Goal: Task Accomplishment & Management: Manage account settings

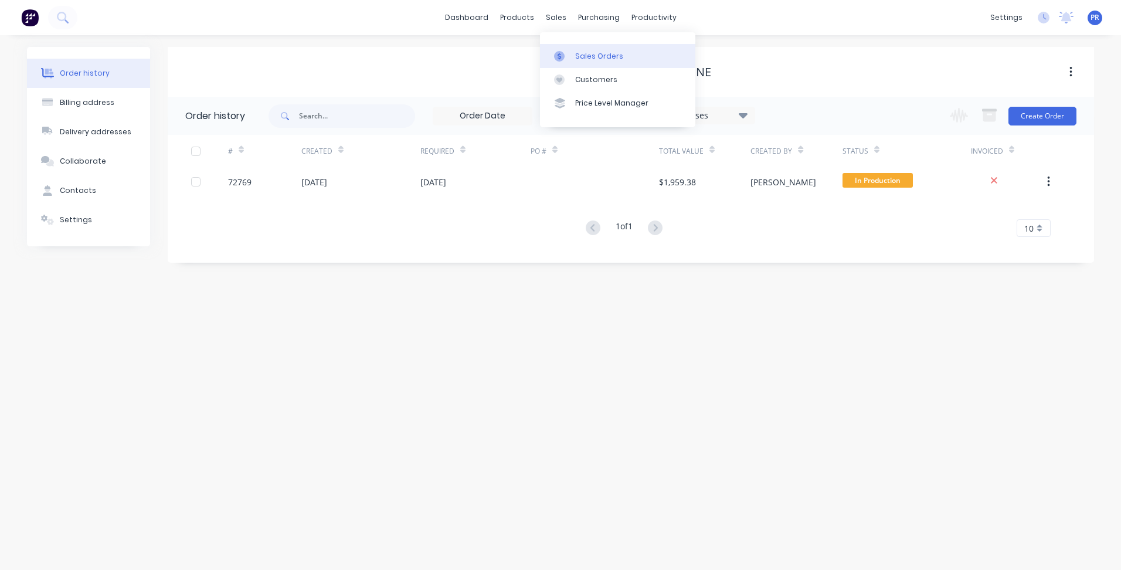
click at [579, 45] on link "Sales Orders" at bounding box center [617, 55] width 155 height 23
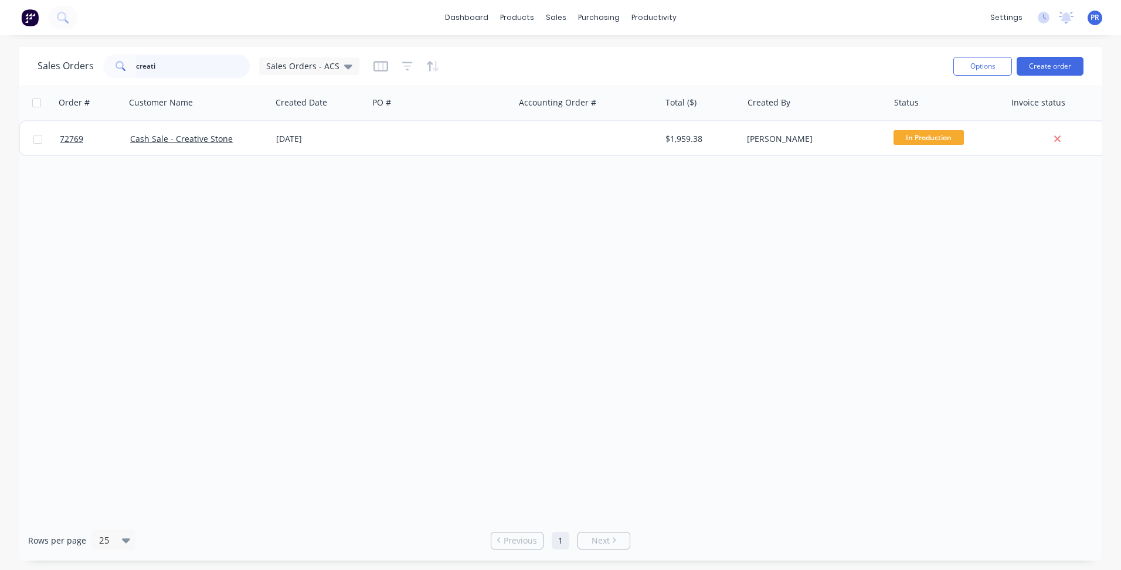
click at [31, 53] on div "Sales Orders creati Sales Orders - ACS Options Create order" at bounding box center [561, 66] width 1084 height 38
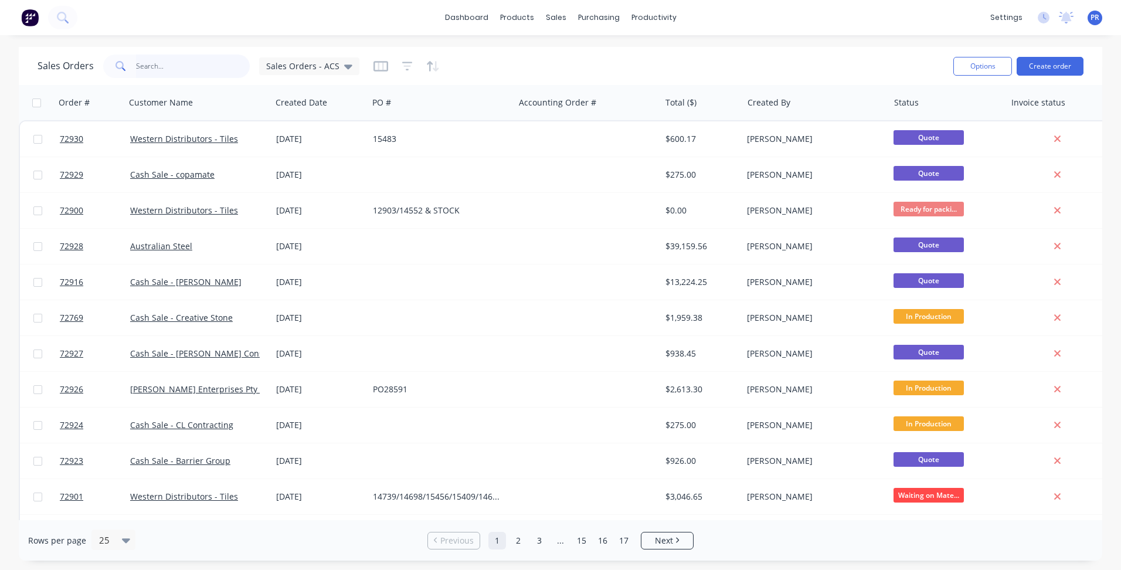
click at [165, 66] on input "text" at bounding box center [193, 66] width 114 height 23
click at [169, 67] on input "text" at bounding box center [193, 66] width 114 height 23
type input "elite"
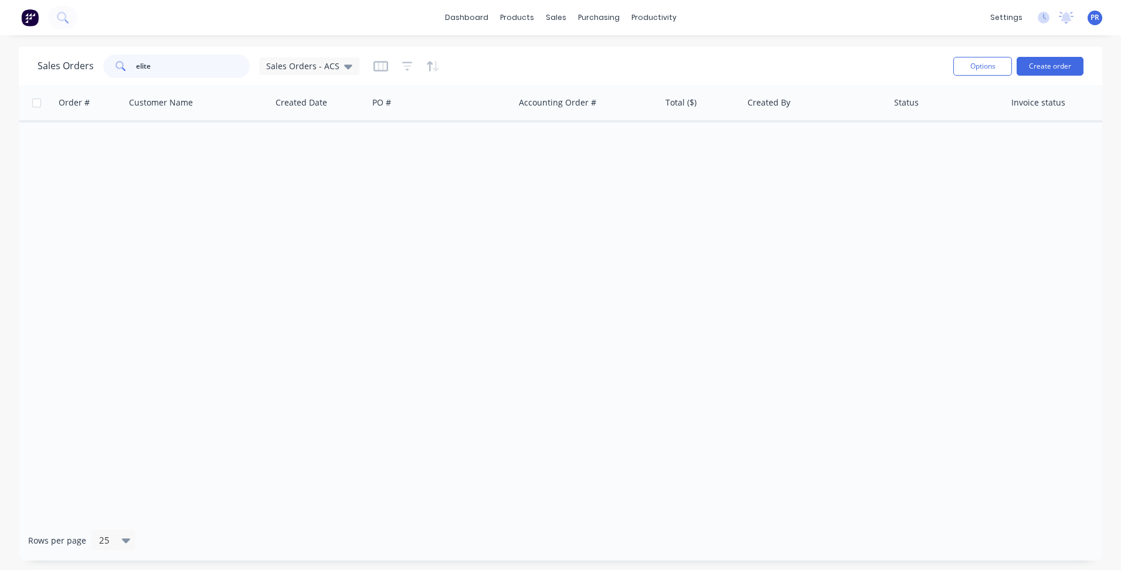
drag, startPoint x: 106, startPoint y: 61, endPoint x: 100, endPoint y: 60, distance: 5.9
click at [101, 60] on div "Sales Orders elite Sales Orders - ACS" at bounding box center [199, 66] width 322 height 23
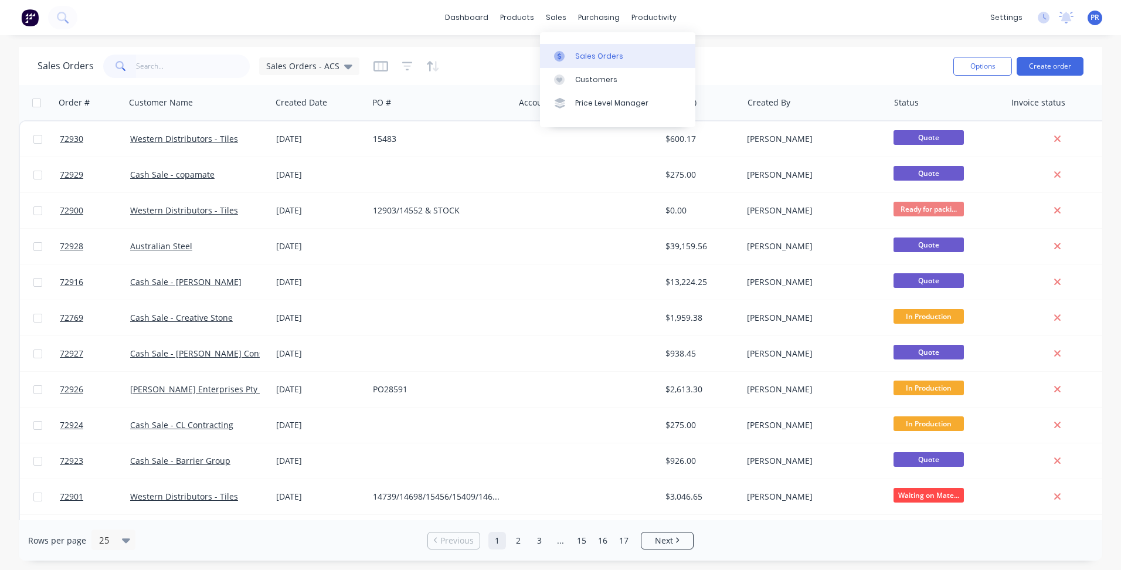
click at [569, 52] on div at bounding box center [563, 56] width 18 height 11
click at [1060, 63] on button "Create order" at bounding box center [1050, 66] width 67 height 19
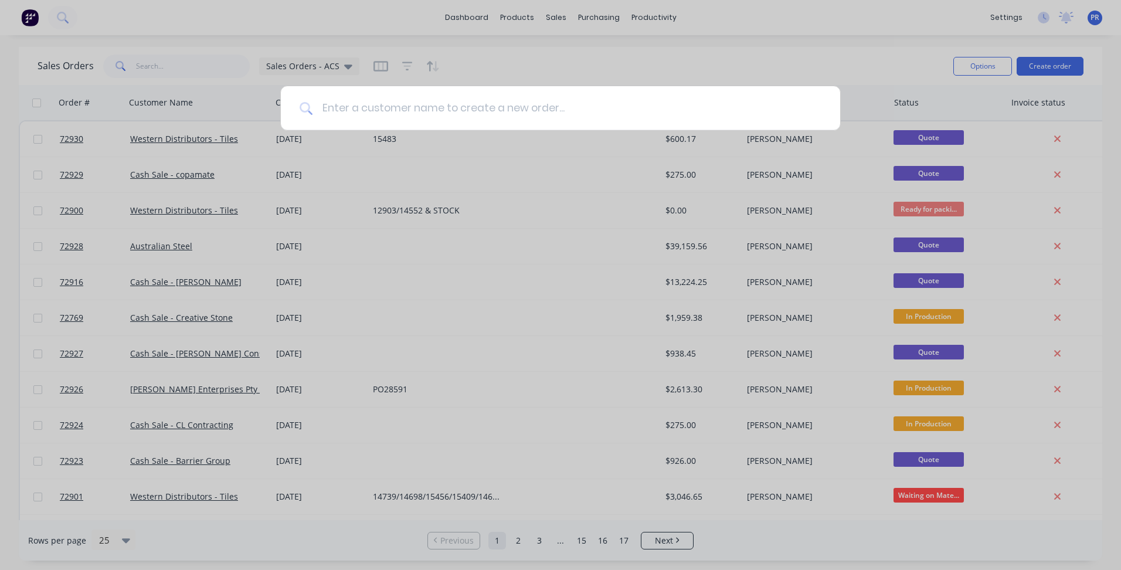
click at [391, 108] on input at bounding box center [567, 108] width 509 height 44
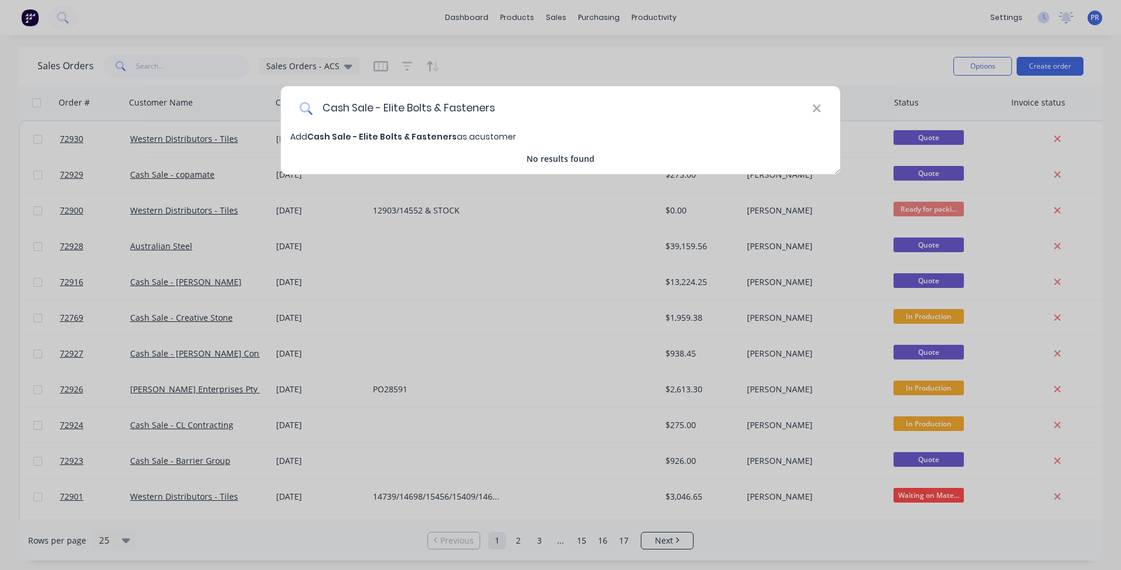
type input "Cash Sale - Elite Bolts & Fasteners"
click at [425, 140] on span "Cash Sale - Elite Bolts & Fasteners" at bounding box center [382, 137] width 150 height 12
select select "AU"
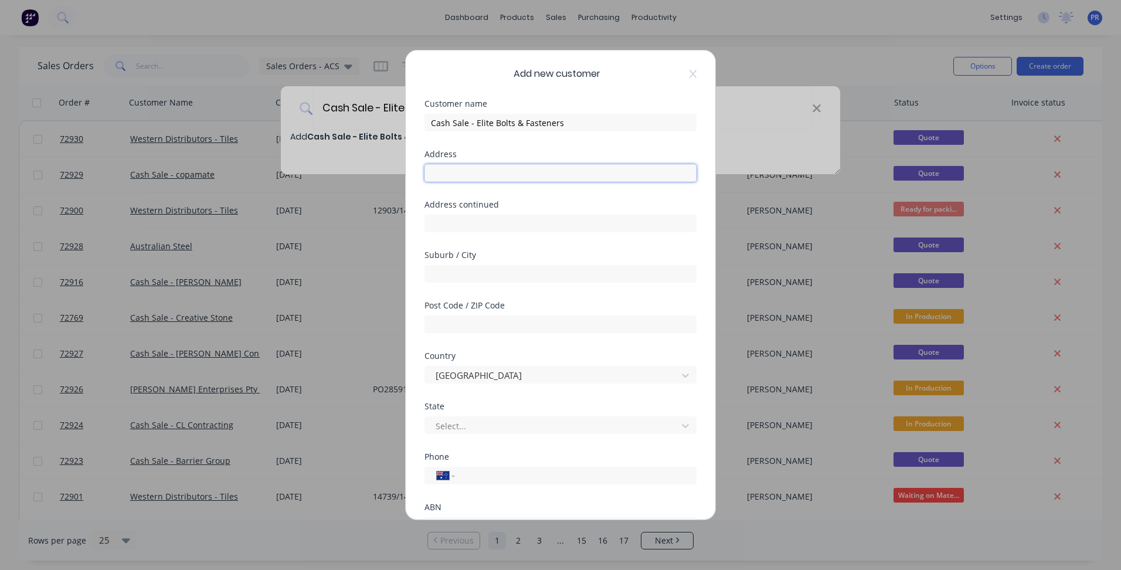
click at [464, 168] on input "text" at bounding box center [561, 173] width 272 height 18
type input "13 Birkett Place"
type input "South Geelong"
type input "3220"
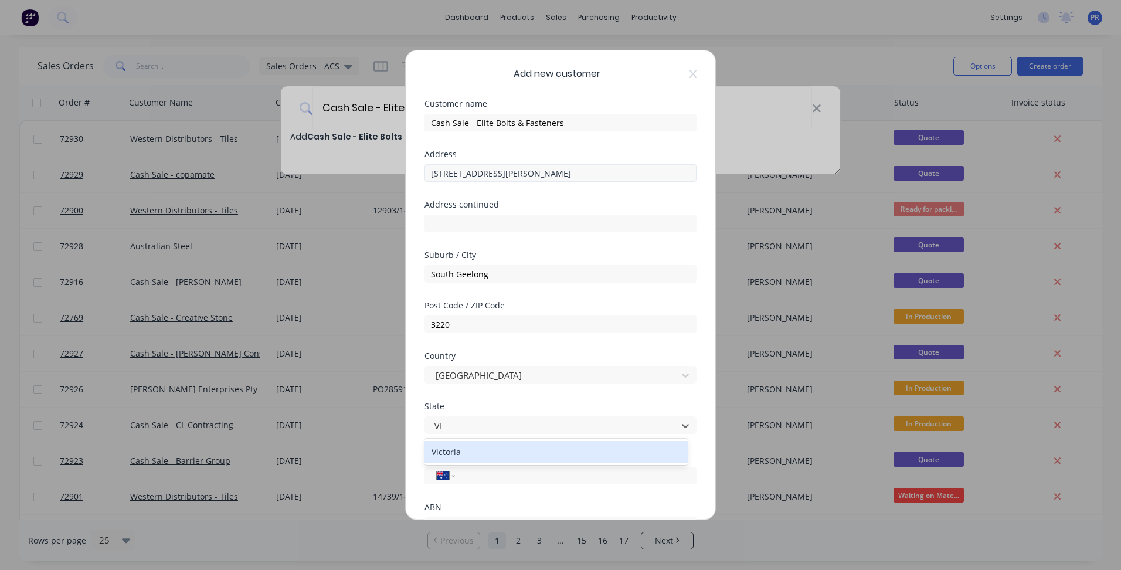
type input "VIC"
type input "0"
type input "(03) 9117 5424"
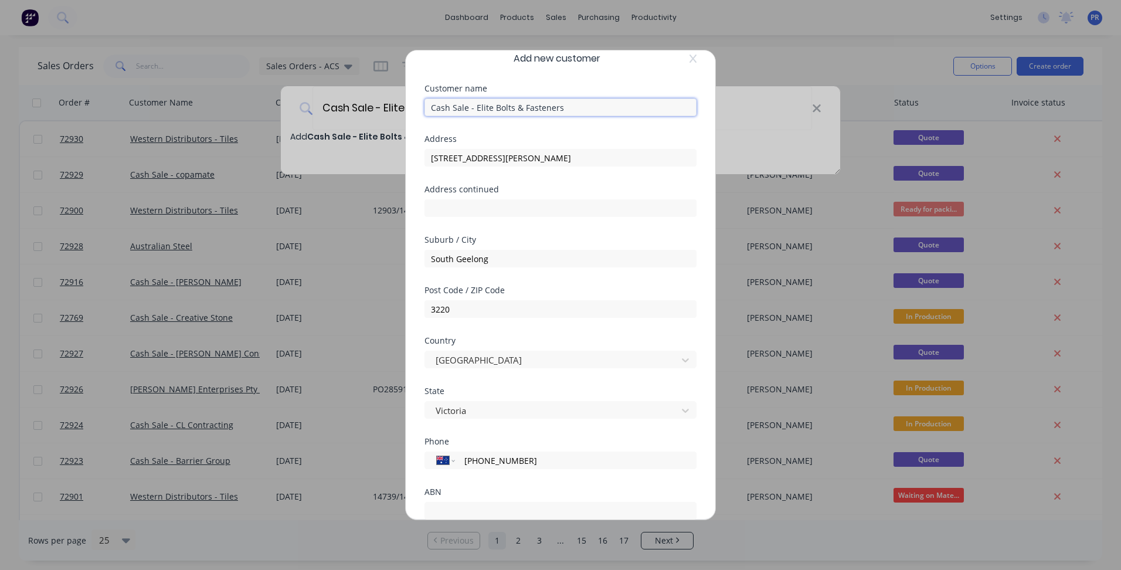
drag, startPoint x: 561, startPoint y: 104, endPoint x: 476, endPoint y: 108, distance: 85.1
click at [476, 108] on input "Cash Sale - Elite Bolts & Fasteners" at bounding box center [561, 108] width 272 height 18
click at [473, 493] on div "ABN" at bounding box center [561, 492] width 272 height 8
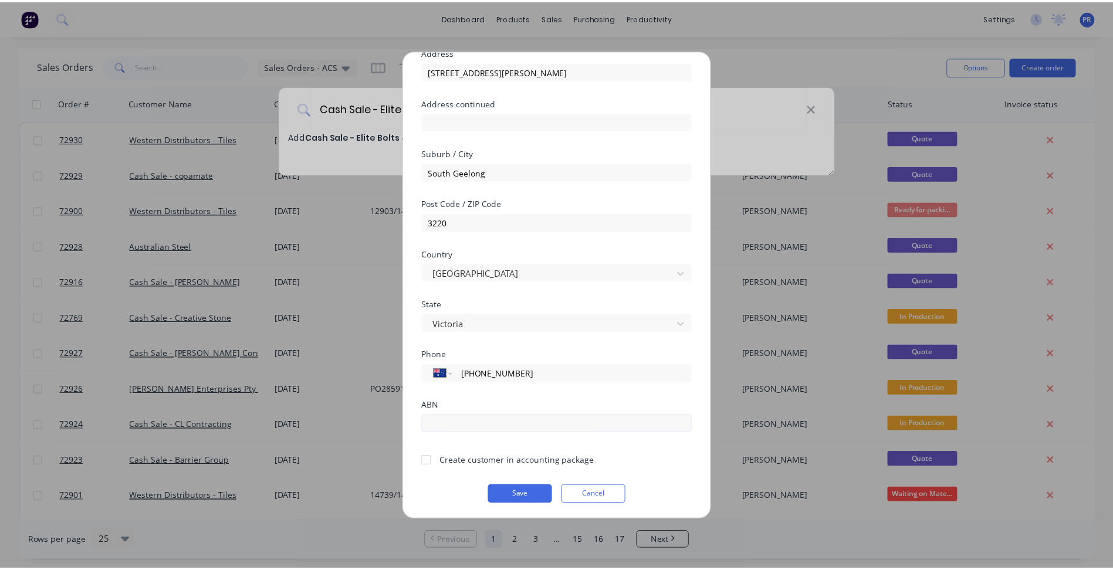
scroll to position [103, 0]
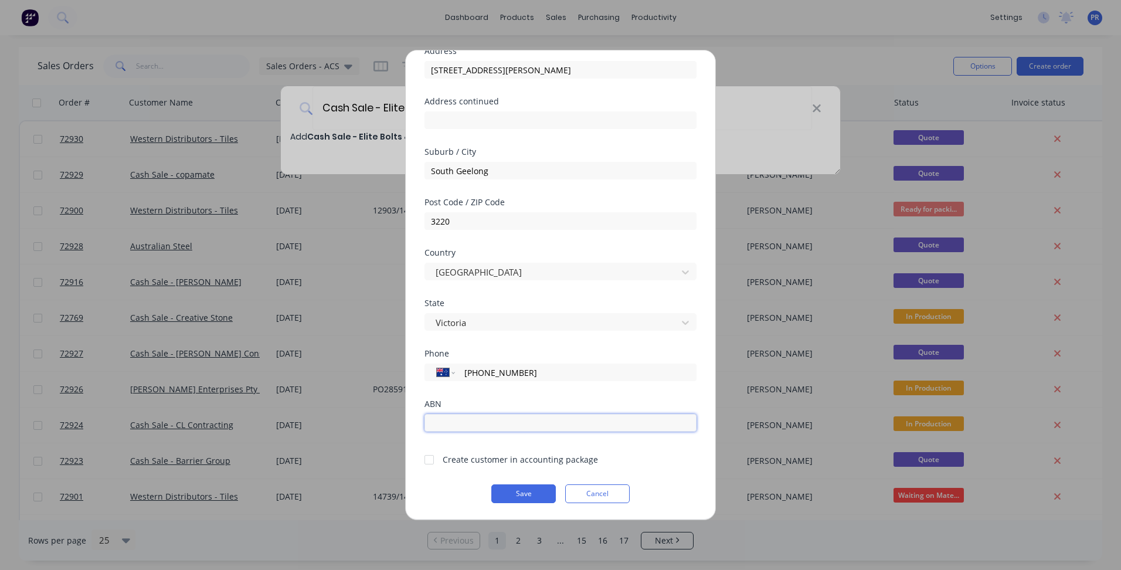
click at [444, 420] on input "text" at bounding box center [561, 423] width 272 height 18
paste input "61 644 402 835"
type input "61 644 402 835"
click at [432, 463] on div at bounding box center [429, 459] width 23 height 23
click at [515, 490] on button "Save" at bounding box center [523, 493] width 65 height 19
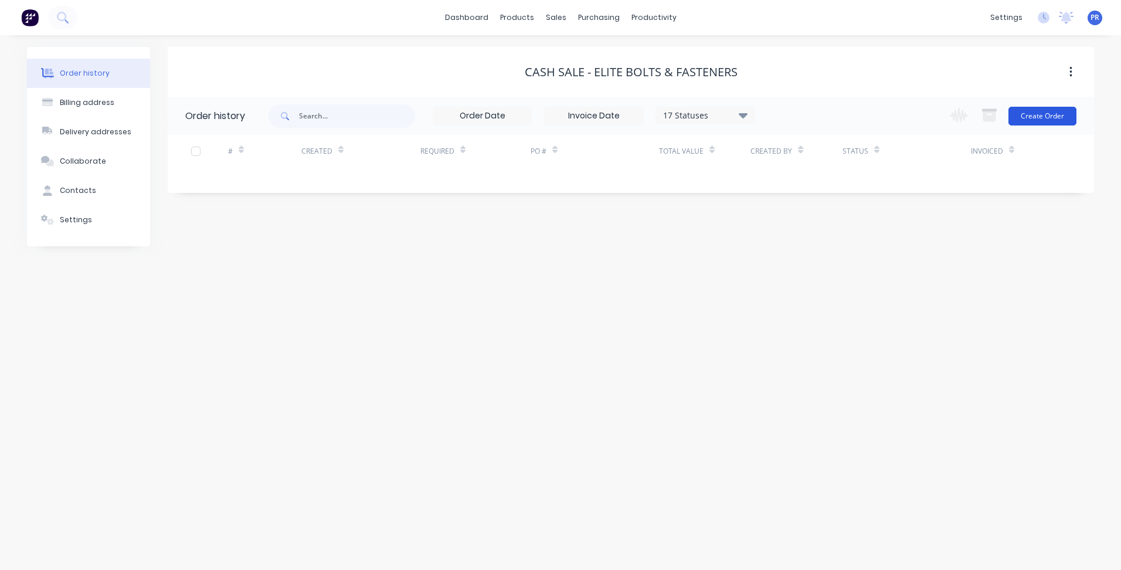
click at [1048, 121] on button "Create Order" at bounding box center [1043, 116] width 68 height 19
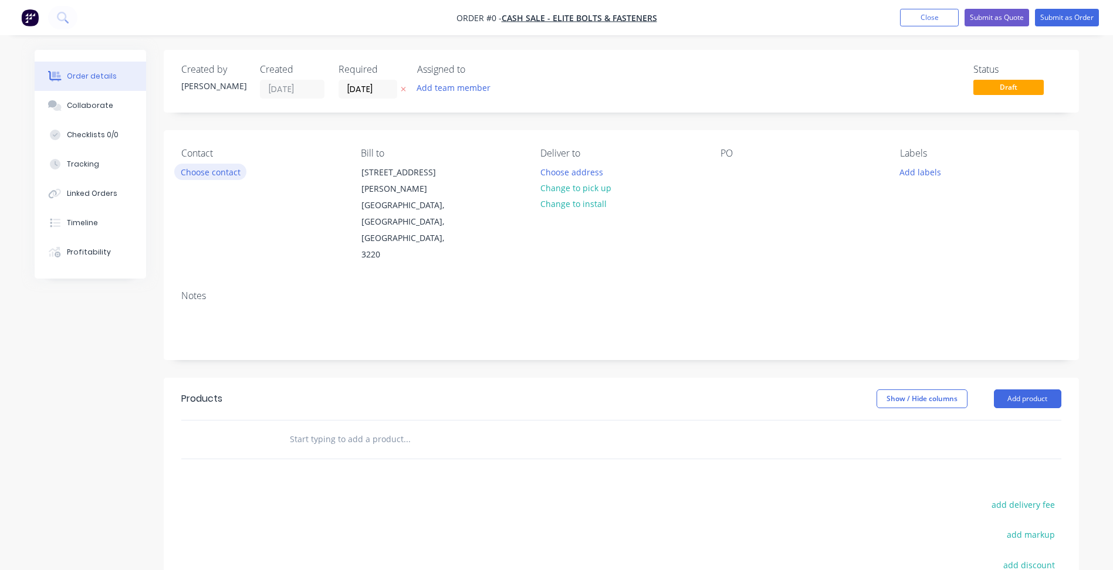
click at [225, 174] on button "Choose contact" at bounding box center [210, 172] width 72 height 16
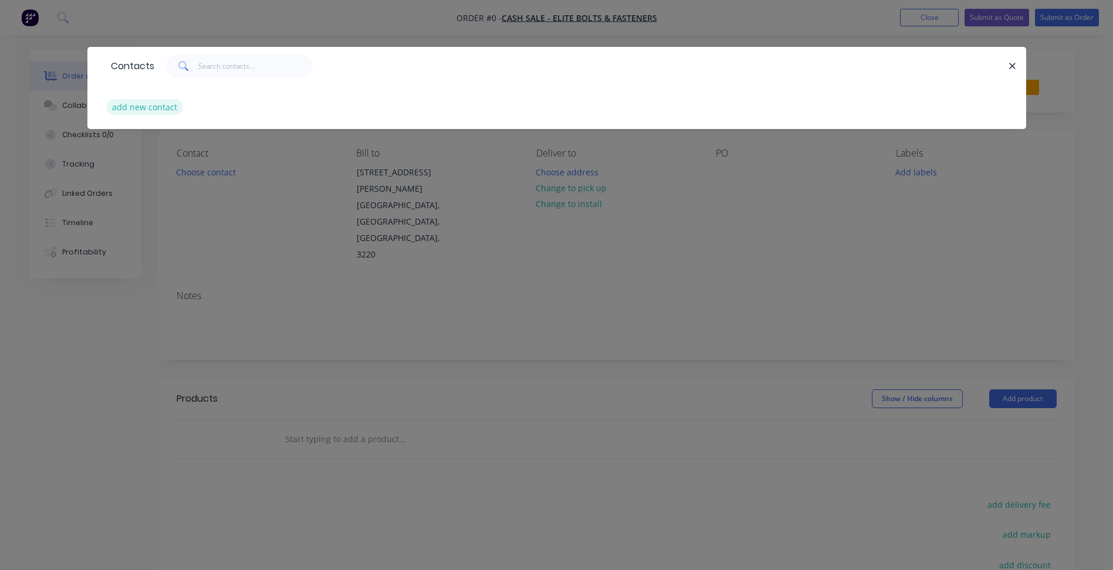
click at [150, 104] on button "add new contact" at bounding box center [144, 107] width 77 height 16
select select "AU"
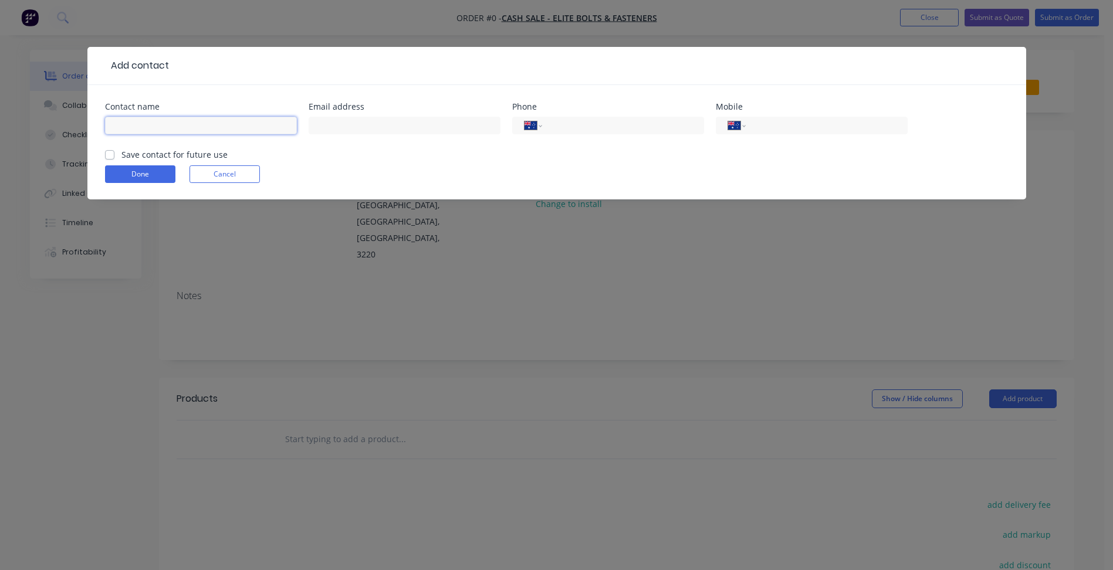
click at [150, 123] on input "text" at bounding box center [201, 126] width 192 height 18
click at [181, 123] on input "text" at bounding box center [201, 126] width 192 height 18
type input "Quentin Earl"
click at [344, 121] on input "text" at bounding box center [404, 126] width 192 height 18
paste input "61 644 402 835"
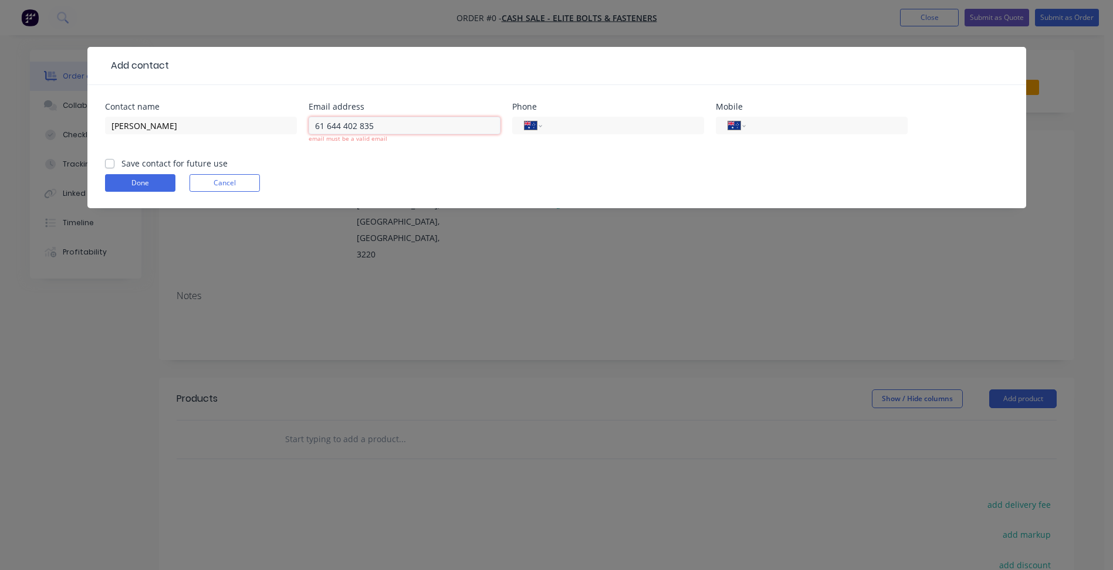
click at [441, 132] on input "61 644 402 835" at bounding box center [404, 126] width 192 height 18
drag, startPoint x: 382, startPoint y: 126, endPoint x: 0, endPoint y: 97, distance: 383.5
click at [4, 96] on div "Add contact Contact name Quentin Earl Email address 61 644 402 835 email must b…" at bounding box center [556, 285] width 1113 height 570
drag, startPoint x: 364, startPoint y: 127, endPoint x: 237, endPoint y: 115, distance: 127.2
click at [261, 115] on div "Contact name Quentin Earl Email address 61 644 402 835 email must be a valid em…" at bounding box center [556, 130] width 903 height 55
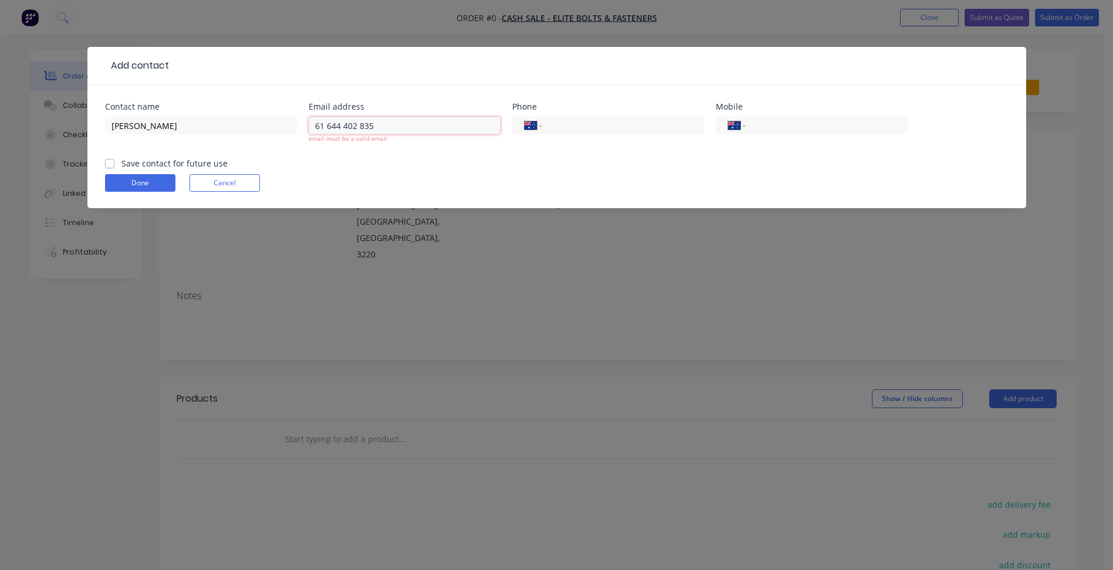
paste input "Quentin | Elite Bolts & Fasteners <quentin@eliteboltsandfasteners.com.au>"
drag, startPoint x: 347, startPoint y: 125, endPoint x: 189, endPoint y: 120, distance: 158.4
click at [189, 120] on div "Contact name Quentin Earl Email address Quentin | Elite Bolts & Fasteners <quen…" at bounding box center [556, 130] width 903 height 55
type input "quentin@eliteboltsandfasteners.com.au"
click at [589, 130] on input "tel" at bounding box center [620, 125] width 141 height 13
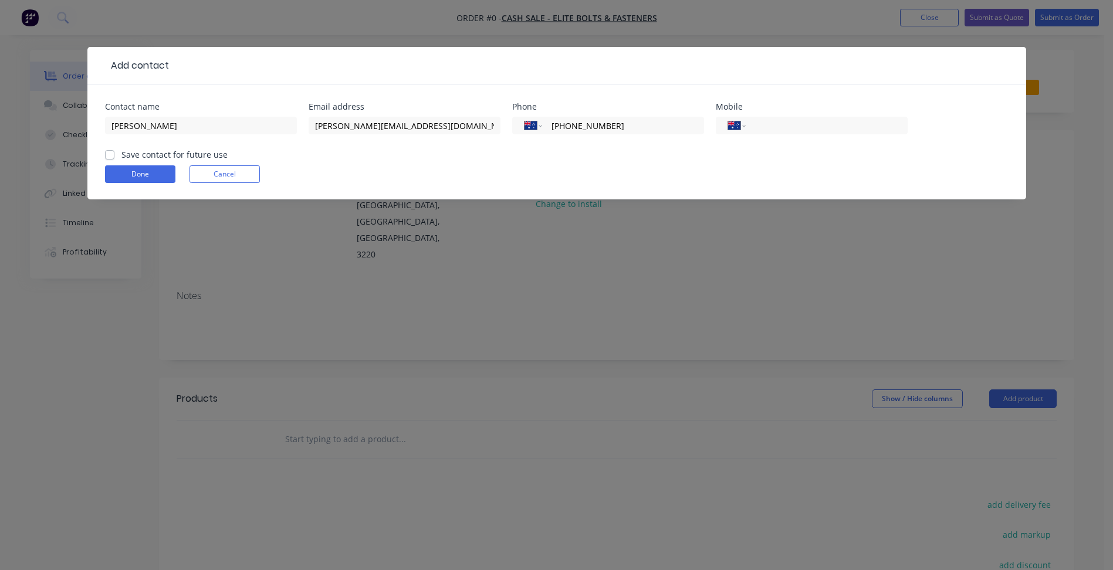
type input "(03) 9117 5424"
type input "0407 408 738"
click at [152, 150] on label "Save contact for future use" at bounding box center [174, 154] width 106 height 12
click at [114, 150] on input "Save contact for future use" at bounding box center [109, 153] width 9 height 11
checkbox input "true"
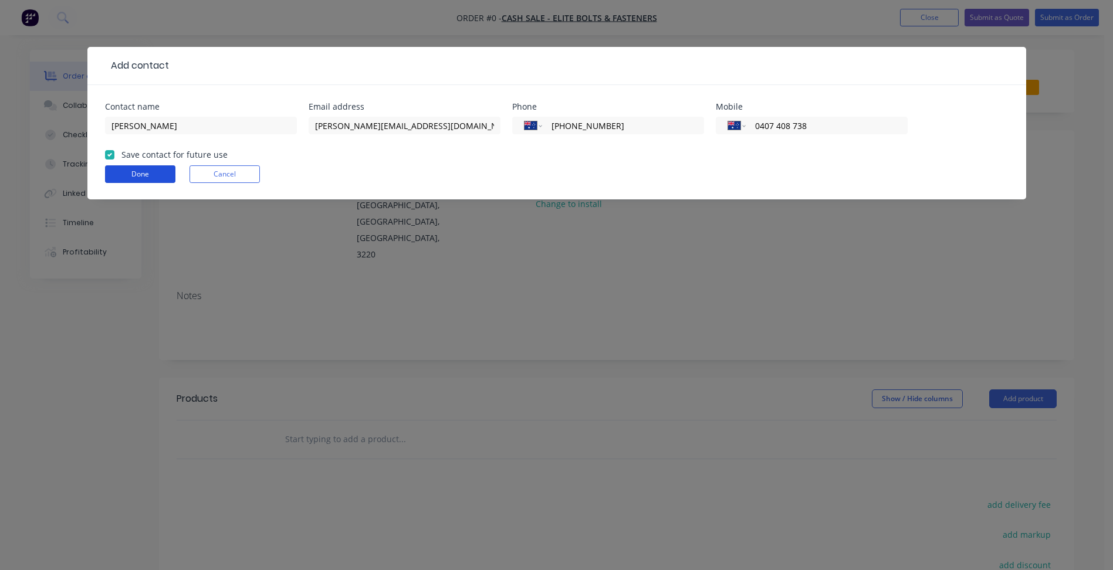
click at [150, 172] on button "Done" at bounding box center [140, 174] width 70 height 18
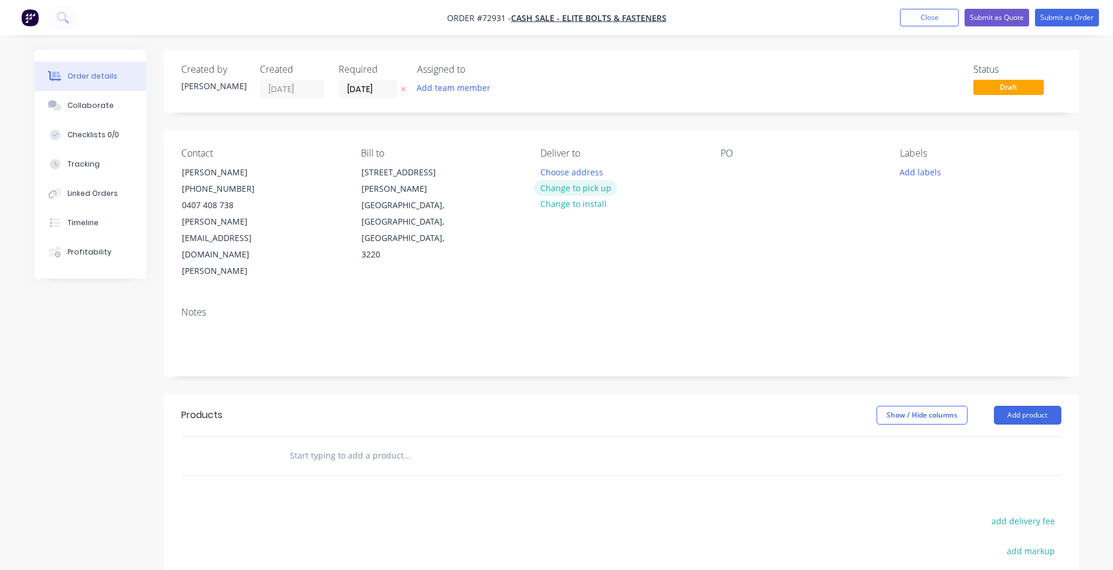
click at [602, 187] on button "Change to pick up" at bounding box center [575, 188] width 83 height 16
click at [361, 86] on input "[DATE]" at bounding box center [367, 89] width 57 height 18
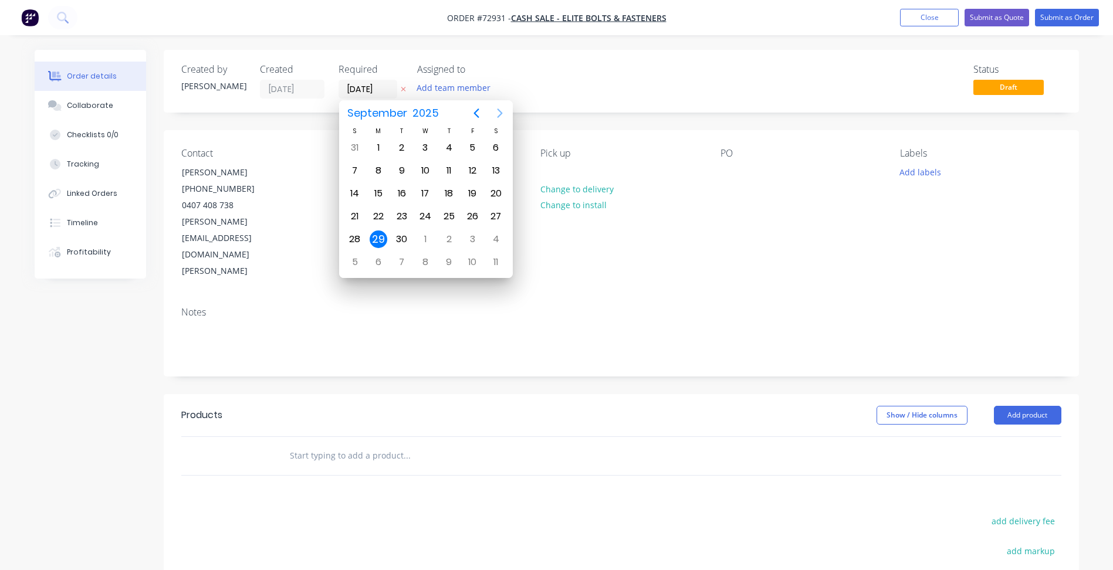
click at [500, 113] on icon "Next page" at bounding box center [499, 112] width 5 height 9
click at [379, 238] on div "24" at bounding box center [378, 239] width 18 height 18
type input "24/11/25"
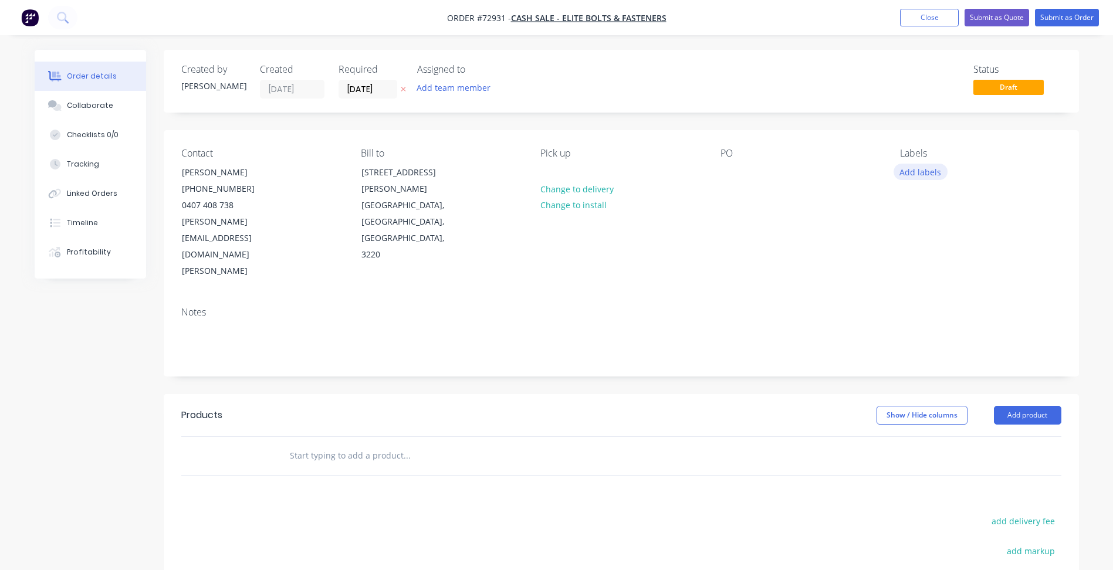
click at [925, 178] on button "Add labels" at bounding box center [920, 172] width 54 height 16
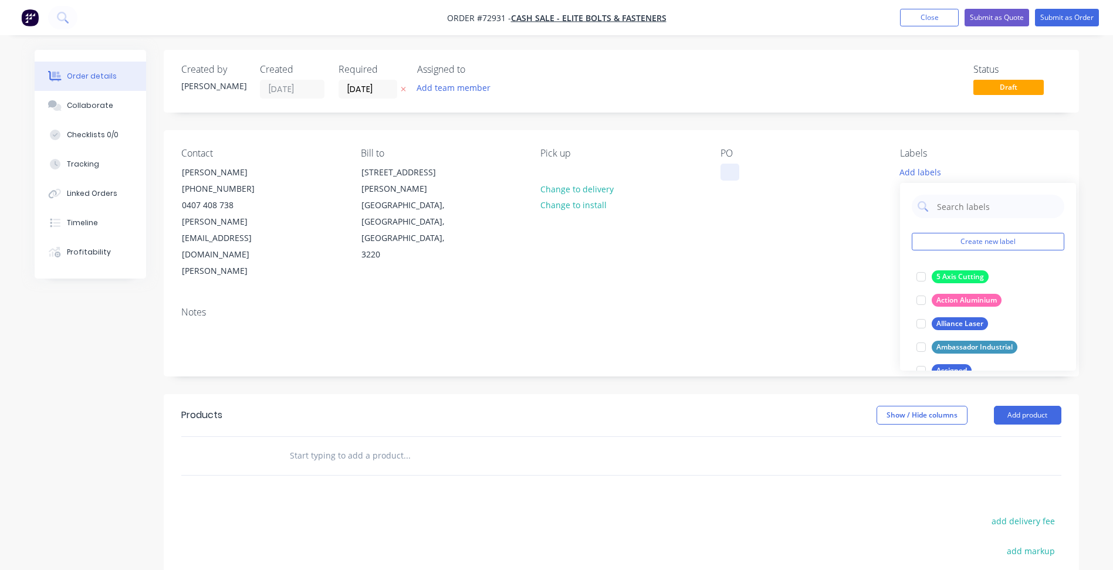
click at [723, 172] on div at bounding box center [729, 172] width 19 height 17
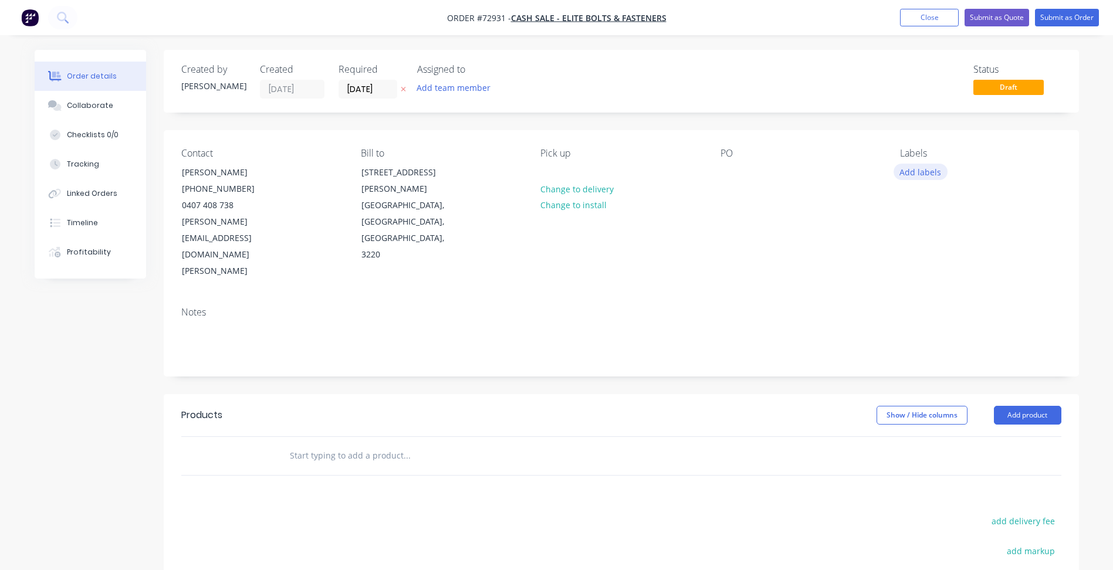
click at [925, 173] on button "Add labels" at bounding box center [920, 172] width 54 height 16
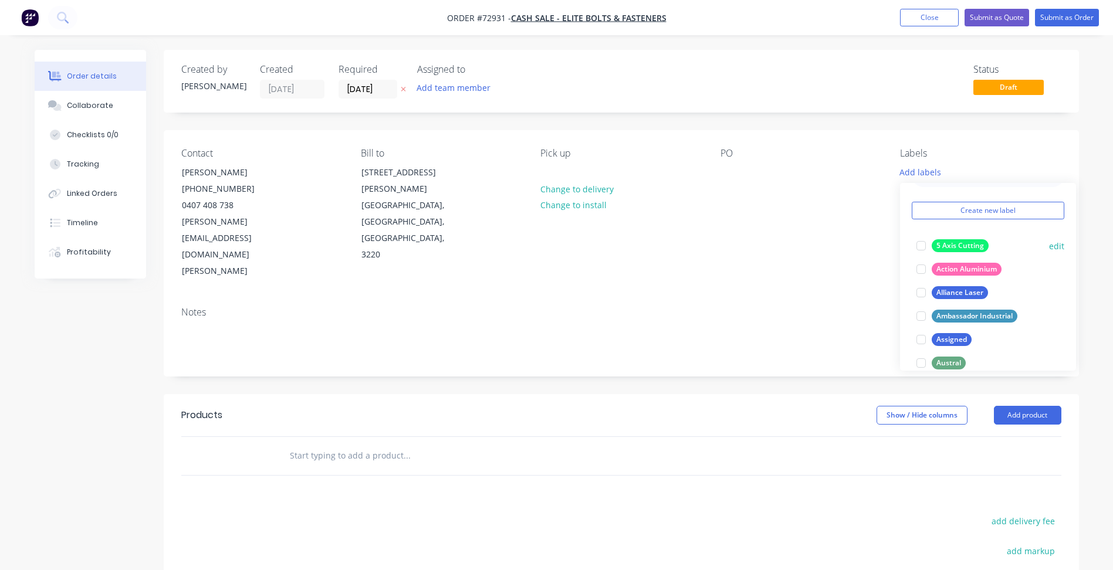
scroll to position [59, 0]
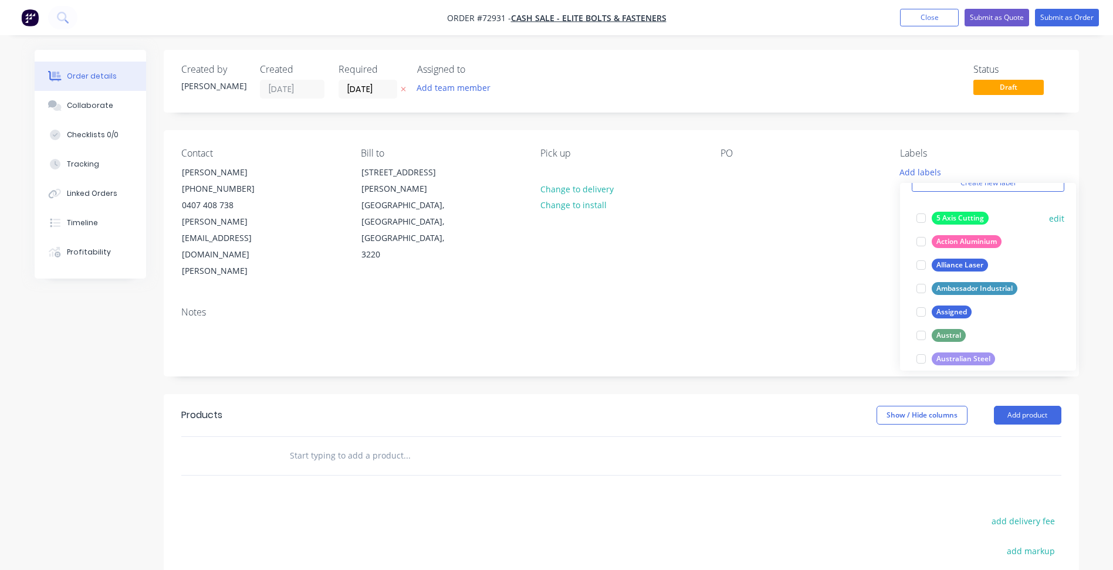
click at [920, 221] on div at bounding box center [920, 217] width 23 height 23
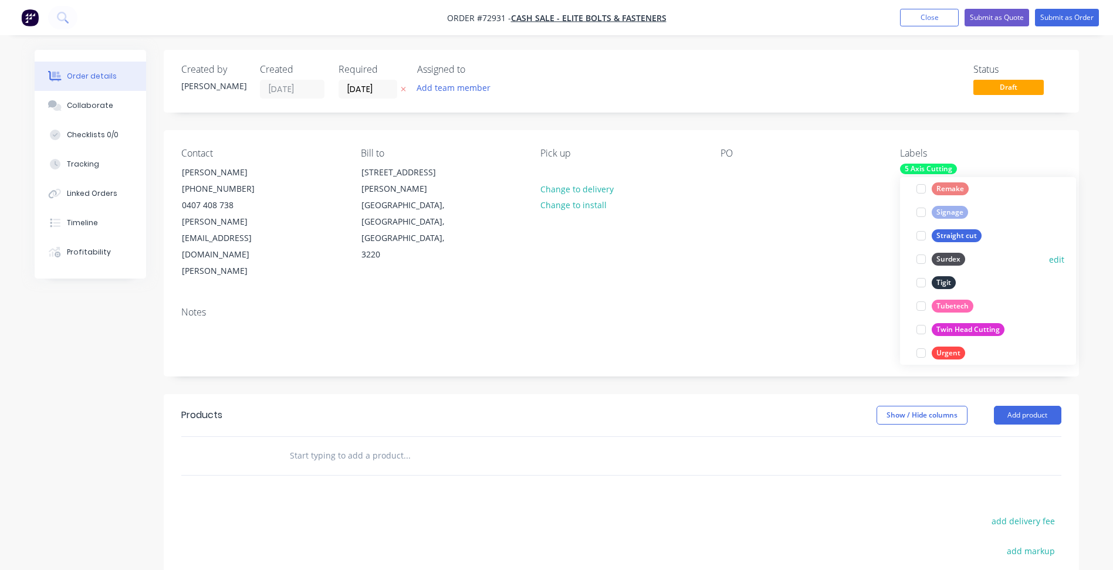
click at [916, 256] on div at bounding box center [920, 258] width 23 height 23
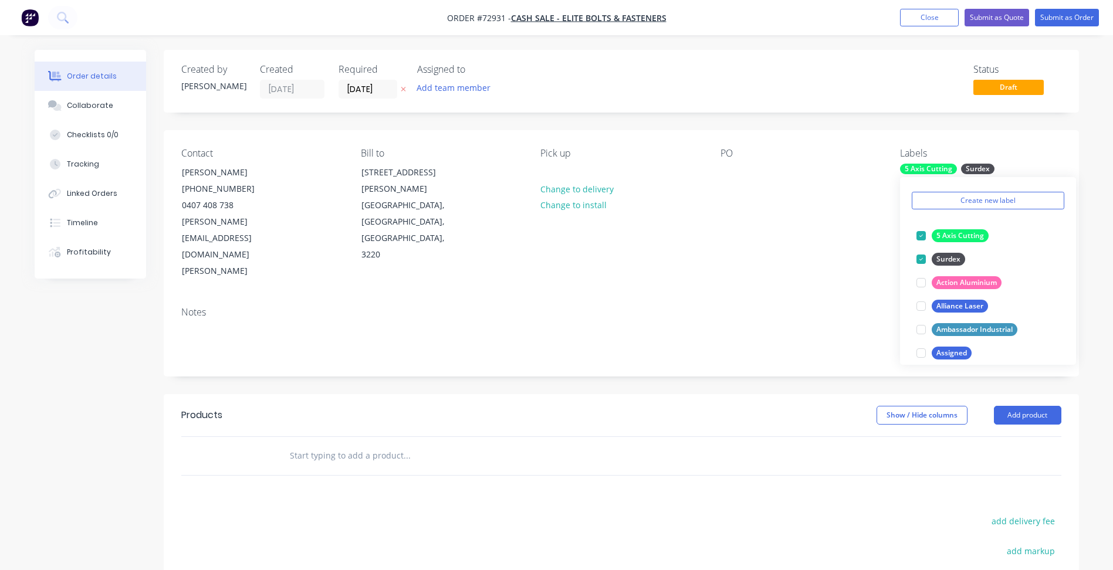
click at [832, 307] on div "Notes" at bounding box center [621, 312] width 880 height 11
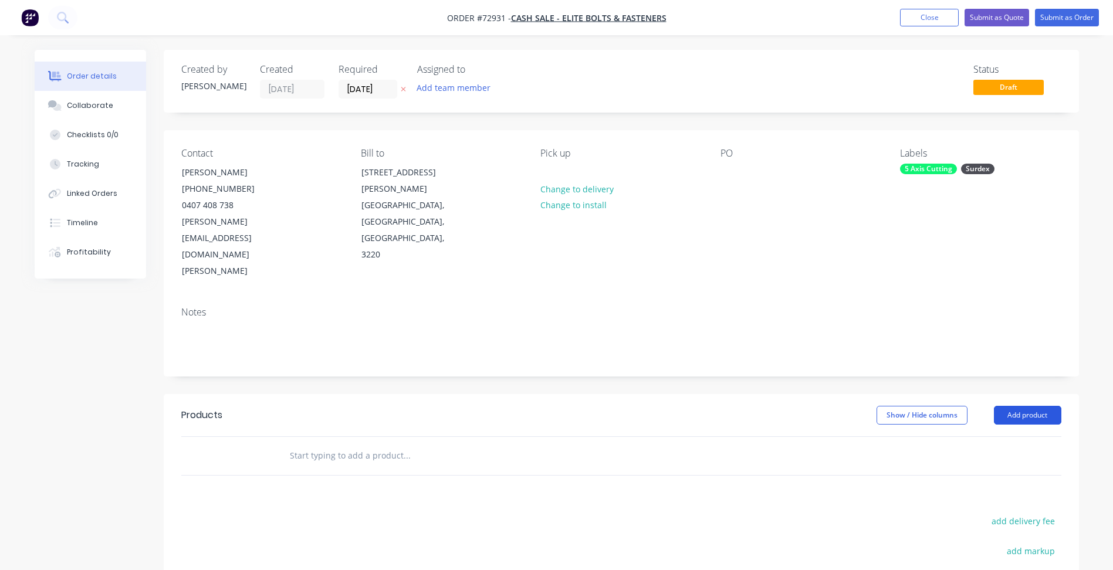
click at [1039, 406] on button "Add product" at bounding box center [1026, 415] width 67 height 19
click at [972, 460] on div "Basic product" at bounding box center [1005, 468] width 90 height 17
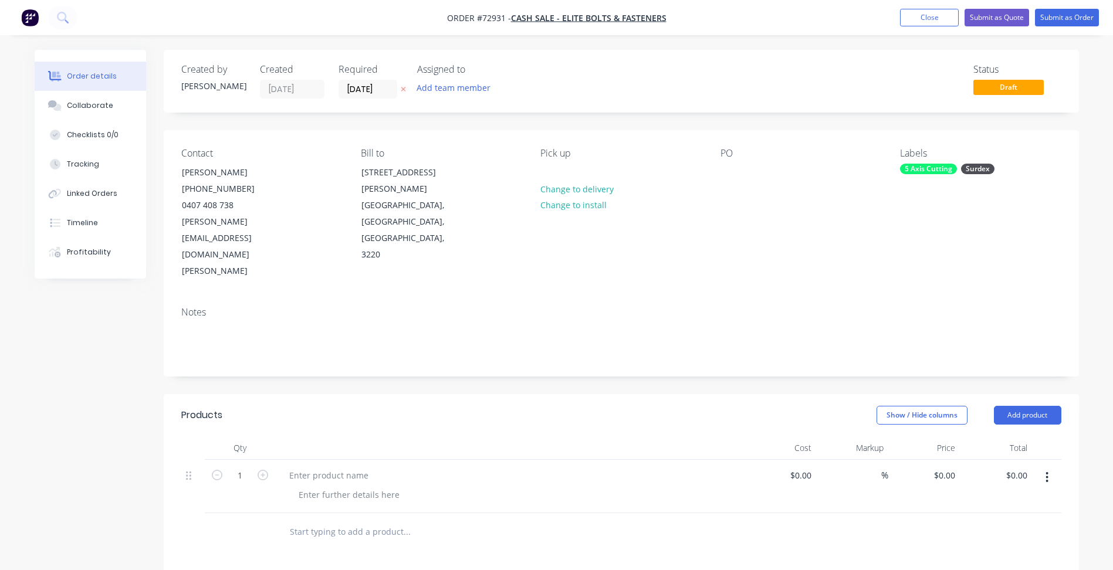
click at [377, 467] on div at bounding box center [510, 475] width 460 height 17
click at [371, 467] on div at bounding box center [329, 475] width 98 height 17
click at [313, 467] on div at bounding box center [329, 475] width 98 height 17
click at [343, 467] on div at bounding box center [329, 475] width 98 height 17
click at [334, 467] on div at bounding box center [329, 475] width 98 height 17
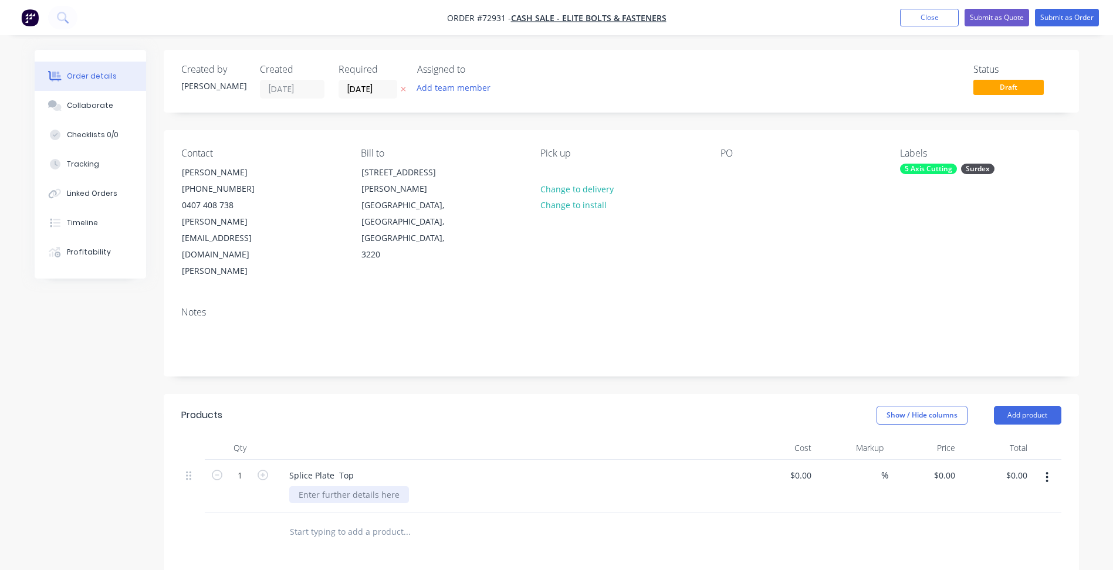
click at [341, 486] on div at bounding box center [349, 494] width 120 height 17
click at [334, 467] on div "Splice Plate Top" at bounding box center [321, 475] width 83 height 17
click at [330, 486] on div at bounding box center [349, 494] width 120 height 17
click at [320, 483] on div "Qty Cost Markup Price Total 1 Splice Plate Top Material: 32mm MS 350GR Aztech s…" at bounding box center [621, 499] width 915 height 127
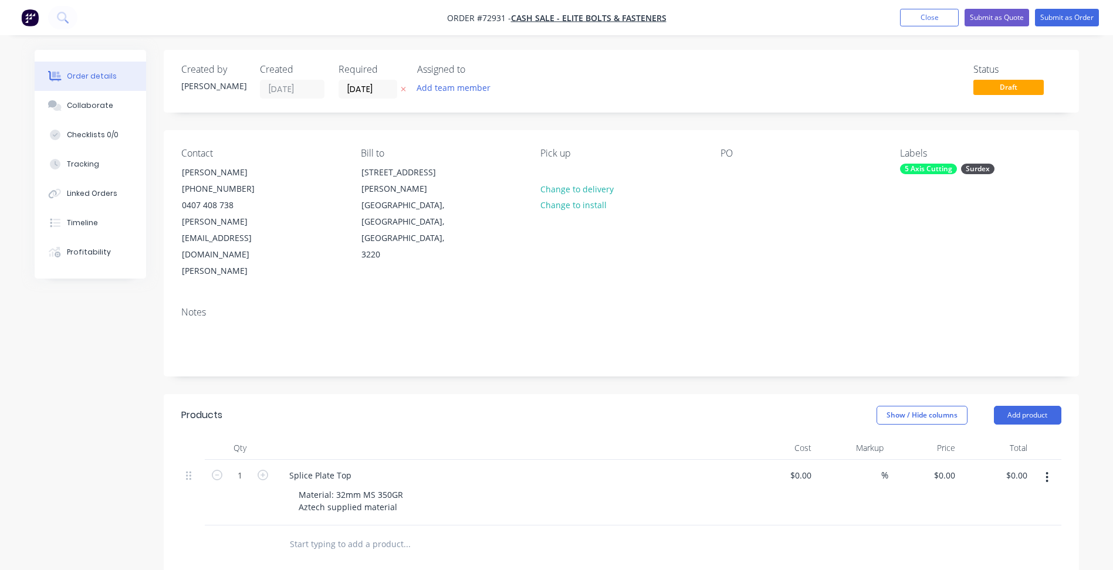
click at [311, 471] on div "Splice Plate Top Material: 32mm MS 350GR Aztech supplied material" at bounding box center [509, 493] width 469 height 66
click at [403, 486] on div "Material: 32mm MS 350GR Aztech supplied material" at bounding box center [350, 500] width 123 height 29
click at [803, 467] on input at bounding box center [802, 475] width 27 height 17
type input "$0.00"
click at [1045, 471] on icon "button" at bounding box center [1046, 477] width 3 height 13
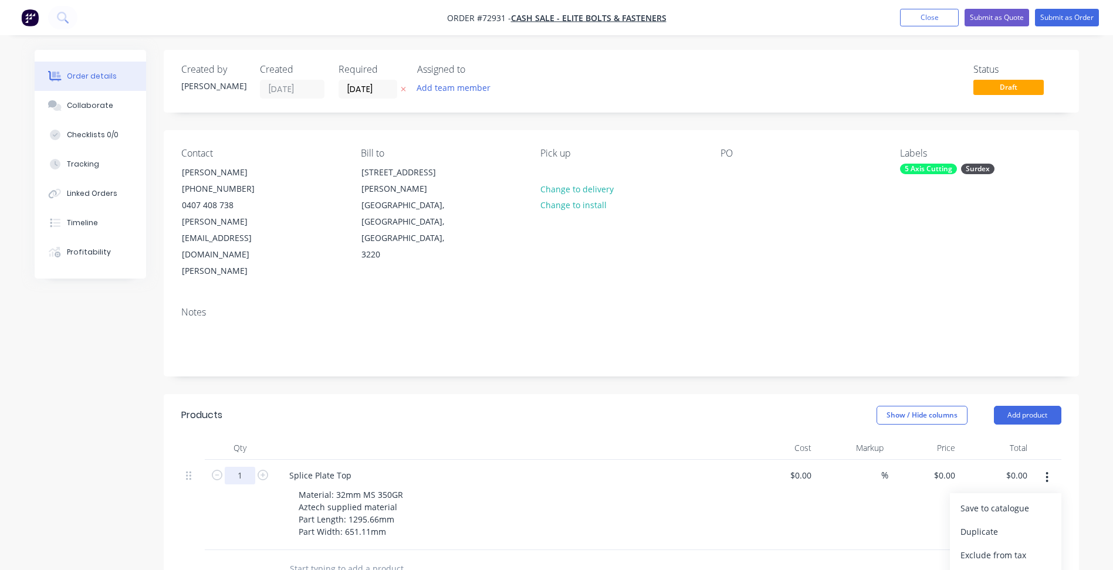
click at [242, 467] on input "1" at bounding box center [240, 476] width 30 height 18
type input "72"
click at [1050, 467] on button "button" at bounding box center [1047, 477] width 28 height 21
click at [982, 523] on div "Duplicate" at bounding box center [1005, 531] width 90 height 17
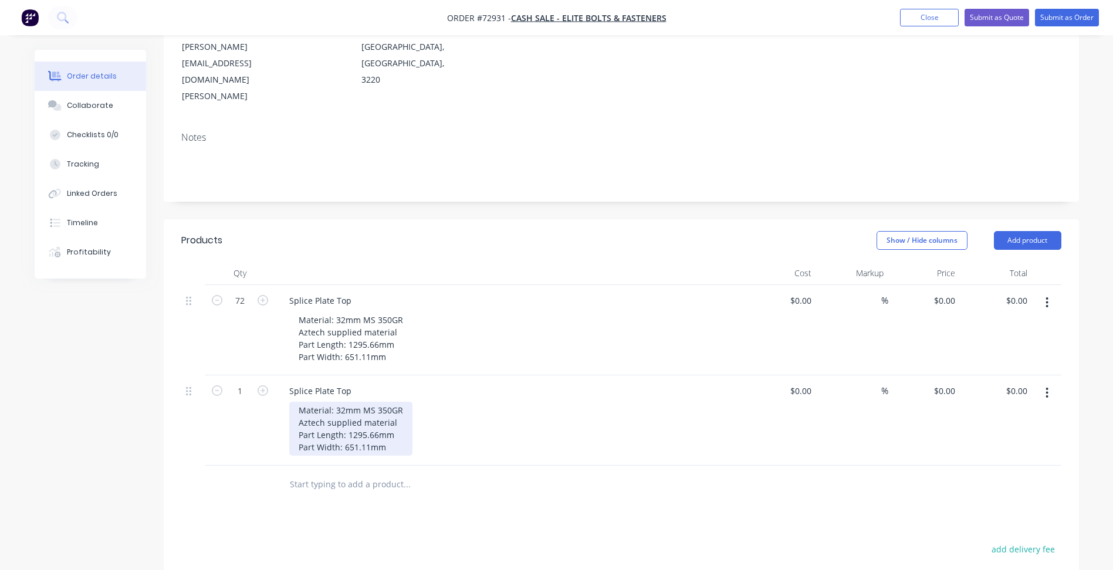
scroll to position [176, 0]
click at [354, 381] on div "Splice Plate Top" at bounding box center [320, 389] width 81 height 17
click at [355, 401] on div "Material: 32mm MS 350GR Aztech supplied material Part Length: 1295.66mm Part Wi…" at bounding box center [350, 428] width 123 height 54
drag, startPoint x: 366, startPoint y: 397, endPoint x: 349, endPoint y: 397, distance: 17.0
click at [349, 401] on div "Material: 32mm MS 350GR Aztech supplied material Part Length: 1295.66mm Part Wi…" at bounding box center [350, 428] width 123 height 54
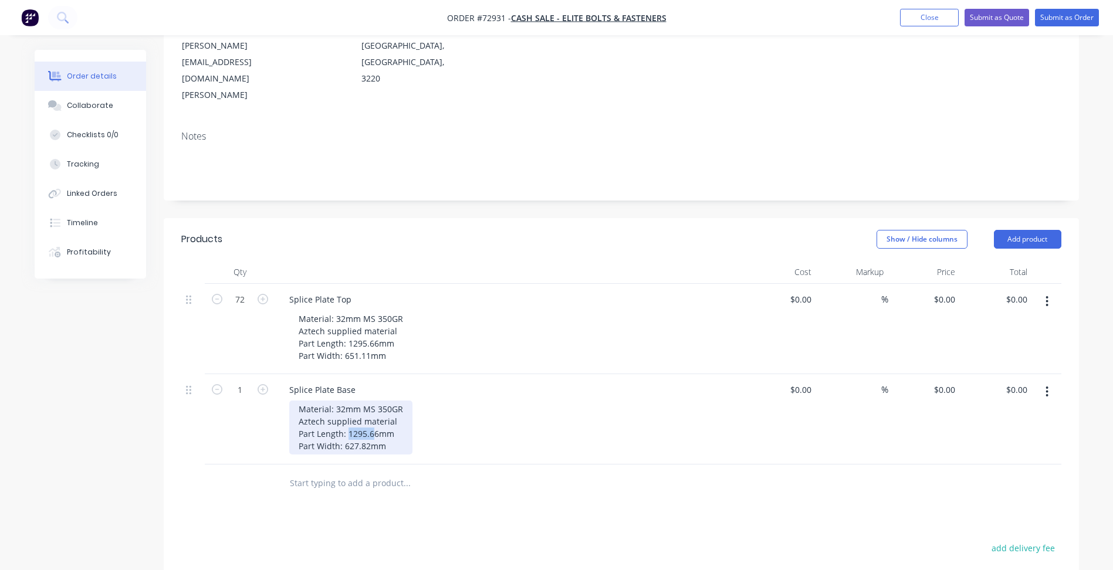
drag, startPoint x: 374, startPoint y: 386, endPoint x: 348, endPoint y: 387, distance: 25.8
click at [348, 401] on div "Material: 32mm MS 350GR Aztech supplied material Part Length: 1295.66mm Part Wi…" at bounding box center [350, 428] width 123 height 54
click at [240, 381] on input "1" at bounding box center [240, 390] width 30 height 18
type input "72"
click at [1044, 381] on button "button" at bounding box center [1047, 391] width 28 height 21
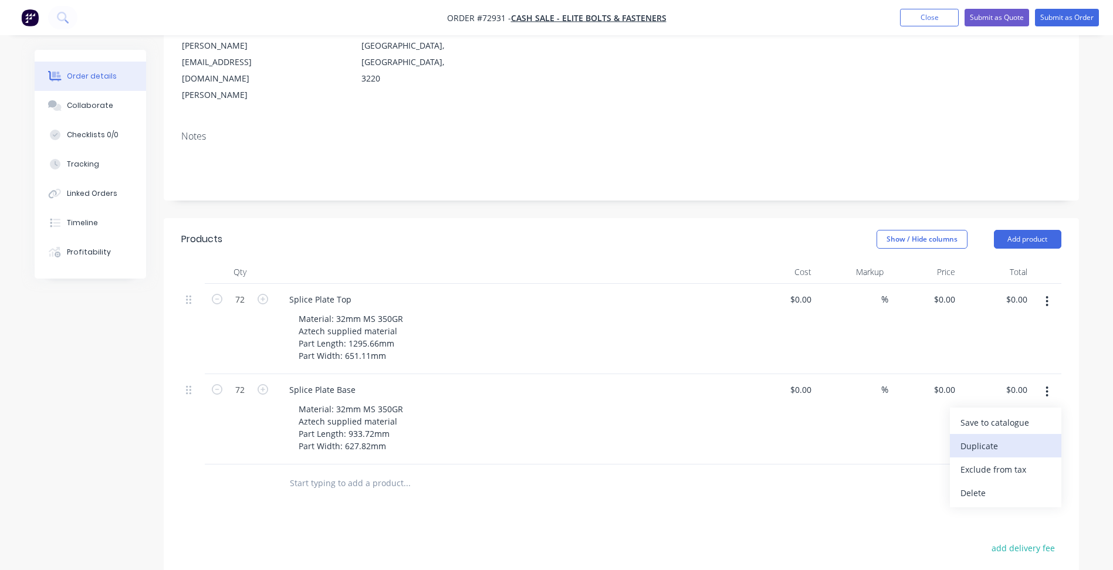
click at [977, 438] on div "Duplicate" at bounding box center [1005, 446] width 90 height 17
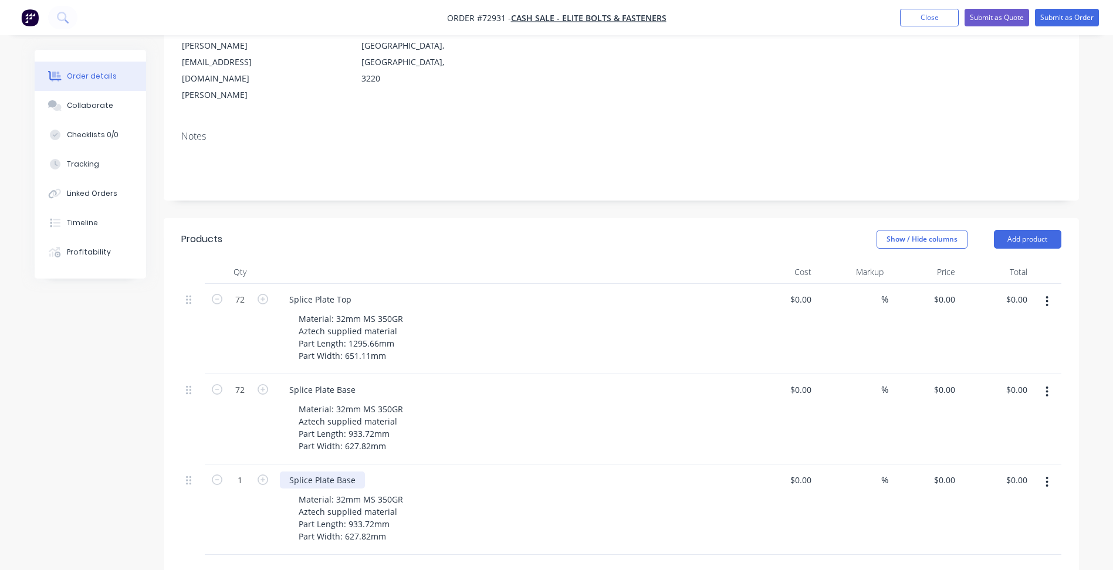
click at [331, 472] on div "Splice Plate Base" at bounding box center [322, 480] width 85 height 17
click at [323, 472] on div "Splice Plate Base" at bounding box center [322, 480] width 85 height 17
drag, startPoint x: 355, startPoint y: 435, endPoint x: 246, endPoint y: 418, distance: 109.7
click at [259, 464] on div "1 Splice Plate Base Material: 32mm MS 350GR Aztech supplied material Part Lengt…" at bounding box center [621, 509] width 880 height 90
click at [342, 491] on div "Material: 32mm MS 350GR Aztech supplied material Part Length: 933.72mm Part Wid…" at bounding box center [350, 518] width 123 height 54
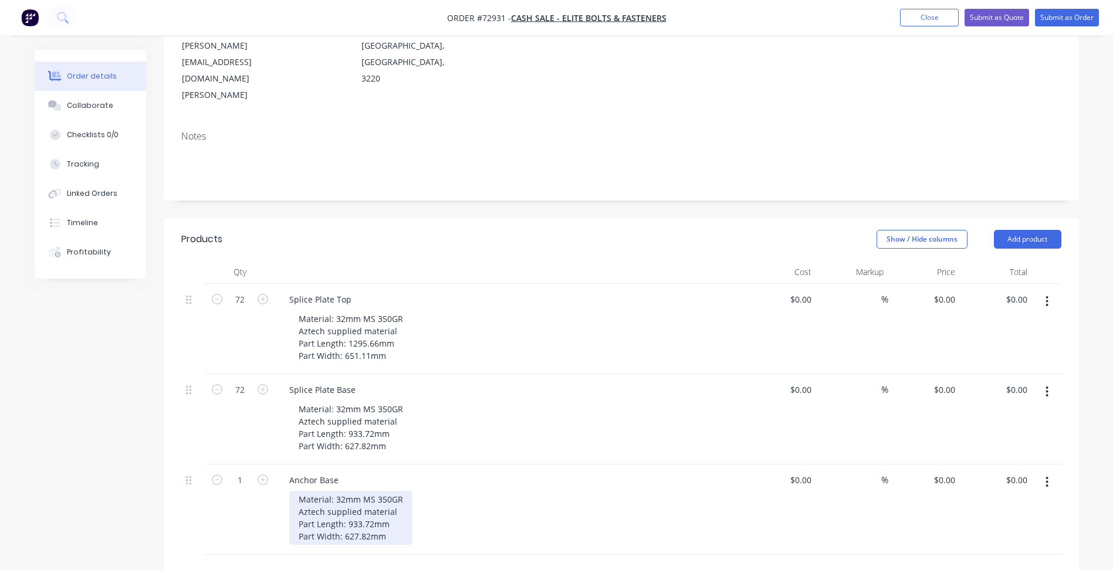
click at [341, 491] on div "Material: 32mm MS 350GR Aztech supplied material Part Length: 933.72mm Part Wid…" at bounding box center [350, 518] width 123 height 54
click at [358, 491] on div "Material: 60mm MS 350GR Aztech supplied material Part Length: 933.72mm Part Wid…" at bounding box center [350, 518] width 123 height 54
drag, startPoint x: 371, startPoint y: 474, endPoint x: 347, endPoint y: 478, distance: 24.9
click at [347, 491] on div "Material: 60mm MS 350GR Aztech supplied material Part Length: 933.72mm Part Wid…" at bounding box center [350, 518] width 123 height 54
drag, startPoint x: 369, startPoint y: 491, endPoint x: 345, endPoint y: 491, distance: 24.0
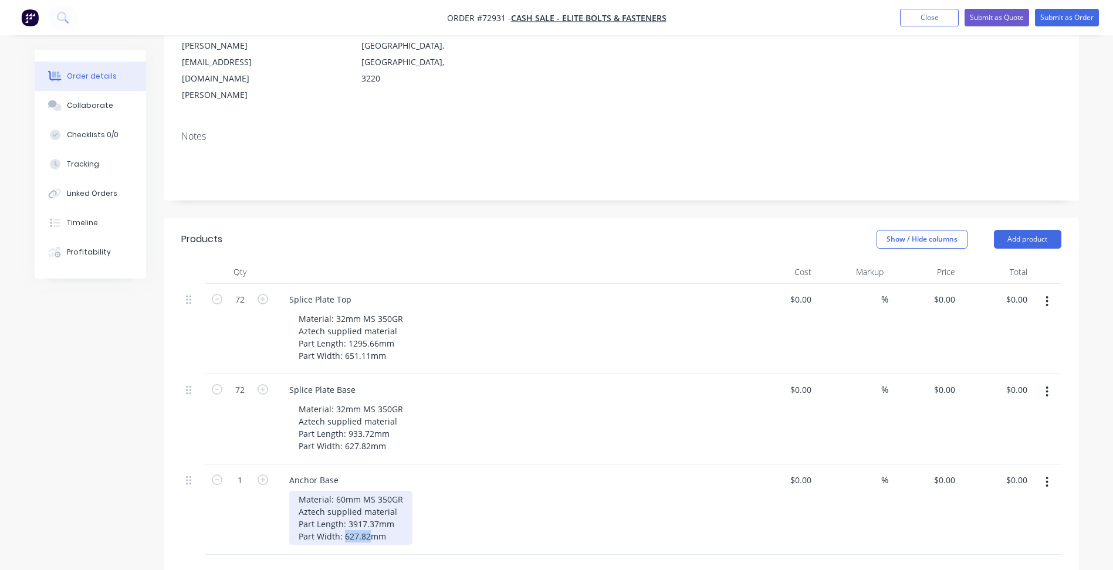
click at [345, 491] on div "Material: 60mm MS 350GR Aztech supplied material Part Length: 3917.37mm Part Wi…" at bounding box center [350, 518] width 123 height 54
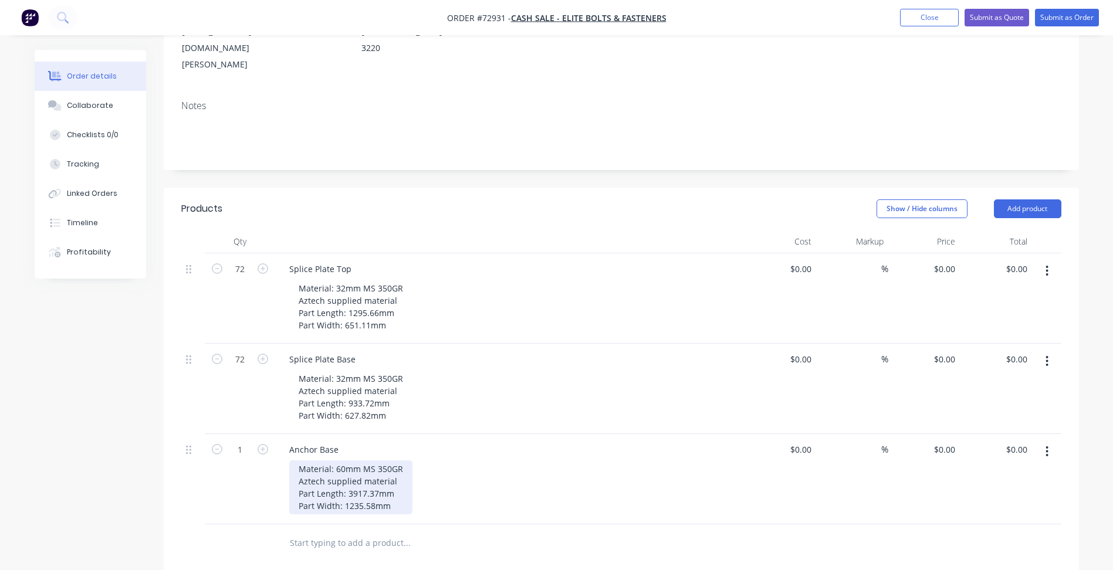
scroll to position [235, 0]
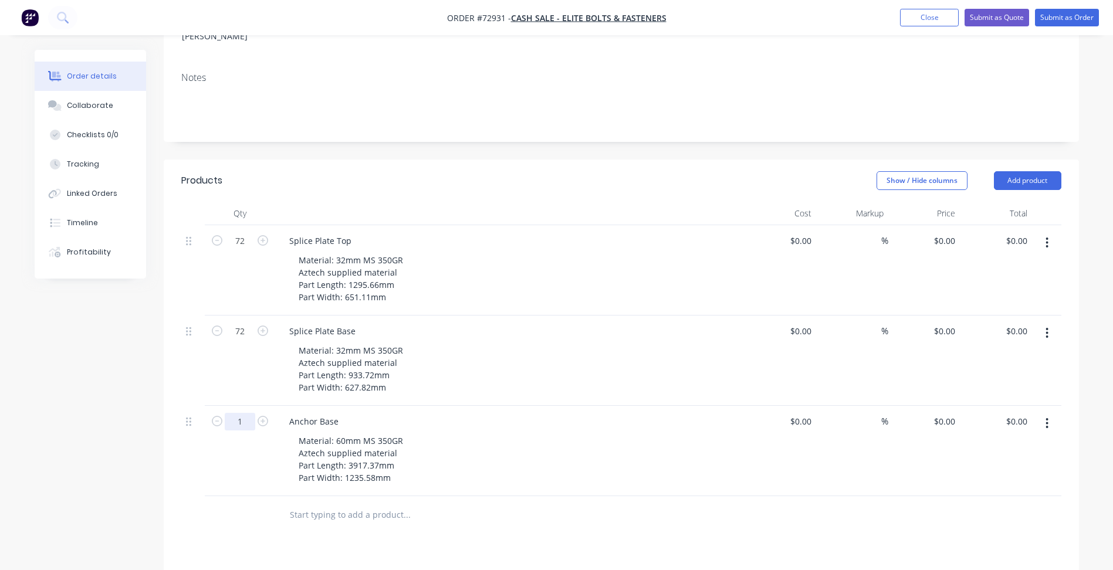
click at [240, 413] on input "1" at bounding box center [240, 422] width 30 height 18
type input "72"
click at [1052, 413] on button "button" at bounding box center [1047, 423] width 28 height 21
click at [966, 469] on div "Duplicate" at bounding box center [1005, 477] width 90 height 17
click at [243, 503] on input "1" at bounding box center [240, 512] width 30 height 18
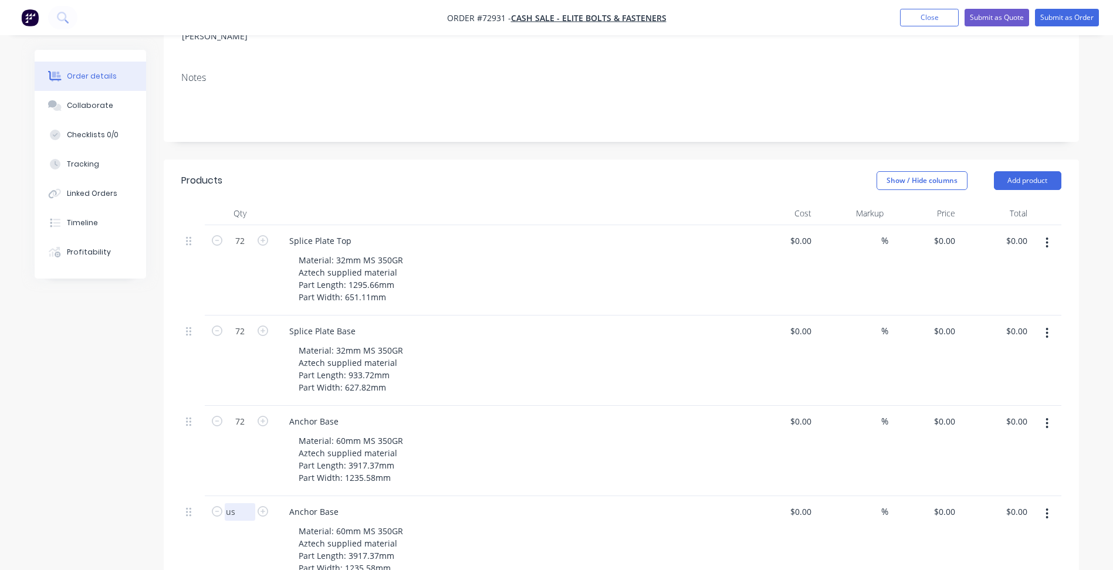
scroll to position [0, 11]
type input "A"
type input "72"
click at [327, 503] on div "Anchor Base" at bounding box center [314, 511] width 68 height 17
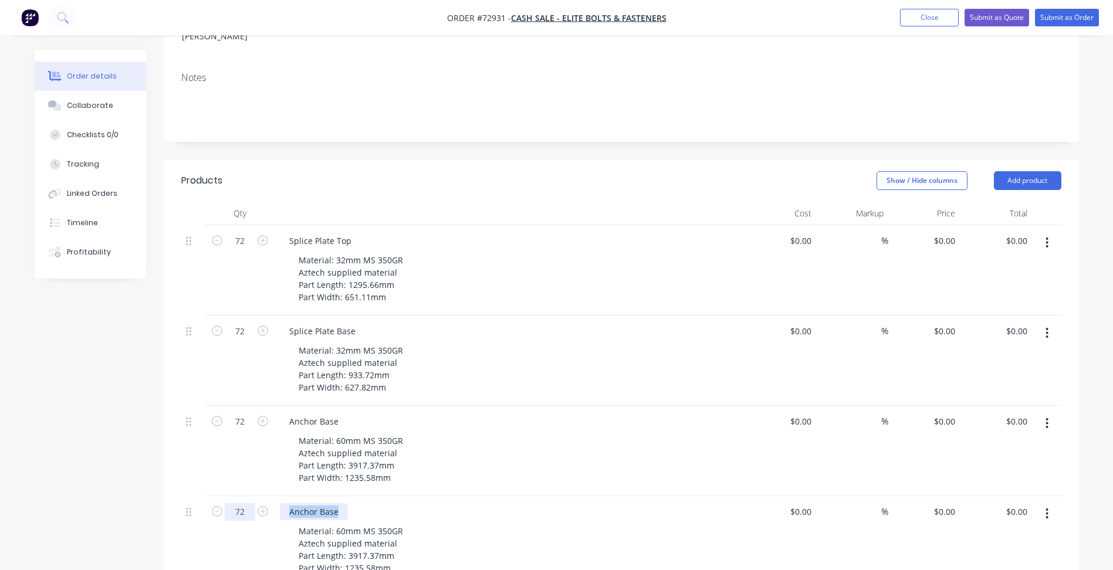
drag, startPoint x: 340, startPoint y: 463, endPoint x: 227, endPoint y: 458, distance: 112.7
click at [231, 496] on div "72 Anchor Base Material: 60mm MS 350GR Aztech supplied material Part Length: 39…" at bounding box center [621, 541] width 880 height 90
click at [351, 523] on div "Material: 60mm MS 350GR Aztech supplied material Part Length: 3917.37mm Part Wi…" at bounding box center [350, 550] width 123 height 54
click at [343, 523] on div "Material: 60mm MS 350GR Aztech supplied material Part Length: 3917.37mm Part Wi…" at bounding box center [350, 550] width 123 height 54
drag, startPoint x: 377, startPoint y: 506, endPoint x: 348, endPoint y: 508, distance: 28.9
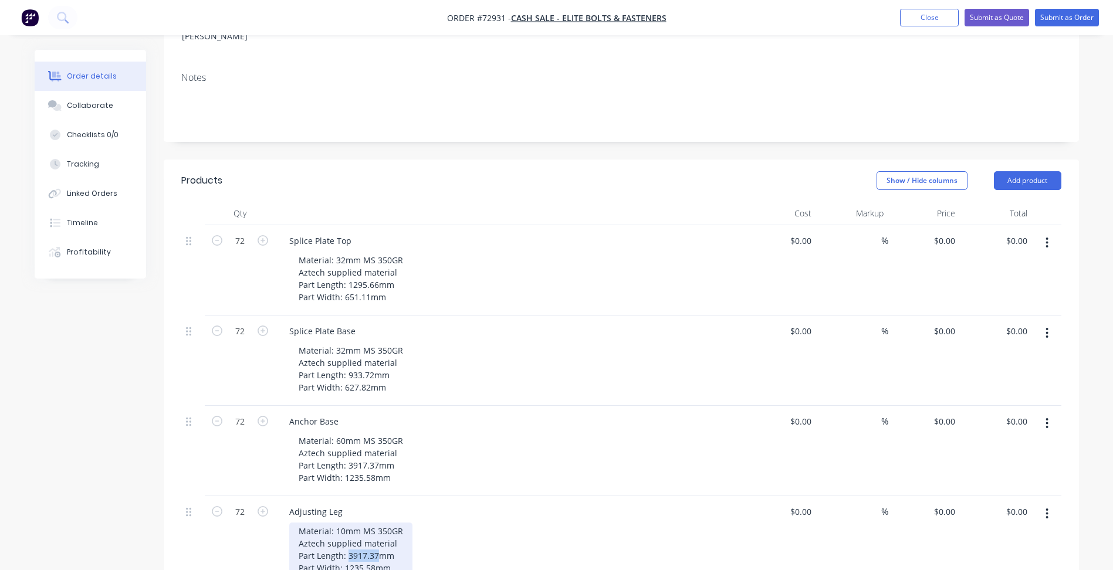
click at [348, 523] on div "Material: 10mm MS 350GR Aztech supplied material Part Length: 3917.37mm Part Wi…" at bounding box center [350, 550] width 123 height 54
drag, startPoint x: 345, startPoint y: 519, endPoint x: 375, endPoint y: 517, distance: 30.6
click at [375, 523] on div "Material: 10mm MS 350GR Aztech supplied material Part Length: 200mm Part Width:…" at bounding box center [350, 550] width 123 height 54
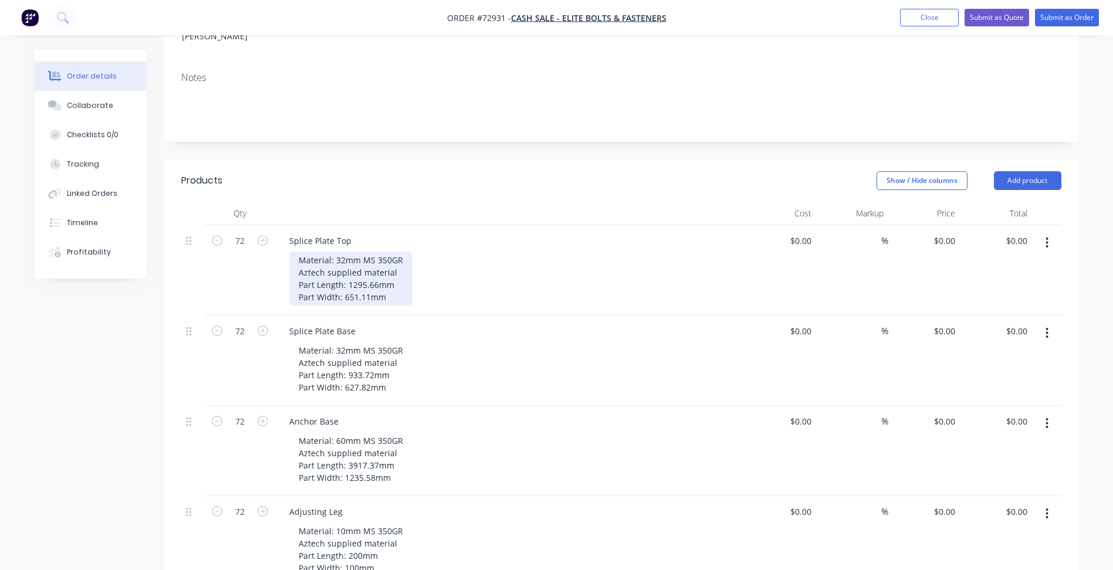
click at [396, 252] on div "Material: 32mm MS 350GR Aztech supplied material Part Length: 1295.66mm Part Wi…" at bounding box center [350, 279] width 123 height 54
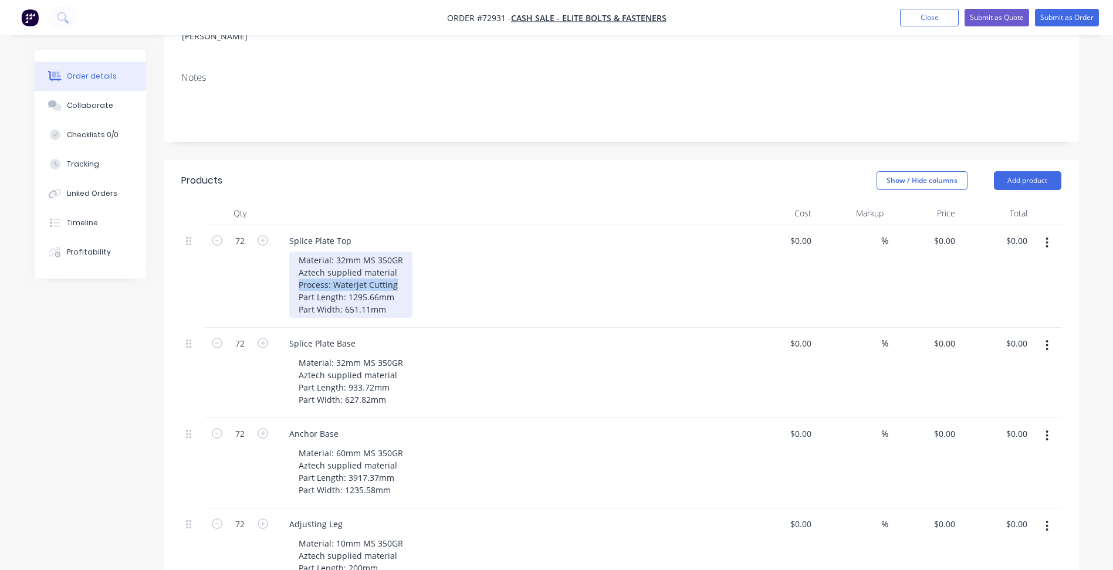
copy div "Process: Waterjet Cutting"
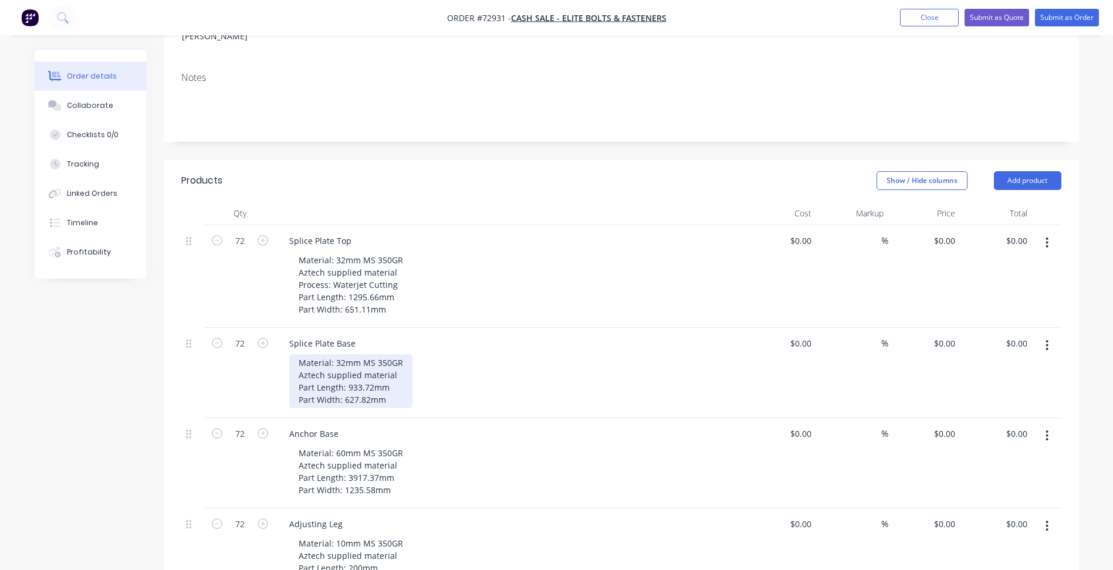
click at [393, 354] on div "Material: 32mm MS 350GR Aztech supplied material Part Length: 933.72mm Part Wid…" at bounding box center [350, 381] width 123 height 54
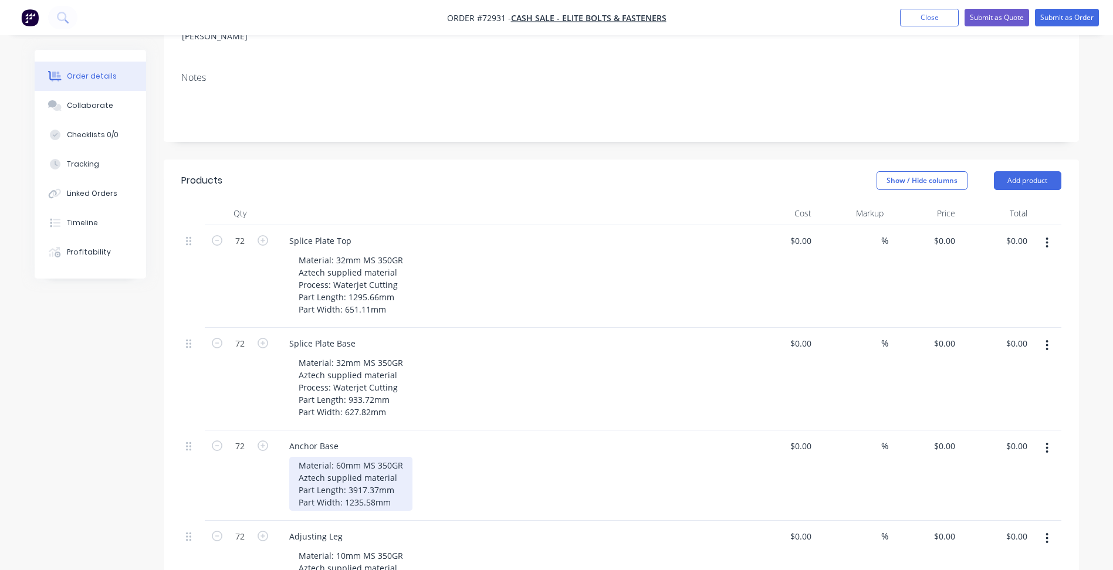
click at [396, 457] on div "Material: 60mm MS 350GR Aztech supplied material Part Length: 3917.37mm Part Wi…" at bounding box center [350, 484] width 123 height 54
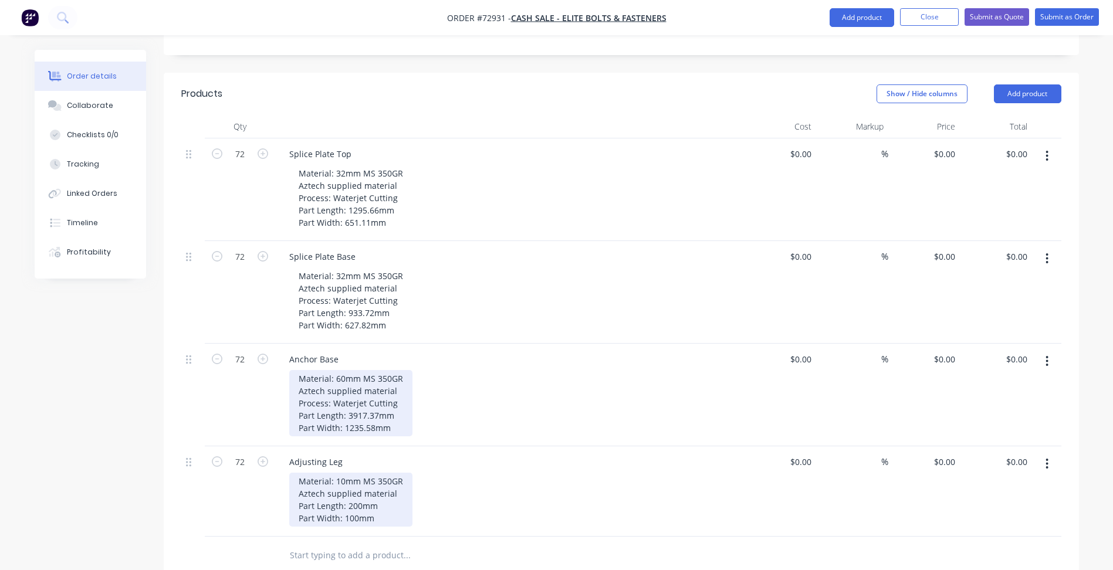
scroll to position [411, 0]
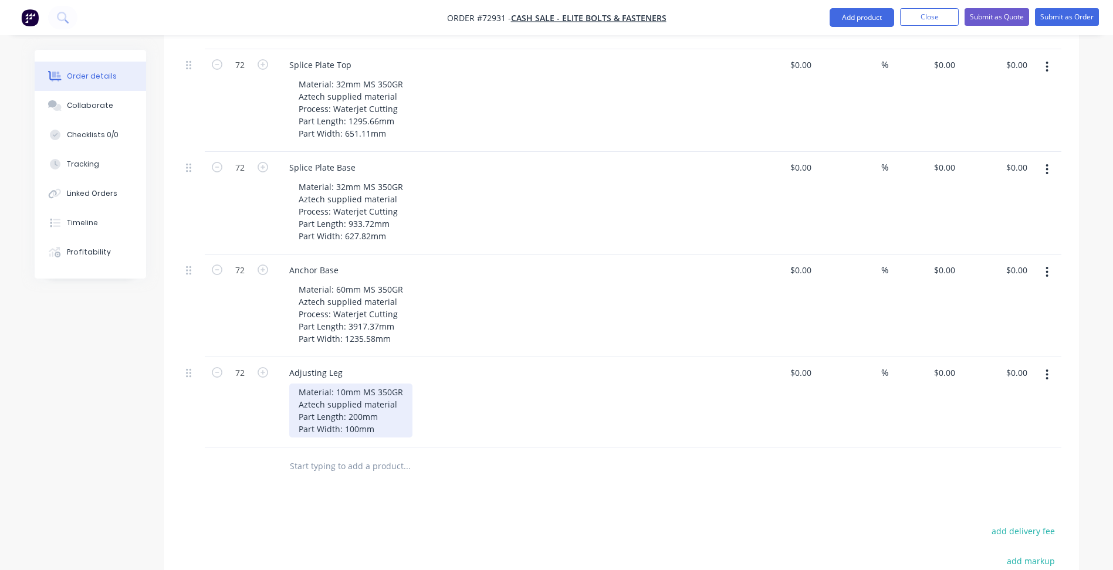
click at [396, 384] on div "Material: 10mm MS 350GR Aztech supplied material Part Length: 200mm Part Width:…" at bounding box center [350, 411] width 123 height 54
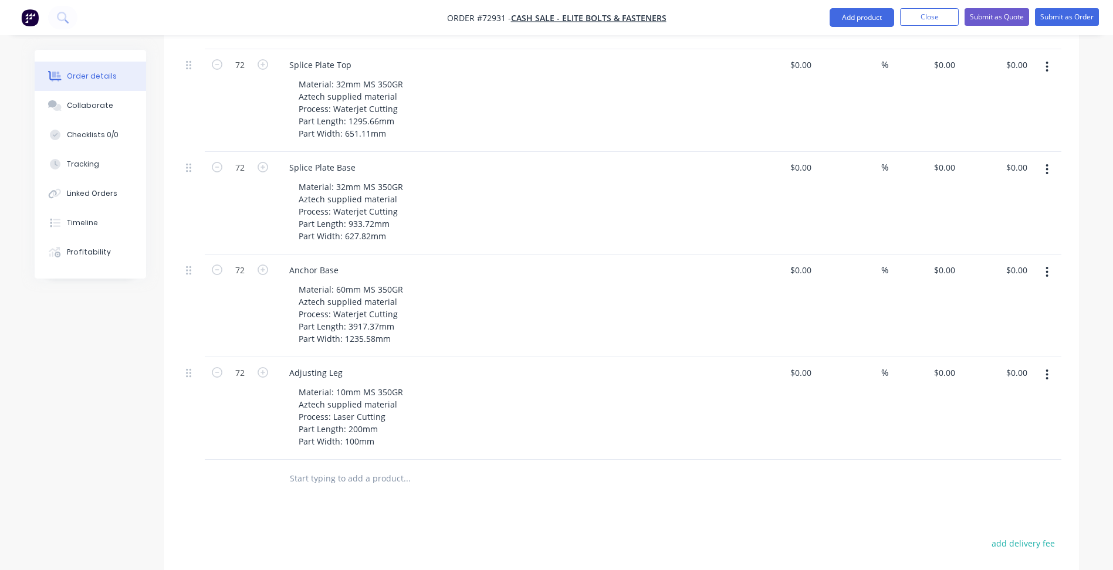
click at [1050, 364] on button "button" at bounding box center [1047, 374] width 28 height 21
click at [796, 357] on div "0 $0.00" at bounding box center [780, 408] width 72 height 103
type input "$4.39"
type input "$316.08"
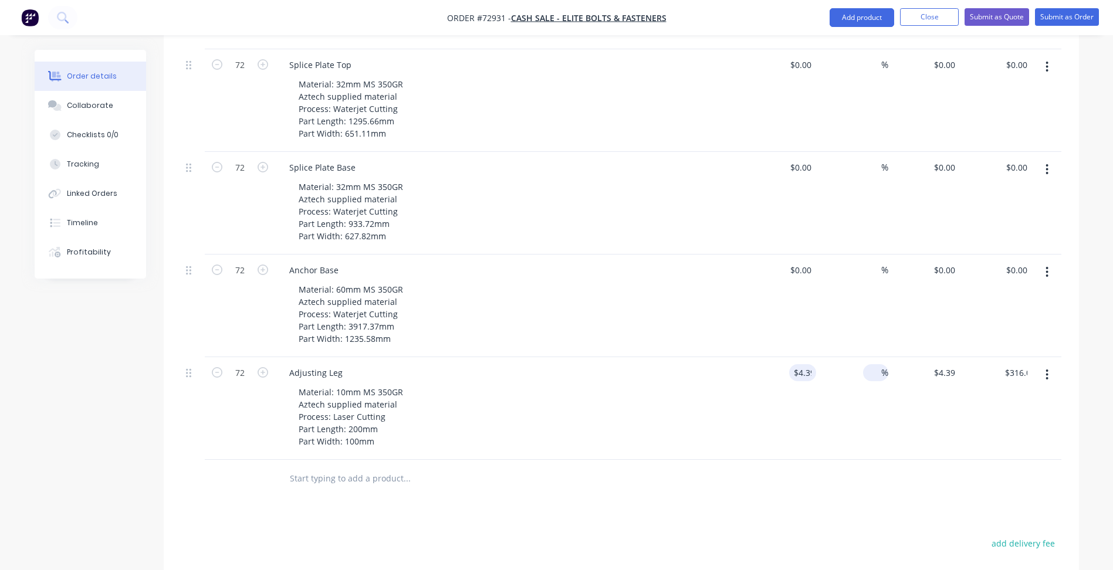
click at [869, 364] on input at bounding box center [873, 372] width 13 height 17
type input "20"
type input "$5.268"
type input "$379.30"
click at [632, 463] on div "Products Show / Hide columns Add product Qty Cost Markup Price Total 72 Splice …" at bounding box center [621, 382] width 915 height 796
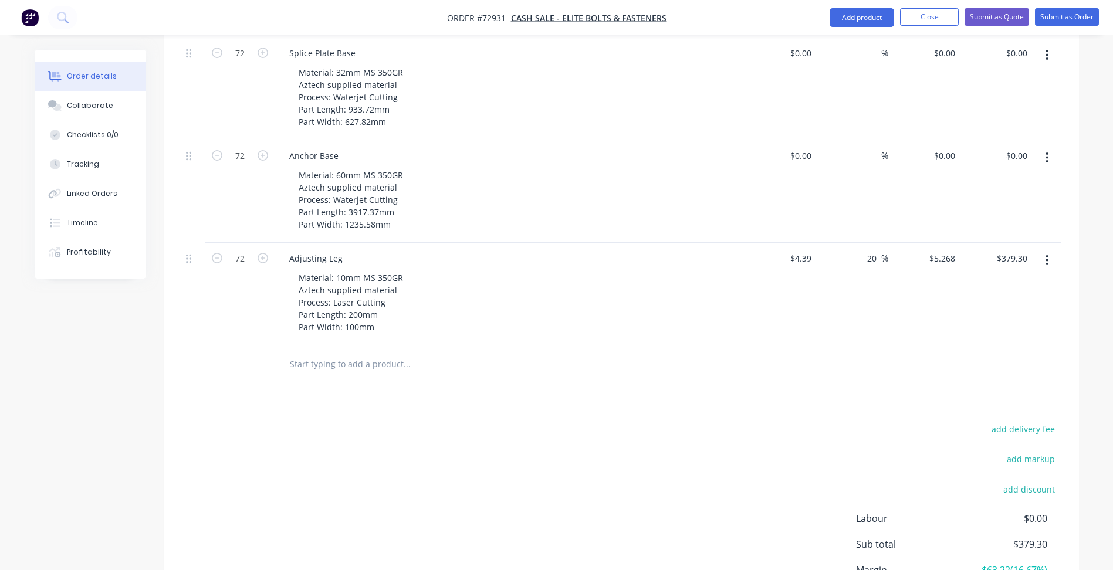
scroll to position [528, 0]
click at [870, 247] on input "20" at bounding box center [873, 255] width 15 height 17
type input "25"
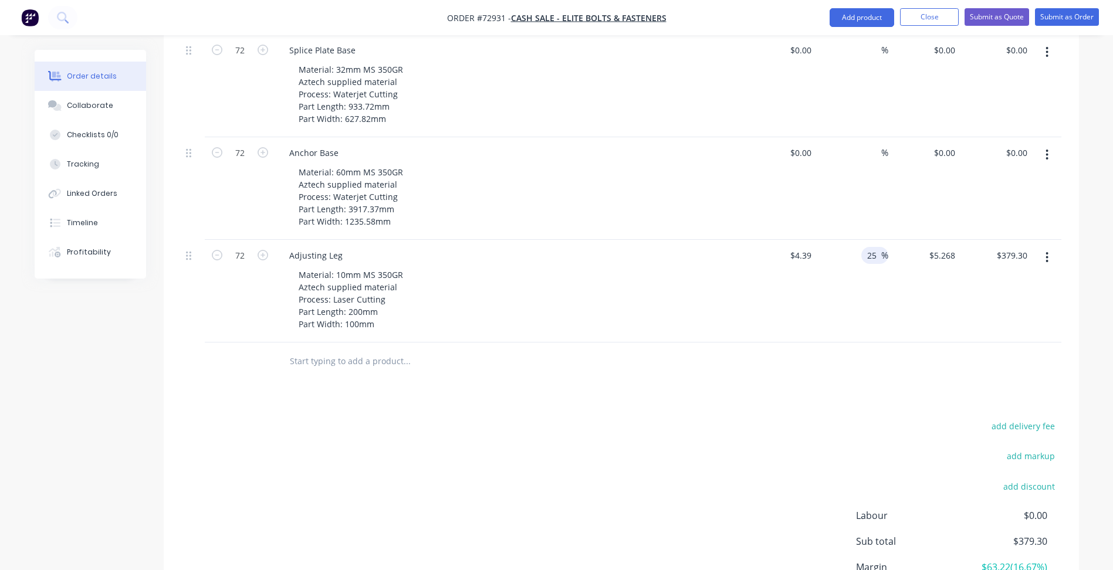
type input "$5.4875"
type input "$395.10"
click at [838, 343] on div at bounding box center [621, 362] width 880 height 38
click at [1047, 148] on icon "button" at bounding box center [1046, 154] width 3 height 13
click at [981, 201] on div "Duplicate" at bounding box center [1005, 209] width 90 height 17
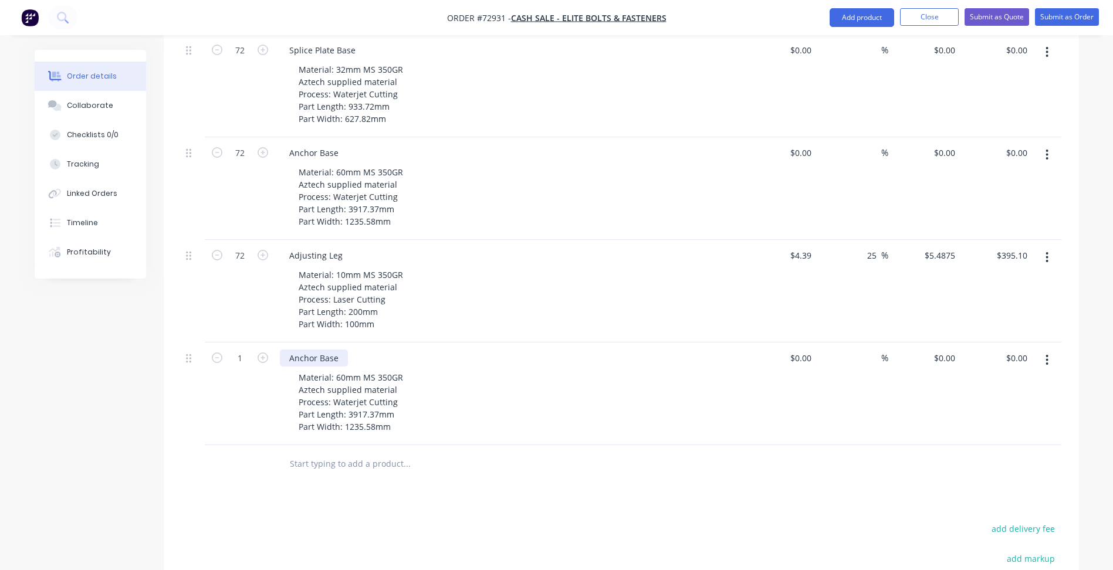
click at [317, 350] on div "Anchor Base" at bounding box center [314, 358] width 68 height 17
drag, startPoint x: 353, startPoint y: 314, endPoint x: 331, endPoint y: 308, distance: 22.5
click at [342, 350] on div "Anchor Base" at bounding box center [510, 358] width 460 height 17
drag, startPoint x: 339, startPoint y: 306, endPoint x: 218, endPoint y: 295, distance: 121.3
click at [232, 343] on div "1 Anchor Base Material: 60mm MS 350GR Aztech supplied material Process: Waterje…" at bounding box center [621, 394] width 880 height 103
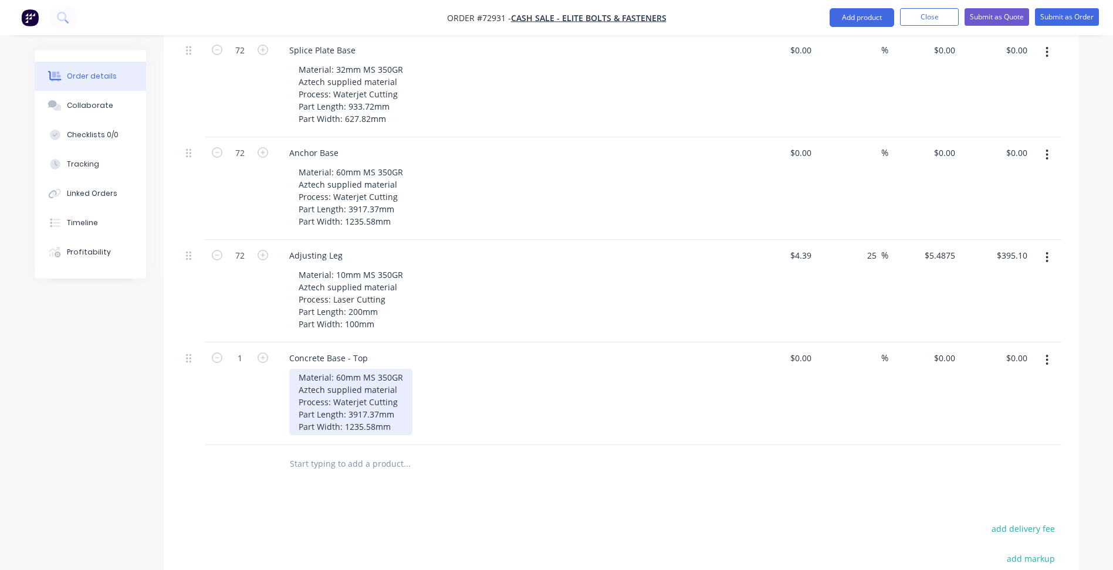
click at [344, 369] on div "Material: 60mm MS 350GR Aztech supplied material Process: Waterjet Cutting Part…" at bounding box center [350, 402] width 123 height 66
click at [366, 369] on div "Material: 16mm MS 350GR Aztech supplied material Process: Waterjet Cutting Part…" at bounding box center [350, 402] width 123 height 66
click at [358, 463] on div "Products Show / Hide columns Add product Qty Cost Markup Price Total 72 Splice …" at bounding box center [621, 315] width 915 height 898
click at [363, 371] on div "Material: 16mm MS 350GR Aztech supplied material Process: Waterjet Cutting Part…" at bounding box center [350, 402] width 123 height 66
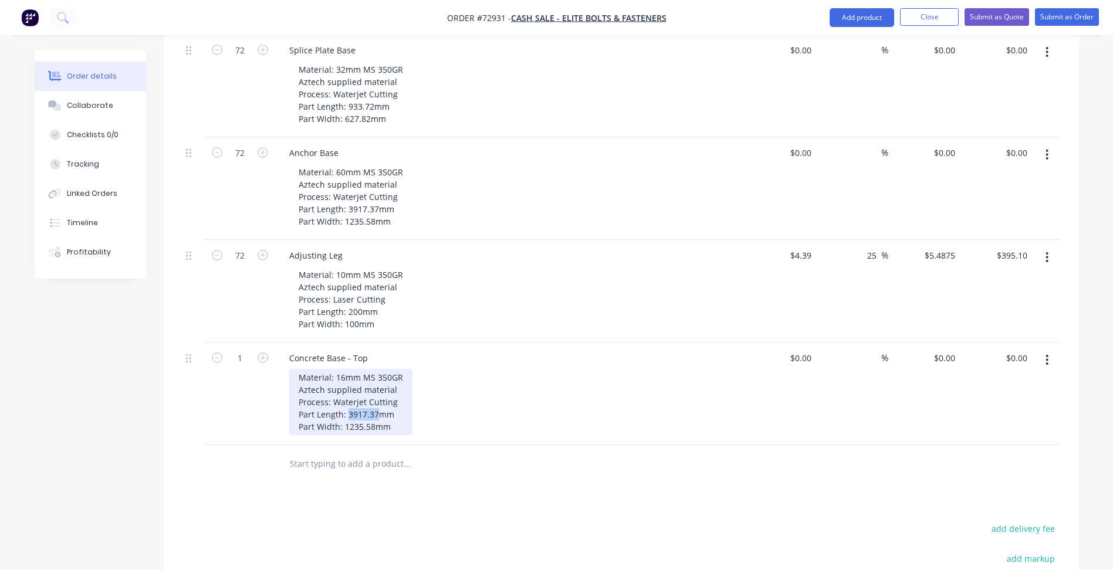
drag, startPoint x: 348, startPoint y: 365, endPoint x: 377, endPoint y: 365, distance: 29.3
click at [377, 369] on div "Material: 16mm MS 350GR Aztech supplied material Process: Waterjet Cutting Part…" at bounding box center [350, 402] width 123 height 66
click at [1046, 354] on icon "button" at bounding box center [1046, 360] width 3 height 13
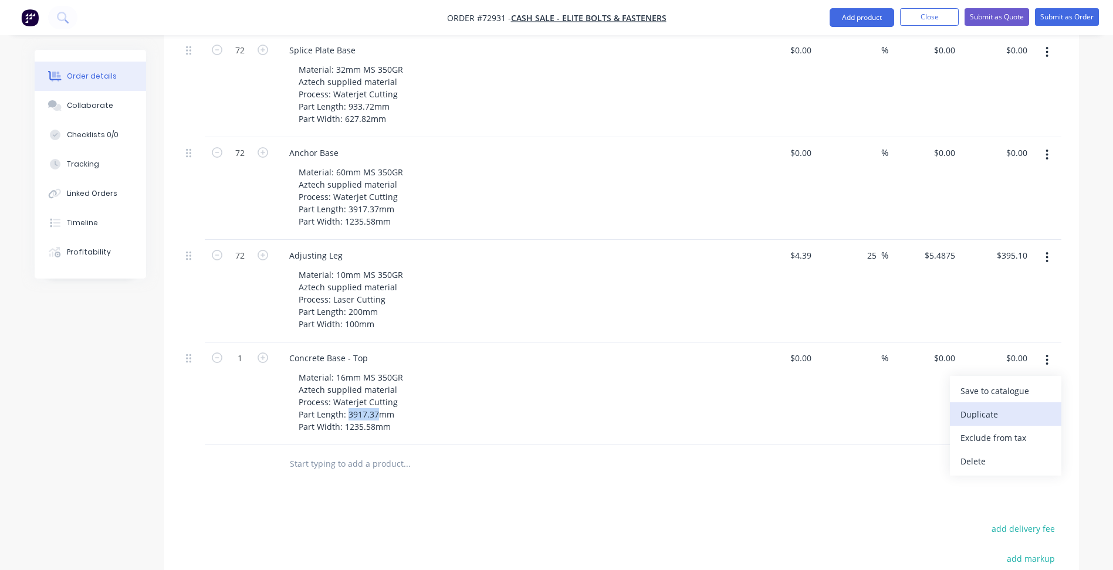
click at [974, 406] on div "Duplicate" at bounding box center [1005, 414] width 90 height 17
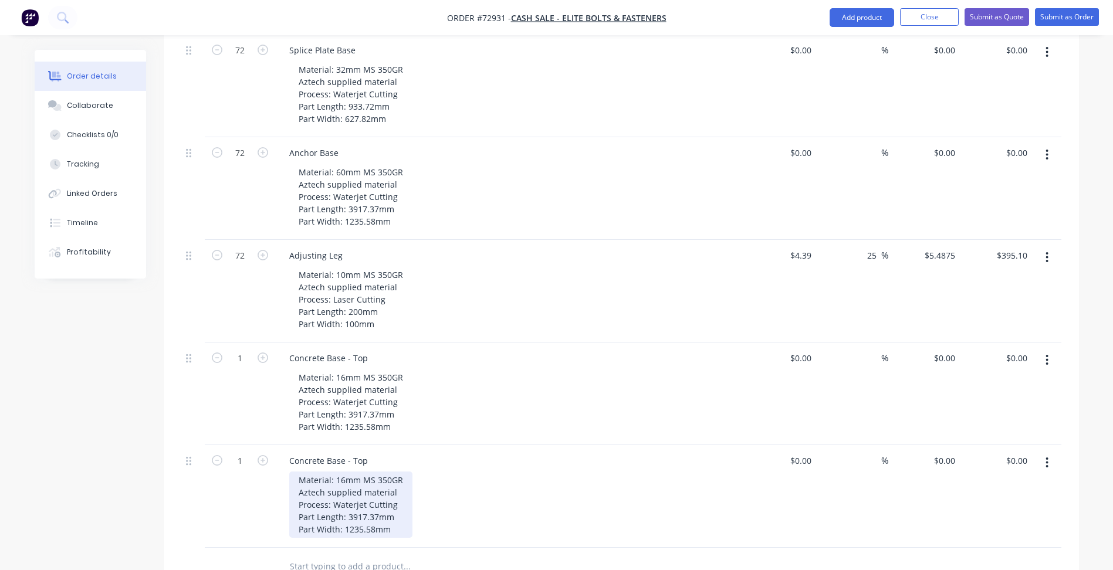
drag, startPoint x: 357, startPoint y: 473, endPoint x: 351, endPoint y: 471, distance: 6.3
click at [357, 473] on div "Material: 16mm MS 350GR Aztech supplied material Process: Waterjet Cutting Part…" at bounding box center [350, 505] width 123 height 66
drag, startPoint x: 347, startPoint y: 469, endPoint x: 377, endPoint y: 466, distance: 30.1
click at [377, 472] on div "Material: 16mm MS 350GR Aztech supplied material Process: Waterjet Cutting Part…" at bounding box center [350, 505] width 123 height 66
click at [369, 472] on div "Material: 16mm MS 350GR Aztech supplied material Process: Waterjet Cutting Part…" at bounding box center [357, 505] width 136 height 66
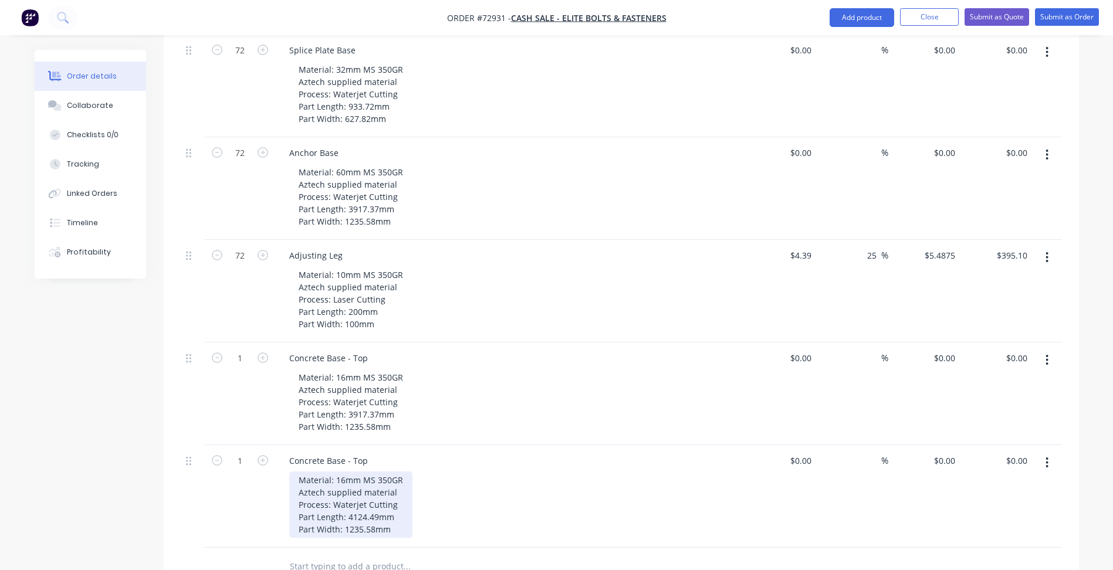
click at [367, 479] on div "Material: 16mm MS 350GR Aztech supplied material Process: Waterjet Cutting Part…" at bounding box center [350, 505] width 123 height 66
drag, startPoint x: 373, startPoint y: 476, endPoint x: 350, endPoint y: 479, distance: 23.6
click at [350, 479] on div "Material: 16mm MS 350GR Aztech supplied material Process: Waterjet Cutting Part…" at bounding box center [350, 505] width 123 height 66
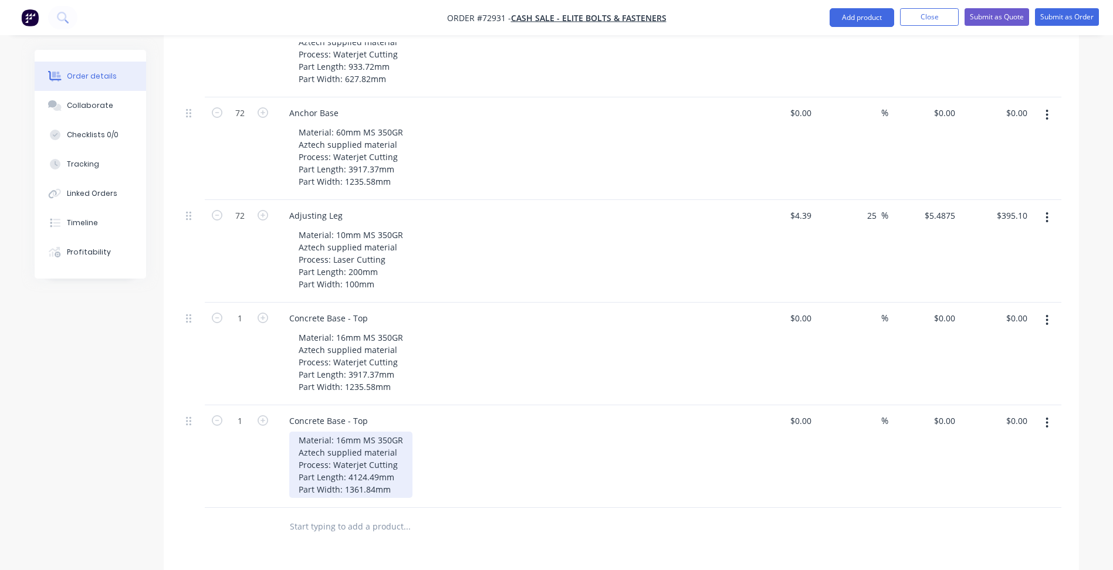
scroll to position [586, 0]
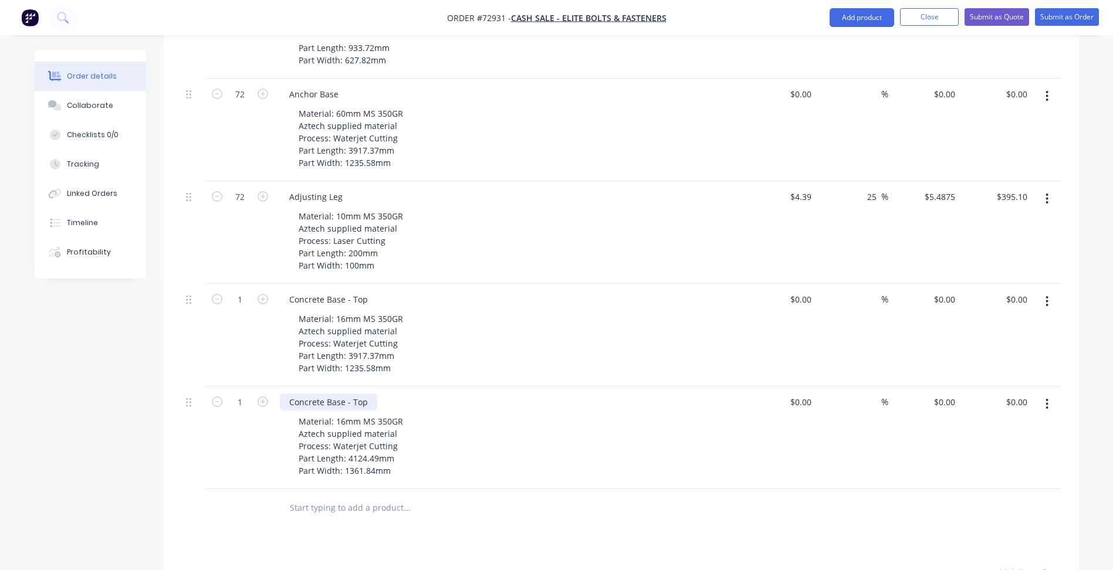
click at [358, 394] on div "Concrete Base - Top" at bounding box center [328, 402] width 97 height 17
drag, startPoint x: 351, startPoint y: 351, endPoint x: 408, endPoint y: 356, distance: 57.1
click at [408, 394] on div "Concrete Base - Top" at bounding box center [510, 402] width 460 height 17
click at [124, 348] on div "Created by Patrick Created 29/09/25 Required 24/11/25 Assigned to Add team memb…" at bounding box center [557, 144] width 1044 height 1363
click at [371, 316] on div "Material: 16mm MS 350GR Aztech supplied material Process: Waterjet Cutting Part…" at bounding box center [350, 343] width 123 height 66
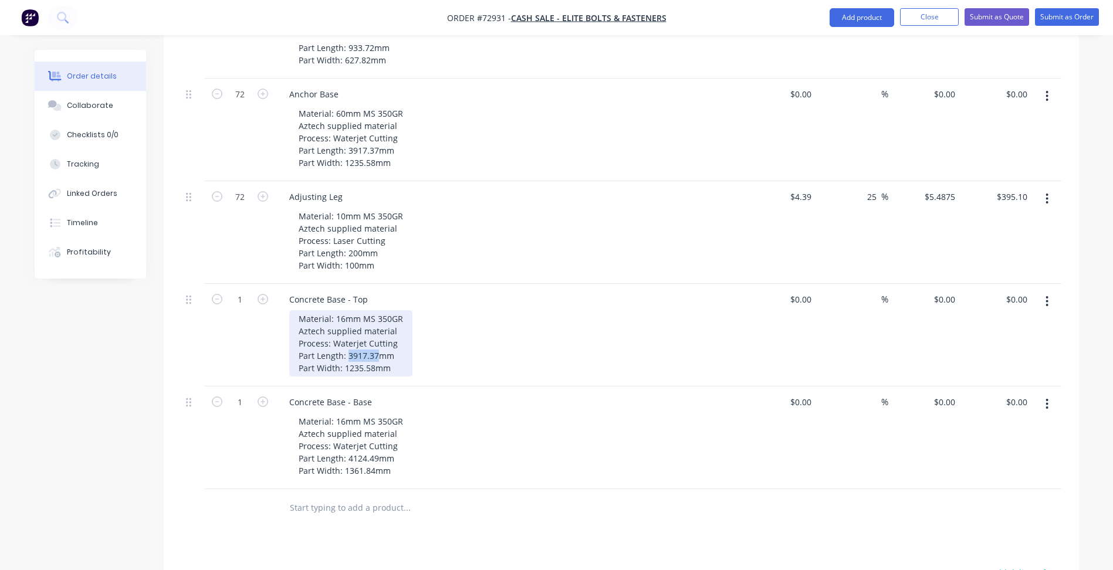
drag, startPoint x: 347, startPoint y: 305, endPoint x: 377, endPoint y: 306, distance: 29.9
click at [377, 310] on div "Material: 16mm MS 350GR Aztech supplied material Process: Waterjet Cutting Part…" at bounding box center [350, 343] width 123 height 66
click at [369, 318] on div "Material: 16mm MS 350GR Aztech supplied material Process: Waterjet Cutting Part…" at bounding box center [350, 343] width 123 height 66
drag, startPoint x: 372, startPoint y: 319, endPoint x: 343, endPoint y: 316, distance: 28.9
click at [343, 316] on div "Material: 16mm MS 350GR Aztech supplied material Process: Waterjet Cutting Part…" at bounding box center [350, 343] width 123 height 66
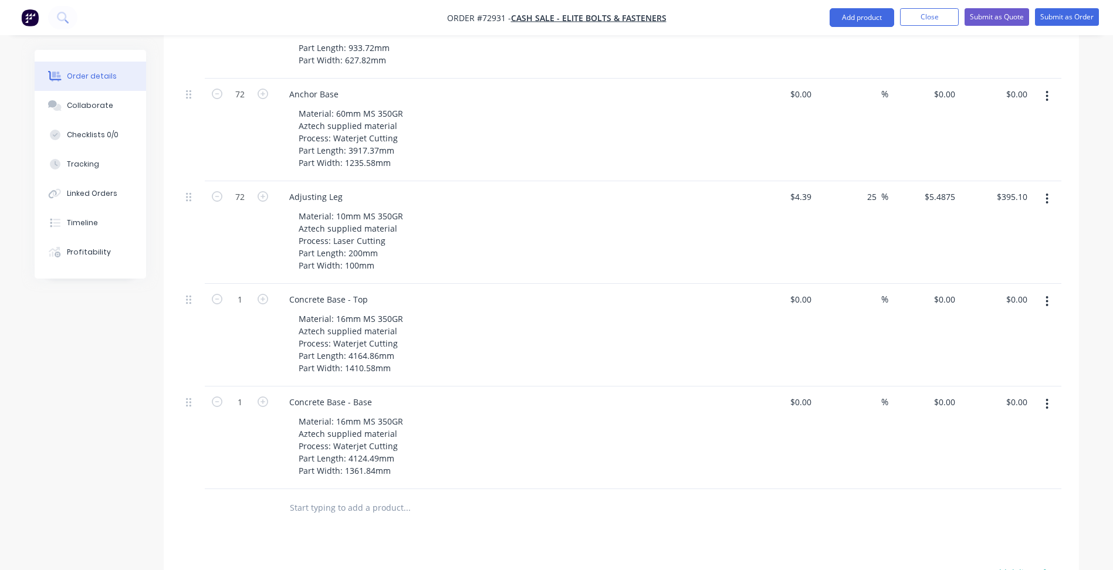
click at [98, 403] on div "Created by Patrick Created 29/09/25 Required 24/11/25 Assigned to Add team memb…" at bounding box center [557, 144] width 1044 height 1363
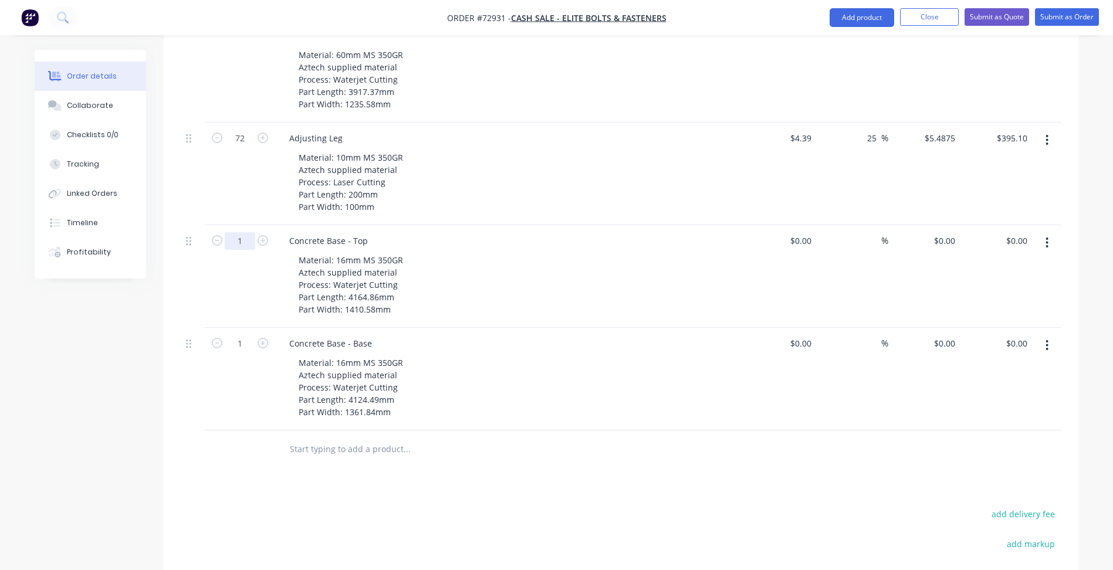
click at [242, 232] on input "1" at bounding box center [240, 241] width 30 height 18
type input "72"
click at [246, 335] on input "1" at bounding box center [240, 344] width 30 height 18
type input "72"
click at [212, 378] on div "72" at bounding box center [240, 379] width 70 height 103
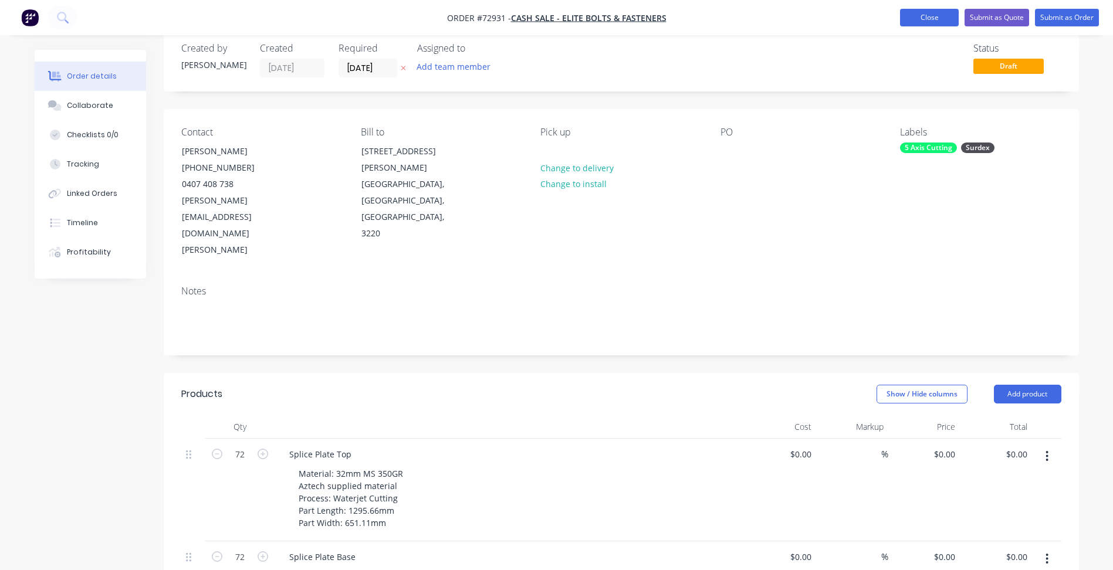
scroll to position [0, 0]
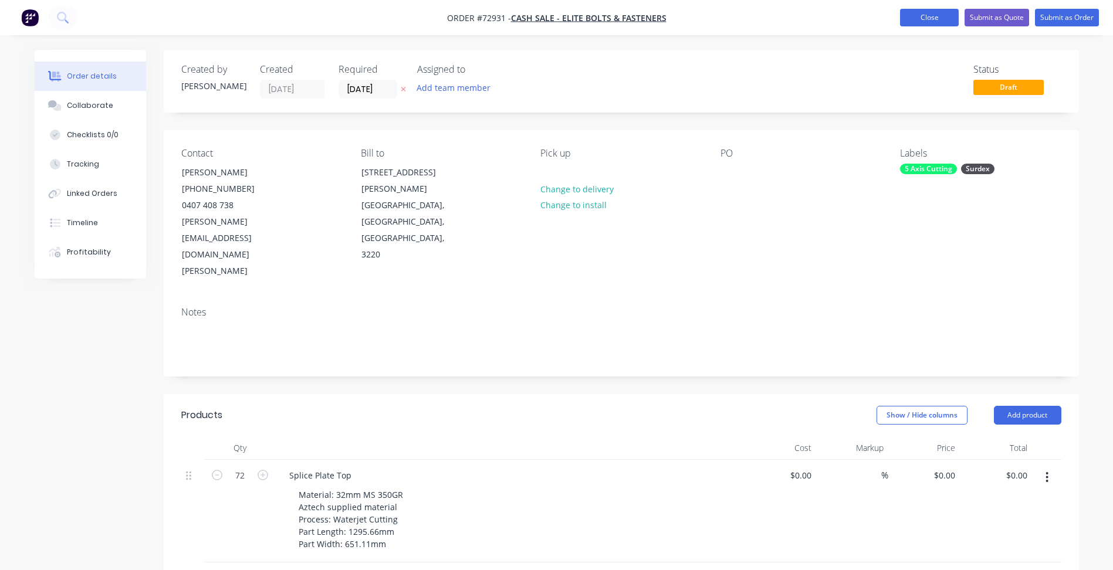
click at [930, 16] on button "Close" at bounding box center [929, 18] width 59 height 18
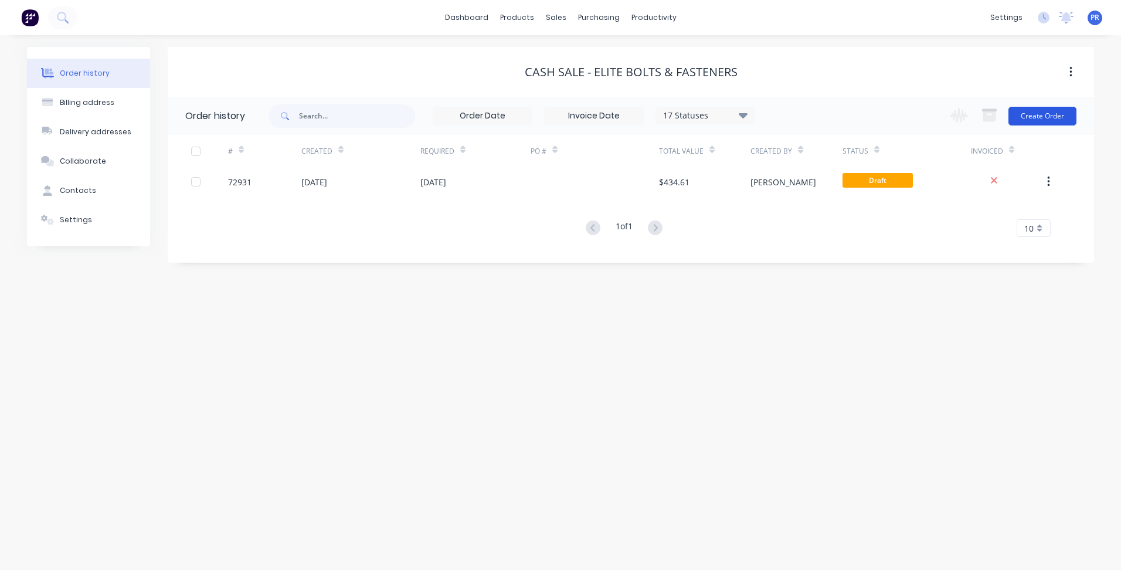
click at [1043, 120] on button "Create Order" at bounding box center [1043, 116] width 68 height 19
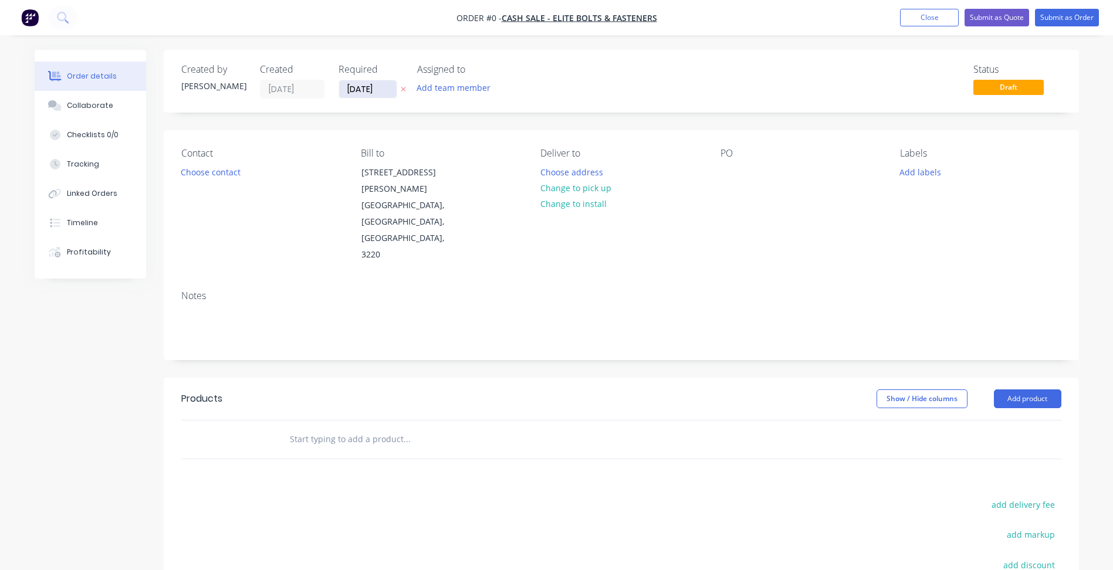
click at [361, 88] on input "[DATE]" at bounding box center [367, 89] width 57 height 18
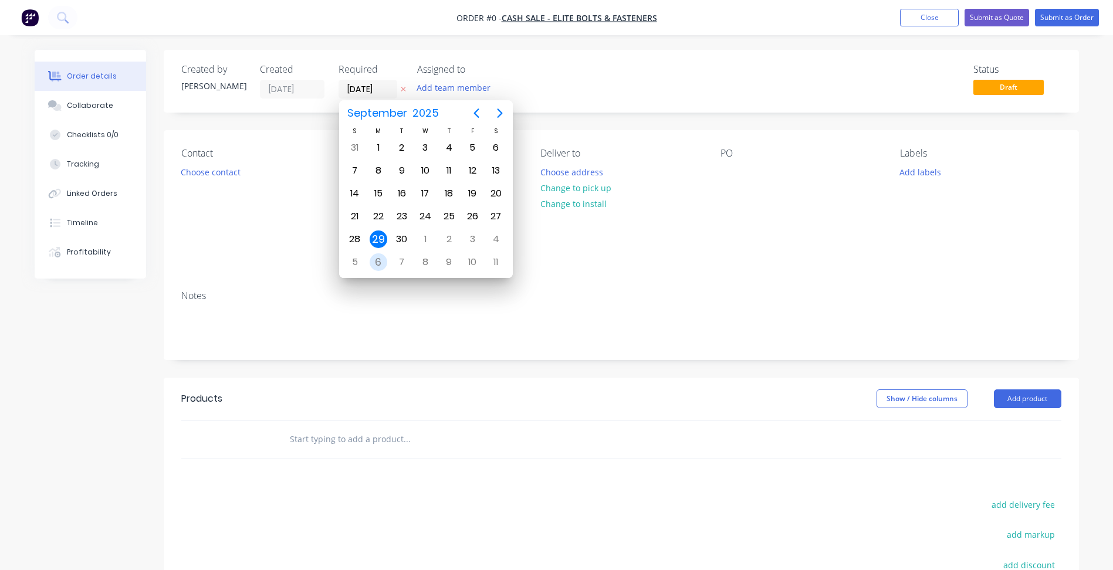
click at [378, 258] on div "6" at bounding box center [378, 262] width 18 height 18
type input "[DATE]"
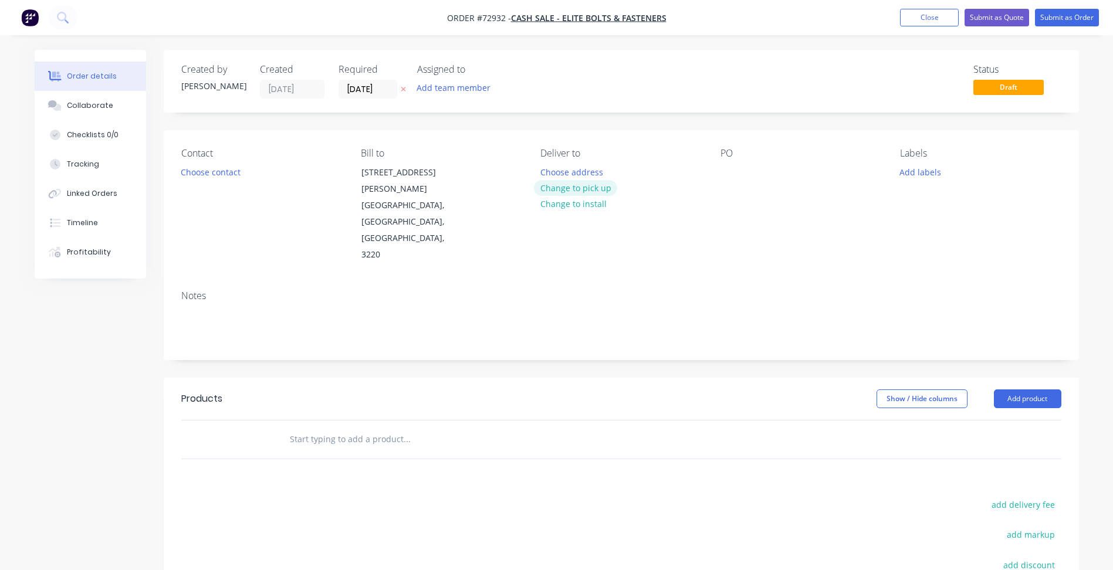
click at [586, 188] on button "Change to pick up" at bounding box center [575, 188] width 83 height 16
click at [235, 172] on button "Choose contact" at bounding box center [210, 172] width 72 height 16
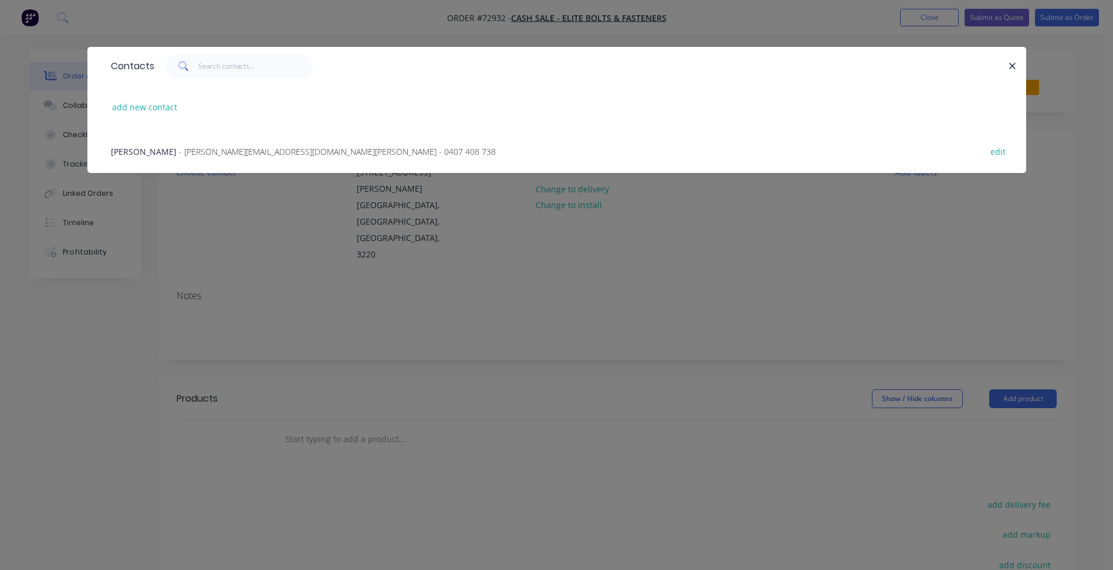
click at [678, 298] on div "Contacts add new contact Quentin Earl - quentin@eliteboltsandfasteners.com.au -…" at bounding box center [556, 285] width 1113 height 570
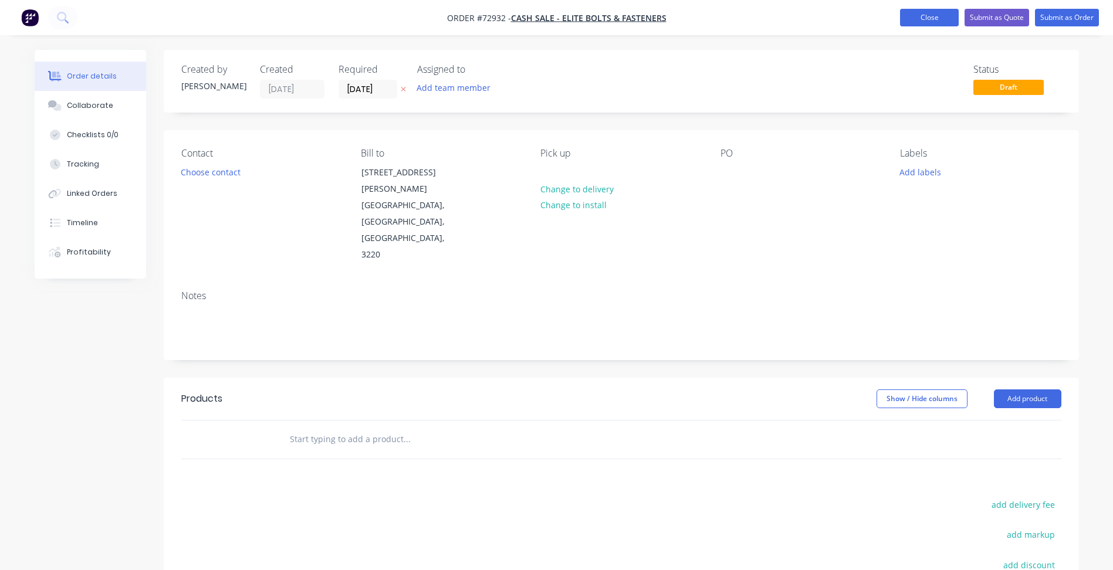
click at [918, 19] on button "Close" at bounding box center [929, 18] width 59 height 18
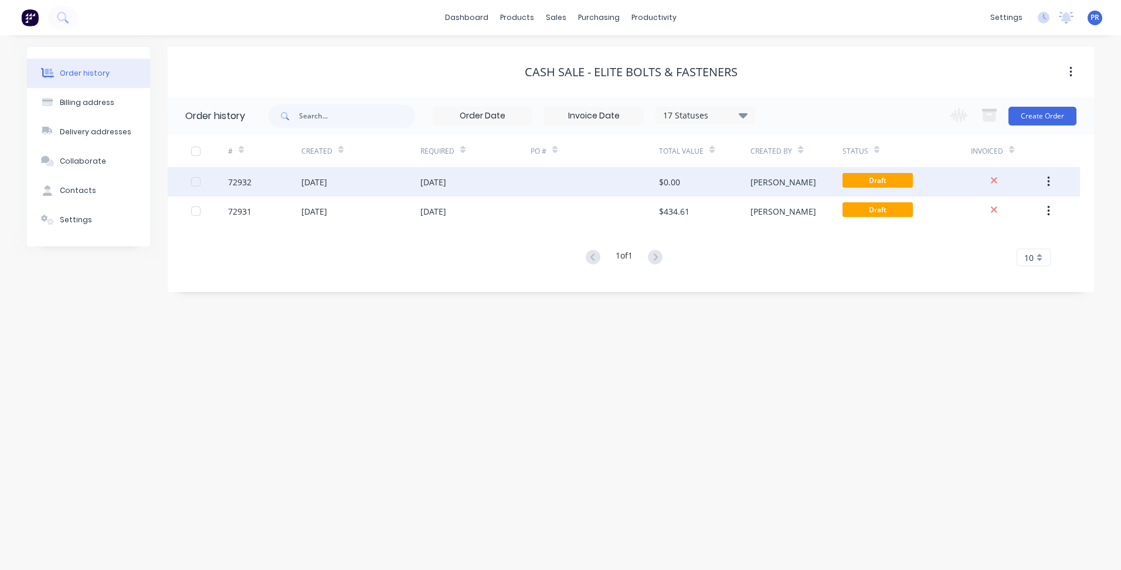
click at [491, 187] on div "[DATE]" at bounding box center [476, 181] width 110 height 29
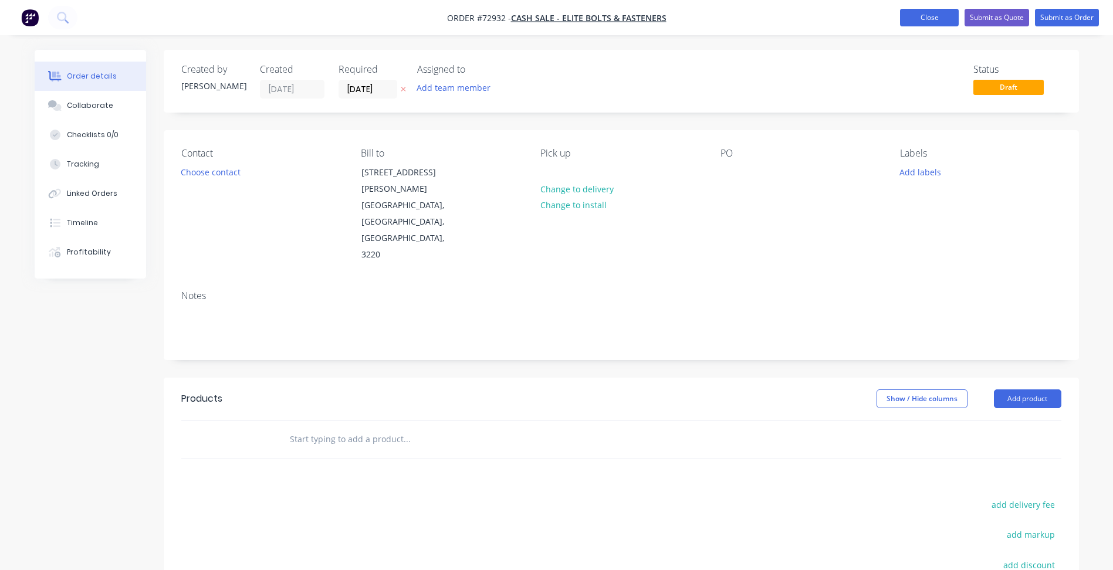
click at [943, 16] on button "Close" at bounding box center [929, 18] width 59 height 18
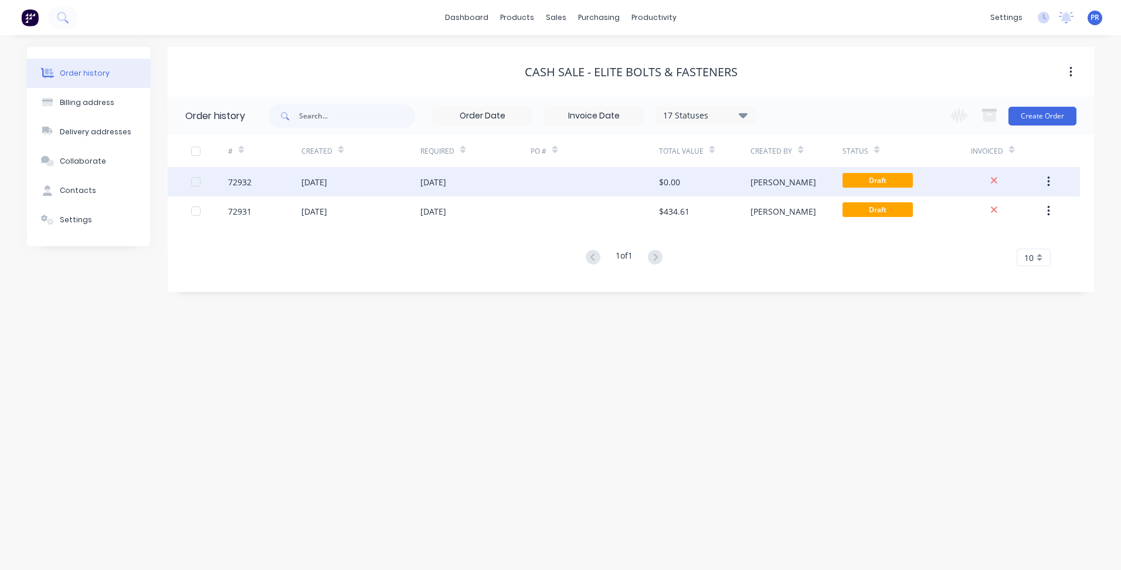
click at [1053, 179] on button "button" at bounding box center [1049, 181] width 28 height 21
click at [983, 218] on div "Archive" at bounding box center [1007, 212] width 90 height 17
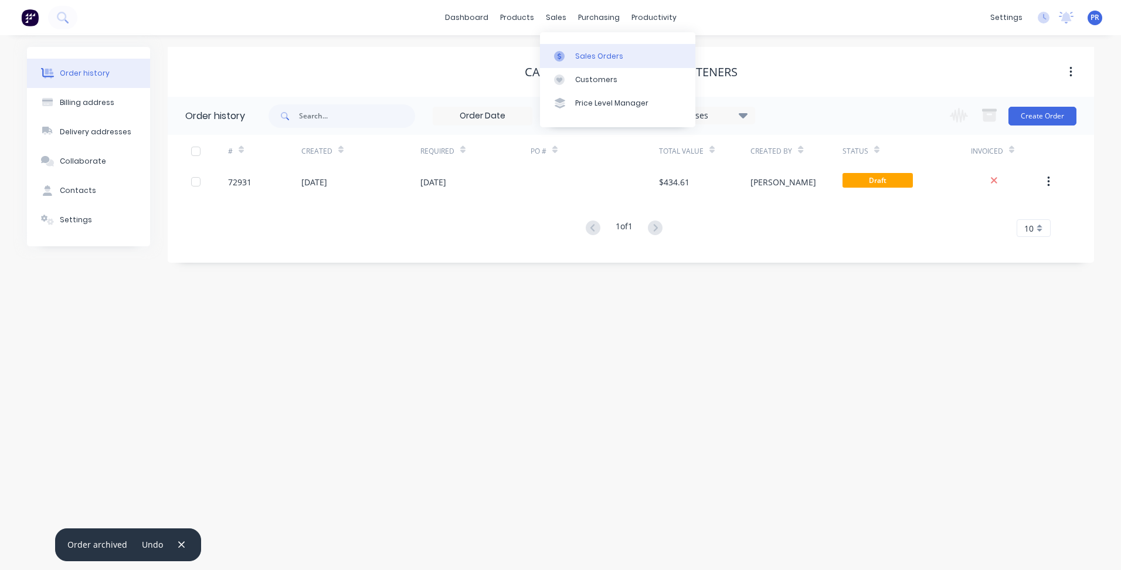
click at [599, 53] on div "Sales Orders" at bounding box center [599, 56] width 48 height 11
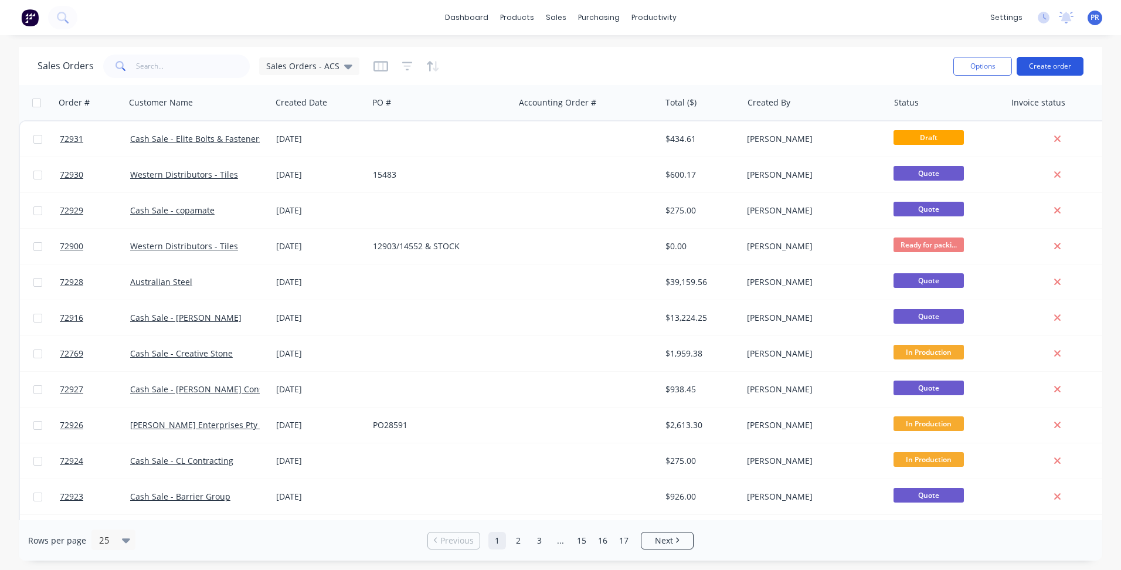
click at [1032, 74] on button "Create order" at bounding box center [1050, 66] width 67 height 19
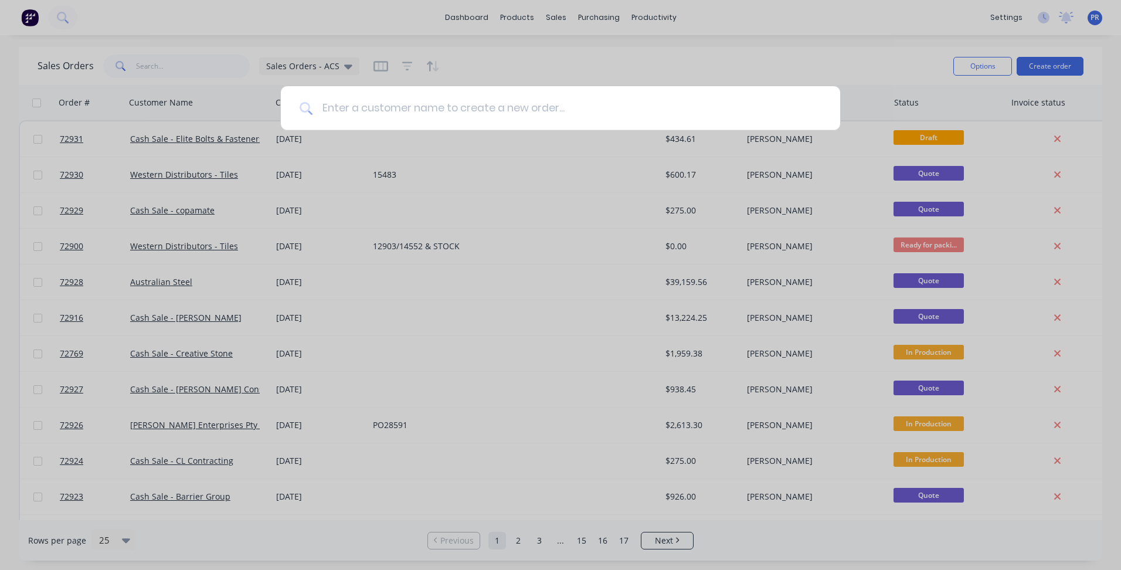
click at [360, 108] on input at bounding box center [567, 108] width 509 height 44
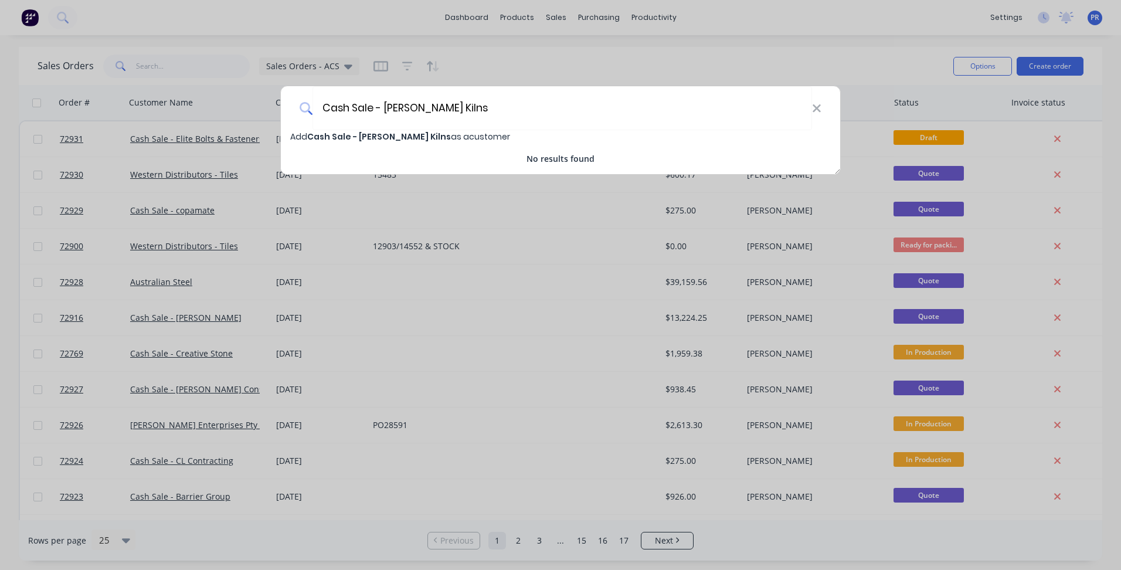
type input "Cash Sale - Tetlow Kilns"
click at [383, 141] on span "Cash Sale - Tetlow Kilns" at bounding box center [379, 137] width 144 height 12
select select "AU"
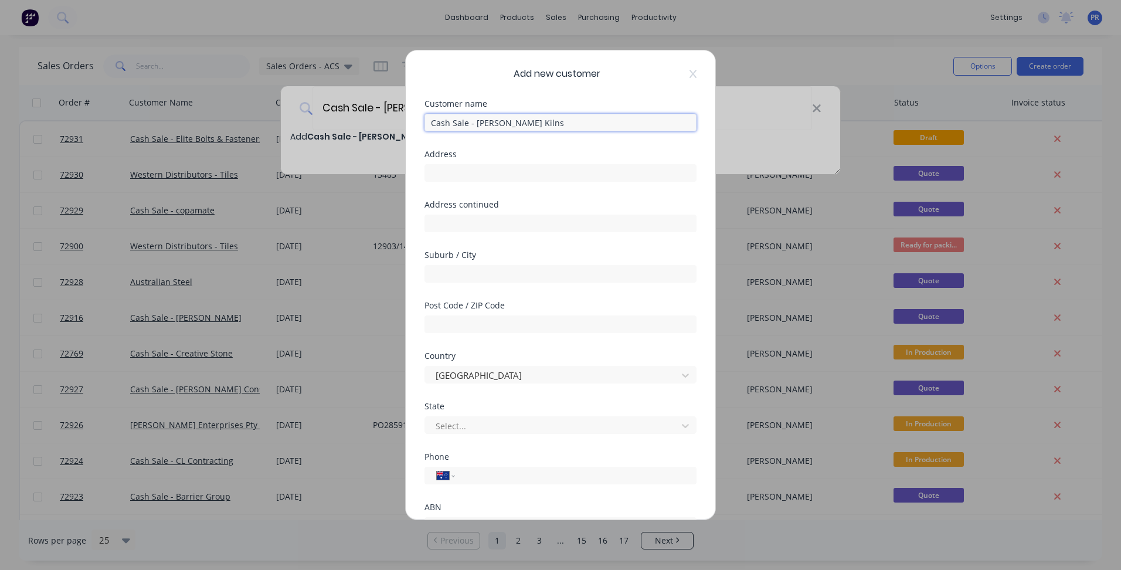
click at [520, 124] on input "Cash Sale - Tetlow Kilns" at bounding box center [561, 123] width 272 height 18
click at [530, 121] on input "Cash Sale - Tetlow Kilns and Furnaces" at bounding box center [561, 123] width 272 height 18
type input "Cash Sale - [PERSON_NAME] Kilns & Furnaces"
click at [460, 177] on input "text" at bounding box center [561, 173] width 272 height 18
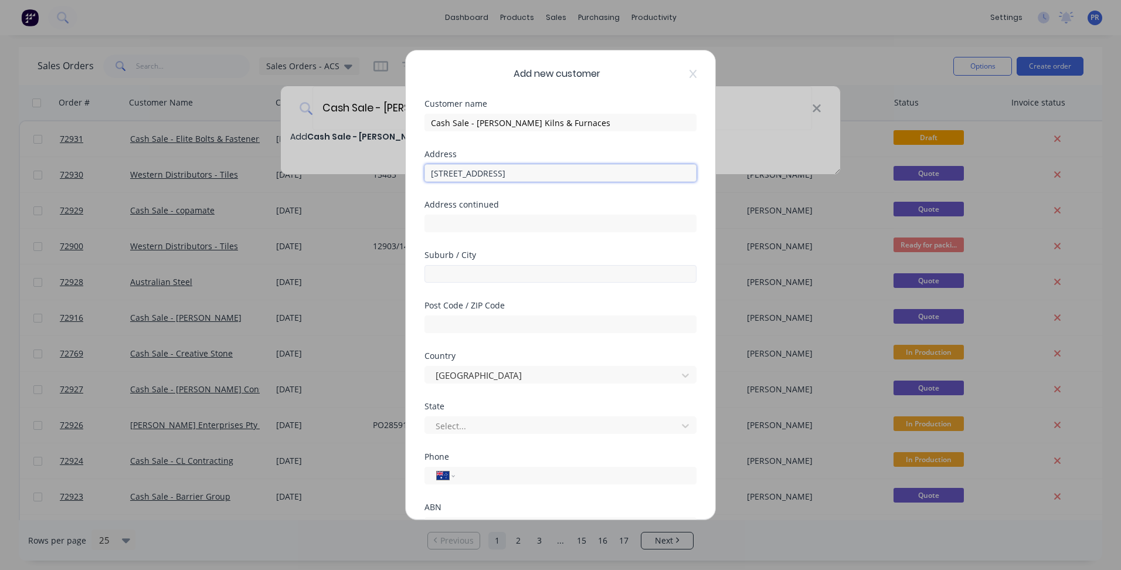
type input "[STREET_ADDRESS]"
click at [468, 273] on input "text" at bounding box center [561, 274] width 272 height 18
type input "Mount Waverley"
type input "3149"
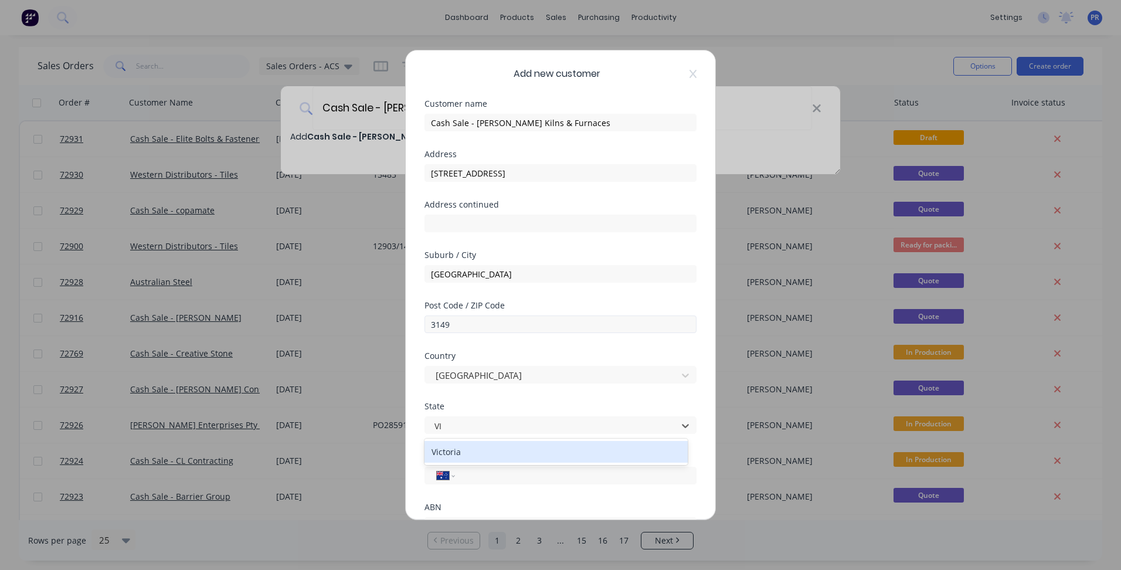
type input "VIC"
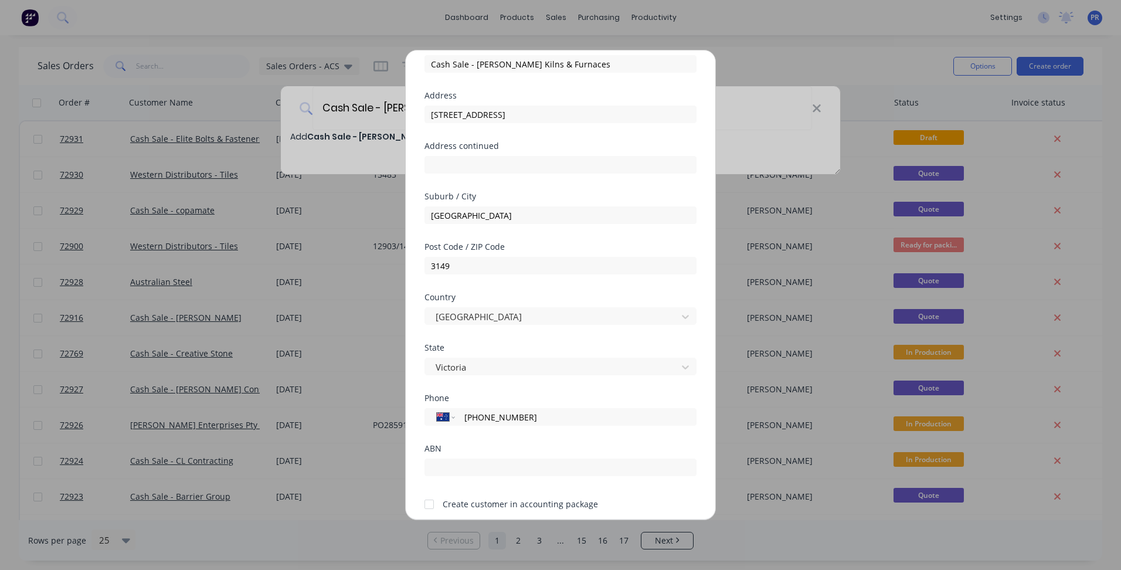
type input "[PHONE_NUMBER]"
click at [468, 465] on input "text" at bounding box center [561, 468] width 272 height 18
paste input "26 1668 323 00"
type input "26 1668 323 00"
click at [429, 501] on div at bounding box center [429, 504] width 23 height 23
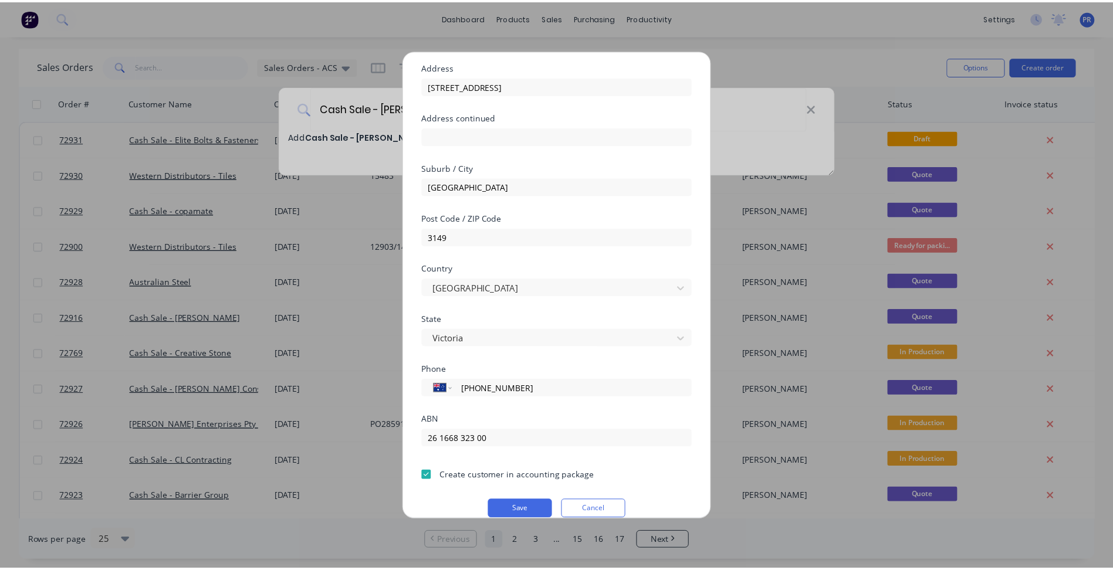
scroll to position [103, 0]
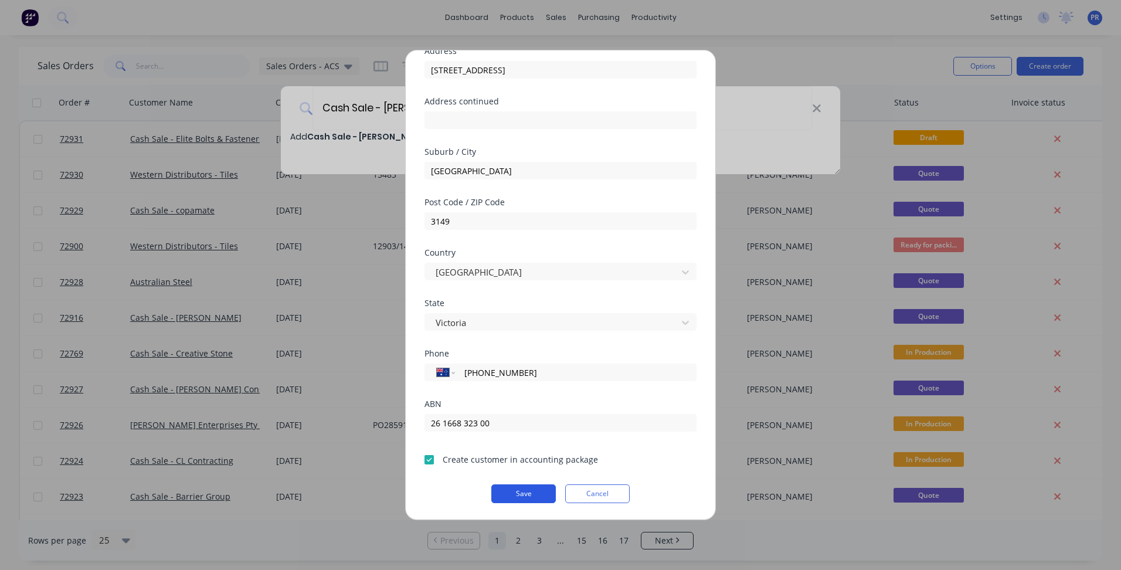
click at [507, 493] on button "Save" at bounding box center [523, 493] width 65 height 19
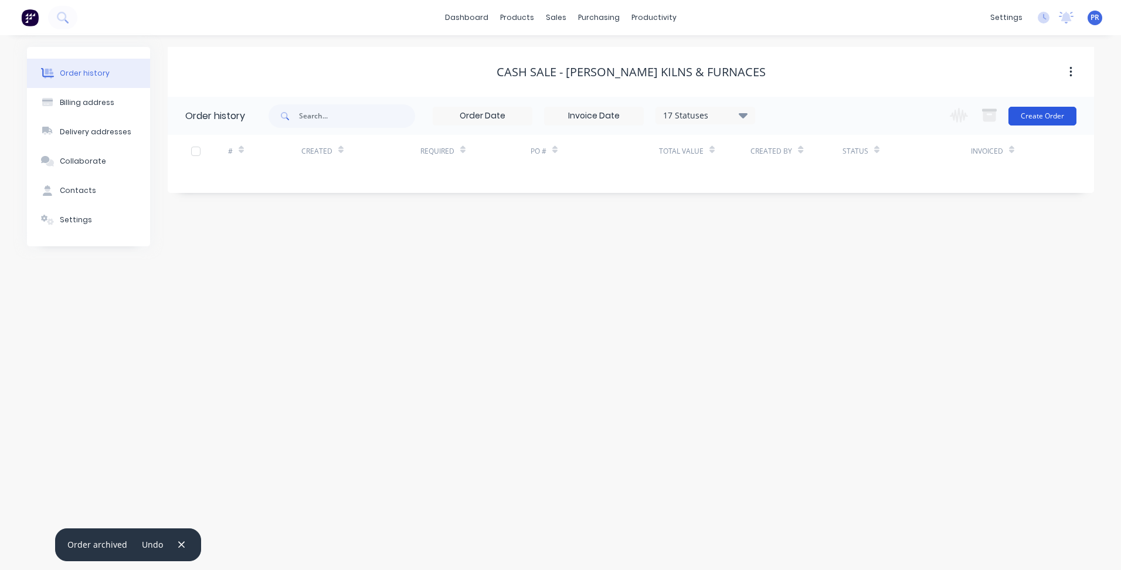
click at [1043, 114] on button "Create Order" at bounding box center [1043, 116] width 68 height 19
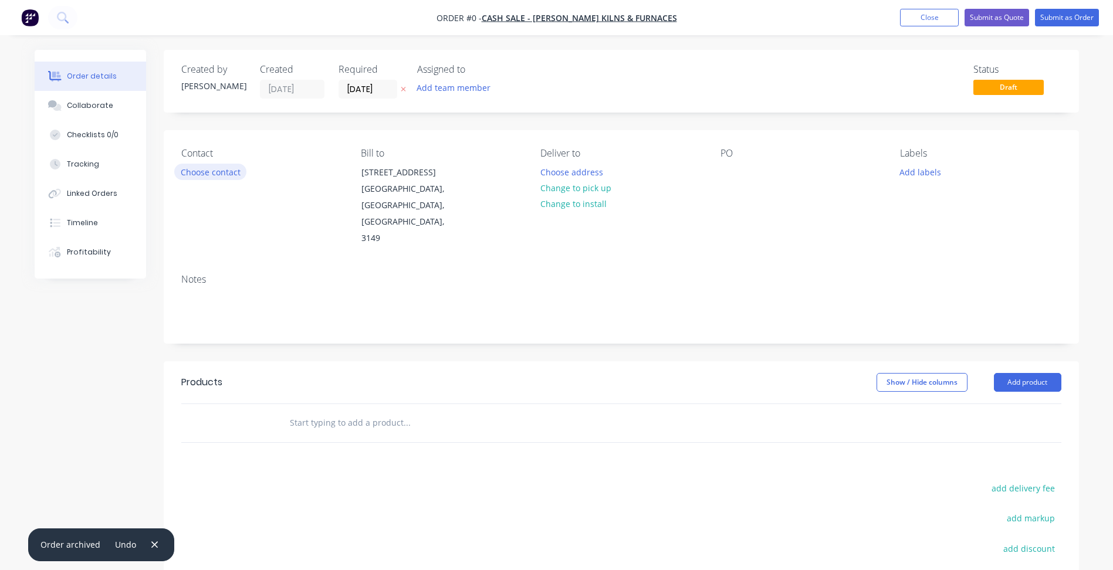
click at [201, 174] on button "Choose contact" at bounding box center [210, 172] width 72 height 16
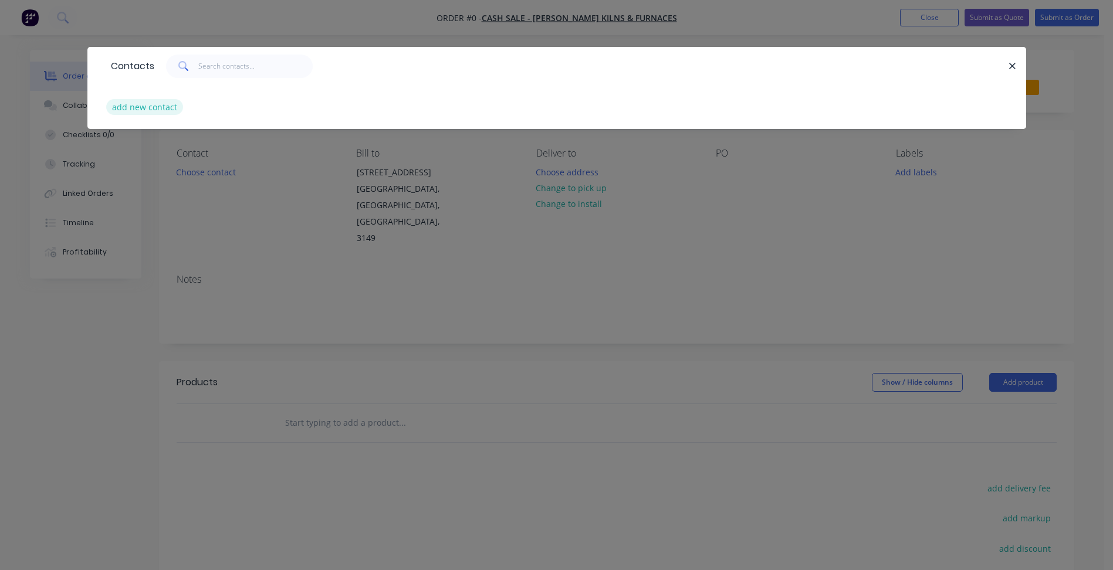
click at [149, 114] on button "add new contact" at bounding box center [144, 107] width 77 height 16
select select "AU"
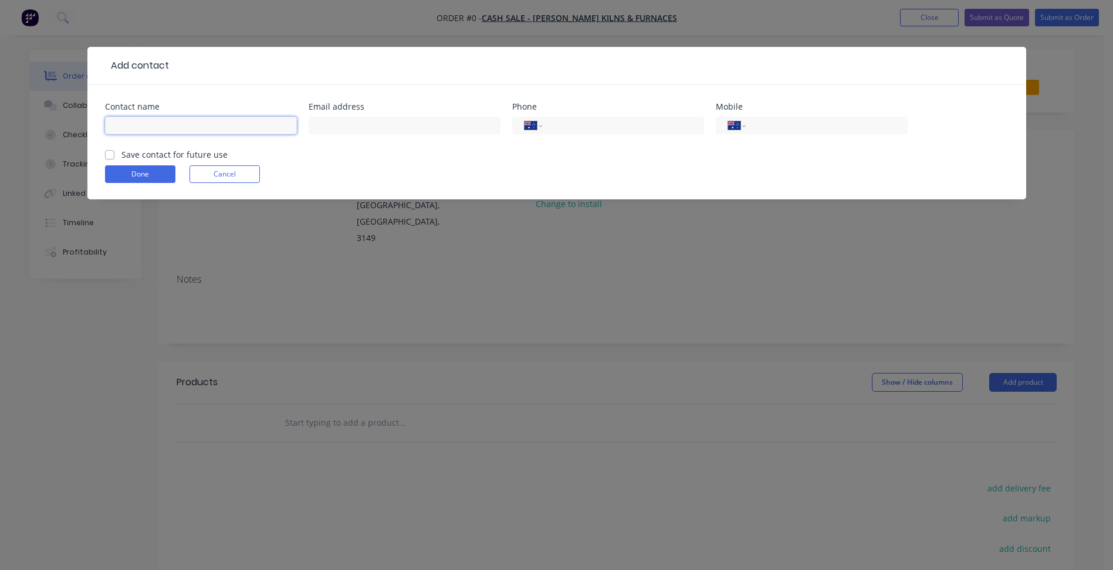
click at [145, 129] on input "text" at bounding box center [201, 126] width 192 height 18
type input "Q"
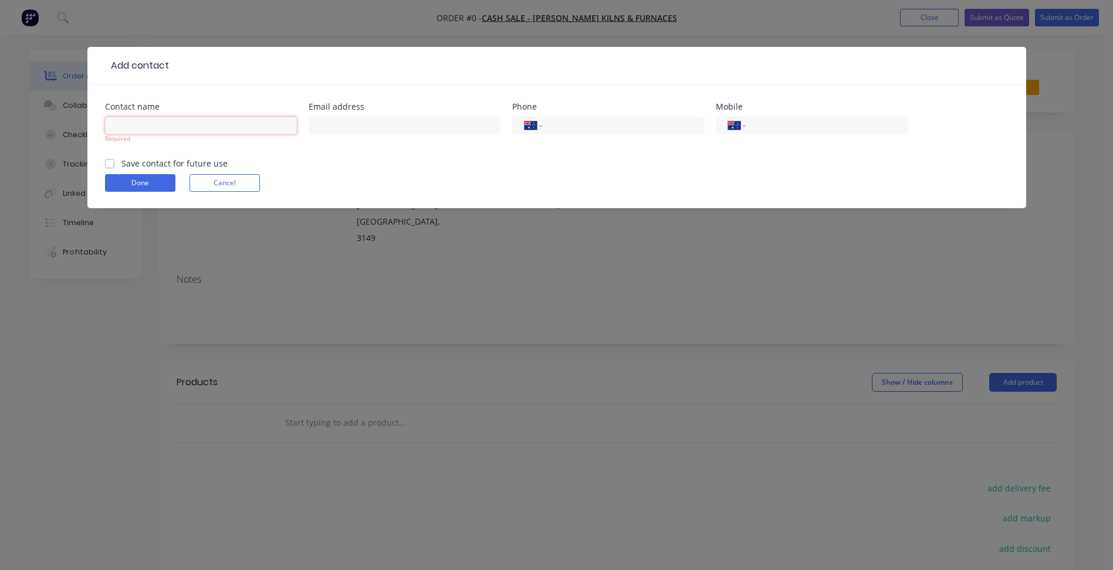
click at [137, 121] on input "text" at bounding box center [201, 126] width 192 height 18
paste input "Quinn Montgomery <quinn@tetlow.com.au>"
type input "Quinn Montgomery <quinn@tetlow.com.au>"
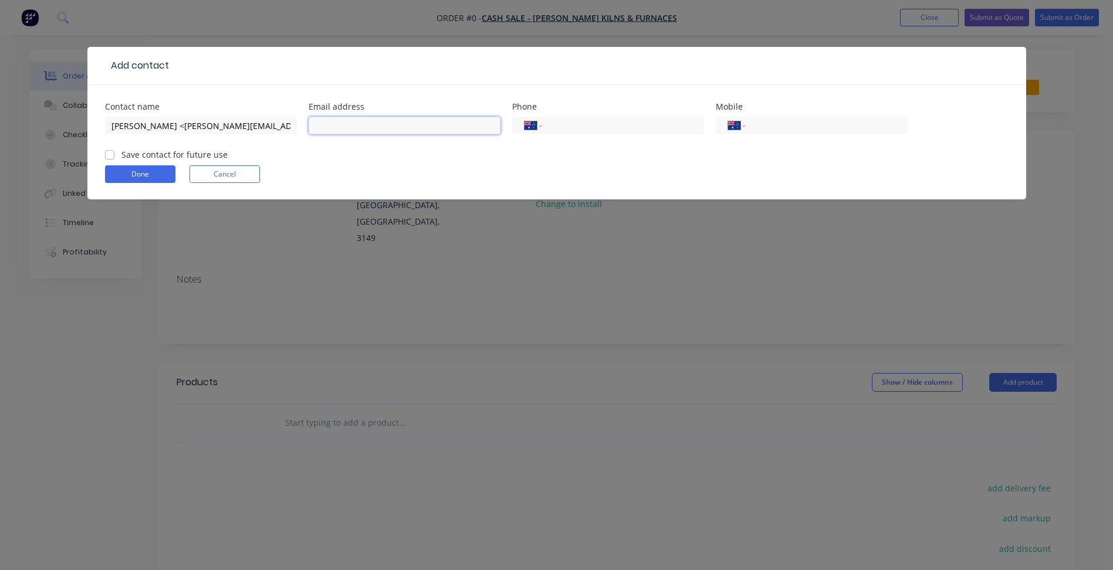
click at [351, 121] on input "text" at bounding box center [404, 126] width 192 height 18
paste input "Quinn Montgomery <quinn@tetlow.com.au>"
drag, startPoint x: 343, startPoint y: 124, endPoint x: 104, endPoint y: 124, distance: 238.7
click at [117, 124] on div "Contact name Quinn Montgomery <quinn@tetlow.com.au> Email address Quinn Montgom…" at bounding box center [556, 126] width 903 height 46
type input "[PERSON_NAME][EMAIL_ADDRESS][PERSON_NAME][DOMAIN_NAME]"
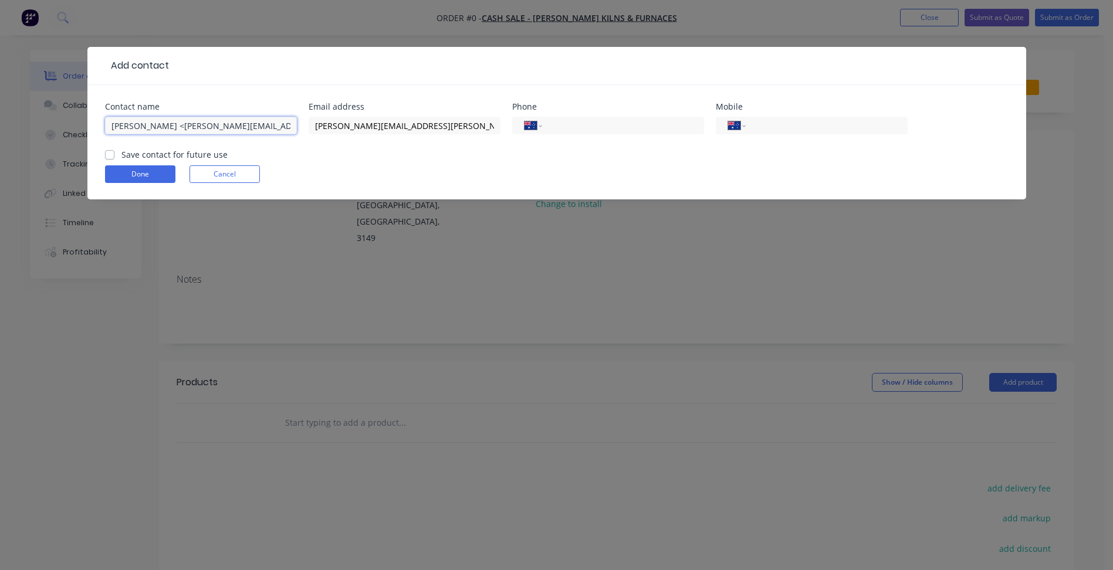
drag, startPoint x: 284, startPoint y: 126, endPoint x: 187, endPoint y: 128, distance: 97.4
click at [187, 128] on input "Quinn Montgomery <quinn@tetlow.com.au>" at bounding box center [201, 126] width 192 height 18
type input "[PERSON_NAME]"
click at [578, 120] on input "tel" at bounding box center [620, 125] width 141 height 13
type input "[PHONE_NUMBER]"
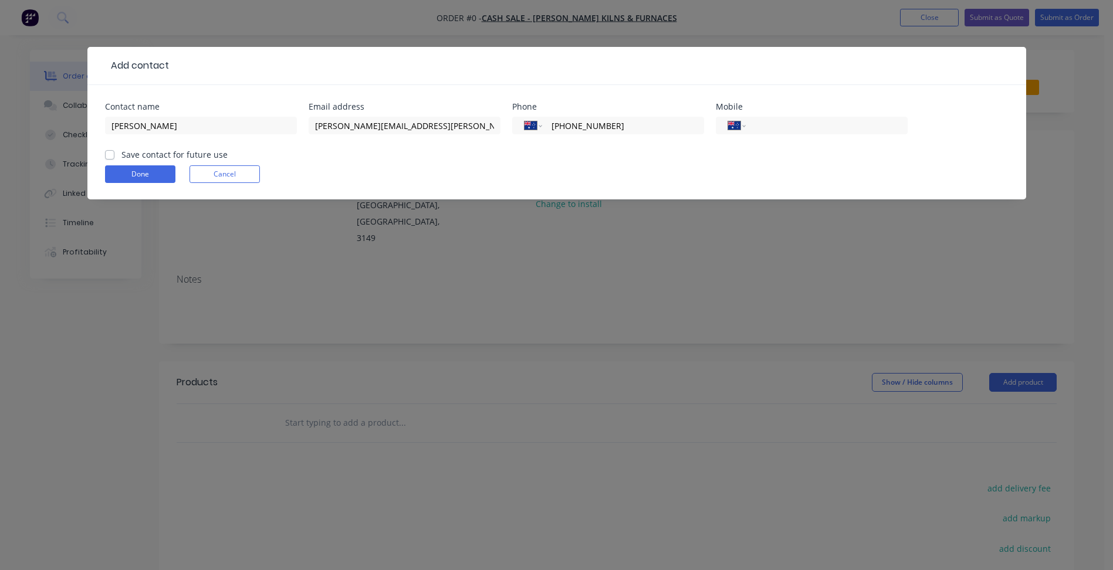
click at [135, 152] on label "Save contact for future use" at bounding box center [174, 154] width 106 height 12
click at [114, 152] on input "Save contact for future use" at bounding box center [109, 153] width 9 height 11
checkbox input "true"
click at [135, 171] on button "Done" at bounding box center [140, 174] width 70 height 18
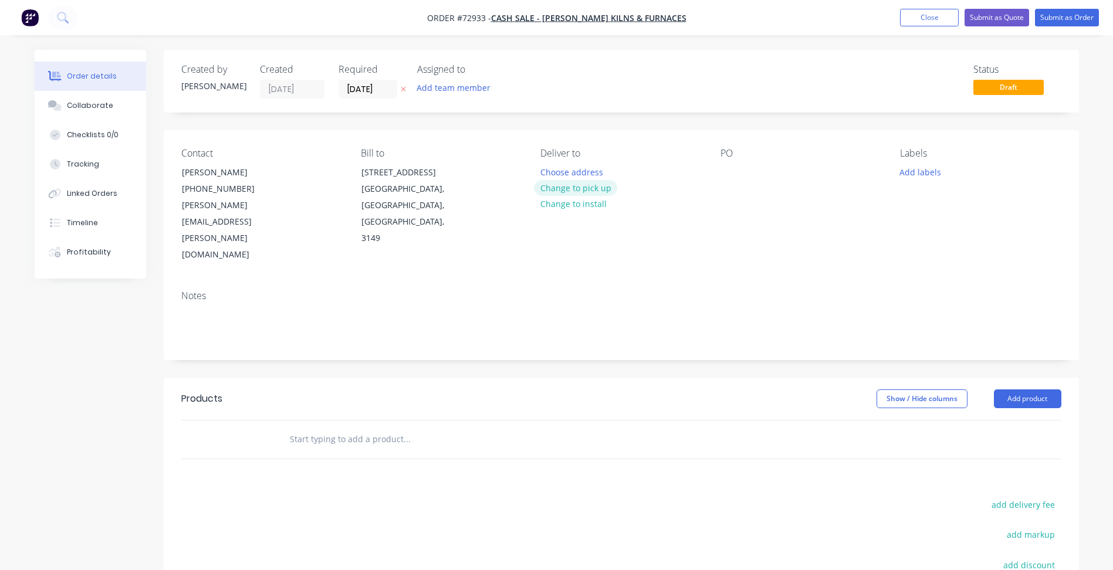
click at [593, 183] on button "Change to pick up" at bounding box center [575, 188] width 83 height 16
click at [360, 91] on input "[DATE]" at bounding box center [367, 89] width 57 height 18
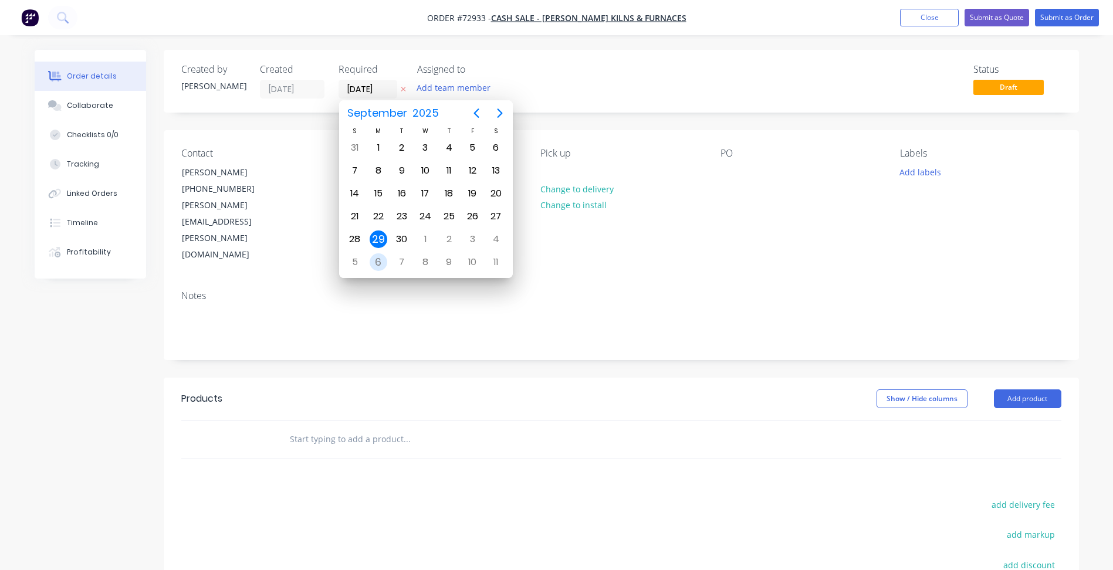
click at [373, 263] on div "6" at bounding box center [378, 262] width 18 height 18
type input "[DATE]"
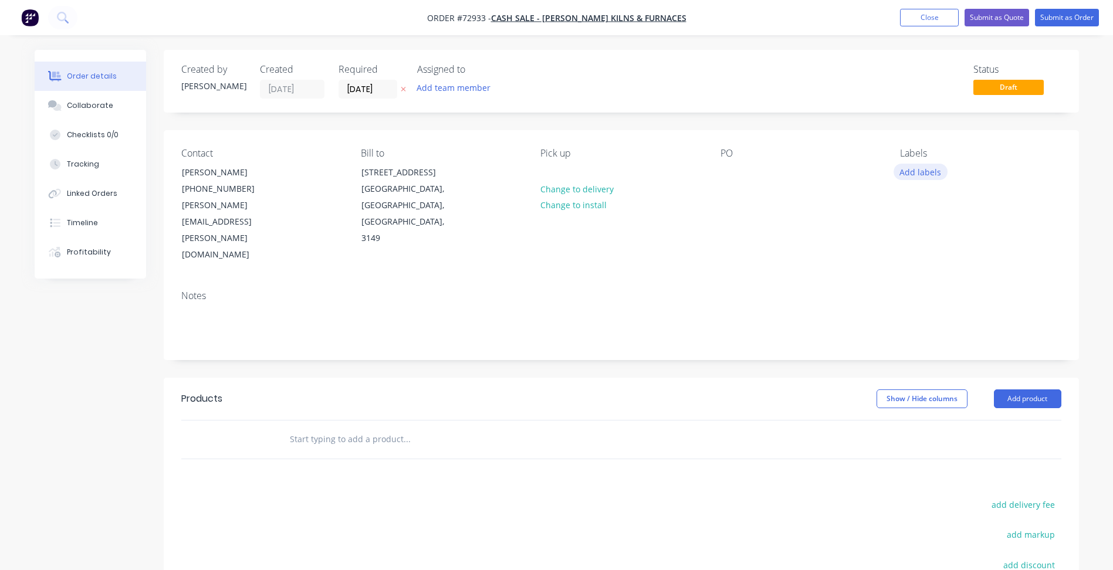
click at [906, 164] on div "Labels Add labels" at bounding box center [980, 206] width 161 height 116
click at [908, 173] on button "Add labels" at bounding box center [920, 172] width 54 height 16
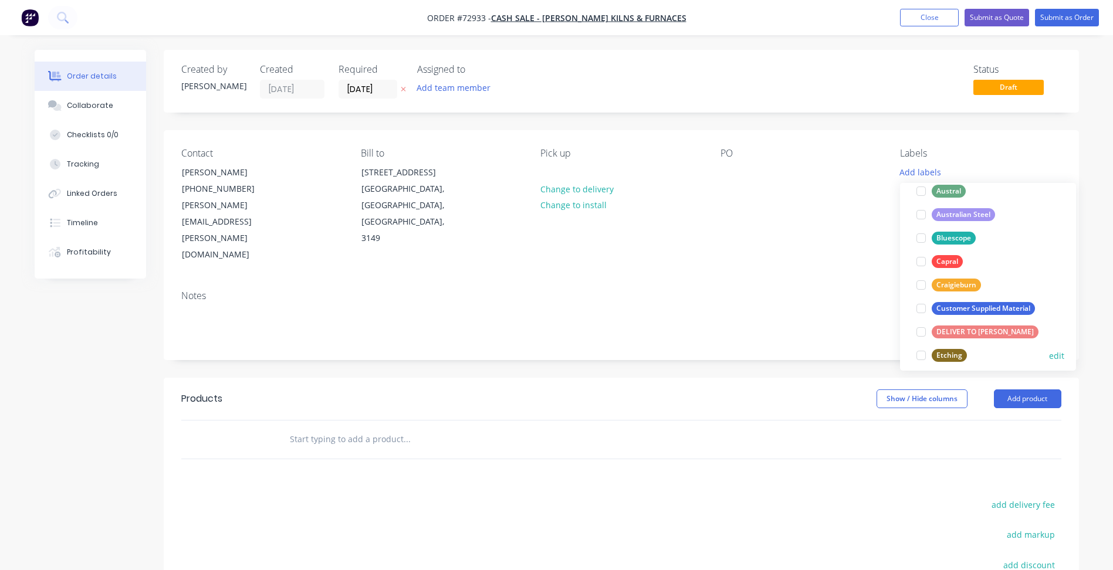
scroll to position [235, 0]
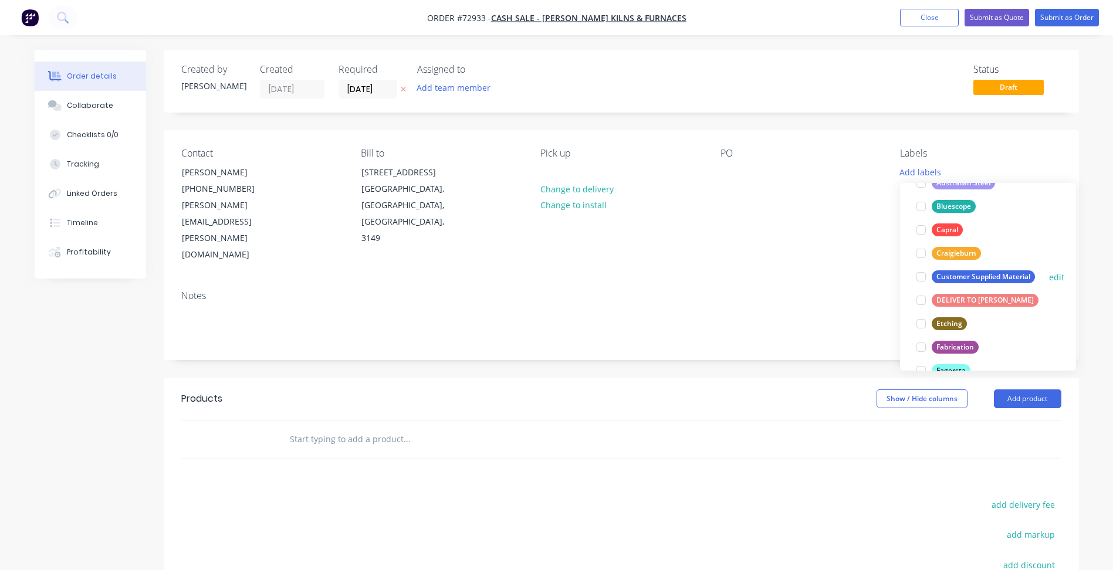
click at [921, 276] on div at bounding box center [920, 276] width 23 height 23
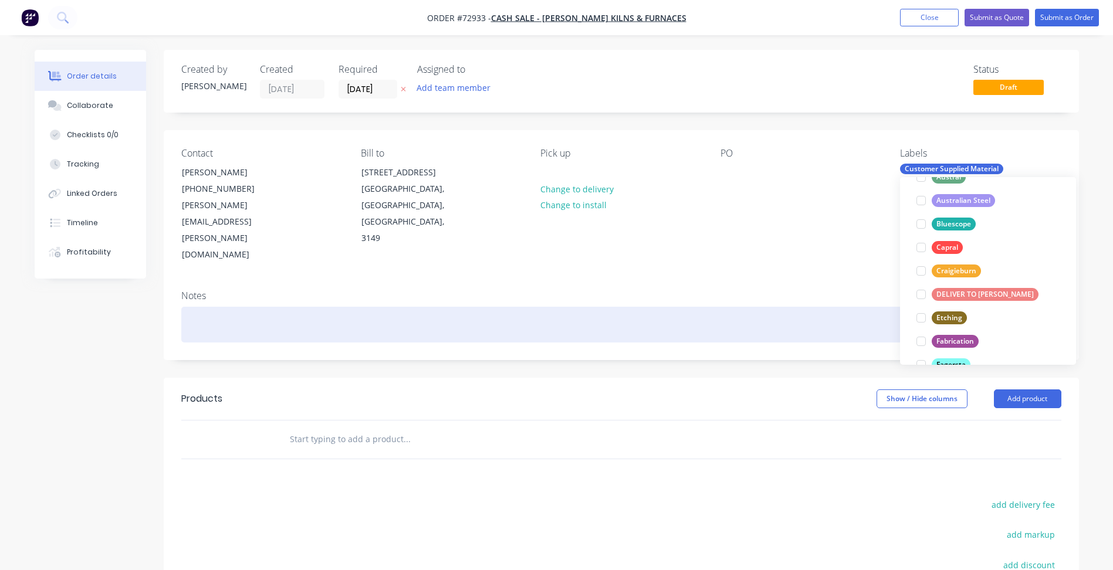
scroll to position [0, 0]
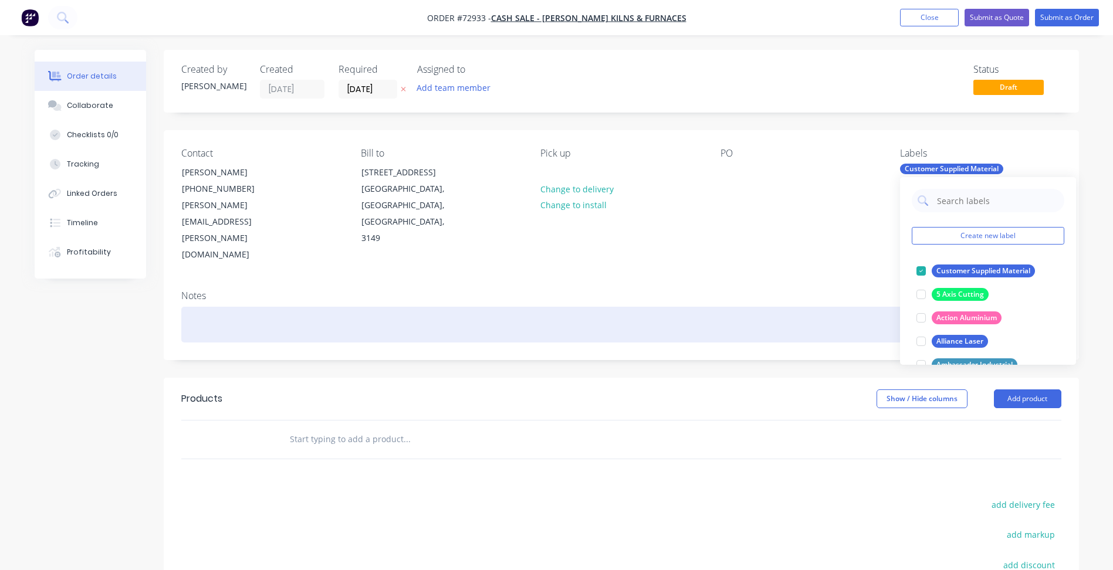
drag, startPoint x: 782, startPoint y: 299, endPoint x: 885, endPoint y: 337, distance: 109.5
click at [786, 307] on div at bounding box center [621, 325] width 880 height 36
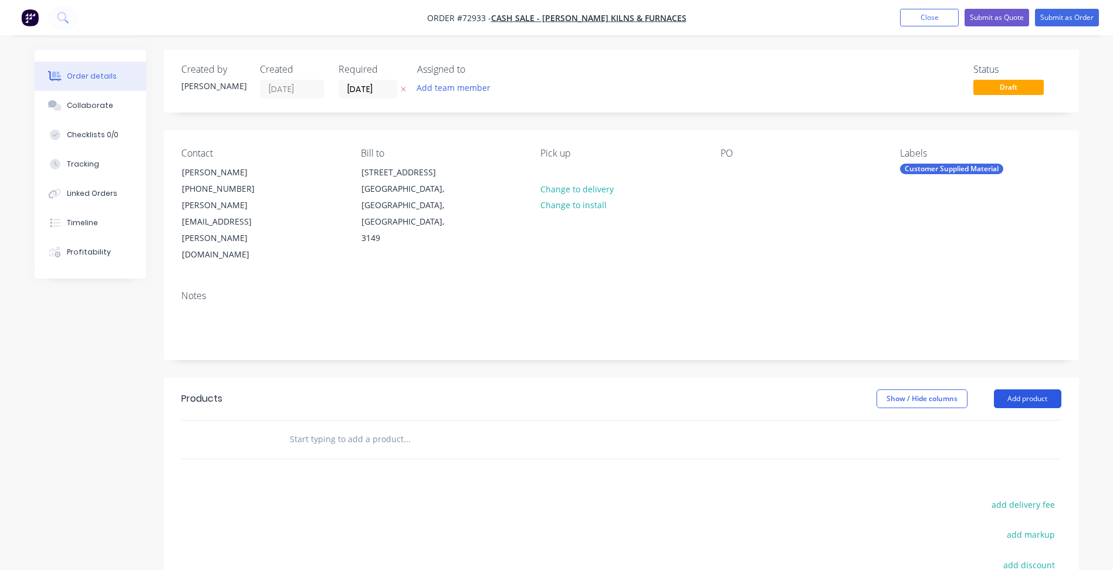
click at [1019, 389] on button "Add product" at bounding box center [1026, 398] width 67 height 19
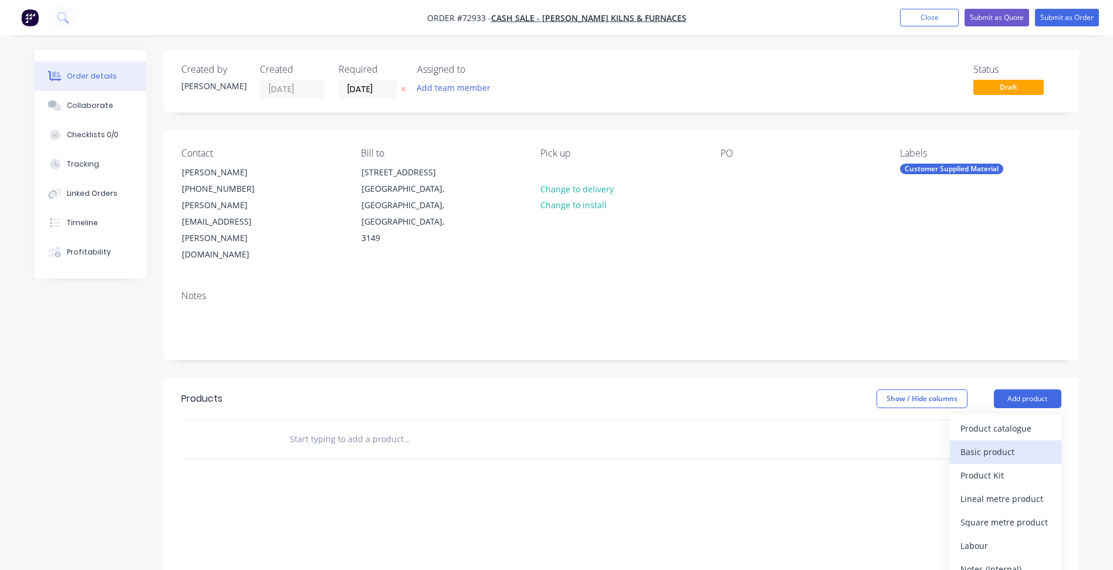
click at [978, 443] on div "Basic product" at bounding box center [1005, 451] width 90 height 17
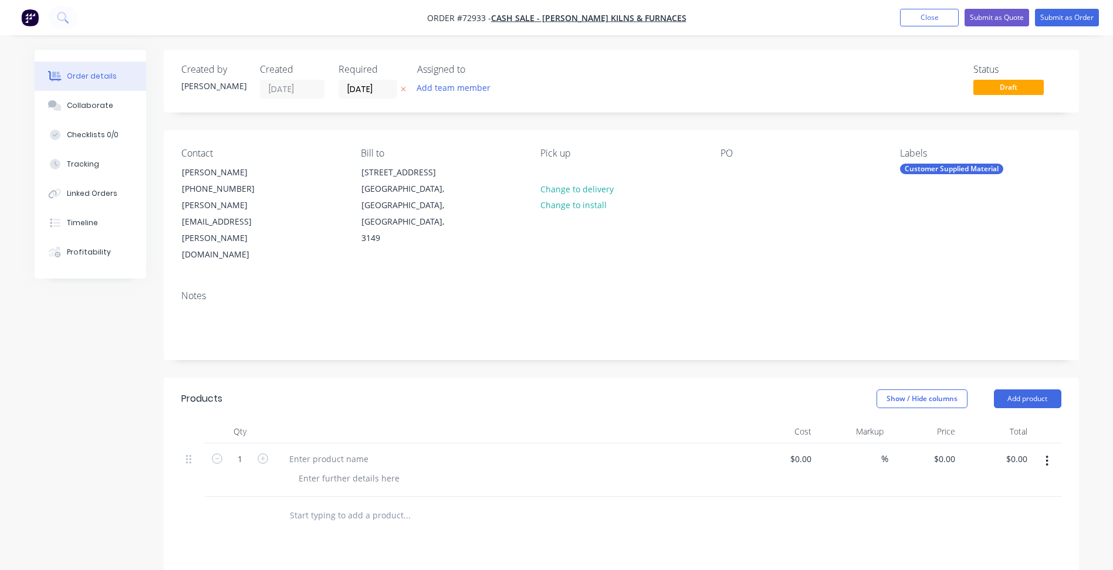
click at [487, 15] on span "Order #72933 -" at bounding box center [459, 17] width 64 height 11
copy span "72933"
click at [334, 450] on div at bounding box center [329, 458] width 98 height 17
click at [333, 450] on div at bounding box center [329, 458] width 98 height 17
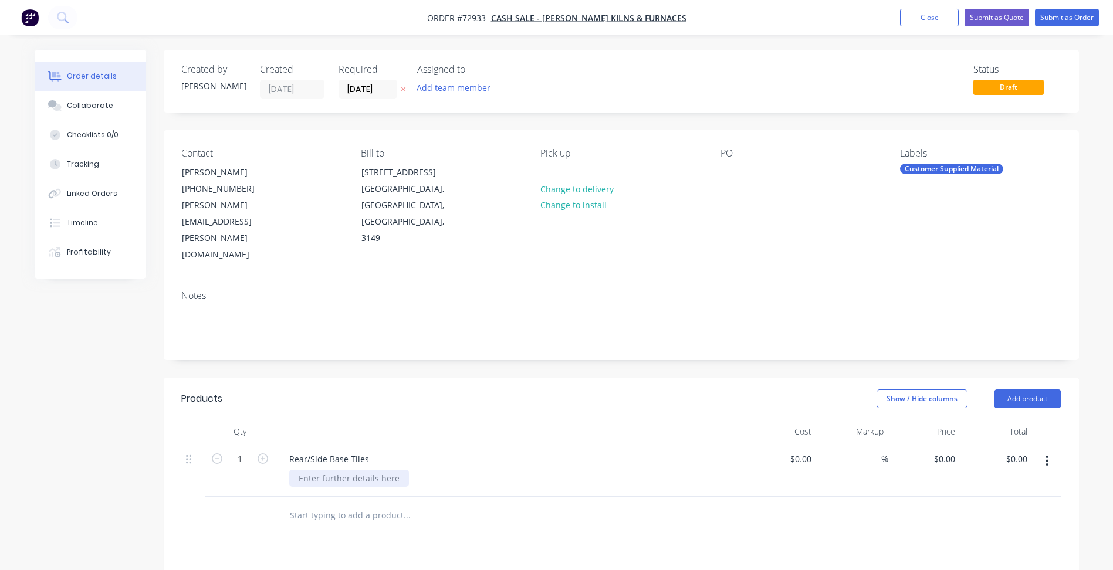
click at [334, 470] on div at bounding box center [349, 478] width 120 height 17
click at [247, 450] on input "1" at bounding box center [240, 459] width 30 height 18
type input "12"
click at [411, 470] on div "Material: 15mm Ceramic Tiles" at bounding box center [357, 478] width 136 height 17
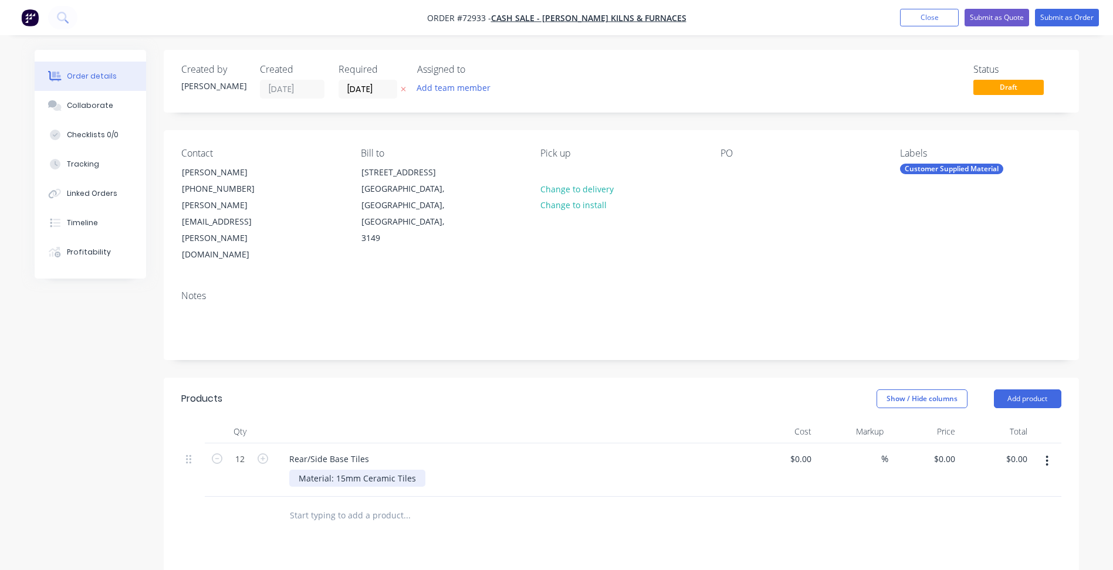
click at [410, 470] on div "Material: 15mm Ceramic Tiles" at bounding box center [357, 478] width 136 height 17
copy div "Part Length: 380mm"
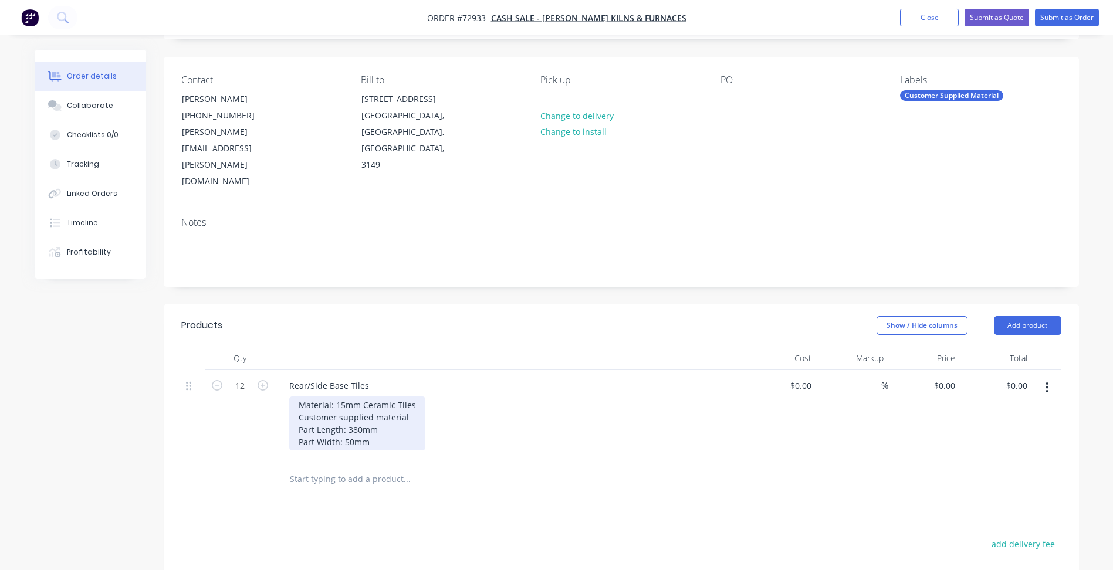
scroll to position [176, 0]
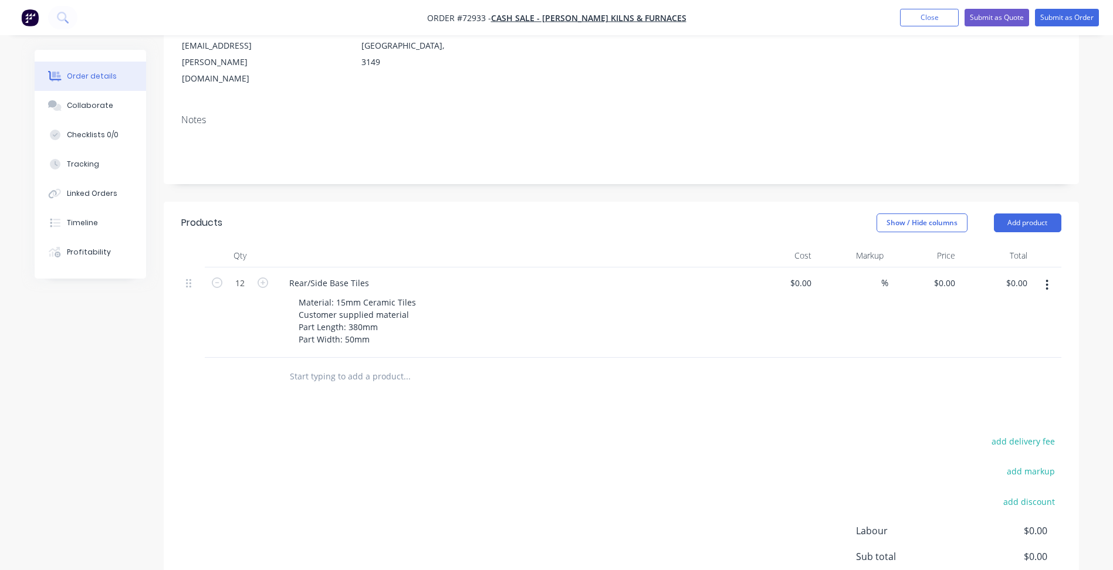
click at [440, 447] on div "add delivery fee add markup add discount Labour $0.00 Sub total $0.00 Margin $0…" at bounding box center [621, 546] width 880 height 226
click at [1052, 274] on button "button" at bounding box center [1047, 284] width 28 height 21
click at [995, 331] on div "Duplicate" at bounding box center [1005, 339] width 90 height 17
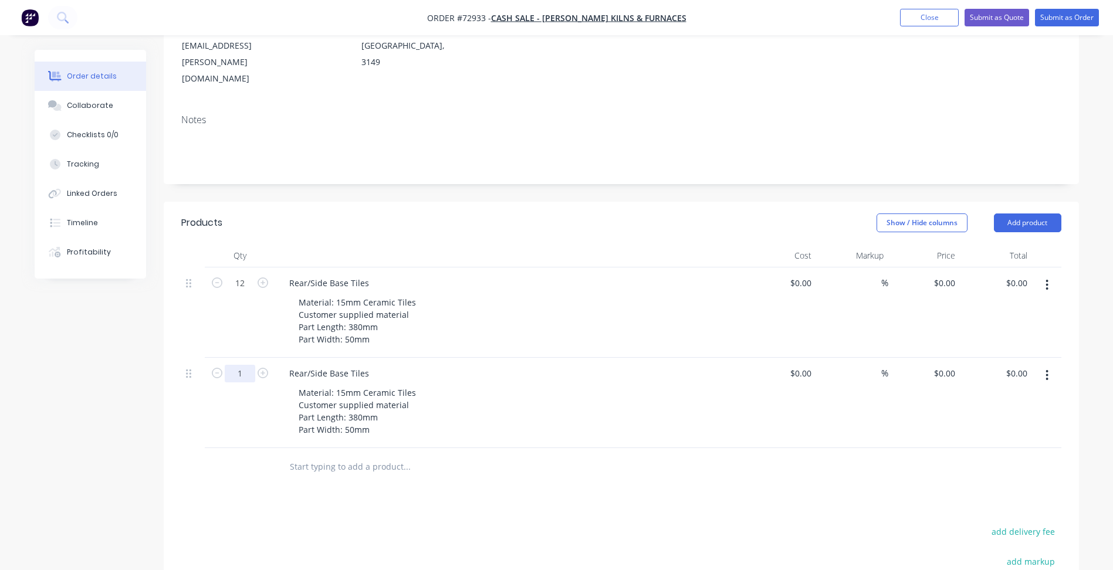
click at [244, 365] on input "1" at bounding box center [240, 374] width 30 height 18
type input "4"
click at [320, 365] on div "Rear/Side Base Tiles" at bounding box center [329, 373] width 99 height 17
drag, startPoint x: 375, startPoint y: 339, endPoint x: 255, endPoint y: 335, distance: 120.3
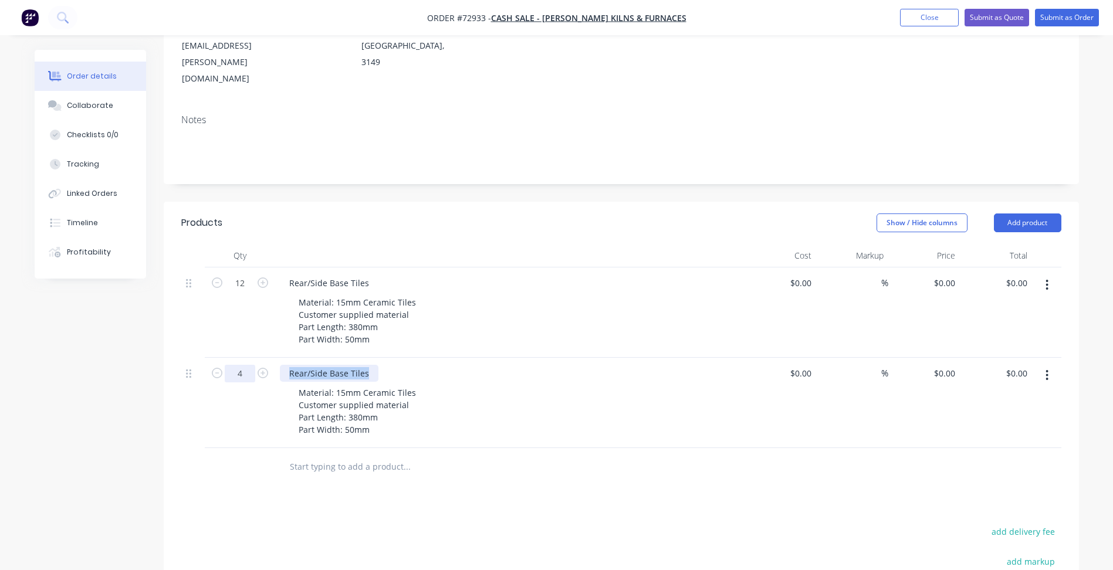
click at [255, 358] on div "4 Rear/Side Base Tiles Material: 15mm Ceramic Tiles Customer supplied material …" at bounding box center [621, 403] width 880 height 90
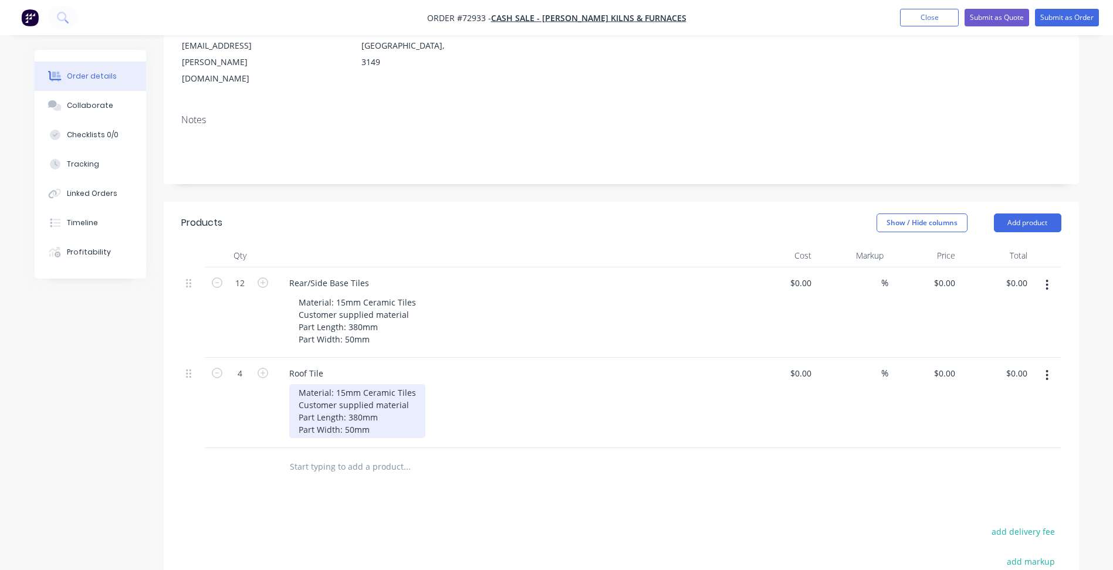
click at [316, 384] on div "Material: 15mm Ceramic Tiles Customer supplied material Part Length: 380mm Part…" at bounding box center [357, 411] width 136 height 54
click at [360, 384] on div "Material: 15mm Ceramic Tiles Customer supplied material Part Length: 380mm Part…" at bounding box center [357, 411] width 136 height 54
click at [352, 398] on div "Material: 15mm Ceramic Tiles Customer supplied material Part Length: 380mm Part…" at bounding box center [357, 411] width 136 height 54
click at [1049, 365] on button "button" at bounding box center [1047, 375] width 28 height 21
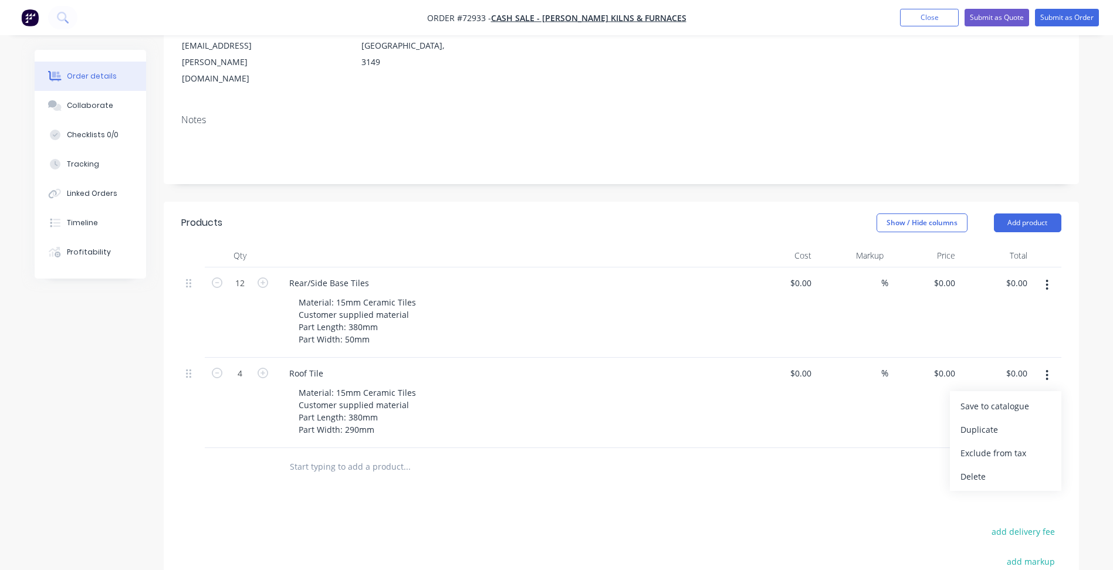
click at [1008, 421] on div "Duplicate" at bounding box center [1005, 429] width 90 height 17
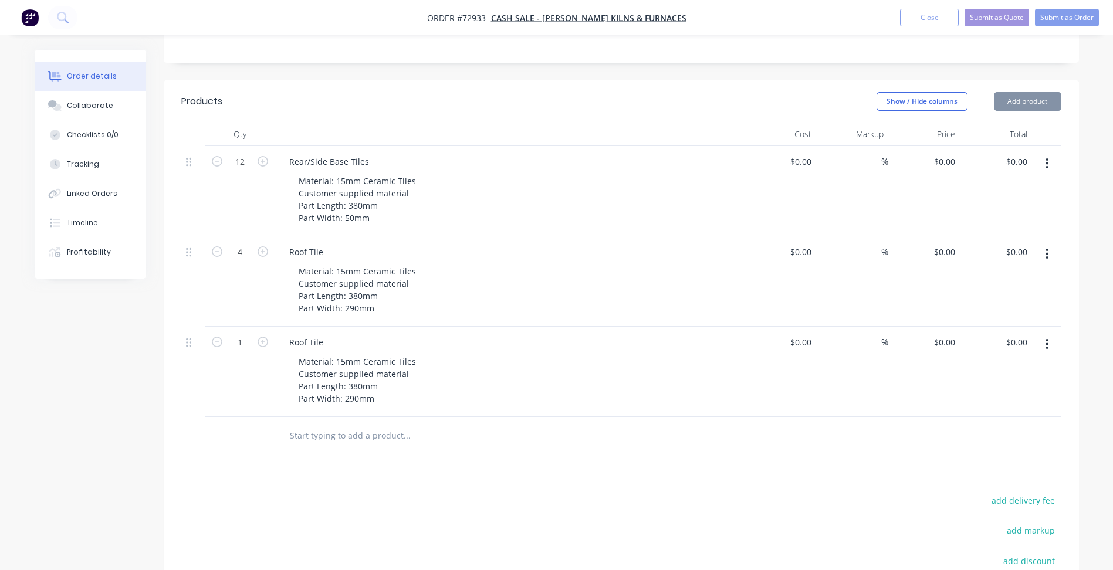
scroll to position [411, 0]
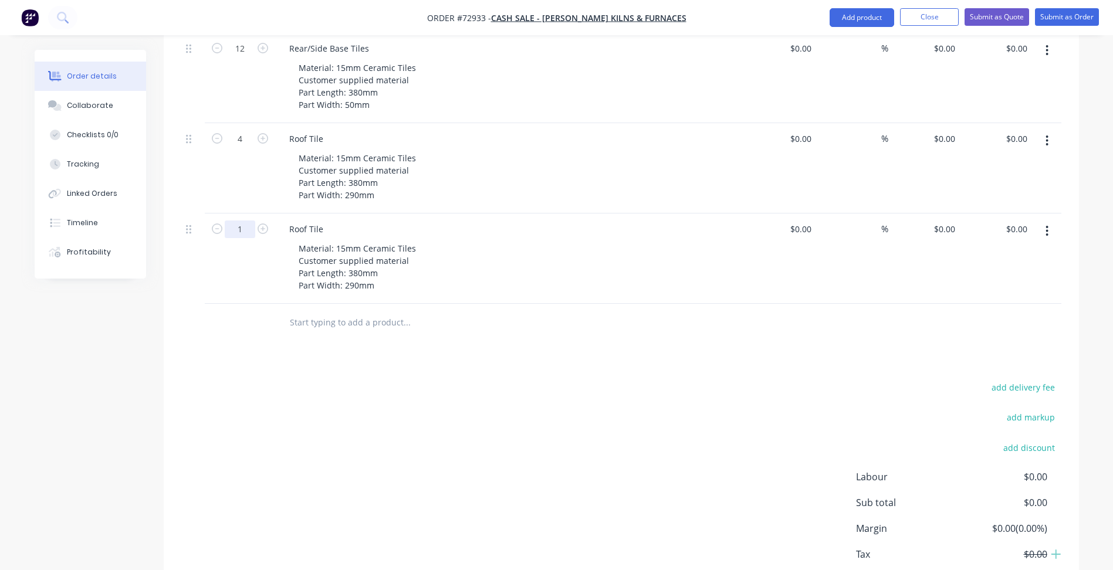
click at [254, 221] on input "1" at bounding box center [240, 230] width 30 height 18
click at [263, 223] on icon "button" at bounding box center [262, 228] width 11 height 11
type input "4"
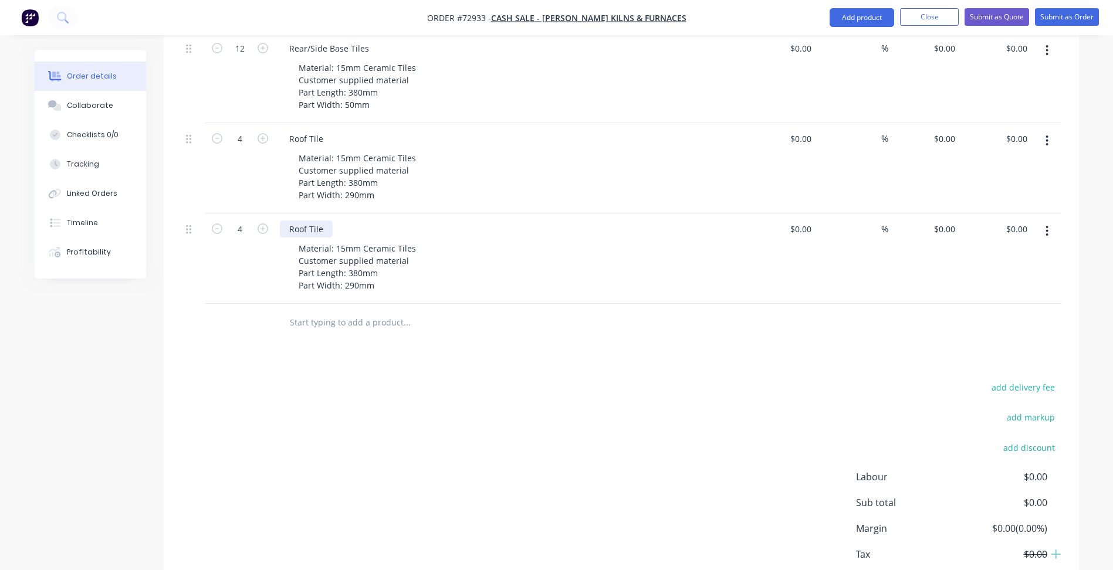
click at [304, 221] on div "Roof Tile" at bounding box center [306, 229] width 53 height 17
click at [351, 240] on div "Material: 15mm Ceramic Tiles Customer supplied material Part Length: 380mm Part…" at bounding box center [357, 267] width 136 height 54
click at [360, 244] on div "Material: 15mm Ceramic Tiles Customer supplied material Part Length: 380mm Part…" at bounding box center [357, 267] width 136 height 54
click at [1047, 221] on button "button" at bounding box center [1047, 231] width 28 height 21
click at [1000, 277] on div "Duplicate" at bounding box center [1005, 285] width 90 height 17
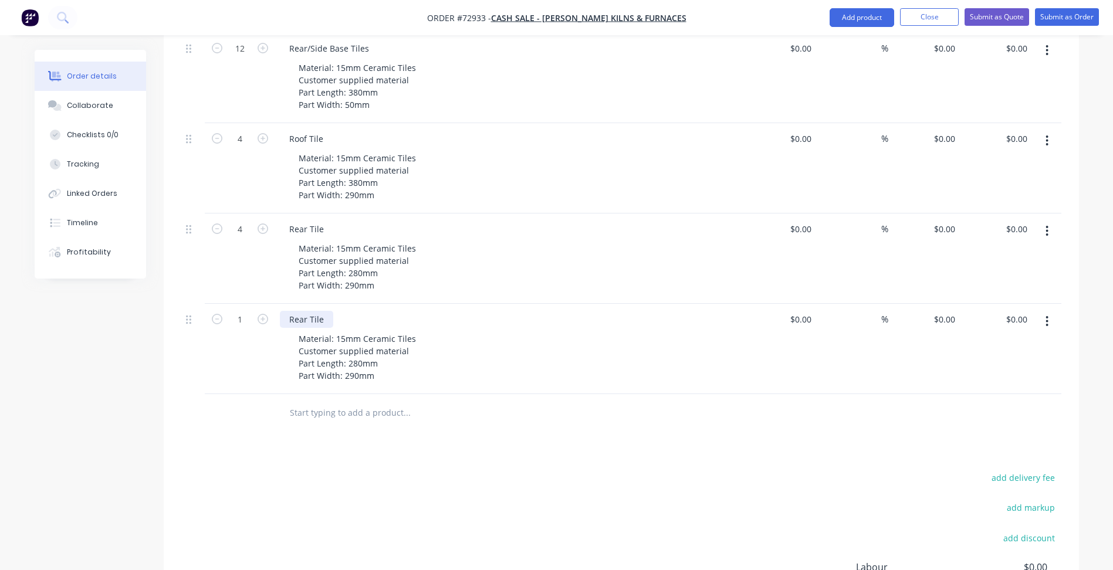
click at [307, 311] on div "Rear Tile" at bounding box center [306, 319] width 53 height 17
click at [291, 311] on div "Rear Tile" at bounding box center [306, 319] width 53 height 17
click at [359, 331] on div "Material: 15mm Ceramic Tiles Customer supplied material Part Length: 280mm Part…" at bounding box center [357, 357] width 136 height 54
click at [362, 332] on div "Material: 15mm Ceramic Tiles Customer supplied material Part Length: 280mm Part…" at bounding box center [357, 357] width 136 height 54
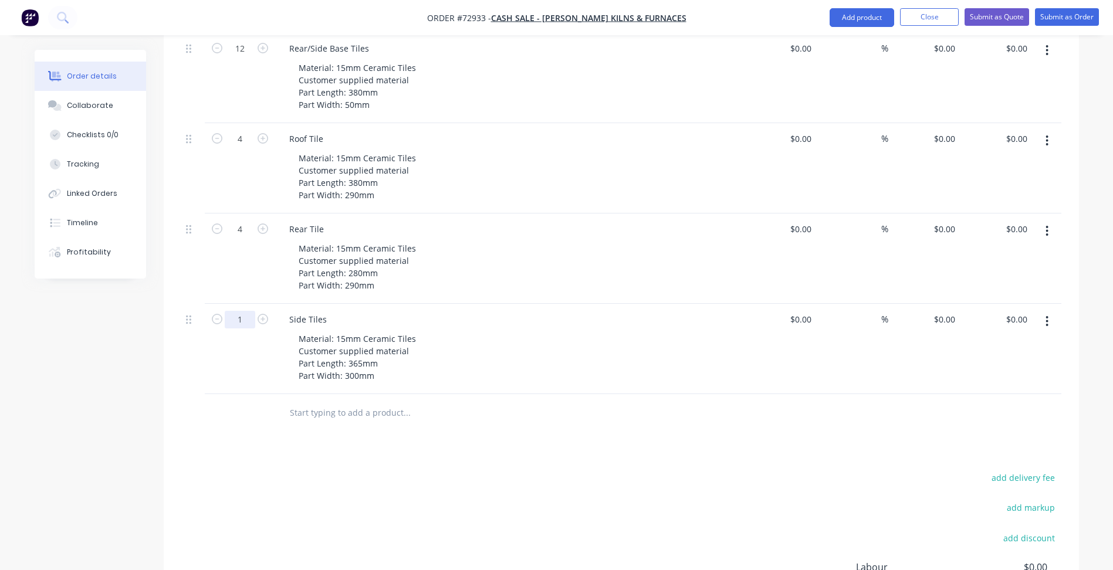
click at [240, 311] on input "1" at bounding box center [240, 320] width 30 height 18
type input "8"
click at [1040, 311] on button "button" at bounding box center [1047, 321] width 28 height 21
click at [992, 367] on div "Duplicate" at bounding box center [1005, 375] width 90 height 17
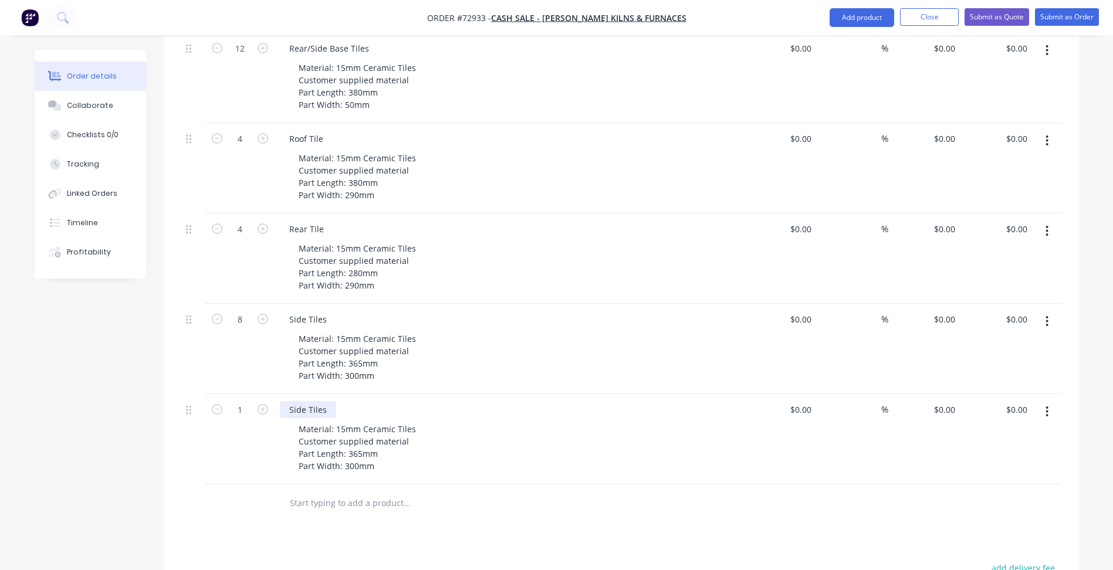
click at [310, 401] on div "Side Tiles" at bounding box center [308, 409] width 56 height 17
drag, startPoint x: 331, startPoint y: 377, endPoint x: 253, endPoint y: 370, distance: 78.3
click at [253, 394] on div "1 Side Tiles Material: 15mm Ceramic Tiles Customer supplied material Part Lengt…" at bounding box center [621, 439] width 880 height 90
click at [254, 401] on input "1" at bounding box center [240, 410] width 30 height 18
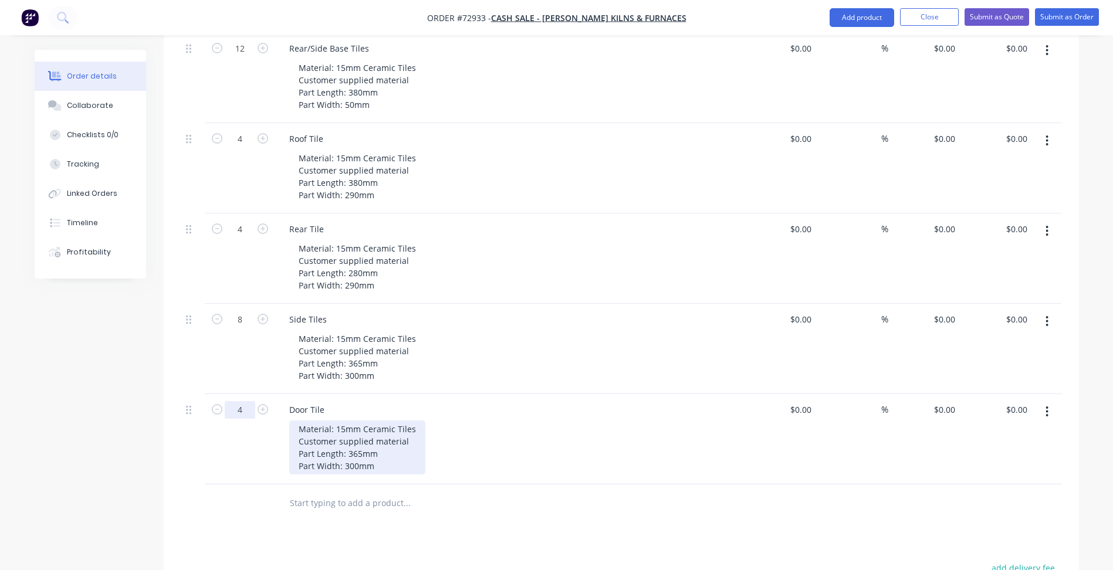
type input "4"
click at [364, 421] on div "Material: 15mm Ceramic Tiles Customer supplied material Part Length: 365mm Part…" at bounding box center [357, 448] width 136 height 54
click at [340, 421] on div "Material: 15mm Ceramic Tiles Customer supplied material Part Length: 365mm Part…" at bounding box center [357, 448] width 136 height 54
click at [361, 424] on div "Material: 12mm Ceramic Tiles Customer supplied material Part Length: 365mm Part…" at bounding box center [357, 448] width 136 height 54
drag, startPoint x: 375, startPoint y: 435, endPoint x: 388, endPoint y: 432, distance: 13.2
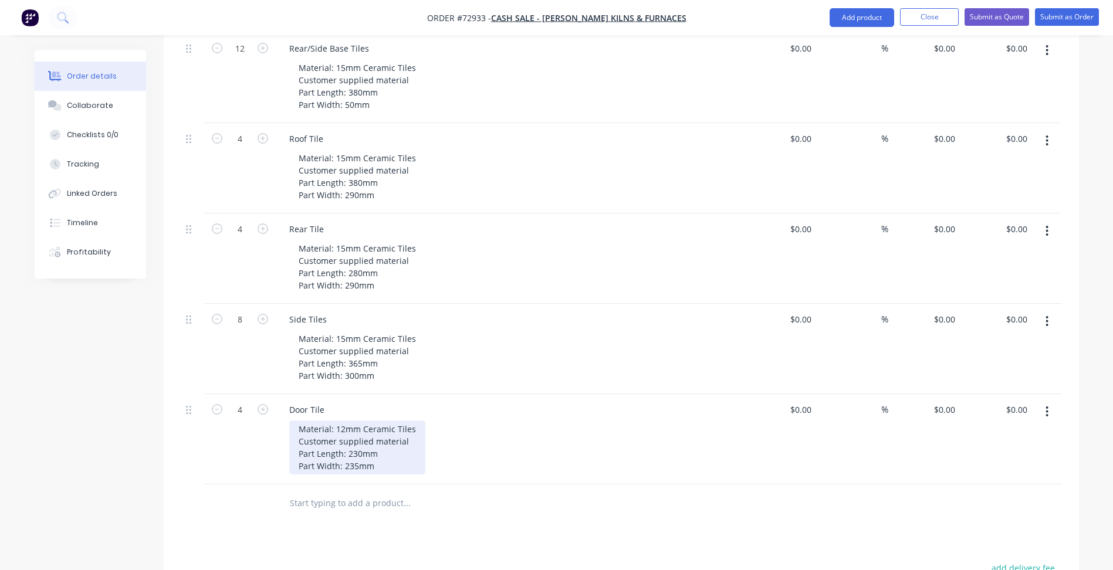
click at [376, 435] on div "Material: 12mm Ceramic Tiles Customer supplied material Part Length: 230mm Part…" at bounding box center [357, 448] width 136 height 54
click at [413, 421] on div "Material: 12mm Ceramic Tiles Customer supplied material Part Length: 230mm Part…" at bounding box center [357, 448] width 136 height 54
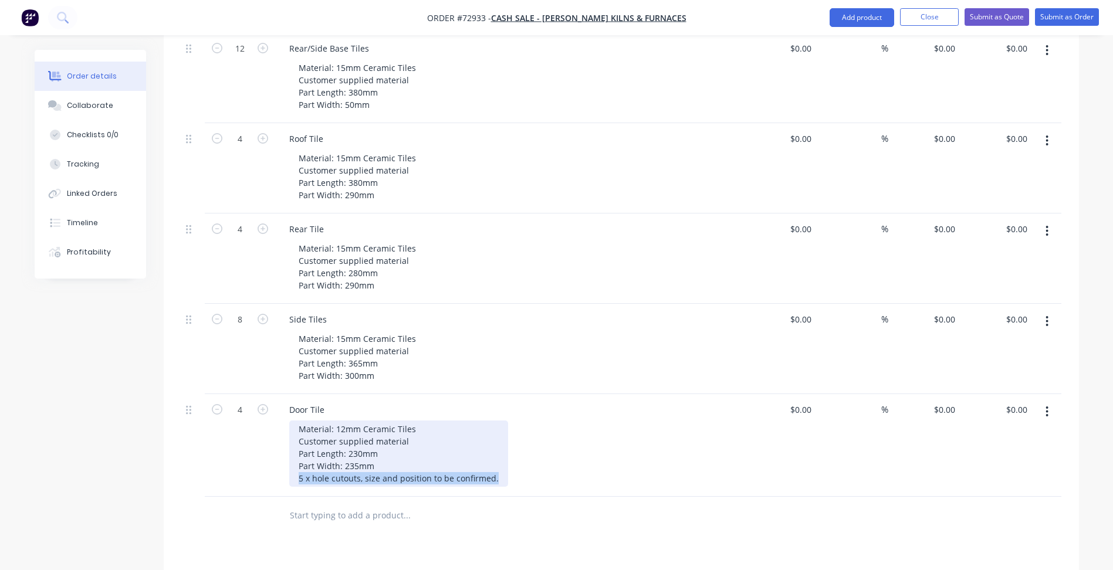
copy div "5 x hole cutouts, size and position to be confirmed."
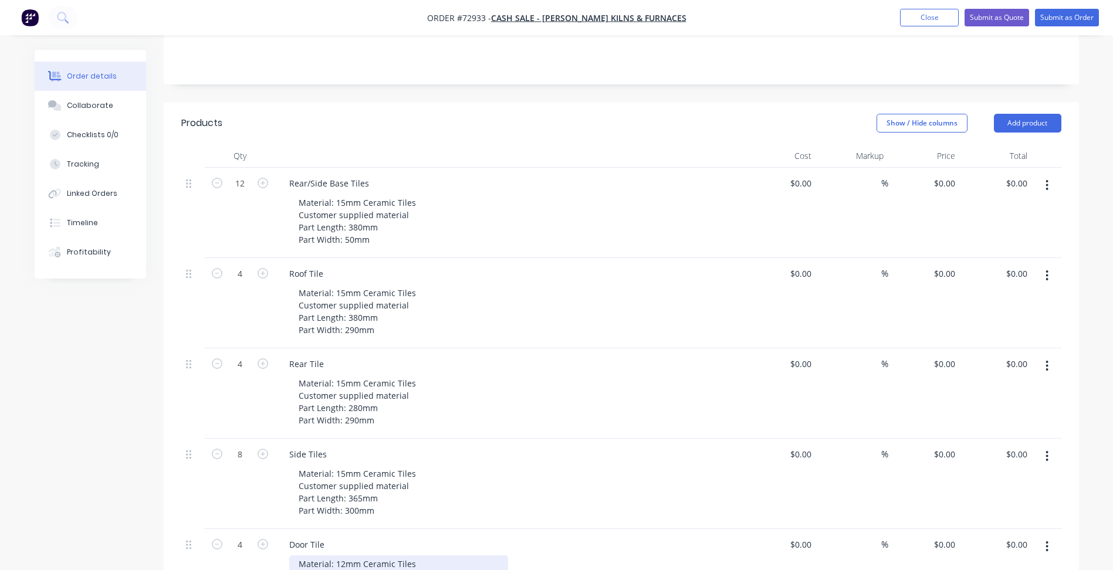
scroll to position [176, 0]
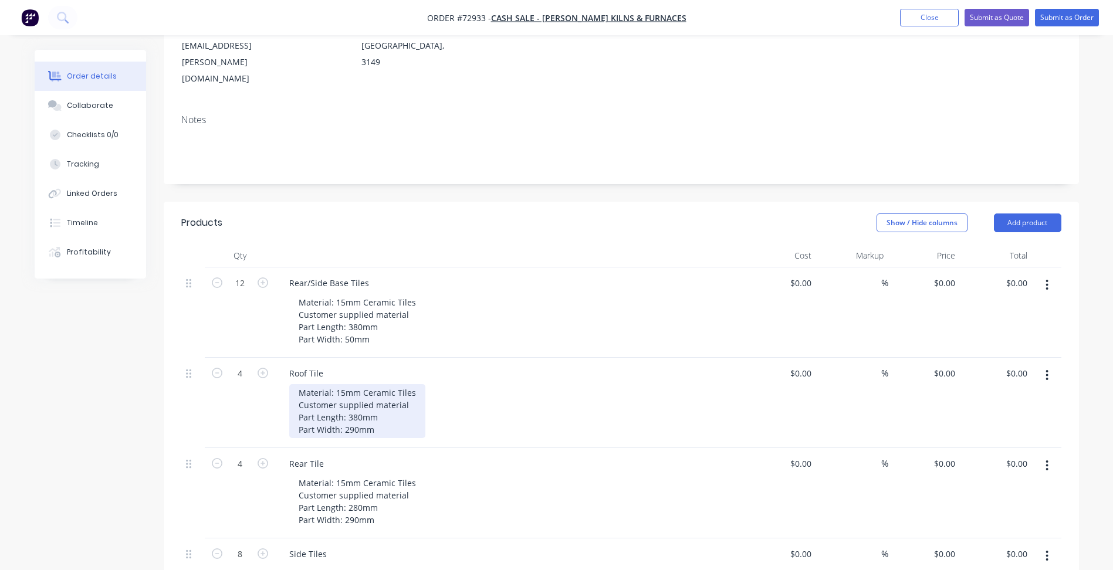
click at [382, 394] on div "Material: 15mm Ceramic Tiles Customer supplied material Part Length: 380mm Part…" at bounding box center [357, 411] width 136 height 54
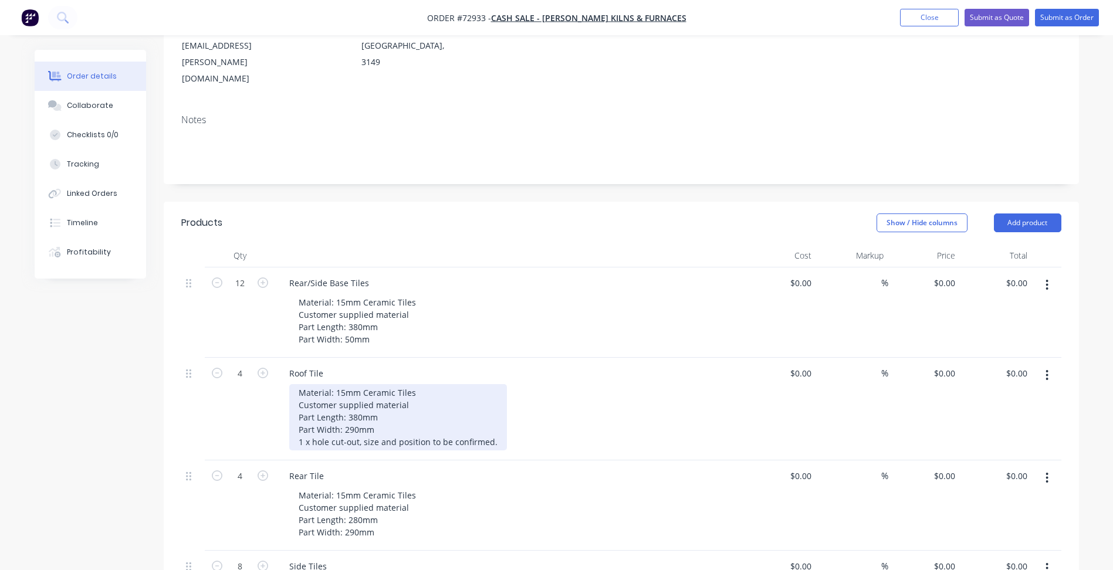
click at [359, 411] on div "Material: 15mm Ceramic Tiles Customer supplied material Part Length: 380mm Part…" at bounding box center [398, 417] width 218 height 66
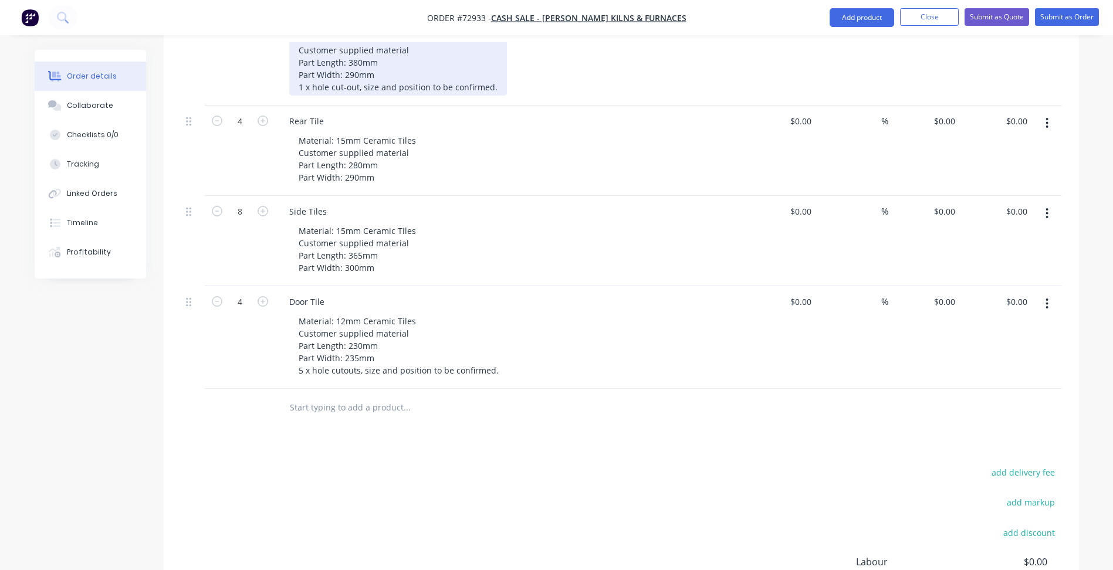
scroll to position [654, 0]
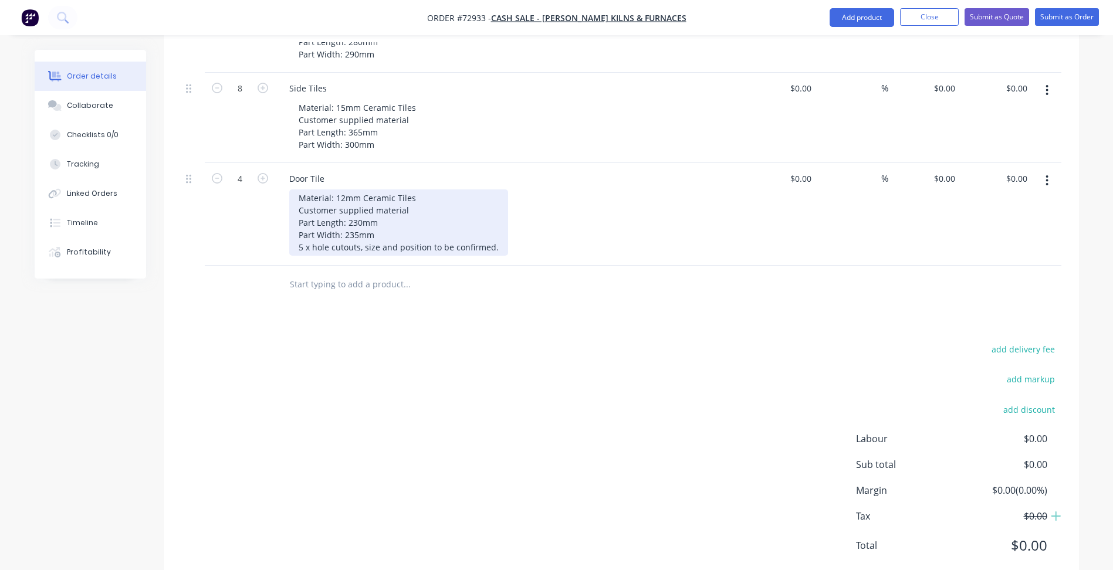
click at [357, 221] on div "Material: 12mm Ceramic Tiles Customer supplied material Part Length: 230mm Part…" at bounding box center [398, 222] width 219 height 66
click at [345, 216] on div "Material: 12mm Ceramic Tiles Customer supplied material Part Length: 230mm Part…" at bounding box center [398, 222] width 219 height 66
click at [343, 216] on div "Material: 12mm Ceramic Tiles Customer supplied material Part Length: 230mm Part…" at bounding box center [398, 222] width 219 height 66
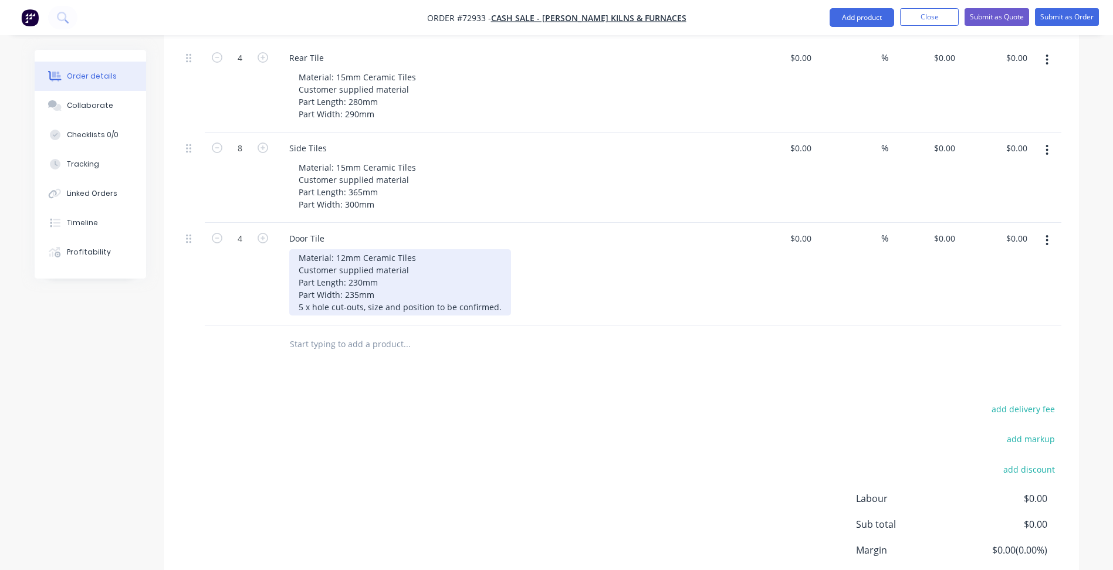
scroll to position [595, 0]
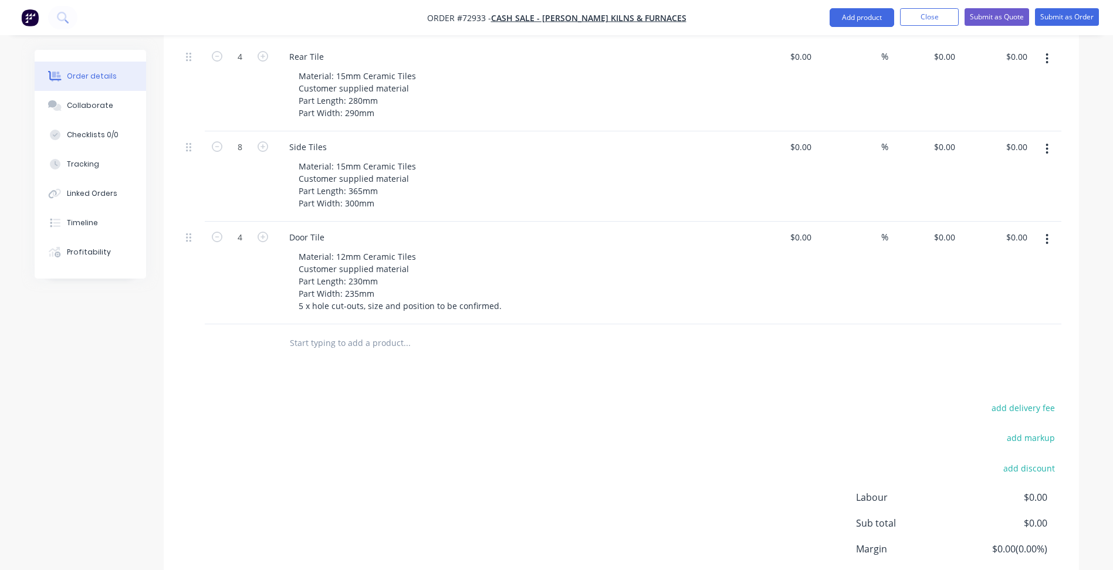
click at [459, 400] on div "add delivery fee add markup add discount Labour $0.00 Sub total $0.00 Margin $0…" at bounding box center [621, 513] width 880 height 226
click at [1054, 138] on button "button" at bounding box center [1047, 148] width 28 height 21
click at [1002, 195] on div "Duplicate" at bounding box center [1005, 203] width 90 height 17
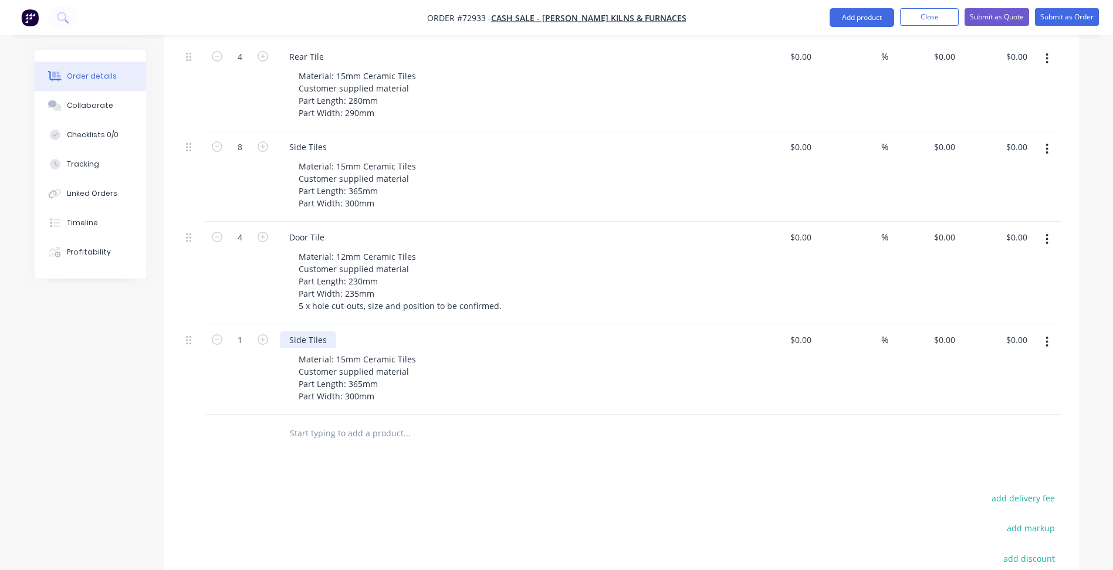
click at [316, 331] on div "Side Tiles" at bounding box center [308, 339] width 56 height 17
drag, startPoint x: 356, startPoint y: 354, endPoint x: 365, endPoint y: 353, distance: 9.4
click at [357, 354] on div "Material: 15mm Ceramic Tiles Customer supplied material Part Length: 365mm Part…" at bounding box center [357, 378] width 136 height 54
click at [361, 352] on div "Material: 15mm Ceramic Tiles Customer supplied material Part Length: 365mm Part…" at bounding box center [357, 378] width 136 height 54
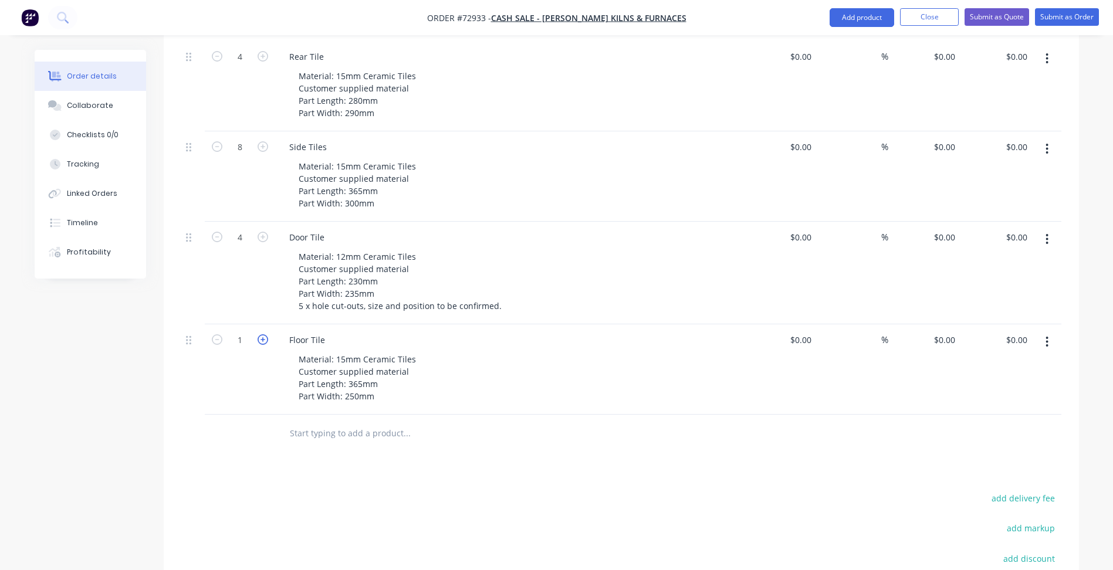
click at [266, 334] on icon "button" at bounding box center [262, 339] width 11 height 11
type input "4"
click at [231, 446] on div "Products Show / Hide columns Add product Qty Cost Markup Price Total 12 Rear/Si…" at bounding box center [621, 258] width 915 height 952
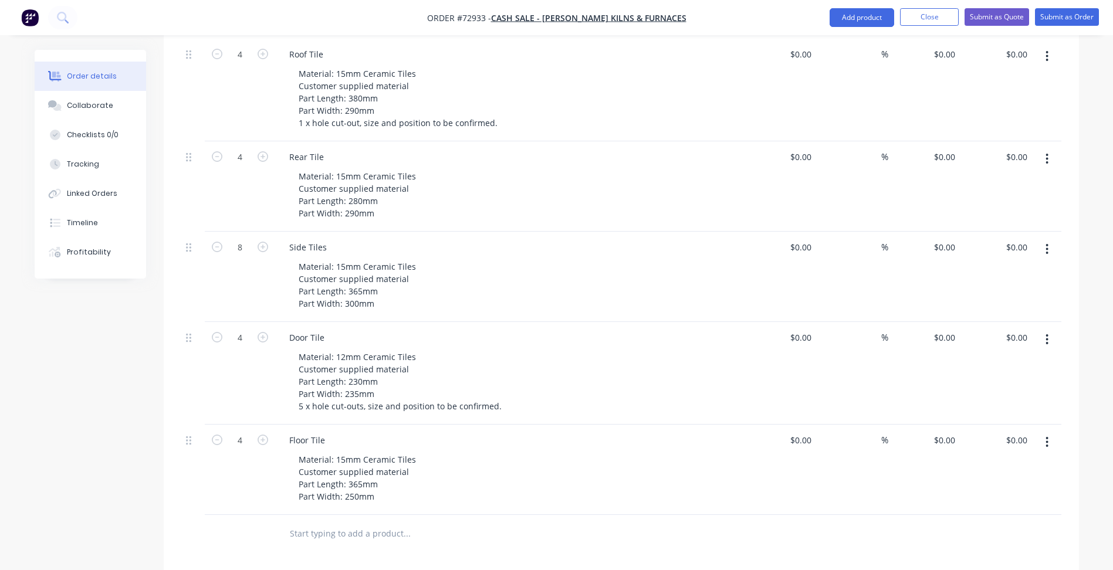
scroll to position [243, 0]
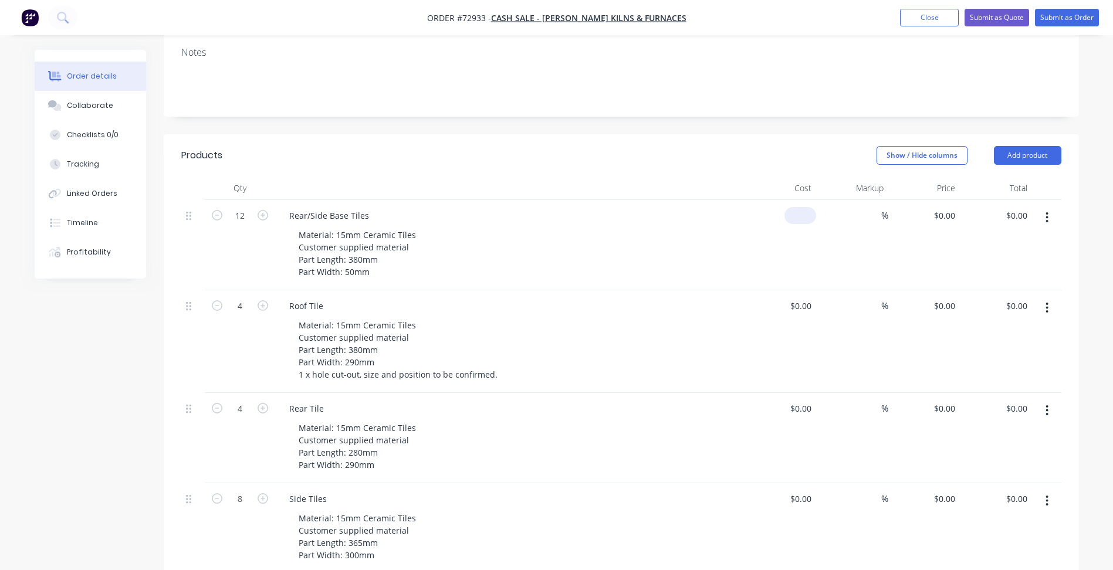
click at [800, 207] on div "$0.00" at bounding box center [800, 215] width 32 height 17
type input "$0.00"
click at [931, 200] on div "0 $0.00" at bounding box center [924, 245] width 72 height 90
type input "$9.911"
type input "$118.93"
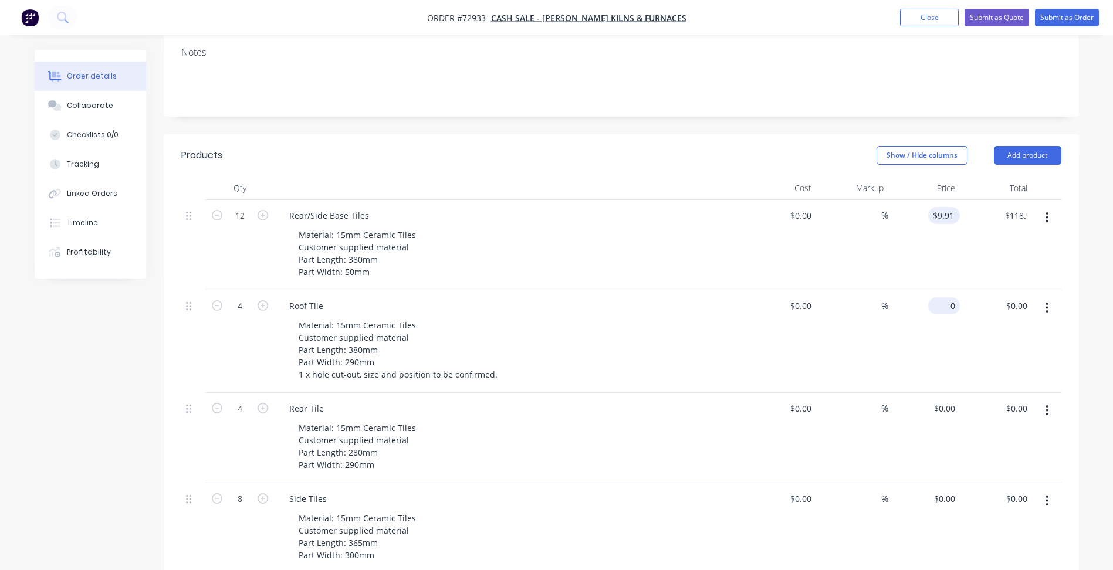
click at [953, 297] on input "0" at bounding box center [946, 305] width 27 height 17
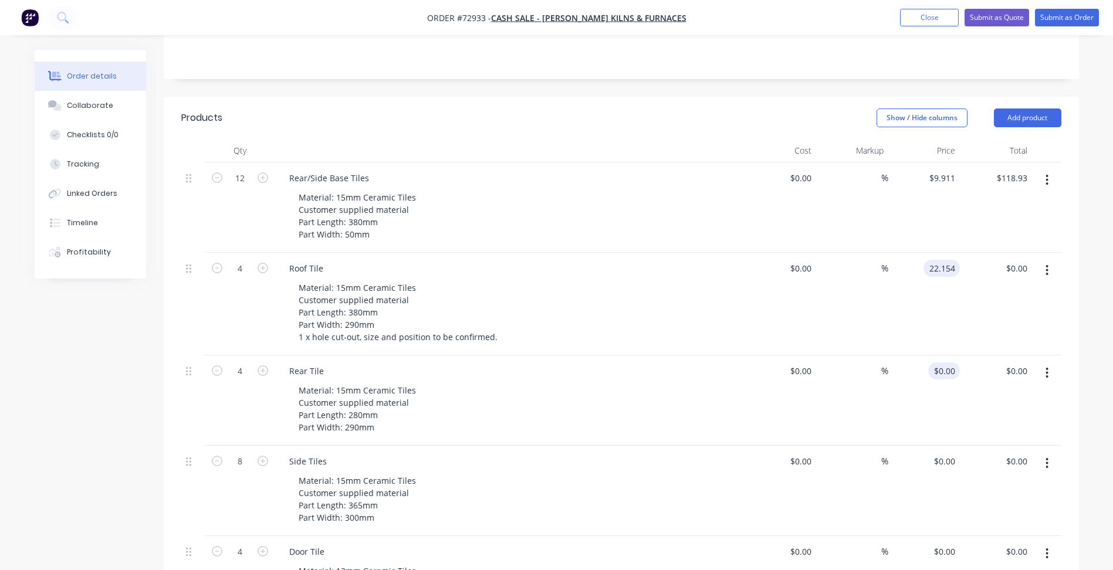
scroll to position [302, 0]
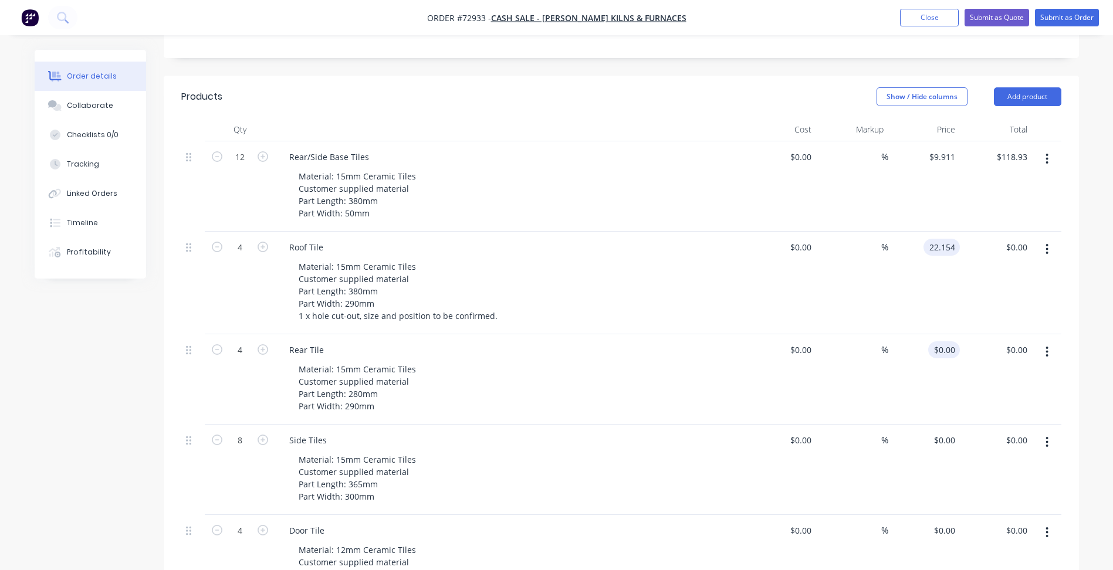
type input "$22.154"
type input "$88.62"
click at [937, 334] on div "0 $0.00" at bounding box center [924, 379] width 72 height 90
type input "$14.575"
type input "$58.30"
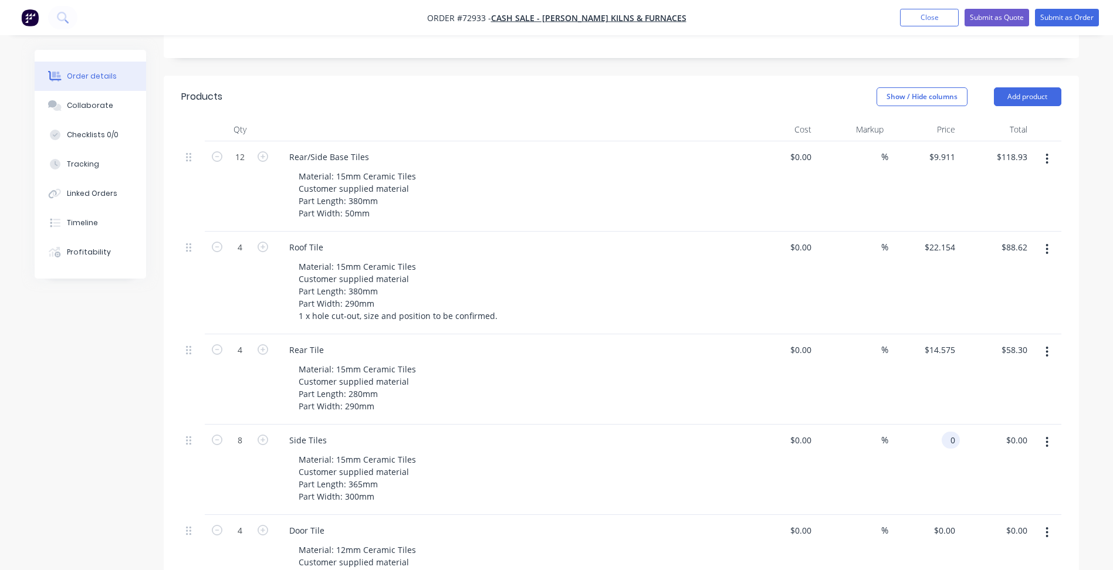
click at [945, 432] on div "0 0" at bounding box center [950, 440] width 18 height 17
click at [944, 432] on input "45.449" at bounding box center [944, 440] width 32 height 17
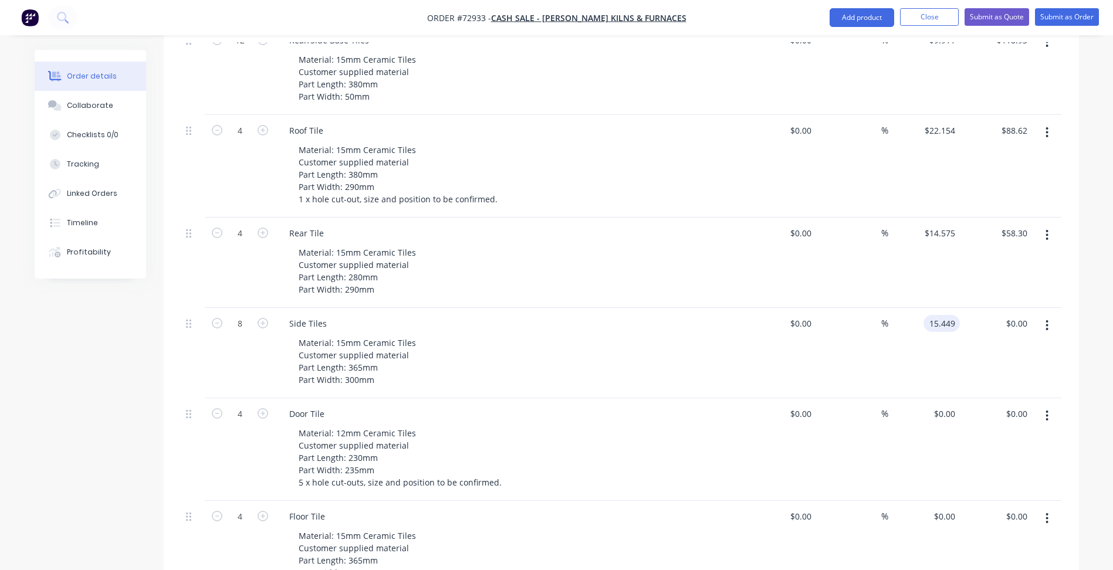
scroll to position [419, 0]
type input "$15.449"
type input "$123.59"
click at [948, 405] on input "0" at bounding box center [952, 413] width 13 height 17
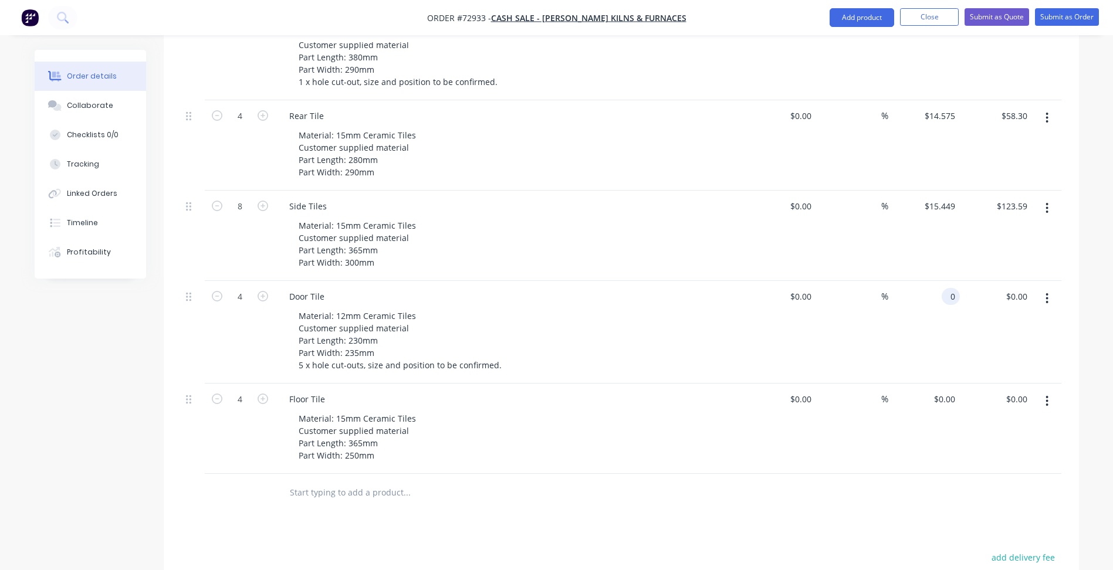
scroll to position [537, 0]
type input "$0.00"
click at [947, 390] on input "0" at bounding box center [952, 398] width 13 height 17
type input "13.409"
type input "0"
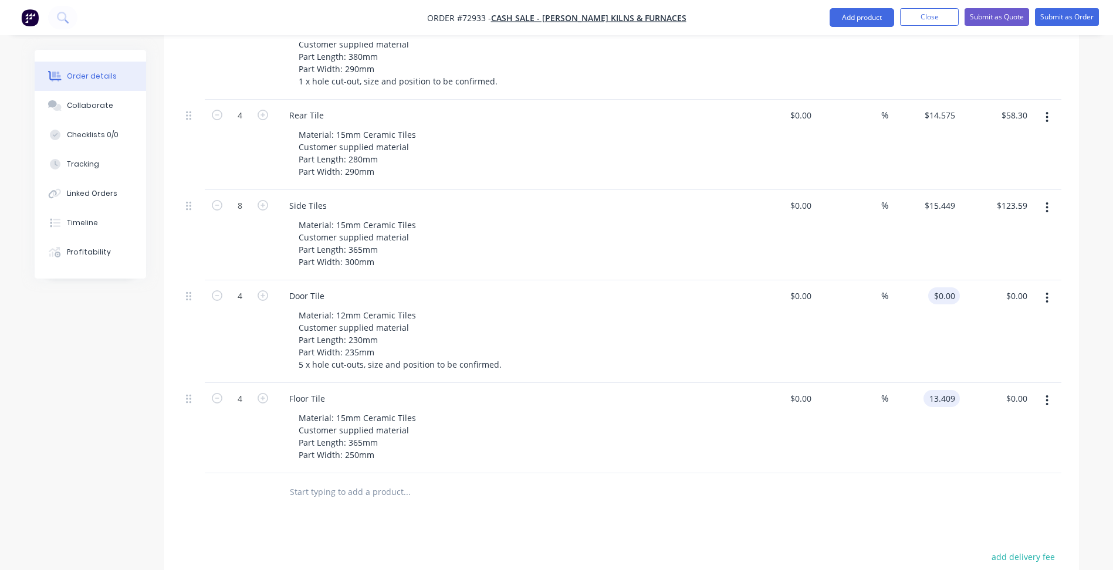
type input "$13.409"
type input "$53.64"
click at [946, 287] on input "0" at bounding box center [952, 295] width 13 height 17
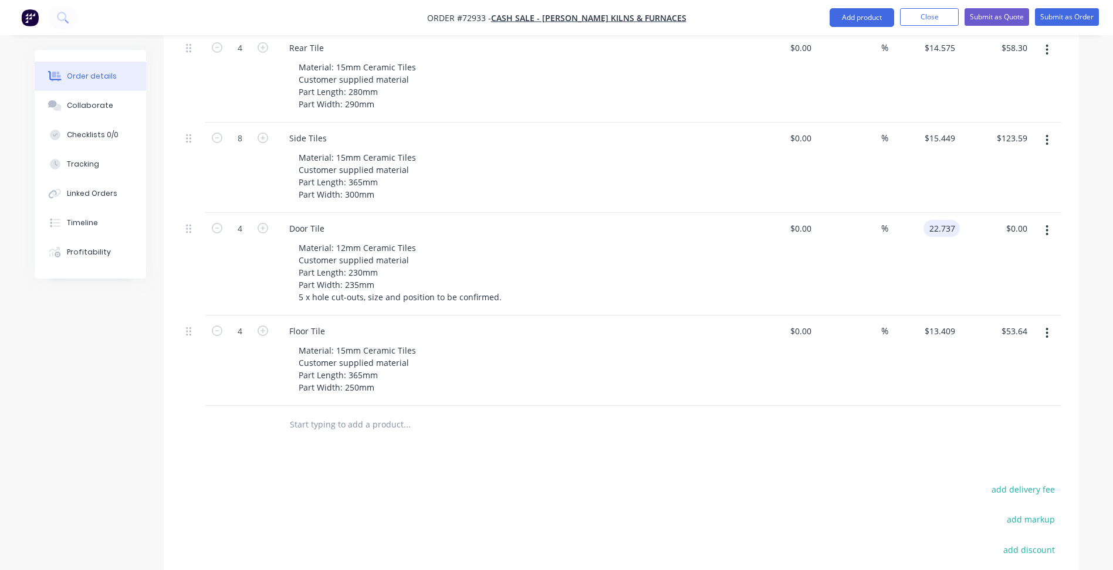
scroll to position [713, 0]
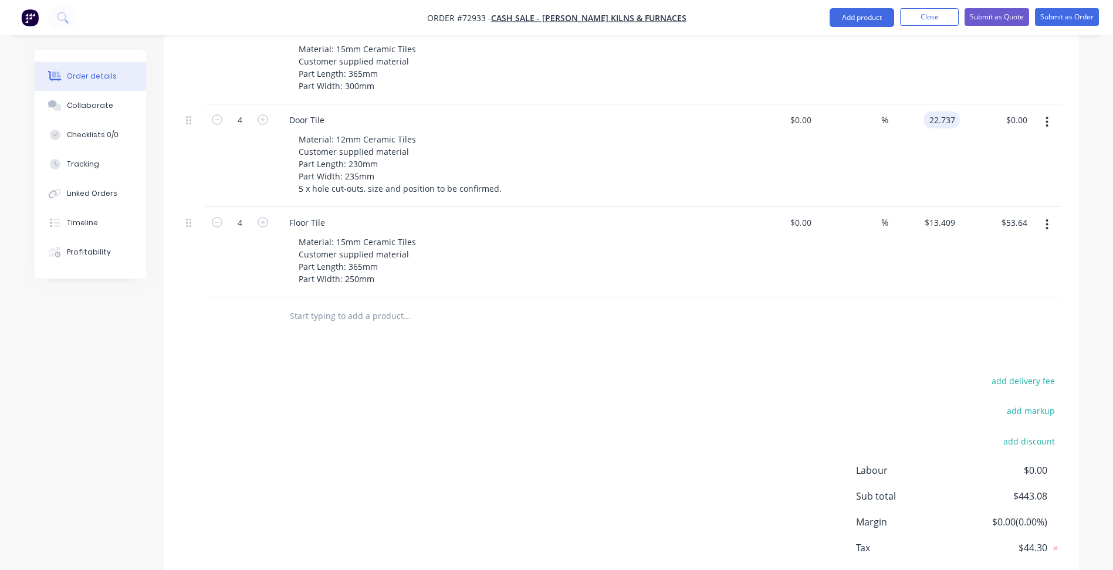
type input "$22.737"
type input "$90.95"
click at [469, 422] on div "add delivery fee add markup add discount Labour $0.00 Sub total $443.08 Margin …" at bounding box center [621, 486] width 880 height 226
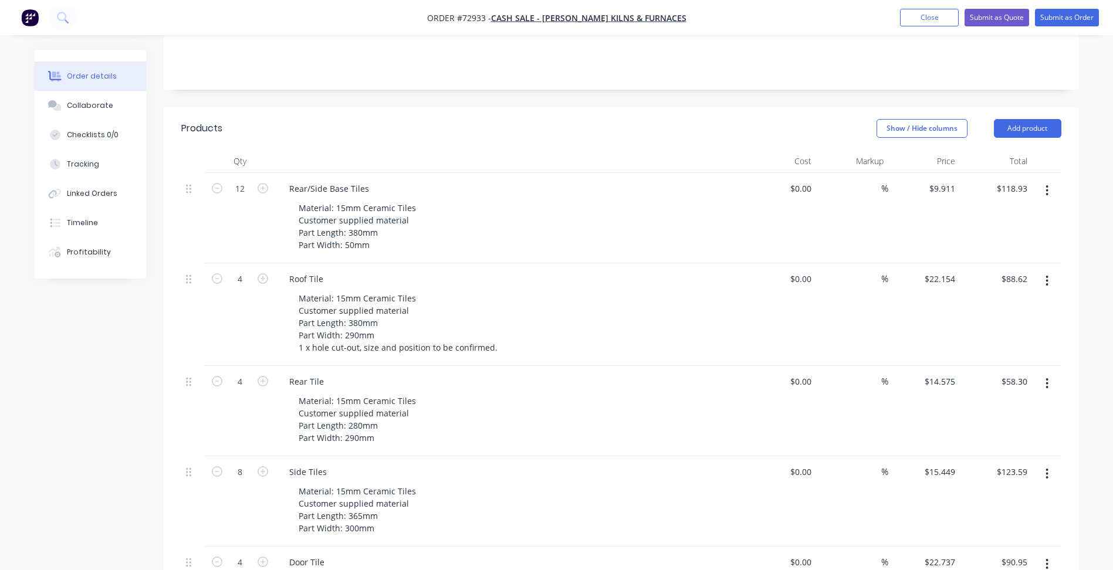
scroll to position [185, 0]
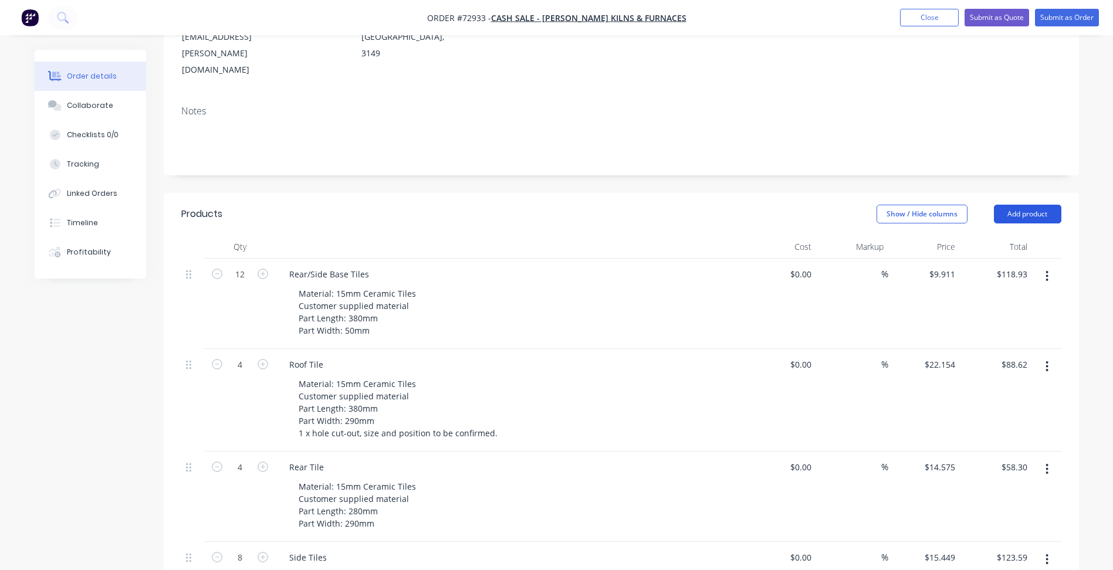
click at [1030, 205] on button "Add product" at bounding box center [1026, 214] width 67 height 19
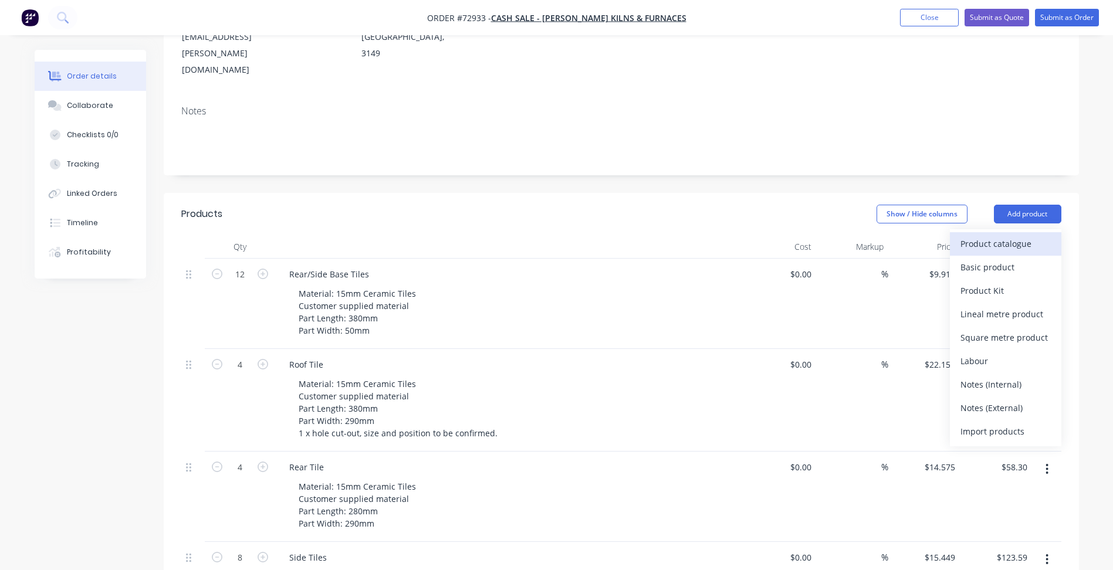
click at [982, 235] on div "Product catalogue" at bounding box center [1005, 243] width 90 height 17
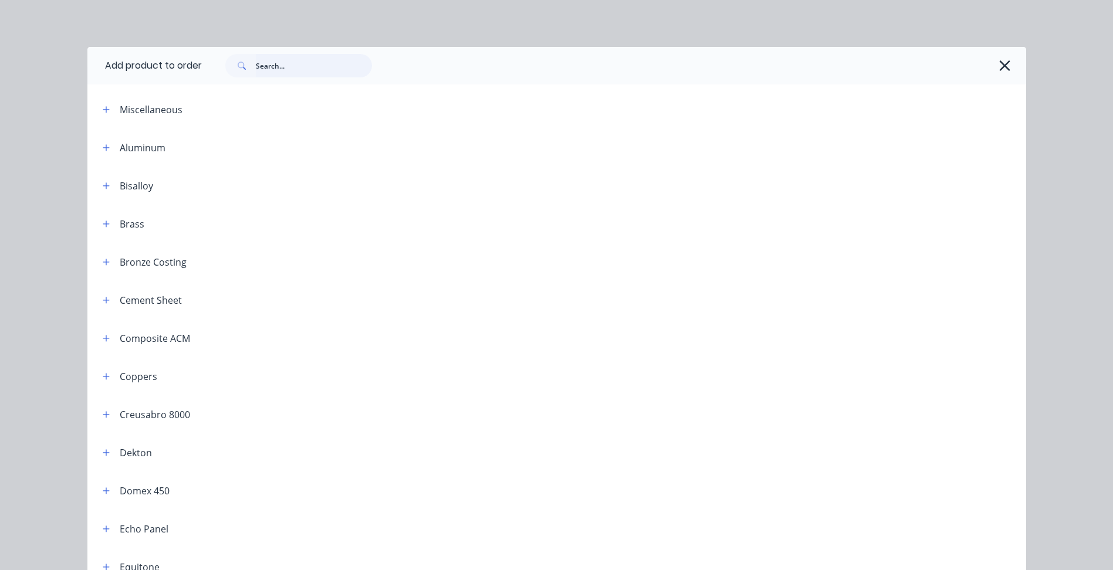
click at [303, 67] on input "text" at bounding box center [314, 65] width 116 height 23
type input "waiv"
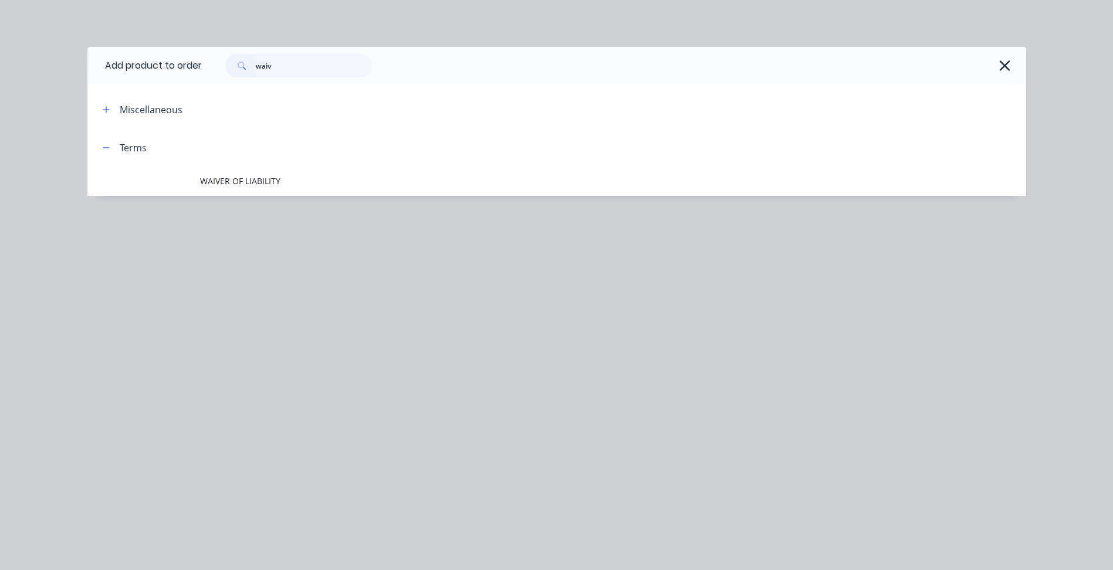
click at [255, 163] on header "Terms" at bounding box center [556, 147] width 938 height 38
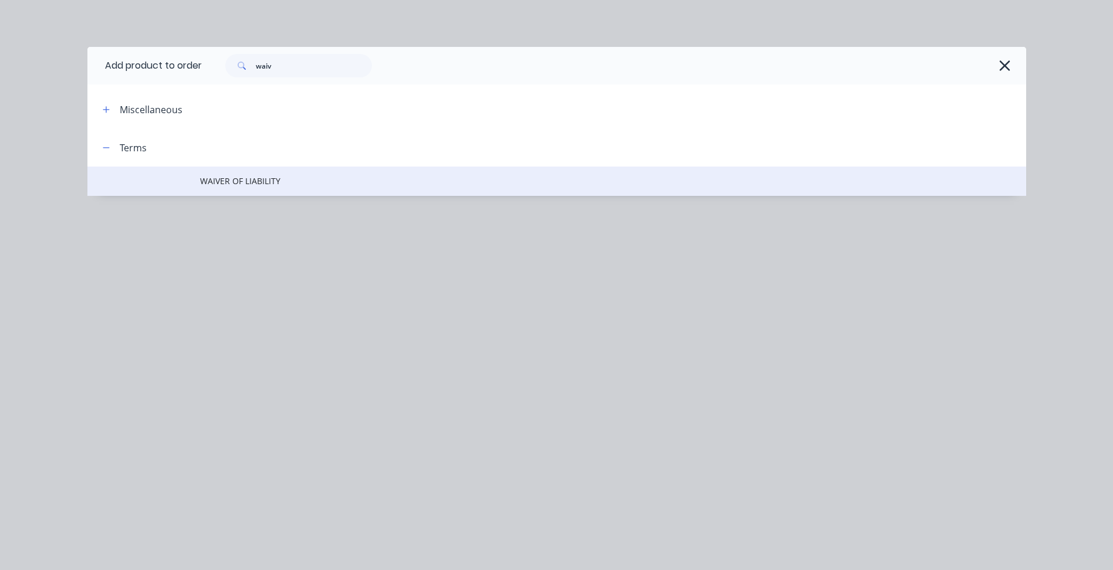
click at [255, 183] on span "WAIVER OF LIABILITY" at bounding box center [530, 181] width 660 height 12
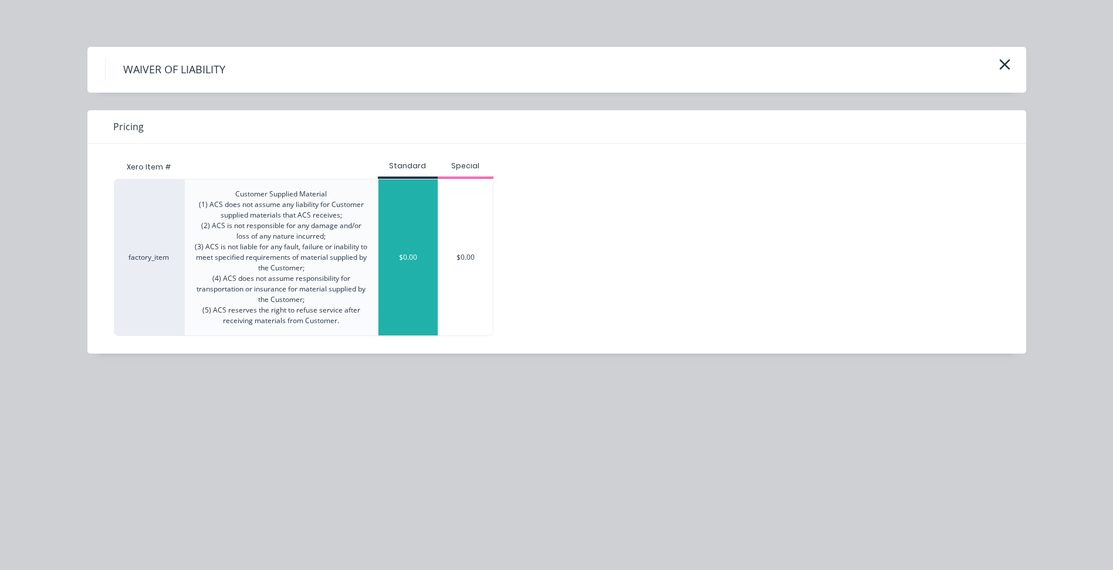
click at [435, 254] on div "$0.00" at bounding box center [407, 257] width 59 height 156
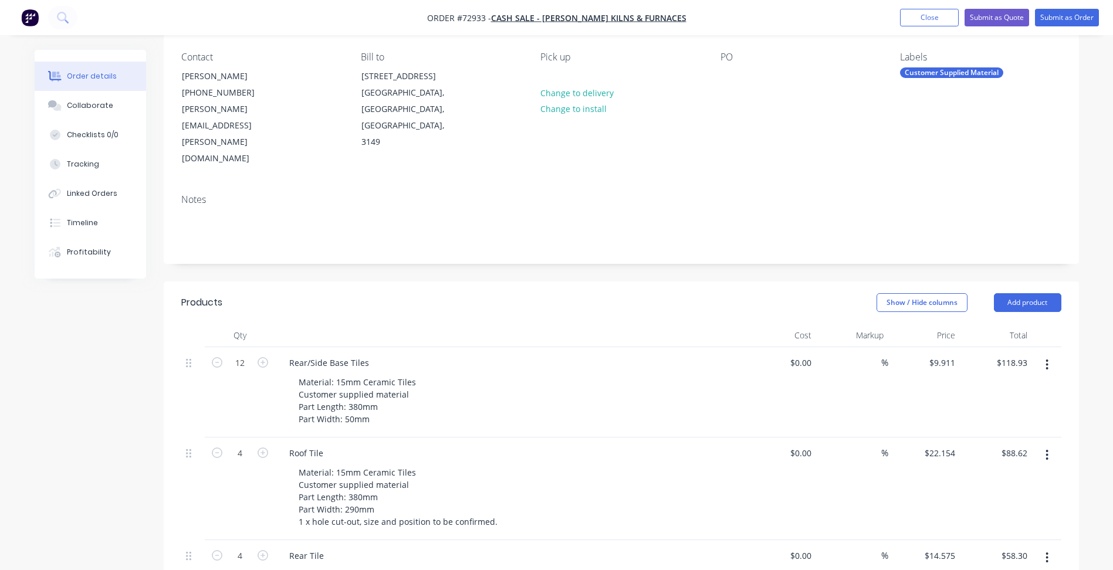
scroll to position [0, 0]
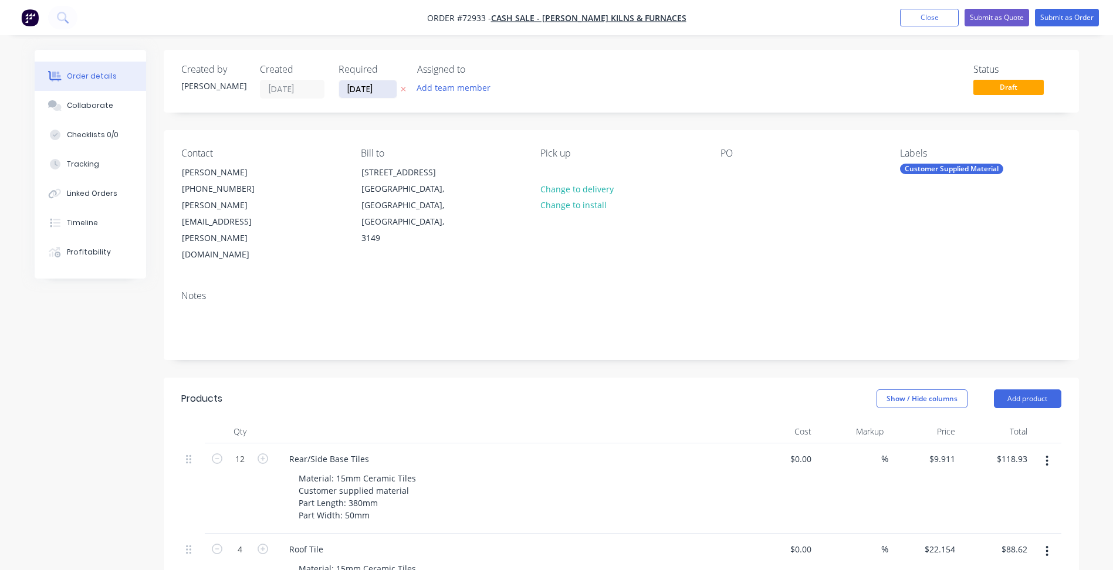
click at [365, 88] on input "[DATE]" at bounding box center [367, 89] width 57 height 18
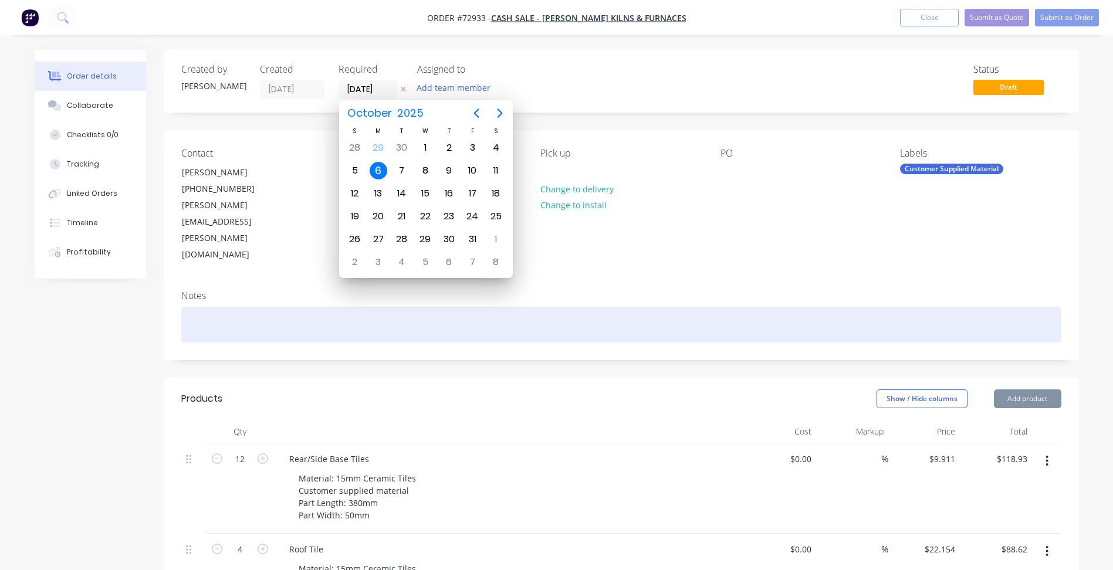
click at [788, 307] on div at bounding box center [621, 325] width 880 height 36
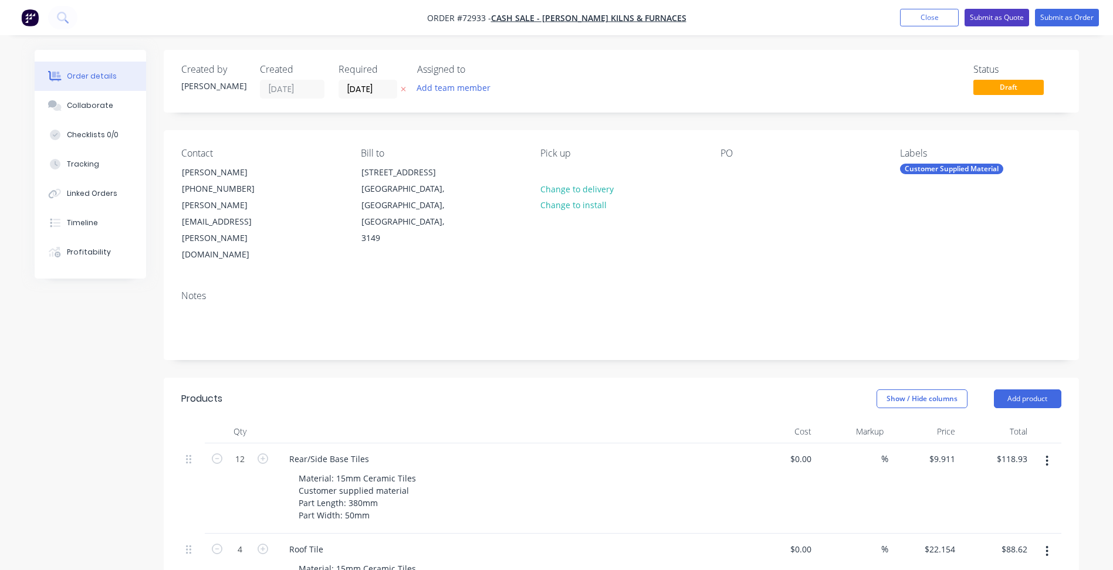
click at [993, 20] on button "Submit as Quote" at bounding box center [996, 18] width 65 height 18
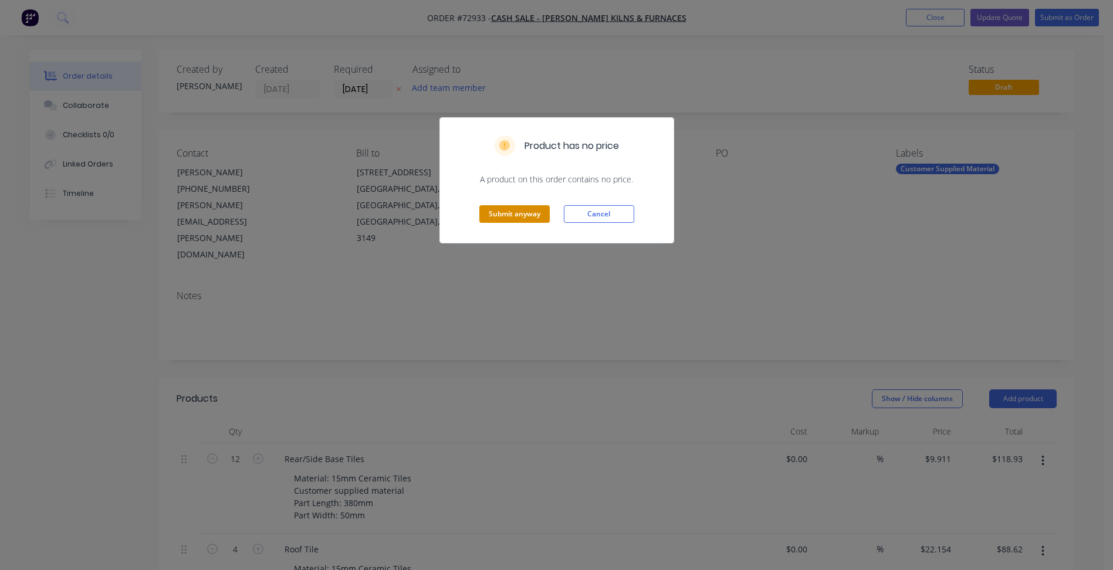
click at [540, 208] on button "Submit anyway" at bounding box center [514, 214] width 70 height 18
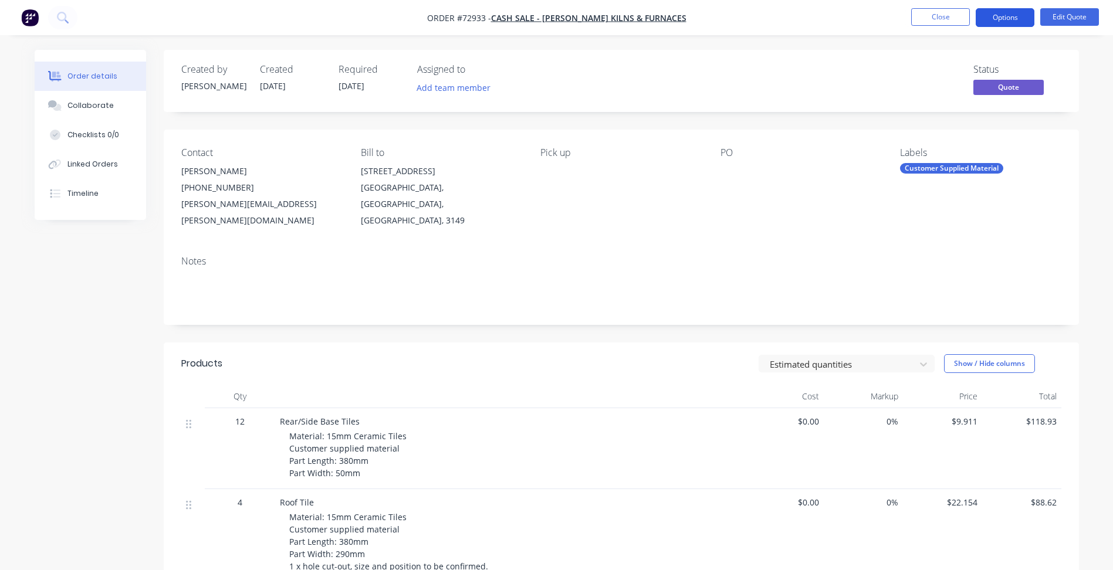
click at [1016, 11] on button "Options" at bounding box center [1004, 17] width 59 height 19
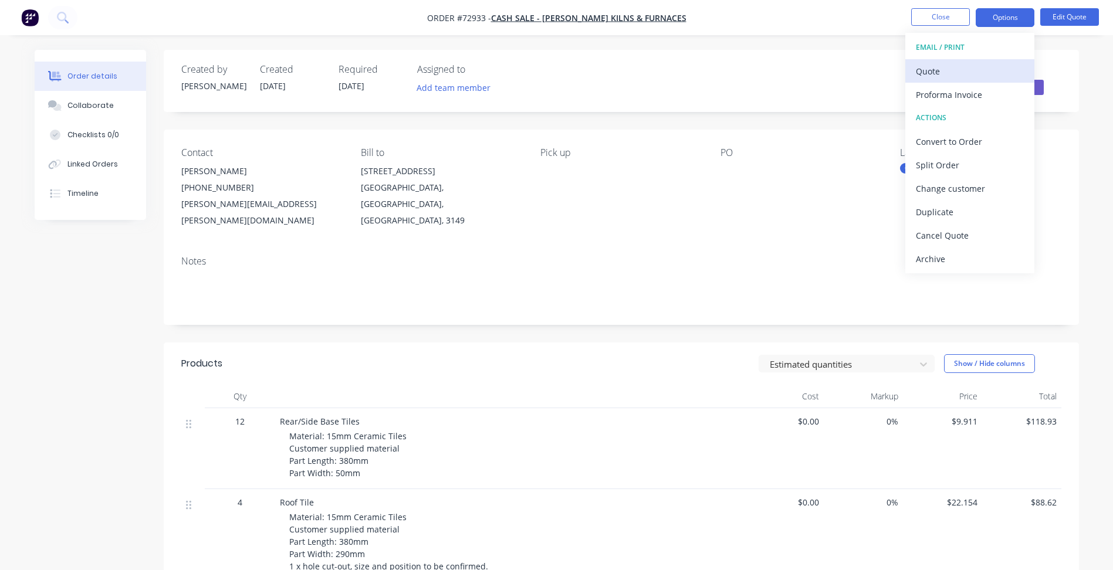
click at [959, 63] on div "Quote" at bounding box center [969, 71] width 108 height 17
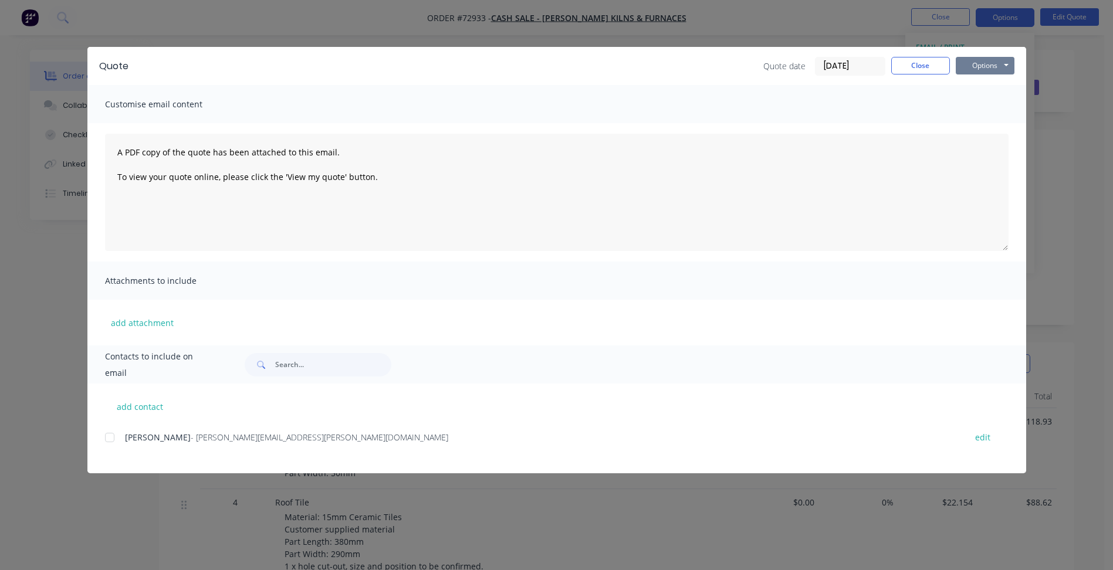
click at [998, 65] on button "Options" at bounding box center [984, 66] width 59 height 18
click at [993, 86] on button "Preview" at bounding box center [992, 86] width 75 height 19
click at [924, 66] on button "Close" at bounding box center [920, 66] width 59 height 18
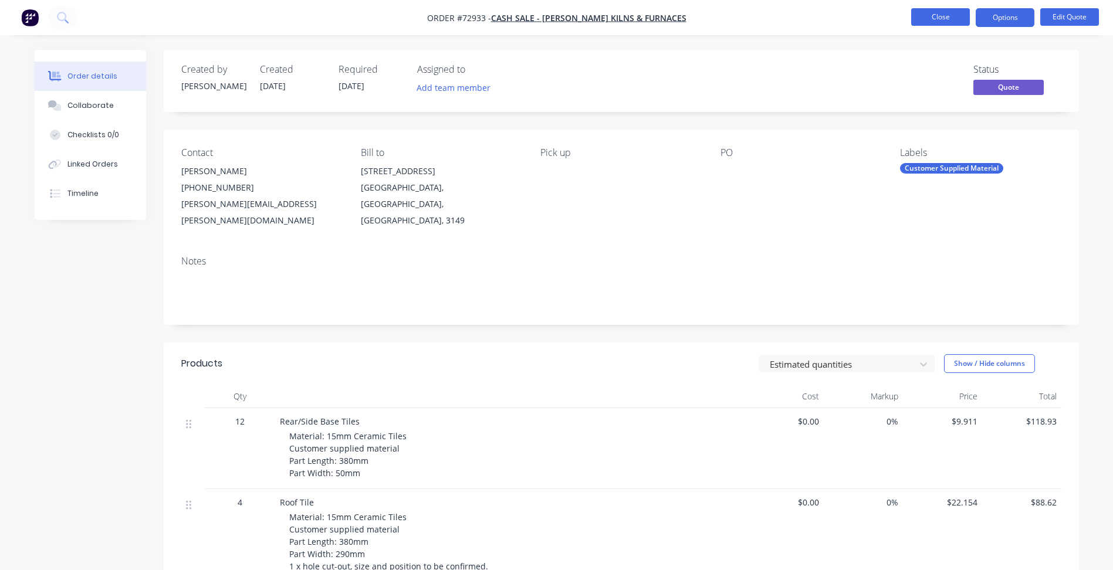
click at [936, 25] on button "Close" at bounding box center [940, 17] width 59 height 18
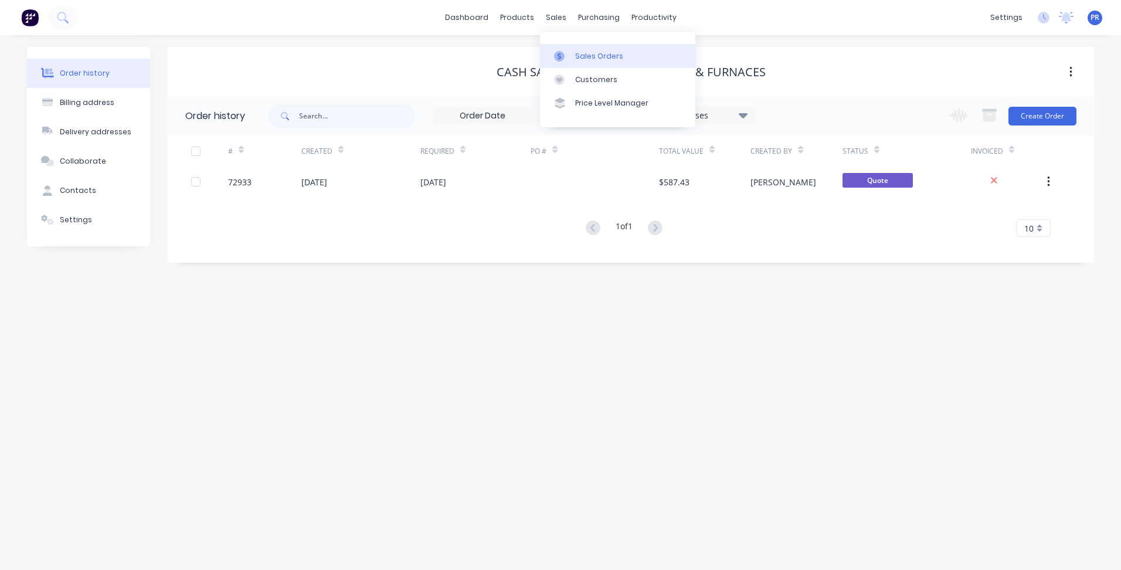
click at [570, 62] on link "Sales Orders" at bounding box center [617, 55] width 155 height 23
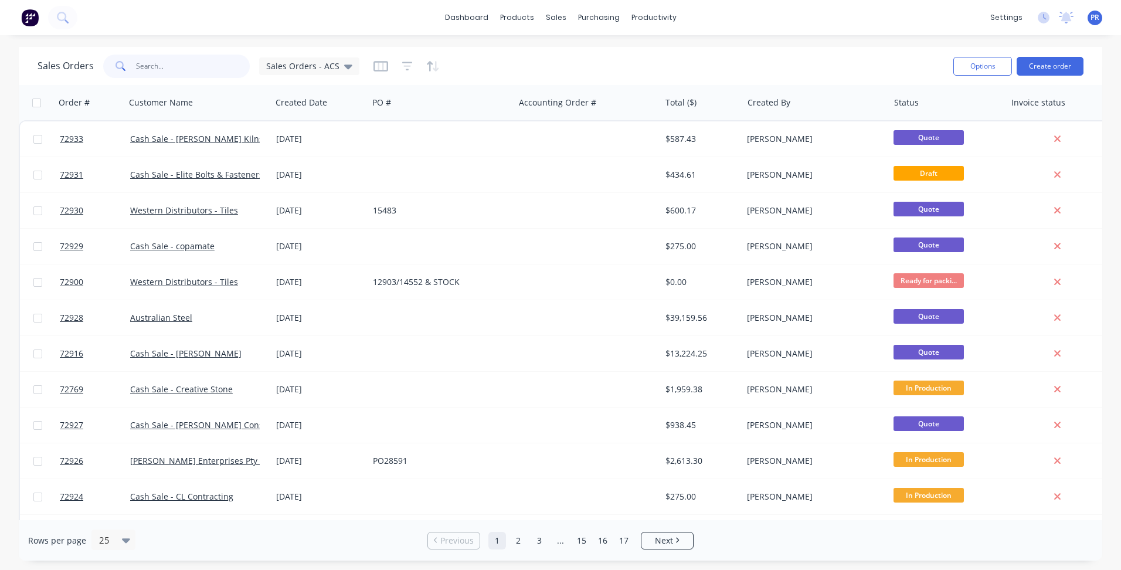
click at [188, 72] on input "text" at bounding box center [193, 66] width 114 height 23
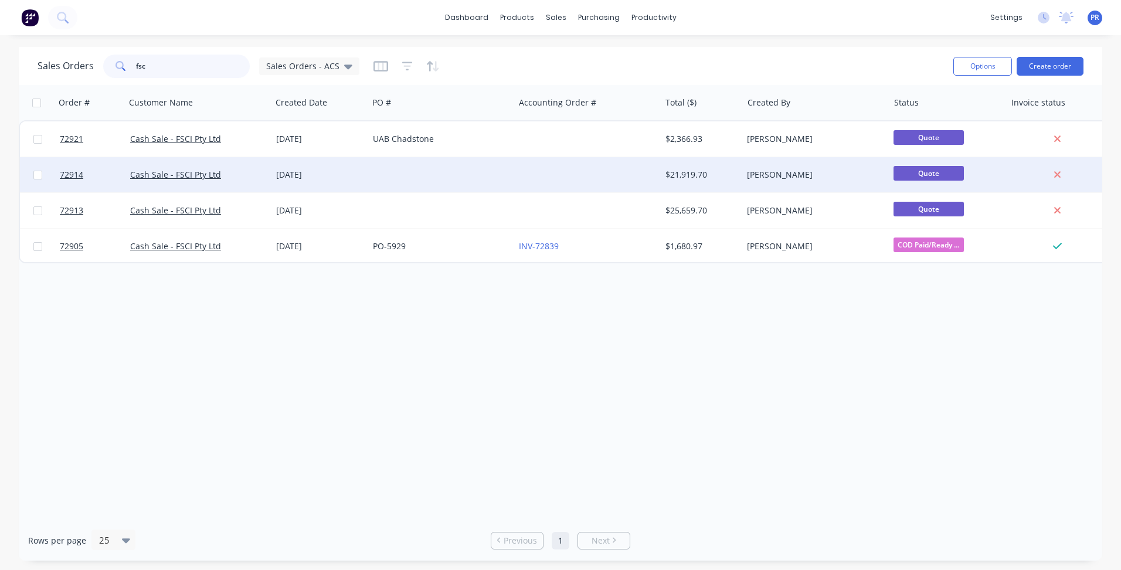
type input "fsc"
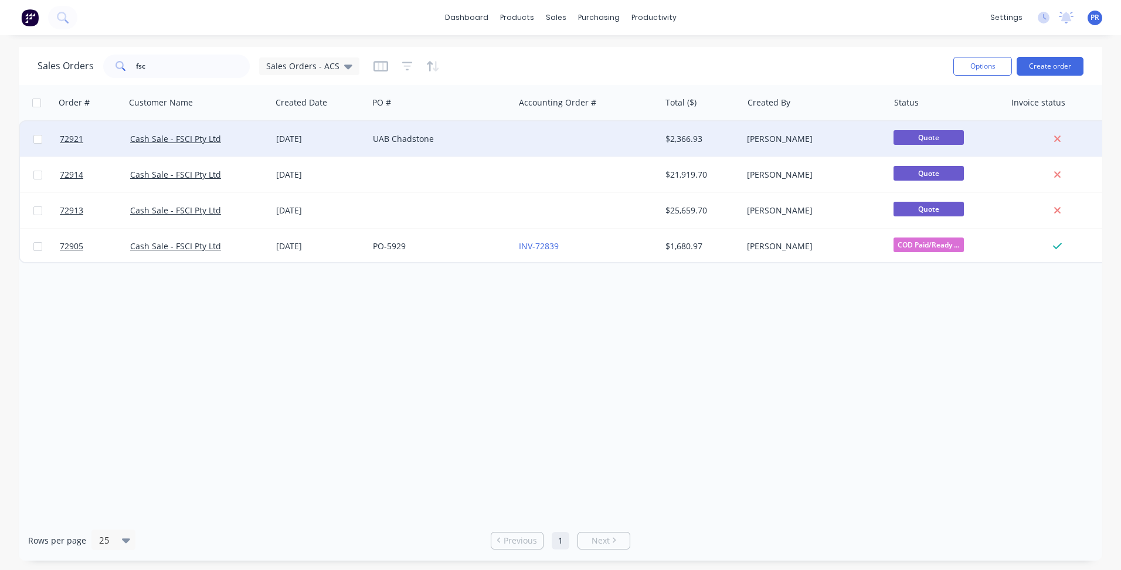
click at [371, 142] on div "UAB Chadstone" at bounding box center [441, 138] width 146 height 35
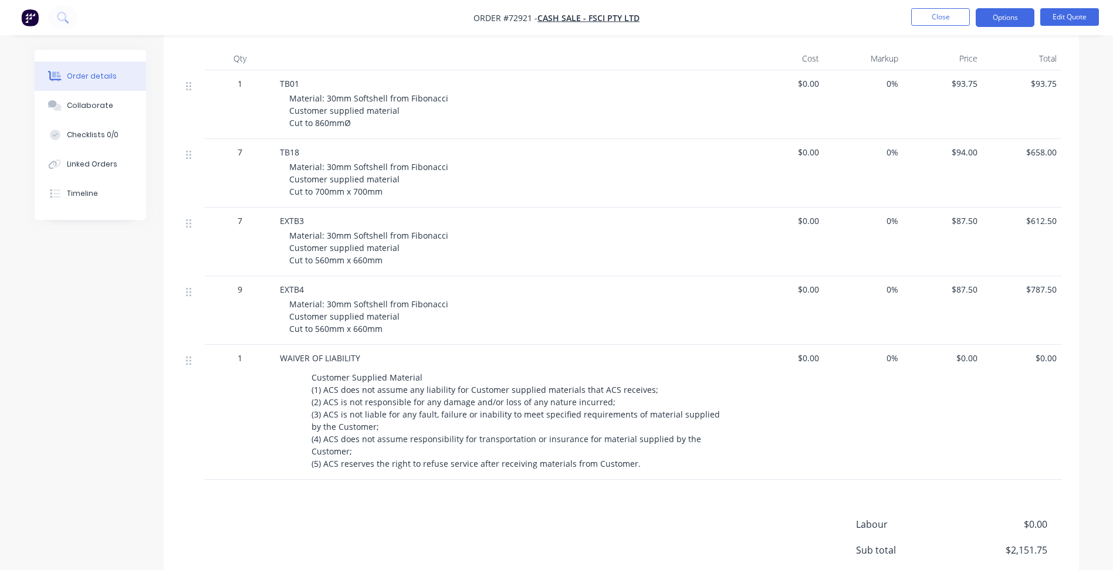
scroll to position [440, 0]
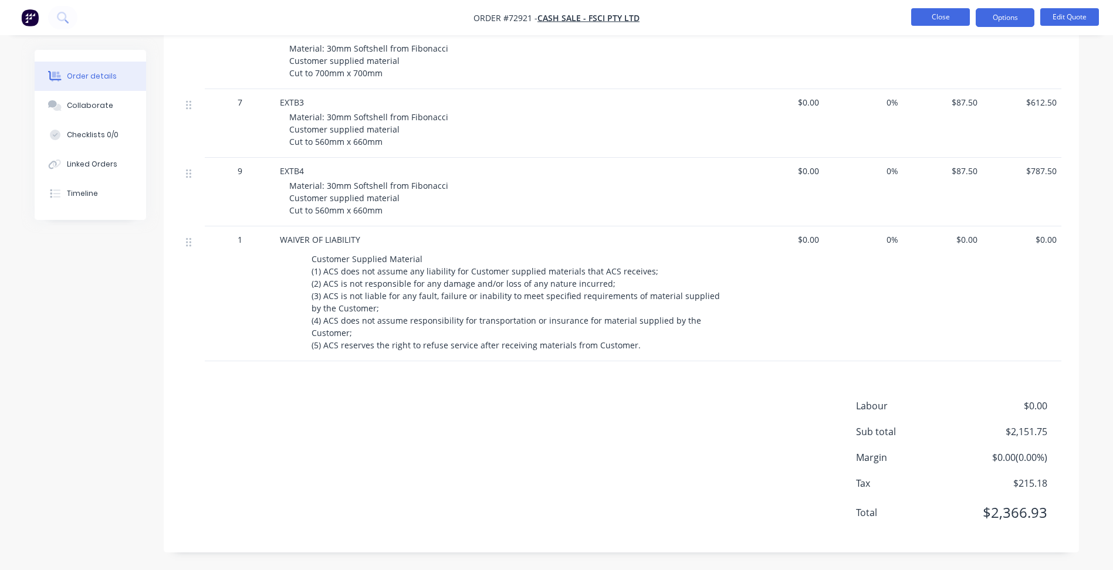
click at [948, 23] on button "Close" at bounding box center [940, 17] width 59 height 18
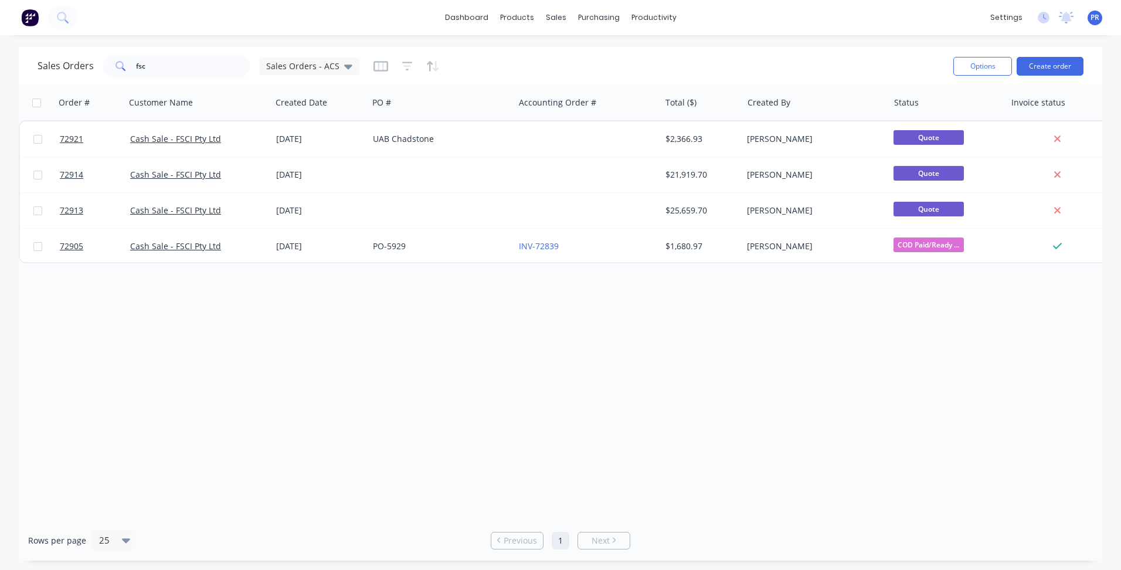
click at [426, 348] on div "Order # Customer Name Created Date PO # Accounting Order # Total ($) Created By…" at bounding box center [561, 302] width 1084 height 435
drag, startPoint x: 128, startPoint y: 69, endPoint x: 75, endPoint y: 72, distance: 53.4
click at [126, 70] on div "fsc" at bounding box center [176, 66] width 147 height 23
click at [266, 325] on div "Order # Customer Name Created Date PO # Accounting Order # Total ($) Created By…" at bounding box center [561, 302] width 1084 height 435
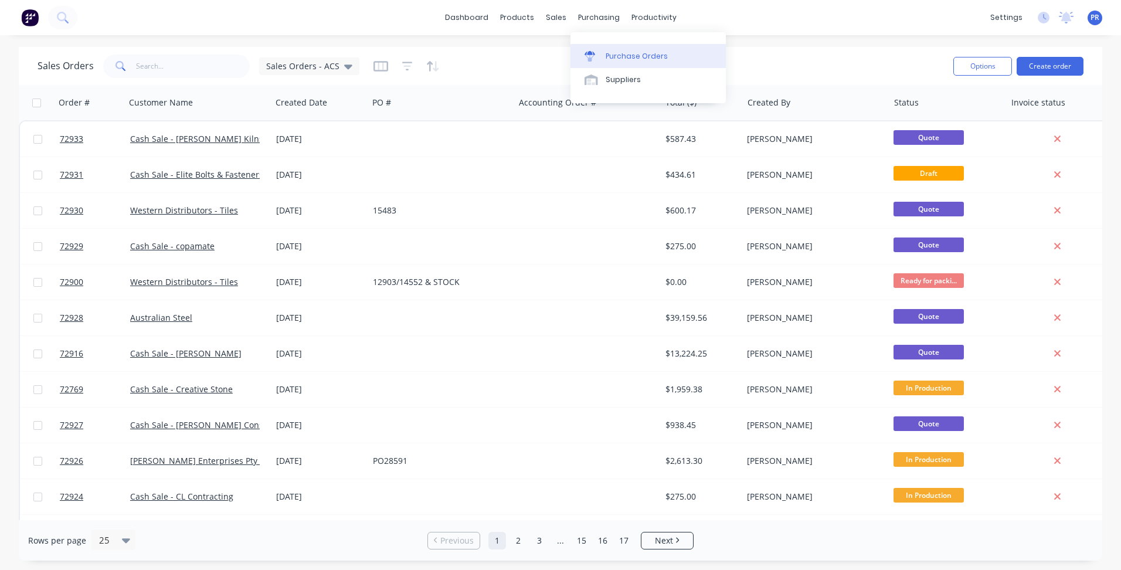
click at [611, 52] on div "Purchase Orders" at bounding box center [637, 56] width 62 height 11
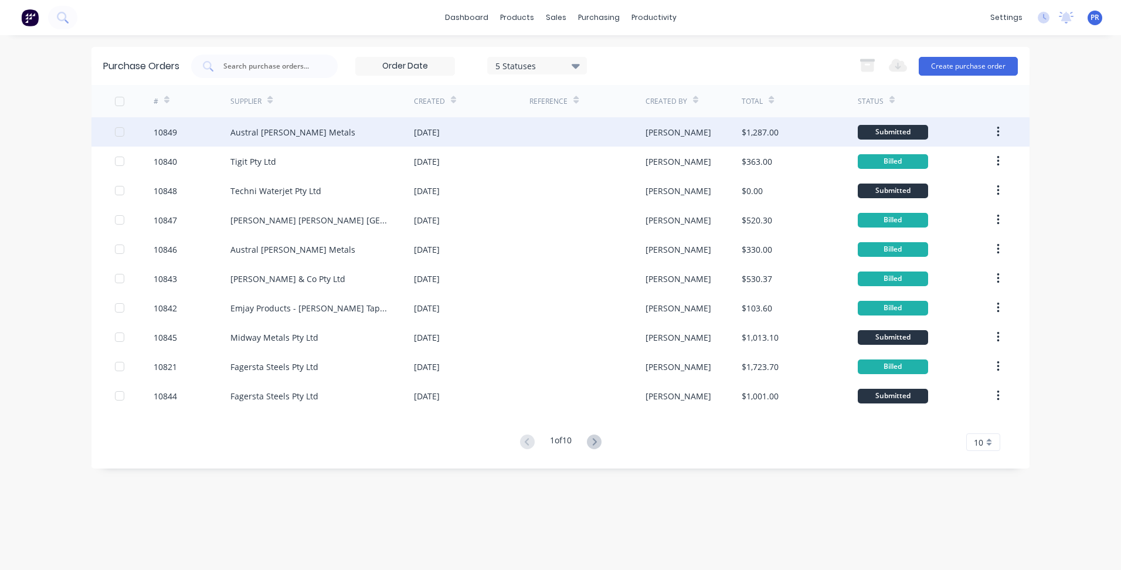
click at [501, 140] on div "[DATE]" at bounding box center [472, 131] width 116 height 29
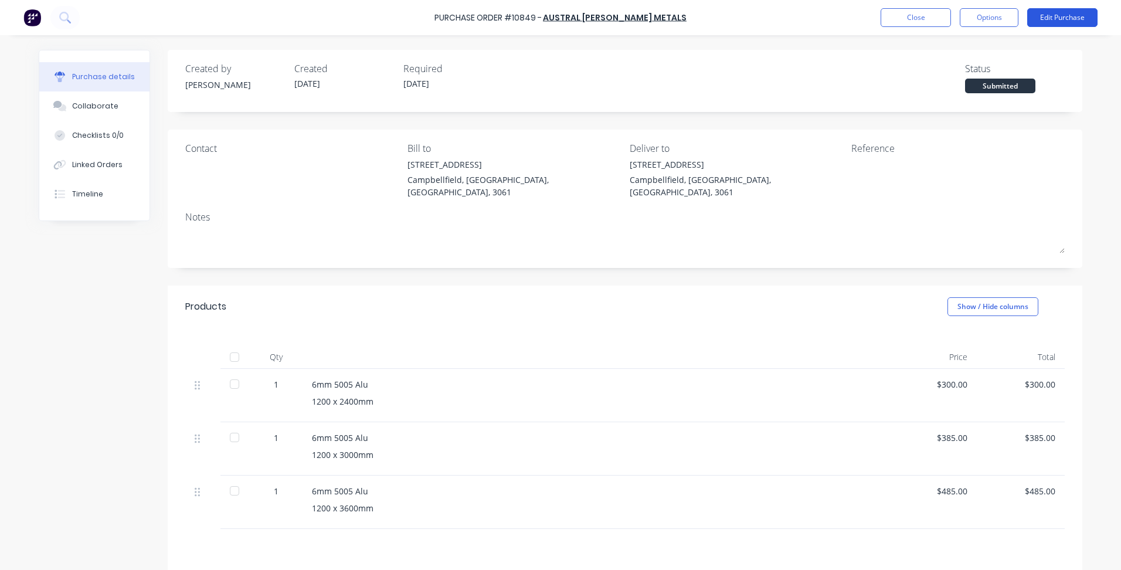
click at [1047, 18] on button "Edit Purchase" at bounding box center [1063, 17] width 70 height 19
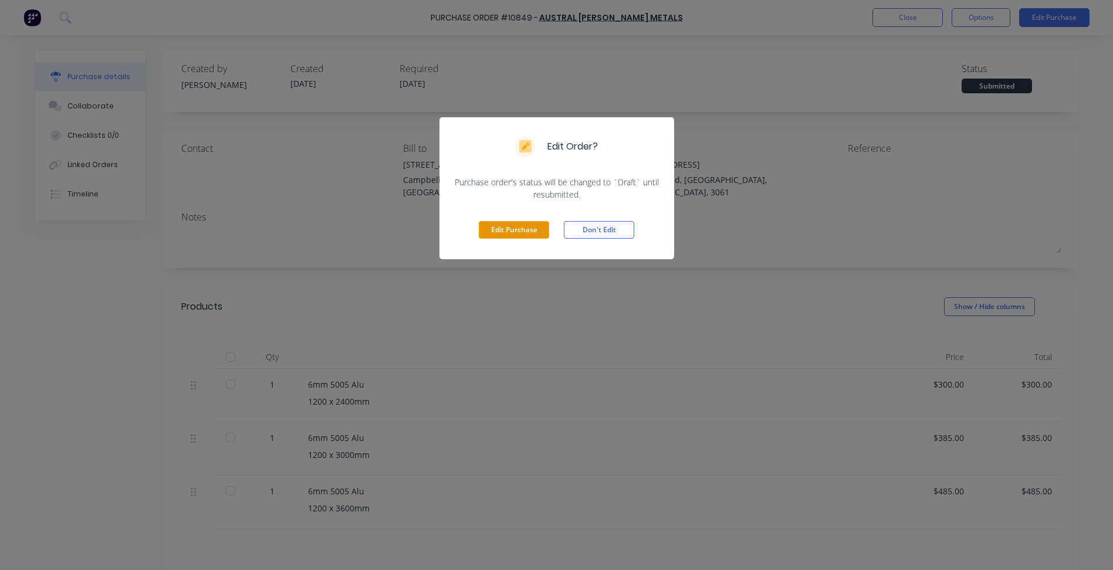
click at [523, 229] on button "Edit Purchase" at bounding box center [514, 230] width 70 height 18
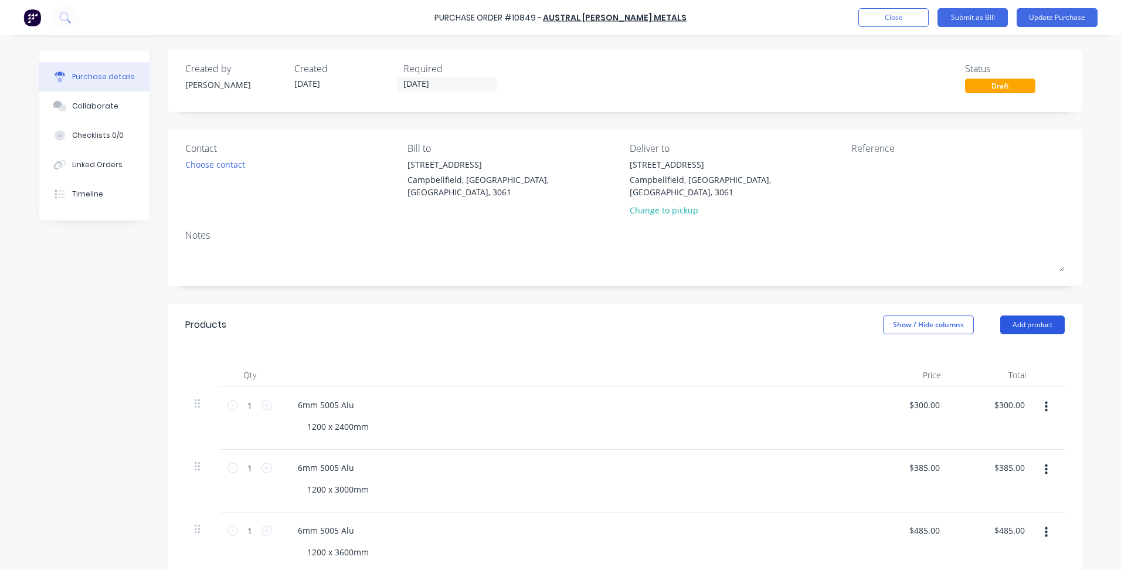
click at [1017, 316] on button "Add product" at bounding box center [1033, 325] width 65 height 19
click at [908, 16] on button "Close" at bounding box center [894, 17] width 70 height 19
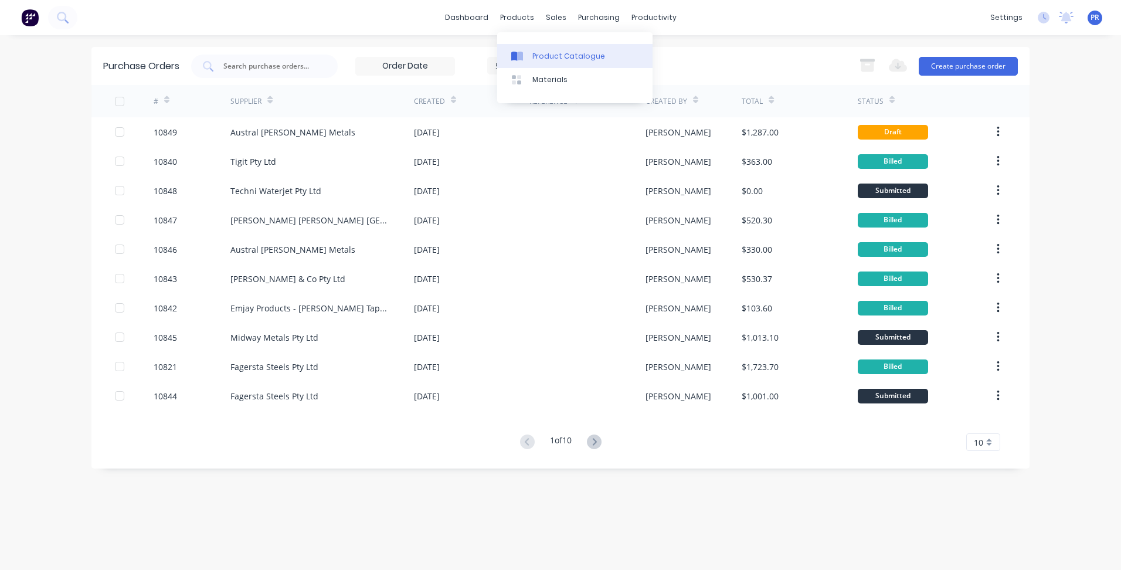
click at [544, 52] on div "Product Catalogue" at bounding box center [569, 56] width 73 height 11
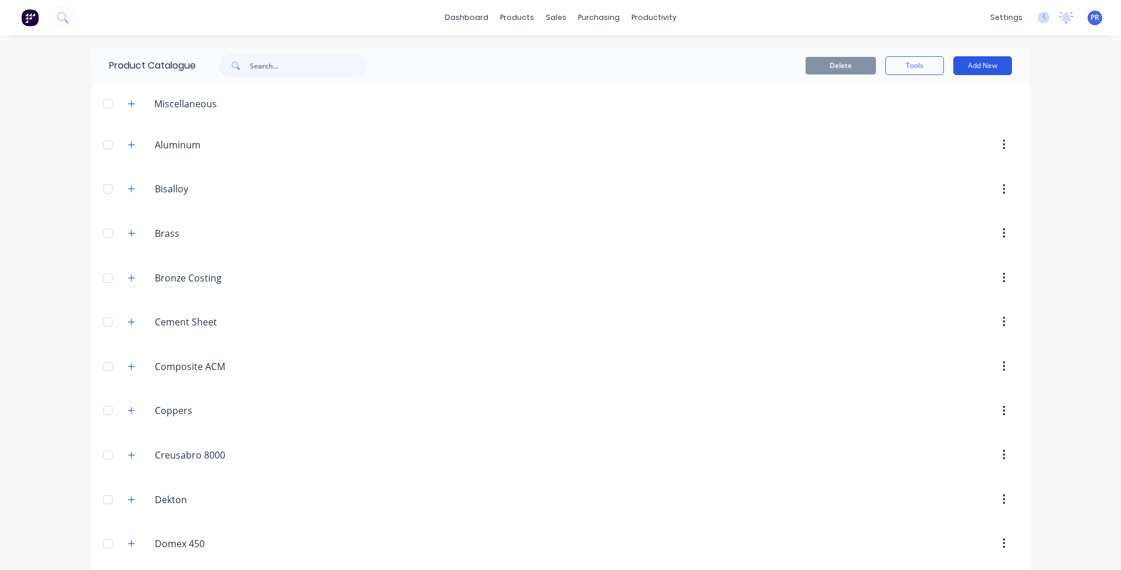
click at [989, 69] on button "Add New" at bounding box center [983, 65] width 59 height 19
click at [954, 121] on div "Product" at bounding box center [956, 119] width 90 height 17
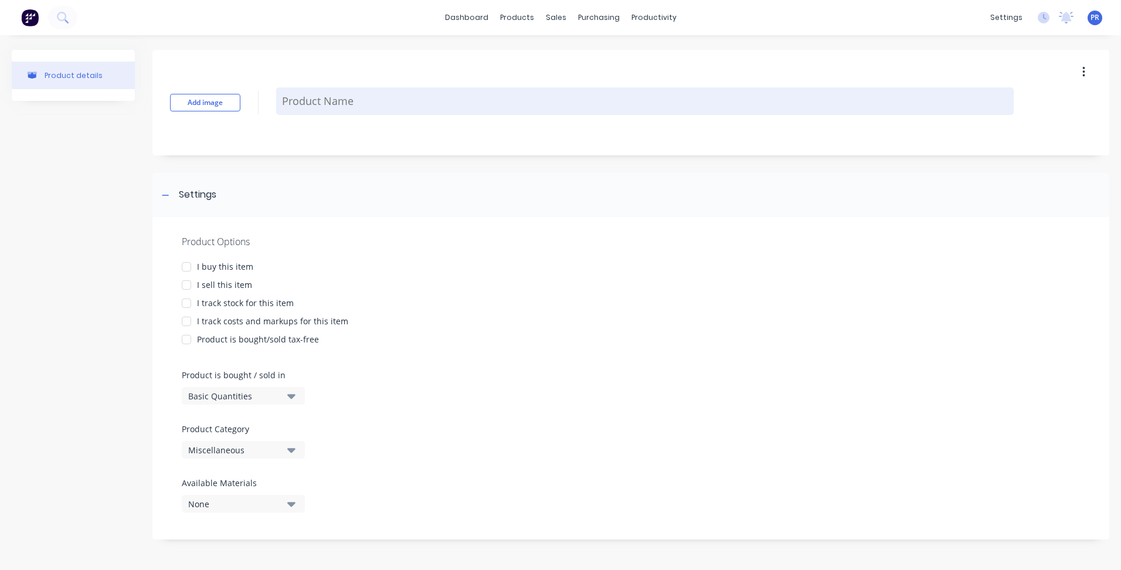
click at [314, 104] on textarea at bounding box center [645, 101] width 738 height 28
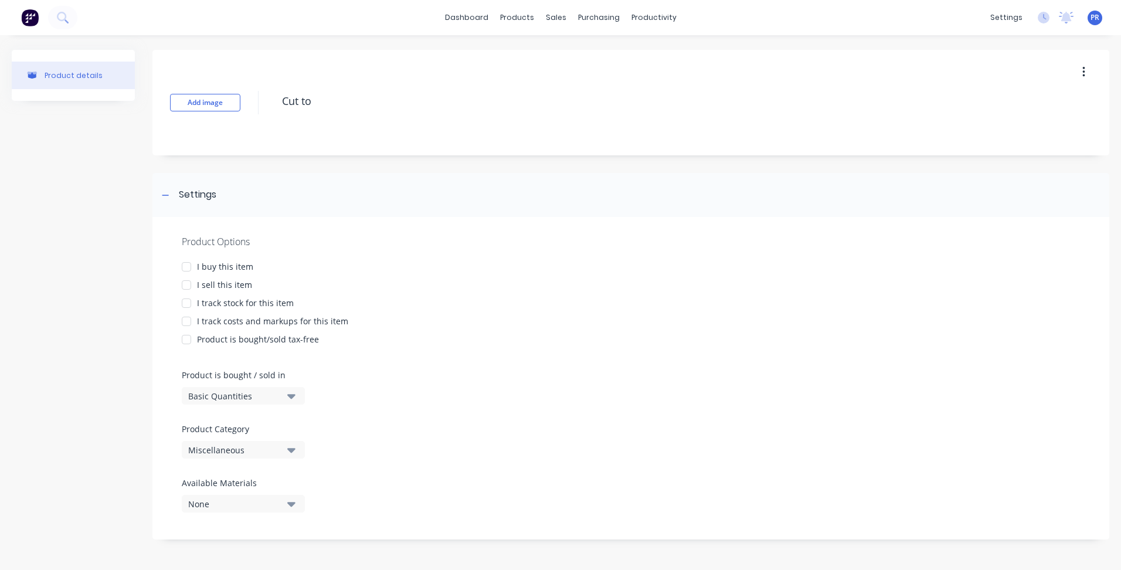
type textarea "Cut"
type textarea "Full Sheet"
drag, startPoint x: 344, startPoint y: 104, endPoint x: 256, endPoint y: 102, distance: 88.6
click at [273, 97] on div "Add image Full Sheet" at bounding box center [630, 103] width 957 height 106
type textarea "Full Sheet"
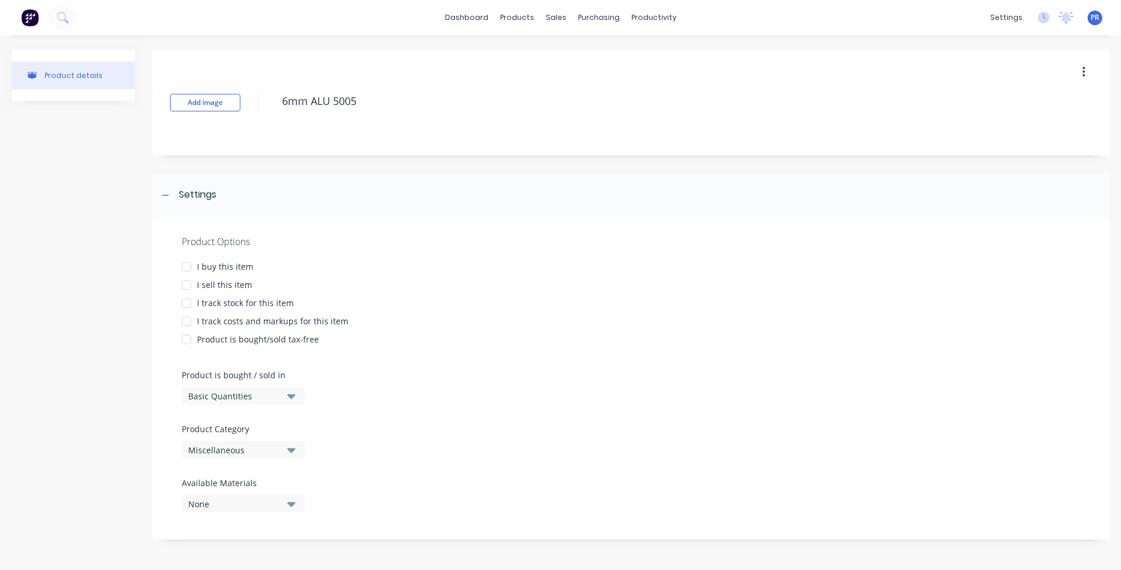
type textarea "6mm ALU 5005"
click at [203, 282] on div "I sell this item" at bounding box center [224, 285] width 55 height 12
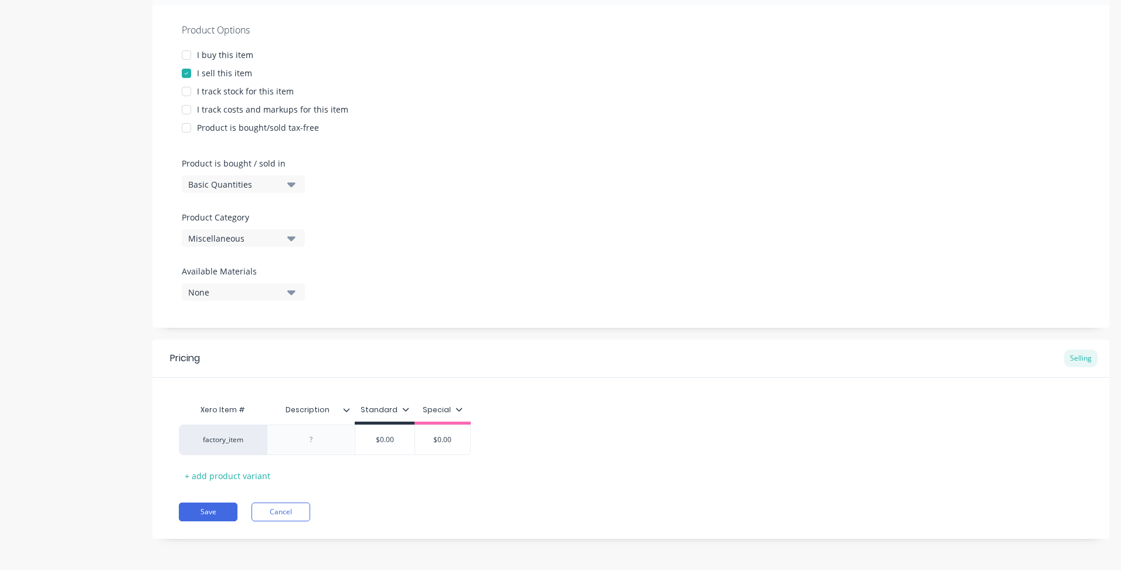
scroll to position [213, 0]
click at [312, 438] on div at bounding box center [311, 438] width 59 height 15
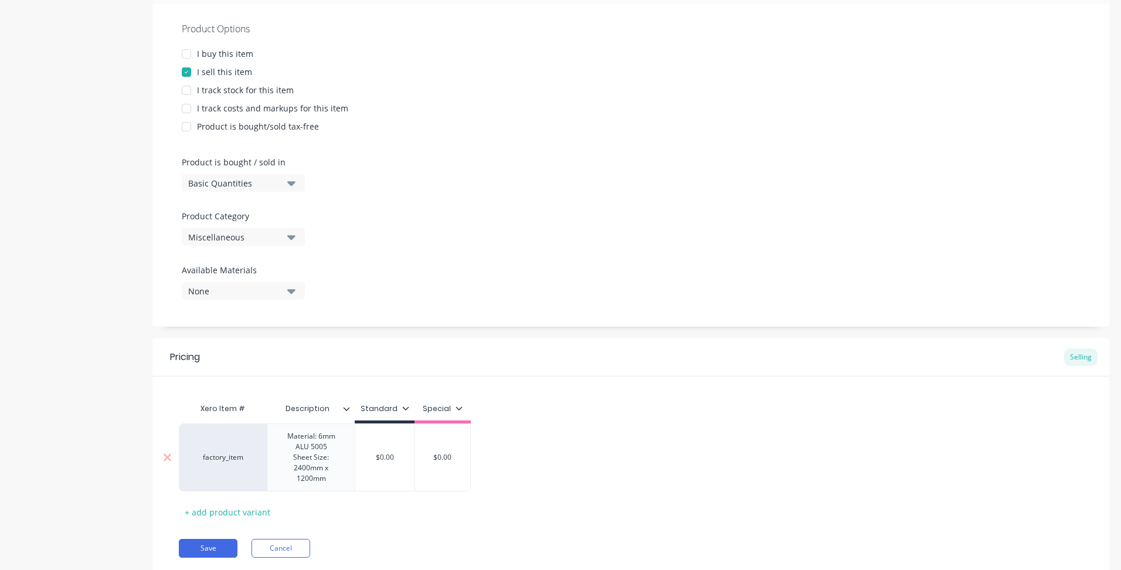
type input "$0.00"
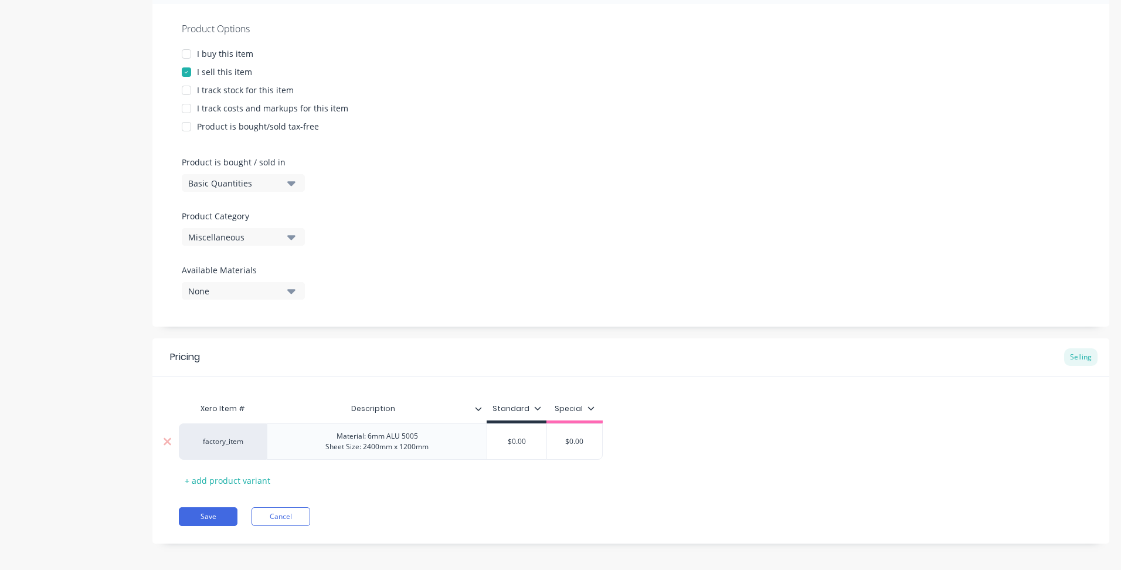
click at [384, 462] on div "Xero Item # Description Standard Special factory_item Material: 6mm ALU 5005 Sh…" at bounding box center [631, 443] width 904 height 93
click at [517, 443] on input "$0.00" at bounding box center [516, 441] width 59 height 11
click at [518, 449] on div "$0.00" at bounding box center [516, 441] width 59 height 29
click at [516, 441] on input "$0.00" at bounding box center [516, 441] width 59 height 11
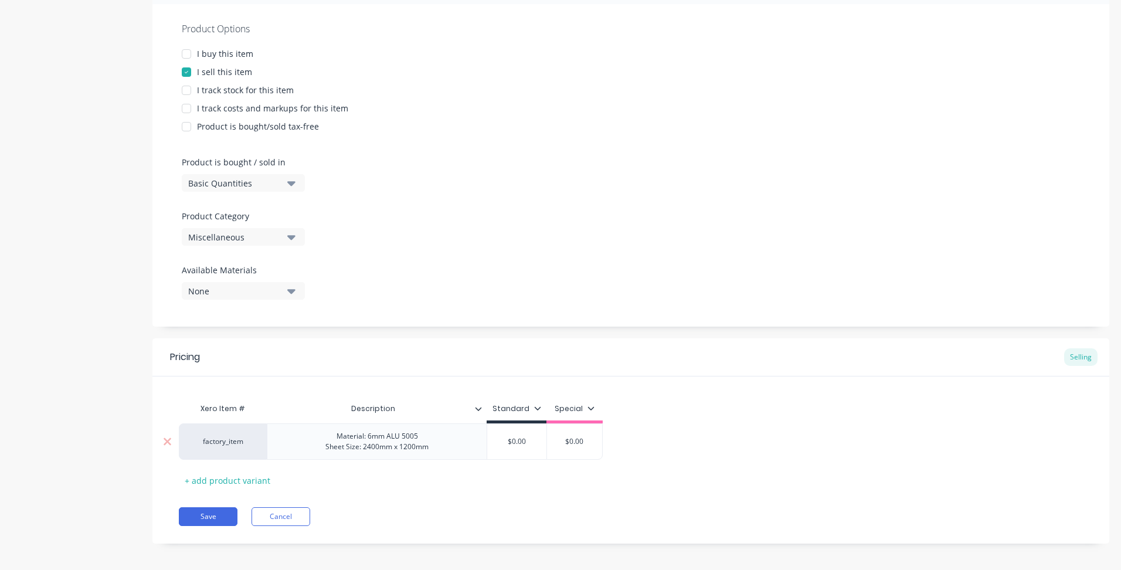
type input "$0.00"
click at [572, 440] on input "$0.00" at bounding box center [574, 441] width 59 height 11
click at [518, 440] on input "$0.00" at bounding box center [516, 441] width 59 height 11
drag, startPoint x: 511, startPoint y: 440, endPoint x: 532, endPoint y: 439, distance: 20.6
click at [532, 439] on input "$0.00" at bounding box center [516, 441] width 59 height 11
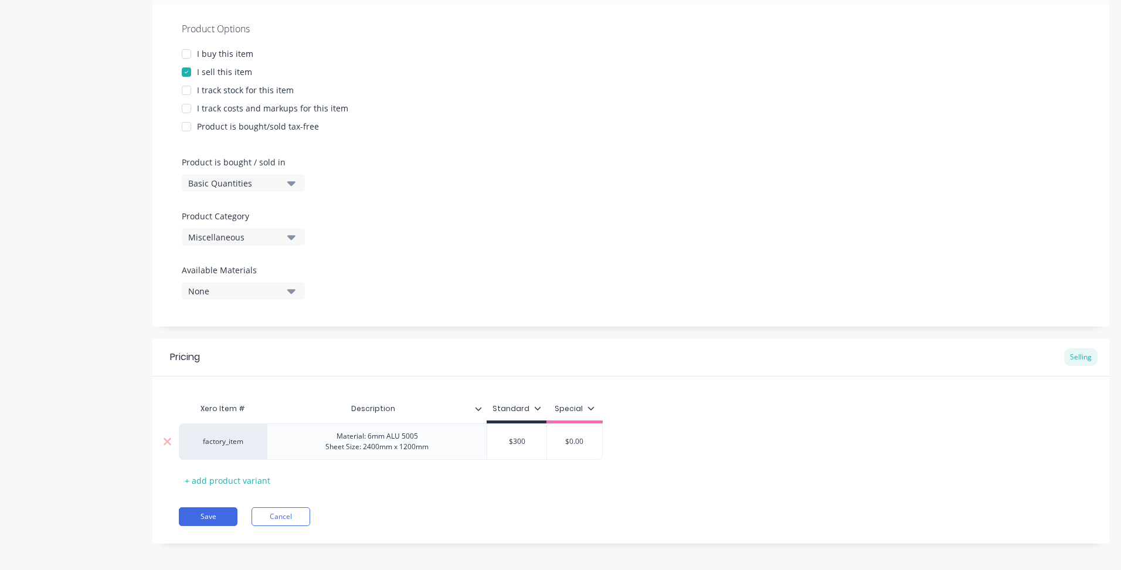
scroll to position [219, 0]
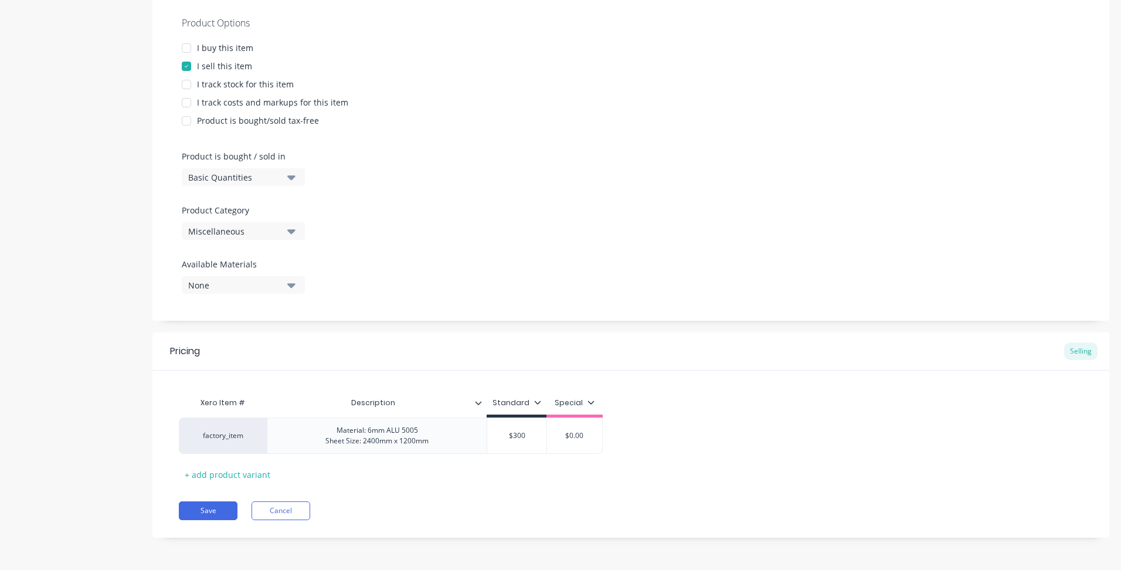
type input "$300"
click at [447, 508] on div "Save Cancel" at bounding box center [644, 510] width 931 height 19
click at [252, 477] on div "+ add product variant" at bounding box center [227, 475] width 97 height 18
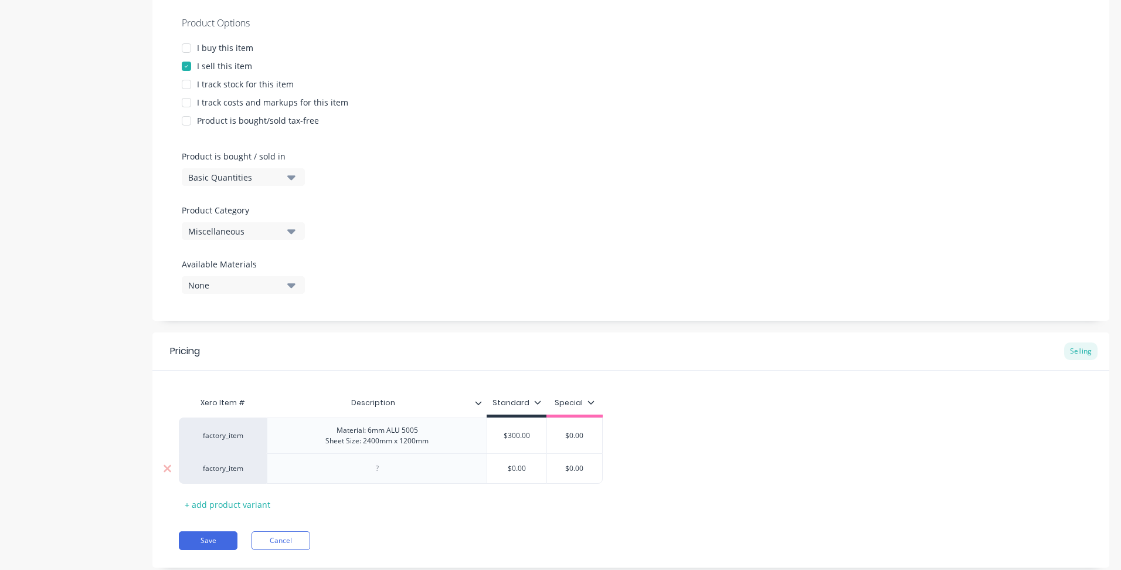
click at [369, 473] on div at bounding box center [377, 468] width 59 height 15
drag, startPoint x: 431, startPoint y: 440, endPoint x: 331, endPoint y: 427, distance: 100.6
click at [331, 427] on div "Material: 6mm ALU 5005 Sheet Size: 2400mm x 1200mm" at bounding box center [377, 436] width 122 height 26
copy div "Material: 6mm ALU 5005 Sheet Size: 2400mm x 1200mm"
click at [379, 469] on div at bounding box center [377, 468] width 59 height 15
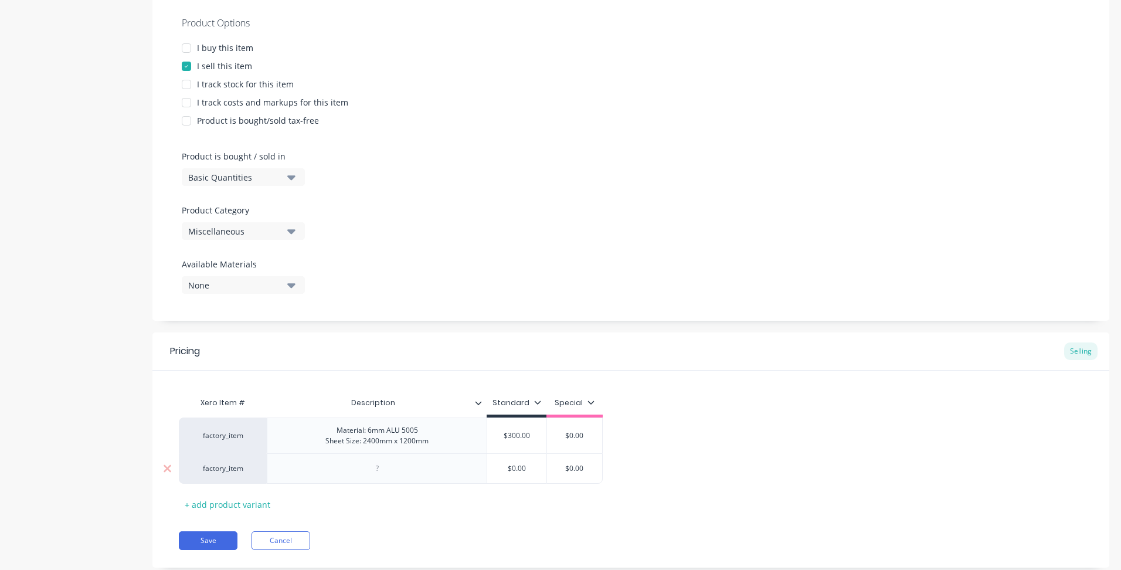
paste div
click at [372, 476] on div "Sheet Size: 2400mm x 1200mm" at bounding box center [376, 477] width 103 height 11
click at [513, 470] on input "$0.00" at bounding box center [516, 471] width 59 height 11
click at [518, 477] on div "$0.00" at bounding box center [516, 471] width 59 height 29
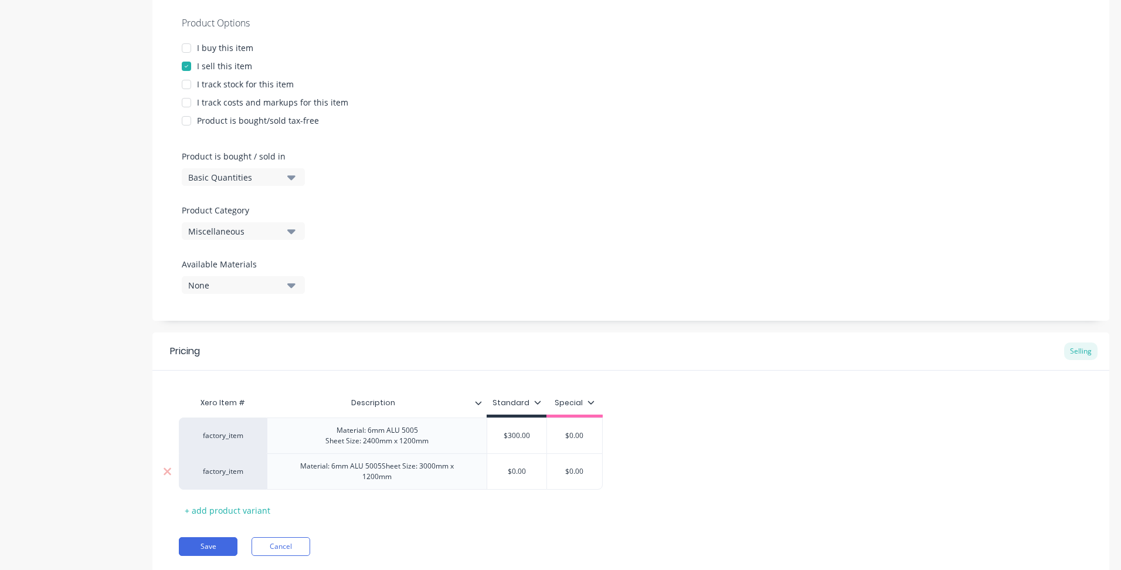
click at [518, 477] on div "$0.00" at bounding box center [516, 471] width 59 height 29
click at [423, 470] on div "Material: 6mm ALU 5005Sheet Size: 3000mm x 1200mm" at bounding box center [377, 472] width 194 height 26
click at [385, 466] on div "Material: 6mm ALU 5005Sheet Size: 3000mm x 1200mm" at bounding box center [377, 472] width 194 height 26
click at [530, 473] on input "$0.00" at bounding box center [516, 471] width 59 height 11
click at [528, 472] on input "$0.00" at bounding box center [516, 471] width 59 height 11
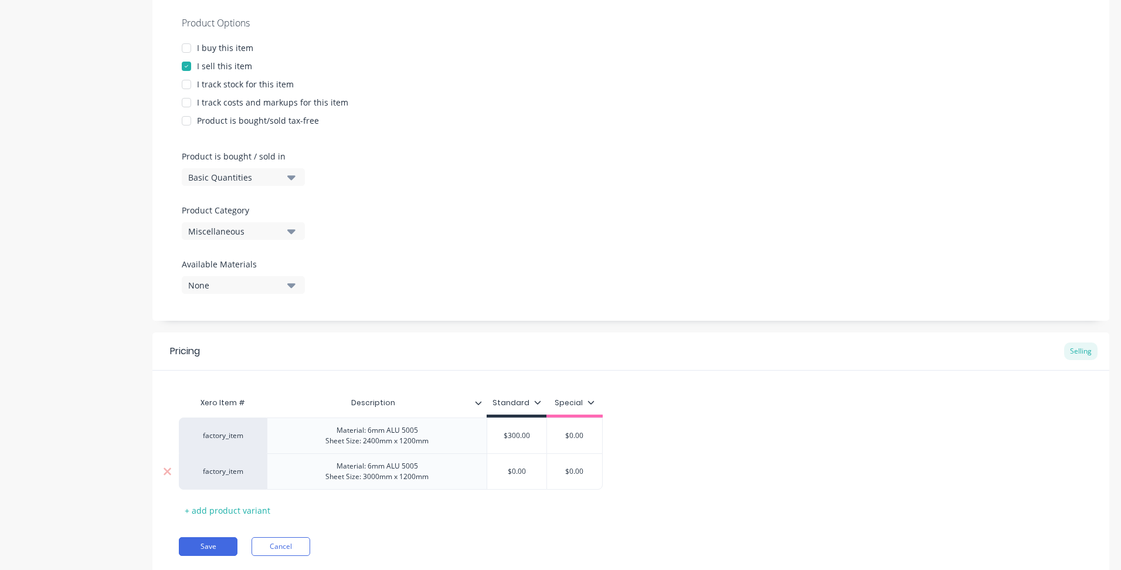
click at [528, 472] on input "$0.00" at bounding box center [516, 471] width 59 height 11
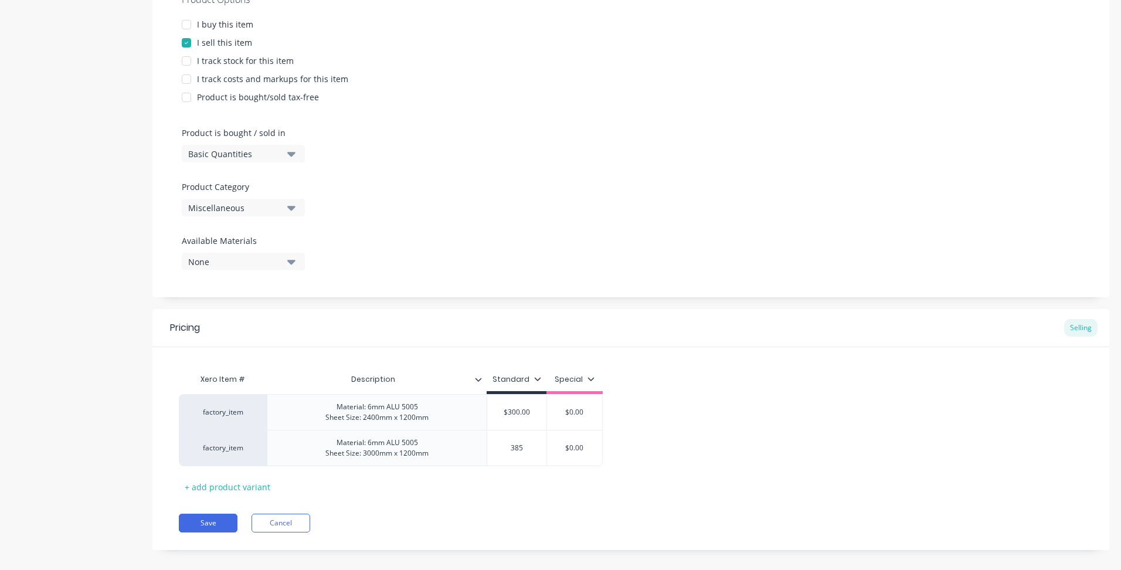
scroll to position [255, 0]
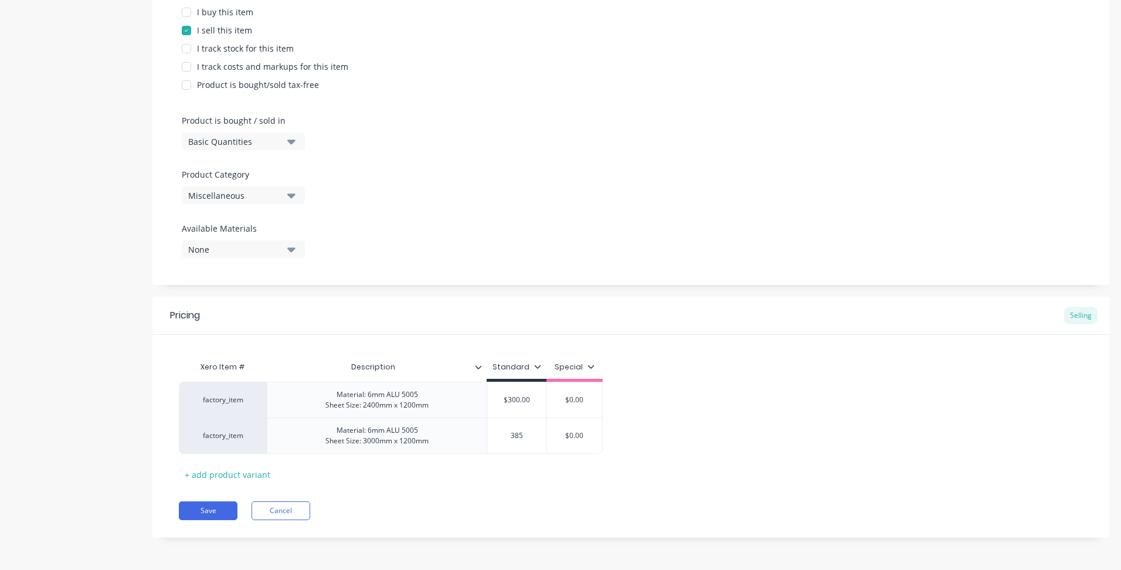
type input "385"
click at [535, 483] on div "Xero Item # Description Standard Special factory_item Material: 6mm ALU 5005 Sh…" at bounding box center [631, 419] width 904 height 128
click at [211, 474] on div "+ add product variant" at bounding box center [227, 475] width 97 height 18
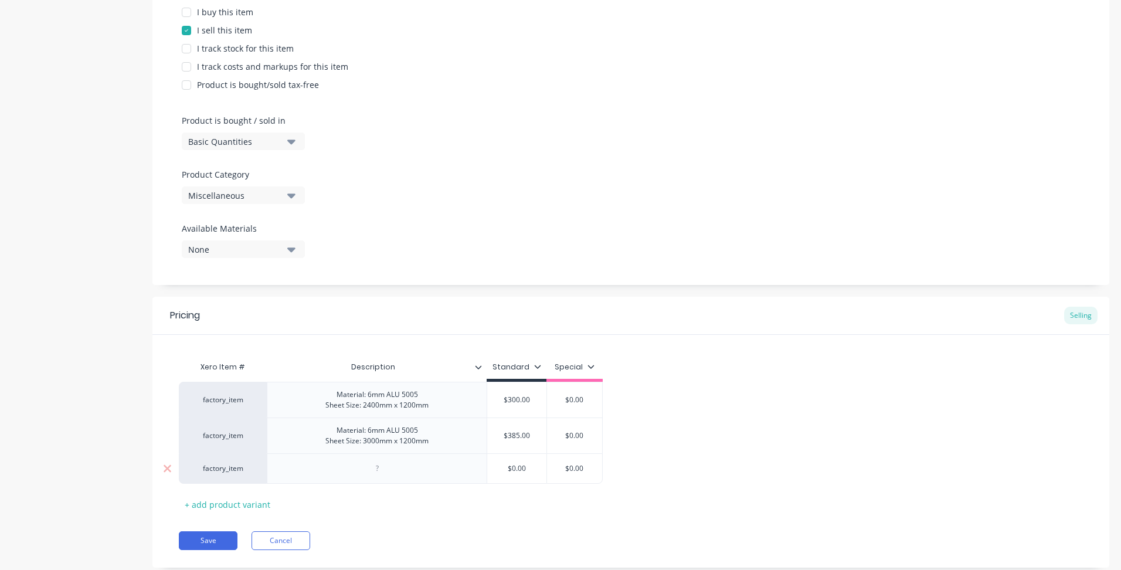
click at [378, 467] on div at bounding box center [377, 468] width 59 height 15
paste div
click at [369, 477] on div "Sheet Size: 2400mm x 1200mm" at bounding box center [376, 477] width 103 height 11
click at [520, 476] on input "$0.00" at bounding box center [516, 471] width 59 height 11
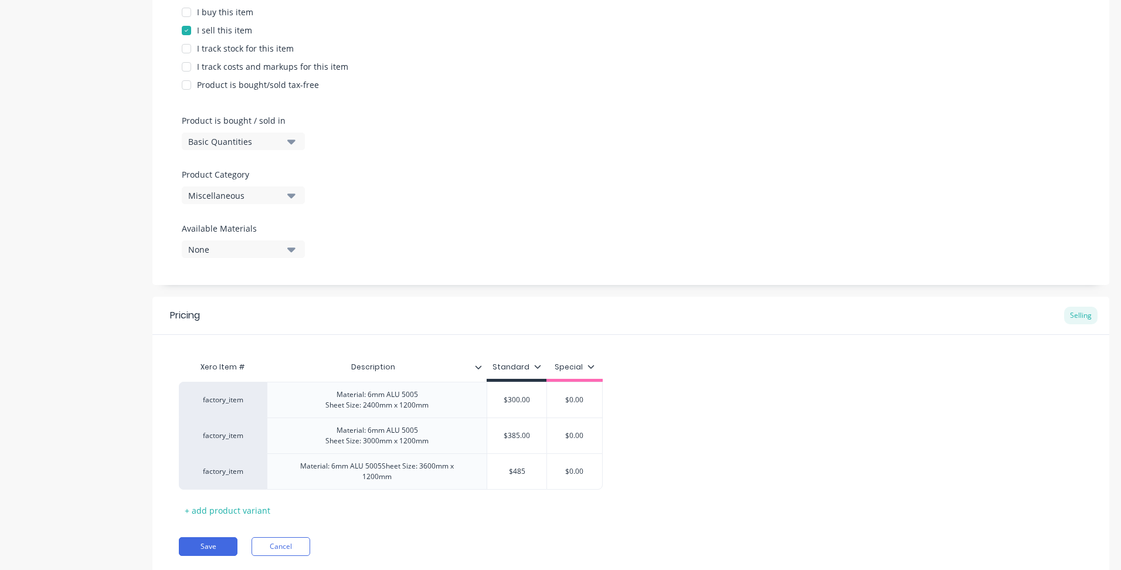
scroll to position [290, 0]
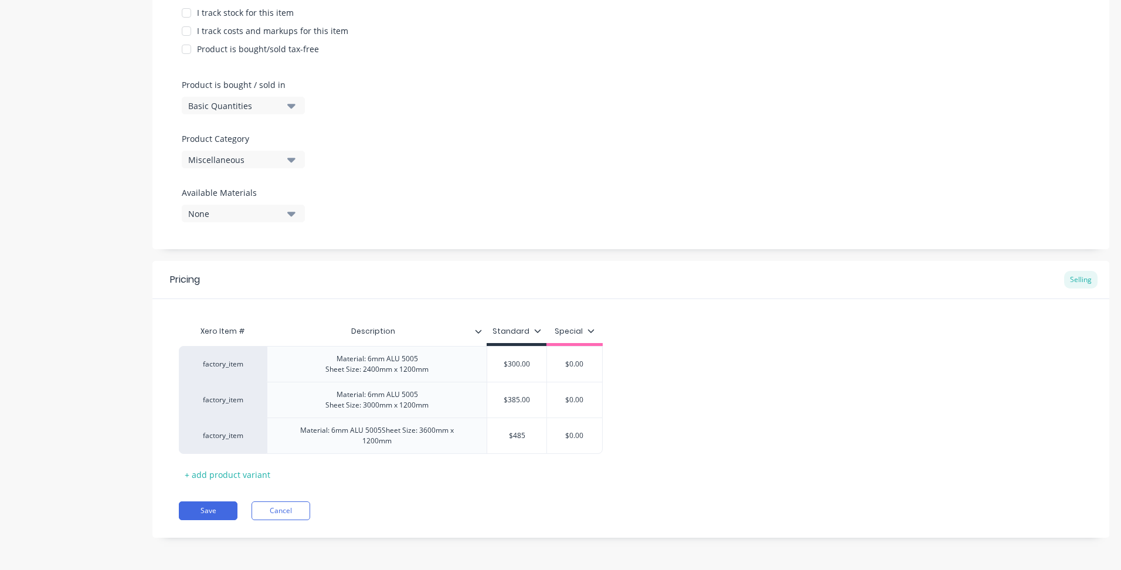
type input "$485"
click at [493, 510] on div "Save Cancel" at bounding box center [644, 510] width 931 height 19
click at [384, 430] on div "Material: 6mm ALU 5005Sheet Size: 3600mm x 1200mm" at bounding box center [377, 436] width 194 height 26
click at [432, 444] on div "Material: 6mm ALU 5005 Sheet Size: 3600mm x 1200mm" at bounding box center [377, 436] width 122 height 26
click at [425, 503] on div "Save Cancel" at bounding box center [644, 510] width 931 height 19
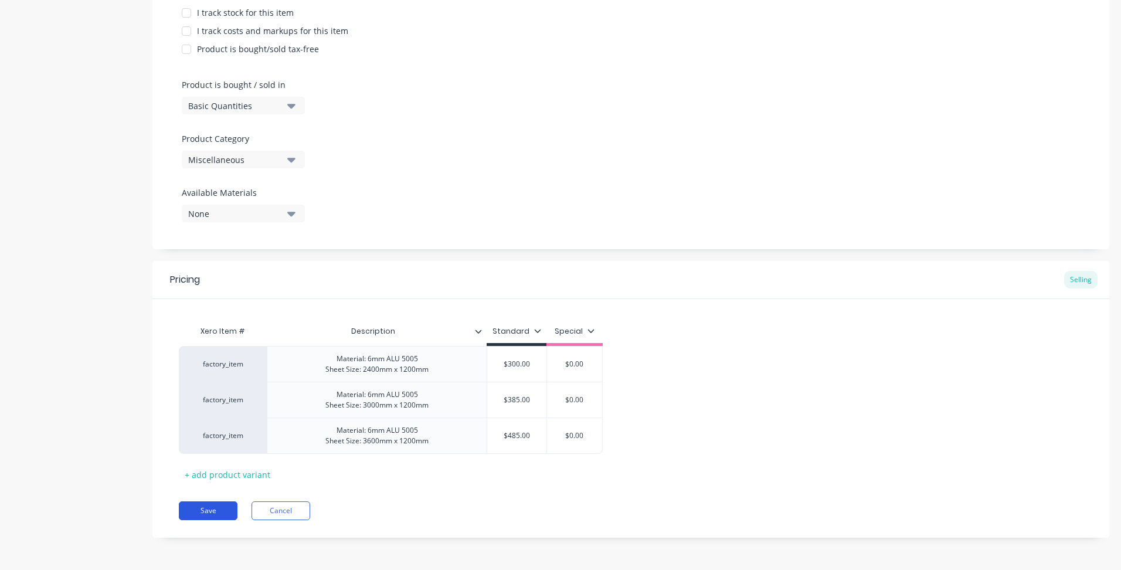
click at [194, 508] on button "Save" at bounding box center [208, 510] width 59 height 19
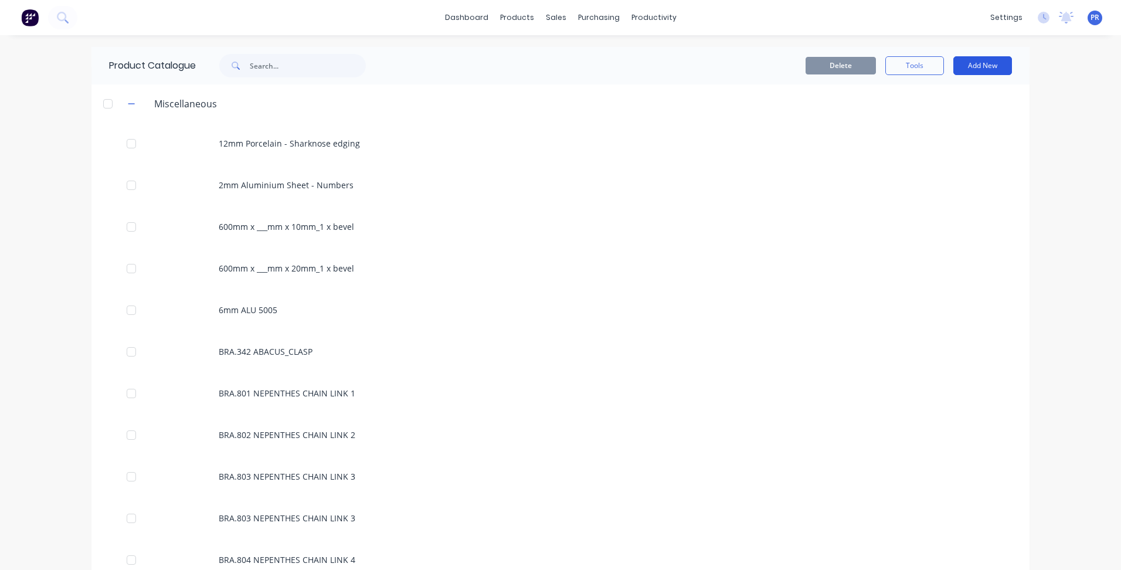
click at [992, 62] on button "Add New" at bounding box center [983, 65] width 59 height 19
click at [923, 113] on div "Product" at bounding box center [956, 119] width 90 height 17
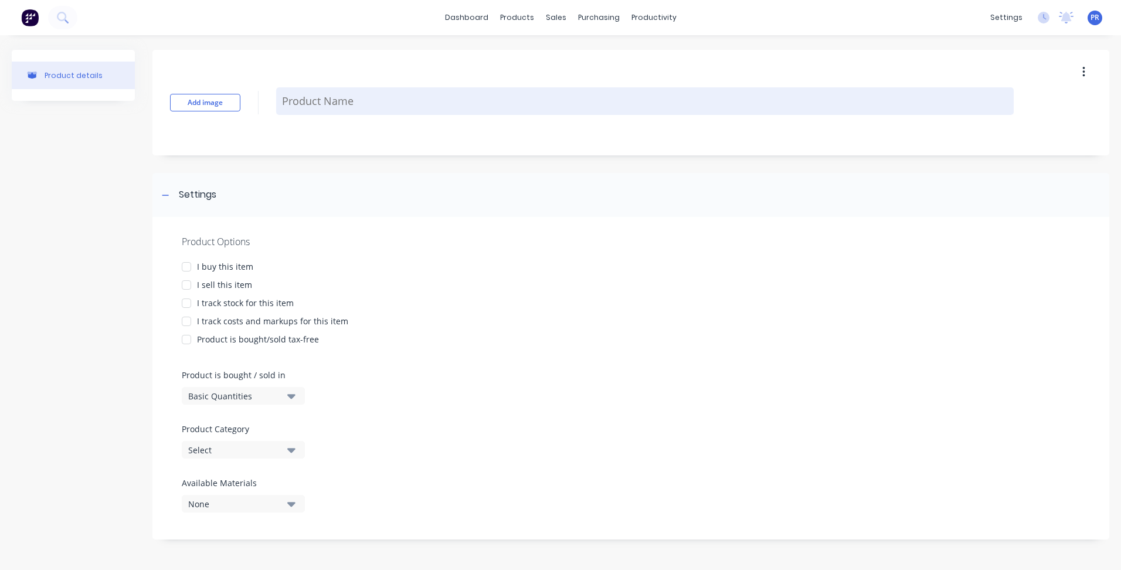
click at [293, 97] on textarea at bounding box center [645, 101] width 738 height 28
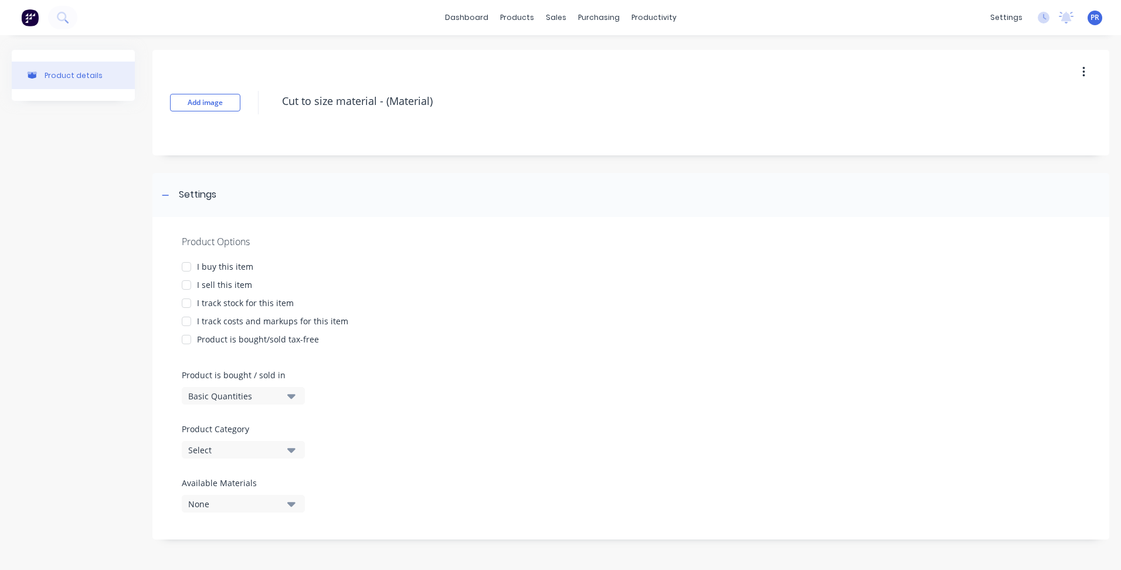
click at [187, 289] on div at bounding box center [186, 284] width 23 height 23
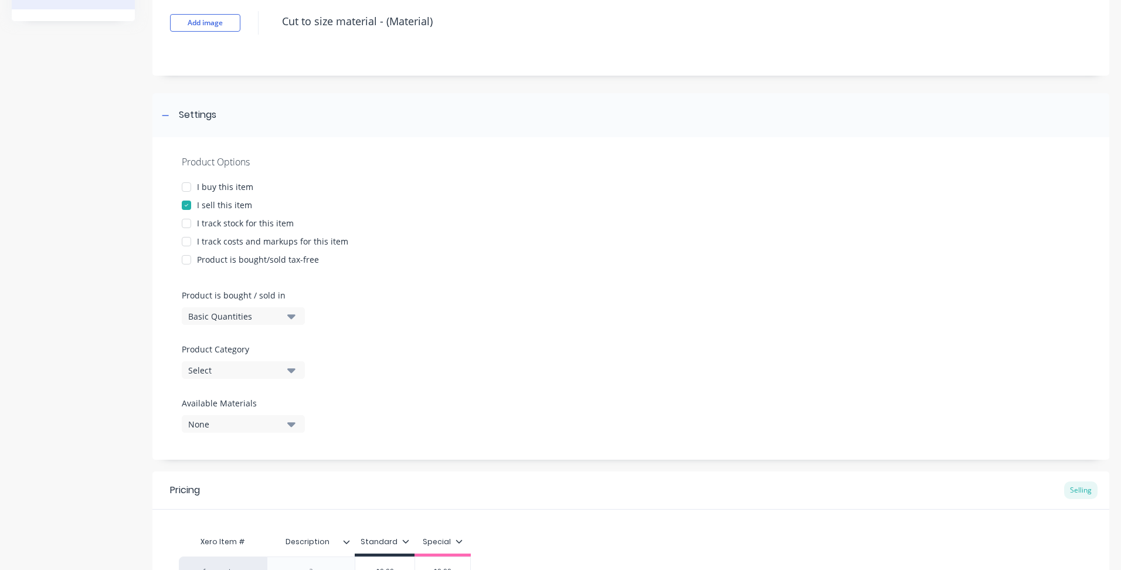
scroll to position [213, 0]
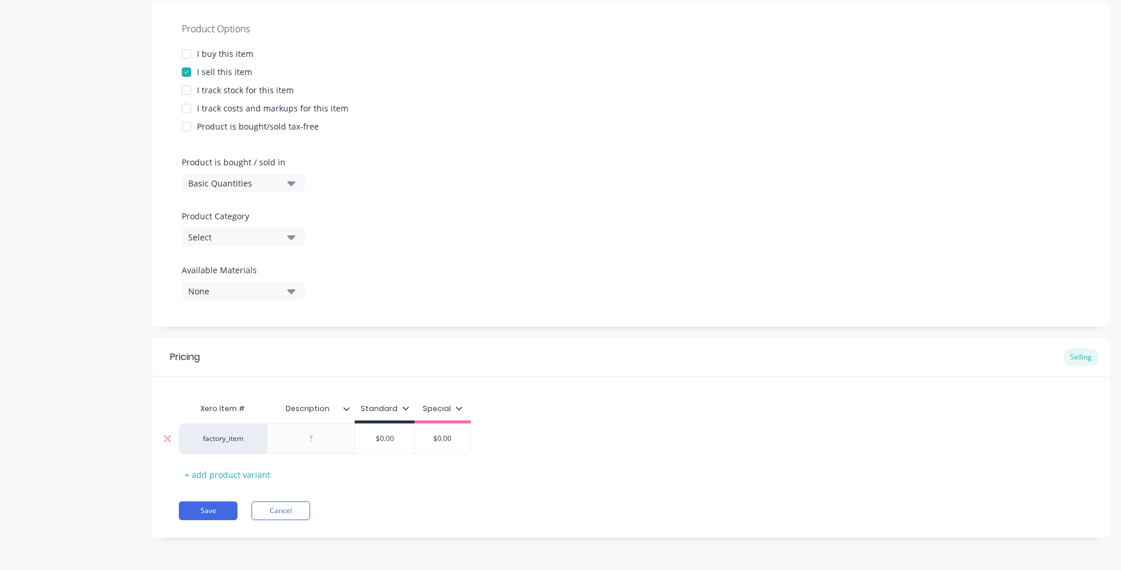
type textarea "Cut to size material - (Material)"
click at [308, 434] on div at bounding box center [311, 438] width 59 height 15
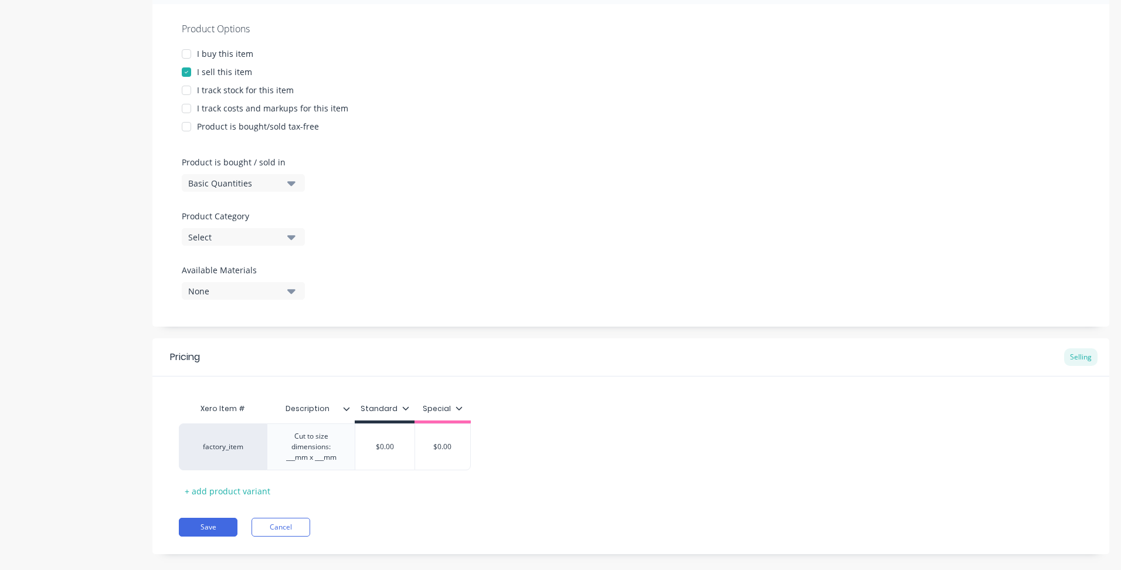
click at [389, 501] on div "Pricing Selling Xero Item # Description Standard Special factory_item Cut to si…" at bounding box center [630, 446] width 957 height 216
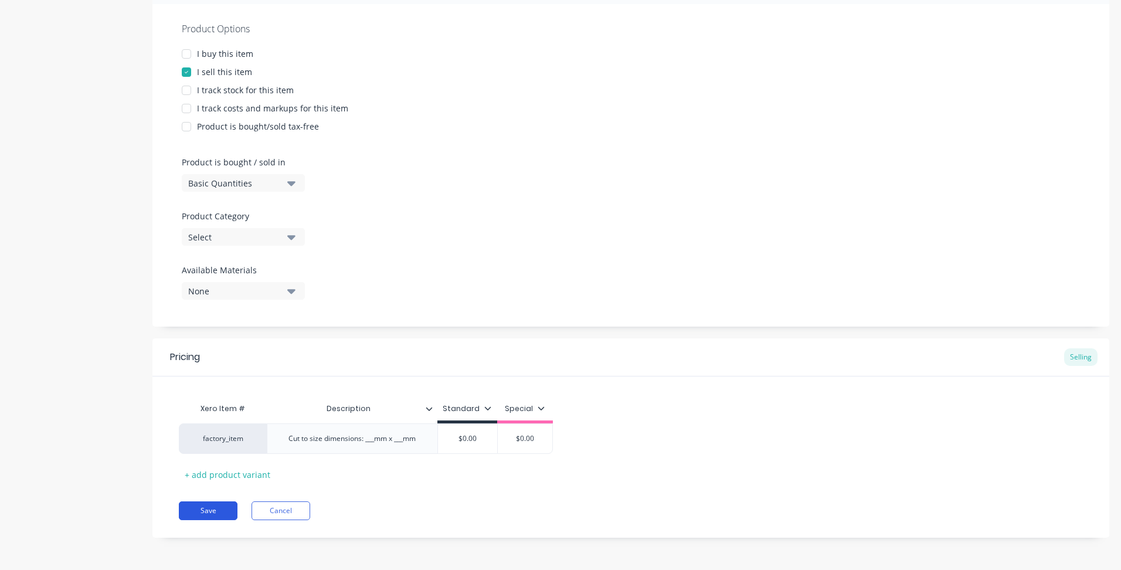
click at [206, 513] on button "Save" at bounding box center [208, 510] width 59 height 19
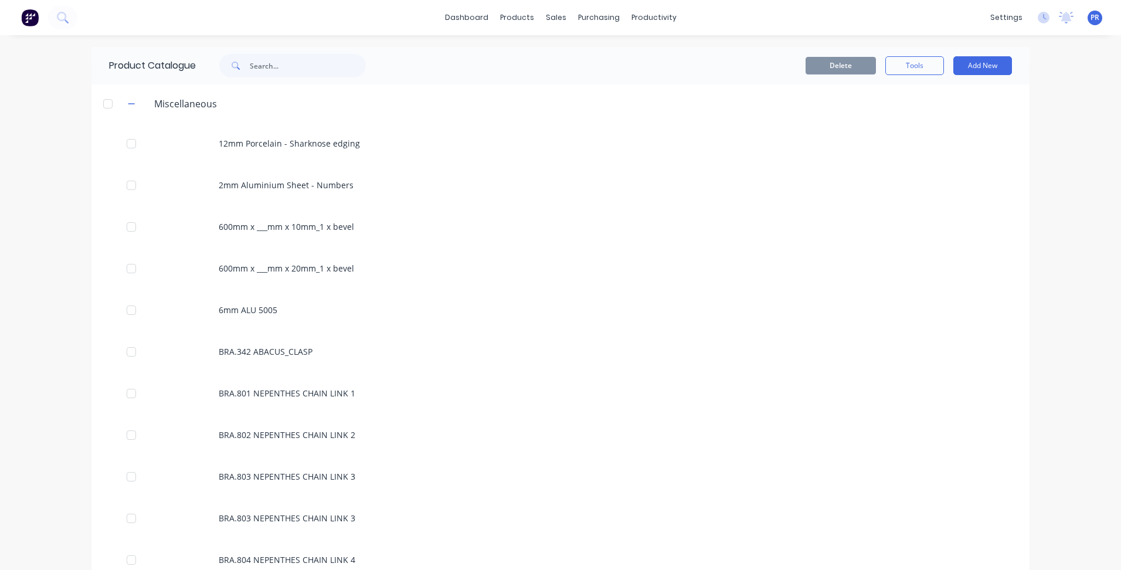
click at [59, 462] on div "dashboard products sales purchasing productivity dashboard products Product Cat…" at bounding box center [560, 285] width 1121 height 570
click at [586, 65] on link "Sales Orders" at bounding box center [613, 55] width 155 height 23
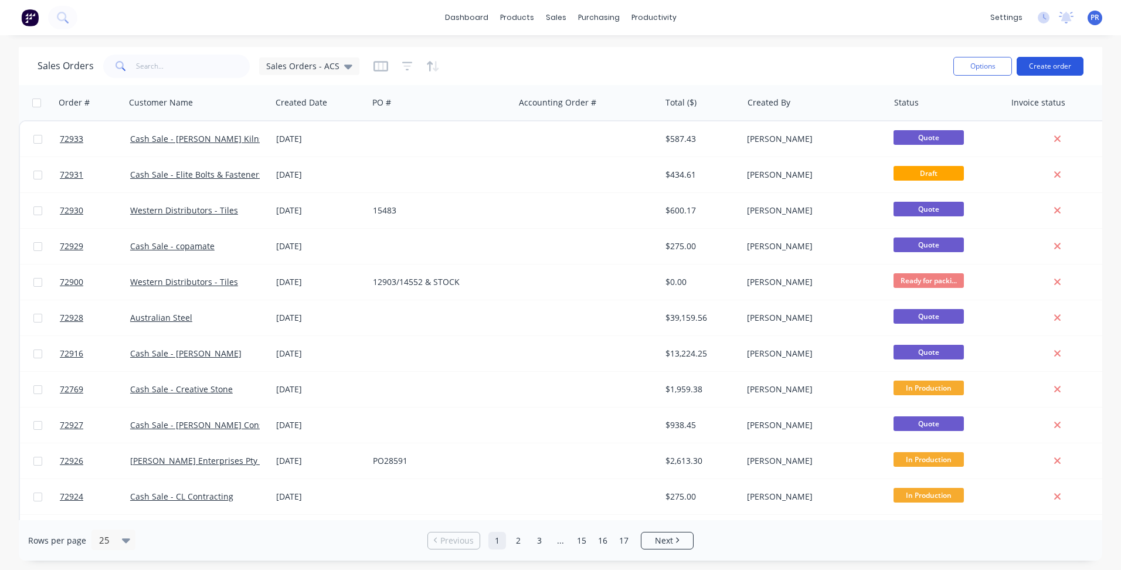
click at [1050, 66] on button "Create order" at bounding box center [1050, 66] width 67 height 19
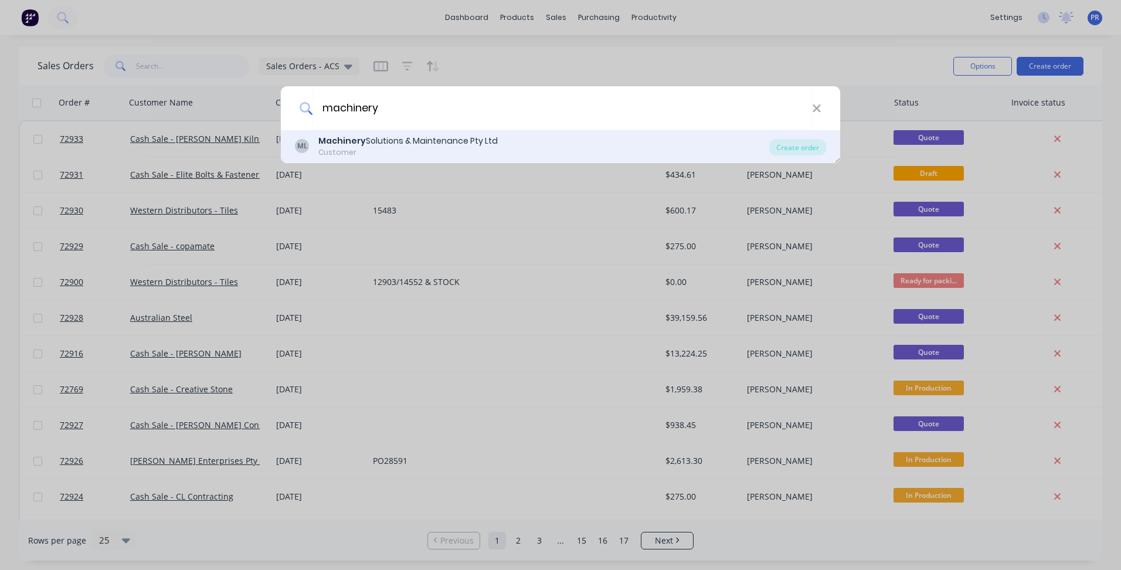
type input "machinery"
click at [389, 140] on div "Machinery Solutions & Maintenance Pty Ltd" at bounding box center [407, 141] width 179 height 12
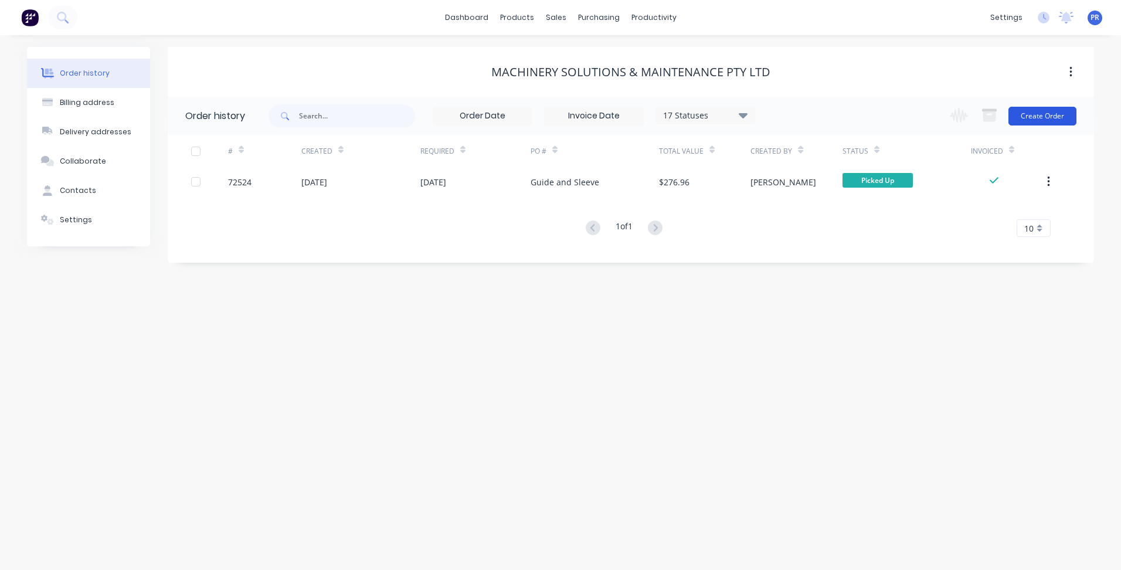
click at [1033, 121] on button "Create Order" at bounding box center [1043, 116] width 68 height 19
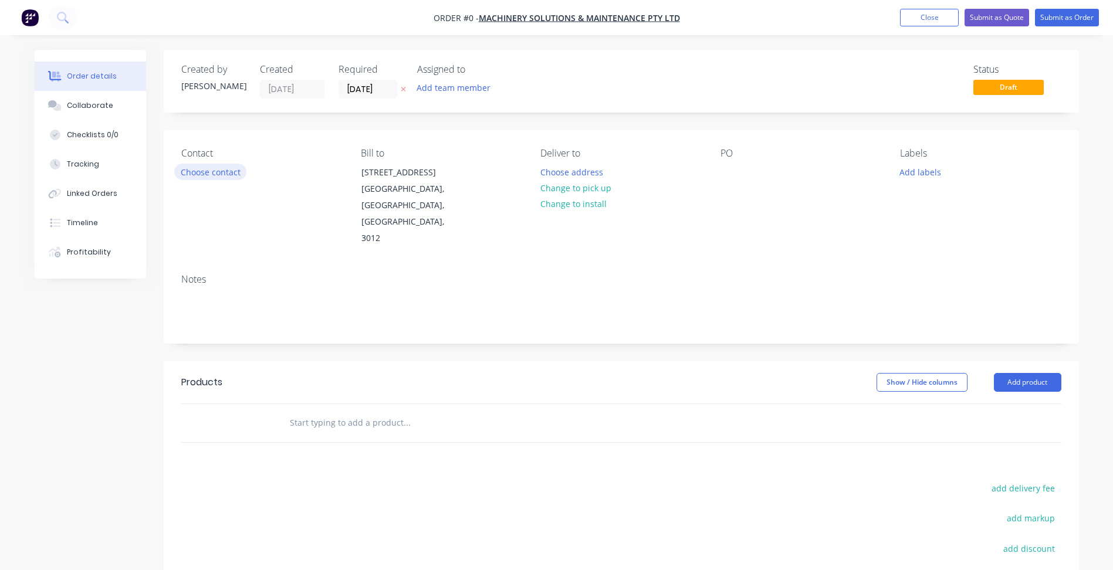
click at [204, 171] on button "Choose contact" at bounding box center [210, 172] width 72 height 16
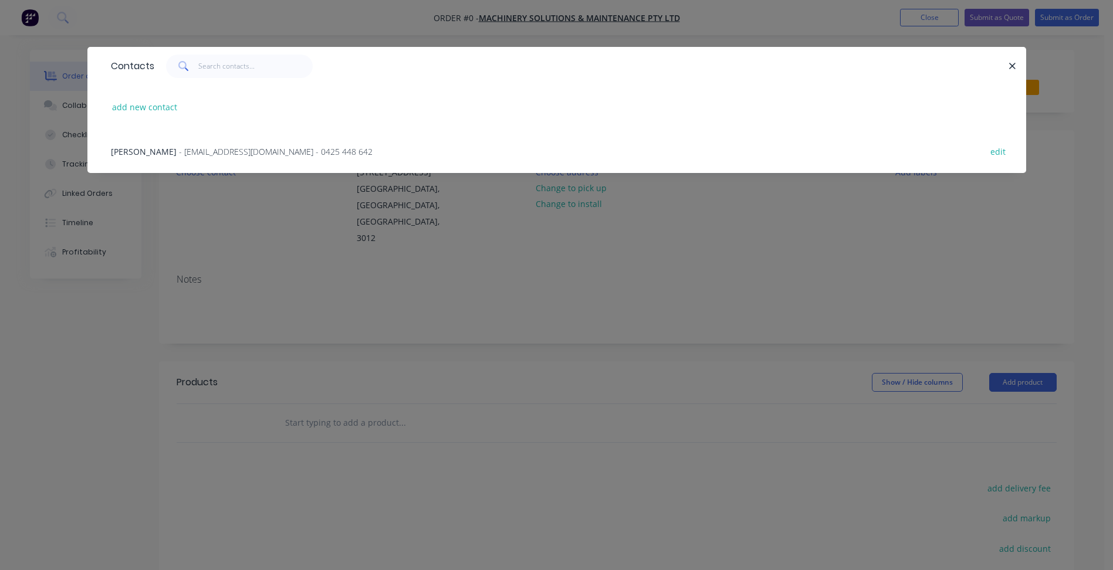
click at [177, 151] on span "[PERSON_NAME]" at bounding box center [144, 151] width 66 height 11
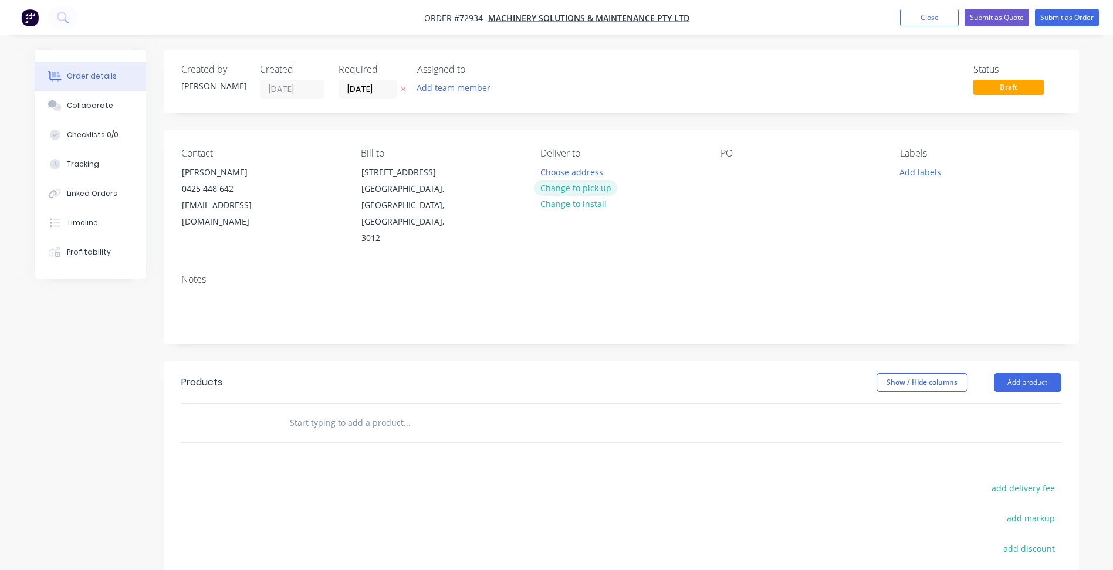
click at [557, 188] on button "Change to pick up" at bounding box center [575, 188] width 83 height 16
click at [365, 87] on input "[DATE]" at bounding box center [367, 89] width 57 height 18
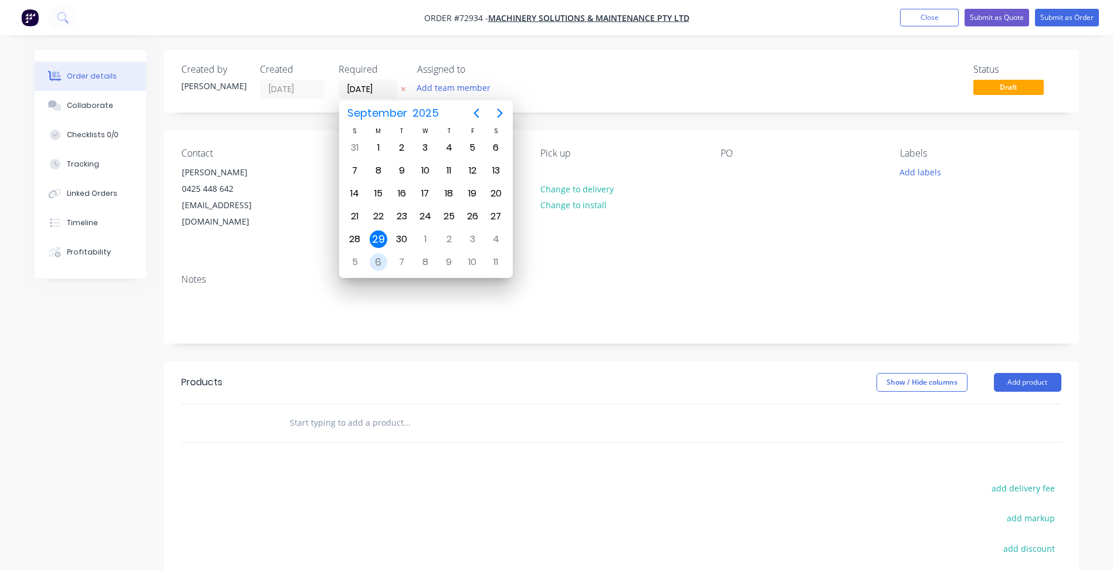
click at [379, 262] on div "6" at bounding box center [378, 262] width 18 height 18
type input "[DATE]"
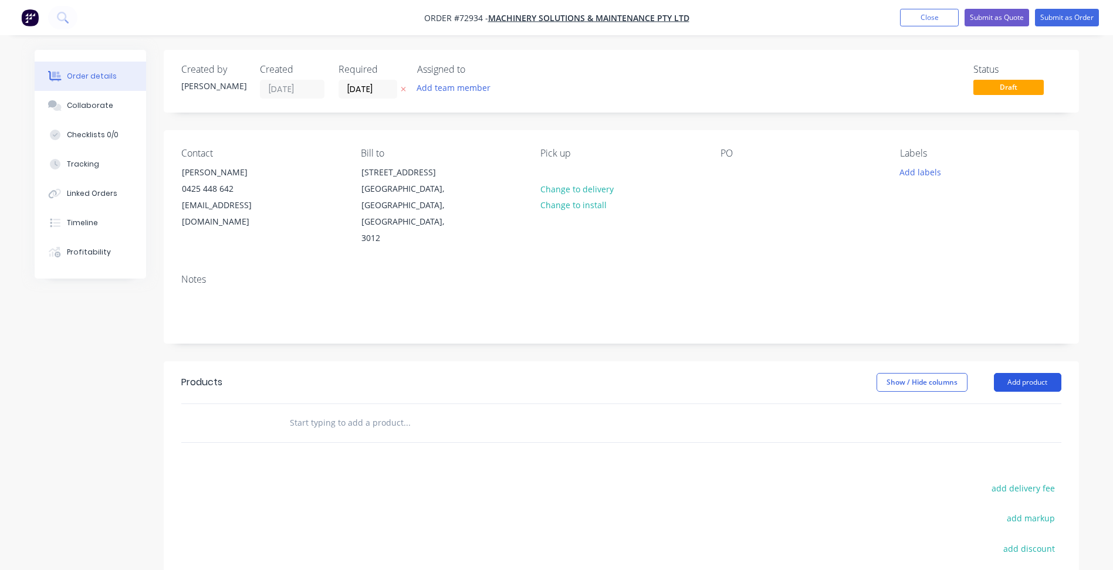
click at [1012, 373] on button "Add product" at bounding box center [1026, 382] width 67 height 19
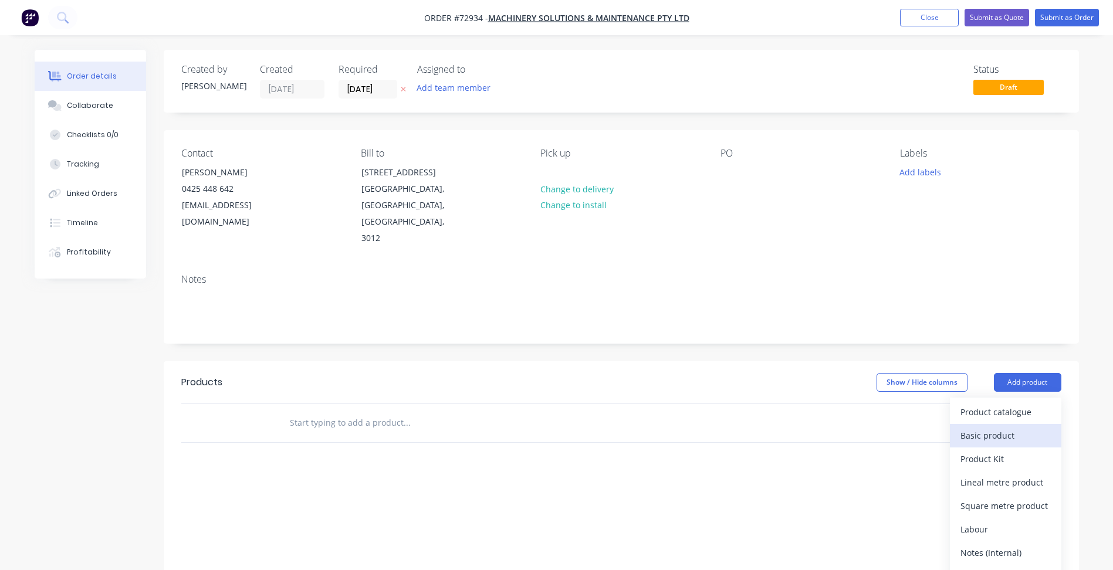
click at [993, 427] on div "Basic product" at bounding box center [1005, 435] width 90 height 17
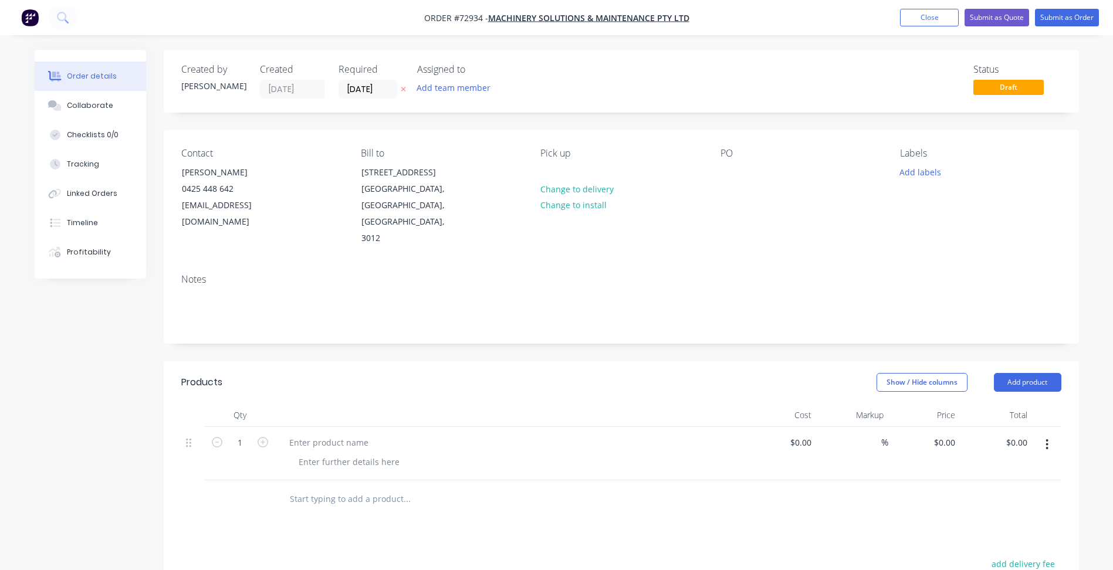
click at [1047, 438] on icon "button" at bounding box center [1046, 444] width 3 height 13
click at [988, 537] on div "Delete" at bounding box center [1005, 545] width 90 height 17
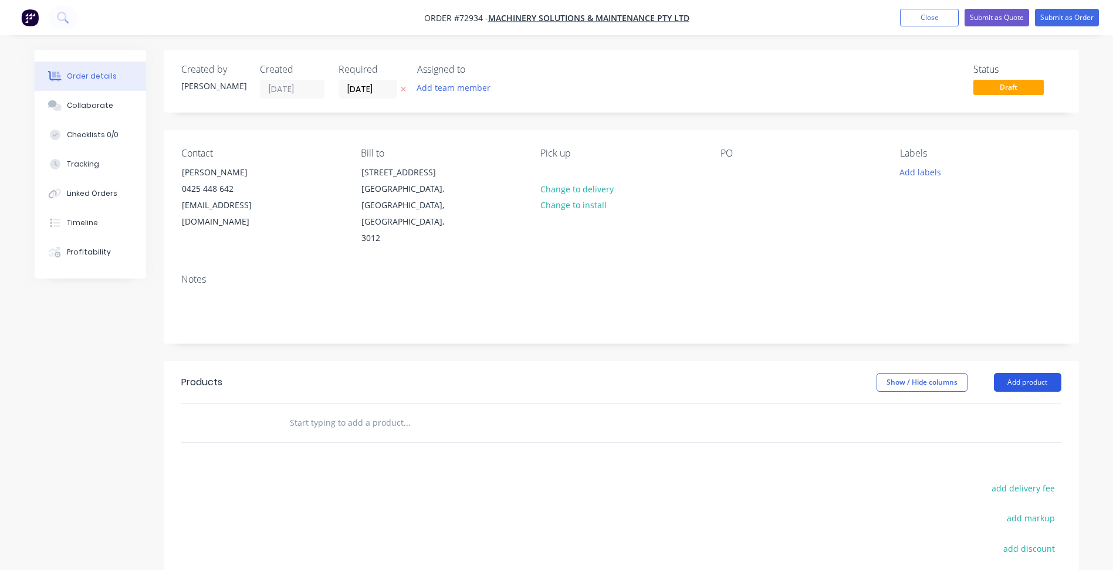
click at [1025, 373] on button "Add product" at bounding box center [1026, 382] width 67 height 19
drag, startPoint x: 992, startPoint y: 568, endPoint x: 991, endPoint y: 483, distance: 85.0
click at [984, 450] on div "Basic products" at bounding box center [1005, 458] width 90 height 17
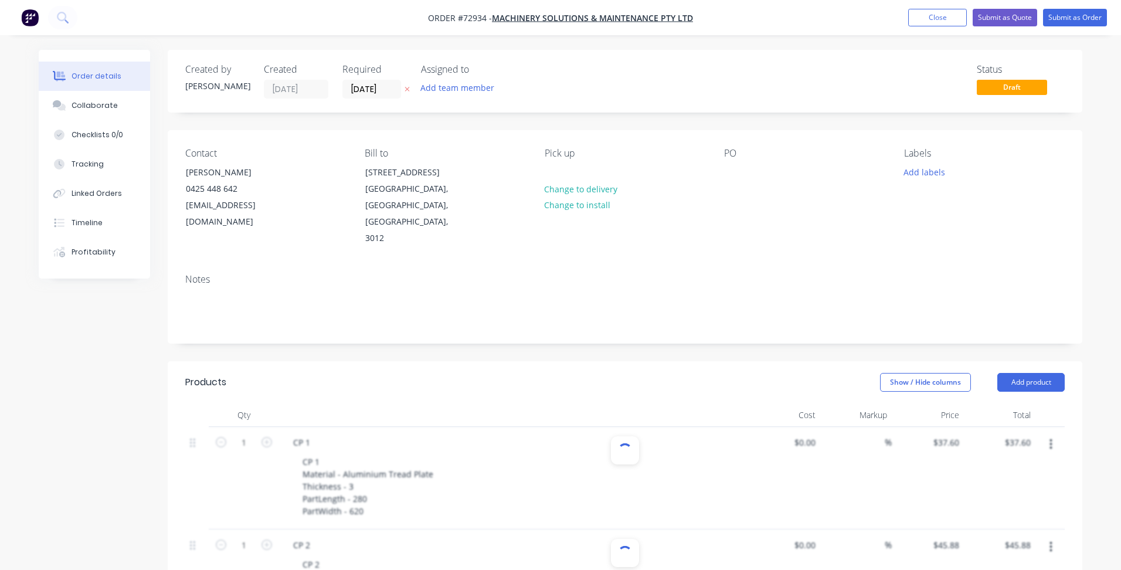
type input "1"
click at [1071, 13] on button "Submit as Order" at bounding box center [1067, 18] width 64 height 18
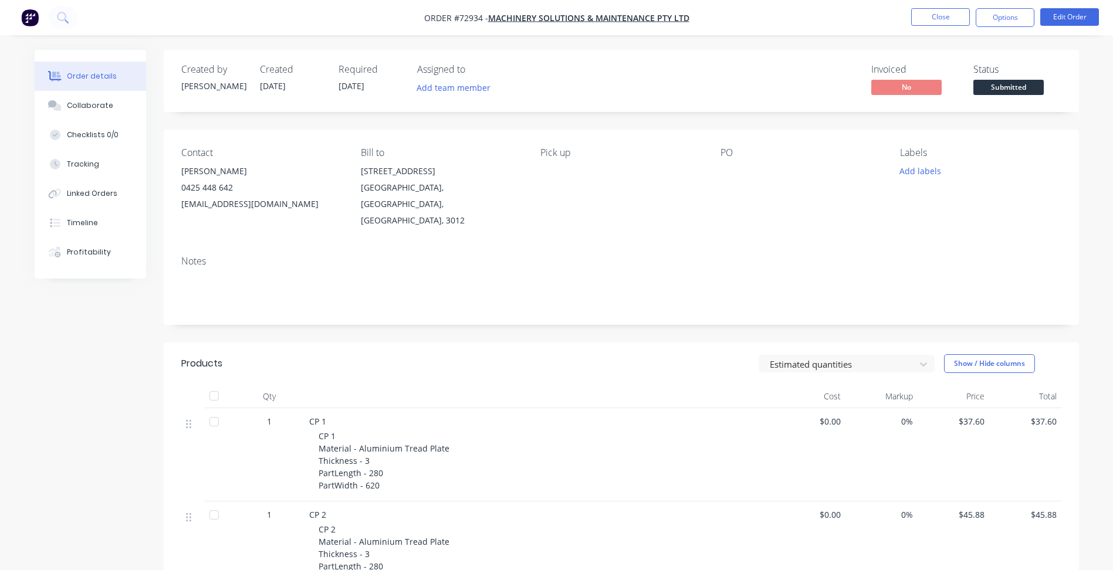
click at [1001, 84] on span "Submitted" at bounding box center [1008, 87] width 70 height 15
click at [947, 19] on button "Close" at bounding box center [940, 17] width 59 height 18
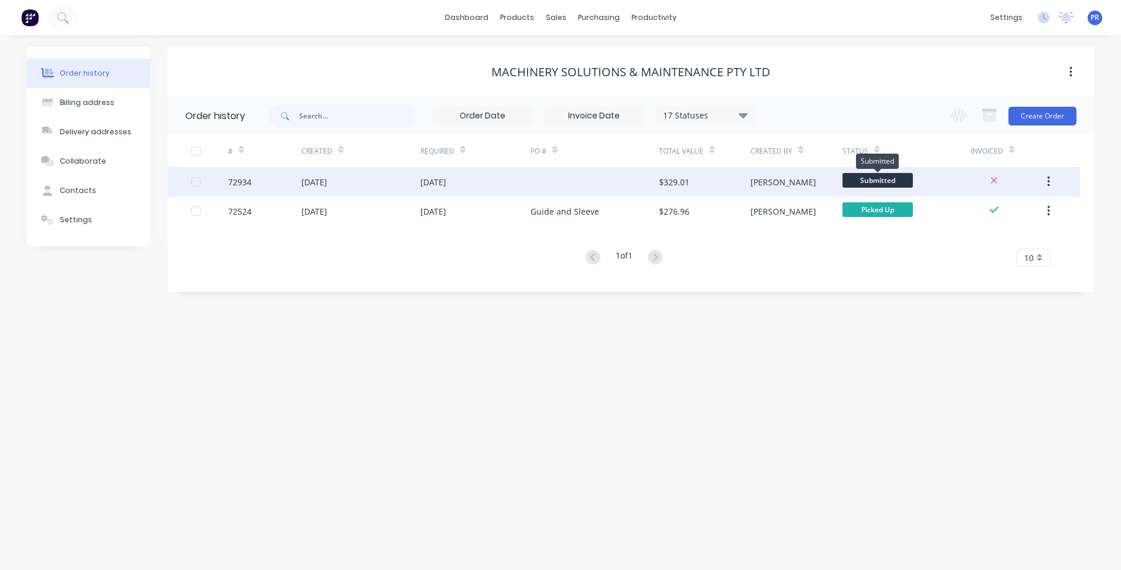
click at [880, 175] on span "Submitted" at bounding box center [878, 180] width 70 height 15
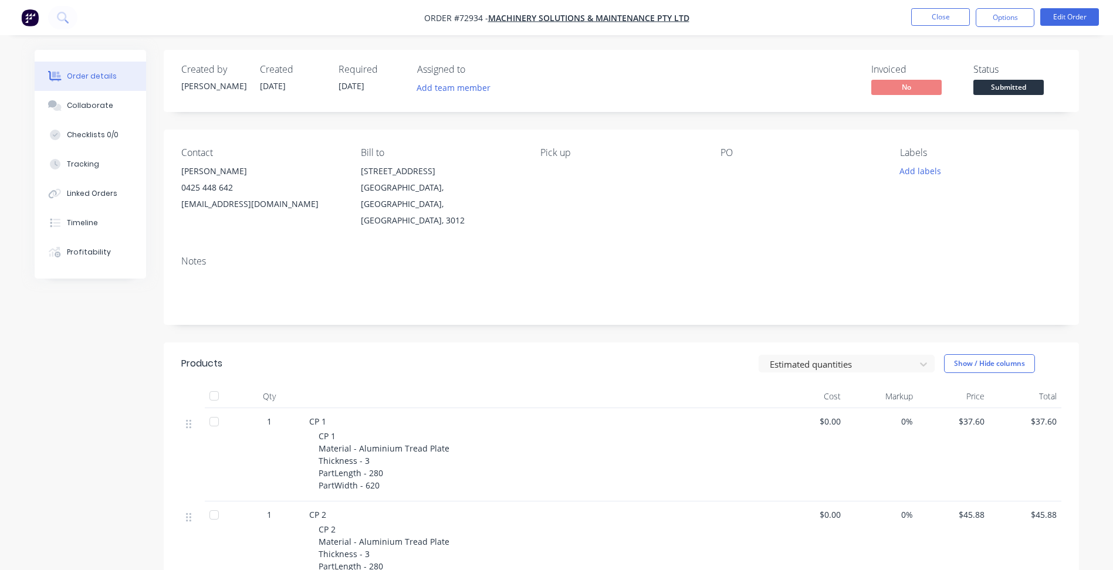
click at [1003, 89] on span "Submitted" at bounding box center [1008, 87] width 70 height 15
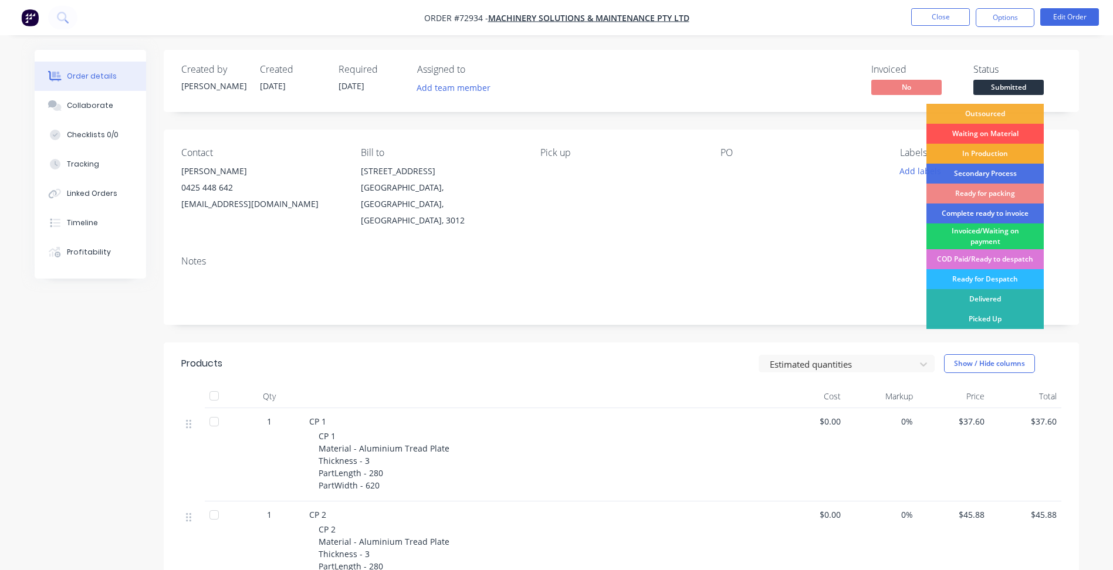
click at [979, 155] on div "In Production" at bounding box center [984, 154] width 117 height 20
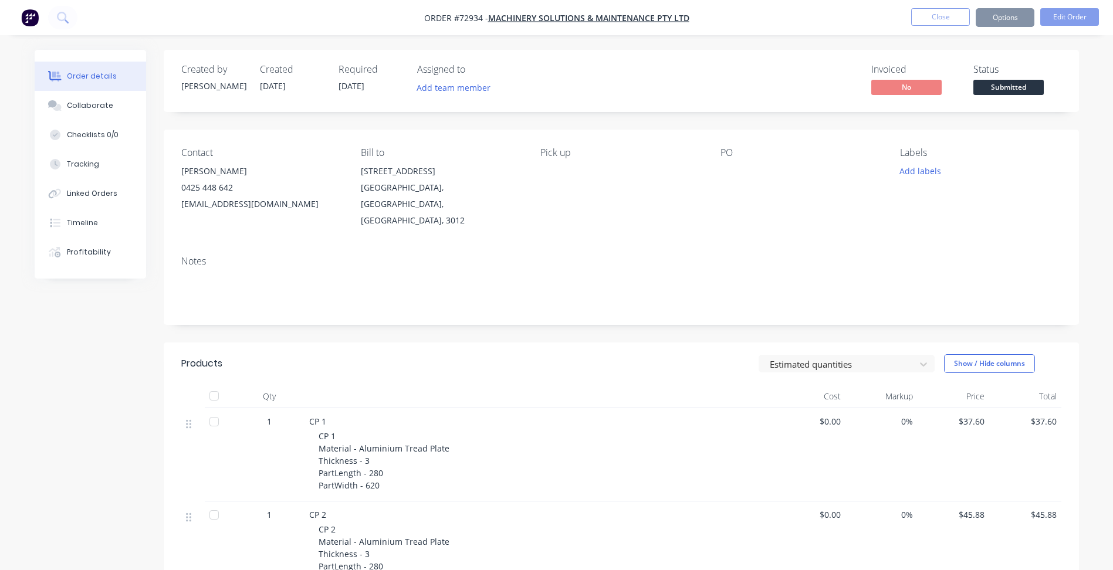
click at [996, 23] on button "Options" at bounding box center [1004, 17] width 59 height 19
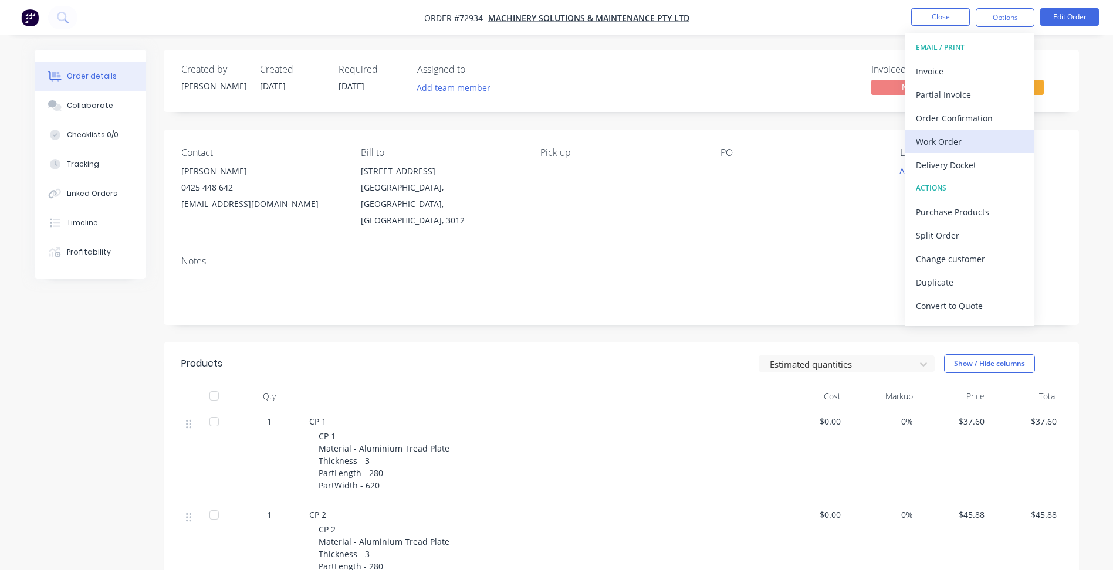
click at [948, 142] on div "Work Order" at bounding box center [969, 141] width 108 height 17
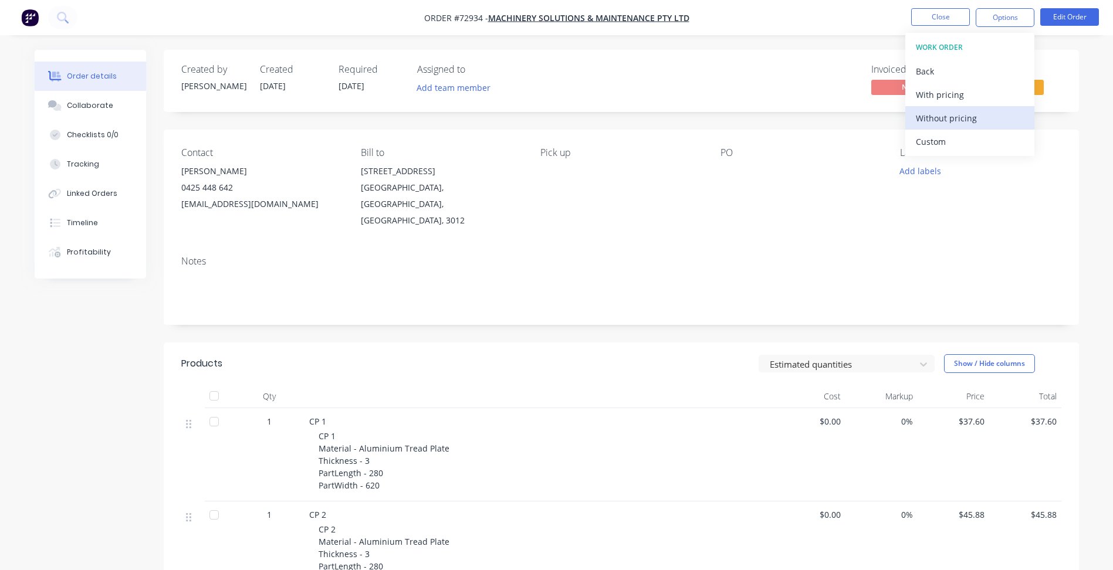
click at [964, 124] on div "Without pricing" at bounding box center [969, 118] width 108 height 17
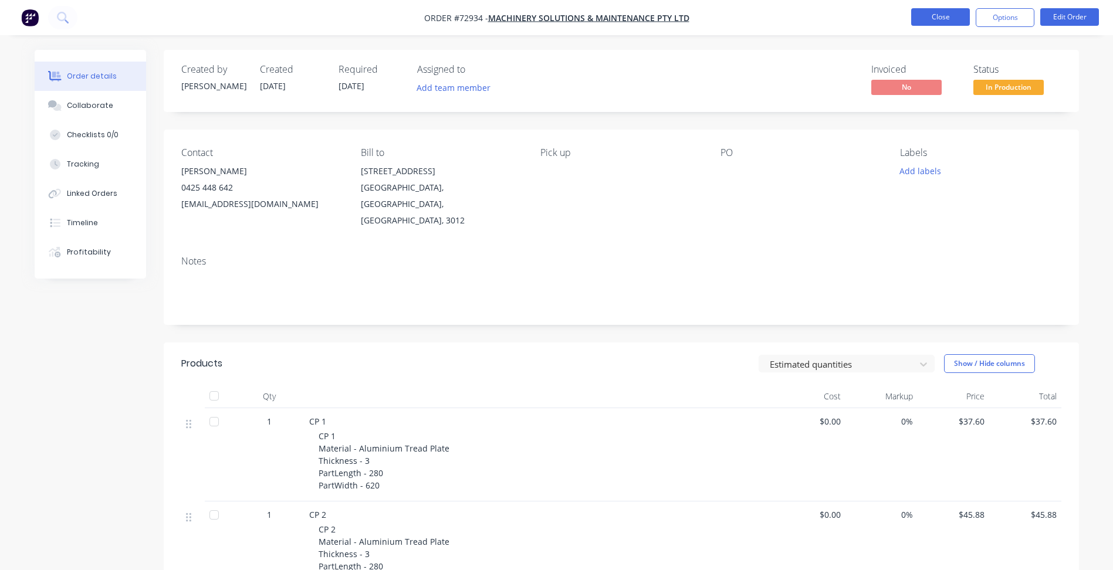
click at [939, 20] on button "Close" at bounding box center [940, 17] width 59 height 18
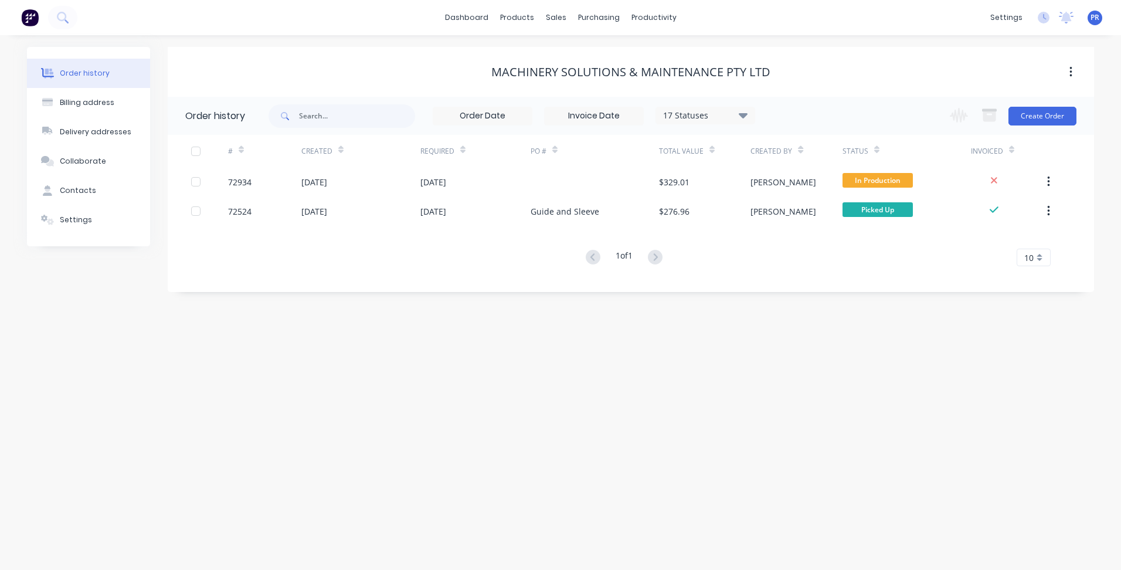
click at [921, 21] on div "dashboard products sales purchasing productivity dashboard products Product Cat…" at bounding box center [560, 17] width 1121 height 35
click at [436, 31] on div "dashboard products sales purchasing productivity dashboard products Product Cat…" at bounding box center [560, 17] width 1121 height 35
click at [727, 15] on div "dashboard products sales purchasing productivity dashboard products Product Cat…" at bounding box center [560, 17] width 1121 height 35
click at [530, 55] on link "Product Catalogue" at bounding box center [574, 55] width 155 height 23
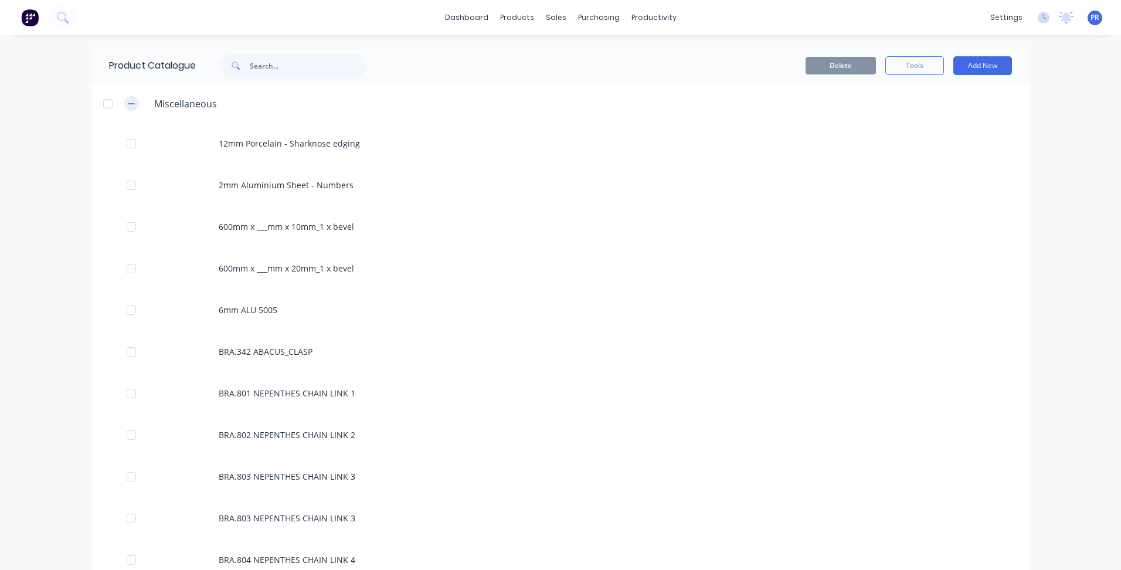
click at [130, 104] on icon "button" at bounding box center [131, 103] width 6 height 1
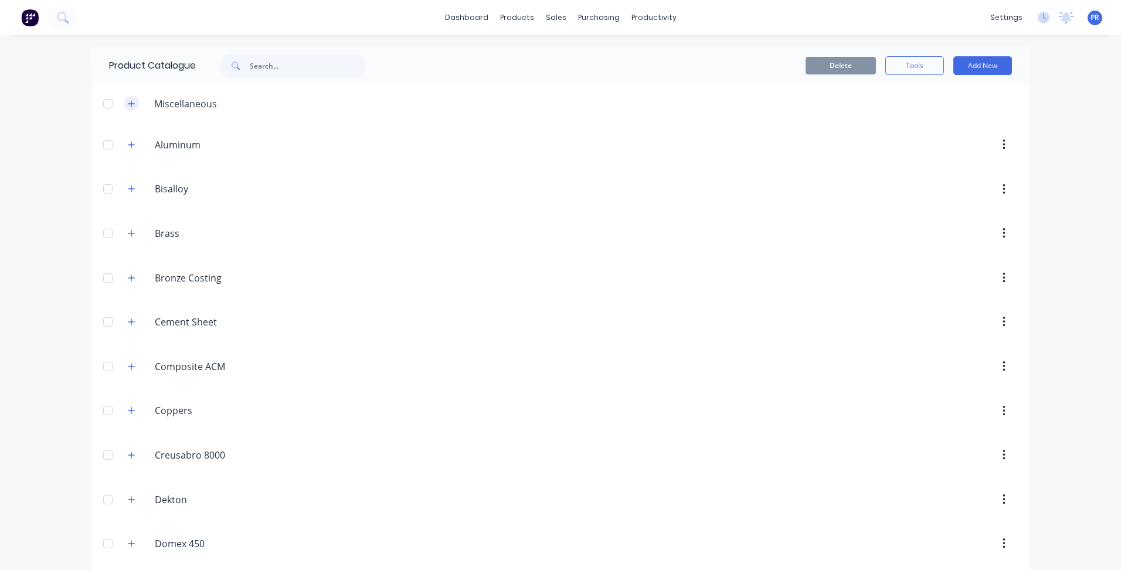
click at [130, 103] on icon "button" at bounding box center [131, 104] width 7 height 8
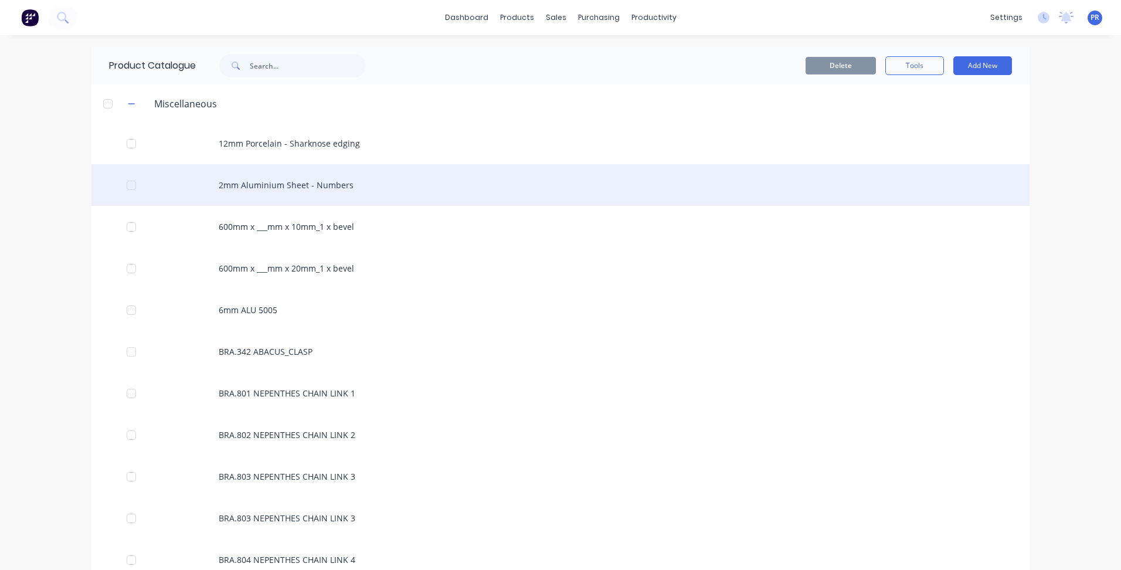
scroll to position [59, 0]
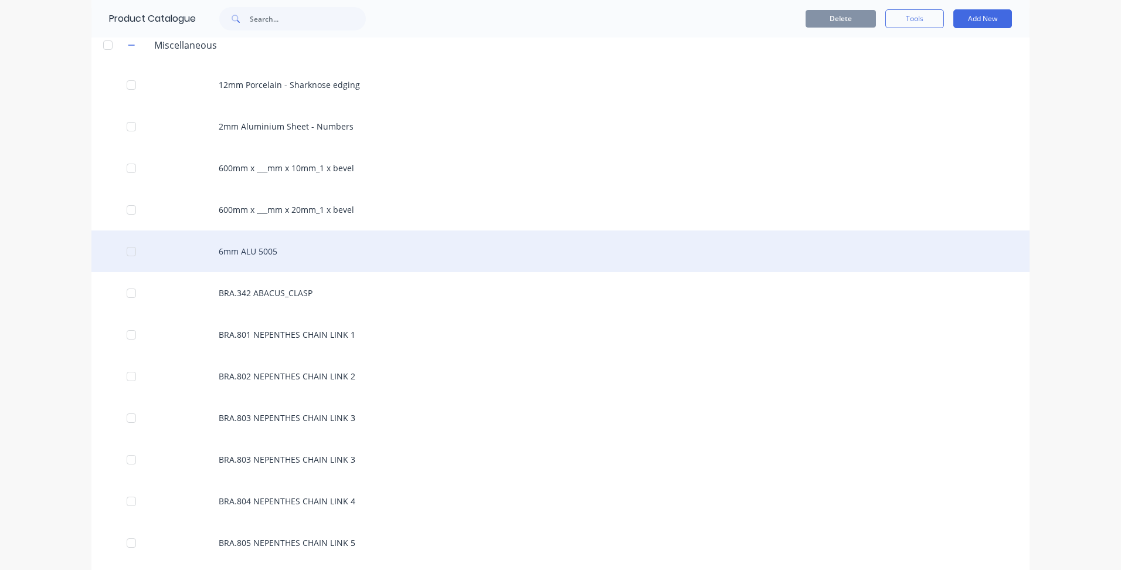
click at [303, 252] on div "6mm ALU 5005" at bounding box center [560, 251] width 938 height 42
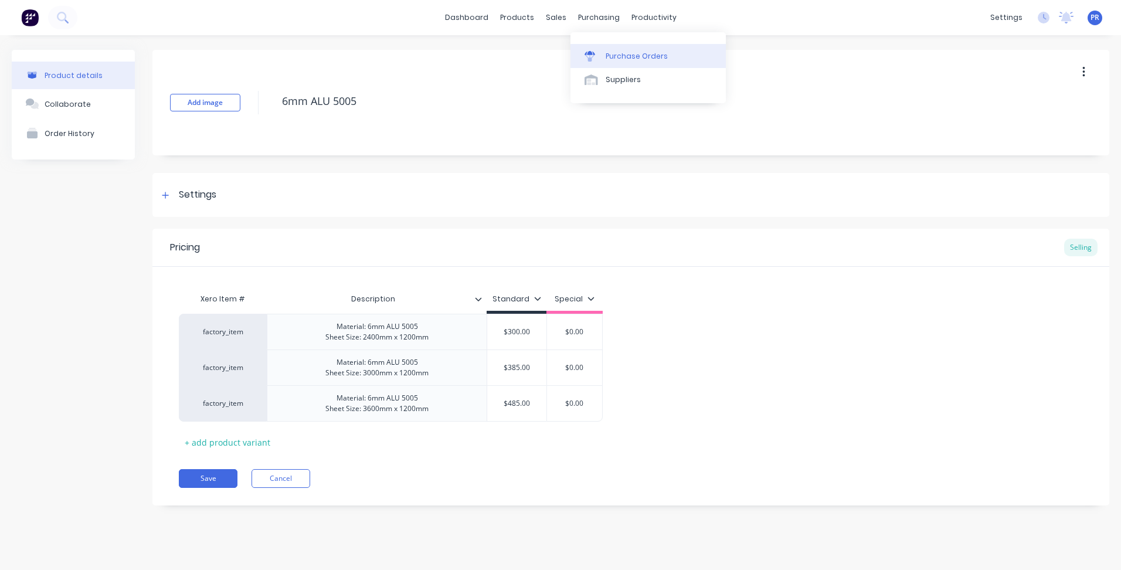
click at [612, 46] on link "Purchase Orders" at bounding box center [648, 55] width 155 height 23
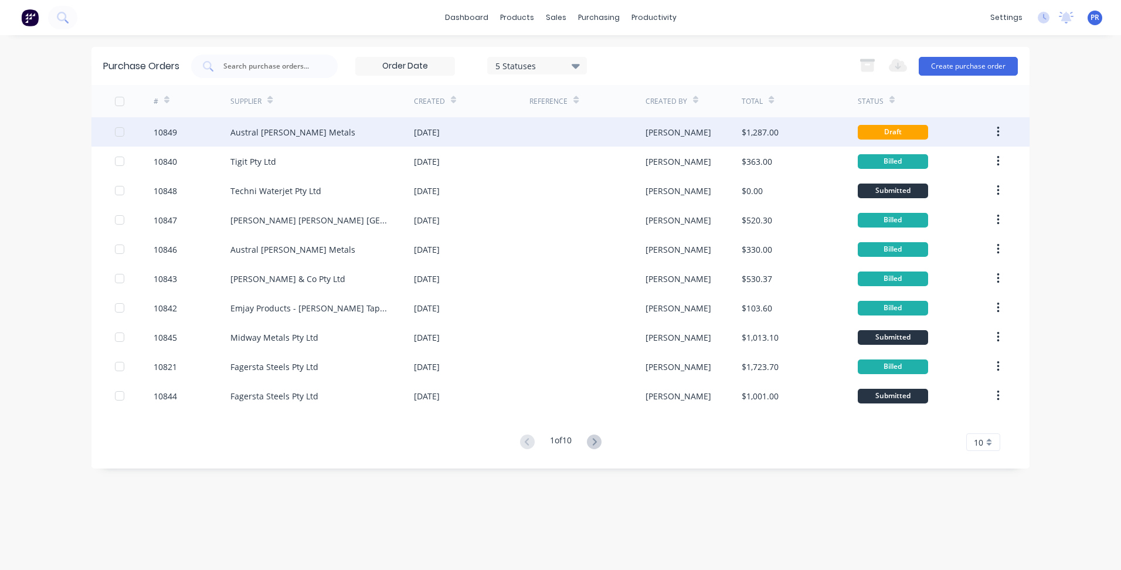
click at [497, 127] on div "[DATE]" at bounding box center [472, 131] width 116 height 29
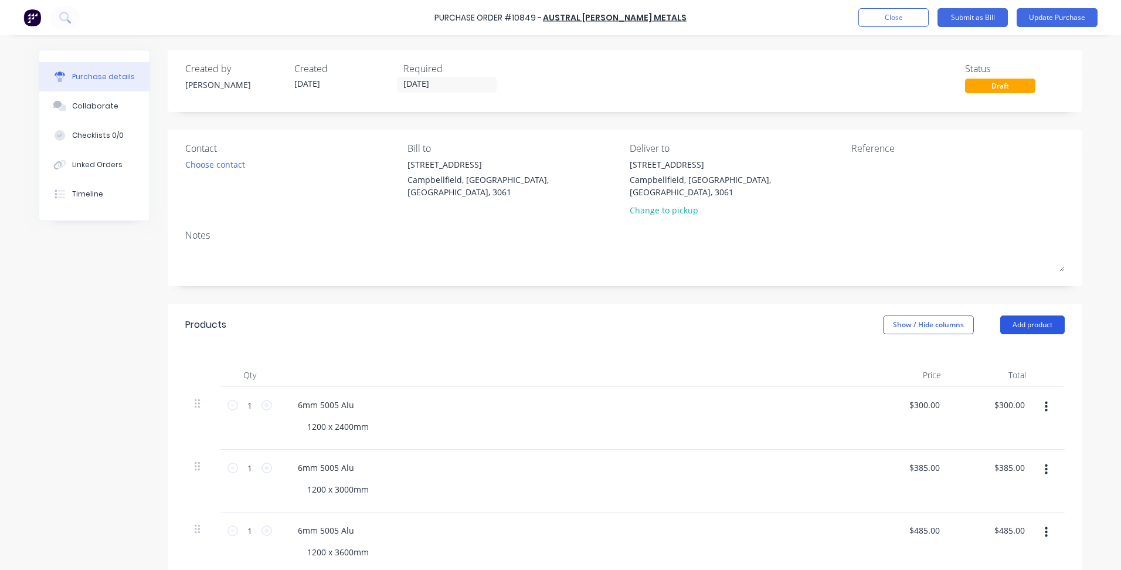
click at [1016, 316] on button "Add product" at bounding box center [1033, 325] width 65 height 19
click at [985, 347] on div "Product catalogue" at bounding box center [1009, 355] width 90 height 17
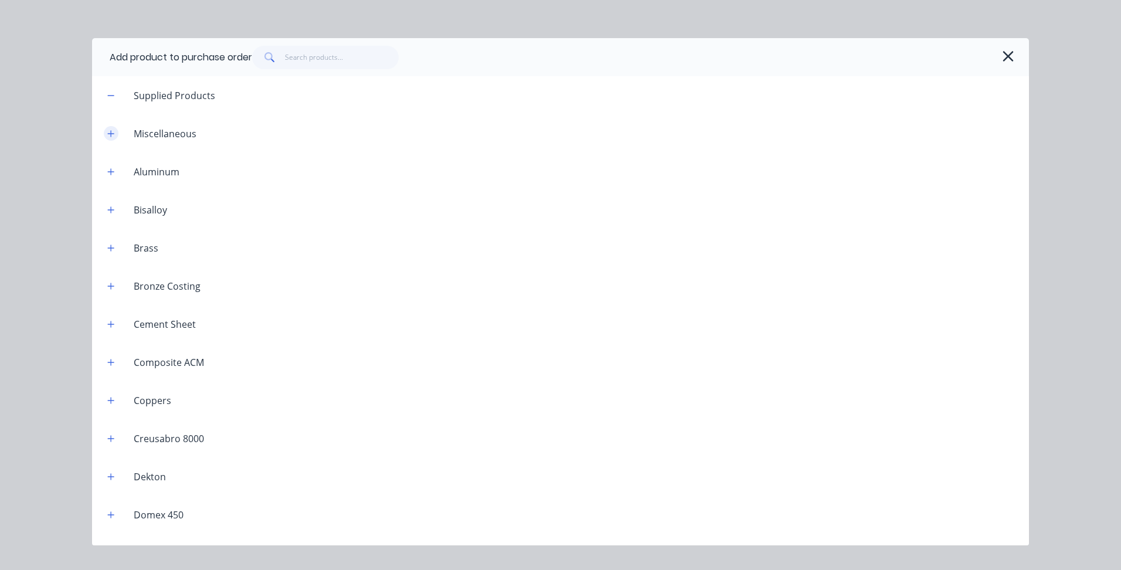
click at [113, 128] on button "button" at bounding box center [111, 133] width 15 height 15
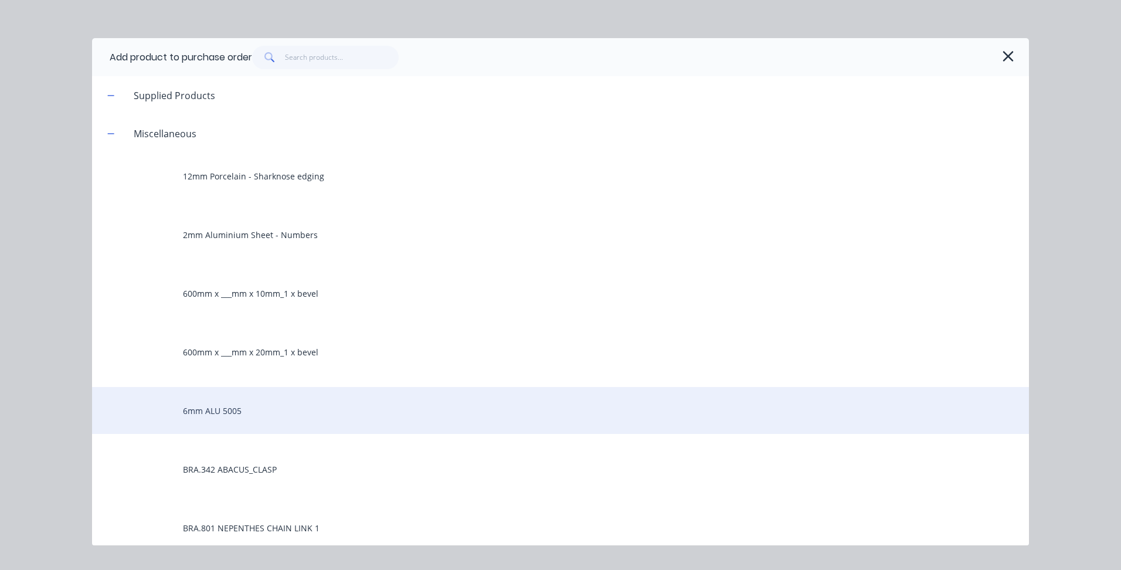
click at [228, 414] on div "6mm ALU 5005" at bounding box center [560, 410] width 937 height 47
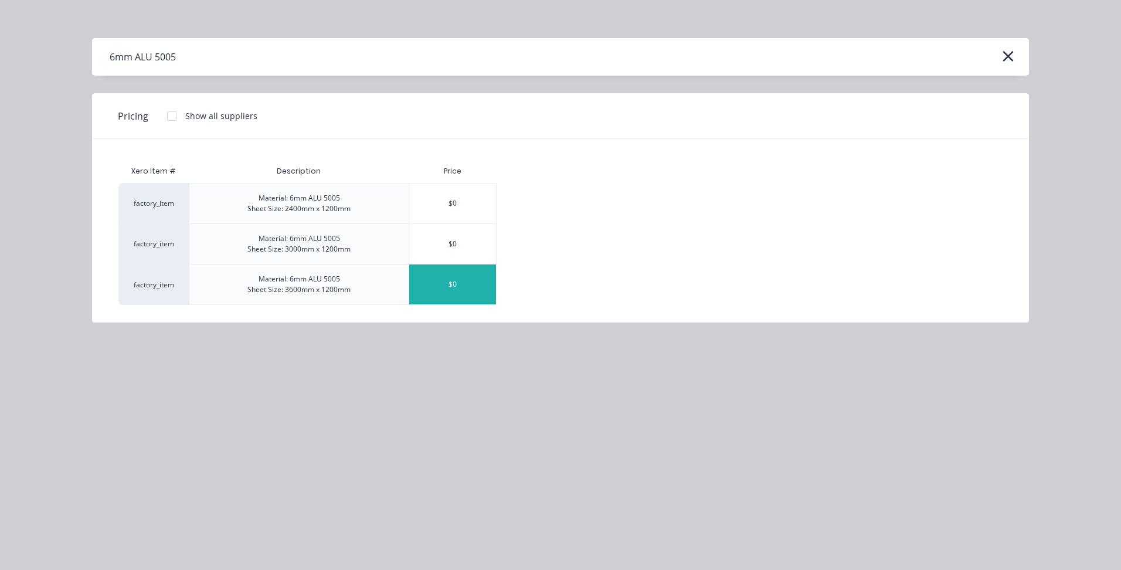
click at [460, 287] on div "$0" at bounding box center [452, 285] width 87 height 40
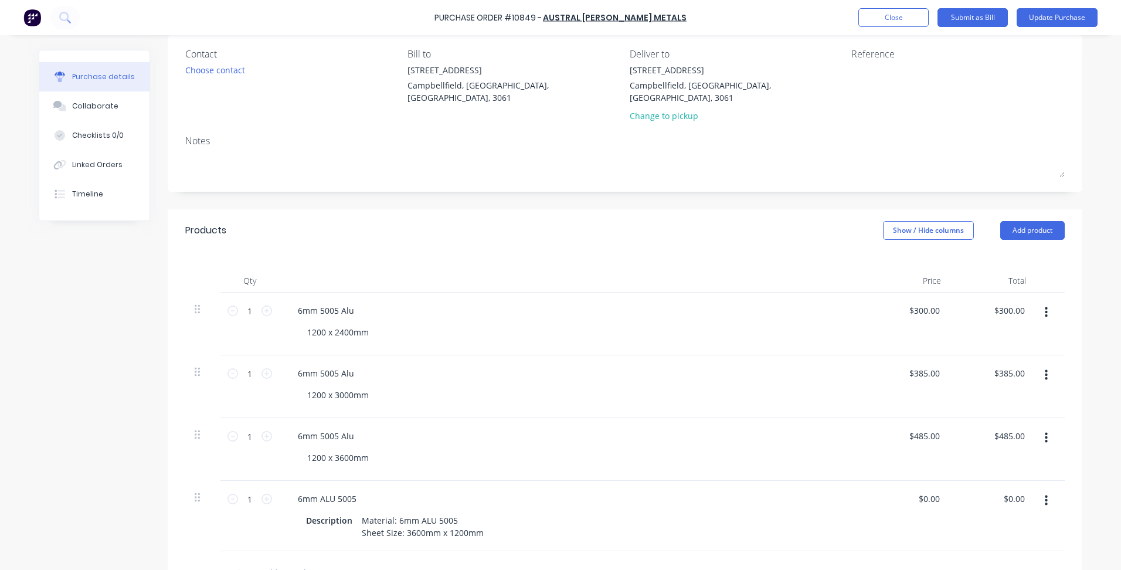
scroll to position [293, 0]
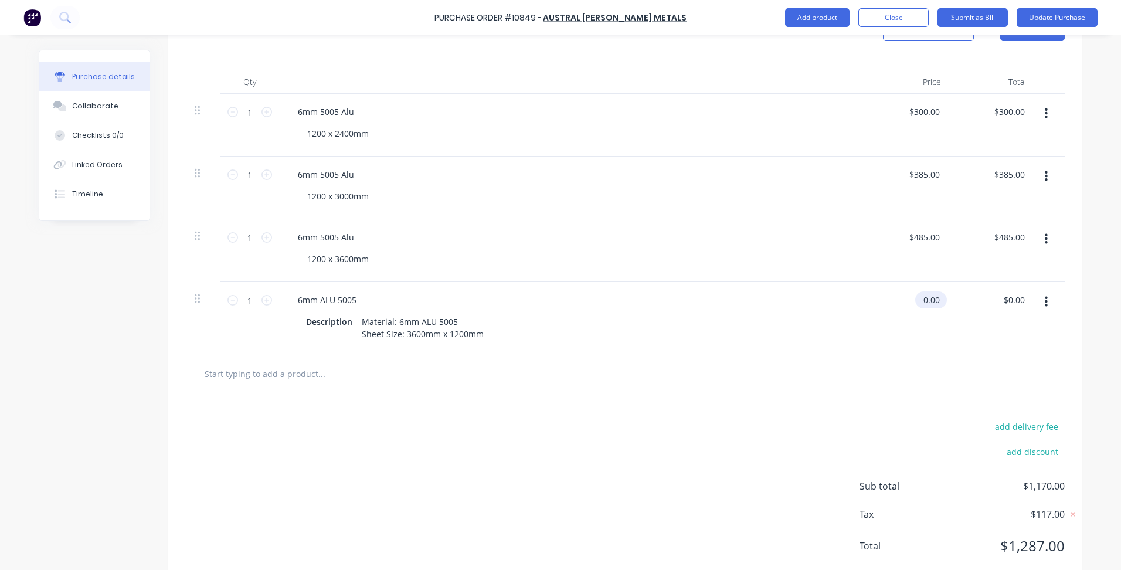
click at [934, 291] on input "0.00" at bounding box center [928, 299] width 27 height 17
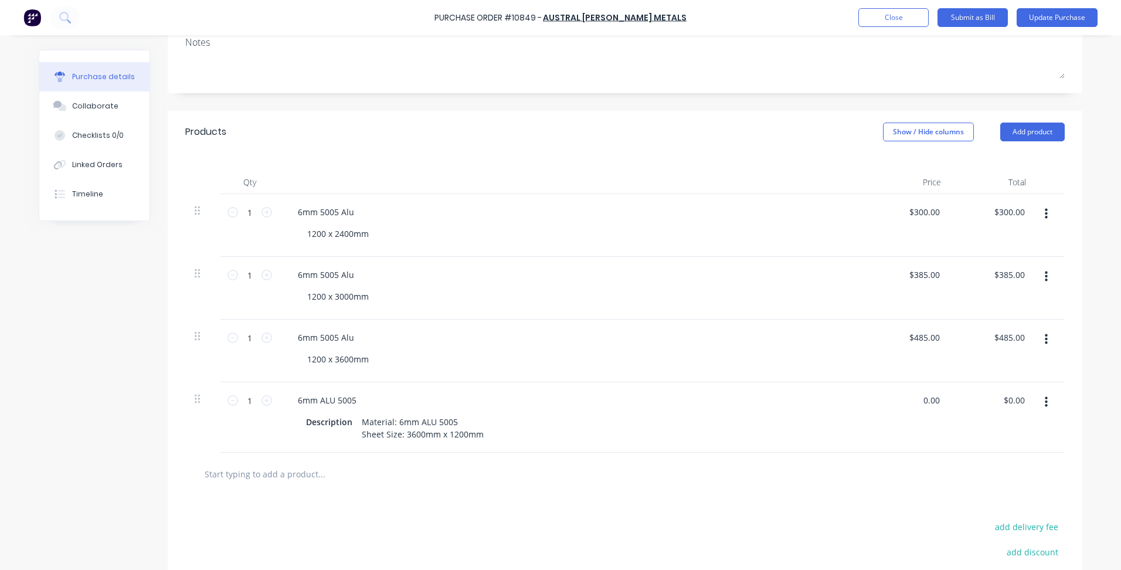
scroll to position [59, 0]
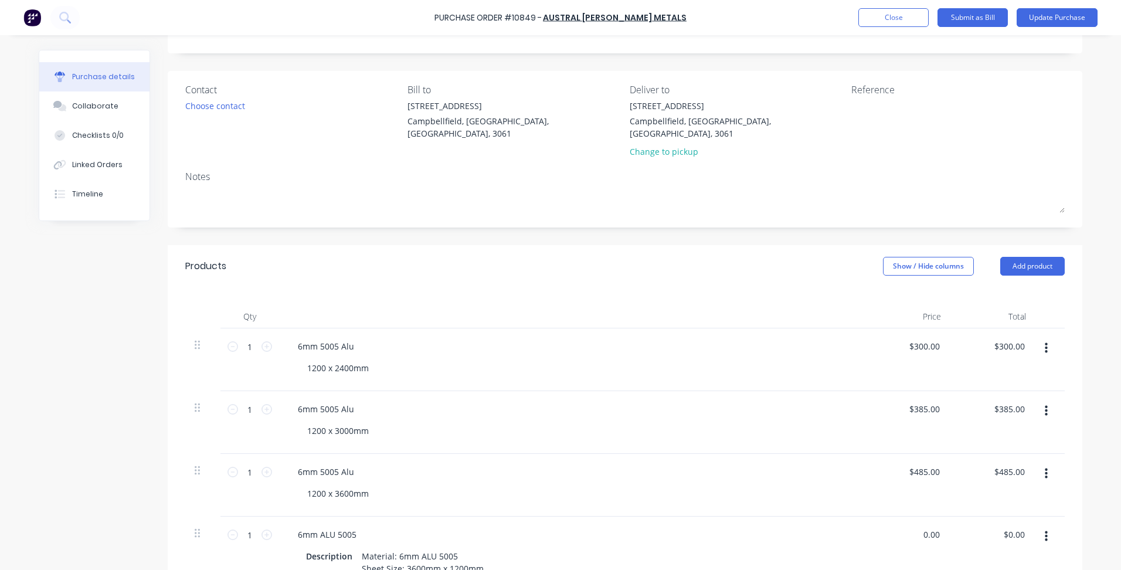
type input "$0.00"
click at [1039, 536] on div at bounding box center [1050, 552] width 29 height 70
click at [1039, 526] on button "button" at bounding box center [1047, 536] width 28 height 21
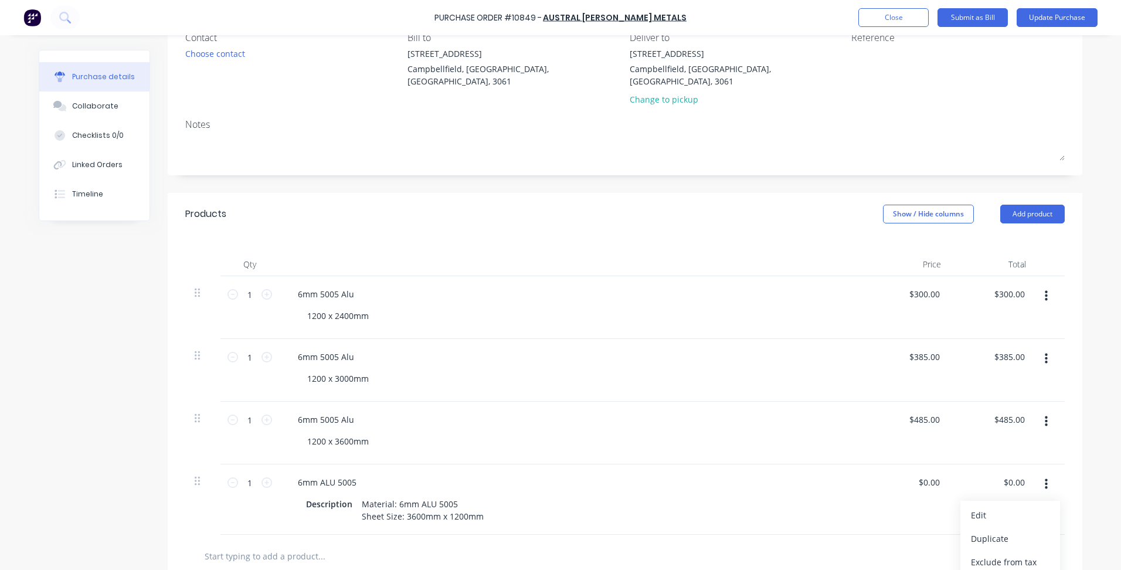
scroll to position [176, 0]
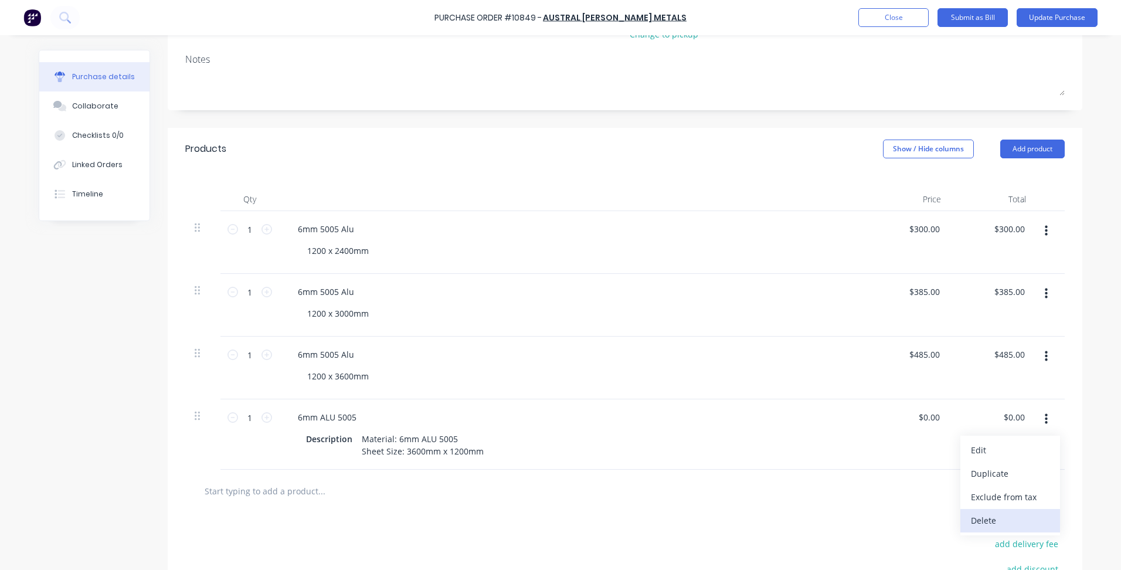
click at [990, 511] on button "Delete" at bounding box center [1011, 520] width 100 height 23
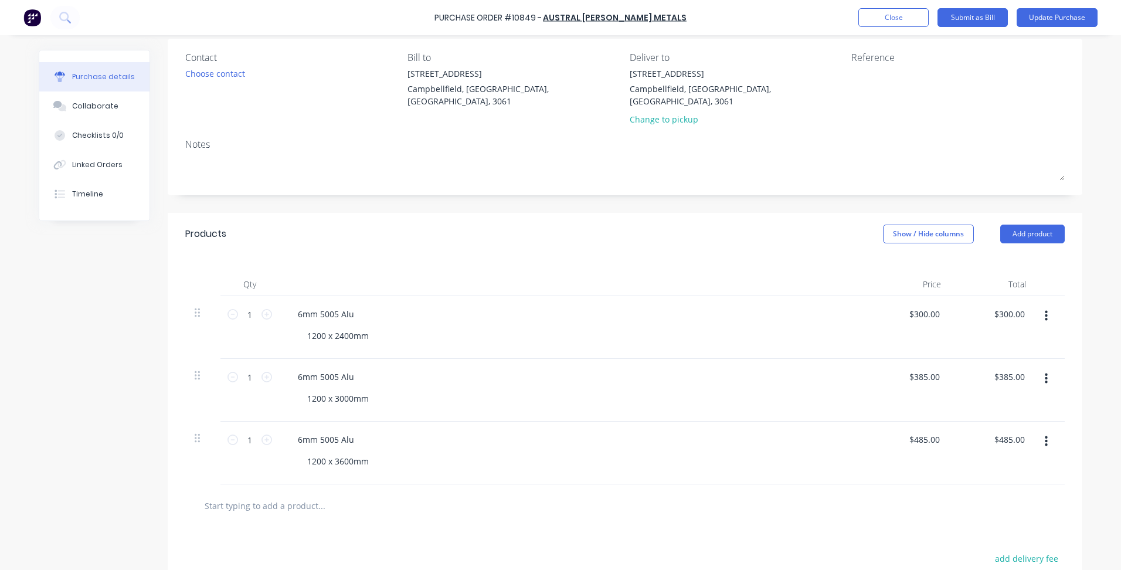
scroll to position [0, 0]
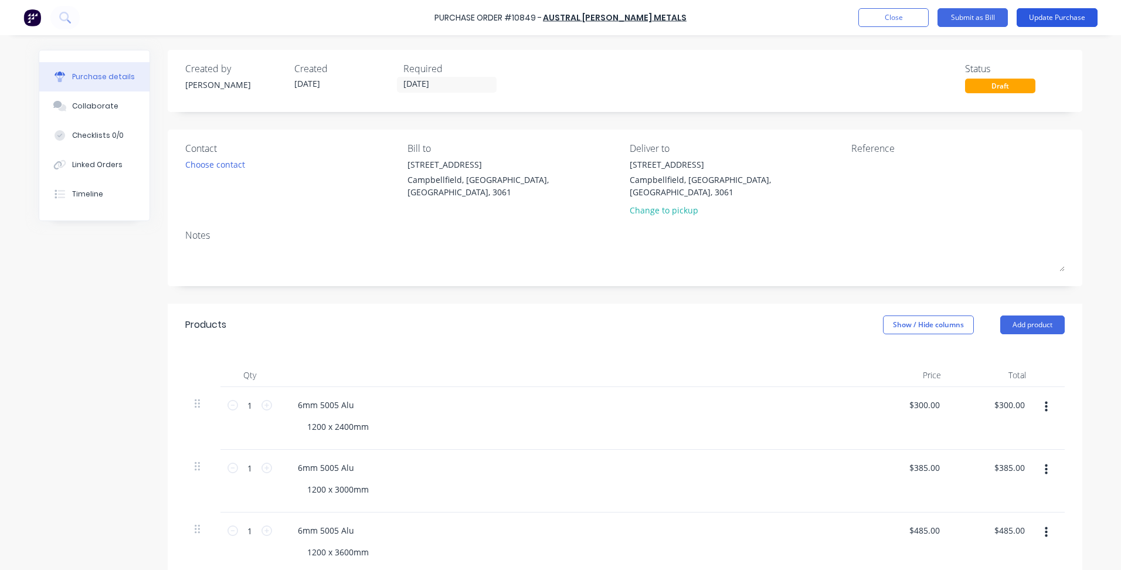
click at [1041, 17] on button "Update Purchase" at bounding box center [1057, 17] width 81 height 19
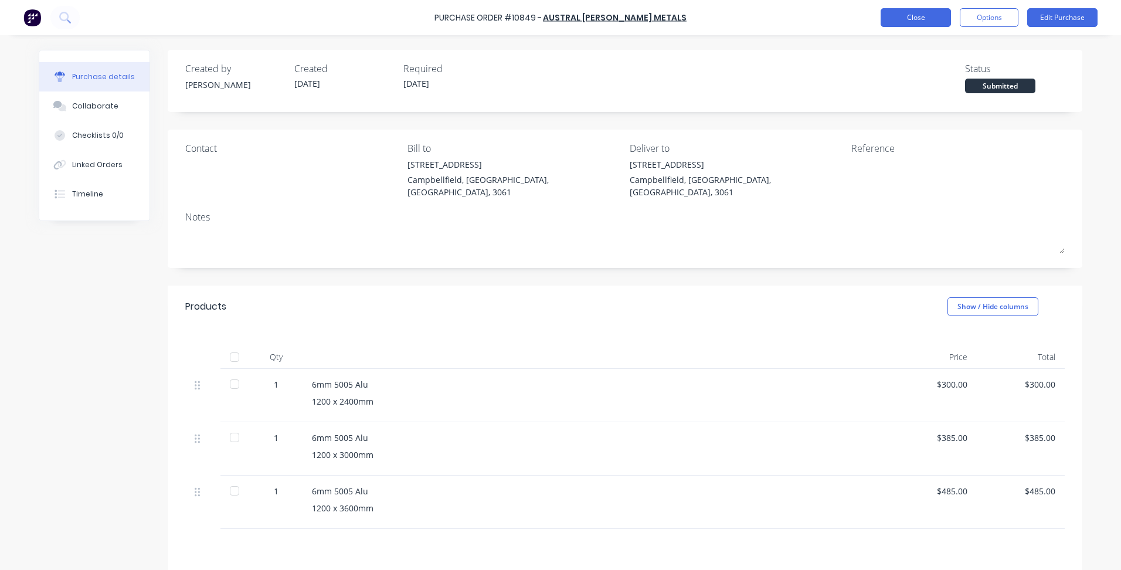
click at [927, 24] on button "Close" at bounding box center [916, 17] width 70 height 19
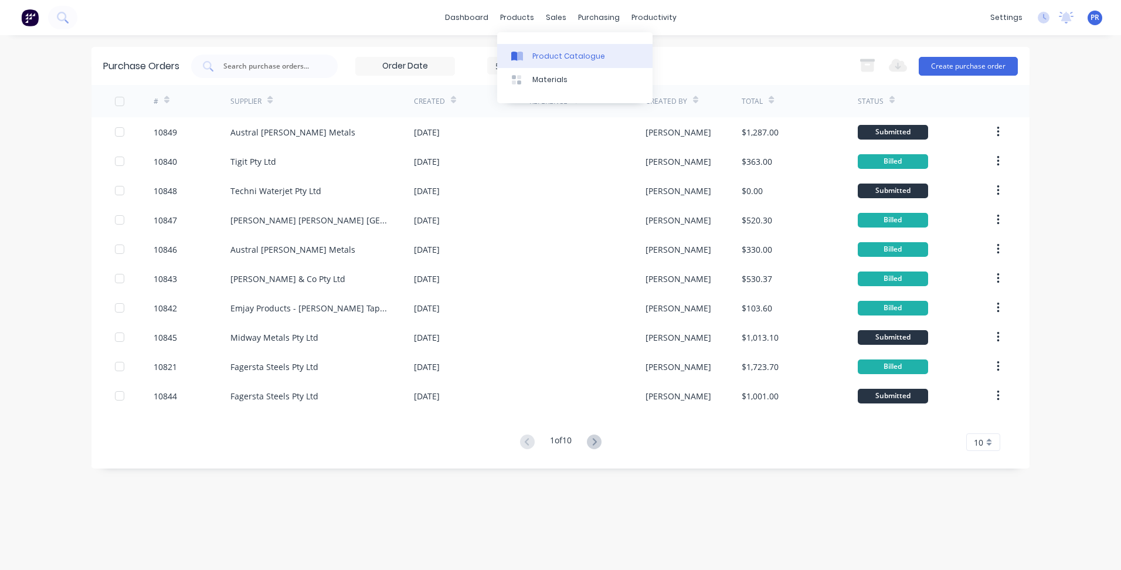
click at [540, 49] on link "Product Catalogue" at bounding box center [574, 55] width 155 height 23
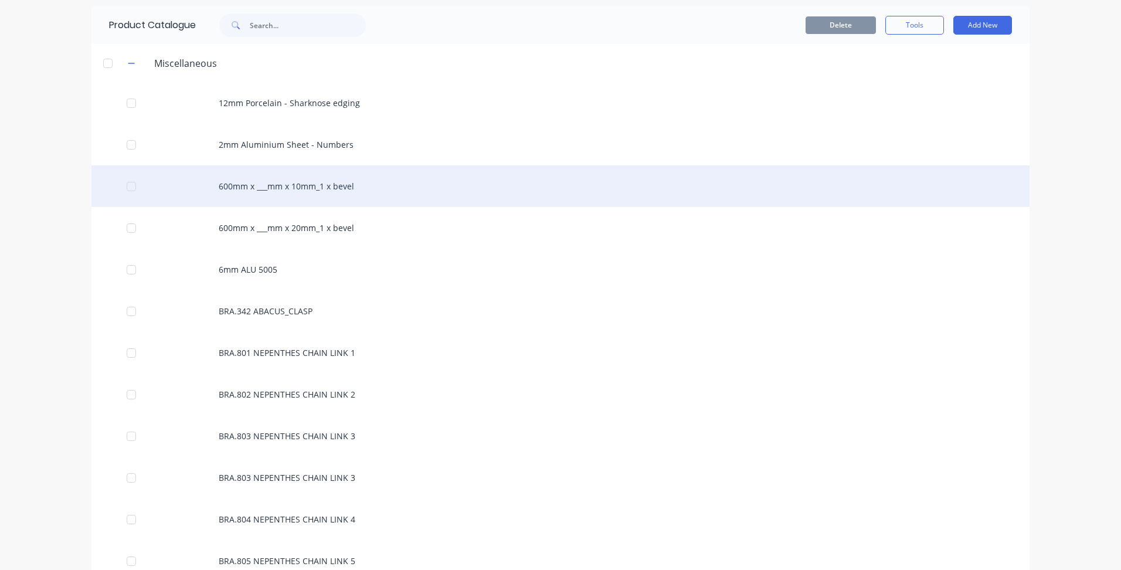
scroll to position [59, 0]
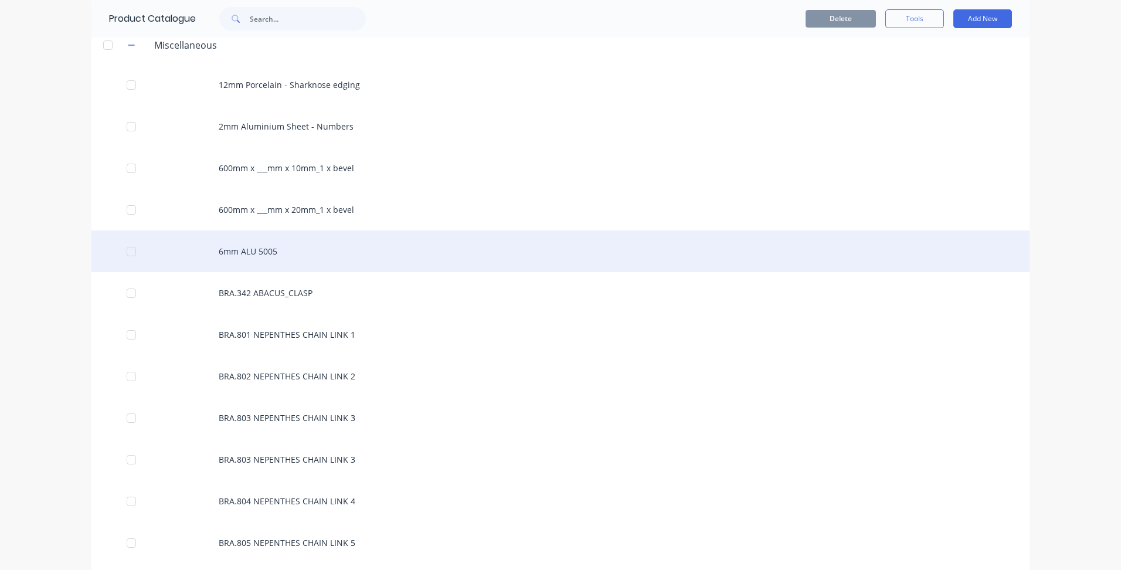
click at [303, 250] on div "6mm ALU 5005" at bounding box center [560, 251] width 938 height 42
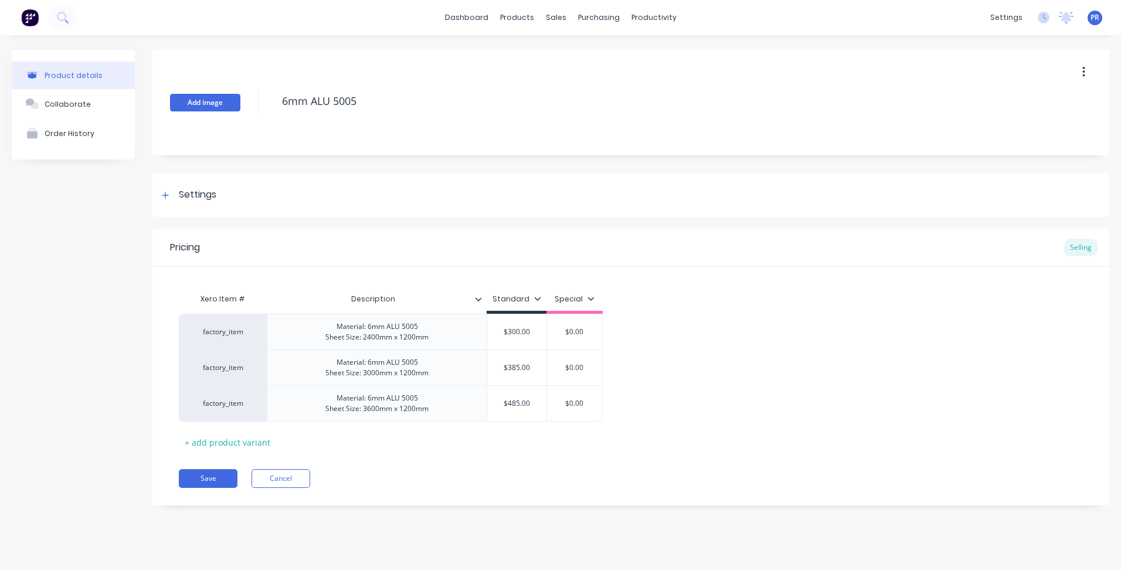
click at [205, 100] on button "Add image" at bounding box center [205, 103] width 70 height 18
click at [549, 61] on div "Product Catalogue" at bounding box center [569, 56] width 73 height 11
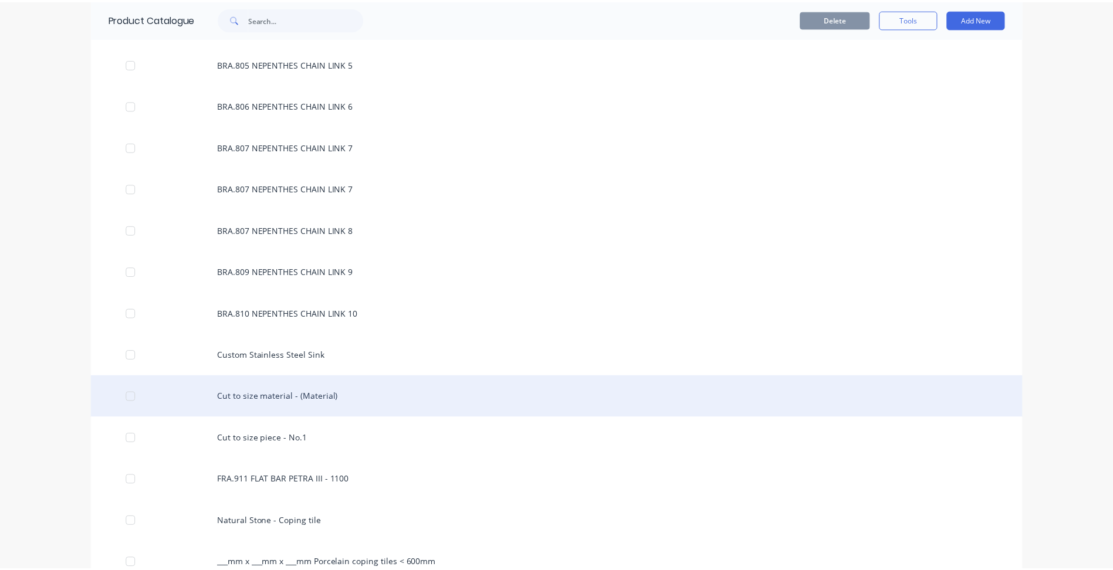
scroll to position [528, 0]
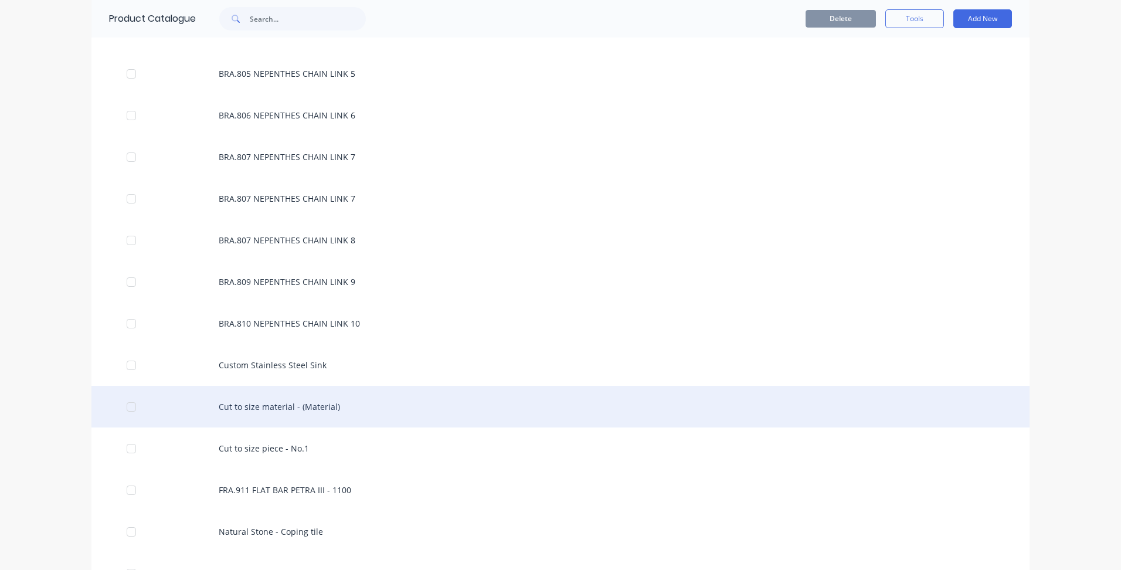
click at [311, 406] on div "Cut to size material - (Material)" at bounding box center [560, 407] width 938 height 42
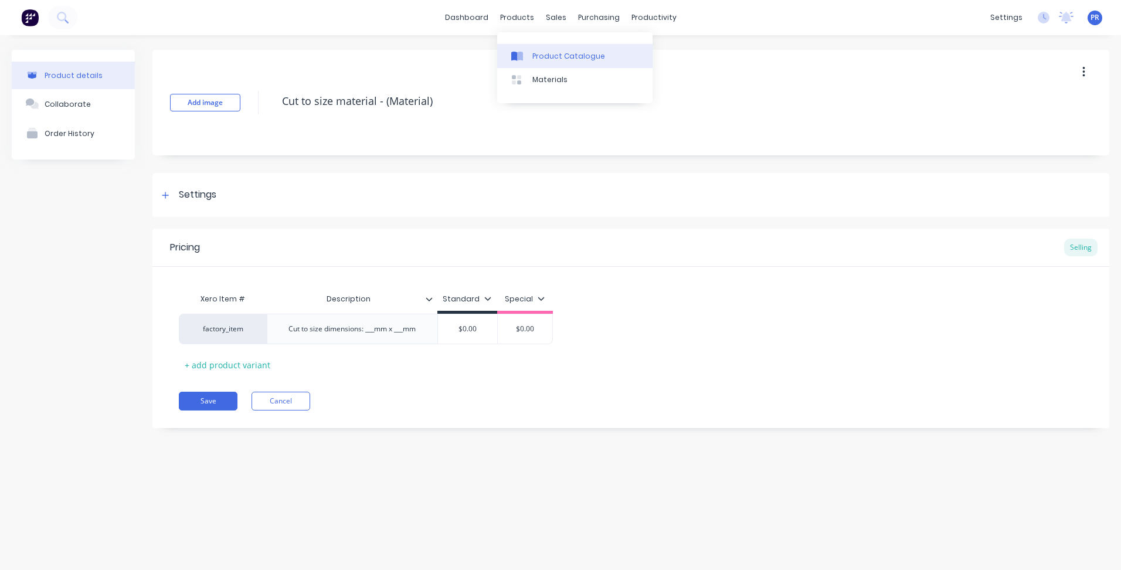
click at [550, 51] on div "Product Catalogue" at bounding box center [569, 56] width 73 height 11
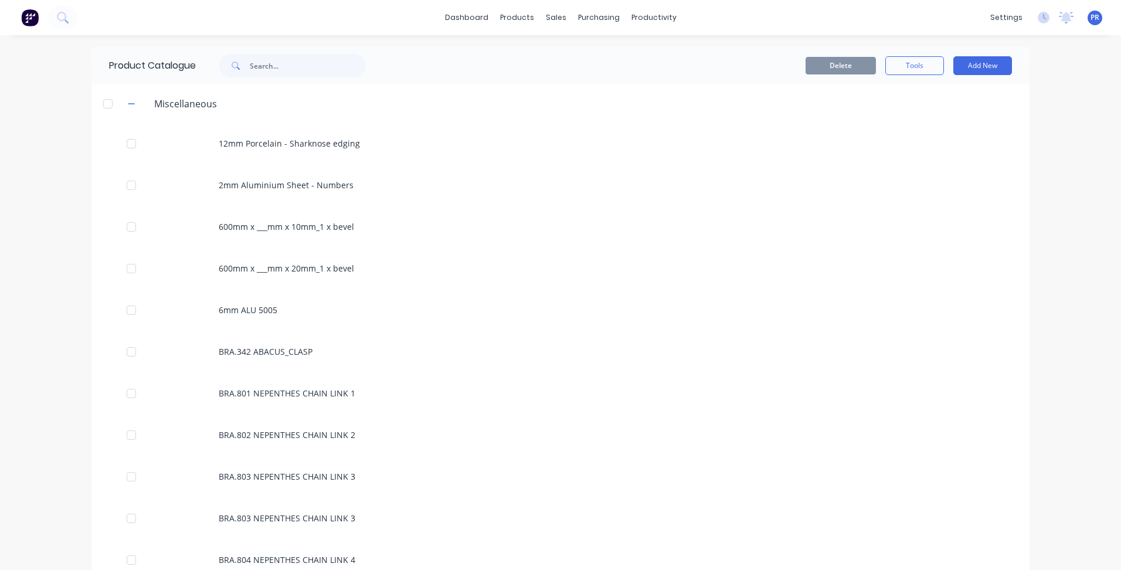
drag, startPoint x: 128, startPoint y: 106, endPoint x: 1009, endPoint y: 95, distance: 881.5
click at [130, 105] on icon "button" at bounding box center [131, 104] width 7 height 8
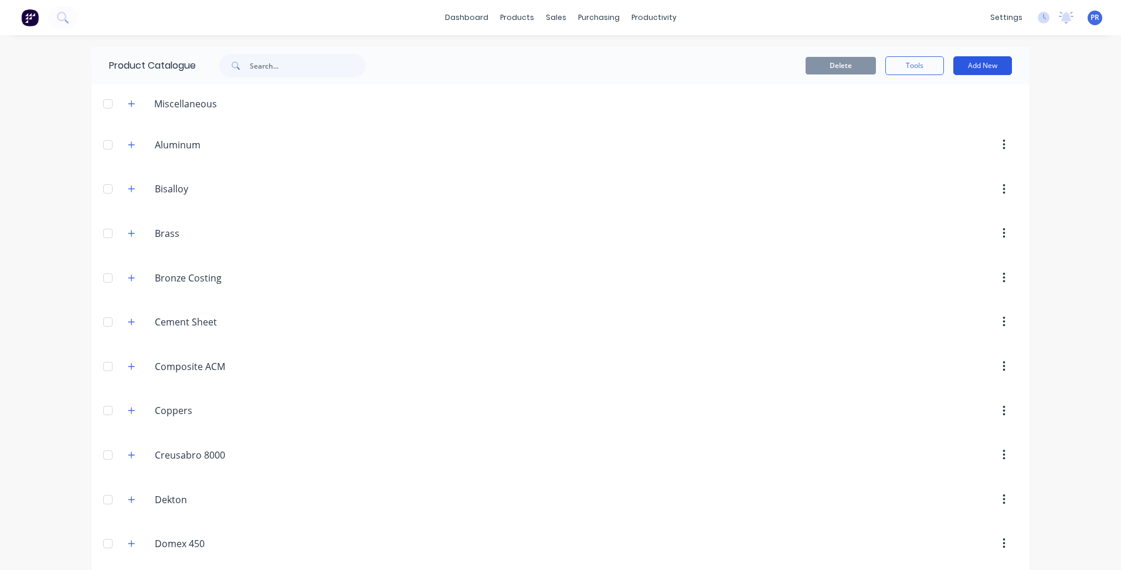
click at [986, 67] on button "Add New" at bounding box center [983, 65] width 59 height 19
click at [946, 118] on div "Product" at bounding box center [956, 119] width 90 height 17
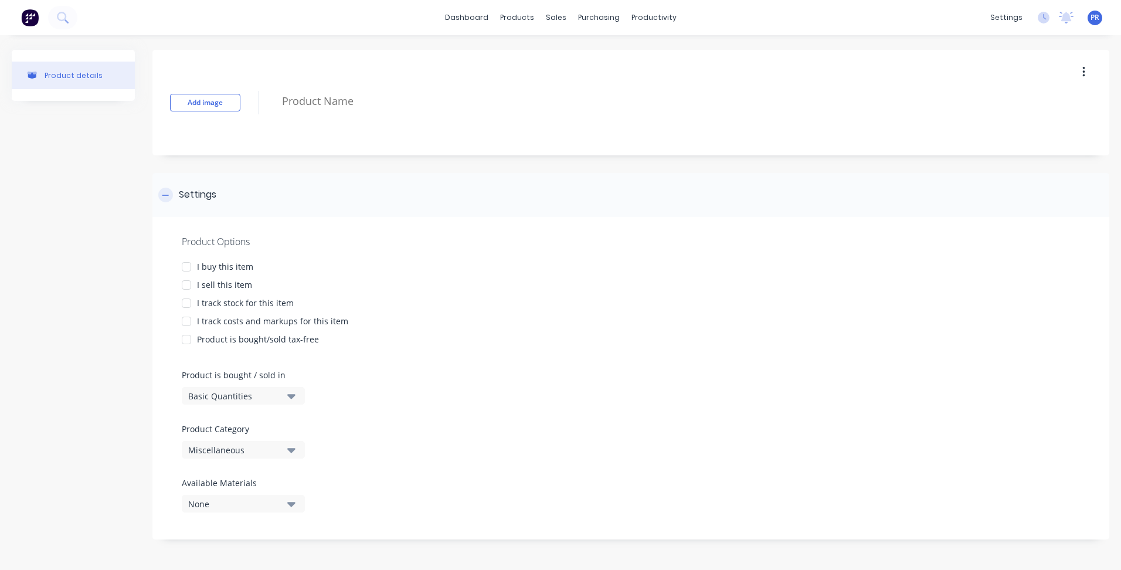
click at [167, 189] on div at bounding box center [165, 195] width 15 height 15
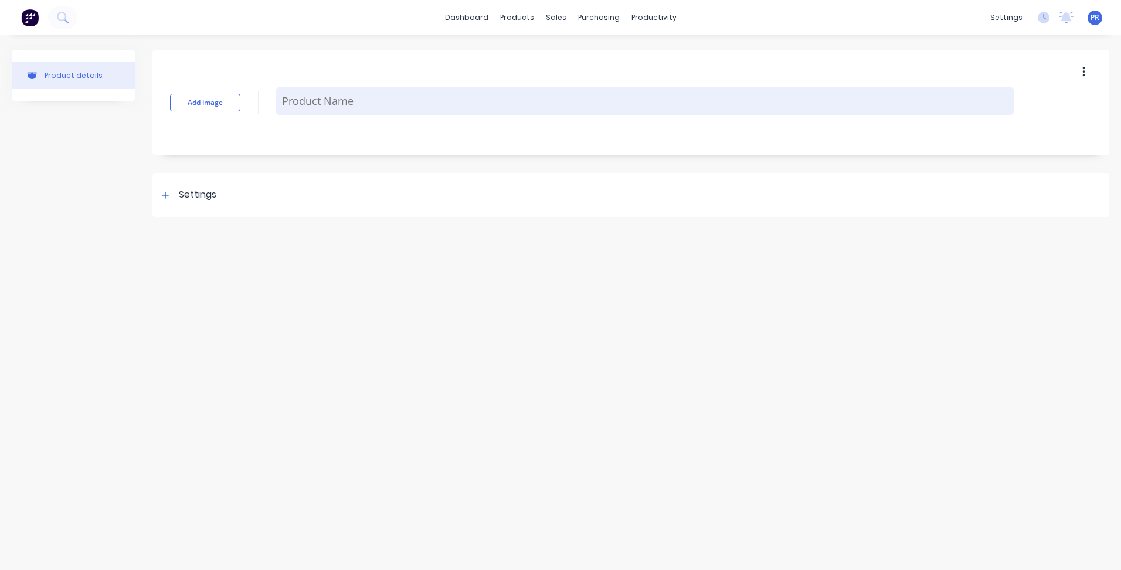
click at [340, 99] on textarea at bounding box center [645, 101] width 738 height 28
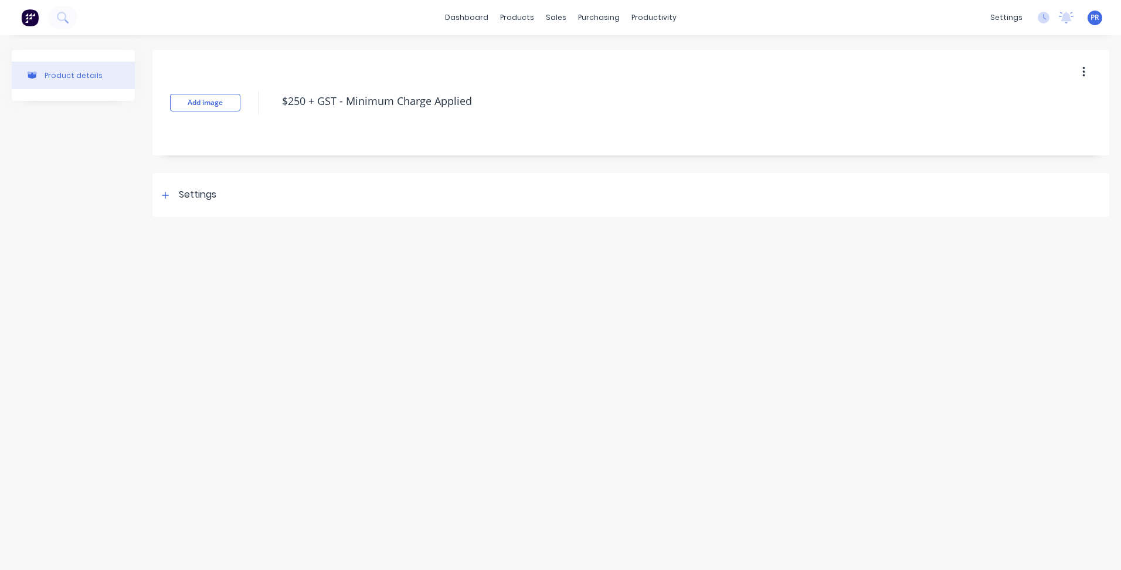
type textarea "$250 + GST - Minimum Charge Applied"
click at [395, 276] on div "Product details Add image $250 + GST - Minimum Charge Applied Settings Product …" at bounding box center [560, 290] width 1121 height 511
click at [575, 53] on div "Sales Orders" at bounding box center [599, 56] width 48 height 11
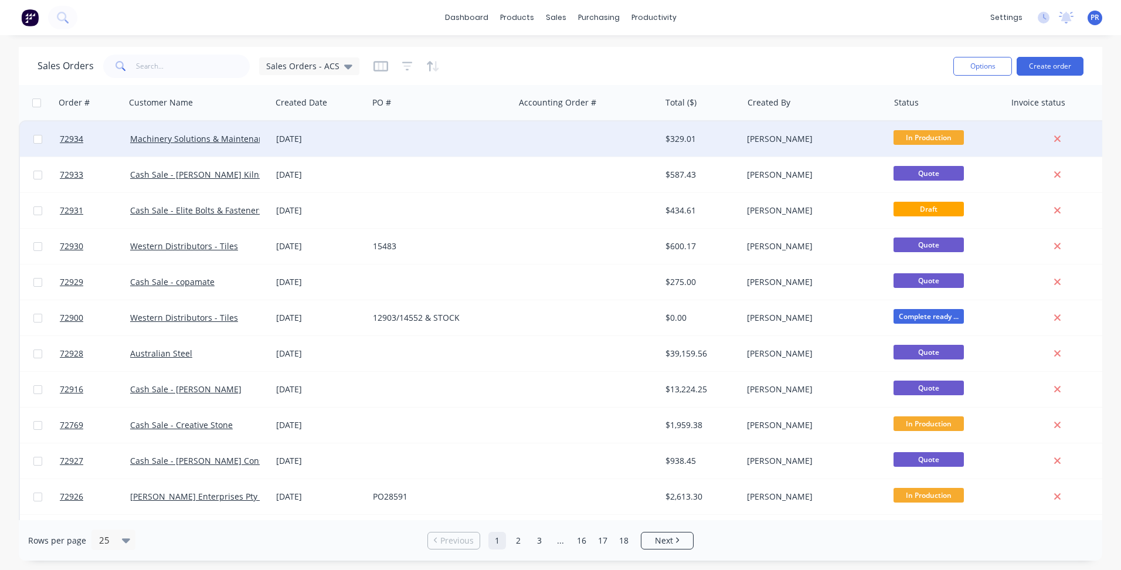
click at [321, 144] on div "[DATE]" at bounding box center [319, 139] width 87 height 12
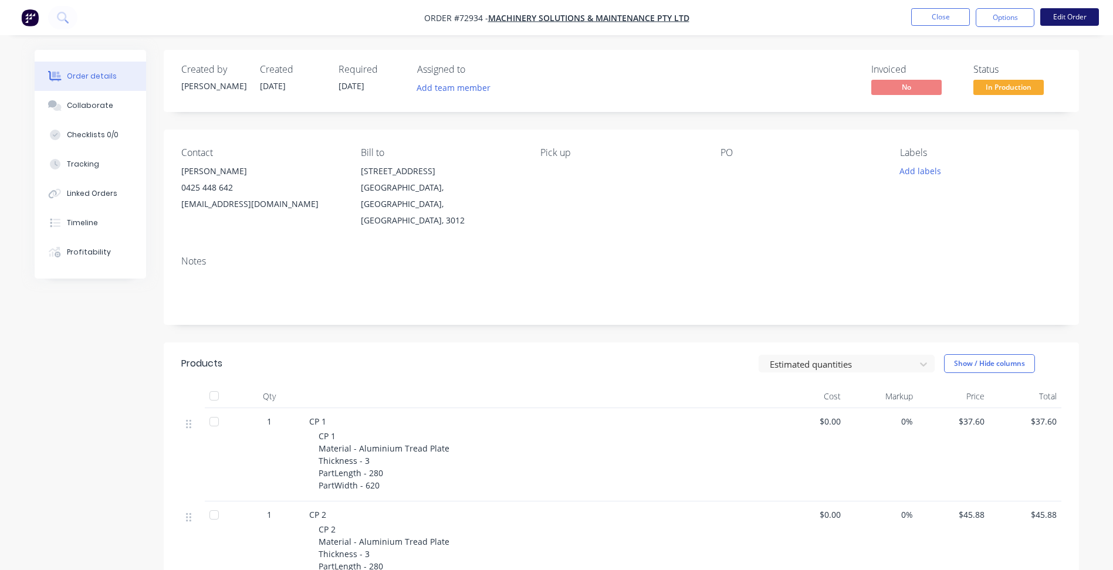
click at [1053, 21] on button "Edit Order" at bounding box center [1069, 17] width 59 height 18
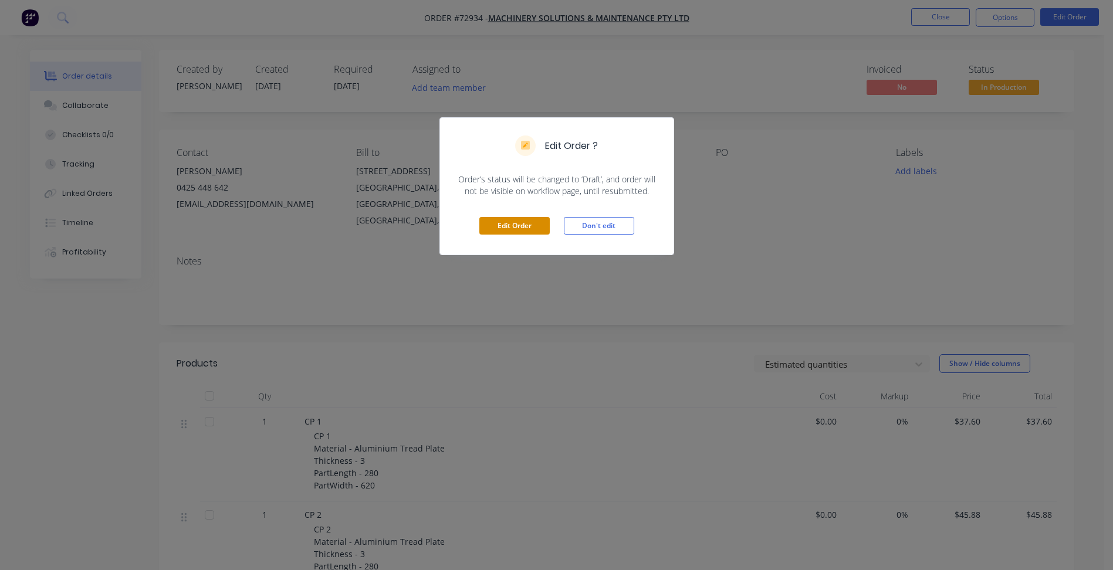
click at [523, 223] on button "Edit Order" at bounding box center [514, 226] width 70 height 18
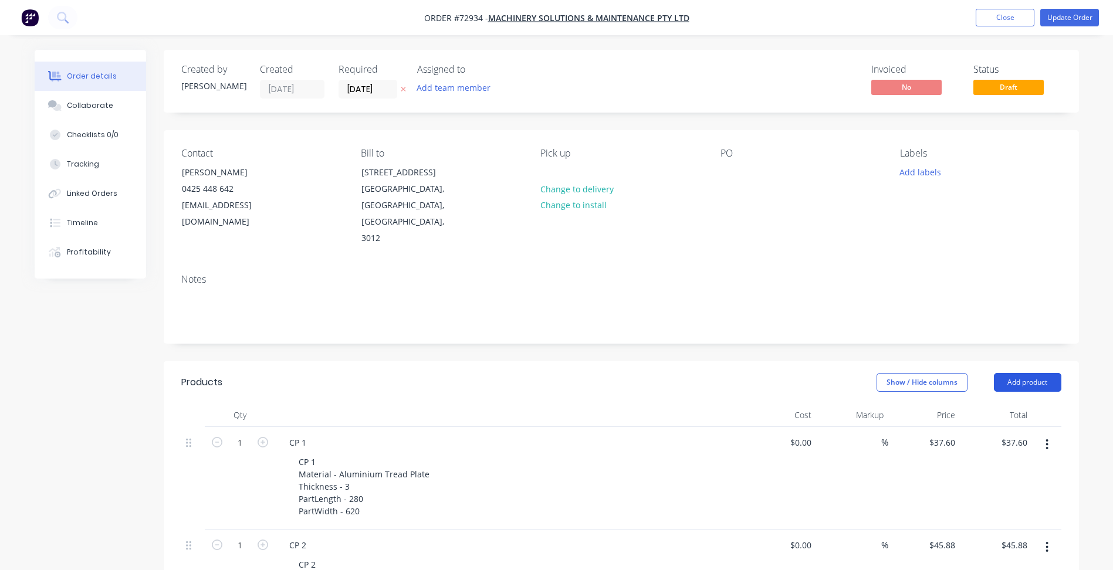
click at [1005, 373] on button "Add product" at bounding box center [1026, 382] width 67 height 19
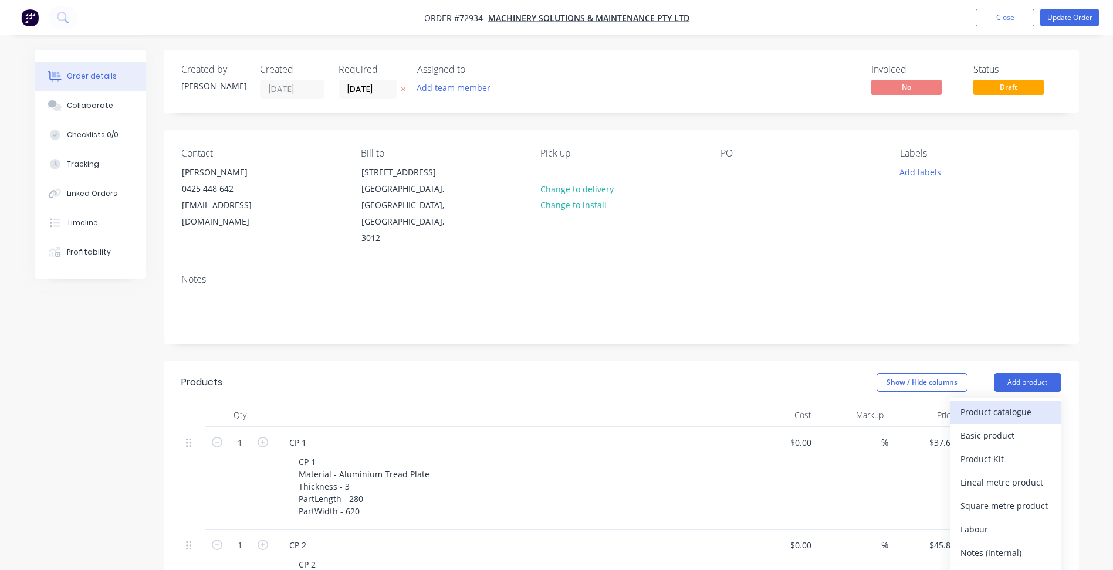
click at [1005, 403] on div "Product catalogue" at bounding box center [1005, 411] width 90 height 17
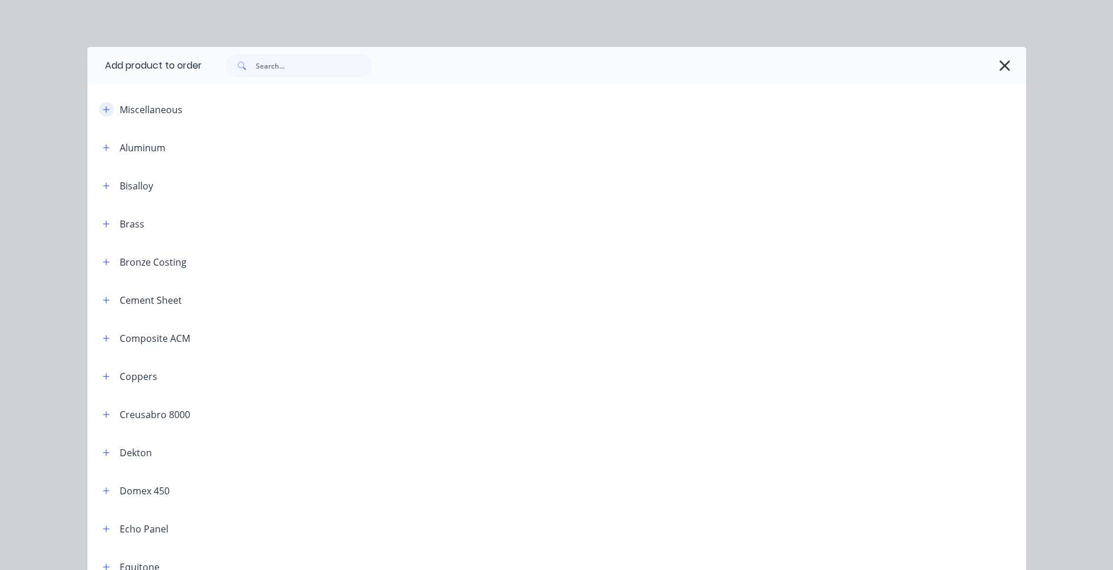
click at [104, 110] on icon "button" at bounding box center [106, 109] width 6 height 6
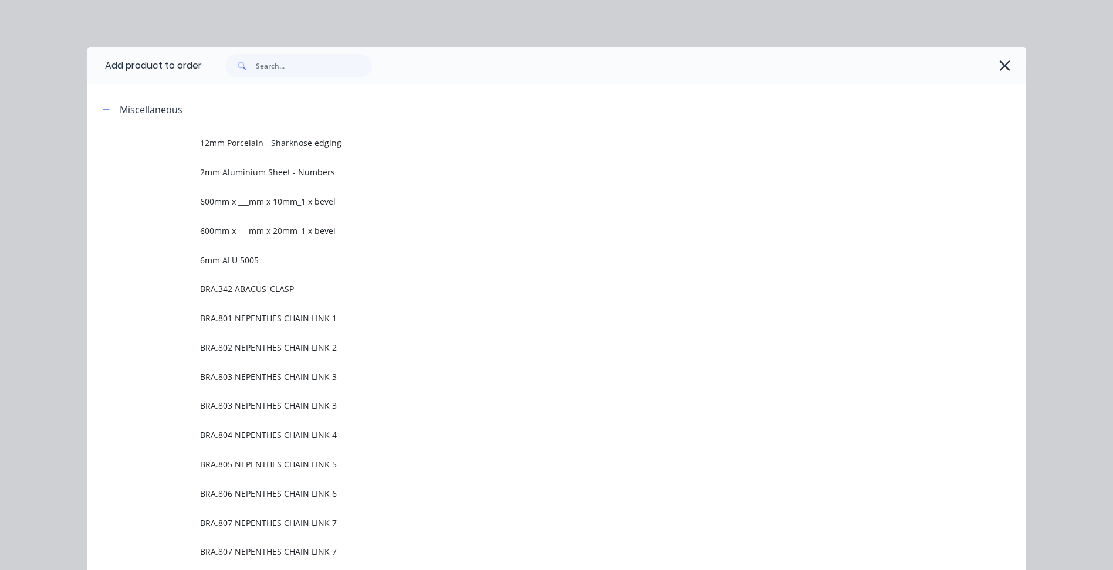
click at [1004, 65] on icon "button" at bounding box center [1004, 65] width 12 height 16
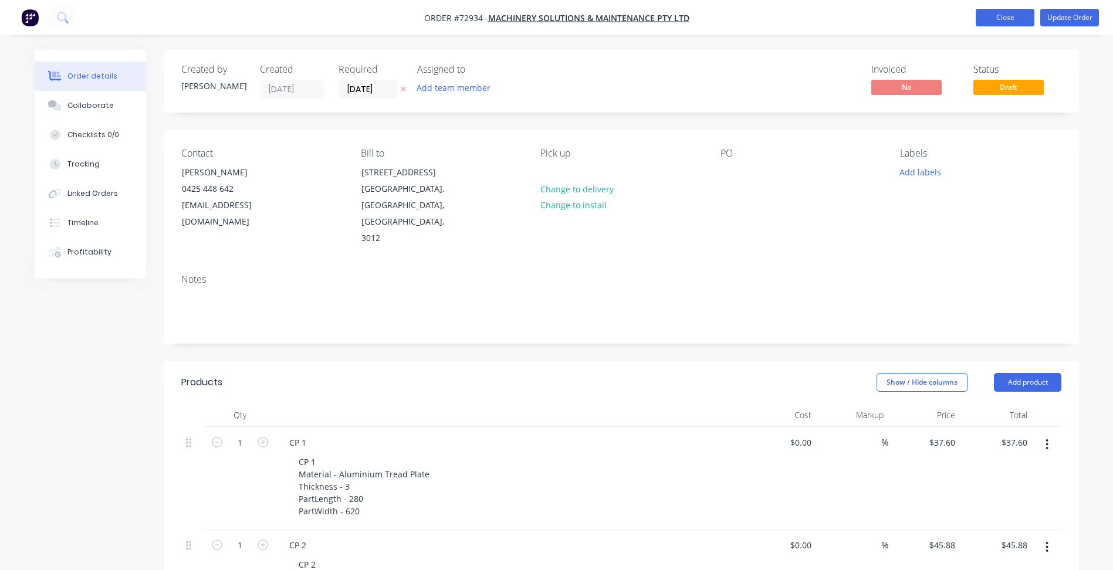
click at [1006, 14] on button "Close" at bounding box center [1004, 18] width 59 height 18
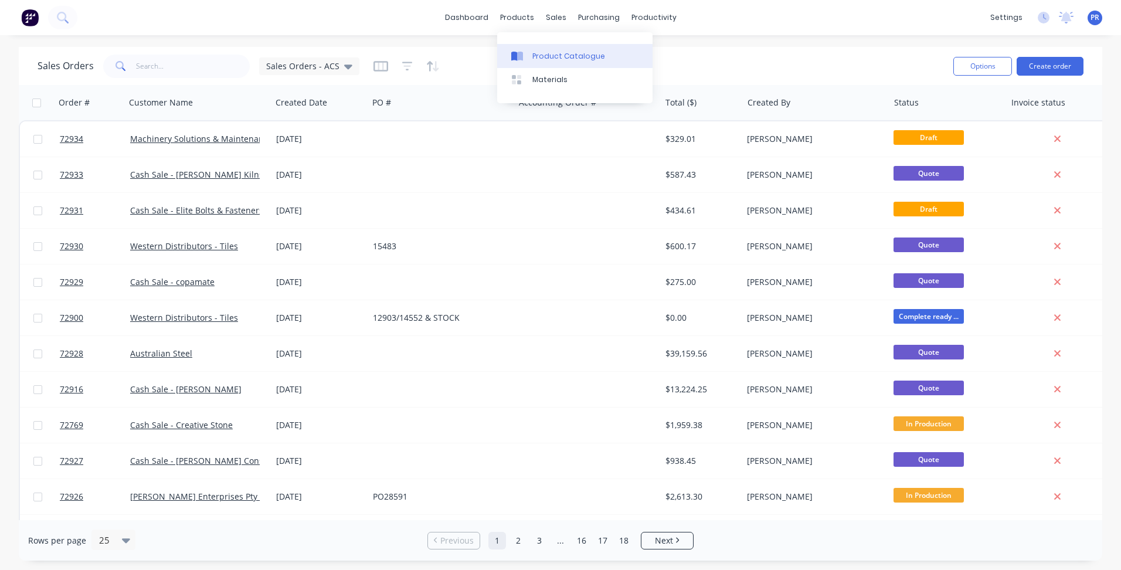
click at [544, 55] on div "Product Catalogue" at bounding box center [569, 56] width 73 height 11
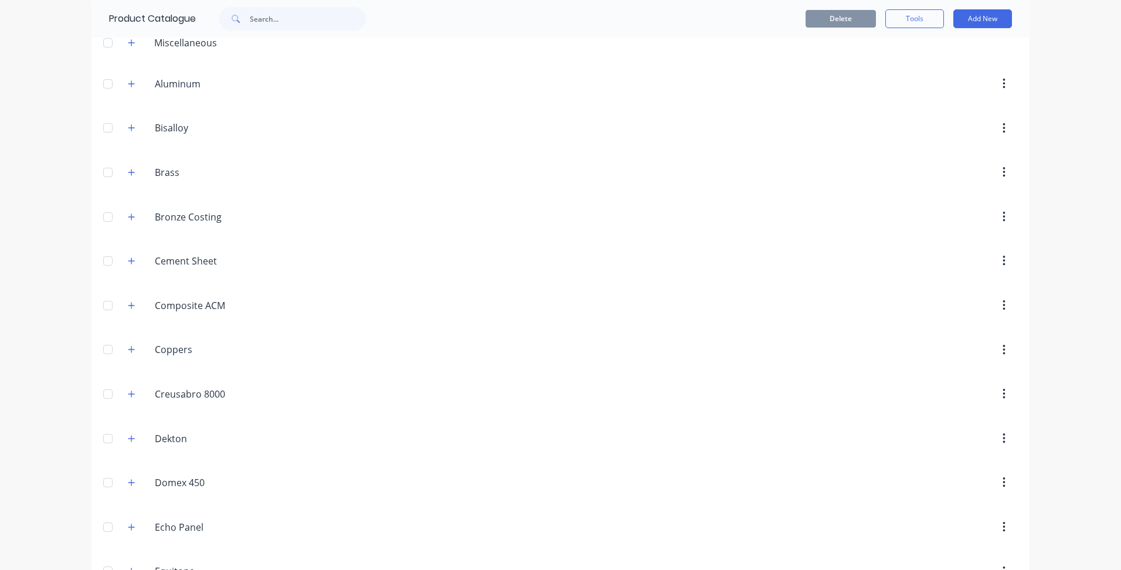
scroll to position [59, 0]
click at [974, 23] on button "Add New" at bounding box center [983, 18] width 59 height 19
click at [923, 76] on div "Product" at bounding box center [956, 72] width 90 height 17
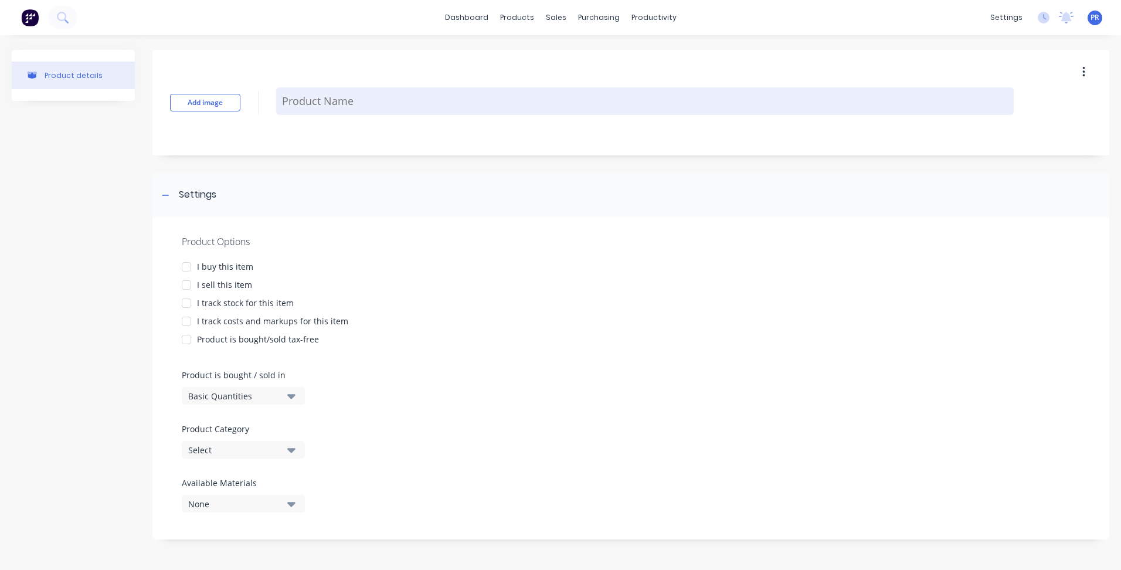
click at [299, 107] on textarea at bounding box center [645, 101] width 738 height 28
click at [340, 100] on textarea "$250 + GST Minimum Charge Applied." at bounding box center [645, 101] width 738 height 28
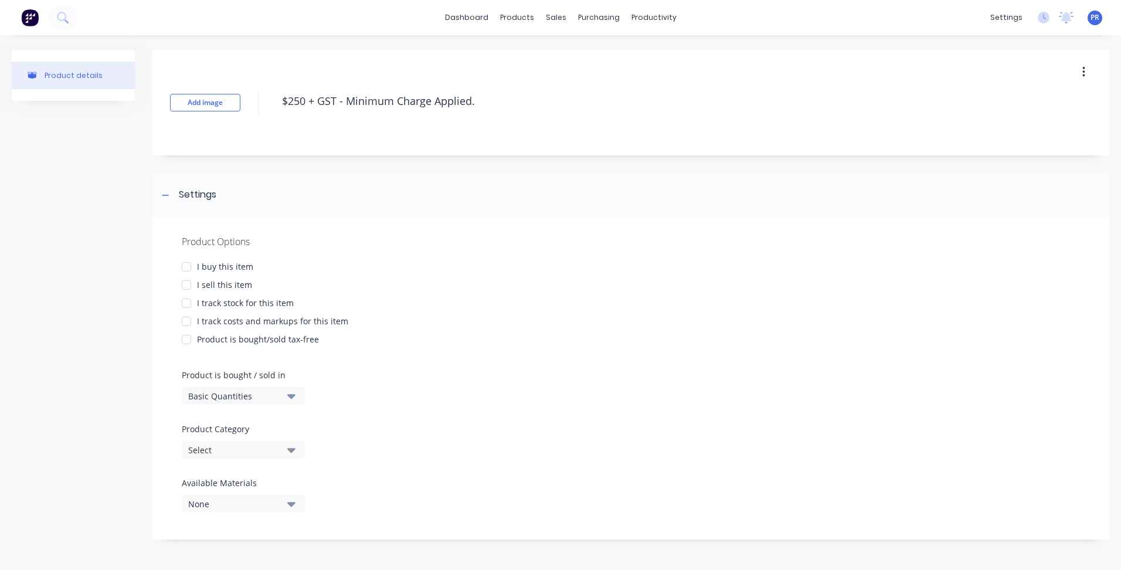
click at [189, 285] on div at bounding box center [186, 284] width 23 height 23
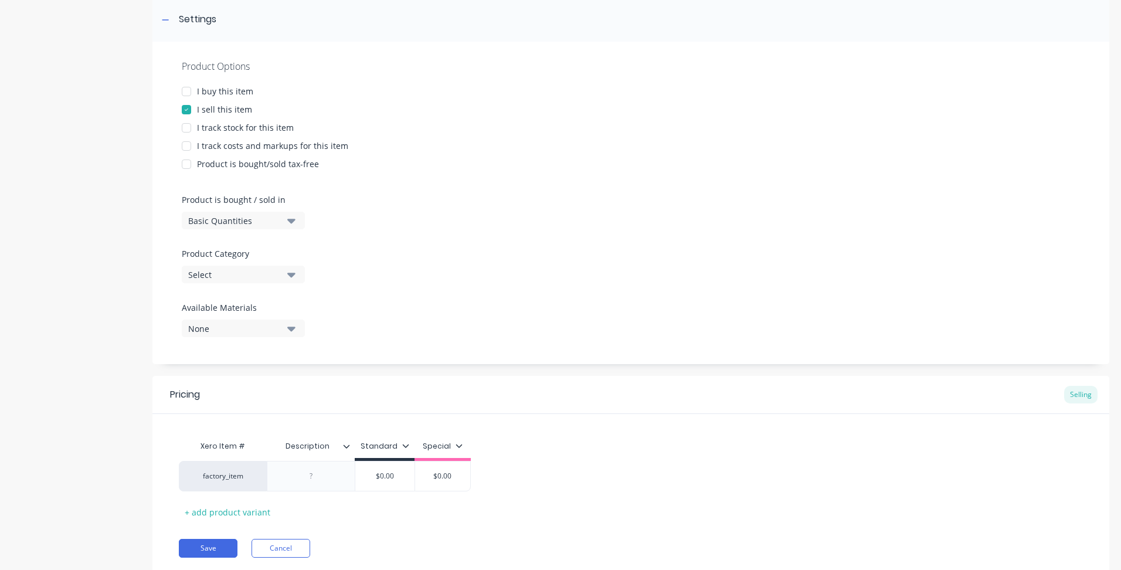
scroll to position [154, 0]
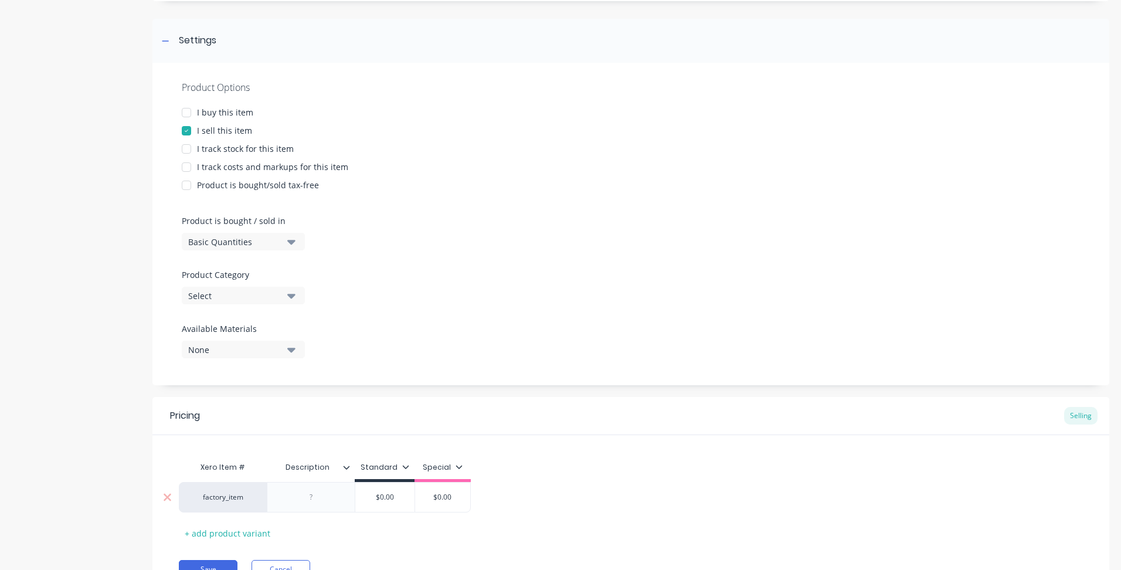
type textarea "$250 + GST - Minimum Charge Applied."
click at [306, 494] on div at bounding box center [311, 497] width 59 height 15
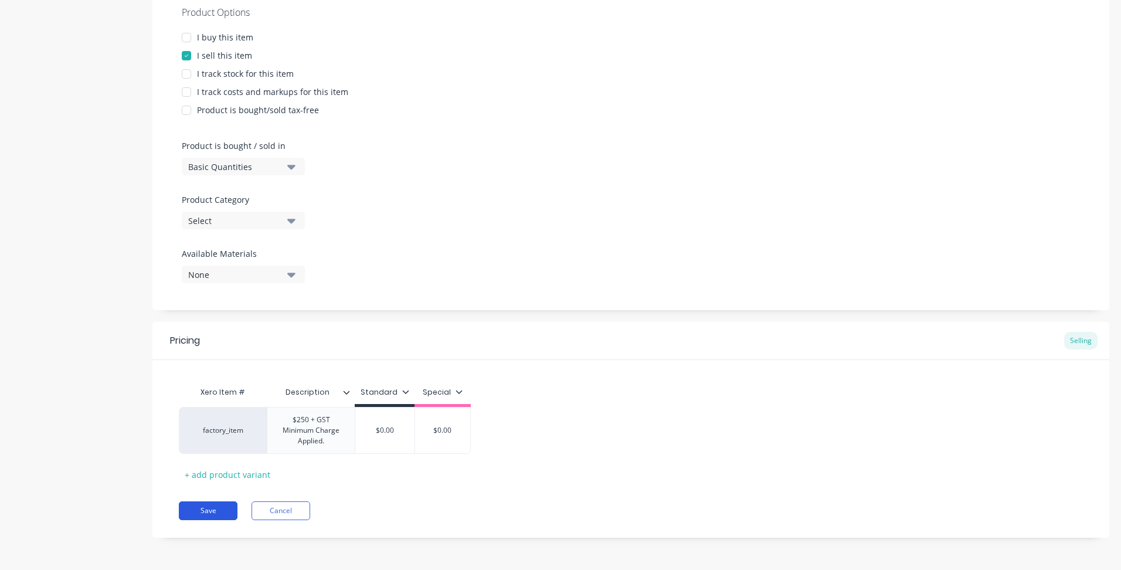
click at [215, 506] on button "Save" at bounding box center [208, 510] width 59 height 19
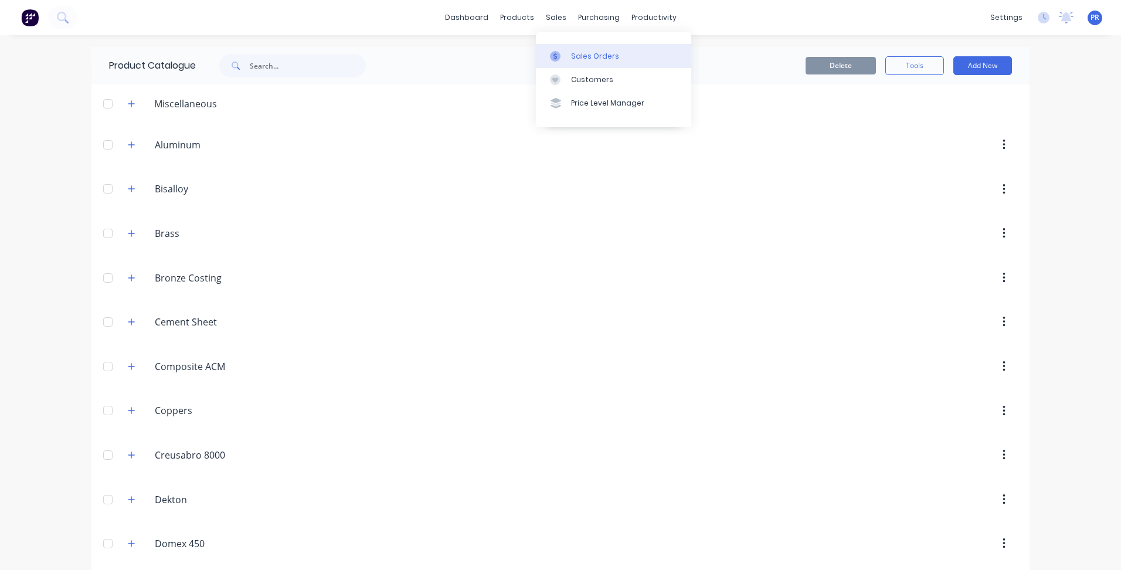
click at [568, 51] on link "Sales Orders" at bounding box center [613, 55] width 155 height 23
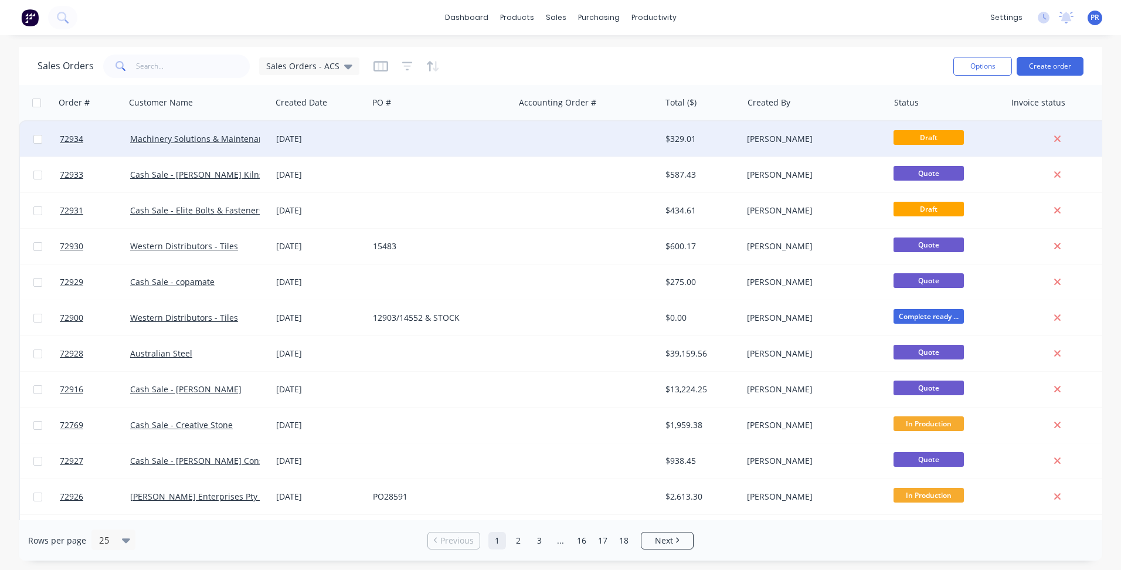
click at [181, 147] on div "Machinery Solutions & Maintenance Pty Ltd" at bounding box center [199, 138] width 146 height 35
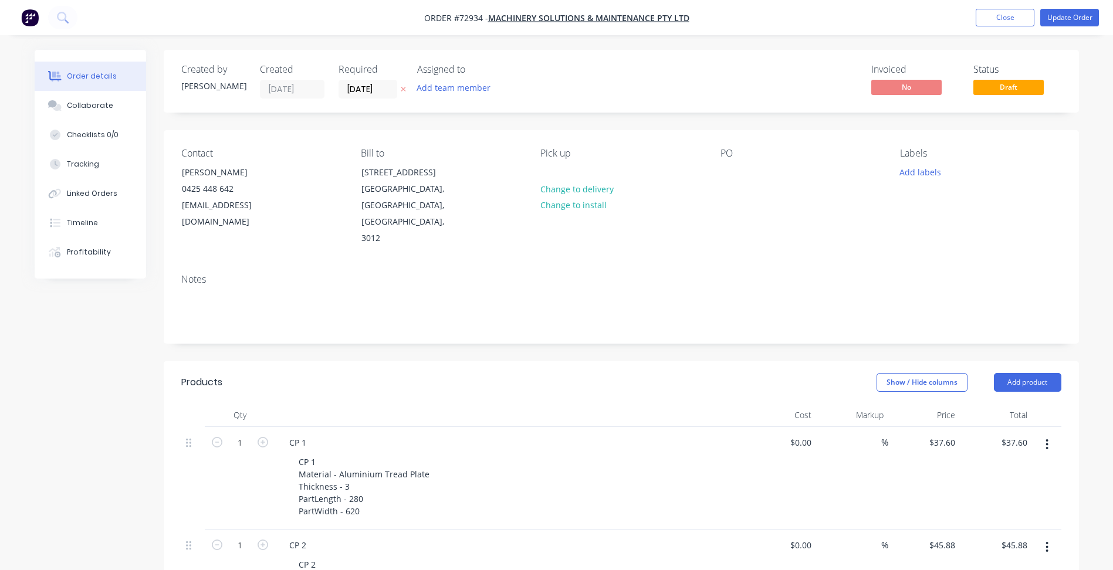
click at [1025, 361] on header "Products Show / Hide columns Add product" at bounding box center [621, 382] width 915 height 42
click at [1021, 373] on button "Add product" at bounding box center [1026, 382] width 67 height 19
click at [986, 403] on div "Product catalogue" at bounding box center [1005, 411] width 90 height 17
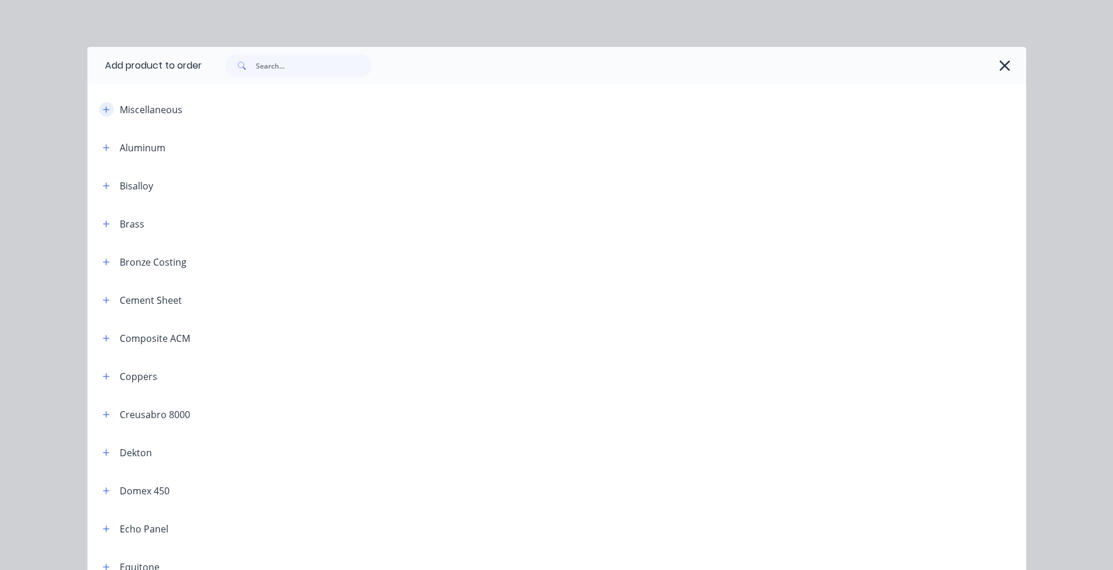
click at [99, 109] on button "button" at bounding box center [106, 109] width 15 height 15
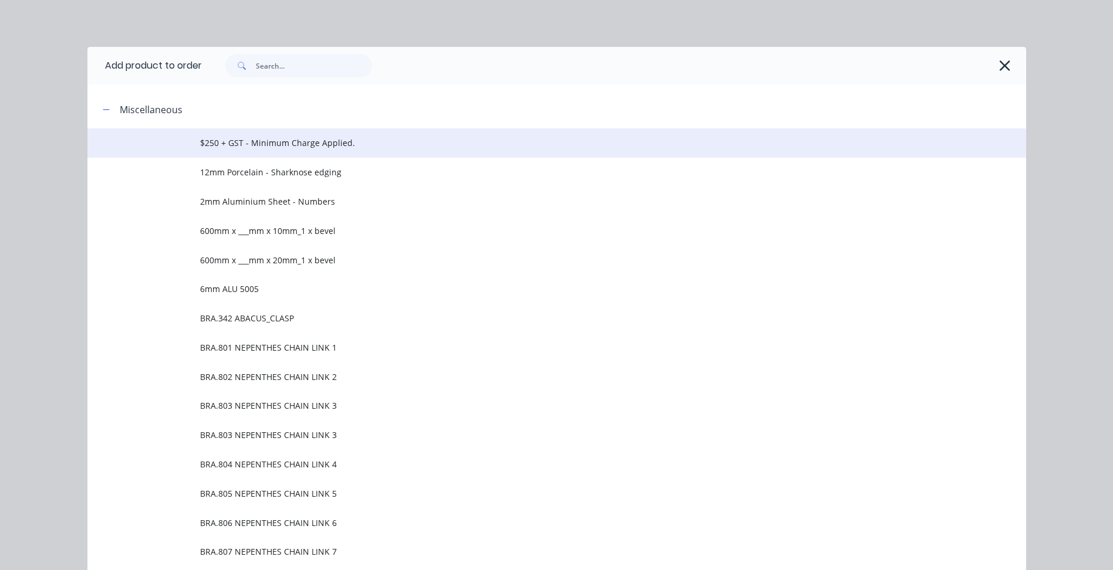
click at [274, 145] on span "$250 + GST - Minimum Charge Applied." at bounding box center [530, 143] width 660 height 12
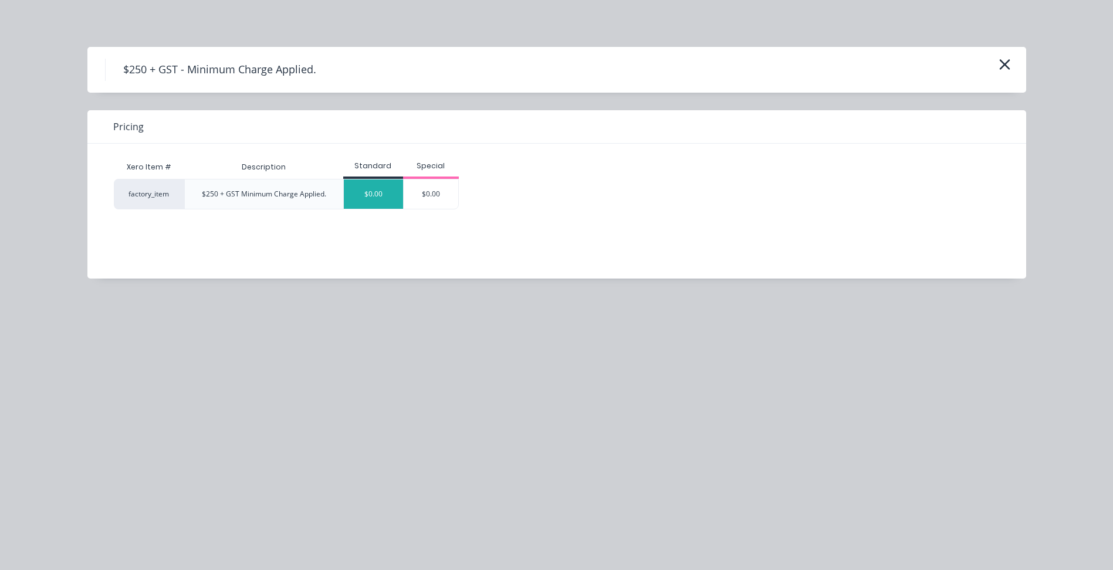
click at [374, 190] on div "$0.00" at bounding box center [373, 193] width 59 height 29
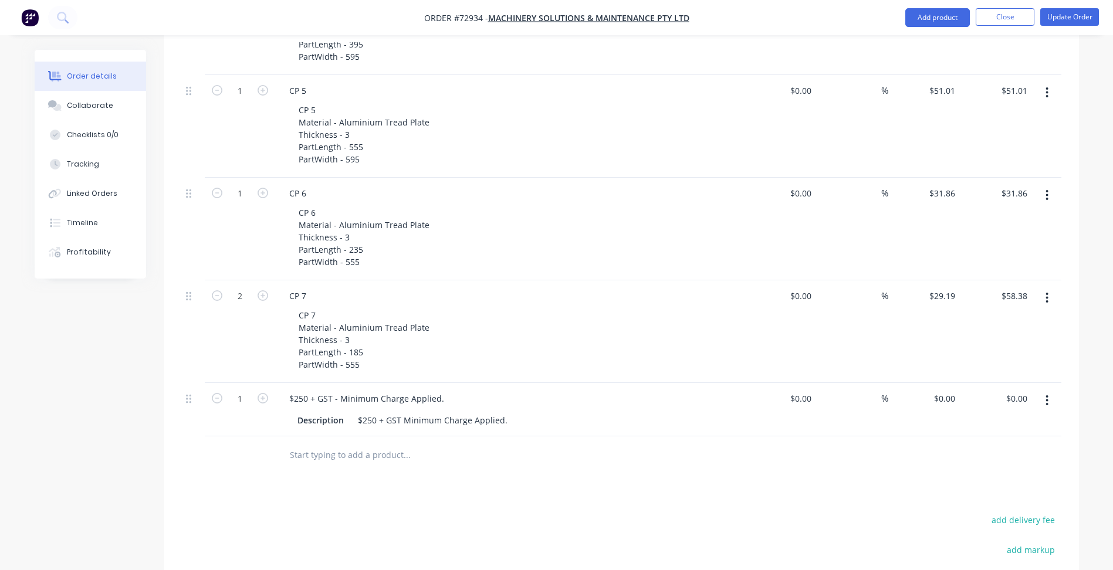
scroll to position [933, 0]
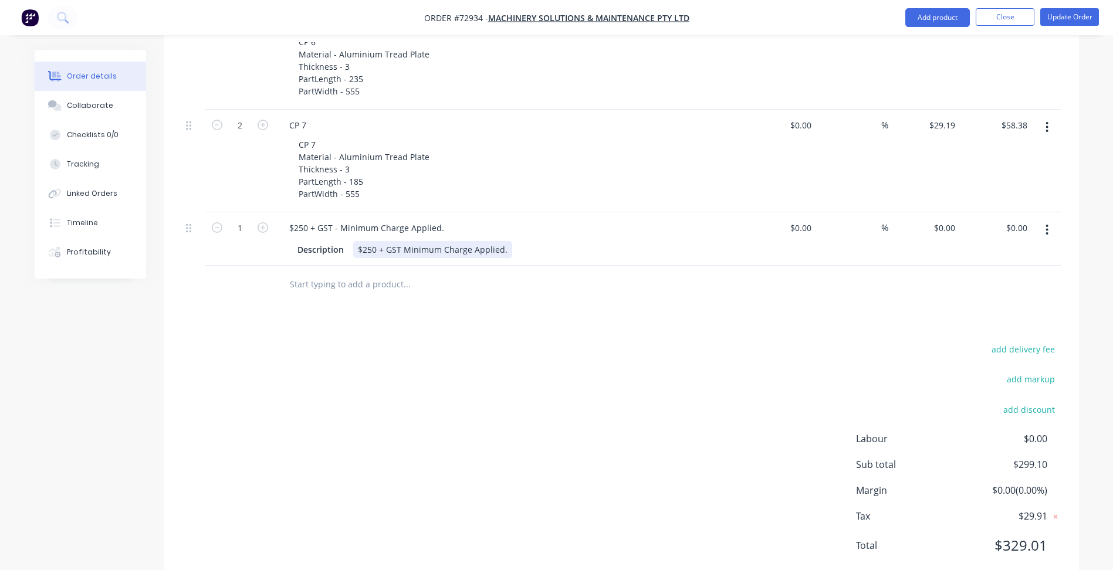
click at [480, 241] on div "$250 + GST Minimum Charge Applied." at bounding box center [432, 249] width 159 height 17
drag, startPoint x: 442, startPoint y: 196, endPoint x: 368, endPoint y: 191, distance: 73.5
click at [369, 219] on div "$250 + GST - Minimum Charge Applied." at bounding box center [367, 227] width 174 height 17
click at [374, 219] on div "$250 + GST - Minimum Charge Applied." at bounding box center [367, 227] width 174 height 17
click at [1009, 19] on button "Close" at bounding box center [1004, 17] width 59 height 18
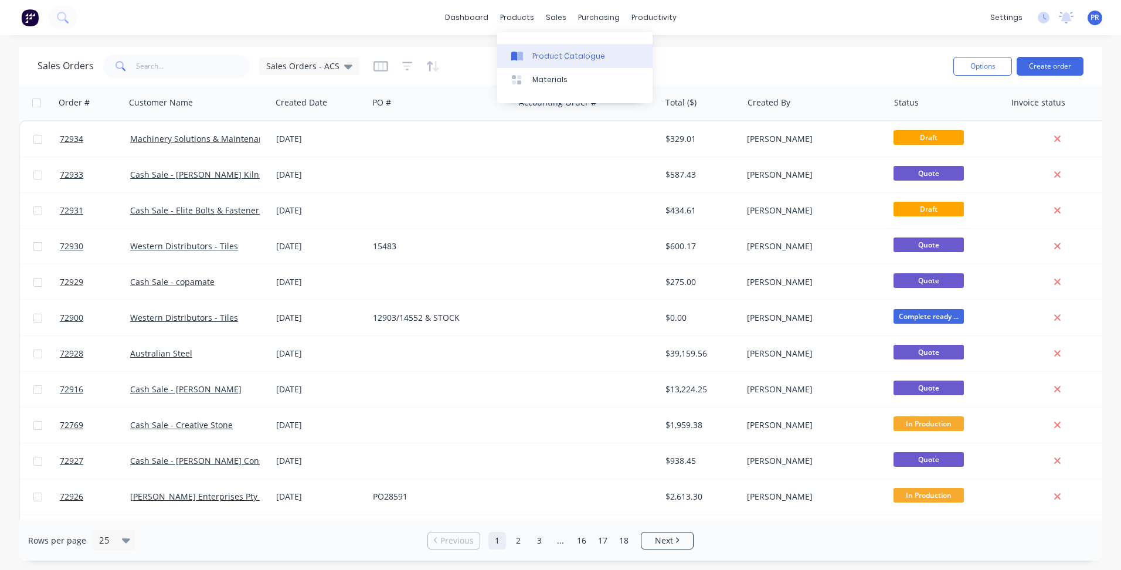
click at [547, 59] on div "Product Catalogue" at bounding box center [569, 56] width 73 height 11
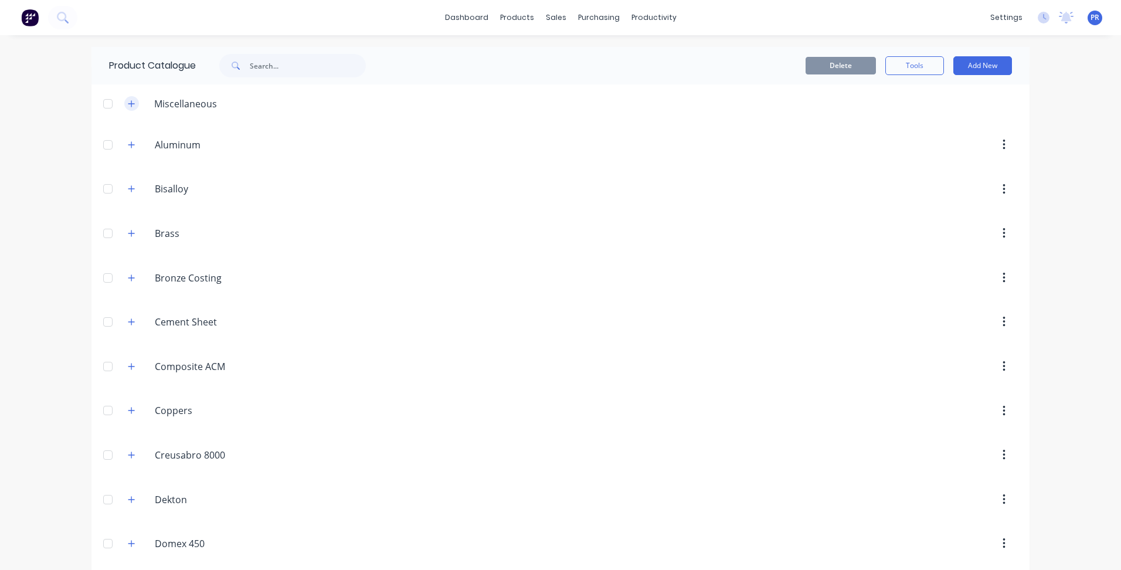
click at [128, 100] on icon "button" at bounding box center [131, 104] width 7 height 8
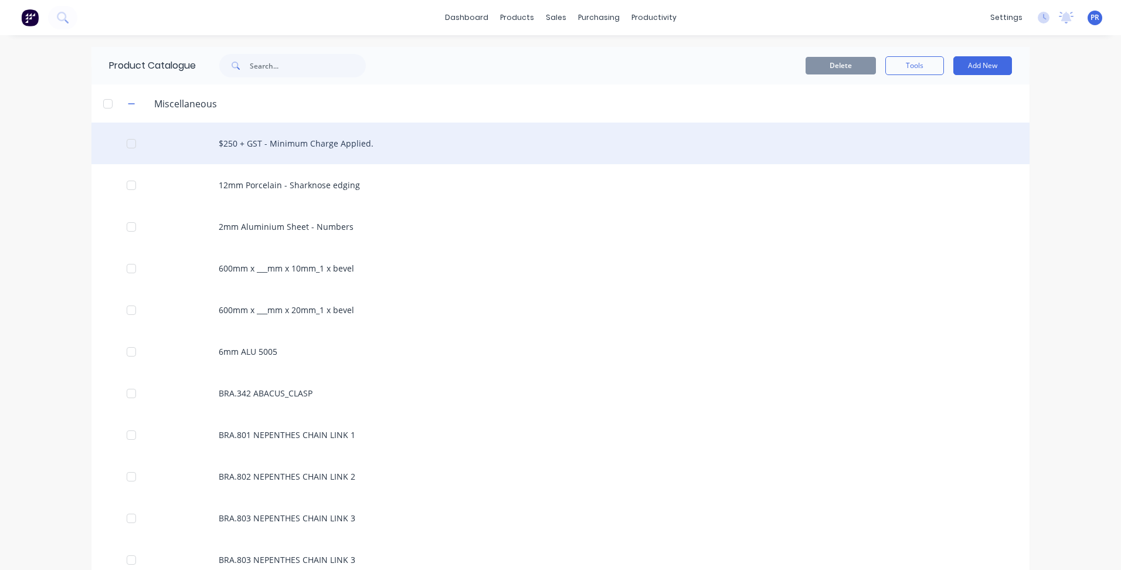
click at [259, 148] on div "$250 + GST - Minimum Charge Applied." at bounding box center [560, 144] width 938 height 42
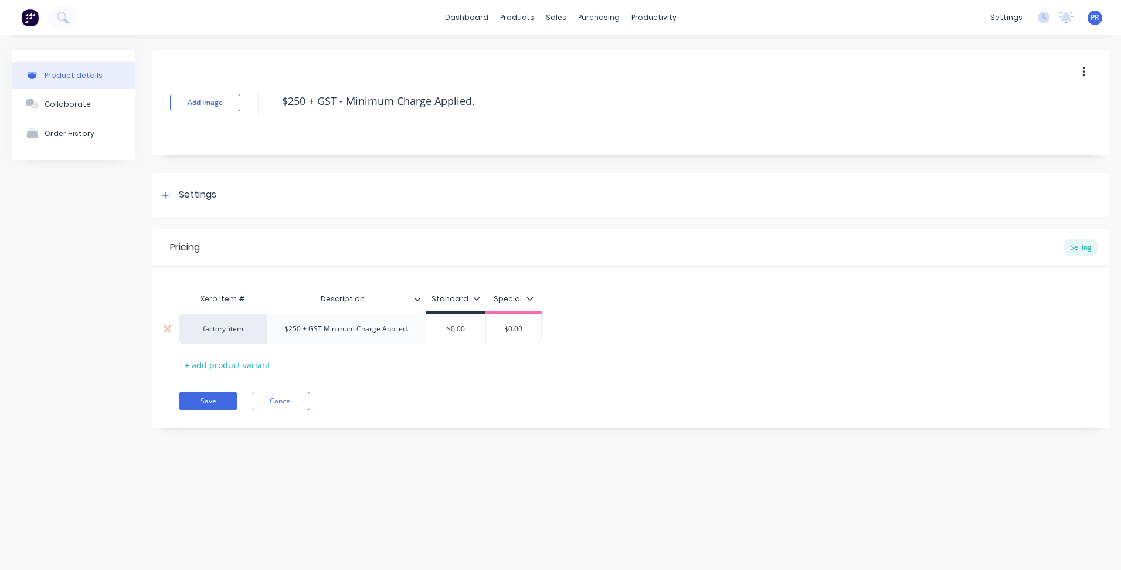
click at [348, 330] on div "$250 + GST Minimum Charge Applied." at bounding box center [346, 328] width 143 height 15
click at [337, 330] on div "$250 + GST Minimum Charge Applied." at bounding box center [346, 328] width 143 height 15
drag, startPoint x: 286, startPoint y: 329, endPoint x: 427, endPoint y: 334, distance: 141.4
click at [430, 331] on div "factory_item $250 + GST Minimum Charge Applied. $0.00 $0.00" at bounding box center [360, 329] width 363 height 30
click at [465, 336] on div "$0.00" at bounding box center [455, 331] width 59 height 29
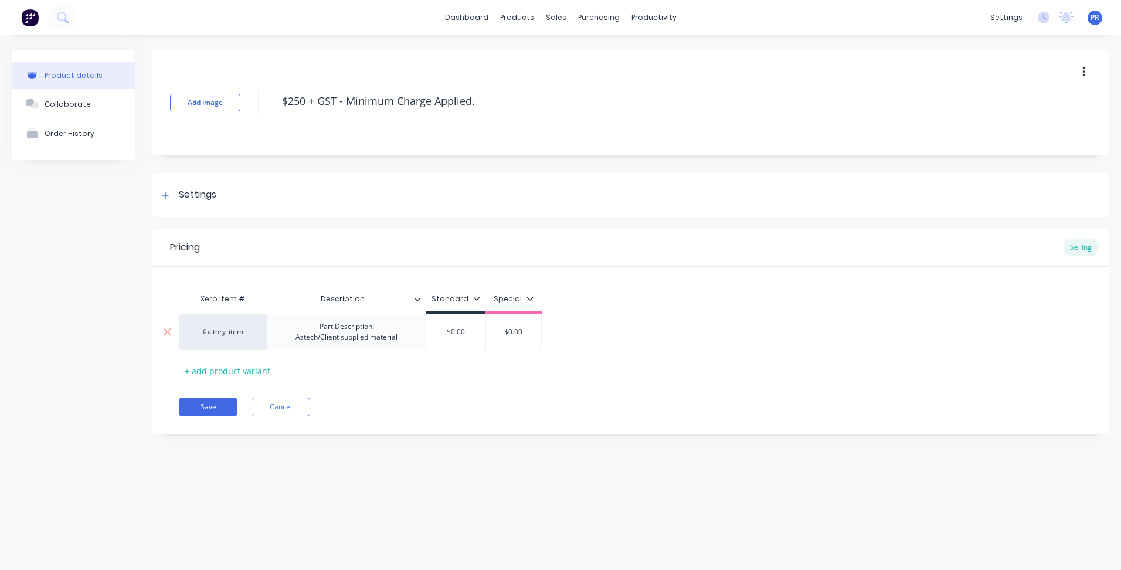
type input "$0.00"
click at [462, 334] on div "factory_item Part Description: Aztech/Client supplied material $0.00 $0.00 $0.00" at bounding box center [360, 332] width 363 height 36
click at [462, 334] on div "Part Description: Aztech/Client supplied material" at bounding box center [375, 332] width 216 height 36
click at [512, 331] on input "$0.00" at bounding box center [513, 332] width 59 height 11
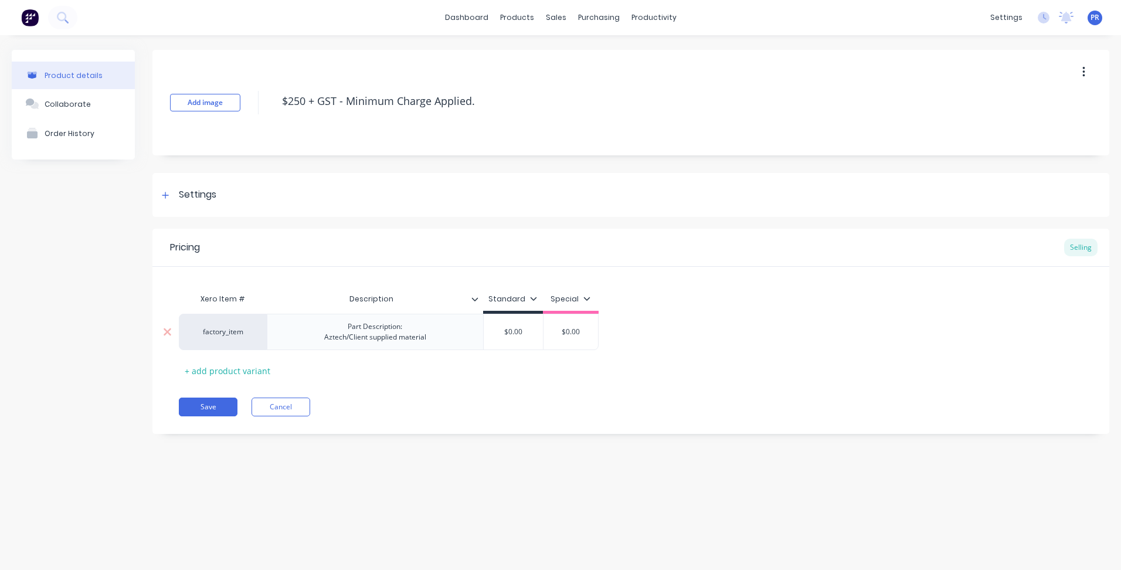
click at [515, 334] on input "$0.00" at bounding box center [513, 332] width 59 height 11
drag, startPoint x: 527, startPoint y: 331, endPoint x: 491, endPoint y: 330, distance: 36.4
click at [491, 330] on input "$0.00" at bounding box center [513, 332] width 59 height 11
click at [500, 335] on input "$0.00" at bounding box center [513, 332] width 59 height 11
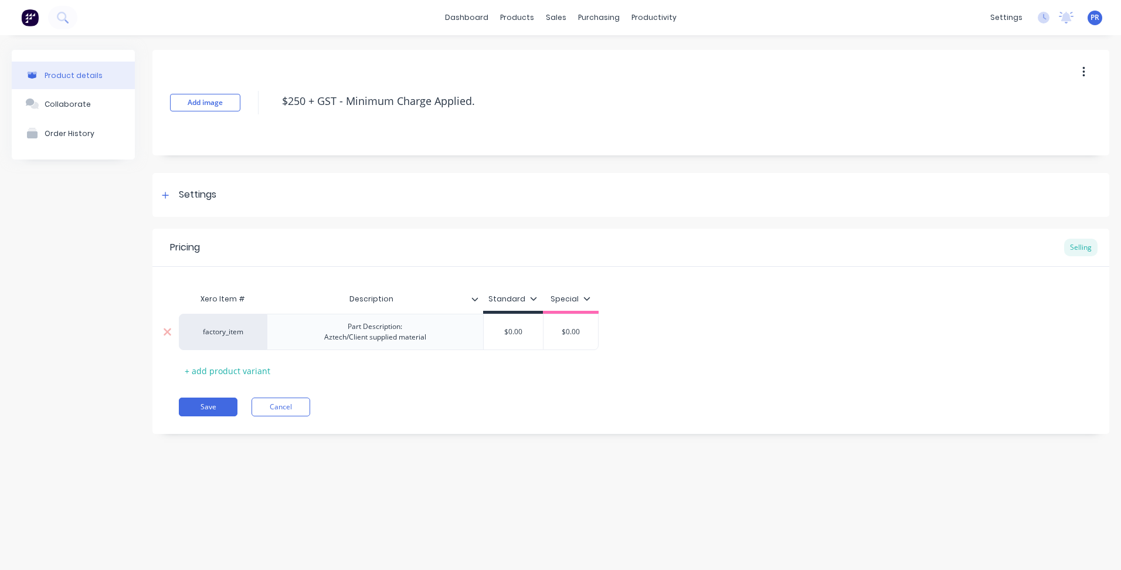
type input "$0.00"
click at [581, 333] on input "$0.00" at bounding box center [570, 332] width 59 height 11
drag, startPoint x: 522, startPoint y: 330, endPoint x: 508, endPoint y: 331, distance: 13.5
click at [508, 331] on input "$0.00" at bounding box center [513, 332] width 59 height 11
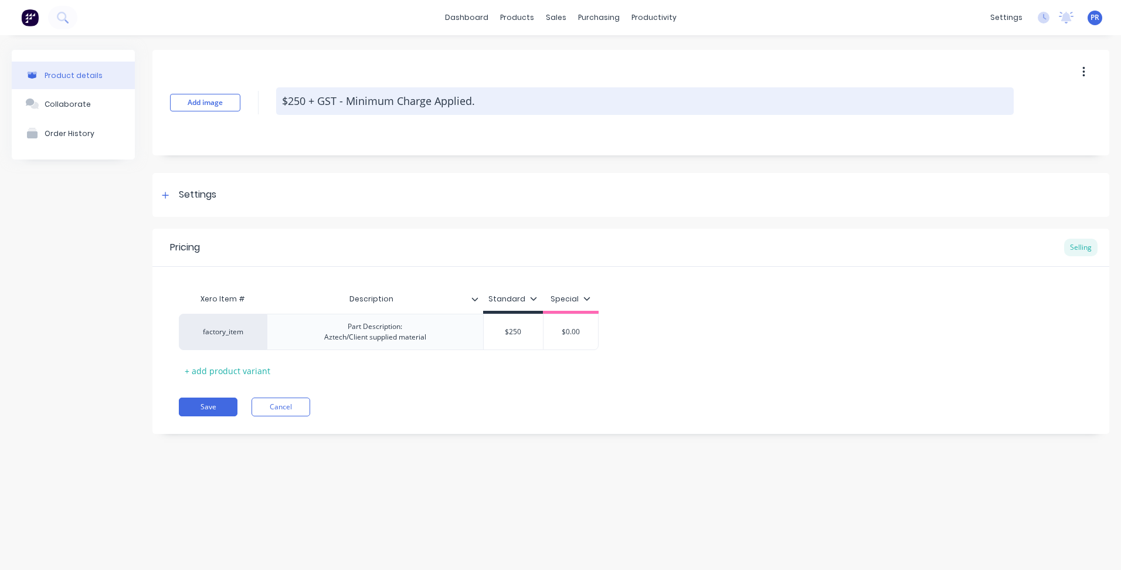
type input "$250"
click at [302, 96] on textarea "$250 + GST - Minimum Charge Applied." at bounding box center [645, 101] width 738 height 28
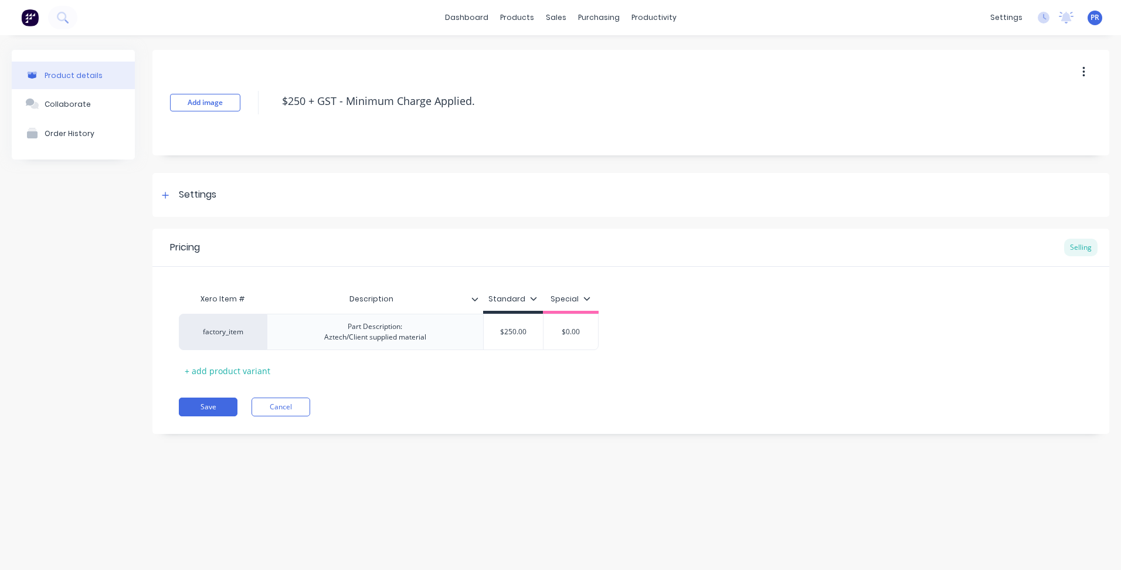
drag, startPoint x: 338, startPoint y: 84, endPoint x: 267, endPoint y: 79, distance: 71.1
click at [267, 79] on div "Add image $250 + GST - Minimum Charge Applied." at bounding box center [630, 103] width 957 height 106
click at [202, 413] on button "Save" at bounding box center [208, 407] width 59 height 19
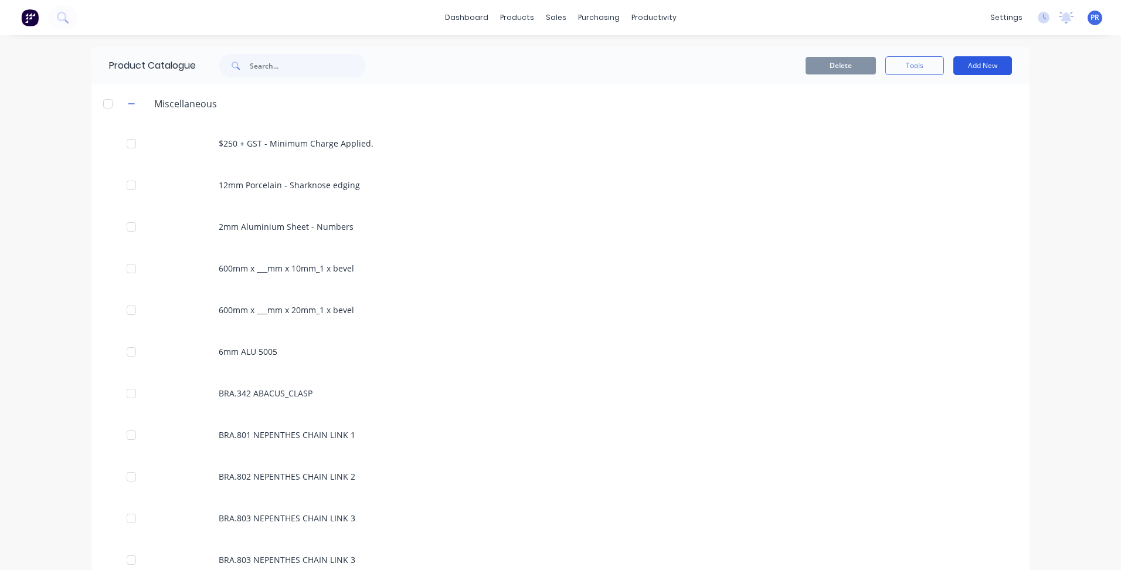
click at [964, 69] on button "Add New" at bounding box center [983, 65] width 59 height 19
click at [930, 114] on div "Product" at bounding box center [956, 119] width 90 height 17
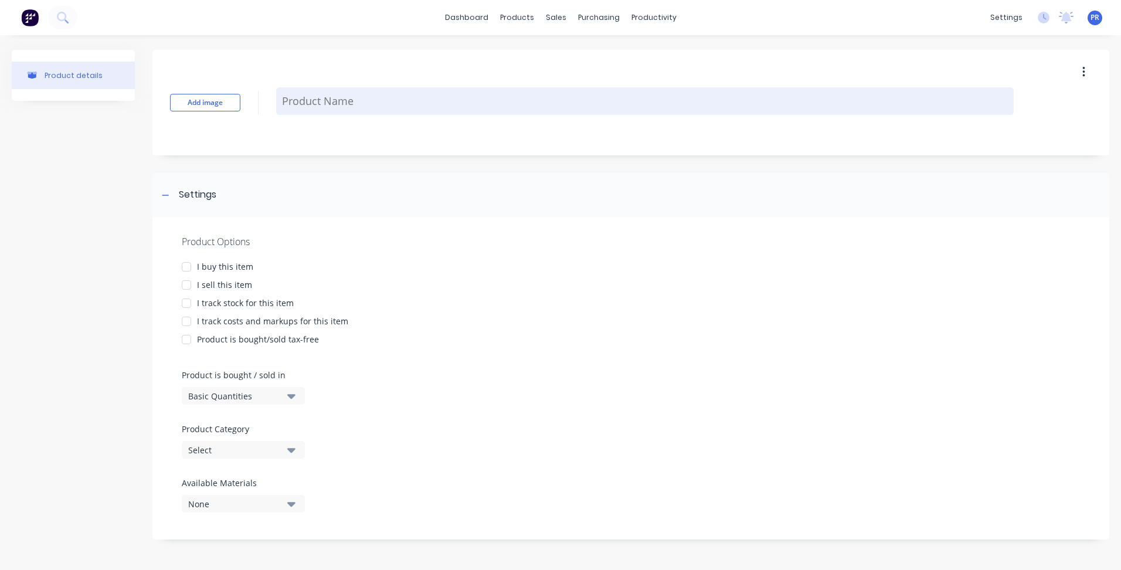
click at [322, 101] on textarea at bounding box center [645, 101] width 738 height 28
type textarea "#"
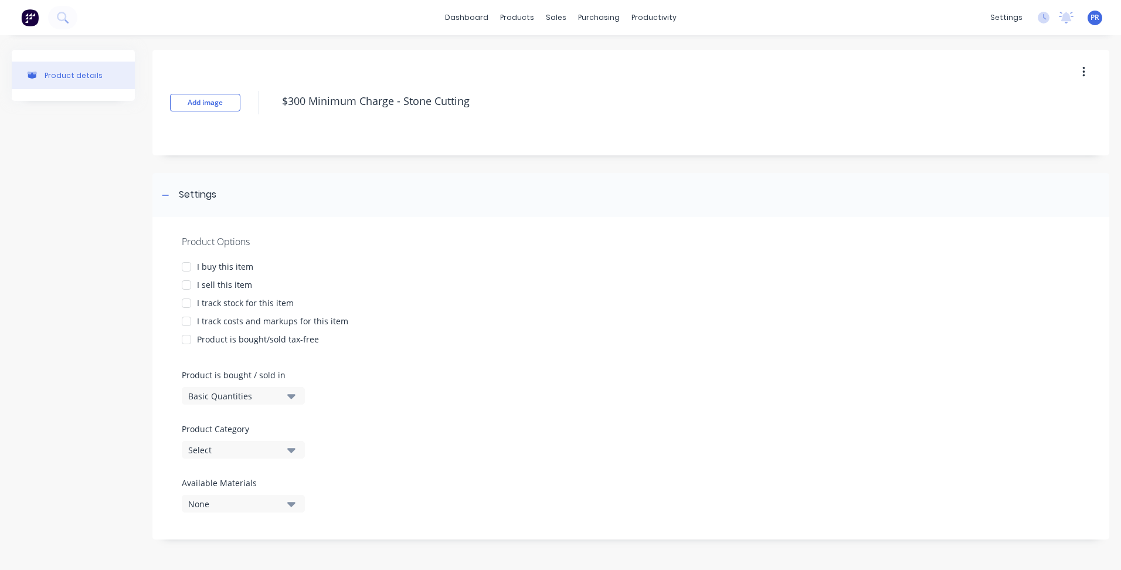
click at [222, 281] on div "I sell this item" at bounding box center [224, 285] width 55 height 12
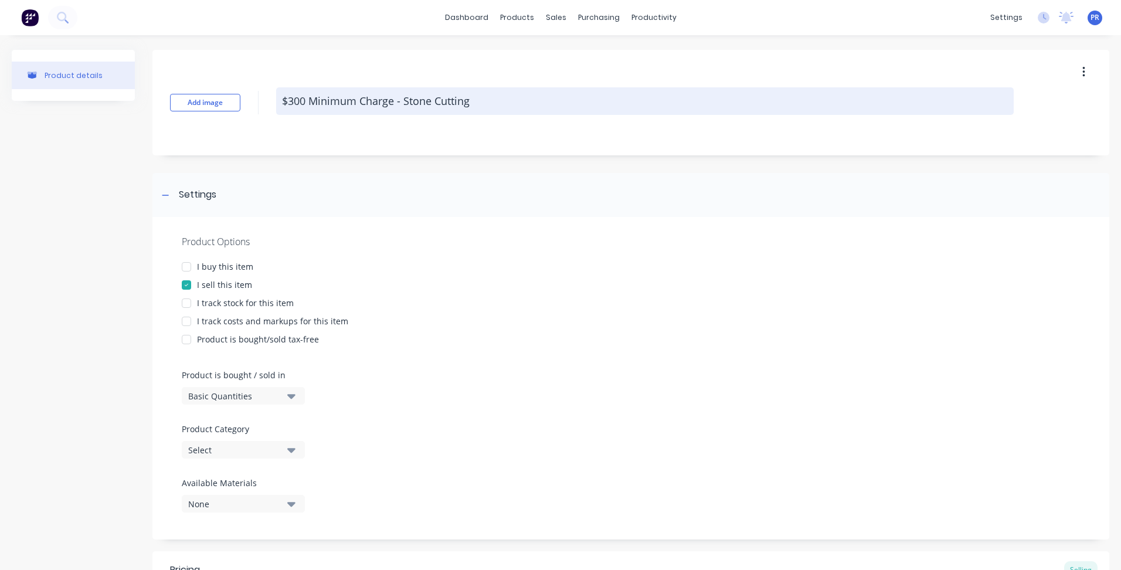
click at [304, 99] on textarea "$300 Minimum Charge - Stone Cutting" at bounding box center [645, 101] width 738 height 28
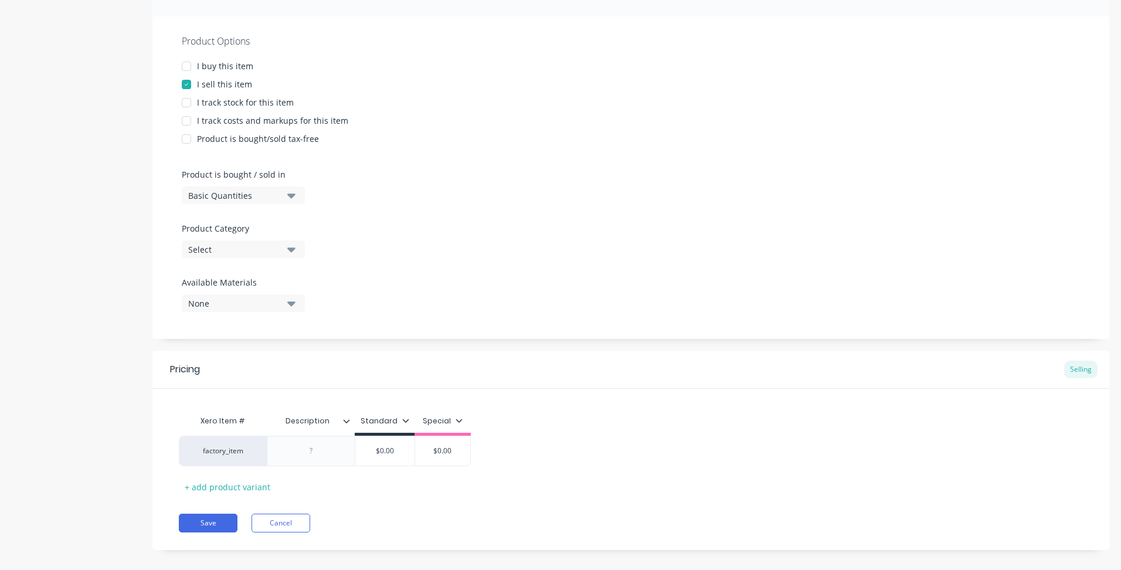
scroll to position [213, 0]
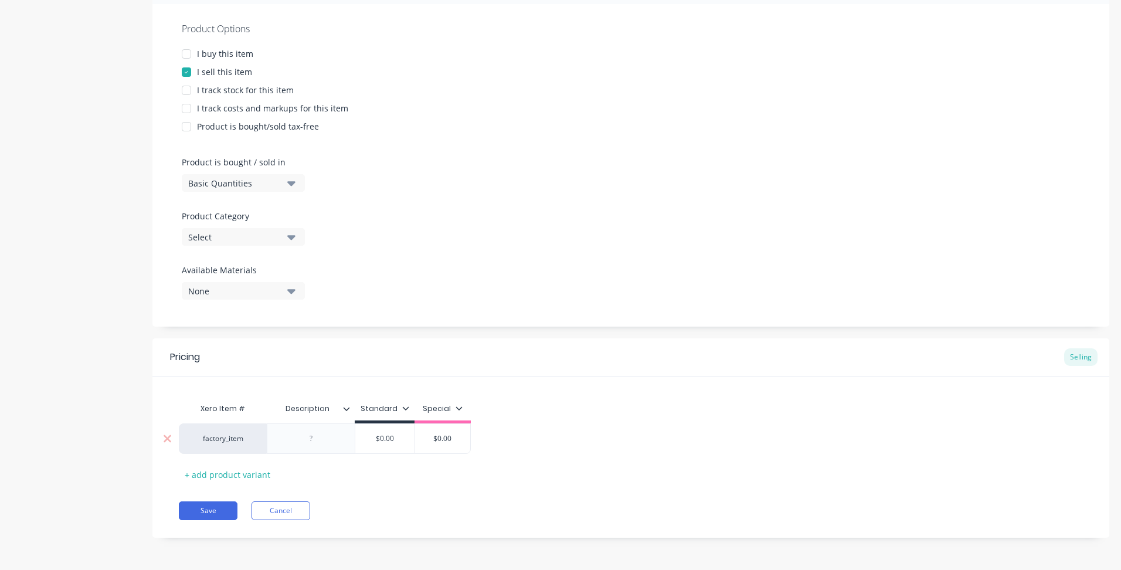
click at [323, 430] on div at bounding box center [311, 438] width 88 height 30
type textarea "$300 + GST Minimum Charge - Stone Cutting"
click at [311, 437] on div at bounding box center [311, 438] width 59 height 15
type input "$0.00"
click at [388, 445] on div "$0.00 $0.00" at bounding box center [384, 441] width 59 height 29
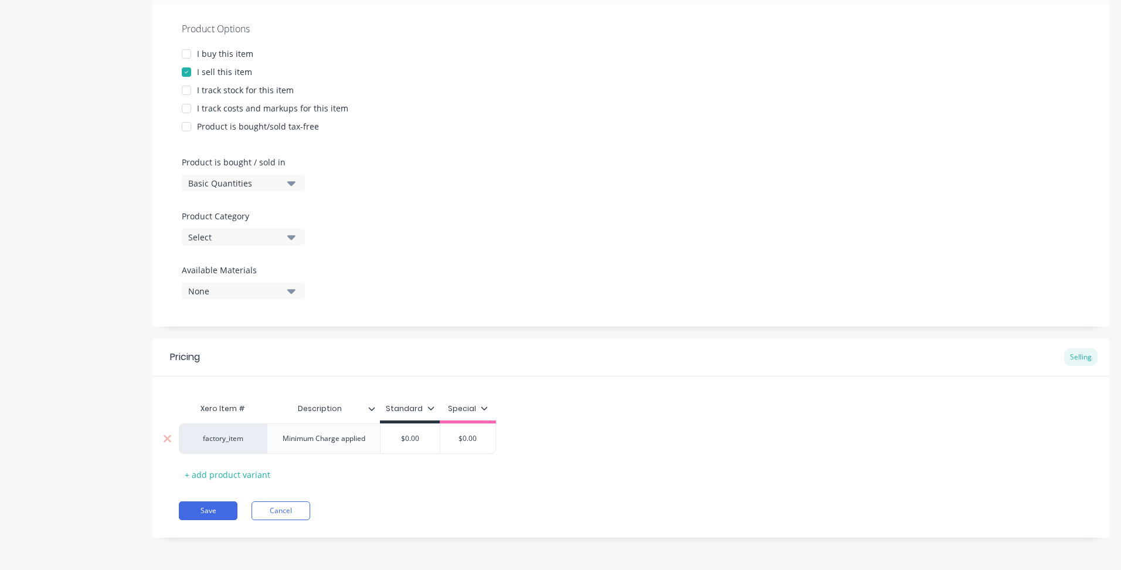
click at [388, 445] on div "$0.00" at bounding box center [410, 438] width 59 height 29
drag, startPoint x: 421, startPoint y: 440, endPoint x: 406, endPoint y: 440, distance: 14.7
click at [406, 440] on input "$0.00" at bounding box center [410, 438] width 59 height 11
drag, startPoint x: 404, startPoint y: 438, endPoint x: 415, endPoint y: 438, distance: 11.2
click at [415, 438] on input "$0.00" at bounding box center [410, 438] width 59 height 11
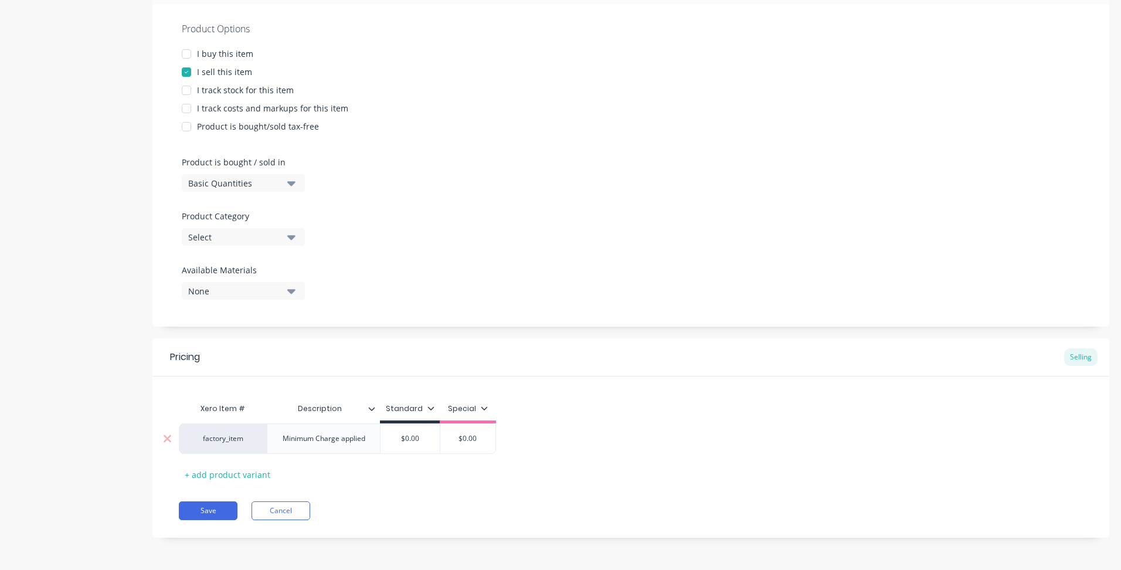
click at [418, 438] on input "$0.00" at bounding box center [410, 438] width 59 height 11
type input "$0.00"
click at [473, 436] on input "$0.00" at bounding box center [468, 438] width 59 height 11
drag, startPoint x: 405, startPoint y: 436, endPoint x: 421, endPoint y: 437, distance: 15.3
click at [421, 437] on input "$0.00" at bounding box center [410, 438] width 59 height 11
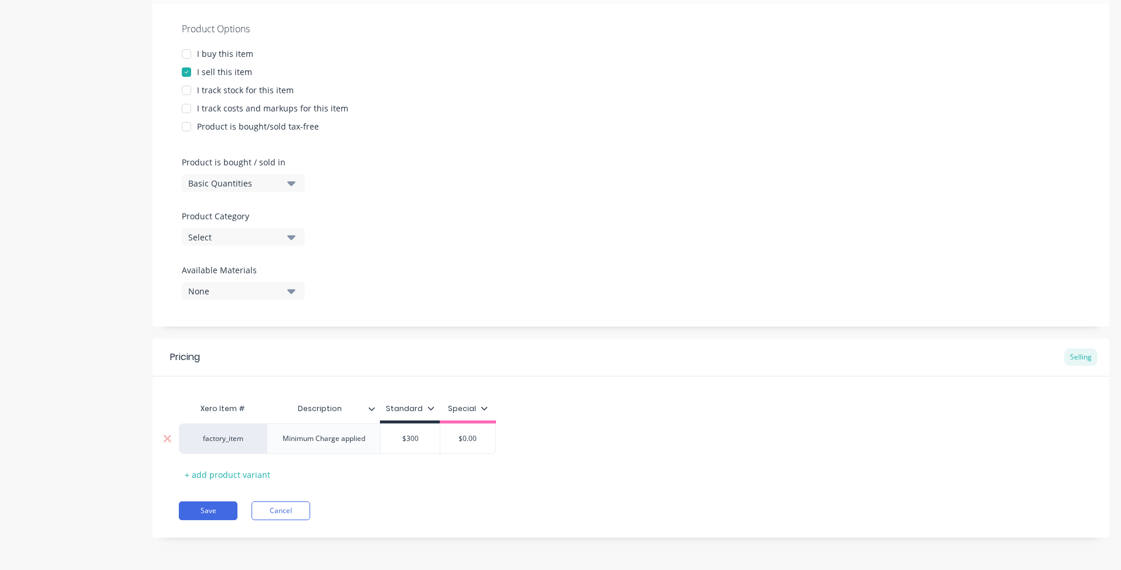
type input "$300"
click at [459, 438] on input "$0.00" at bounding box center [468, 438] width 59 height 11
click at [351, 437] on div "Minimum Charge applied" at bounding box center [323, 438] width 101 height 15
click at [367, 436] on div "Minimum Charge applied" at bounding box center [323, 438] width 101 height 15
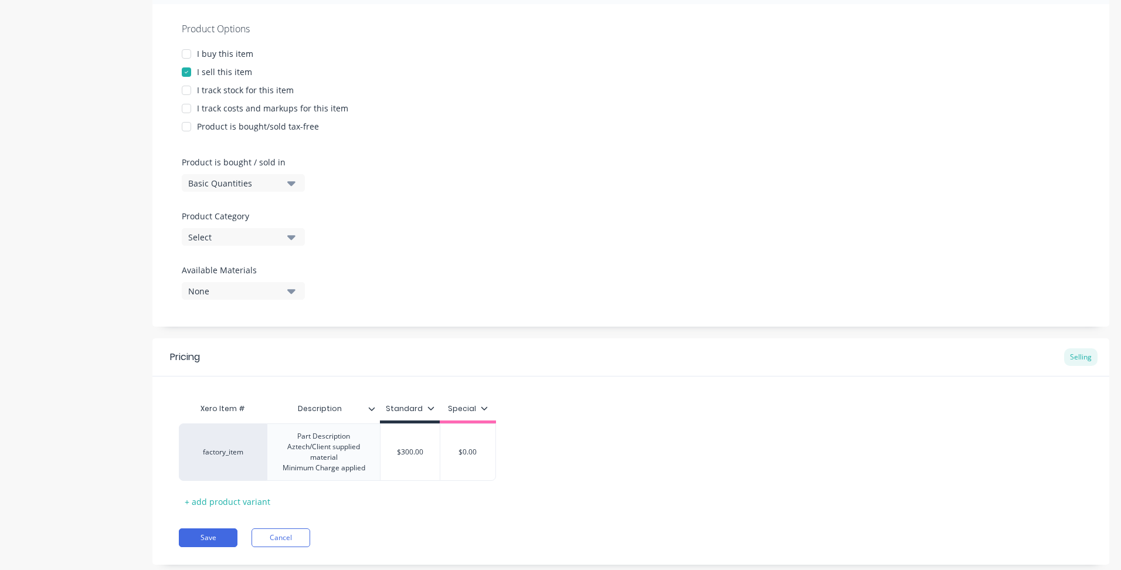
click at [435, 502] on div "Pricing Selling Xero Item # Description Standard Special factory_item Part Desc…" at bounding box center [630, 451] width 957 height 226
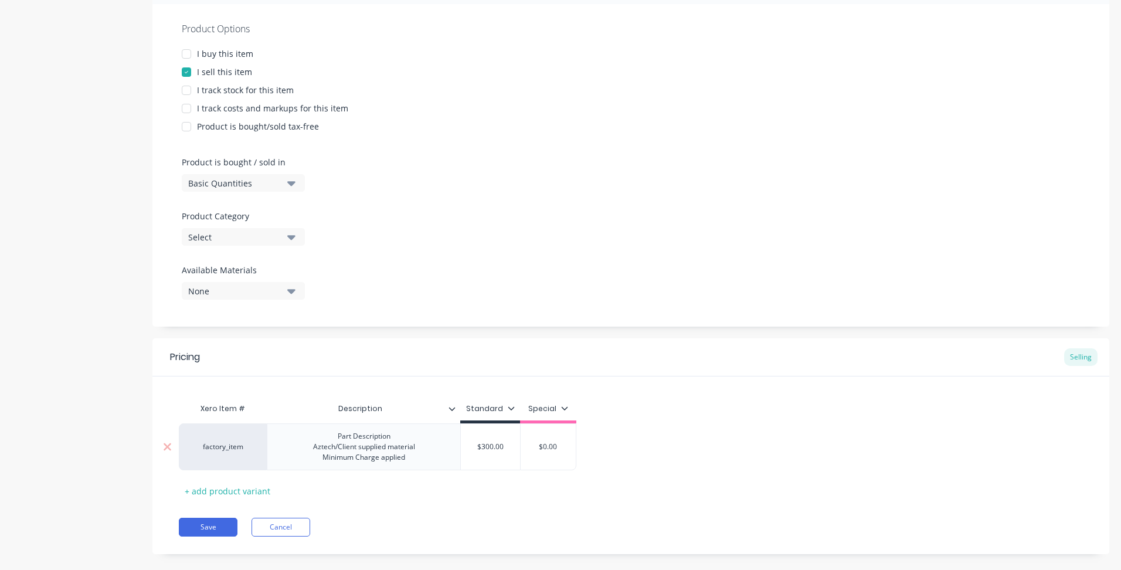
click at [404, 457] on div "Part Description Aztech/Client supplied material Minimum Charge applied" at bounding box center [364, 447] width 121 height 36
click at [380, 456] on div "Part Description Aztech/Client supplied material Minimum Charge applied" at bounding box center [364, 447] width 121 height 36
click at [392, 436] on div "Part Description Aztech/Client supplied material" at bounding box center [364, 442] width 121 height 26
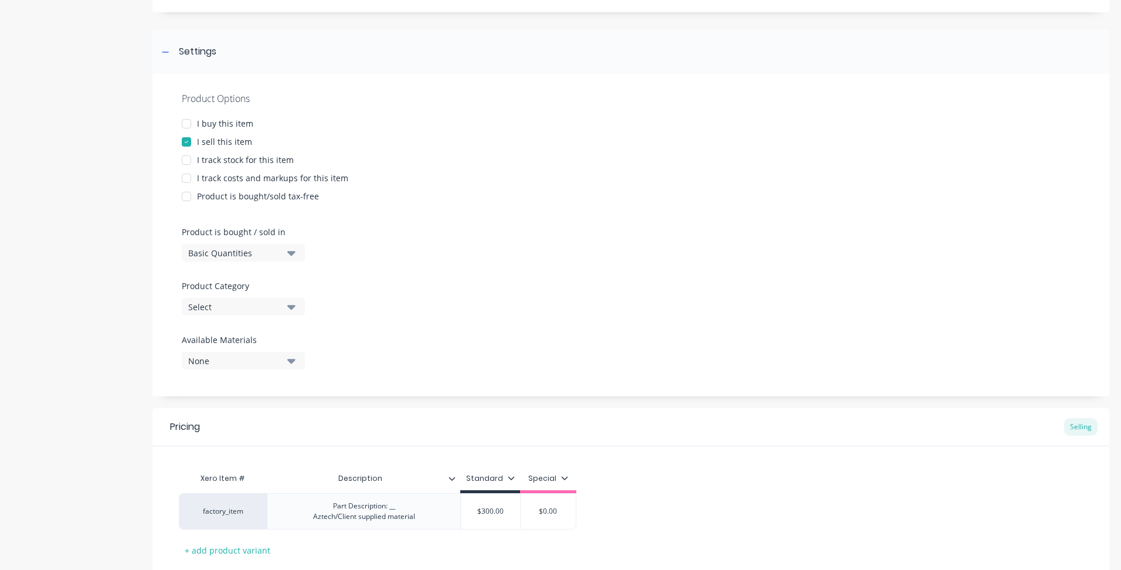
scroll to position [219, 0]
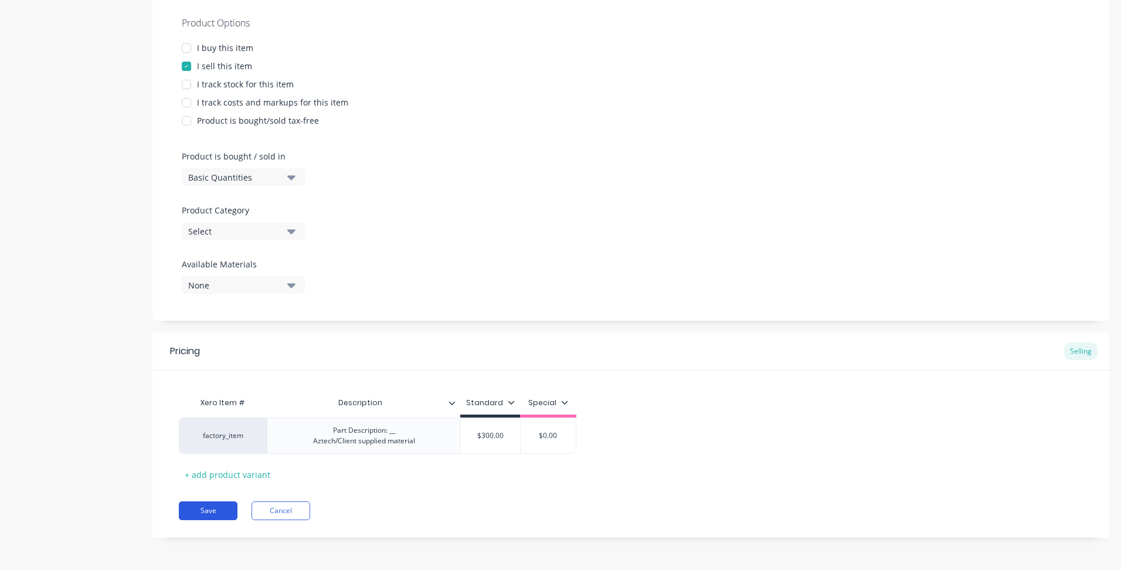
click at [221, 506] on button "Save" at bounding box center [208, 510] width 59 height 19
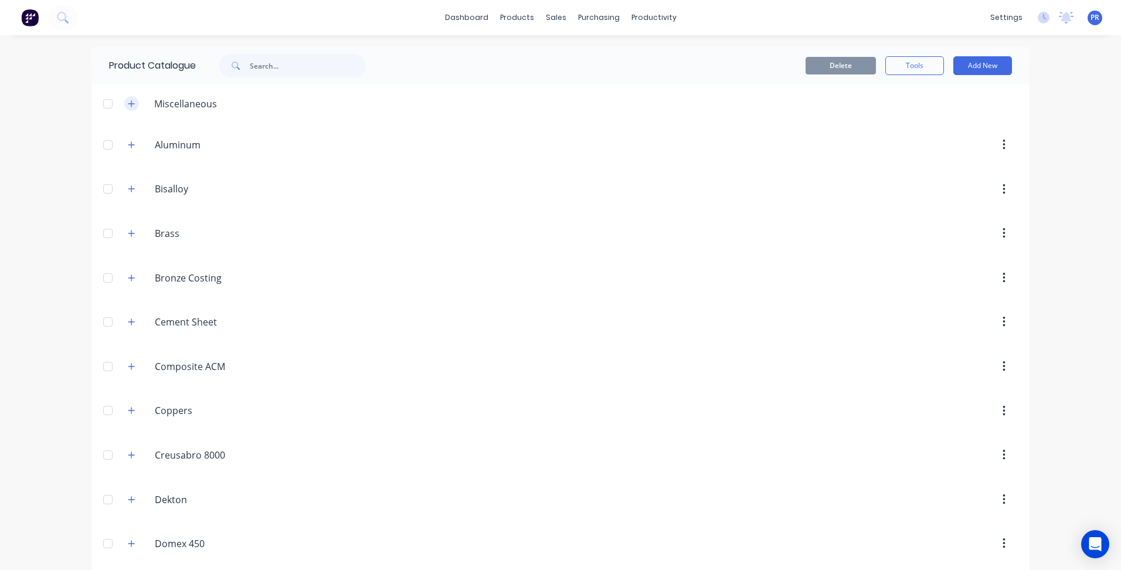
click at [124, 99] on button "button" at bounding box center [131, 103] width 15 height 15
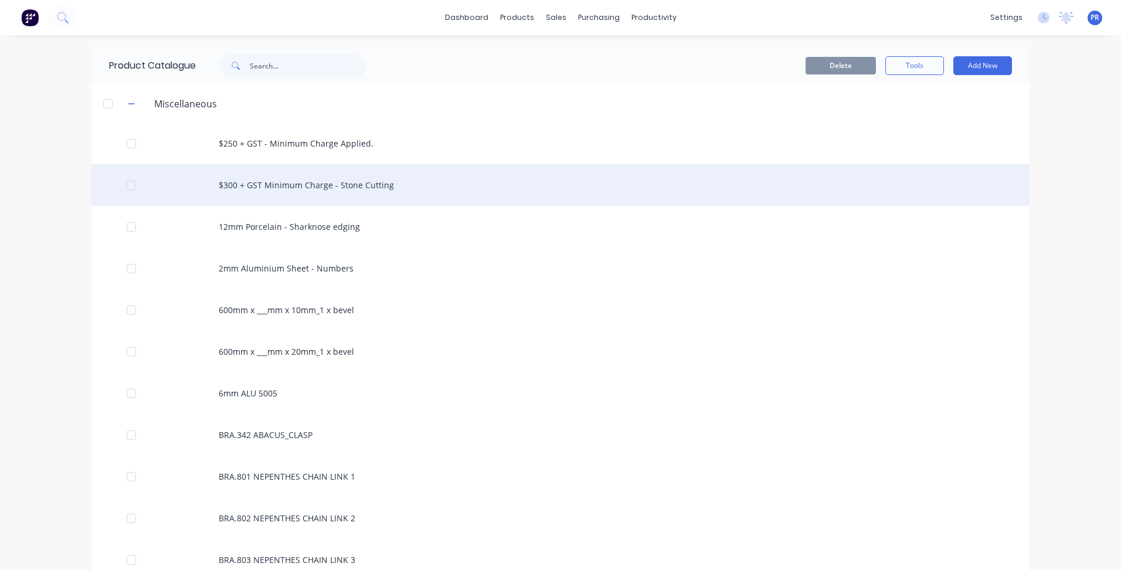
click at [269, 181] on div "$300 + GST Minimum Charge - Stone Cutting" at bounding box center [560, 185] width 938 height 42
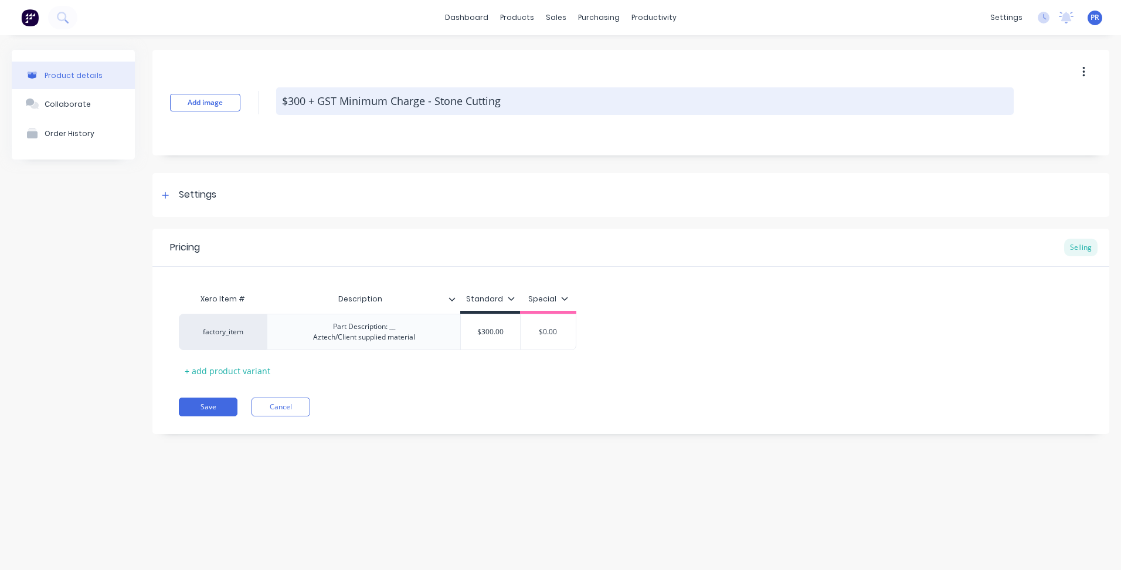
click at [391, 107] on textarea "$300 + GST Minimum Charge - Stone Cutting" at bounding box center [645, 101] width 738 height 28
click at [341, 97] on textarea "$300 + GST Minimum Charge - Stone Cutting" at bounding box center [645, 101] width 738 height 28
type textarea "x"
type textarea "$300 + GST -Minimum Charge - Stone Cutting"
type textarea "x"
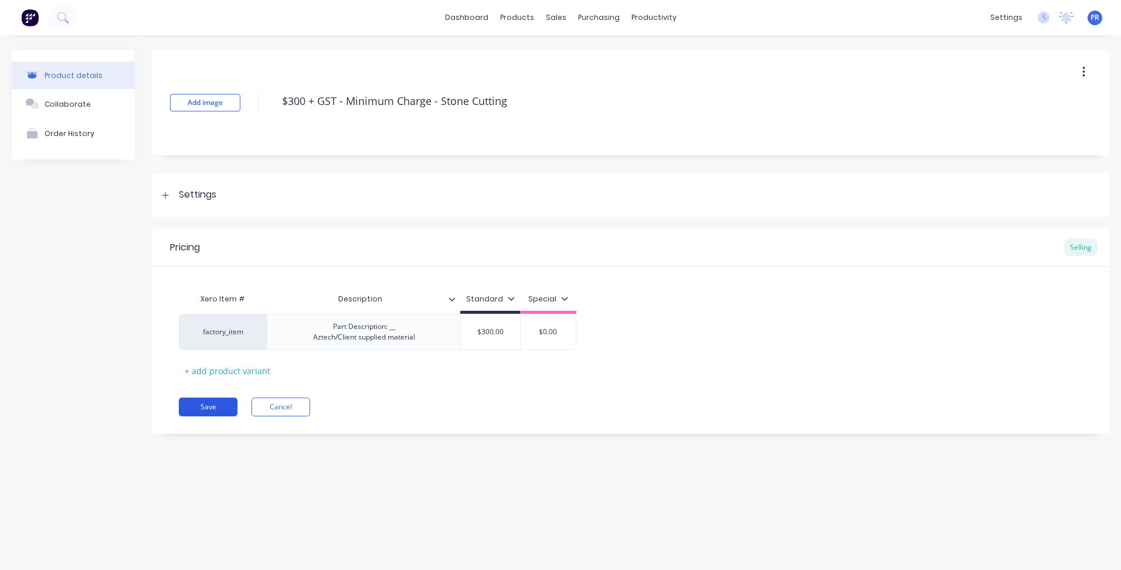
type textarea "$300 + GST - Minimum Charge - Stone Cutting"
type textarea "x"
type textarea "$300 + GST - Minimum Charge - Stone Cutting"
click at [193, 407] on button "Save" at bounding box center [208, 407] width 59 height 19
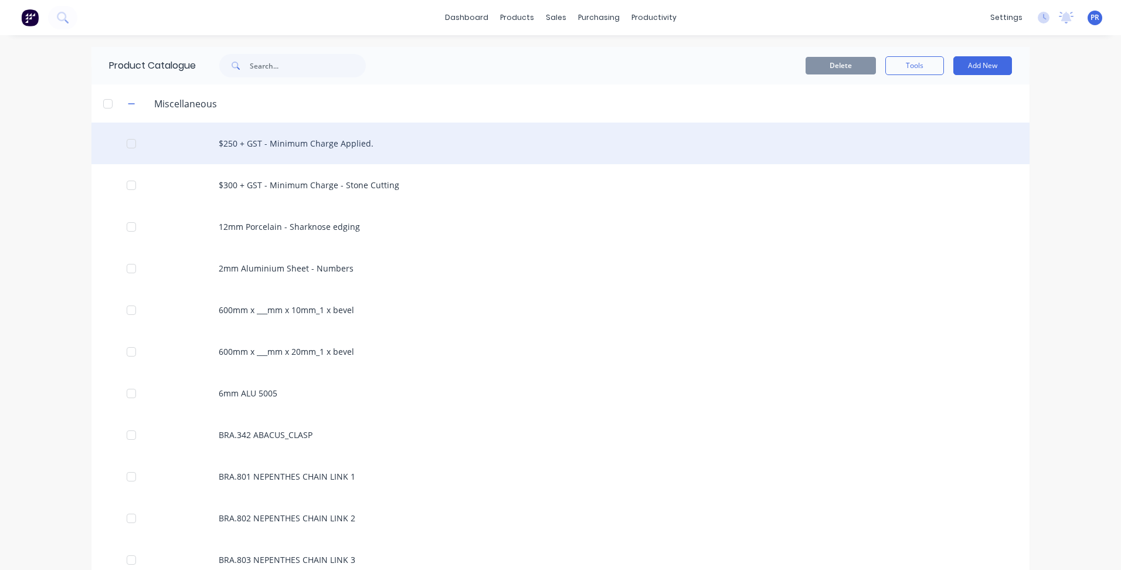
click at [284, 149] on div "$250 + GST - Minimum Charge Applied." at bounding box center [560, 144] width 938 height 42
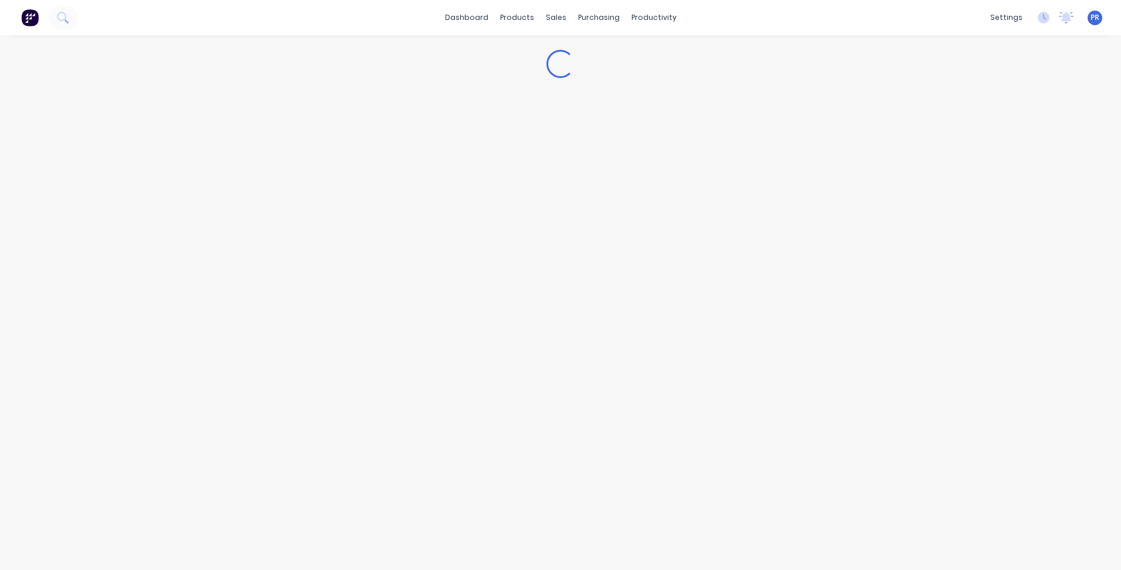
type textarea "x"
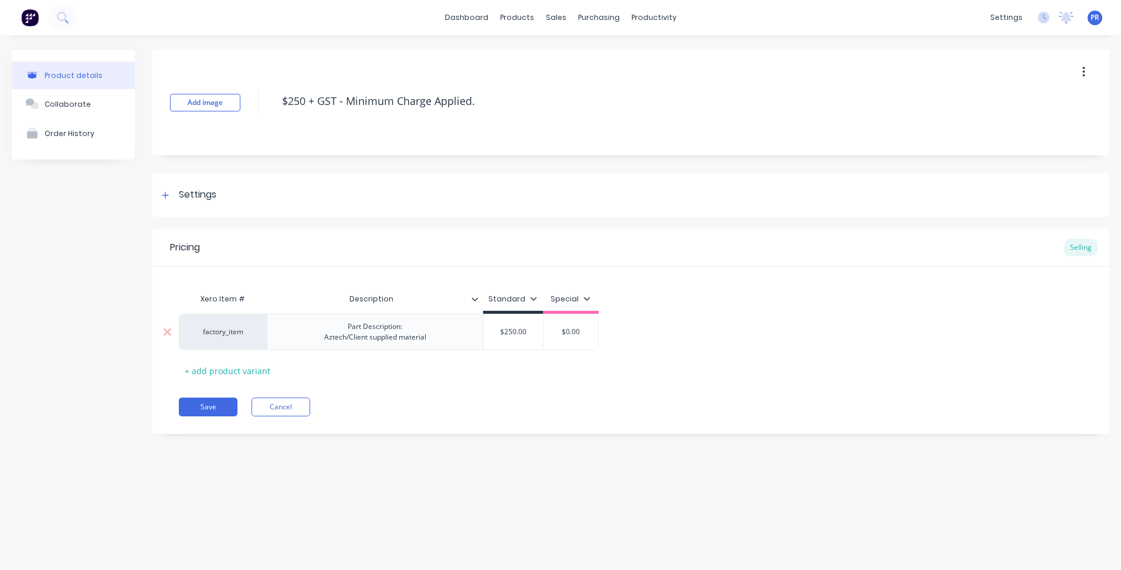
click at [413, 328] on div "Part Description: Aztech/Client supplied material" at bounding box center [375, 332] width 121 height 26
click at [221, 406] on button "Save" at bounding box center [208, 407] width 59 height 19
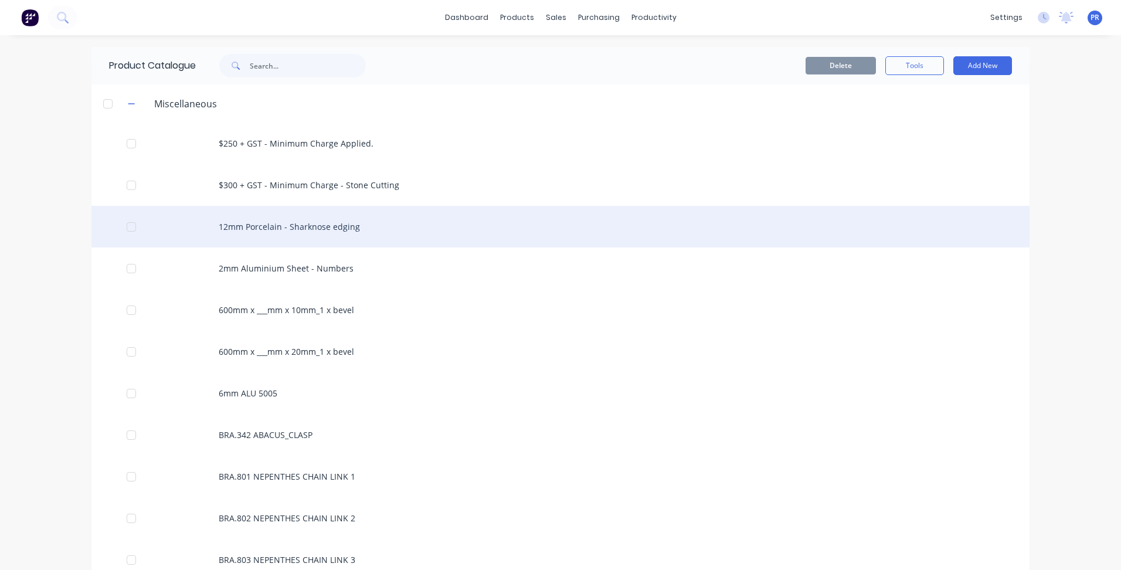
scroll to position [59, 0]
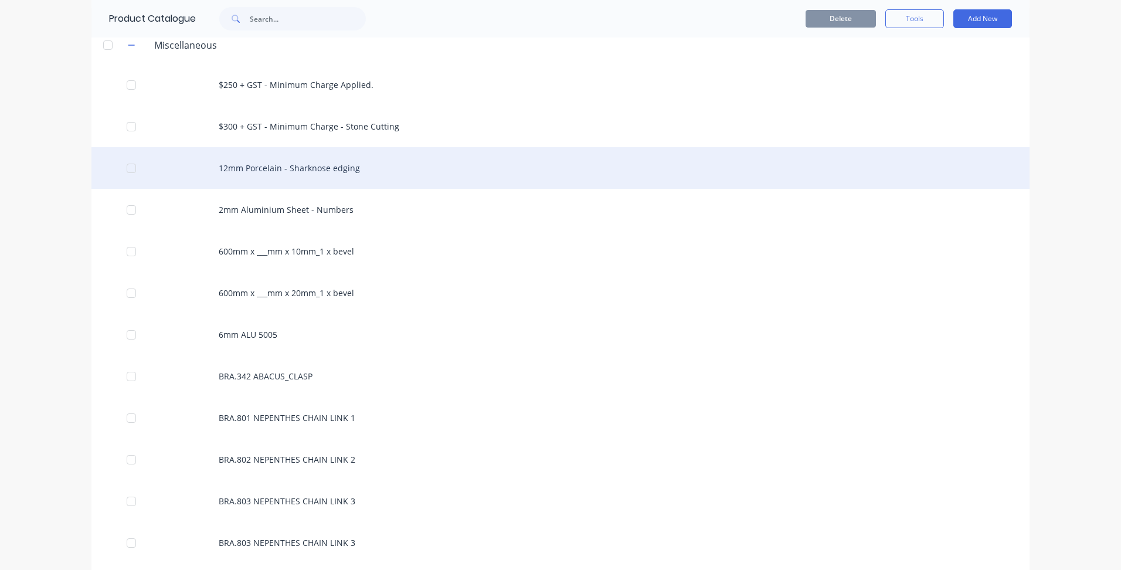
click at [328, 169] on div "12mm Porcelain - Sharknose edging" at bounding box center [560, 168] width 938 height 42
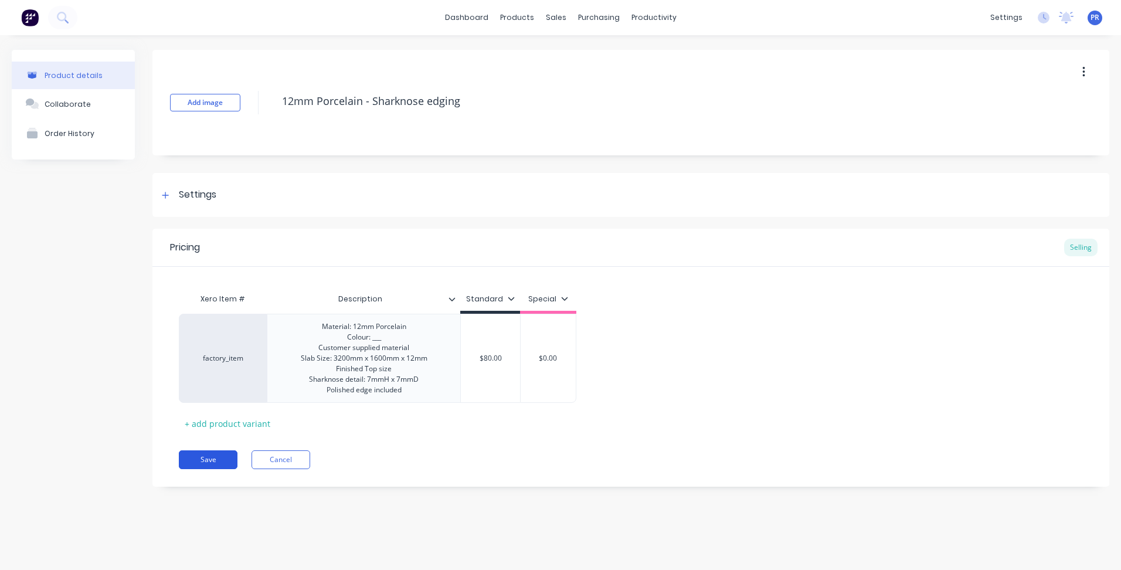
click at [213, 457] on button "Save" at bounding box center [208, 459] width 59 height 19
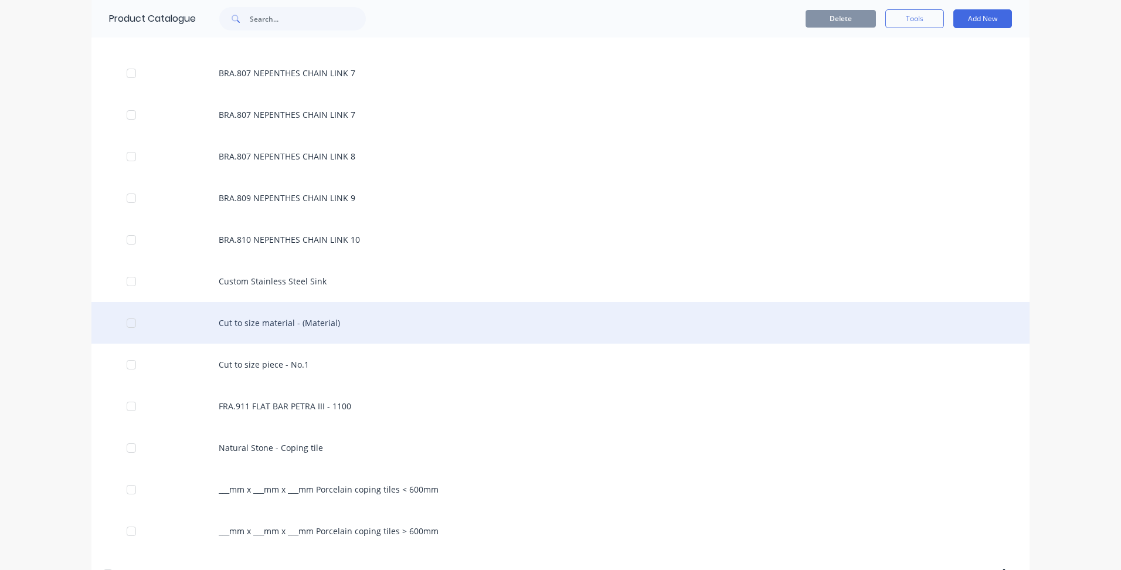
scroll to position [704, 0]
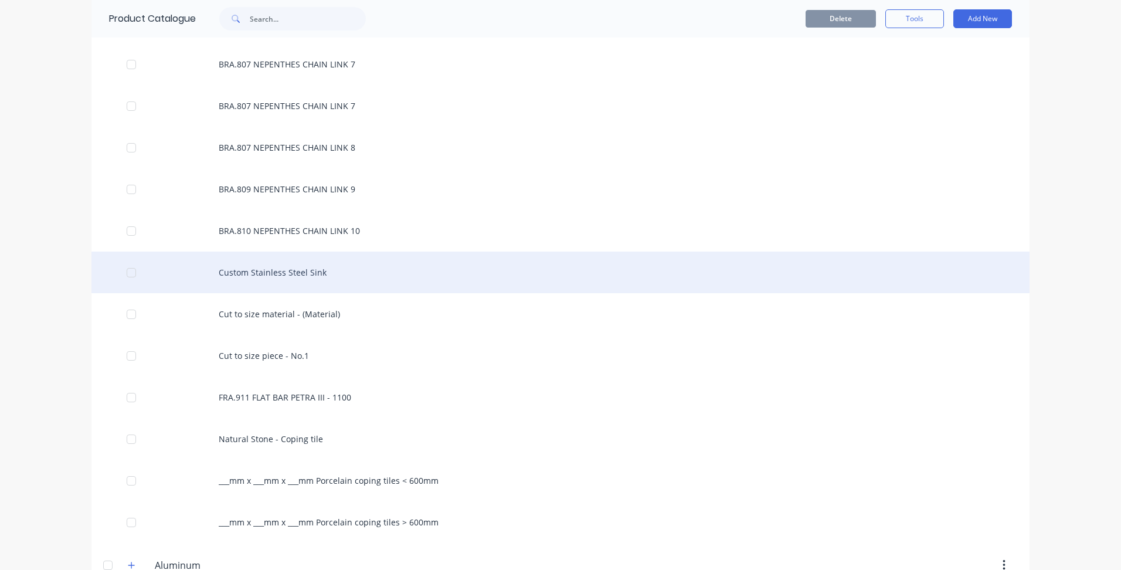
click at [286, 273] on div "Custom Stainless Steel Sink" at bounding box center [560, 273] width 938 height 42
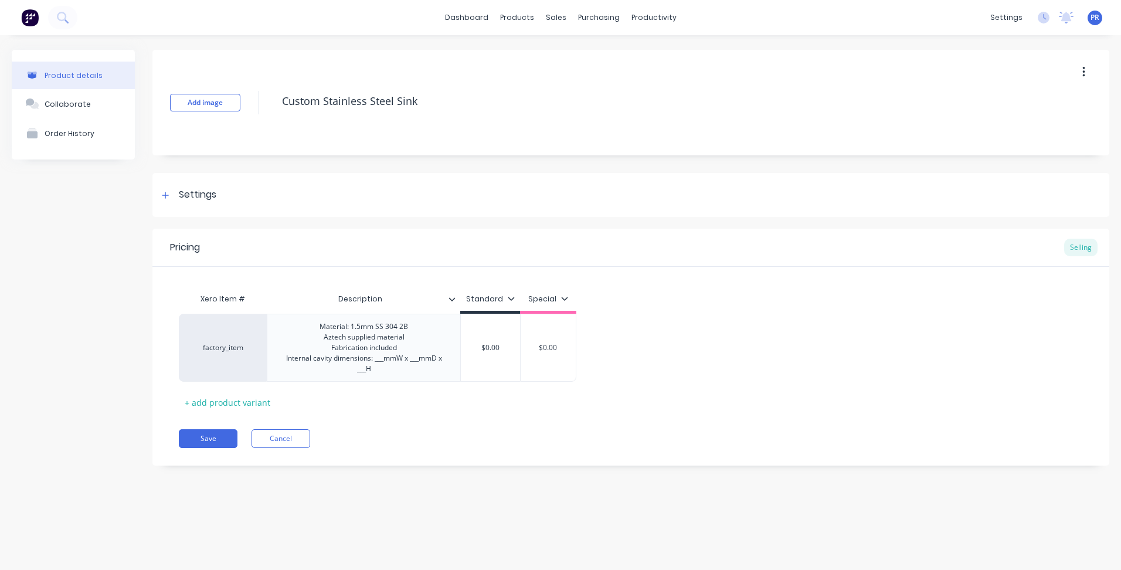
type textarea "x"
type input "$0.00"
drag, startPoint x: 479, startPoint y: 349, endPoint x: 491, endPoint y: 349, distance: 12.3
click at [491, 349] on input "$0.00" at bounding box center [490, 348] width 59 height 11
click at [490, 348] on input "$0.00" at bounding box center [490, 348] width 59 height 11
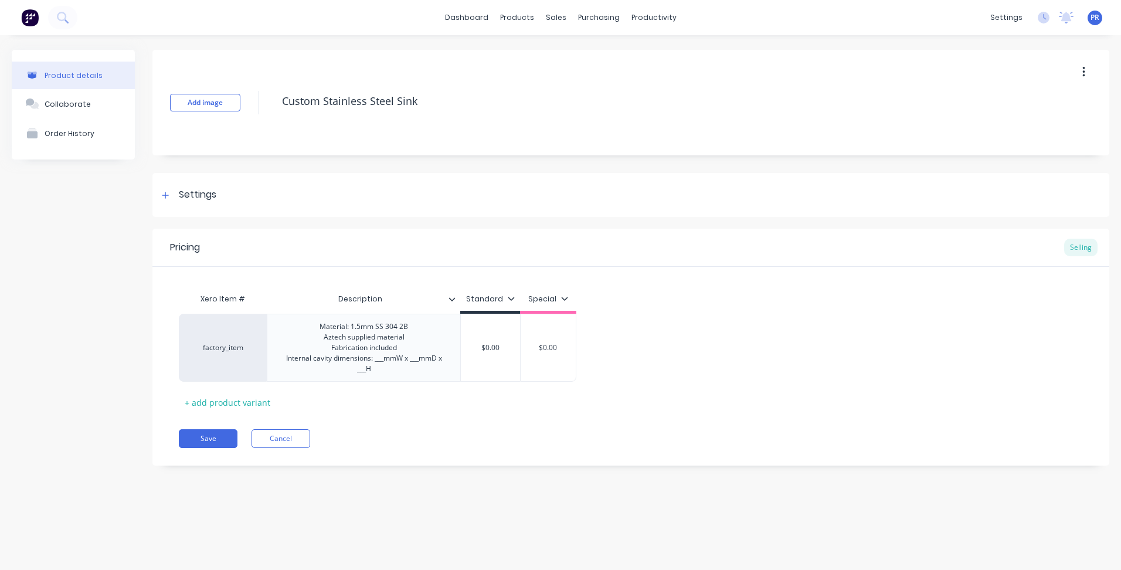
click at [323, 475] on div "Add image Custom Stainless Steel Sink Settings Product Options I buy this item …" at bounding box center [630, 266] width 957 height 433
click at [270, 444] on button "Cancel" at bounding box center [281, 438] width 59 height 19
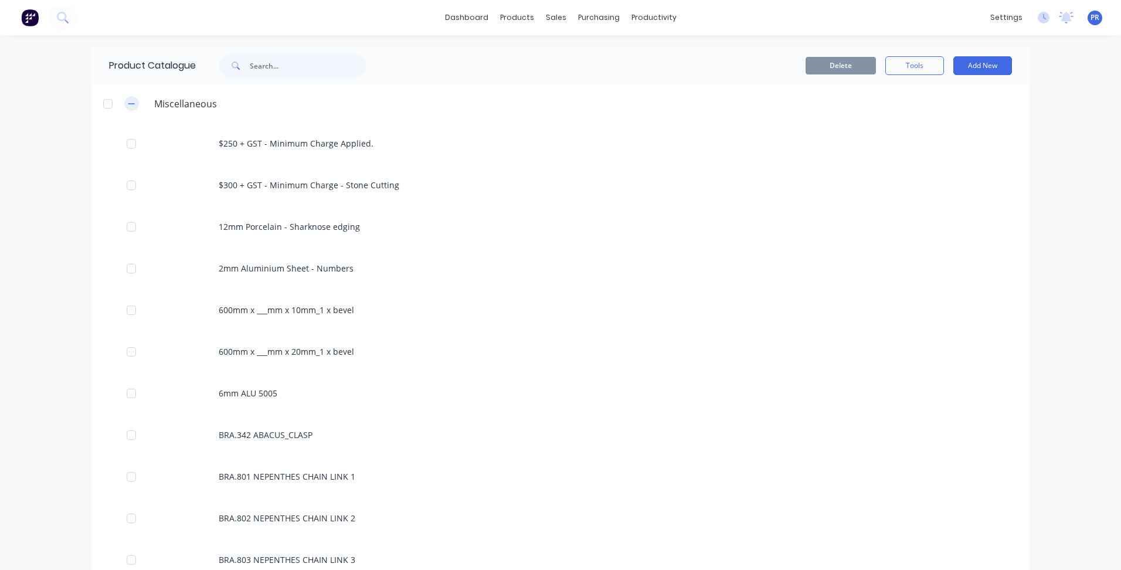
click at [134, 103] on button "button" at bounding box center [131, 103] width 15 height 15
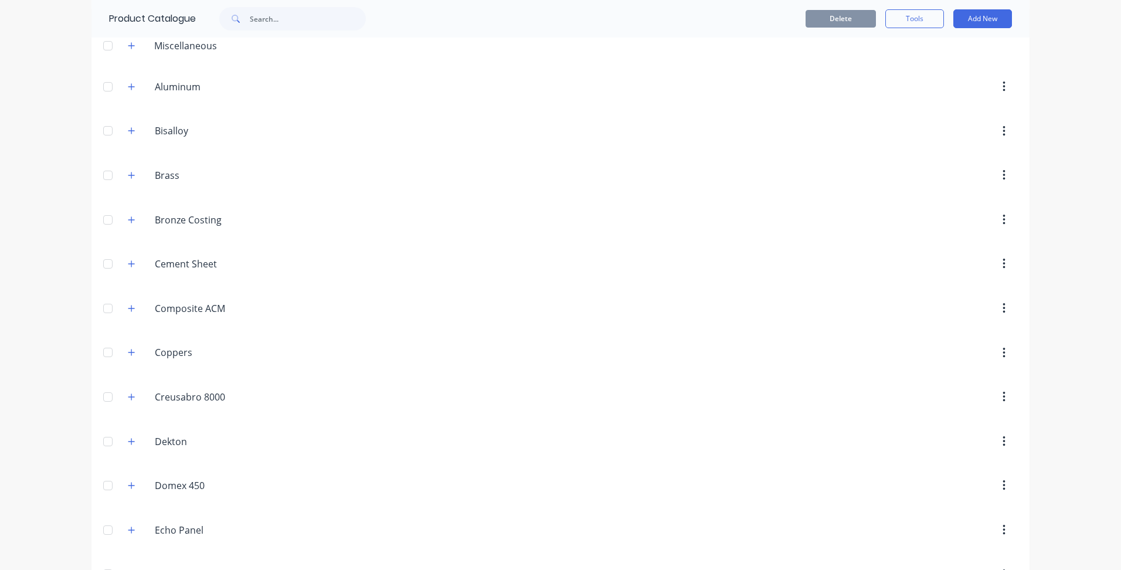
scroll to position [59, 0]
click at [128, 84] on icon "button" at bounding box center [131, 86] width 7 height 8
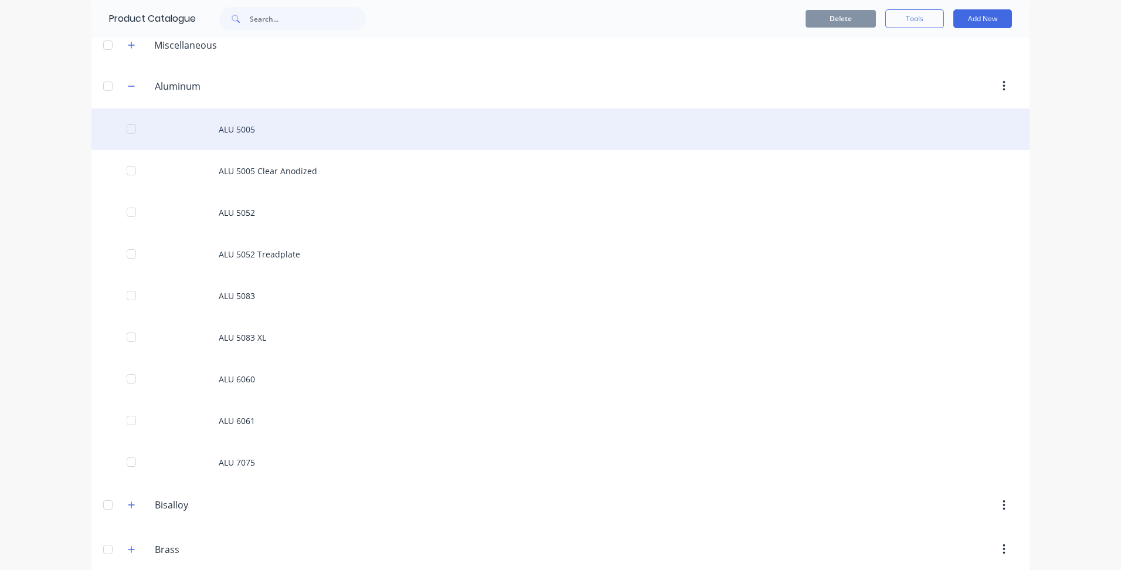
click at [253, 134] on div "ALU 5005" at bounding box center [560, 129] width 938 height 42
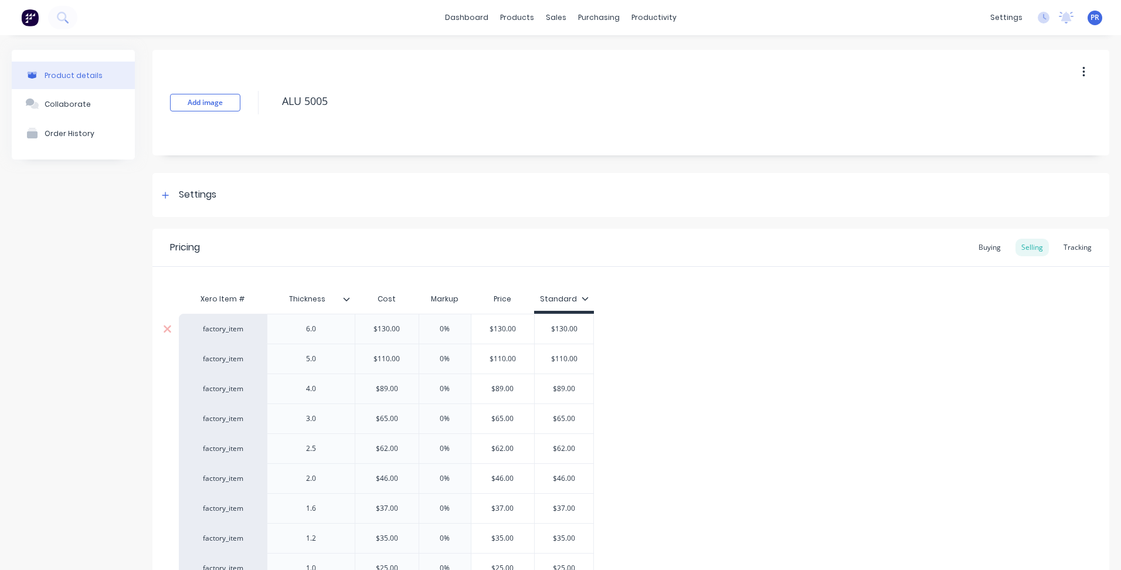
type textarea "x"
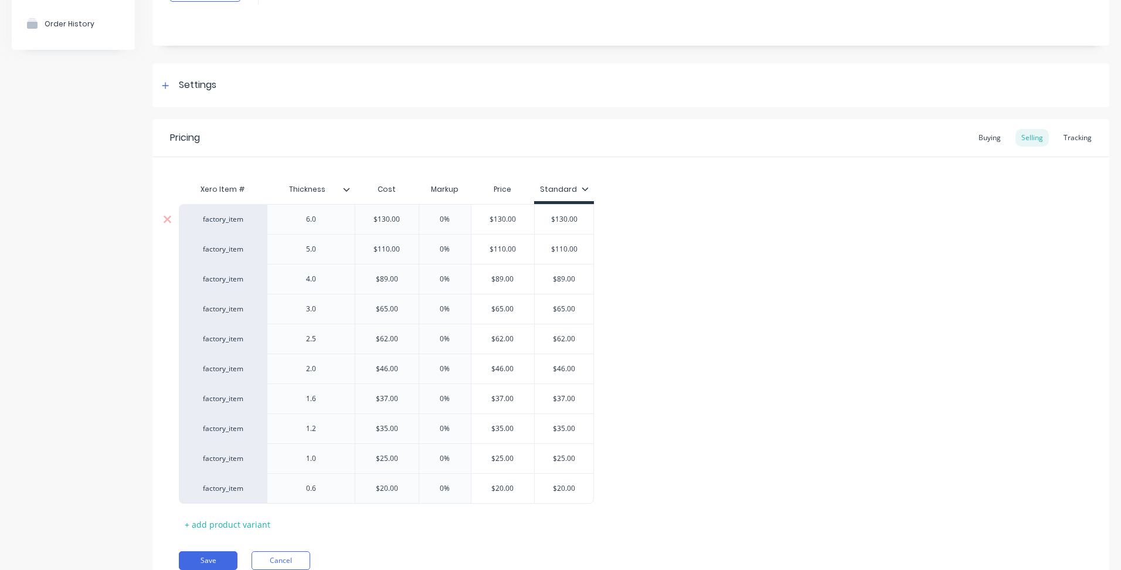
scroll to position [160, 0]
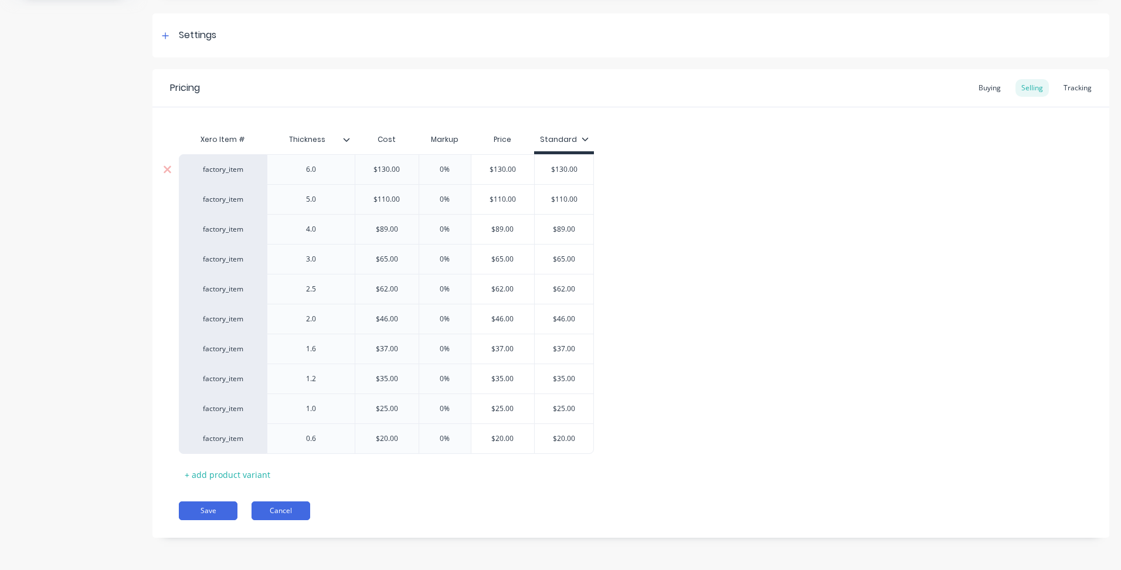
click at [292, 510] on button "Cancel" at bounding box center [281, 510] width 59 height 19
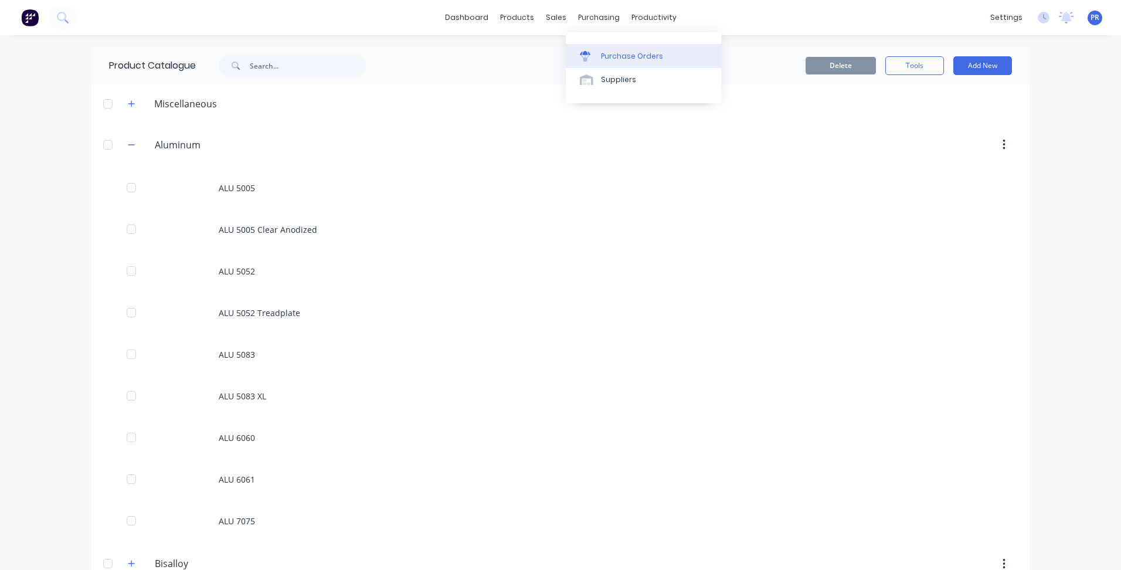
click at [608, 59] on div "Purchase Orders" at bounding box center [632, 56] width 62 height 11
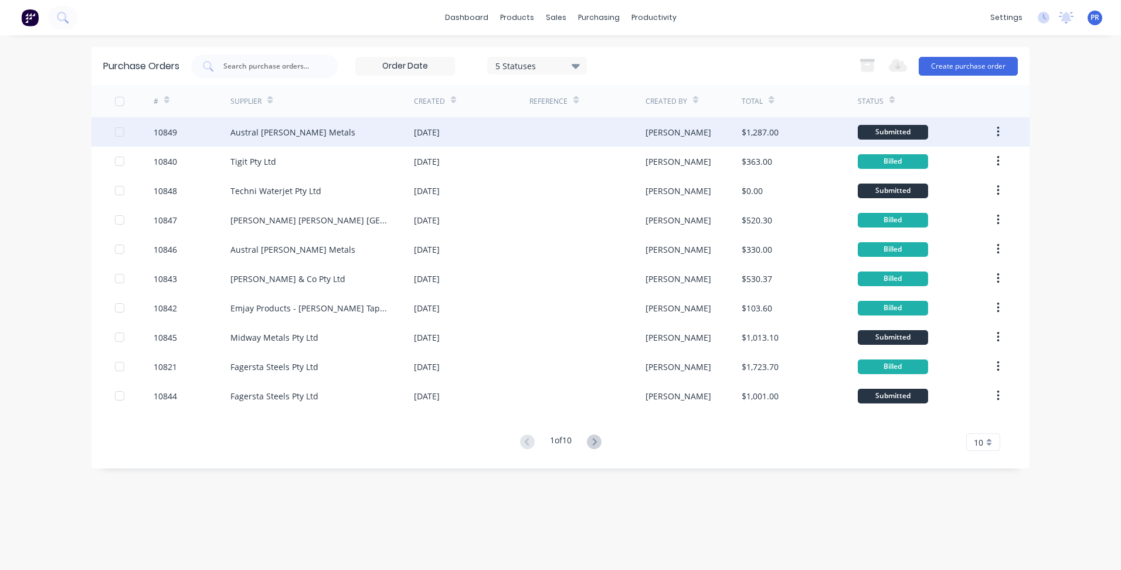
click at [321, 131] on div "Austral [PERSON_NAME] Metals" at bounding box center [322, 131] width 184 height 29
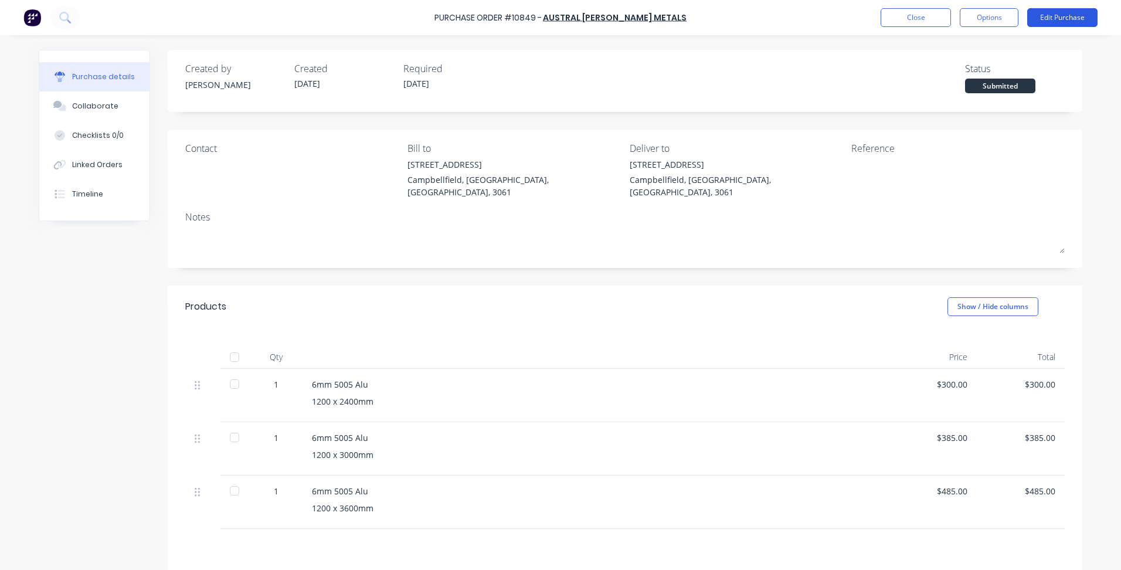
click at [1055, 19] on button "Edit Purchase" at bounding box center [1063, 17] width 70 height 19
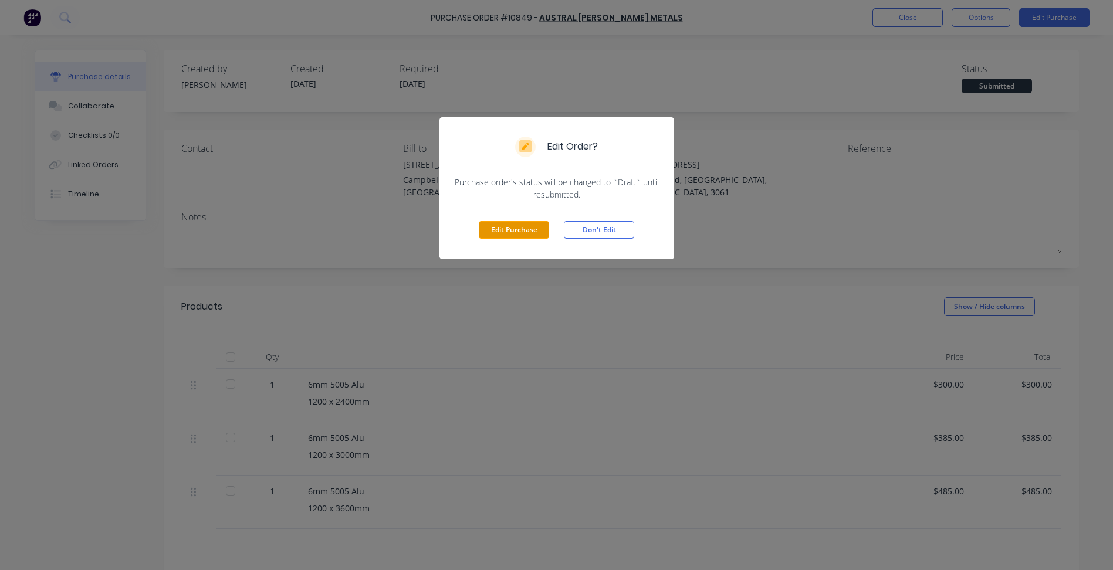
click at [537, 228] on button "Edit Purchase" at bounding box center [514, 230] width 70 height 18
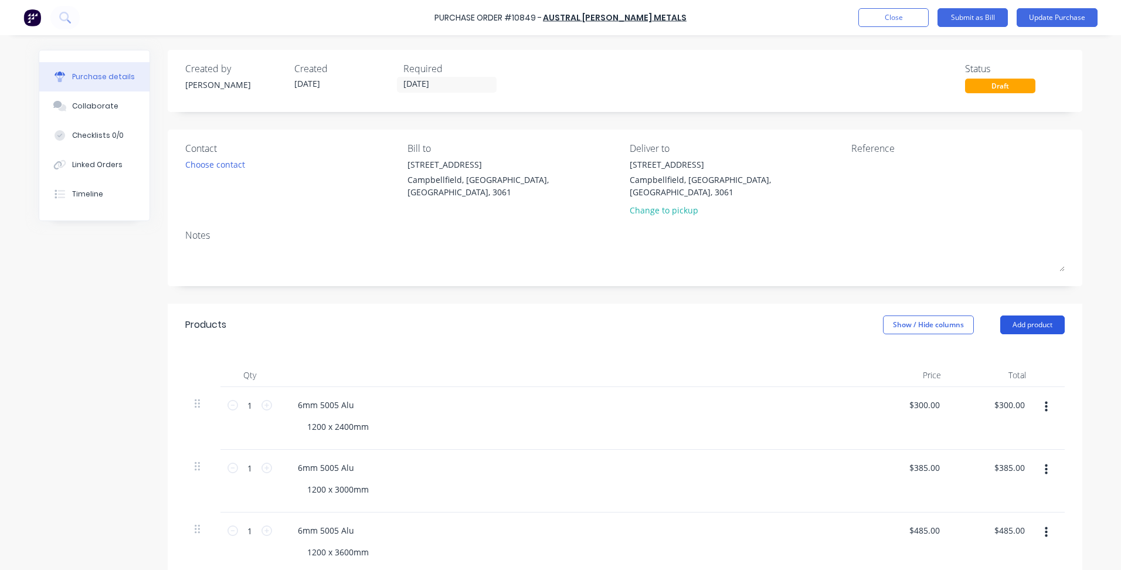
click at [1020, 316] on button "Add product" at bounding box center [1033, 325] width 65 height 19
click at [985, 347] on div "Product catalogue" at bounding box center [1009, 355] width 90 height 17
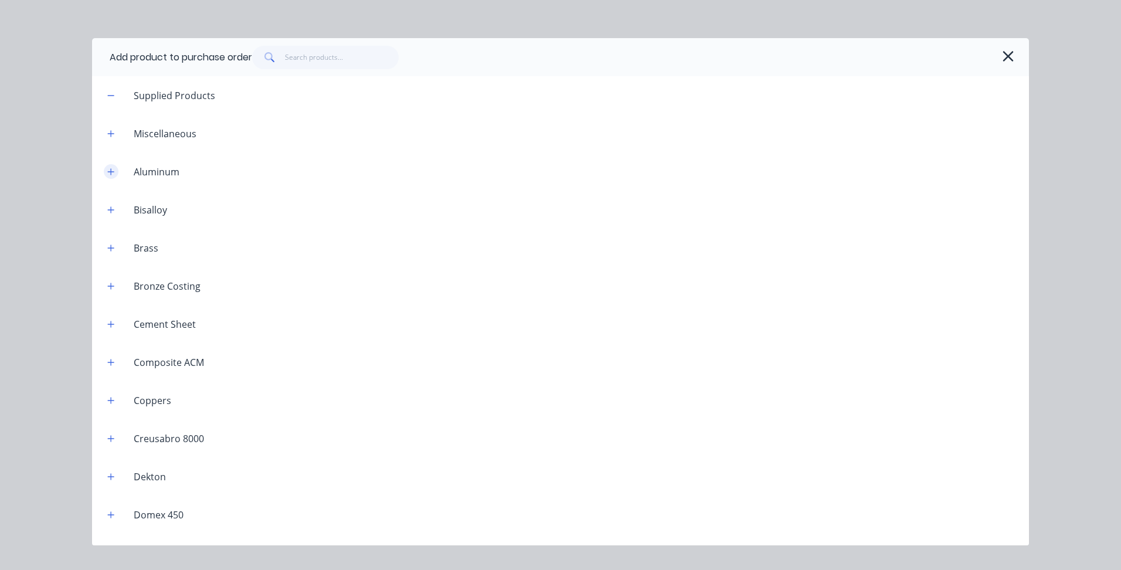
click at [113, 174] on icon "button" at bounding box center [110, 172] width 7 height 8
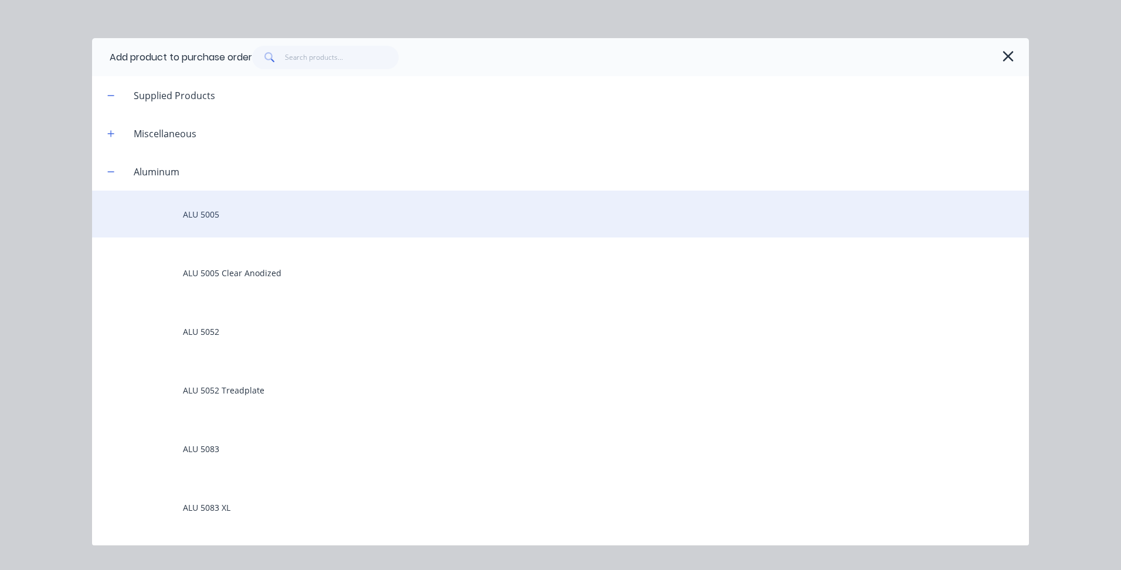
click at [201, 216] on div "ALU 5005" at bounding box center [560, 214] width 937 height 47
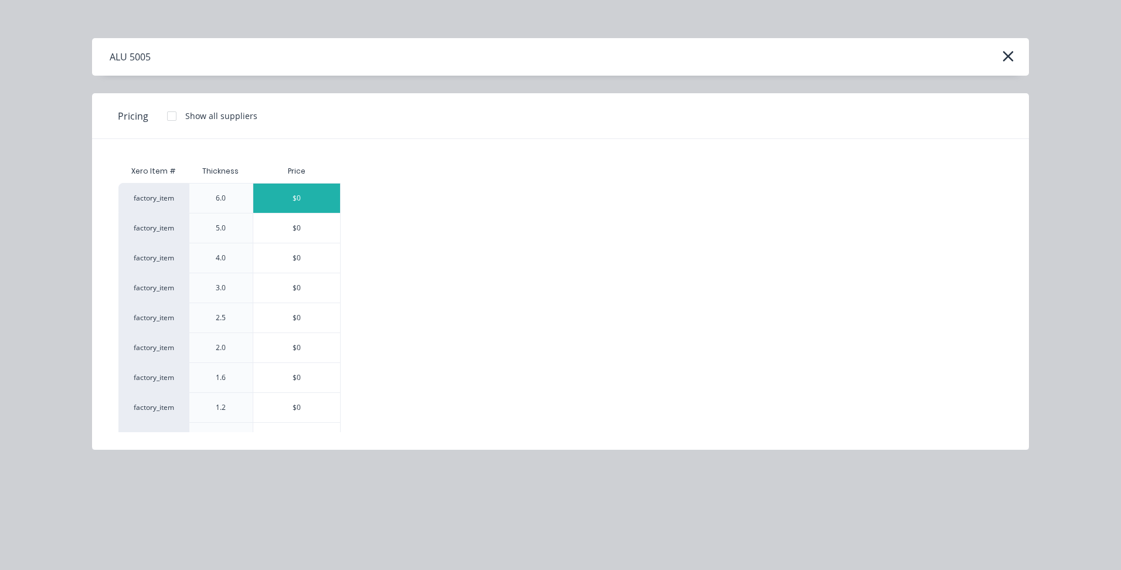
click at [310, 201] on div "$0" at bounding box center [296, 198] width 87 height 29
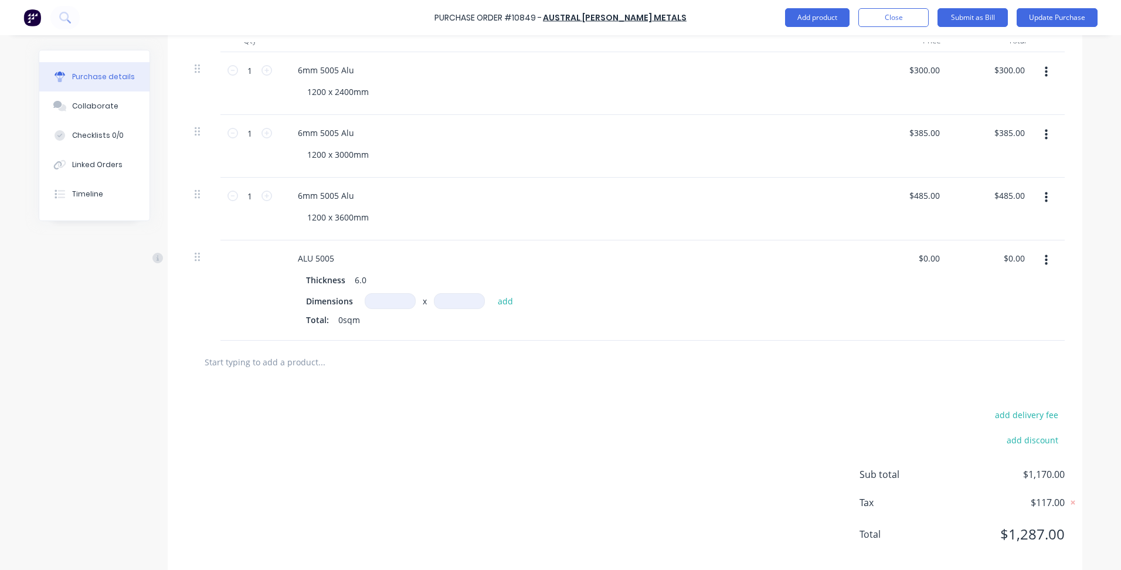
scroll to position [341, 0]
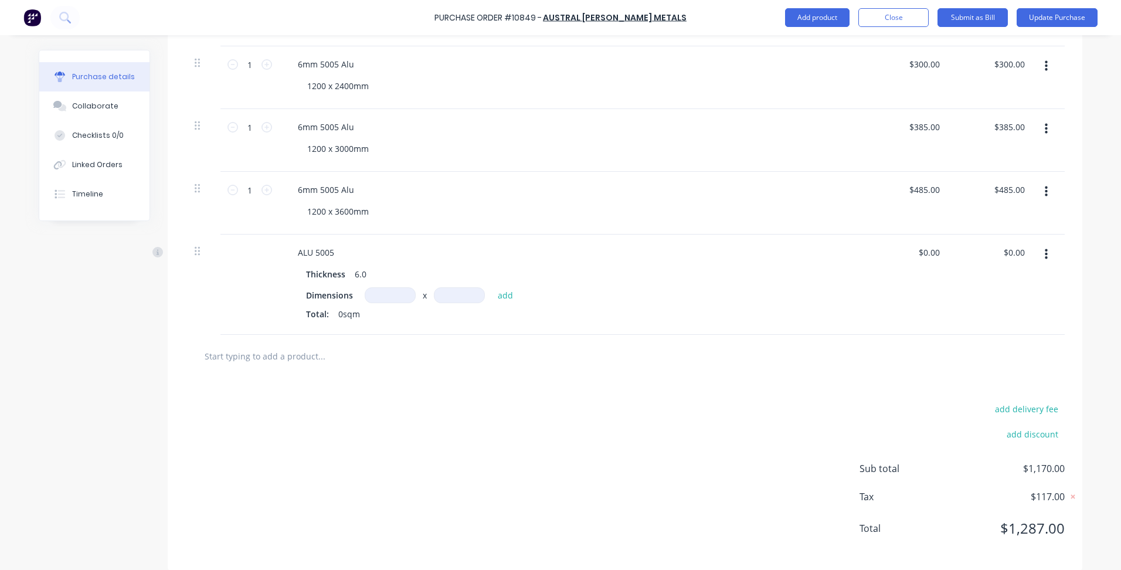
click at [381, 287] on input at bounding box center [390, 295] width 51 height 16
type input "2400m"
click at [450, 287] on input at bounding box center [459, 295] width 51 height 16
type input "1200m"
click at [927, 244] on input "0.00" at bounding box center [928, 252] width 27 height 17
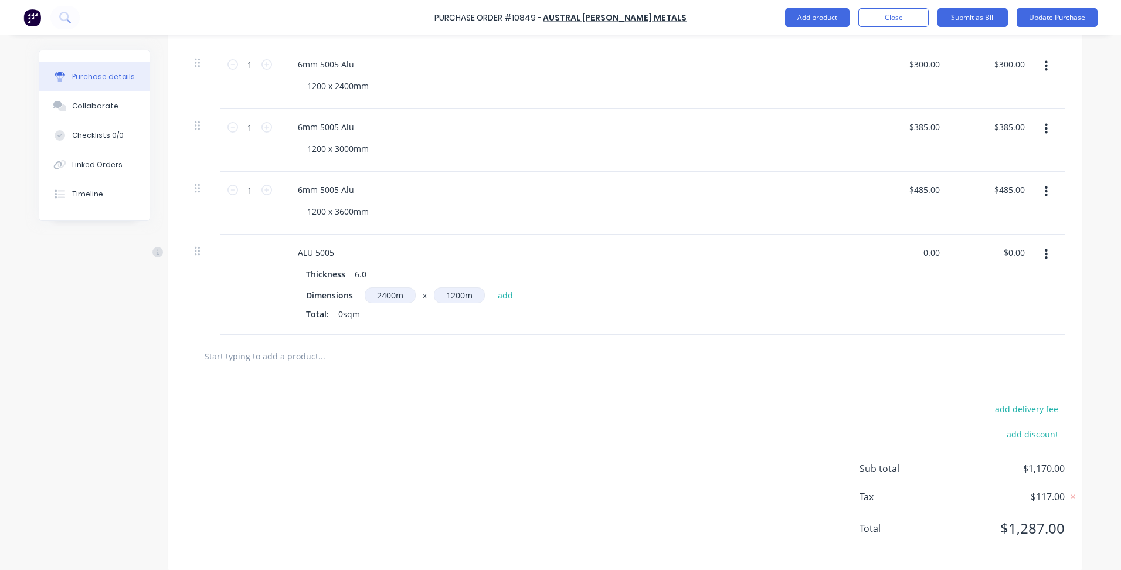
drag, startPoint x: 935, startPoint y: 242, endPoint x: 887, endPoint y: 244, distance: 48.1
click at [887, 244] on div "0.00 0.00" at bounding box center [908, 285] width 85 height 100
type input "$0.00"
click at [342, 308] on span "0sqm" at bounding box center [349, 314] width 22 height 12
click at [504, 288] on button "add" at bounding box center [506, 295] width 28 height 14
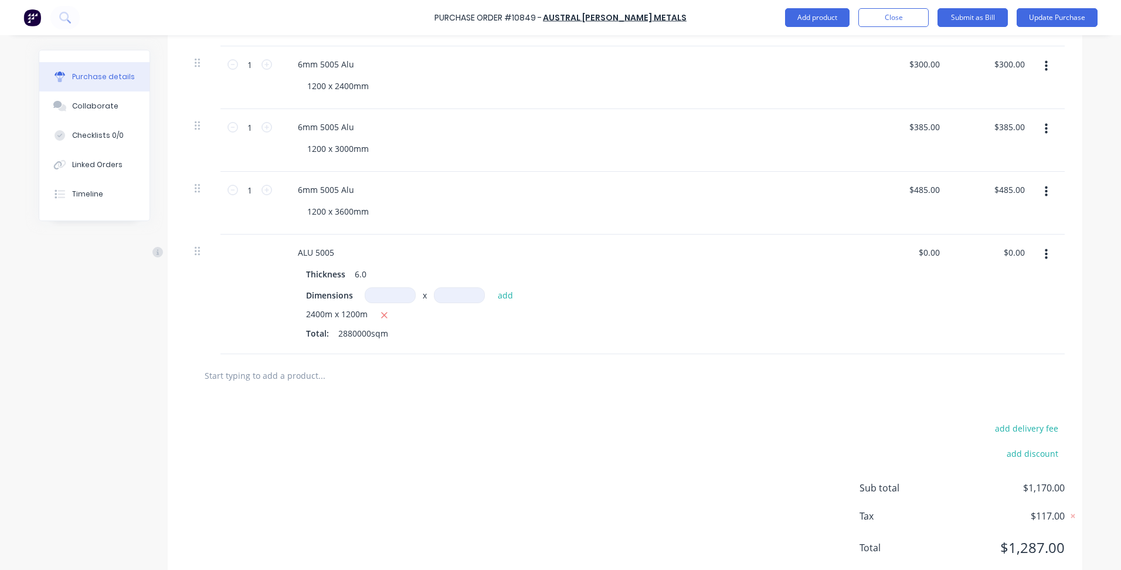
click at [382, 413] on div "add delivery fee add discount Sub total $1,170.00 Tax $117.00 Total $1,287.00" at bounding box center [625, 493] width 915 height 193
click at [360, 308] on span "2400m x 1200m" at bounding box center [337, 315] width 62 height 15
click at [382, 310] on icon "button" at bounding box center [385, 315] width 8 height 11
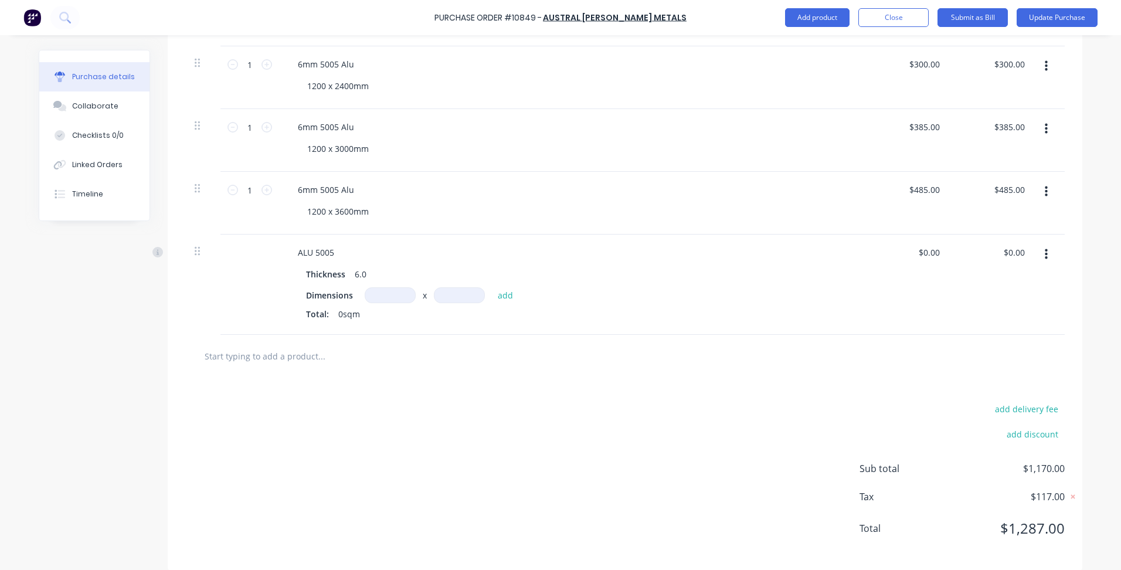
click at [373, 287] on input at bounding box center [390, 295] width 51 height 16
type input "2.4m"
click at [450, 288] on input at bounding box center [459, 295] width 51 height 16
type input "1.2m"
click at [510, 288] on button "add" at bounding box center [506, 295] width 28 height 14
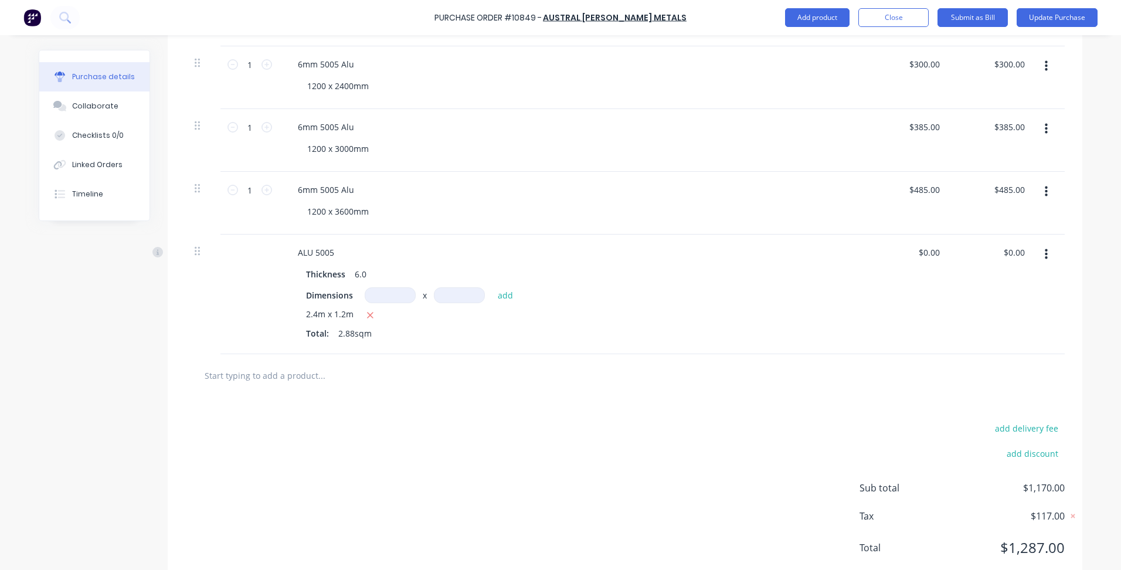
click at [393, 383] on div at bounding box center [625, 375] width 880 height 43
click at [594, 415] on div "add delivery fee add discount Sub total $1,170.00 Tax $117.00 Total $1,287.00" at bounding box center [625, 493] width 915 height 193
click at [923, 244] on input "0.00" at bounding box center [928, 252] width 27 height 17
click at [923, 244] on input "0.00" at bounding box center [931, 252] width 22 height 17
type input "$300.00"
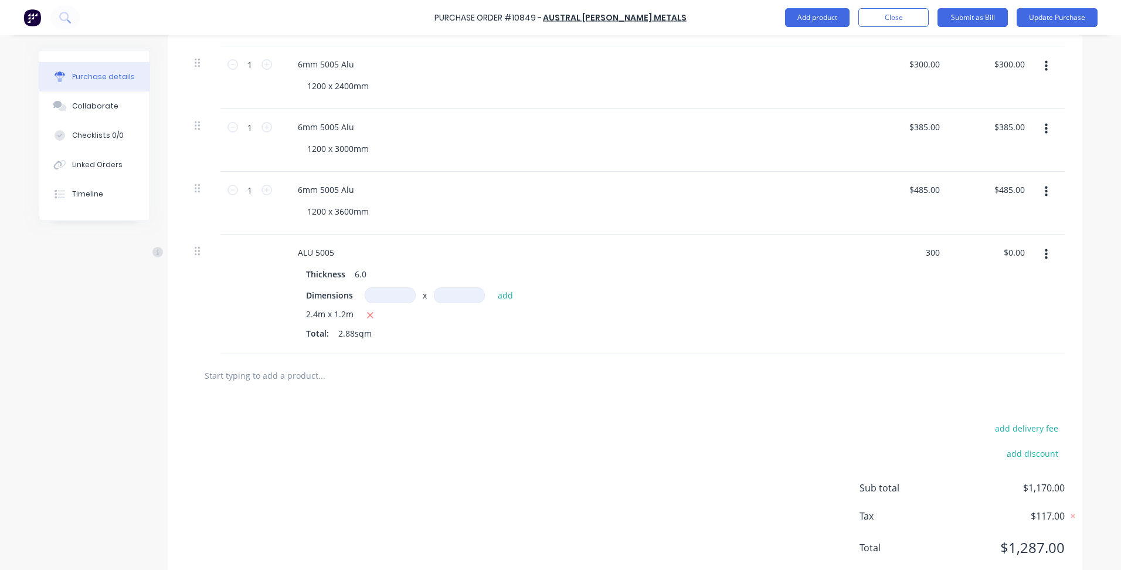
type input "$864.00"
click at [530, 459] on div "add delivery fee add discount Sub total $1,170.00 Tax $117.00 Total $1,287.00" at bounding box center [625, 493] width 915 height 193
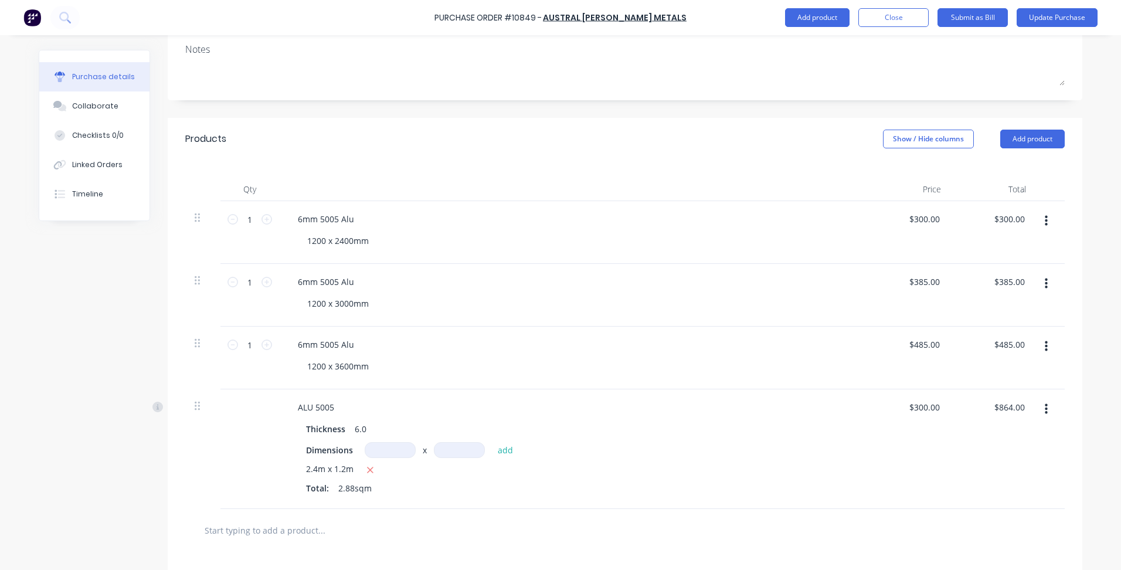
scroll to position [67, 0]
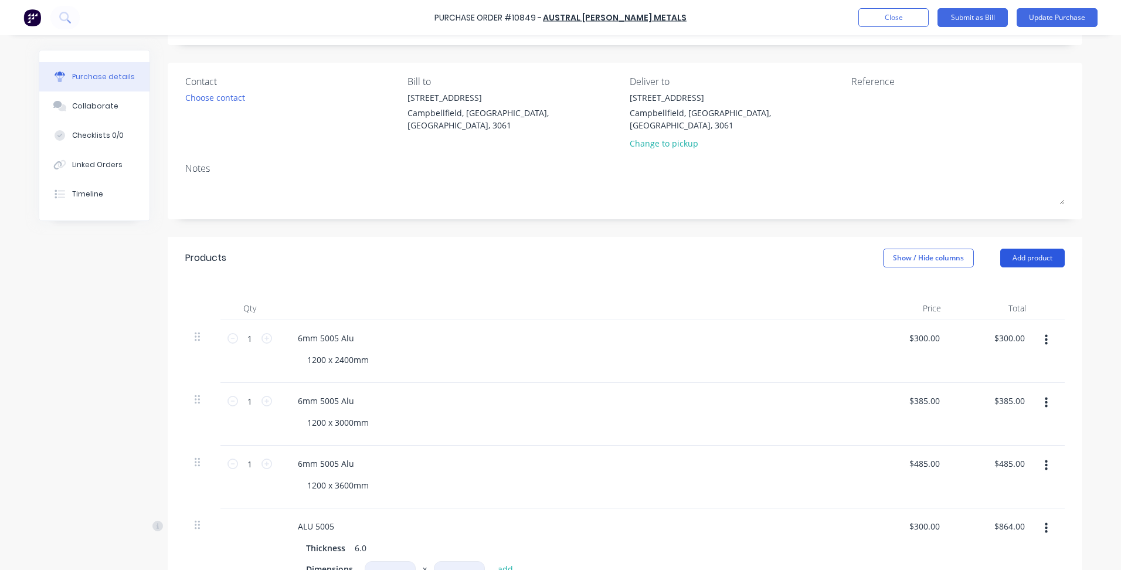
click at [1029, 249] on button "Add product" at bounding box center [1033, 258] width 65 height 19
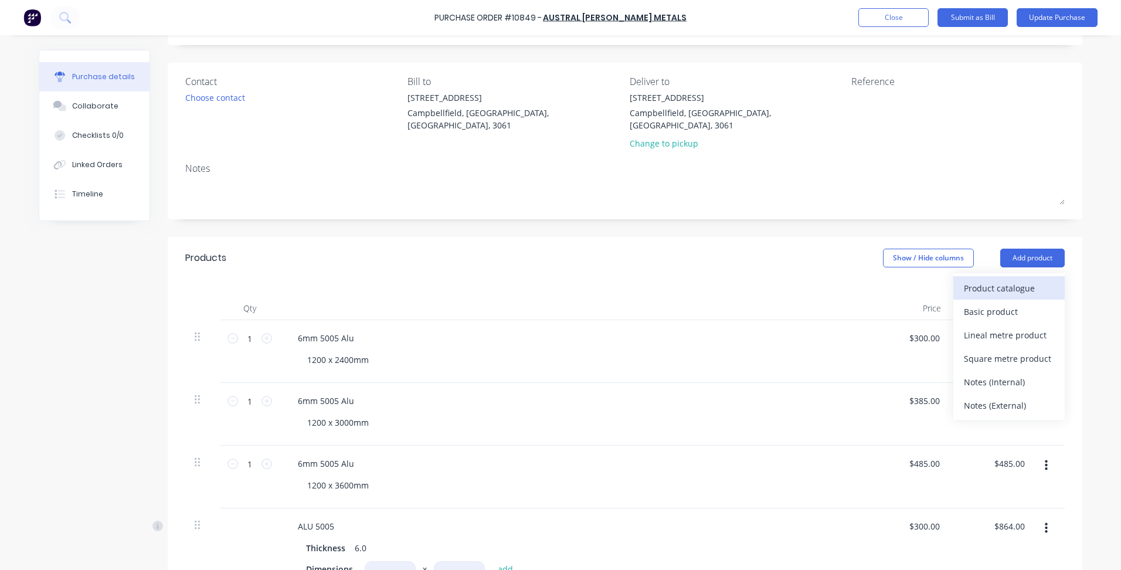
click at [980, 280] on div "Product catalogue" at bounding box center [1009, 288] width 90 height 17
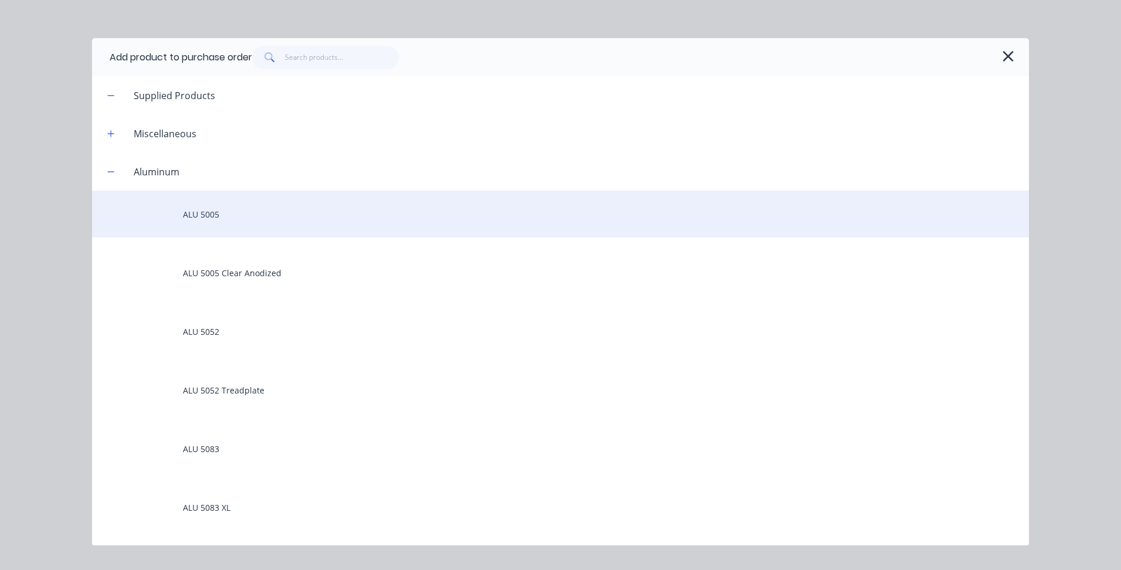
scroll to position [59, 0]
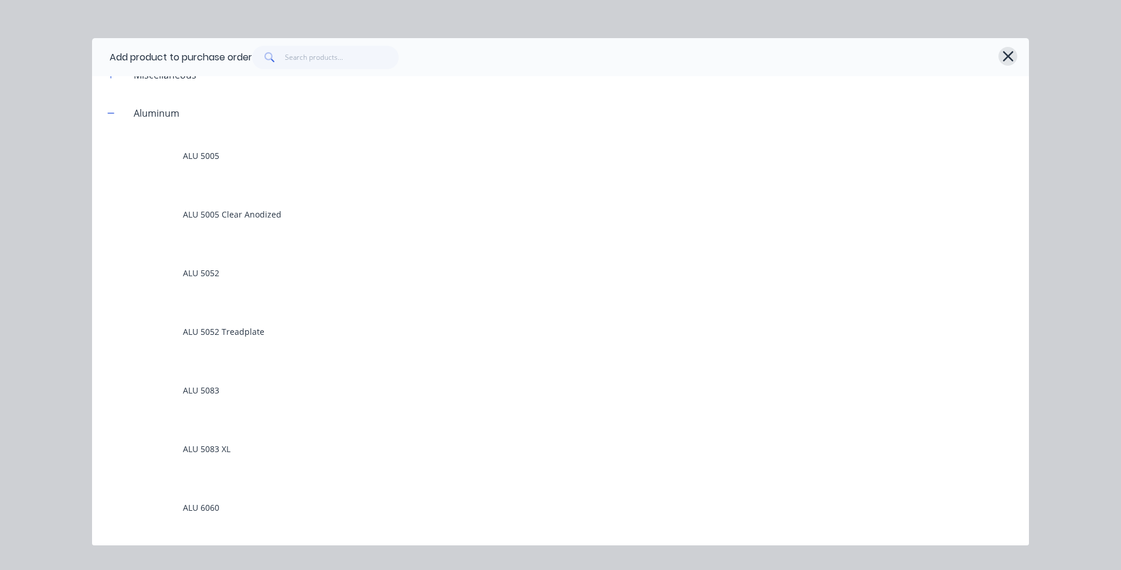
click at [1008, 63] on icon "button" at bounding box center [1008, 56] width 12 height 16
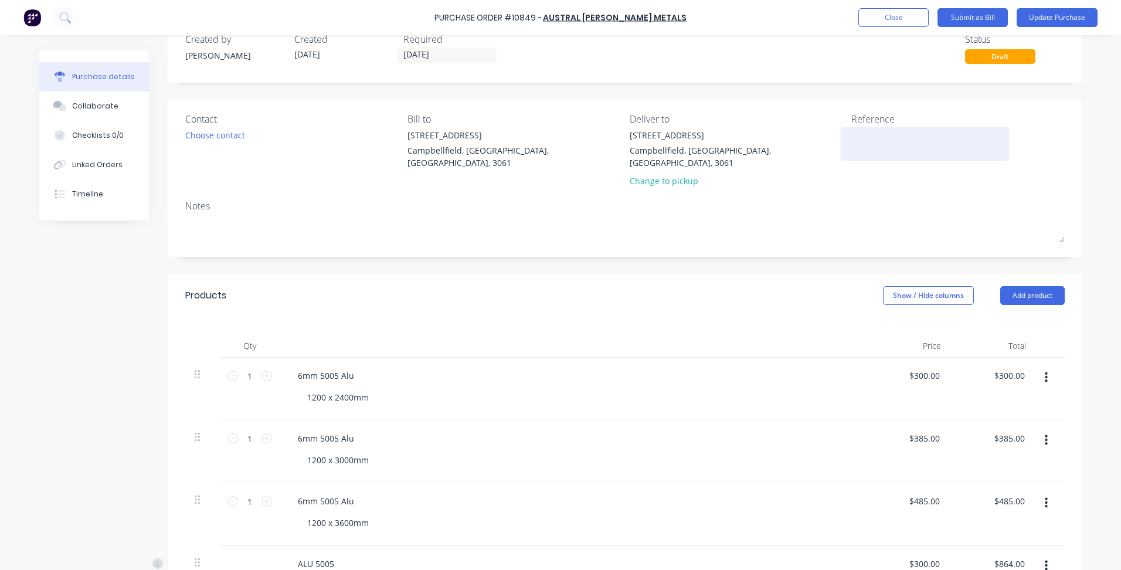
scroll to position [8, 0]
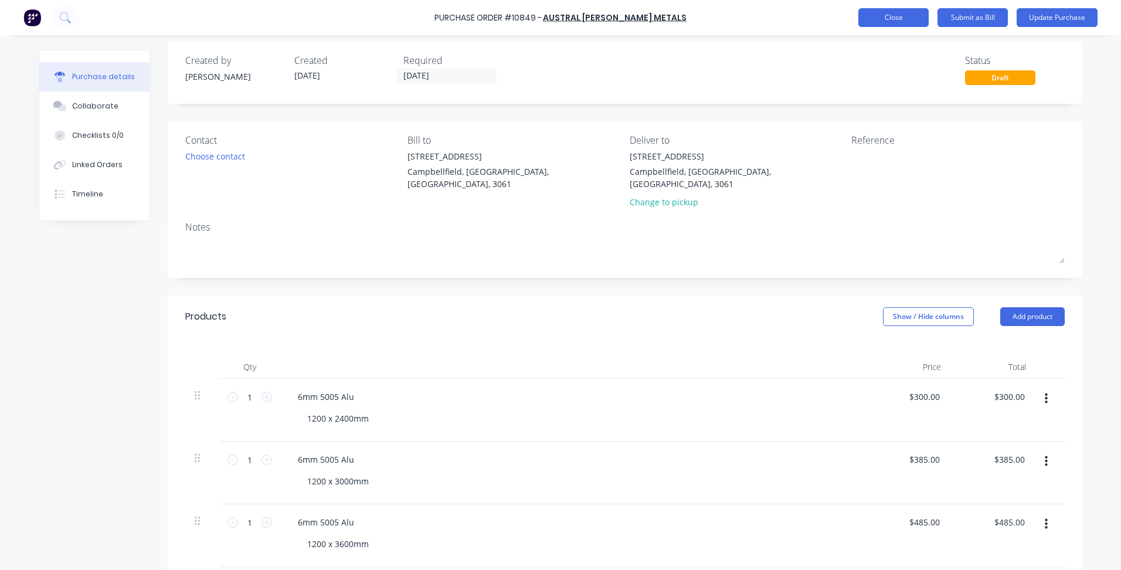
click at [899, 15] on button "Close" at bounding box center [894, 17] width 70 height 19
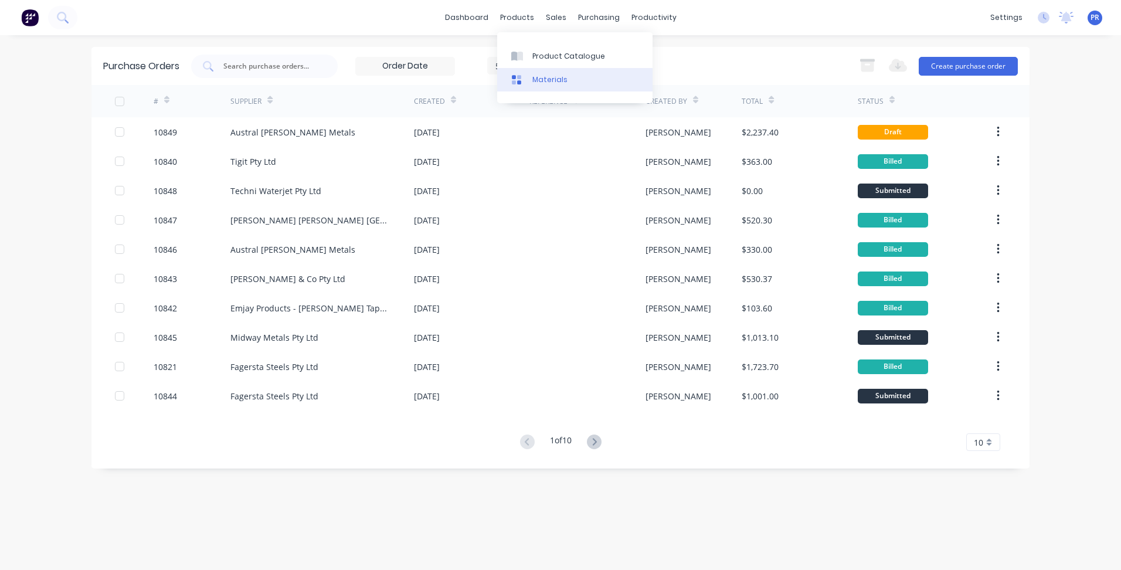
click at [543, 79] on div "Materials" at bounding box center [550, 79] width 35 height 11
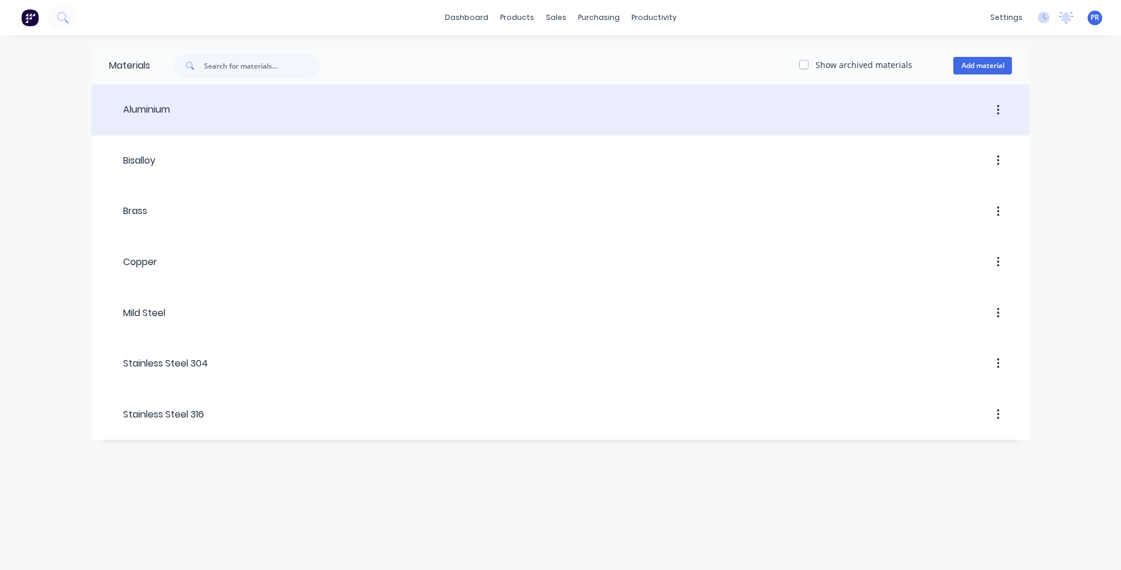
click at [135, 113] on div "Aluminium" at bounding box center [139, 110] width 61 height 14
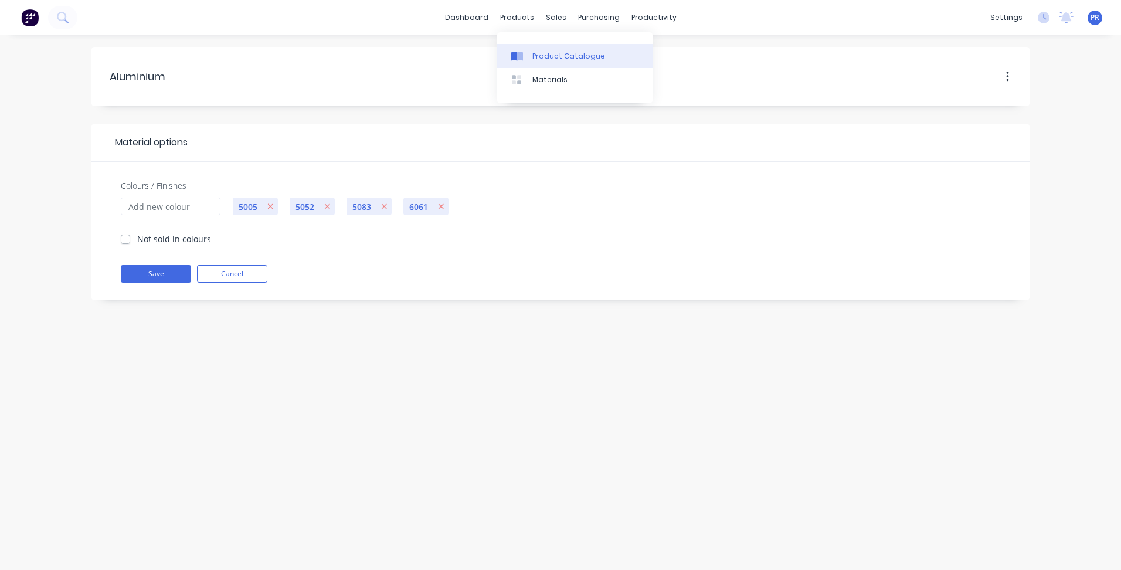
click at [554, 57] on div "Product Catalogue" at bounding box center [569, 56] width 73 height 11
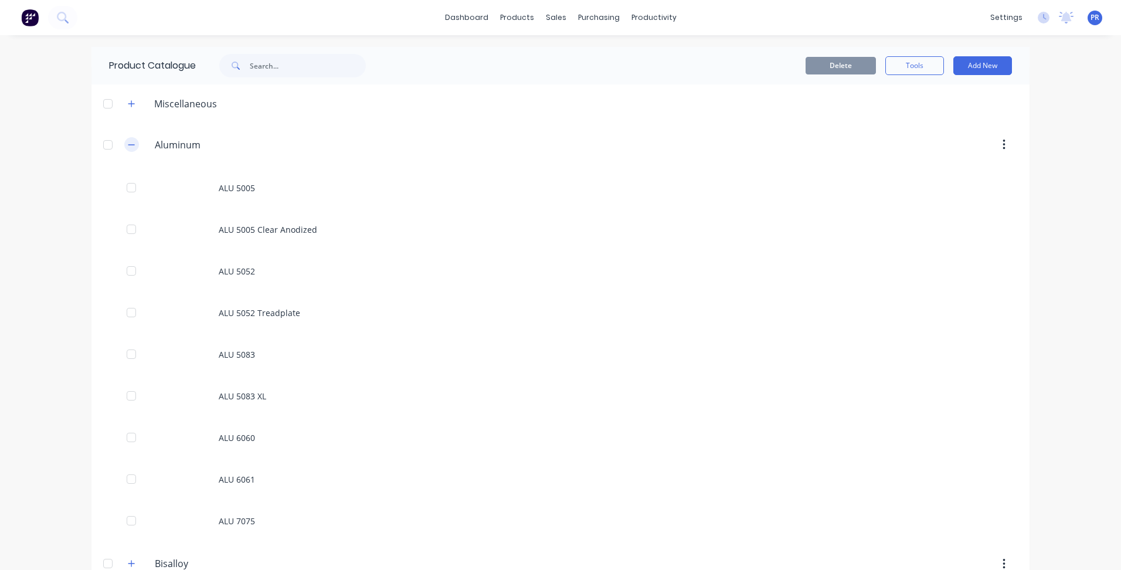
click at [128, 147] on icon "button" at bounding box center [131, 145] width 7 height 8
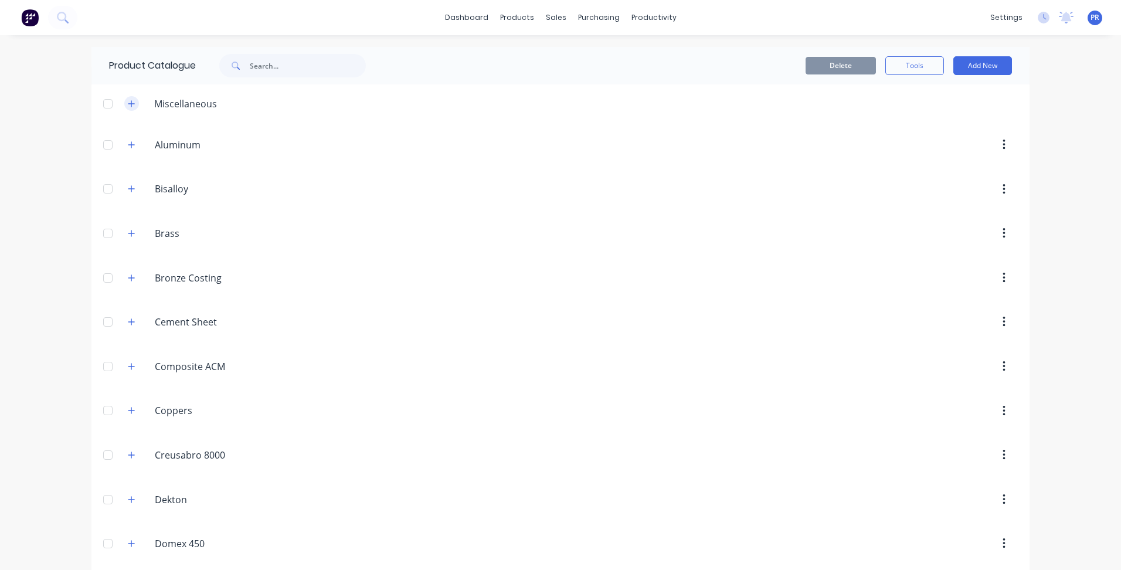
click at [128, 102] on icon "button" at bounding box center [131, 104] width 7 height 8
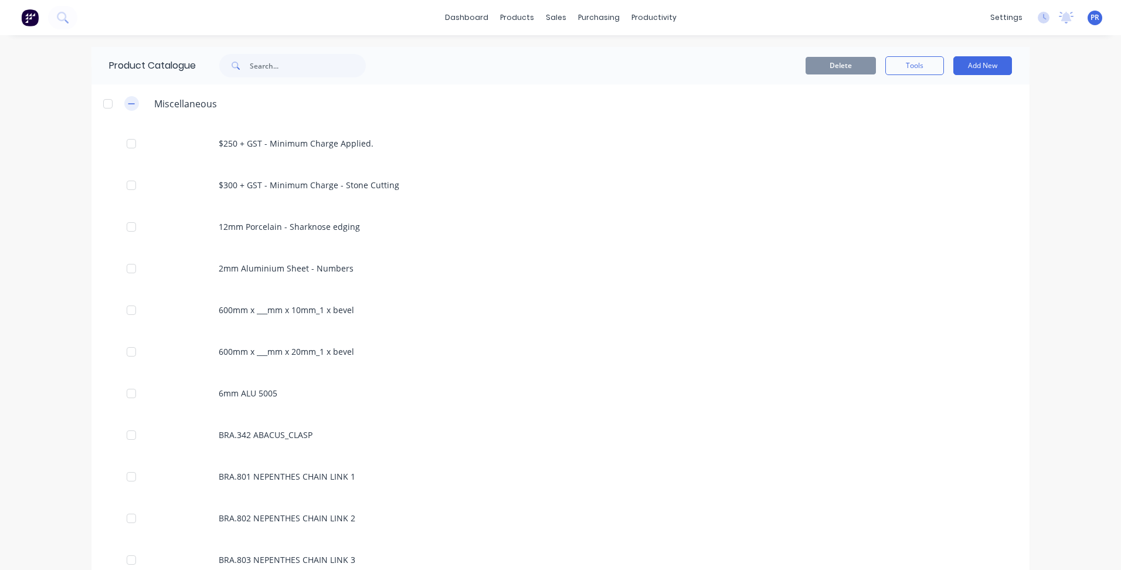
click at [132, 103] on button "button" at bounding box center [131, 103] width 15 height 15
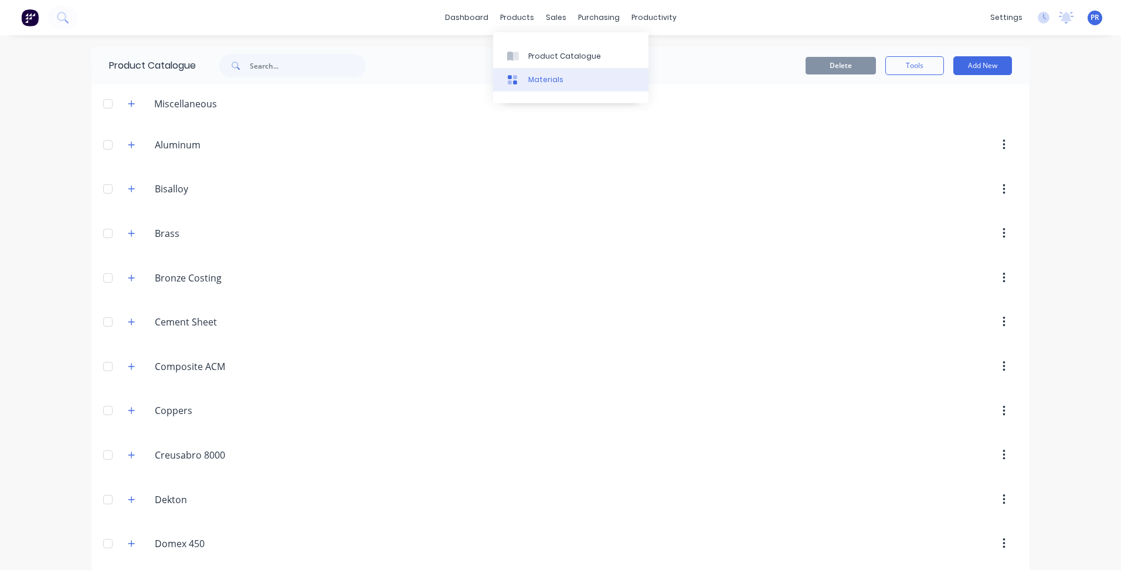
click at [540, 83] on div "Materials" at bounding box center [545, 79] width 35 height 11
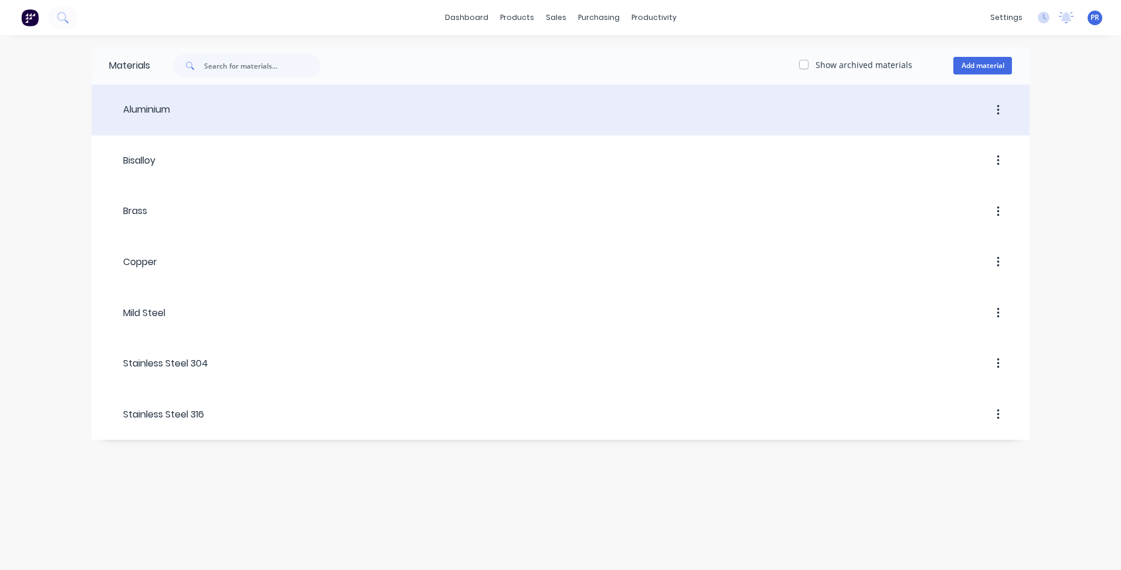
click at [168, 117] on div "Aluminium" at bounding box center [139, 110] width 61 height 21
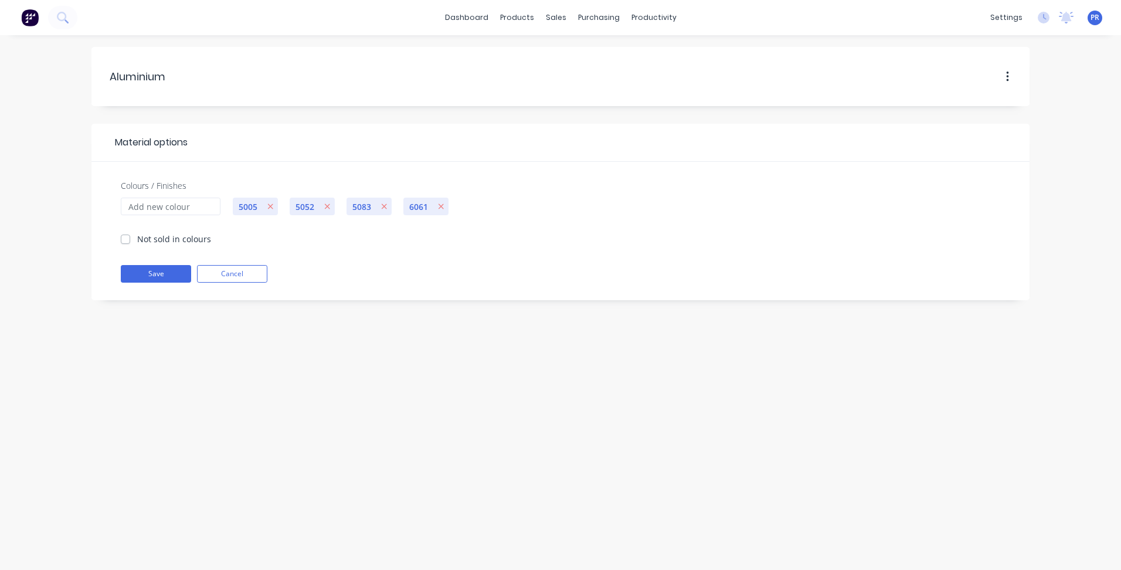
click at [246, 208] on span "5005" at bounding box center [248, 207] width 30 height 12
click at [178, 207] on input "Colours / Finishes" at bounding box center [171, 207] width 100 height 18
click at [1007, 72] on icon "button" at bounding box center [1007, 77] width 2 height 11
click at [1054, 116] on div "Aluminium Aluminium Material options Colours / Finishes Not sold in colours 500…" at bounding box center [560, 302] width 1121 height 535
click at [166, 201] on input "Colours / Finishes" at bounding box center [171, 207] width 100 height 18
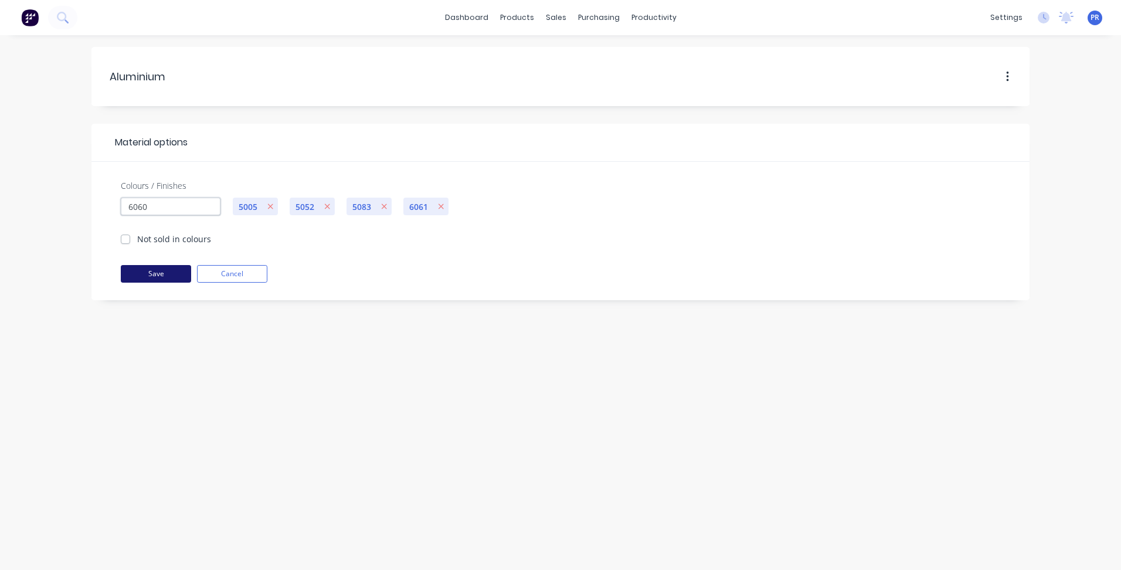
type input "6060"
click at [167, 272] on button "Save" at bounding box center [156, 274] width 70 height 18
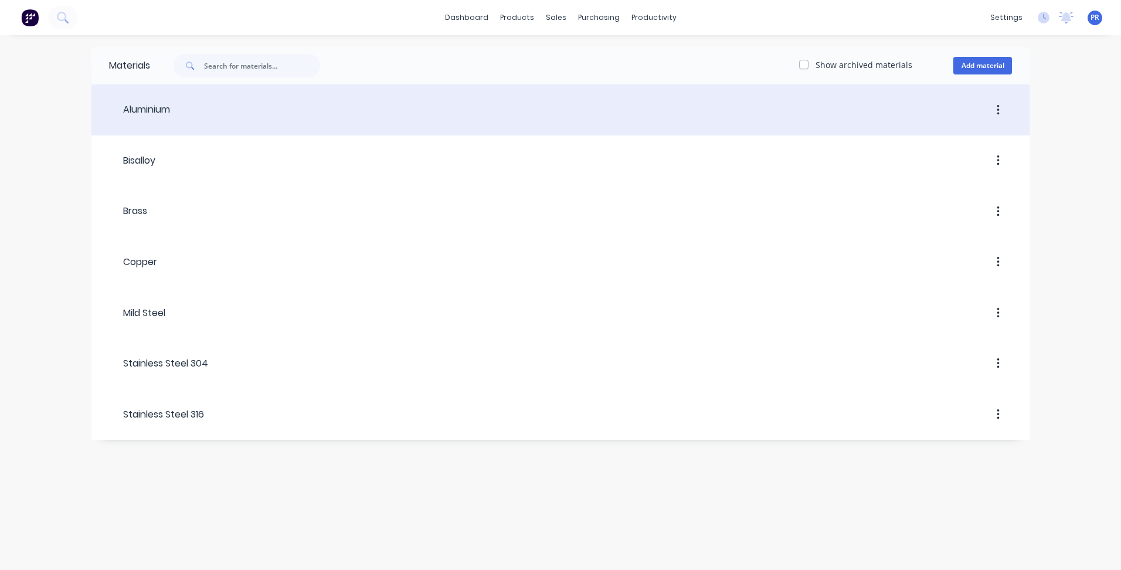
click at [138, 111] on div "Aluminium" at bounding box center [139, 110] width 61 height 14
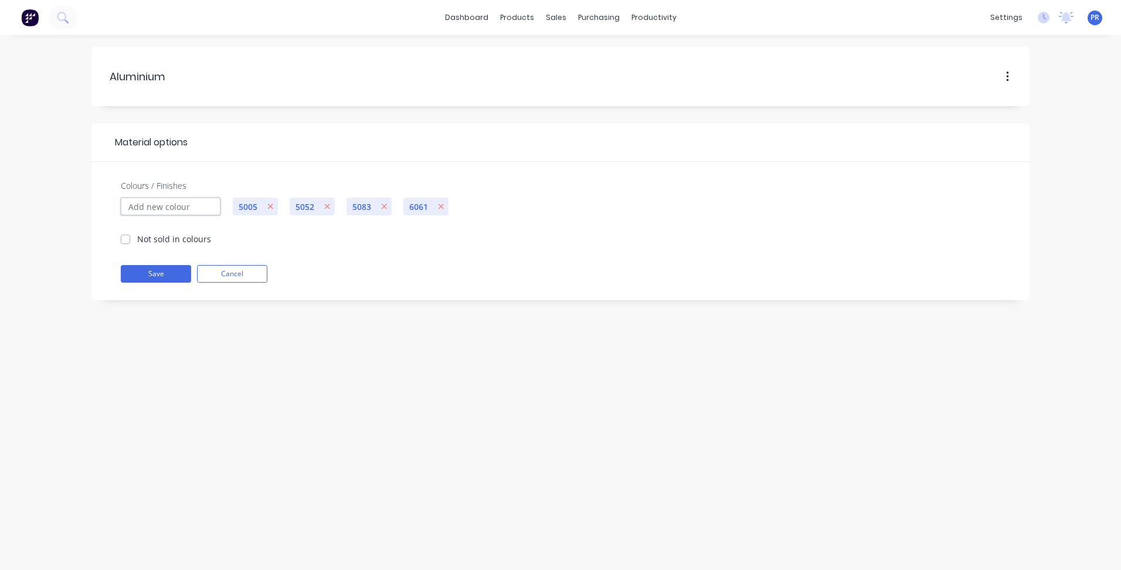
click at [166, 206] on input "Colours / Finishes" at bounding box center [171, 207] width 100 height 18
type input "6060"
click at [188, 377] on div "Aluminium Aluminium Material options Colours / Finishes 6060 Not sold in colour…" at bounding box center [560, 302] width 1121 height 535
click at [175, 204] on input "6060" at bounding box center [171, 207] width 100 height 18
click at [160, 274] on button "Save" at bounding box center [156, 274] width 70 height 18
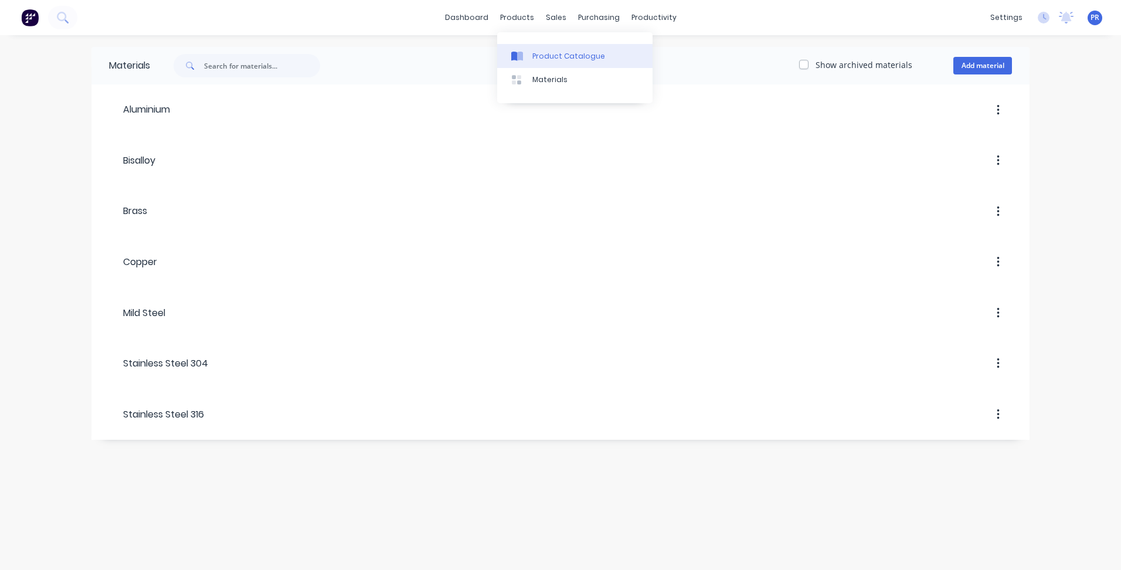
click at [543, 57] on div "Product Catalogue" at bounding box center [569, 56] width 73 height 11
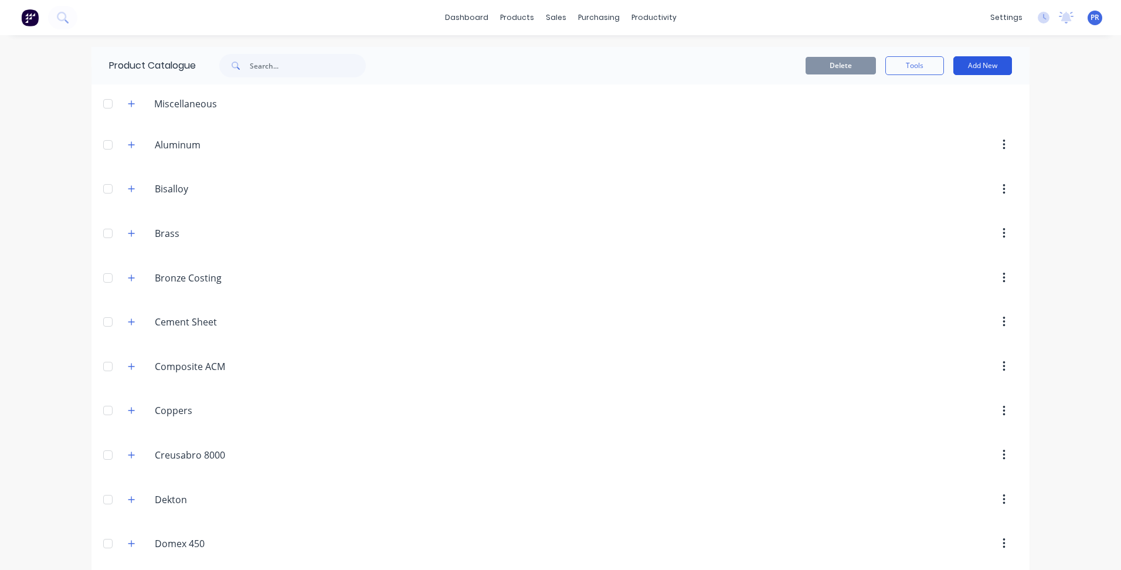
click at [967, 69] on button "Add New" at bounding box center [983, 65] width 59 height 19
click at [958, 119] on div "Product" at bounding box center [956, 119] width 90 height 17
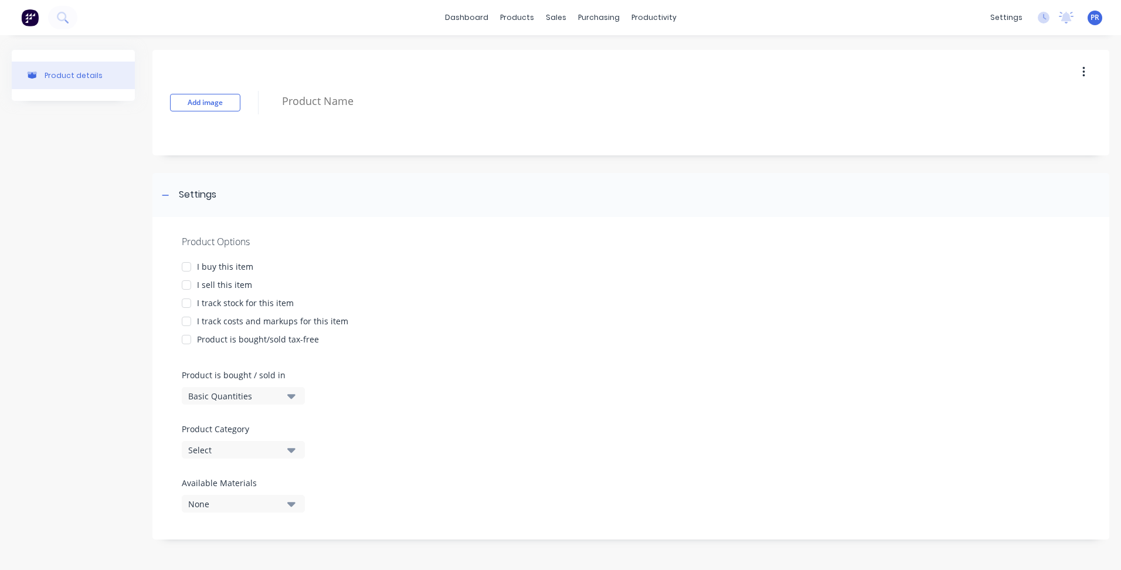
click at [185, 284] on div at bounding box center [186, 284] width 23 height 23
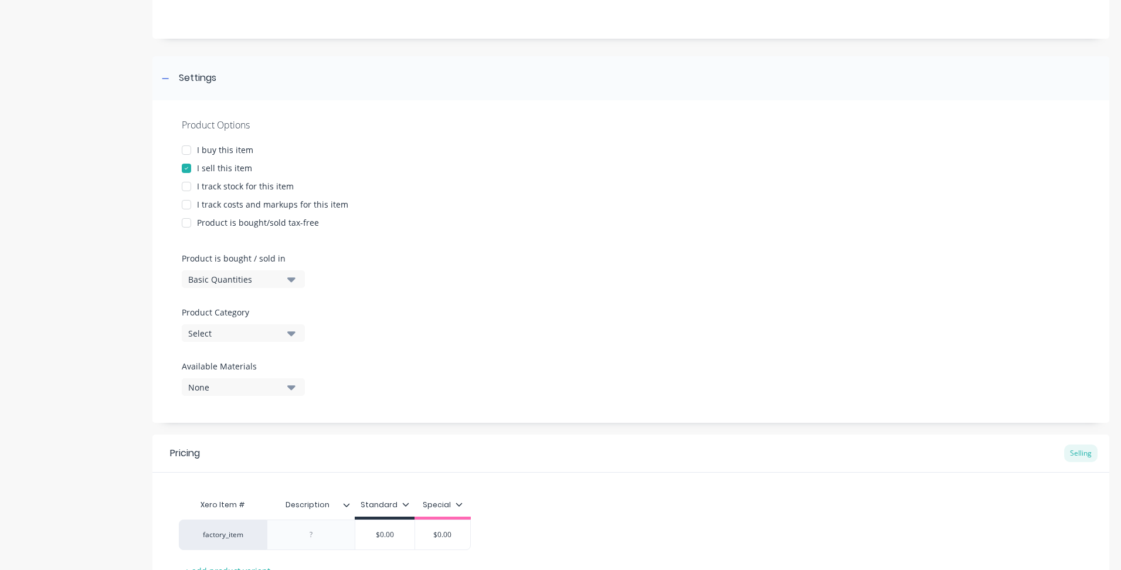
scroll to position [117, 0]
click at [292, 327] on icon "button" at bounding box center [291, 332] width 8 height 13
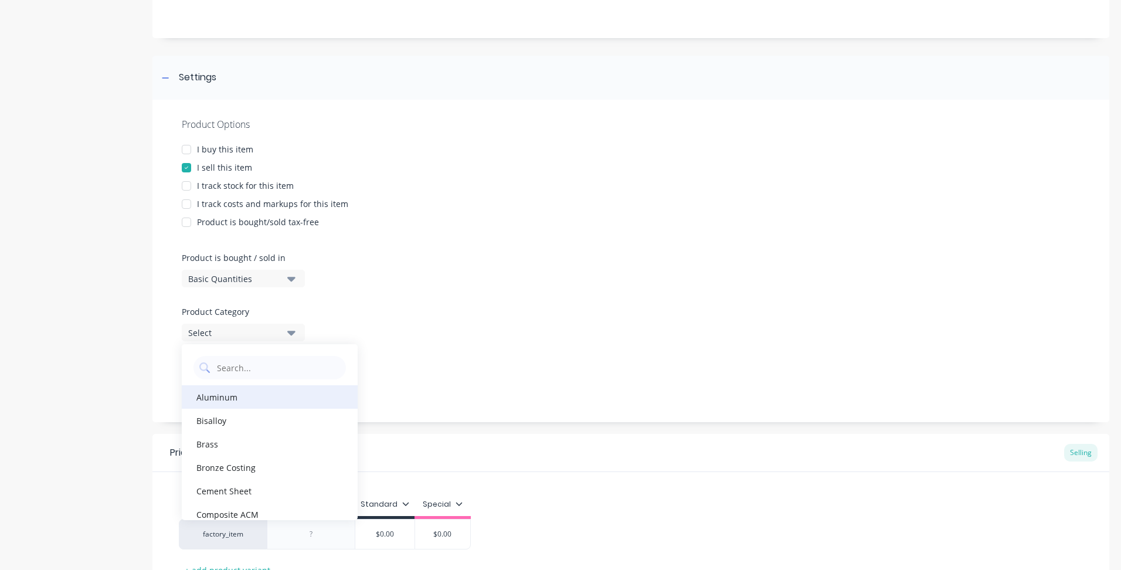
click at [215, 402] on div "Aluminum" at bounding box center [270, 396] width 176 height 23
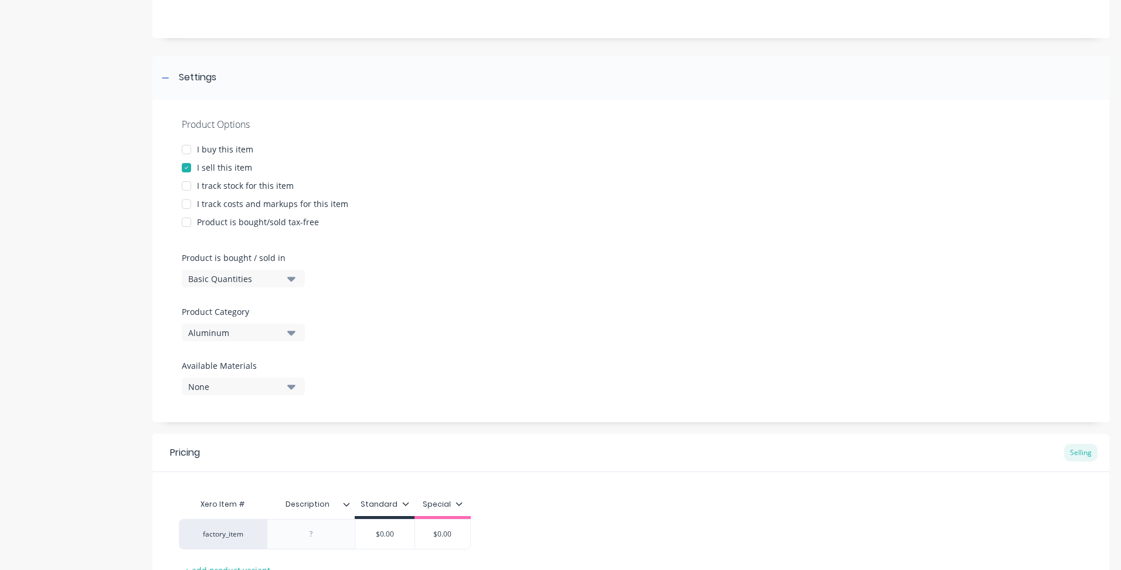
click at [292, 388] on icon "button" at bounding box center [291, 387] width 8 height 5
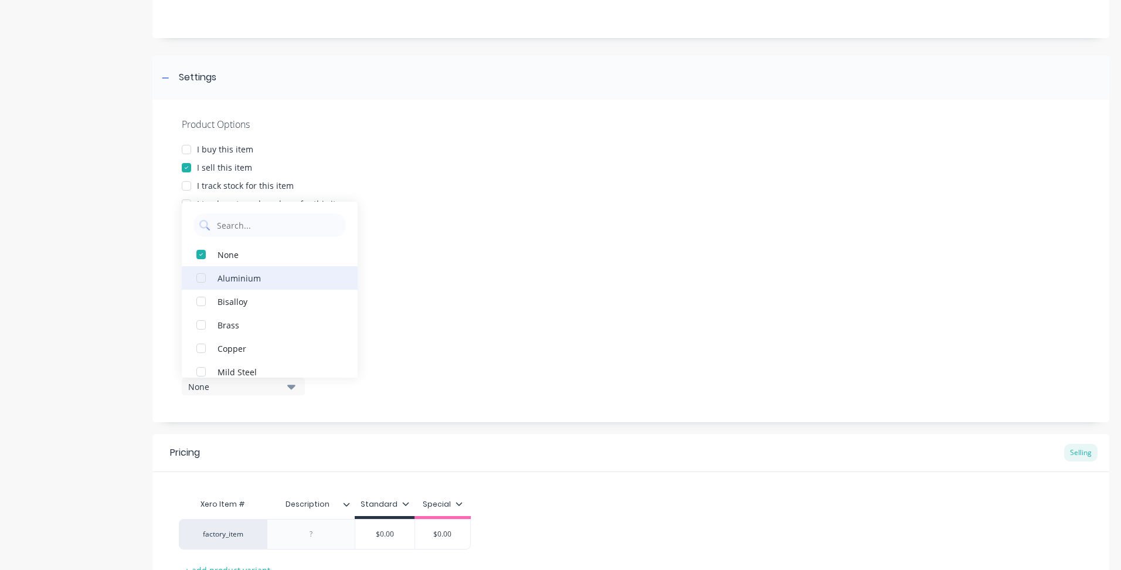
click at [202, 272] on div "button" at bounding box center [200, 277] width 23 height 23
type textarea "x"
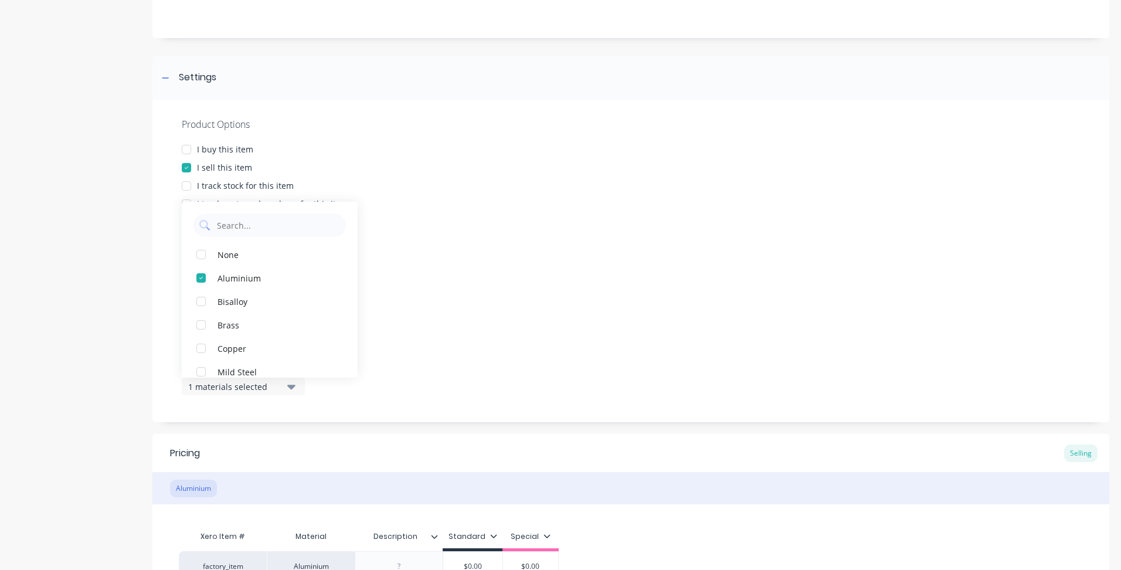
click at [490, 358] on div at bounding box center [631, 355] width 898 height 9
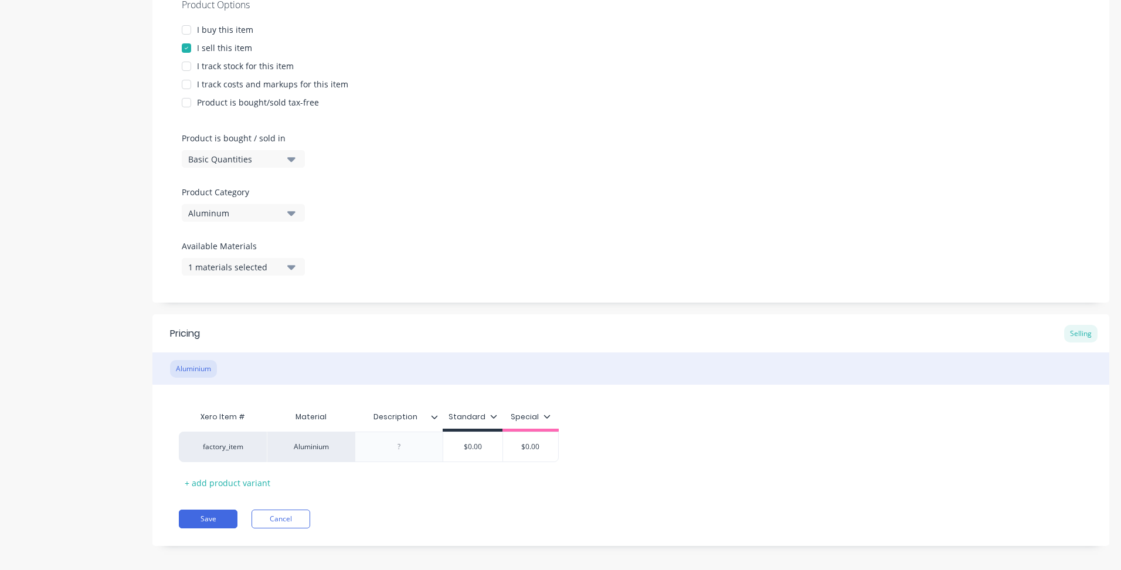
scroll to position [245, 0]
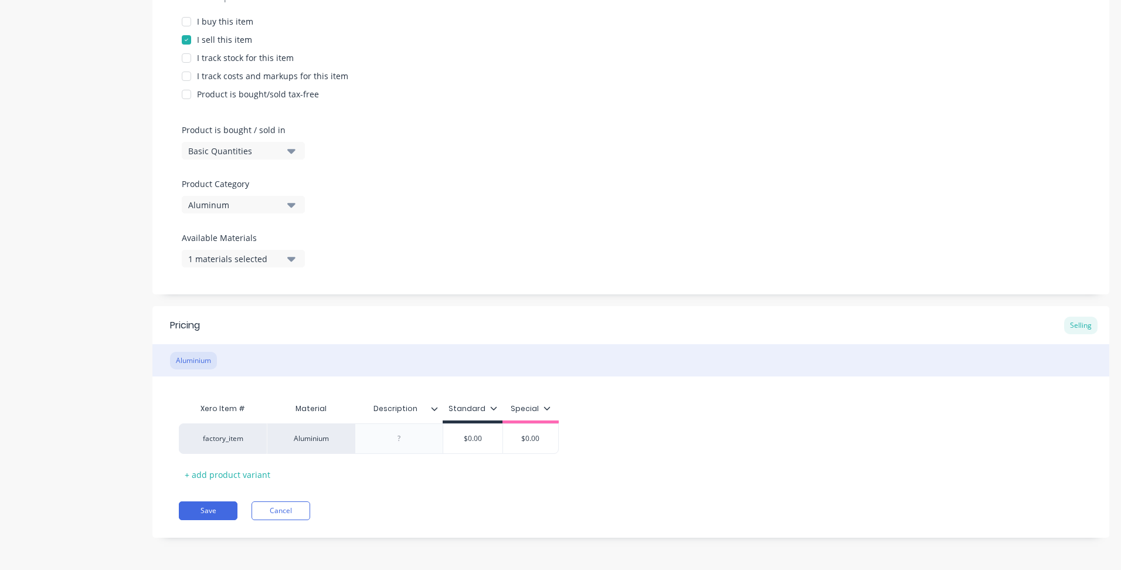
click at [294, 201] on icon "button" at bounding box center [291, 204] width 8 height 13
click at [401, 266] on div "Product Options I buy this item I sell this item I track stock for this item I …" at bounding box center [630, 133] width 957 height 323
click at [295, 259] on icon "button" at bounding box center [291, 258] width 8 height 13
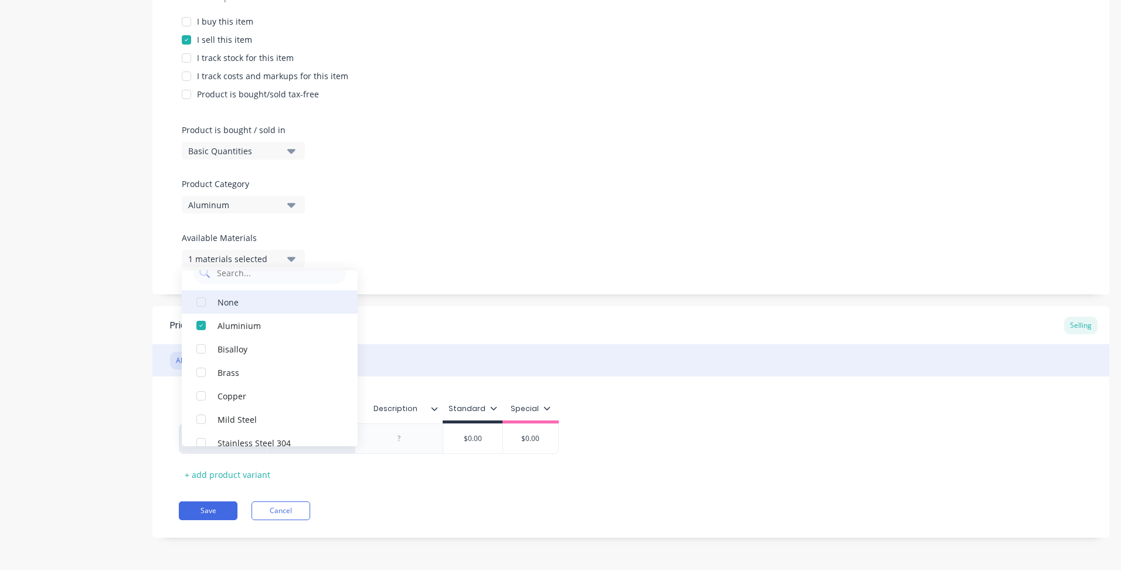
scroll to position [0, 0]
click at [408, 273] on div "Product Options I buy this item I sell this item I track stock for this item I …" at bounding box center [630, 133] width 957 height 323
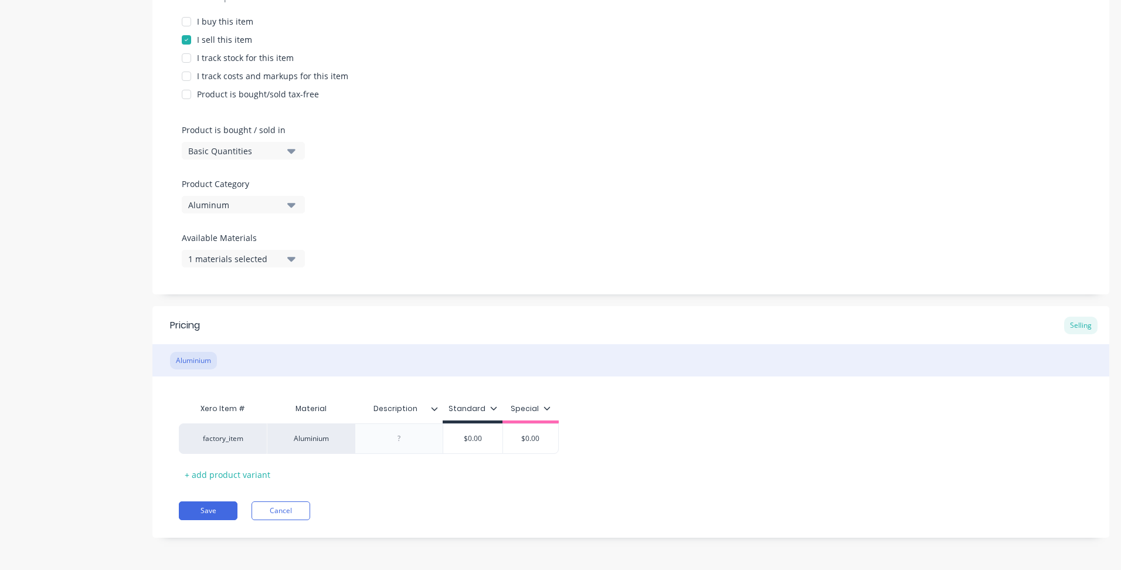
click at [291, 202] on icon "button" at bounding box center [291, 204] width 8 height 13
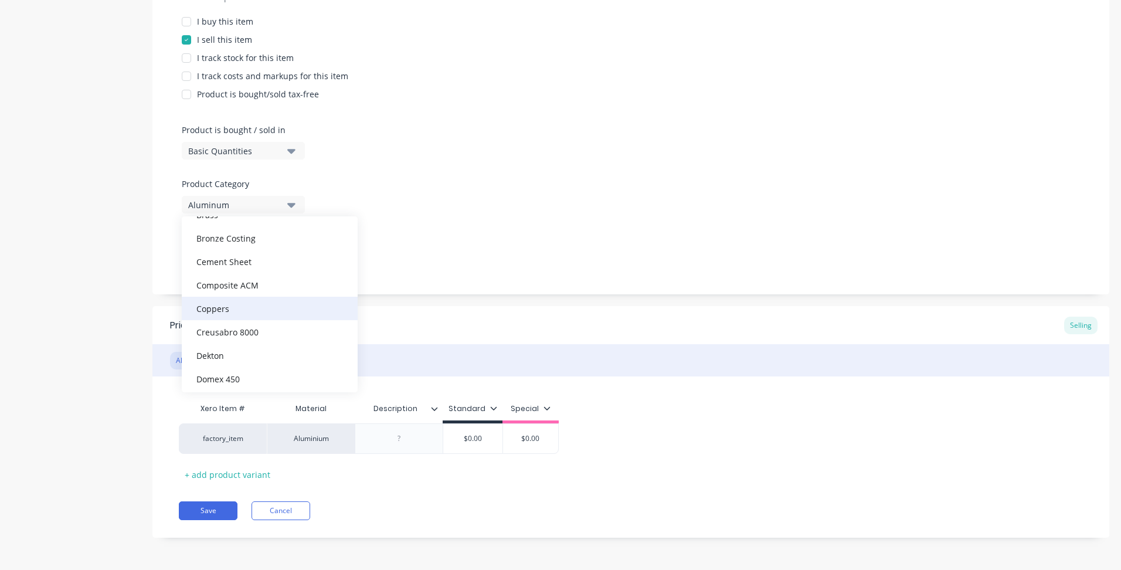
scroll to position [117, 0]
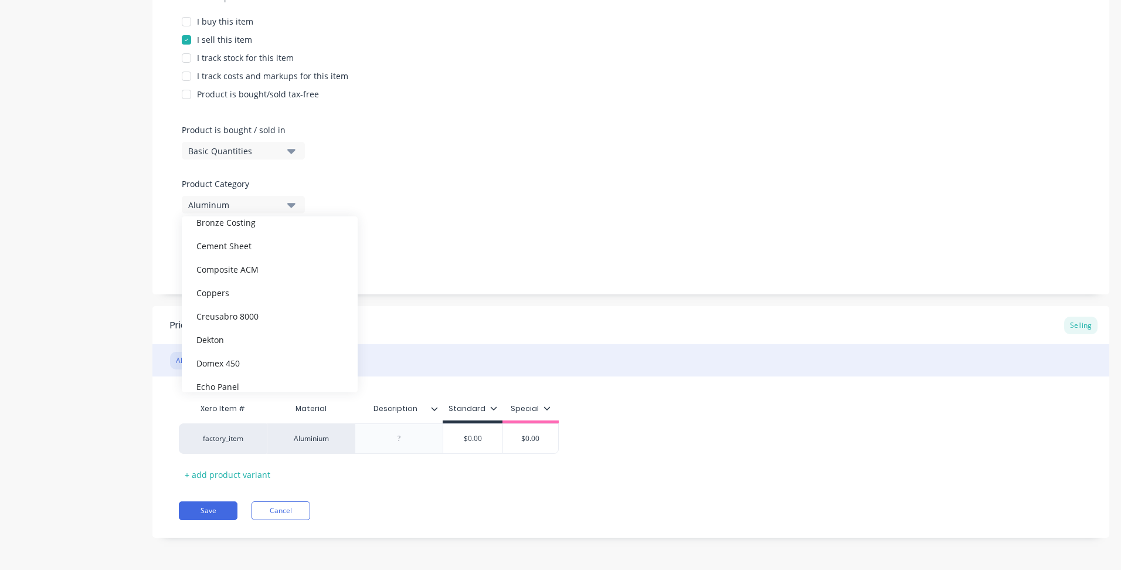
click at [492, 222] on div "Product Options I buy this item I sell this item I track stock for this item I …" at bounding box center [630, 133] width 957 height 323
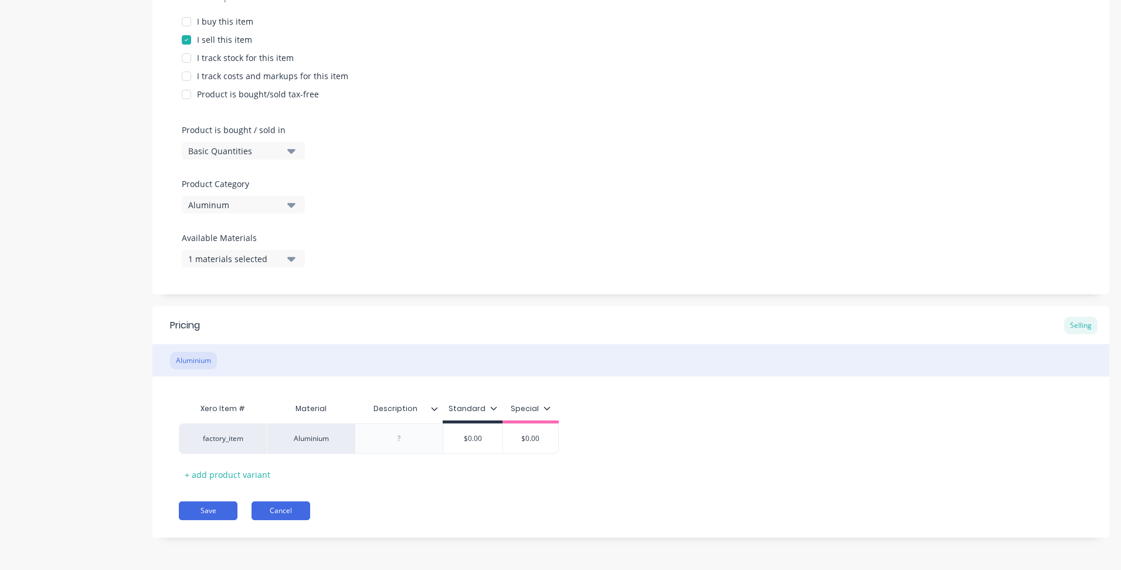
click at [294, 511] on button "Cancel" at bounding box center [281, 510] width 59 height 19
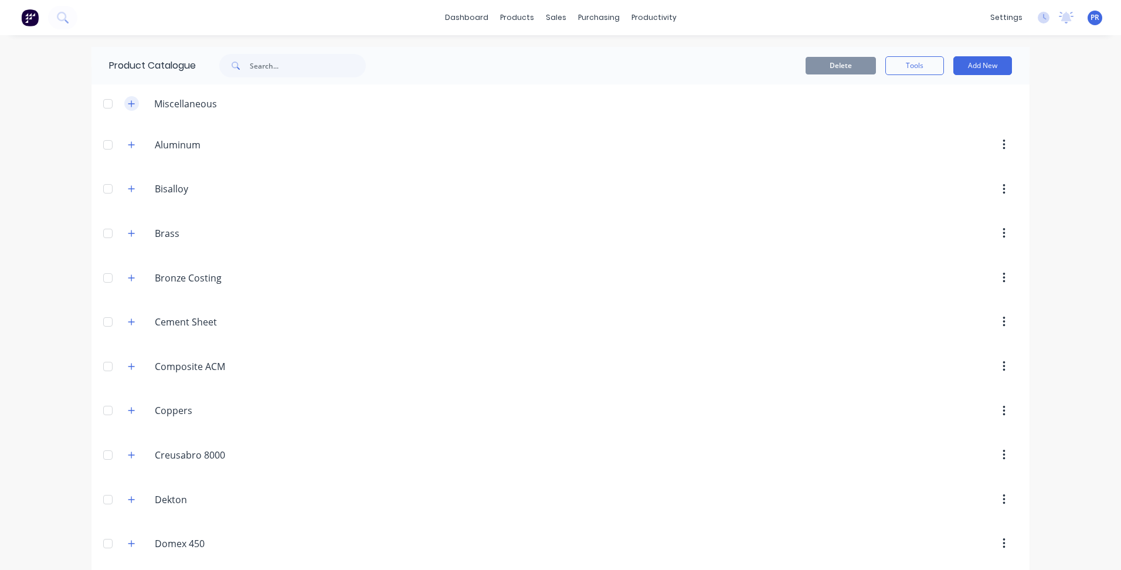
click at [128, 102] on icon "button" at bounding box center [131, 104] width 7 height 8
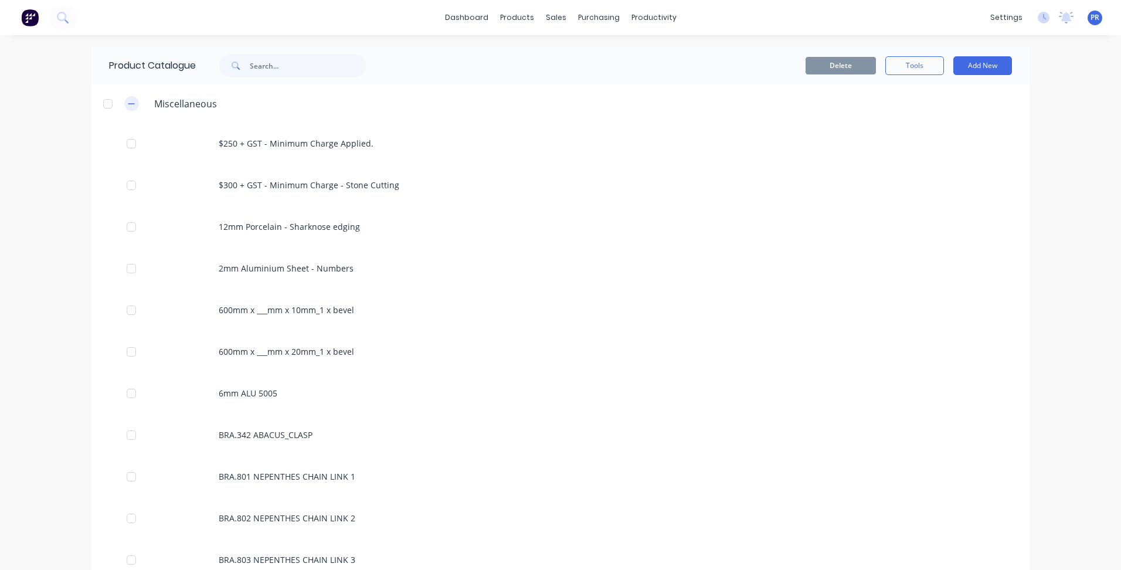
click at [130, 105] on icon "button" at bounding box center [131, 104] width 7 height 8
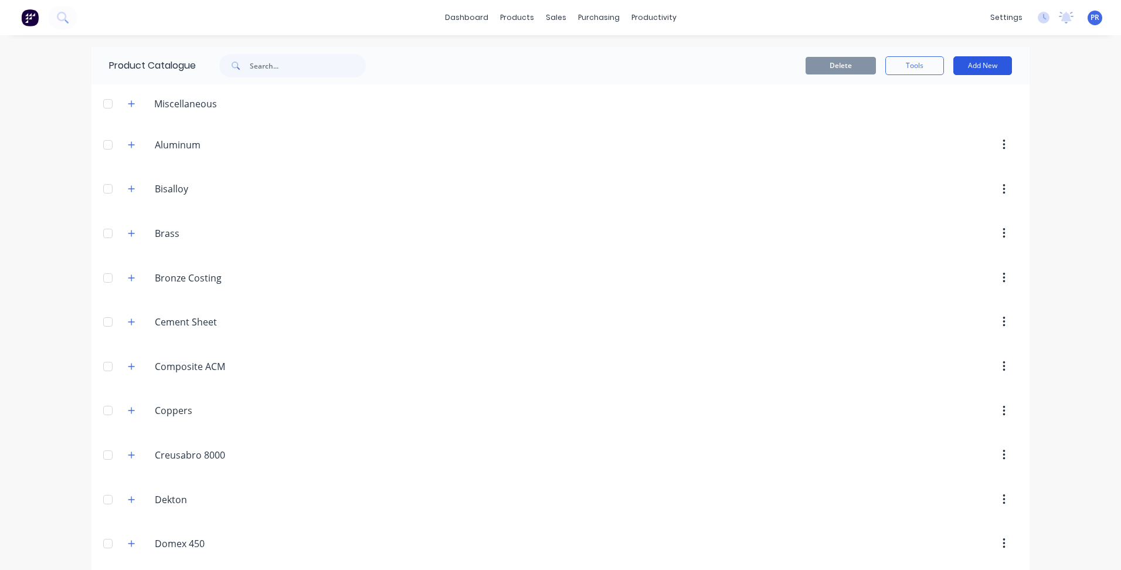
click at [995, 59] on button "Add New" at bounding box center [983, 65] width 59 height 19
click at [935, 100] on div "Category" at bounding box center [956, 95] width 90 height 17
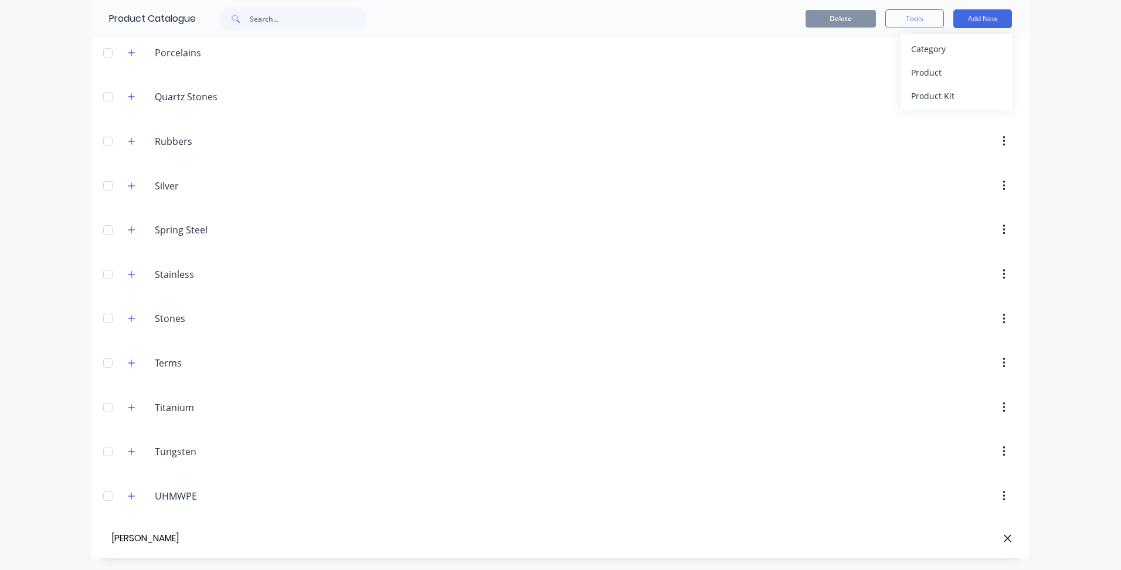
type input "[PERSON_NAME]"
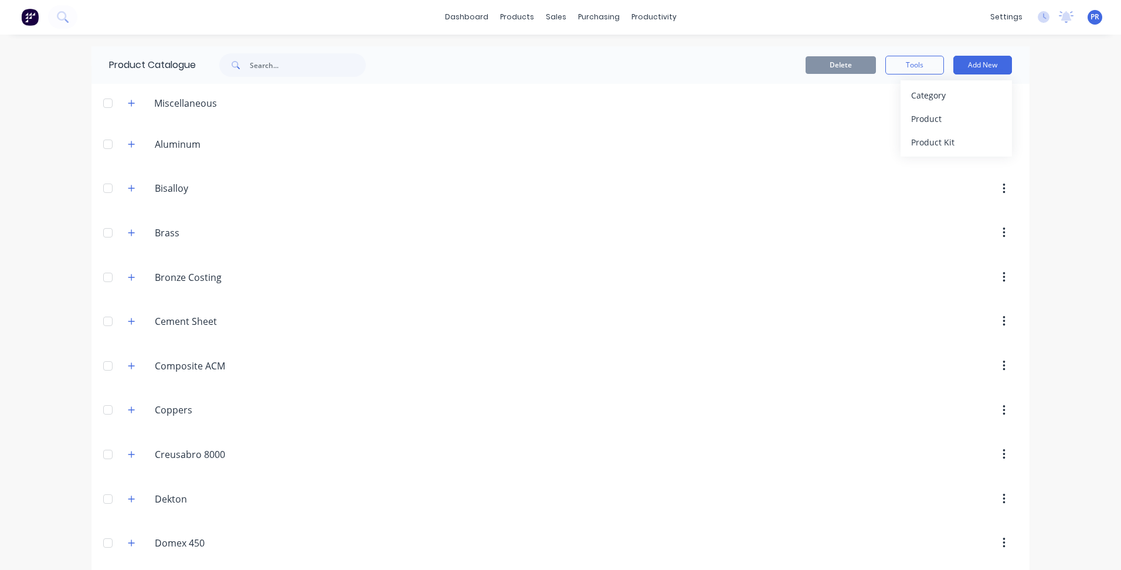
scroll to position [0, 0]
click at [43, 185] on div "dashboard products sales purchasing productivity dashboard products Product Cat…" at bounding box center [560, 285] width 1121 height 570
click at [104, 147] on div at bounding box center [107, 144] width 23 height 23
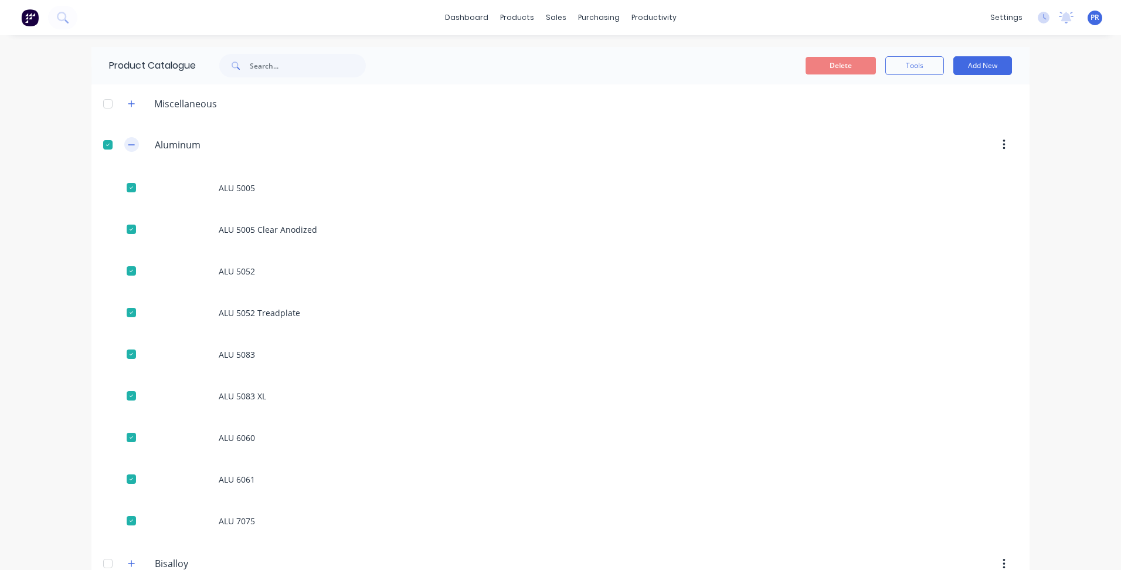
click at [131, 143] on button "button" at bounding box center [131, 144] width 15 height 15
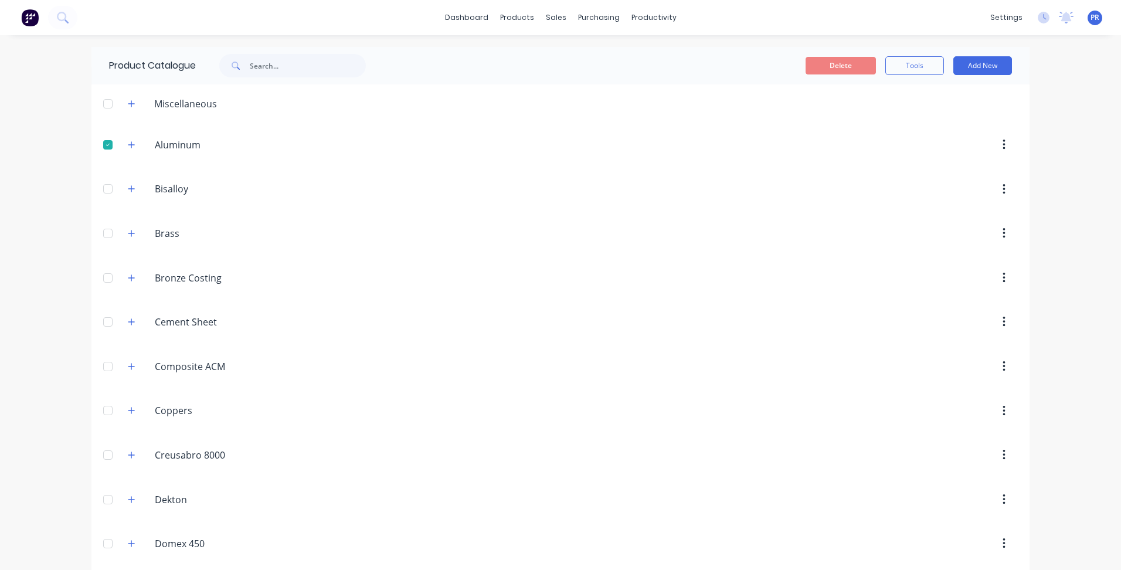
click at [106, 184] on div at bounding box center [107, 188] width 23 height 23
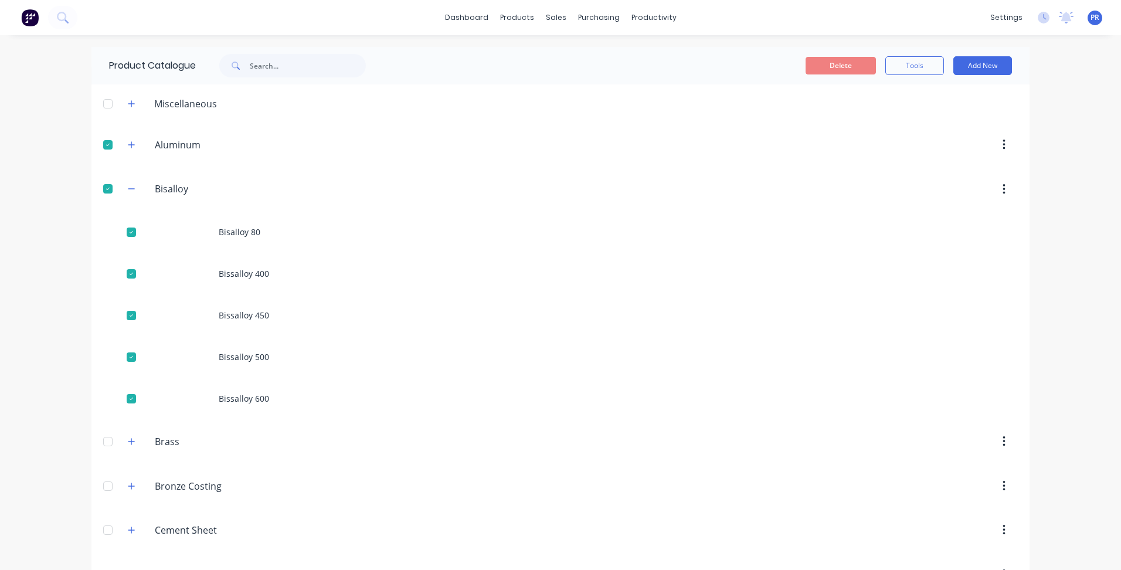
click at [128, 182] on span at bounding box center [131, 189] width 15 height 15
click at [128, 192] on icon "button" at bounding box center [131, 189] width 7 height 8
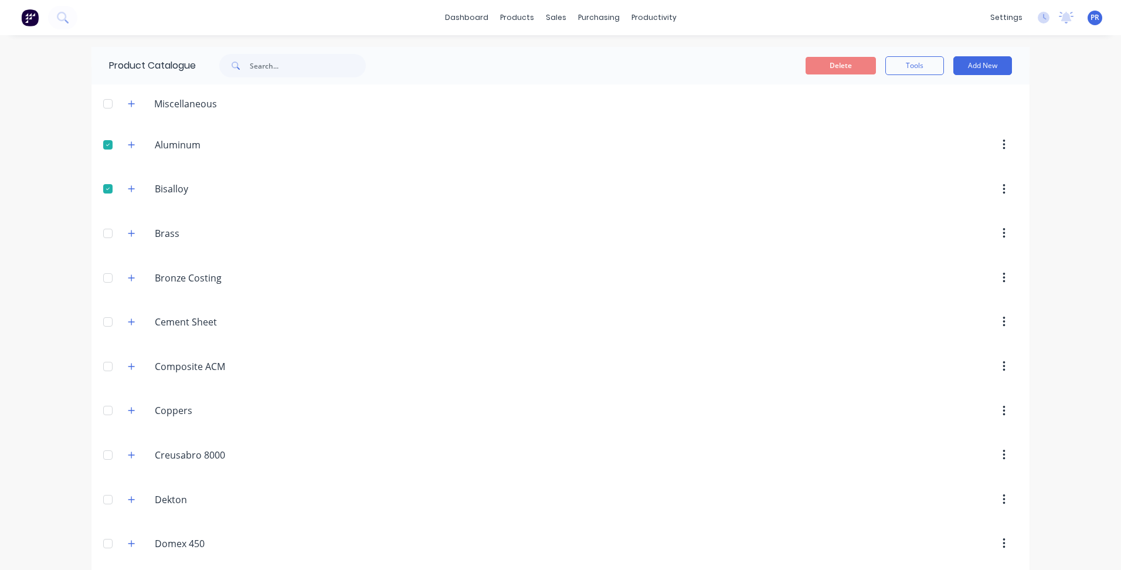
click at [102, 236] on div at bounding box center [107, 233] width 23 height 23
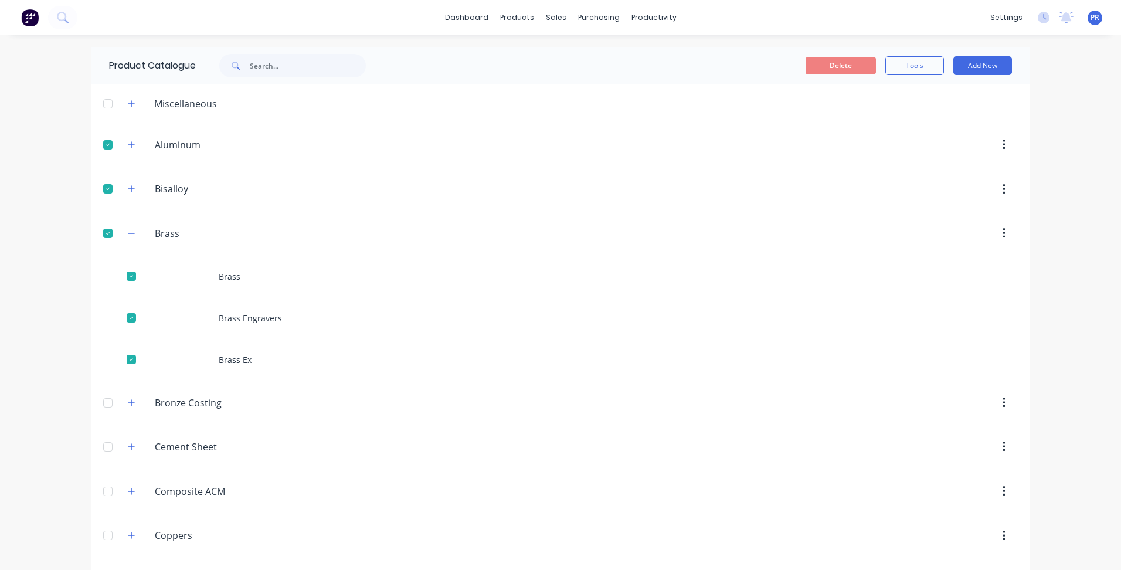
click at [100, 403] on div at bounding box center [107, 402] width 23 height 23
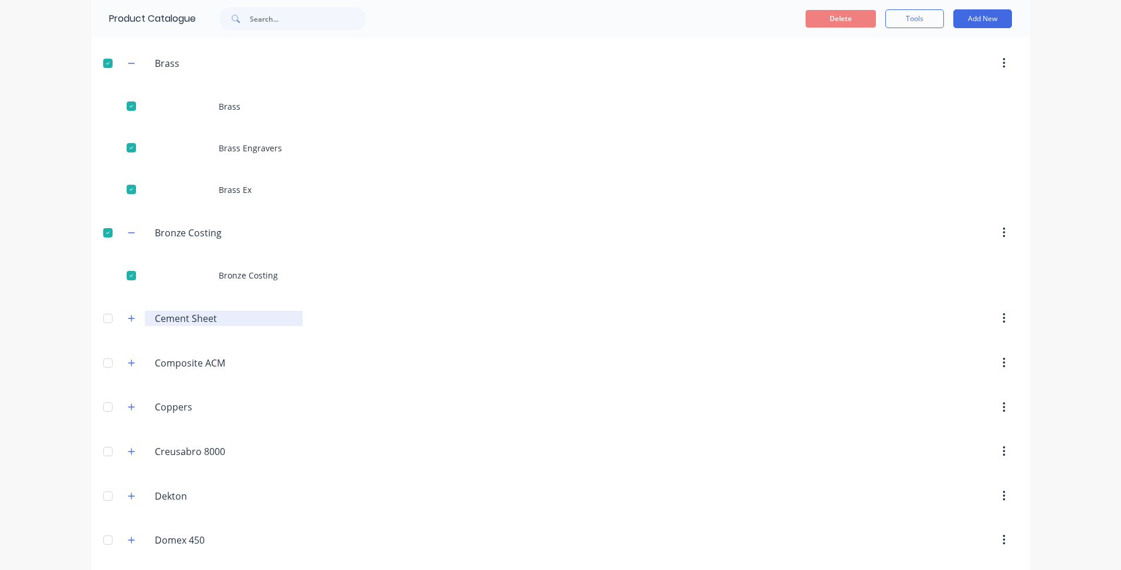
scroll to position [176, 0]
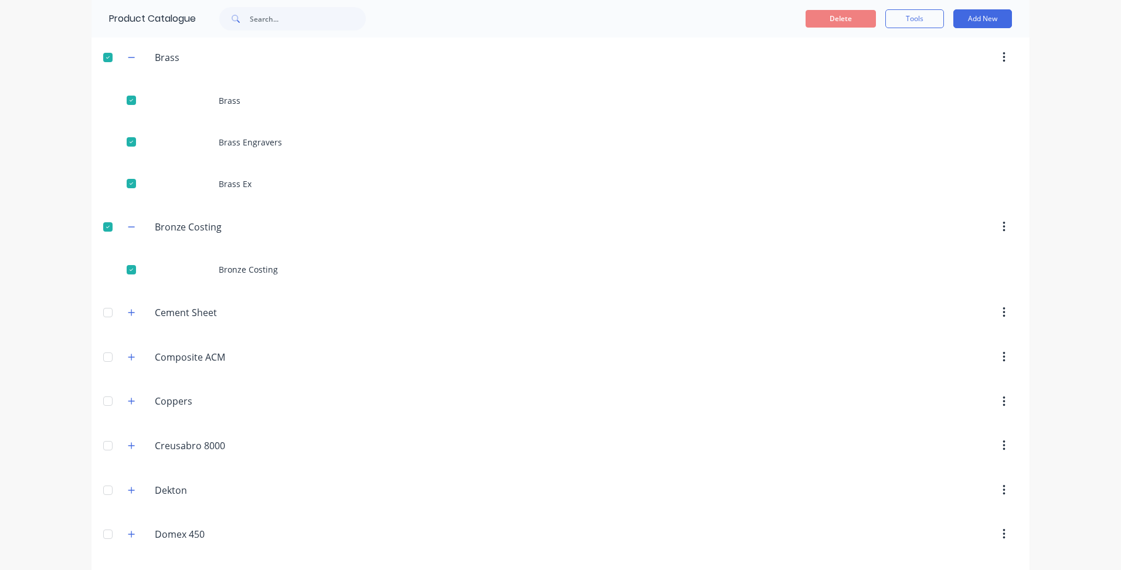
click at [103, 314] on div at bounding box center [107, 312] width 23 height 23
click at [104, 398] on div at bounding box center [107, 398] width 23 height 23
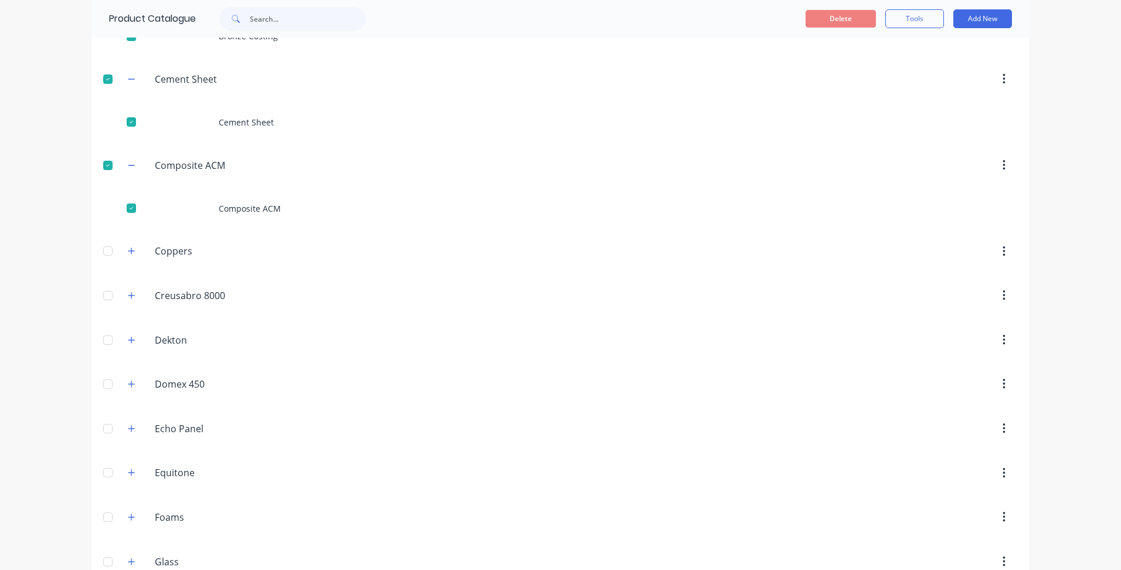
scroll to position [411, 0]
click at [101, 248] on div at bounding box center [107, 249] width 23 height 23
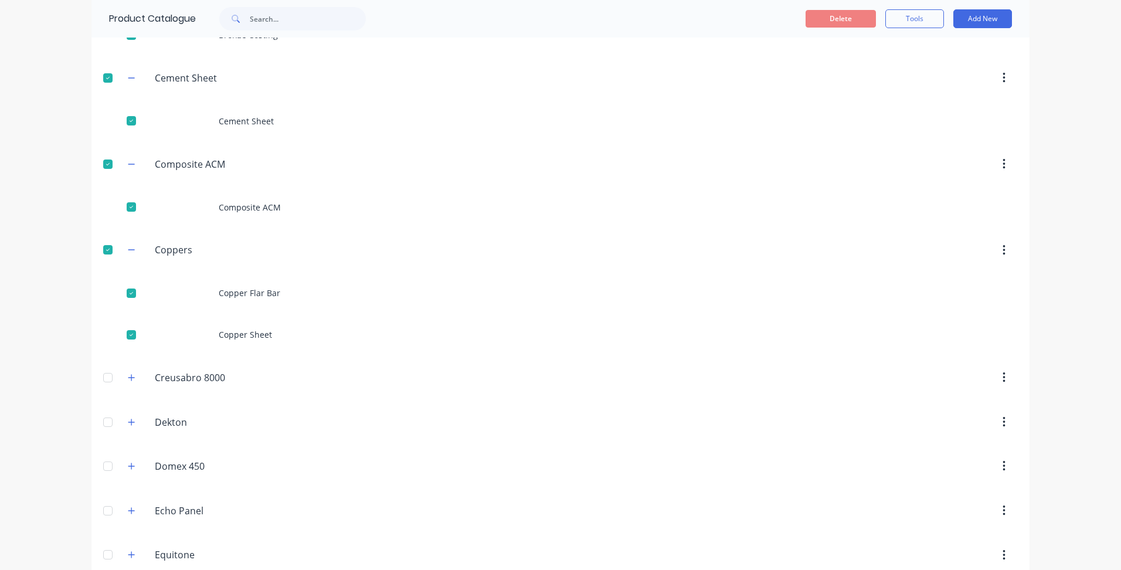
click at [102, 375] on div at bounding box center [107, 377] width 23 height 23
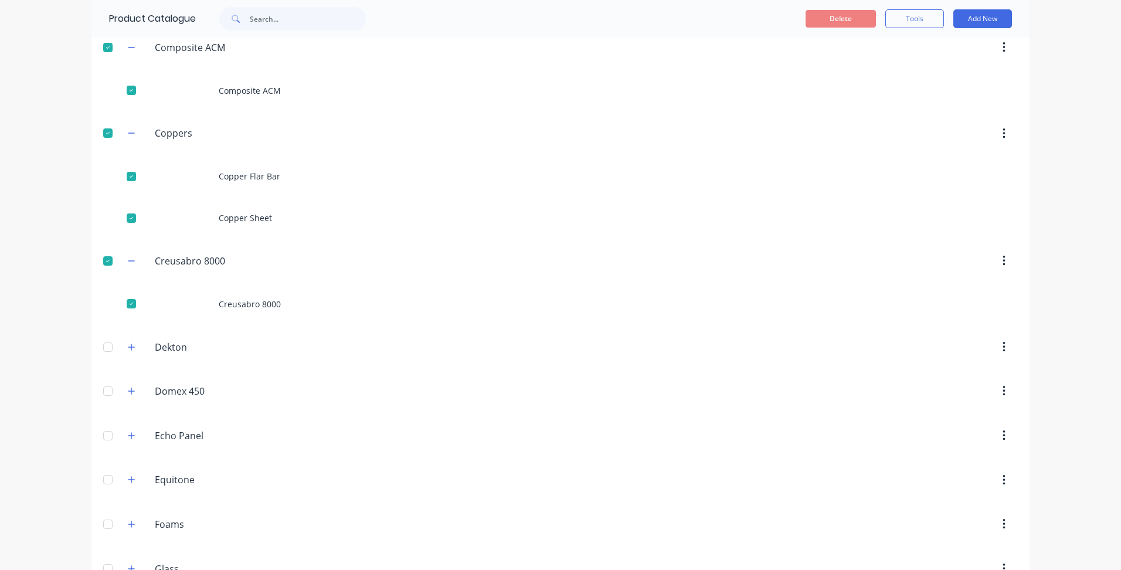
scroll to position [528, 0]
click at [104, 345] on div at bounding box center [107, 346] width 23 height 23
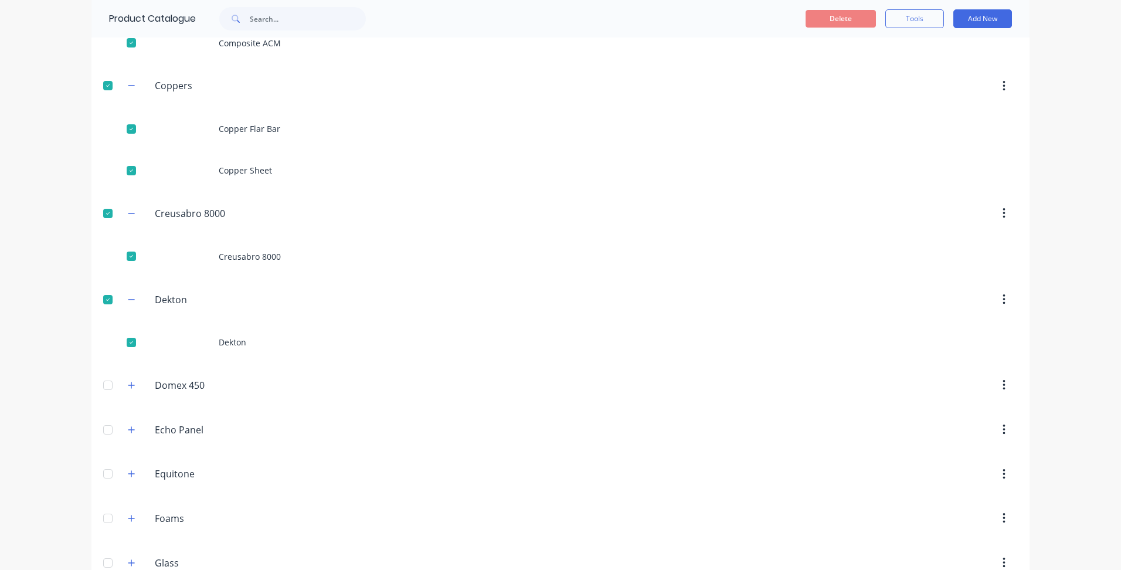
scroll to position [645, 0]
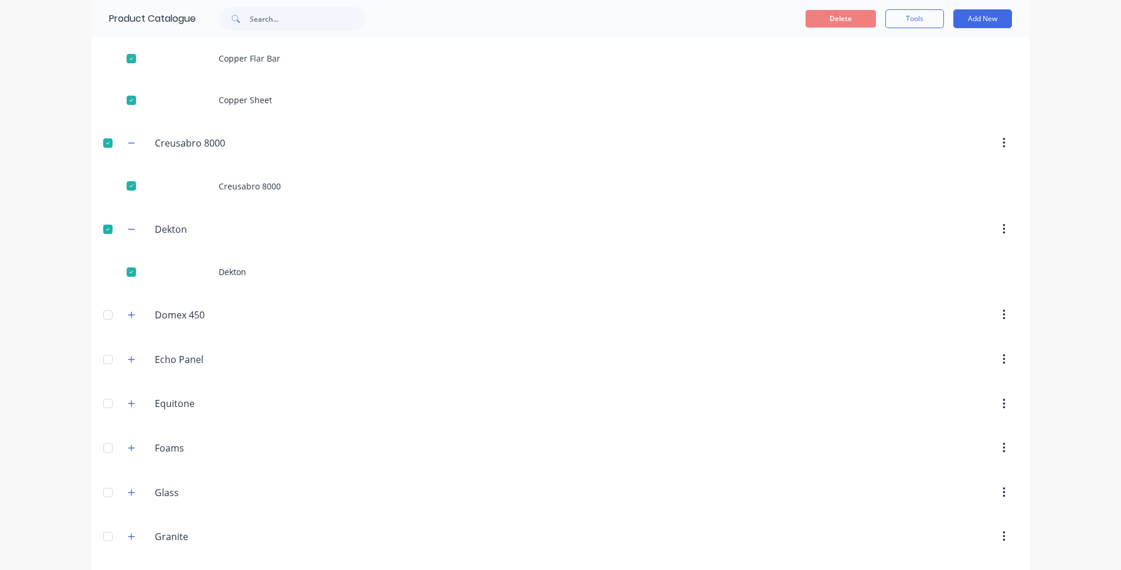
click at [107, 314] on div at bounding box center [107, 314] width 23 height 23
click at [102, 403] on div at bounding box center [107, 400] width 23 height 23
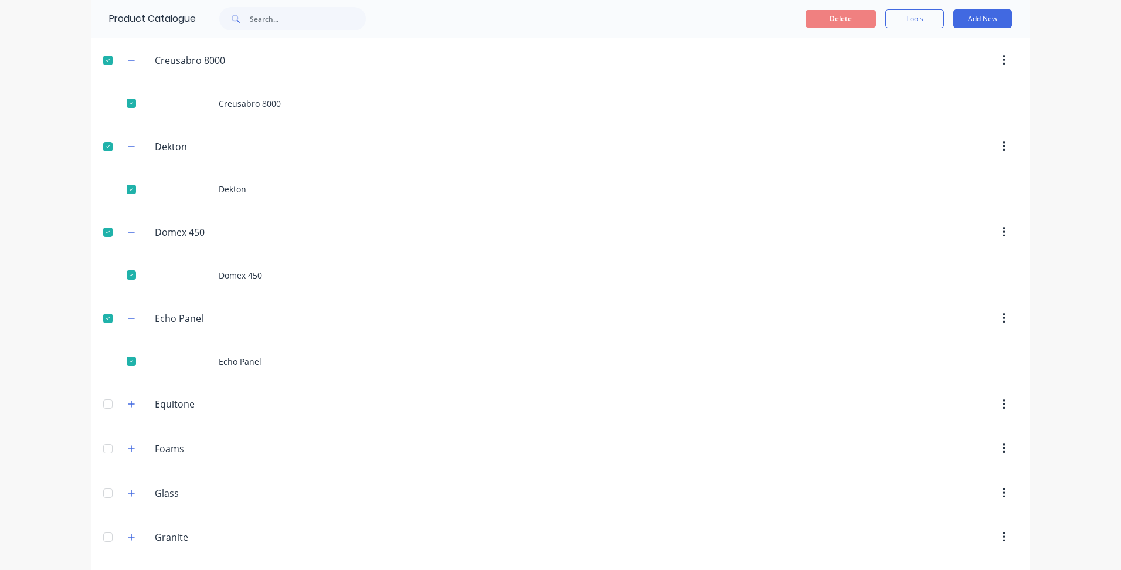
scroll to position [880, 0]
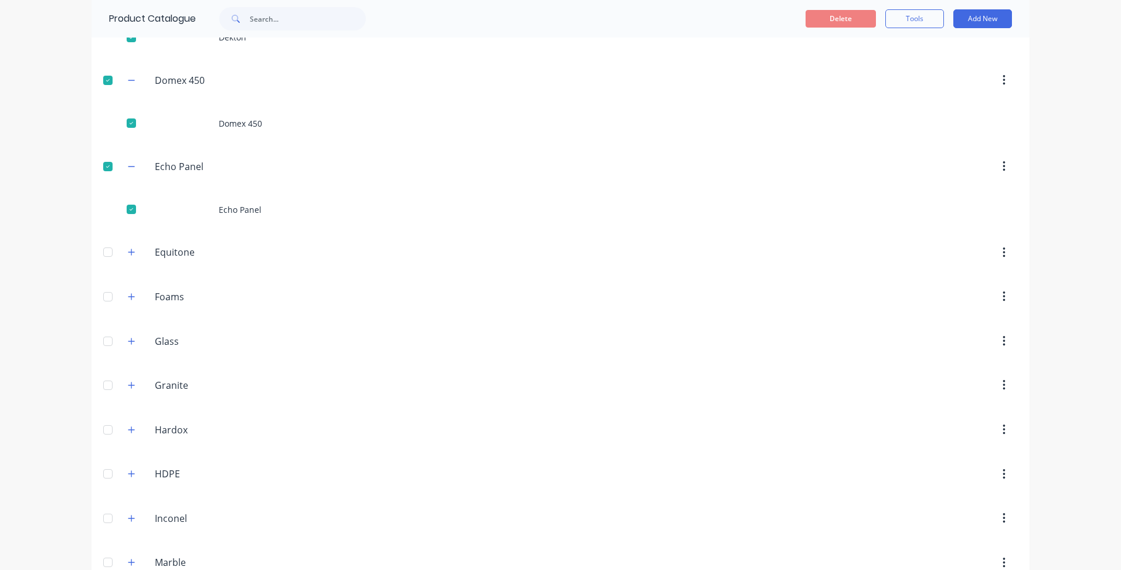
click at [106, 253] on div at bounding box center [107, 251] width 23 height 23
click at [103, 340] on div at bounding box center [107, 338] width 23 height 23
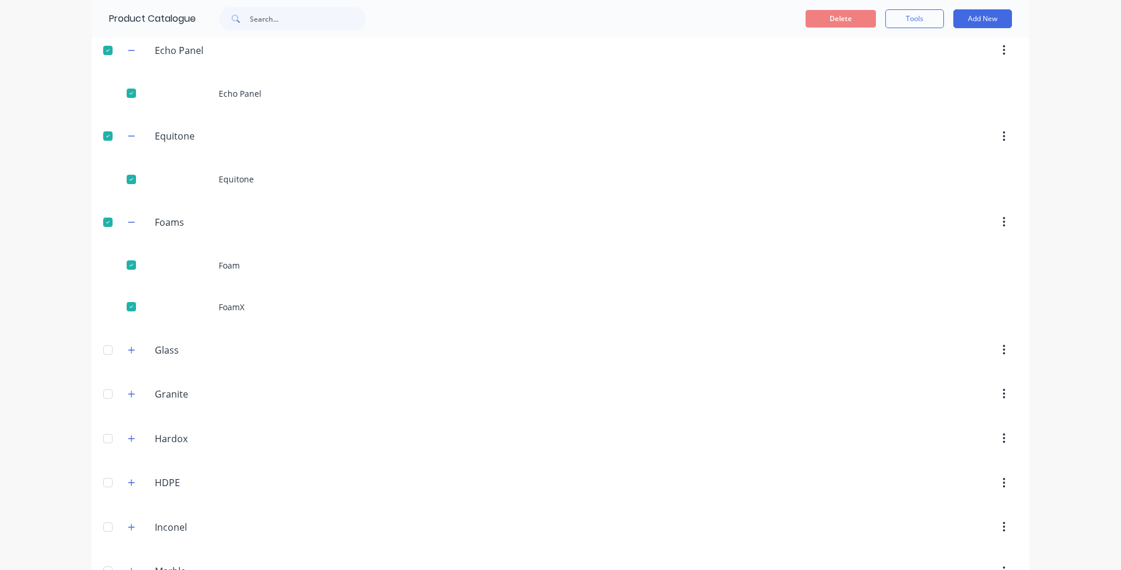
scroll to position [997, 0]
click at [103, 348] on div at bounding box center [107, 348] width 23 height 23
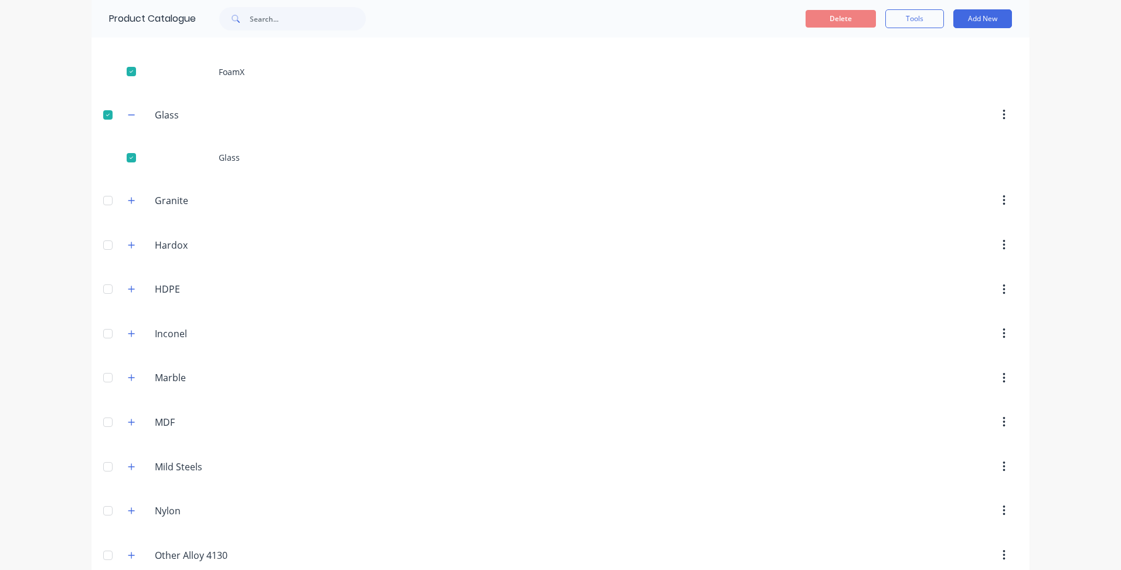
scroll to position [1232, 0]
click at [103, 198] on div at bounding box center [107, 199] width 23 height 23
click at [97, 287] on div at bounding box center [107, 285] width 23 height 23
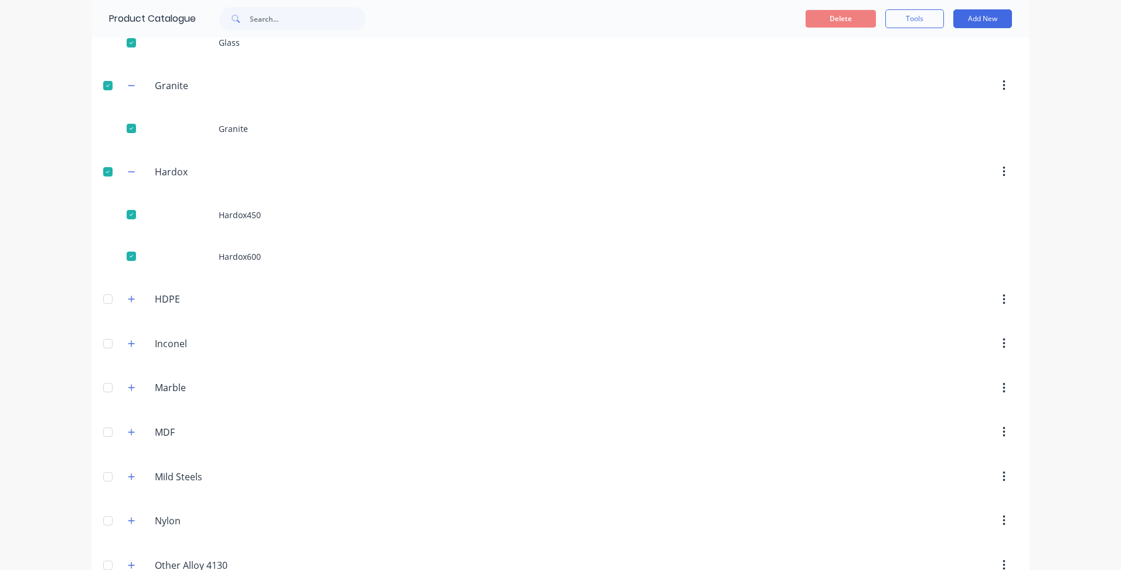
scroll to position [1349, 0]
click at [101, 299] on div at bounding box center [107, 295] width 23 height 23
click at [103, 383] on div at bounding box center [107, 382] width 23 height 23
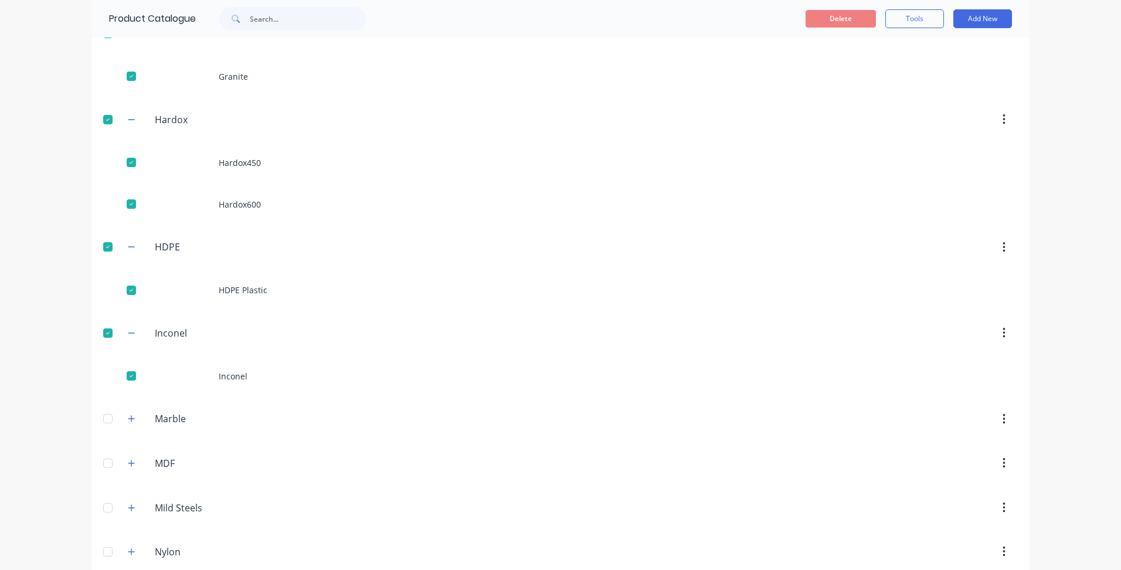
scroll to position [1466, 0]
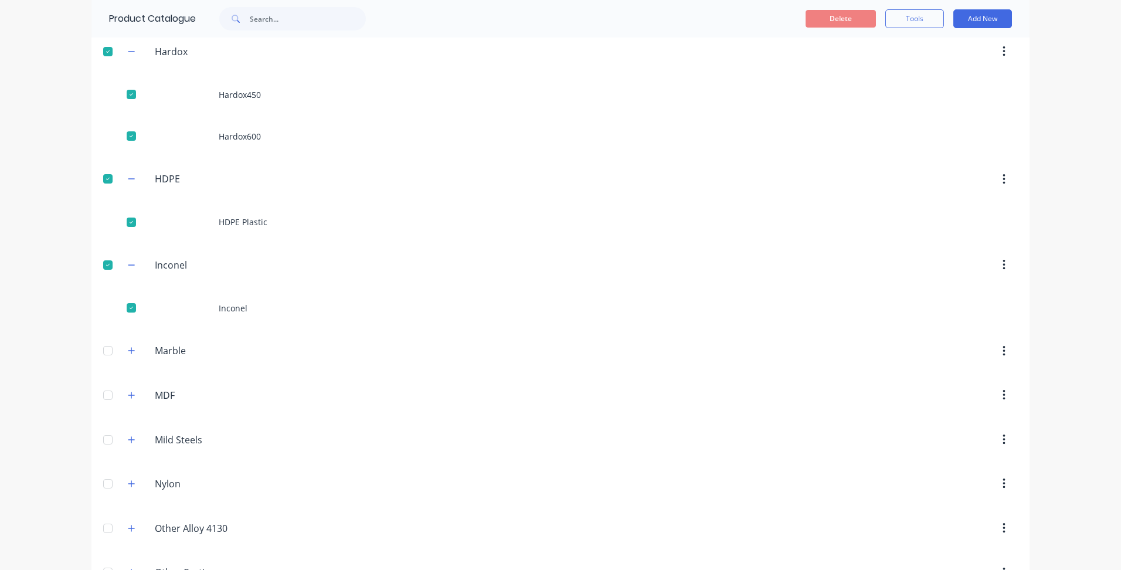
click at [102, 353] on div at bounding box center [107, 350] width 23 height 23
click at [100, 438] on div at bounding box center [107, 436] width 23 height 23
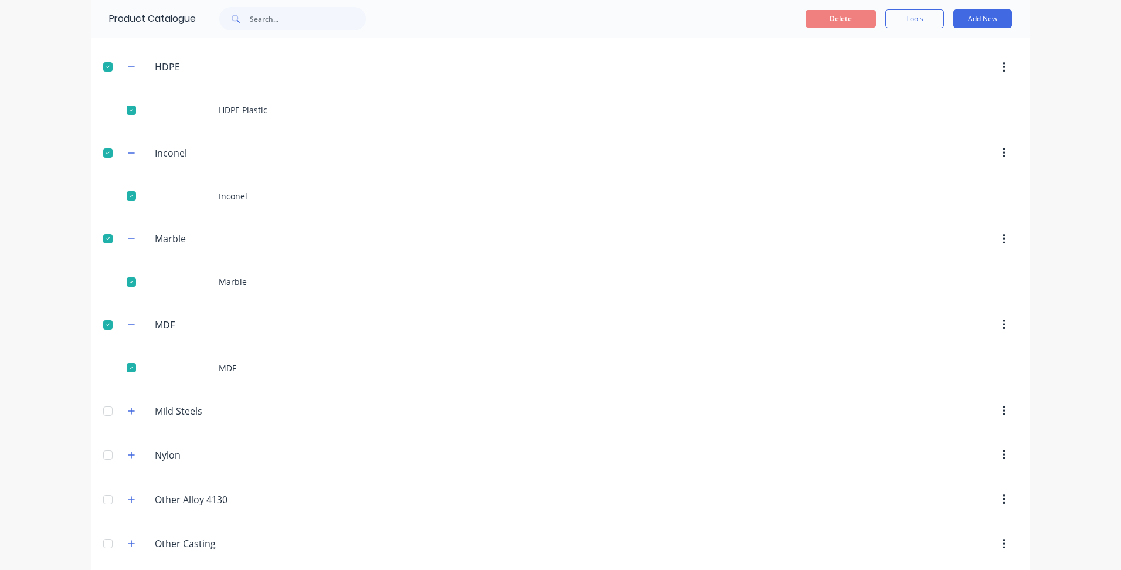
scroll to position [1583, 0]
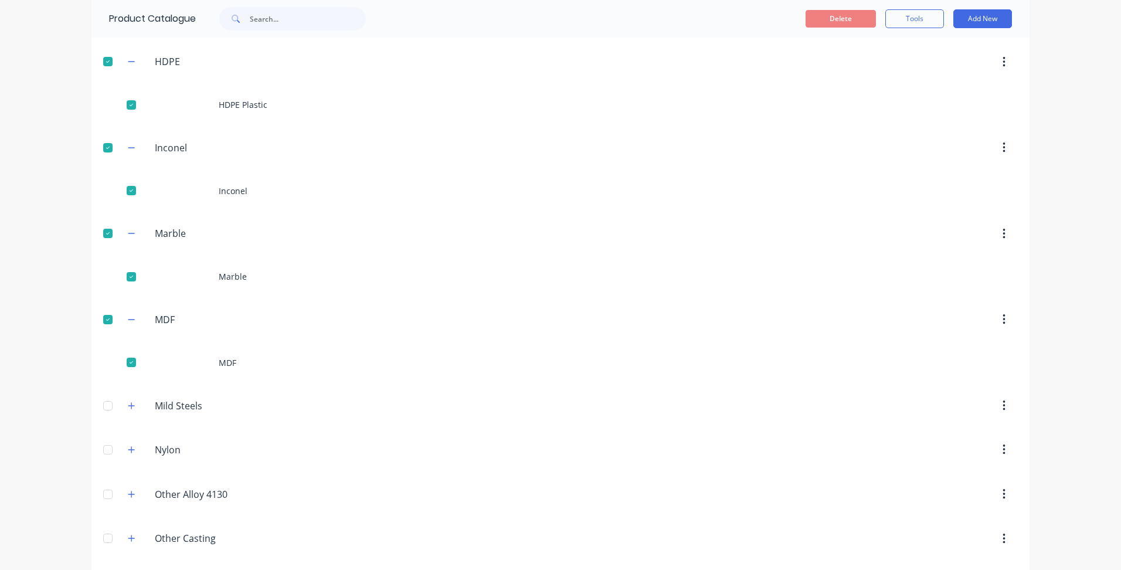
click at [103, 403] on div at bounding box center [107, 405] width 23 height 23
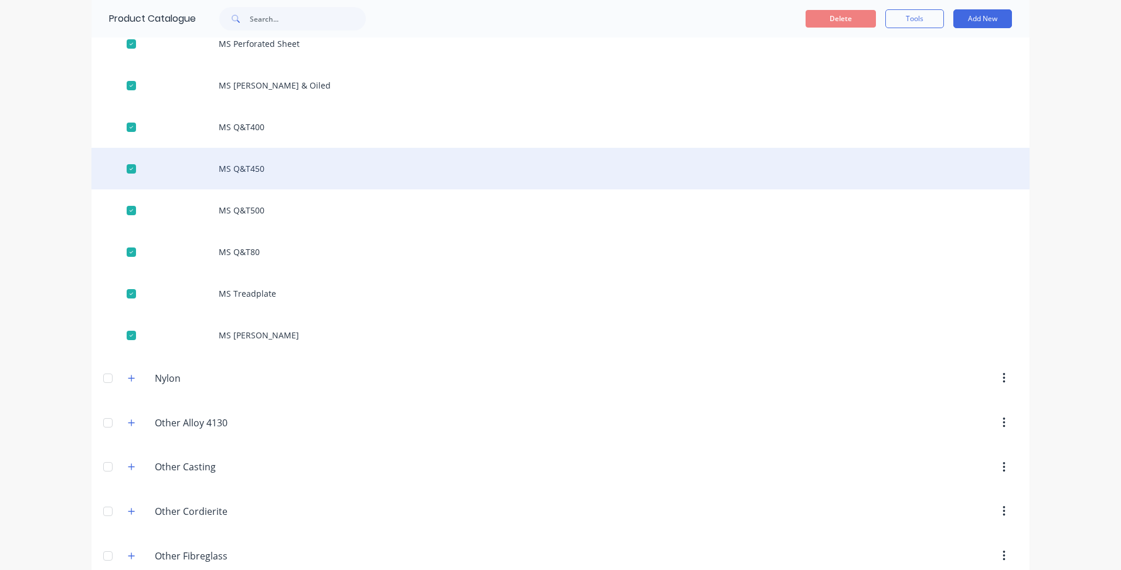
scroll to position [2405, 0]
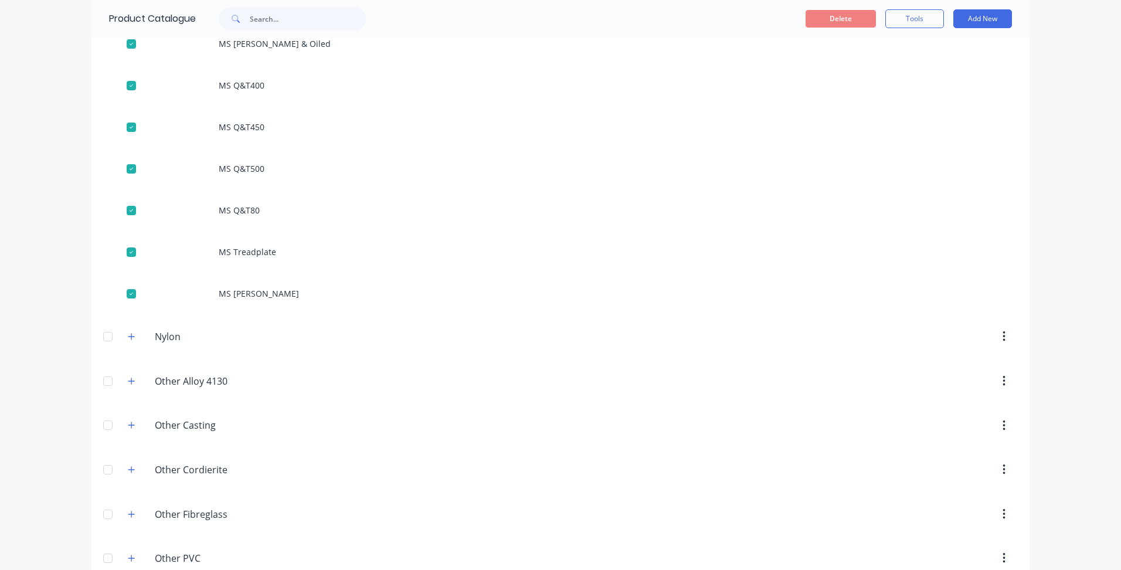
click at [101, 338] on div at bounding box center [107, 336] width 23 height 23
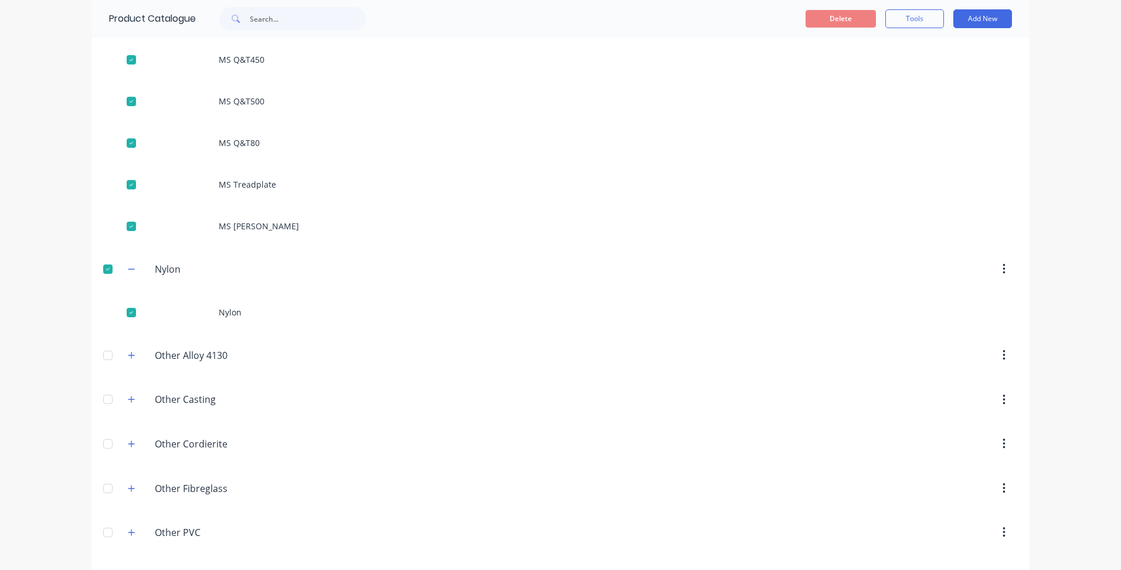
scroll to position [2581, 0]
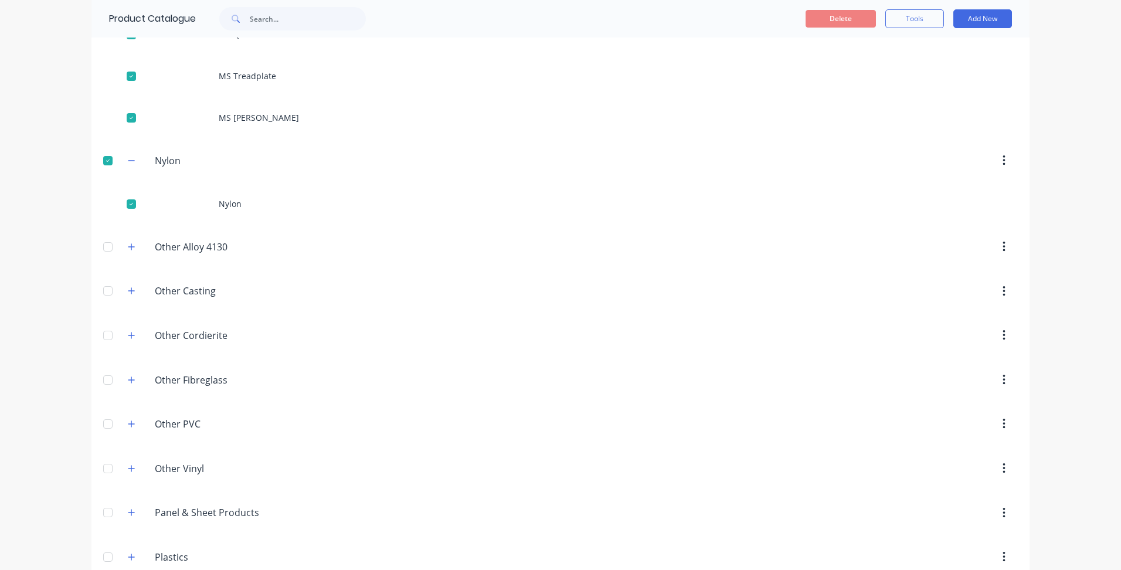
click at [104, 251] on div at bounding box center [107, 246] width 23 height 23
click at [104, 332] on div at bounding box center [107, 332] width 23 height 23
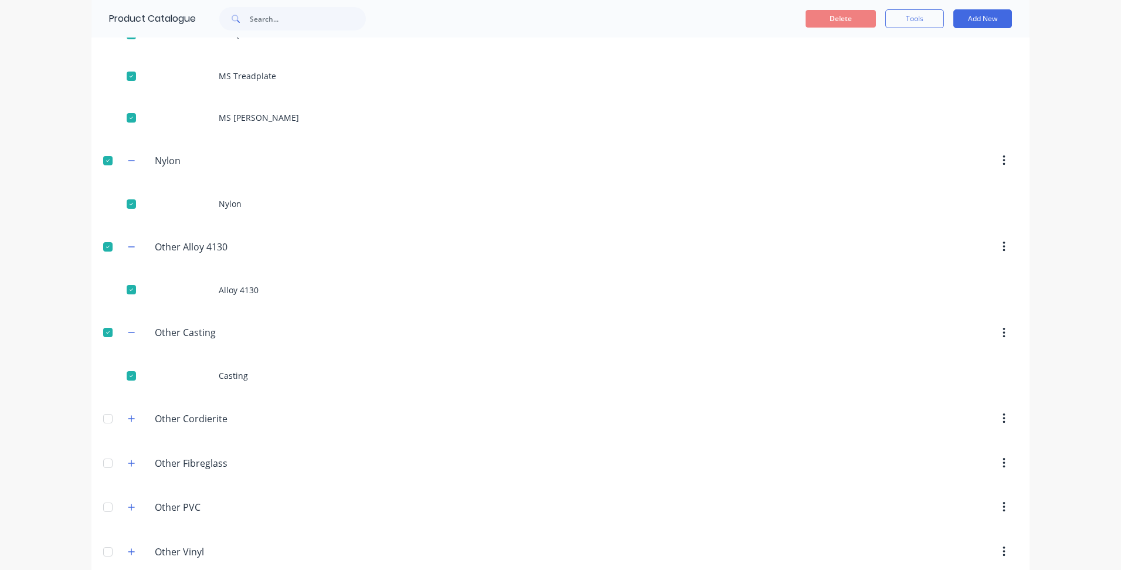
click at [104, 412] on div at bounding box center [107, 418] width 23 height 23
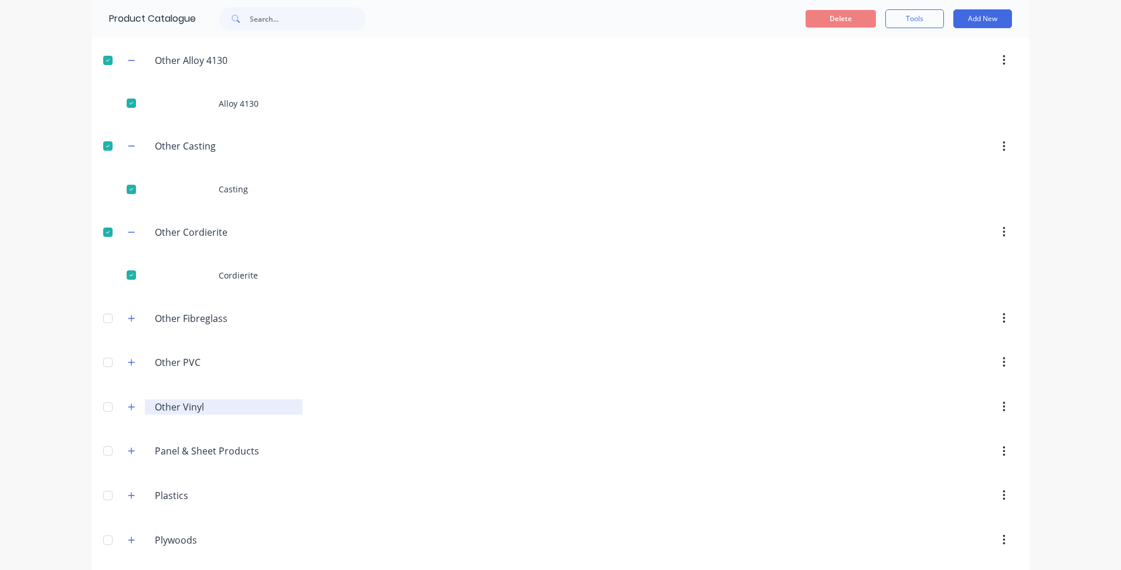
scroll to position [2815, 0]
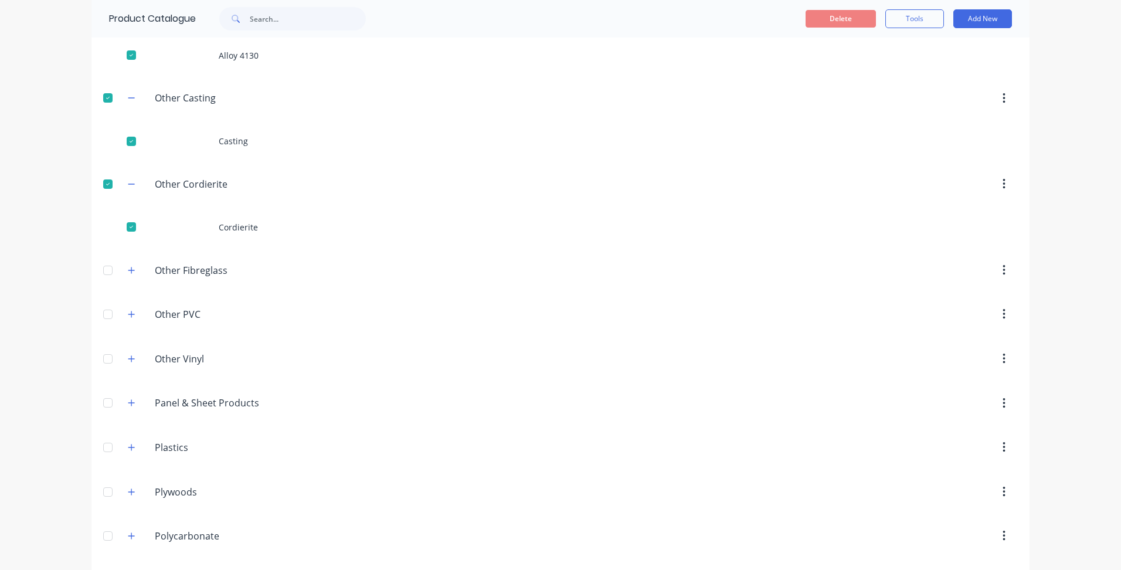
click at [103, 267] on div at bounding box center [107, 270] width 23 height 23
click at [105, 355] on div at bounding box center [107, 355] width 23 height 23
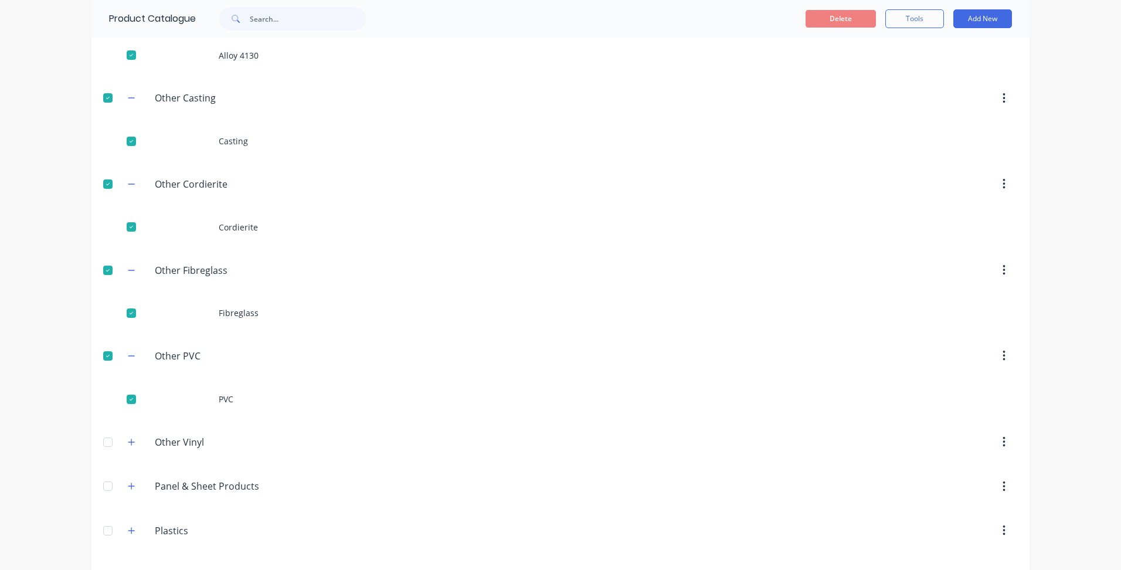
click at [104, 439] on div at bounding box center [107, 441] width 23 height 23
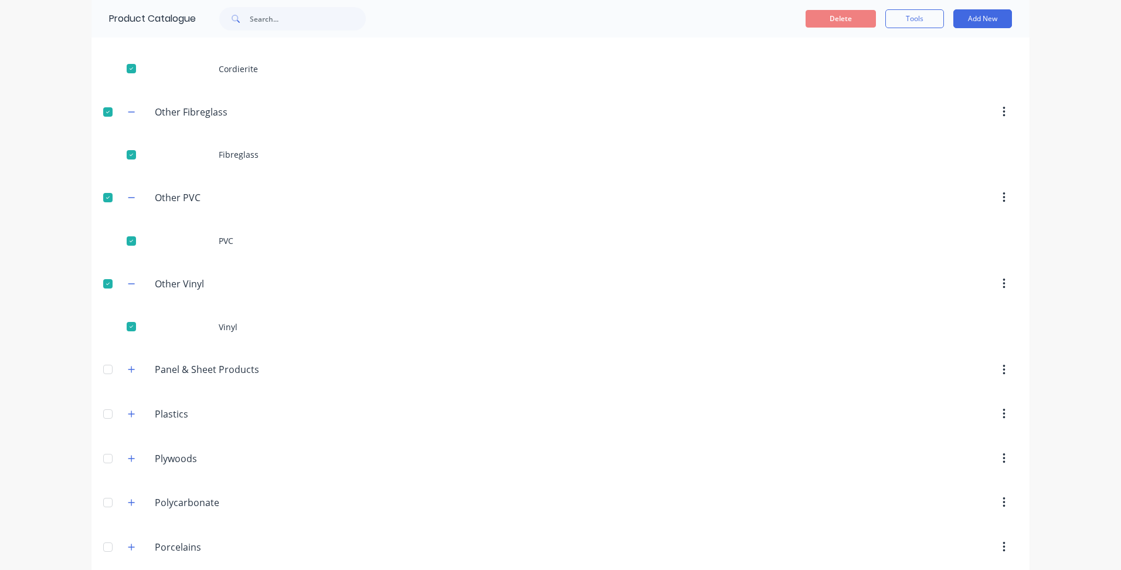
scroll to position [2991, 0]
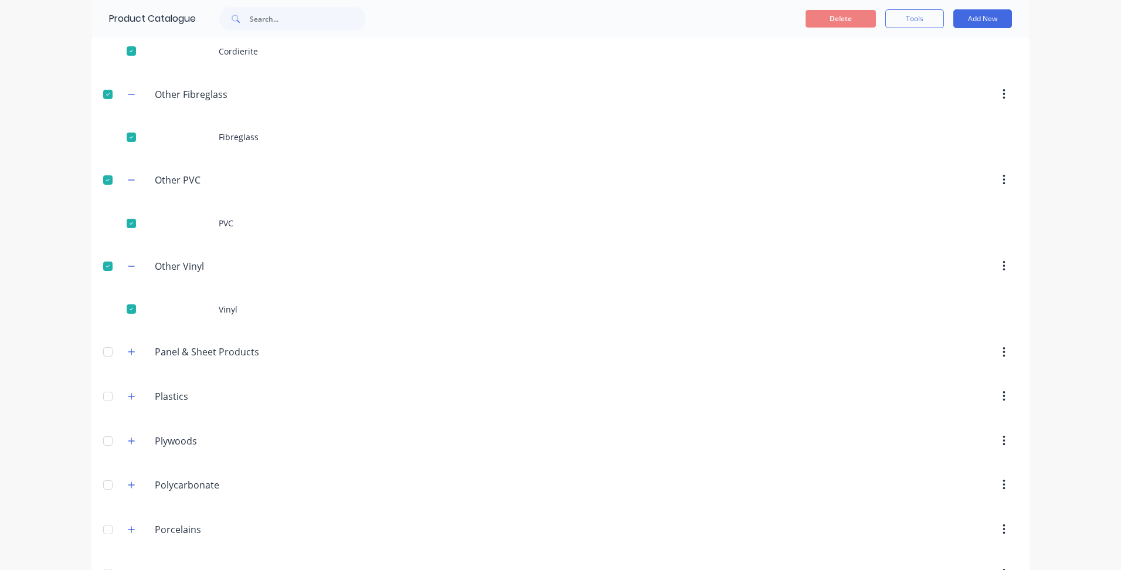
click at [100, 353] on div at bounding box center [107, 351] width 23 height 23
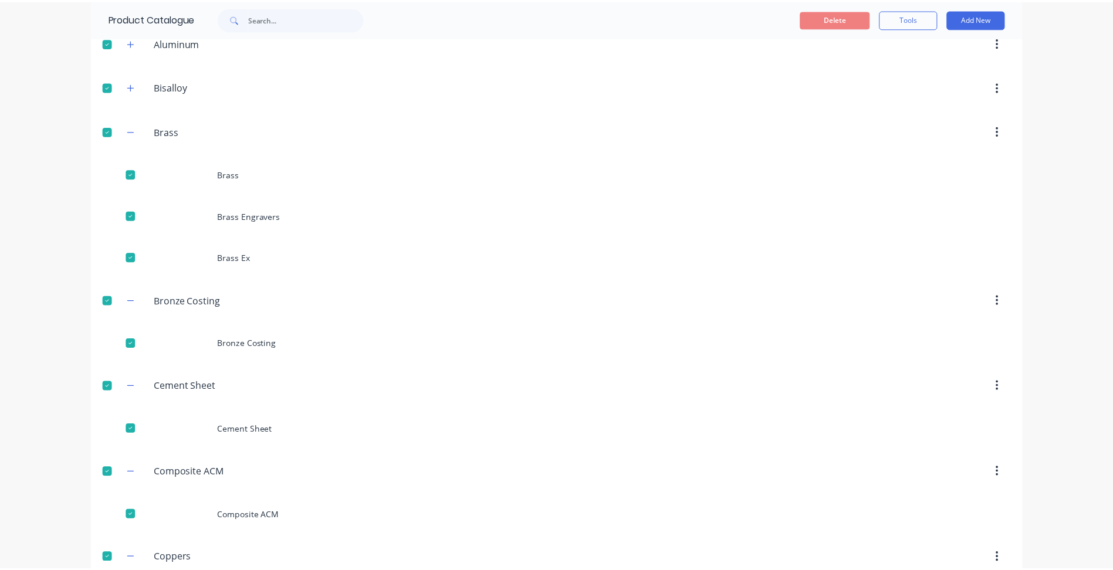
scroll to position [0, 0]
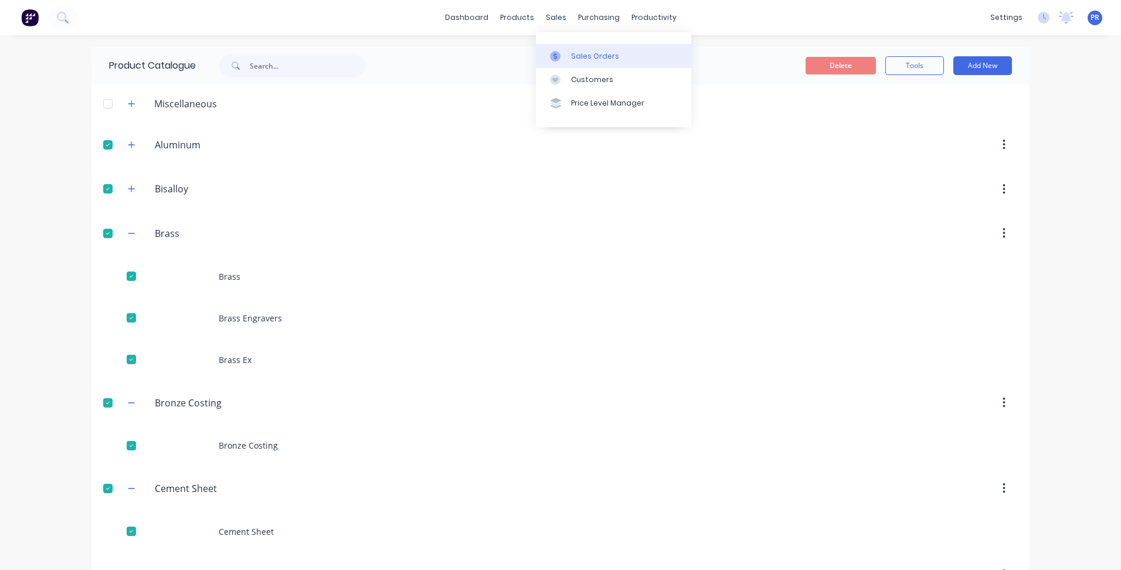
click at [575, 55] on div "Sales Orders" at bounding box center [595, 56] width 48 height 11
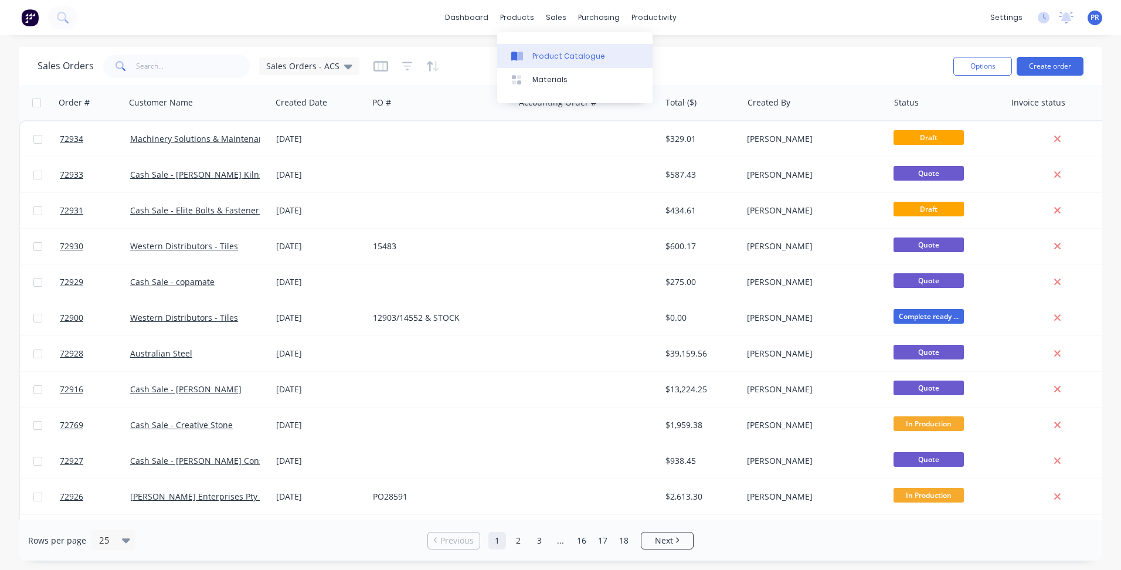
click at [537, 52] on div "Product Catalogue" at bounding box center [569, 56] width 73 height 11
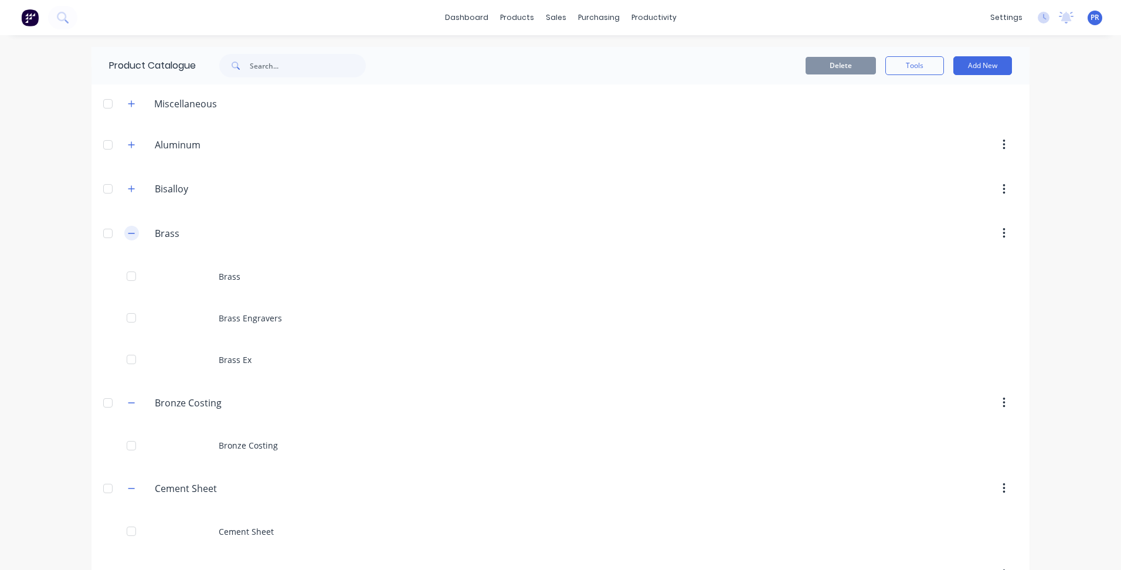
click at [130, 234] on icon "button" at bounding box center [131, 233] width 7 height 8
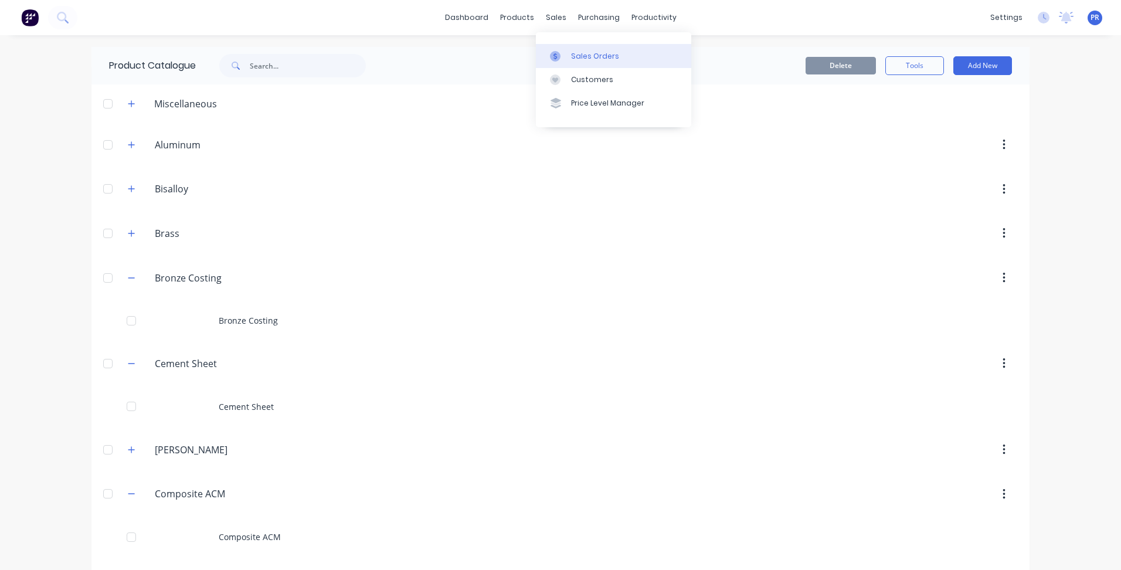
click at [564, 49] on link "Sales Orders" at bounding box center [613, 55] width 155 height 23
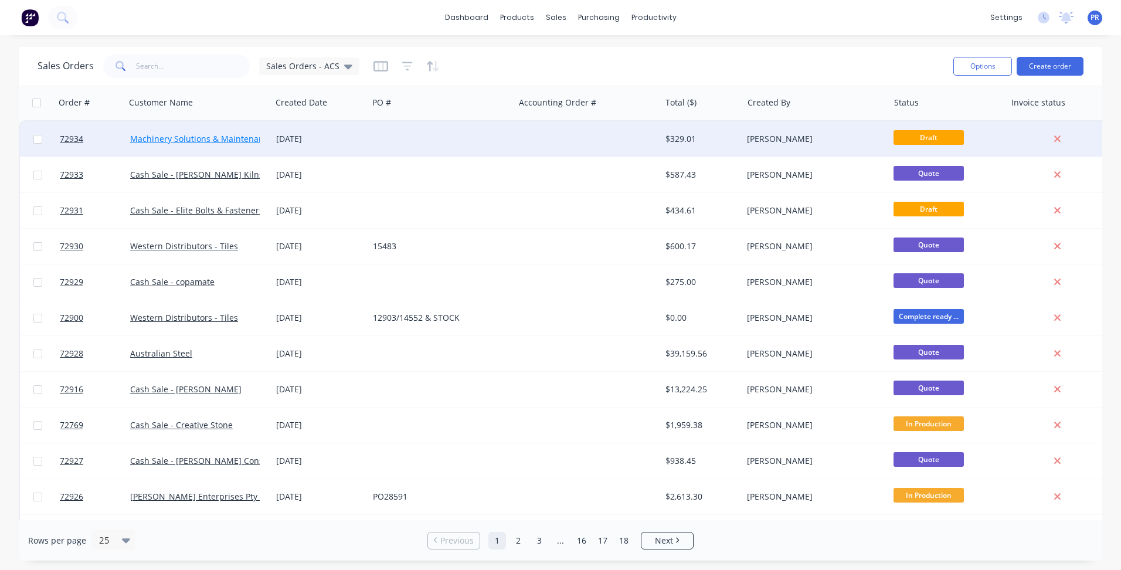
click at [182, 138] on link "Machinery Solutions & Maintenance Pty Ltd" at bounding box center [215, 138] width 171 height 11
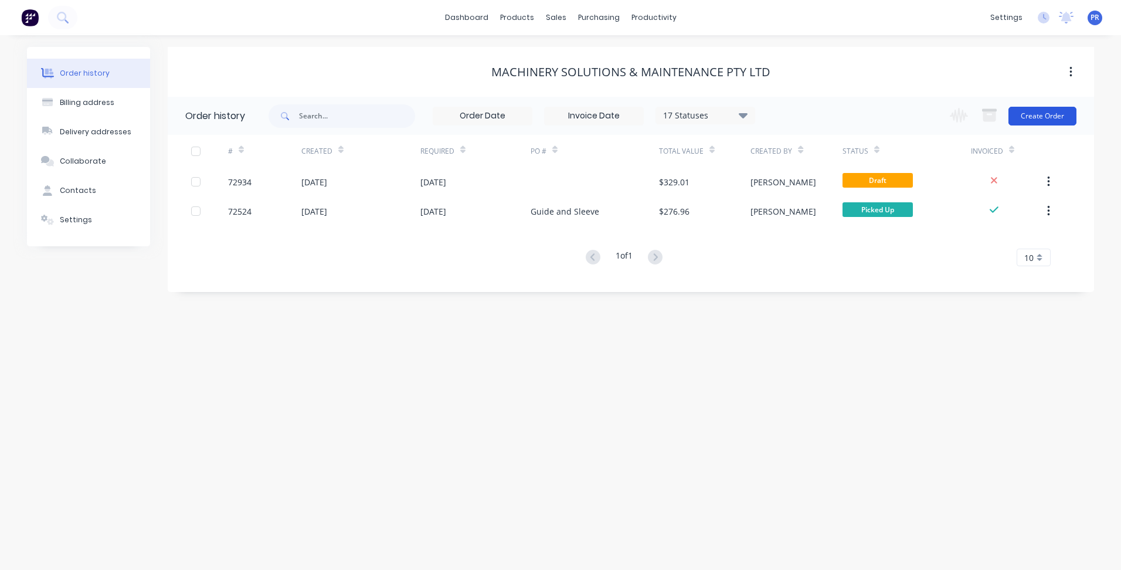
click at [1050, 118] on button "Create Order" at bounding box center [1043, 116] width 68 height 19
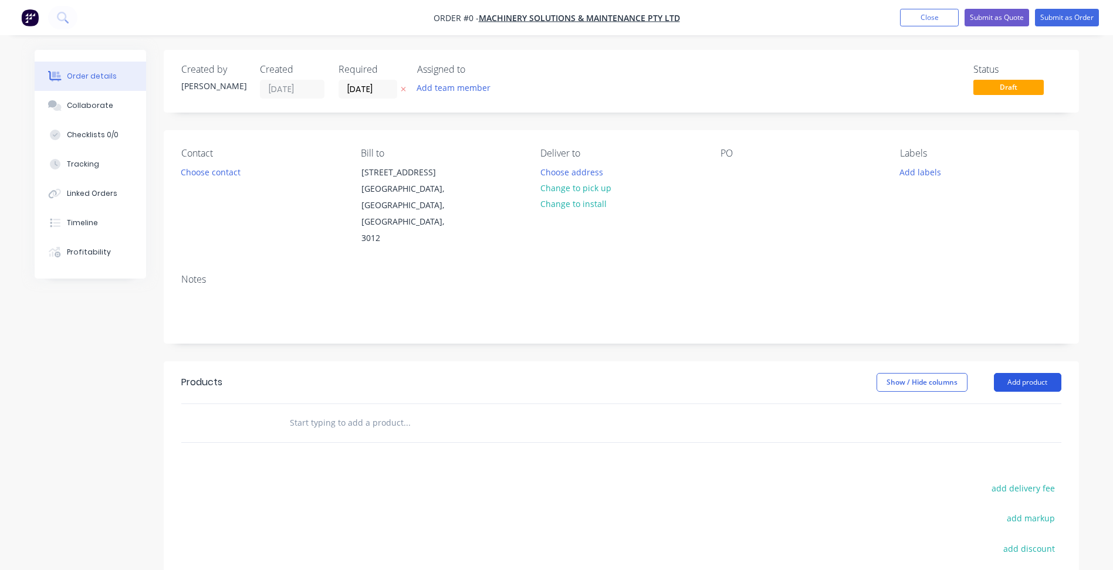
click at [1020, 373] on button "Add product" at bounding box center [1026, 382] width 67 height 19
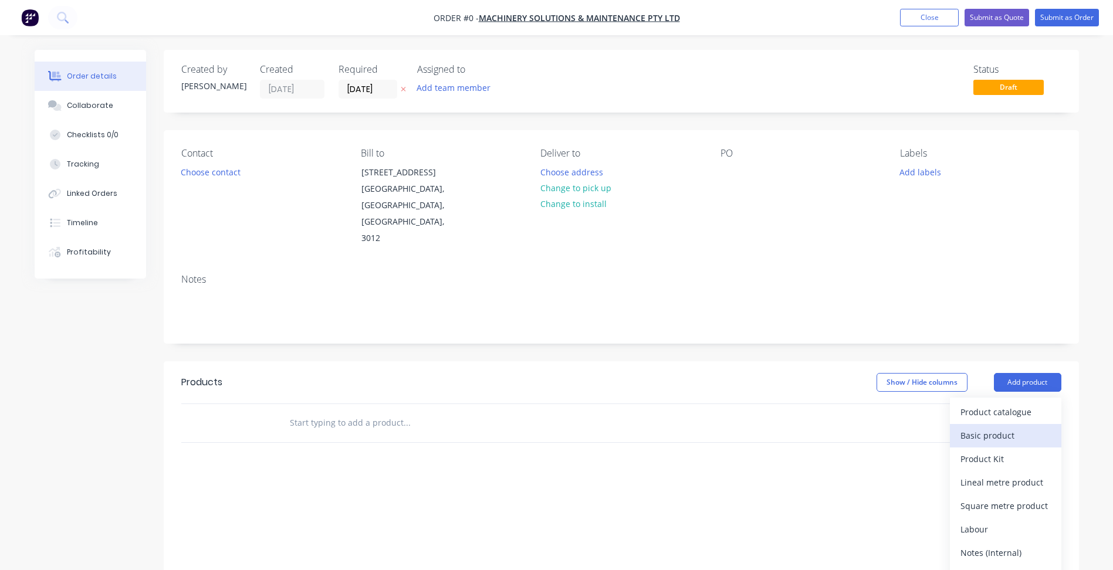
click at [1003, 427] on div "Basic product" at bounding box center [1005, 435] width 90 height 17
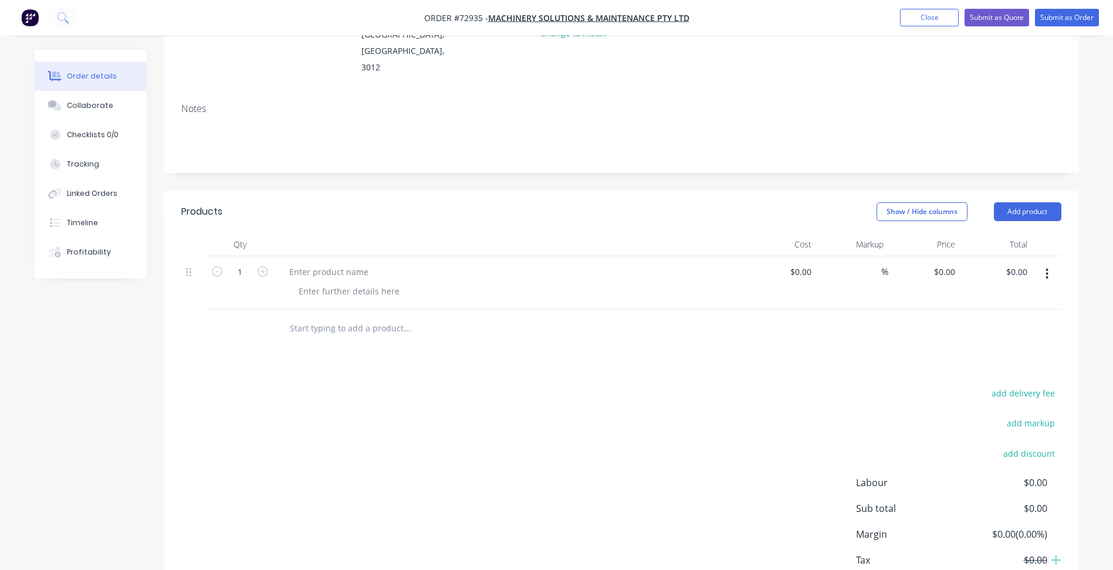
scroll to position [176, 0]
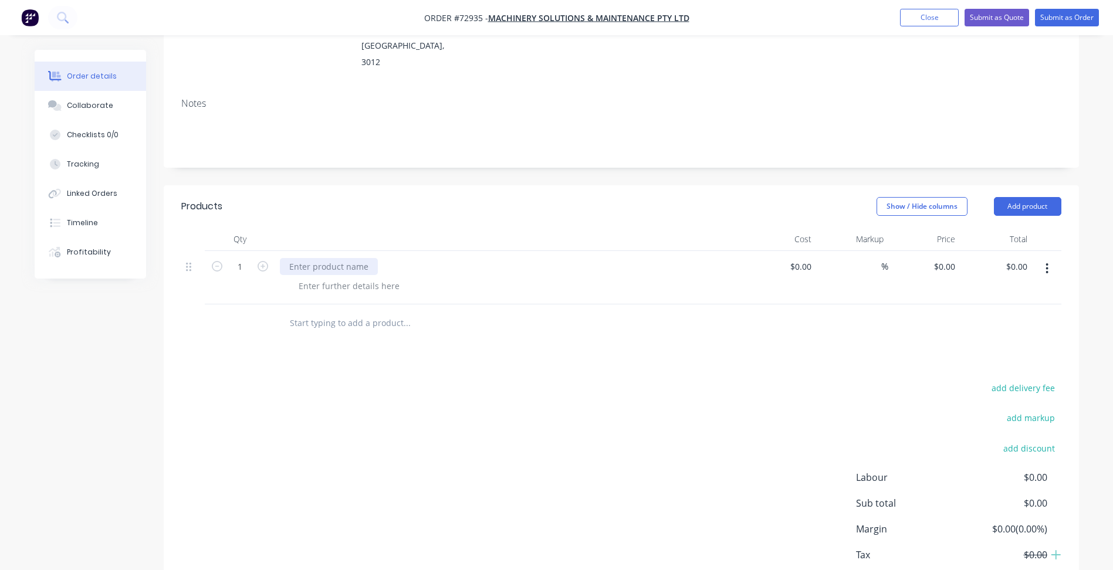
click at [340, 258] on div at bounding box center [329, 266] width 98 height 17
click at [363, 277] on div at bounding box center [349, 285] width 120 height 17
click at [385, 277] on div at bounding box center [349, 285] width 120 height 17
click at [377, 277] on div at bounding box center [349, 285] width 120 height 17
click at [359, 277] on div at bounding box center [349, 285] width 120 height 17
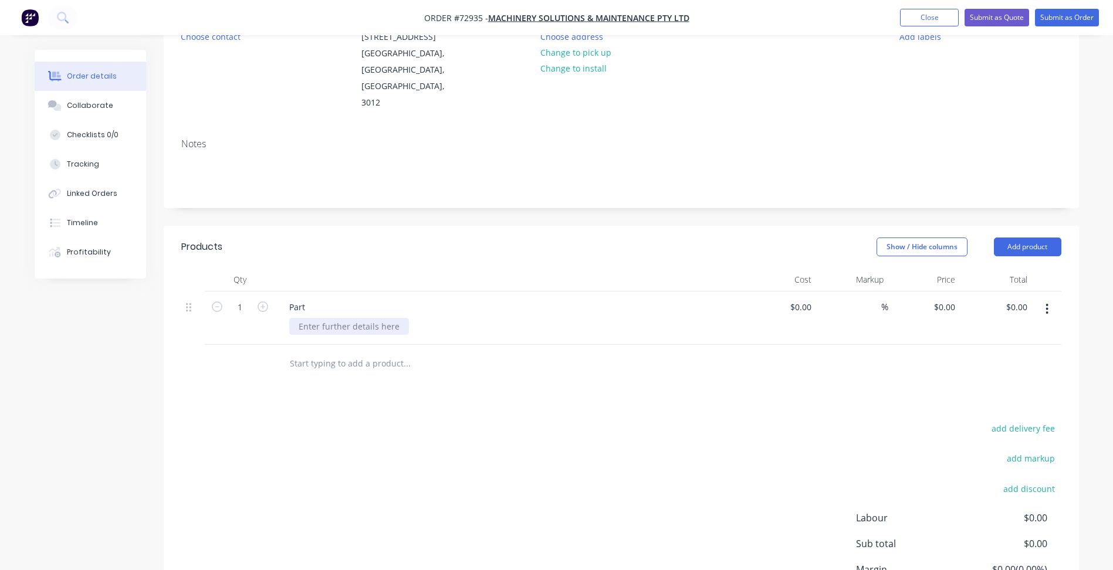
scroll to position [117, 0]
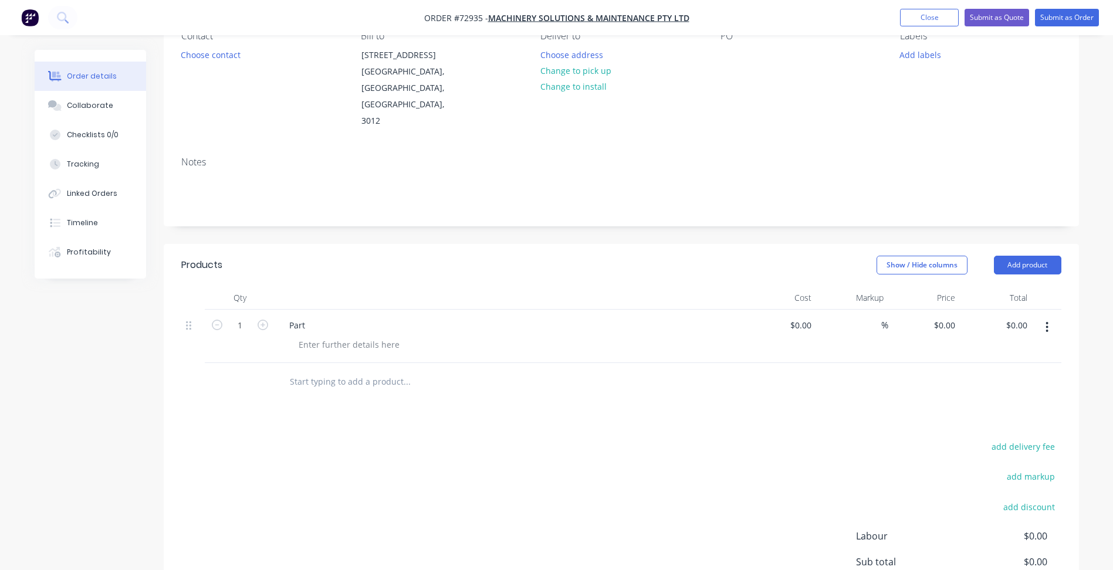
click at [1047, 322] on icon "button" at bounding box center [1047, 327] width 2 height 11
click at [992, 420] on div "Delete" at bounding box center [1005, 428] width 90 height 17
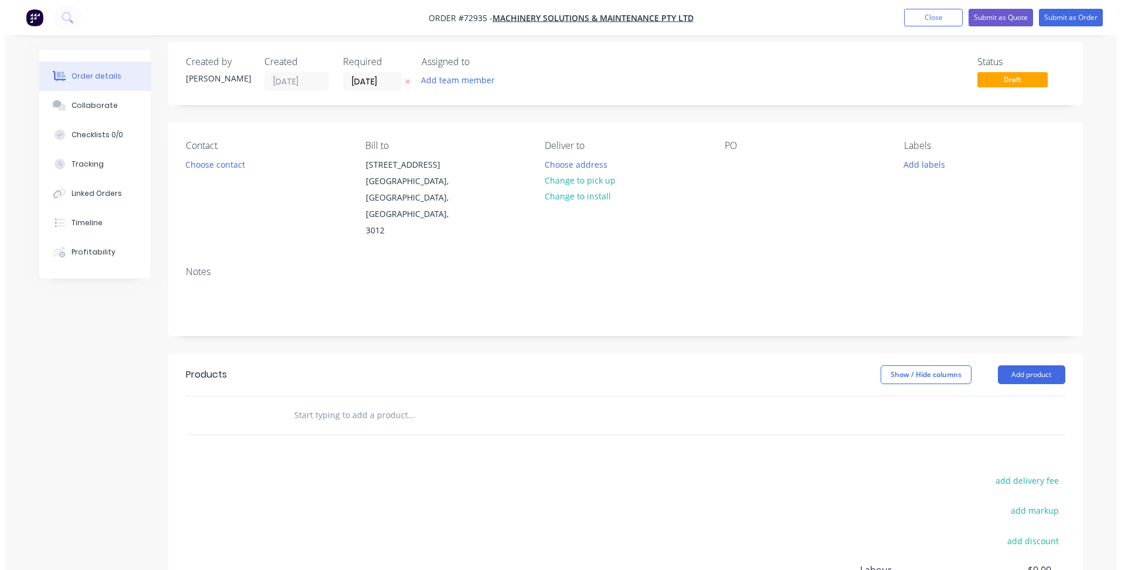
scroll to position [0, 0]
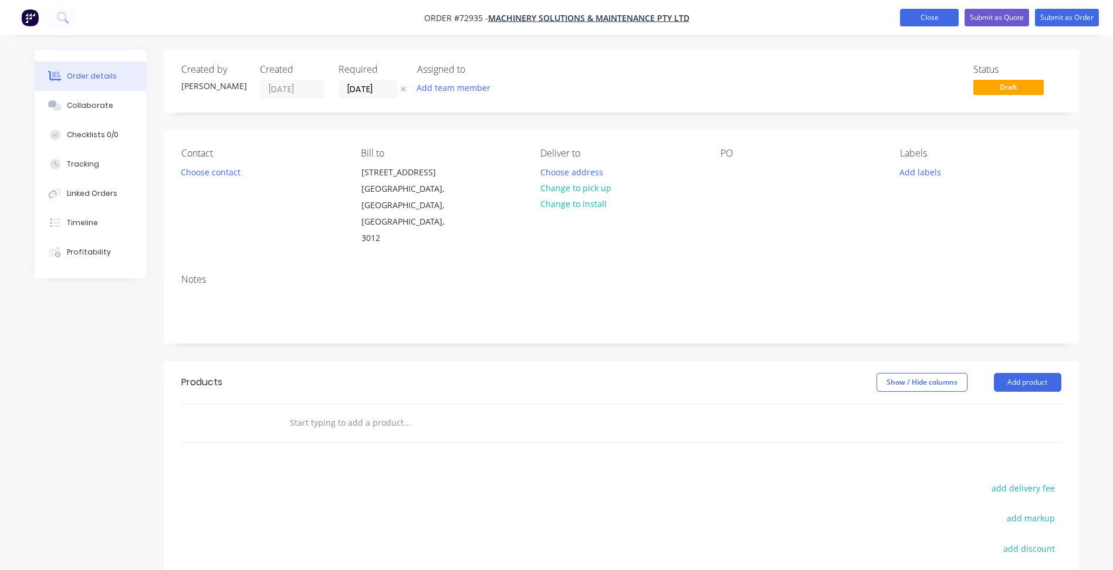
click at [921, 22] on button "Close" at bounding box center [929, 18] width 59 height 18
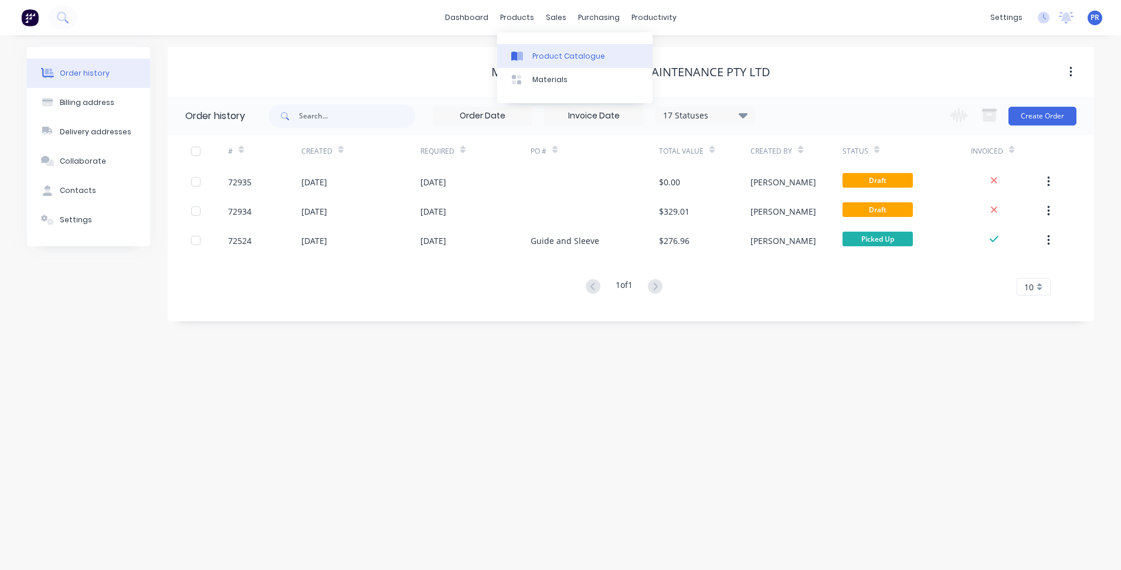
click at [540, 53] on div "Product Catalogue" at bounding box center [569, 56] width 73 height 11
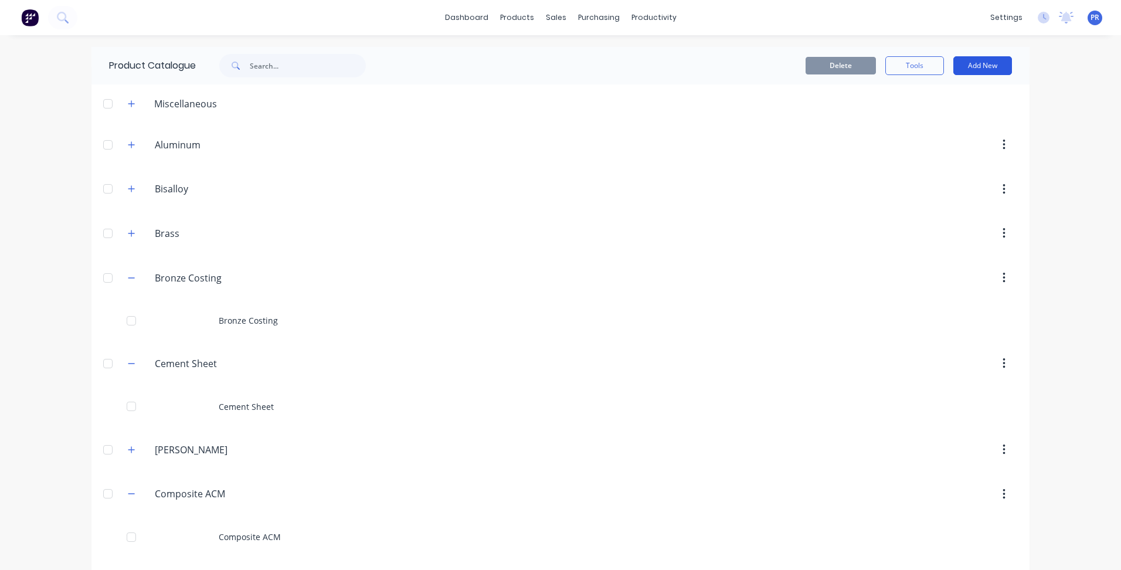
click at [972, 62] on button "Add New" at bounding box center [983, 65] width 59 height 19
click at [938, 119] on div "Product" at bounding box center [956, 119] width 90 height 17
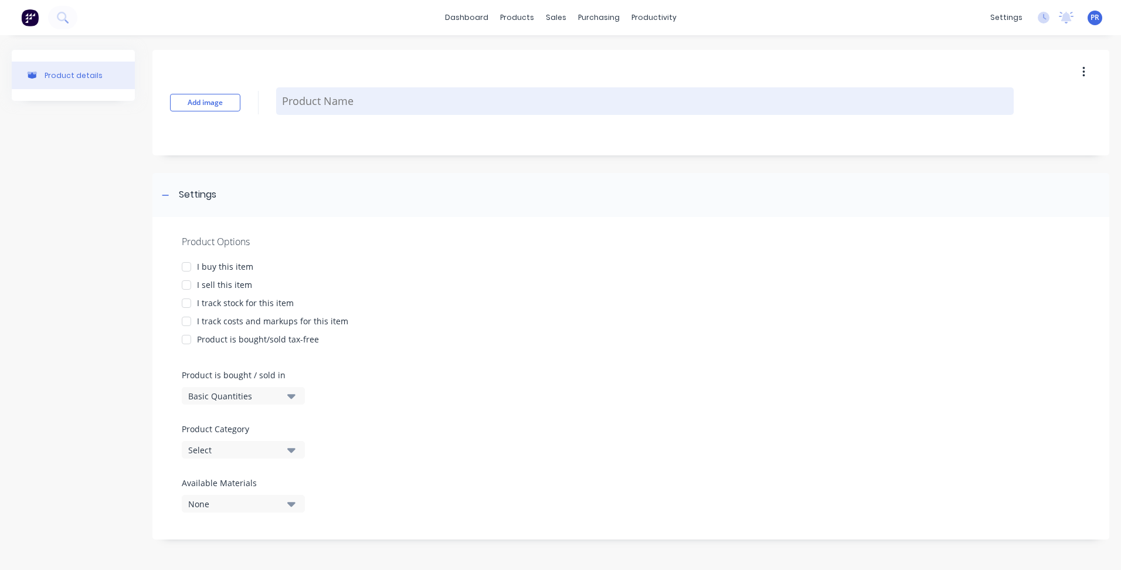
click at [317, 108] on textarea at bounding box center [645, 101] width 738 height 28
type textarea "x"
type textarea "G"
type textarea "x"
type textarea "Ge"
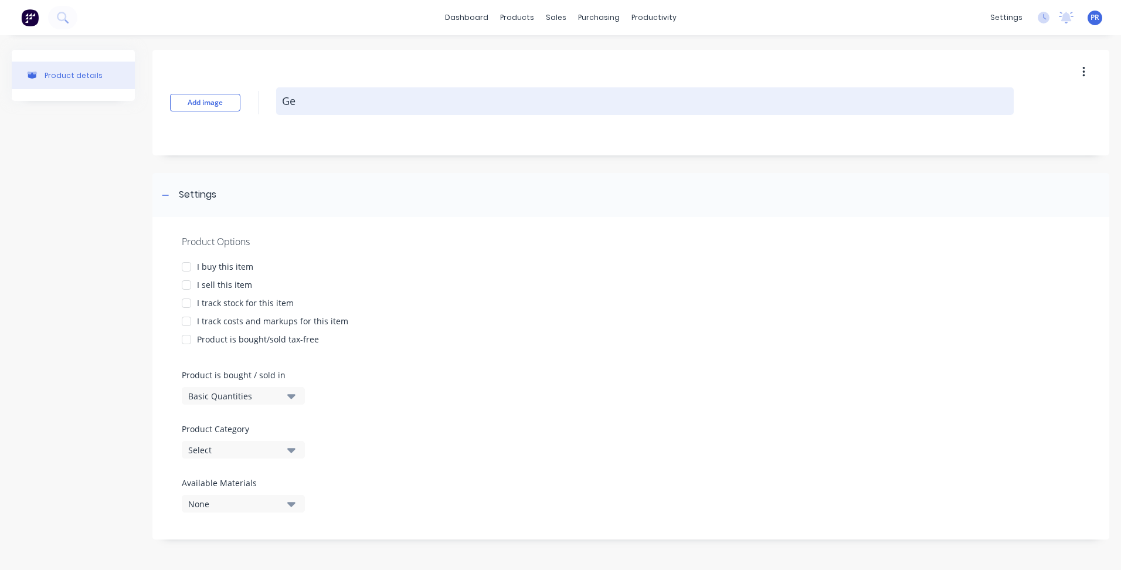
type textarea "x"
type textarea "Gen"
type textarea "x"
type textarea "Gene"
type textarea "x"
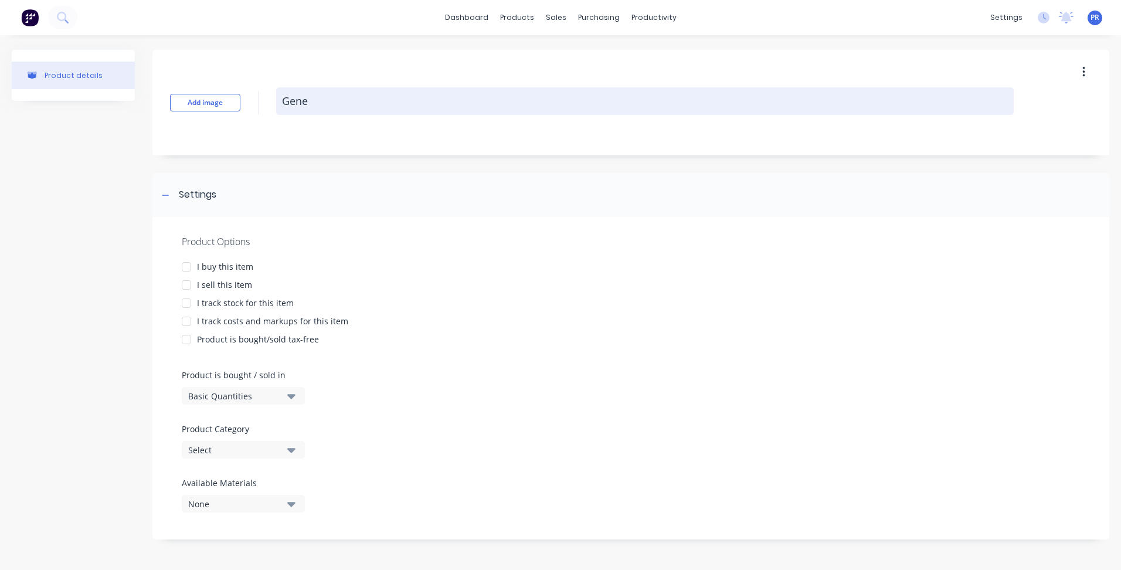
type textarea "Gener"
type textarea "x"
type textarea "Generi"
type textarea "x"
type textarea "Generic"
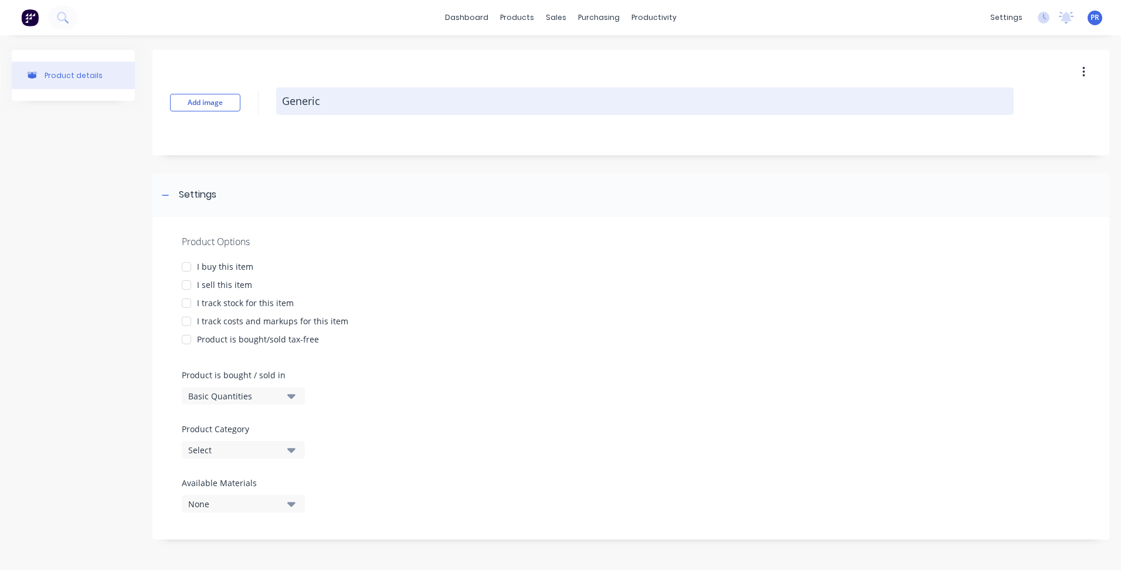
type textarea "x"
type textarea "Generic"
type textarea "x"
type textarea "Generic P"
type textarea "x"
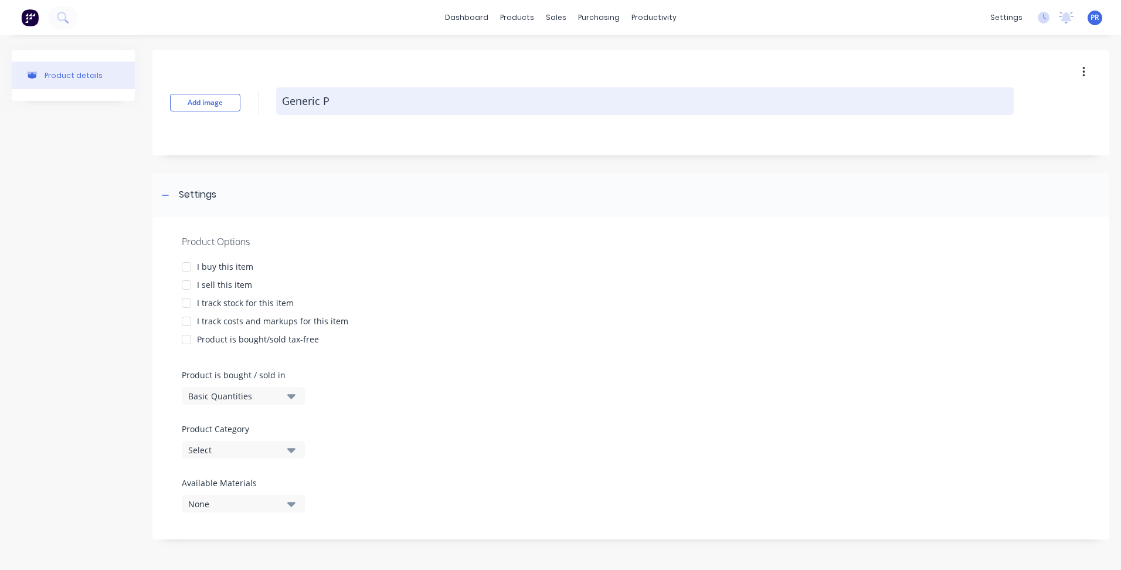
type textarea "Generic Pa"
type textarea "x"
type textarea "Generic Par"
type textarea "x"
type textarea "Generic Part"
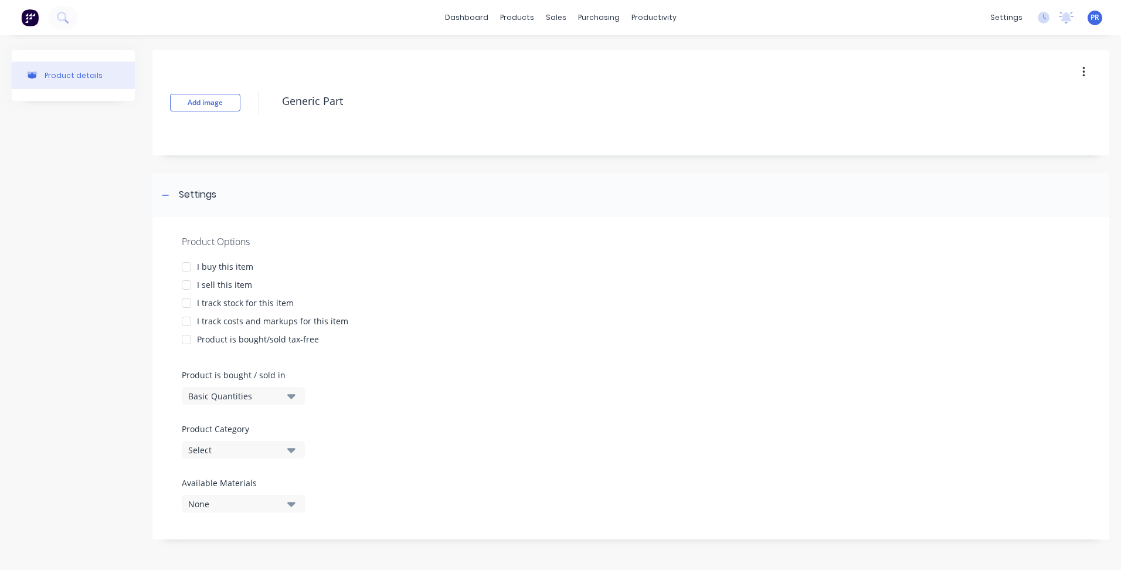
click at [189, 284] on div at bounding box center [186, 284] width 23 height 23
type textarea "x"
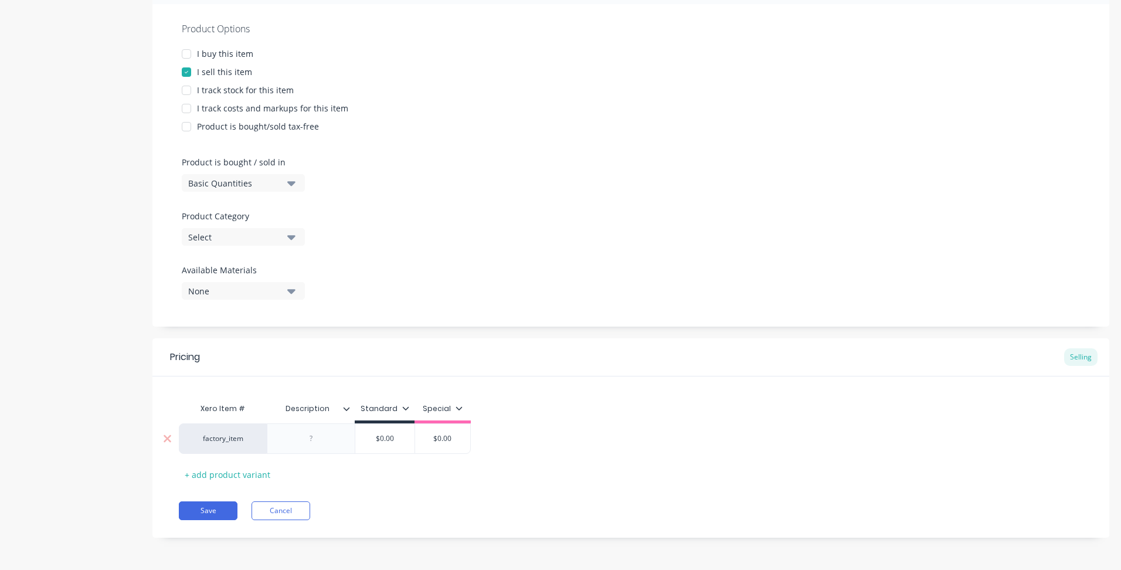
type textarea "Generic Part"
type textarea "x"
type textarea "Generic Part"
click at [311, 443] on div at bounding box center [311, 438] width 59 height 15
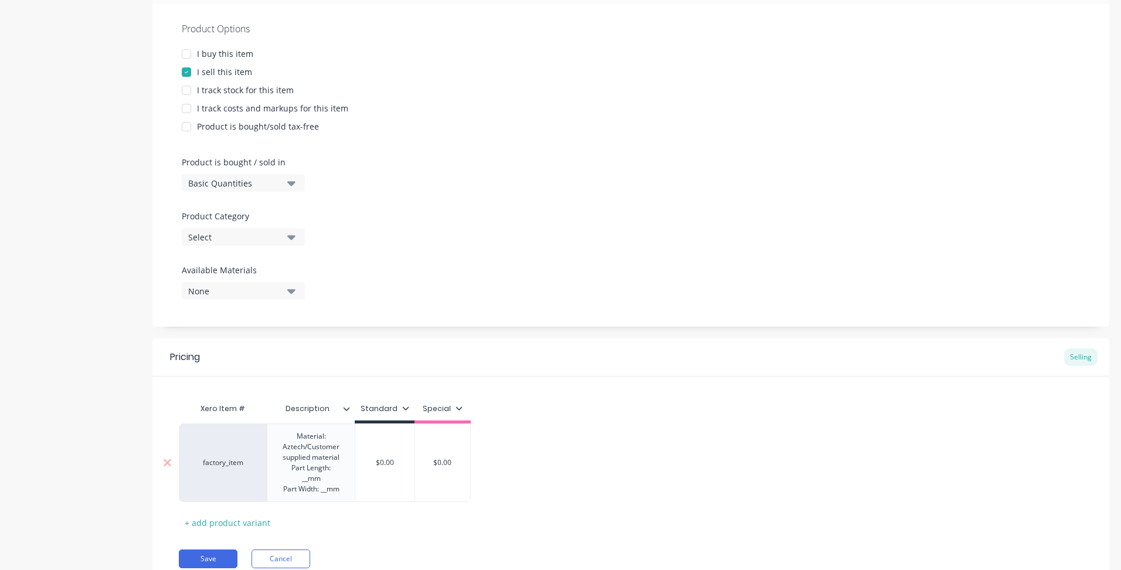
type textarea "x"
type input "$0.00"
click at [443, 459] on div "factory_item Material: Aztech/Customer supplied material Part Length: __mm Part…" at bounding box center [325, 462] width 292 height 79
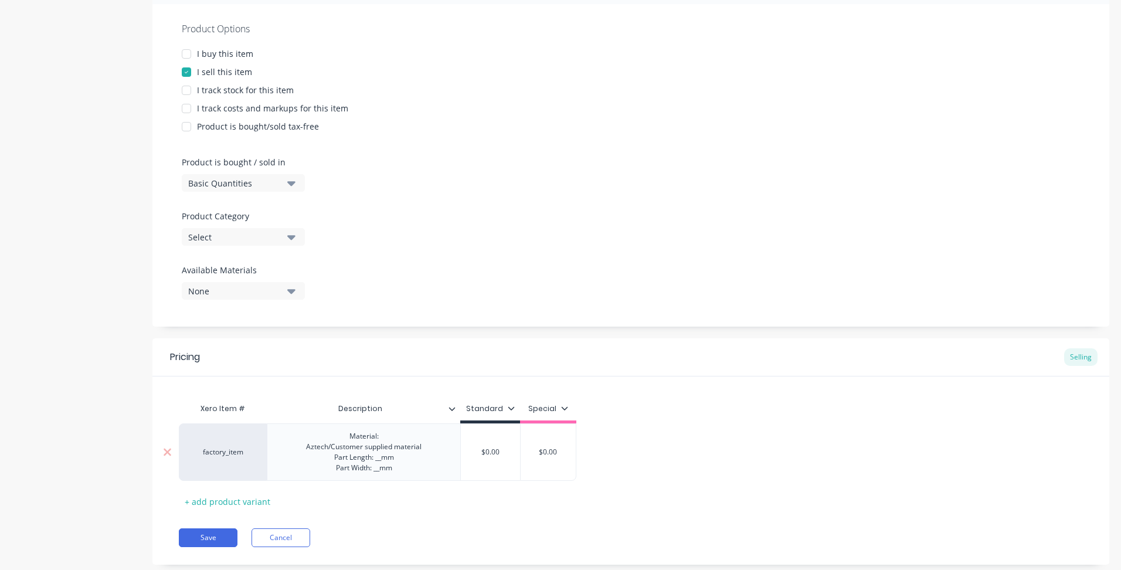
type input "$0.00"
click at [496, 447] on input "$0.00" at bounding box center [490, 452] width 59 height 11
click at [389, 438] on div "Material: Aztech/Customer supplied material Part Length: __mm Part Width: __mm" at bounding box center [364, 452] width 134 height 47
click at [229, 535] on button "Save" at bounding box center [208, 537] width 59 height 19
type textarea "x"
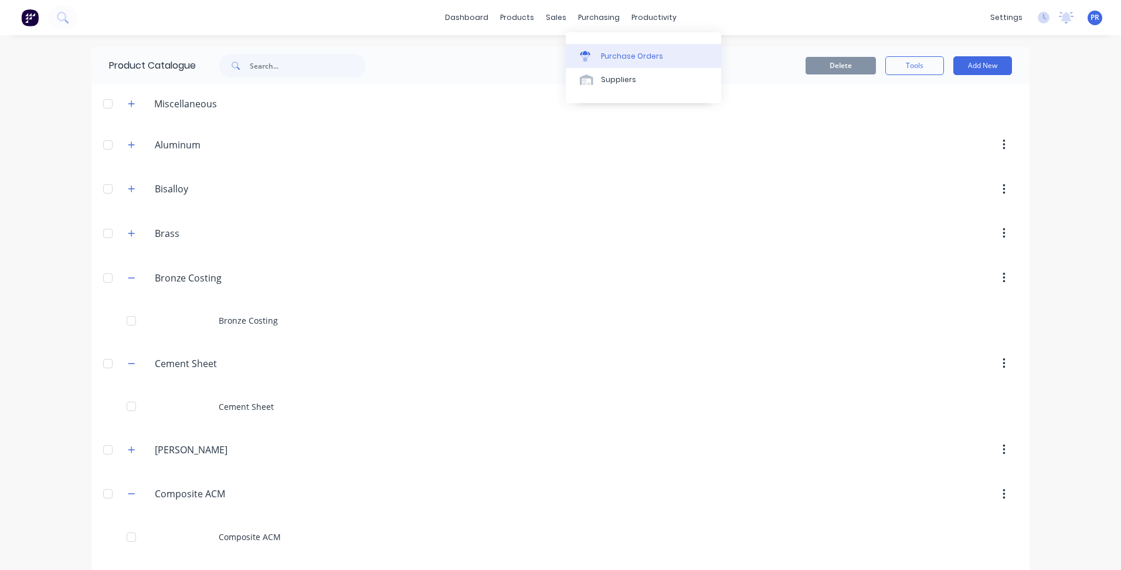
drag, startPoint x: 568, startPoint y: 26, endPoint x: 578, endPoint y: 49, distance: 25.0
click at [578, 49] on link "Purchase Orders" at bounding box center [643, 55] width 155 height 23
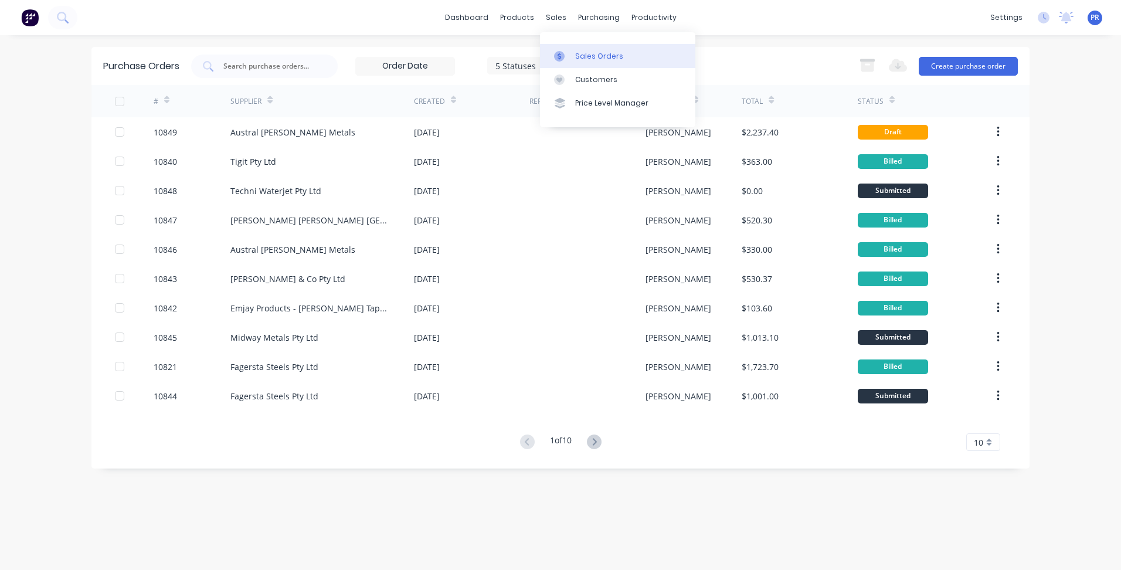
click at [578, 55] on div "Sales Orders" at bounding box center [599, 56] width 48 height 11
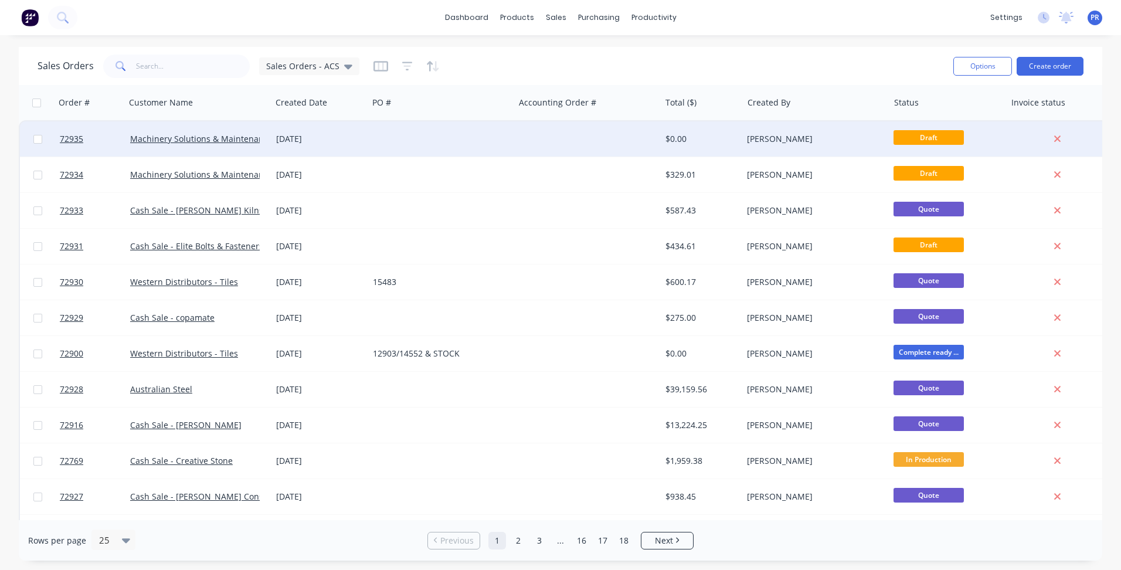
click at [837, 138] on div "[PERSON_NAME]" at bounding box center [812, 139] width 130 height 12
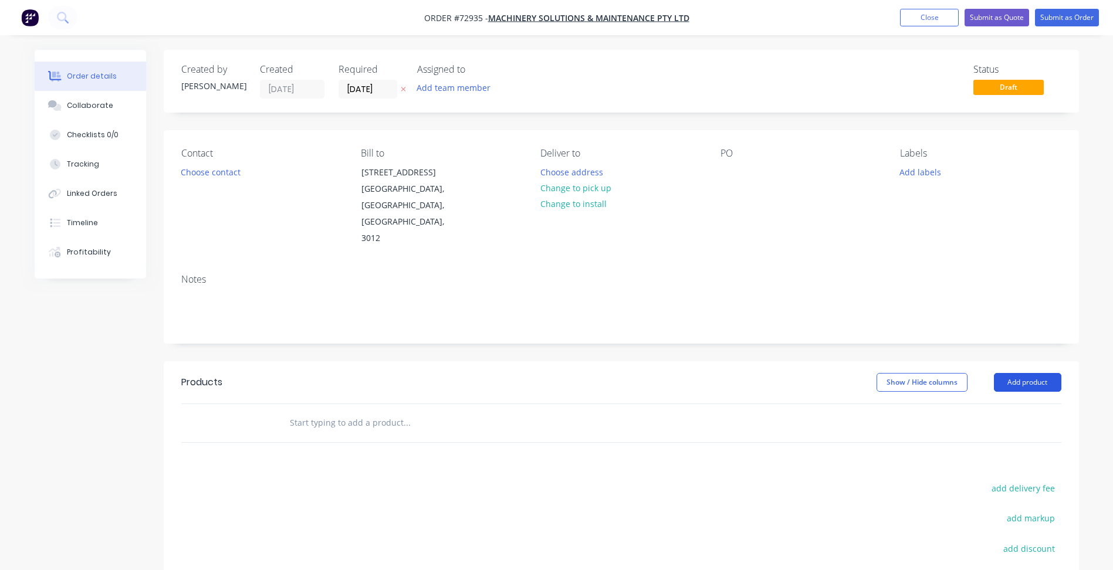
click at [1032, 373] on button "Add product" at bounding box center [1026, 382] width 67 height 19
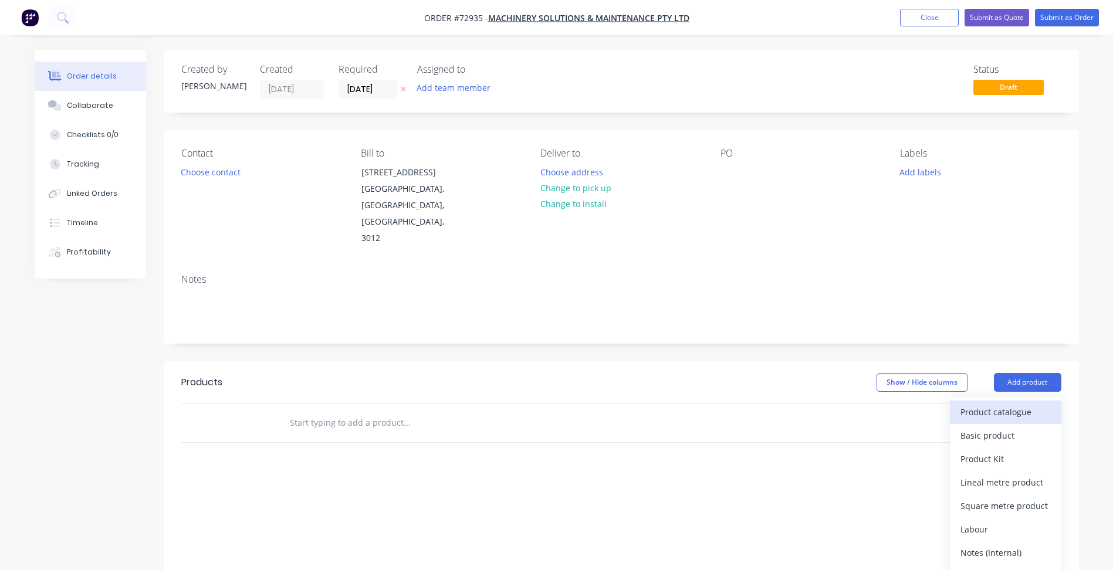
click at [1021, 403] on div "Product catalogue" at bounding box center [1005, 411] width 90 height 17
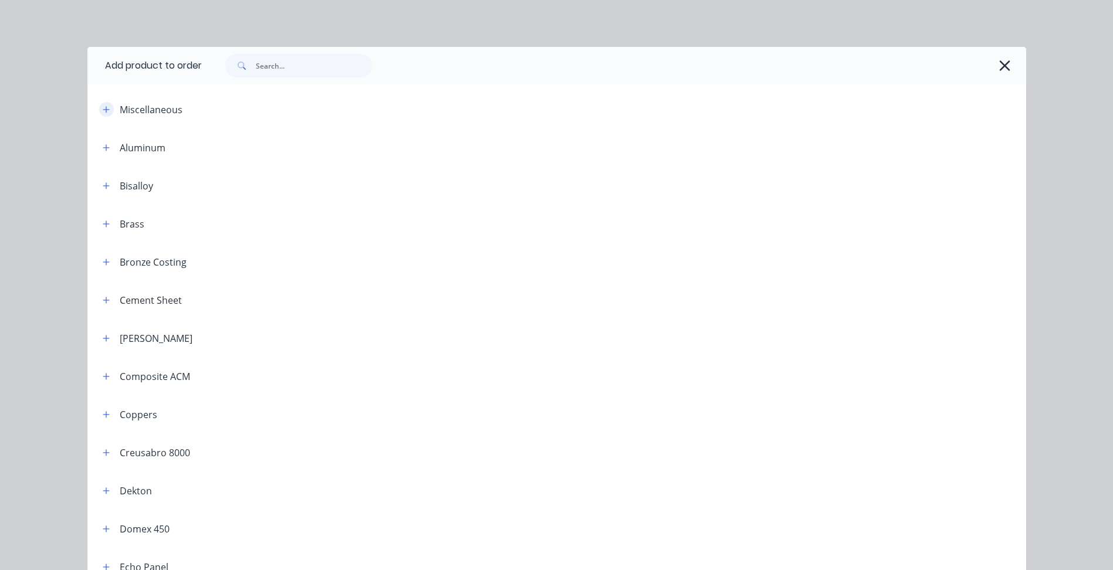
click at [105, 110] on icon "button" at bounding box center [106, 110] width 7 height 8
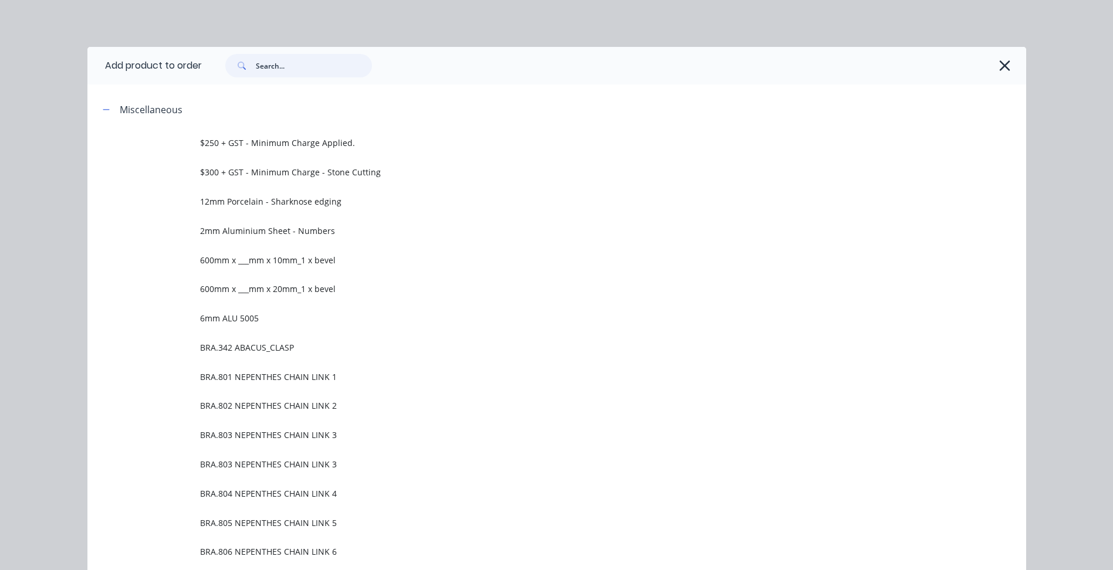
click at [277, 66] on input "text" at bounding box center [314, 65] width 116 height 23
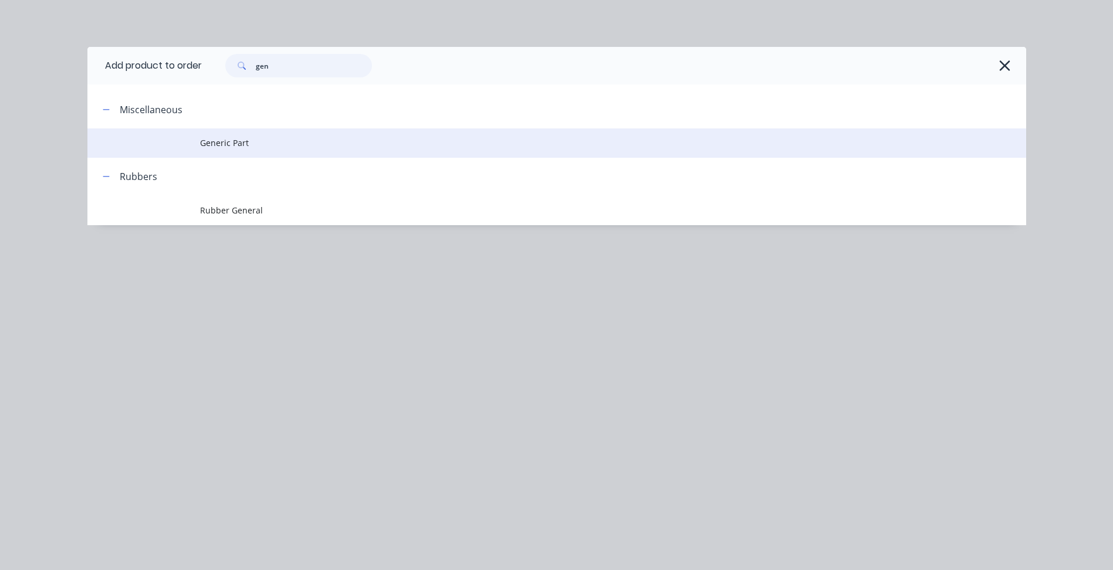
type input "gen"
click at [267, 143] on span "Generic Part" at bounding box center [530, 143] width 660 height 12
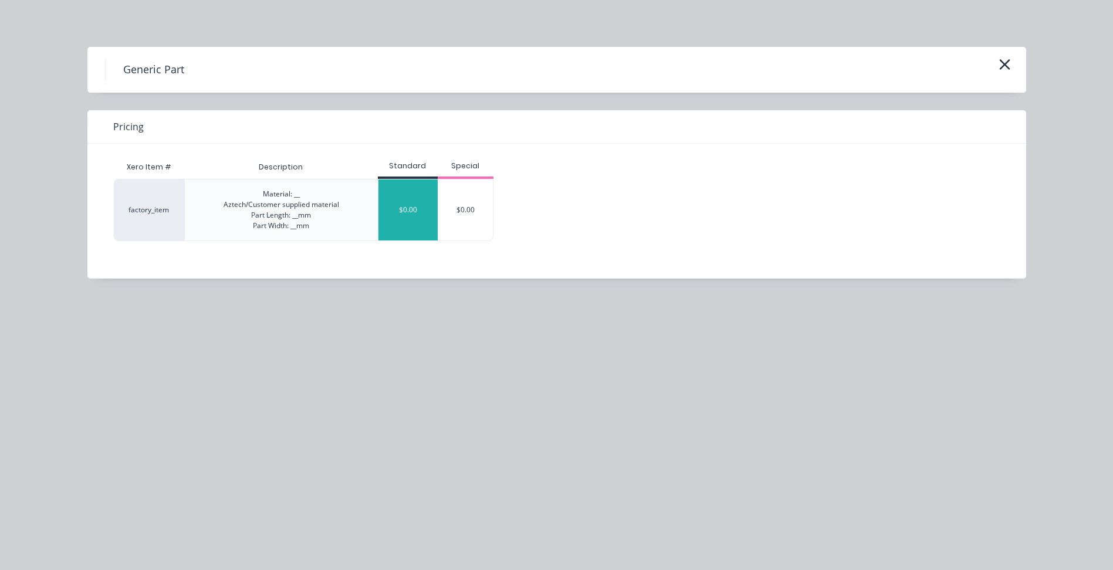
click at [396, 199] on div "$0.00" at bounding box center [407, 209] width 59 height 61
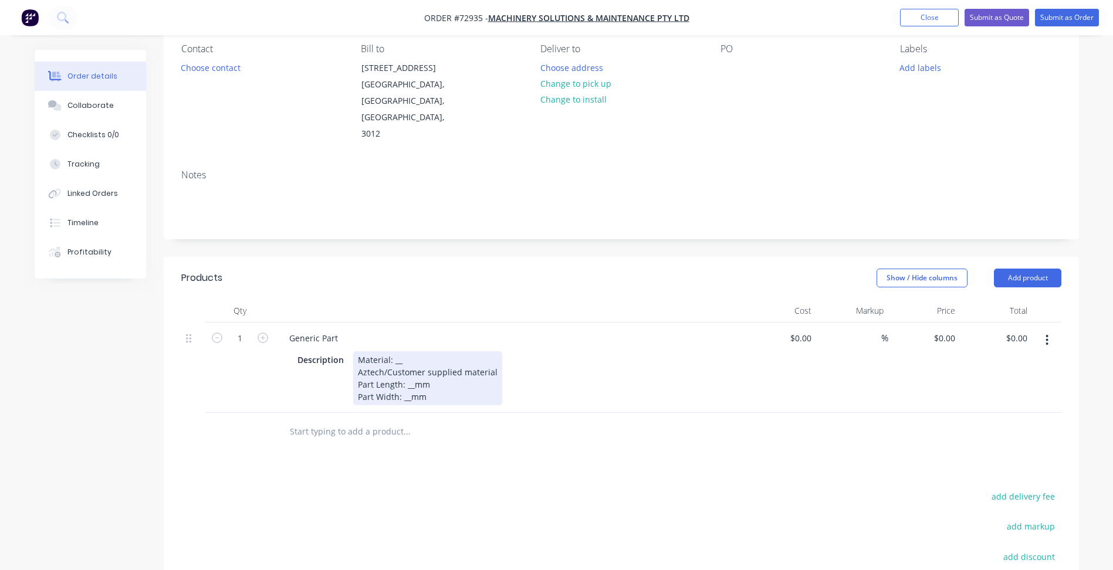
scroll to position [117, 0]
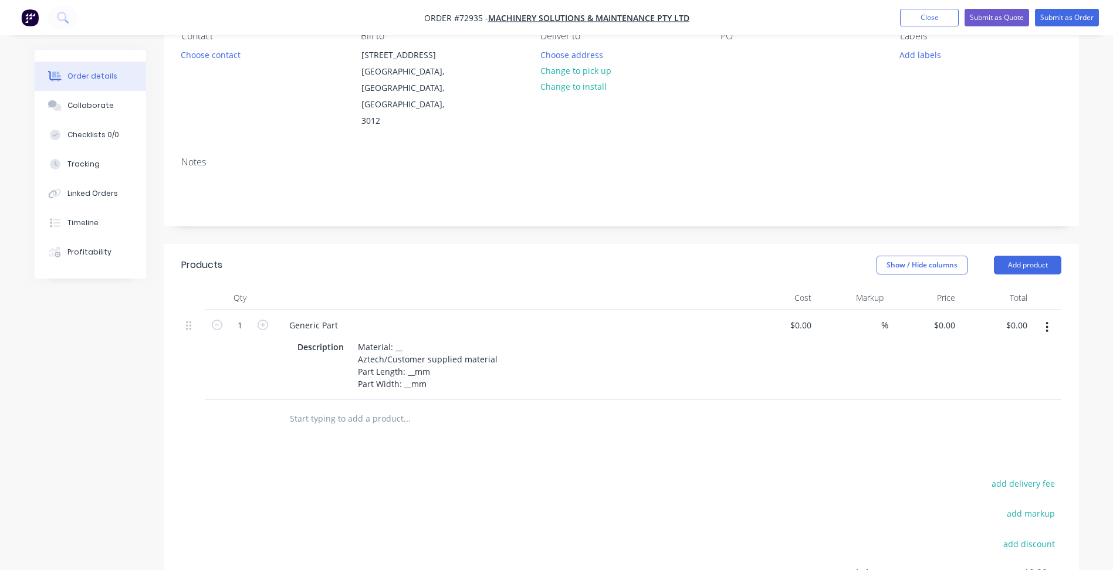
click at [351, 317] on div "Generic Part" at bounding box center [510, 325] width 460 height 17
drag, startPoint x: 337, startPoint y: 293, endPoint x: 270, endPoint y: 293, distance: 67.4
click at [270, 310] on div "1 Generic Part Description Material: __ Aztech/Customer supplied material Part …" at bounding box center [621, 355] width 880 height 90
click at [411, 338] on div "Material: __ Aztech/Customer supplied material Part Length: __mm Part Width: __…" at bounding box center [427, 365] width 149 height 54
click at [389, 338] on div "Material: __ Aztech/Customer supplied material Part Length: __mm Part Width: __…" at bounding box center [427, 365] width 149 height 54
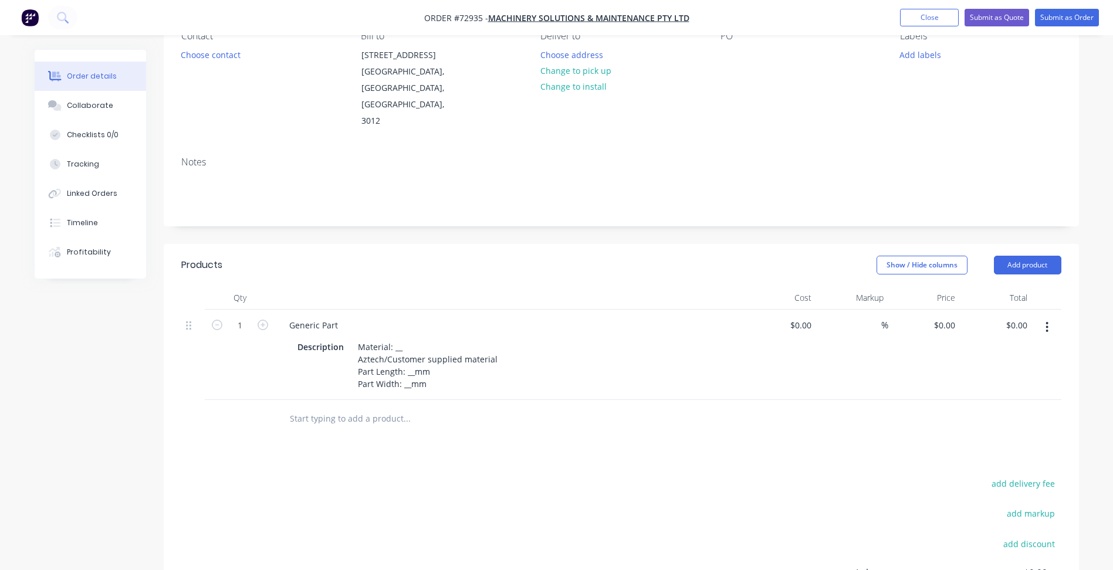
click at [1042, 317] on button "button" at bounding box center [1047, 327] width 28 height 21
drag, startPoint x: 339, startPoint y: 294, endPoint x: 289, endPoint y: 293, distance: 50.4
click at [289, 317] on div "Generic Part" at bounding box center [313, 325] width 67 height 17
click at [351, 317] on div "Generic Part" at bounding box center [510, 325] width 460 height 17
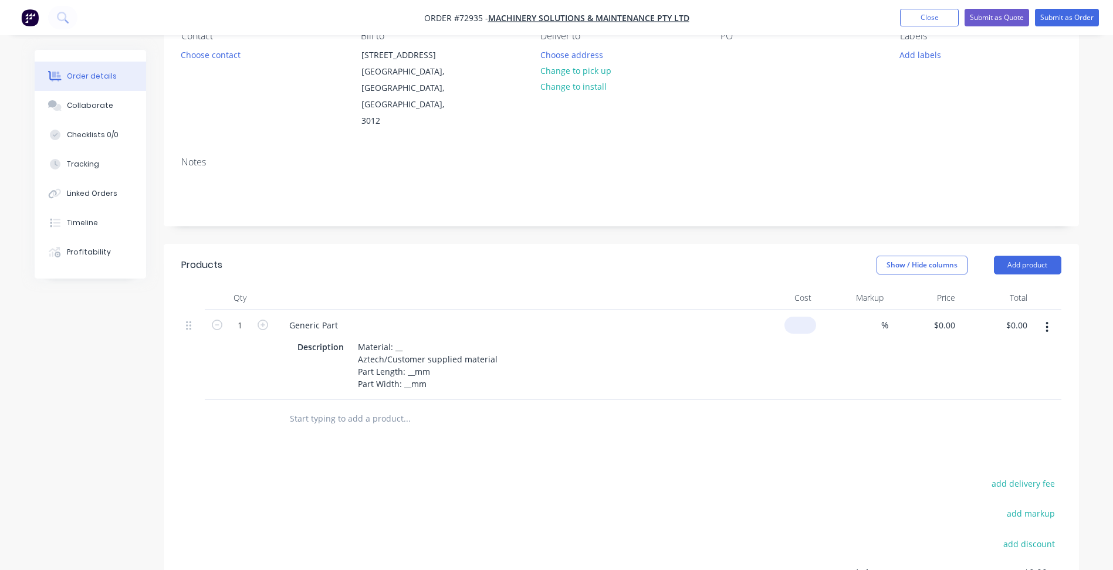
click at [799, 317] on div "$0.00" at bounding box center [800, 325] width 32 height 17
type input "$10.00"
click at [867, 317] on input at bounding box center [873, 325] width 13 height 17
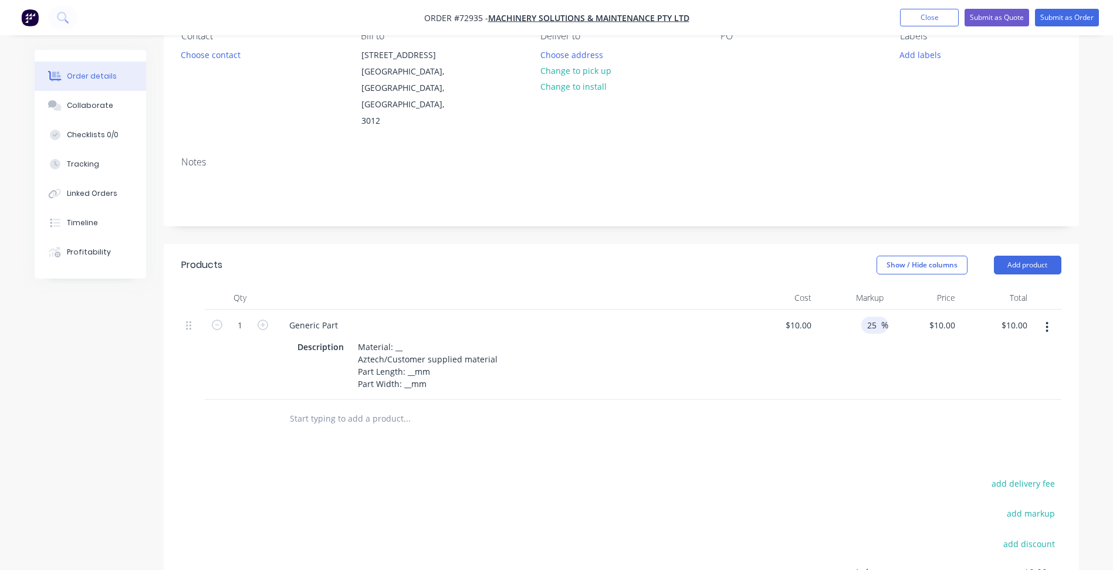
type input "25"
type input "$12.50"
click at [870, 317] on input "25" at bounding box center [873, 325] width 15 height 17
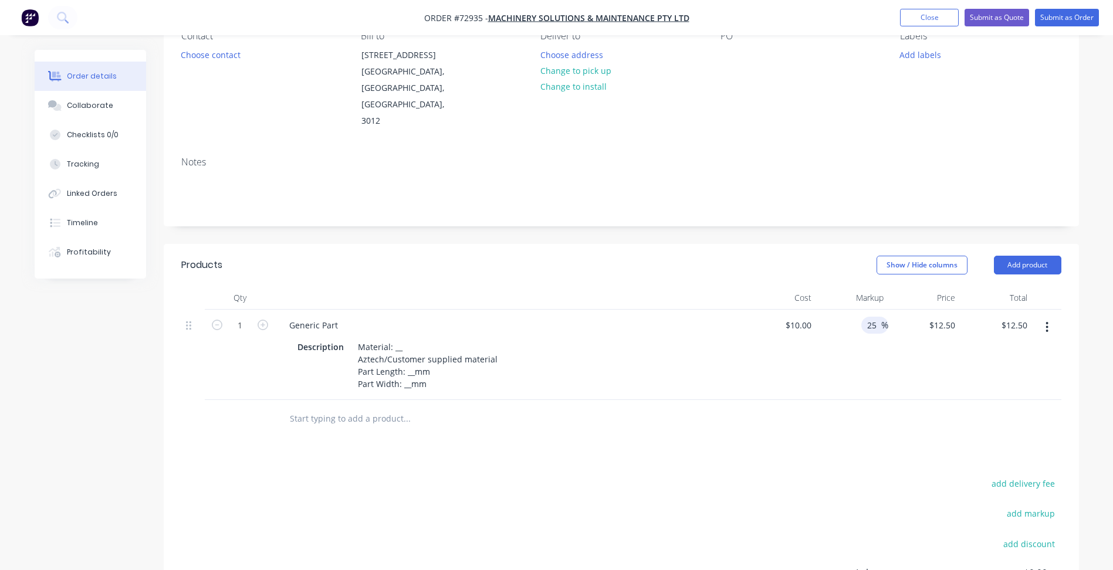
click at [868, 317] on input "25" at bounding box center [873, 325] width 15 height 17
type input "0"
type input "10"
type input "$10.00"
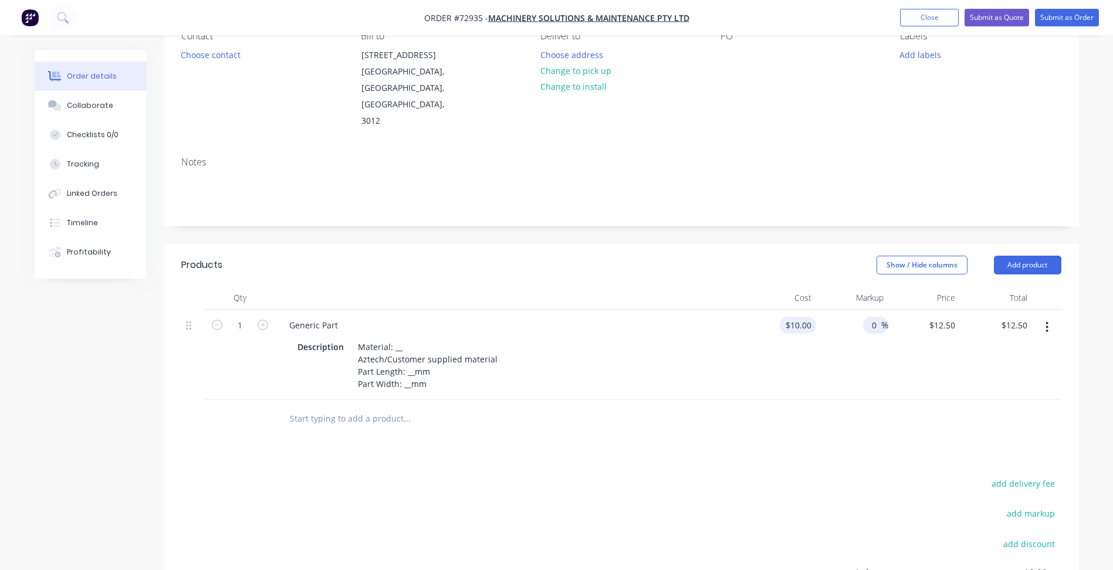
type input "$10.00"
type input "$0.00"
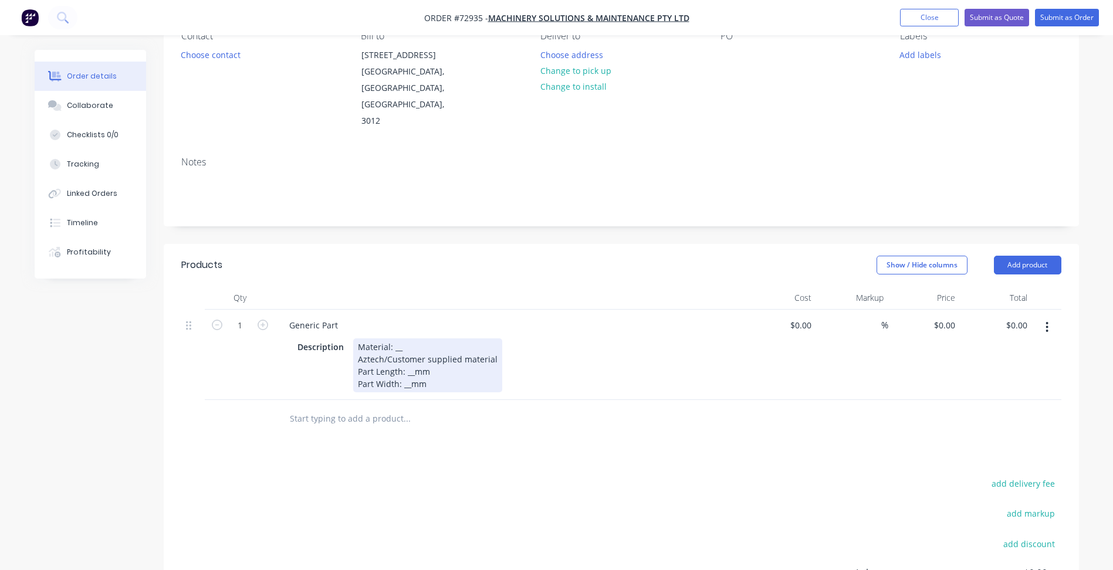
click at [426, 342] on div "Material: __ Aztech/Customer supplied material Part Length: __mm Part Width: __…" at bounding box center [427, 365] width 149 height 54
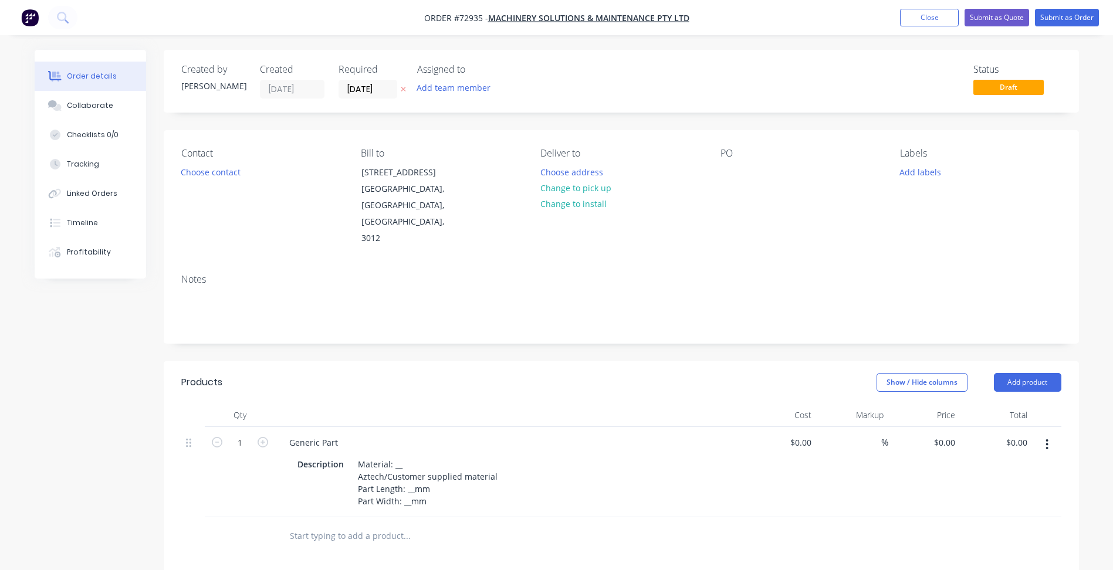
click at [1050, 434] on button "button" at bounding box center [1047, 444] width 28 height 21
click at [984, 537] on div "Delete" at bounding box center [1005, 545] width 90 height 17
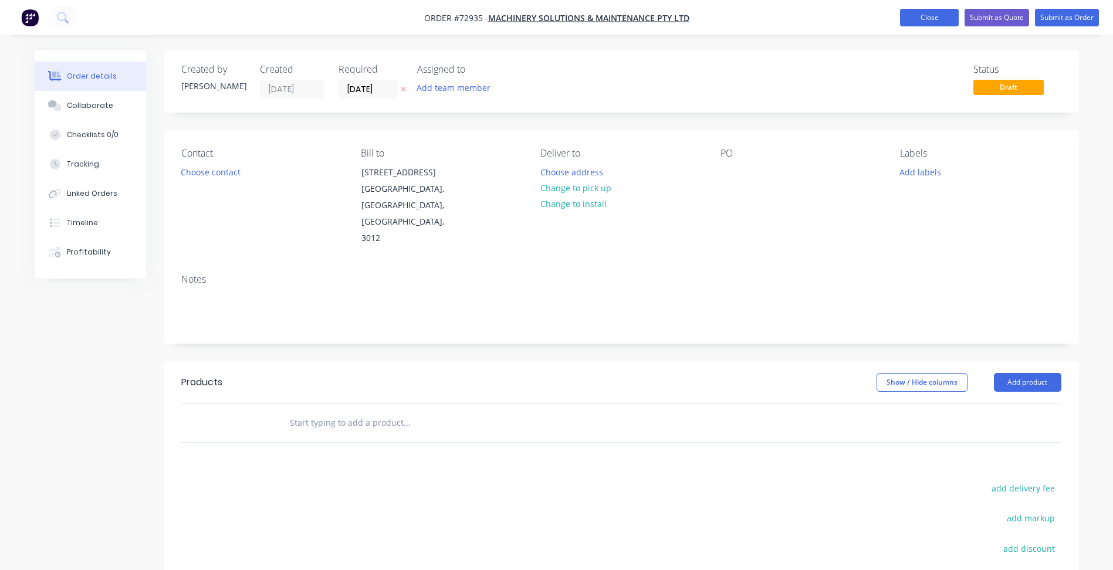
click at [952, 18] on button "Close" at bounding box center [929, 18] width 59 height 18
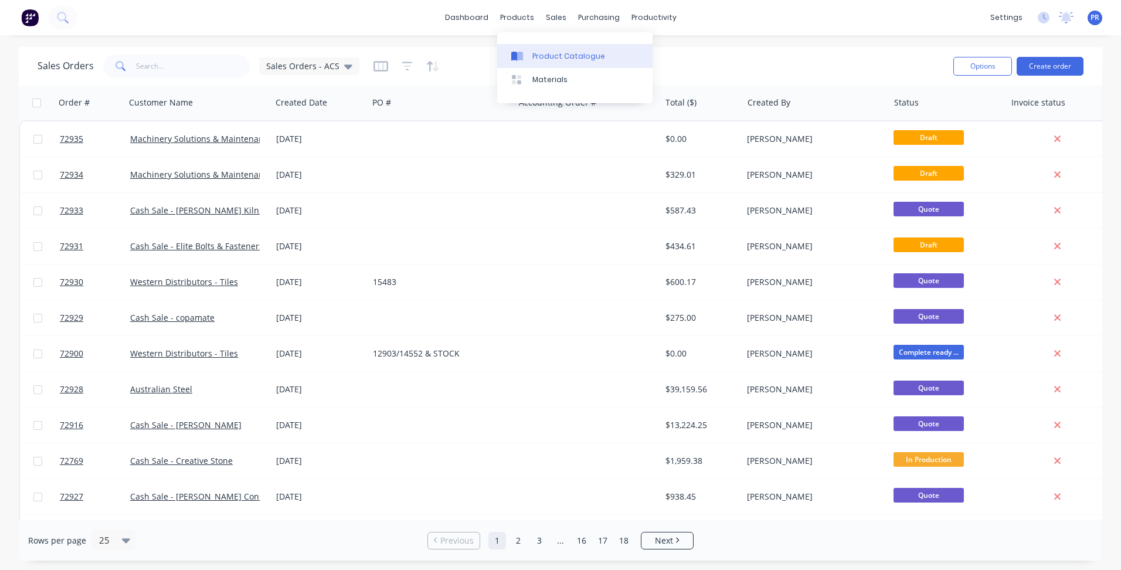
click at [533, 62] on link "Product Catalogue" at bounding box center [574, 55] width 155 height 23
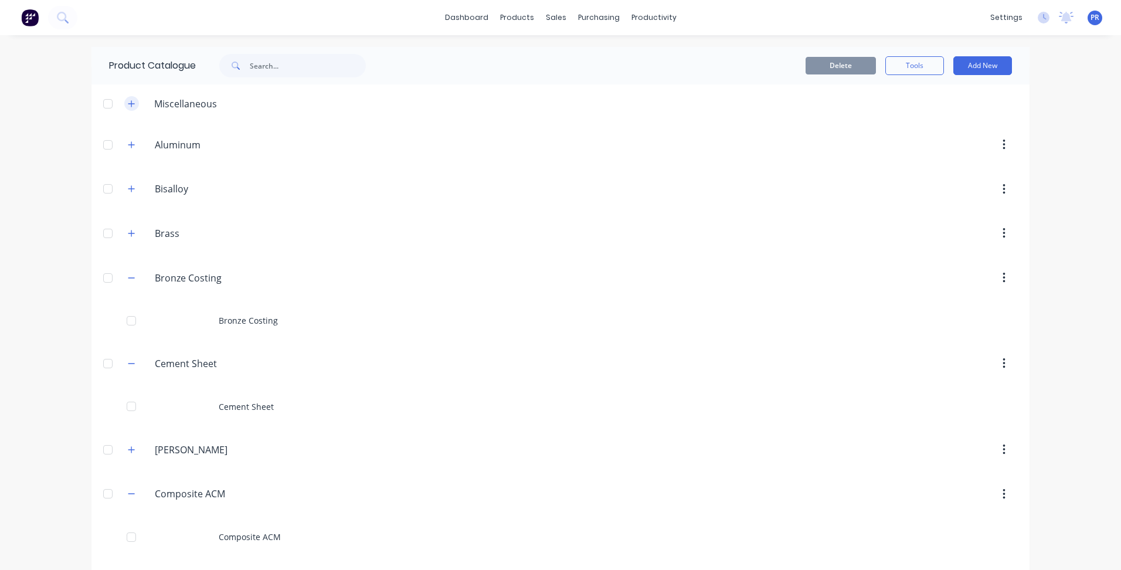
click at [131, 106] on icon "button" at bounding box center [131, 104] width 7 height 8
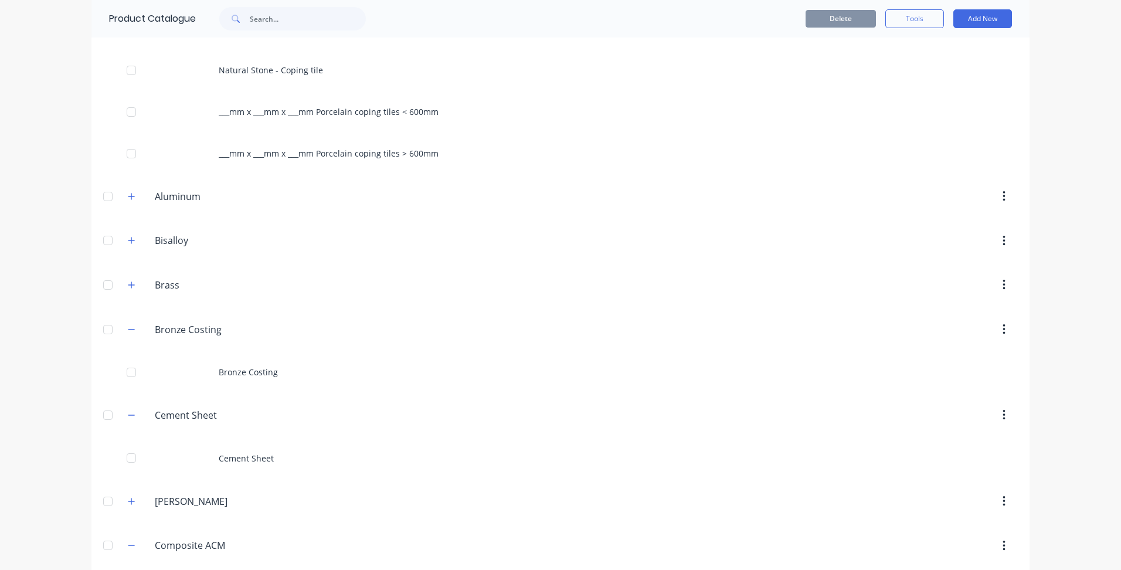
scroll to position [880, 0]
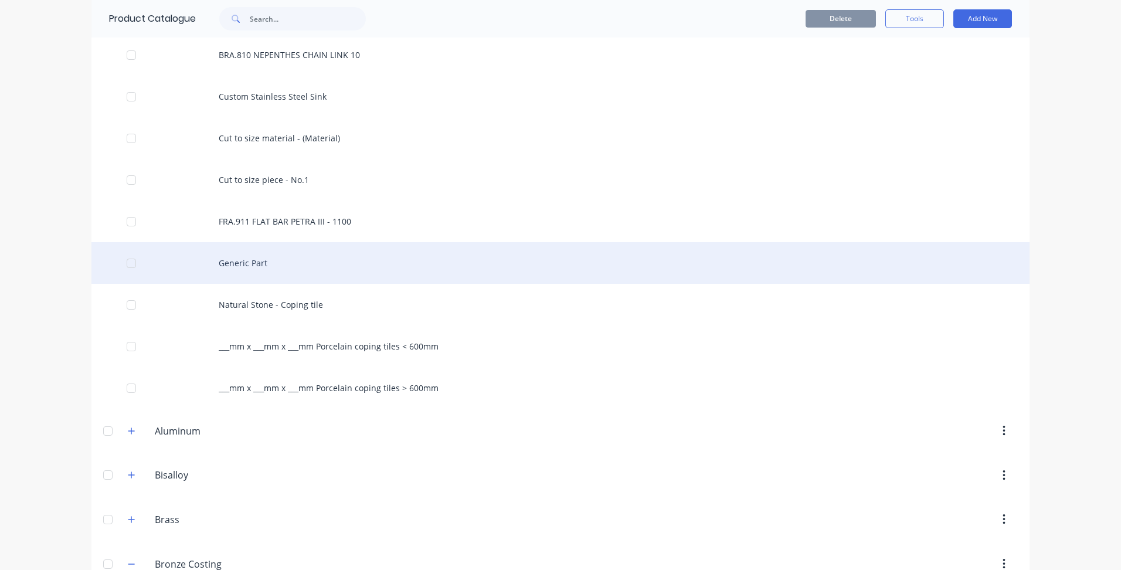
click at [243, 263] on div "Generic Part" at bounding box center [560, 263] width 938 height 42
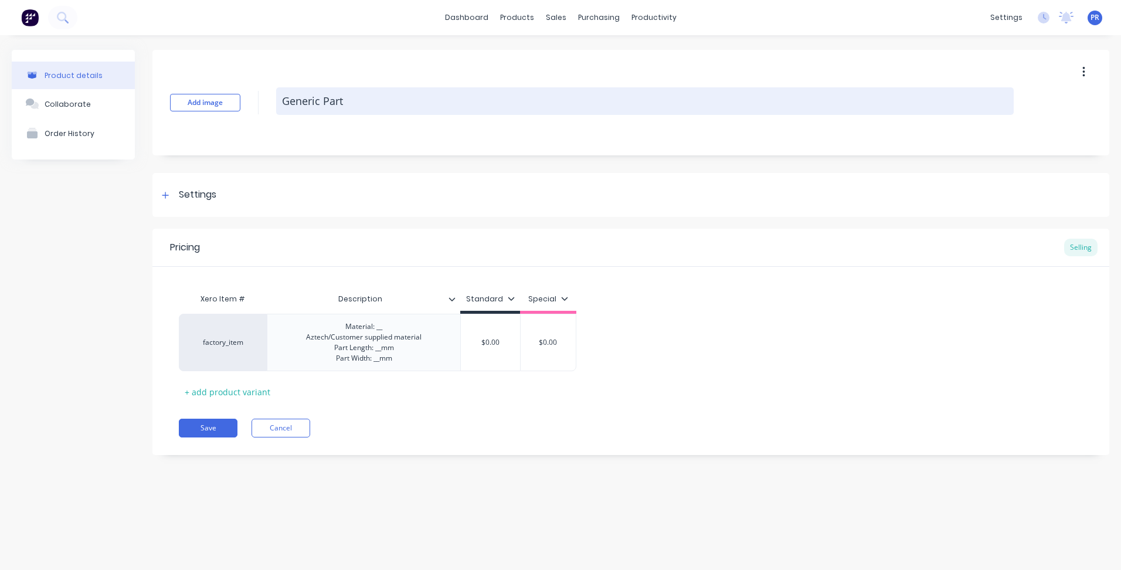
click at [284, 95] on textarea "Generic Part" at bounding box center [645, 101] width 738 height 28
type textarea "x"
type textarea ".Generic Part"
type textarea "x"
type textarea ".1Generic Part"
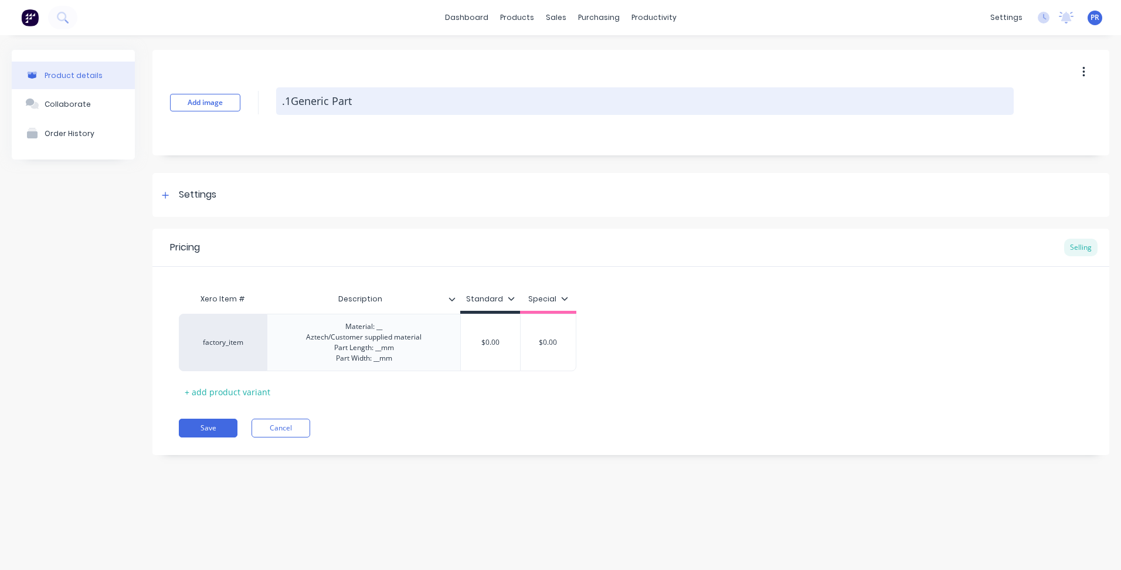
type textarea "x"
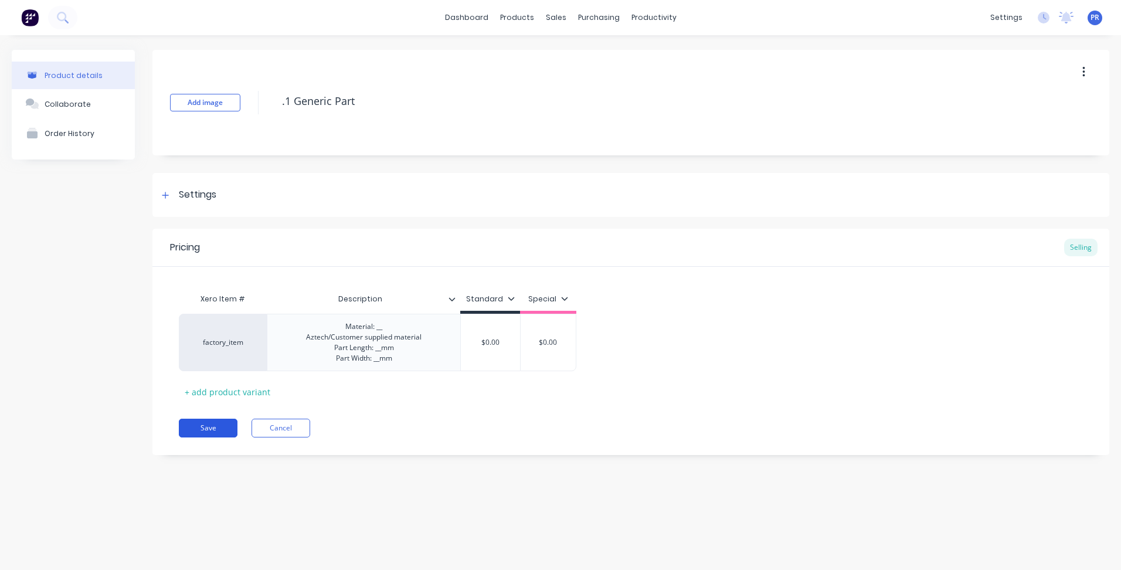
type textarea ".1 Generic Part"
type textarea "x"
type textarea ".1 Generic Part"
click at [229, 432] on button "Save" at bounding box center [208, 428] width 59 height 19
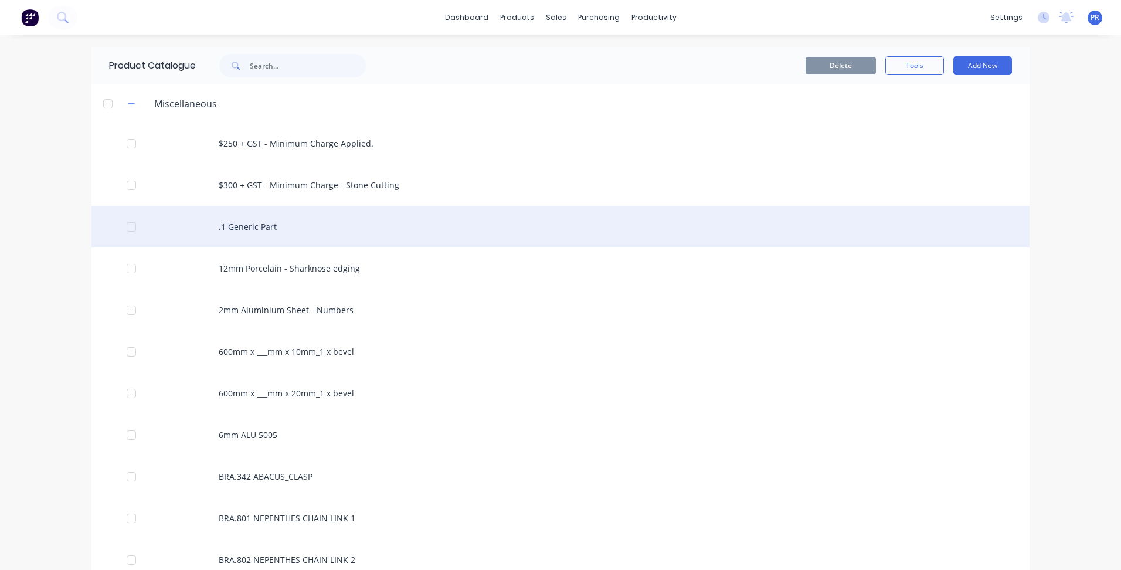
click at [266, 220] on div ".1 Generic Part" at bounding box center [560, 227] width 938 height 42
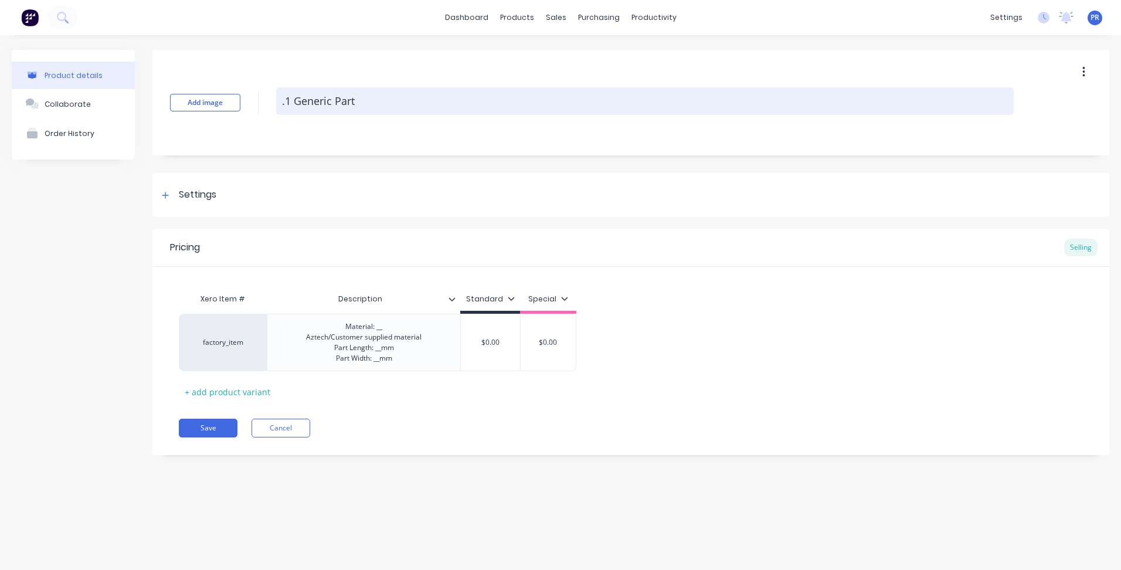
click at [284, 101] on textarea ".1 Generic Part" at bounding box center [645, 101] width 738 height 28
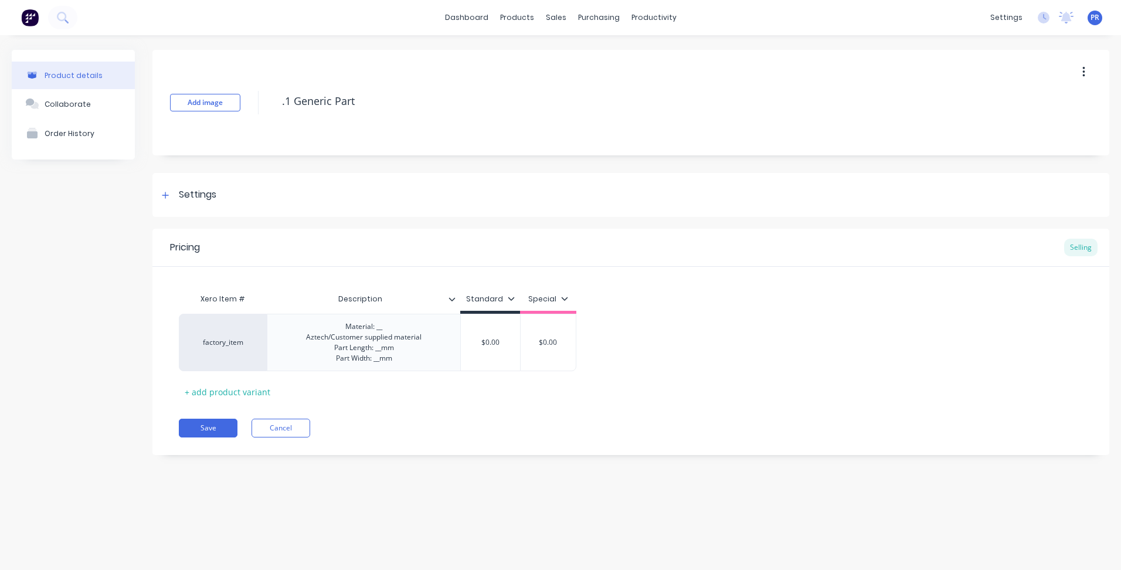
type textarea "x"
type textarea "1 Generic Part"
type textarea "x"
type textarea "1. Generic Part"
type textarea "x"
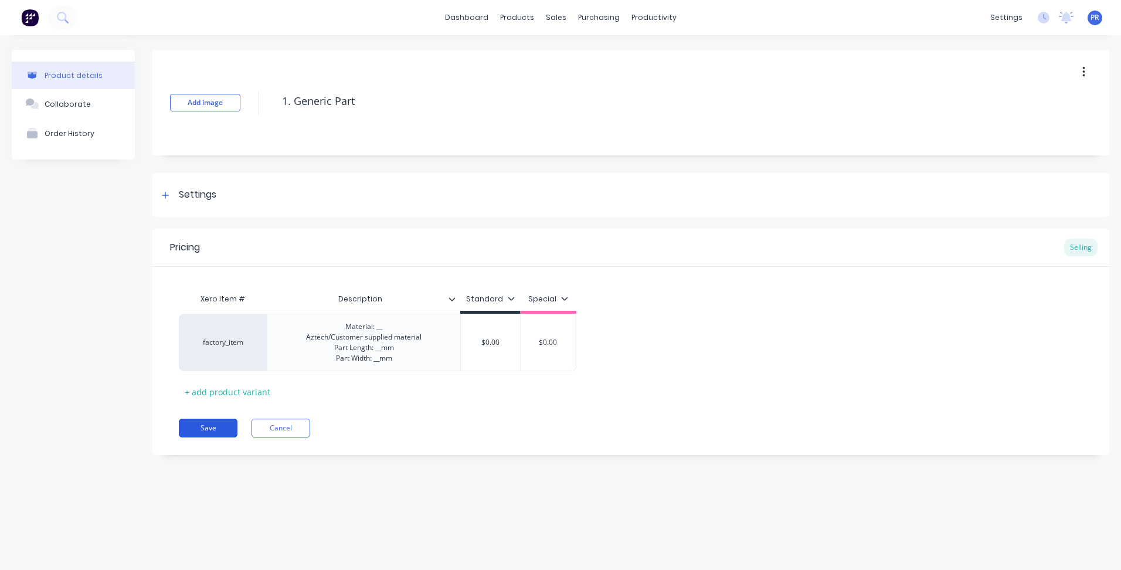
type textarea "1. Generic Part"
click at [217, 428] on button "Save" at bounding box center [208, 428] width 59 height 19
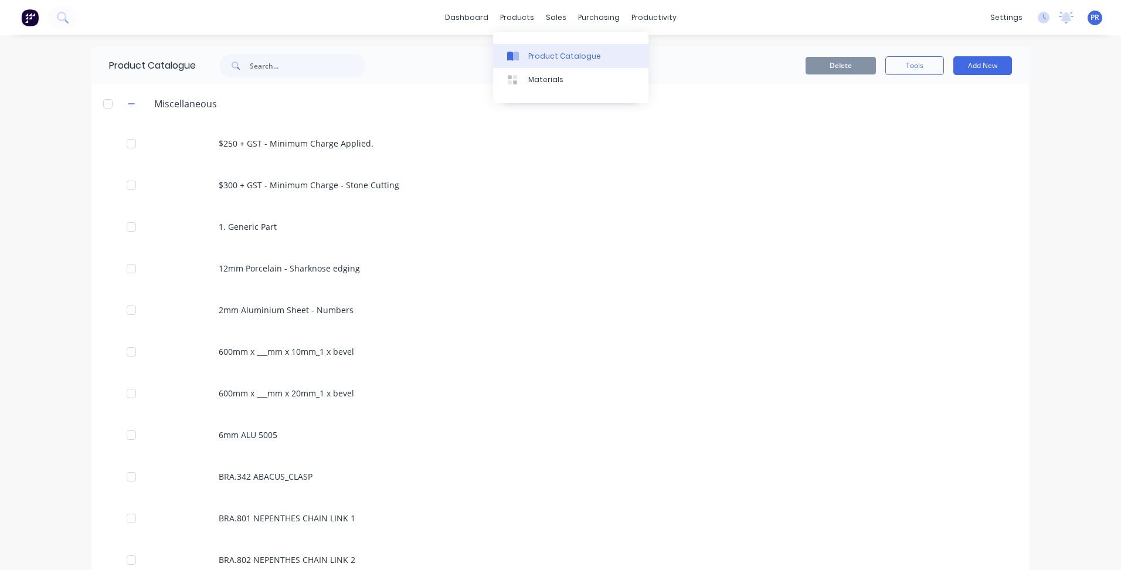
click at [553, 57] on div "Product Catalogue" at bounding box center [564, 56] width 73 height 11
click at [983, 71] on button "Add New" at bounding box center [983, 65] width 59 height 19
click at [961, 134] on div "Product Kit" at bounding box center [956, 142] width 90 height 17
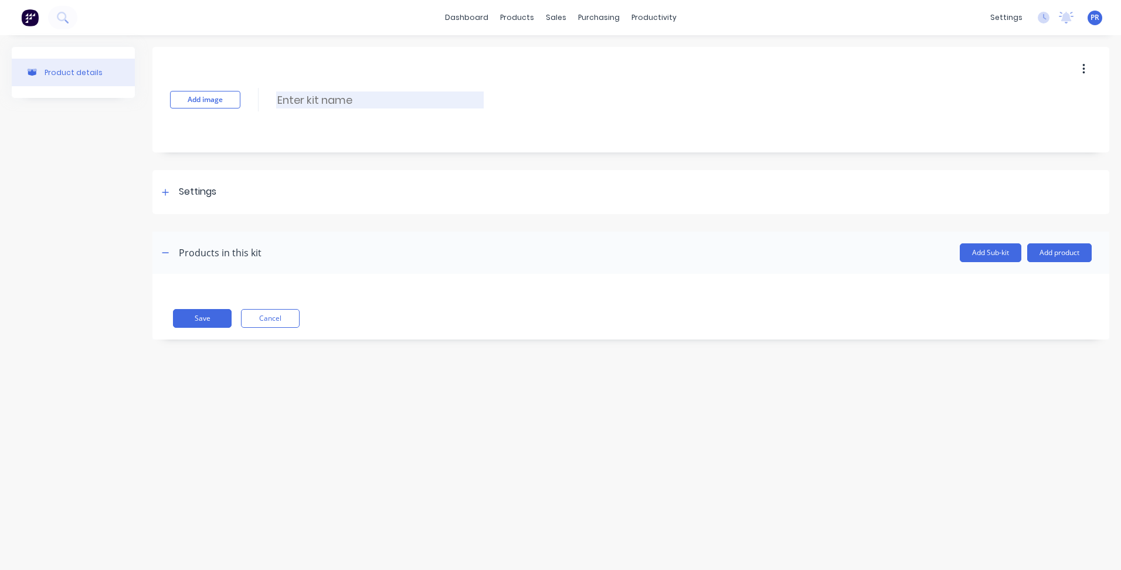
click at [336, 103] on input at bounding box center [380, 99] width 208 height 17
click at [271, 319] on button "Cancel" at bounding box center [270, 318] width 59 height 19
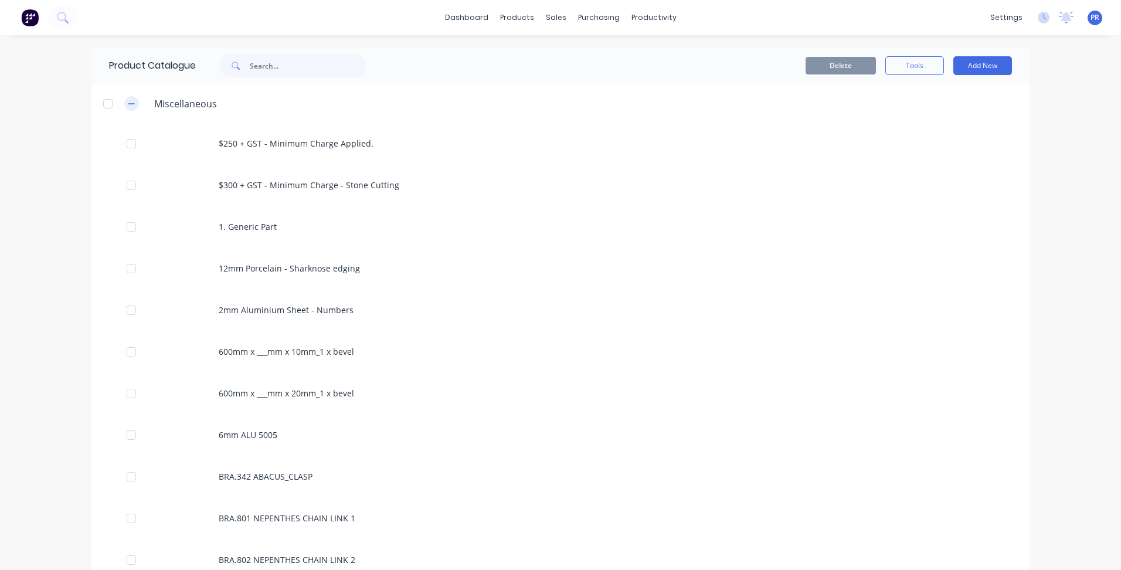
click at [128, 100] on icon "button" at bounding box center [131, 104] width 7 height 8
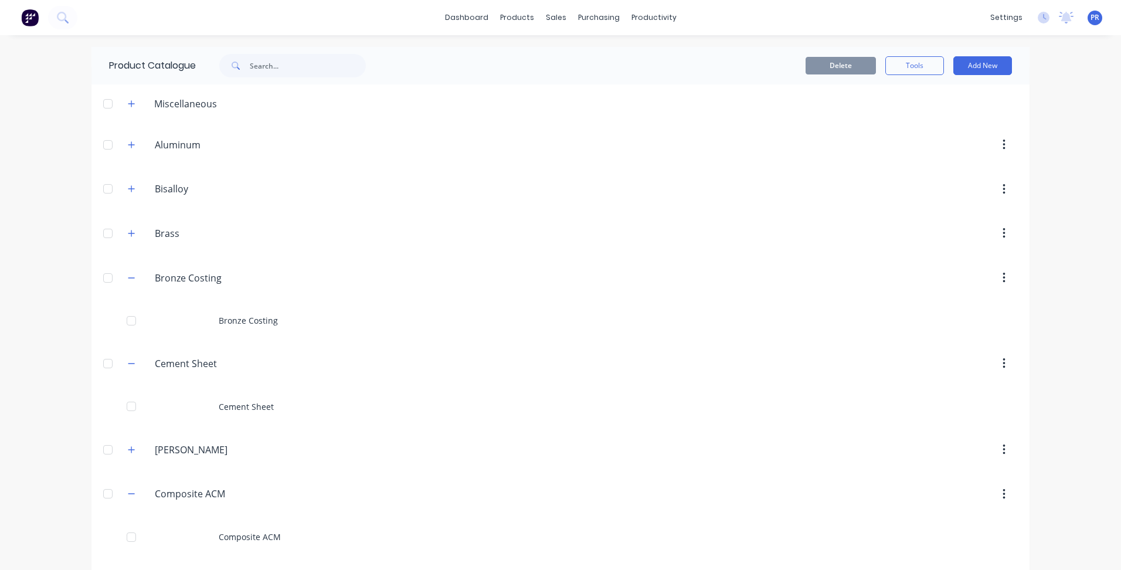
click at [103, 141] on div at bounding box center [107, 144] width 23 height 23
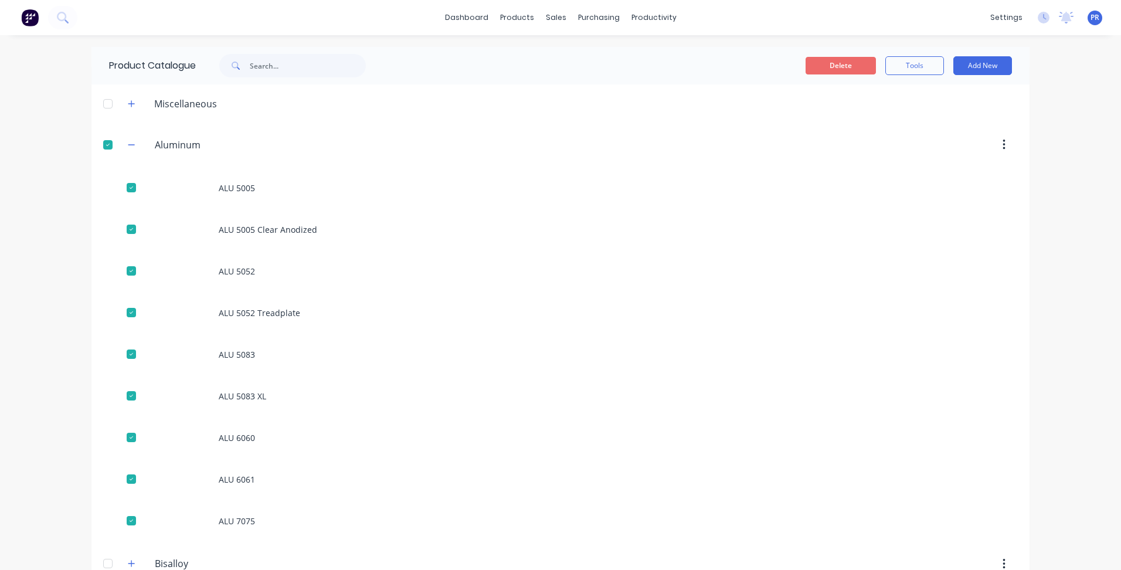
click at [839, 69] on button "Delete" at bounding box center [841, 66] width 70 height 18
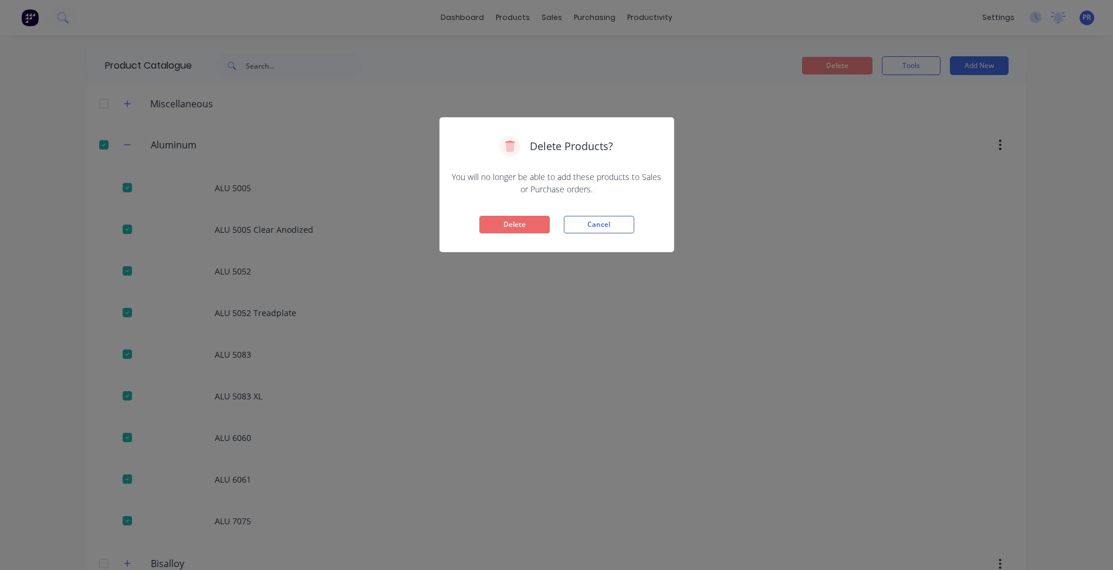
click at [531, 230] on button "Delete" at bounding box center [514, 225] width 70 height 18
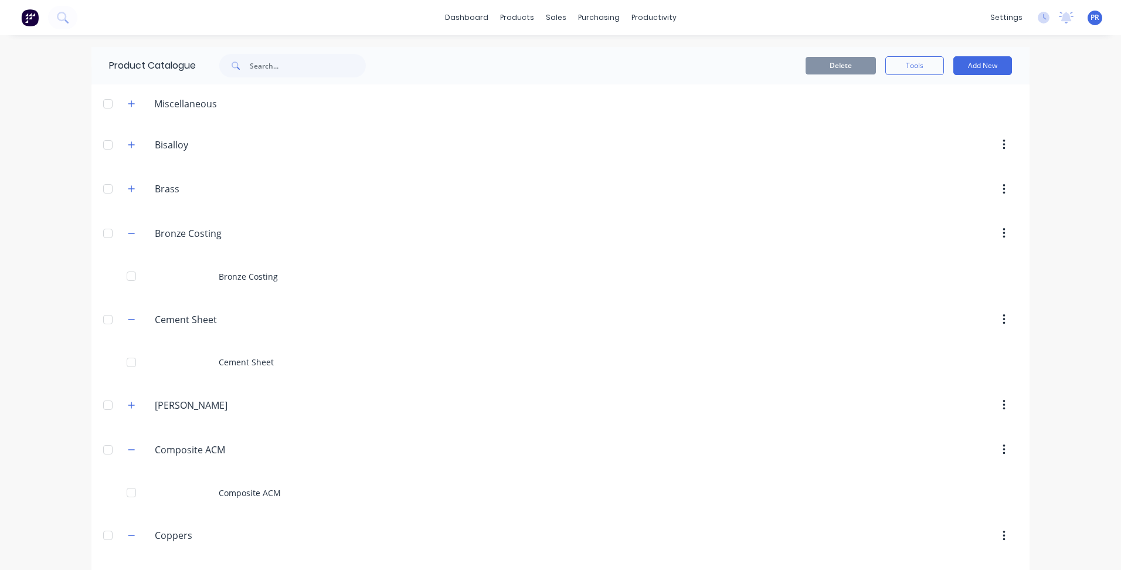
click at [196, 104] on div "Miscellaneous" at bounding box center [186, 104] width 82 height 14
click at [128, 103] on icon "button" at bounding box center [131, 104] width 7 height 8
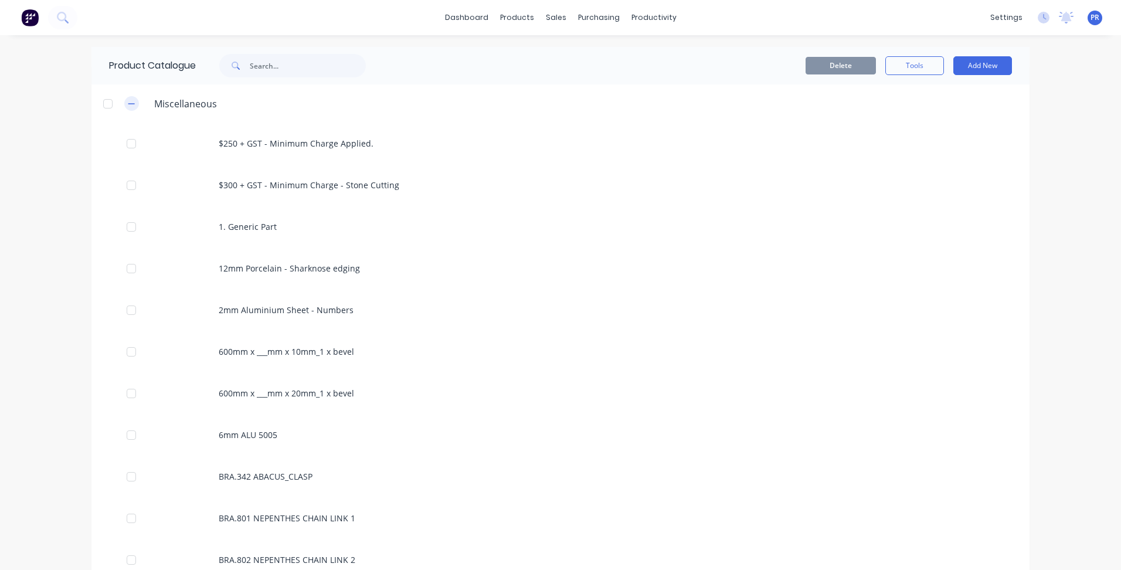
click at [130, 103] on icon "button" at bounding box center [131, 103] width 6 height 1
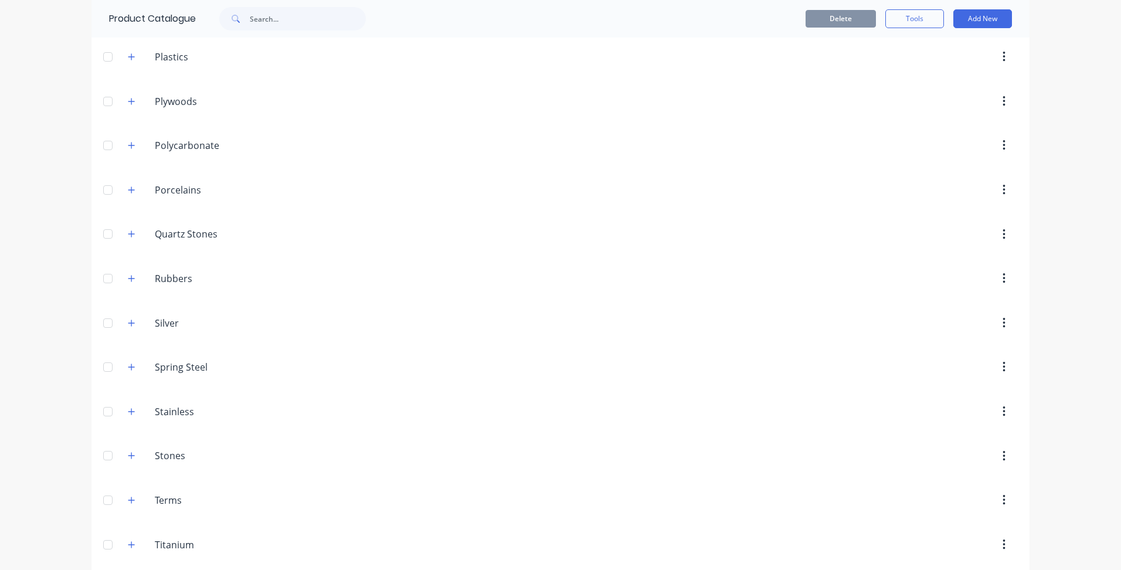
scroll to position [3470, 0]
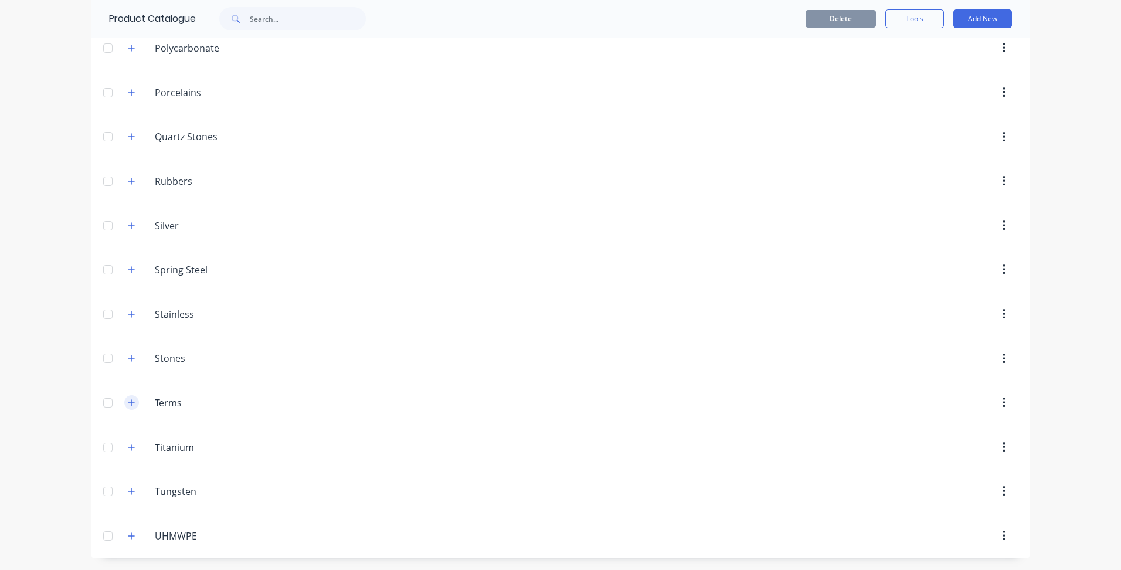
click at [128, 404] on icon "button" at bounding box center [131, 403] width 7 height 8
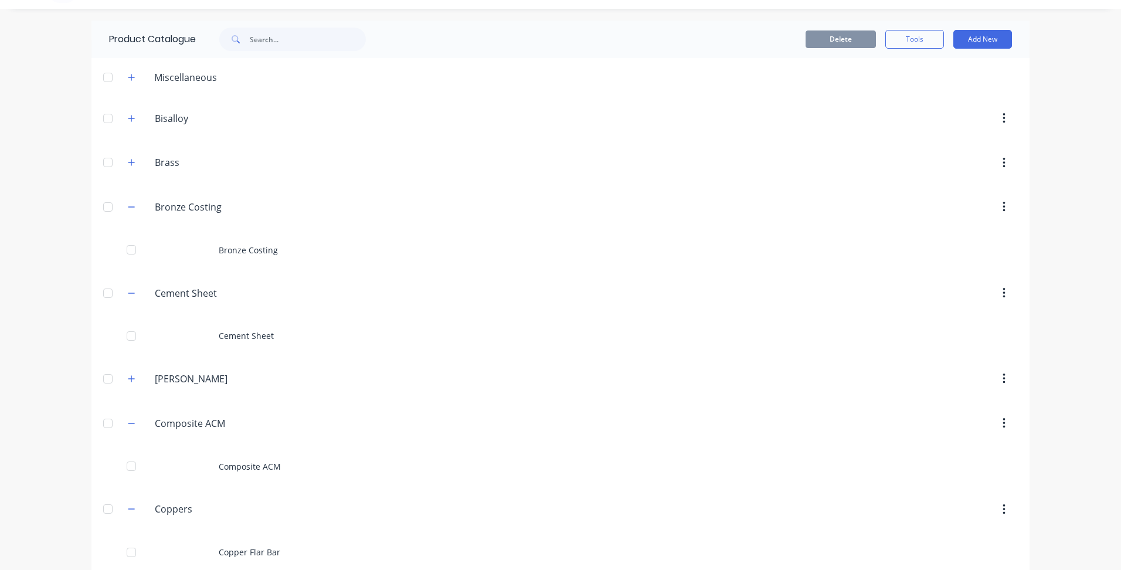
scroll to position [0, 0]
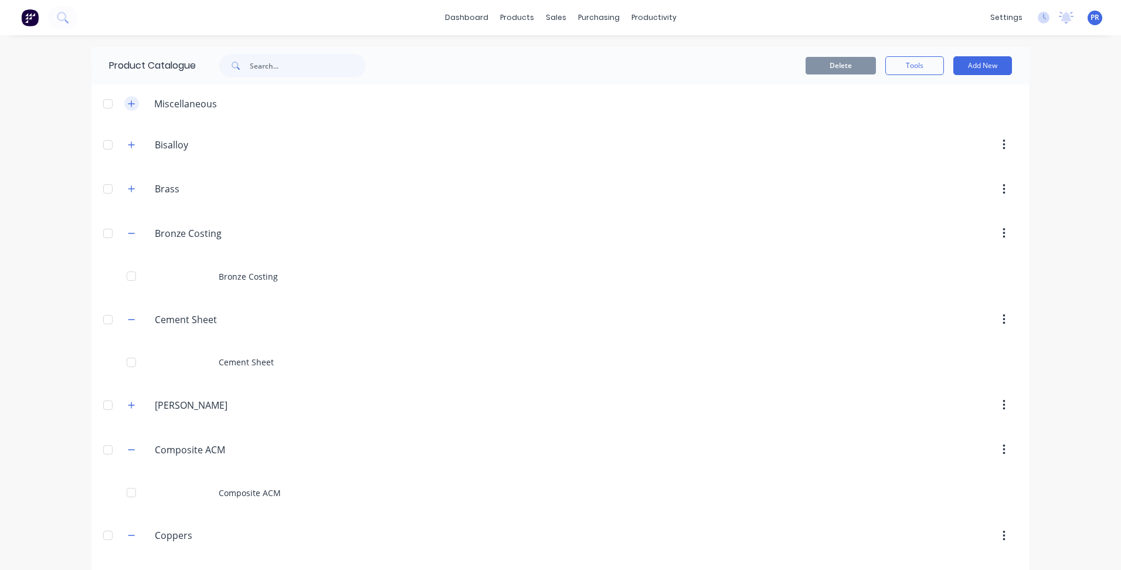
click at [128, 102] on icon "button" at bounding box center [131, 104] width 7 height 8
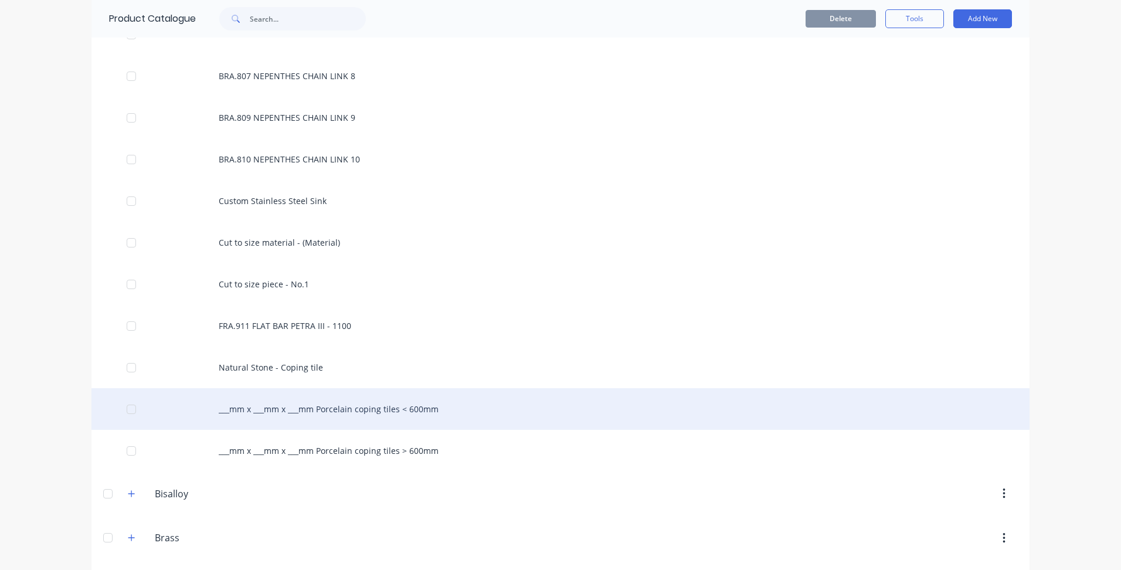
scroll to position [821, 0]
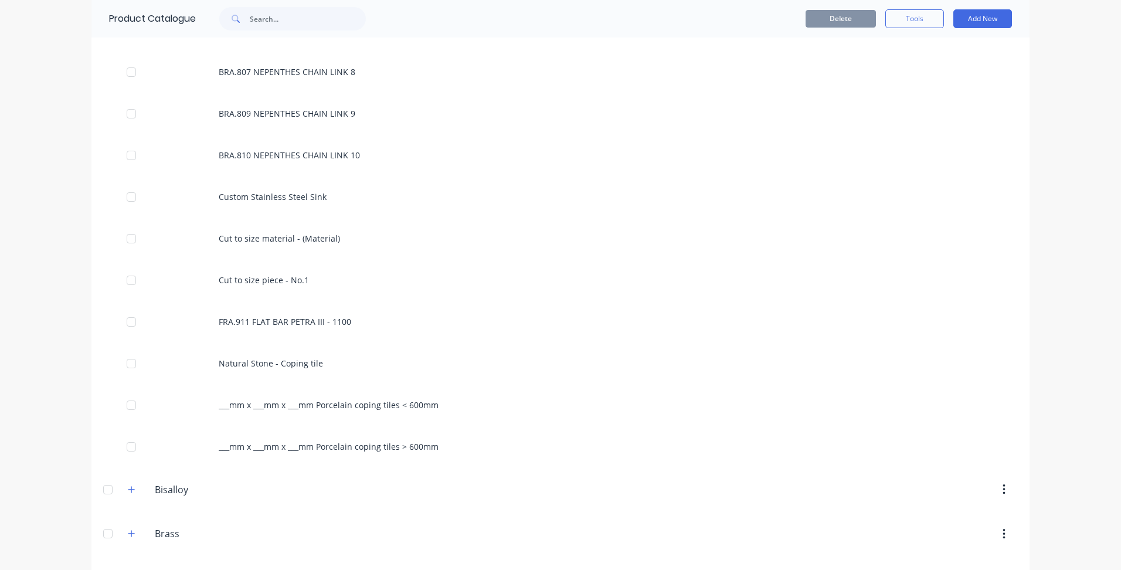
click at [43, 306] on div "dashboard products sales purchasing productivity dashboard products Product Cat…" at bounding box center [560, 285] width 1121 height 570
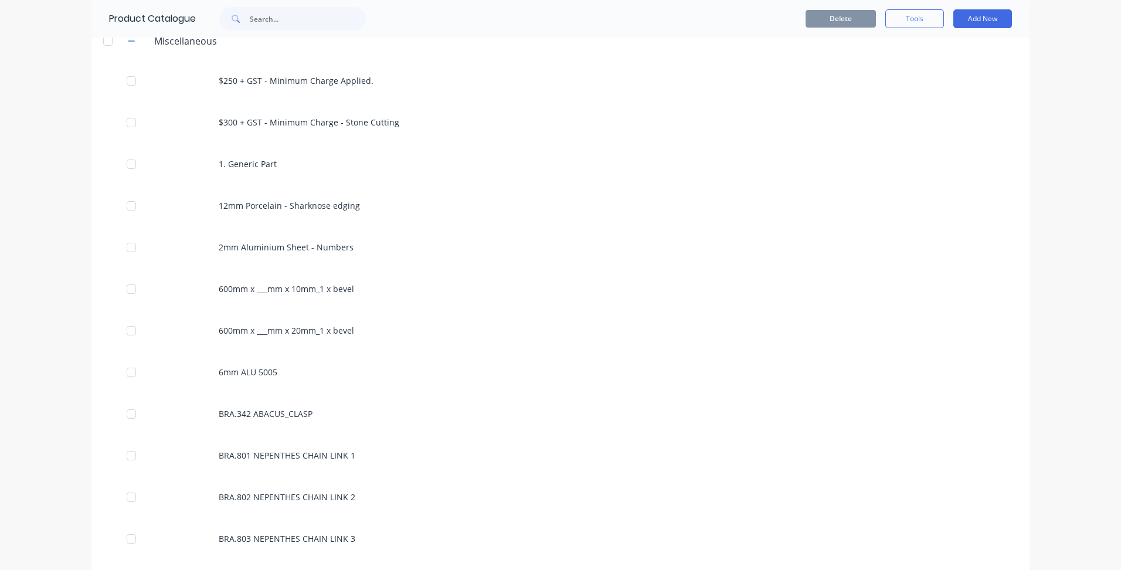
scroll to position [0, 0]
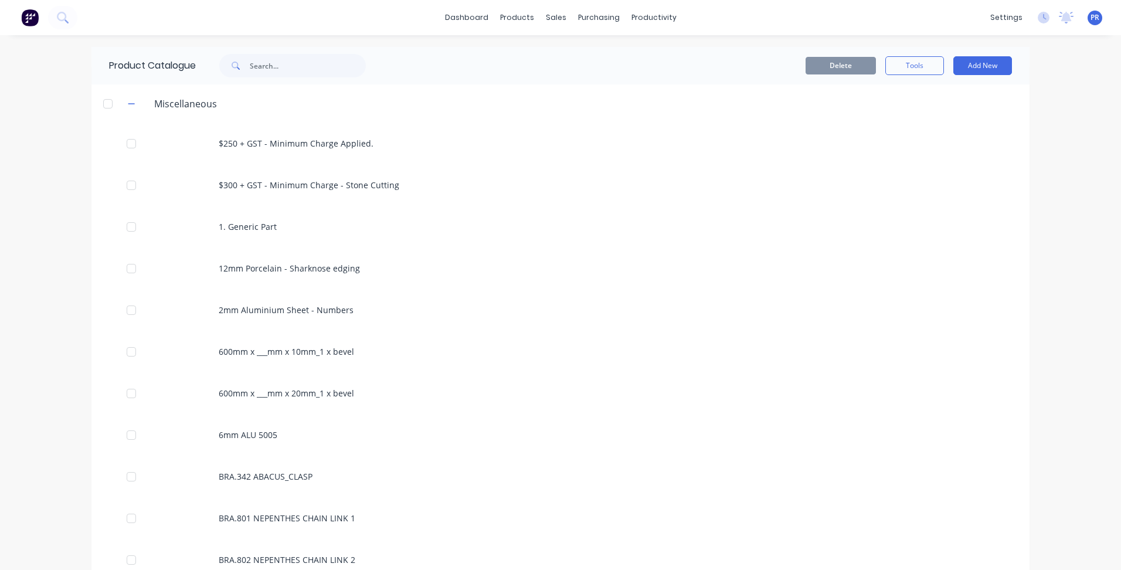
click at [1061, 65] on div "dashboard products sales purchasing productivity dashboard products Product Cat…" at bounding box center [560, 285] width 1121 height 570
click at [1062, 90] on div "dashboard products sales purchasing productivity dashboard products Product Cat…" at bounding box center [560, 285] width 1121 height 570
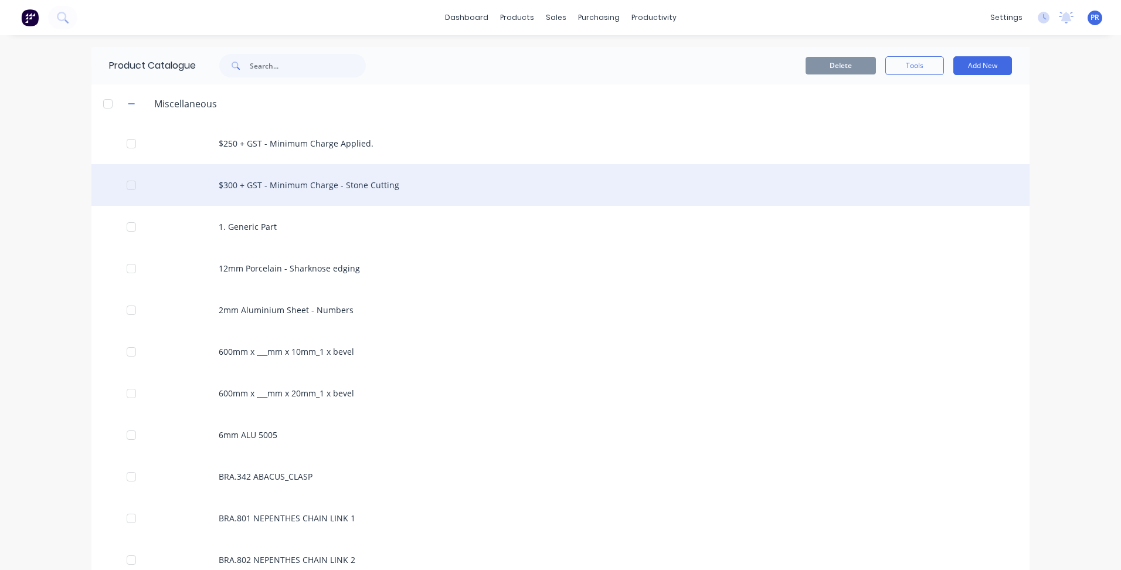
click at [128, 184] on div at bounding box center [131, 185] width 23 height 23
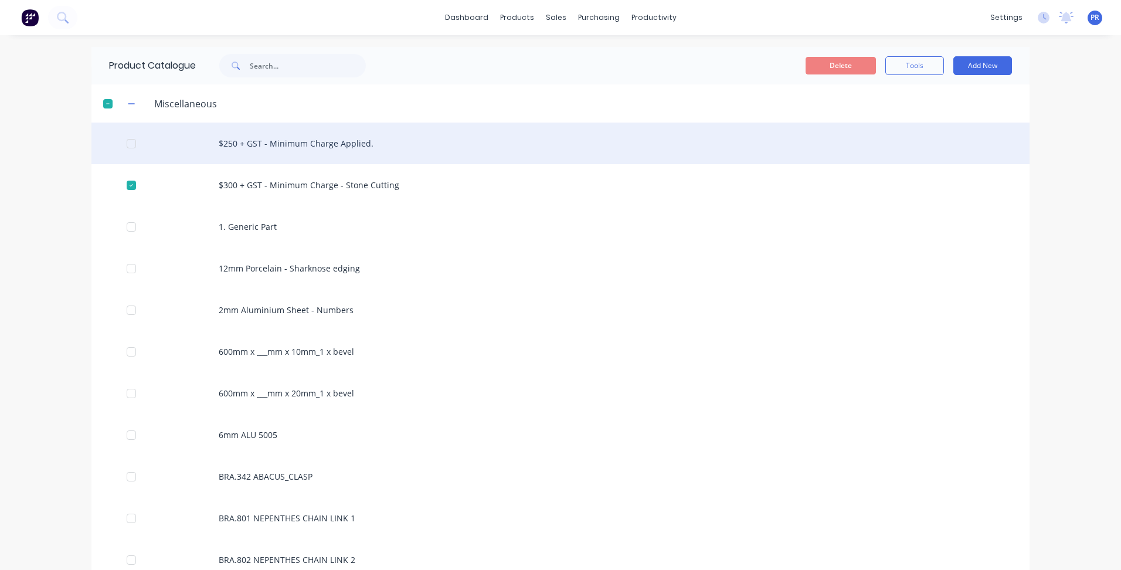
click at [130, 147] on div at bounding box center [131, 143] width 23 height 23
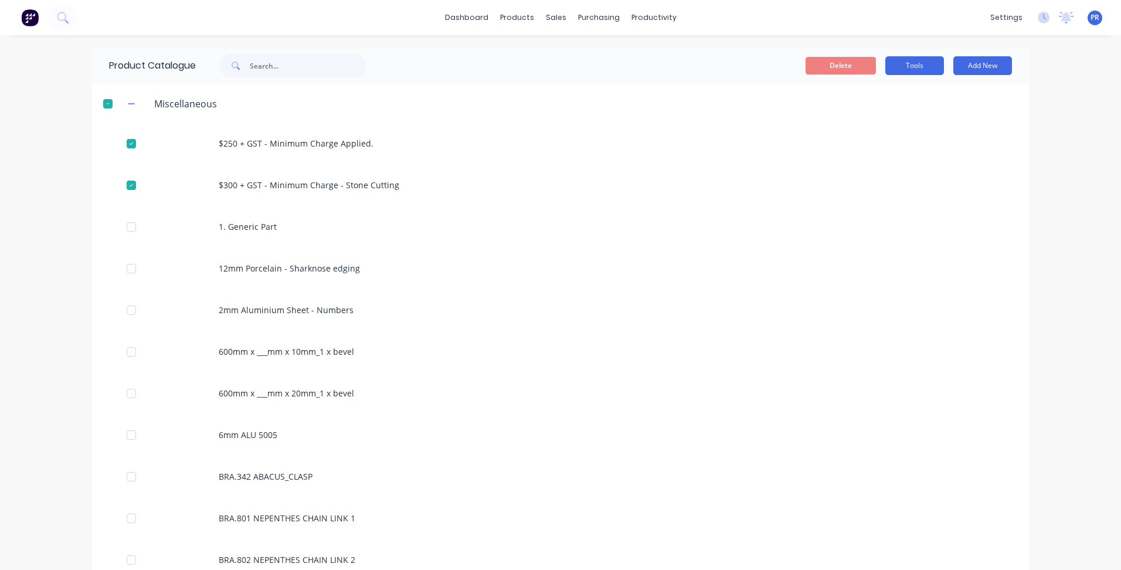
click at [910, 66] on button "Tools" at bounding box center [915, 65] width 59 height 19
click at [904, 62] on button "Tools" at bounding box center [915, 65] width 59 height 19
click at [894, 65] on button "Tools" at bounding box center [915, 65] width 59 height 19
click at [460, 100] on div at bounding box center [627, 103] width 803 height 15
click at [104, 103] on div at bounding box center [107, 103] width 23 height 23
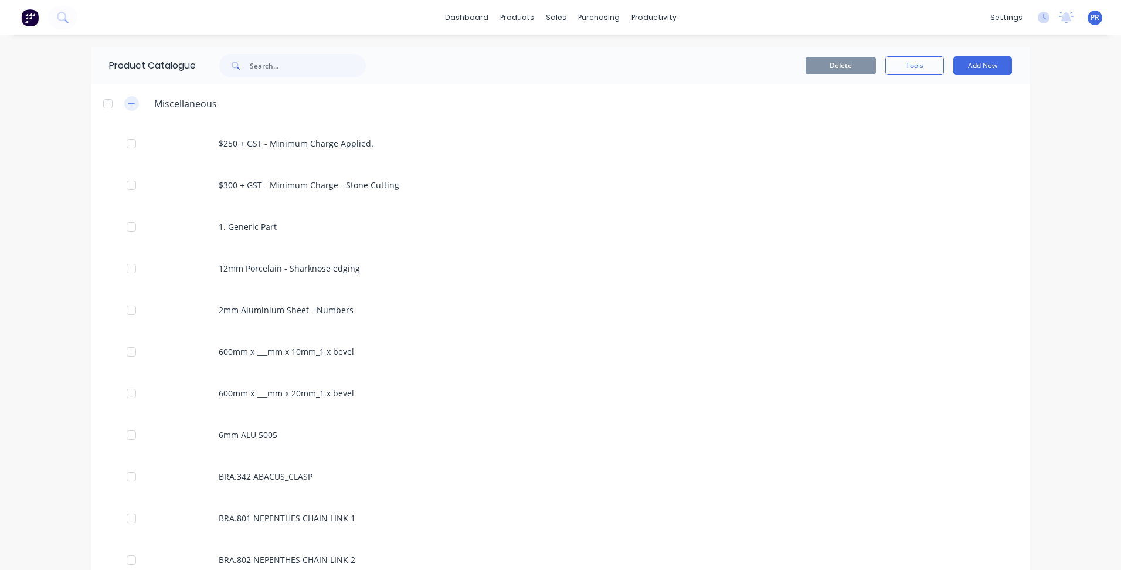
click at [131, 101] on icon "button" at bounding box center [131, 104] width 7 height 8
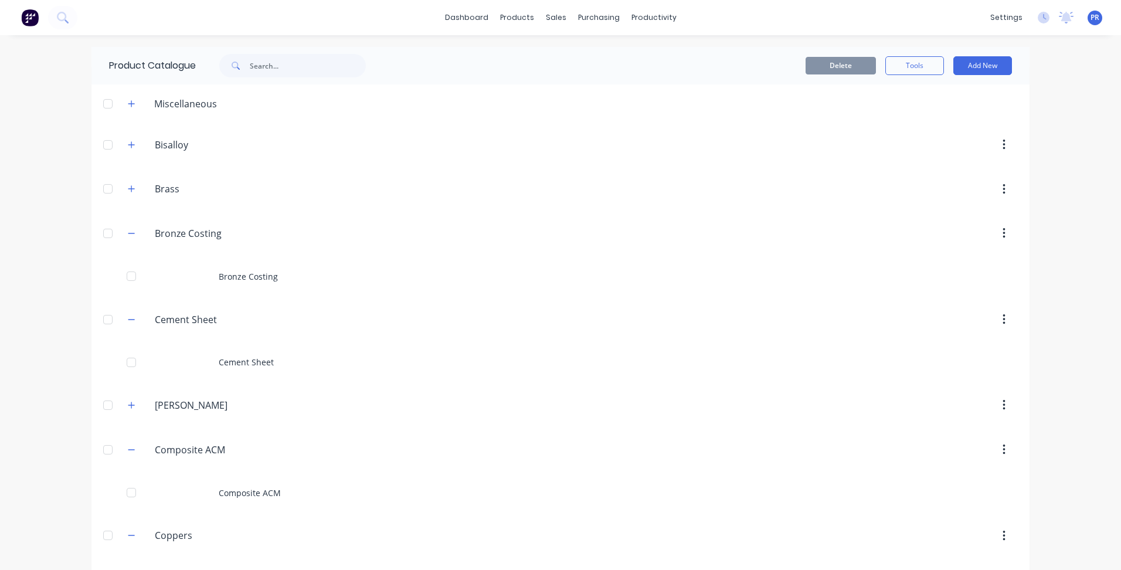
click at [102, 147] on div at bounding box center [107, 144] width 23 height 23
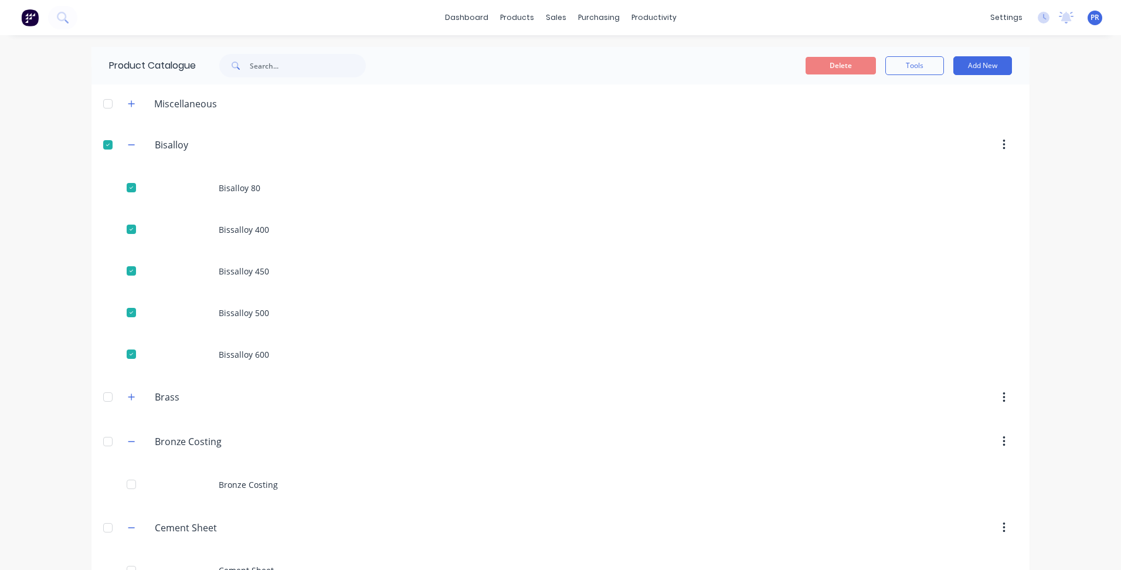
click at [102, 147] on div at bounding box center [107, 144] width 23 height 23
click at [129, 144] on icon "button" at bounding box center [131, 145] width 7 height 8
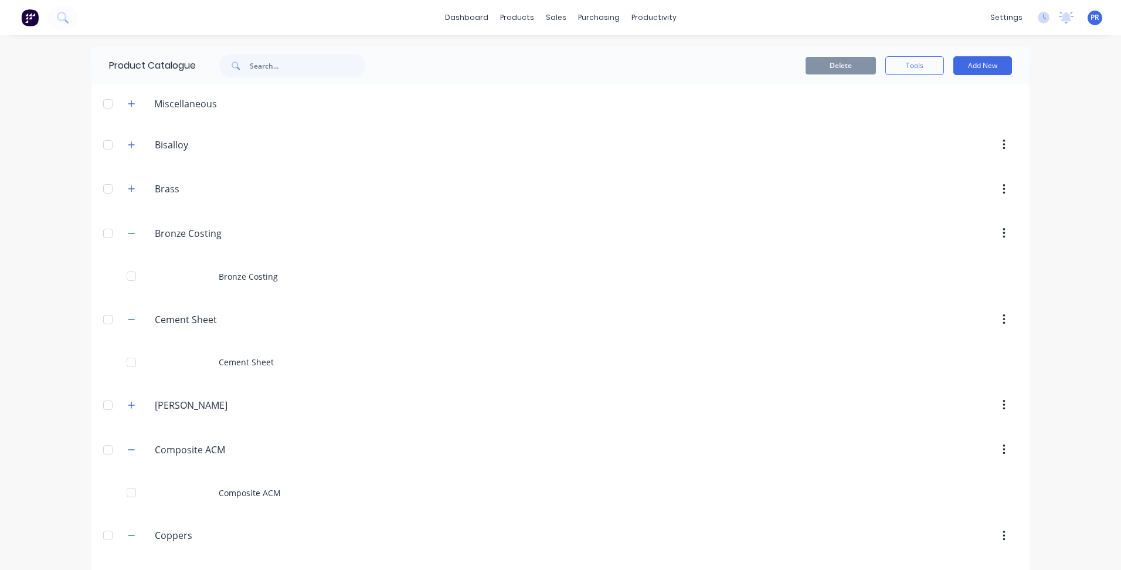
click at [1079, 147] on div "dashboard products sales purchasing productivity dashboard products Product Cat…" at bounding box center [560, 285] width 1121 height 570
click at [208, 110] on div "Miscellaneous" at bounding box center [186, 104] width 82 height 14
click at [183, 105] on div "Miscellaneous" at bounding box center [186, 104] width 82 height 14
drag, startPoint x: 183, startPoint y: 105, endPoint x: 70, endPoint y: 161, distance: 125.9
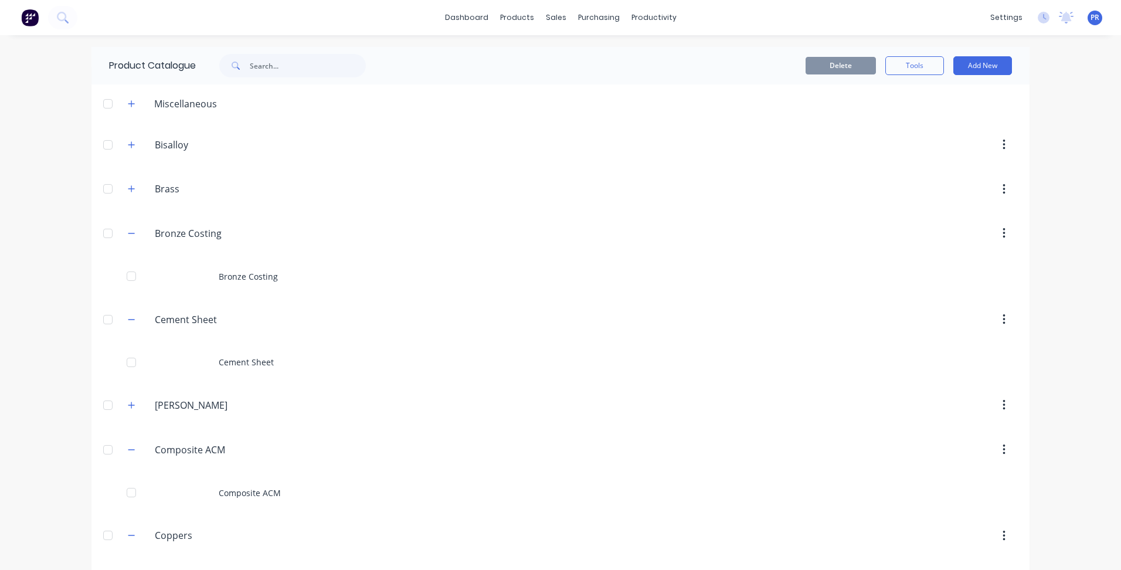
click at [72, 161] on div "dashboard products sales purchasing productivity dashboard products Product Cat…" at bounding box center [560, 285] width 1121 height 570
click at [131, 239] on button "button" at bounding box center [131, 233] width 15 height 15
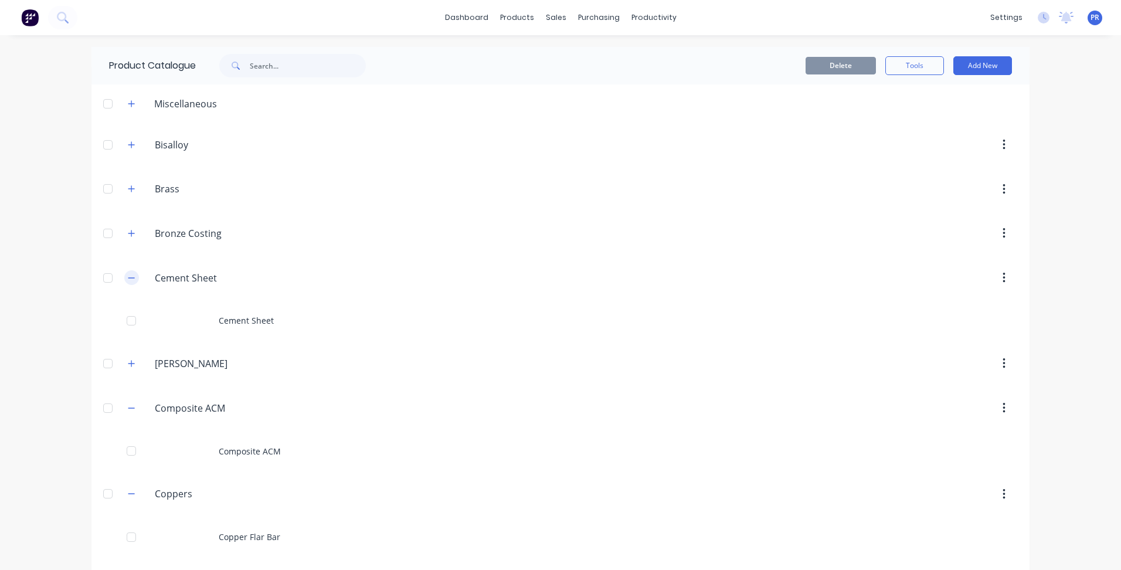
click at [128, 276] on icon "button" at bounding box center [131, 278] width 7 height 8
click at [128, 364] on icon "button" at bounding box center [131, 366] width 7 height 8
click at [128, 410] on icon "button" at bounding box center [131, 410] width 7 height 8
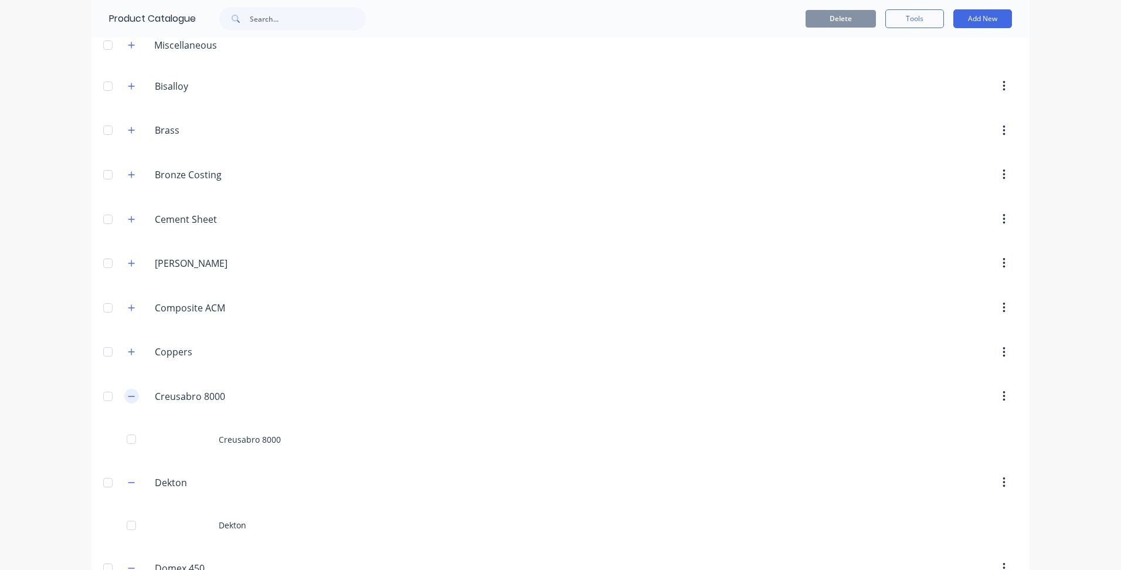
click at [128, 398] on icon "button" at bounding box center [131, 396] width 7 height 8
click at [133, 443] on button "button" at bounding box center [131, 440] width 15 height 15
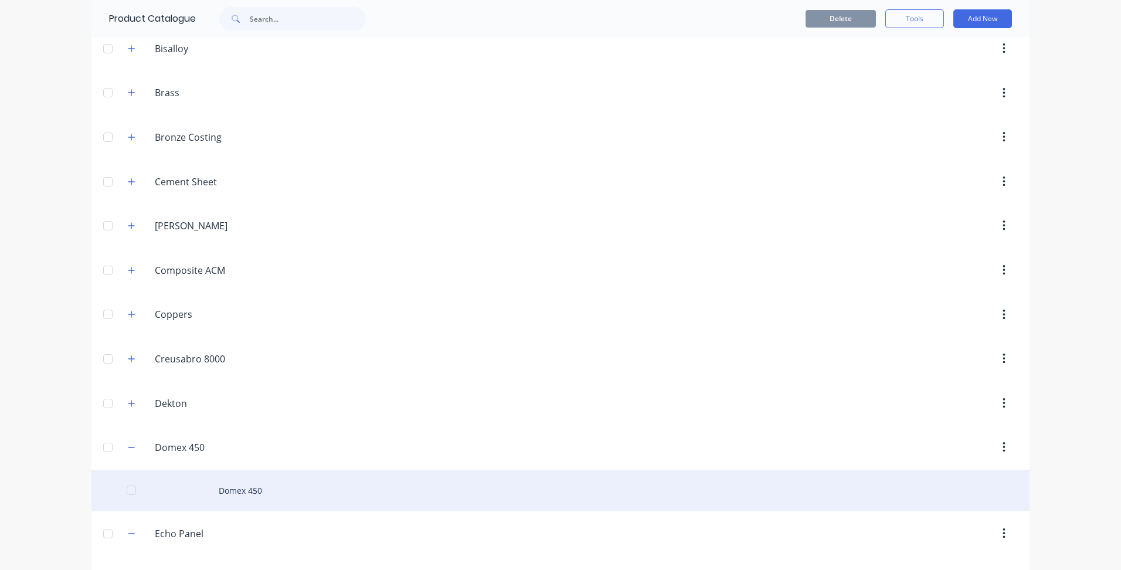
scroll to position [176, 0]
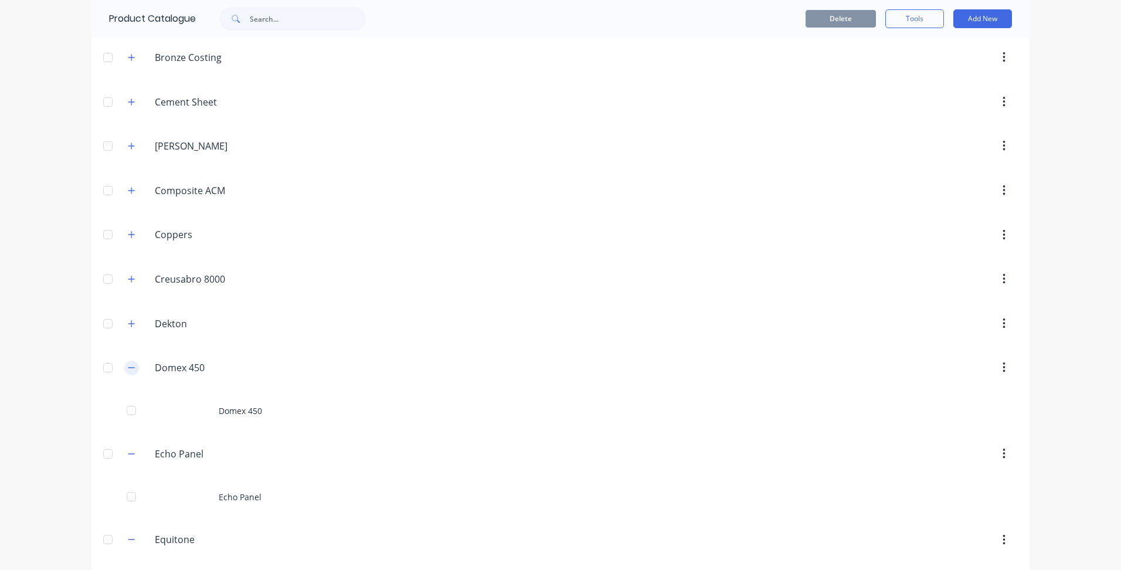
click at [131, 367] on icon "button" at bounding box center [131, 368] width 7 height 8
click at [128, 414] on icon "button" at bounding box center [131, 412] width 7 height 8
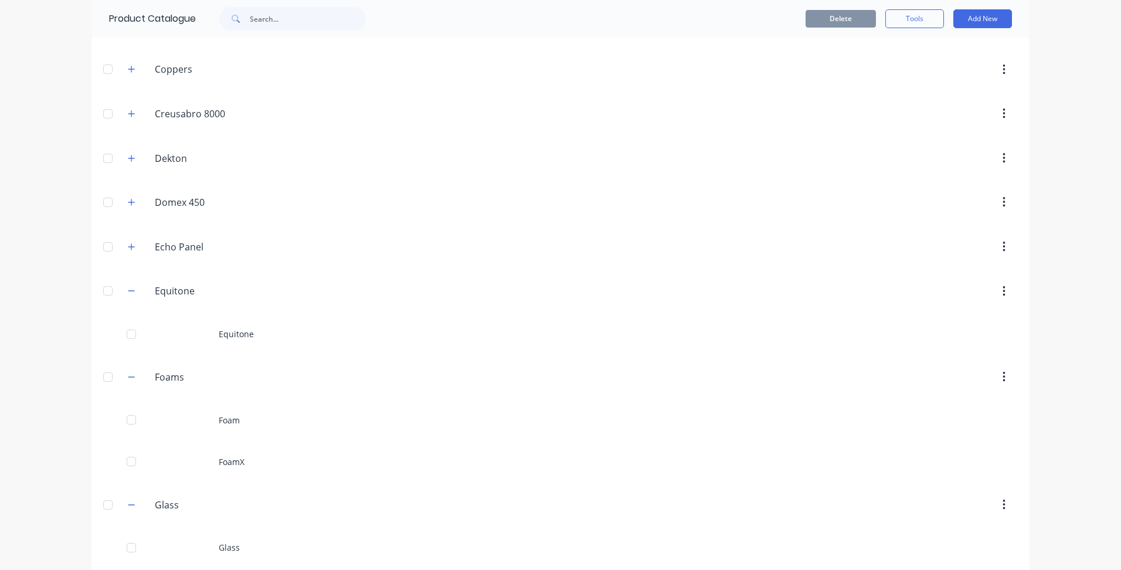
scroll to position [0, 0]
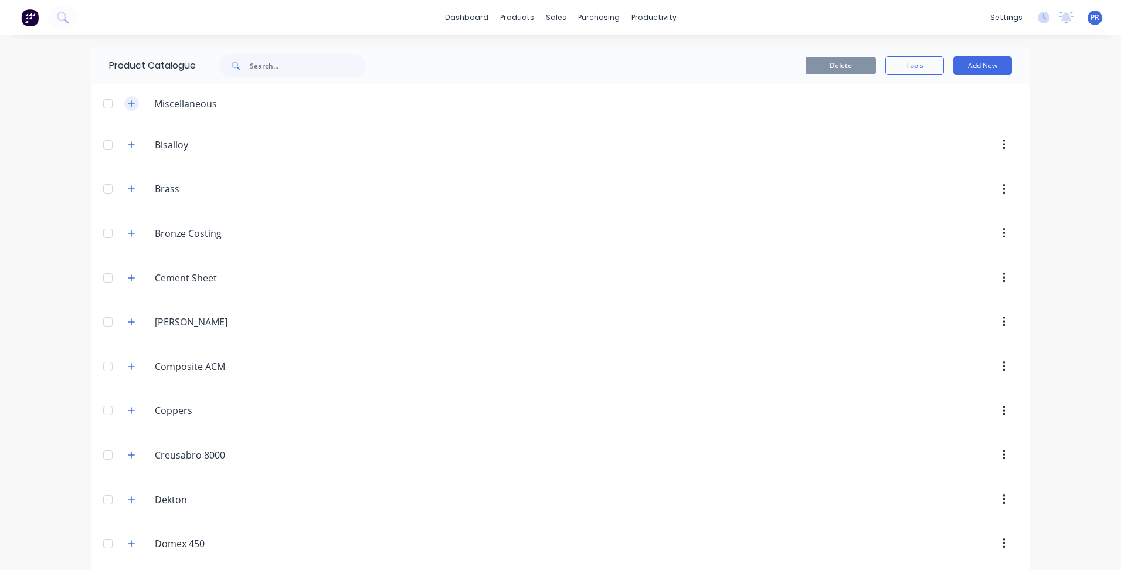
click at [130, 104] on icon "button" at bounding box center [131, 103] width 6 height 6
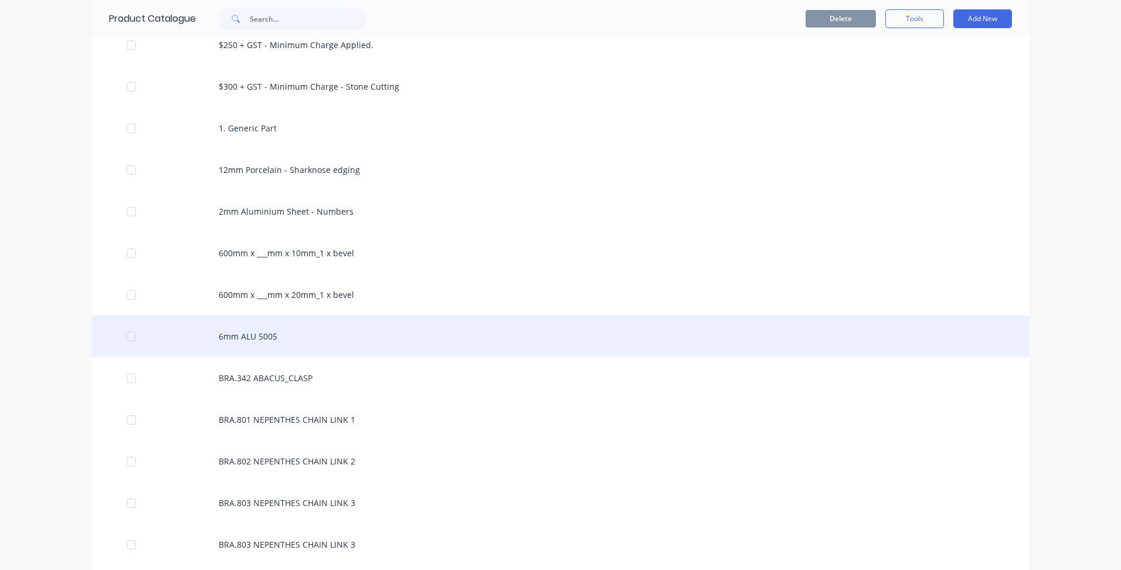
scroll to position [117, 0]
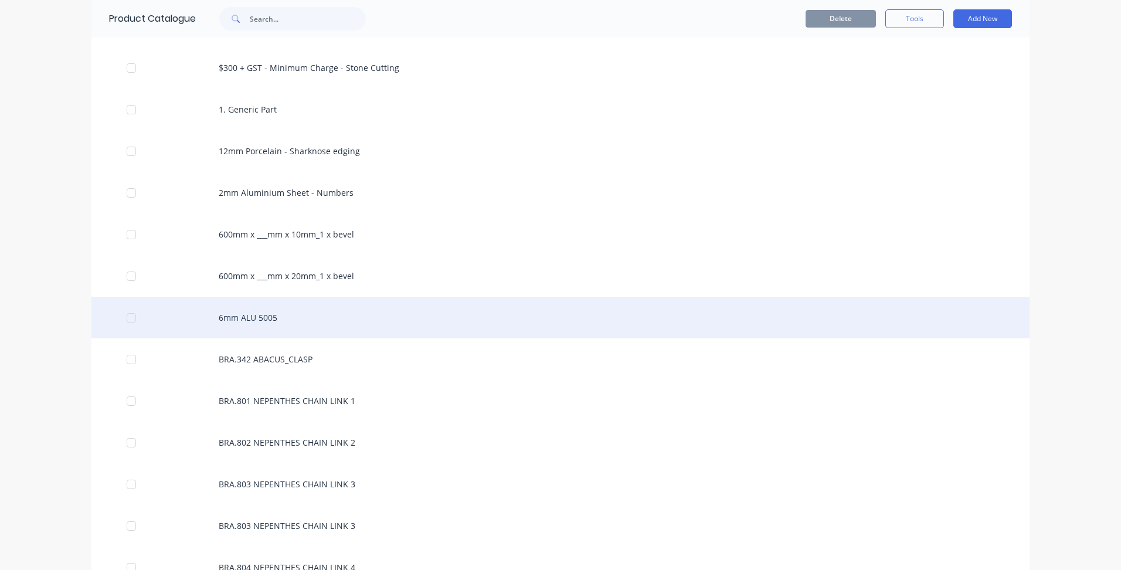
click at [130, 318] on div at bounding box center [131, 317] width 23 height 23
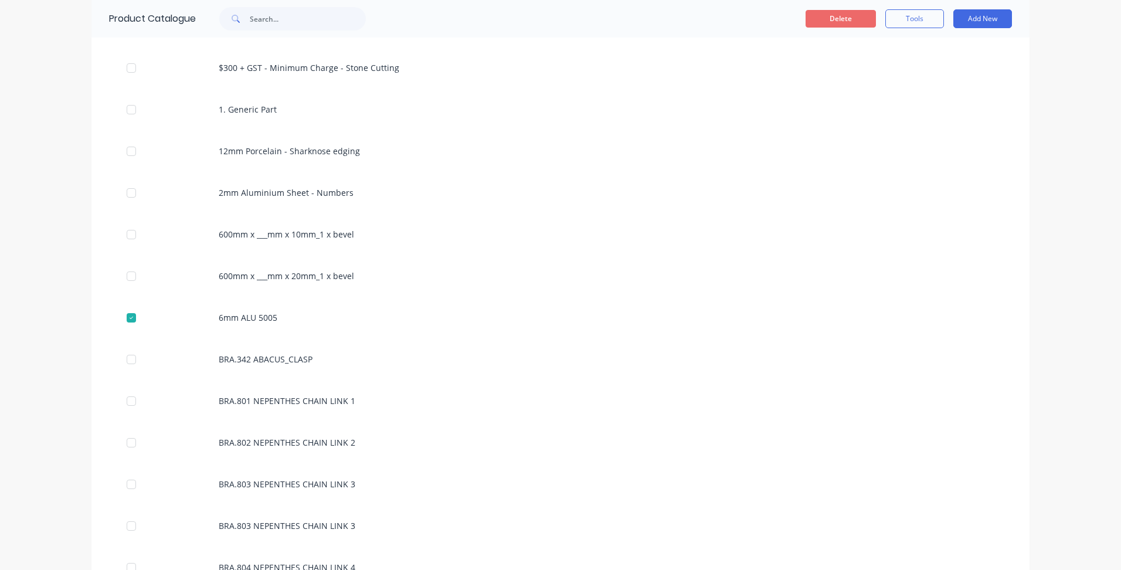
click at [847, 16] on button "Delete" at bounding box center [841, 19] width 70 height 18
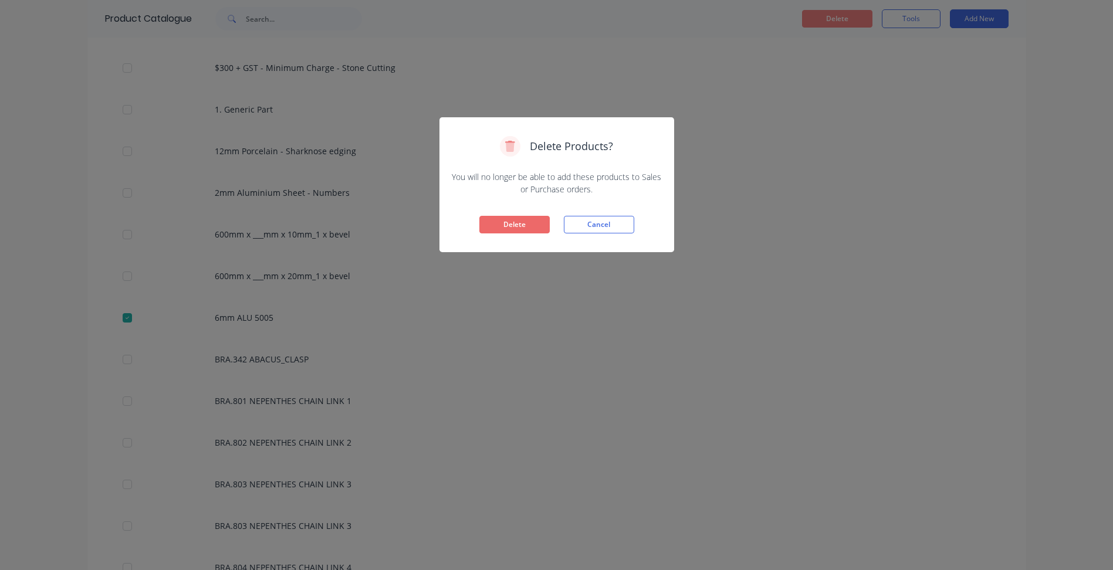
click at [536, 223] on button "Delete" at bounding box center [514, 225] width 70 height 18
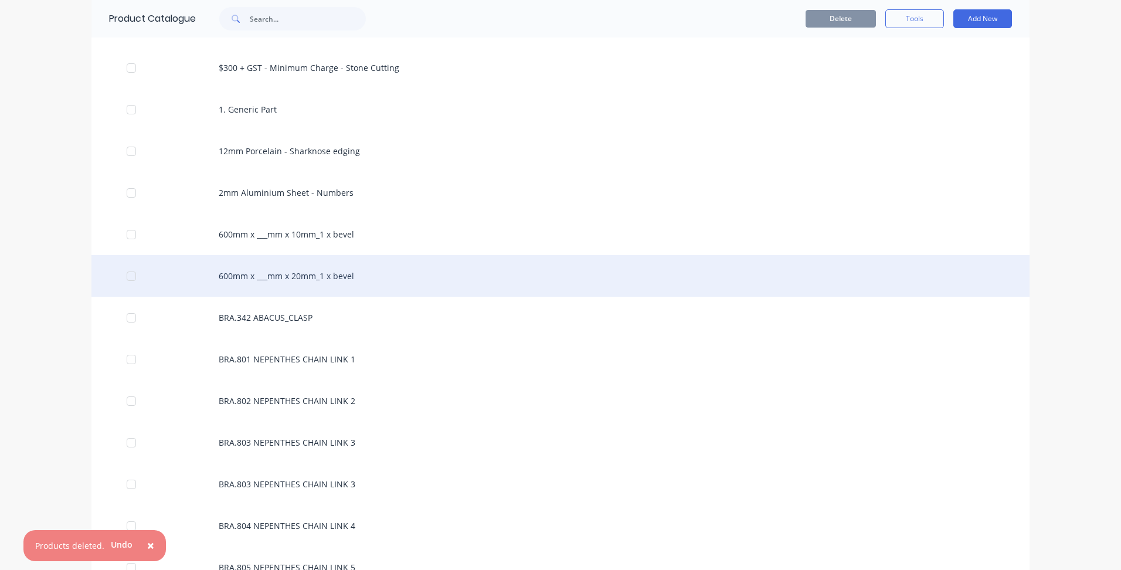
scroll to position [176, 0]
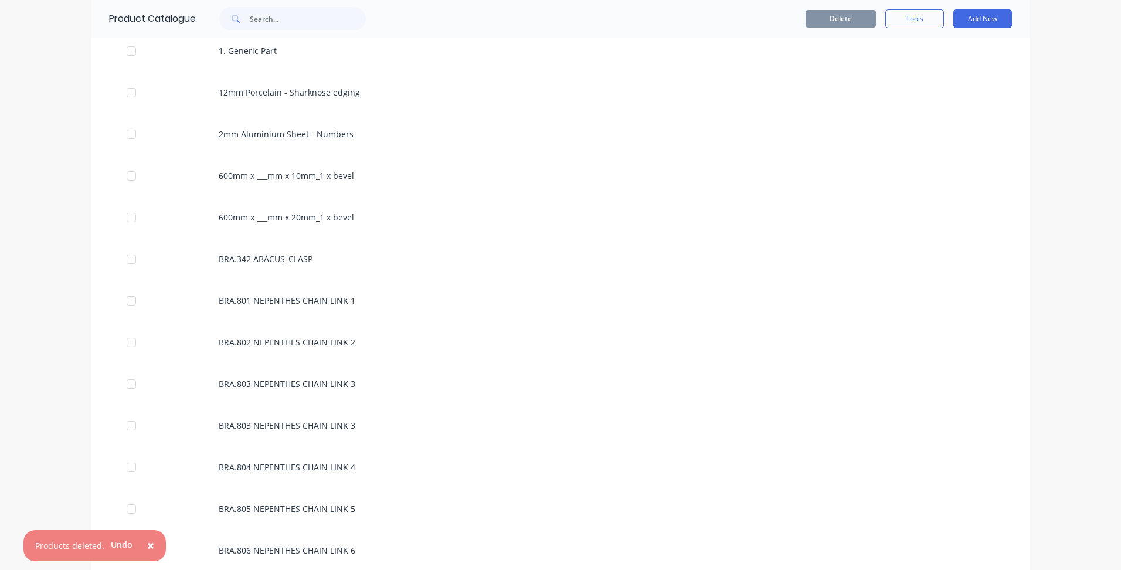
click at [34, 236] on div "× Products deleted. Undo dashboard products sales purchasing productivity dashb…" at bounding box center [560, 285] width 1121 height 570
click at [70, 211] on div "dashboard products sales purchasing productivity dashboard products Product Cat…" at bounding box center [560, 285] width 1121 height 570
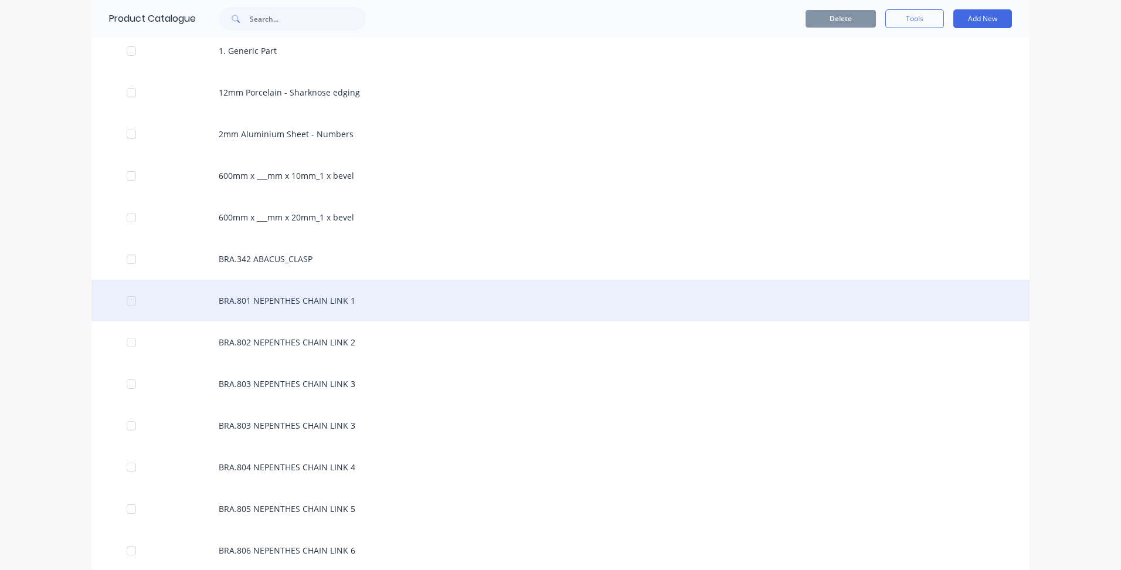
scroll to position [0, 0]
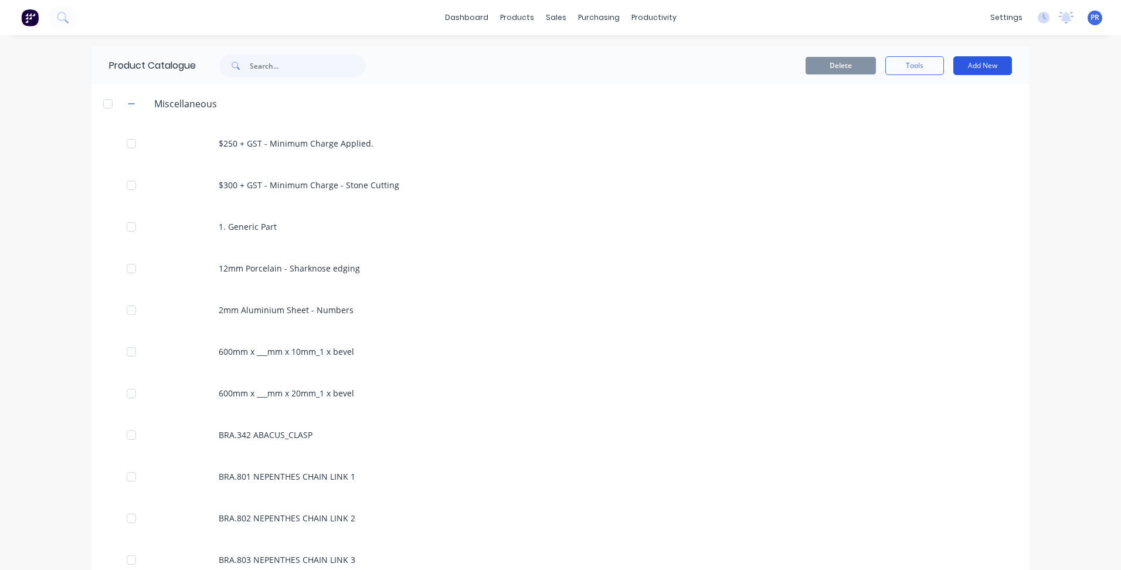
click at [970, 71] on button "Add New" at bounding box center [983, 65] width 59 height 19
click at [947, 124] on div "Product" at bounding box center [956, 119] width 90 height 17
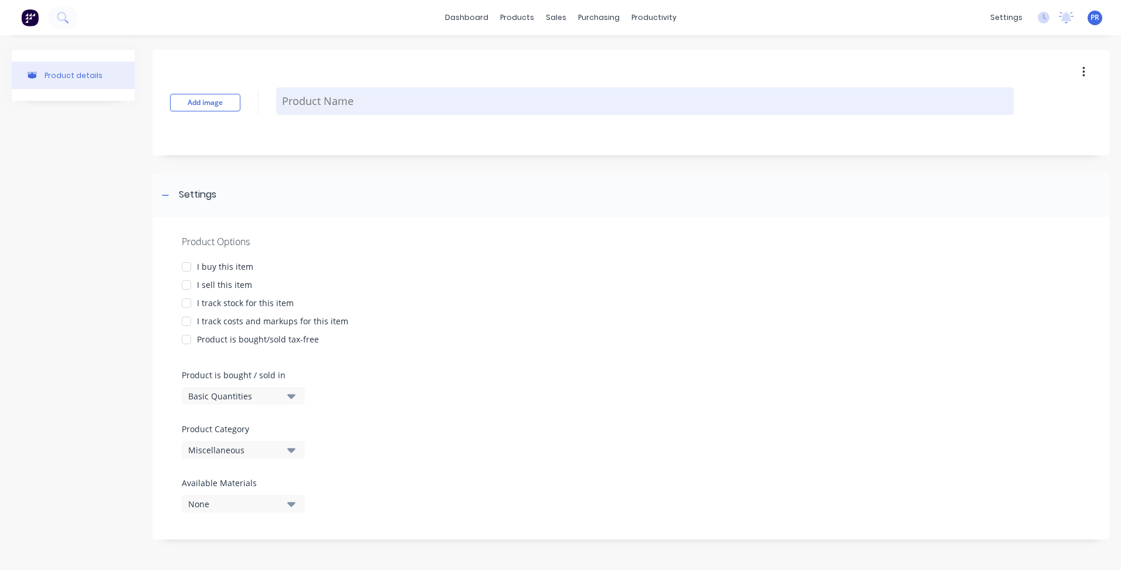
click at [361, 103] on textarea at bounding box center [645, 101] width 738 height 28
click at [327, 104] on textarea at bounding box center [645, 101] width 738 height 28
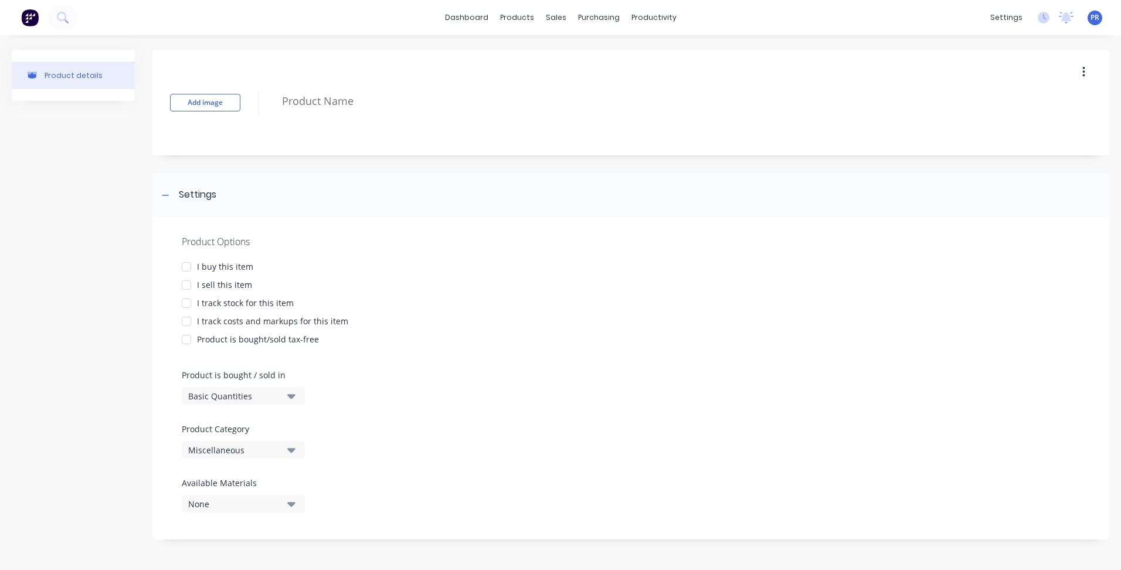
type textarea "x"
type textarea "S"
type textarea "x"
type textarea "Si"
type textarea "x"
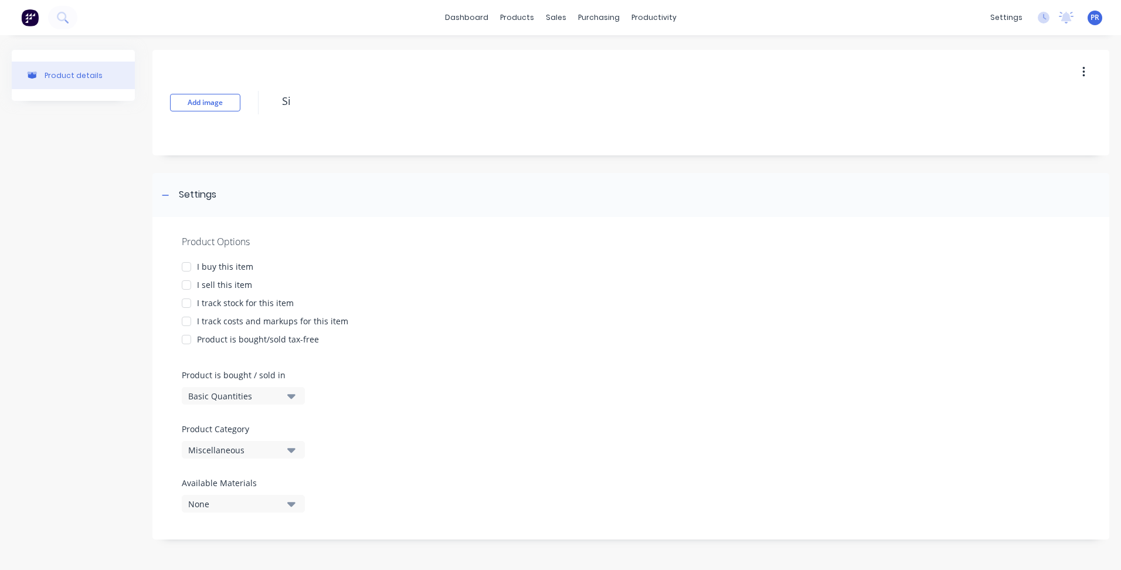
type textarea "Sit"
type textarea "x"
type textarea "Site"
type textarea "x"
type textarea "Site"
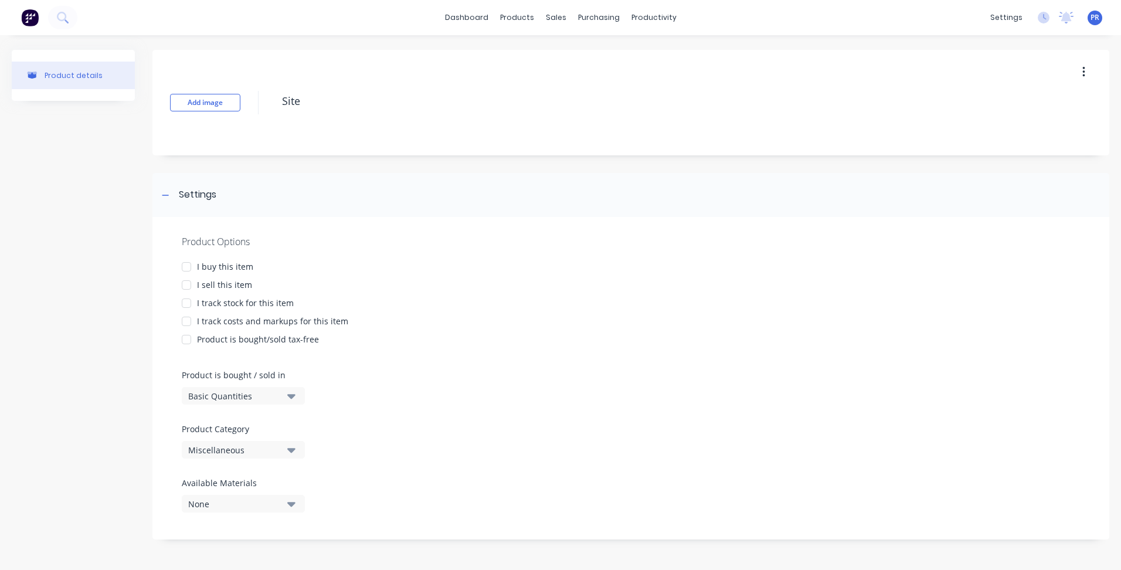
type textarea "x"
type textarea "Site Me"
type textarea "x"
type textarea "Site Mer"
type textarea "x"
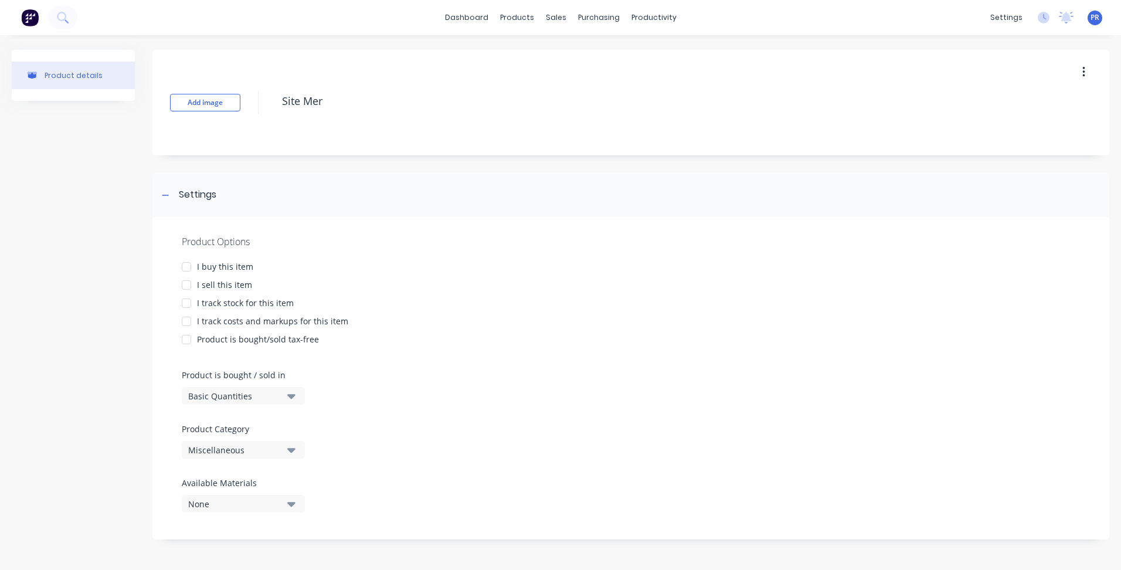
type textarea "Site Mera"
type textarea "x"
type textarea "Site [PERSON_NAME]"
type textarea "x"
type textarea "Site Merasu"
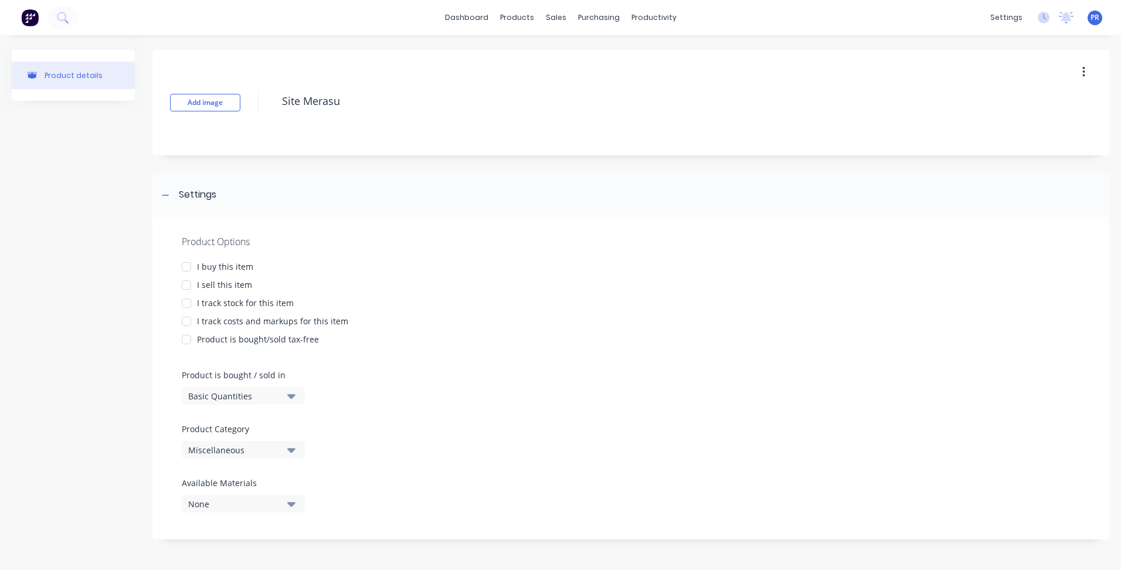
type textarea "x"
type textarea "Site [PERSON_NAME]"
type textarea "x"
type textarea "Site Mera"
type textarea "x"
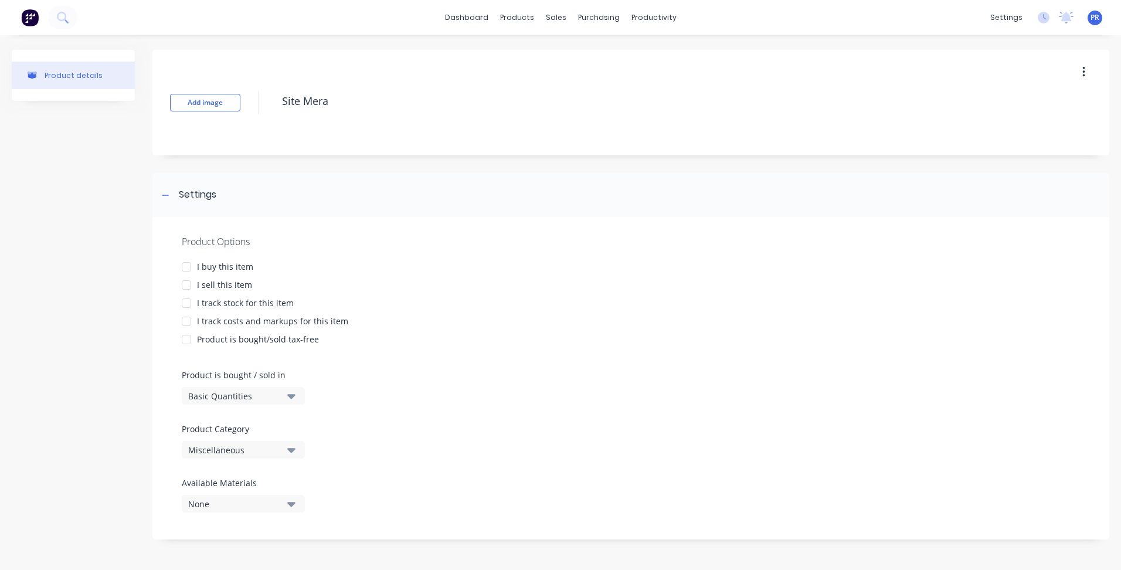
type textarea "Site Mer"
type textarea "x"
type textarea "Site Me"
type textarea "x"
type textarea "Site Mea"
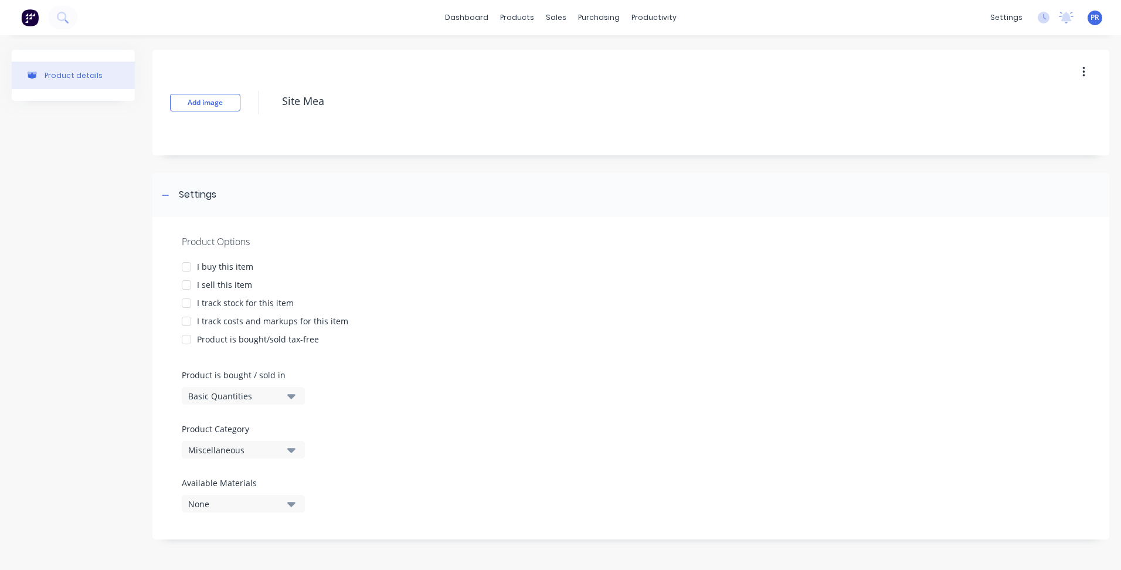
type textarea "x"
type textarea "Site Meas"
type textarea "x"
type textarea "Site Measu"
type textarea "x"
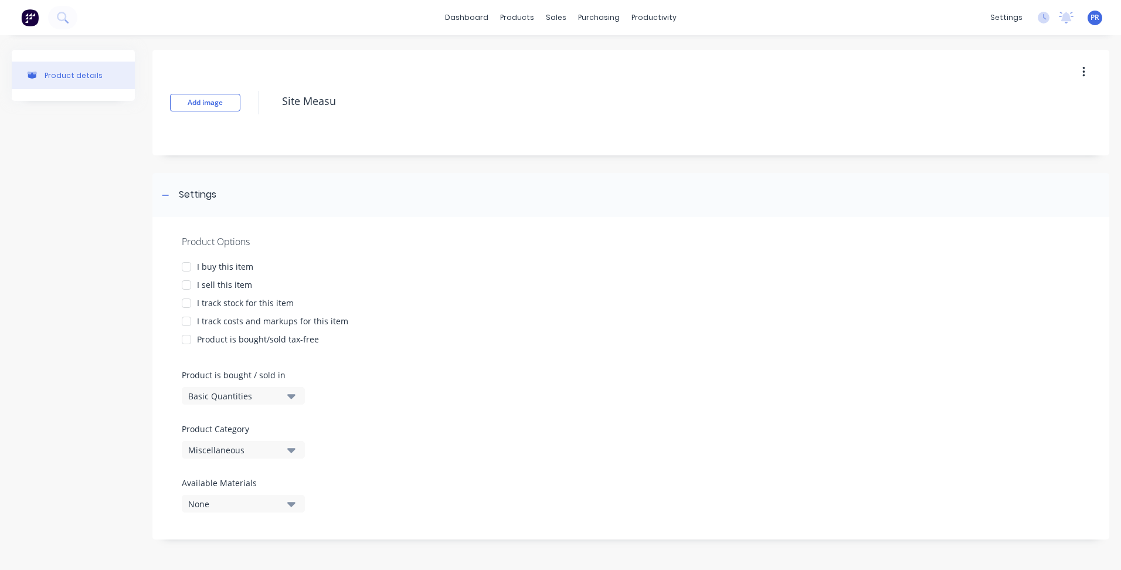
type textarea "Site Measur"
type textarea "x"
type textarea "Site Measure"
type textarea "x"
type textarea "Site Measure"
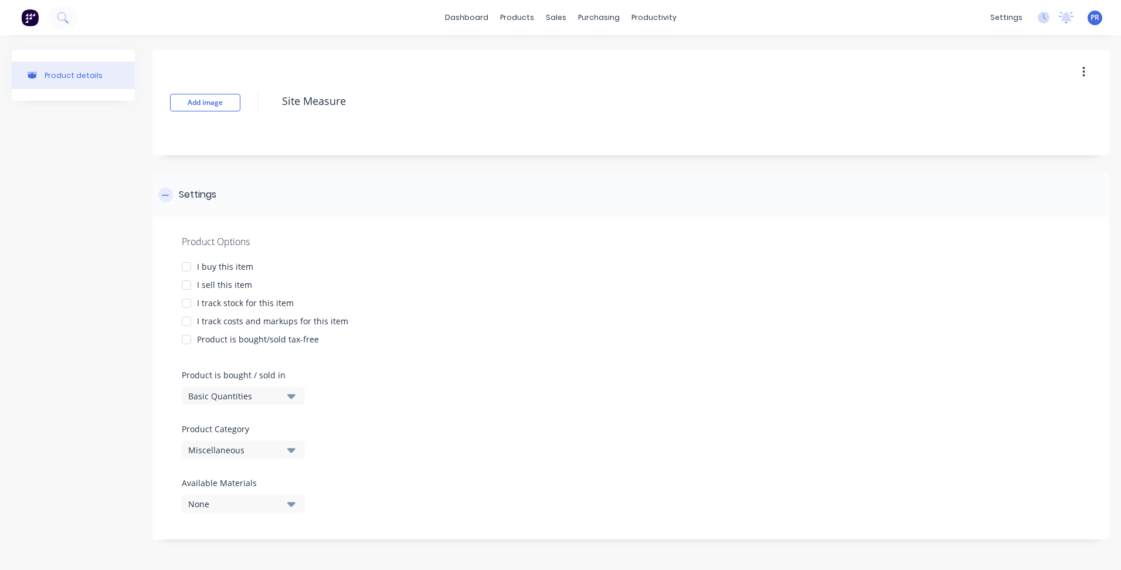
type textarea "x"
type textarea "Site Measure"
click at [187, 283] on div at bounding box center [186, 284] width 23 height 23
type textarea "x"
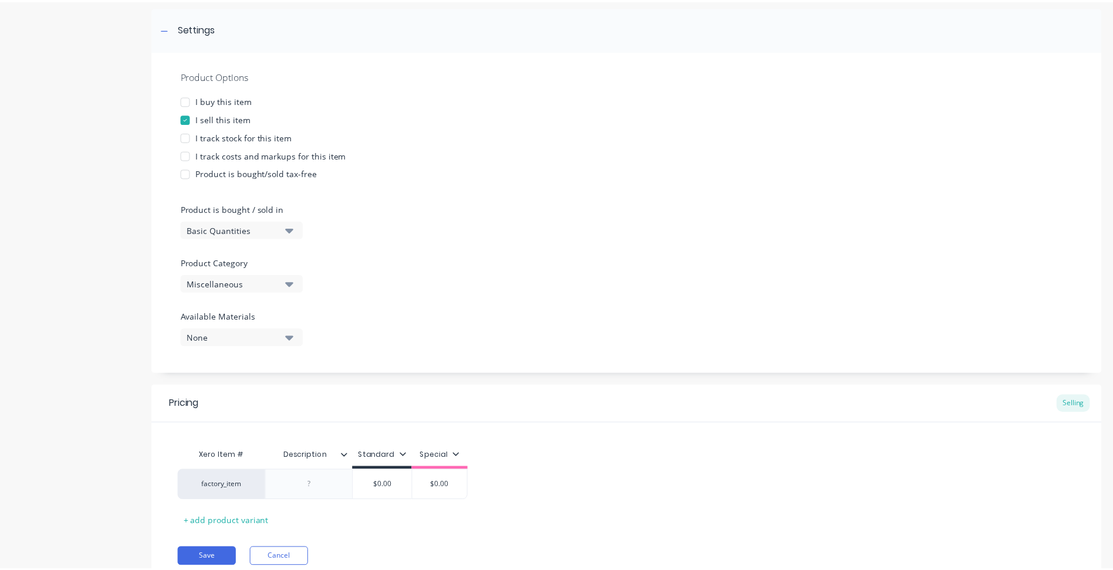
scroll to position [213, 0]
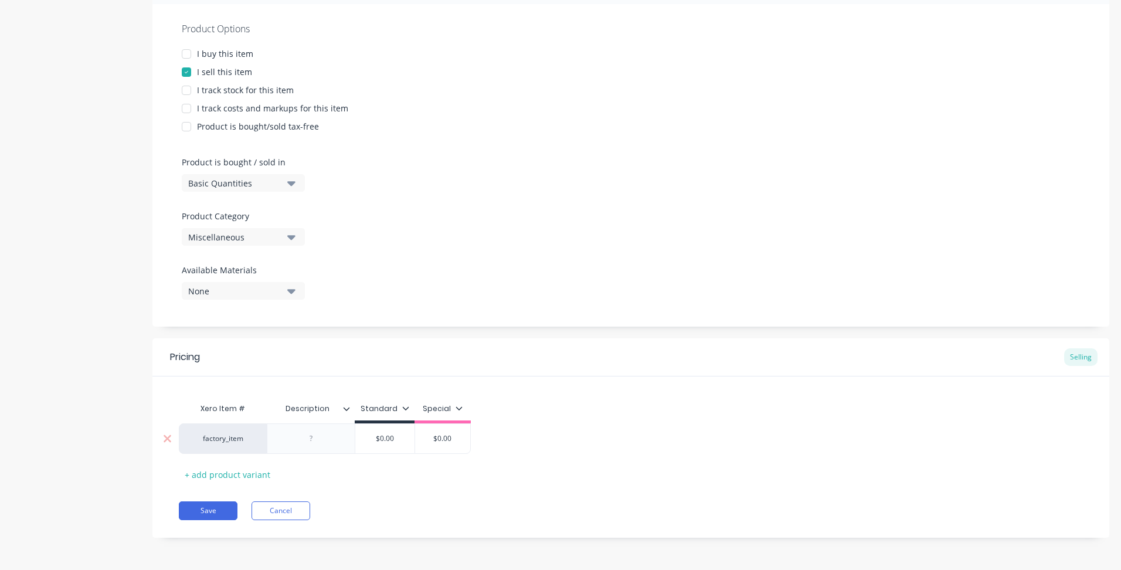
drag, startPoint x: 317, startPoint y: 427, endPoint x: 323, endPoint y: 435, distance: 10.4
click at [316, 427] on div at bounding box center [311, 438] width 88 height 30
type textarea "Site Measure"
type textarea "x"
type textarea "Site Measure"
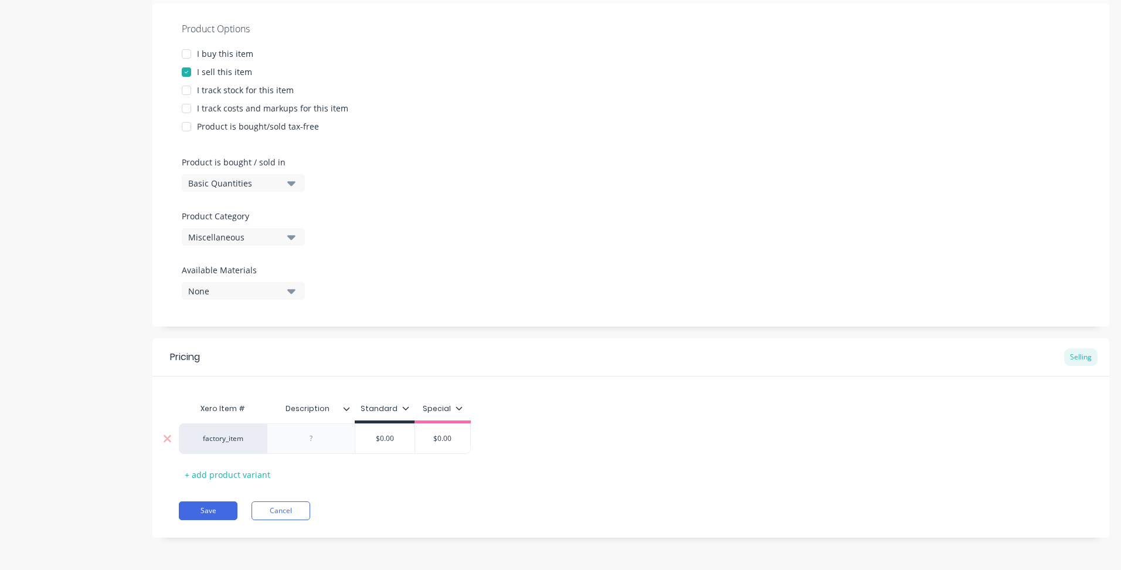
click at [322, 438] on div at bounding box center [311, 438] width 59 height 15
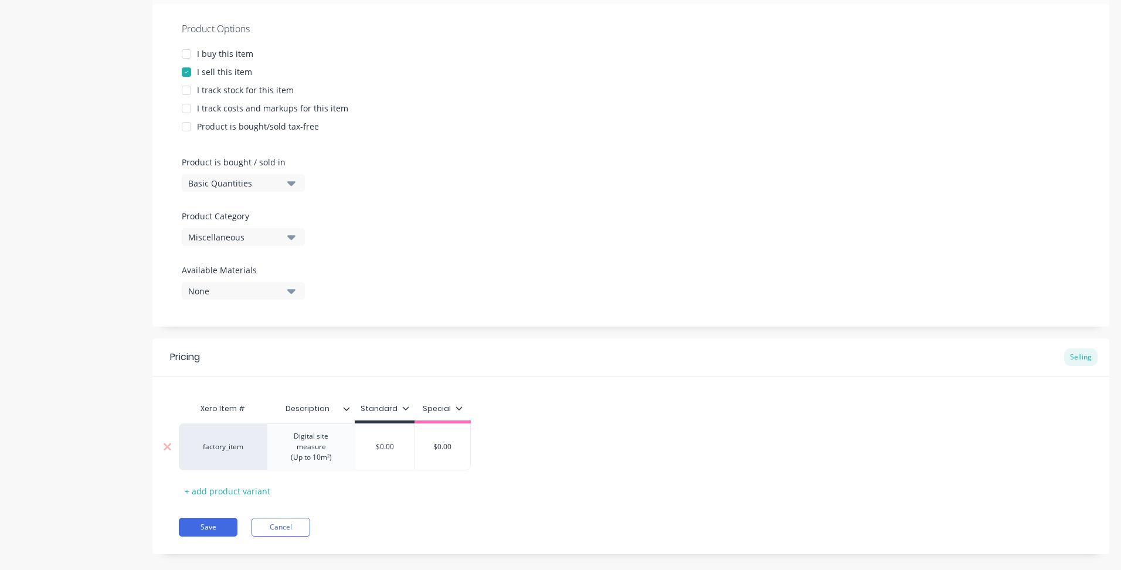
type textarea "x"
type input "$0.00"
click at [390, 442] on div "factory_item Digital site measure (Up to 10m²) $0.00 $0.00 $0.00" at bounding box center [325, 446] width 292 height 47
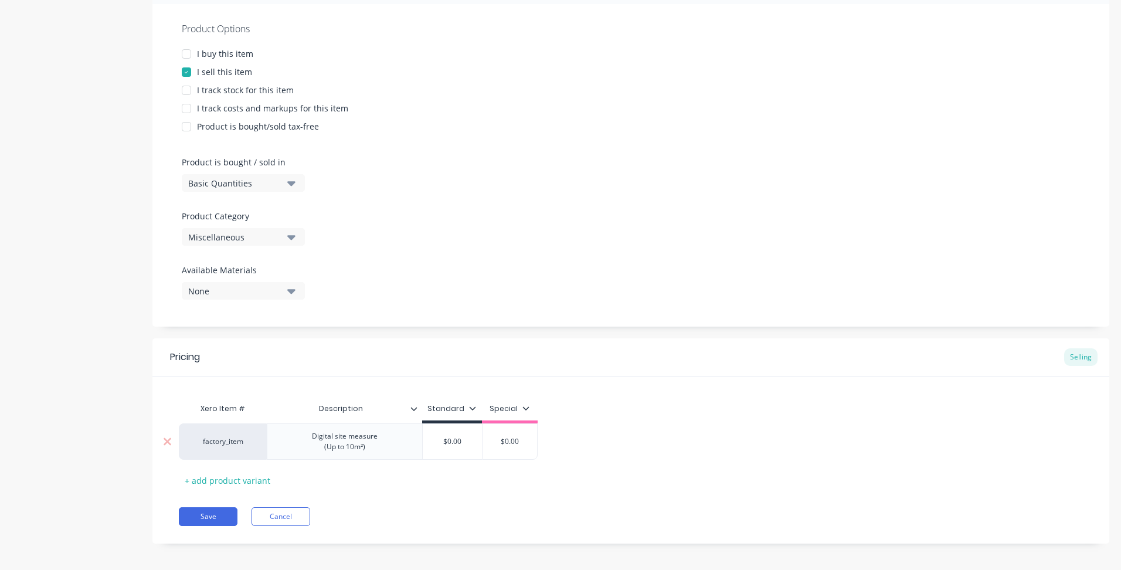
click at [453, 433] on div "$0.00" at bounding box center [452, 441] width 59 height 29
click at [452, 435] on div "$0.00" at bounding box center [452, 441] width 59 height 29
drag, startPoint x: 462, startPoint y: 442, endPoint x: 433, endPoint y: 443, distance: 28.2
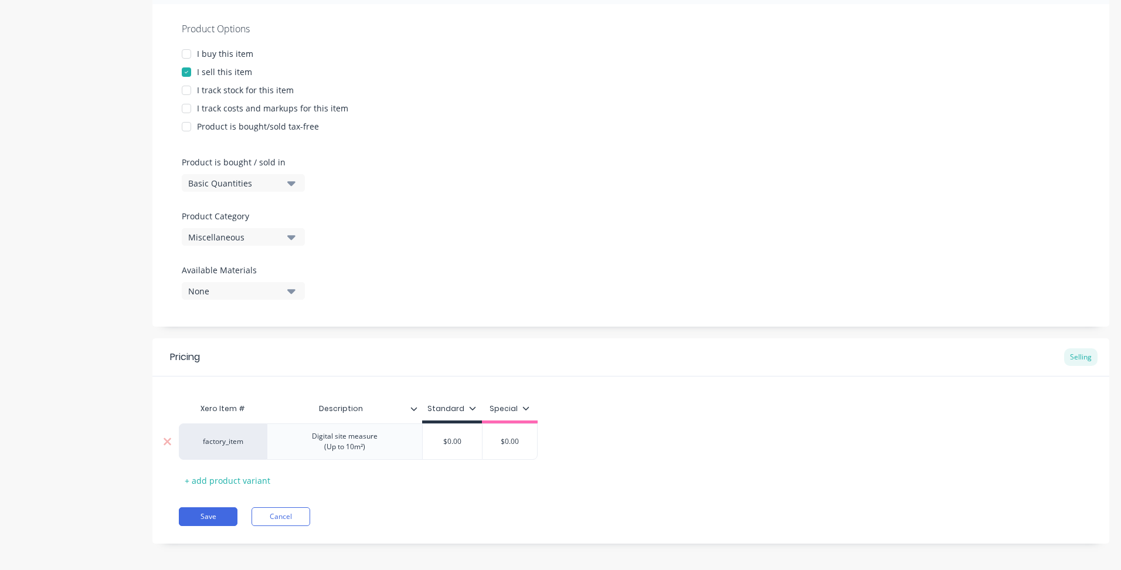
click at [433, 443] on input "$0.00" at bounding box center [452, 441] width 59 height 11
type textarea "x"
type input "4"
type textarea "x"
type input "40"
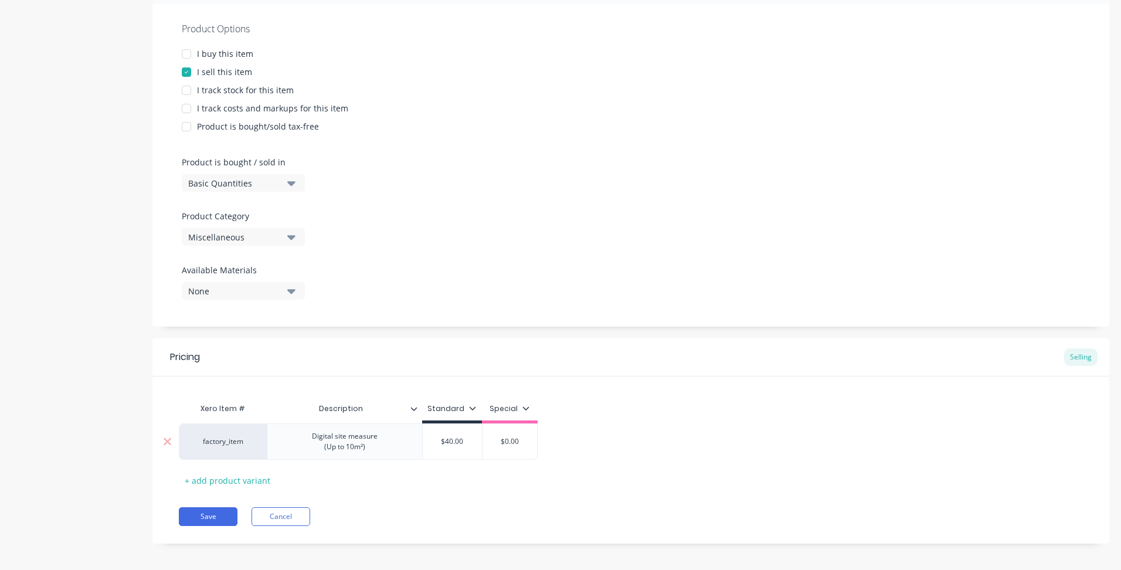
type textarea "x"
type input "400"
click at [239, 477] on div "+ add product variant" at bounding box center [227, 481] width 97 height 18
type textarea "x"
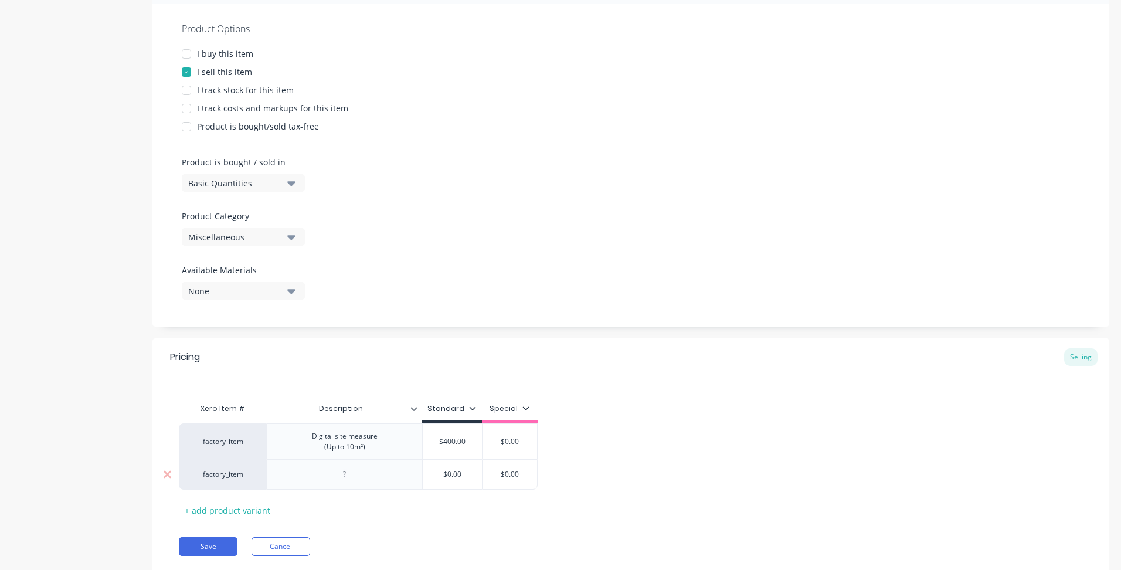
click at [348, 474] on div at bounding box center [345, 474] width 59 height 15
type textarea "x"
type input "$0.00"
click at [456, 472] on input "$0.00" at bounding box center [452, 474] width 59 height 11
click at [457, 472] on input "$0.00" at bounding box center [452, 474] width 59 height 11
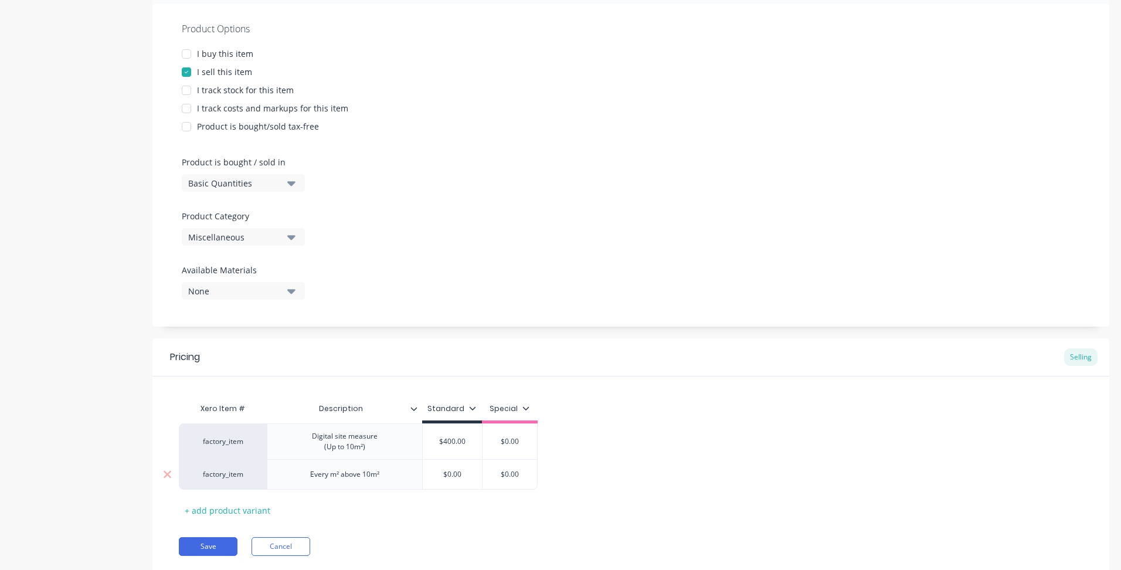
click at [457, 472] on input "$0.00" at bounding box center [452, 474] width 59 height 11
type textarea "x"
type input "3"
type textarea "x"
type input "35"
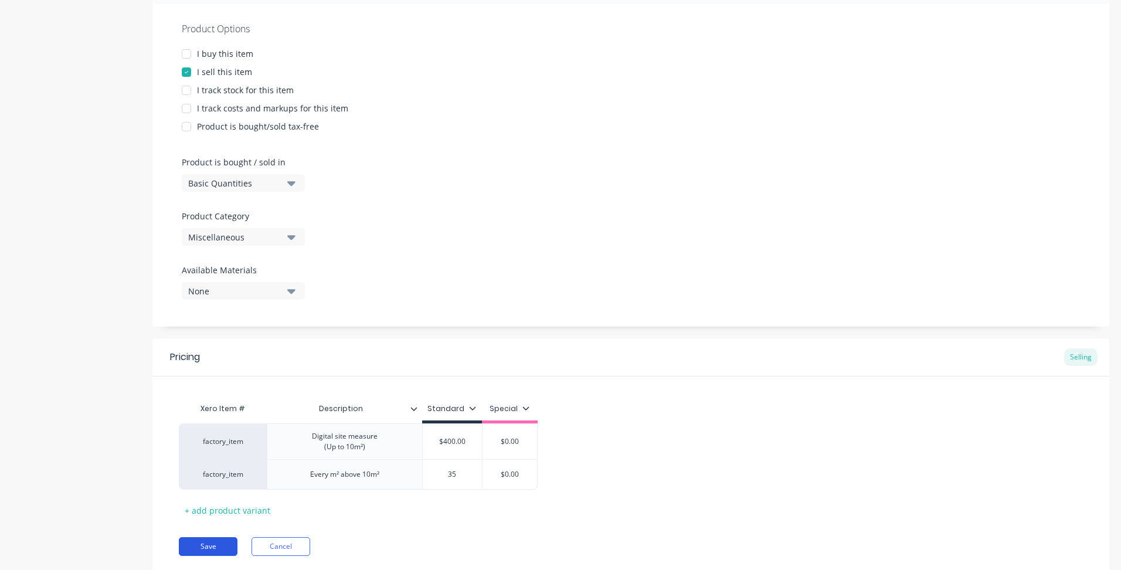
click at [225, 544] on button "Save" at bounding box center [208, 546] width 59 height 19
type textarea "x"
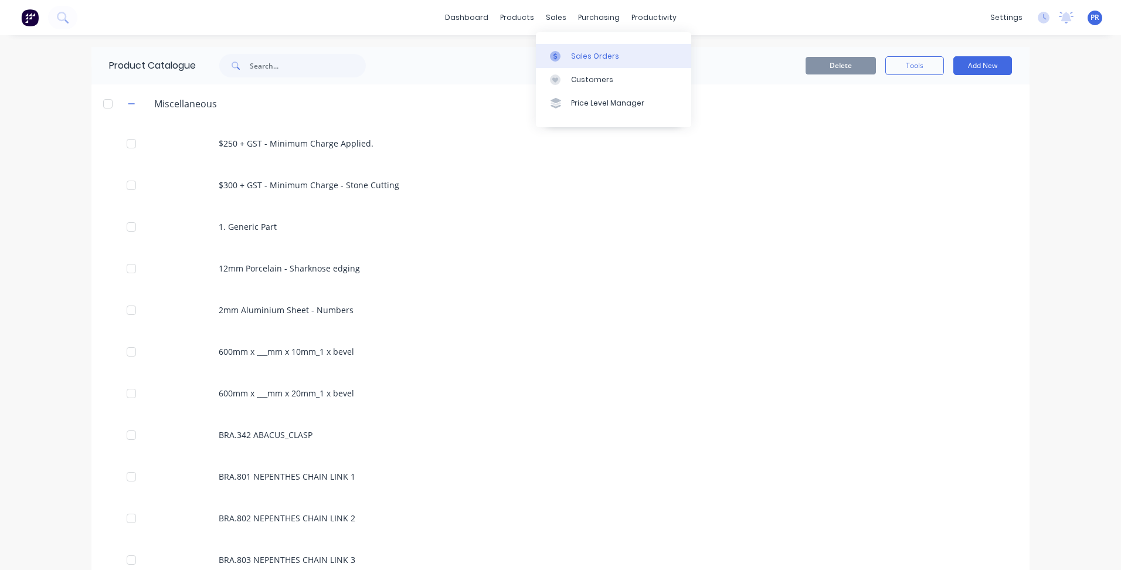
click at [562, 46] on link "Sales Orders" at bounding box center [613, 55] width 155 height 23
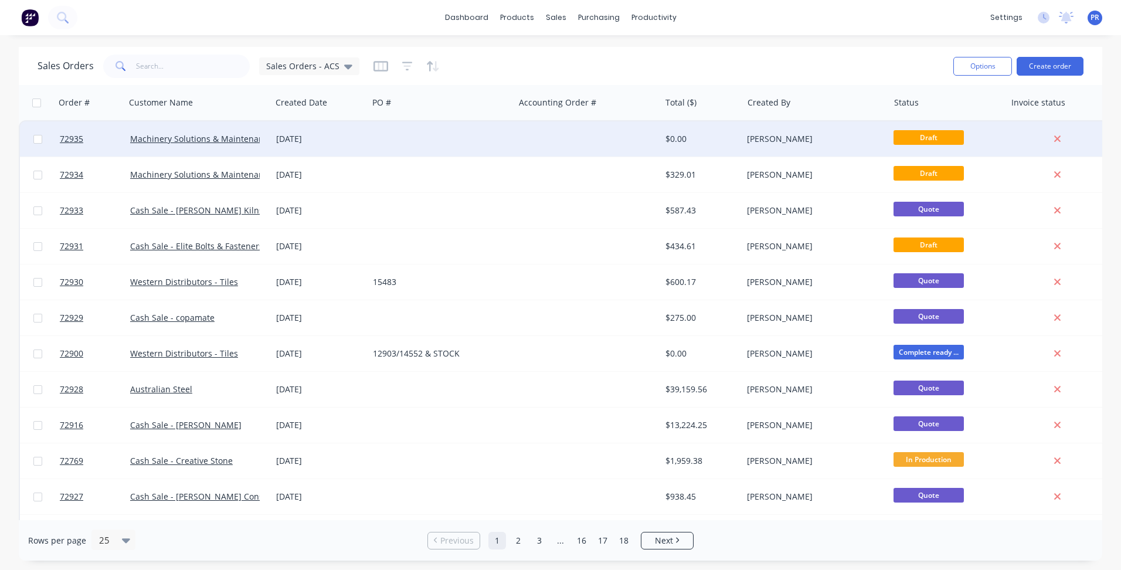
click at [317, 134] on div "[DATE]" at bounding box center [319, 139] width 87 height 12
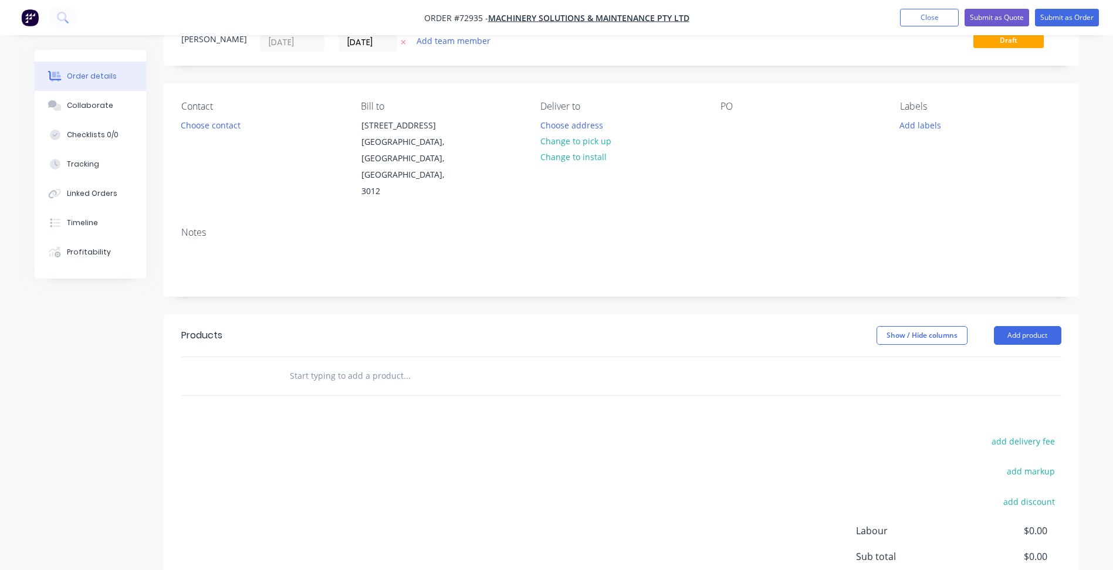
scroll to position [117, 0]
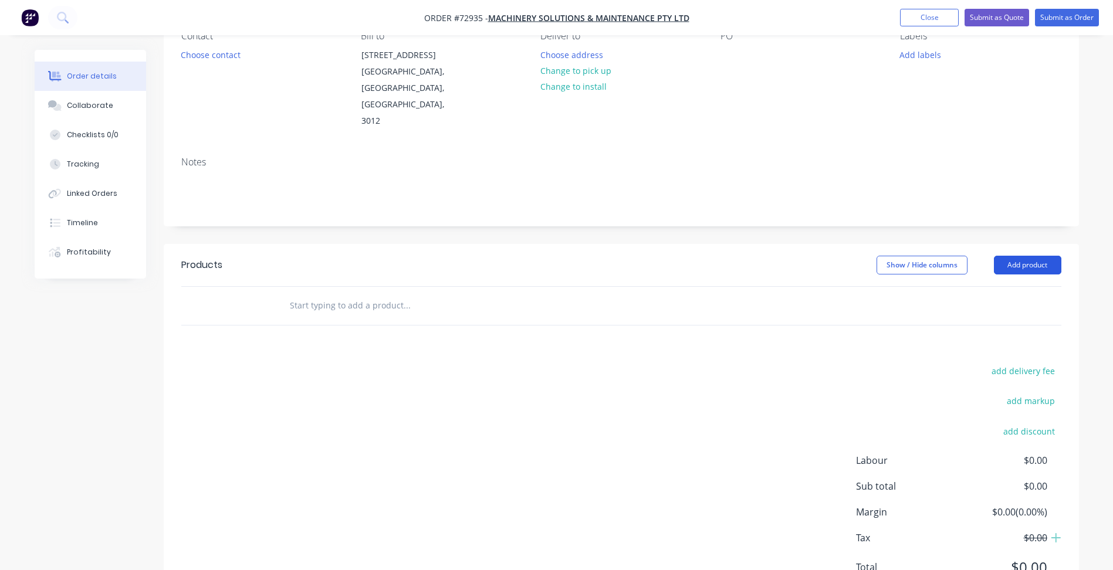
click at [1019, 256] on button "Add product" at bounding box center [1026, 265] width 67 height 19
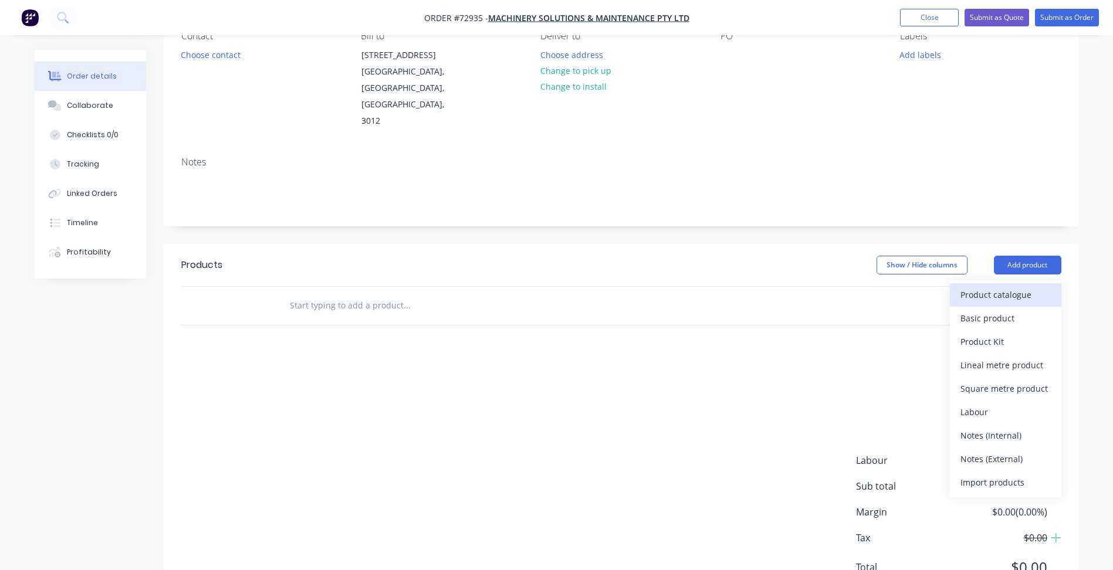
click at [982, 286] on div "Product catalogue" at bounding box center [1005, 294] width 90 height 17
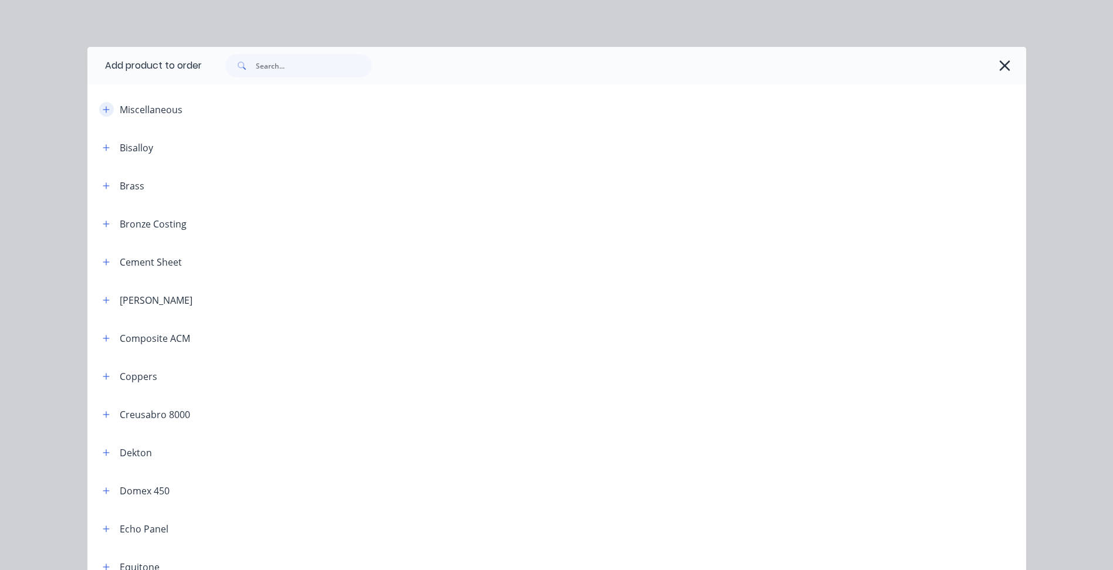
click at [104, 110] on icon "button" at bounding box center [106, 110] width 7 height 8
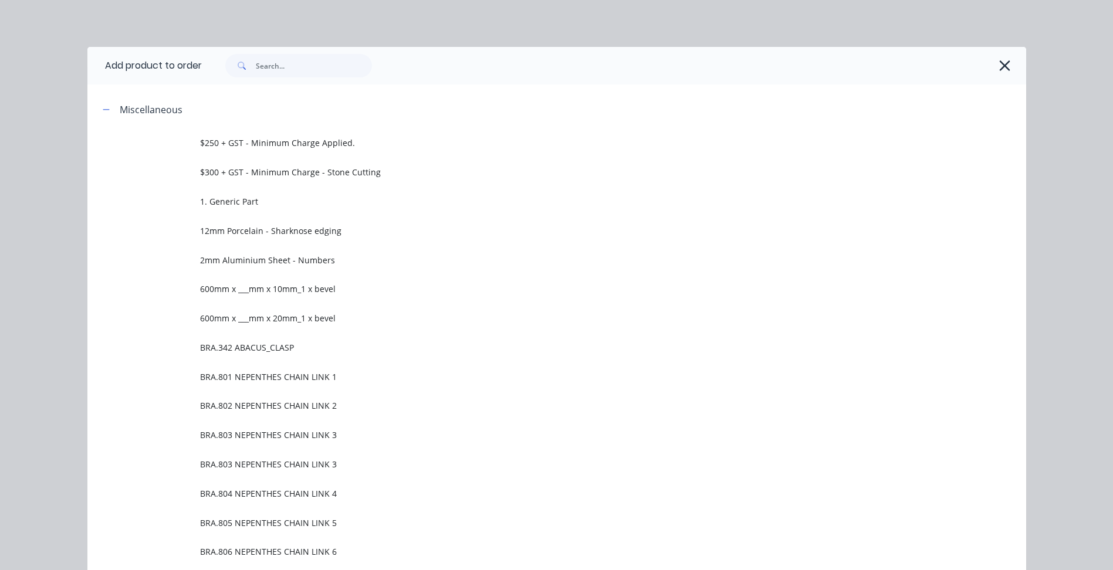
scroll to position [0, 0]
click at [1002, 68] on icon "button" at bounding box center [1004, 65] width 11 height 11
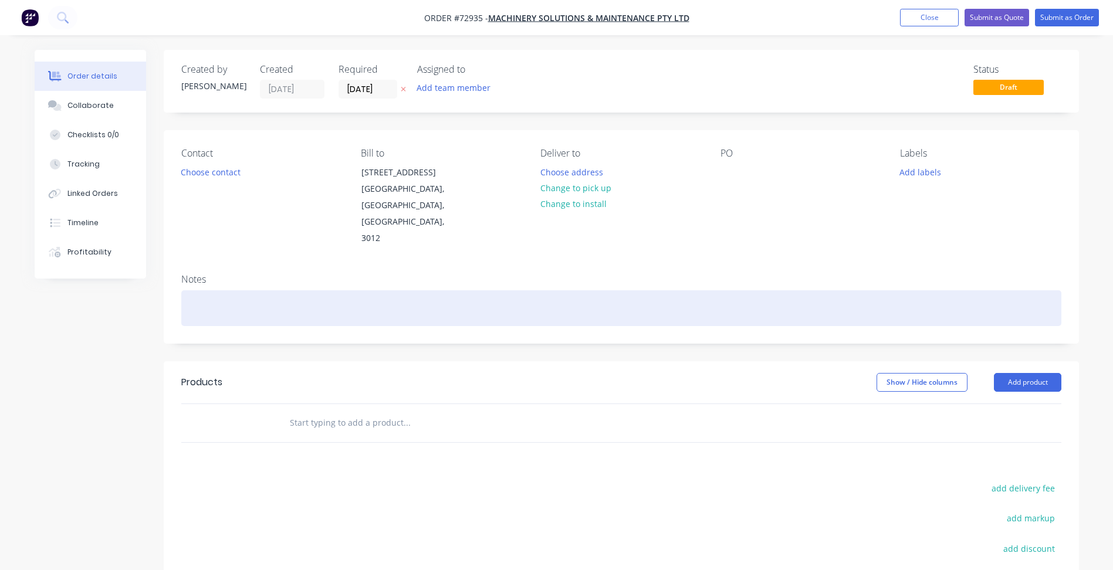
click at [592, 293] on div at bounding box center [621, 308] width 880 height 36
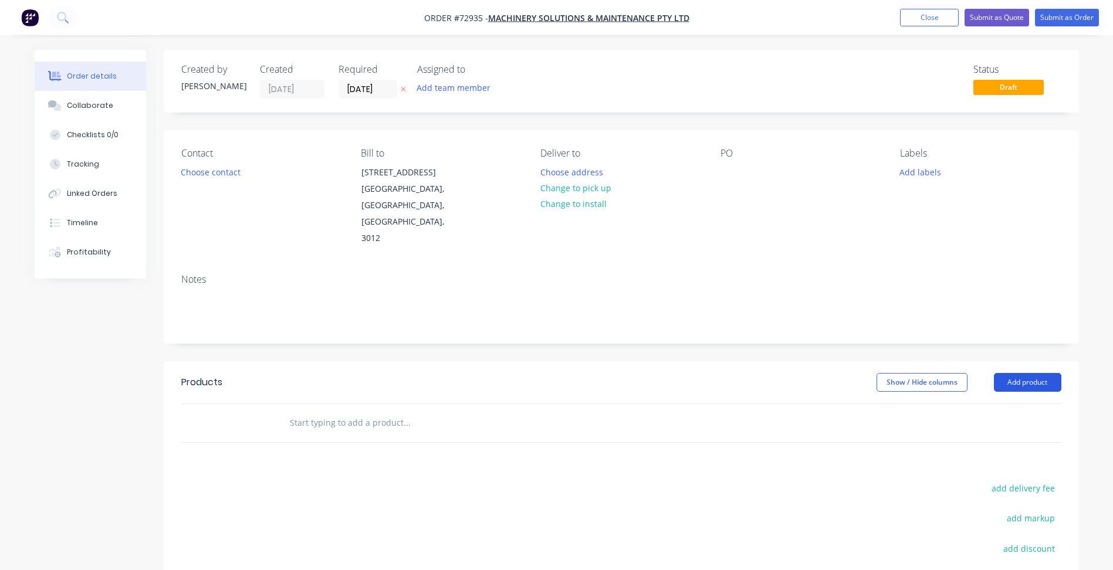
click at [1028, 373] on button "Add product" at bounding box center [1026, 382] width 67 height 19
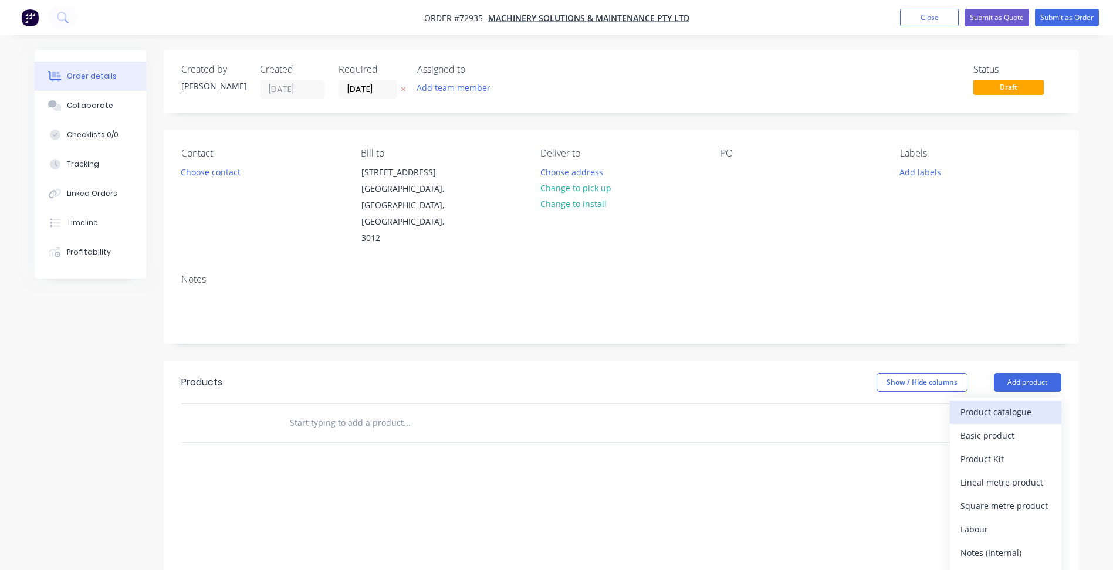
click at [999, 403] on div "Product catalogue" at bounding box center [1005, 411] width 90 height 17
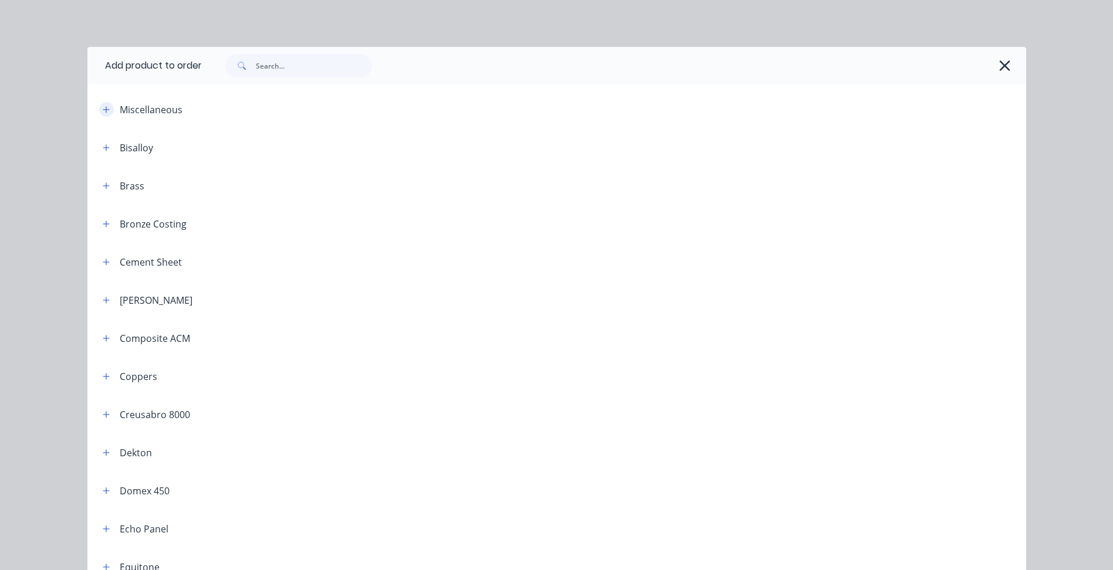
click at [103, 108] on icon "button" at bounding box center [106, 110] width 7 height 8
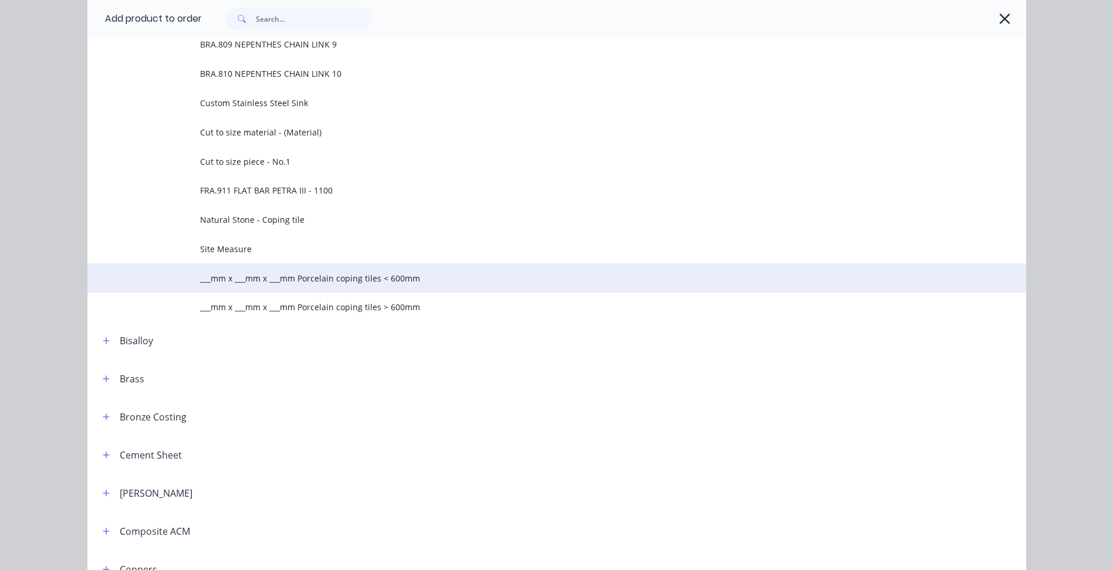
scroll to position [704, 0]
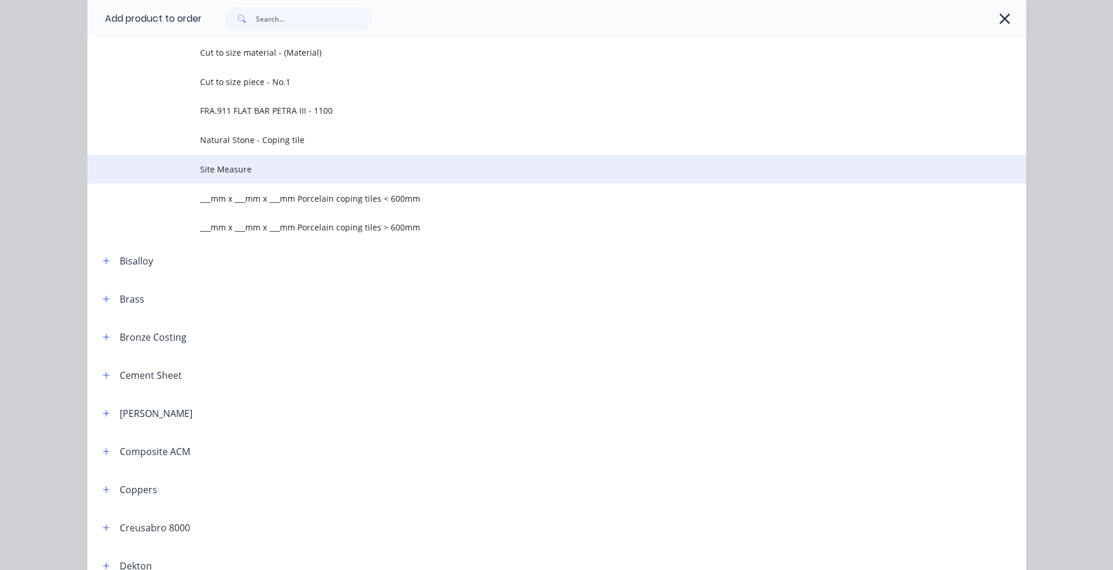
click at [228, 165] on span "Site Measure" at bounding box center [530, 169] width 660 height 12
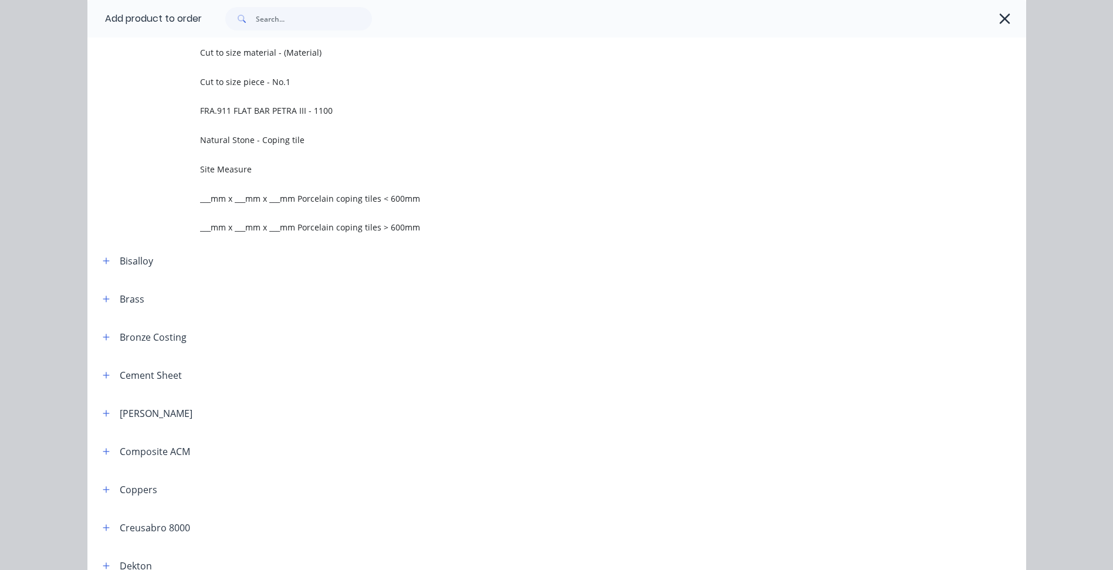
scroll to position [0, 0]
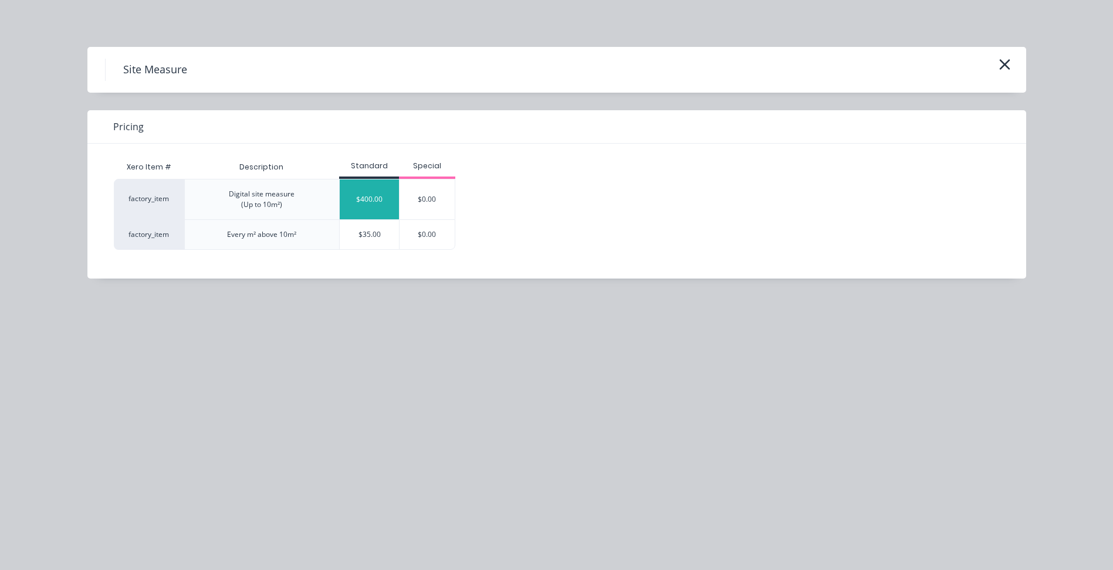
click at [372, 209] on div "$400.00" at bounding box center [369, 199] width 59 height 40
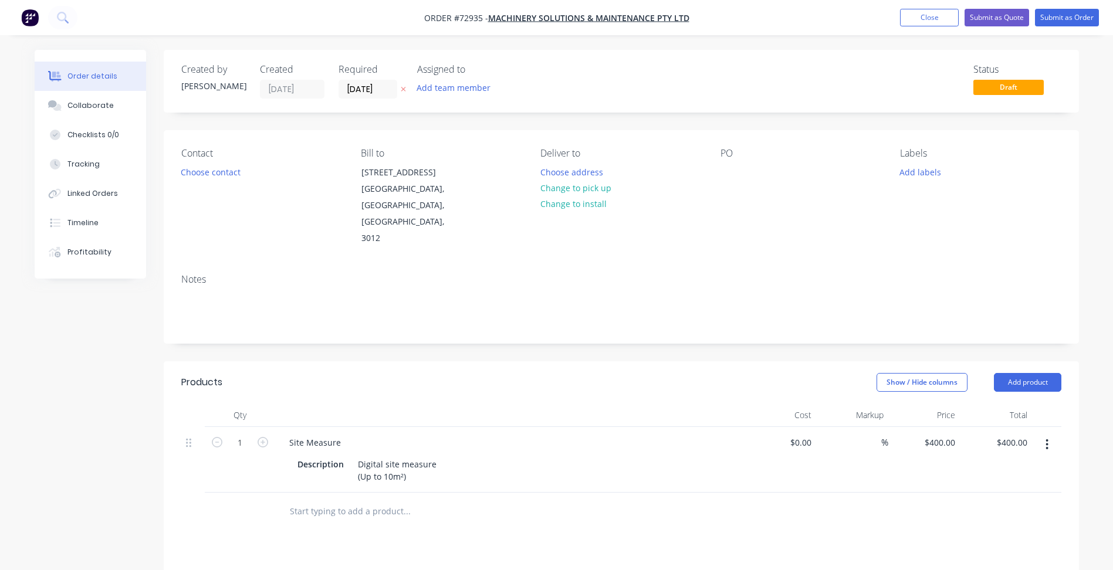
scroll to position [117, 0]
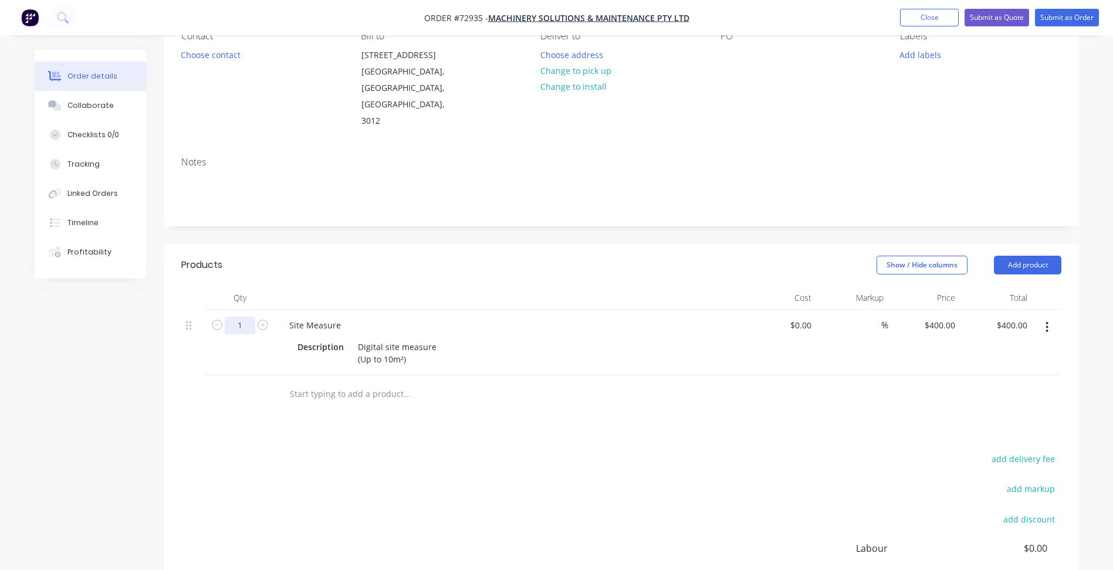
click at [246, 317] on input "1" at bounding box center [240, 326] width 30 height 18
click at [1047, 321] on icon "button" at bounding box center [1046, 327] width 3 height 13
click at [1025, 256] on button "Add product" at bounding box center [1026, 265] width 67 height 19
click at [1006, 283] on button "Product catalogue" at bounding box center [1005, 294] width 111 height 23
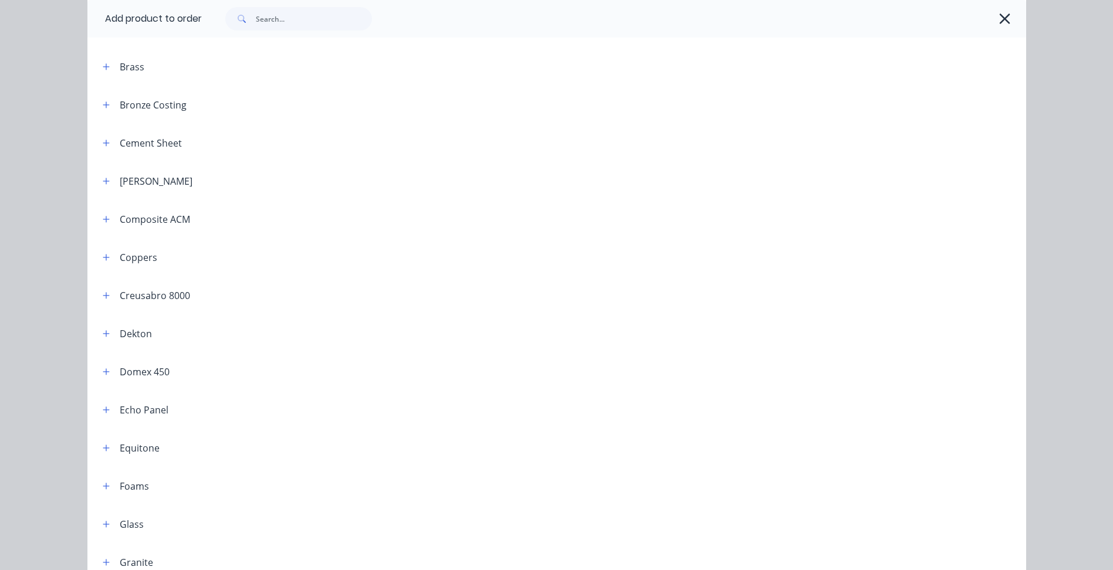
scroll to position [0, 0]
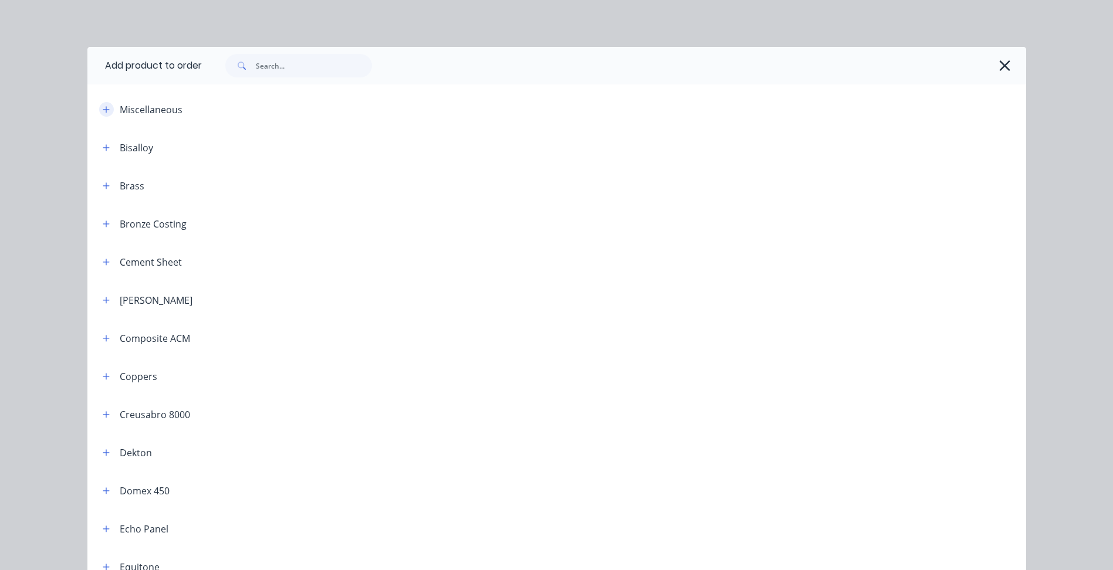
click at [103, 107] on icon "button" at bounding box center [106, 110] width 7 height 8
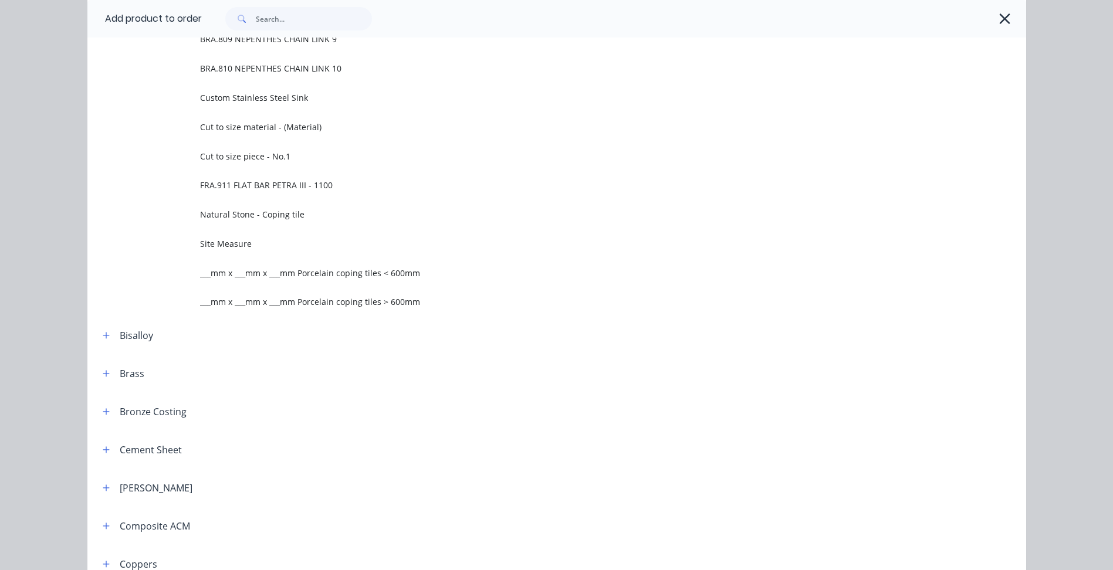
scroll to position [762, 0]
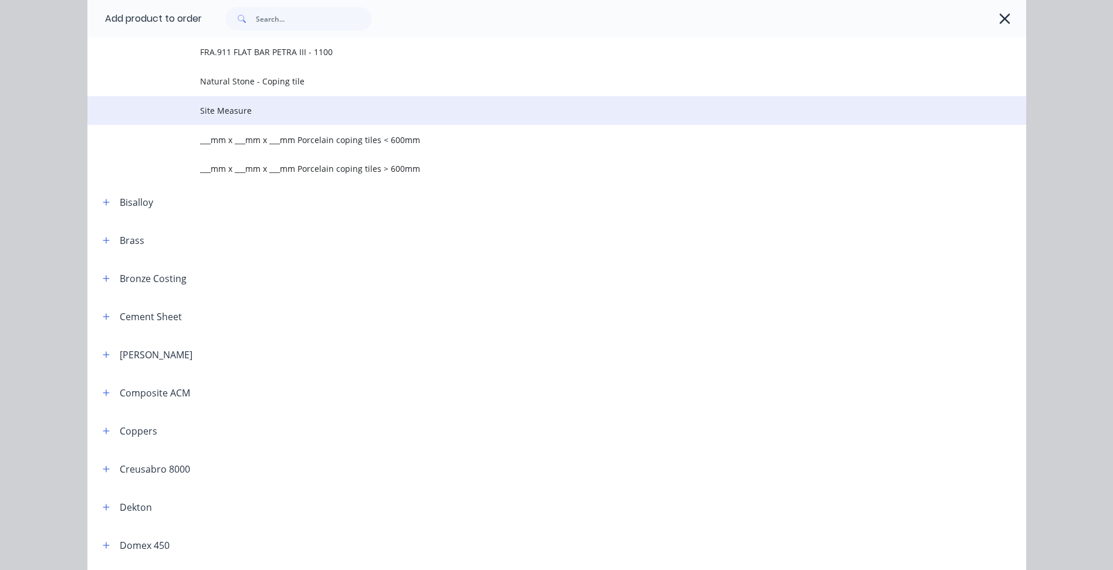
click at [238, 103] on td "Site Measure" at bounding box center [613, 110] width 826 height 29
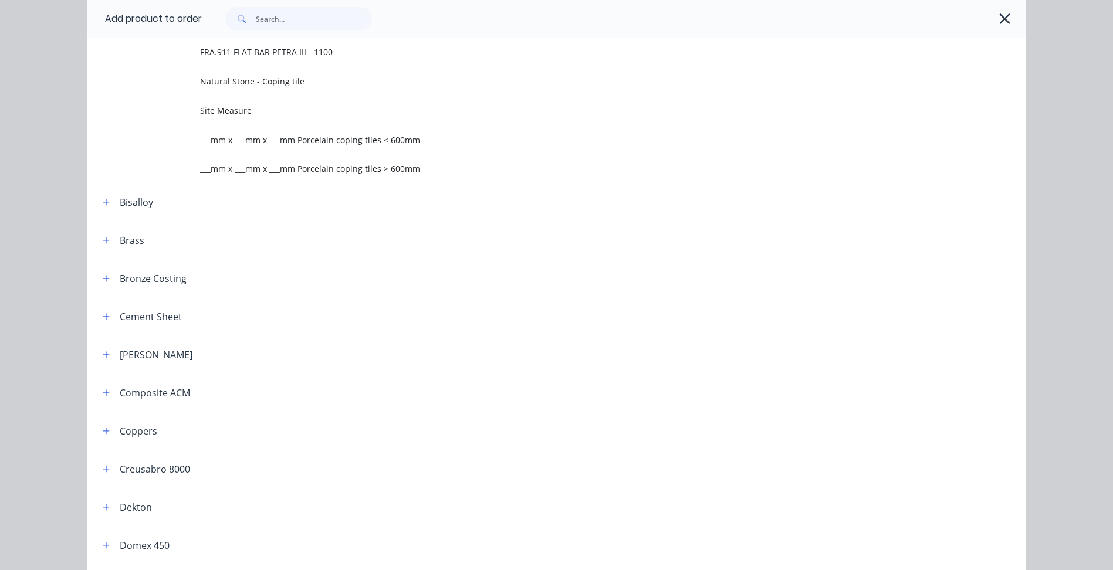
scroll to position [0, 0]
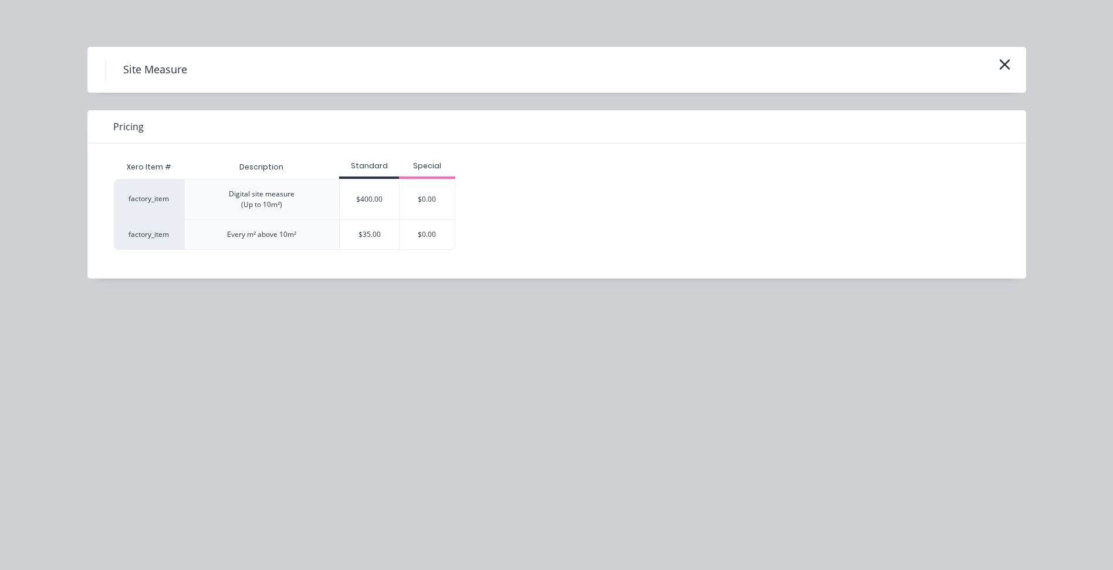
click at [268, 237] on div "Every m² above 10m²" at bounding box center [261, 234] width 69 height 11
click at [362, 233] on div "$35.00" at bounding box center [369, 234] width 59 height 29
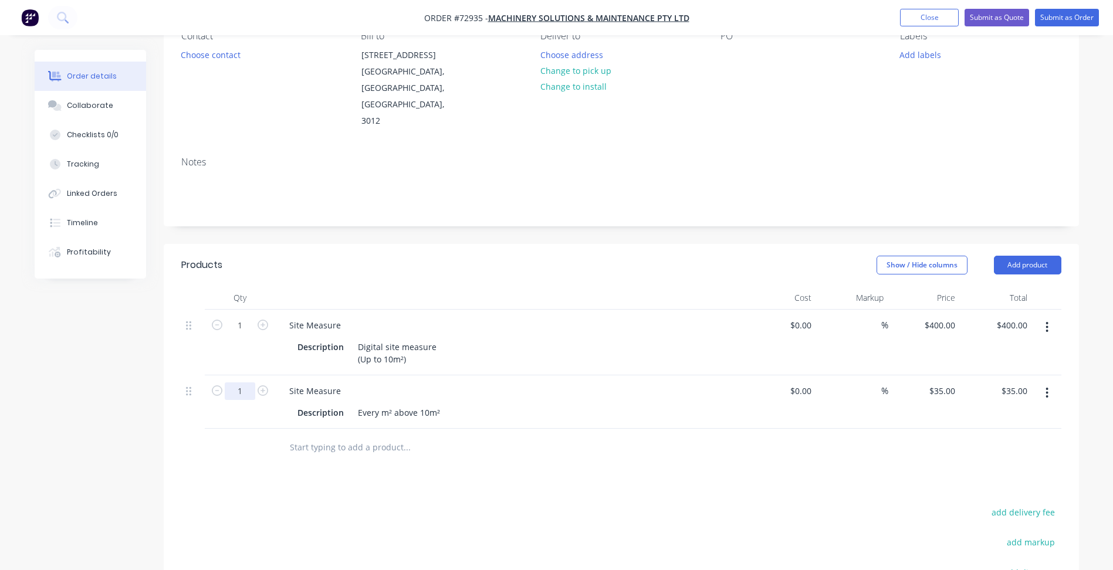
click at [231, 382] on input "1" at bounding box center [240, 391] width 30 height 18
type input "10"
type input "$350.00"
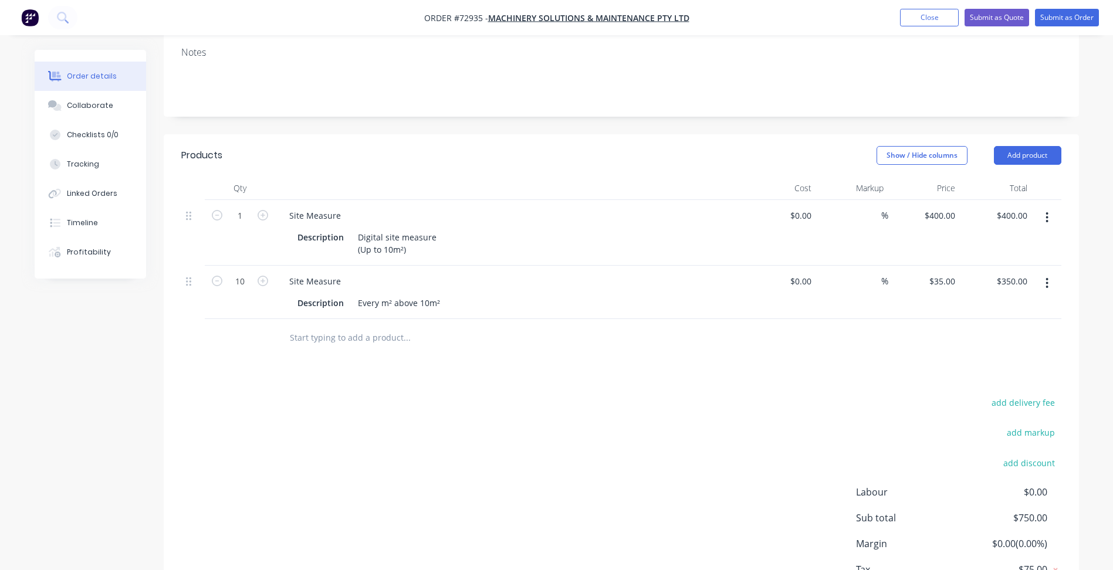
scroll to position [235, 0]
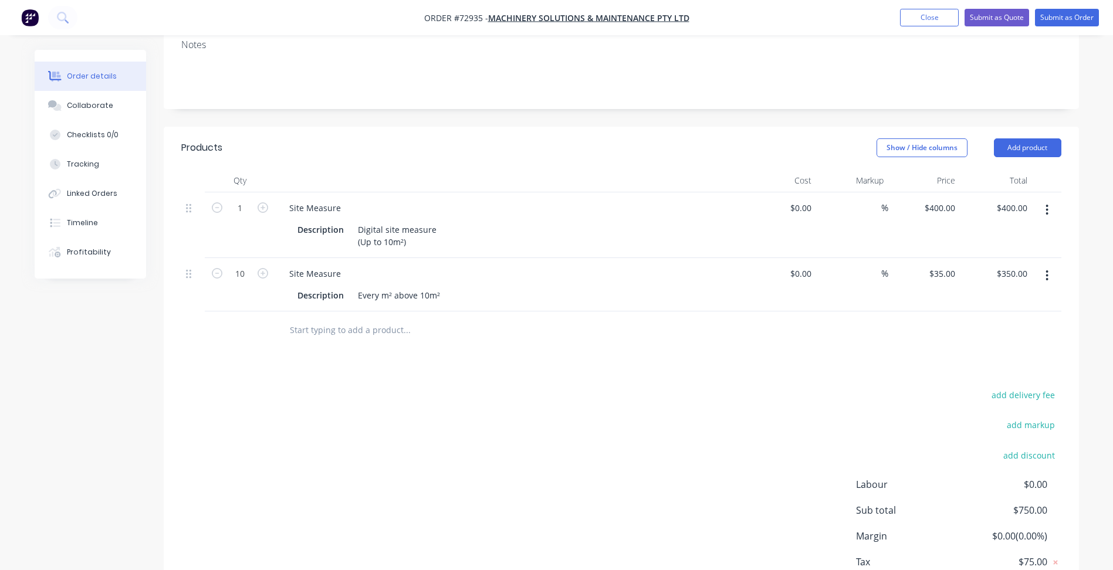
click at [1038, 265] on button "button" at bounding box center [1047, 275] width 28 height 21
click at [978, 368] on div "Delete" at bounding box center [1005, 376] width 90 height 17
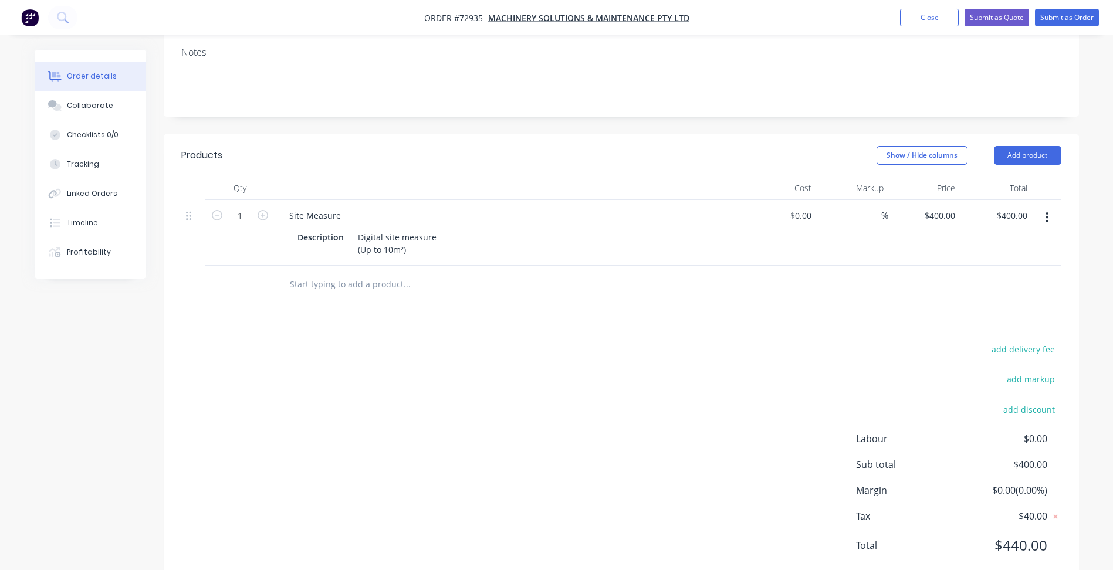
drag, startPoint x: 1059, startPoint y: 177, endPoint x: 1052, endPoint y: 180, distance: 7.1
click at [1058, 207] on button "button" at bounding box center [1047, 217] width 28 height 21
click at [982, 310] on div "Delete" at bounding box center [1005, 318] width 90 height 17
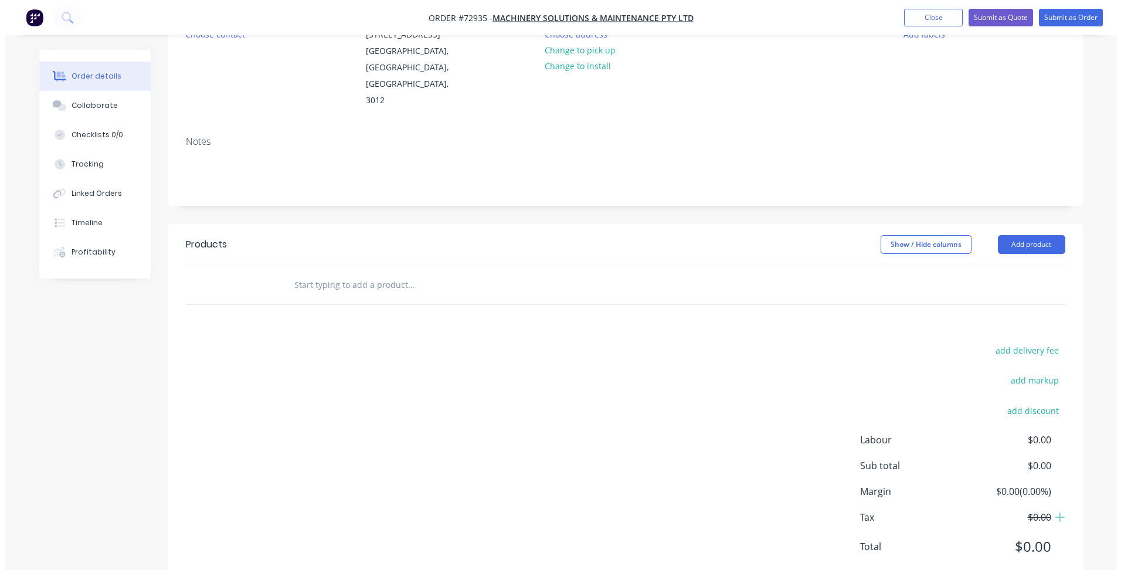
scroll to position [0, 0]
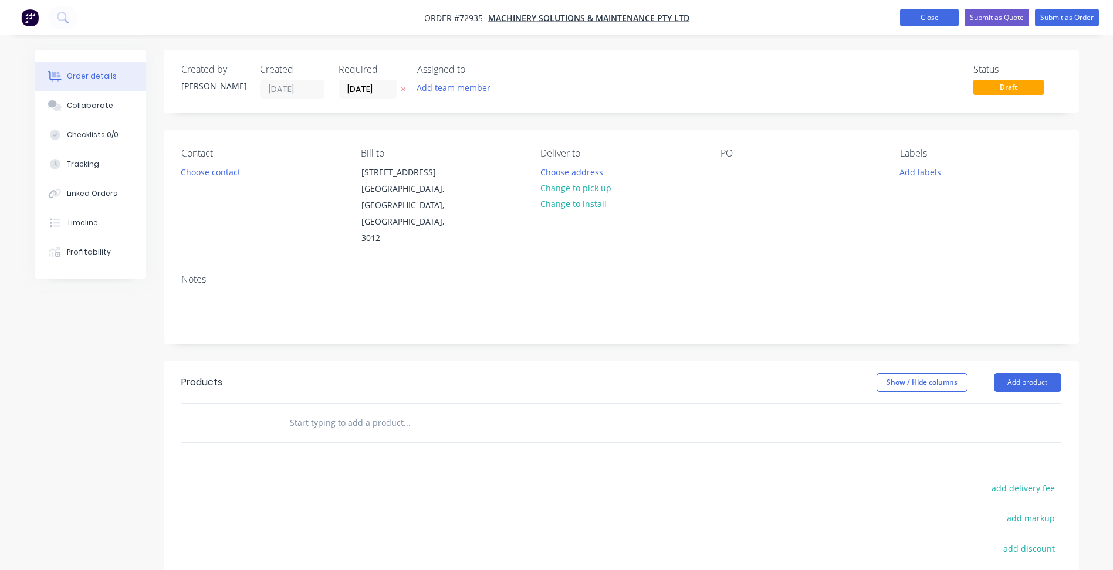
click at [934, 9] on button "Close" at bounding box center [929, 18] width 59 height 18
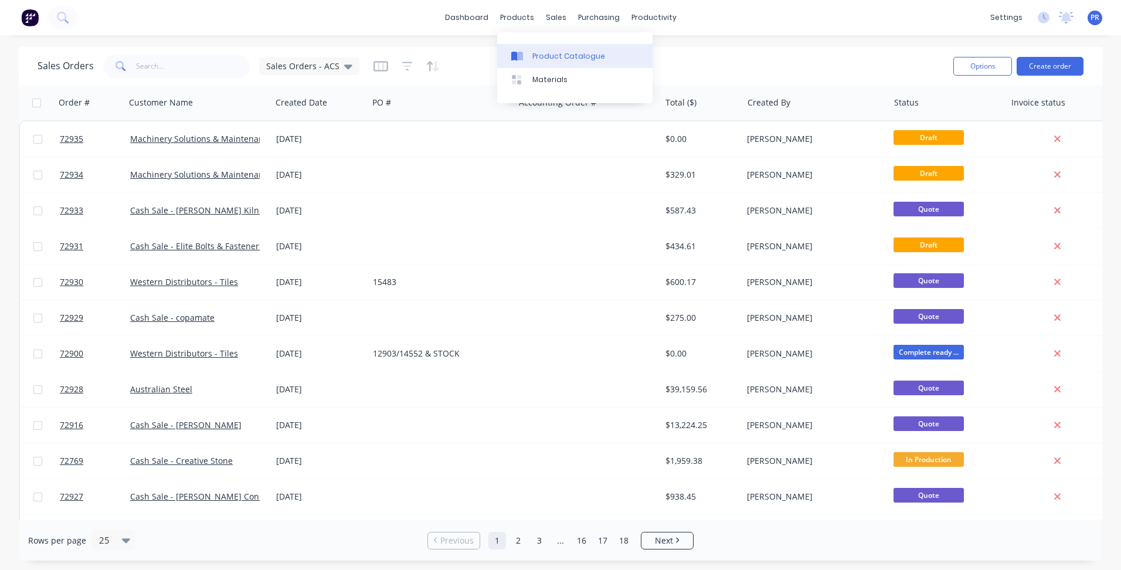
click at [538, 53] on div "Product Catalogue" at bounding box center [569, 56] width 73 height 11
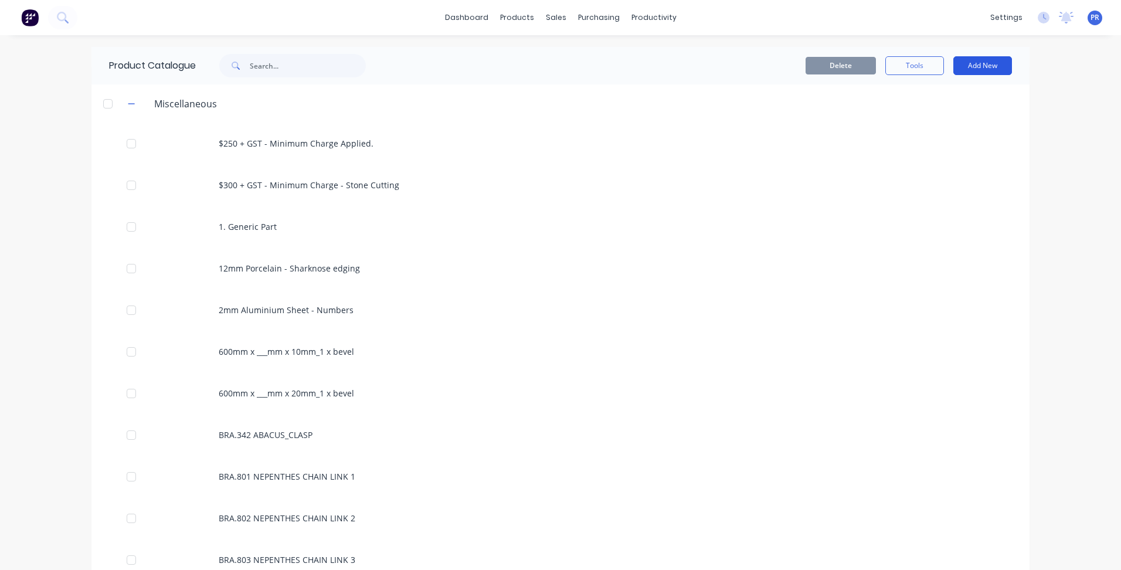
click at [967, 70] on button "Add New" at bounding box center [983, 65] width 59 height 19
click at [925, 143] on div "Product Kit" at bounding box center [956, 142] width 90 height 17
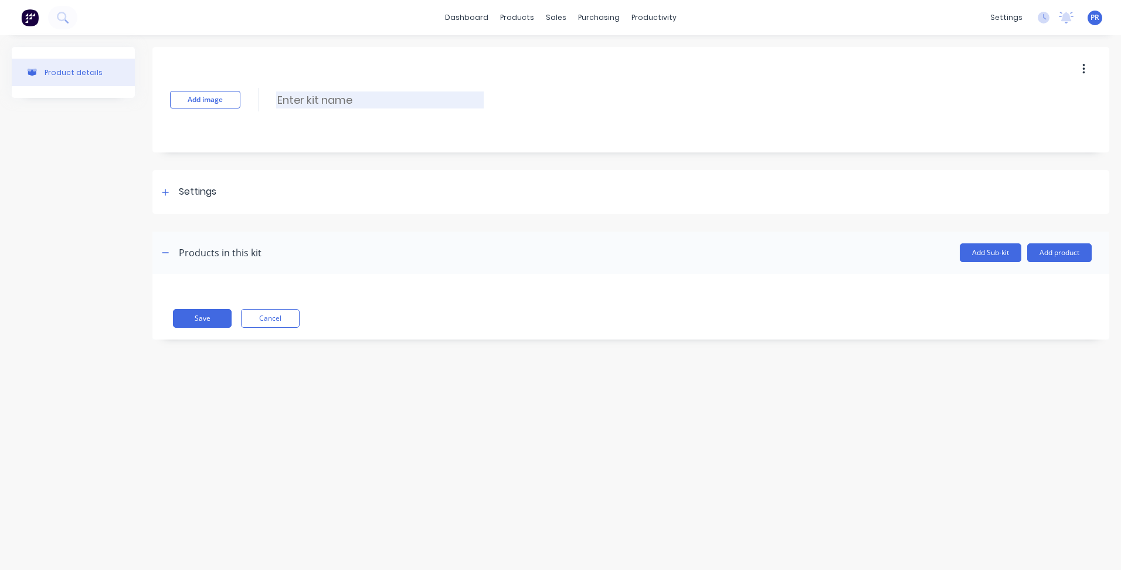
click at [324, 108] on input at bounding box center [380, 99] width 208 height 17
type input "Site Measure"
click at [160, 191] on div at bounding box center [165, 192] width 15 height 15
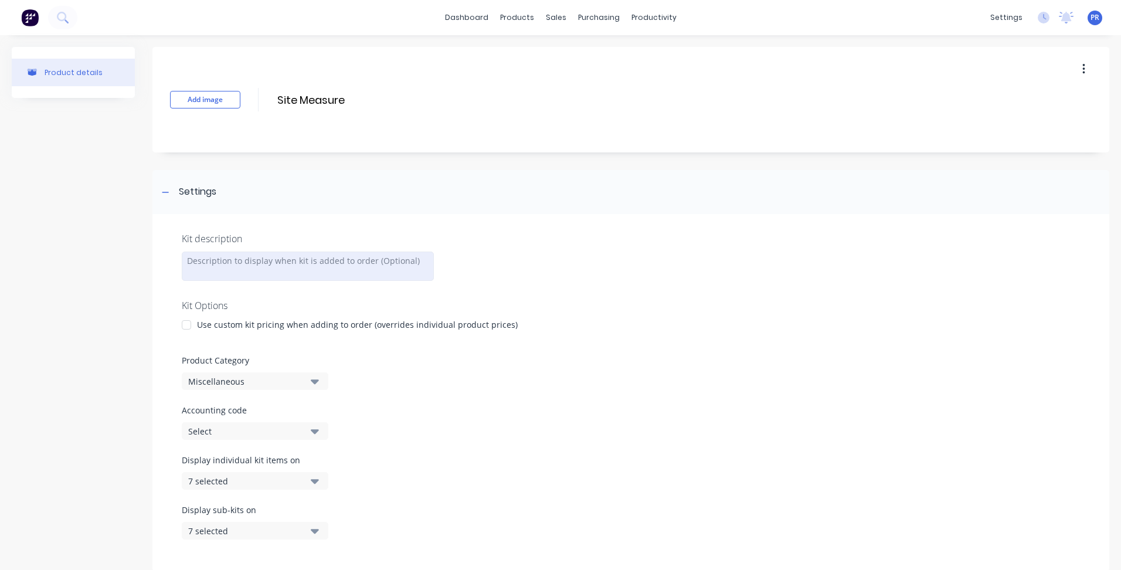
click at [232, 255] on div at bounding box center [308, 266] width 252 height 29
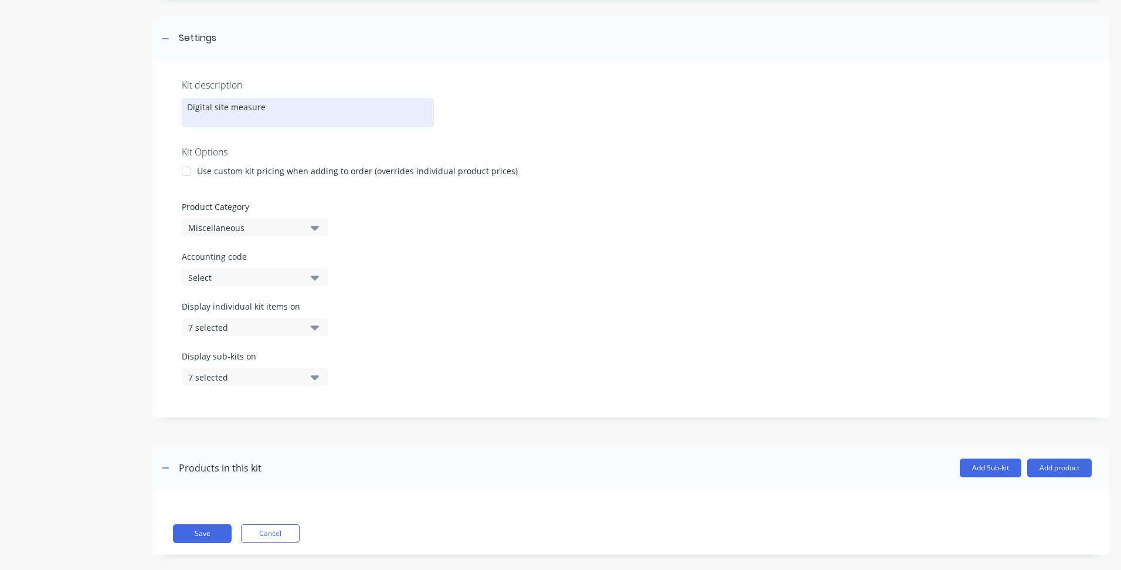
scroll to position [168, 0]
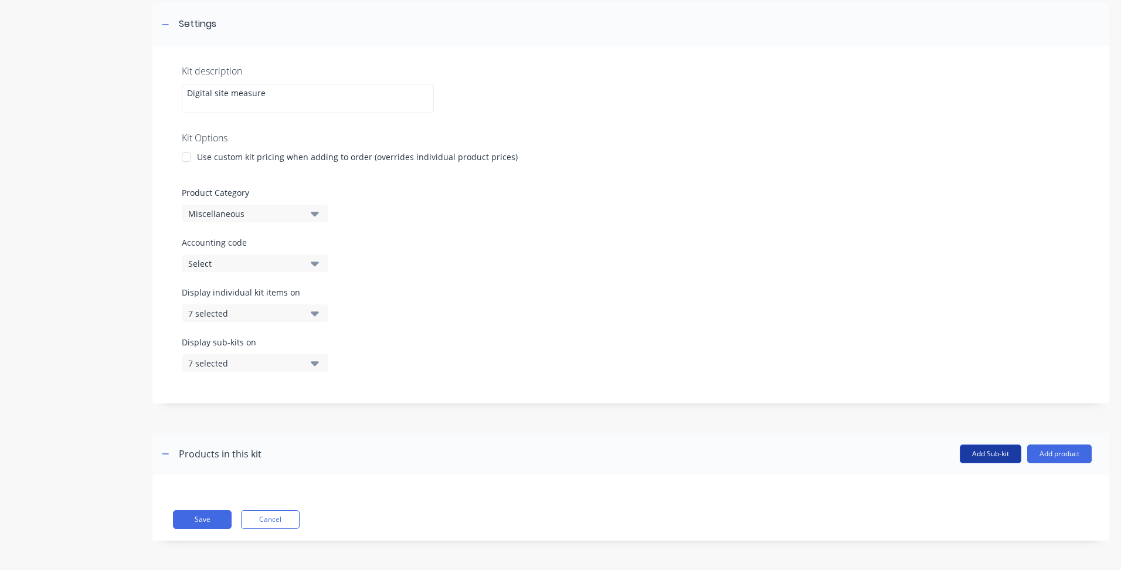
click at [983, 449] on button "Add Sub-kit" at bounding box center [991, 454] width 62 height 19
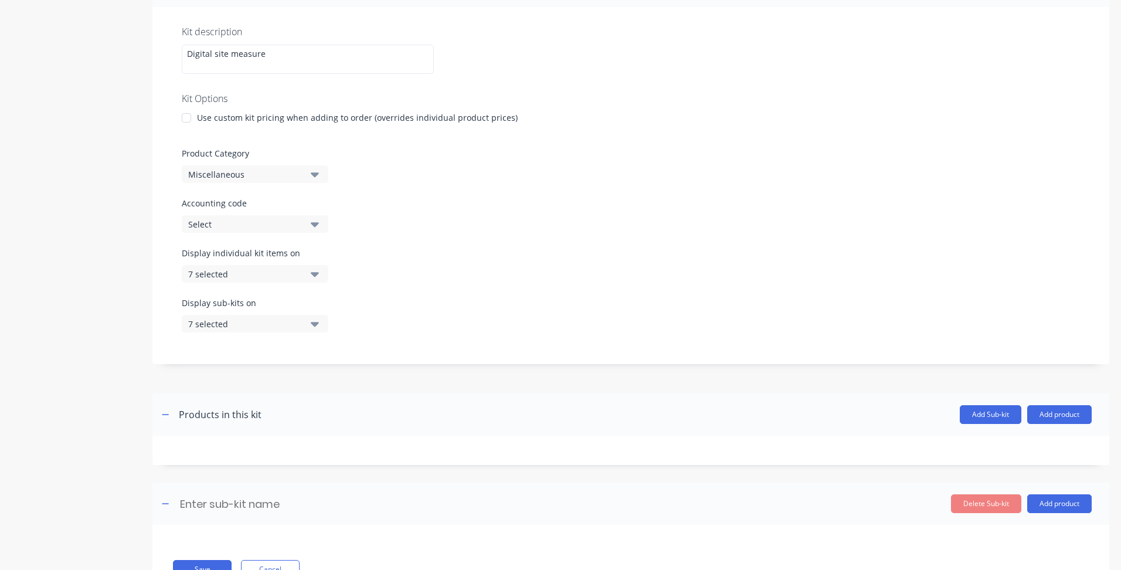
scroll to position [257, 0]
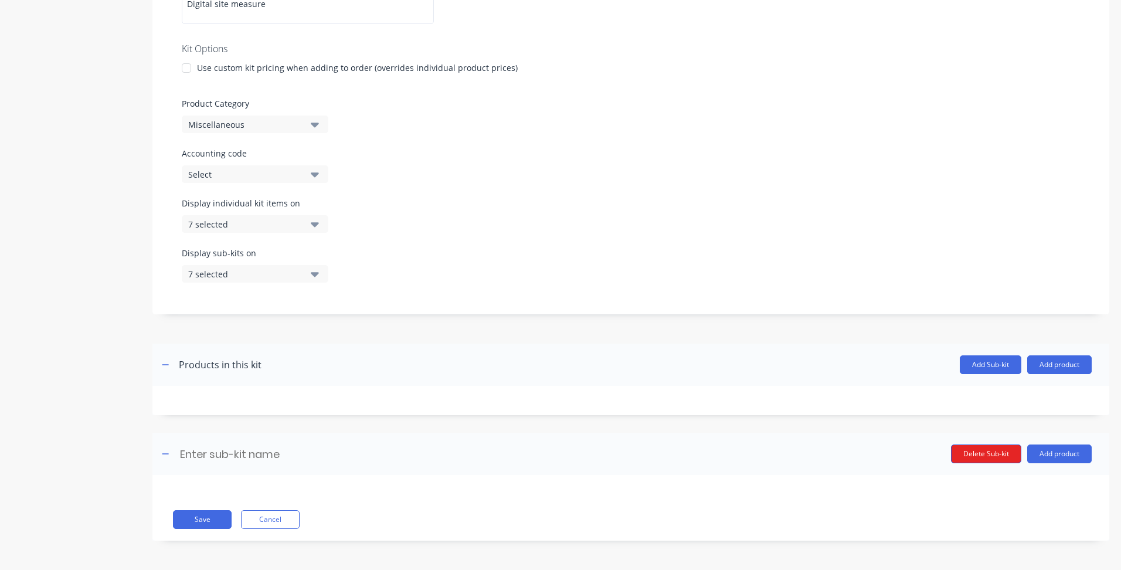
click at [988, 452] on button "Delete Sub-kit" at bounding box center [986, 454] width 70 height 19
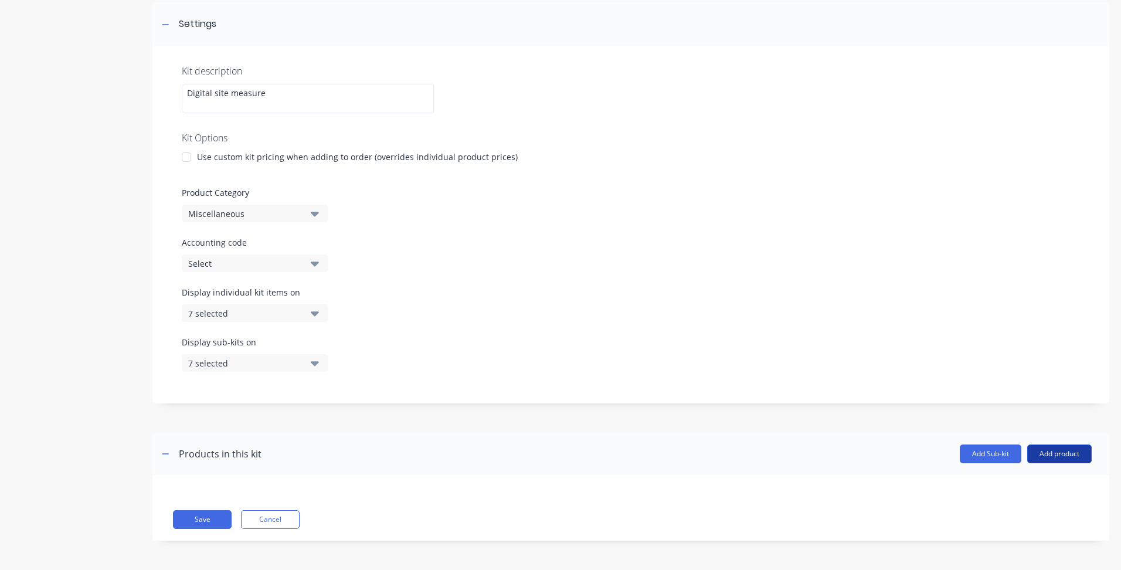
click at [1038, 445] on button "Add product" at bounding box center [1060, 454] width 65 height 19
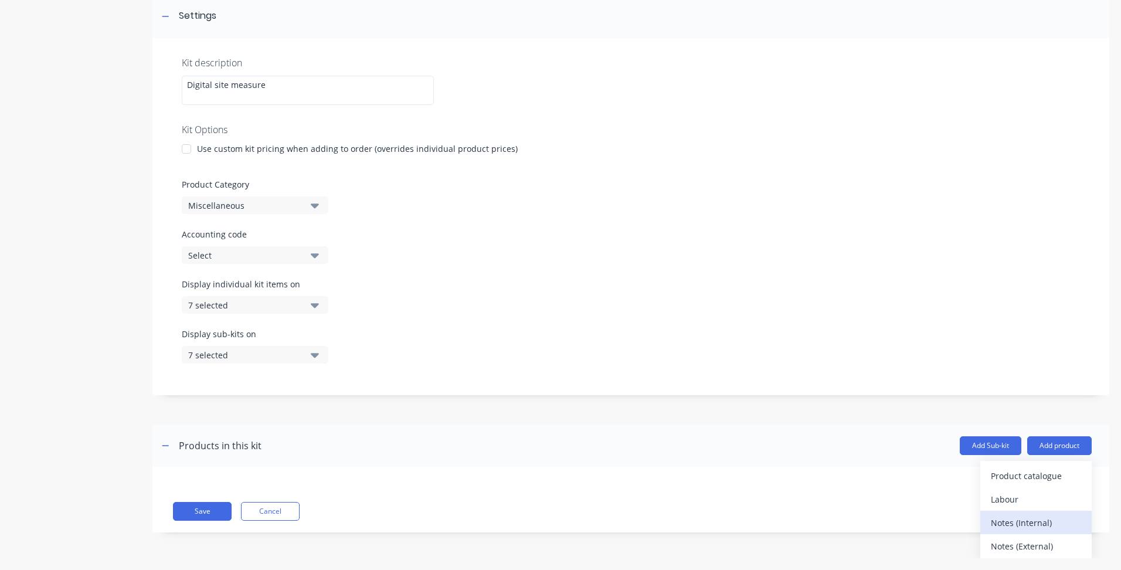
scroll to position [11, 0]
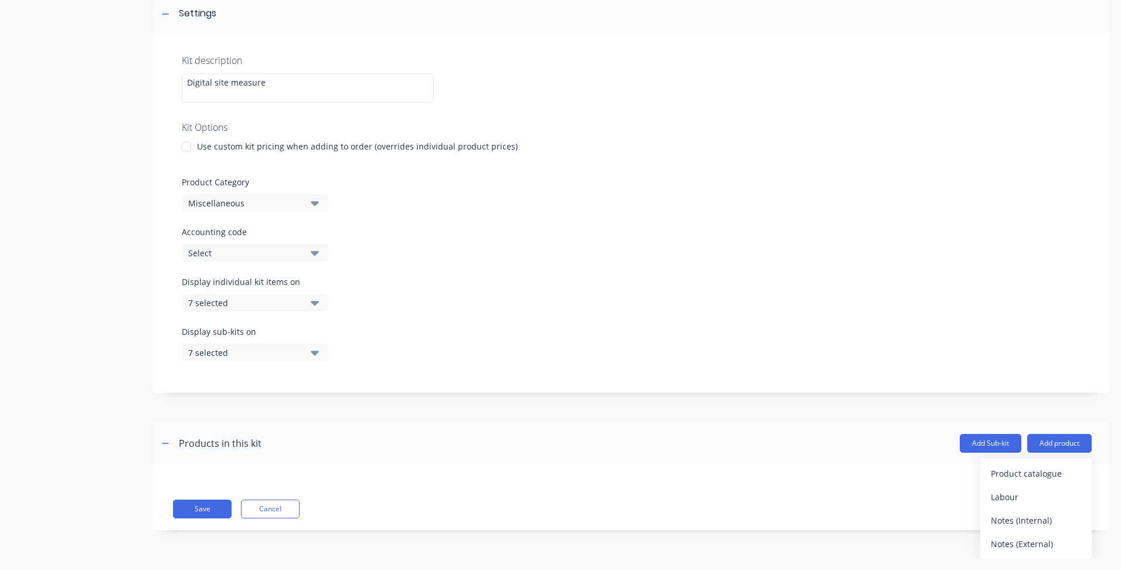
click at [883, 495] on div "Save Cancel" at bounding box center [630, 497] width 957 height 66
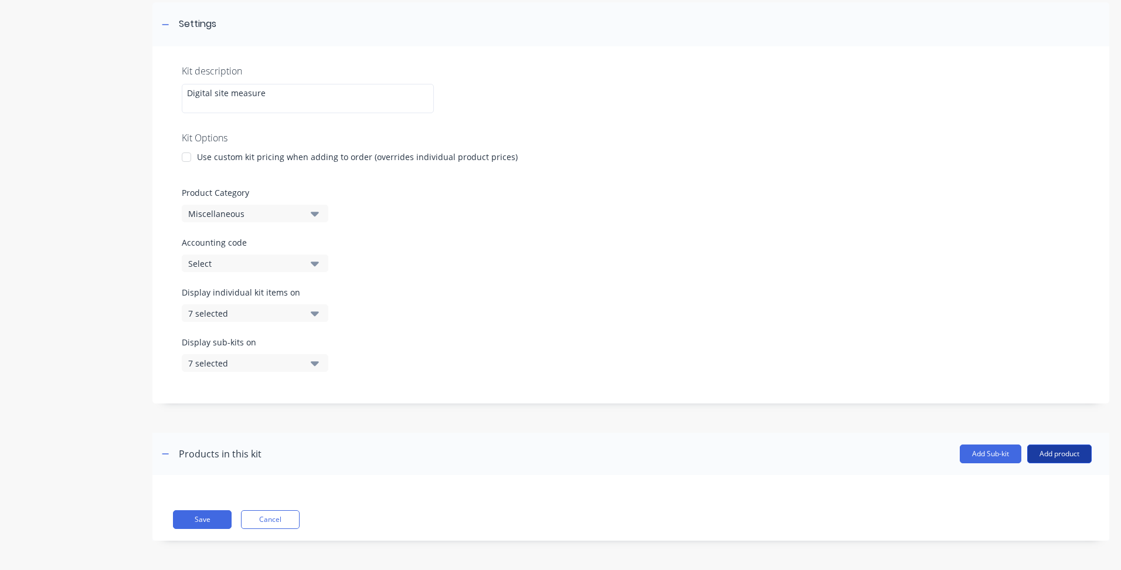
click at [1041, 459] on button "Add product" at bounding box center [1060, 454] width 65 height 19
click at [996, 504] on div "Labour" at bounding box center [1036, 507] width 90 height 17
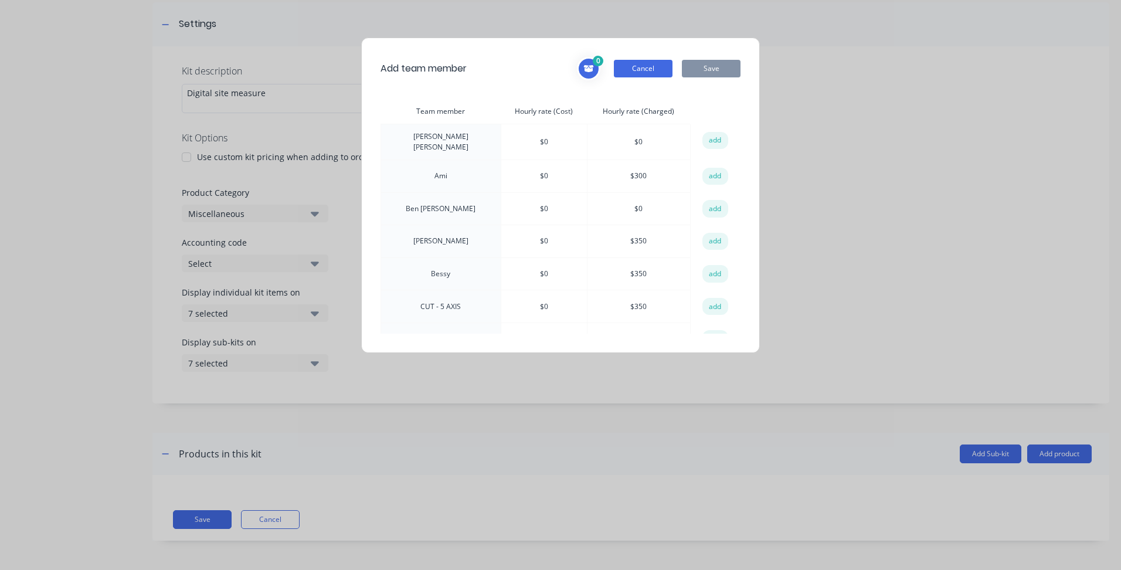
click at [651, 64] on button "Cancel" at bounding box center [643, 69] width 59 height 18
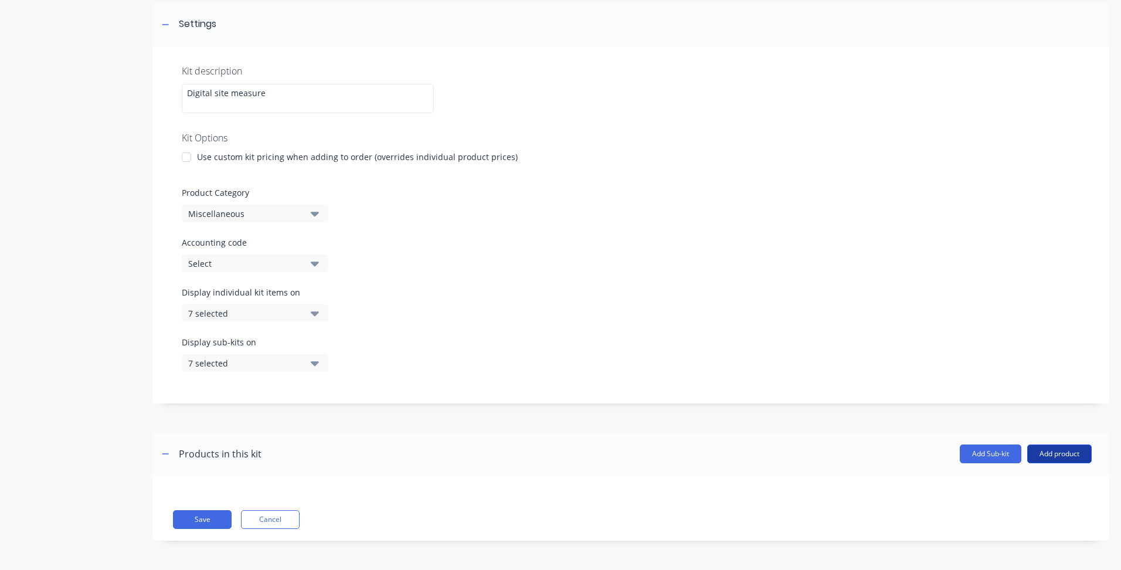
click at [1049, 453] on button "Add product" at bounding box center [1060, 454] width 65 height 19
click at [1018, 486] on div "Product catalogue" at bounding box center [1036, 484] width 90 height 17
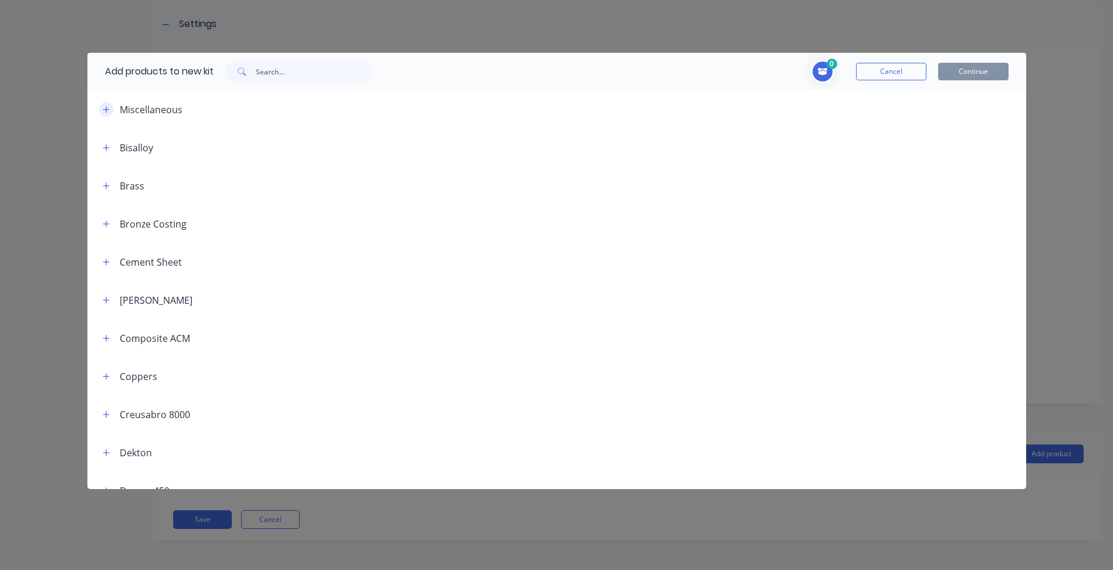
click at [106, 112] on icon "button" at bounding box center [106, 109] width 6 height 6
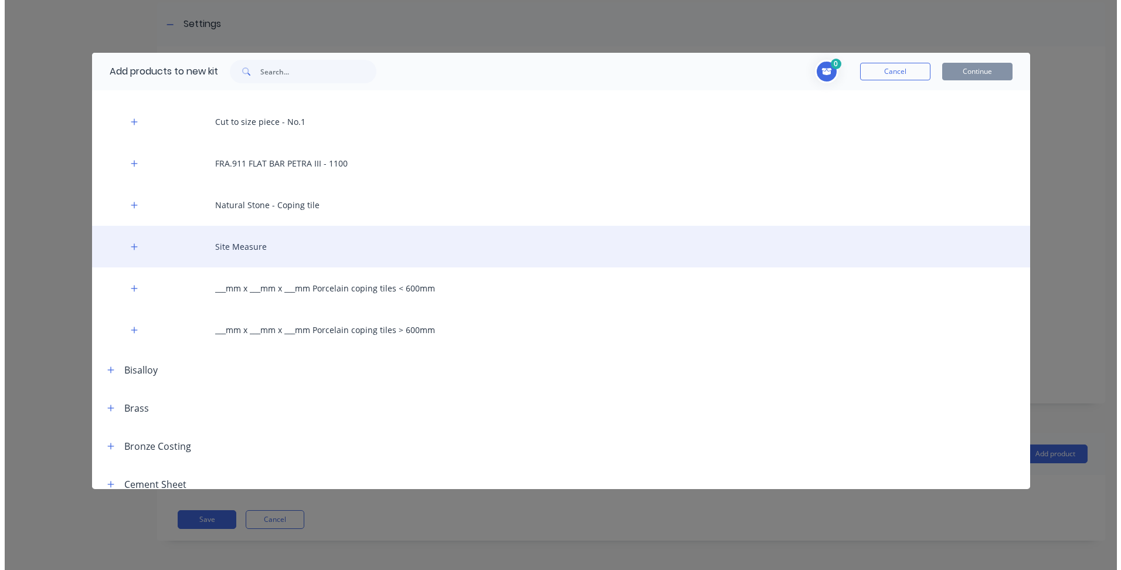
scroll to position [938, 0]
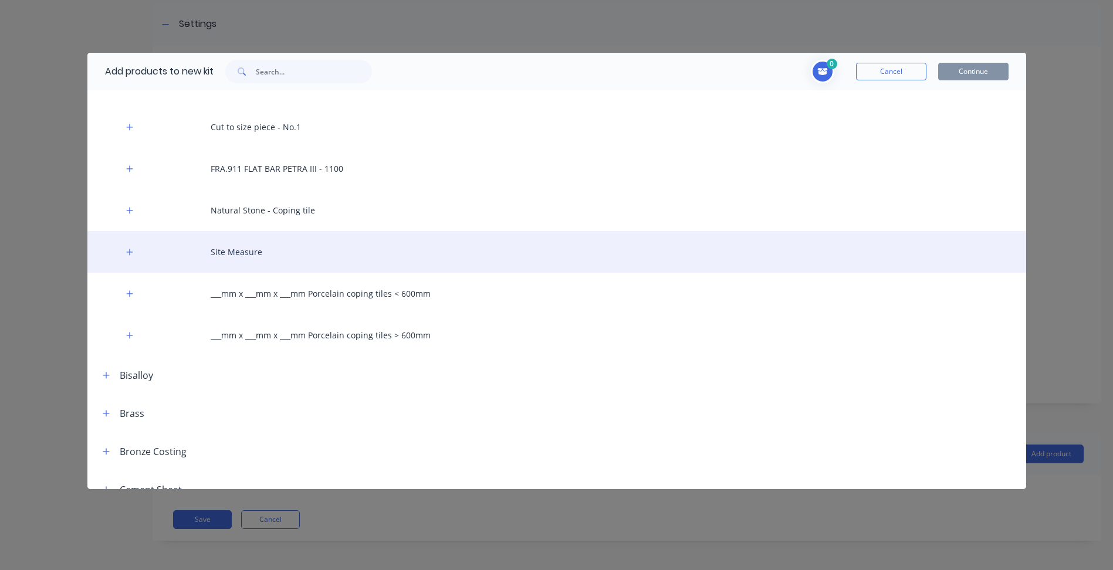
click at [248, 241] on div "Site Measure" at bounding box center [556, 252] width 938 height 42
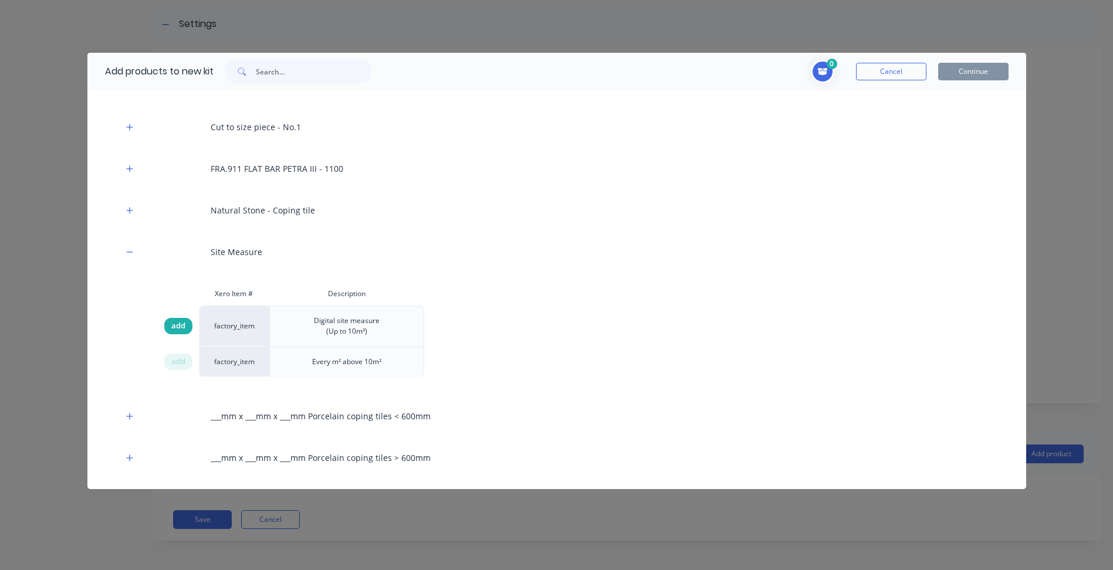
click at [177, 331] on span "add" at bounding box center [178, 326] width 14 height 12
click at [182, 365] on span "add" at bounding box center [178, 362] width 14 height 12
click at [995, 65] on button "Continue" at bounding box center [973, 72] width 70 height 18
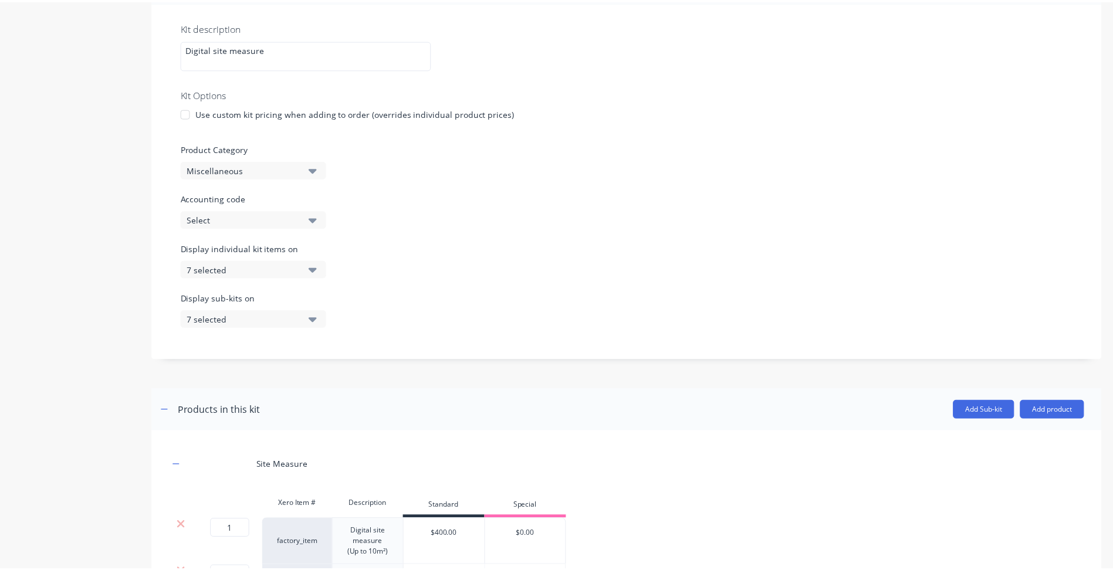
scroll to position [333, 0]
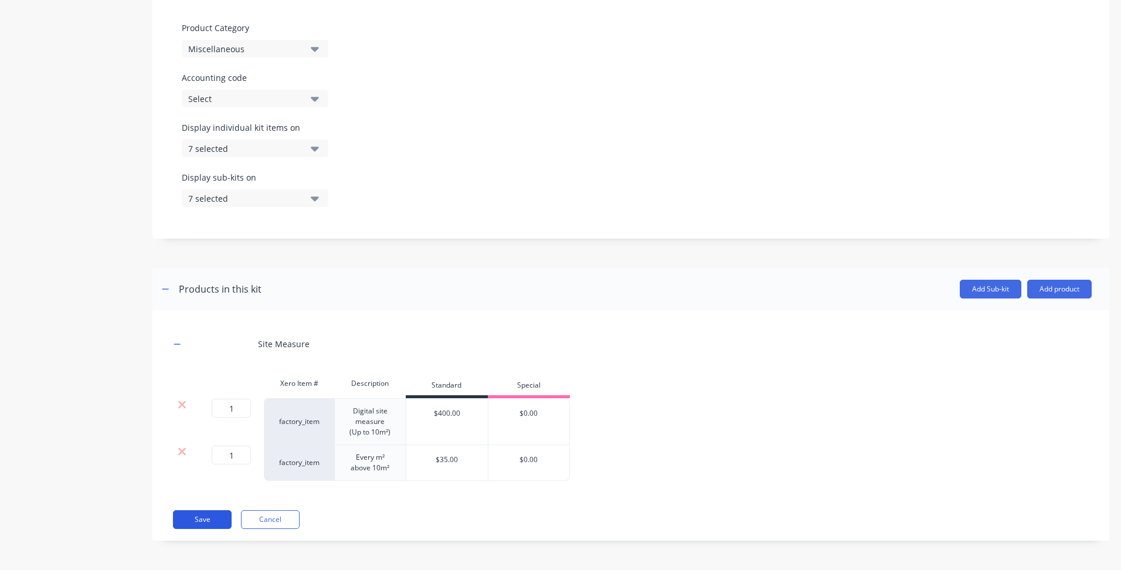
click at [203, 523] on button "Save" at bounding box center [202, 519] width 59 height 19
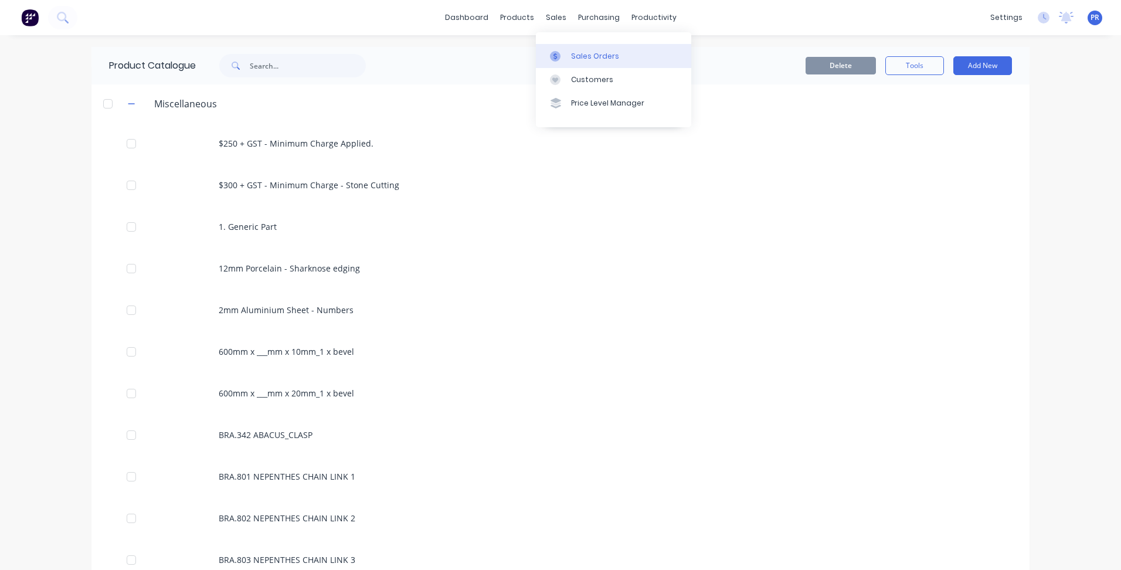
click at [587, 55] on div "Sales Orders" at bounding box center [595, 56] width 48 height 11
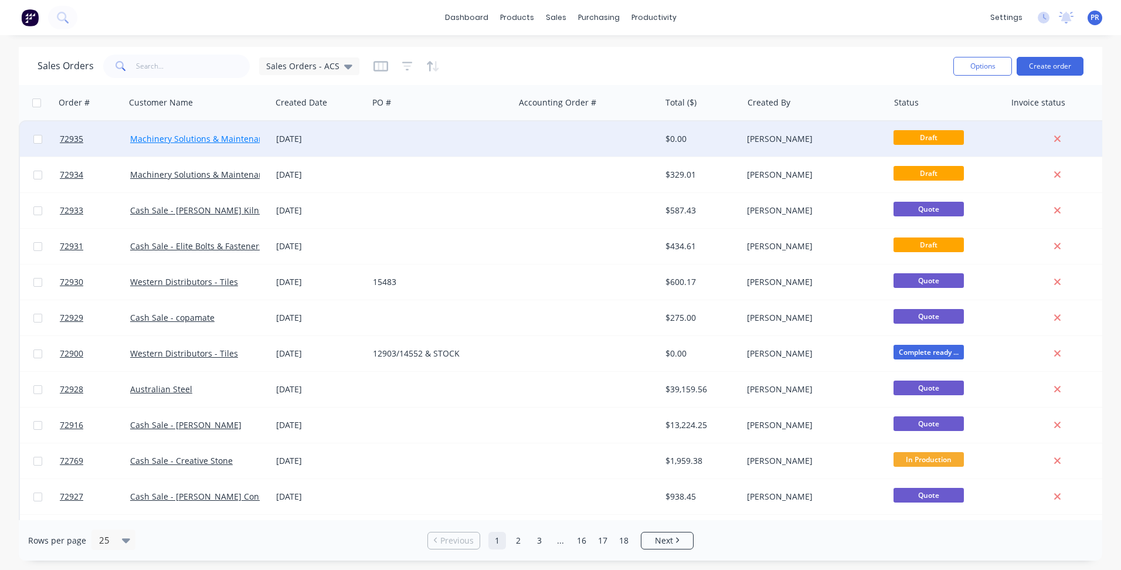
click at [205, 140] on link "Machinery Solutions & Maintenance Pty Ltd" at bounding box center [215, 138] width 171 height 11
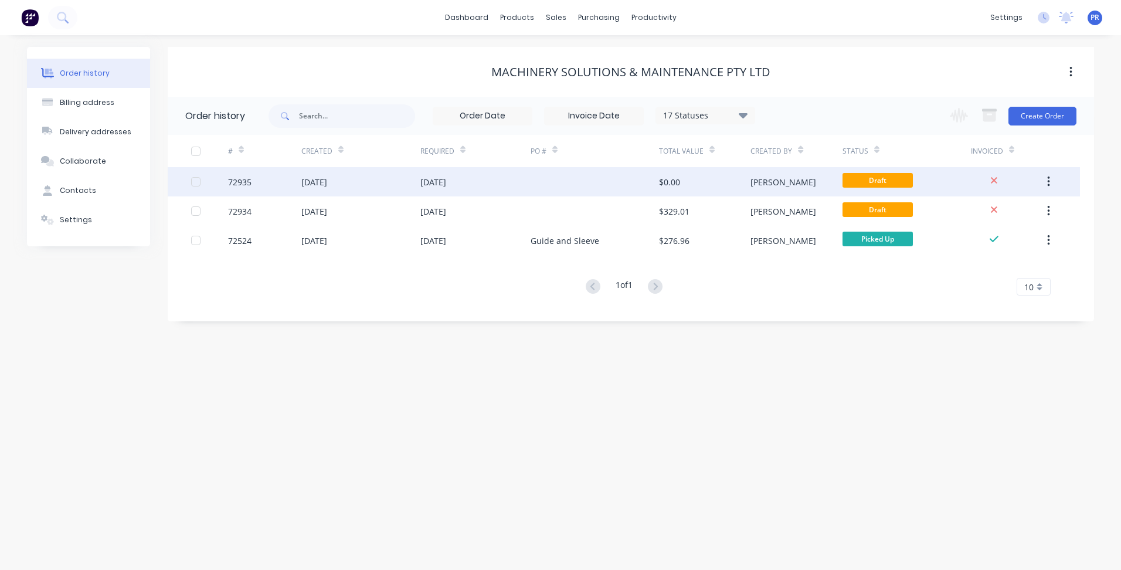
click at [931, 188] on div "Draft" at bounding box center [907, 181] width 128 height 29
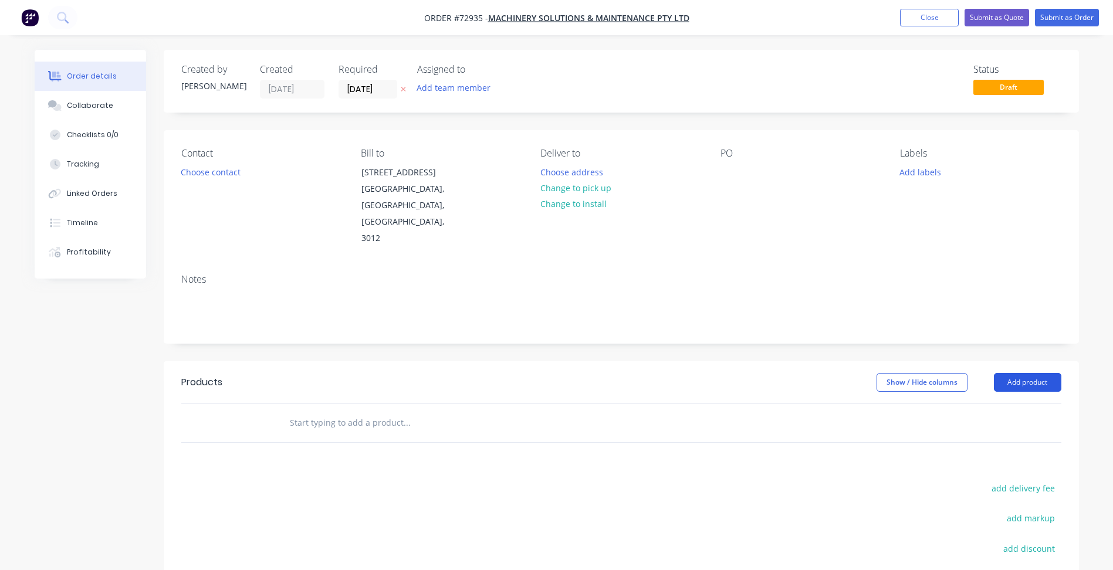
click at [1043, 373] on button "Add product" at bounding box center [1026, 382] width 67 height 19
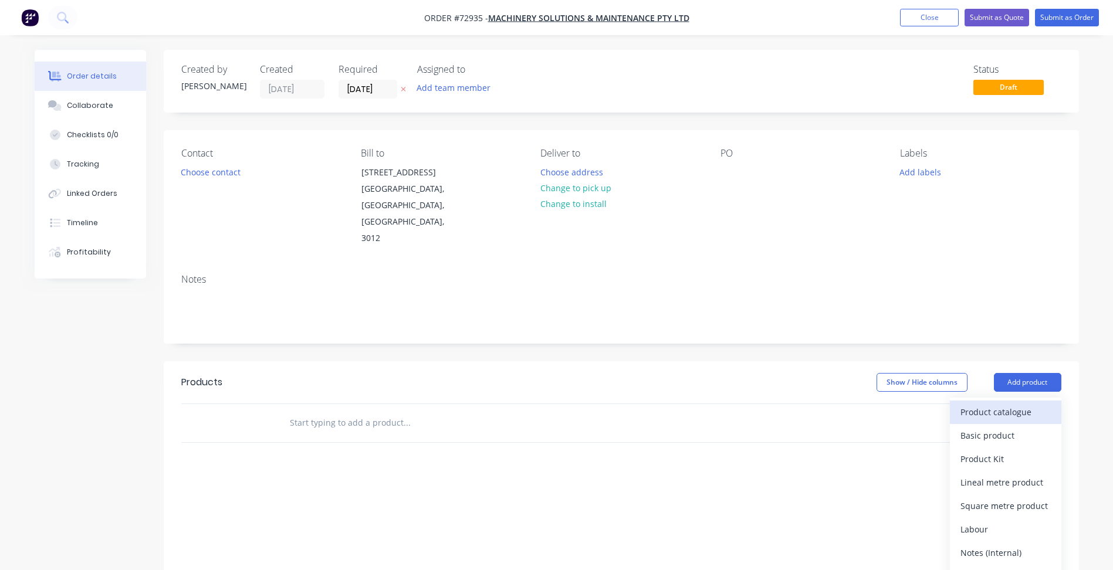
click at [996, 403] on div "Product catalogue" at bounding box center [1005, 411] width 90 height 17
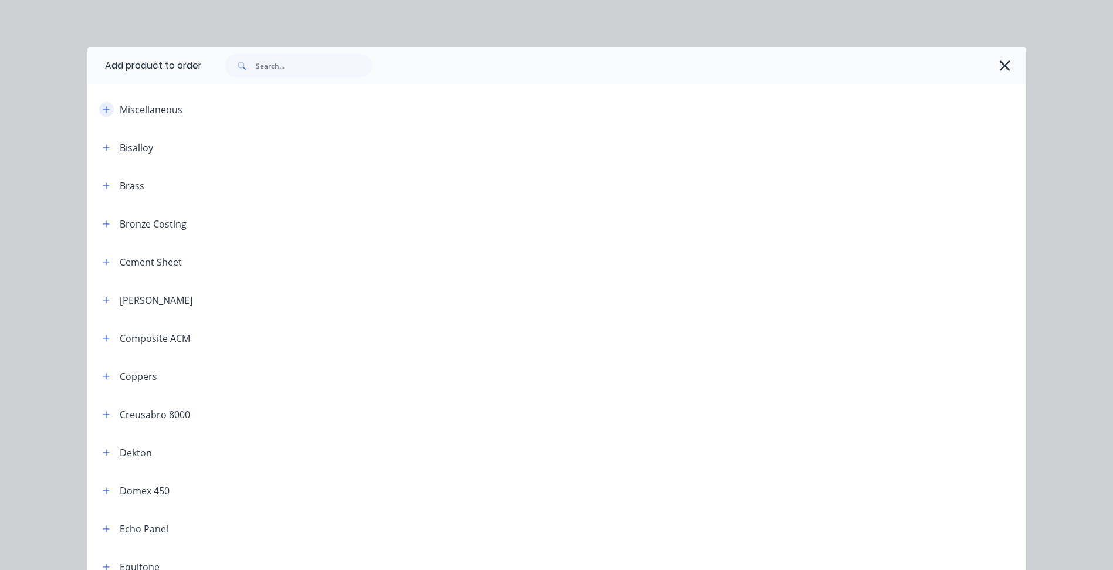
click at [103, 108] on icon "button" at bounding box center [106, 110] width 7 height 8
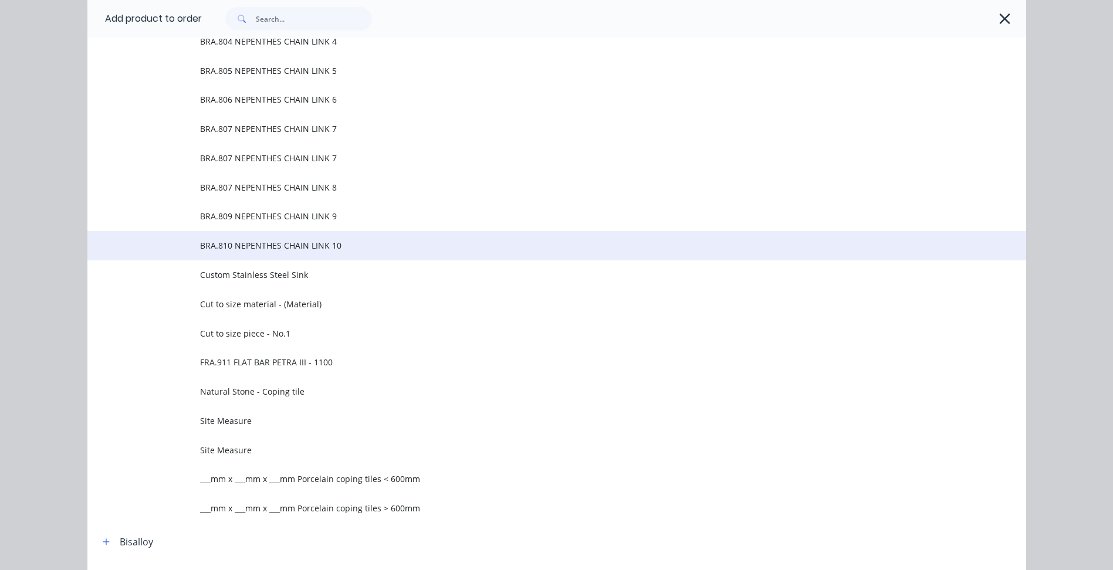
scroll to position [645, 0]
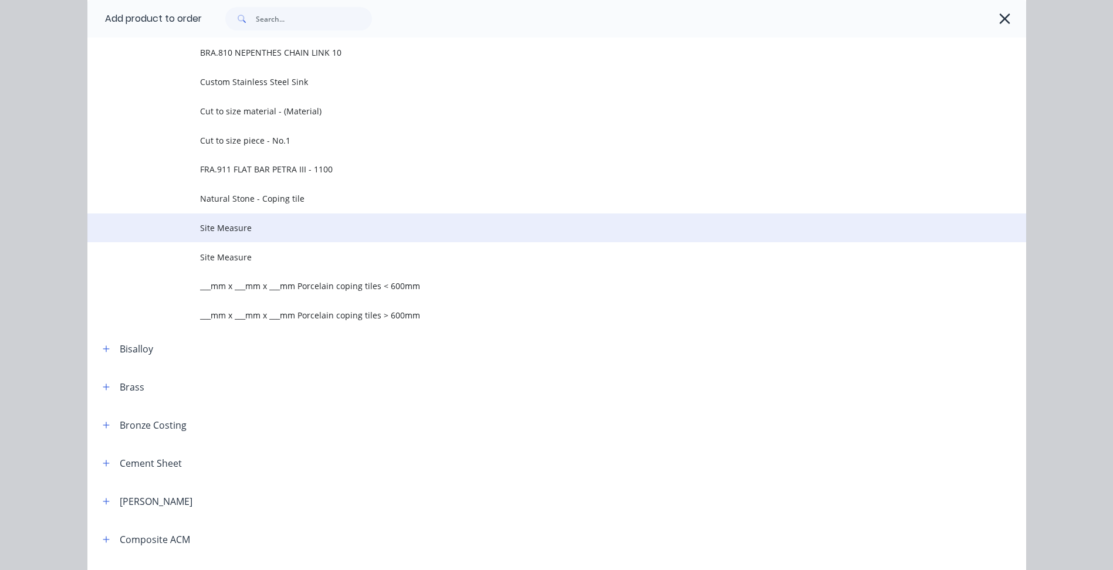
click at [230, 232] on span "Site Measure" at bounding box center [530, 228] width 660 height 12
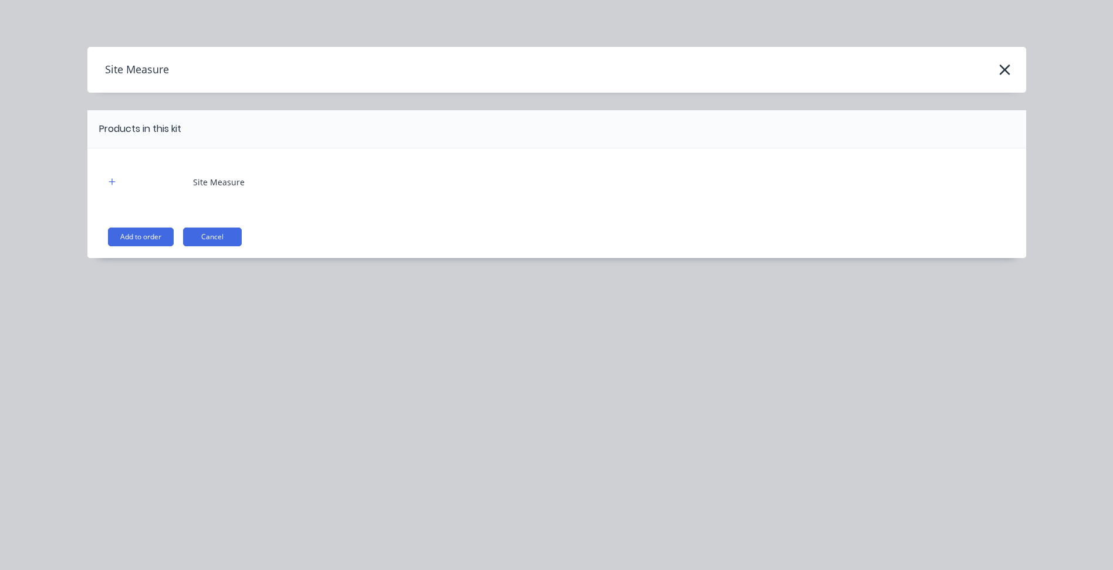
click at [215, 185] on div "Site Measure" at bounding box center [219, 182] width 52 height 12
click at [111, 181] on icon "button" at bounding box center [111, 182] width 7 height 8
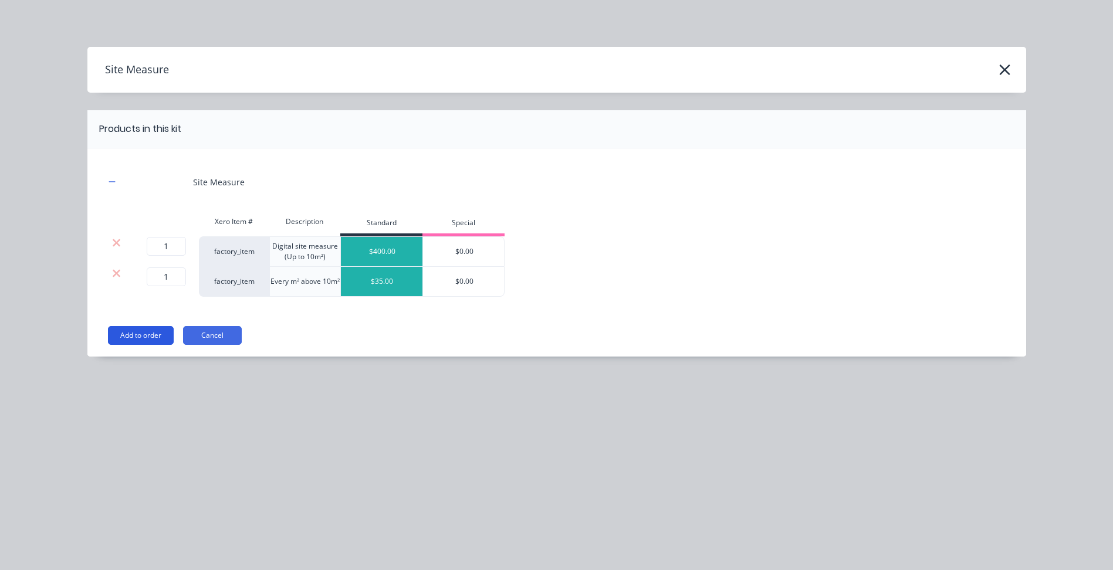
click at [137, 334] on button "Add to order" at bounding box center [141, 335] width 66 height 19
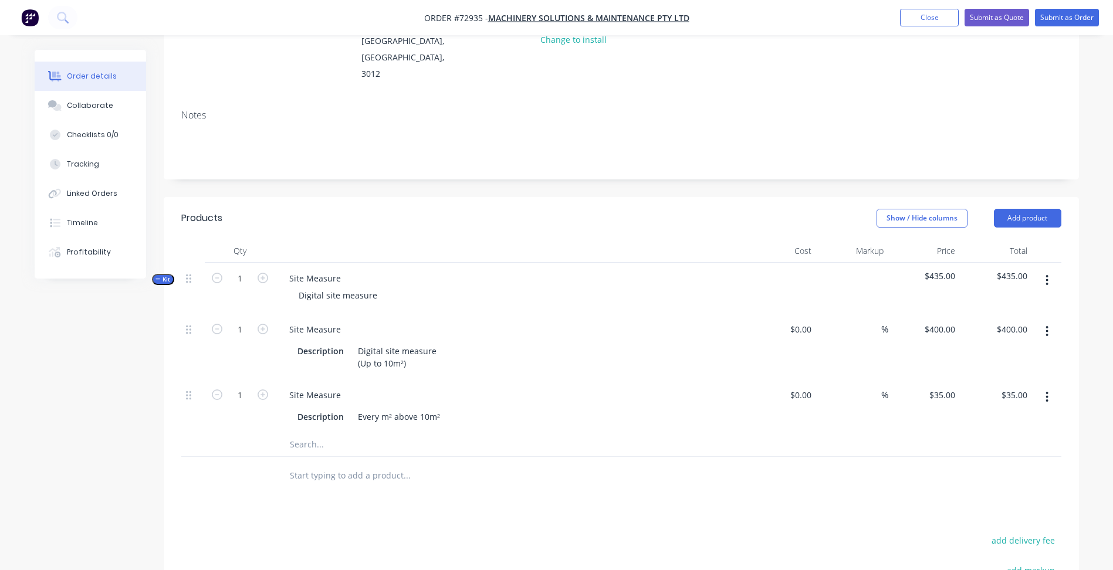
scroll to position [176, 0]
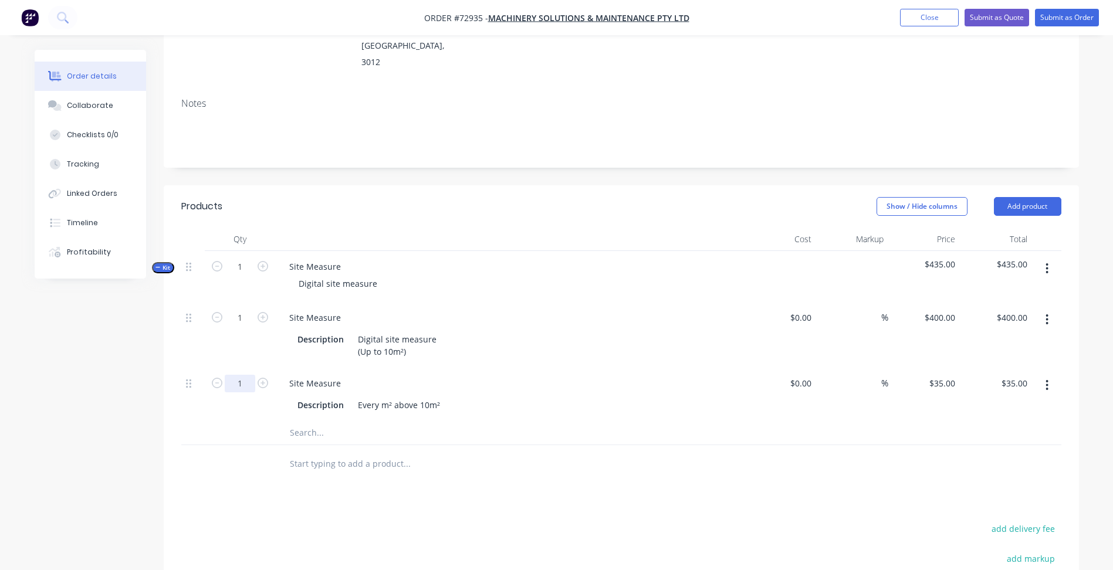
click at [241, 375] on input "1" at bounding box center [240, 384] width 30 height 18
type input "20"
type input "$700.00"
click at [369, 484] on div "Products Show / Hide columns Add product Qty Cost Markup Price Total Kit 1 Site…" at bounding box center [621, 474] width 915 height 579
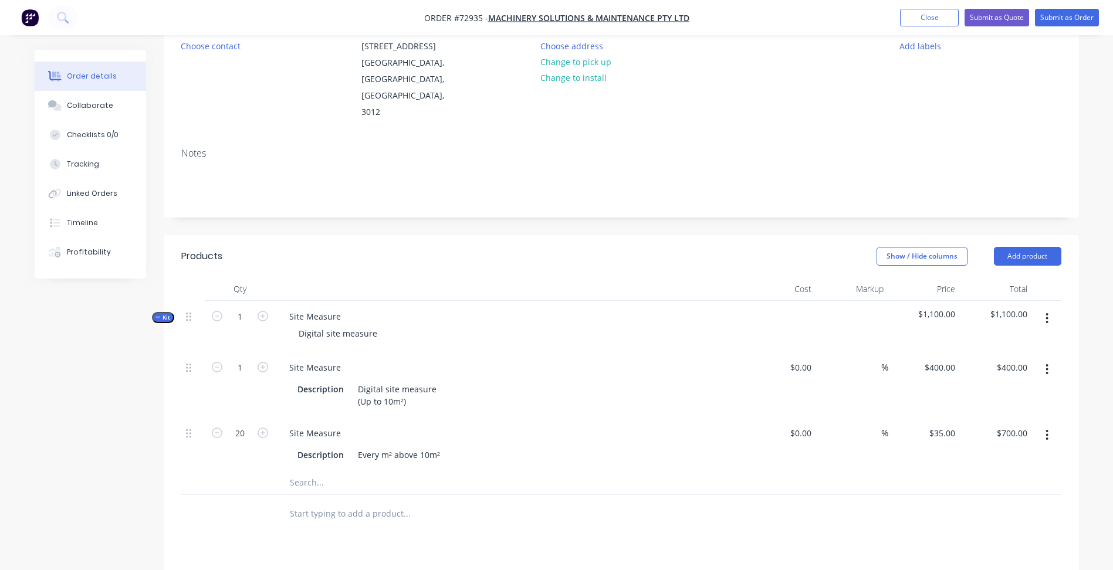
scroll to position [59, 0]
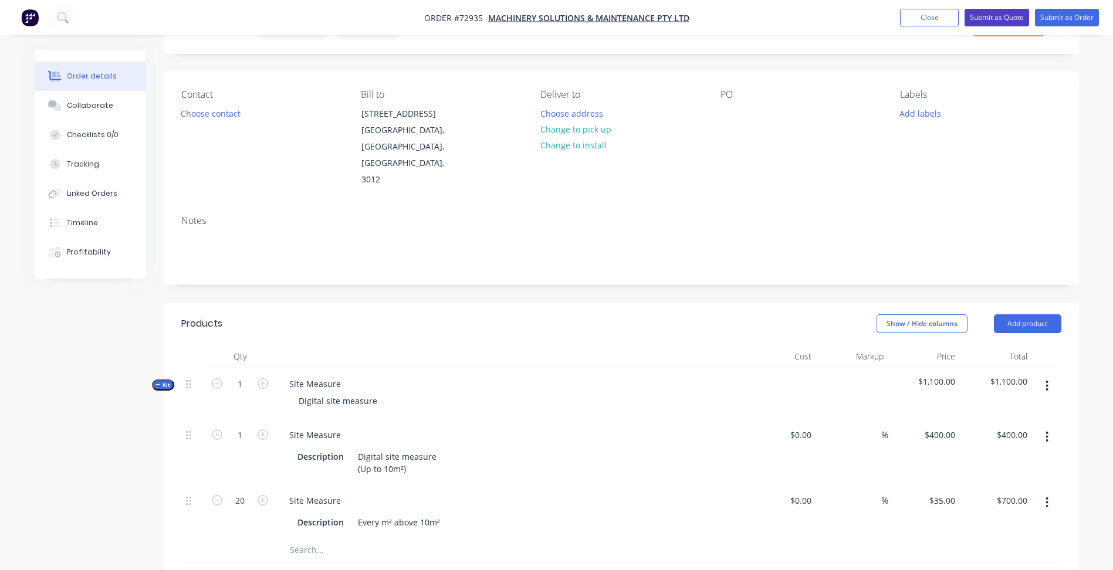
click at [995, 12] on button "Submit as Quote" at bounding box center [996, 18] width 65 height 18
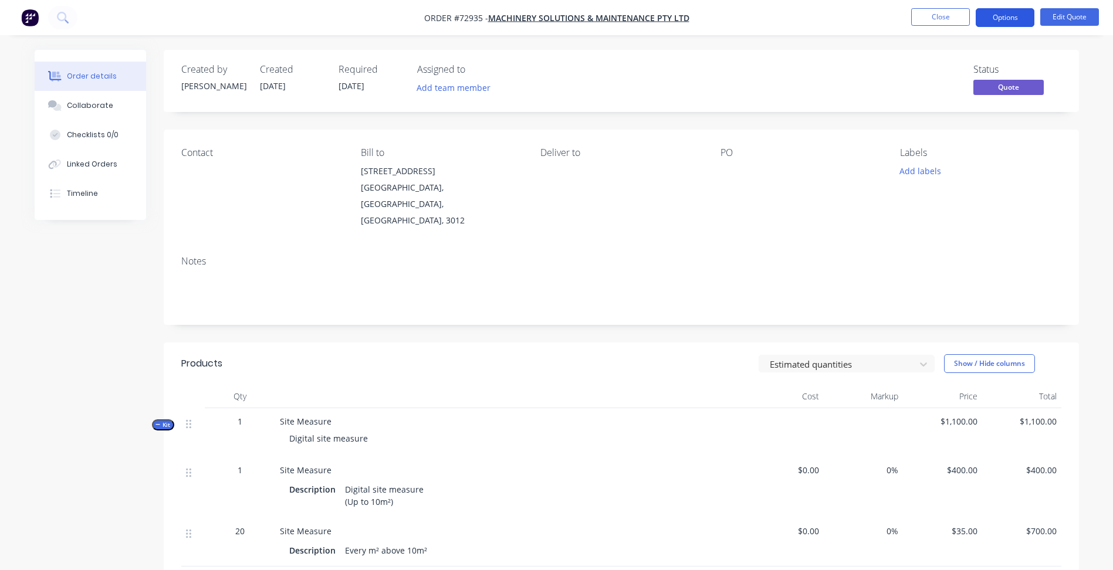
click at [1011, 12] on button "Options" at bounding box center [1004, 17] width 59 height 19
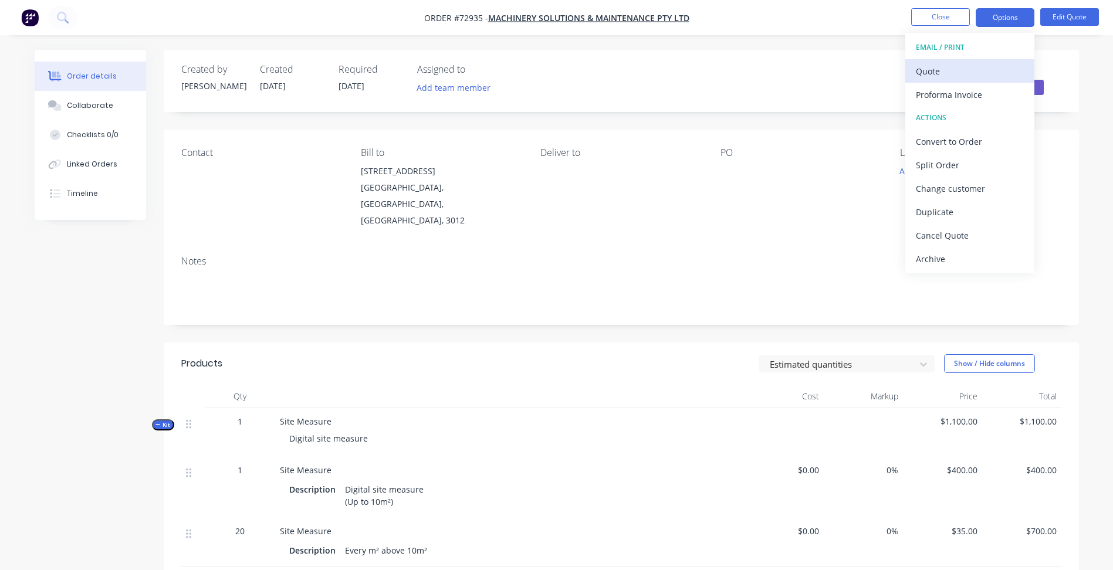
click at [933, 67] on div "Quote" at bounding box center [969, 71] width 108 height 17
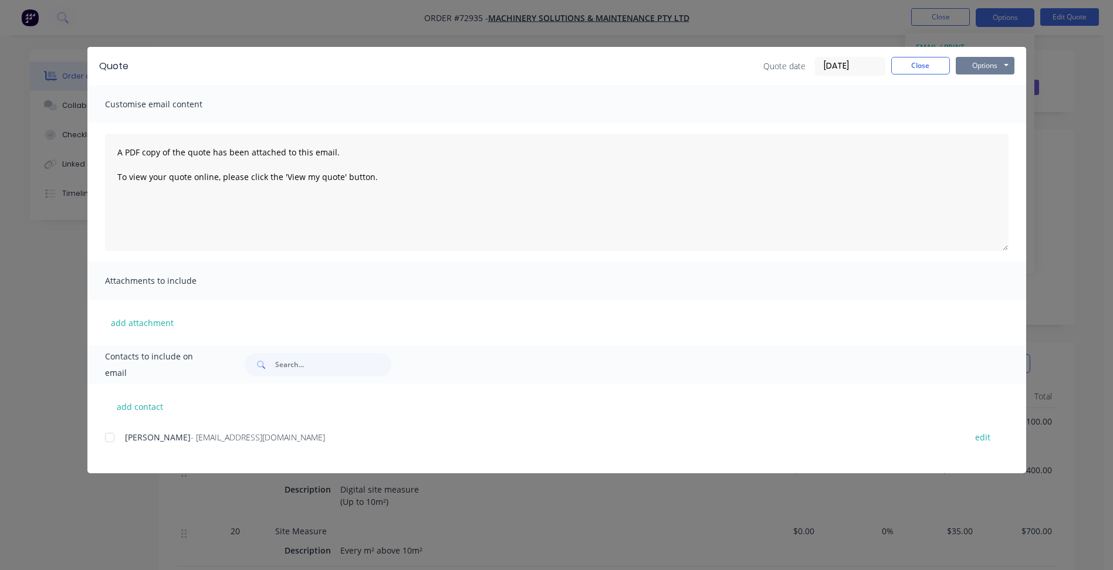
click at [991, 67] on button "Options" at bounding box center [984, 66] width 59 height 18
click at [979, 104] on button "Print" at bounding box center [992, 105] width 75 height 19
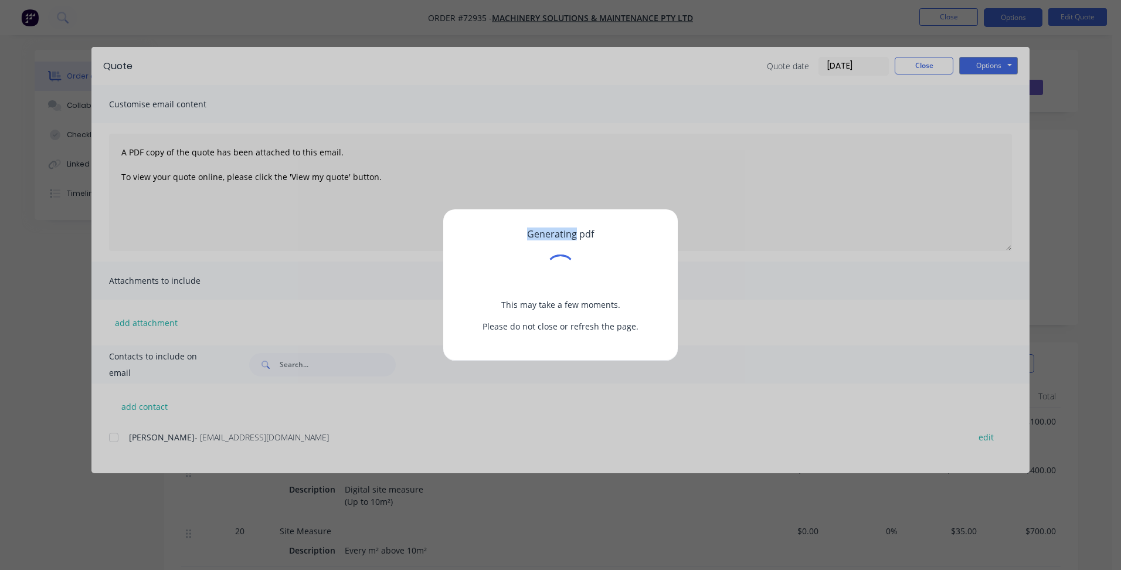
click at [979, 104] on div "Generating pdf This may take a few moments. Please do not close or refresh the …" at bounding box center [560, 285] width 1121 height 570
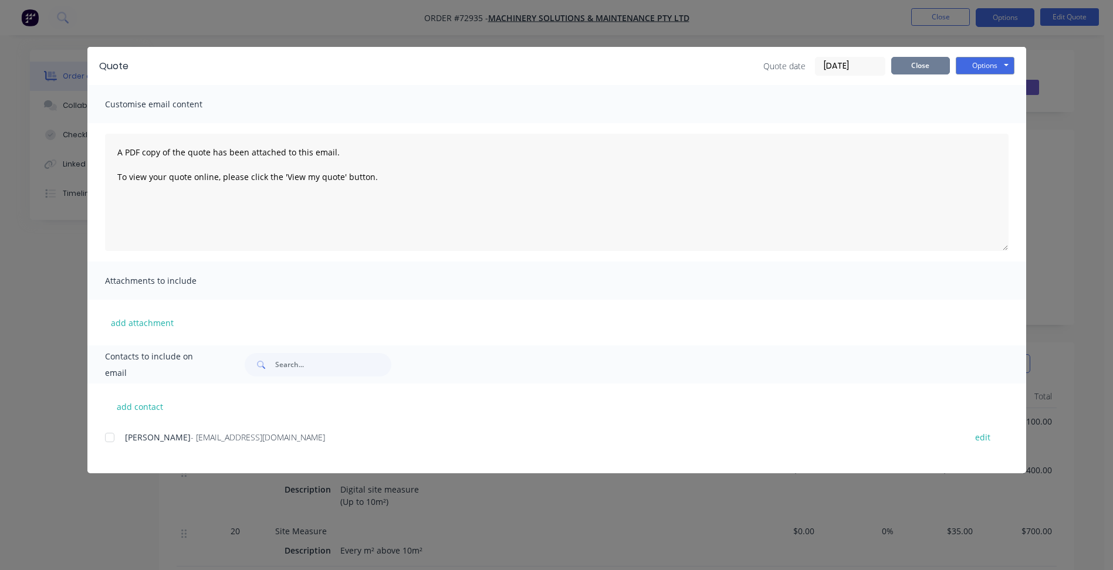
click at [913, 68] on button "Close" at bounding box center [920, 66] width 59 height 18
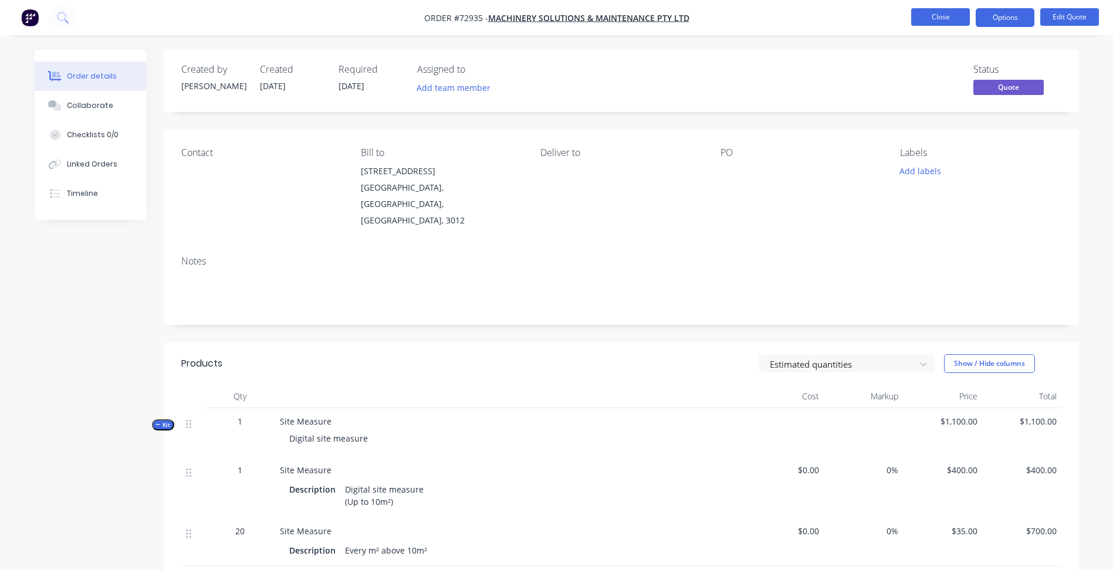
click at [931, 21] on button "Close" at bounding box center [940, 17] width 59 height 18
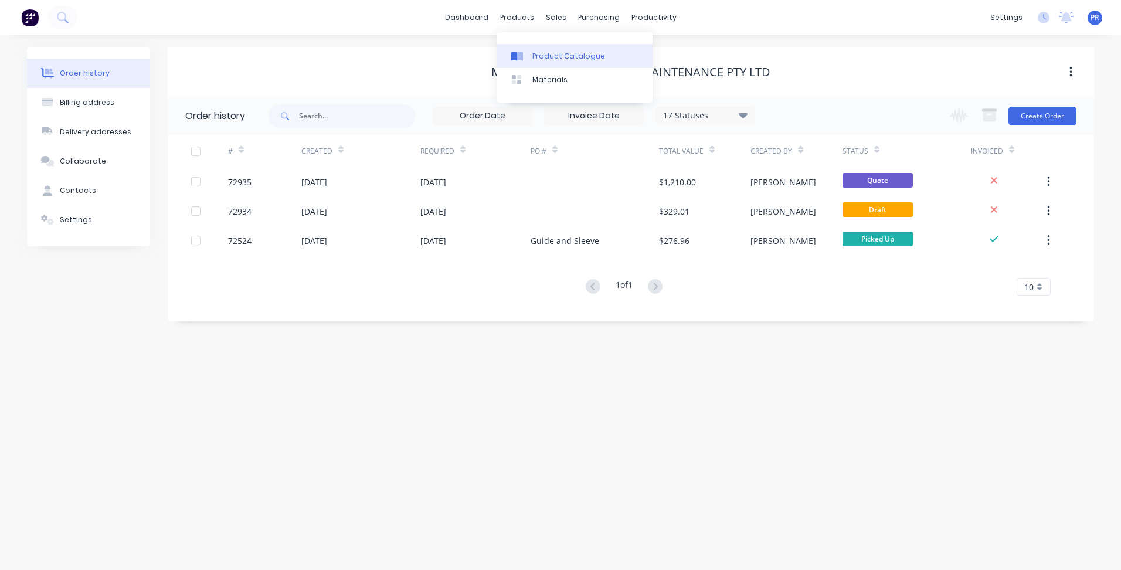
click at [533, 51] on div "Product Catalogue" at bounding box center [569, 56] width 73 height 11
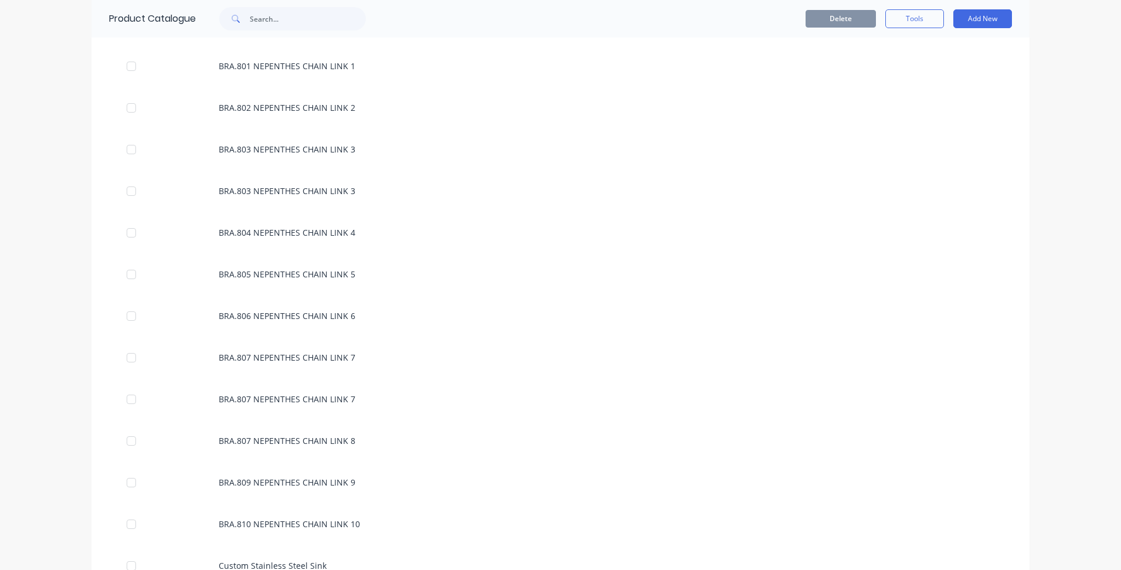
scroll to position [762, 0]
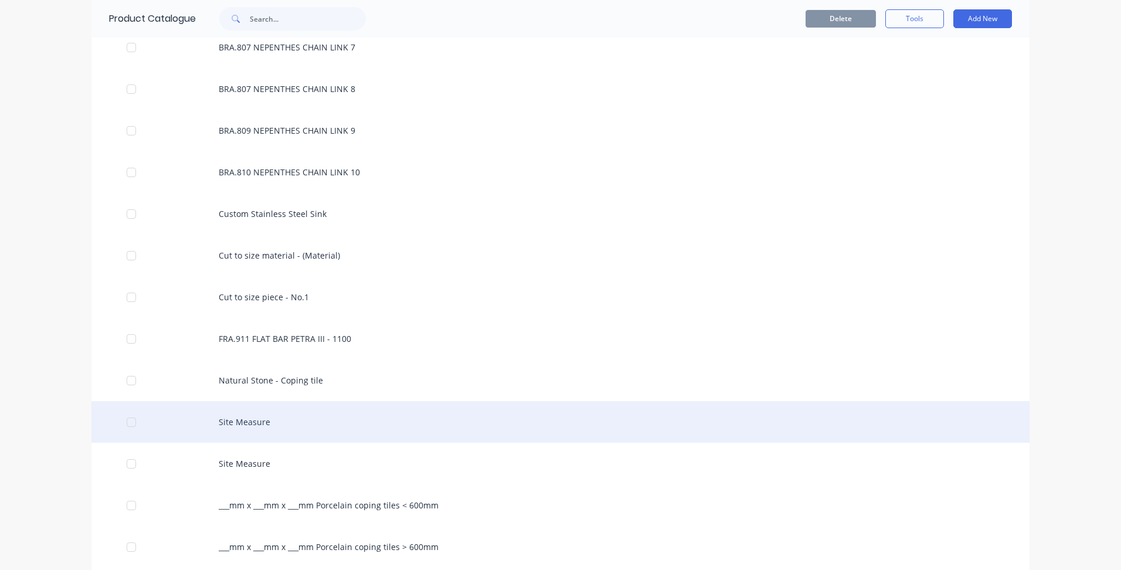
click at [250, 426] on div "Site Measure" at bounding box center [560, 422] width 938 height 42
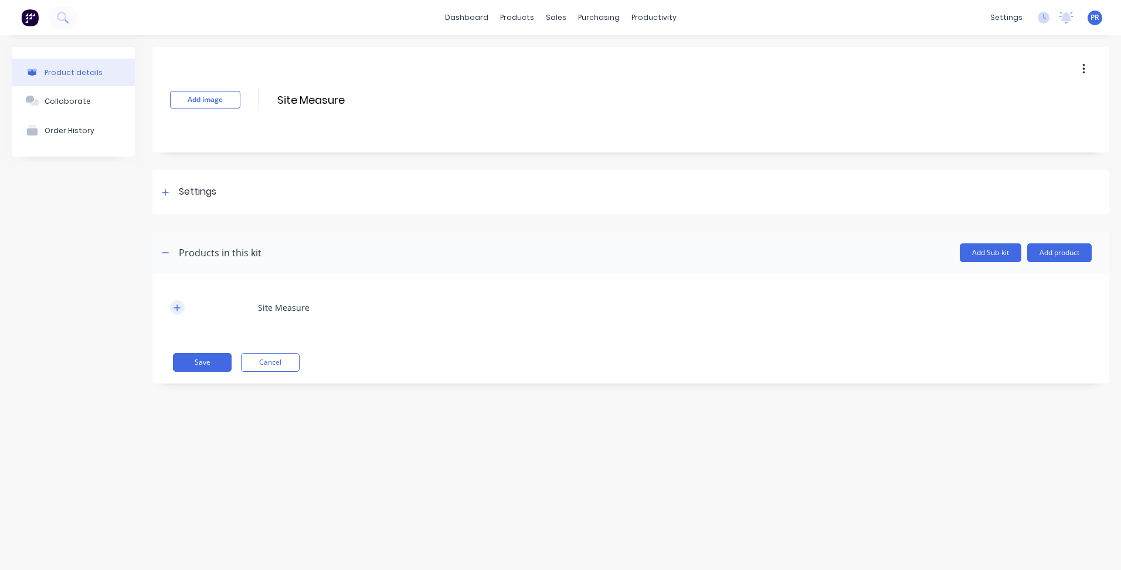
click at [179, 306] on icon "button" at bounding box center [177, 308] width 7 height 8
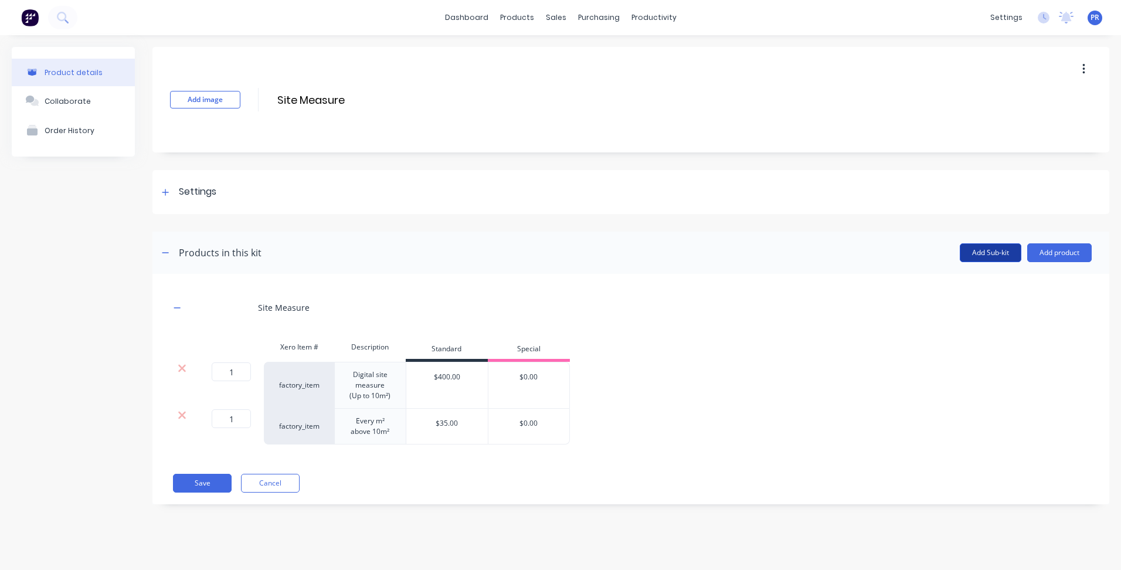
click at [989, 255] on button "Add Sub-kit" at bounding box center [991, 252] width 62 height 19
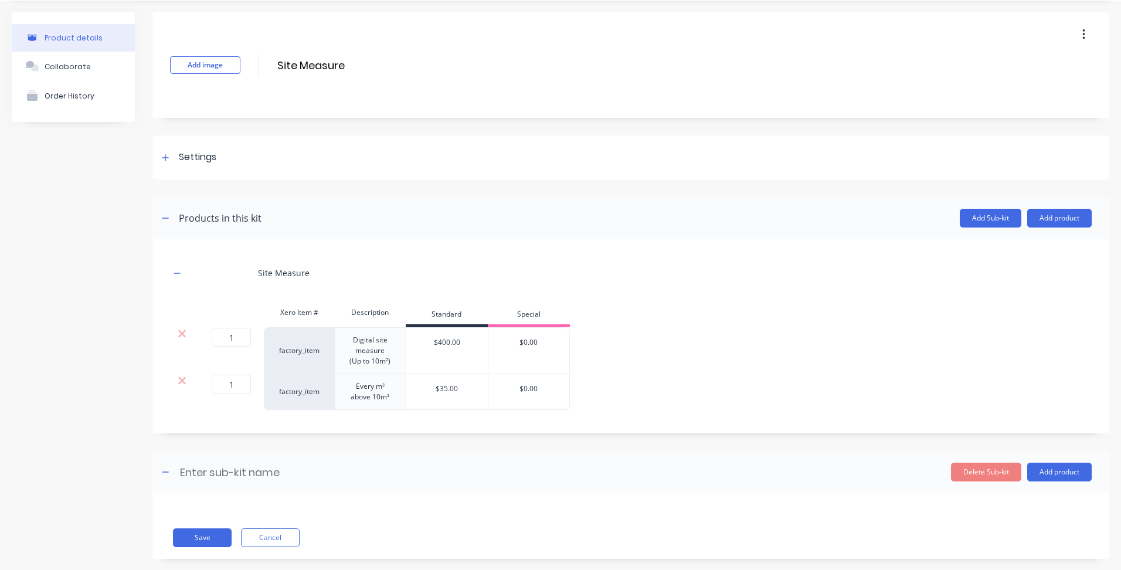
scroll to position [53, 0]
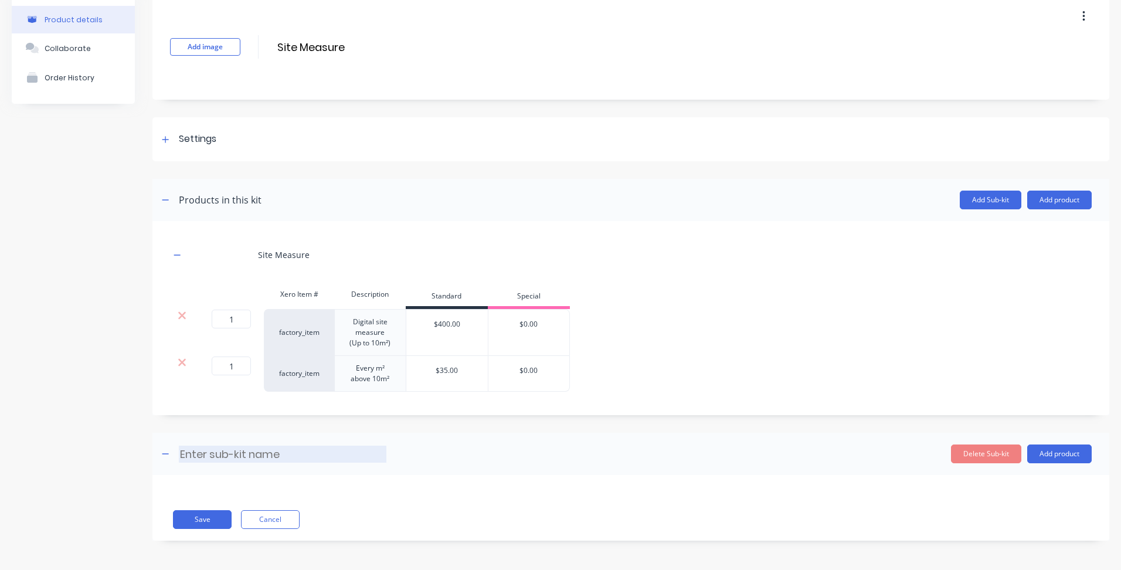
click at [235, 449] on input at bounding box center [283, 454] width 208 height 17
click at [179, 363] on icon at bounding box center [182, 363] width 9 height 12
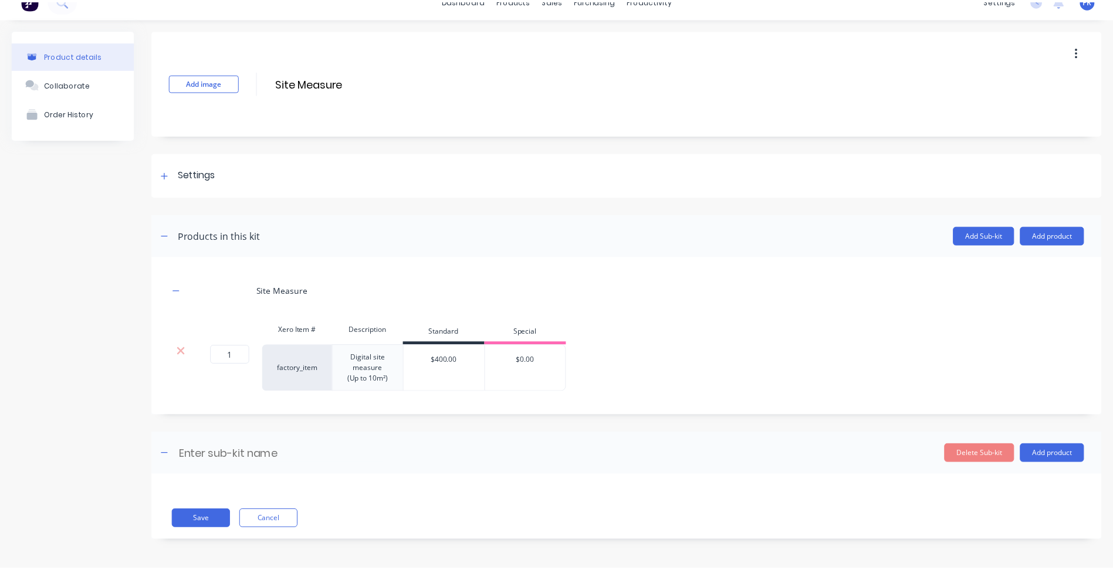
scroll to position [17, 0]
click at [207, 455] on input at bounding box center [283, 454] width 208 height 17
type input "Additional m² measure"
click at [1057, 456] on button "Add product" at bounding box center [1060, 454] width 65 height 19
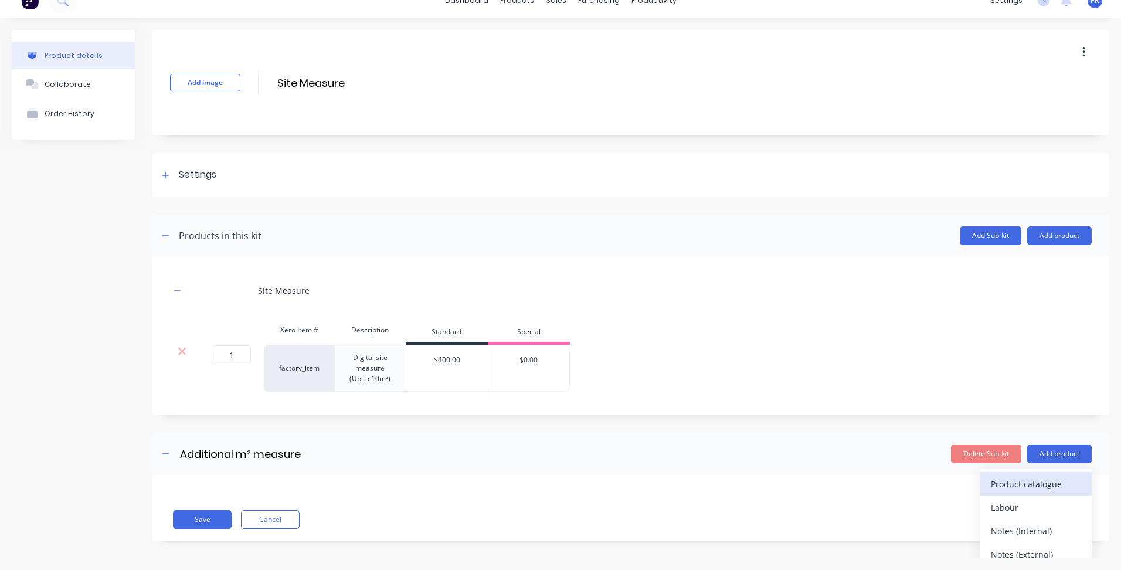
click at [1032, 485] on div "Product catalogue" at bounding box center [1036, 484] width 90 height 17
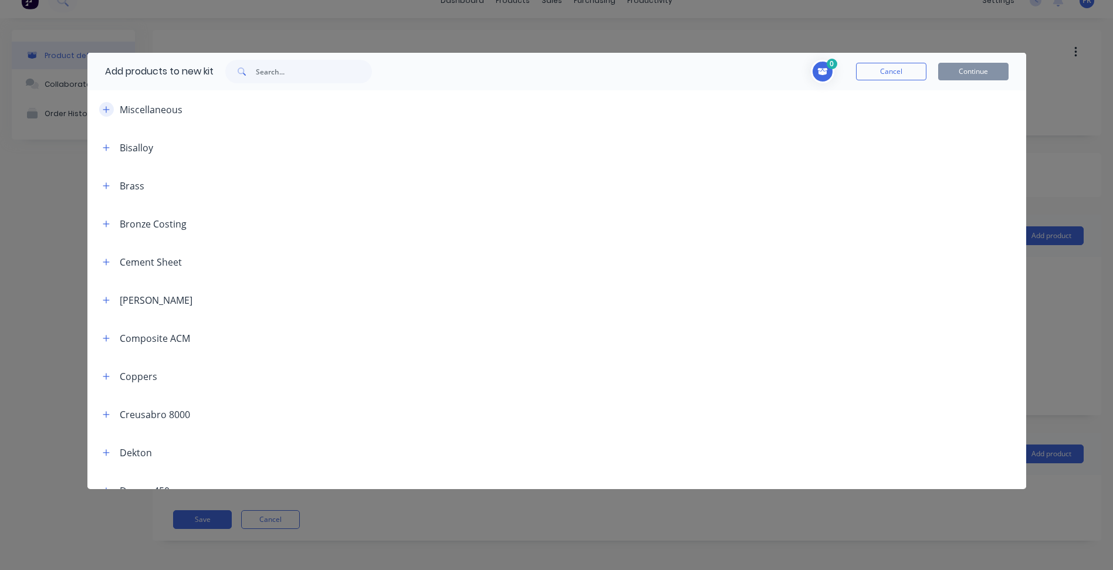
click at [107, 107] on icon "button" at bounding box center [106, 110] width 7 height 8
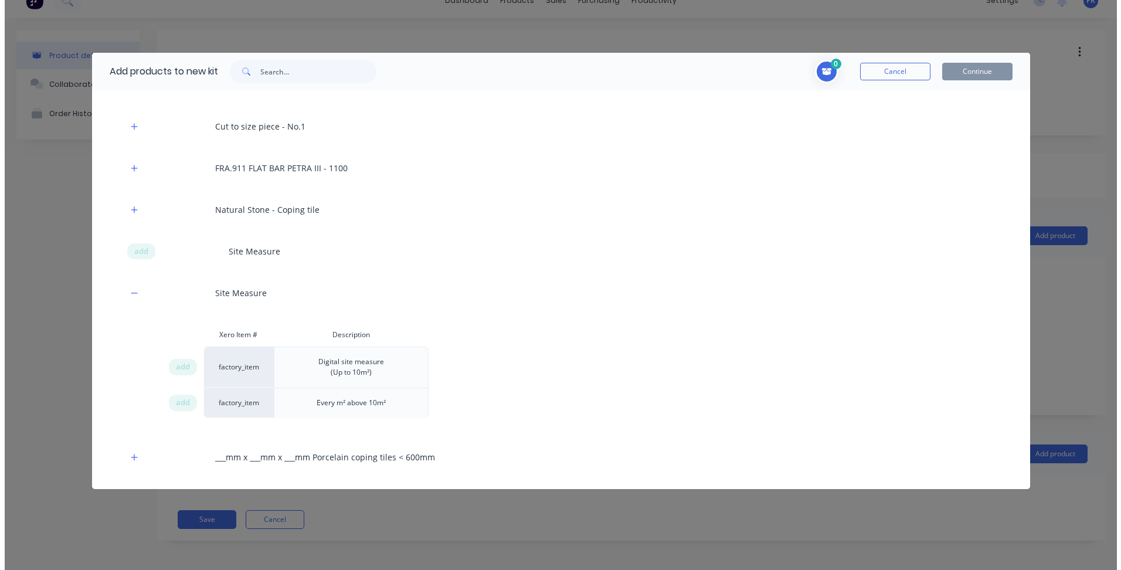
scroll to position [949, 0]
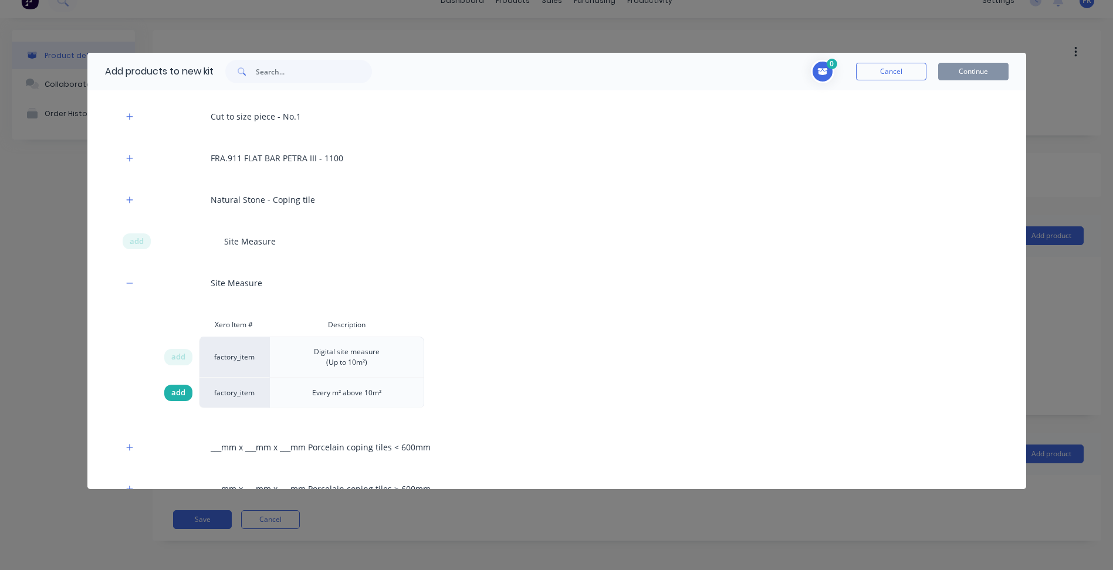
click at [182, 393] on span "add" at bounding box center [178, 393] width 14 height 12
click at [981, 77] on button "Continue" at bounding box center [973, 72] width 70 height 18
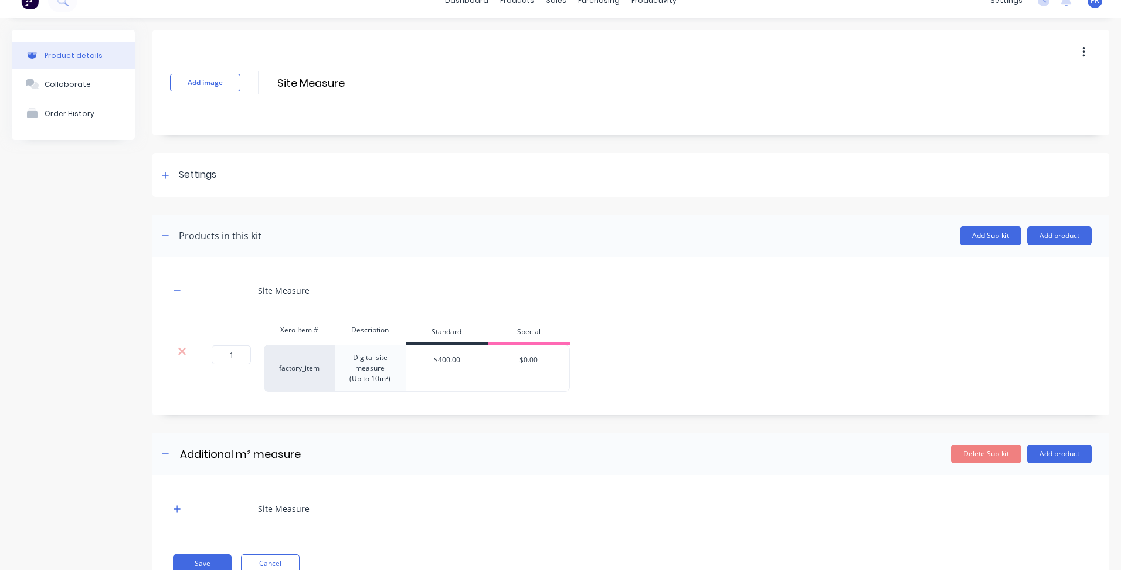
scroll to position [61, 0]
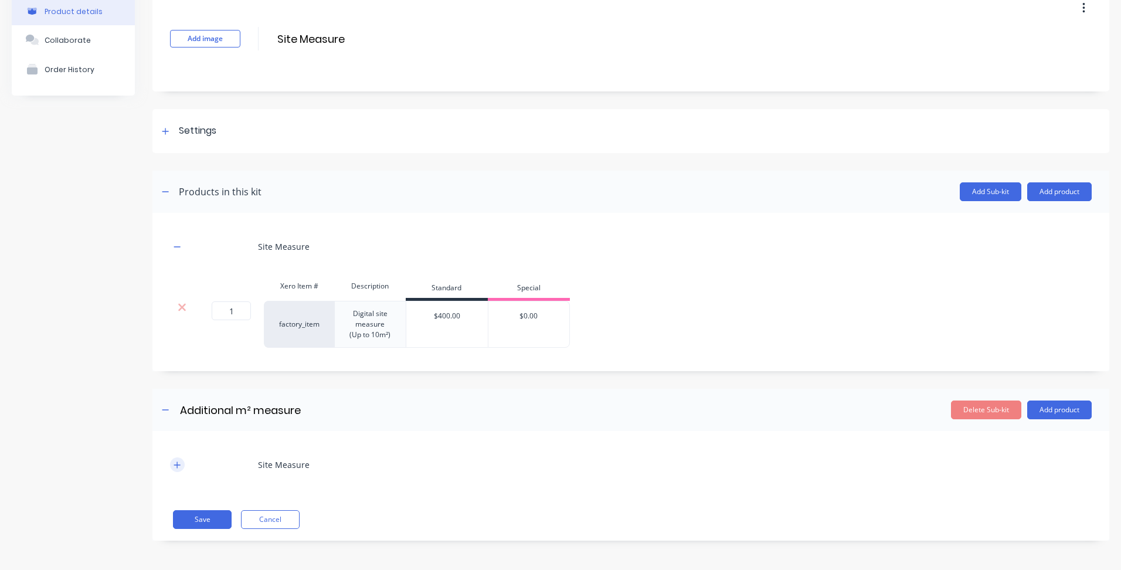
click at [179, 464] on icon "button" at bounding box center [177, 465] width 6 height 6
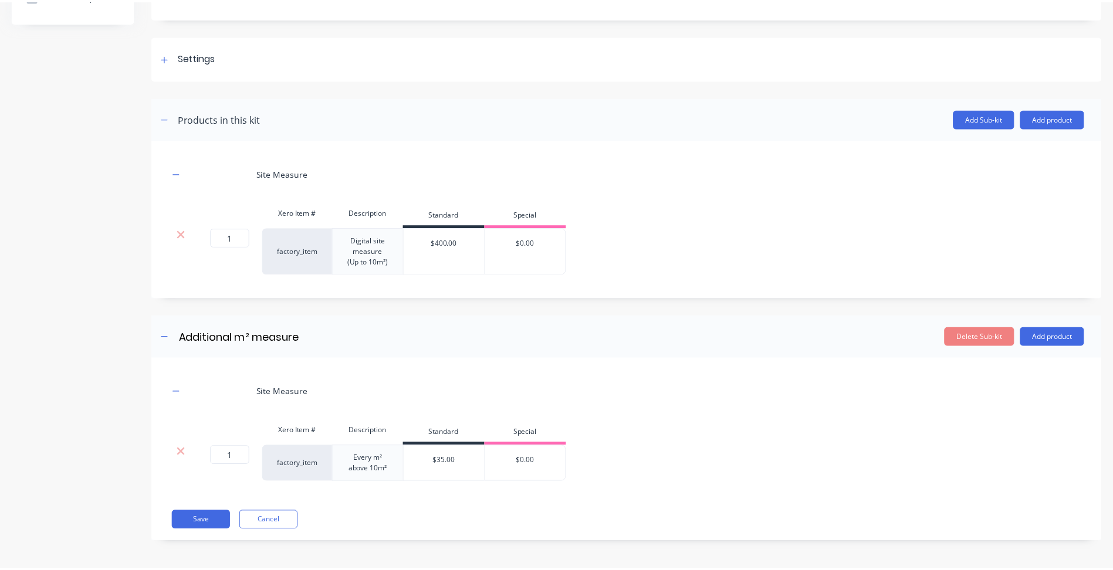
scroll to position [135, 0]
click at [213, 513] on button "Save" at bounding box center [202, 519] width 59 height 19
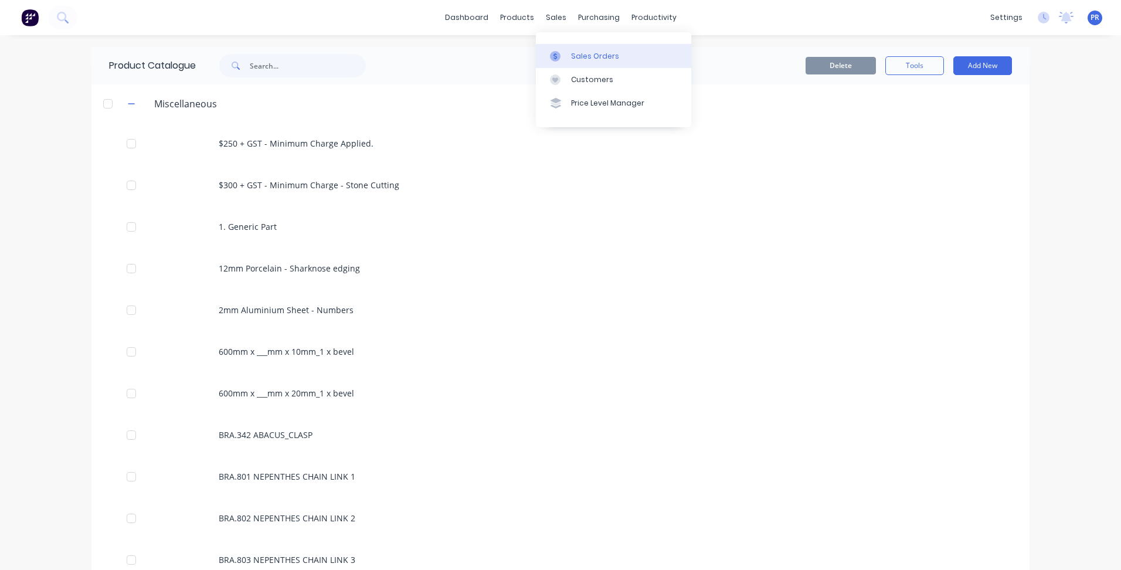
click at [582, 60] on div "Sales Orders" at bounding box center [595, 56] width 48 height 11
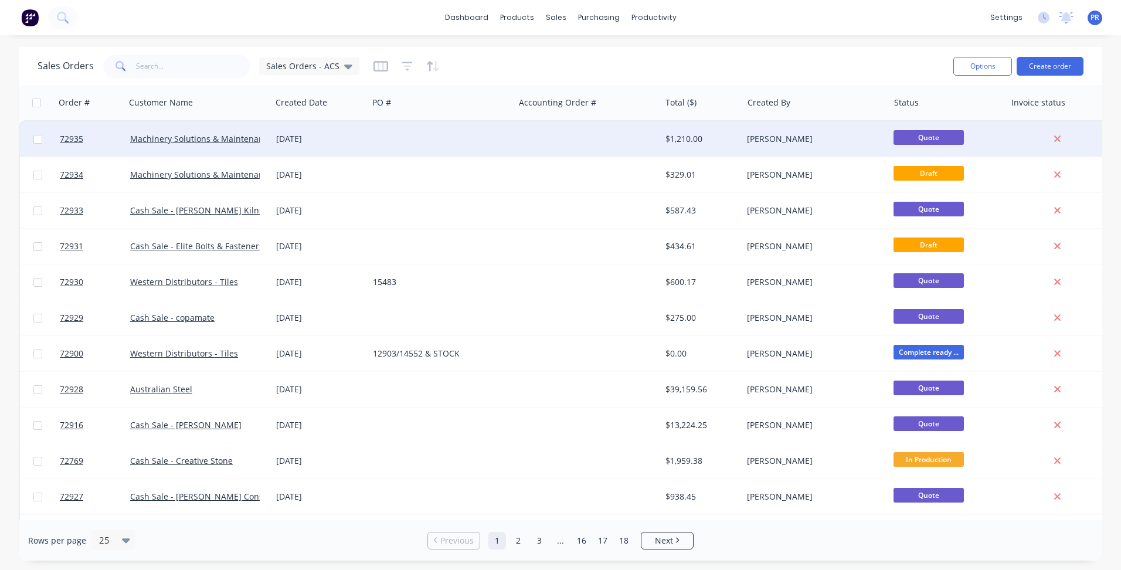
click at [836, 130] on div "[PERSON_NAME]" at bounding box center [815, 138] width 146 height 35
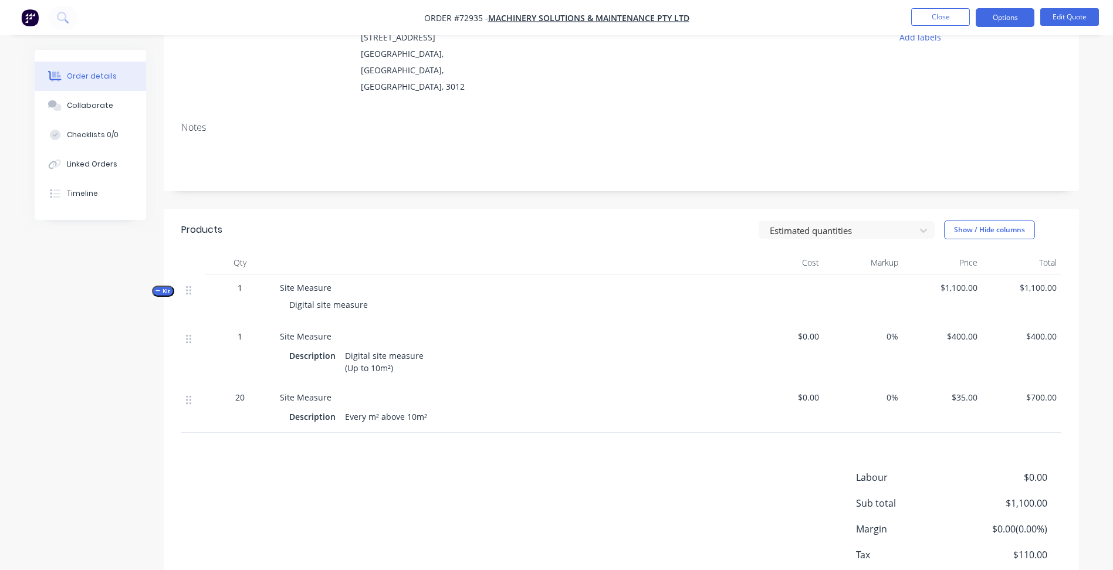
scroll to position [176, 0]
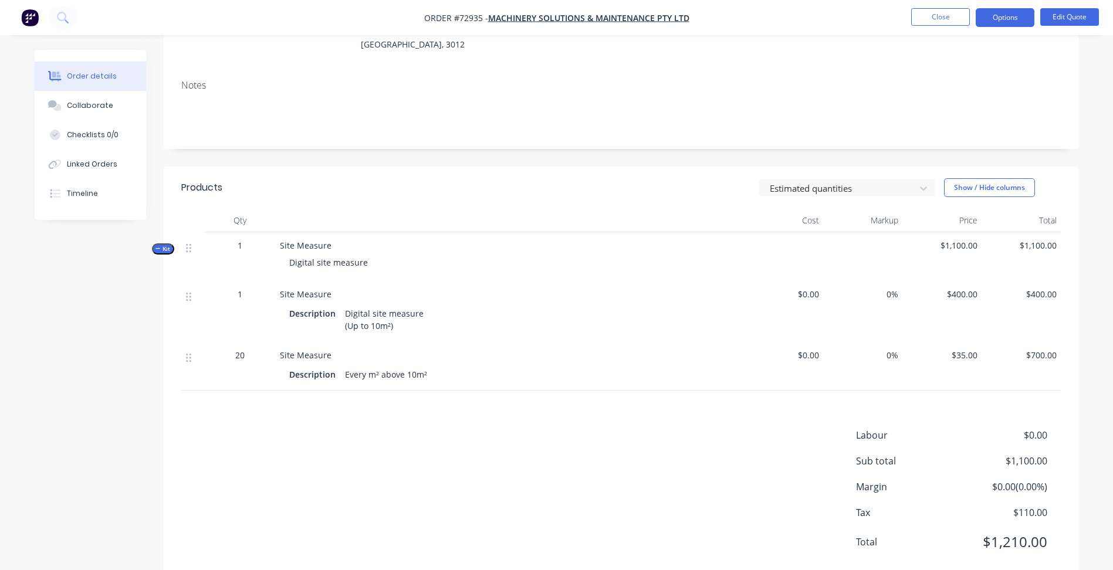
click at [163, 245] on span "Kit" at bounding box center [162, 249] width 15 height 9
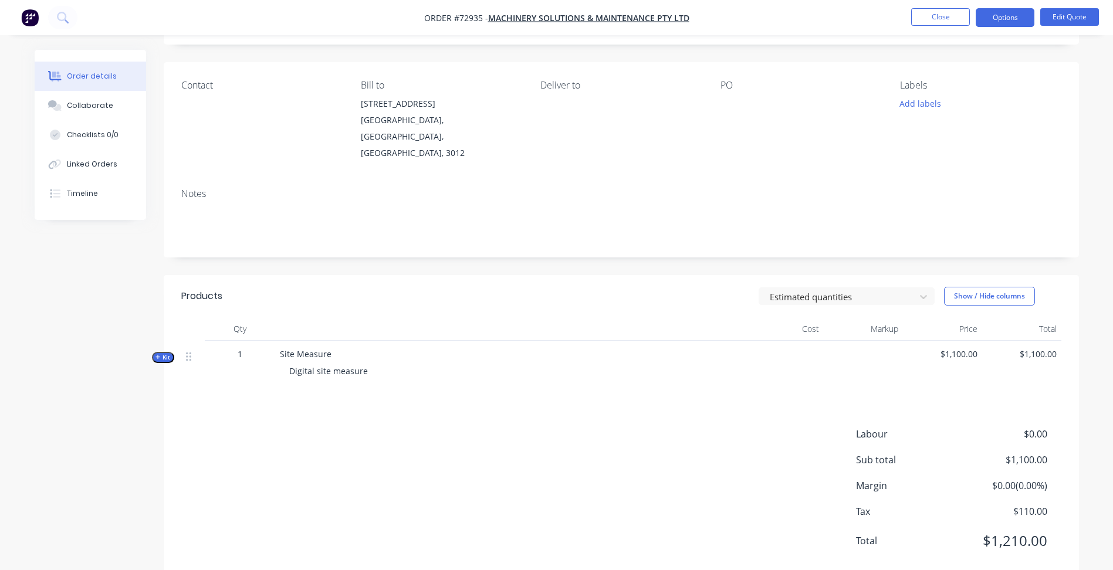
click at [407, 427] on div "Labour $0.00 Sub total $1,100.00 Margin $0.00 ( 0.00 %) Tax $110.00 Total $1,21…" at bounding box center [621, 495] width 880 height 136
click at [177, 327] on div "Qty Cost Markup Price Total Kit 1 Site Measure Digital site measure $1,100.00 $…" at bounding box center [621, 353] width 915 height 72
click at [160, 354] on icon "button" at bounding box center [157, 357] width 5 height 6
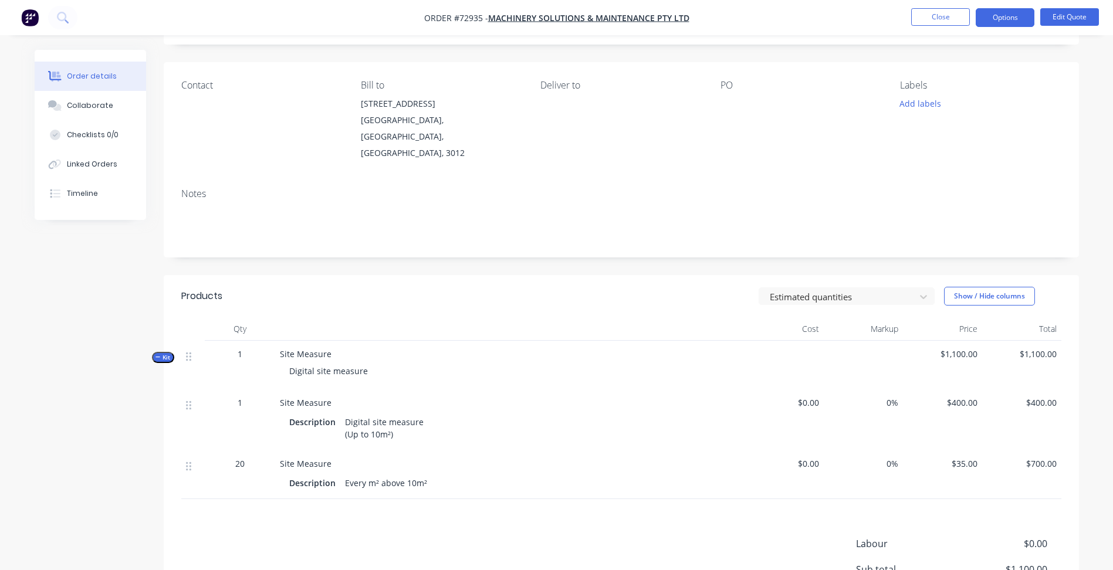
click at [160, 354] on icon "button" at bounding box center [157, 357] width 5 height 6
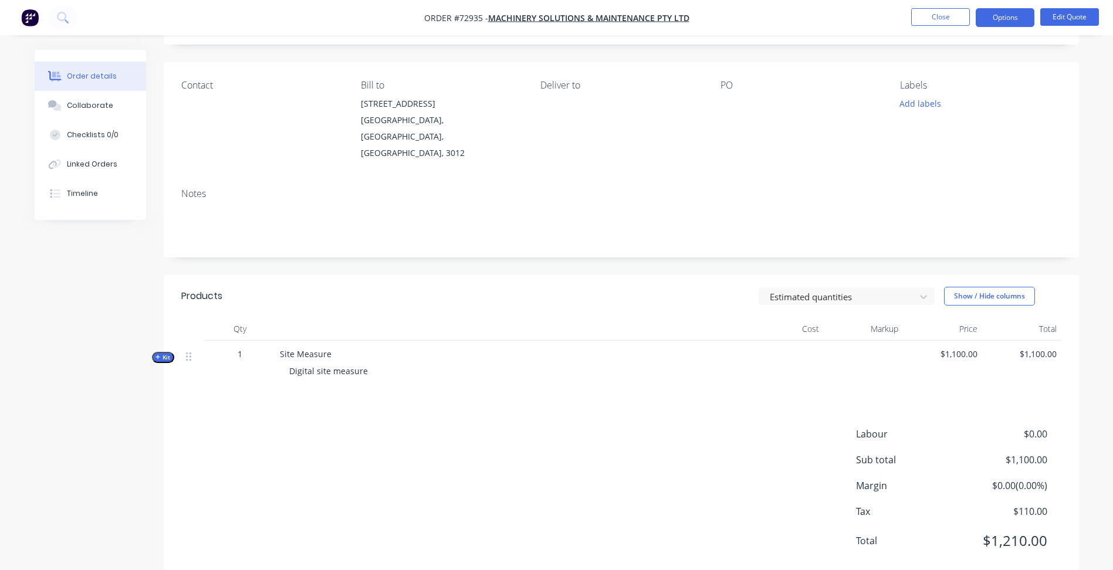
click at [160, 354] on icon "button" at bounding box center [157, 357] width 5 height 6
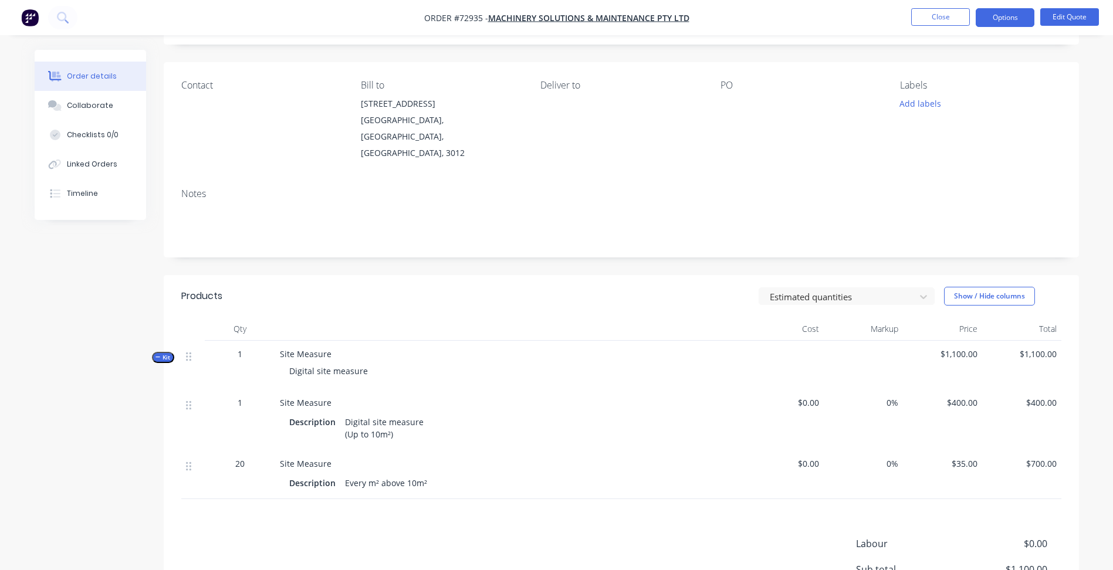
click at [160, 354] on icon "button" at bounding box center [157, 357] width 5 height 6
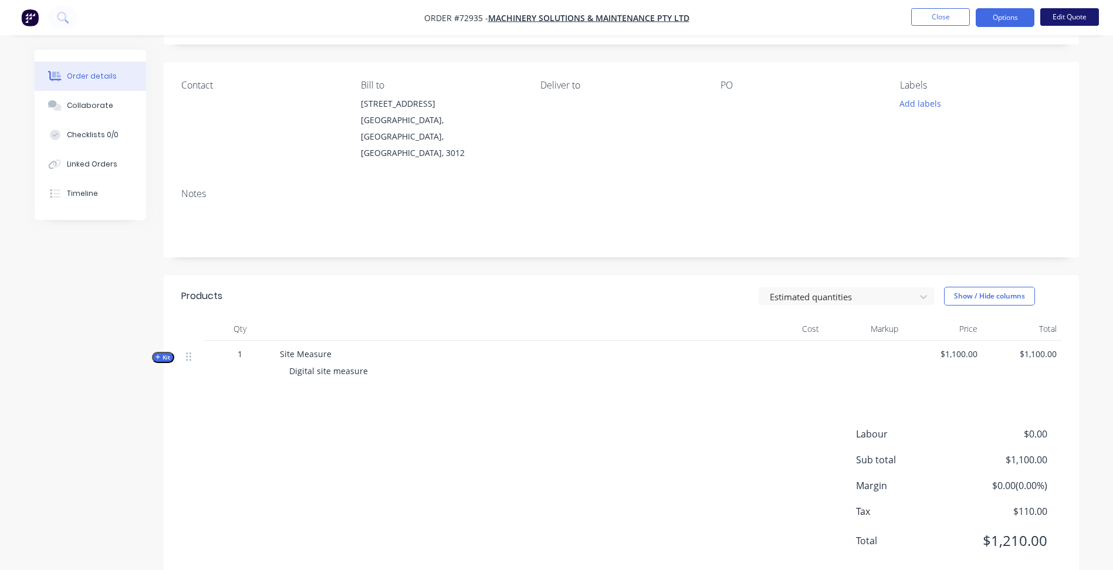
click at [1074, 12] on button "Edit Quote" at bounding box center [1069, 17] width 59 height 18
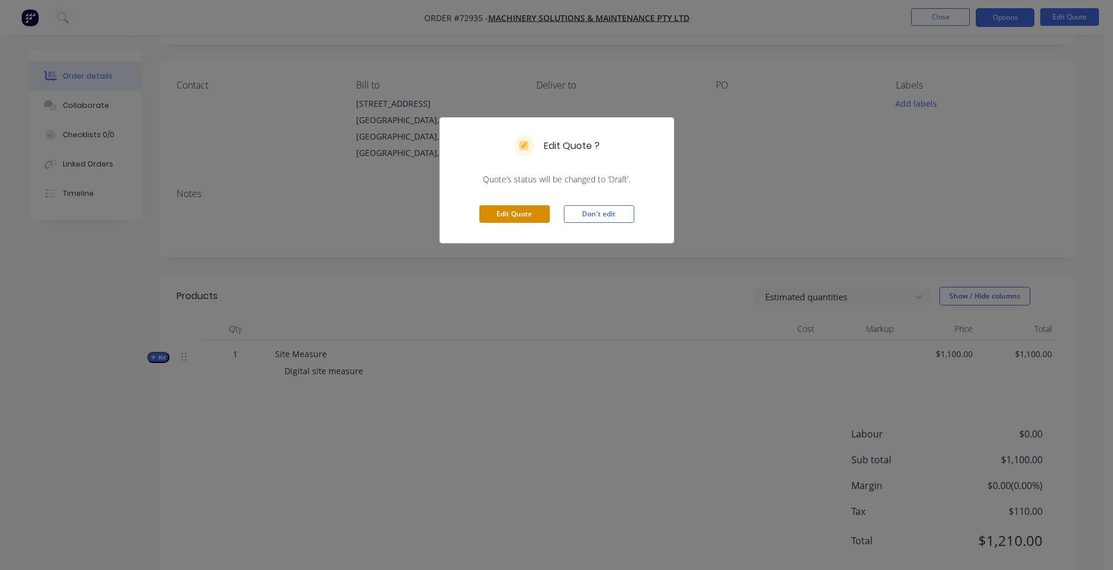
click at [534, 218] on button "Edit Quote" at bounding box center [514, 214] width 70 height 18
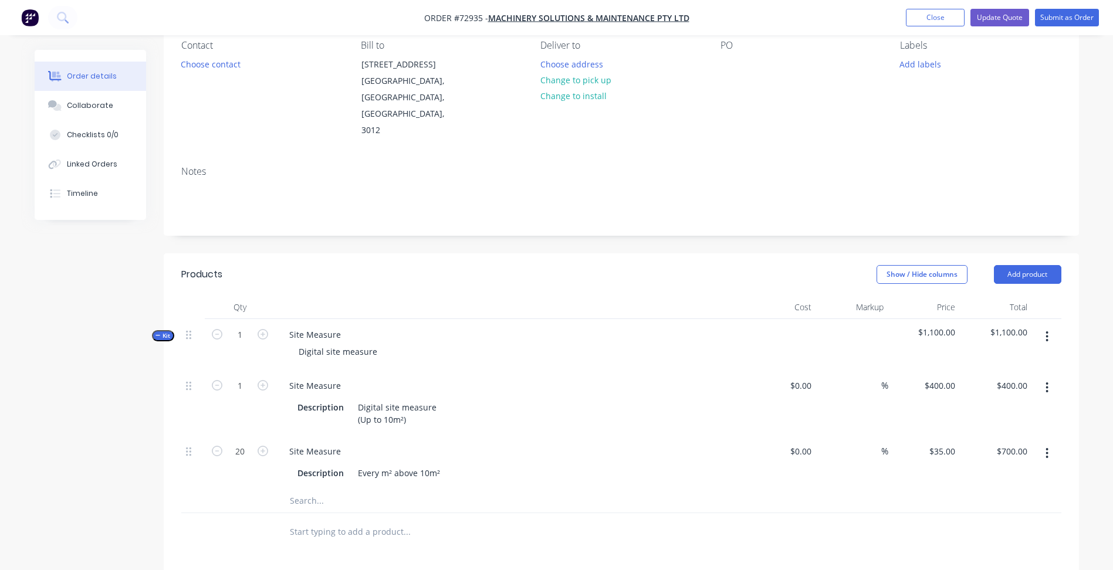
scroll to position [117, 0]
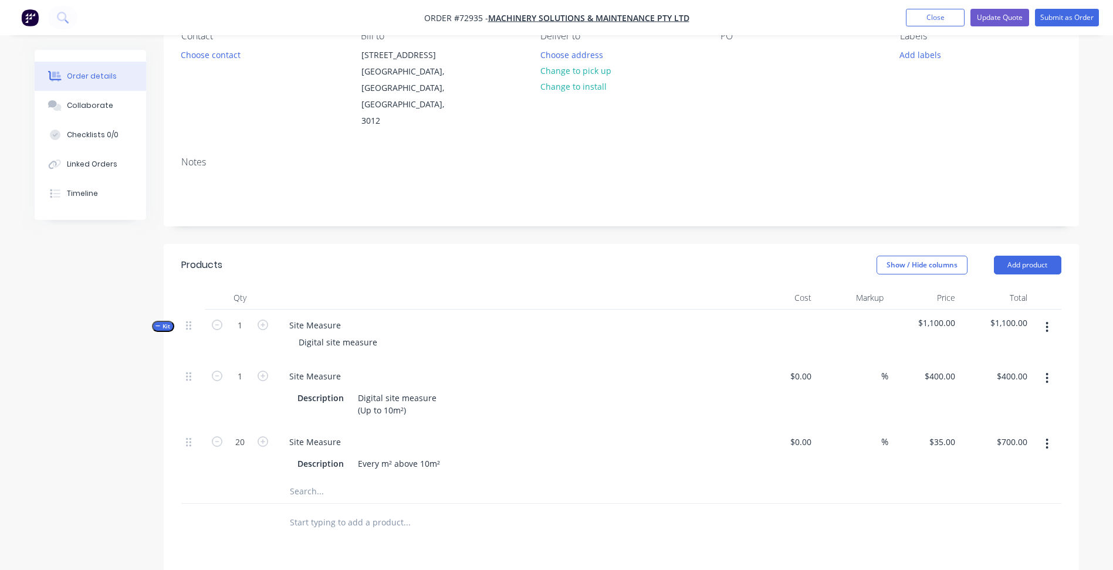
click at [160, 322] on span "Kit" at bounding box center [162, 326] width 15 height 9
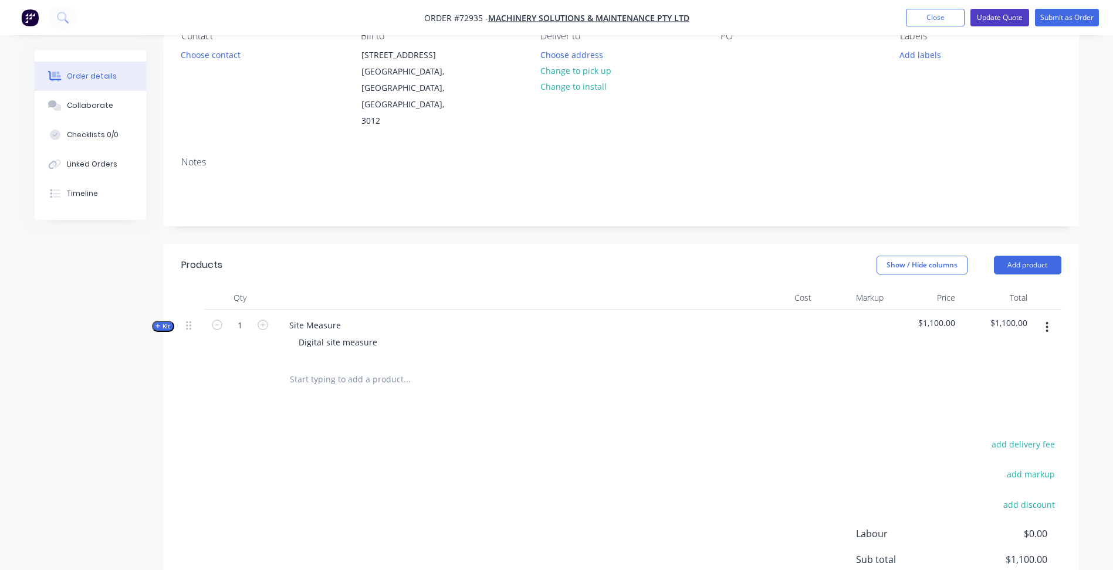
click at [990, 19] on button "Update Quote" at bounding box center [999, 18] width 59 height 18
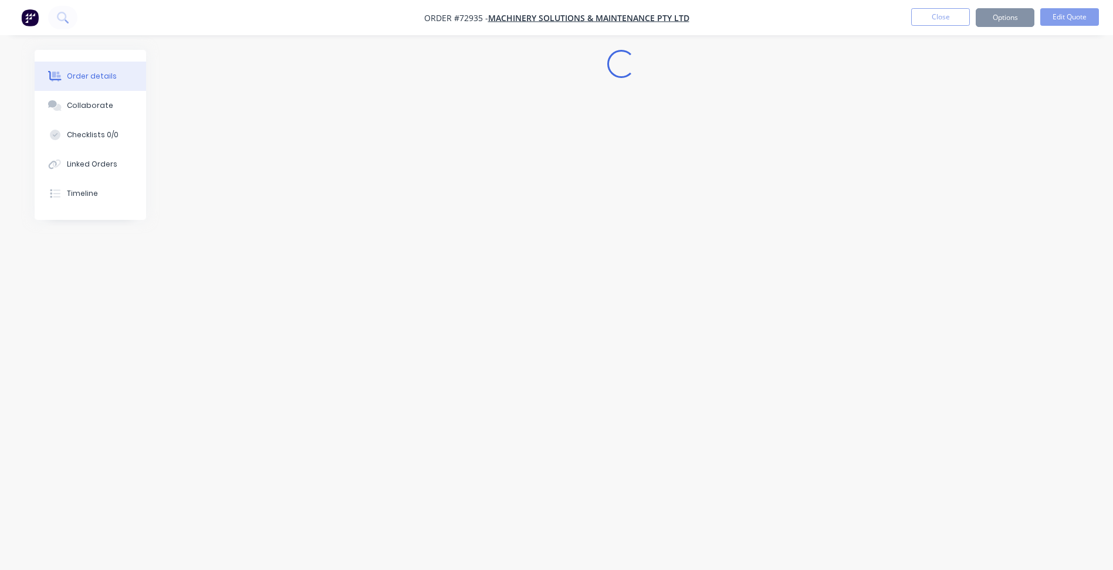
scroll to position [0, 0]
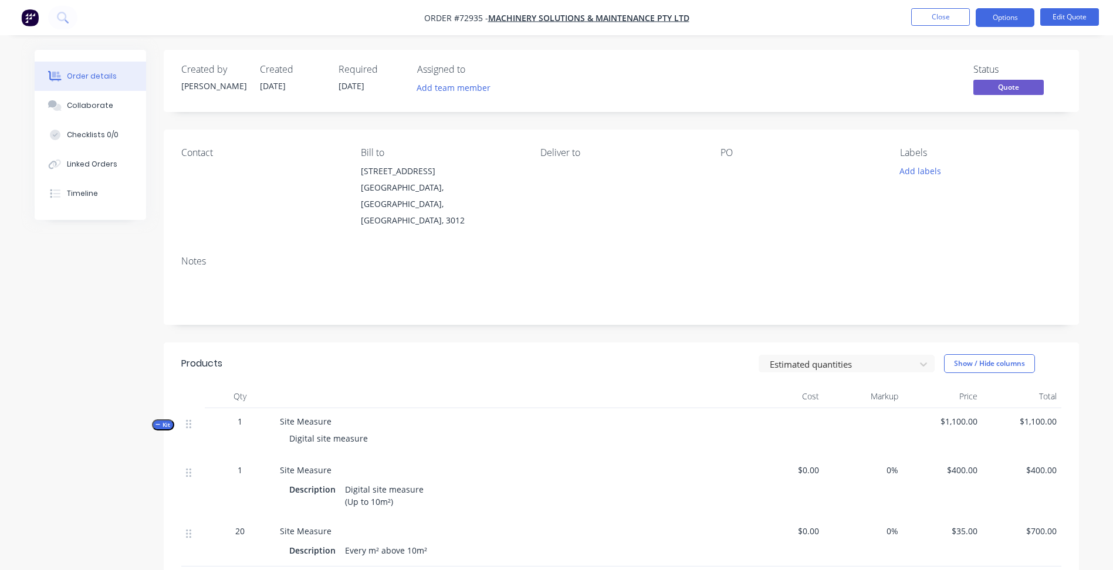
click at [162, 421] on span "Kit" at bounding box center [162, 425] width 15 height 9
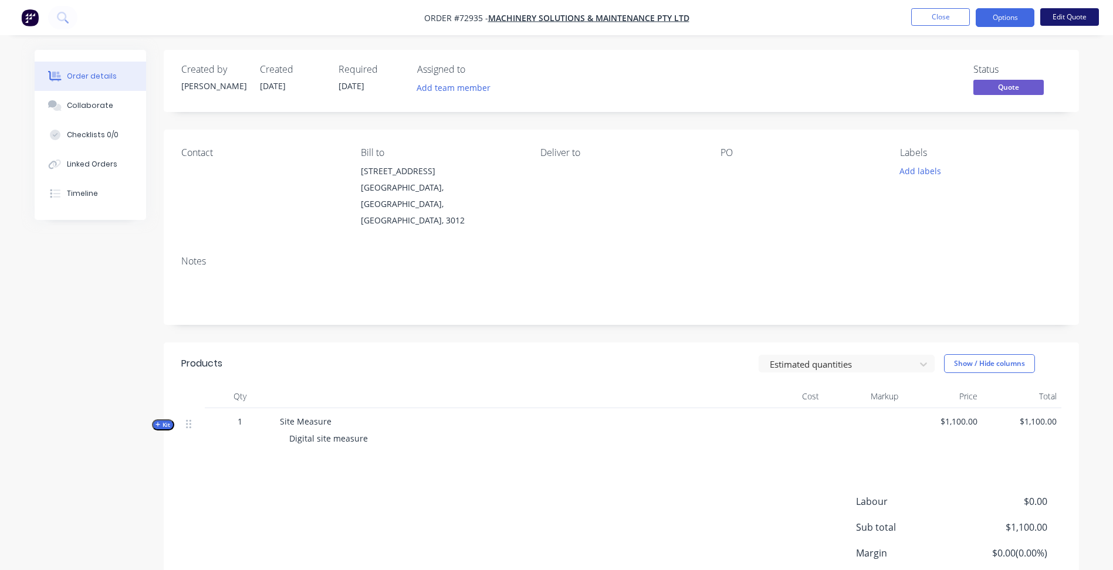
click at [1070, 24] on button "Edit Quote" at bounding box center [1069, 17] width 59 height 18
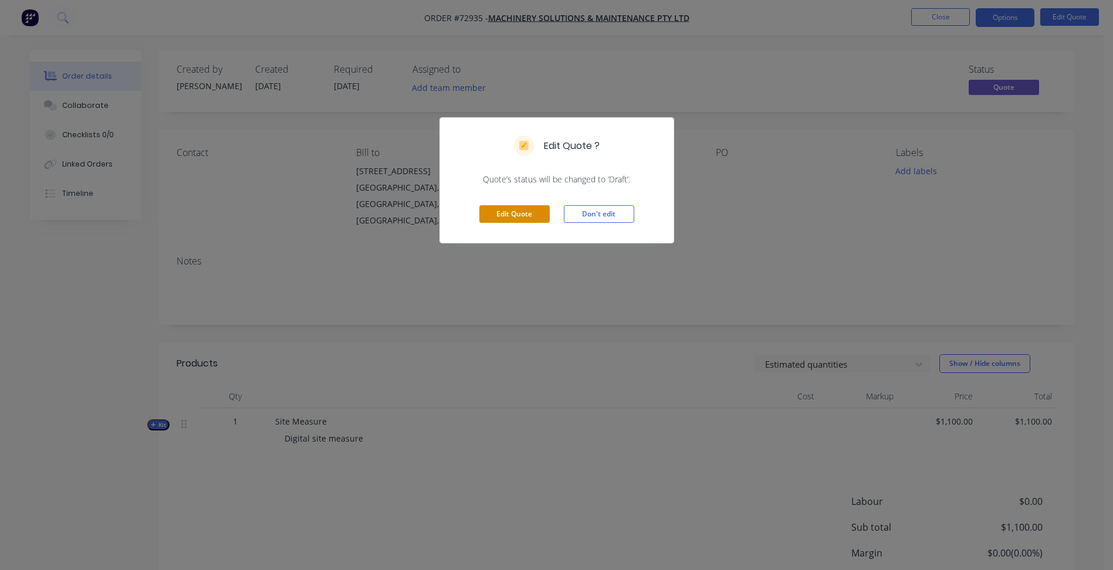
click at [533, 215] on button "Edit Quote" at bounding box center [514, 214] width 70 height 18
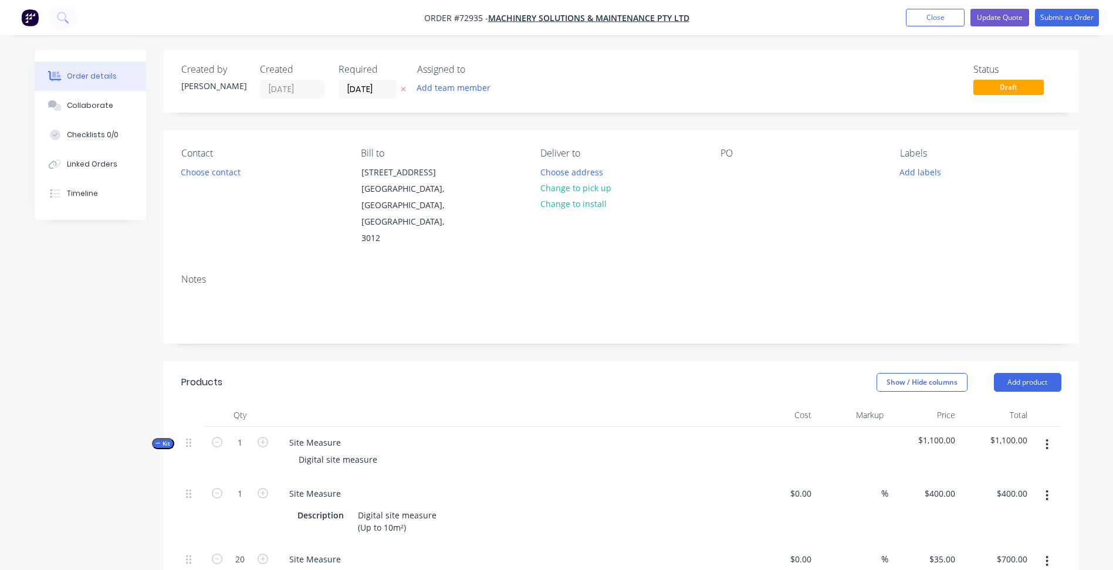
click at [1043, 434] on button "button" at bounding box center [1047, 444] width 28 height 21
click at [978, 537] on div "Delete" at bounding box center [1005, 545] width 90 height 17
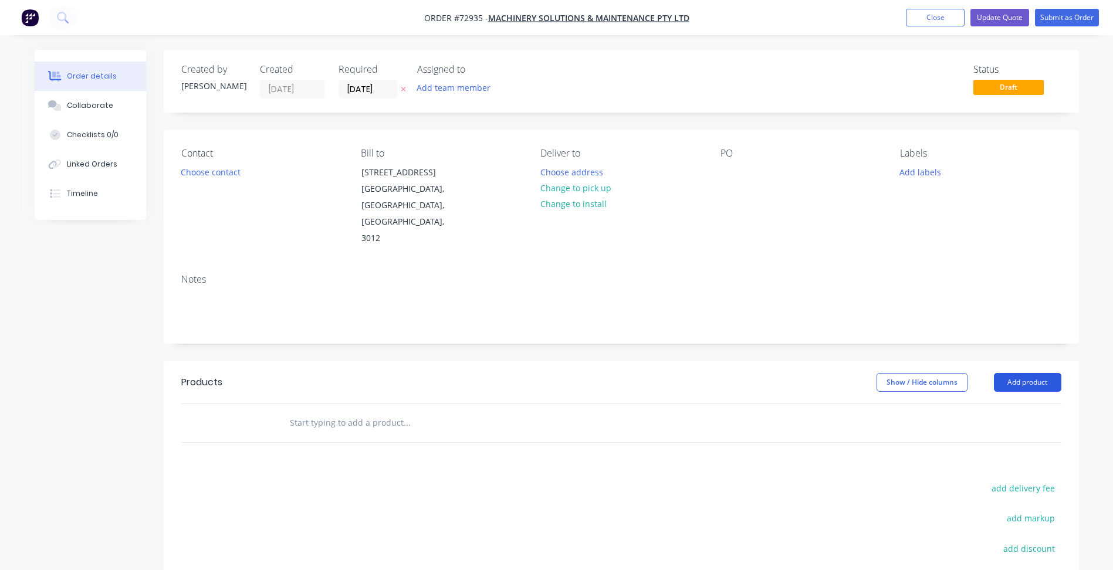
click at [1034, 373] on button "Add product" at bounding box center [1026, 382] width 67 height 19
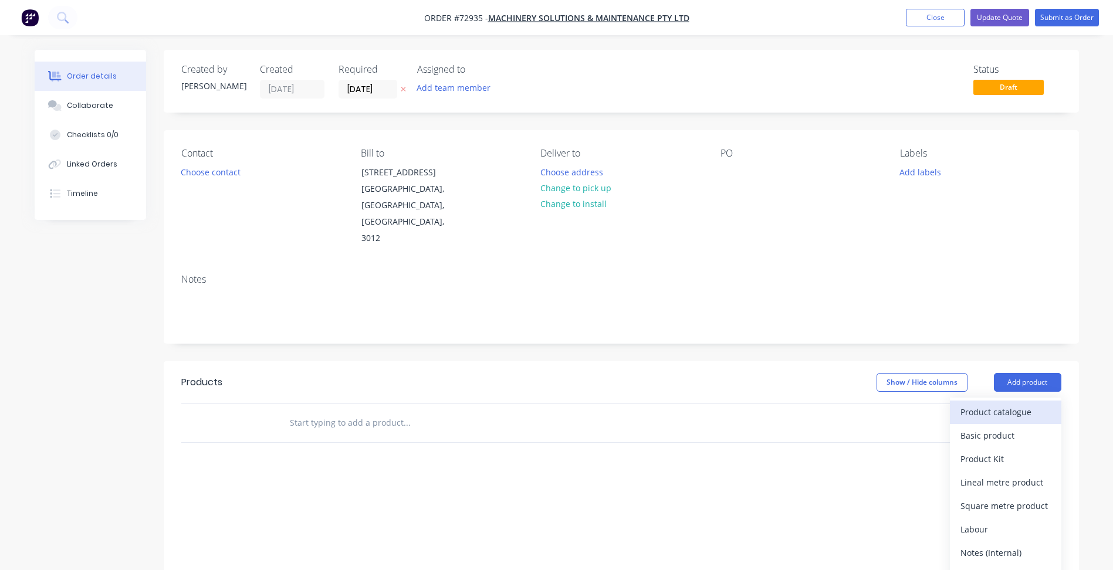
click at [998, 403] on div "Product catalogue" at bounding box center [1005, 411] width 90 height 17
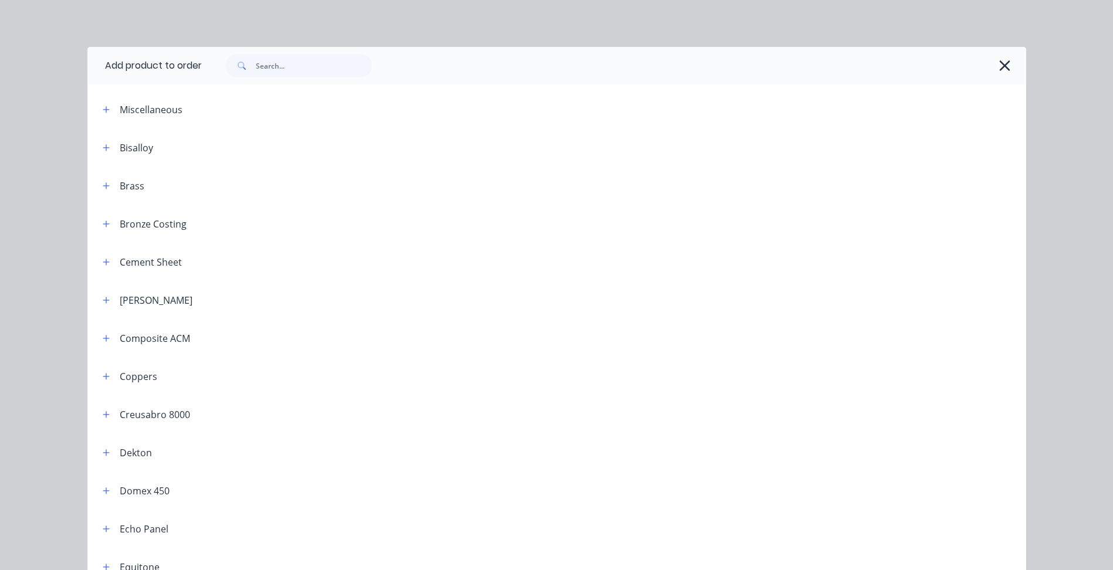
click at [109, 110] on div "Miscellaneous" at bounding box center [192, 109] width 199 height 15
click at [104, 111] on icon "button" at bounding box center [106, 110] width 7 height 8
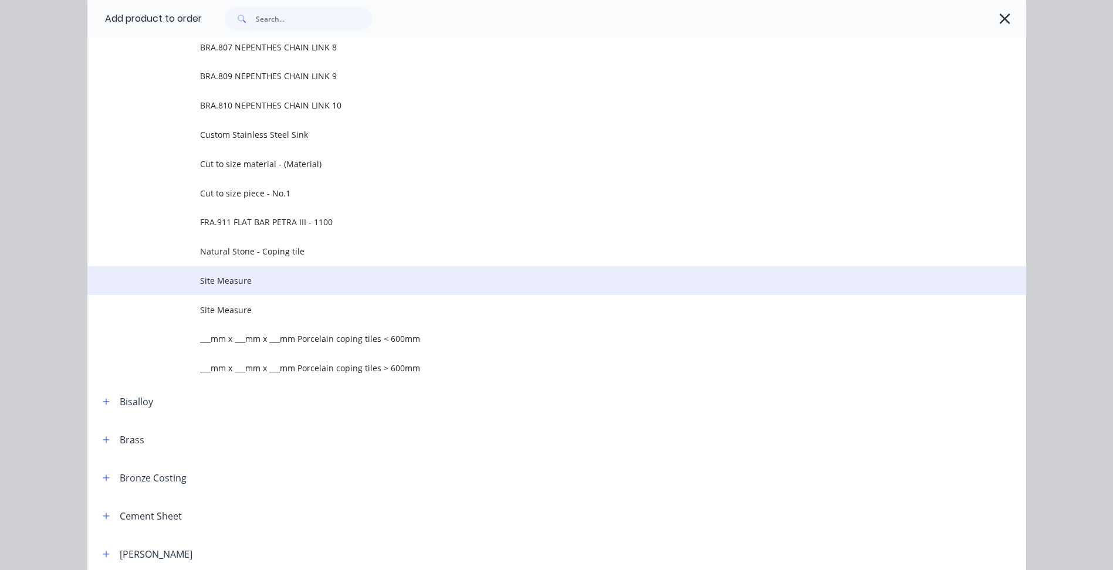
scroll to position [704, 0]
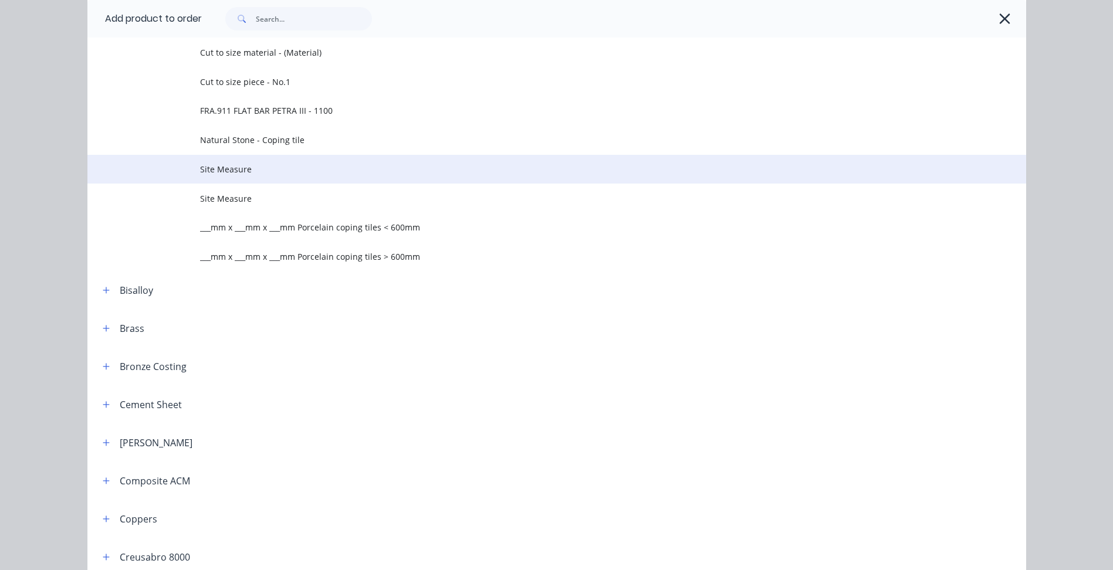
click at [237, 168] on span "Site Measure" at bounding box center [530, 169] width 660 height 12
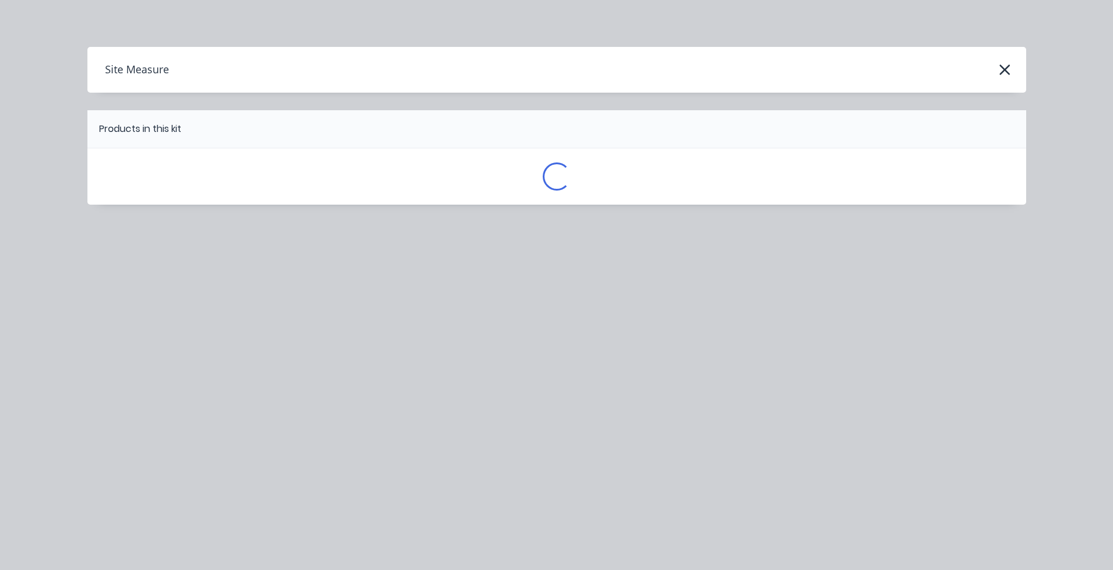
scroll to position [0, 0]
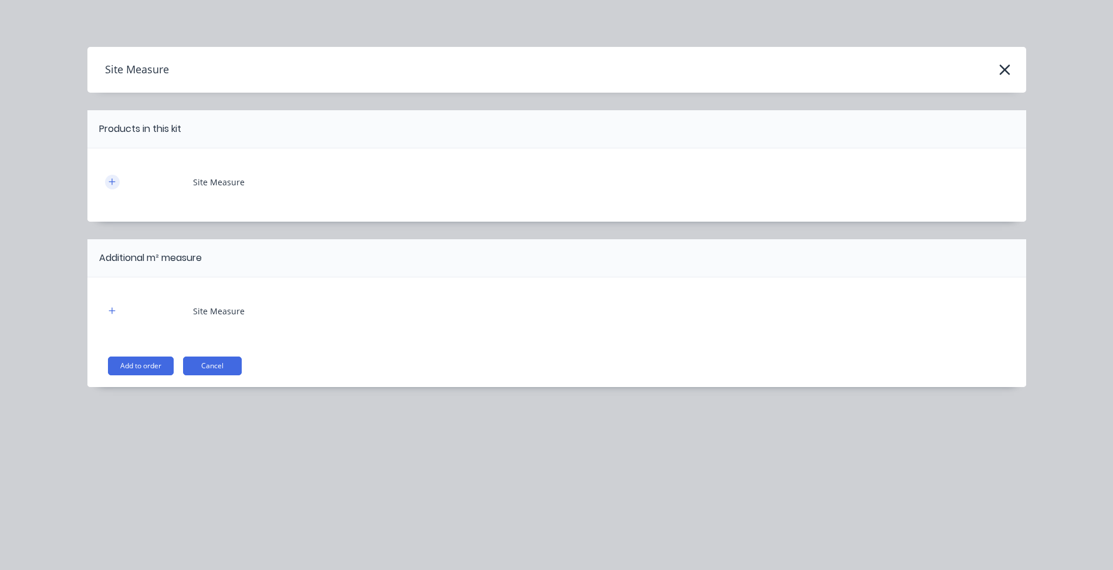
click at [110, 179] on icon "button" at bounding box center [111, 182] width 7 height 8
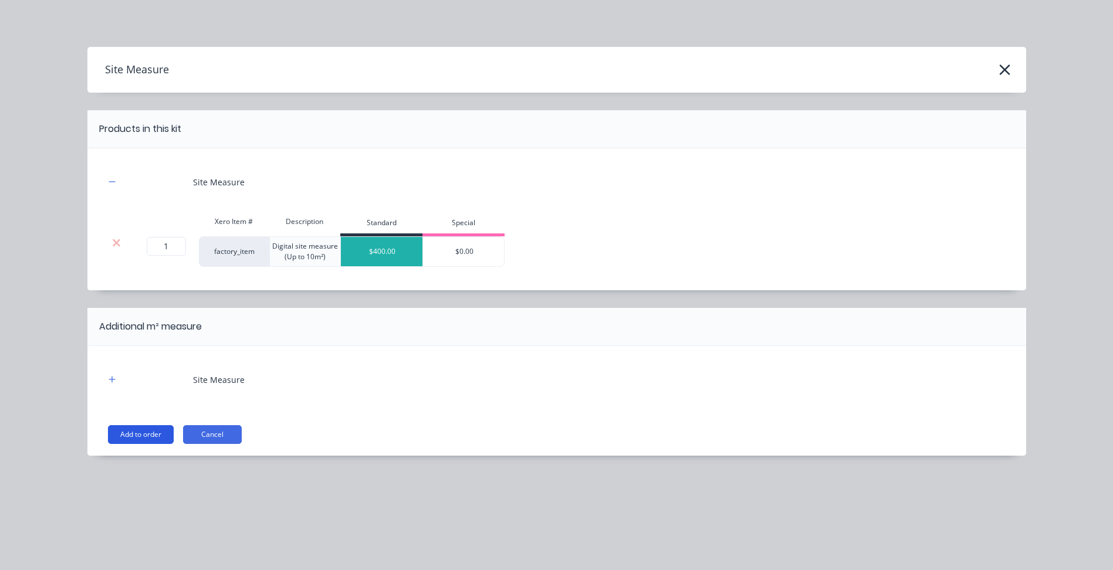
click at [138, 430] on button "Add to order" at bounding box center [141, 434] width 66 height 19
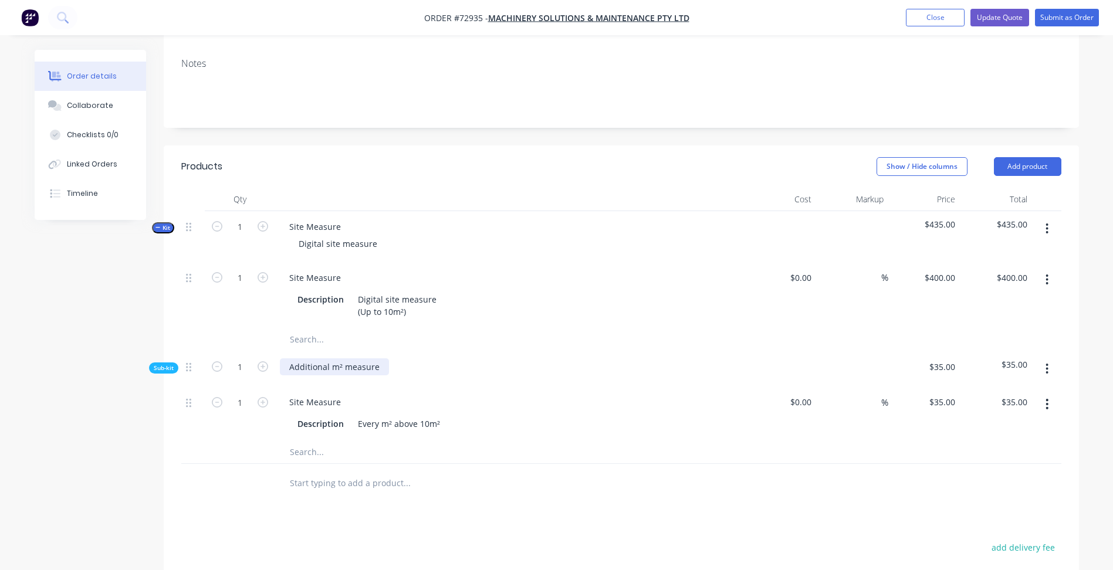
scroll to position [235, 0]
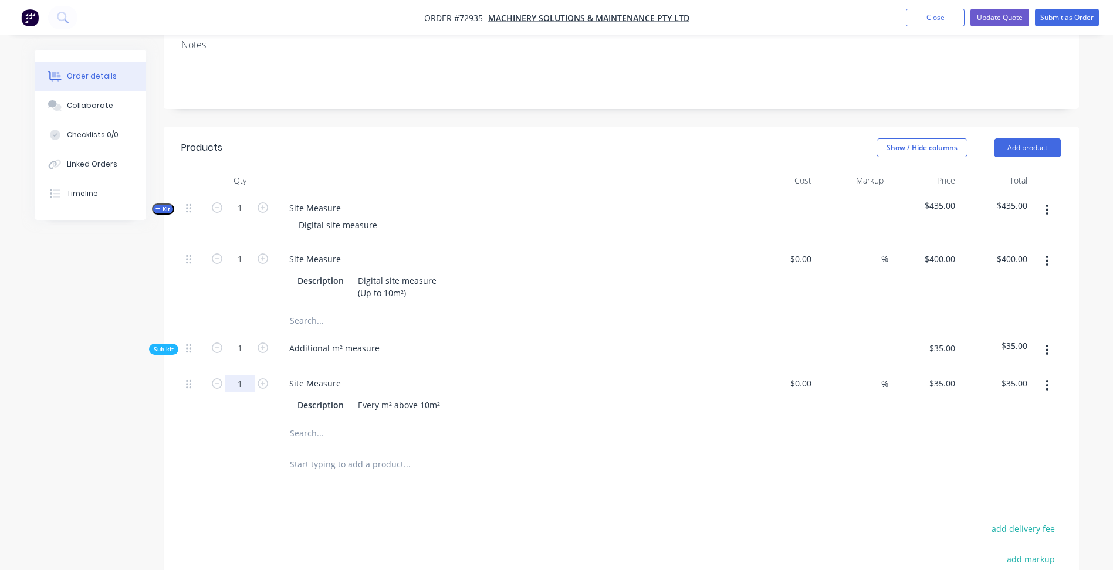
click at [240, 375] on input "1" at bounding box center [240, 384] width 30 height 18
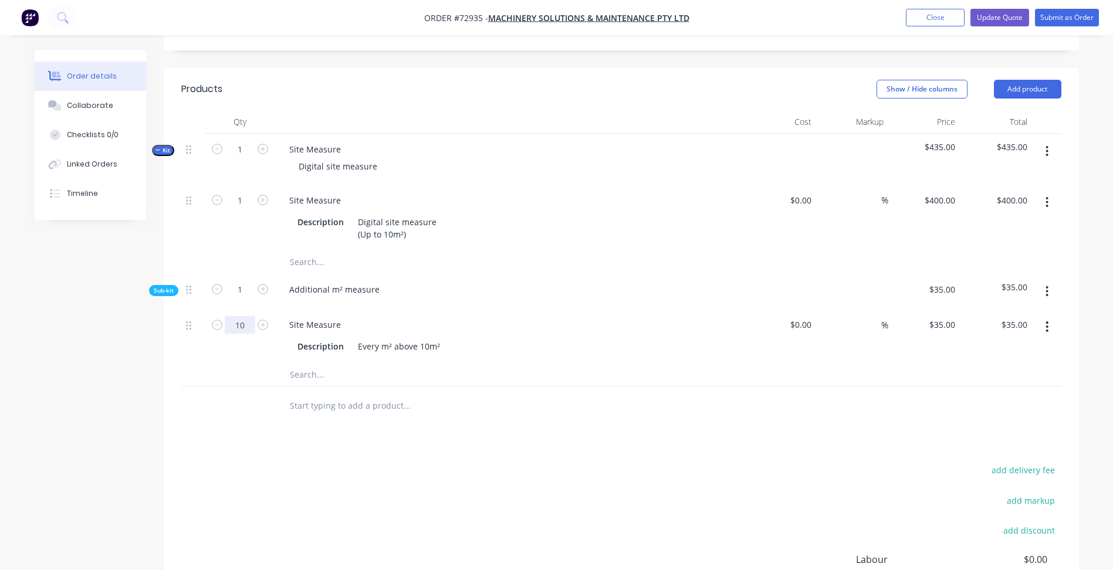
type input "10"
type input "$350.00"
click at [466, 462] on div "add delivery fee add markup add discount Labour $0.00 Sub total $435.00 Margin …" at bounding box center [621, 575] width 880 height 226
click at [1043, 141] on button "button" at bounding box center [1047, 151] width 28 height 21
click at [999, 244] on div "Delete" at bounding box center [1005, 252] width 90 height 17
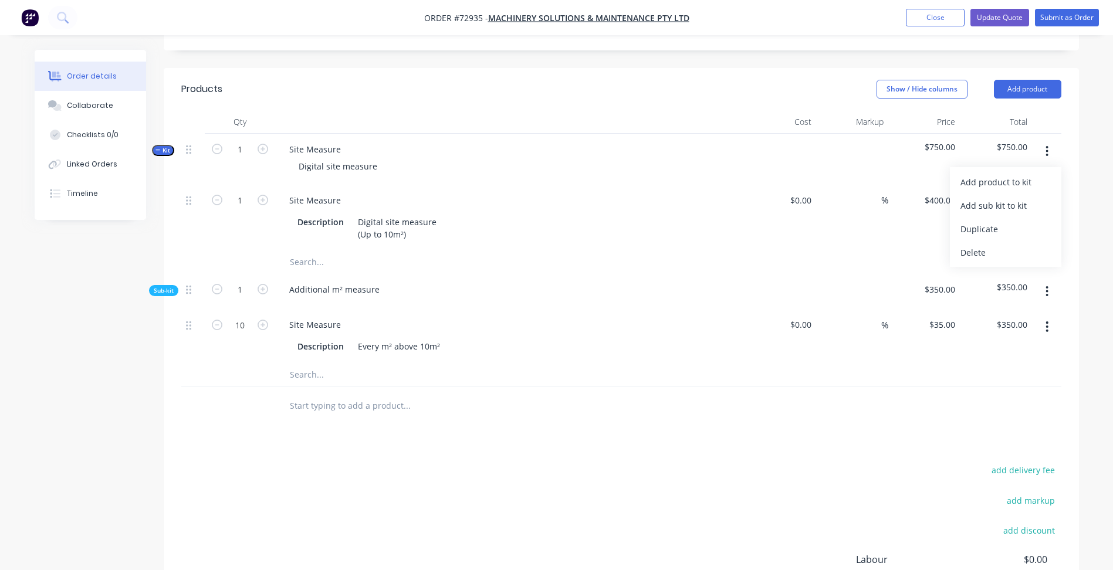
scroll to position [139, 0]
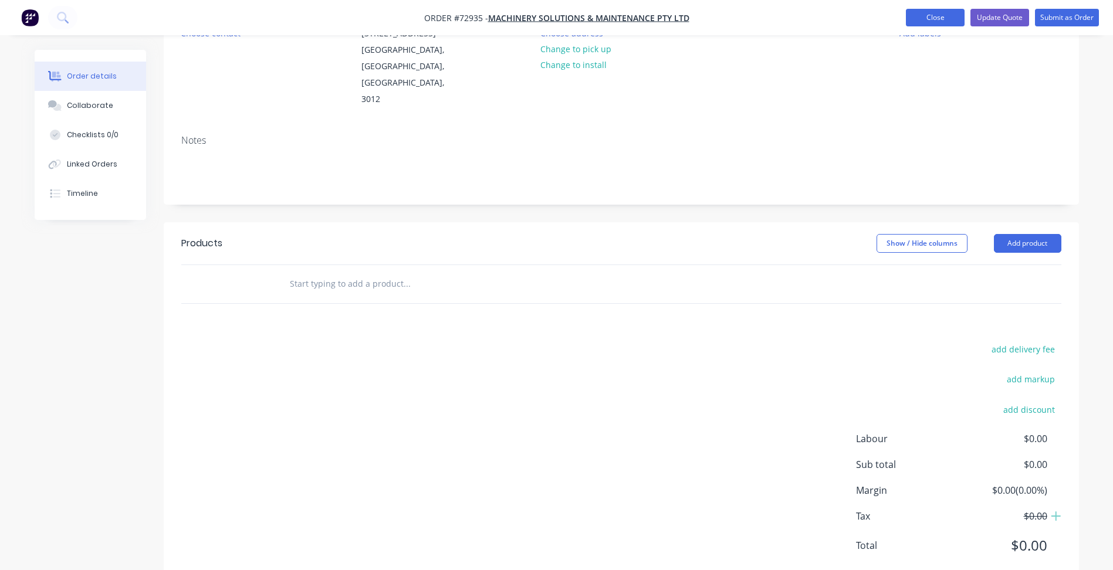
click at [942, 20] on button "Close" at bounding box center [935, 18] width 59 height 18
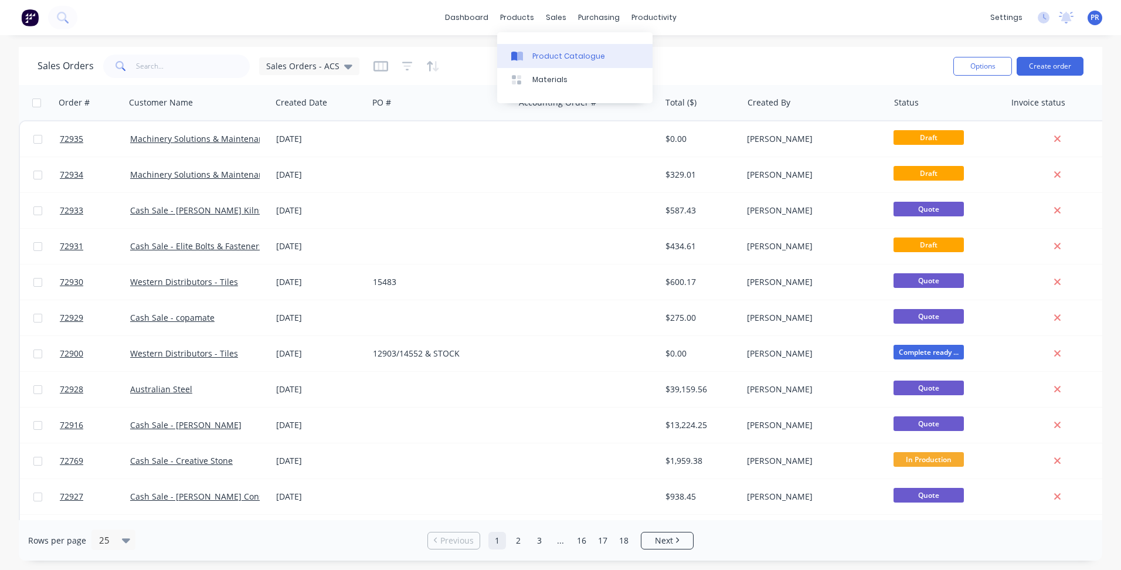
click at [557, 53] on div "Product Catalogue" at bounding box center [569, 56] width 73 height 11
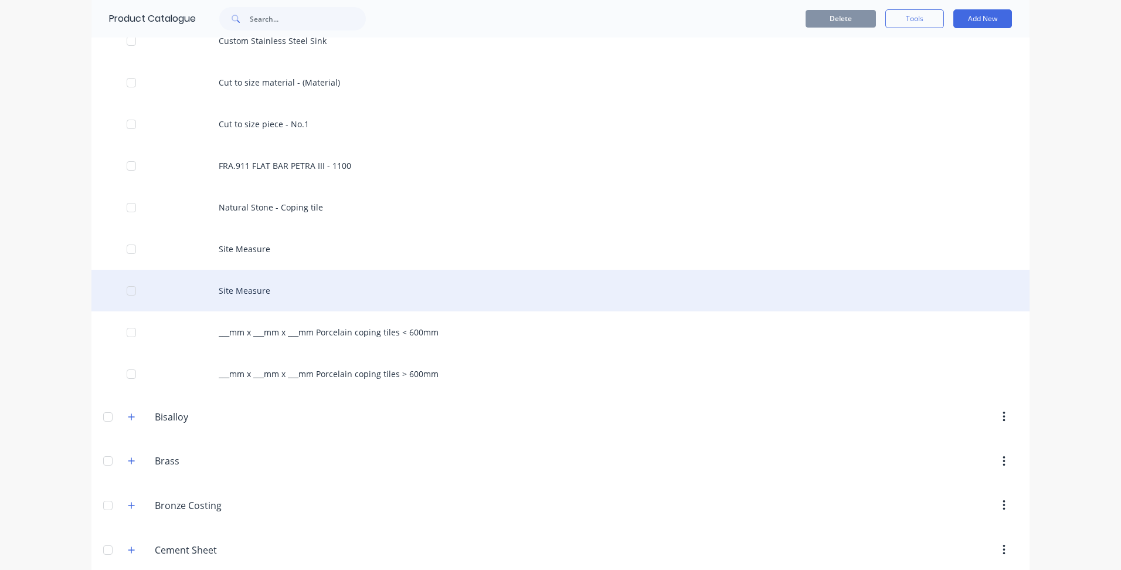
scroll to position [938, 0]
click at [238, 286] on div "Site Measure" at bounding box center [560, 288] width 938 height 42
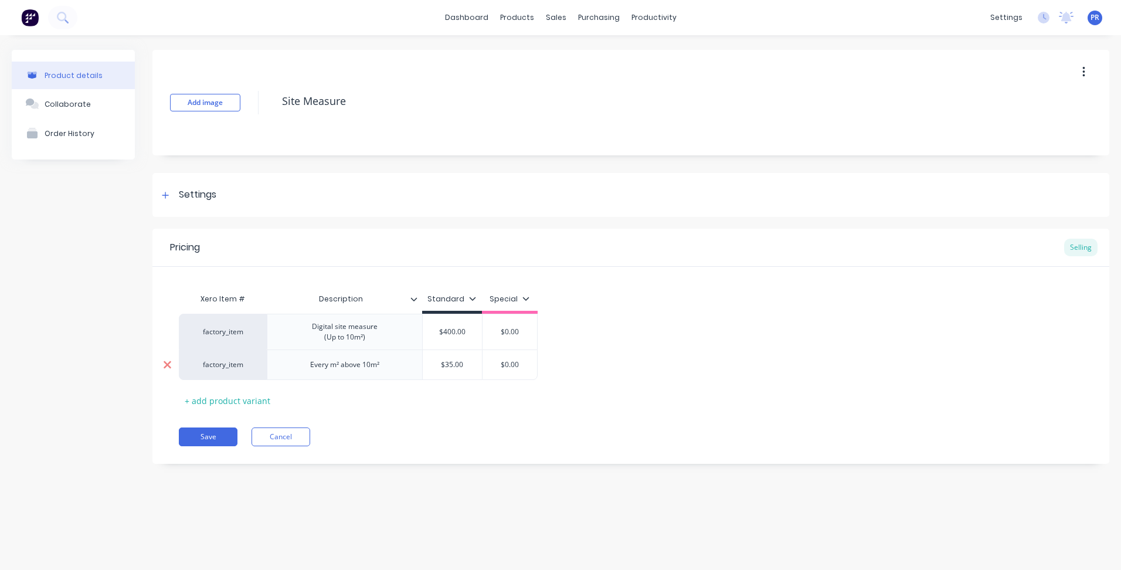
click at [167, 366] on icon at bounding box center [167, 365] width 9 height 12
type textarea "x"
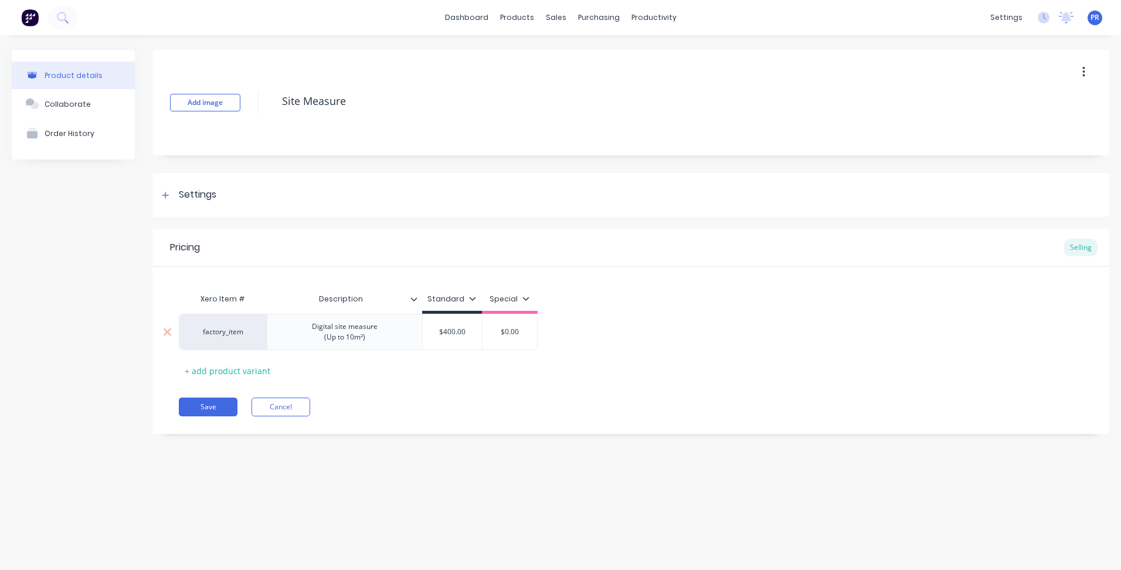
click at [352, 332] on div "Digital site measure (Up to 10m²)" at bounding box center [345, 332] width 84 height 26
click at [367, 337] on div "Digital site measure (Up to 10m²)" at bounding box center [345, 332] width 84 height 26
click at [447, 317] on div "$400.00" at bounding box center [452, 328] width 59 height 29
type textarea "x"
type input "$400.00"
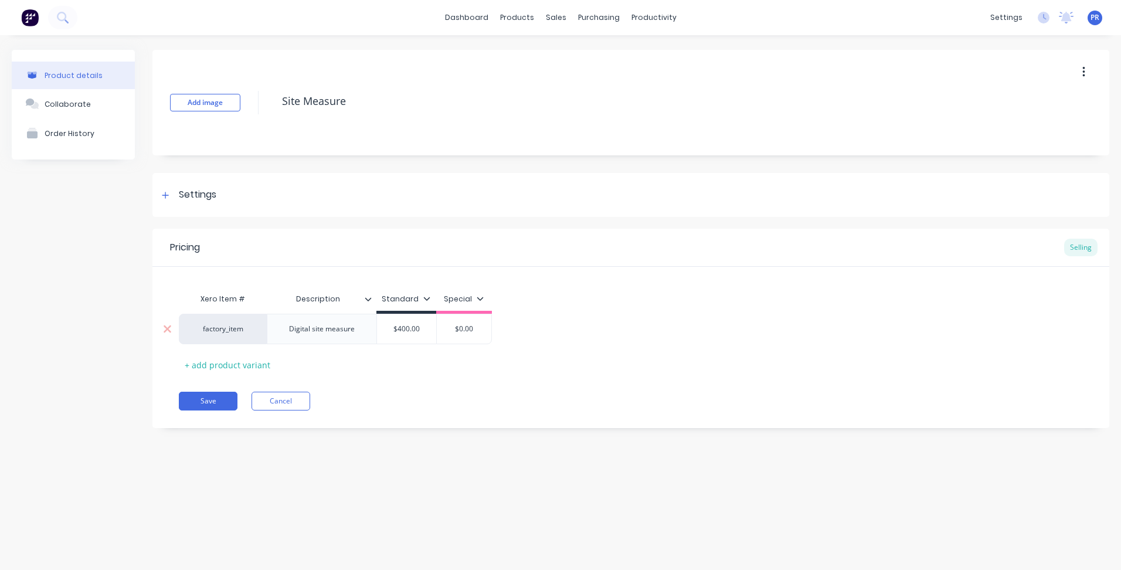
drag, startPoint x: 419, startPoint y: 327, endPoint x: 399, endPoint y: 333, distance: 21.5
click at [399, 333] on input "$400.00" at bounding box center [406, 329] width 59 height 11
type textarea "x"
type input "$0"
click at [212, 403] on button "Save" at bounding box center [208, 401] width 59 height 19
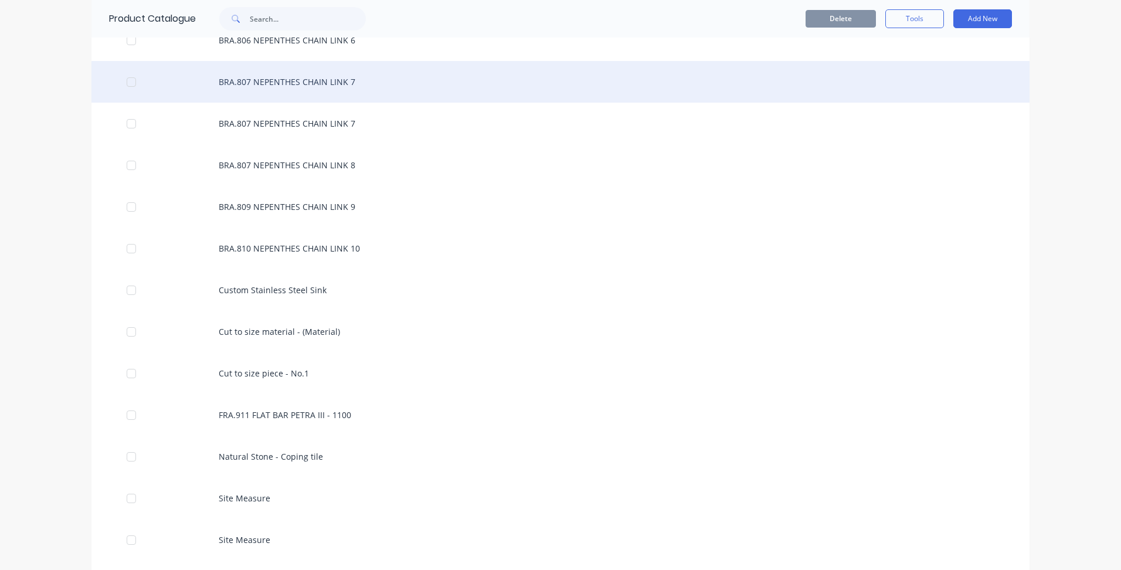
scroll to position [762, 0]
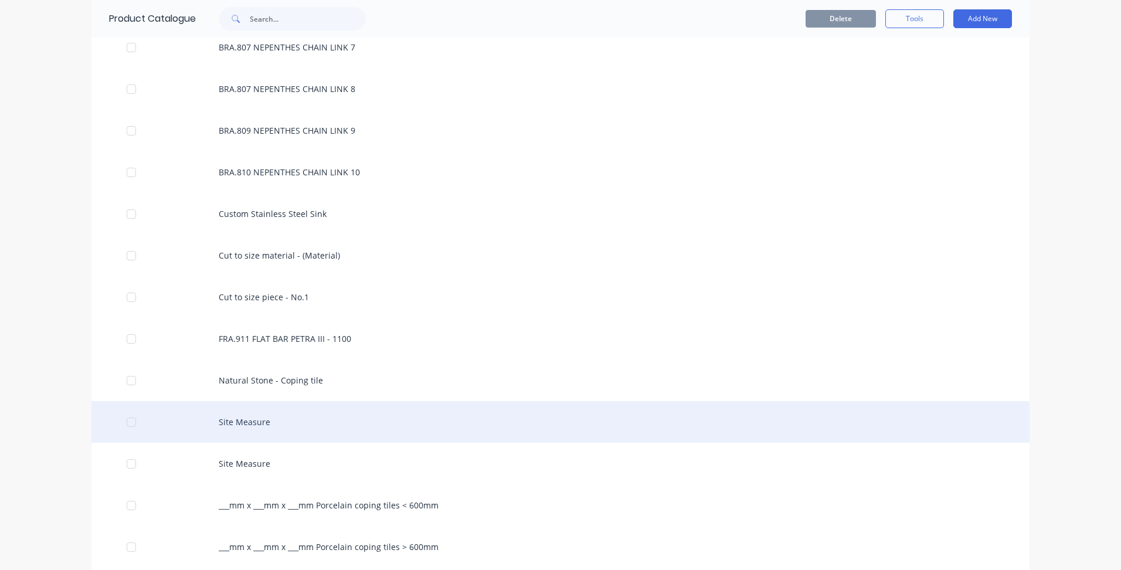
click at [240, 420] on div "Site Measure" at bounding box center [560, 422] width 938 height 42
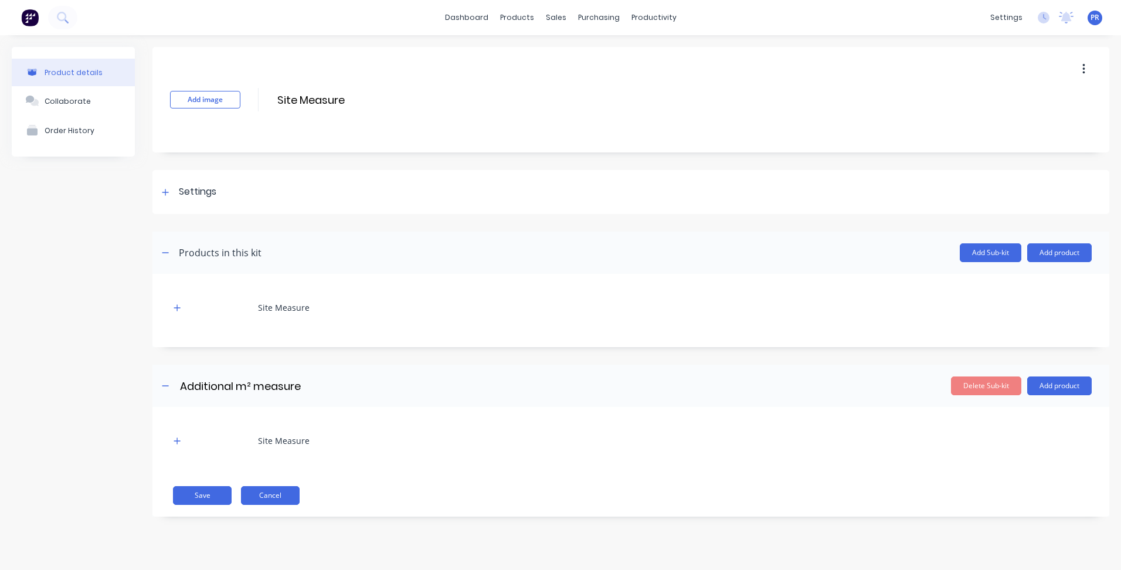
click at [265, 490] on button "Cancel" at bounding box center [270, 495] width 59 height 19
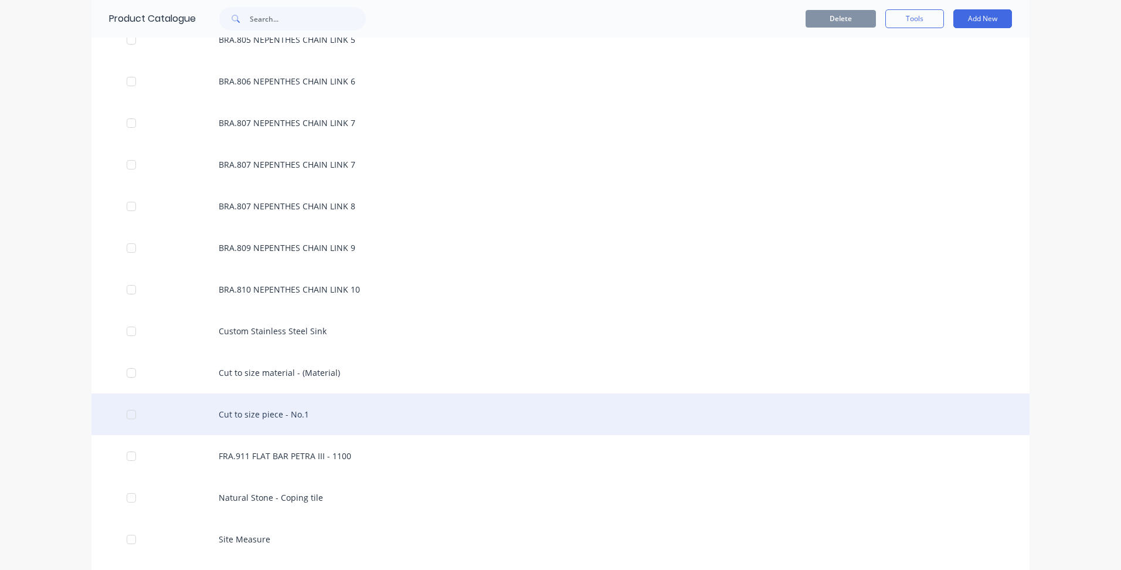
scroll to position [880, 0]
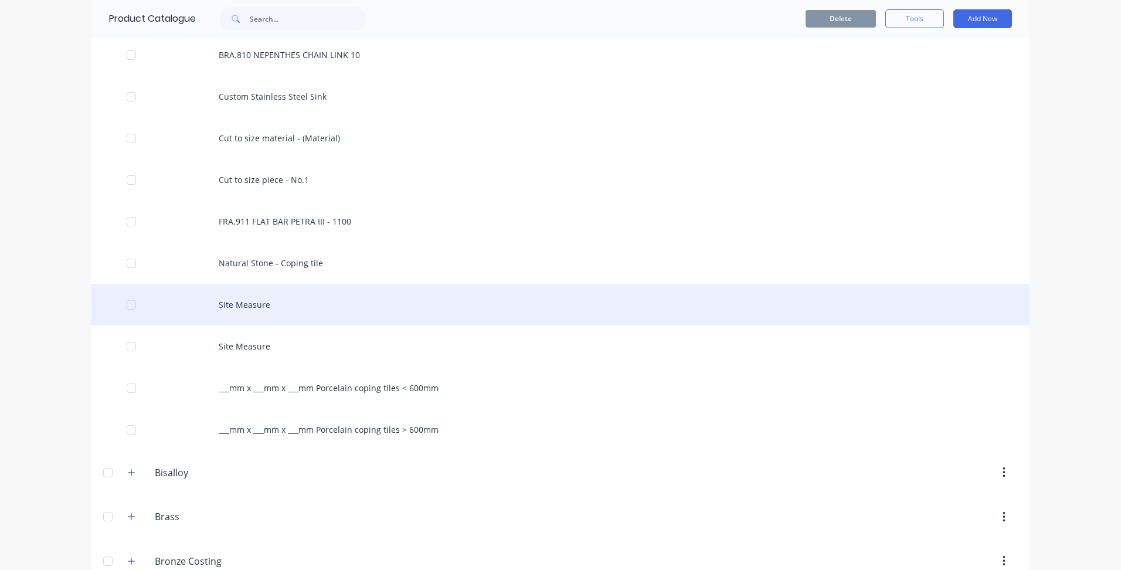
click at [126, 306] on div at bounding box center [131, 304] width 23 height 23
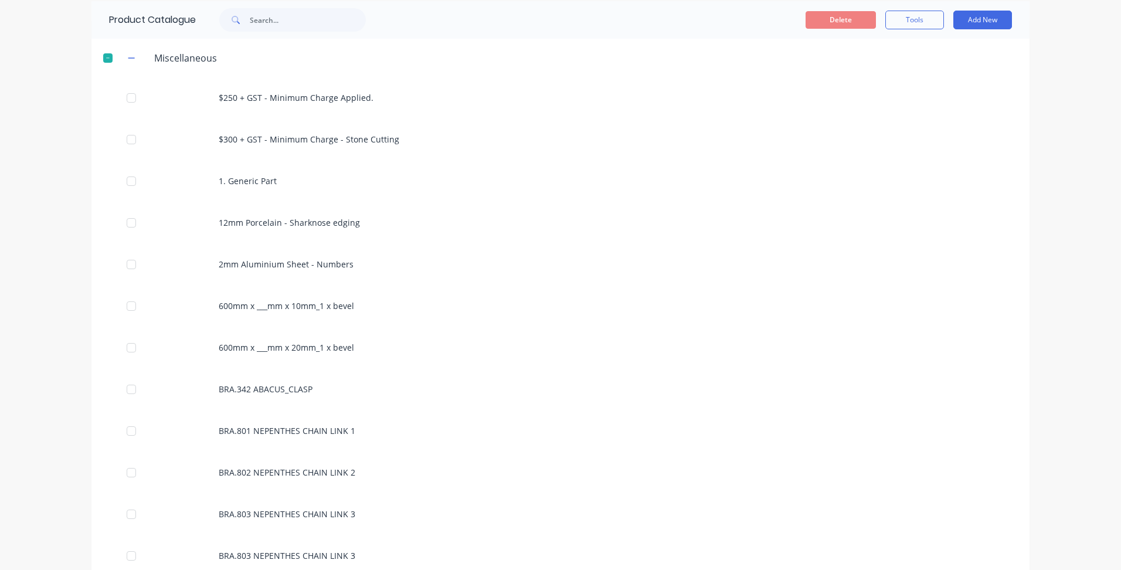
scroll to position [0, 0]
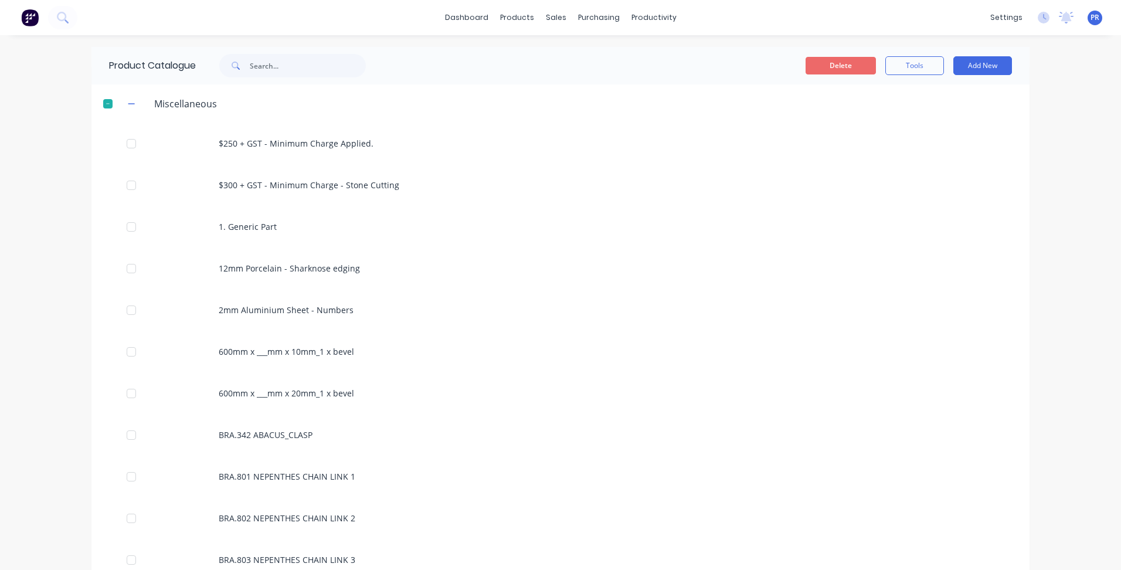
click at [827, 65] on button "Delete" at bounding box center [841, 66] width 70 height 18
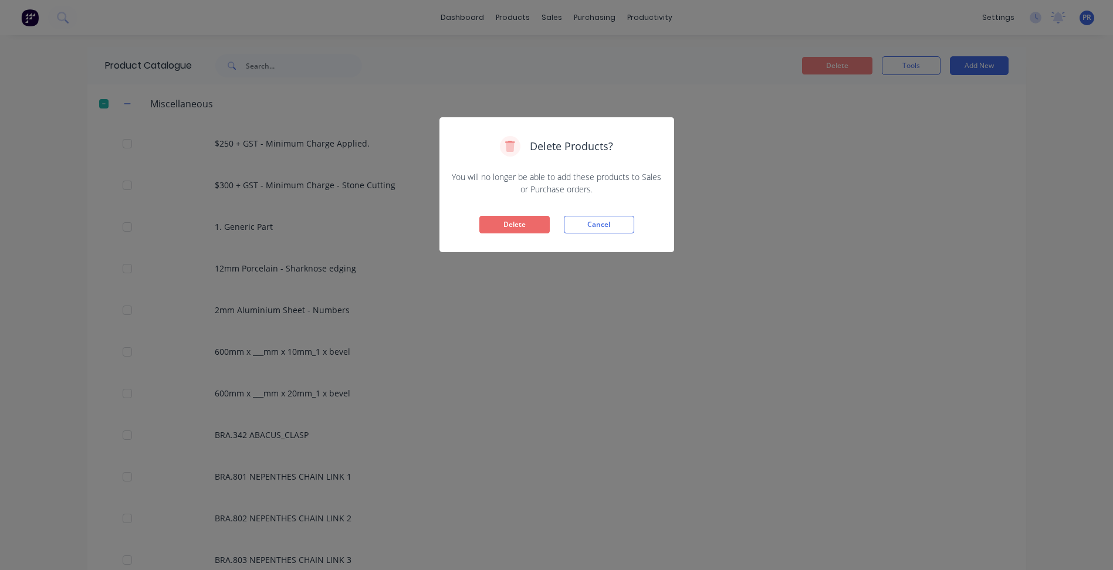
click at [512, 228] on button "Delete" at bounding box center [514, 225] width 70 height 18
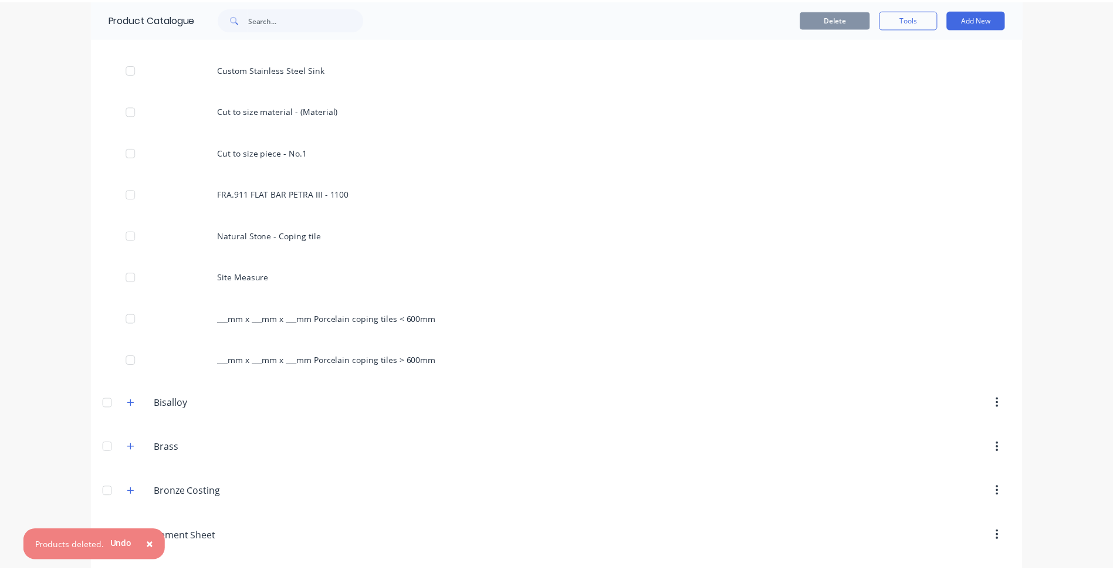
scroll to position [1056, 0]
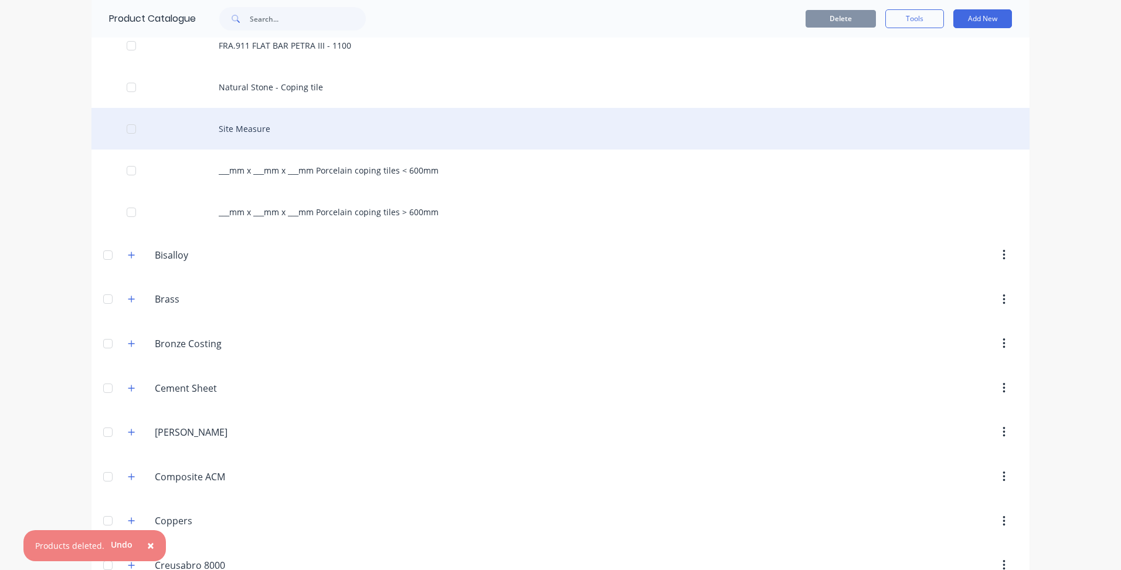
click at [240, 130] on div "Site Measure" at bounding box center [560, 129] width 938 height 42
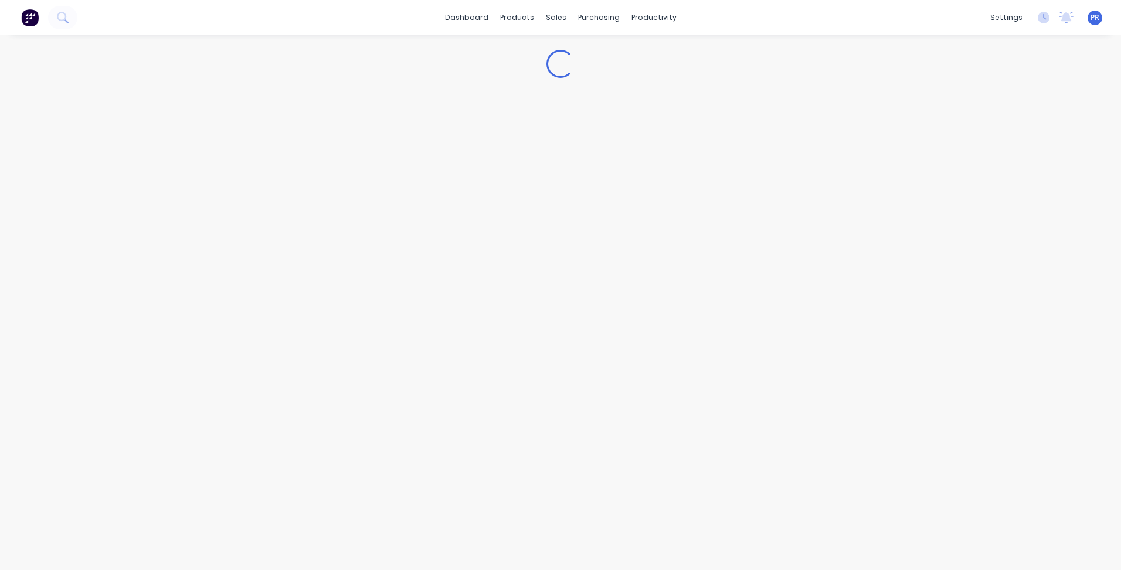
type textarea "x"
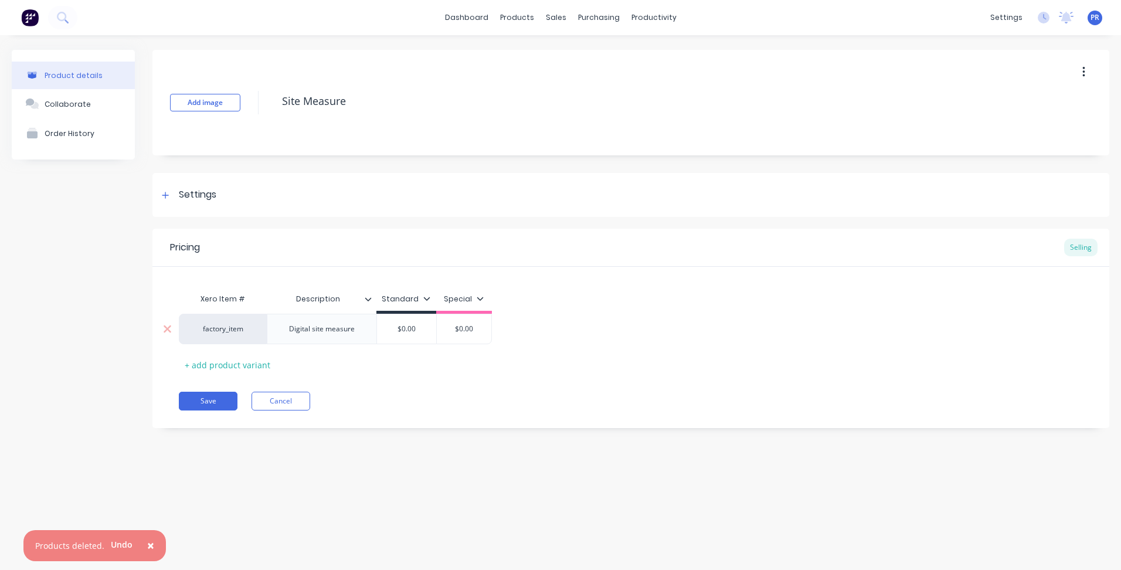
click at [357, 333] on div "Digital site measure" at bounding box center [322, 328] width 84 height 15
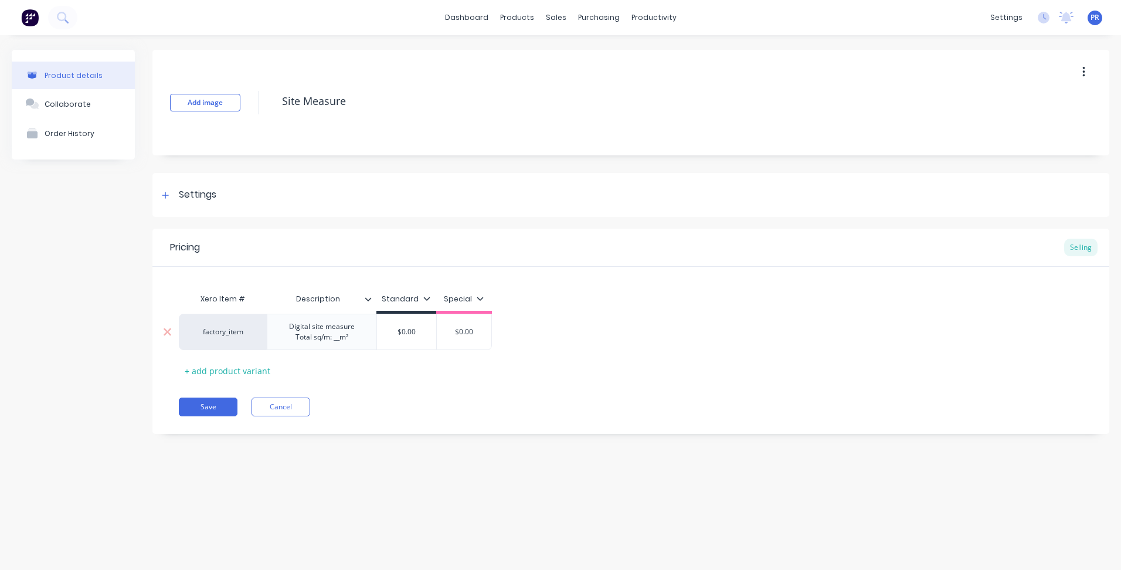
type textarea "x"
type input "$0.00"
click at [411, 334] on div "factory_item Digital site measure Total sq/m: __m² $0.00 $0.00 $0.00" at bounding box center [366, 332] width 374 height 36
click at [369, 335] on div "Digital site measure Total sq/m: __m²" at bounding box center [352, 332] width 84 height 26
click at [367, 338] on div "Digital site measure Total sq/m: __m²" at bounding box center [352, 332] width 84 height 26
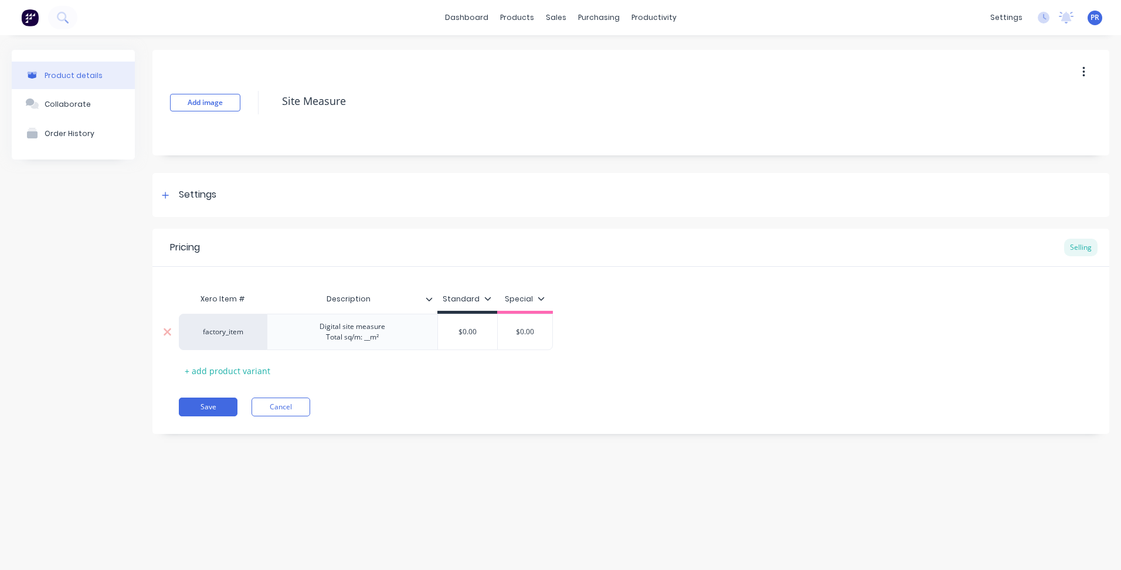
click at [470, 323] on div "$0.00" at bounding box center [467, 331] width 59 height 29
drag, startPoint x: 480, startPoint y: 331, endPoint x: 466, endPoint y: 337, distance: 15.5
click at [455, 331] on input "$0.00" at bounding box center [467, 332] width 59 height 11
drag, startPoint x: 484, startPoint y: 390, endPoint x: 322, endPoint y: 421, distance: 165.4
click at [484, 390] on div "Pricing Selling Xero Item # Description Standard Special factory_item Digital s…" at bounding box center [630, 331] width 957 height 205
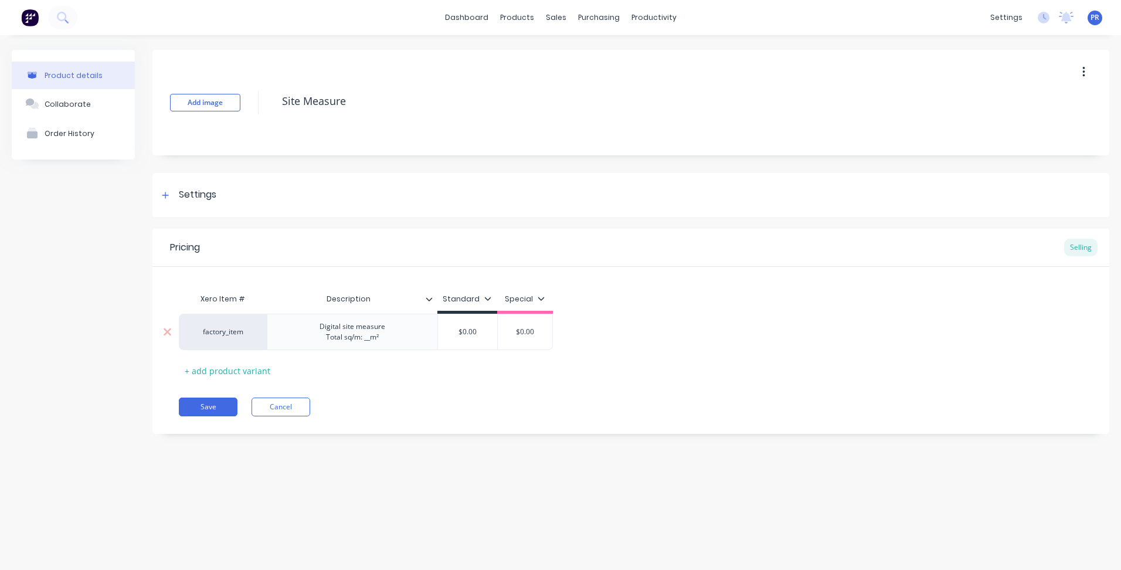
click at [390, 328] on div "Digital site measure Total sq/m: __m²" at bounding box center [352, 332] width 84 height 26
click at [220, 405] on button "Save" at bounding box center [208, 407] width 59 height 19
type textarea "x"
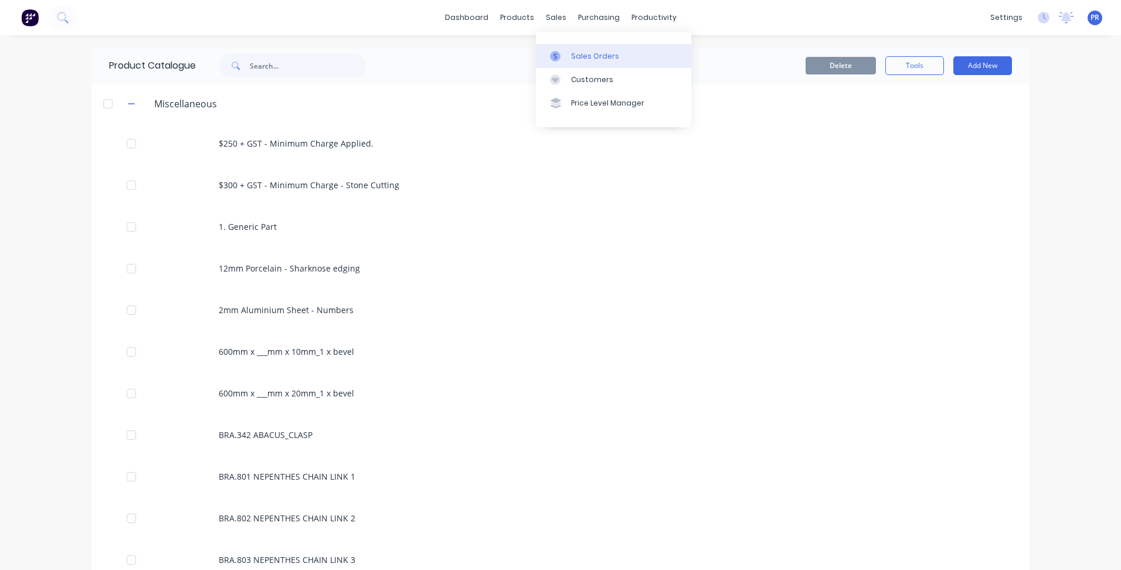
click at [592, 48] on link "Sales Orders" at bounding box center [613, 55] width 155 height 23
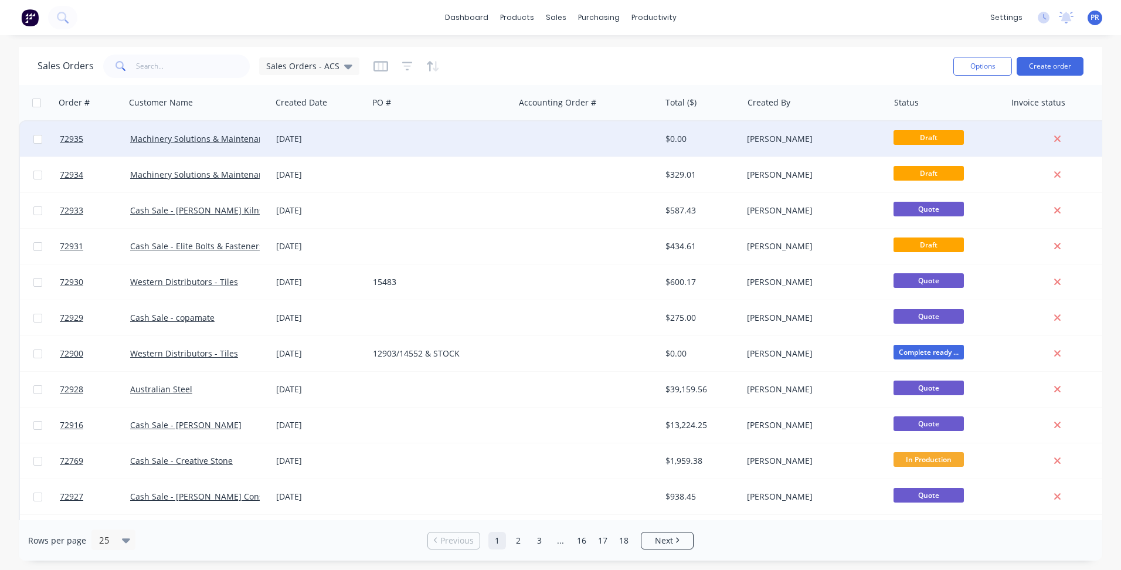
click at [847, 128] on div "[PERSON_NAME]" at bounding box center [815, 138] width 146 height 35
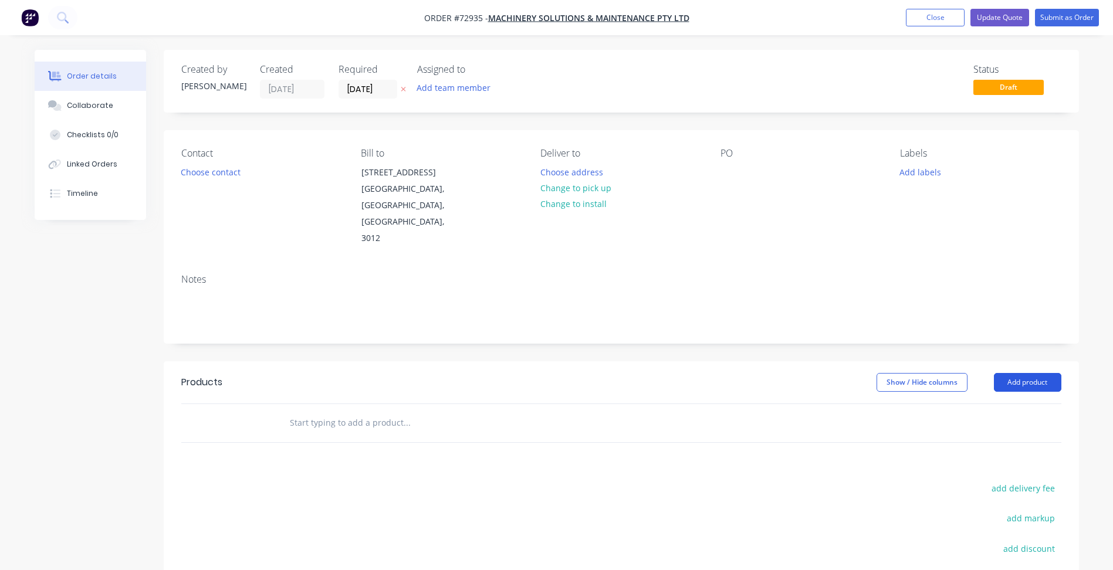
click at [1026, 373] on button "Add product" at bounding box center [1026, 382] width 67 height 19
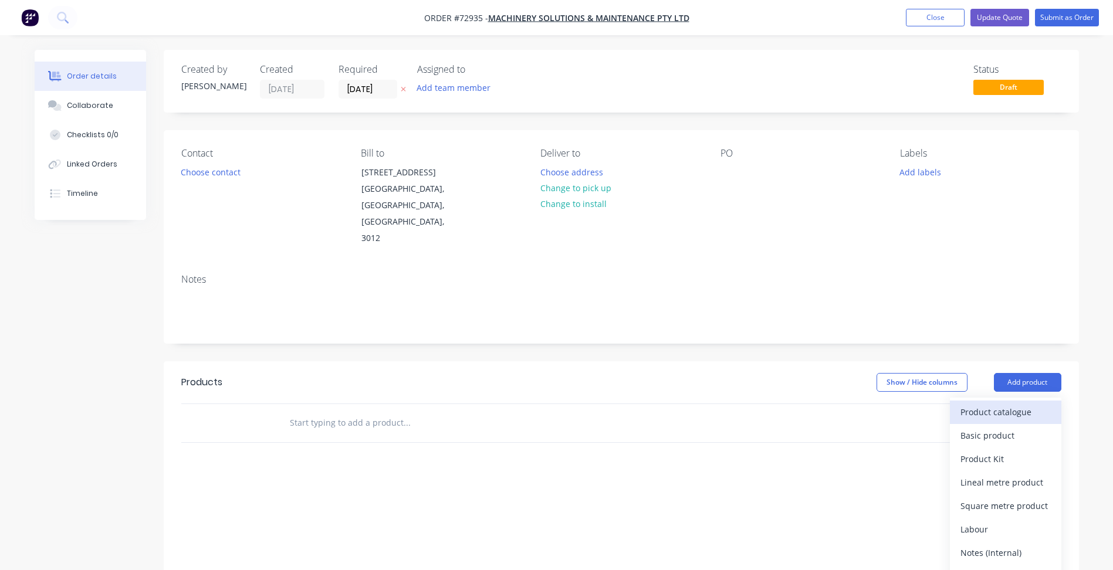
click at [997, 403] on div "Product catalogue" at bounding box center [1005, 411] width 90 height 17
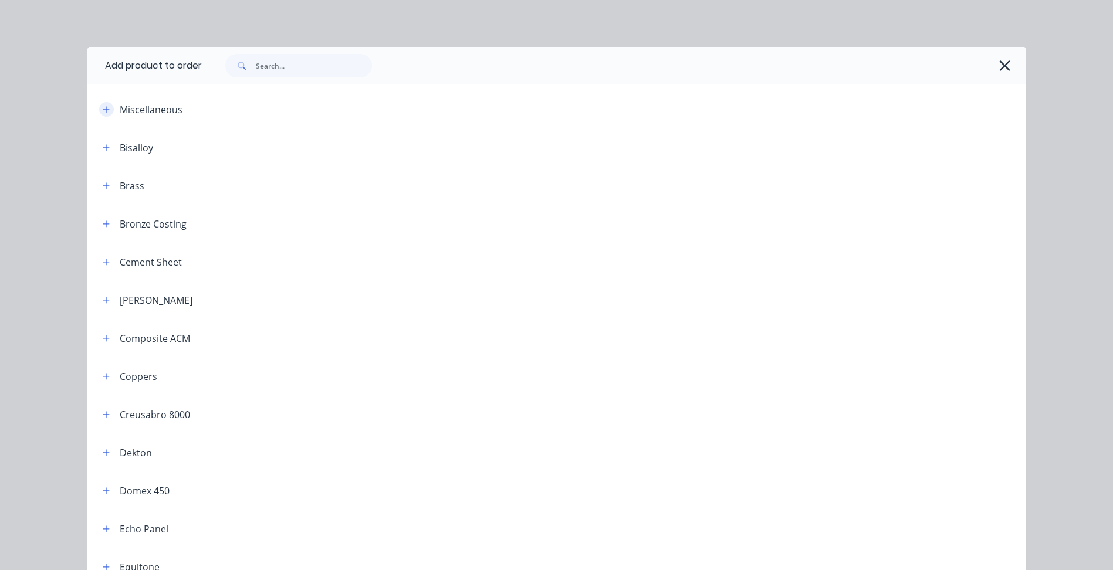
click at [104, 106] on button "button" at bounding box center [106, 109] width 15 height 15
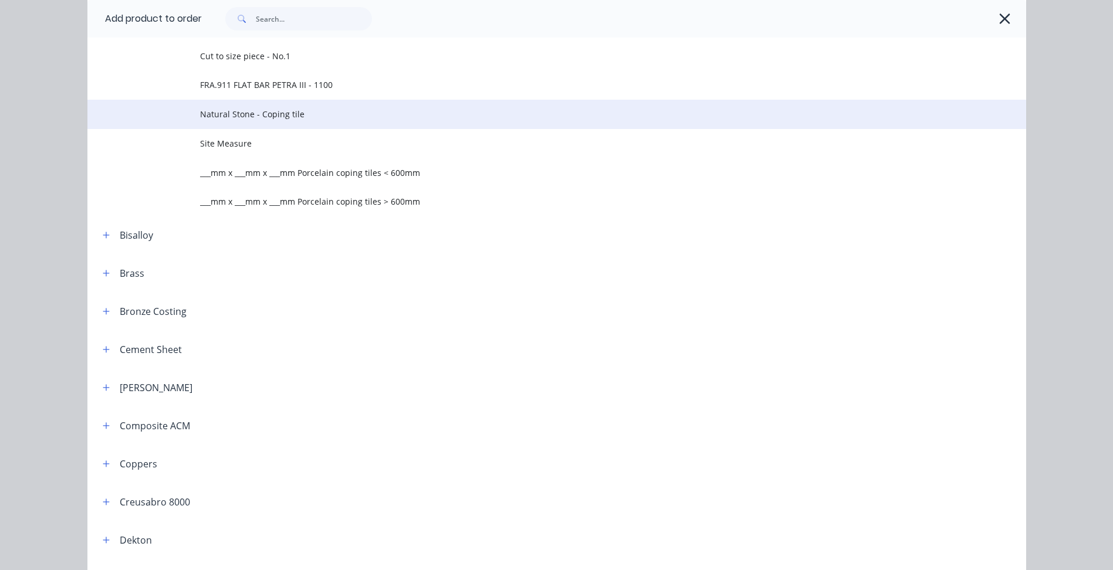
scroll to position [645, 0]
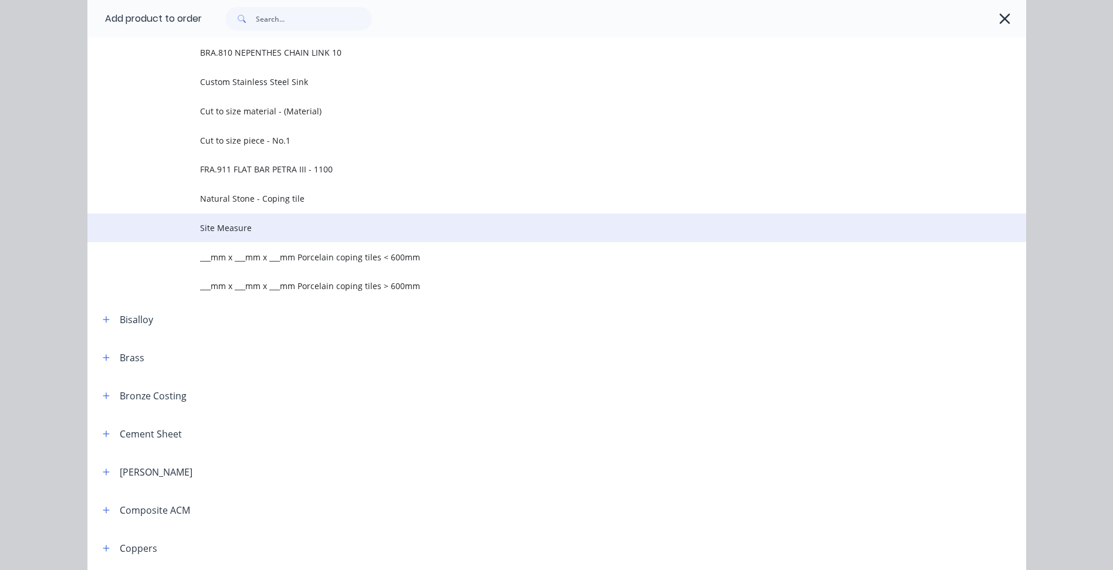
click at [246, 233] on span "Site Measure" at bounding box center [530, 228] width 660 height 12
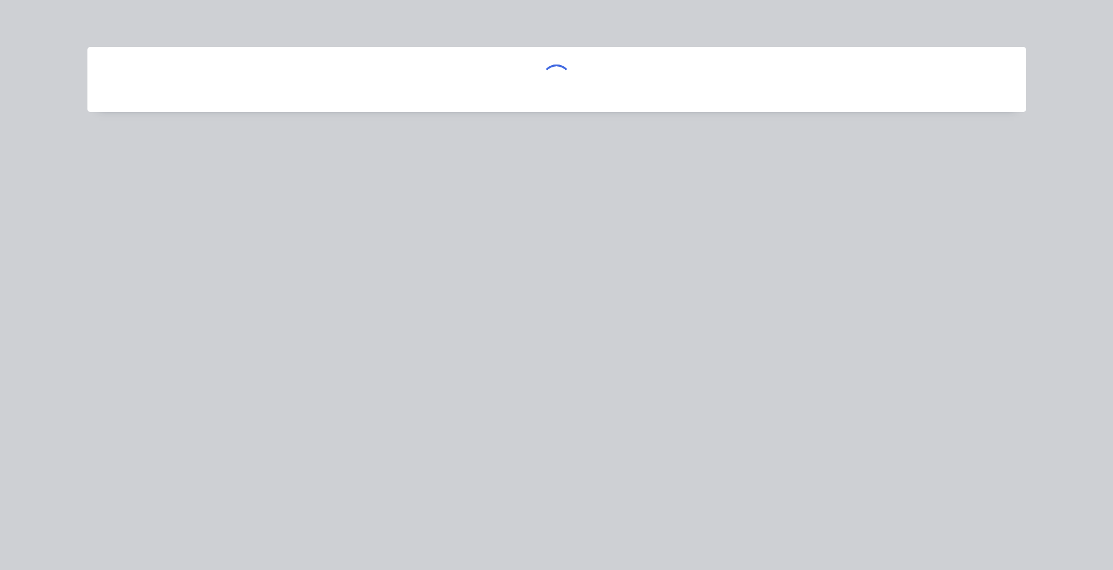
scroll to position [0, 0]
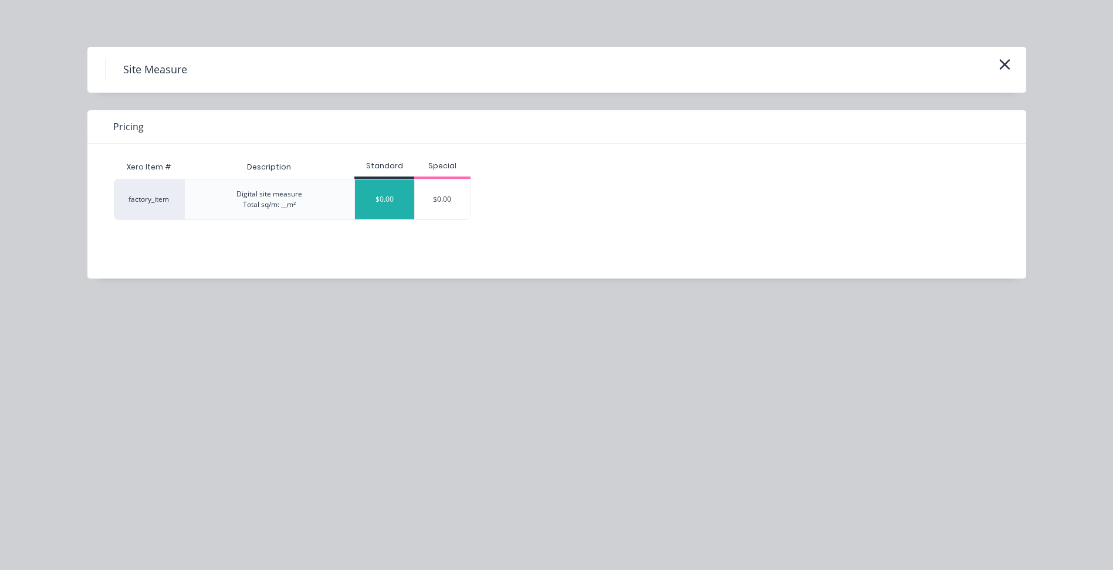
click at [385, 205] on div "$0.00" at bounding box center [384, 199] width 59 height 40
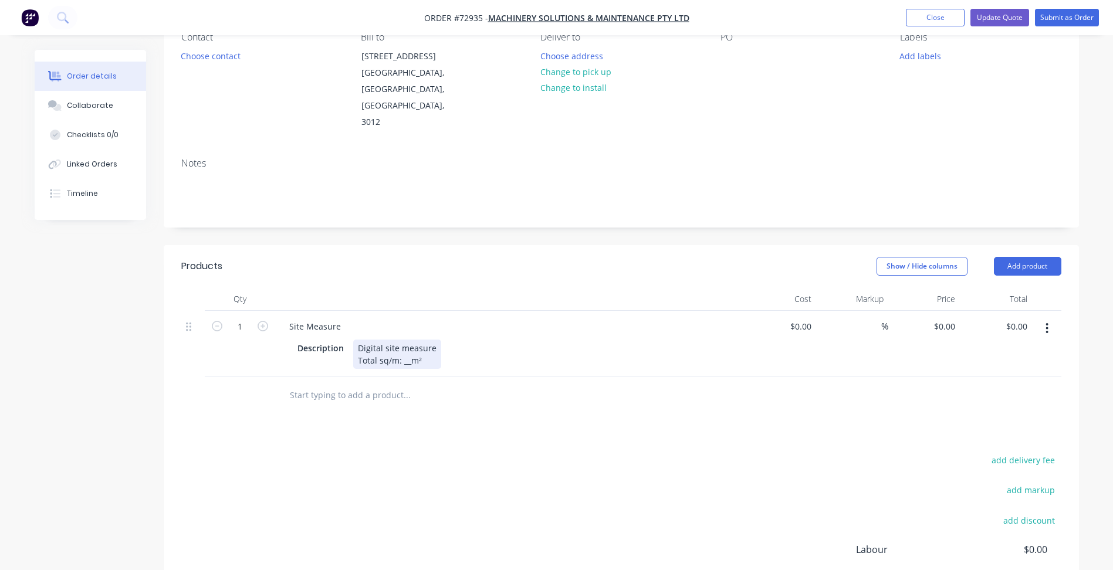
scroll to position [117, 0]
click at [341, 317] on div "Site Measure" at bounding box center [315, 325] width 70 height 17
click at [406, 338] on div "Digital site measure Total sq/m: __m²" at bounding box center [397, 352] width 88 height 29
click at [407, 338] on div "Digital site measure Total sq/m: __m²" at bounding box center [397, 352] width 88 height 29
click at [532, 390] on div "Products Show / Hide columns Add product Qty Cost Markup Price Total 1 Site Mea…" at bounding box center [621, 469] width 915 height 451
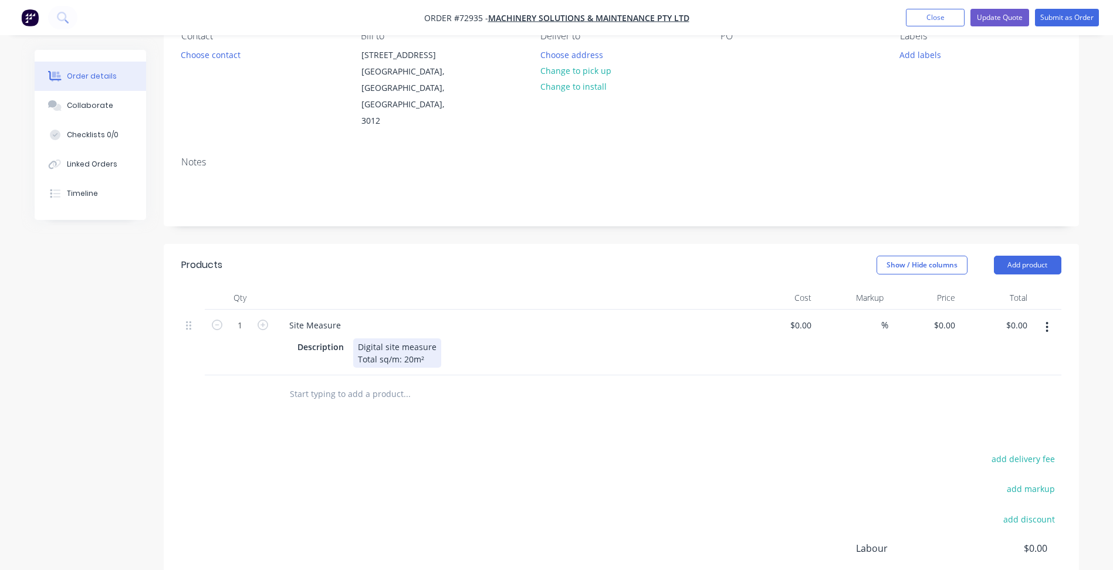
click at [391, 338] on div "Digital site measure Total sq/m: 20m²" at bounding box center [397, 352] width 88 height 29
click at [406, 338] on div "Digital site measure Total sq/m: 20m²" at bounding box center [397, 352] width 88 height 29
click at [945, 317] on div "0 $0.00" at bounding box center [944, 325] width 32 height 17
click at [945, 317] on div "0 0" at bounding box center [950, 325] width 18 height 17
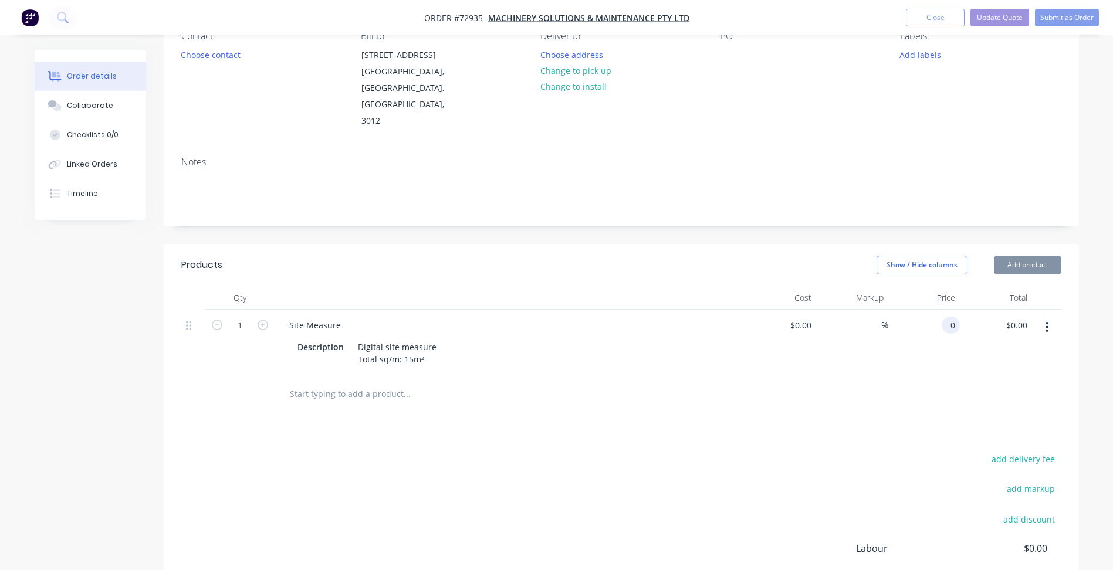
paste input "575.0"
type input "$575.00"
click at [798, 394] on div "Products Show / Hide columns Add product Qty Cost Markup Price Total 1 Site Mea…" at bounding box center [621, 469] width 915 height 451
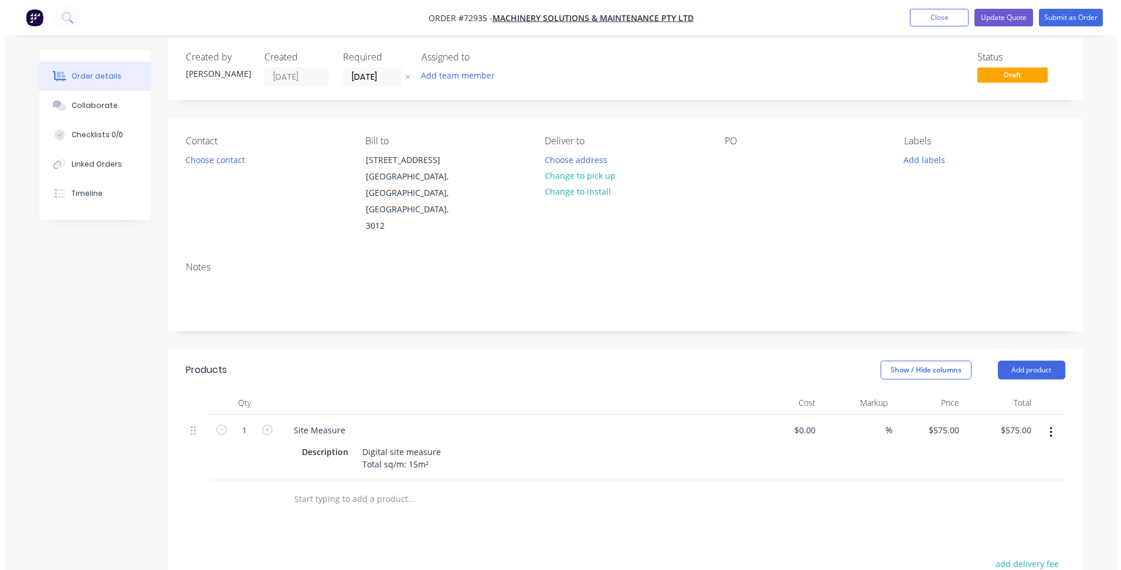
scroll to position [0, 0]
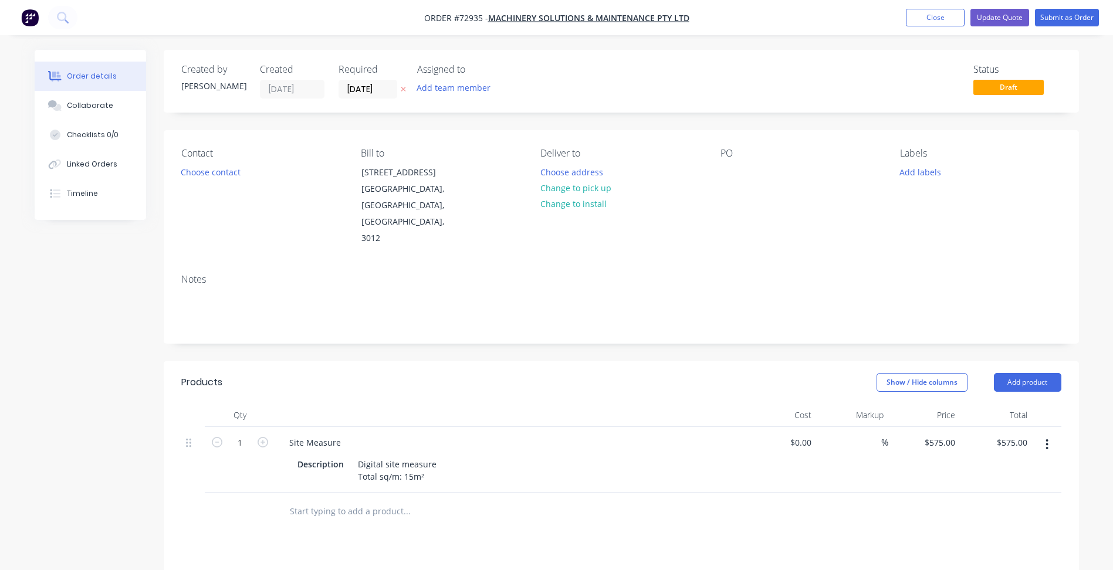
click at [1051, 434] on button "button" at bounding box center [1047, 444] width 28 height 21
click at [1048, 438] on icon "button" at bounding box center [1046, 444] width 3 height 13
click at [984, 537] on div "Delete" at bounding box center [1005, 545] width 90 height 17
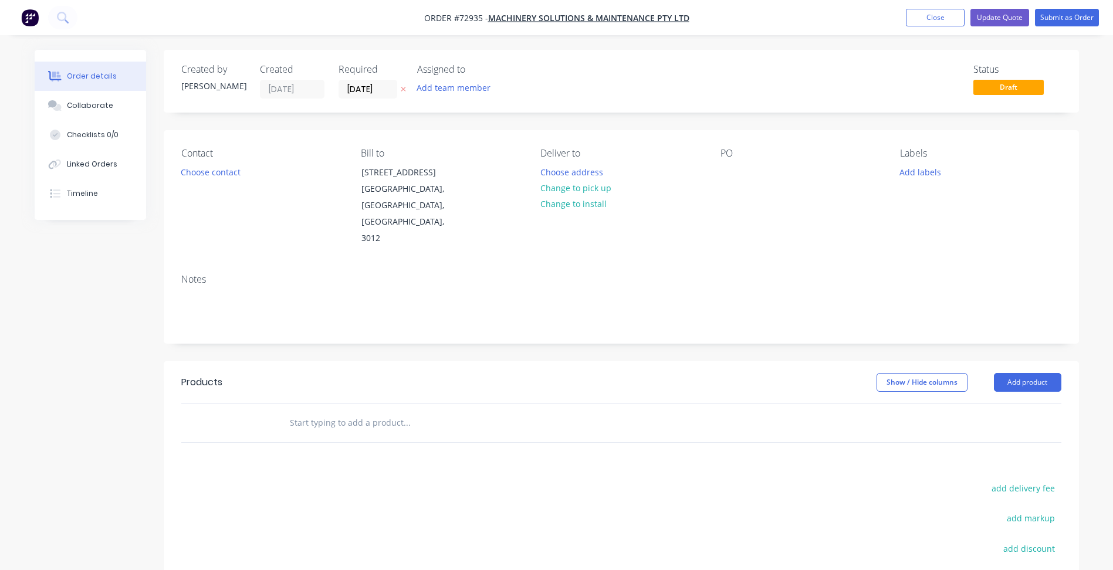
click at [935, 15] on button "Close" at bounding box center [935, 18] width 59 height 18
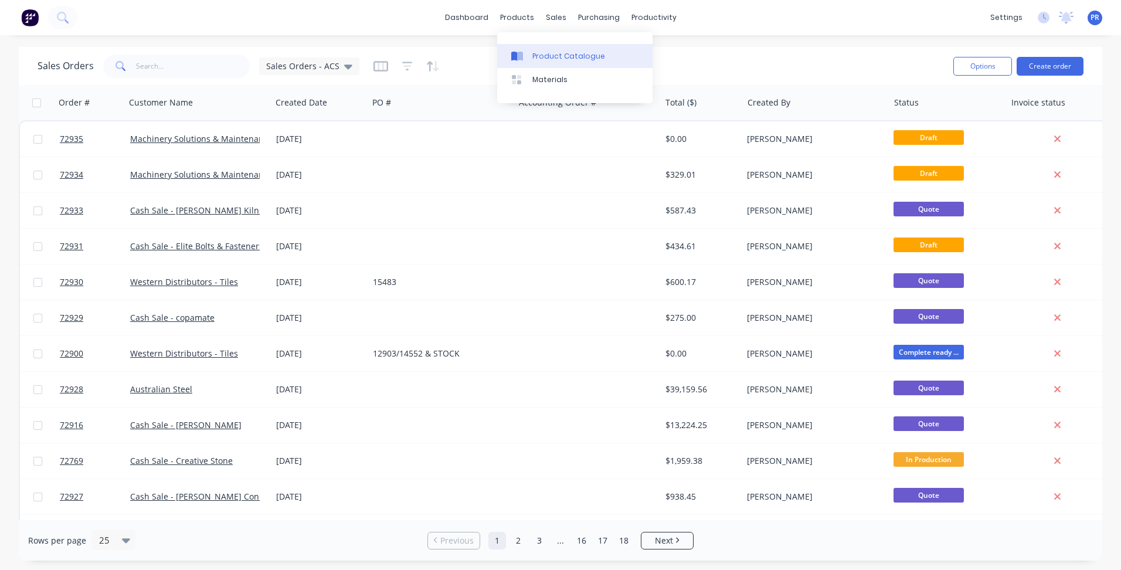
click at [533, 56] on div "Product Catalogue" at bounding box center [569, 56] width 73 height 11
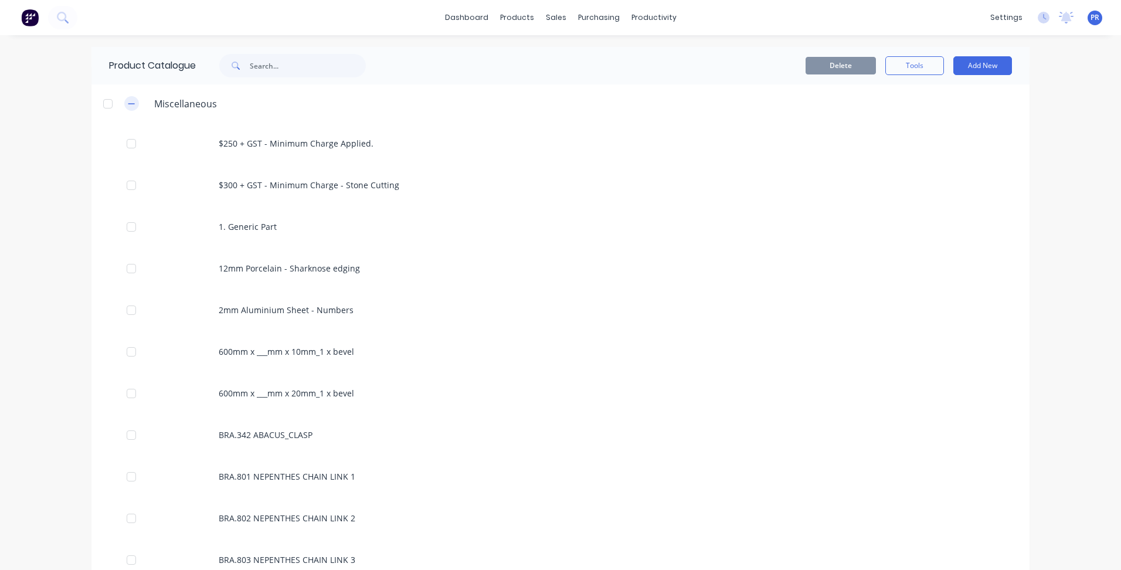
click at [130, 101] on icon "button" at bounding box center [131, 104] width 7 height 8
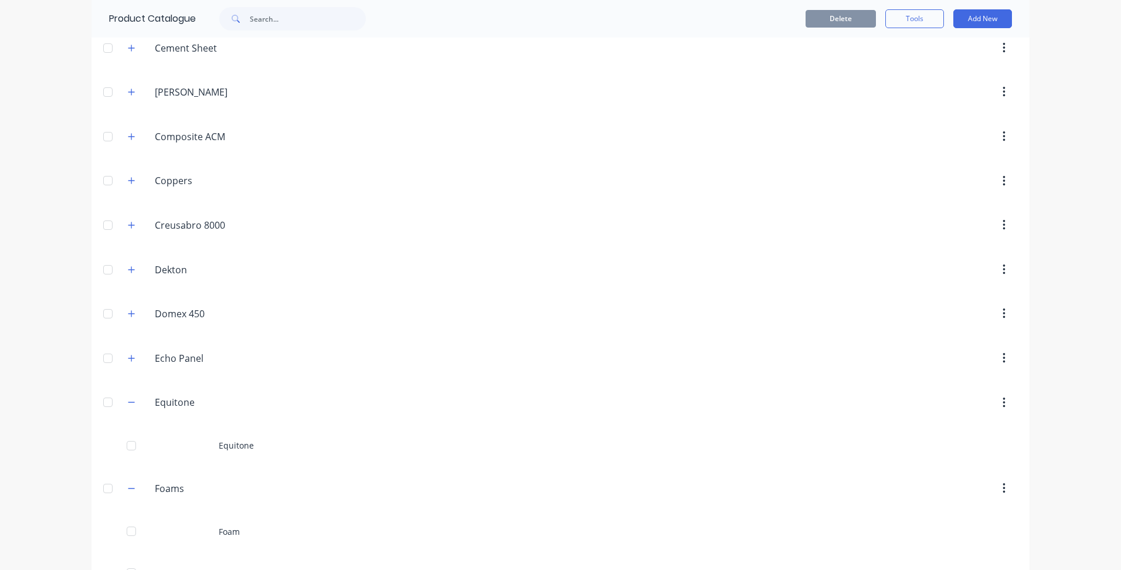
scroll to position [235, 0]
click at [128, 398] on icon "button" at bounding box center [131, 398] width 6 height 1
click at [129, 438] on icon "button" at bounding box center [131, 442] width 7 height 8
click at [131, 481] on button "button" at bounding box center [131, 486] width 15 height 15
click at [103, 483] on div at bounding box center [107, 486] width 23 height 23
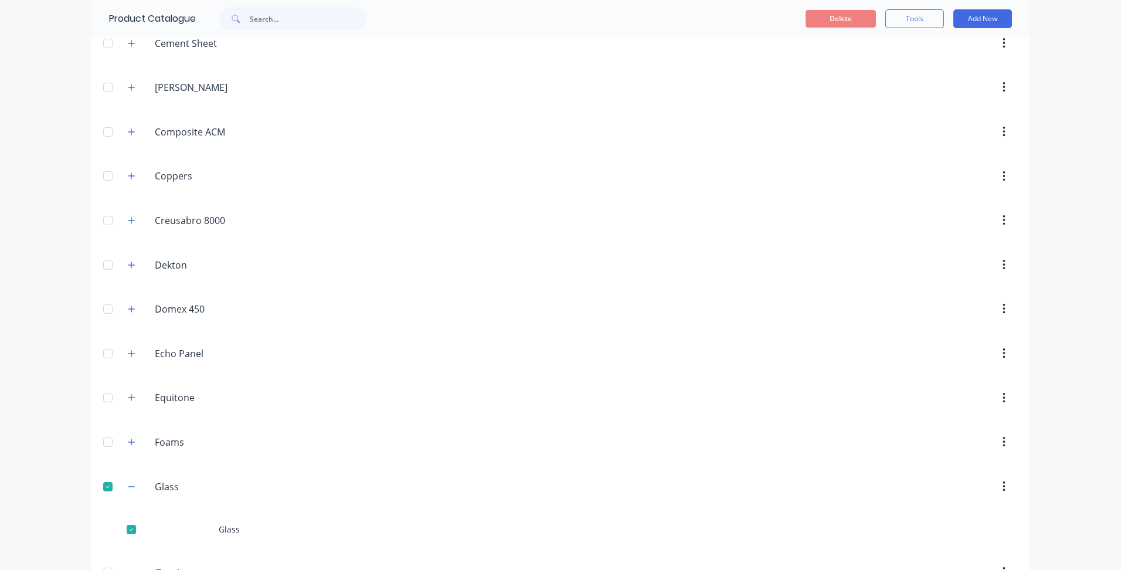
click at [103, 436] on div at bounding box center [107, 441] width 23 height 23
click at [104, 395] on div at bounding box center [107, 397] width 23 height 23
click at [104, 358] on div at bounding box center [107, 353] width 23 height 23
click at [104, 310] on div at bounding box center [107, 308] width 23 height 23
click at [110, 260] on div at bounding box center [107, 264] width 23 height 23
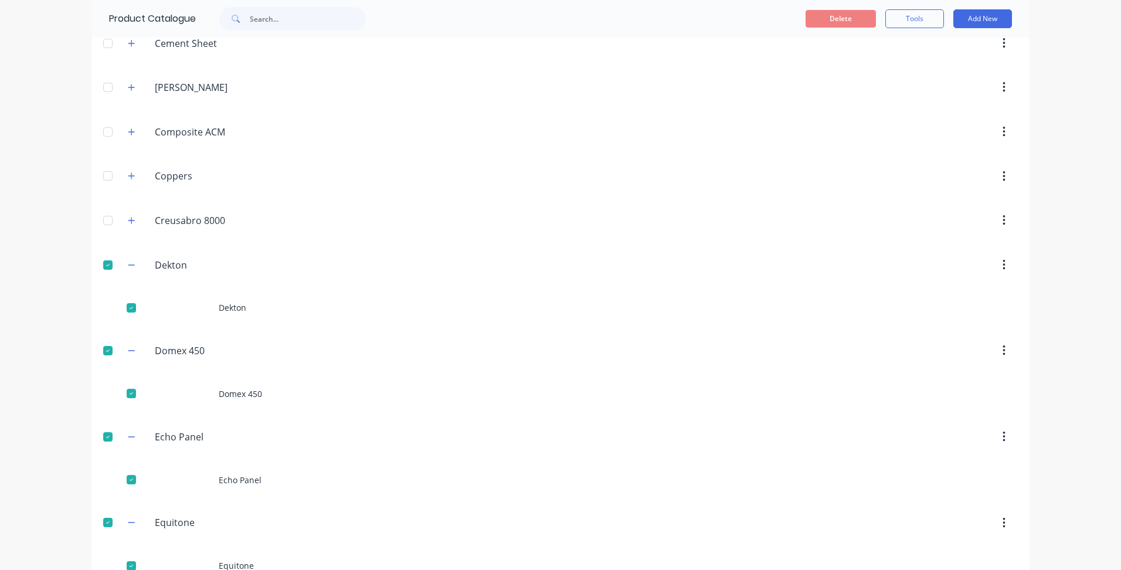
click at [104, 219] on div at bounding box center [107, 220] width 23 height 23
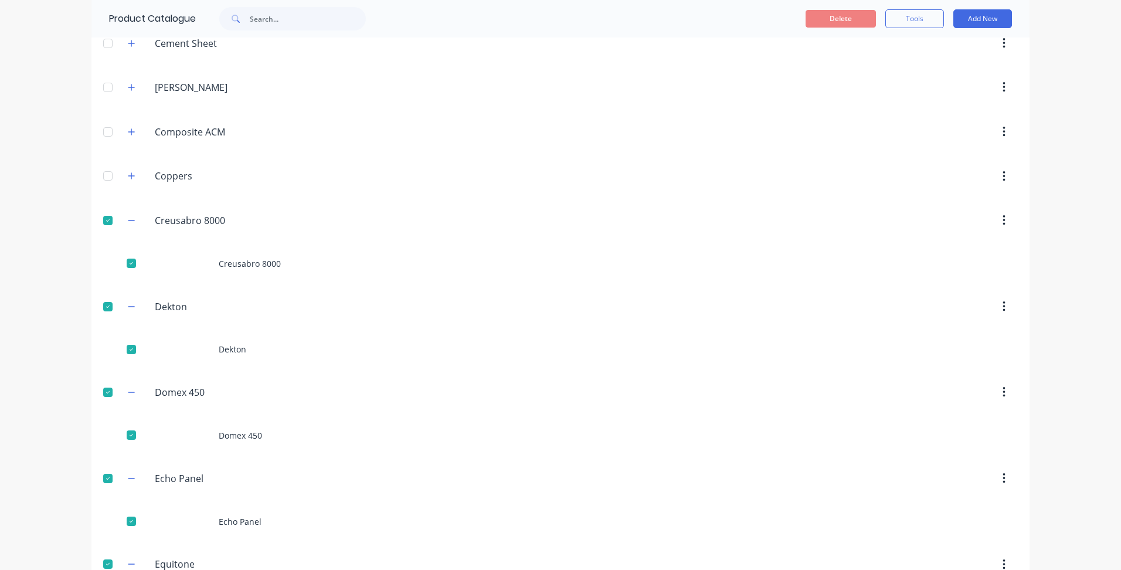
click at [104, 165] on div at bounding box center [107, 175] width 23 height 23
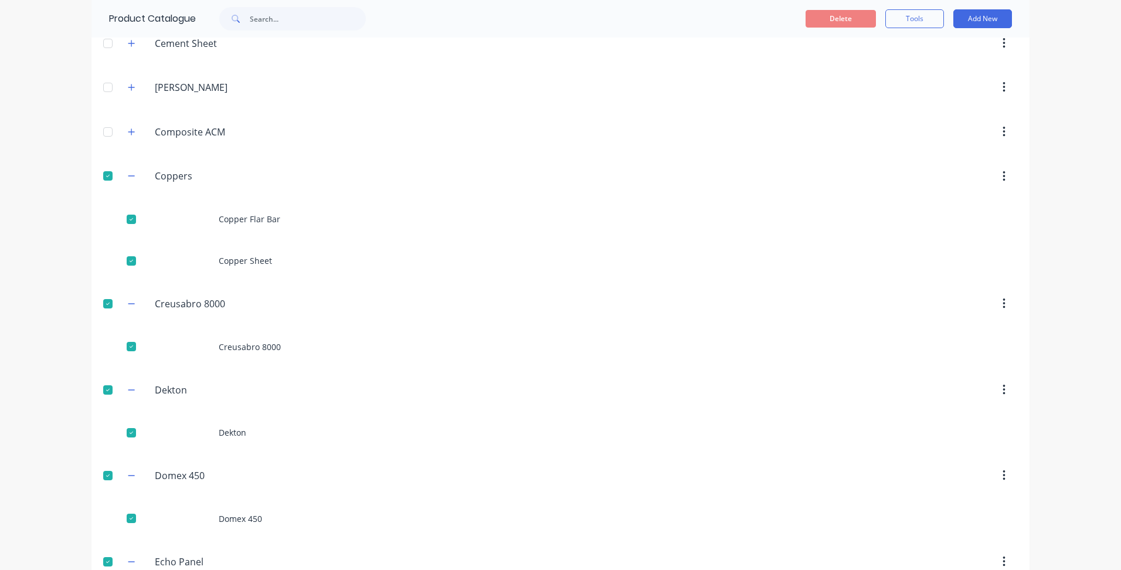
click at [107, 126] on div at bounding box center [107, 131] width 23 height 23
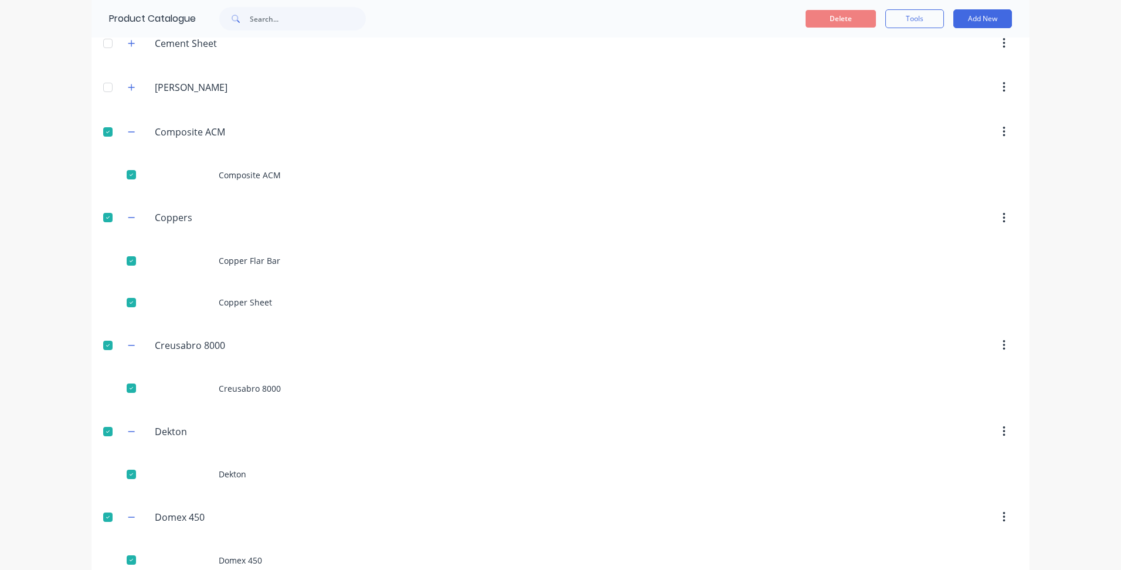
click at [104, 84] on div at bounding box center [107, 87] width 23 height 23
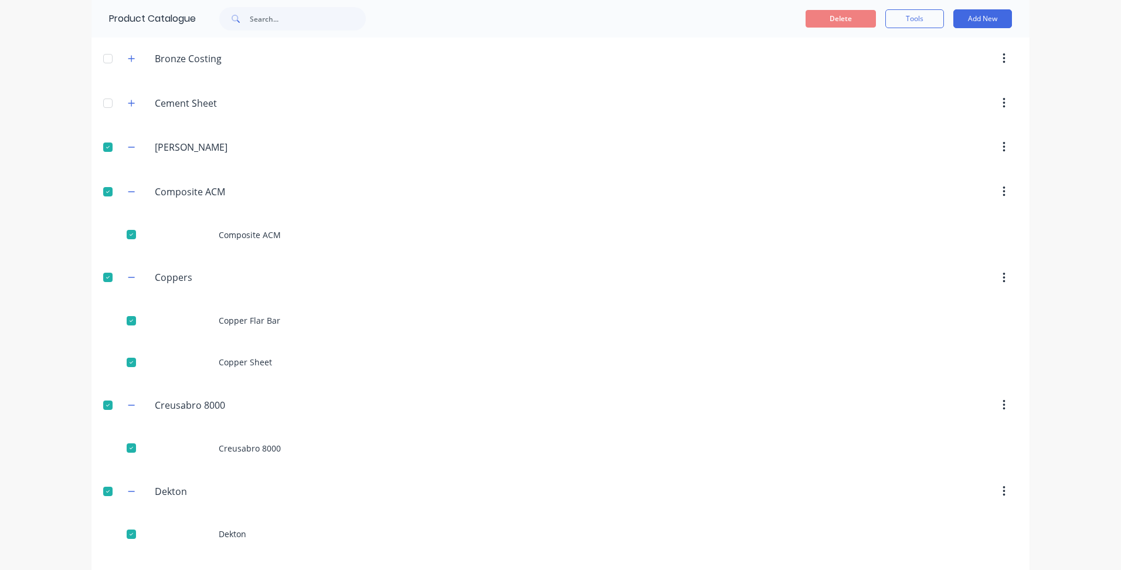
scroll to position [117, 0]
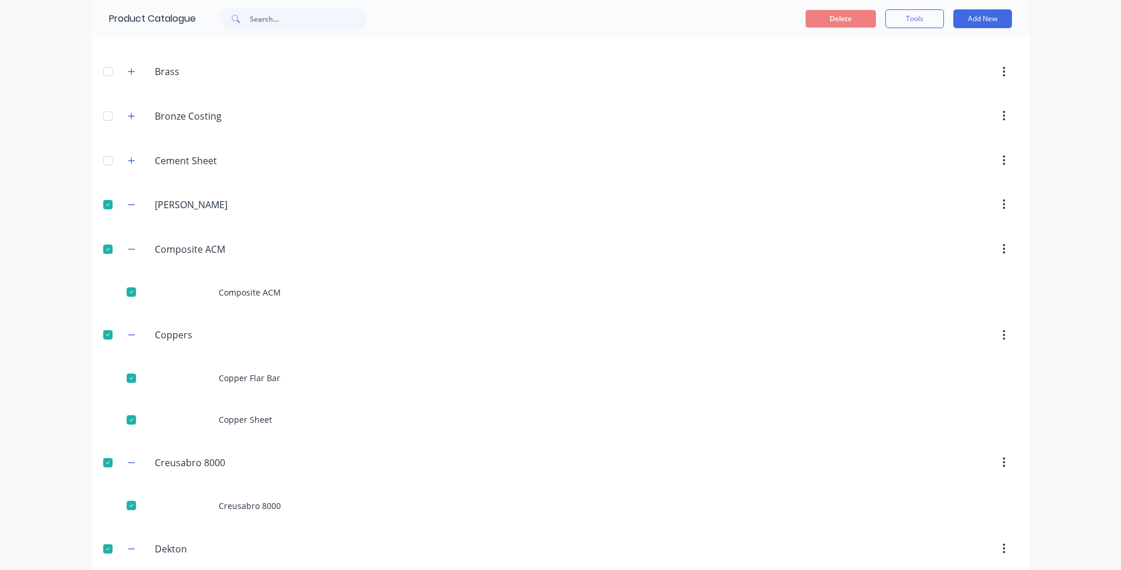
click at [100, 203] on div at bounding box center [107, 204] width 23 height 23
click at [103, 158] on div at bounding box center [107, 160] width 23 height 23
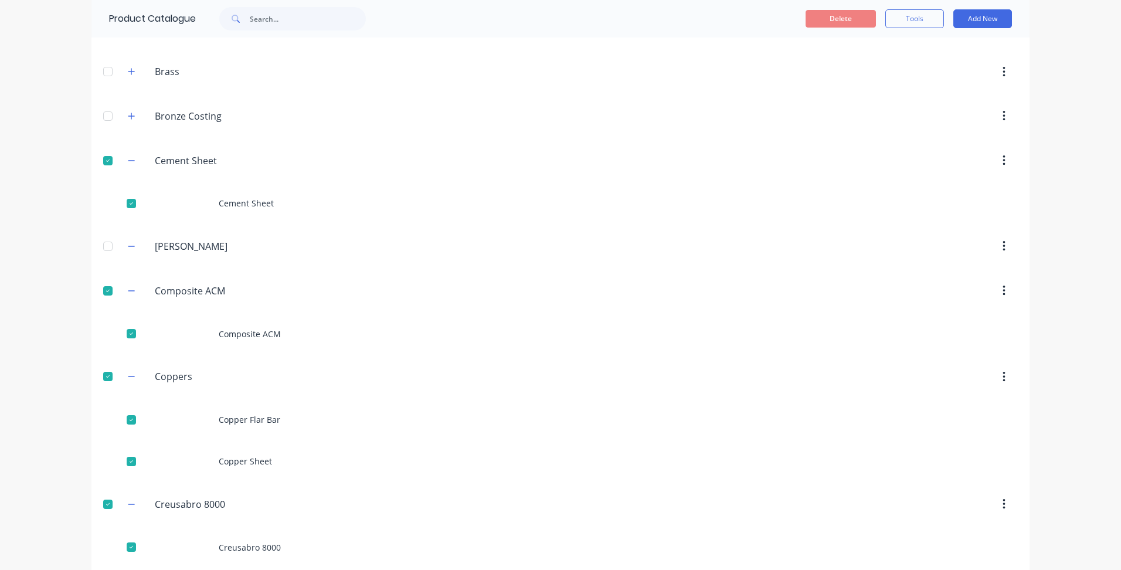
click at [111, 105] on div at bounding box center [107, 115] width 23 height 23
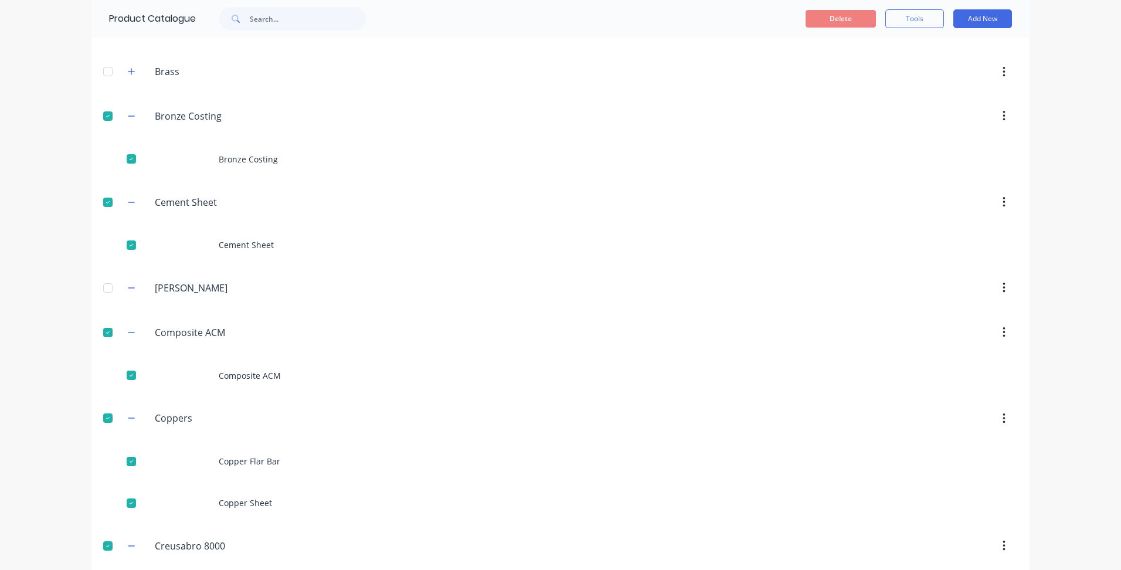
click at [102, 71] on div at bounding box center [107, 71] width 23 height 23
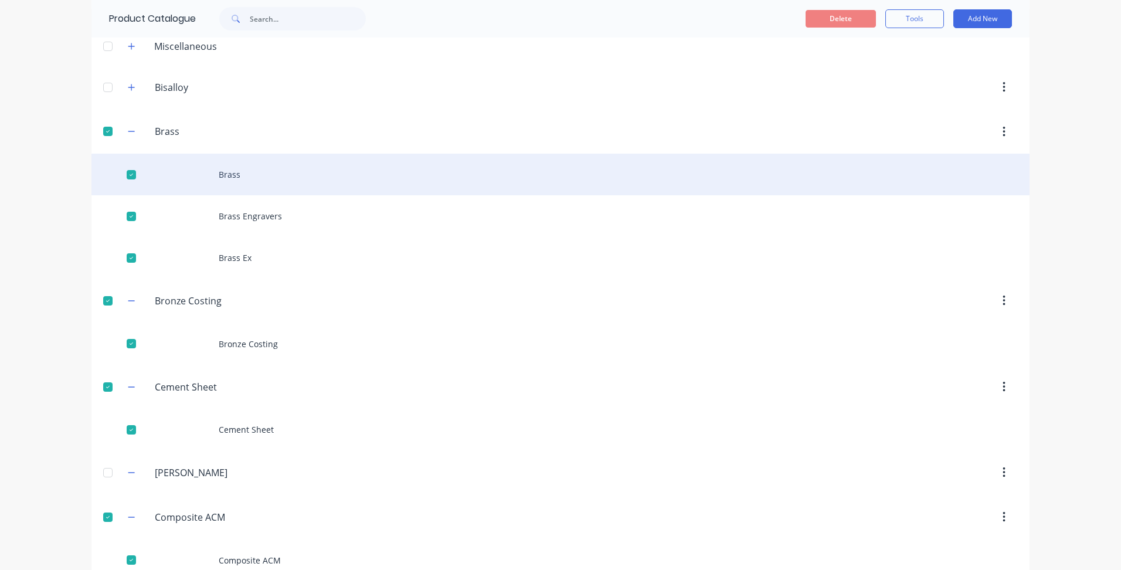
scroll to position [0, 0]
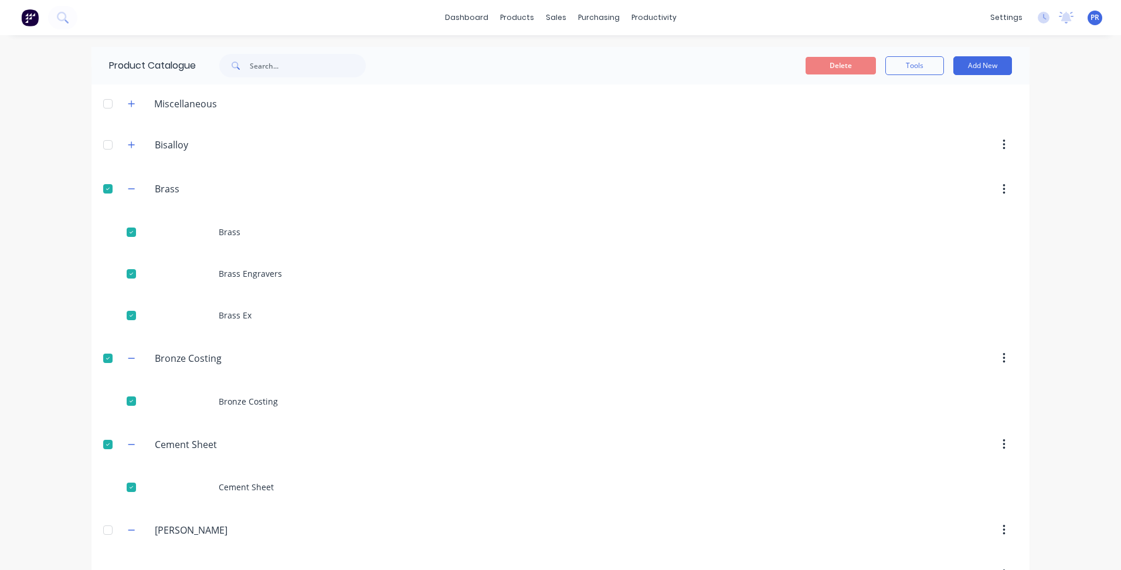
click at [101, 145] on div at bounding box center [107, 144] width 23 height 23
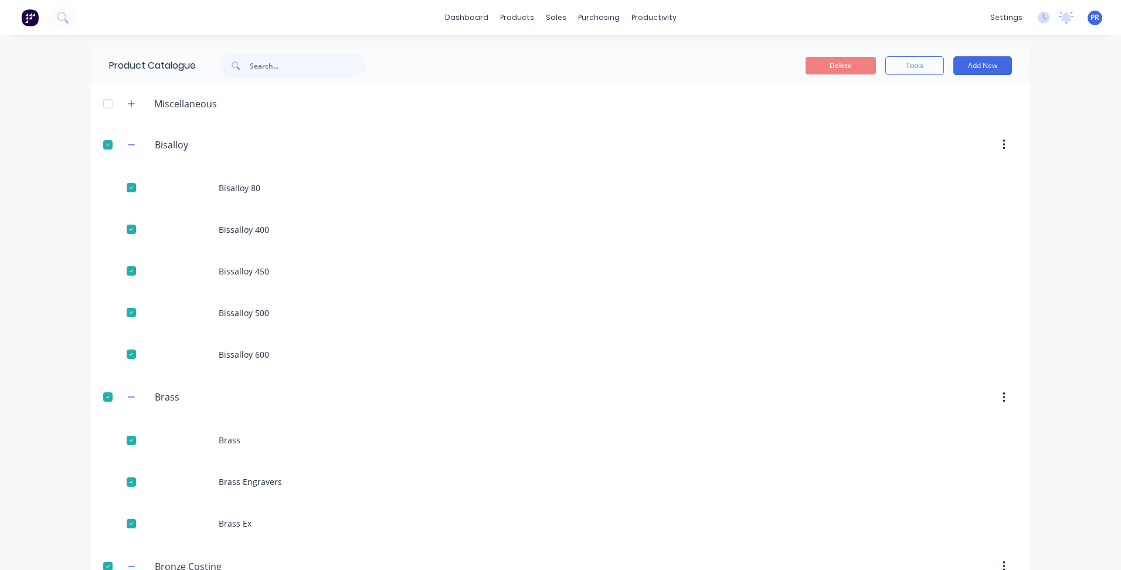
click at [105, 97] on div at bounding box center [107, 103] width 23 height 23
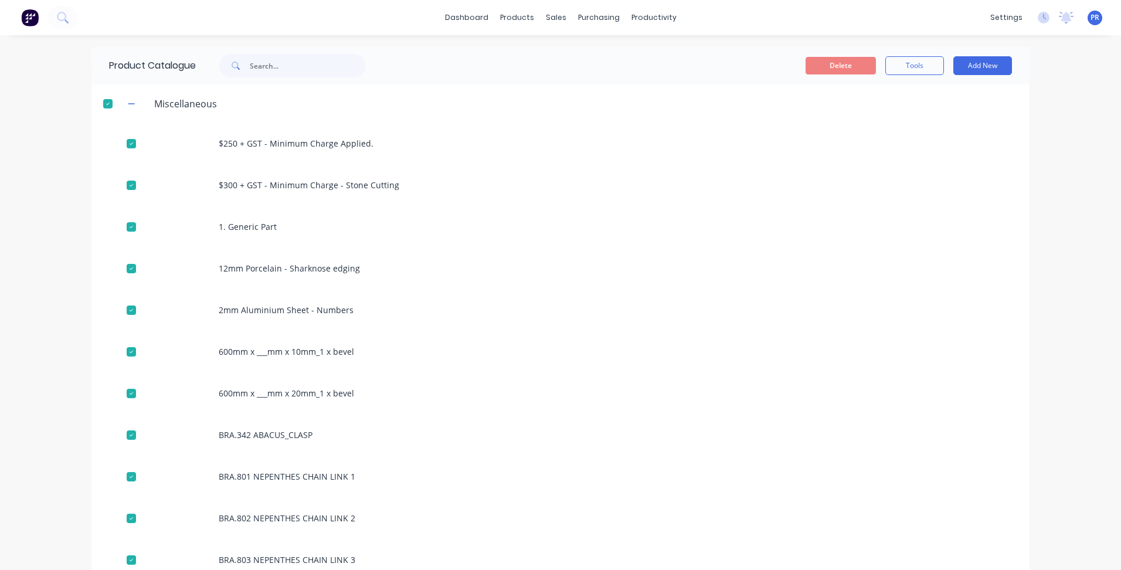
click at [107, 97] on div at bounding box center [107, 103] width 23 height 23
drag, startPoint x: 133, startPoint y: 101, endPoint x: 172, endPoint y: 117, distance: 42.0
click at [133, 101] on button "button" at bounding box center [131, 103] width 15 height 15
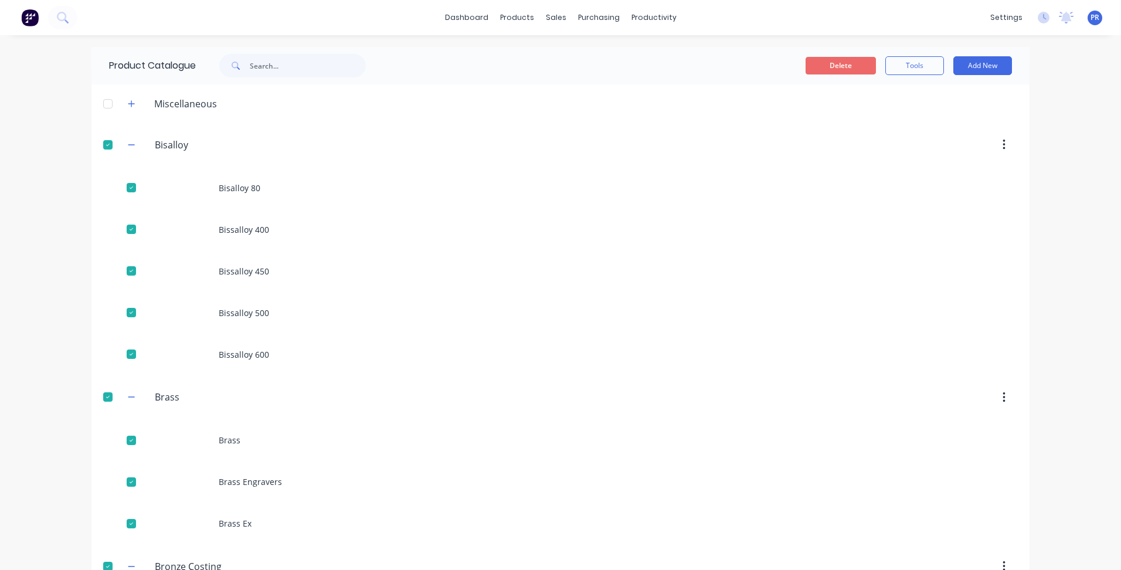
click at [827, 69] on button "Delete" at bounding box center [841, 66] width 70 height 18
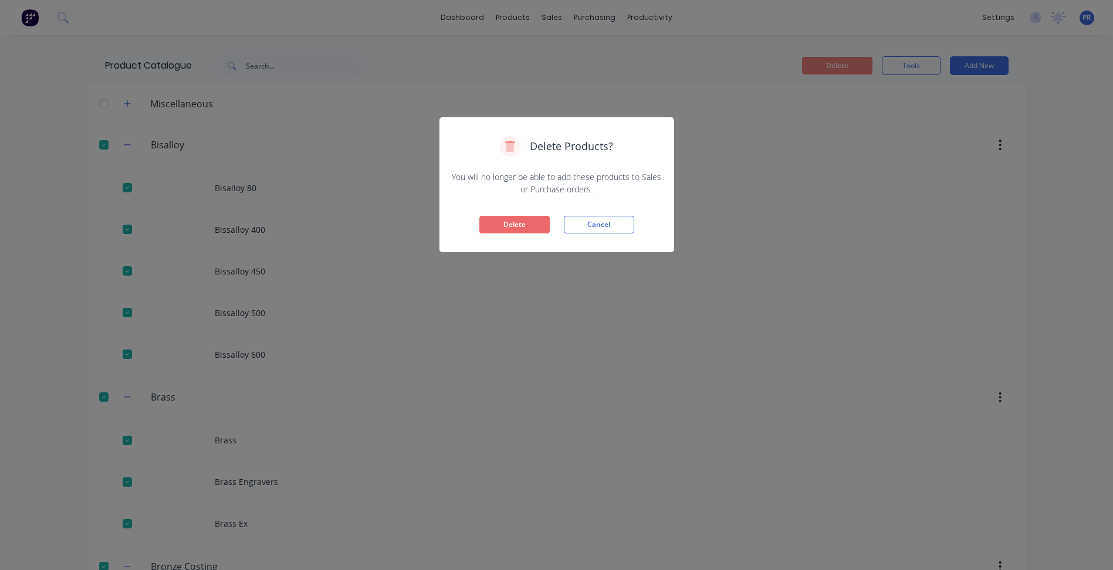
click at [523, 228] on button "Delete" at bounding box center [514, 225] width 70 height 18
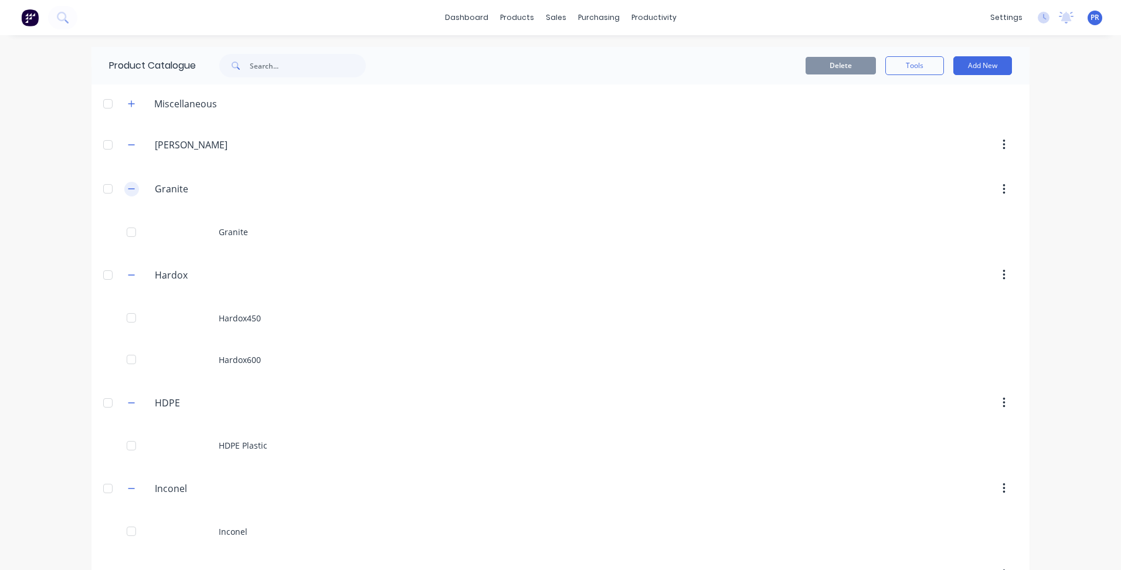
click at [129, 190] on icon "button" at bounding box center [131, 189] width 7 height 8
click at [127, 225] on div "Hardox Hardox" at bounding box center [210, 233] width 184 height 21
click at [130, 239] on button "button" at bounding box center [131, 233] width 15 height 15
click at [106, 191] on div at bounding box center [107, 188] width 23 height 23
click at [104, 273] on div at bounding box center [107, 274] width 23 height 23
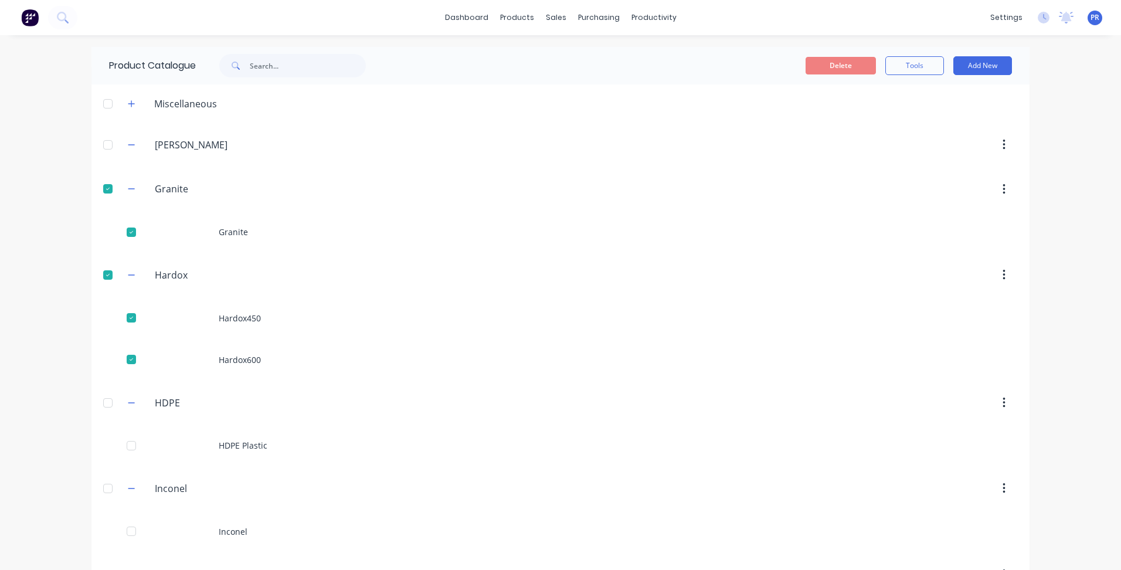
click at [103, 403] on div at bounding box center [107, 402] width 23 height 23
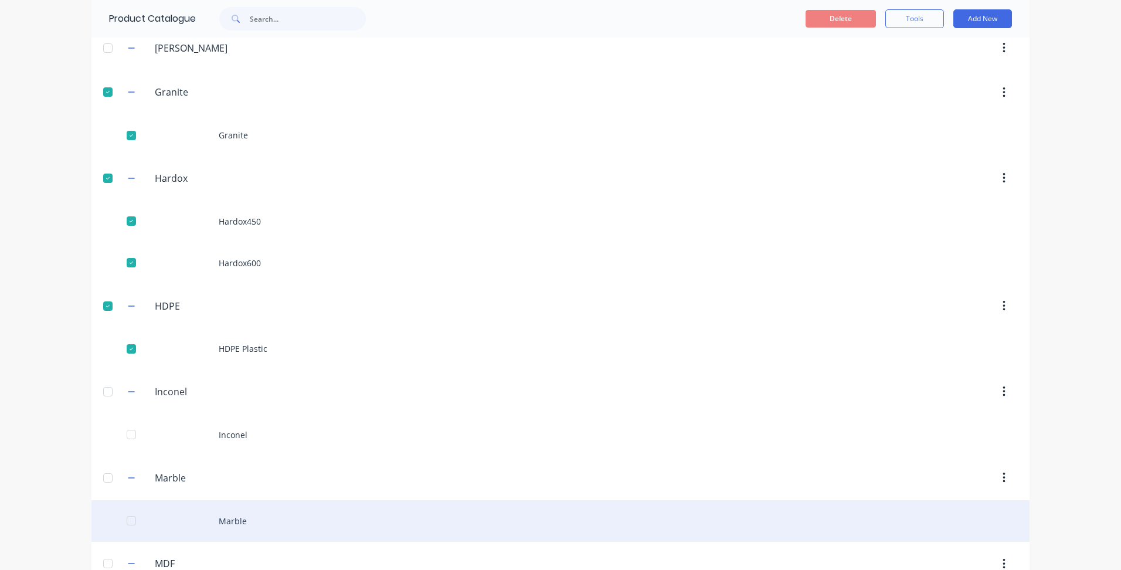
scroll to position [235, 0]
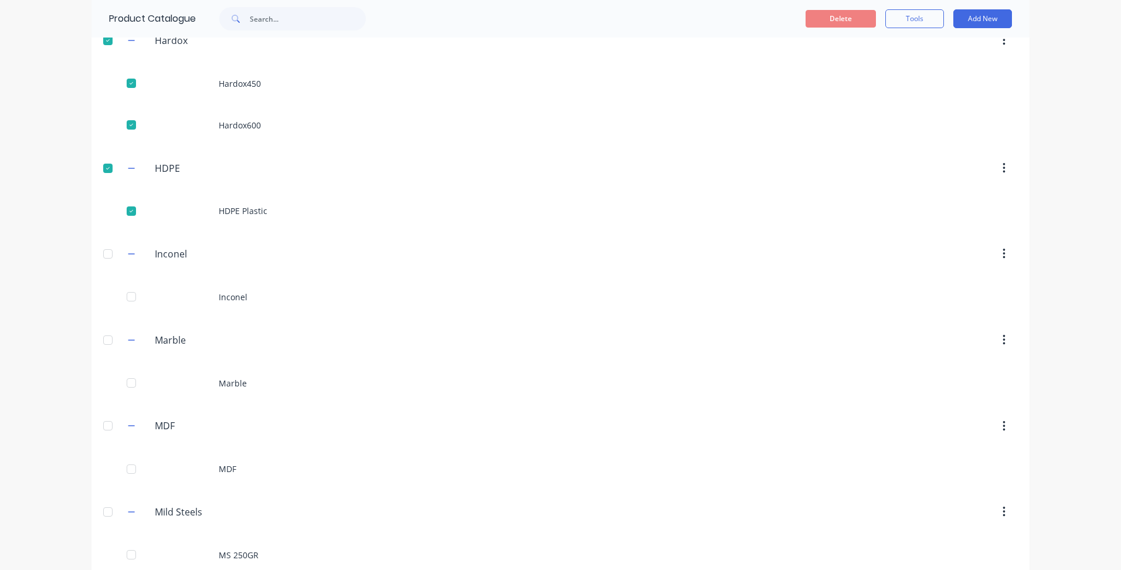
click at [105, 253] on div at bounding box center [107, 253] width 23 height 23
click at [106, 339] on div at bounding box center [107, 339] width 23 height 23
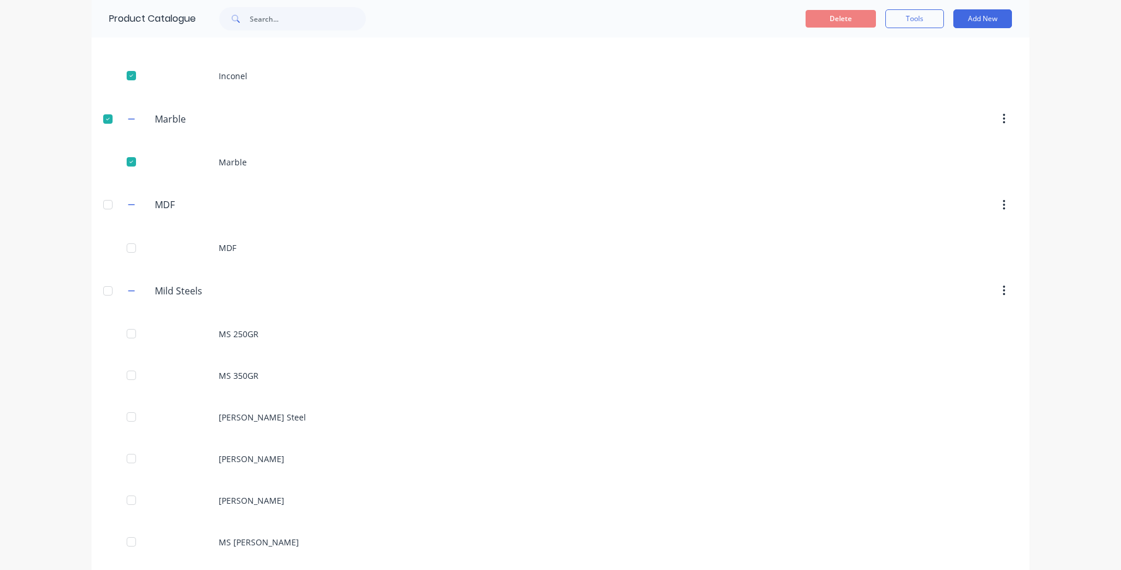
scroll to position [469, 0]
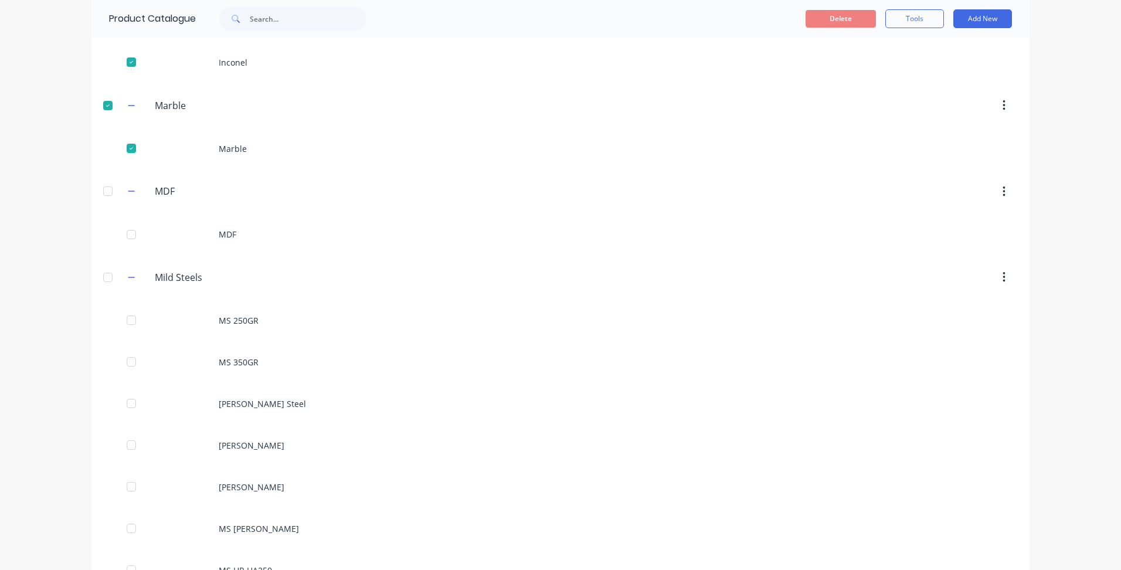
click at [104, 190] on div at bounding box center [107, 190] width 23 height 23
click at [105, 277] on div at bounding box center [107, 277] width 23 height 23
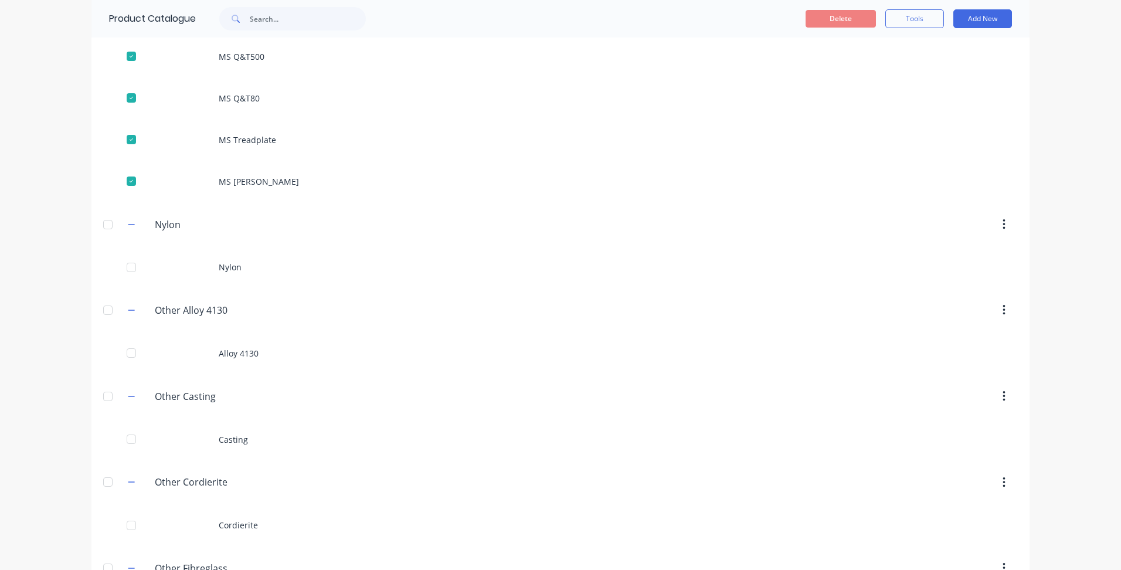
scroll to position [1408, 0]
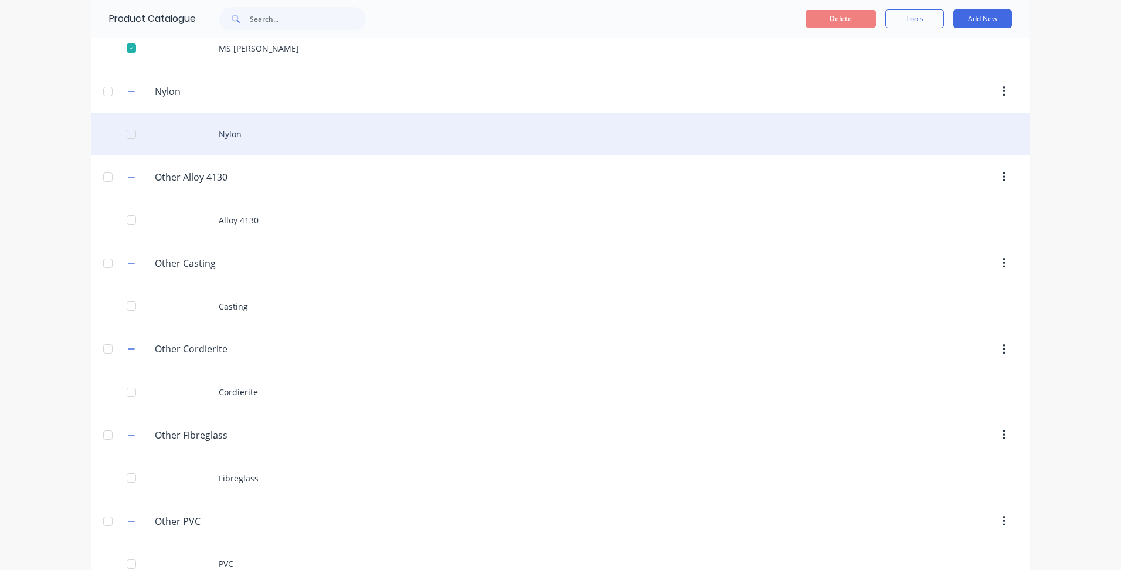
click at [104, 88] on div at bounding box center [107, 91] width 23 height 23
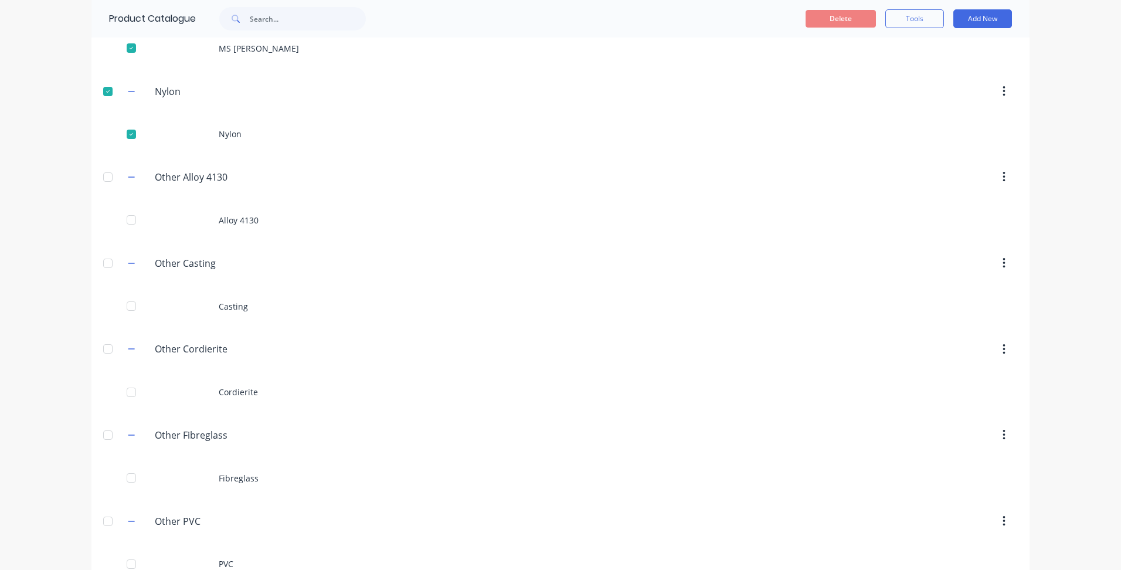
click at [103, 178] on div at bounding box center [107, 176] width 23 height 23
click at [104, 261] on div at bounding box center [107, 263] width 23 height 23
click at [104, 346] on div at bounding box center [107, 348] width 23 height 23
click at [104, 438] on div at bounding box center [107, 434] width 23 height 23
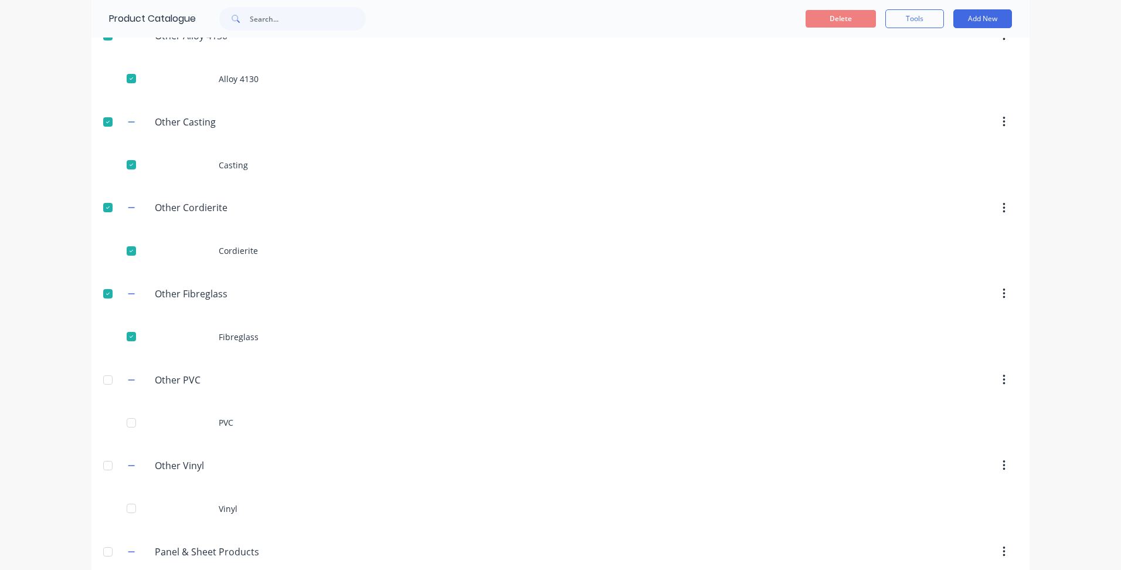
scroll to position [1701, 0]
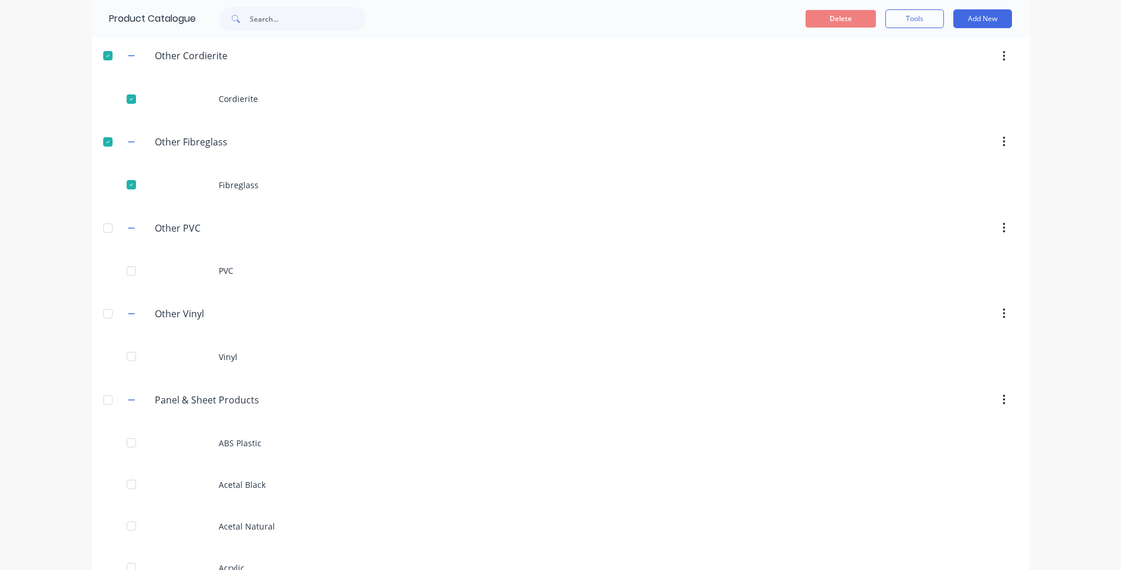
click at [104, 235] on div at bounding box center [107, 227] width 23 height 23
click at [101, 310] on div at bounding box center [107, 313] width 23 height 23
click at [103, 396] on div at bounding box center [107, 399] width 23 height 23
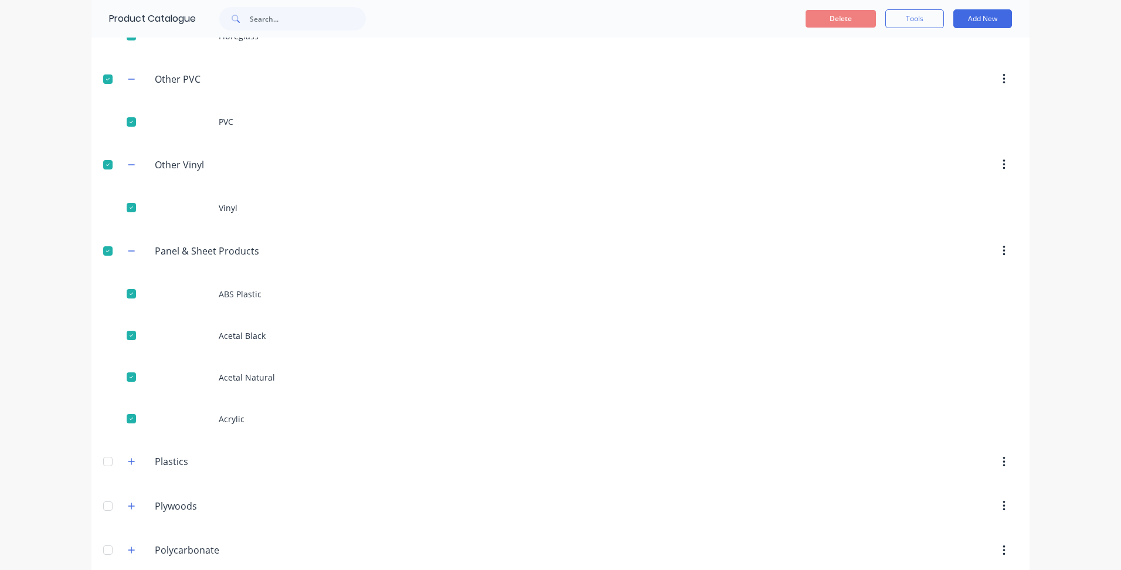
scroll to position [1994, 0]
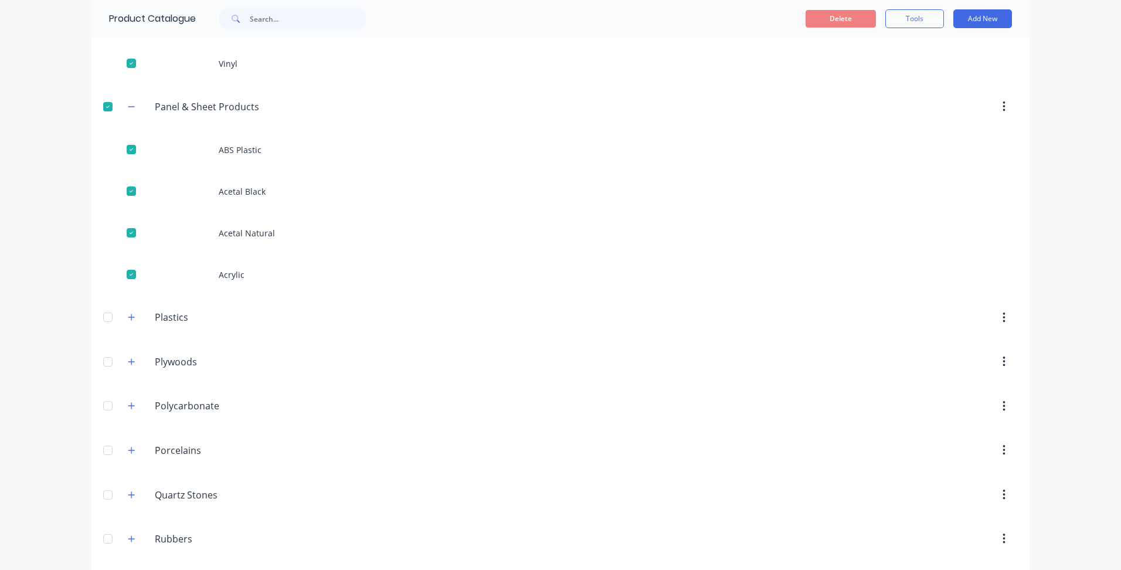
click at [104, 313] on div at bounding box center [107, 317] width 23 height 23
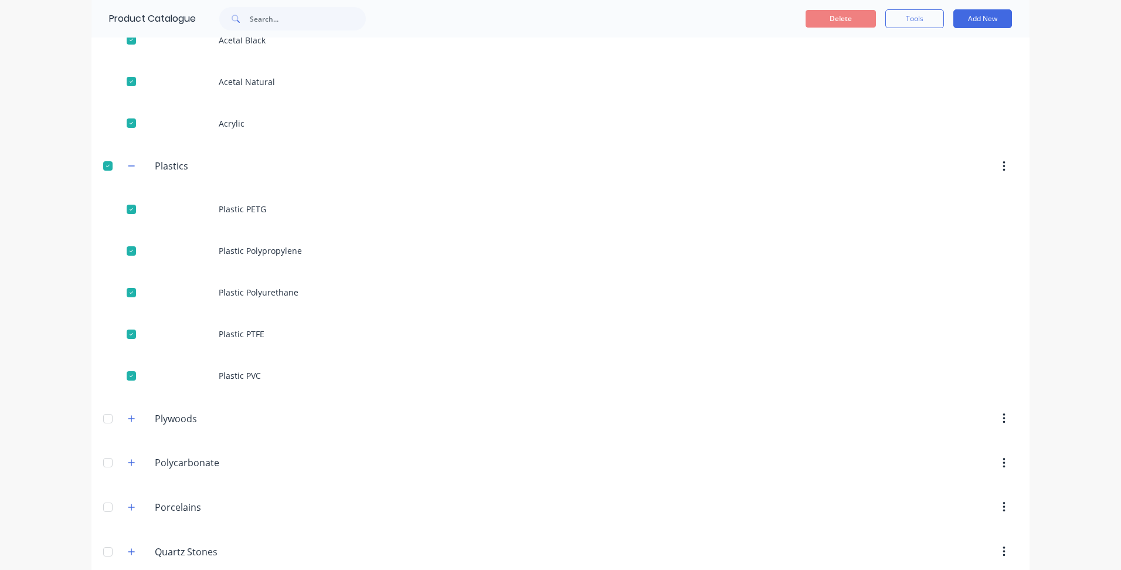
scroll to position [2287, 0]
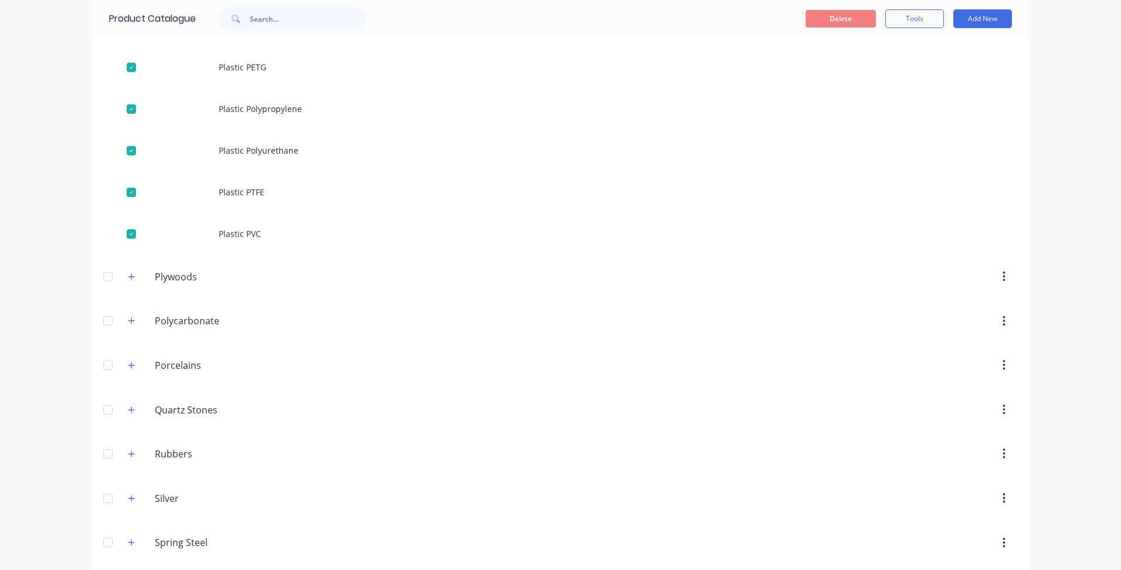
click at [106, 277] on div at bounding box center [107, 276] width 23 height 23
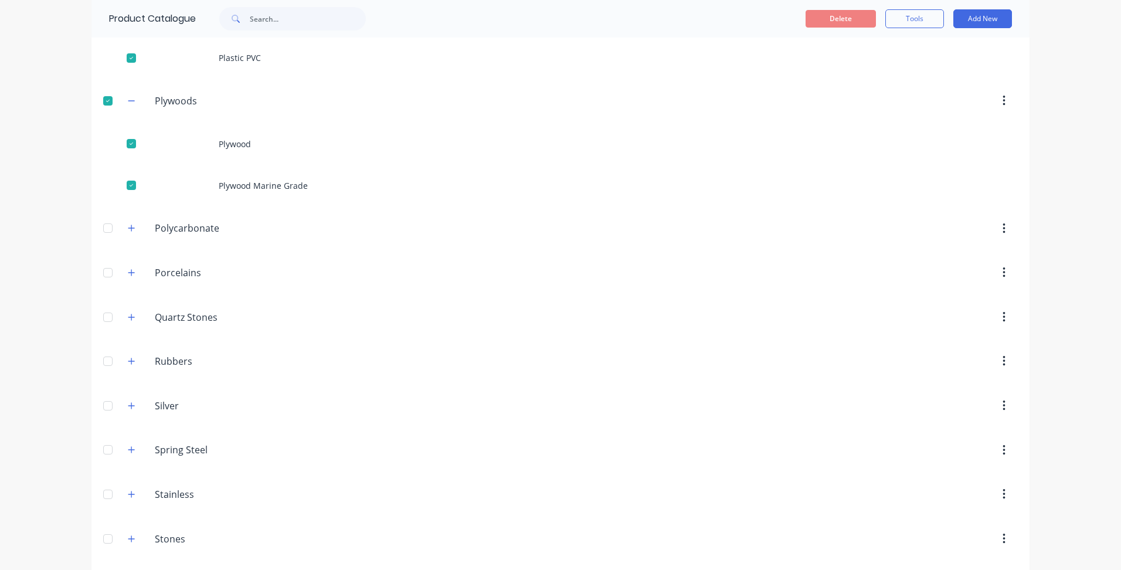
click at [103, 232] on div at bounding box center [107, 227] width 23 height 23
click at [100, 311] on div at bounding box center [107, 314] width 23 height 23
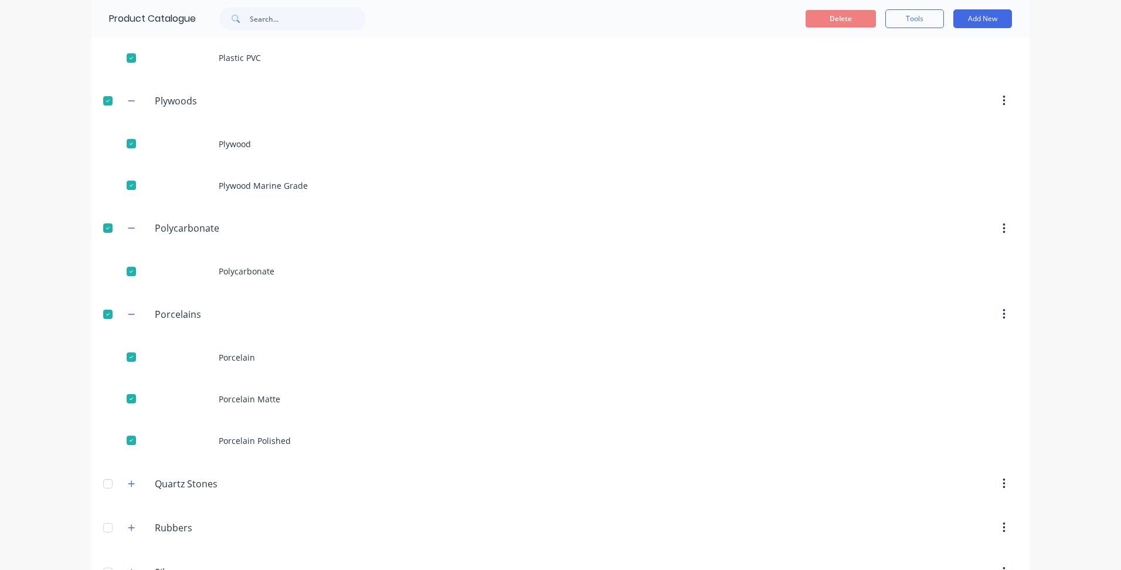
scroll to position [2756, 0]
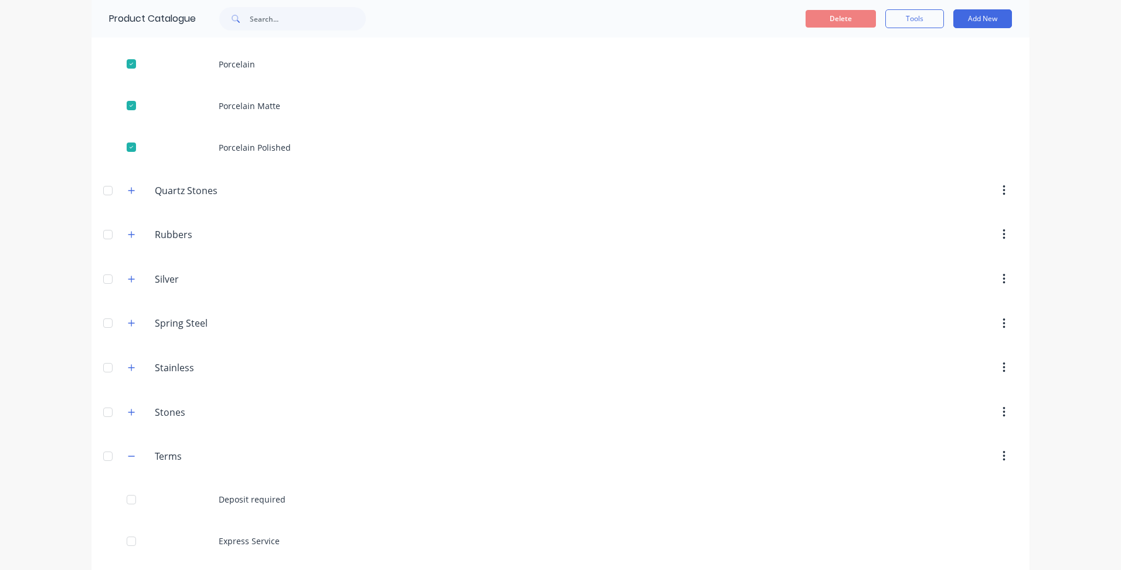
click at [108, 412] on div at bounding box center [107, 412] width 23 height 23
click at [105, 368] on div at bounding box center [107, 367] width 23 height 23
click at [103, 323] on div at bounding box center [107, 322] width 23 height 23
click at [104, 277] on div at bounding box center [107, 278] width 23 height 23
click at [103, 232] on div at bounding box center [107, 234] width 23 height 23
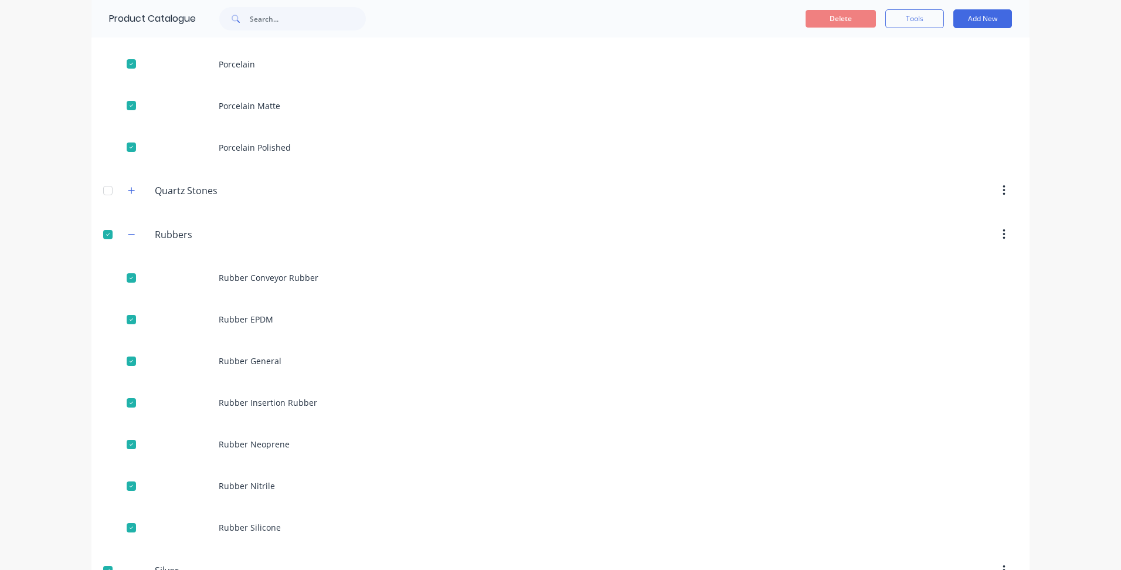
click at [102, 192] on div at bounding box center [107, 190] width 23 height 23
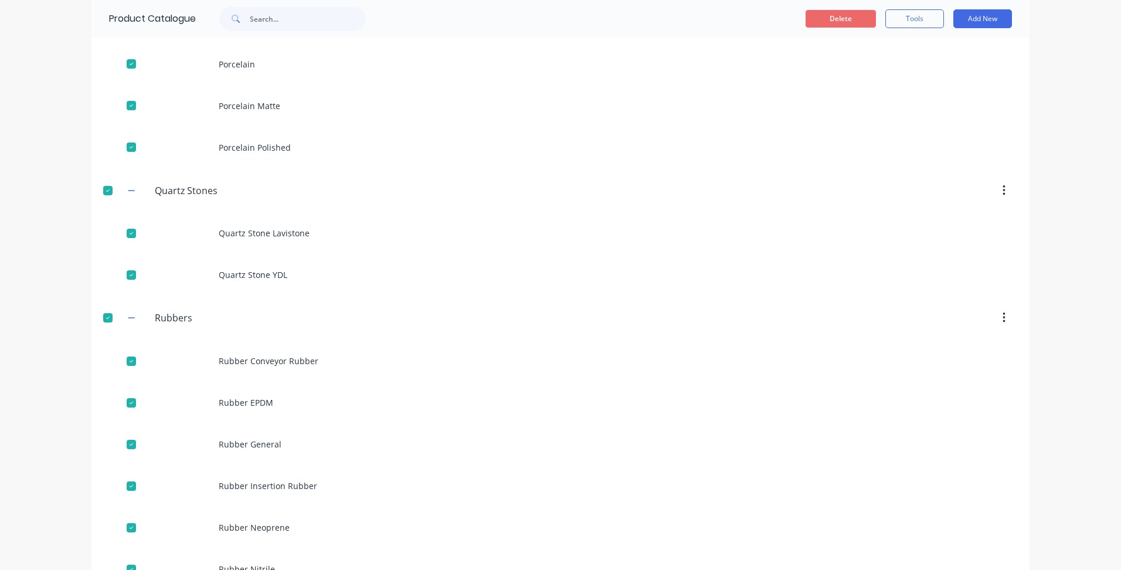
click at [845, 13] on button "Delete" at bounding box center [841, 19] width 70 height 18
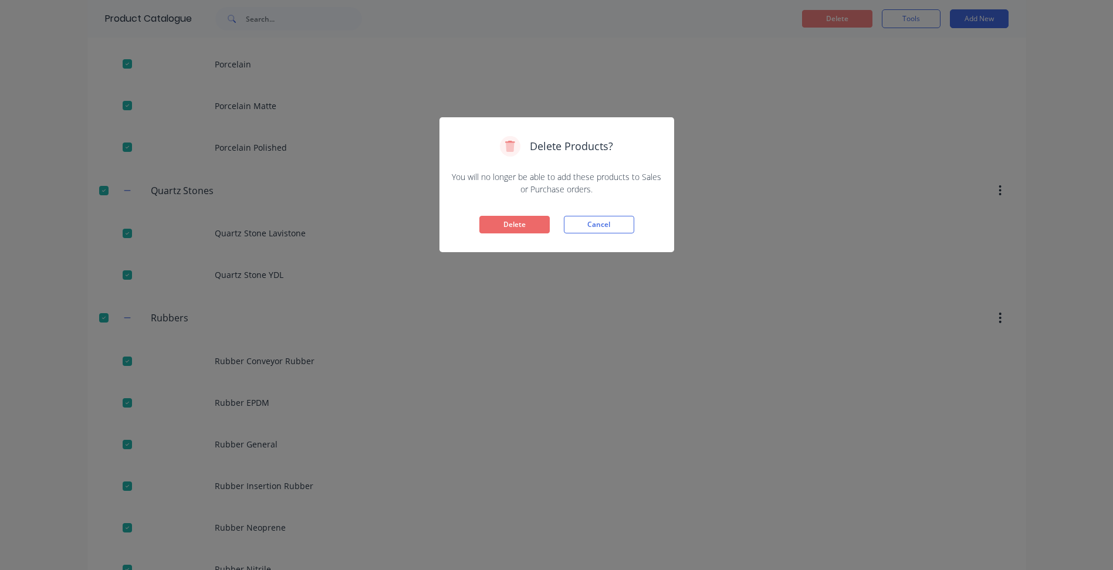
click at [541, 222] on button "Delete" at bounding box center [514, 225] width 70 height 18
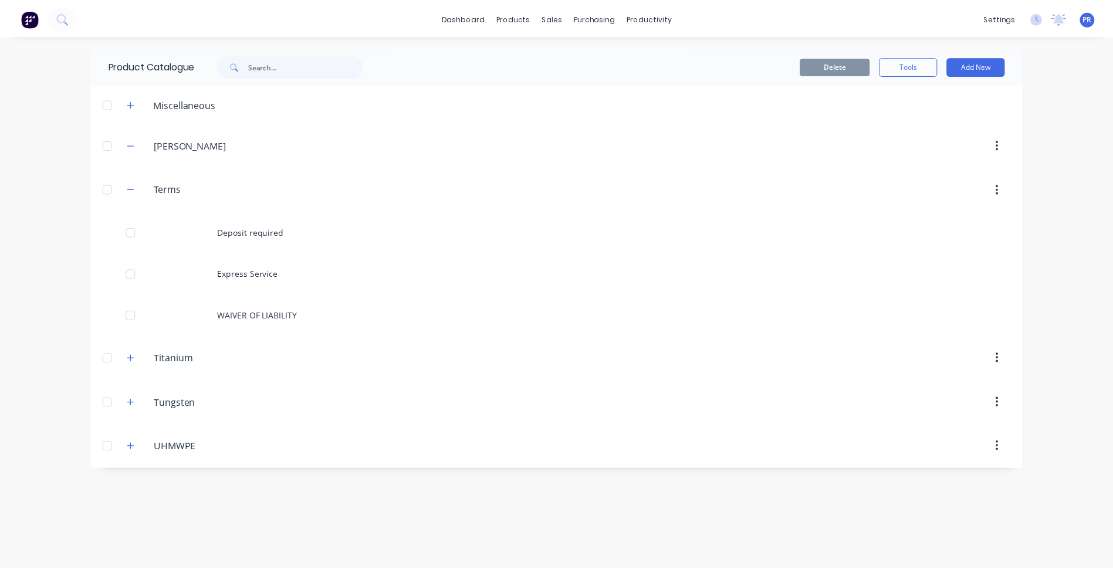
scroll to position [0, 0]
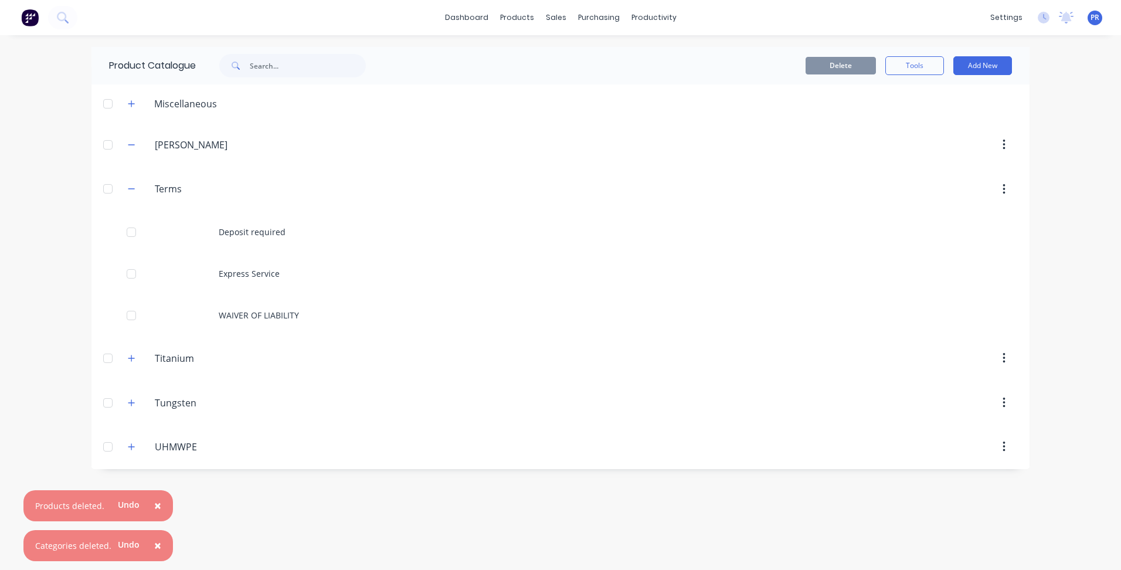
click at [111, 449] on div at bounding box center [107, 446] width 23 height 23
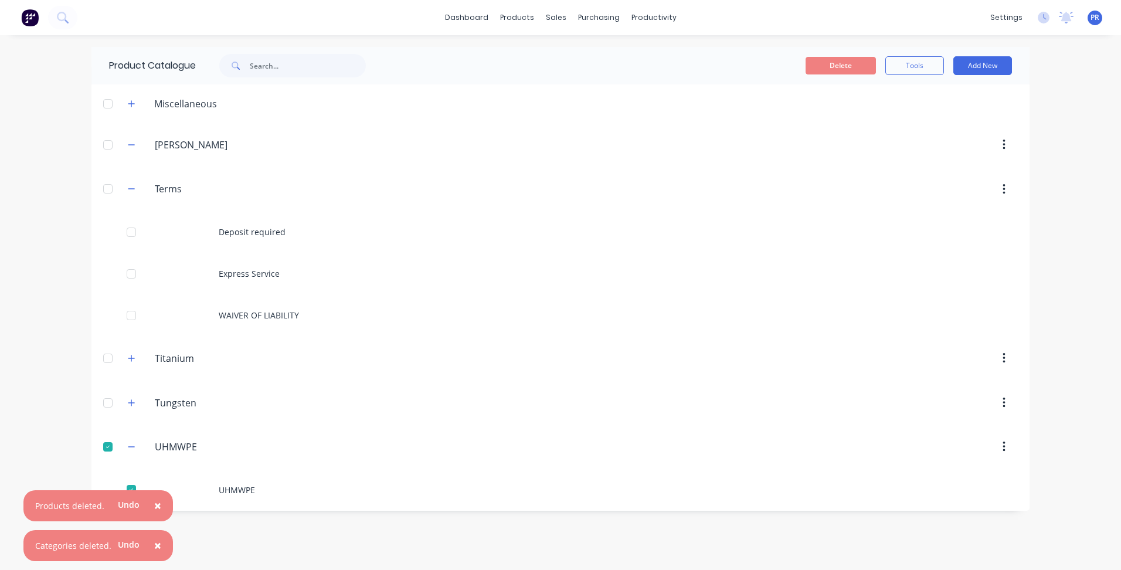
click at [111, 408] on div at bounding box center [107, 402] width 23 height 23
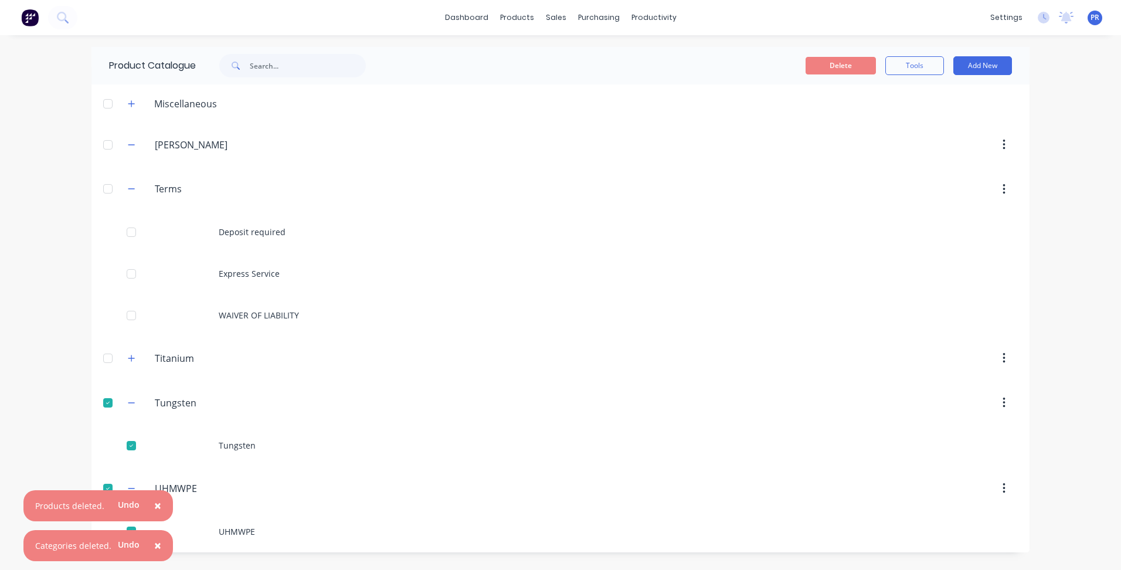
click at [111, 368] on div at bounding box center [107, 358] width 23 height 23
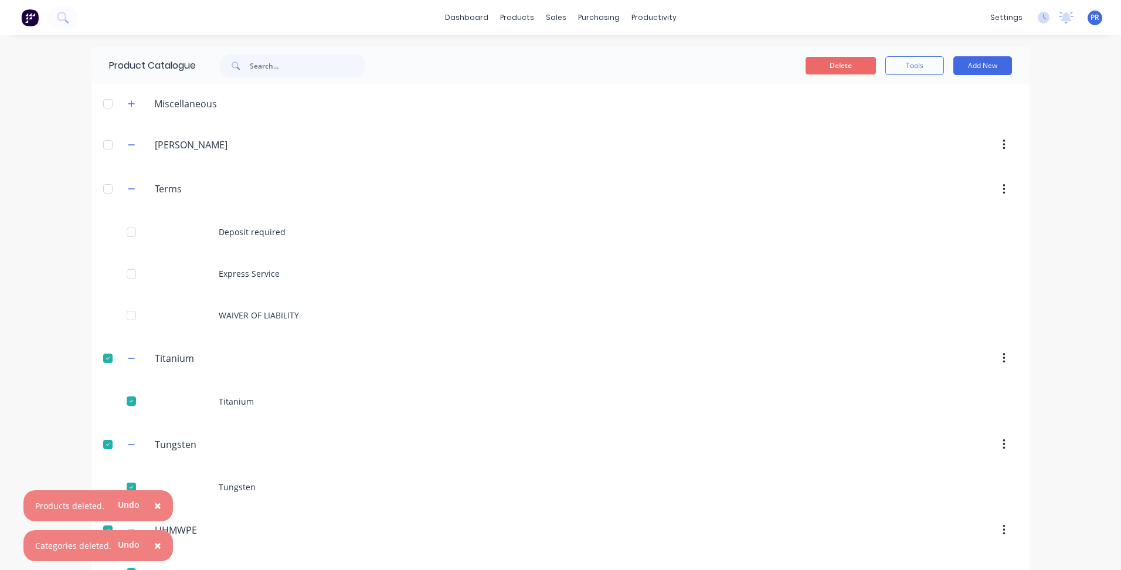
click at [823, 64] on button "Delete" at bounding box center [841, 66] width 70 height 18
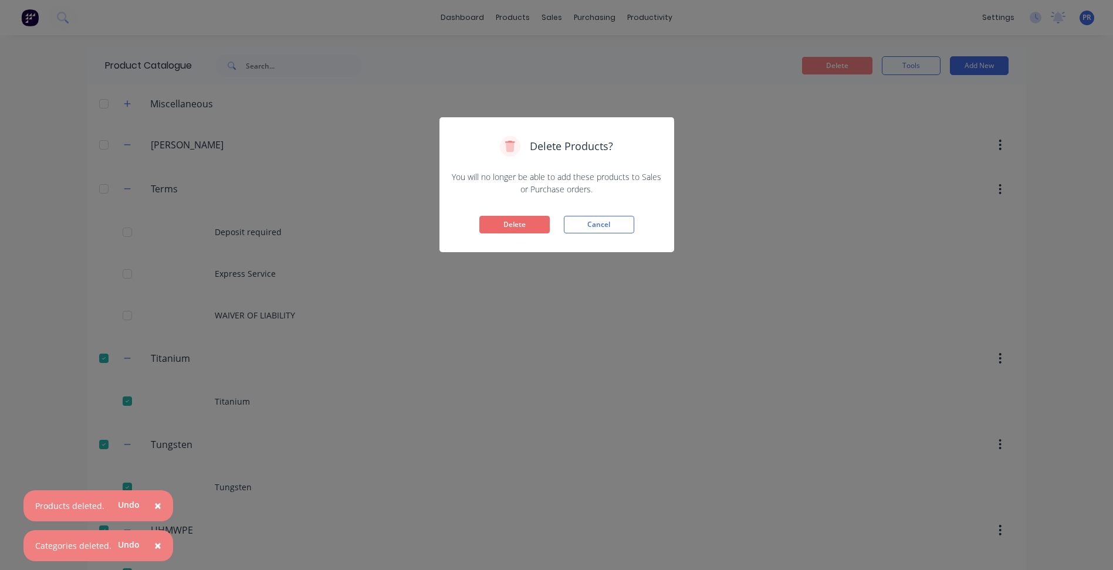
click at [506, 226] on button "Delete" at bounding box center [514, 225] width 70 height 18
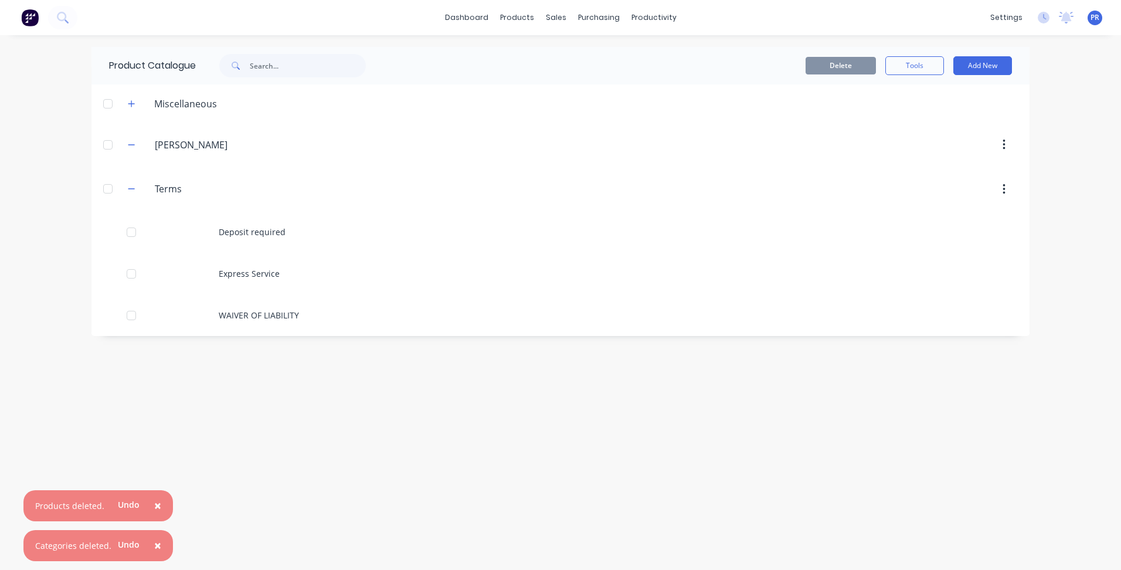
click at [1093, 213] on div "× Products deleted. Undo × Categories deleted. Undo dashboard products sales pu…" at bounding box center [560, 285] width 1121 height 570
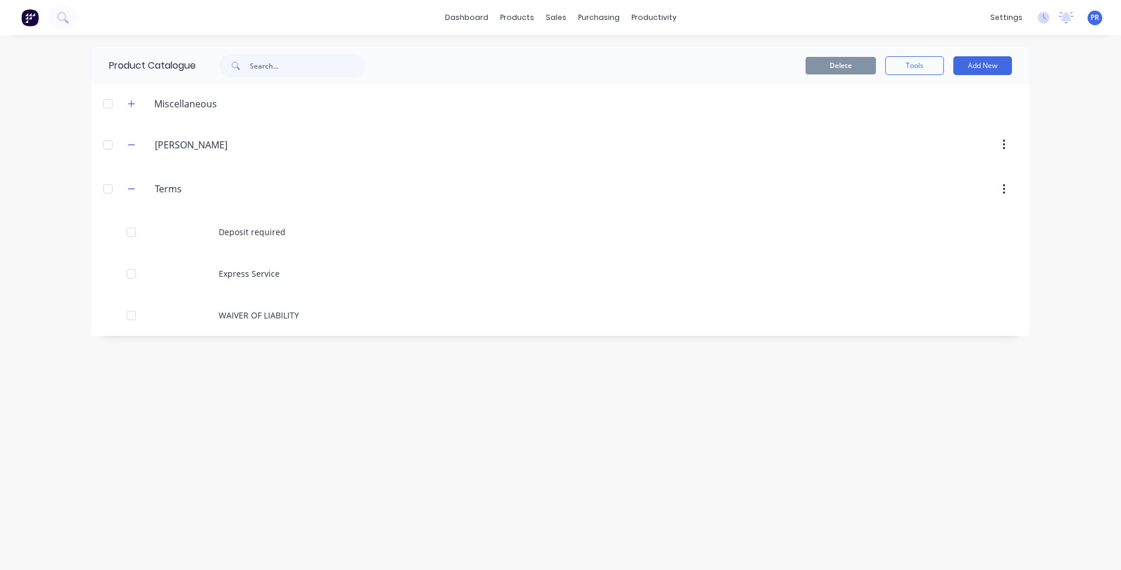
click at [147, 425] on div "Product Catalogue Delete Tools Add New Miscellaneous $250 + GST - Minimum Charg…" at bounding box center [560, 302] width 938 height 511
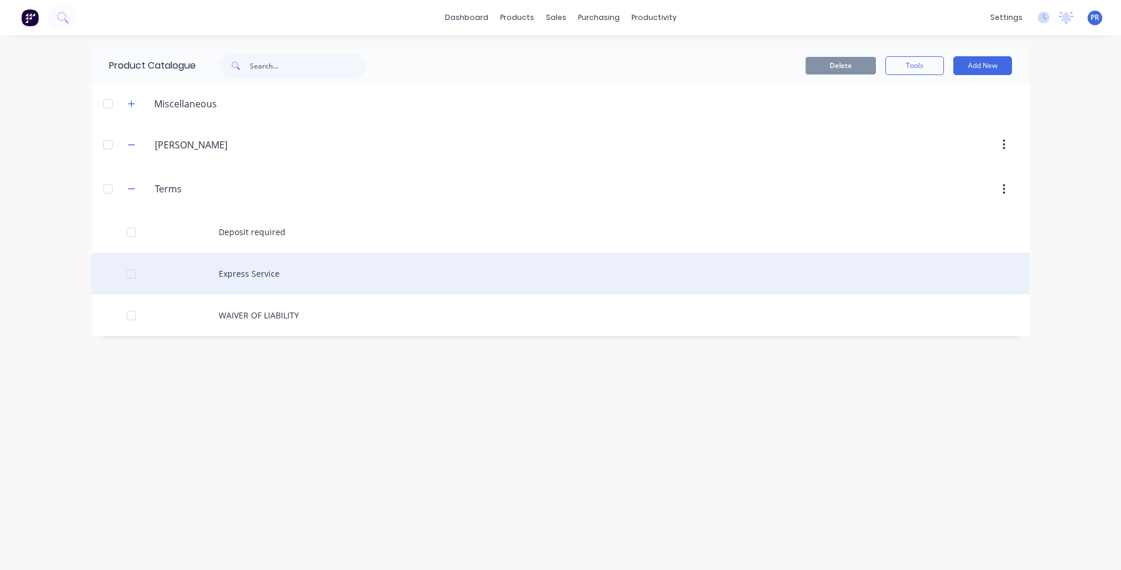
click at [266, 275] on div "Express Service" at bounding box center [560, 274] width 938 height 42
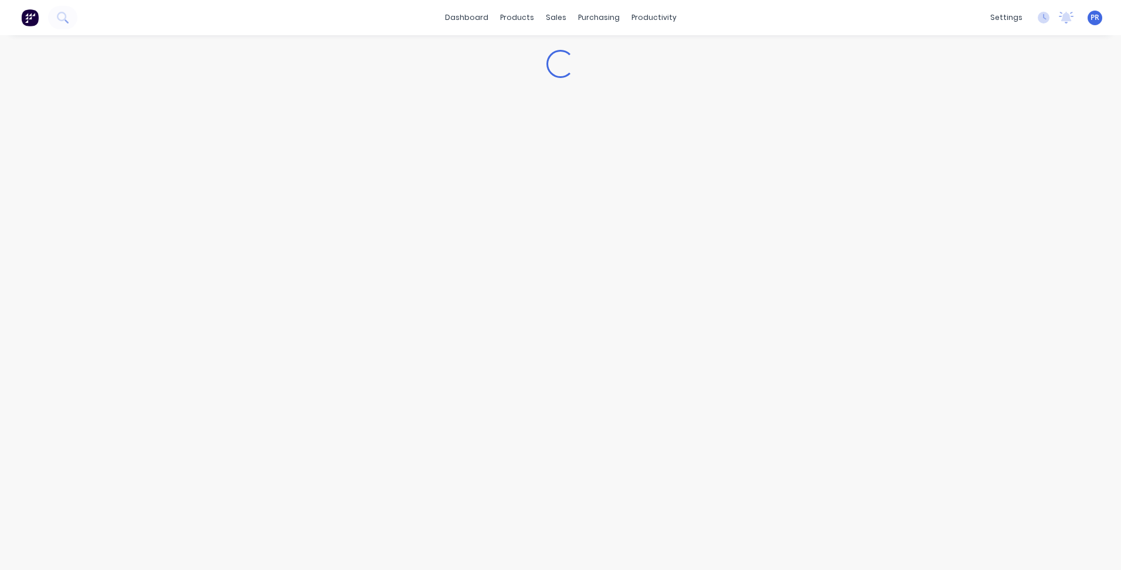
type textarea "x"
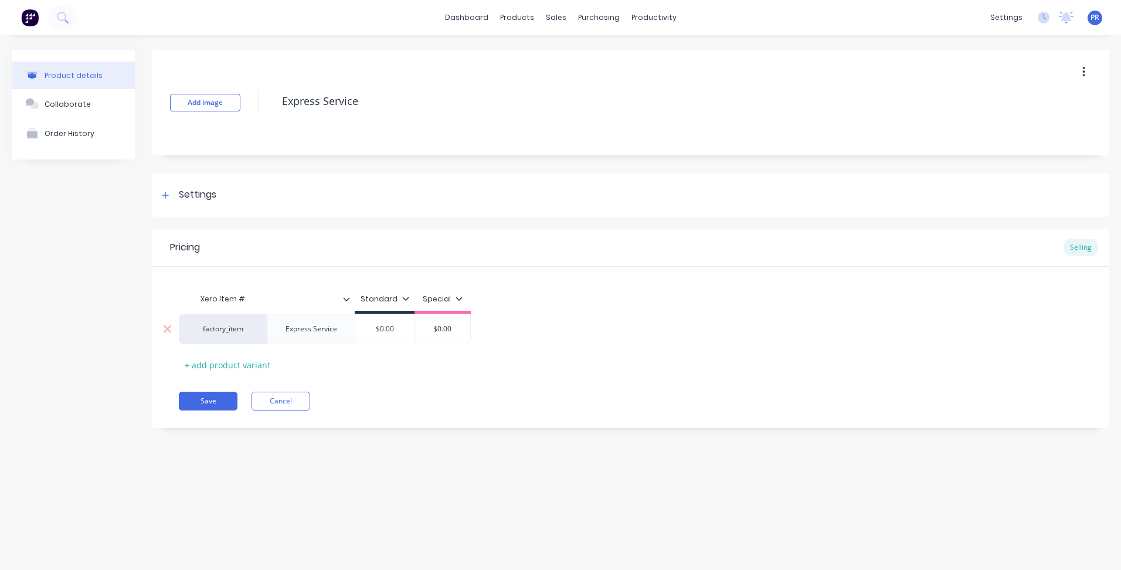
click at [327, 328] on div "Express Service" at bounding box center [311, 328] width 70 height 15
click at [338, 328] on div "Express Service" at bounding box center [311, 328] width 70 height 15
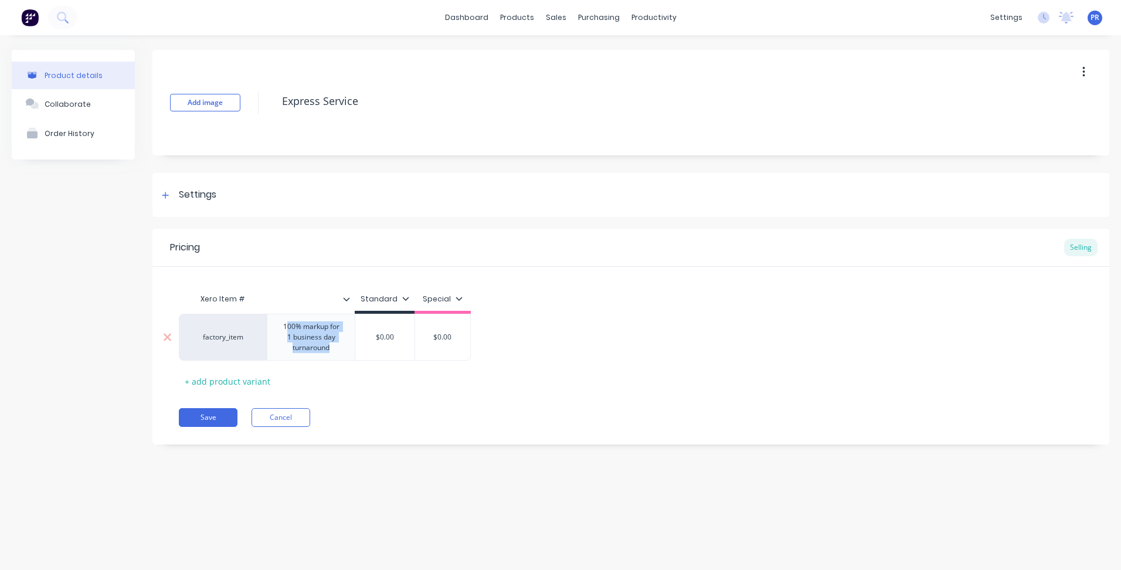
drag, startPoint x: 333, startPoint y: 348, endPoint x: 285, endPoint y: 323, distance: 54.1
click at [285, 323] on div "100% markup for 1 business day turnaround" at bounding box center [311, 337] width 78 height 36
click at [304, 336] on div "100% markup for 1 business day turnaround" at bounding box center [311, 337] width 78 height 36
drag, startPoint x: 291, startPoint y: 331, endPoint x: 258, endPoint y: 318, distance: 35.3
click at [258, 318] on div "factory_item 100% markup for 1 business day turnaround $0.00 $0.00" at bounding box center [325, 337] width 292 height 47
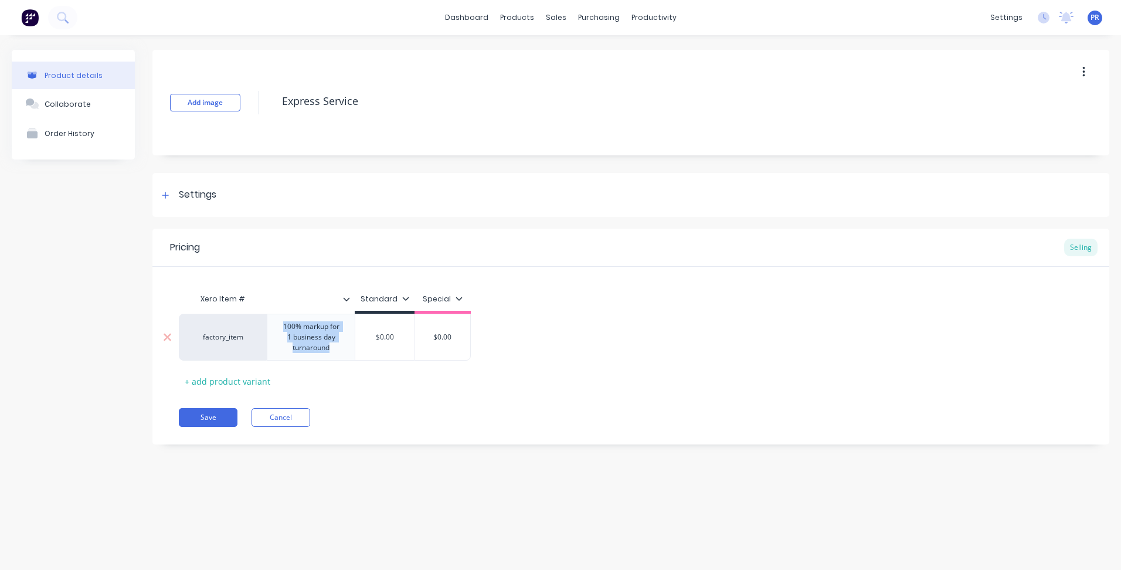
copy div "100% markup for 1 business day turnaround"
drag, startPoint x: 229, startPoint y: 378, endPoint x: 252, endPoint y: 377, distance: 22.9
click at [229, 377] on div "Pricing Selling Xero Item # Standard Special factory_item 100% markup for 1 bus…" at bounding box center [630, 337] width 957 height 216
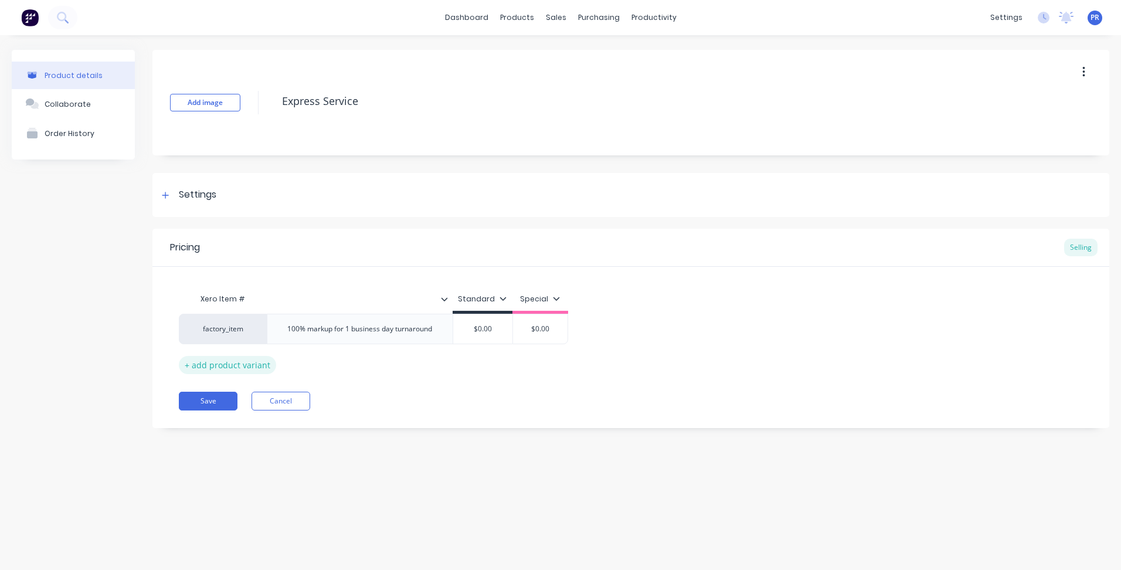
click at [238, 370] on div "+ add product variant" at bounding box center [227, 365] width 97 height 18
type textarea "x"
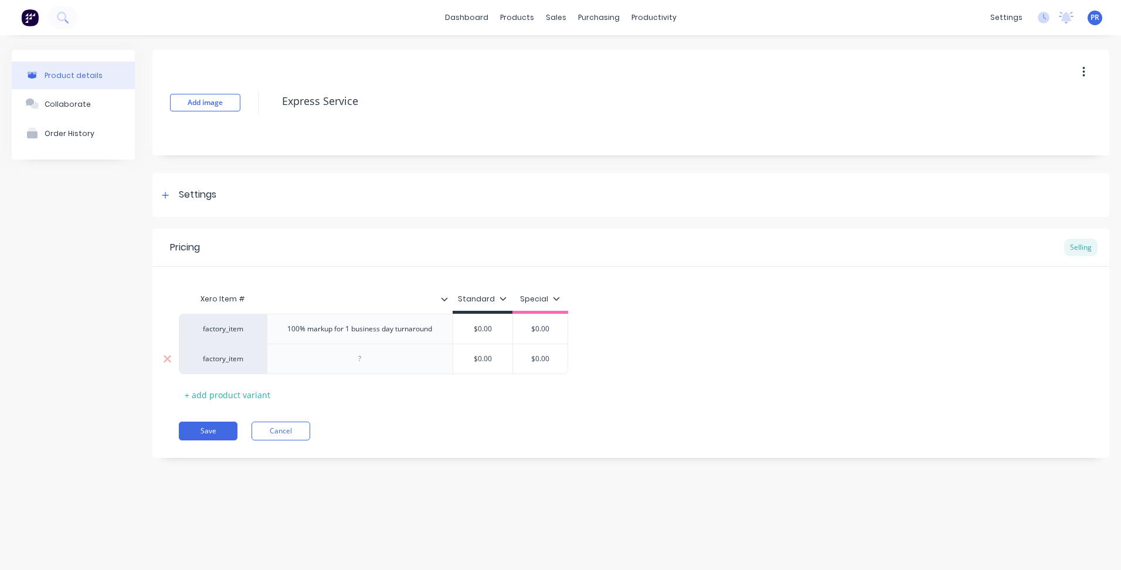
click at [360, 359] on div at bounding box center [360, 358] width 59 height 15
paste div
click at [294, 357] on div "100% markup for 1 business day turnaround" at bounding box center [360, 358] width 164 height 15
click at [350, 360] on div "50% markup for 1 business day turnaround" at bounding box center [360, 358] width 160 height 15
click at [205, 435] on button "Save" at bounding box center [208, 431] width 59 height 19
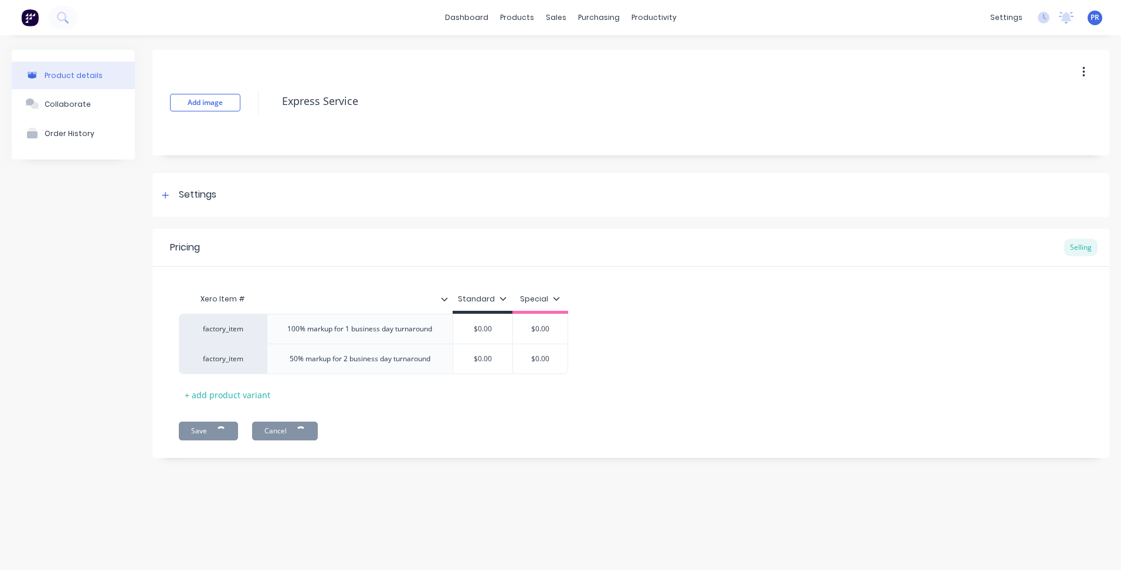
type textarea "x"
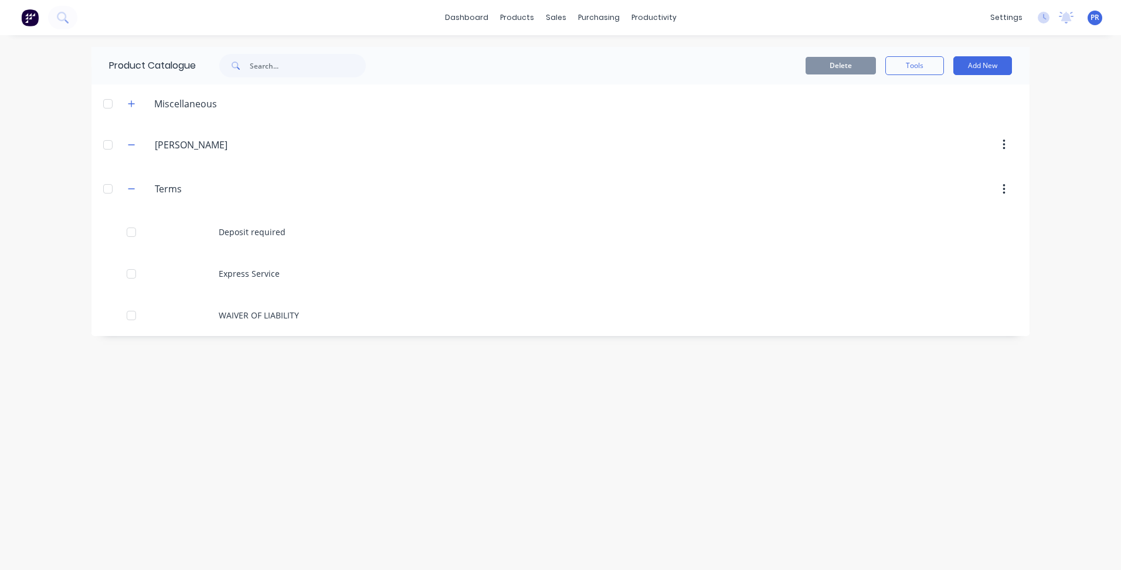
click at [164, 403] on div "Product Catalogue Delete Tools Add New Miscellaneous $250 + GST - Minimum Charg…" at bounding box center [560, 302] width 938 height 511
click at [131, 187] on icon "button" at bounding box center [131, 189] width 7 height 8
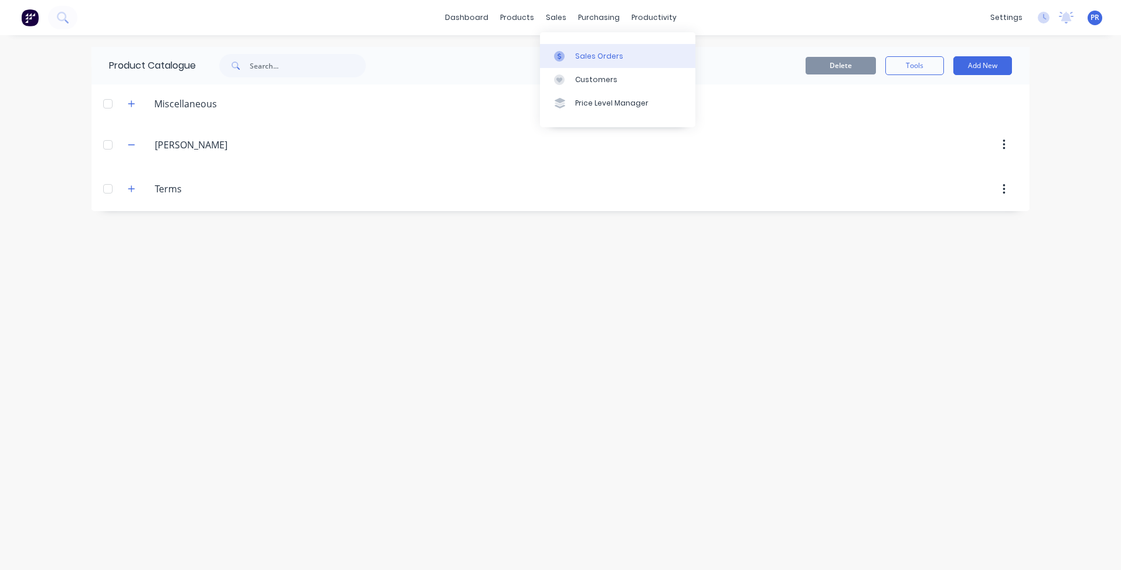
click at [571, 55] on div at bounding box center [563, 56] width 18 height 11
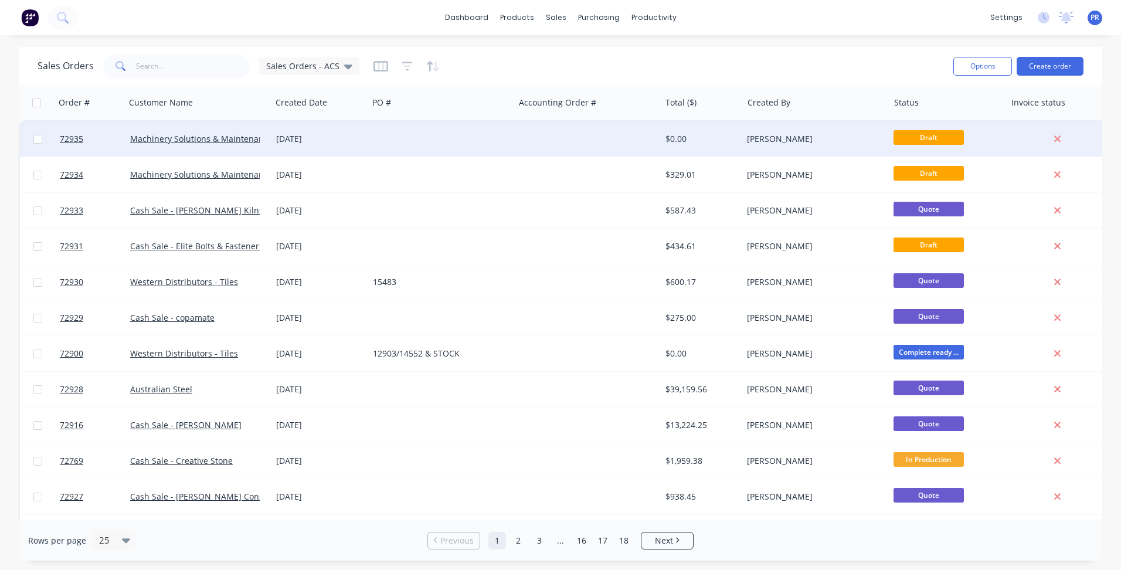
click at [582, 146] on div at bounding box center [587, 138] width 146 height 35
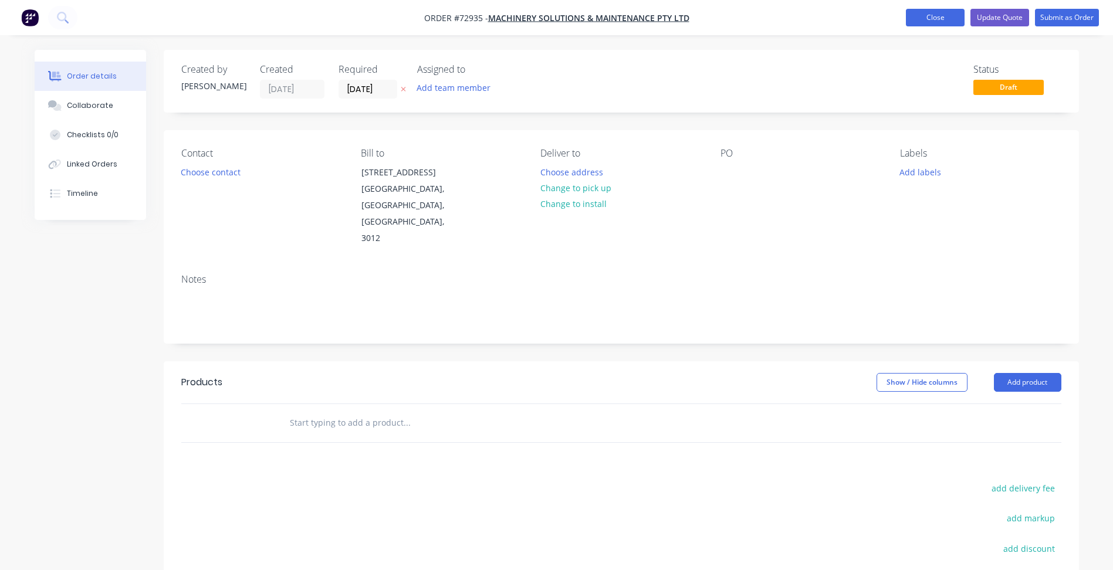
click at [942, 13] on button "Close" at bounding box center [935, 18] width 59 height 18
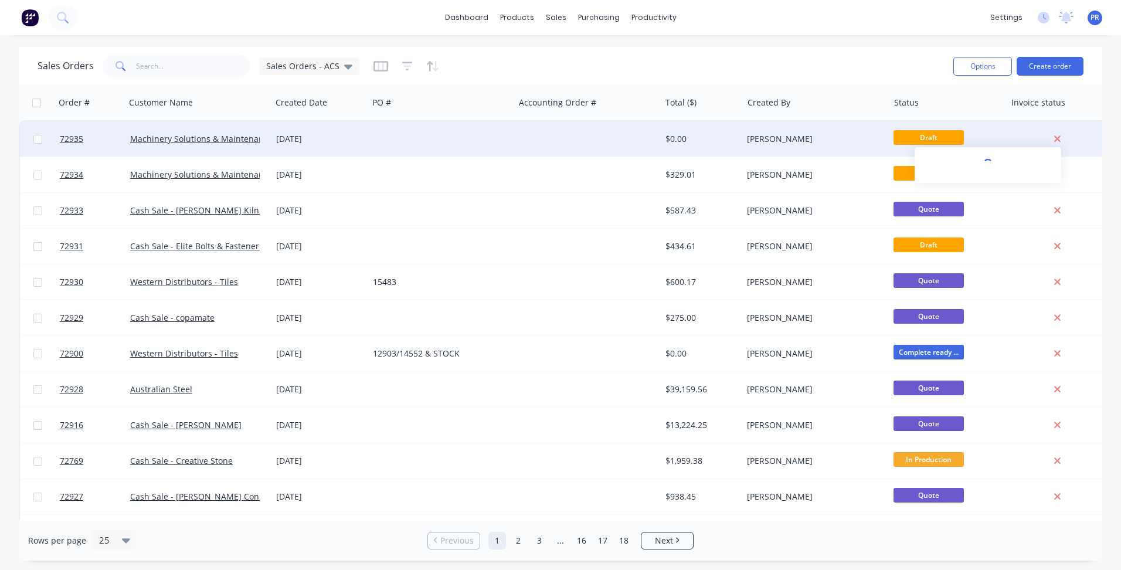
click at [1059, 137] on icon at bounding box center [1058, 139] width 8 height 11
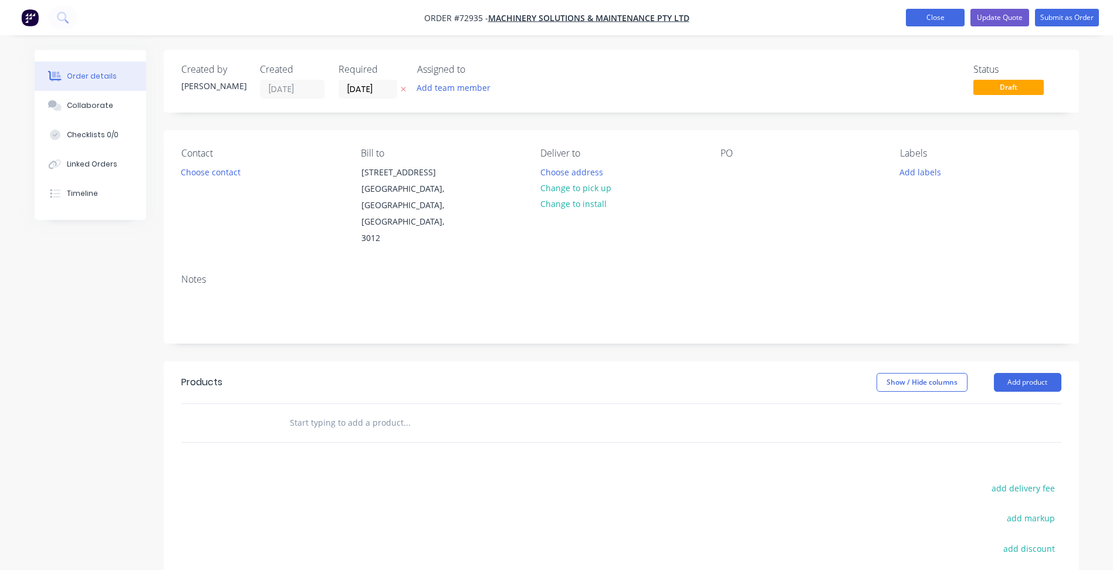
click at [932, 17] on button "Close" at bounding box center [935, 18] width 59 height 18
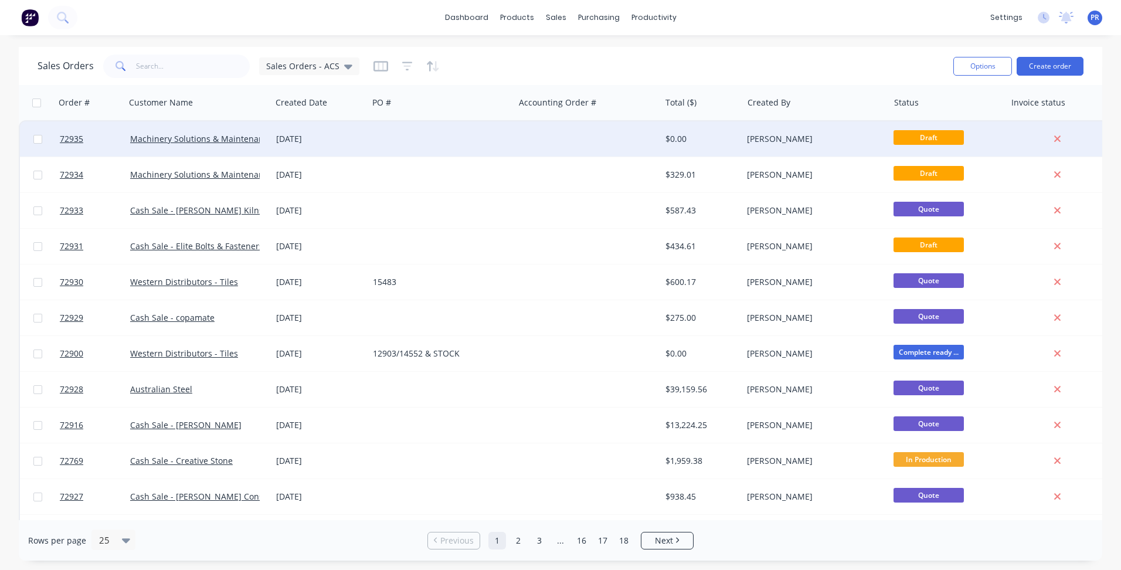
click at [40, 140] on input "checkbox" at bounding box center [37, 139] width 9 height 9
checkbox input "true"
click at [1003, 73] on button "Options" at bounding box center [983, 66] width 59 height 19
click at [937, 123] on div "Archive" at bounding box center [948, 119] width 108 height 17
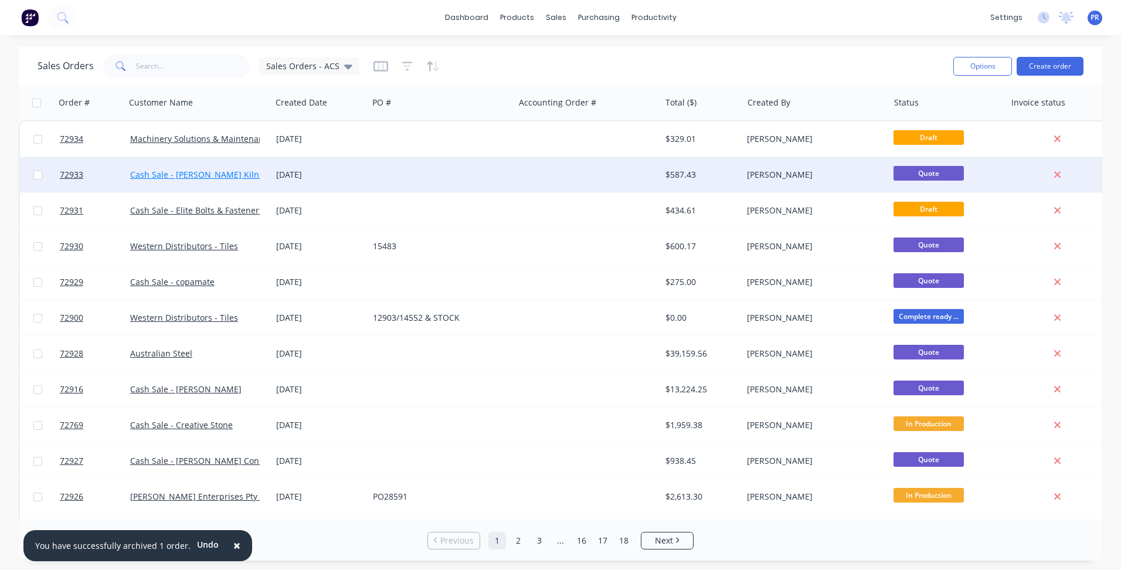
click at [245, 179] on link "Cash Sale - [PERSON_NAME] Kilns & Furnaces" at bounding box center [219, 174] width 179 height 11
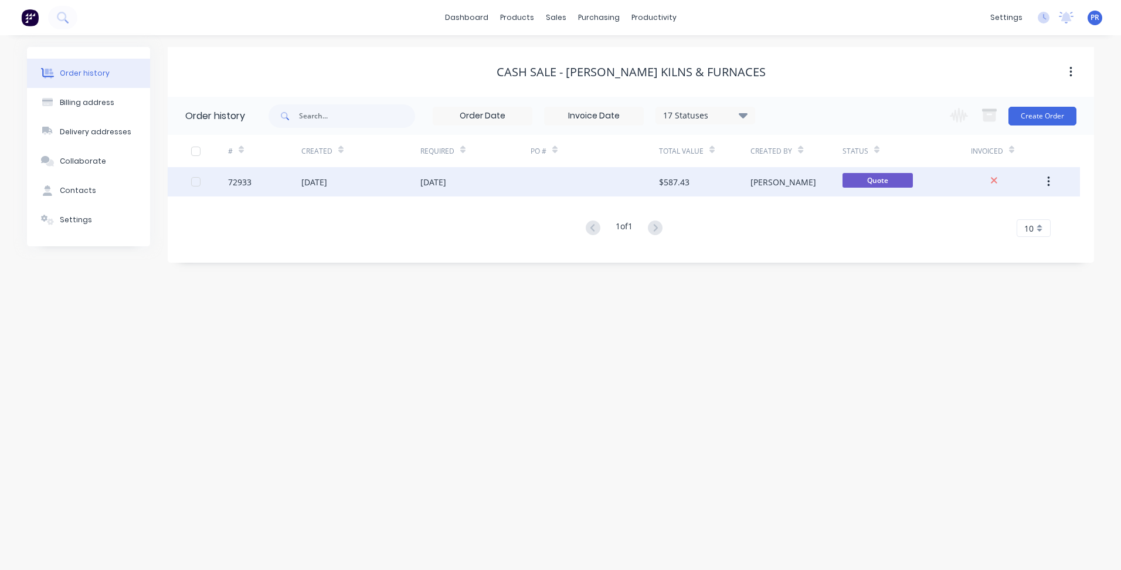
click at [800, 178] on div "[PERSON_NAME]" at bounding box center [796, 181] width 91 height 29
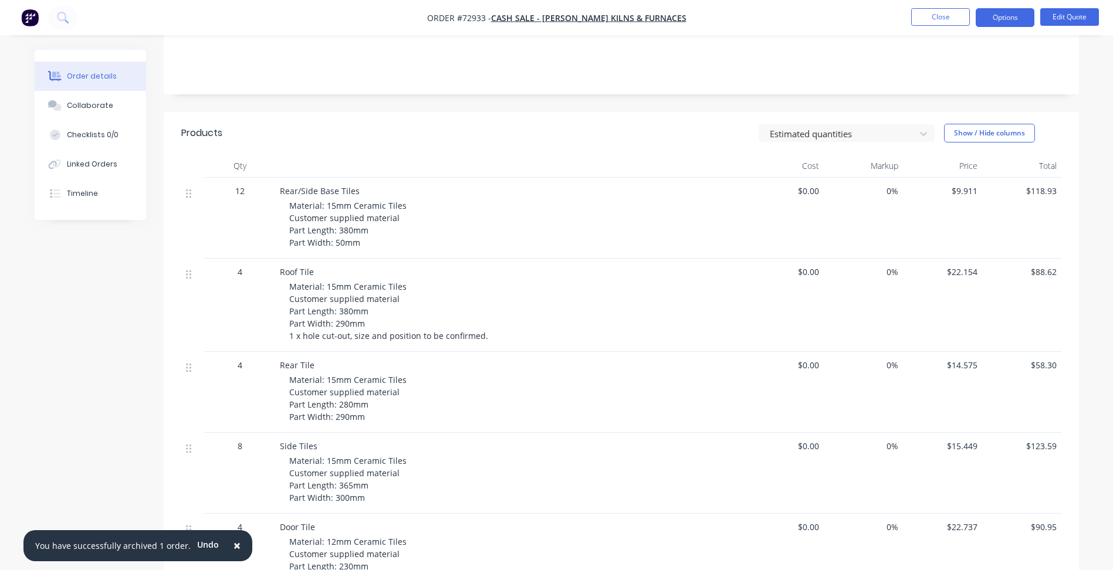
scroll to position [235, 0]
click at [242, 355] on span "4" at bounding box center [240, 361] width 5 height 12
click at [238, 355] on span "4" at bounding box center [240, 361] width 5 height 12
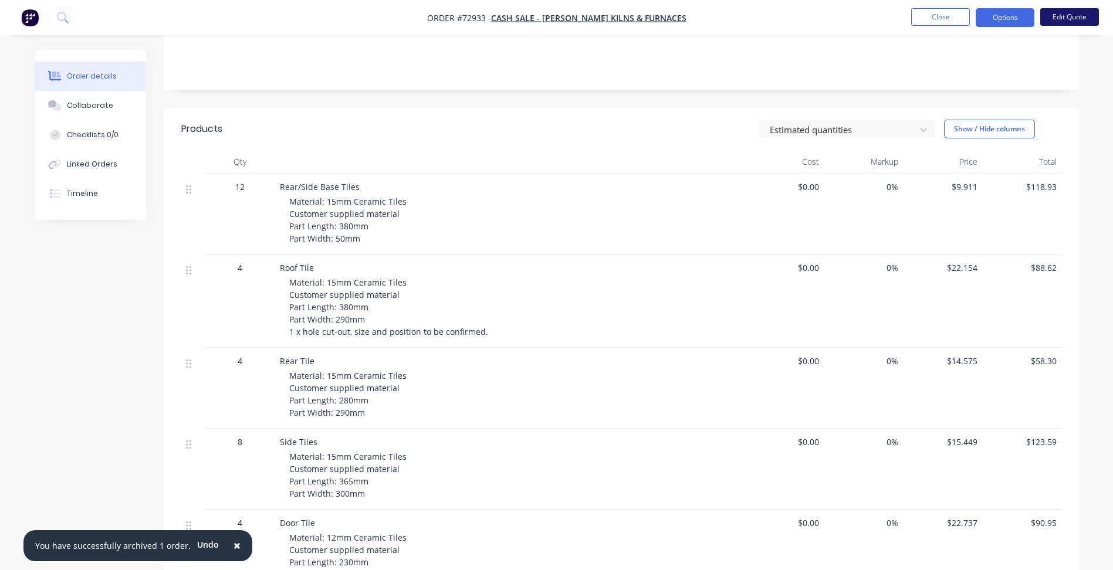
click at [1070, 19] on button "Edit Quote" at bounding box center [1069, 17] width 59 height 18
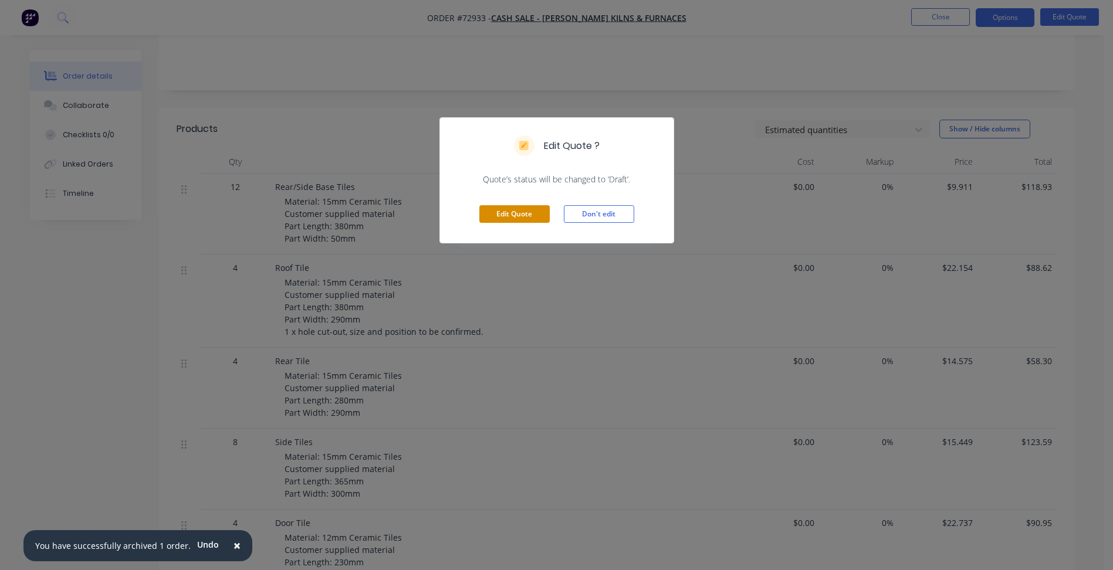
click at [512, 214] on button "Edit Quote" at bounding box center [514, 214] width 70 height 18
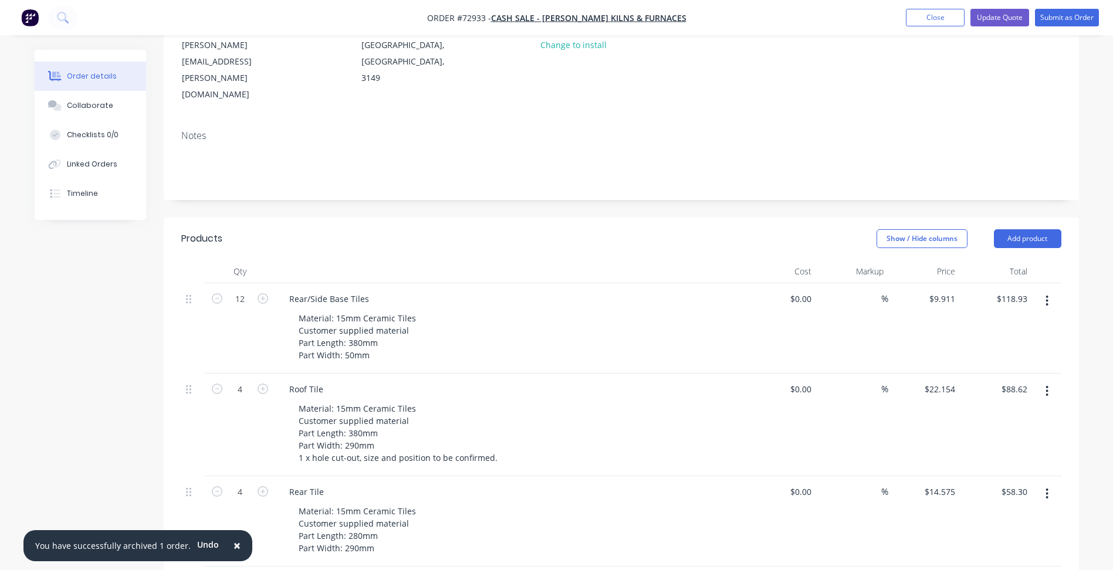
scroll to position [176, 0]
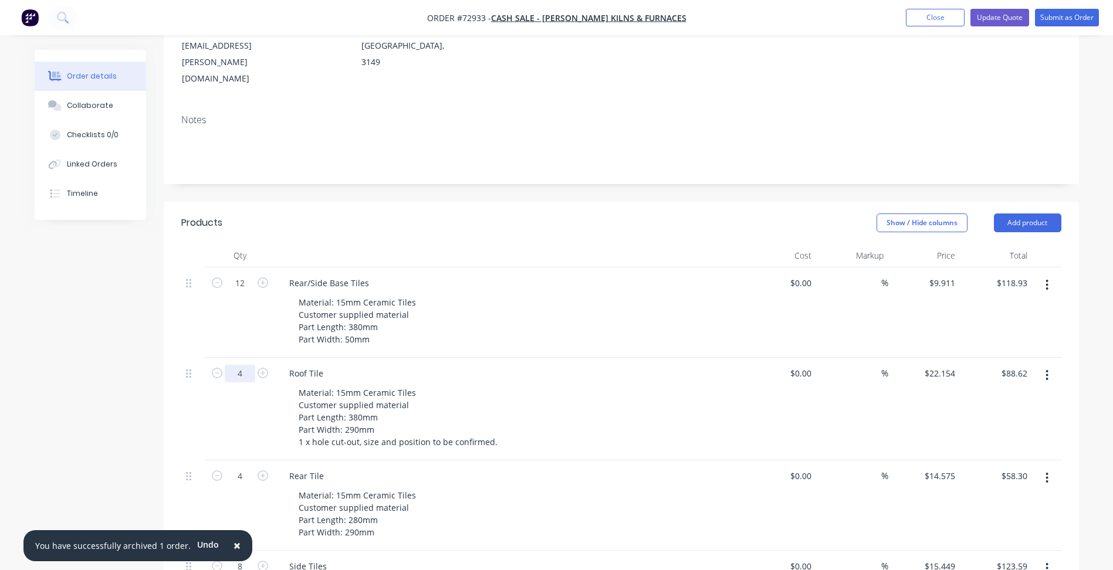
click at [242, 365] on input "4" at bounding box center [240, 374] width 30 height 18
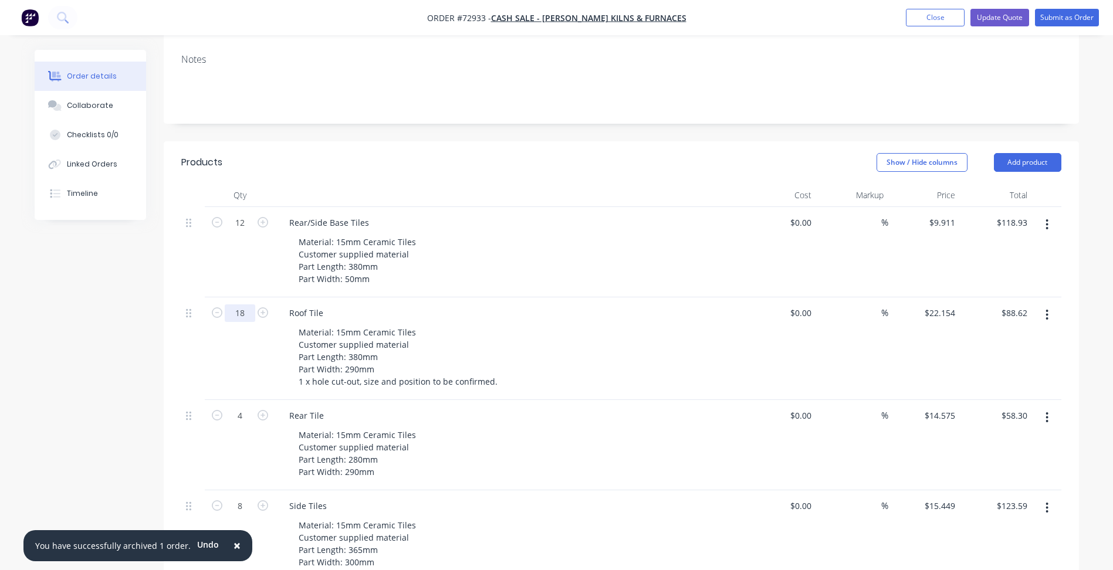
scroll to position [293, 0]
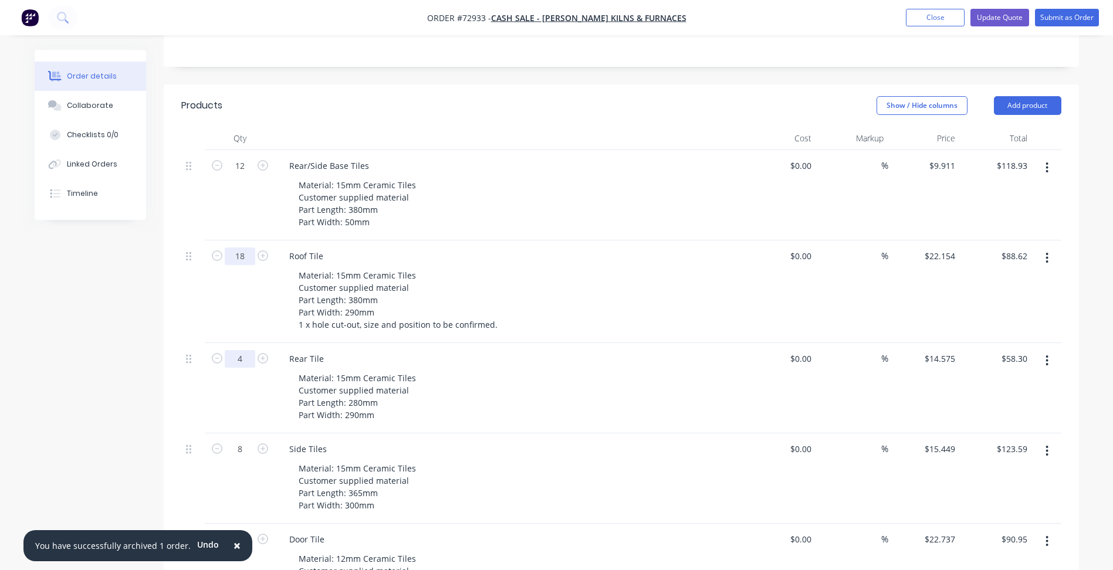
type input "18"
type input "$398.77"
click at [246, 350] on input "4" at bounding box center [240, 359] width 30 height 18
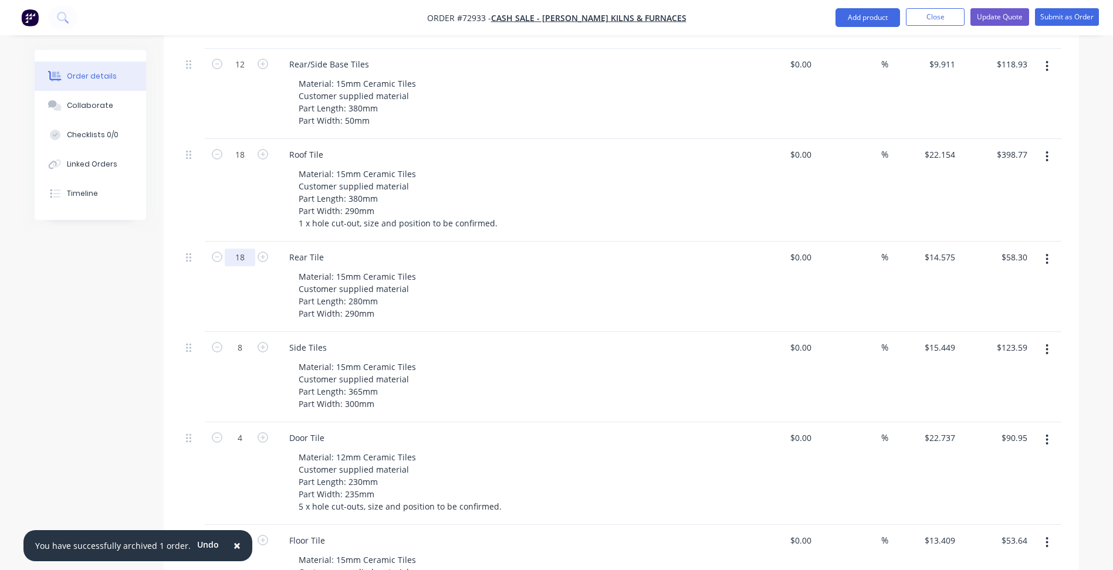
scroll to position [411, 0]
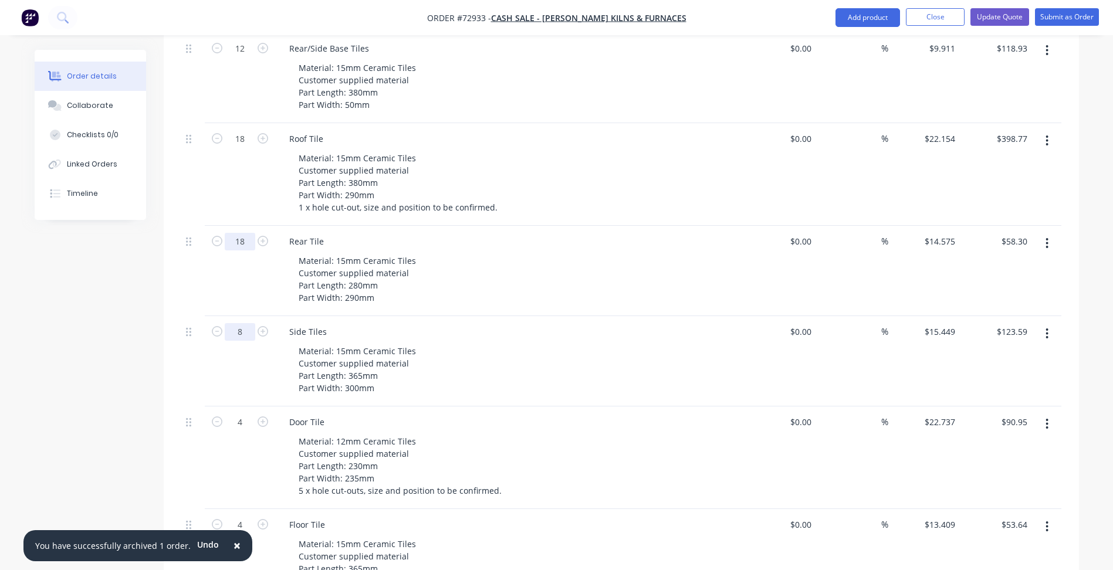
type input "18"
type input "$262.35"
click at [245, 323] on input "8" at bounding box center [240, 332] width 30 height 18
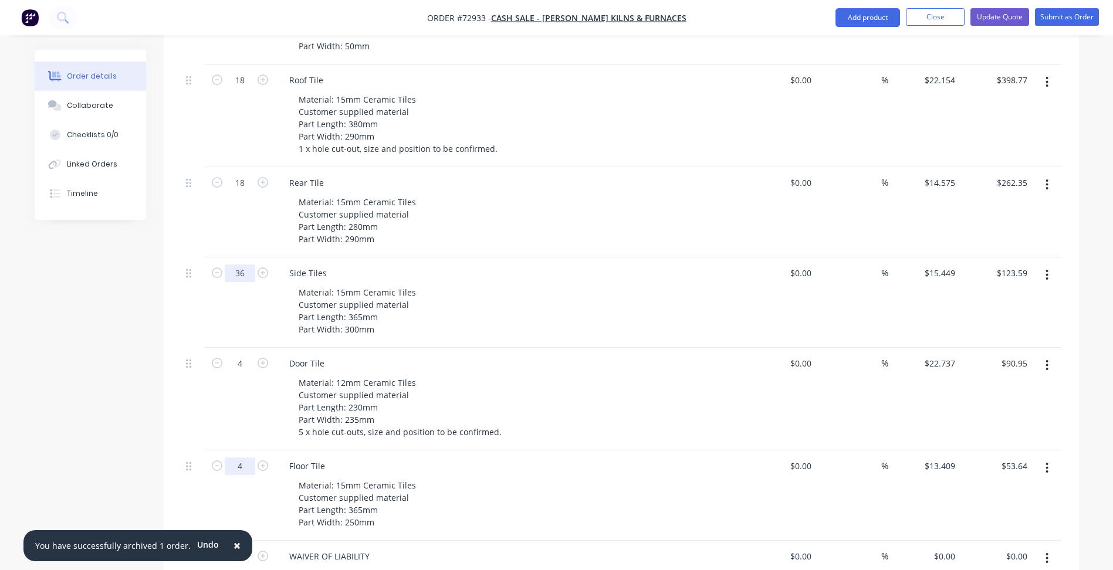
type input "36"
type input "$556.16"
click at [245, 457] on input "4" at bounding box center [240, 466] width 30 height 18
type input "24"
type input "$321.82"
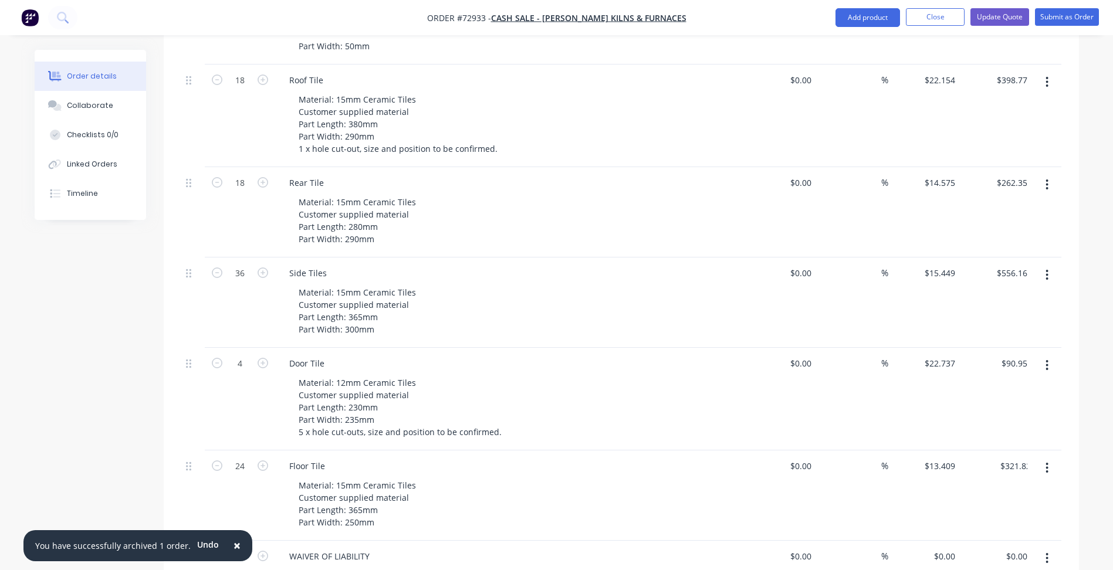
click at [50, 391] on div "Created by [PERSON_NAME] Created [DATE] Required [DATE] Assigned to Add team me…" at bounding box center [557, 299] width 1044 height 1437
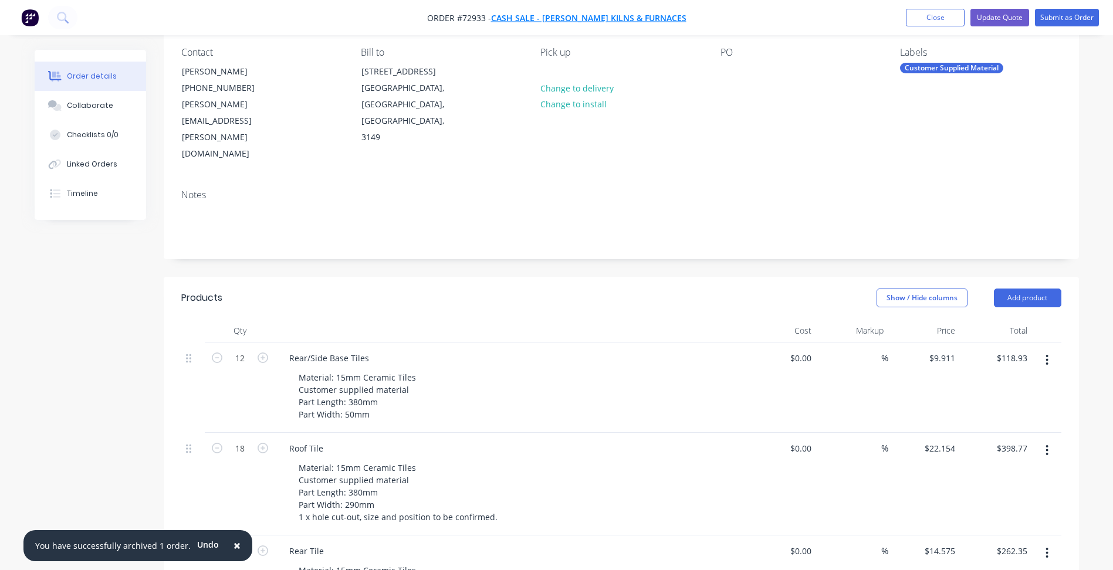
scroll to position [0, 0]
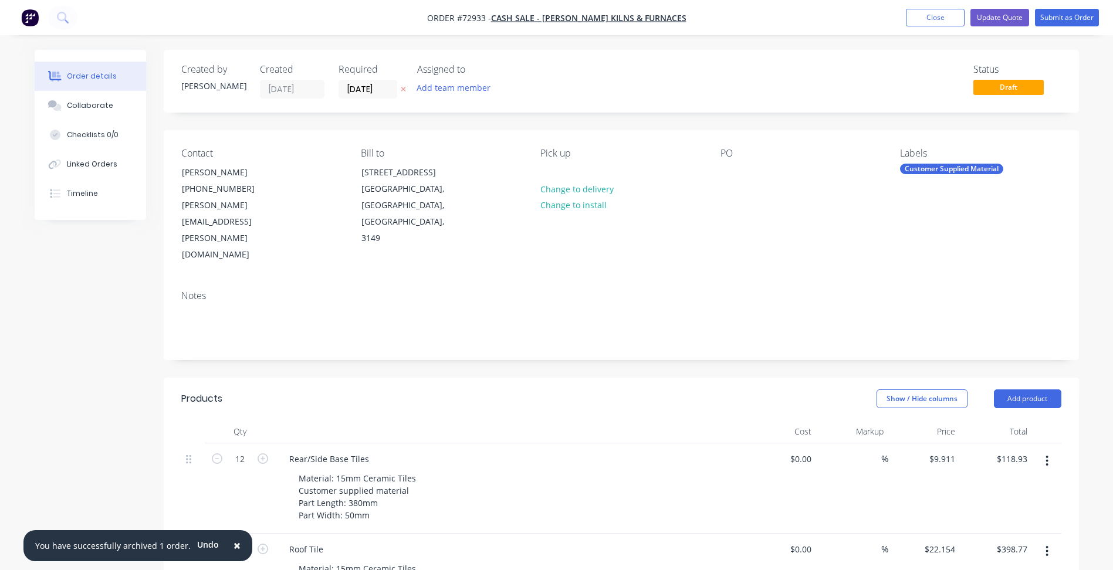
click at [968, 20] on ul "Add product Close Update Quote Submit as Order" at bounding box center [1001, 18] width 221 height 18
click at [937, 19] on button "Close" at bounding box center [935, 18] width 59 height 18
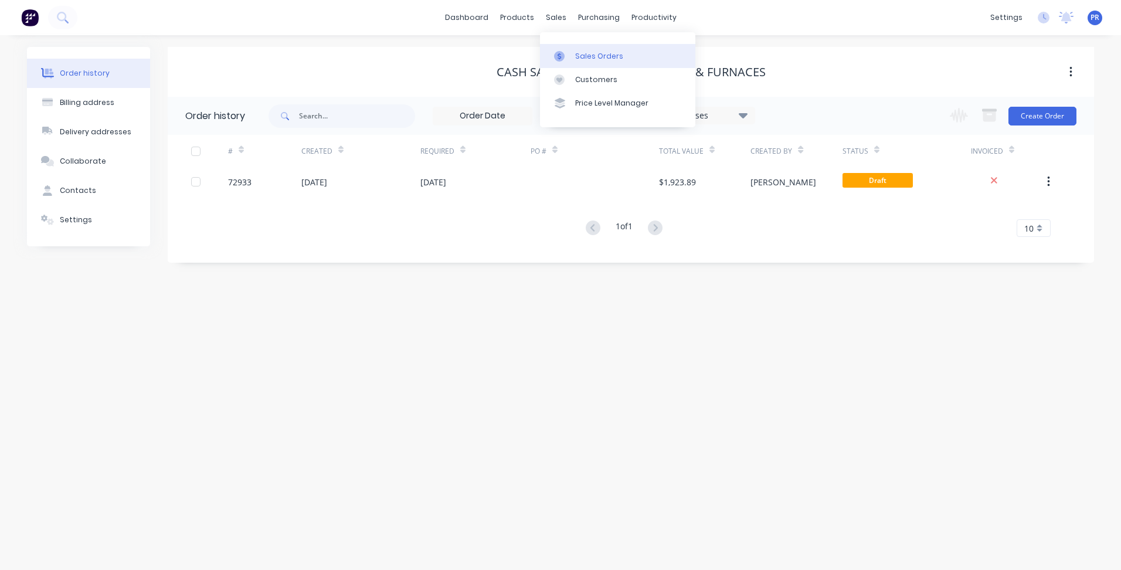
click at [568, 51] on div at bounding box center [563, 56] width 18 height 11
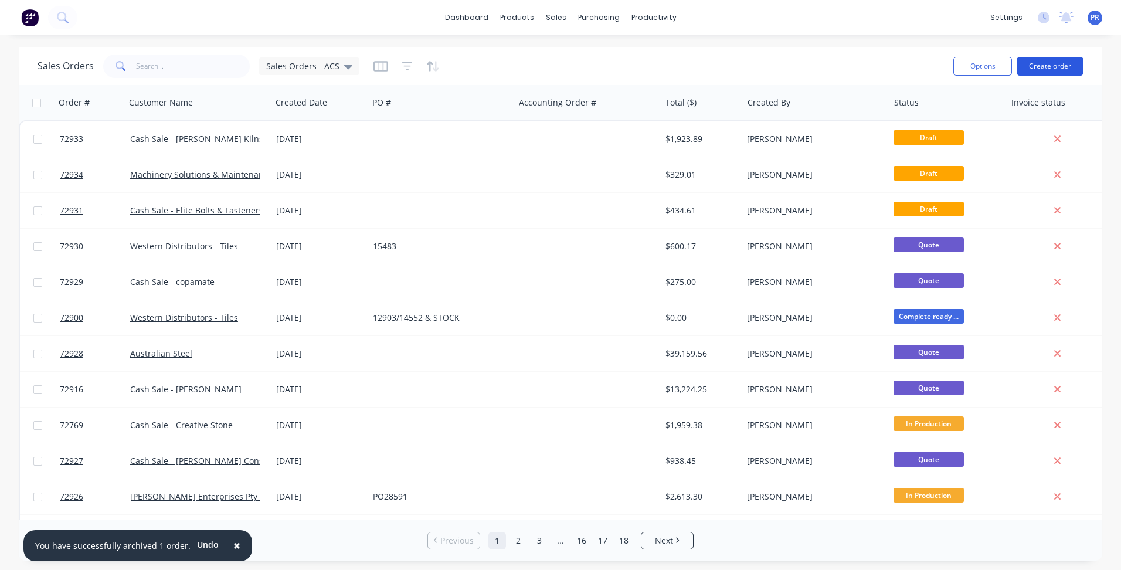
click at [1060, 69] on button "Create order" at bounding box center [1050, 66] width 67 height 19
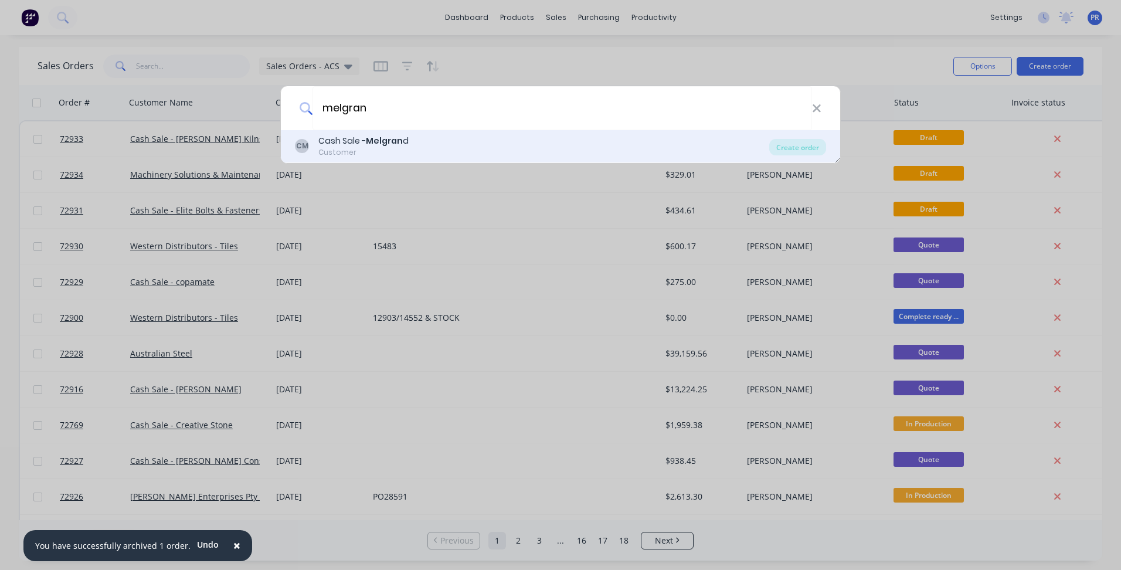
type input "melgran"
click at [368, 138] on b "Melgran" at bounding box center [384, 141] width 37 height 12
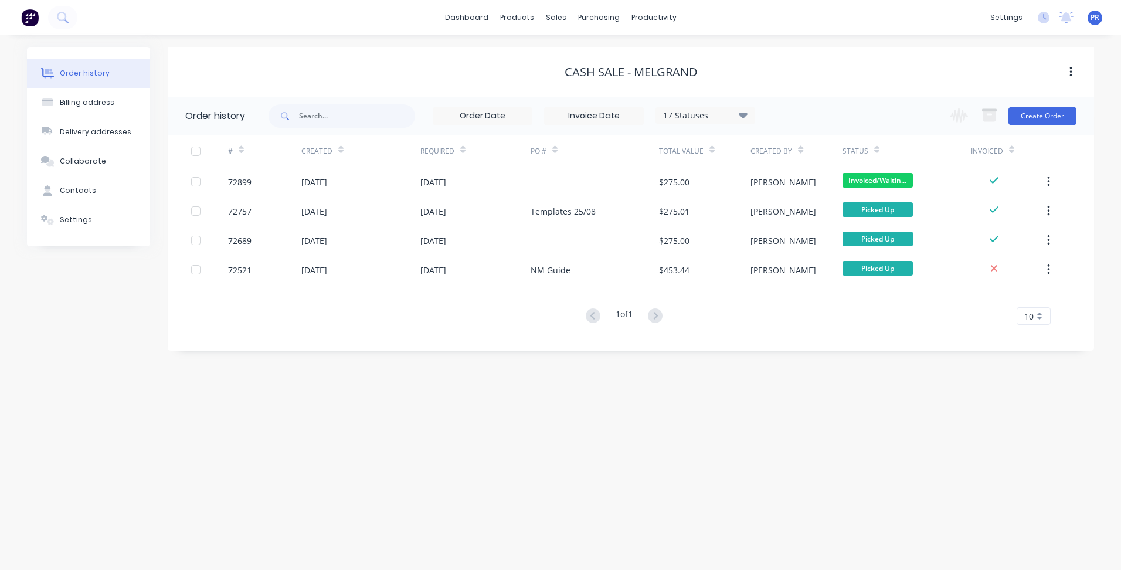
click at [1079, 113] on div "17 Statuses Invoice Status Invoiced Not Invoiced Partial Order Status All Archi…" at bounding box center [682, 116] width 826 height 38
click at [1067, 117] on button "Create Order" at bounding box center [1043, 116] width 68 height 19
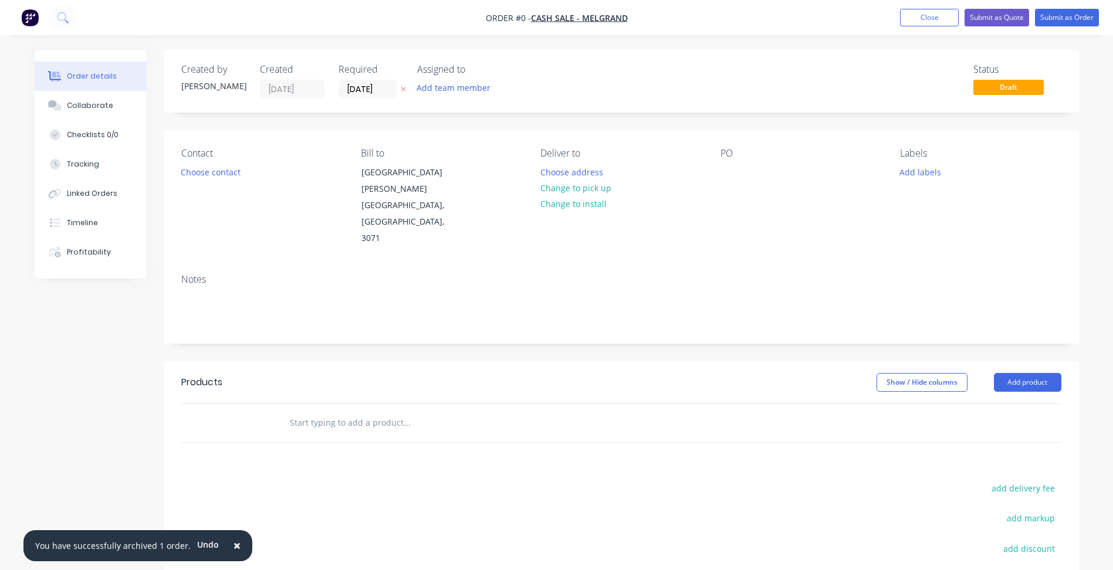
click at [259, 168] on div "Contact Choose contact" at bounding box center [261, 197] width 161 height 99
click at [219, 169] on button "Choose contact" at bounding box center [210, 172] width 72 height 16
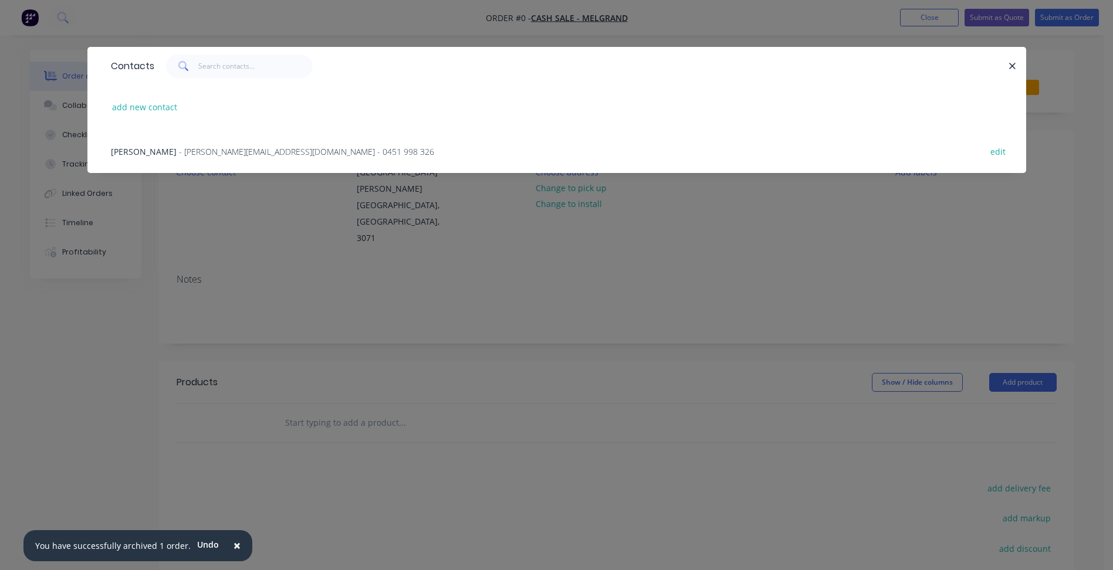
click at [195, 153] on span "- [PERSON_NAME][EMAIL_ADDRESS][DOMAIN_NAME] - 0451 998 326" at bounding box center [306, 151] width 255 height 11
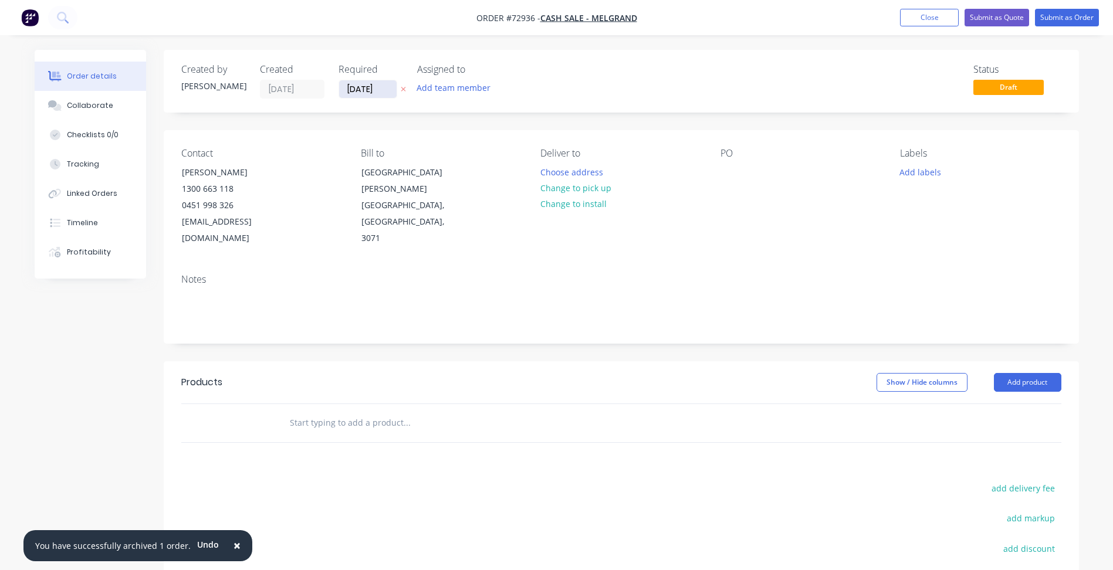
click at [370, 93] on input "[DATE]" at bounding box center [367, 89] width 57 height 18
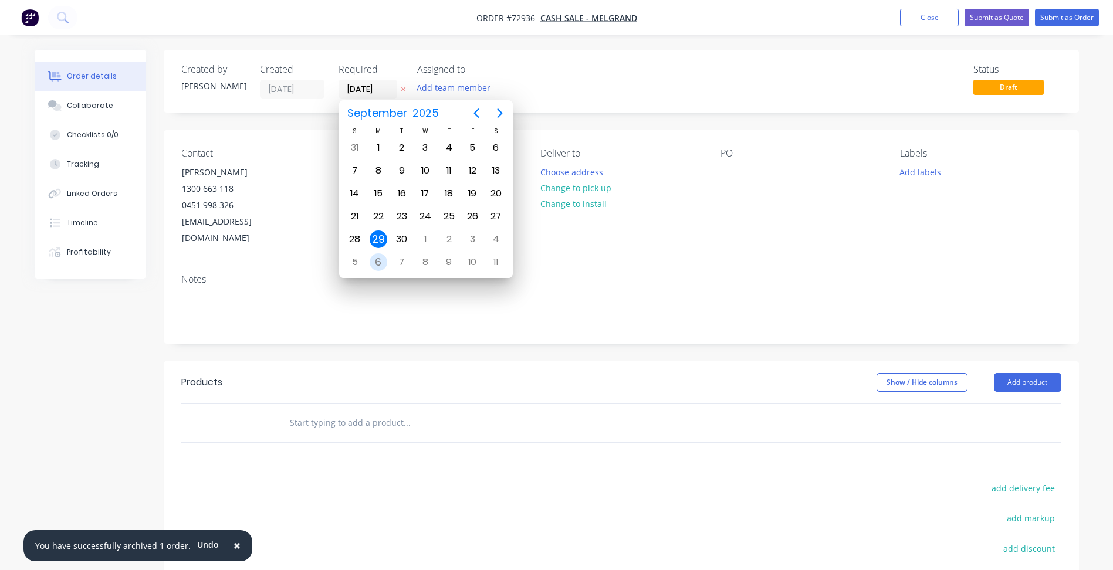
click at [378, 260] on div "6" at bounding box center [378, 262] width 18 height 18
type input "[DATE]"
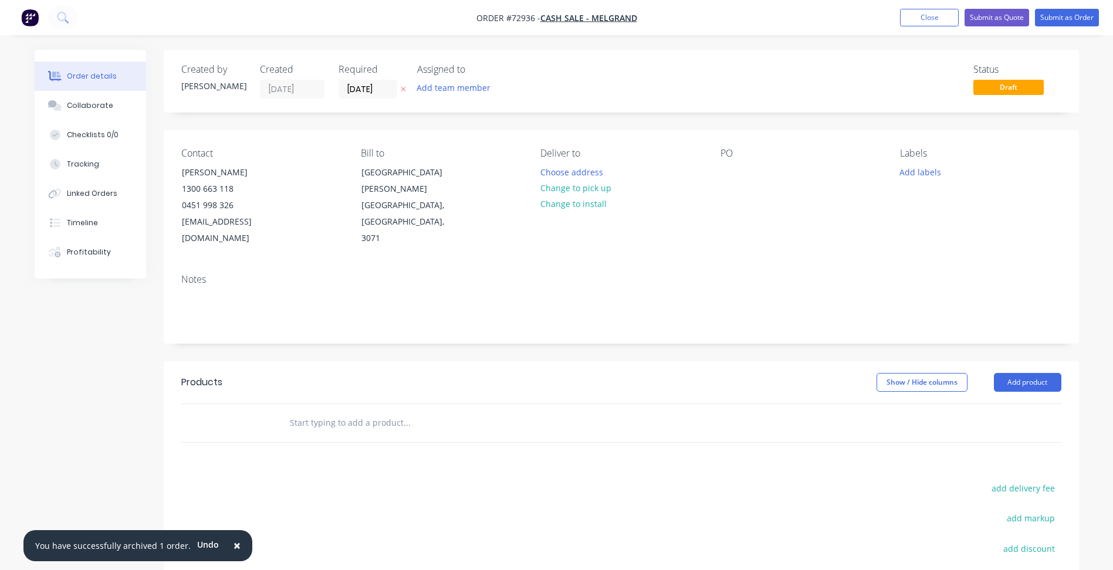
drag, startPoint x: 579, startPoint y: 191, endPoint x: 636, endPoint y: 193, distance: 57.5
click at [579, 191] on button "Change to pick up" at bounding box center [575, 188] width 83 height 16
click at [1025, 374] on button "Add product" at bounding box center [1026, 382] width 67 height 19
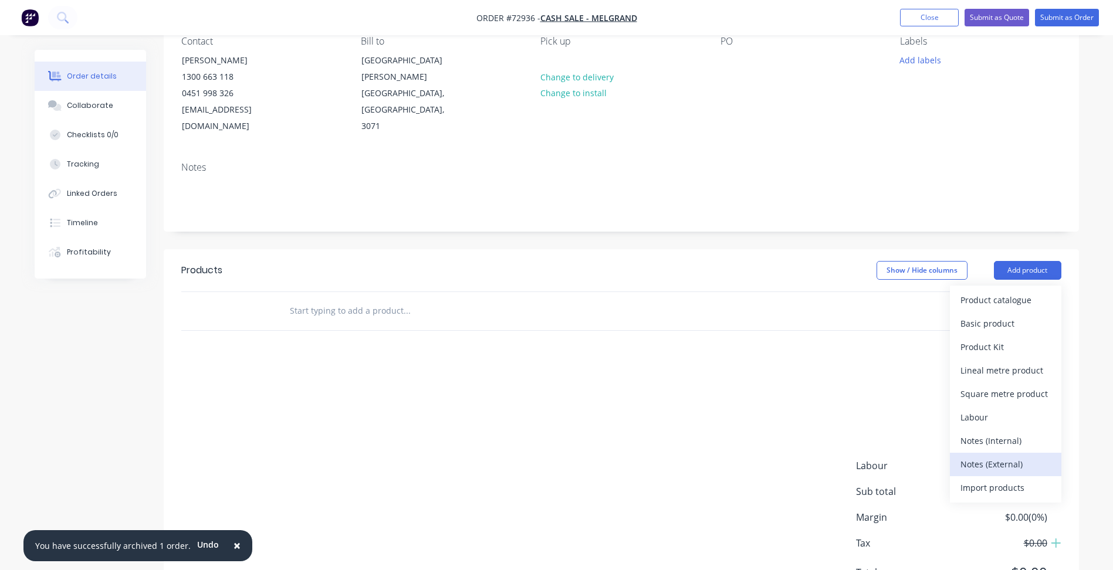
scroll to position [117, 0]
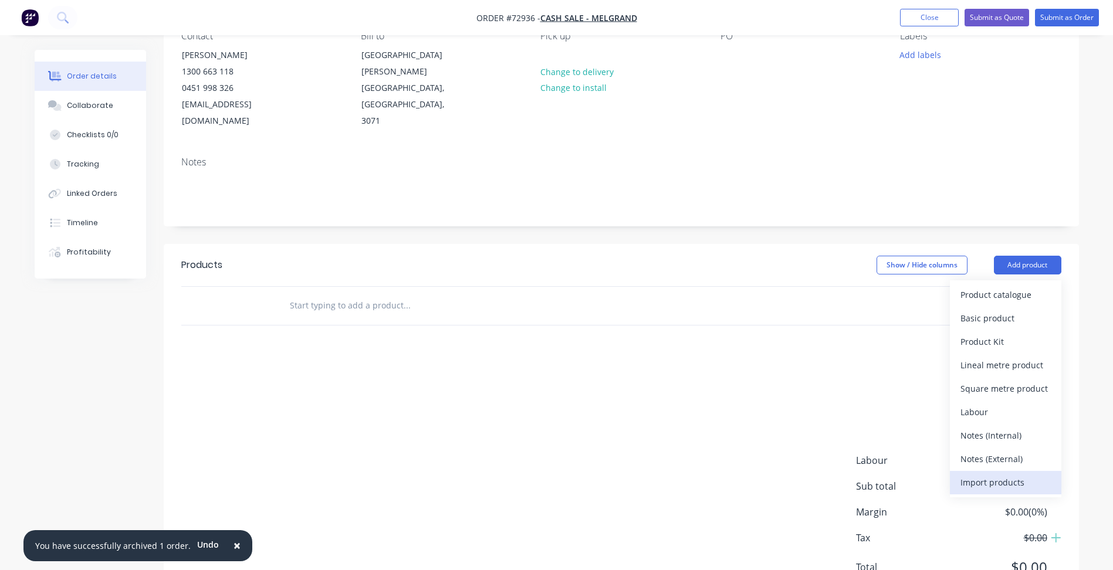
click at [985, 474] on div "Import products" at bounding box center [1005, 482] width 90 height 17
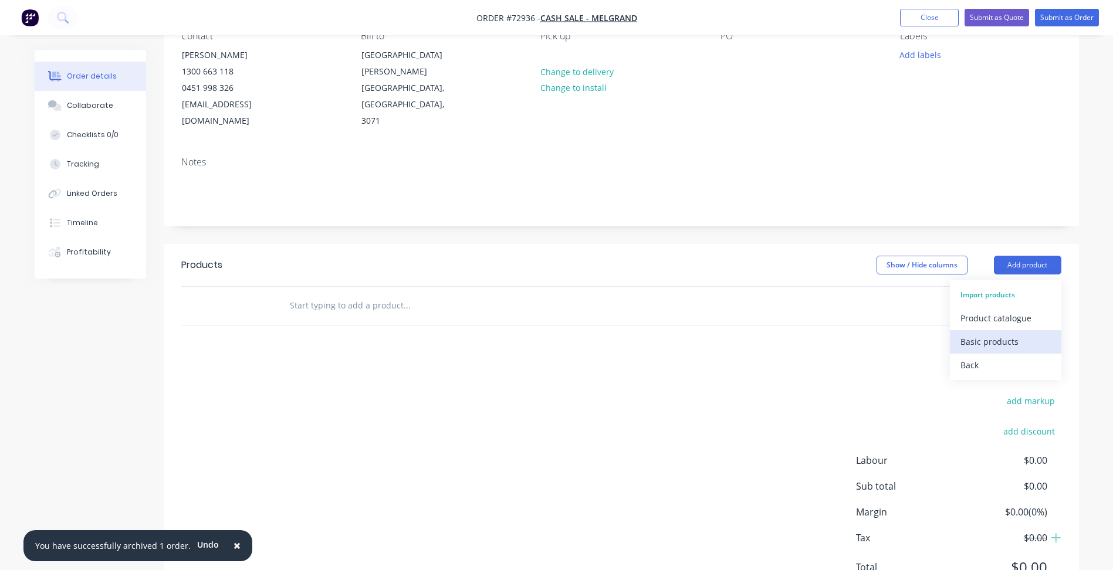
click at [986, 333] on div "Basic products" at bounding box center [1005, 341] width 90 height 17
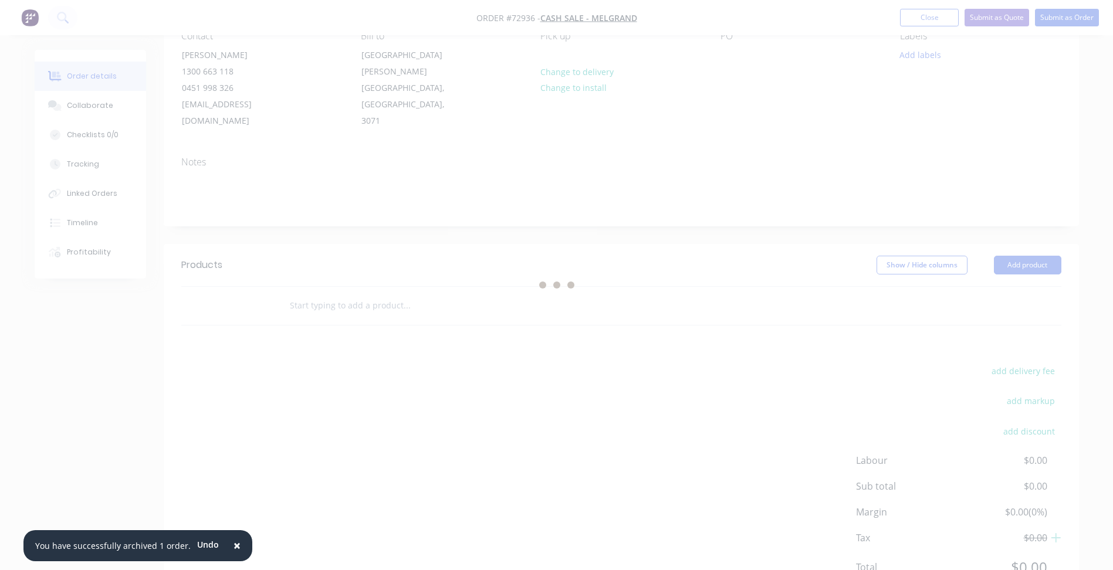
scroll to position [0, 0]
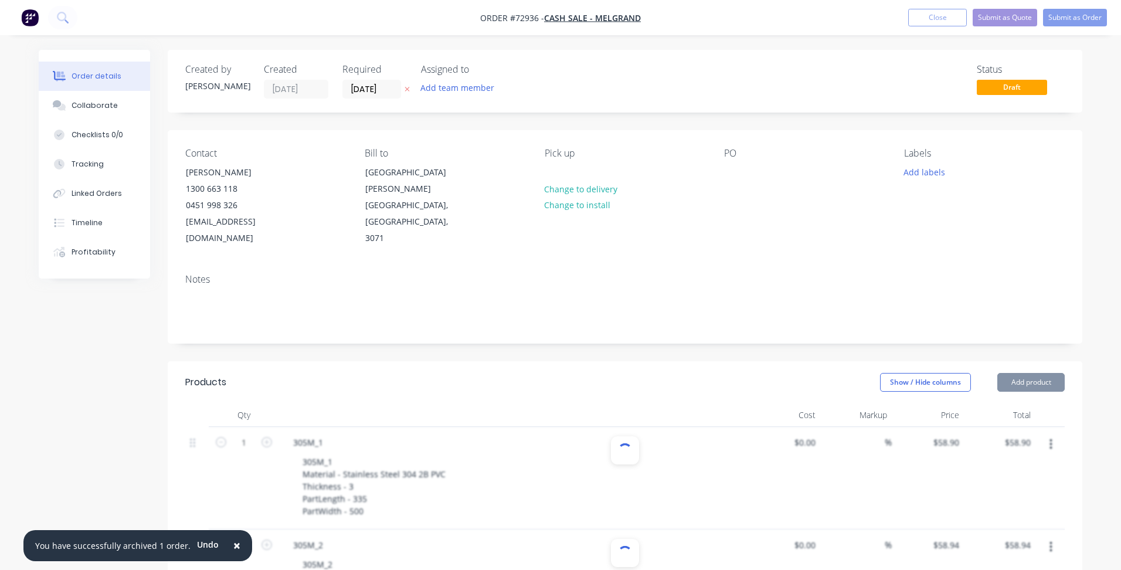
type input "$70.28"
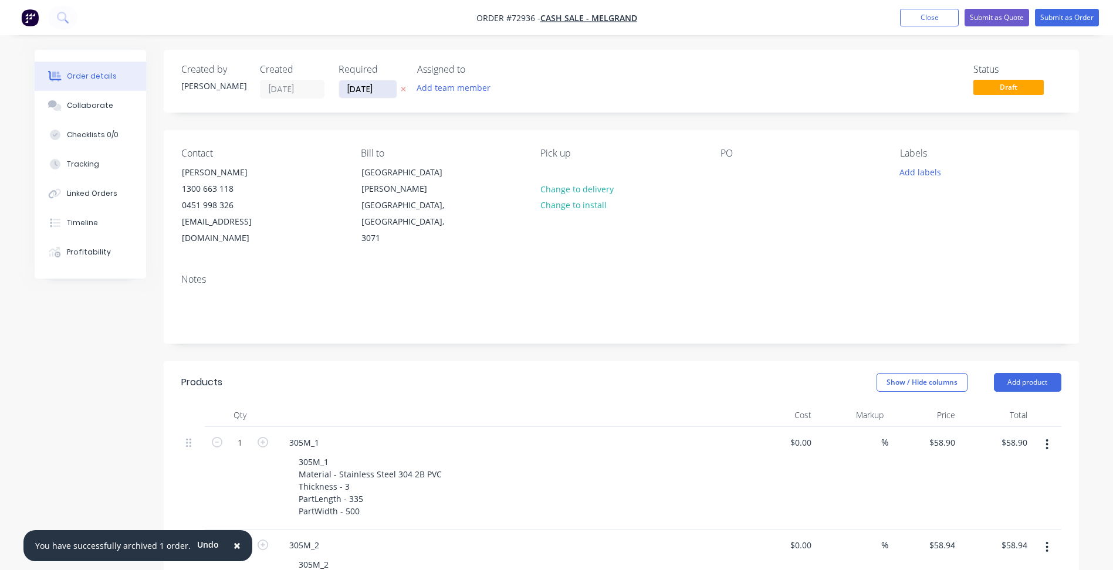
click at [369, 92] on input "[DATE]" at bounding box center [367, 89] width 57 height 18
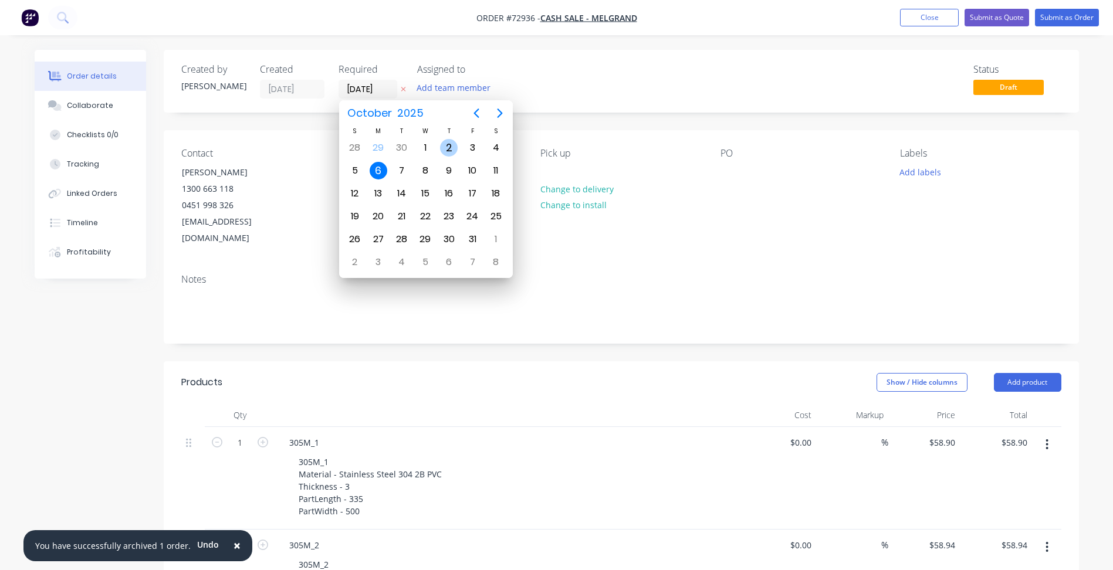
click at [447, 150] on div "2" at bounding box center [449, 148] width 18 height 18
type input "[DATE]"
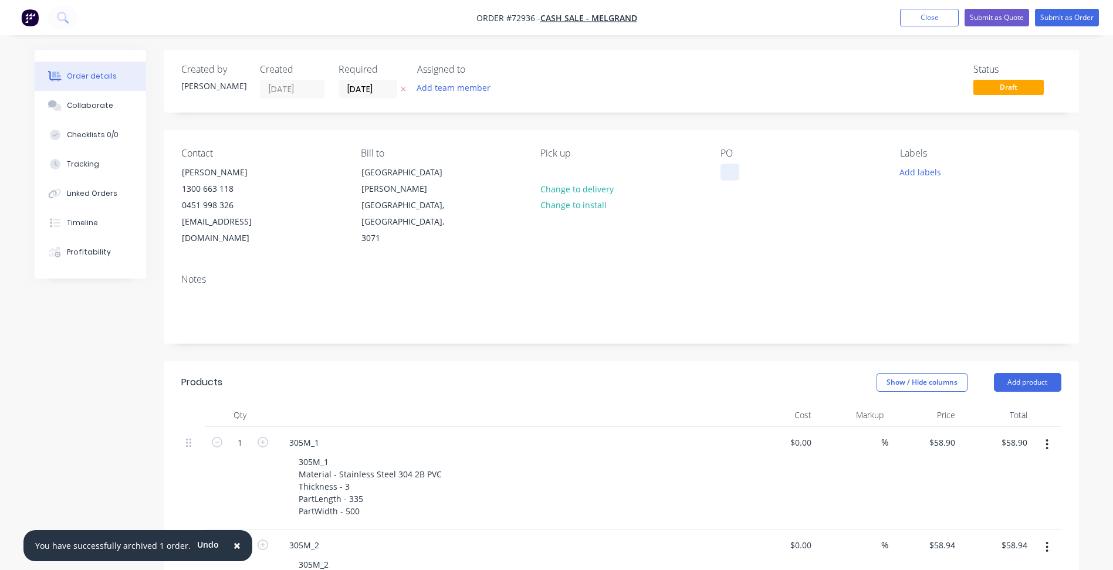
click at [738, 174] on div at bounding box center [729, 172] width 19 height 17
click at [1066, 17] on button "Submit as Order" at bounding box center [1067, 18] width 64 height 18
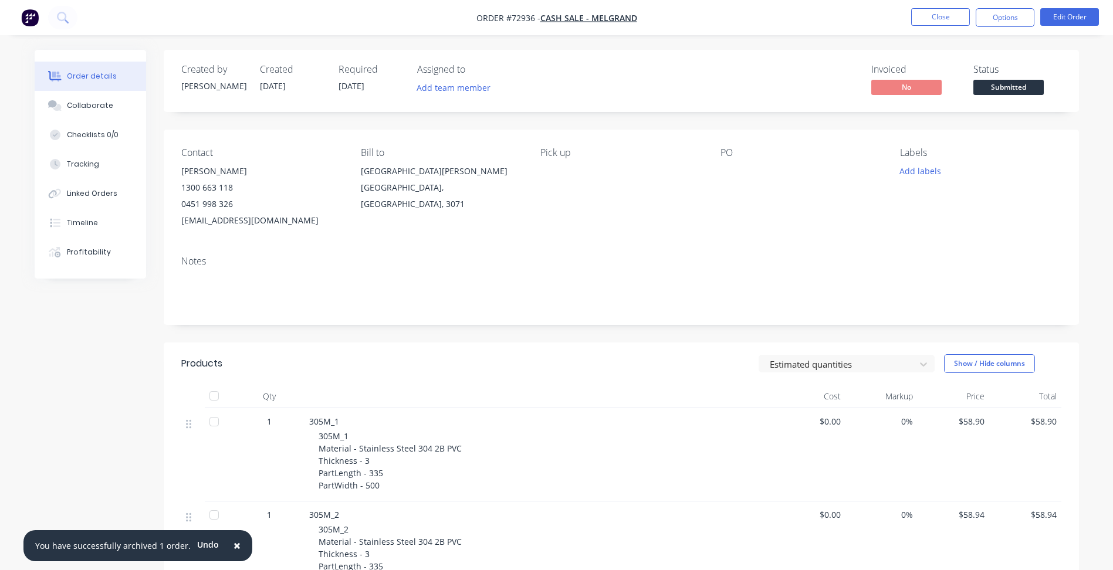
drag, startPoint x: 724, startPoint y: 172, endPoint x: 738, endPoint y: 161, distance: 18.3
click at [724, 172] on div at bounding box center [793, 171] width 147 height 16
click at [1061, 18] on button "Edit Order" at bounding box center [1069, 17] width 59 height 18
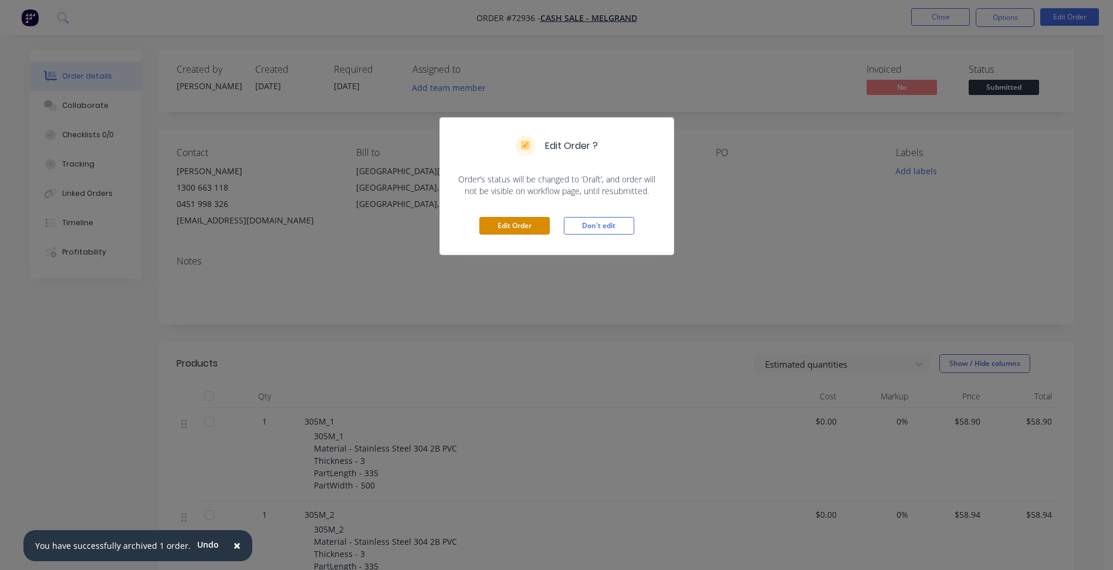
drag, startPoint x: 529, startPoint y: 222, endPoint x: 99, endPoint y: 133, distance: 439.6
click at [527, 223] on button "Edit Order" at bounding box center [514, 226] width 70 height 18
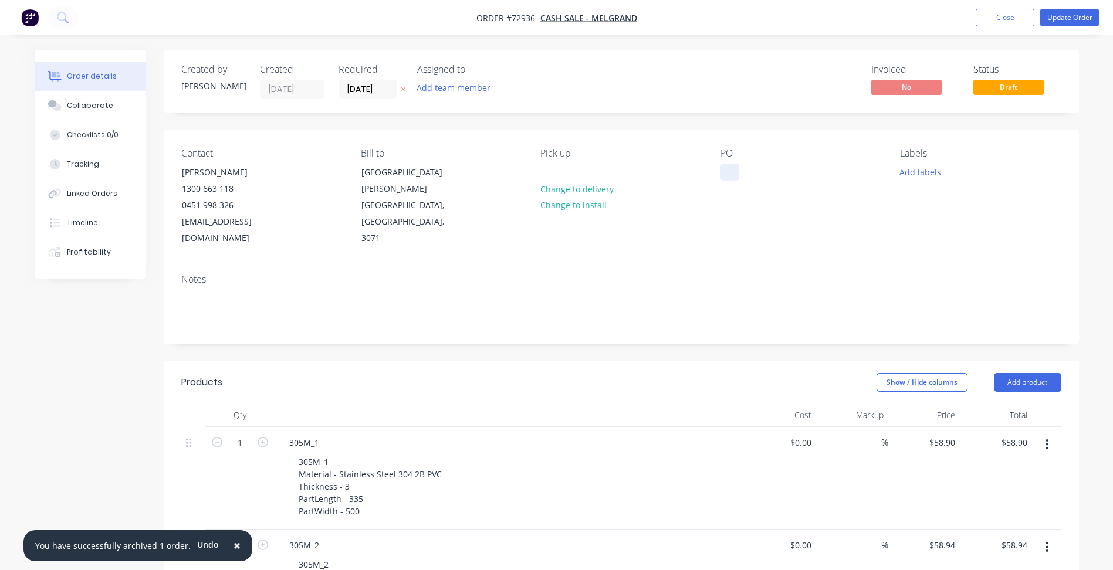
drag, startPoint x: 724, startPoint y: 175, endPoint x: 742, endPoint y: 175, distance: 18.8
click at [724, 175] on div at bounding box center [729, 172] width 19 height 17
paste div
click at [1062, 15] on button "Update Order" at bounding box center [1069, 18] width 59 height 18
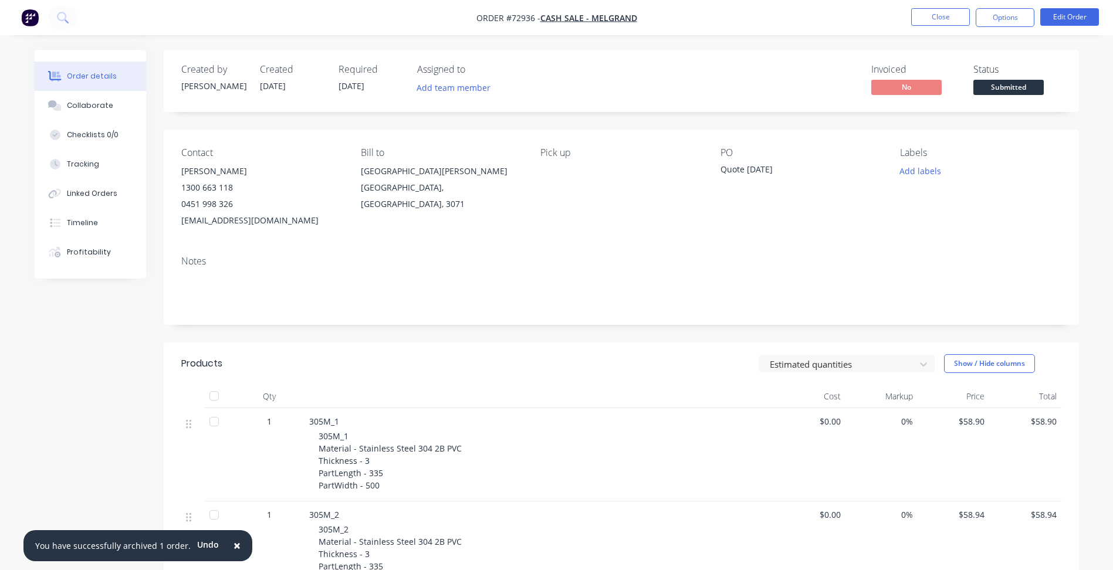
click at [1005, 82] on span "Submitted" at bounding box center [1008, 87] width 70 height 15
click at [1013, 94] on span "Submitted" at bounding box center [1008, 87] width 70 height 15
click at [940, 22] on button "Close" at bounding box center [940, 17] width 59 height 18
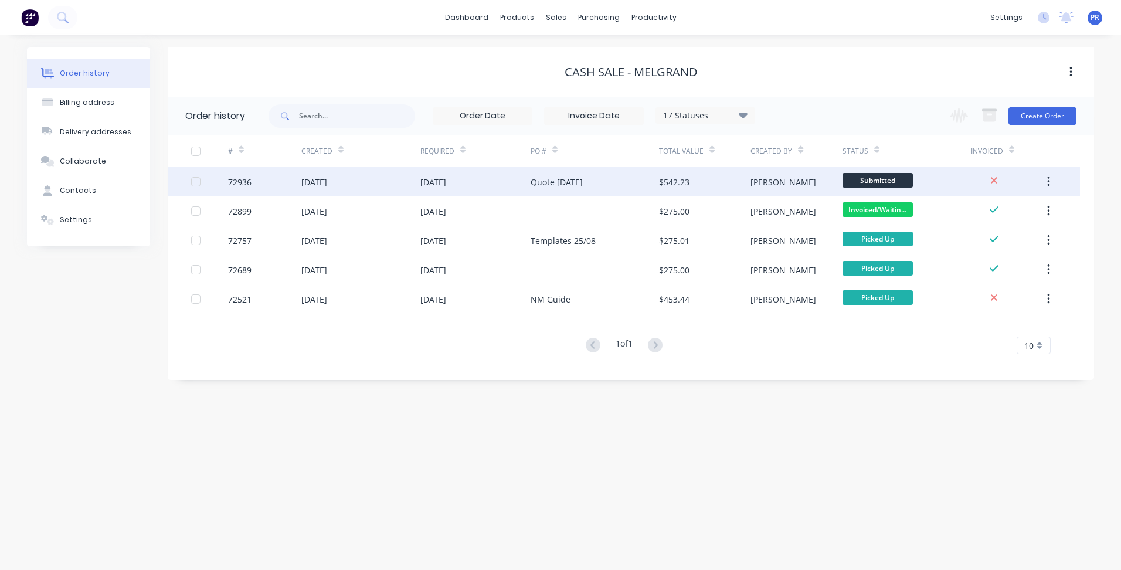
click at [930, 171] on div "Submitted" at bounding box center [907, 181] width 128 height 29
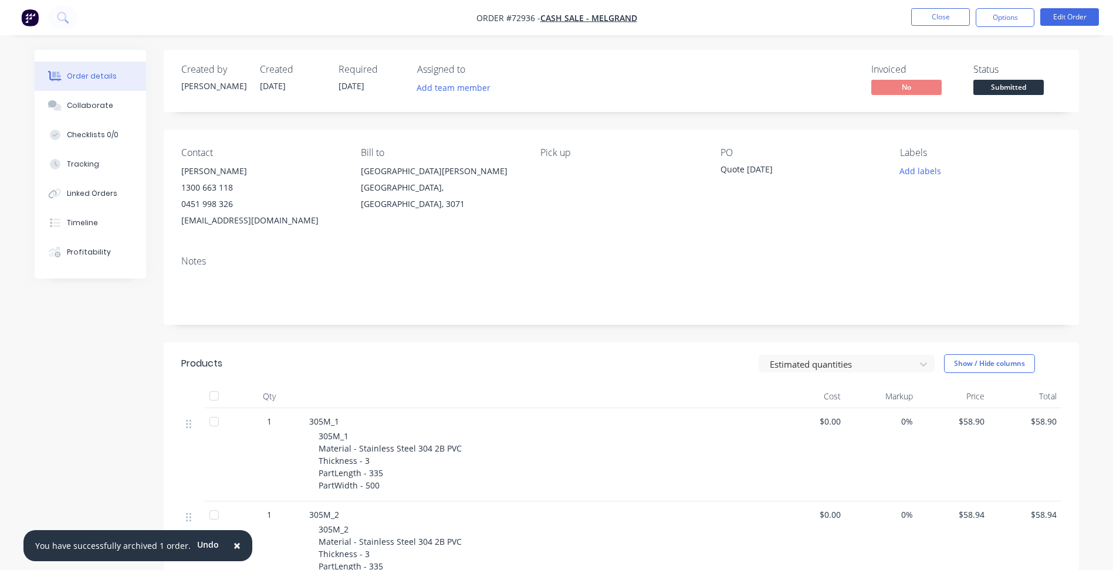
click at [1016, 86] on span "Submitted" at bounding box center [1008, 87] width 70 height 15
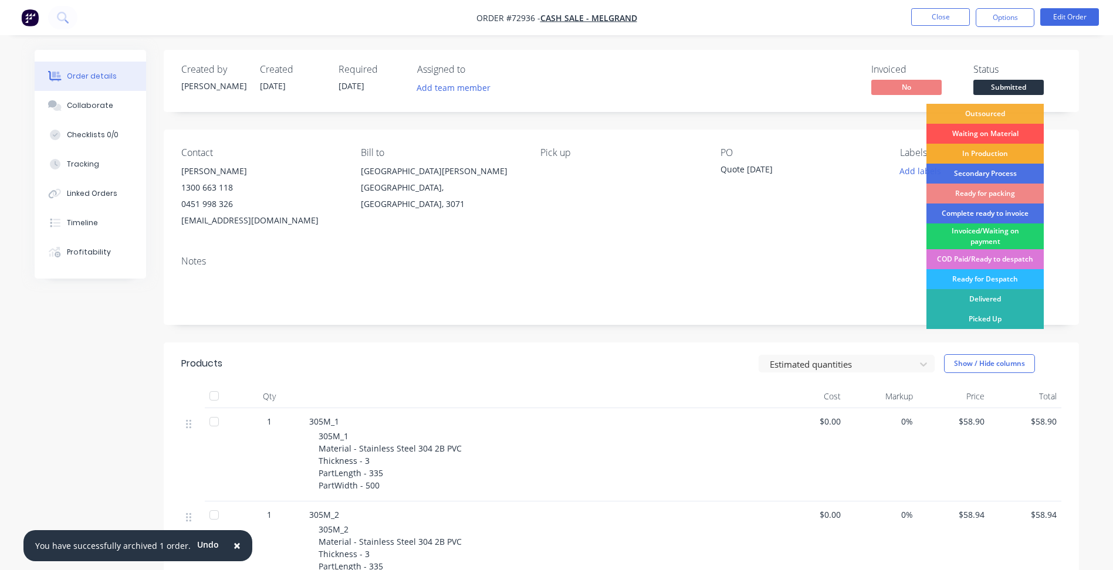
click at [999, 148] on div "In Production" at bounding box center [984, 154] width 117 height 20
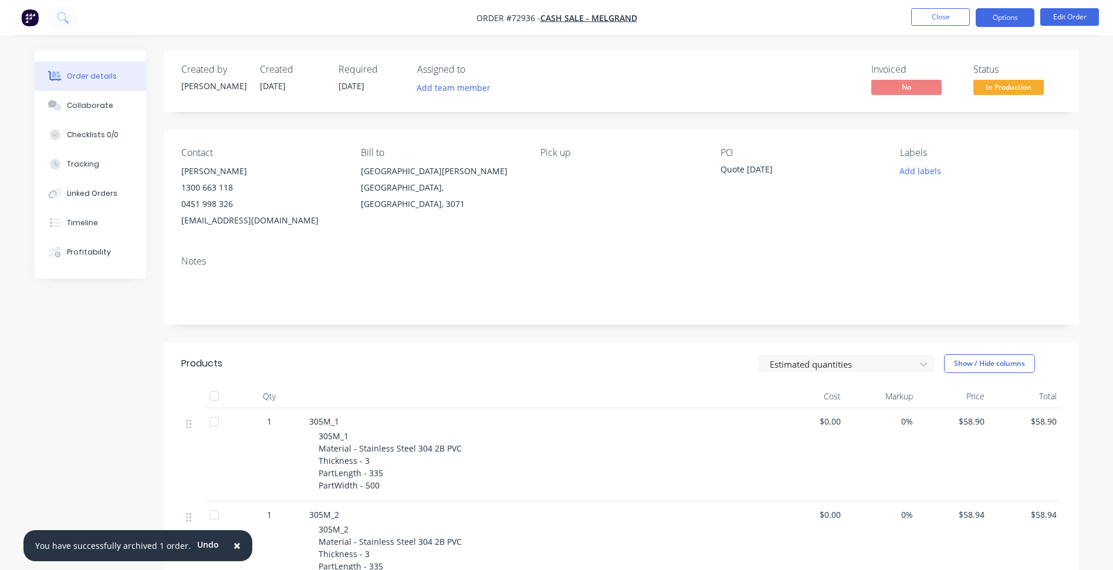
click at [1013, 15] on button "Options" at bounding box center [1004, 17] width 59 height 19
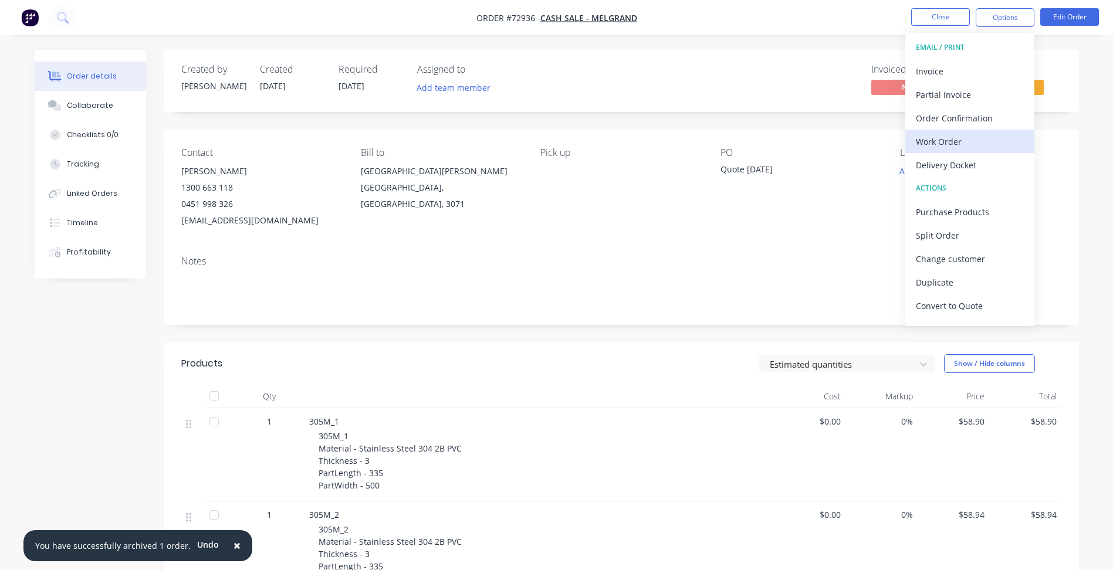
click at [954, 134] on div "Work Order" at bounding box center [969, 141] width 108 height 17
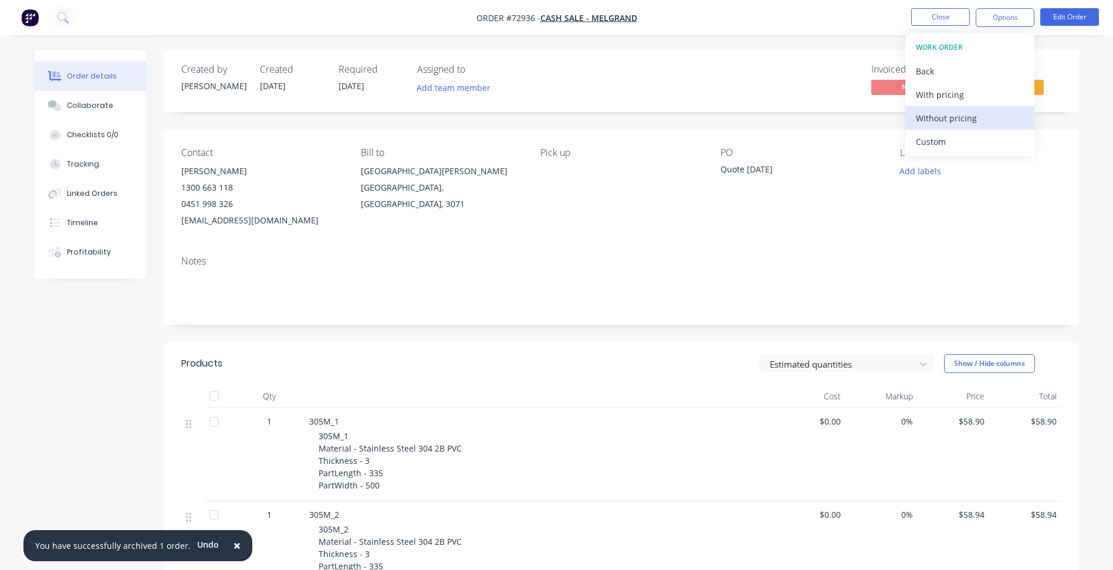
click at [948, 123] on div "Without pricing" at bounding box center [969, 118] width 108 height 17
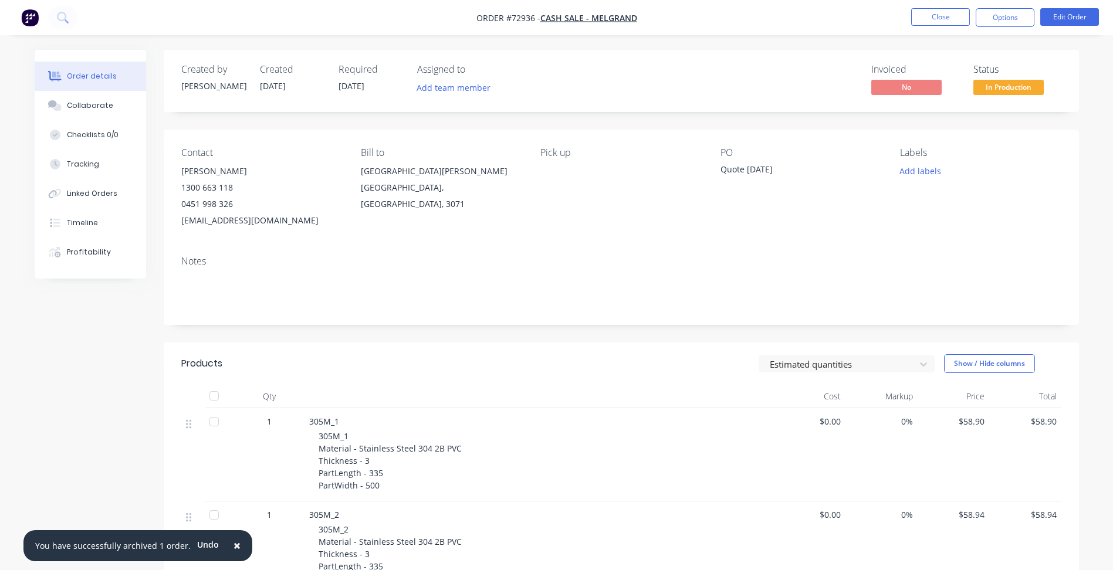
click at [531, 19] on span "Order #72936 -" at bounding box center [508, 17] width 64 height 11
copy span "72936"
click at [935, 22] on button "Close" at bounding box center [940, 17] width 59 height 18
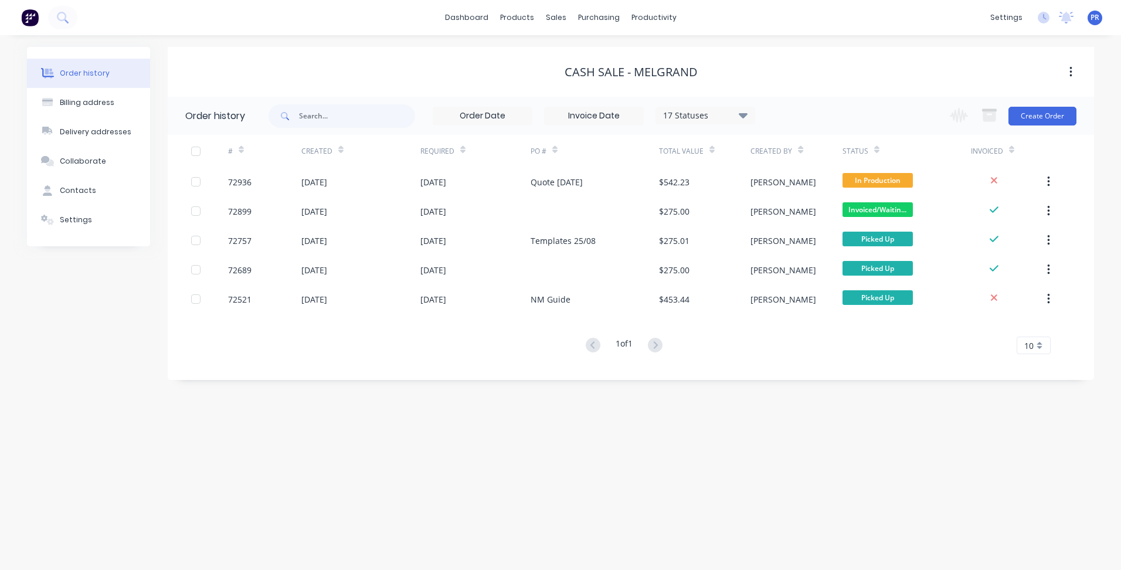
click at [690, 385] on div "Order history Billing address Delivery addresses Collaborate Contacts Settings …" at bounding box center [560, 302] width 1121 height 535
click at [598, 55] on div "Sales Orders" at bounding box center [599, 56] width 48 height 11
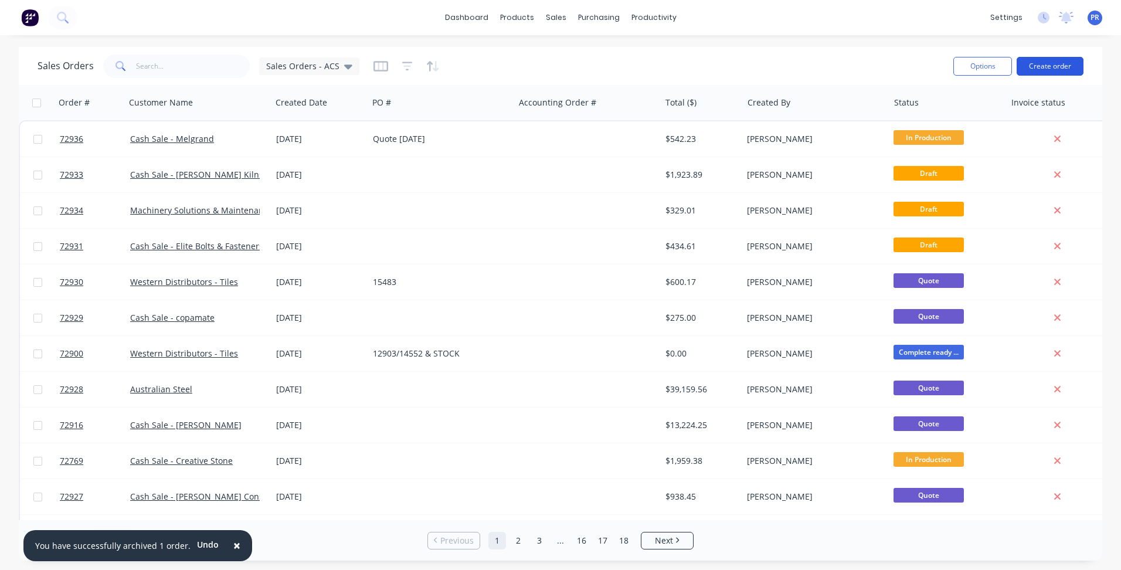
click at [1057, 67] on button "Create order" at bounding box center [1050, 66] width 67 height 19
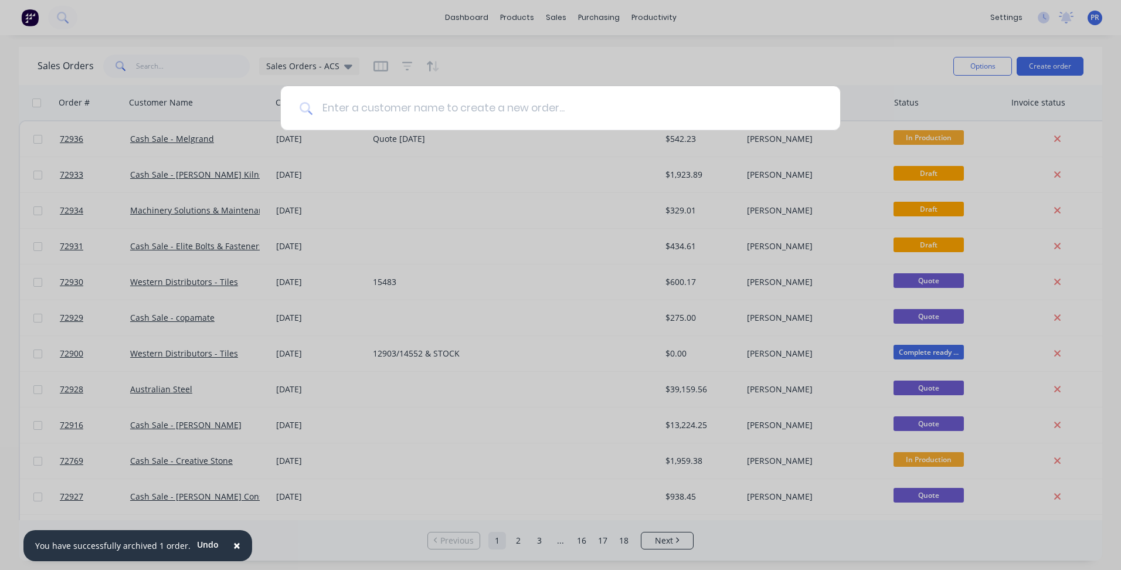
click at [476, 114] on input at bounding box center [567, 108] width 509 height 44
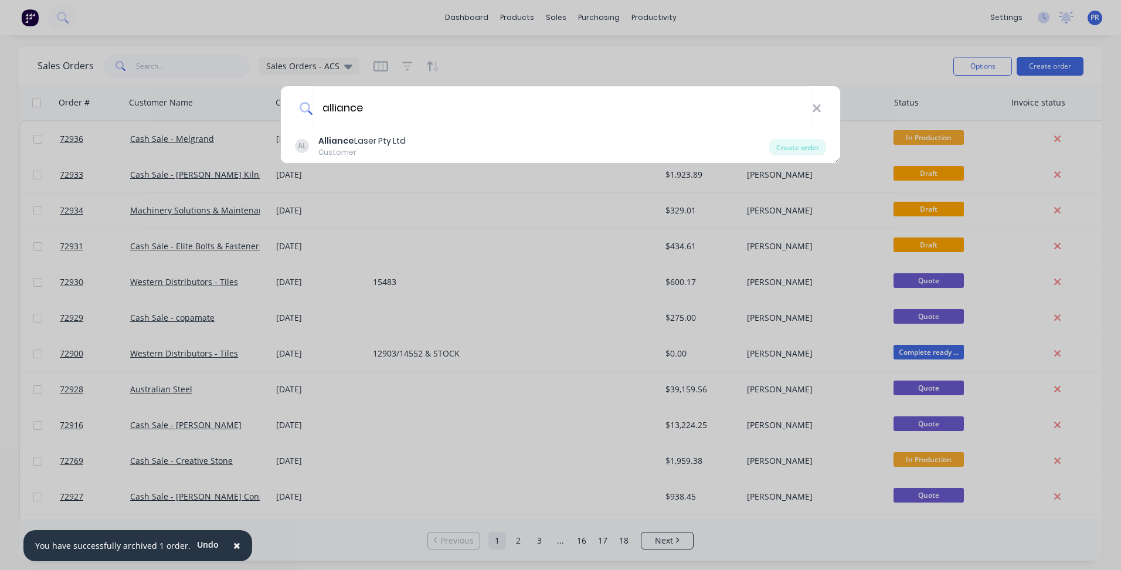
type input "alliance"
click at [816, 110] on icon at bounding box center [816, 108] width 9 height 13
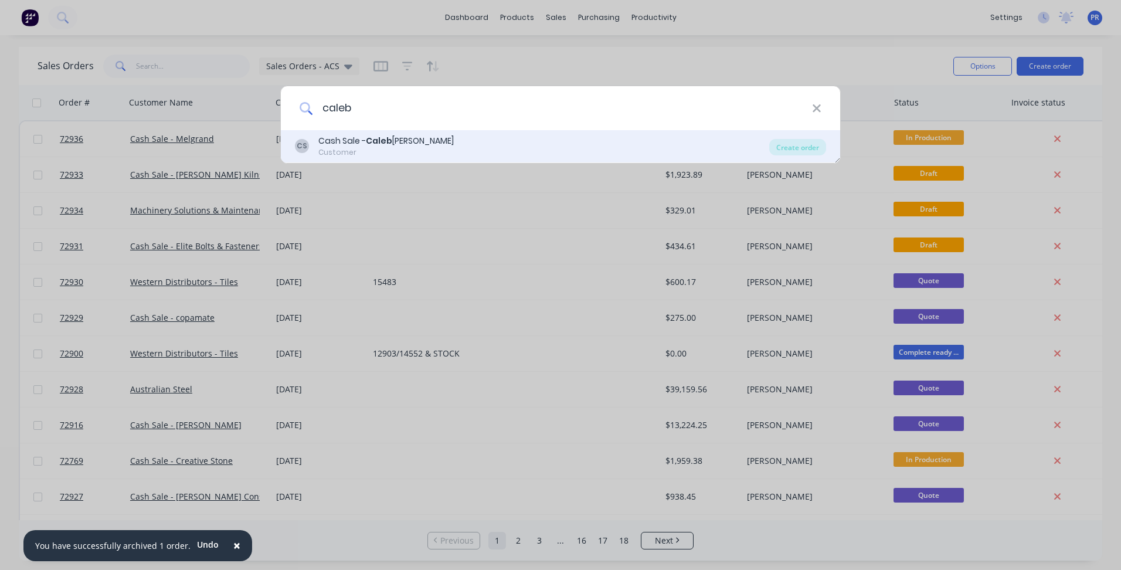
type input "caleb"
click at [371, 144] on b "Caleb" at bounding box center [379, 141] width 26 height 12
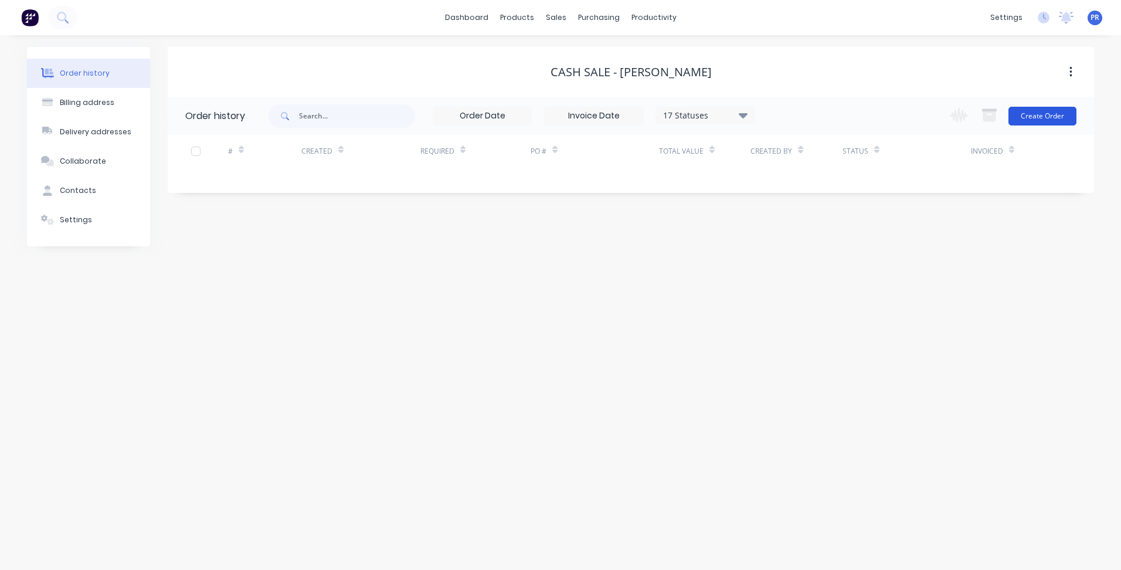
click at [1039, 119] on button "Create Order" at bounding box center [1043, 116] width 68 height 19
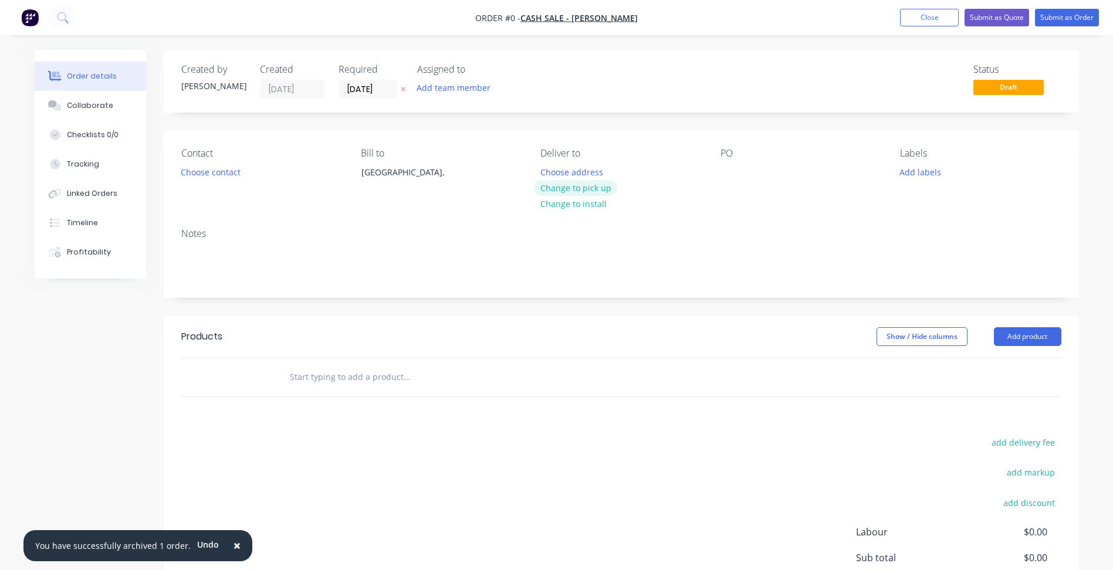
click at [577, 193] on button "Change to pick up" at bounding box center [575, 188] width 83 height 16
click at [229, 175] on button "Choose contact" at bounding box center [210, 172] width 72 height 16
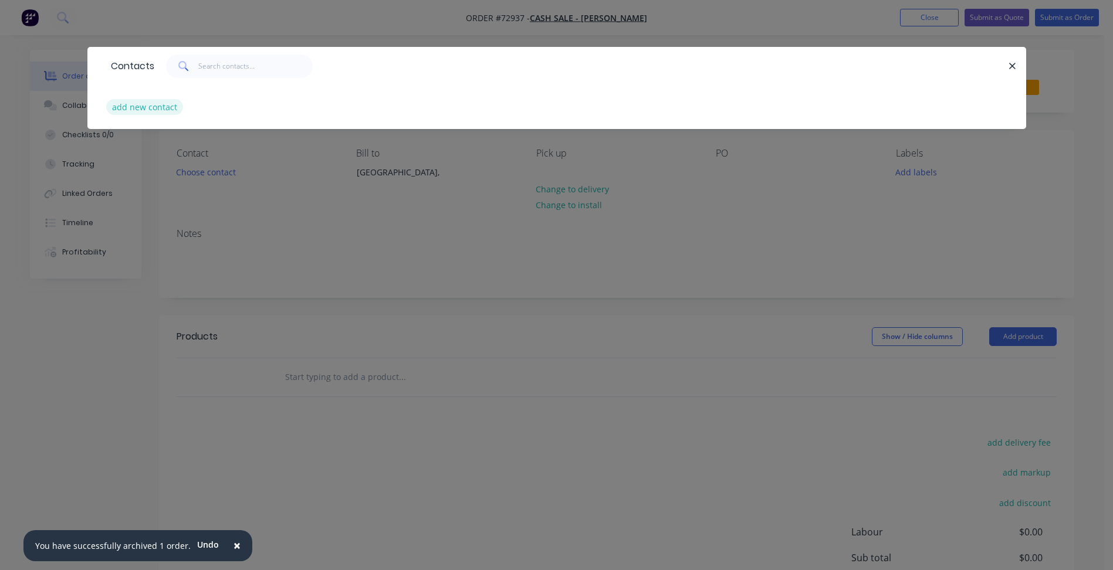
click at [139, 106] on button "add new contact" at bounding box center [144, 107] width 77 height 16
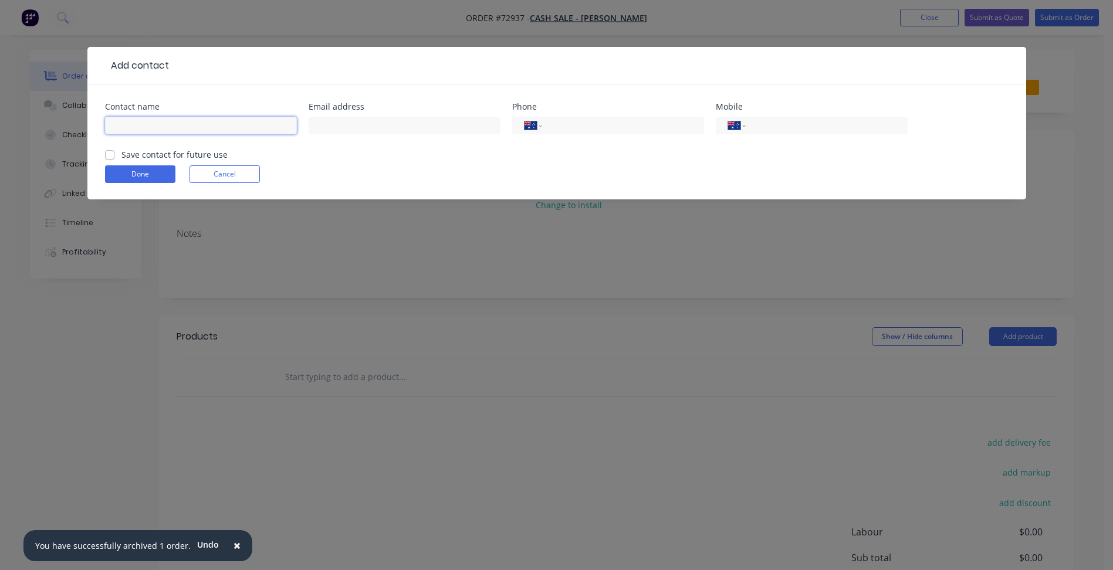
click at [155, 125] on input "text" at bounding box center [201, 126] width 192 height 18
click at [346, 120] on input "text" at bounding box center [404, 126] width 192 height 18
click at [346, 126] on input "text" at bounding box center [404, 126] width 192 height 18
paste input "[PERSON_NAME] <[PERSON_NAME][EMAIL_ADDRESS][DOMAIN_NAME]>"
drag, startPoint x: 364, startPoint y: 124, endPoint x: 100, endPoint y: 134, distance: 264.1
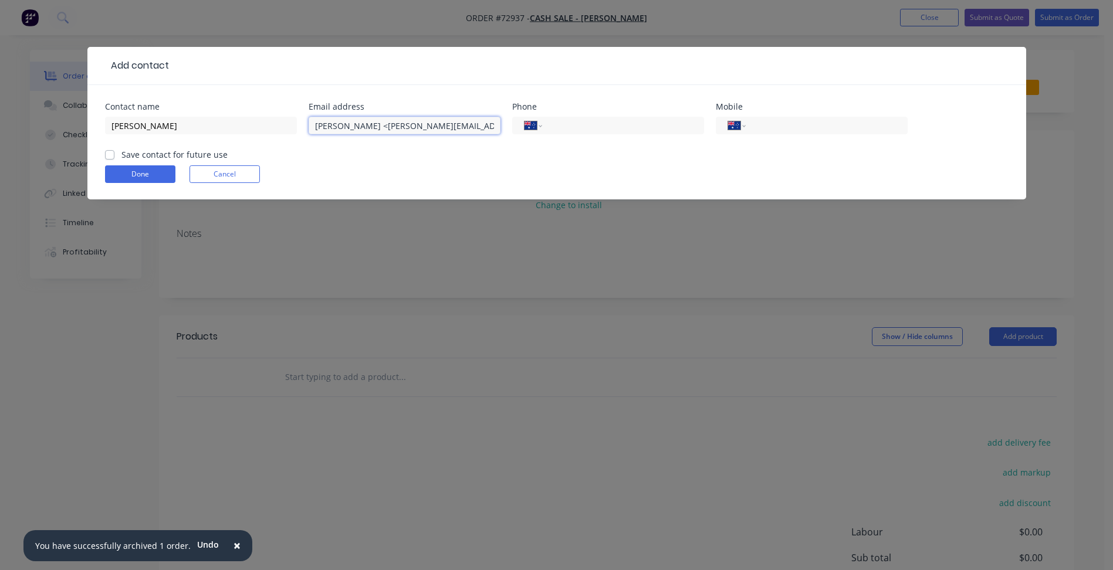
click at [110, 133] on div "Contact name [PERSON_NAME] Email address [PERSON_NAME] <[PERSON_NAME][EMAIL_ADD…" at bounding box center [556, 126] width 903 height 46
click at [790, 126] on input "tel" at bounding box center [824, 125] width 141 height 13
click at [194, 154] on label "Save contact for future use" at bounding box center [174, 154] width 106 height 12
click at [114, 154] on input "Save contact for future use" at bounding box center [109, 153] width 9 height 11
click at [138, 174] on button "Done" at bounding box center [140, 174] width 70 height 18
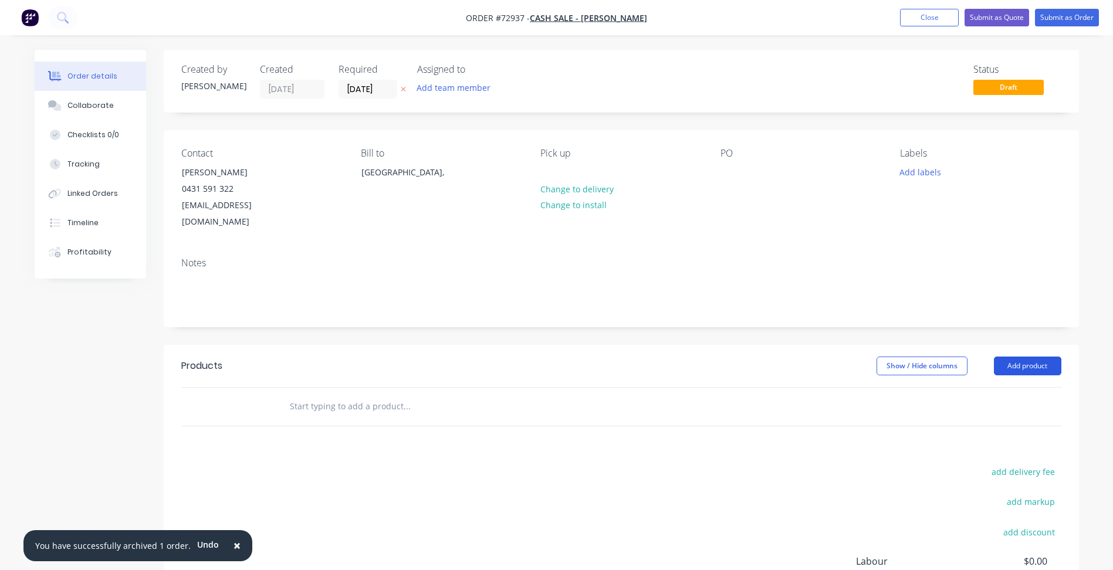
click at [1014, 357] on button "Add product" at bounding box center [1026, 366] width 67 height 19
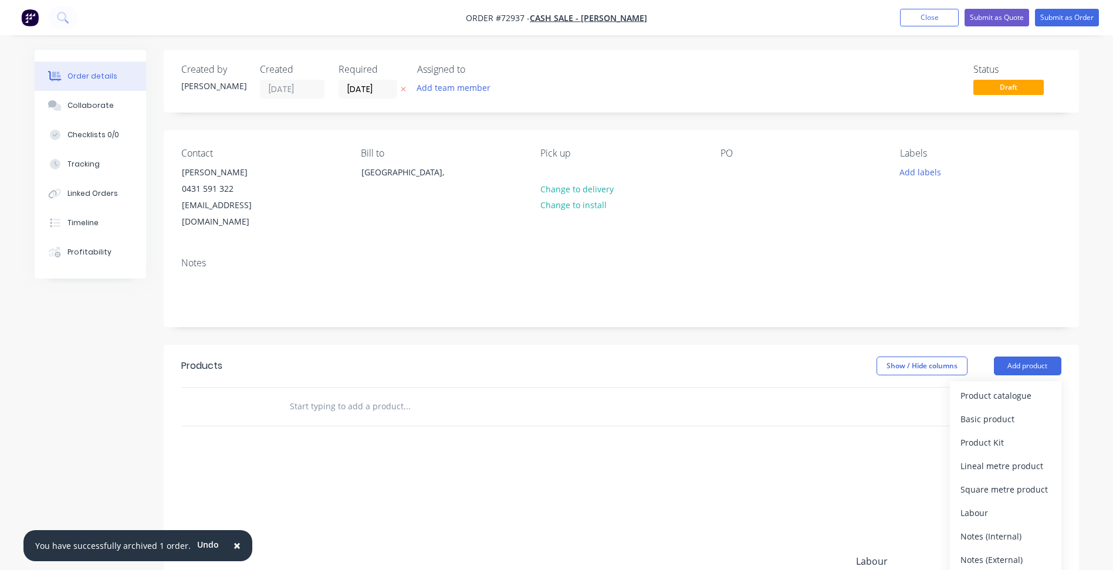
drag, startPoint x: 989, startPoint y: 404, endPoint x: 599, endPoint y: 365, distance: 391.4
click at [989, 411] on div "Basic product" at bounding box center [1005, 419] width 90 height 17
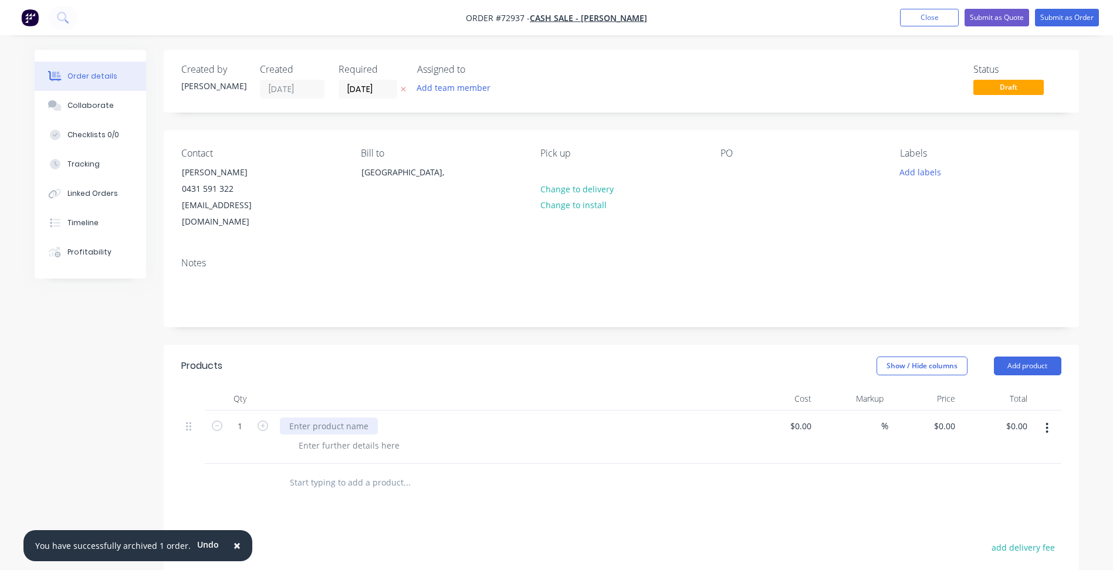
click at [291, 418] on div at bounding box center [329, 426] width 98 height 17
click at [1059, 412] on div "Qty Cost Markup Price Total 1 $0.00 $0.00 % $0.00 $0.00 $0.00 $0.00" at bounding box center [621, 444] width 915 height 115
click at [1050, 418] on button "button" at bounding box center [1047, 428] width 28 height 21
click at [995, 521] on div "Delete" at bounding box center [1005, 529] width 90 height 17
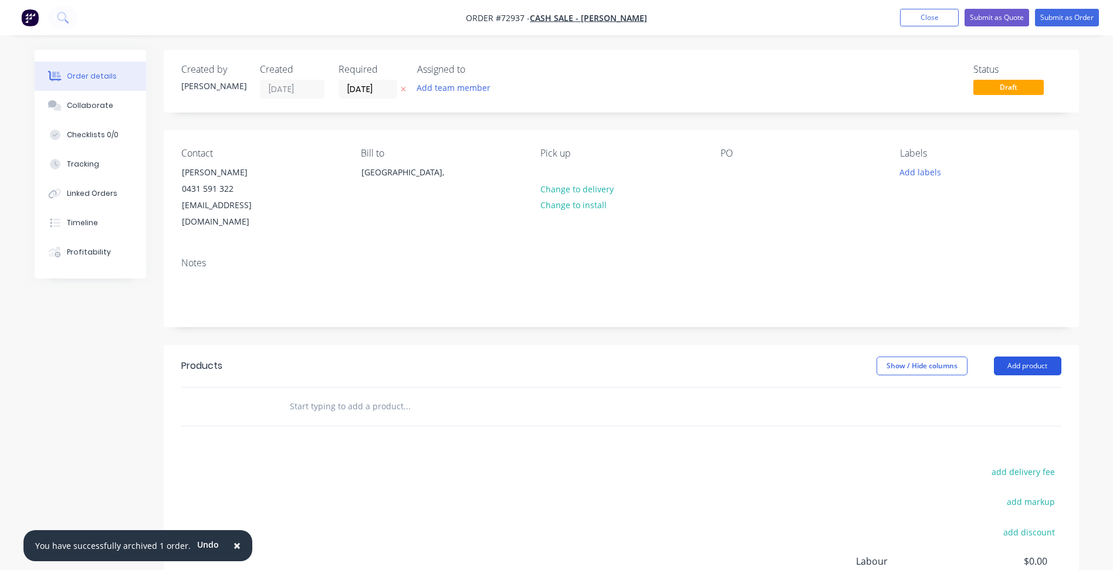
drag, startPoint x: 1036, startPoint y: 337, endPoint x: 1029, endPoint y: 351, distance: 15.7
click at [1032, 345] on header "Products Show / Hide columns Add product" at bounding box center [621, 366] width 915 height 42
click at [1027, 357] on button "Add product" at bounding box center [1026, 366] width 67 height 19
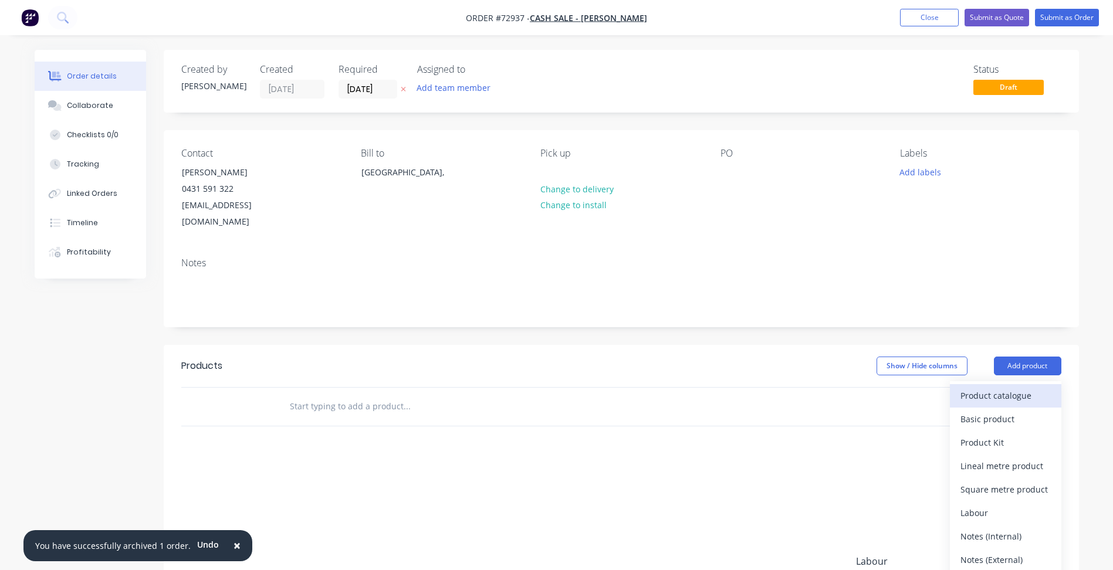
click at [1008, 387] on div "Product catalogue" at bounding box center [1005, 395] width 90 height 17
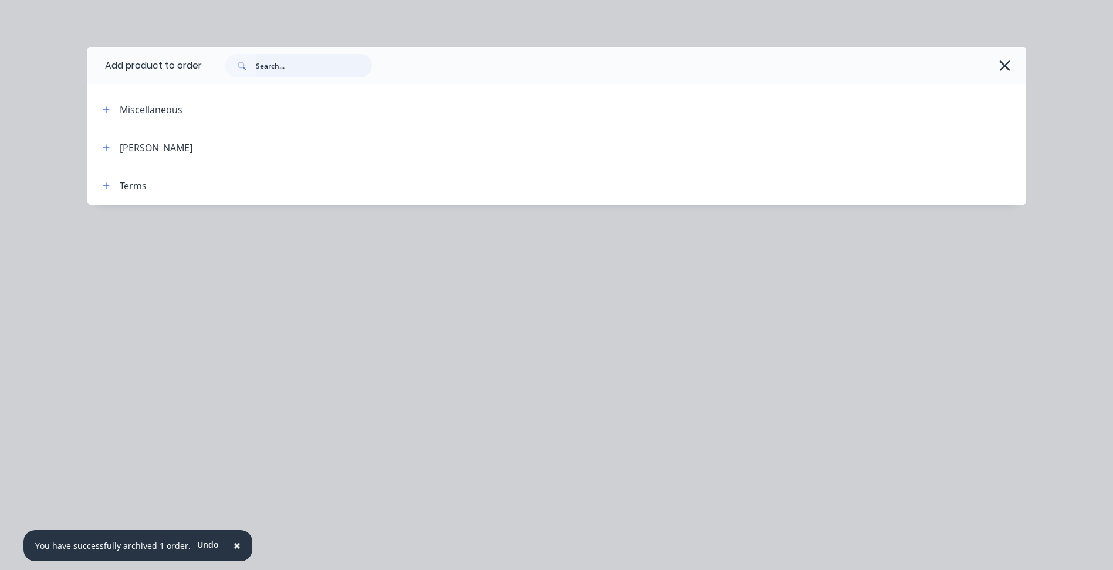
click at [279, 66] on input "text" at bounding box center [314, 65] width 116 height 23
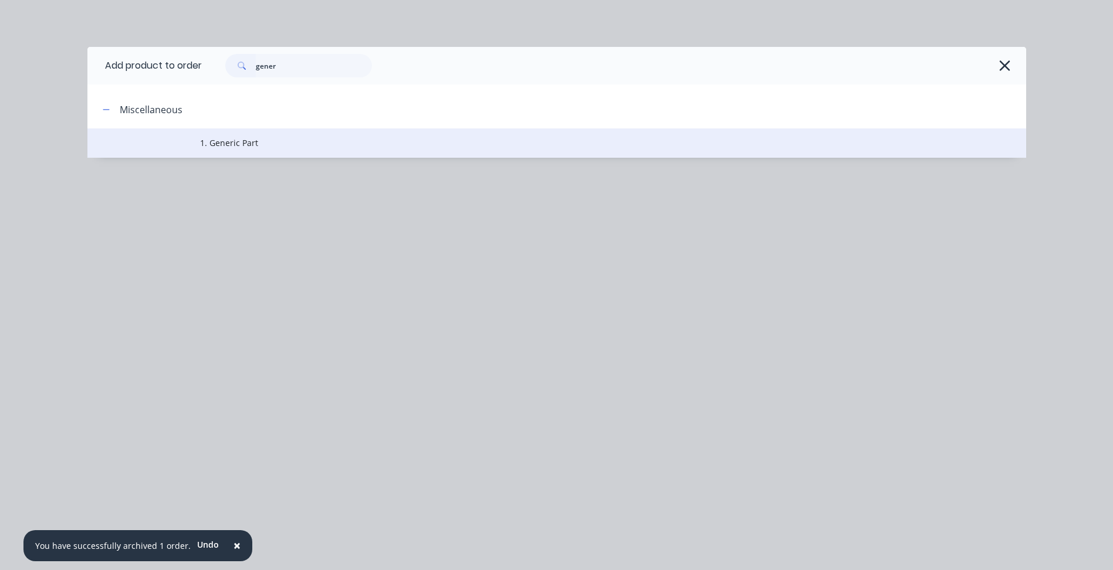
click at [233, 148] on span "1. Generic Part" at bounding box center [530, 143] width 660 height 12
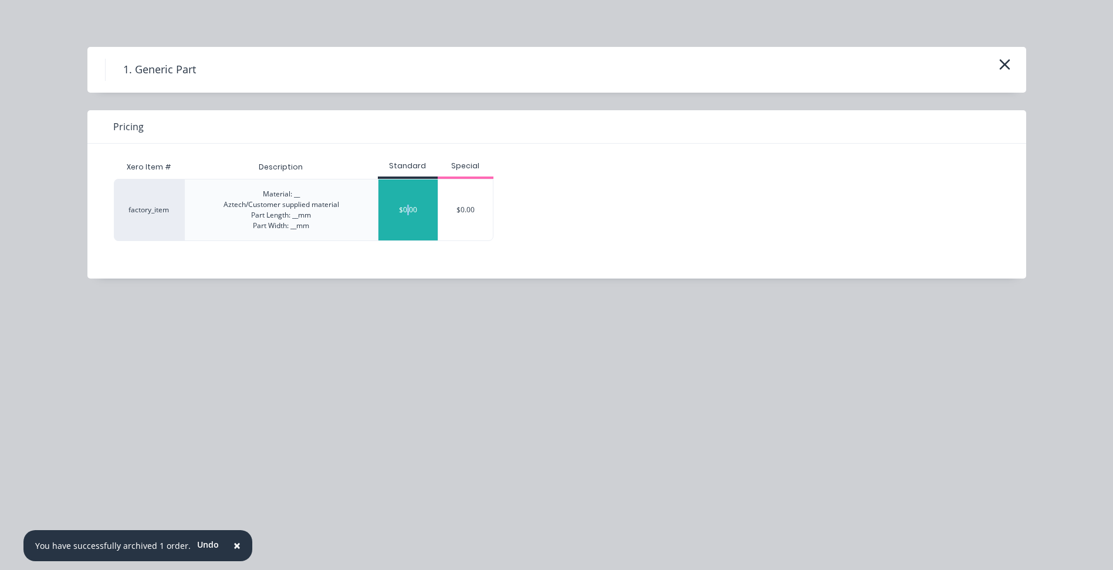
click at [407, 227] on div "$0.00" at bounding box center [407, 209] width 59 height 61
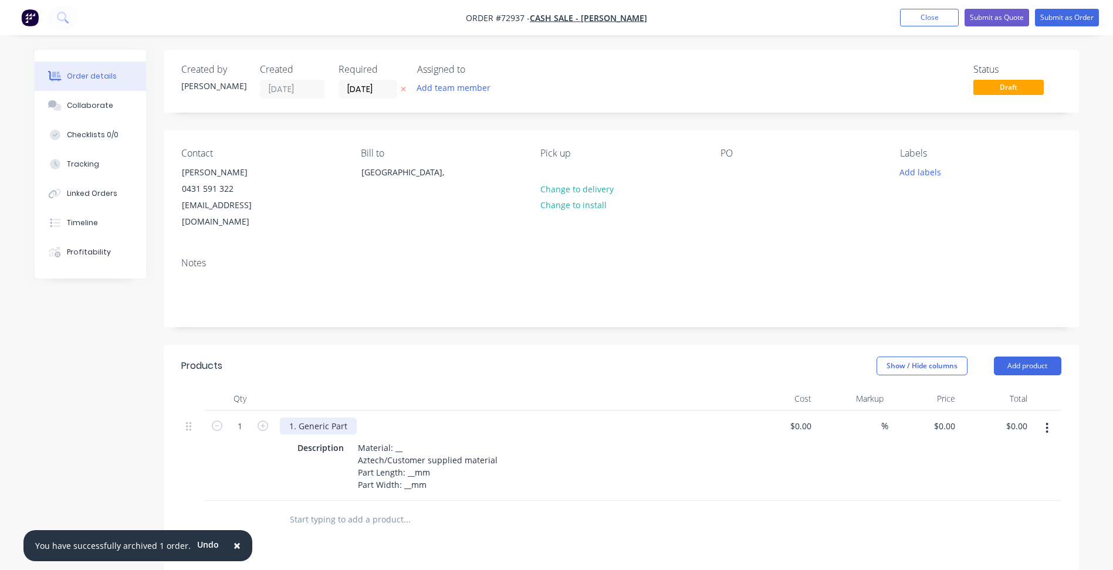
click at [307, 418] on div "1. Generic Part" at bounding box center [318, 426] width 77 height 17
drag, startPoint x: 347, startPoint y: 410, endPoint x: 131, endPoint y: 409, distance: 215.8
click at [133, 409] on div "Created by [PERSON_NAME] Created [DATE] Required [DATE] Assigned to Add team me…" at bounding box center [557, 444] width 1044 height 788
click at [323, 418] on div "1. Generic Part" at bounding box center [318, 426] width 77 height 17
paste div
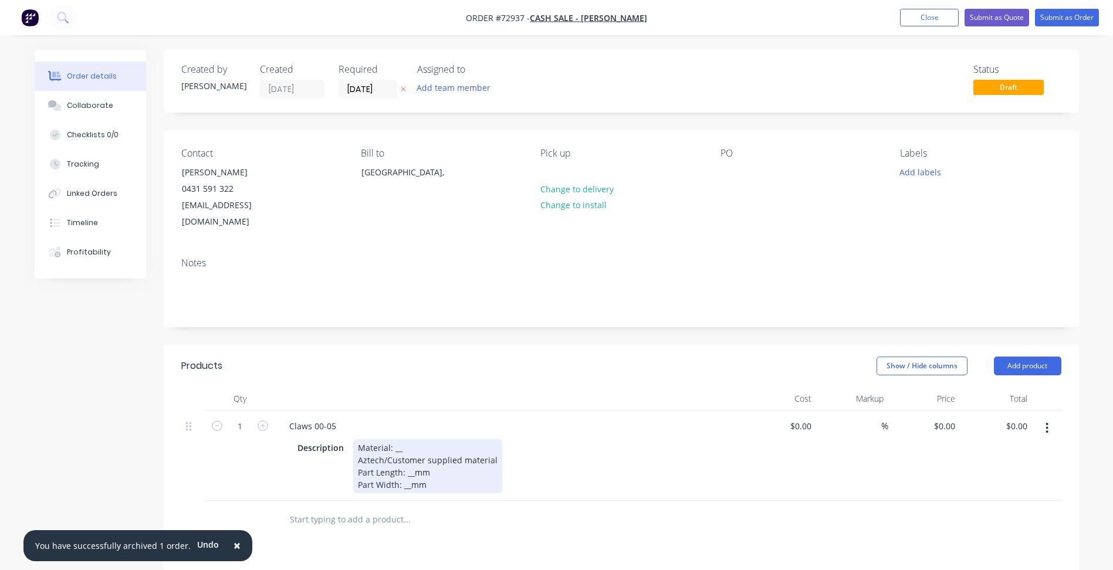
click at [411, 439] on div "Material: __ Aztech/Customer supplied material Part Length: __mm Part Width: __…" at bounding box center [427, 466] width 149 height 54
drag, startPoint x: 385, startPoint y: 443, endPoint x: 334, endPoint y: 443, distance: 51.6
click at [334, 443] on div "Description Material: __ Aztech/Customer supplied material Part Length: __mm Pa…" at bounding box center [507, 466] width 429 height 54
click at [398, 439] on div "Material: __ Customer supplied material Part Length: __mm Part Width: __mm" at bounding box center [413, 466] width 120 height 54
click at [399, 439] on div "Material: __ Aztech supplied material Part Length: __mm Part Width: __mm" at bounding box center [407, 466] width 108 height 54
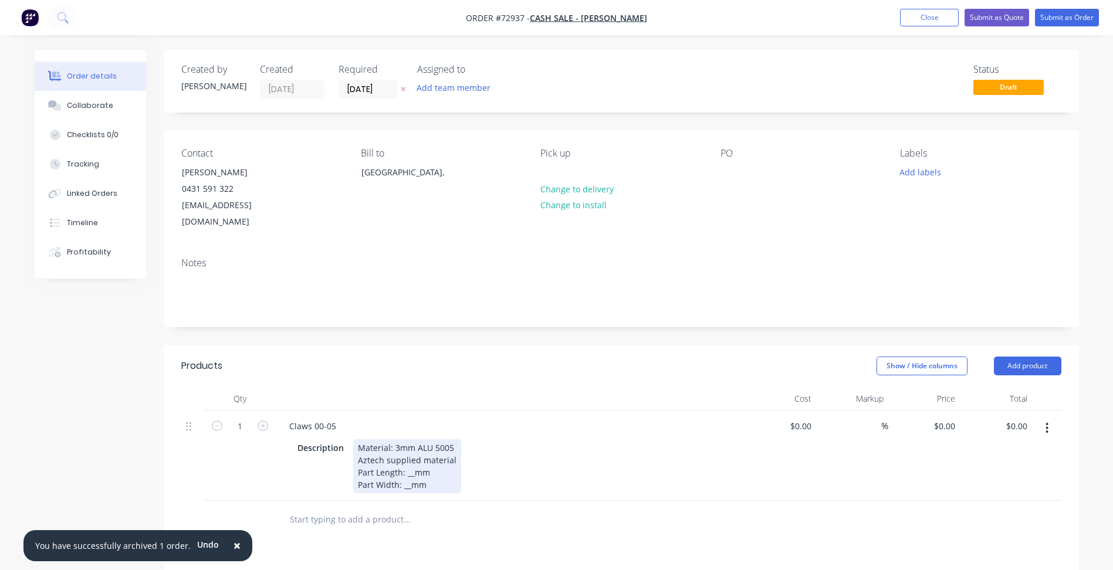
click at [411, 456] on div "Material: 3mm ALU 5005 Aztech supplied material Part Length: __mm Part Width: _…" at bounding box center [407, 466] width 108 height 54
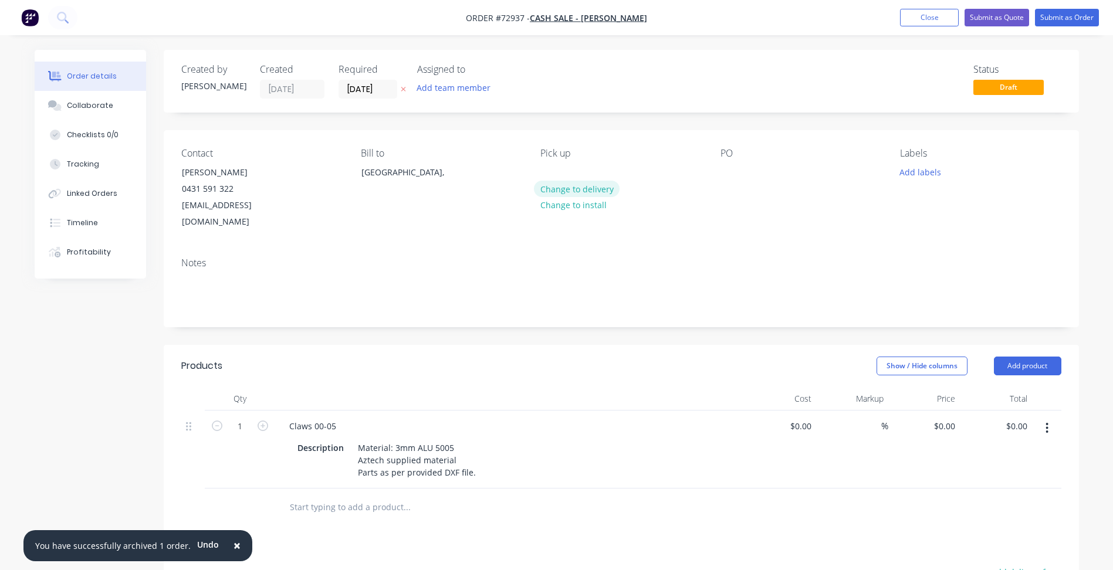
click at [556, 193] on button "Change to delivery" at bounding box center [577, 189] width 86 height 16
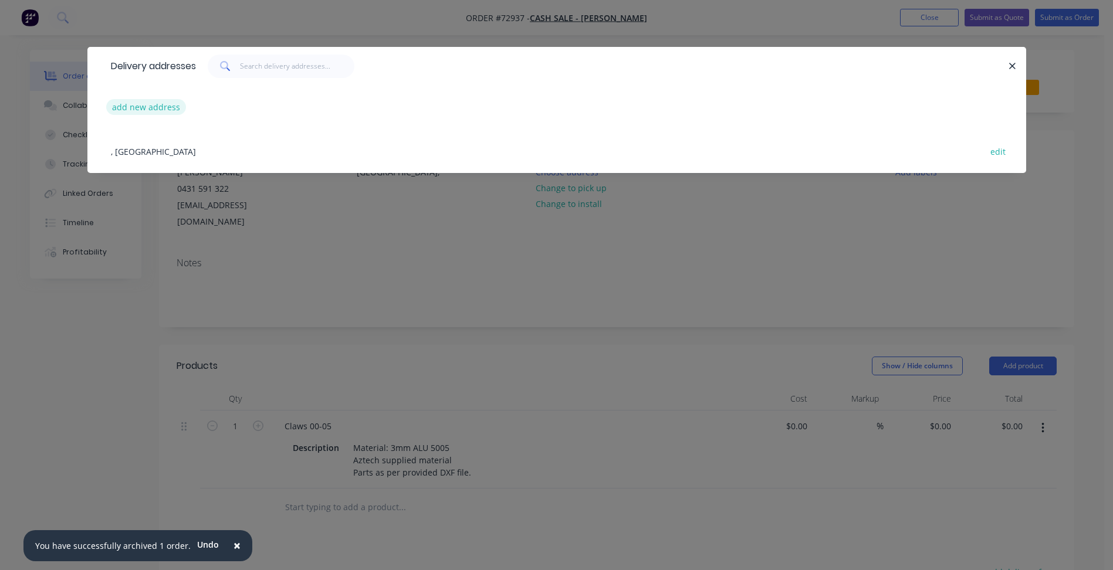
click at [143, 104] on button "add new address" at bounding box center [146, 107] width 80 height 16
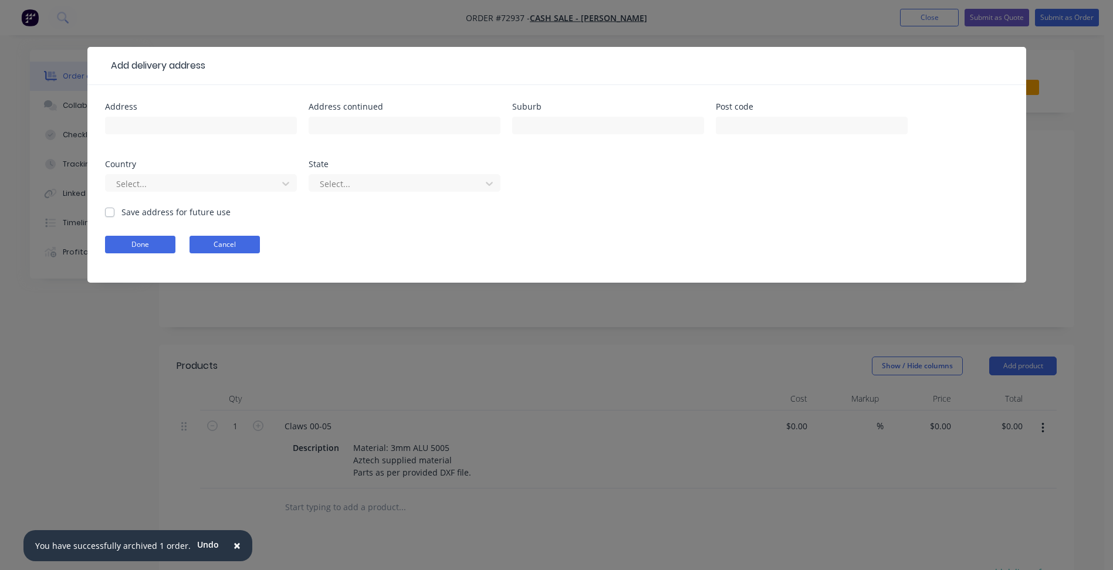
click at [225, 238] on button "Cancel" at bounding box center [224, 245] width 70 height 18
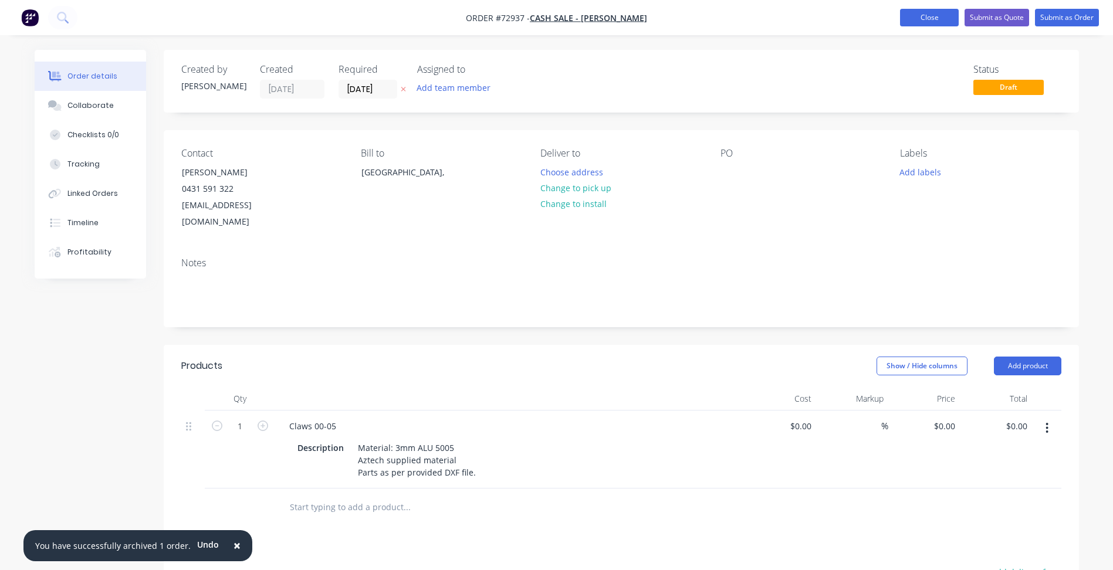
click at [930, 16] on button "Close" at bounding box center [929, 18] width 59 height 18
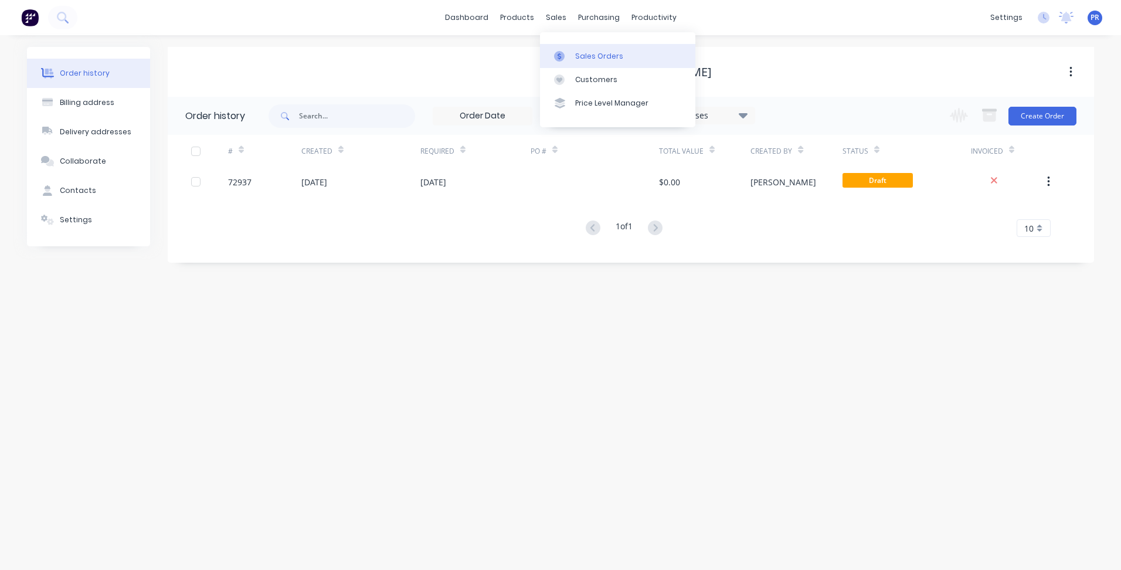
click at [580, 51] on div "Sales Orders" at bounding box center [599, 56] width 48 height 11
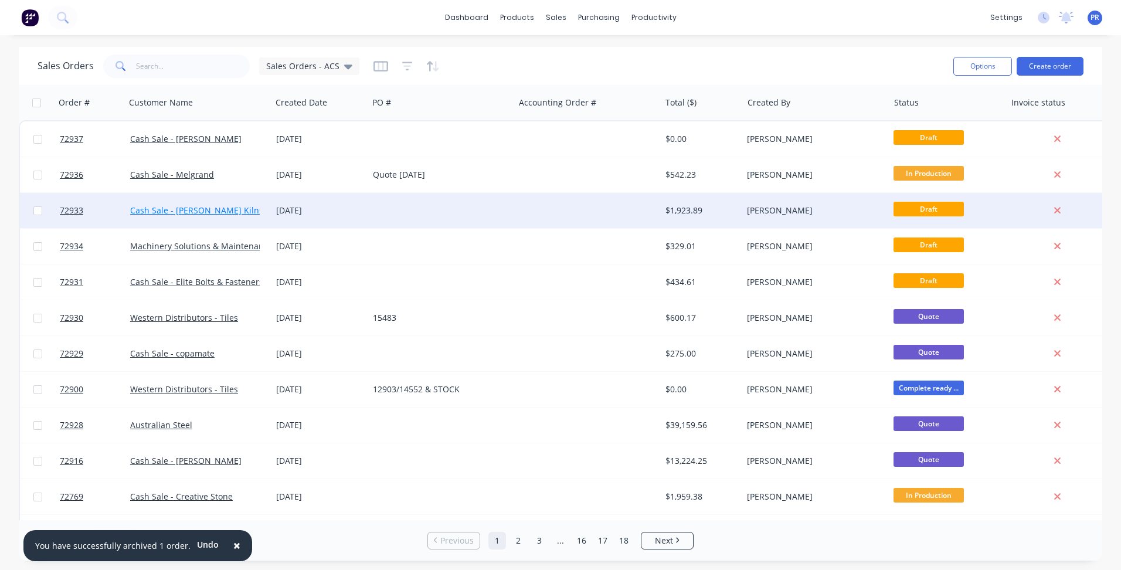
click at [203, 207] on link "Cash Sale - [PERSON_NAME] Kilns & Furnaces" at bounding box center [219, 210] width 179 height 11
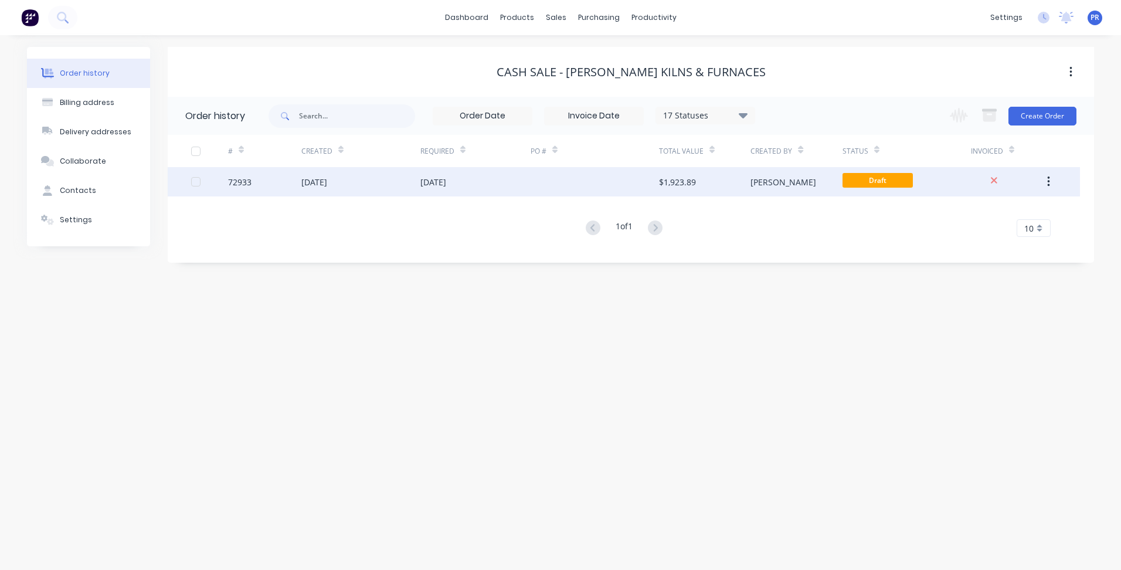
click at [455, 175] on div "[DATE]" at bounding box center [476, 181] width 110 height 29
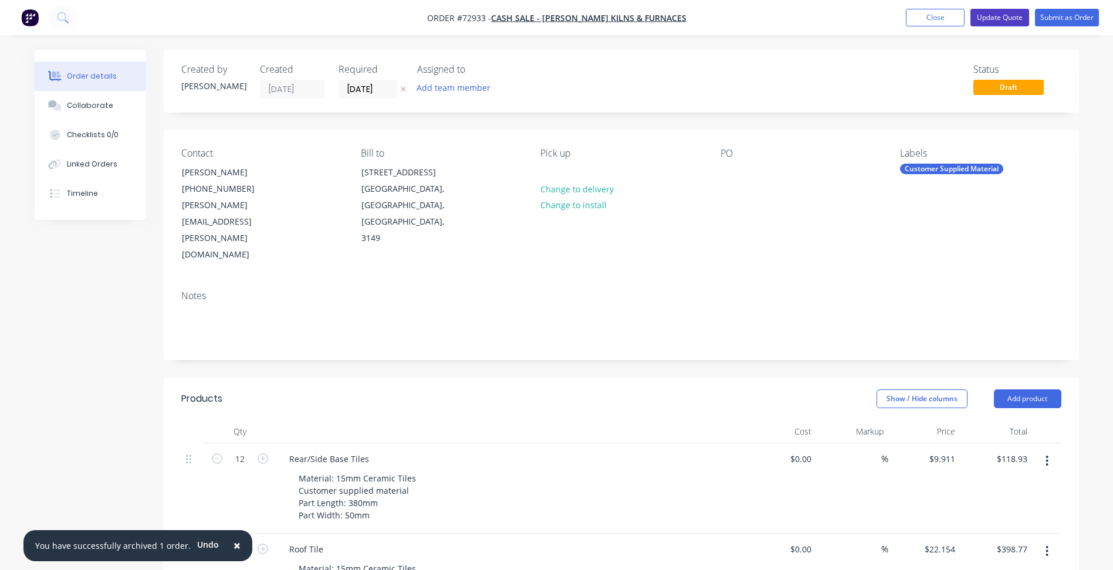
click at [1000, 15] on button "Update Quote" at bounding box center [999, 18] width 59 height 18
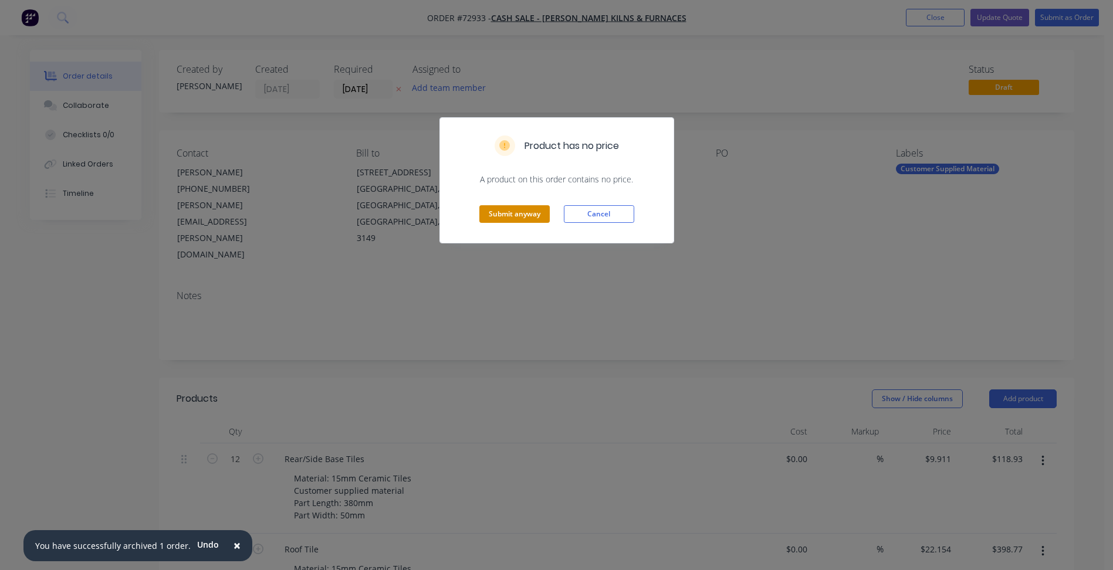
drag, startPoint x: 527, startPoint y: 215, endPoint x: 464, endPoint y: 230, distance: 64.6
click at [526, 215] on button "Submit anyway" at bounding box center [514, 214] width 70 height 18
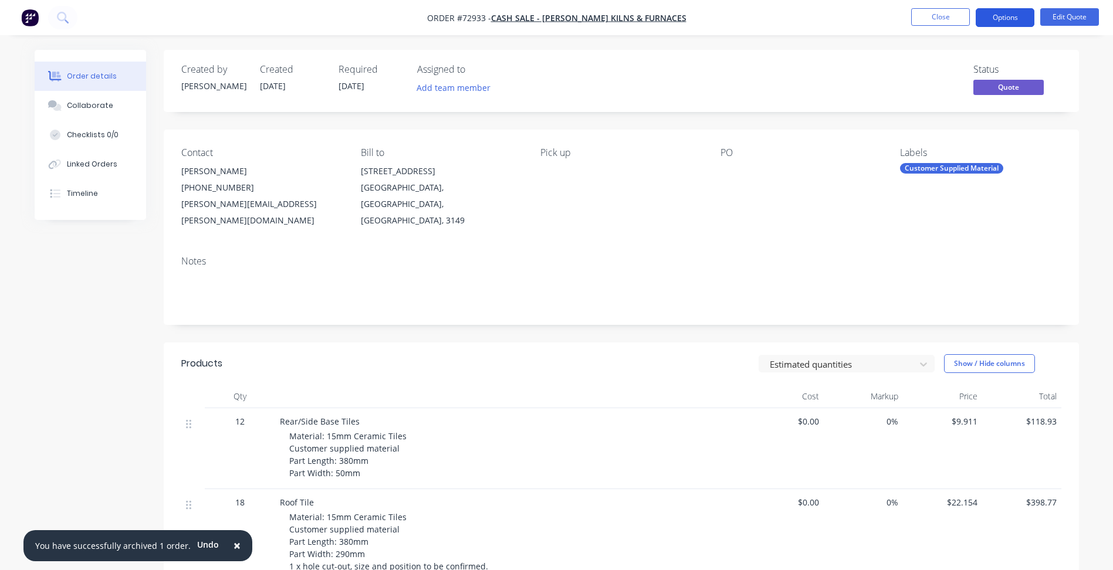
drag, startPoint x: 1009, startPoint y: 21, endPoint x: 998, endPoint y: 25, distance: 12.4
click at [1009, 21] on button "Options" at bounding box center [1004, 17] width 59 height 19
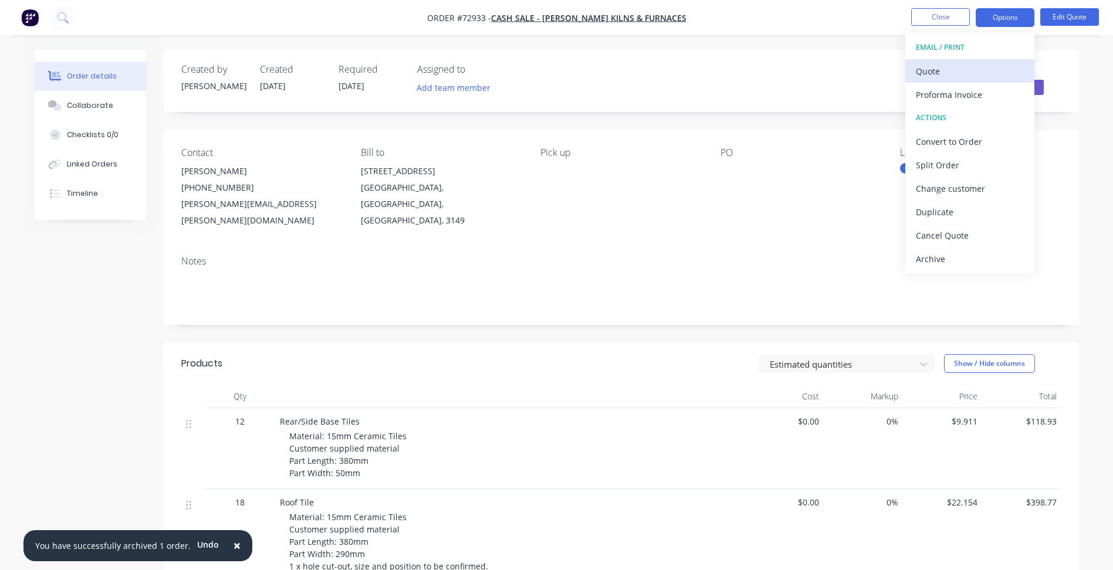
click at [950, 76] on div "Quote" at bounding box center [969, 71] width 108 height 17
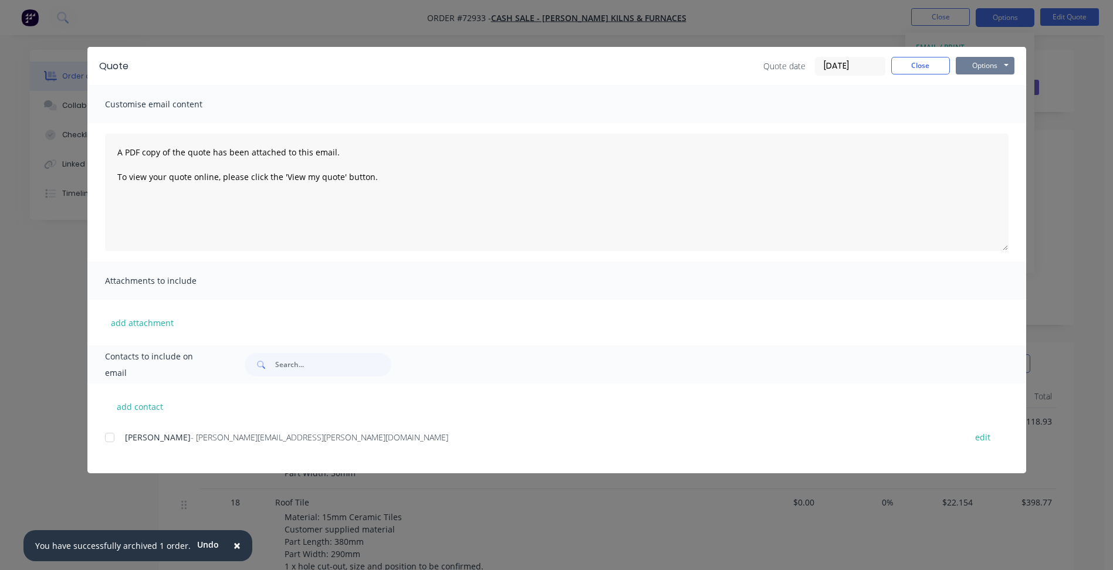
click at [992, 72] on button "Options" at bounding box center [984, 66] width 59 height 18
click at [998, 83] on button "Preview" at bounding box center [992, 86] width 75 height 19
click at [928, 60] on button "Close" at bounding box center [920, 66] width 59 height 18
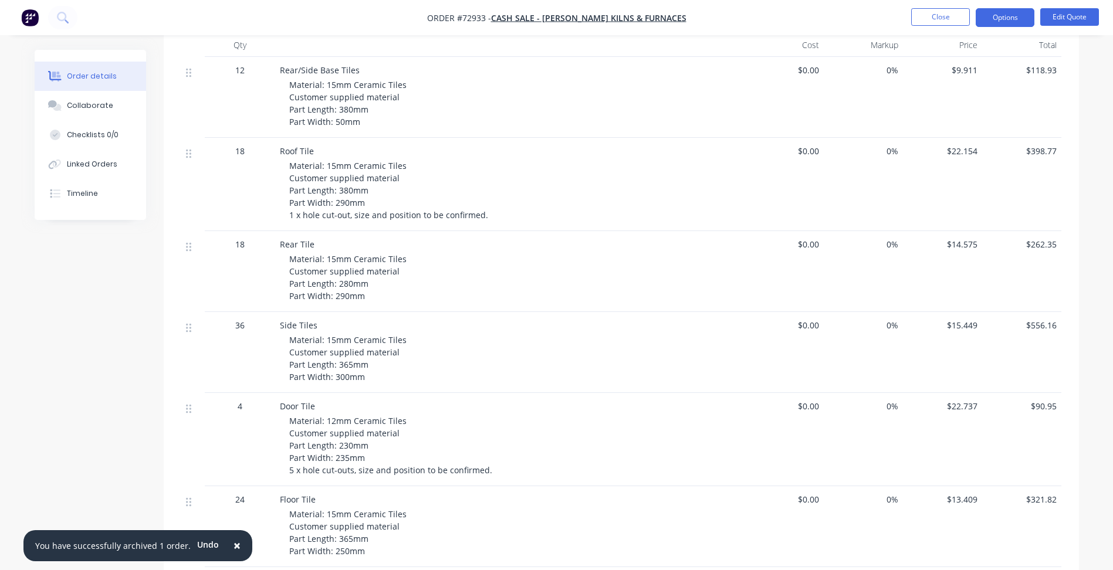
scroll to position [352, 0]
click at [1065, 12] on button "Edit Quote" at bounding box center [1069, 17] width 59 height 18
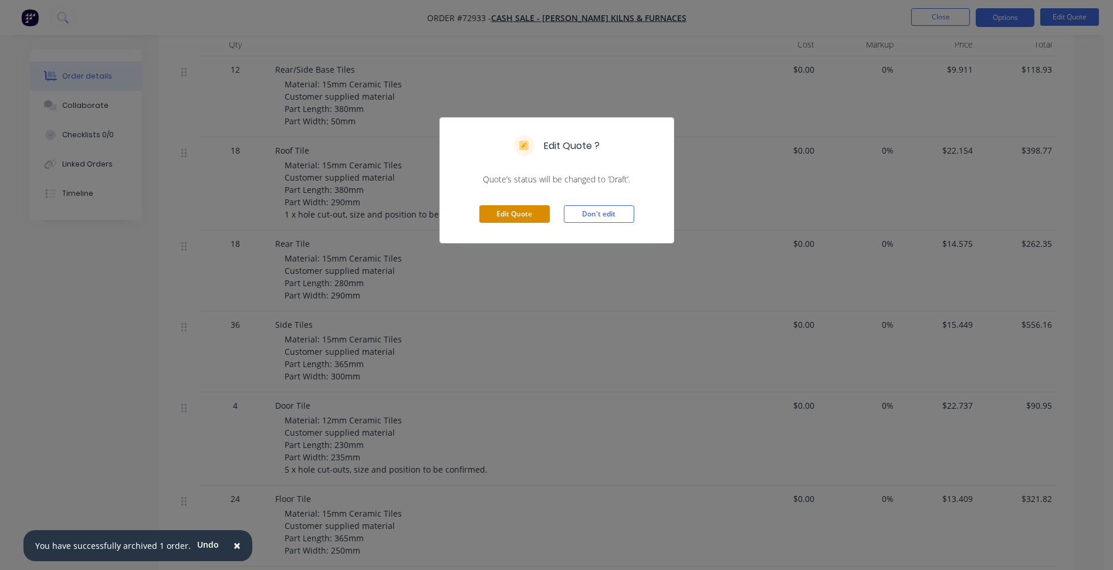
click at [526, 211] on button "Edit Quote" at bounding box center [514, 214] width 70 height 18
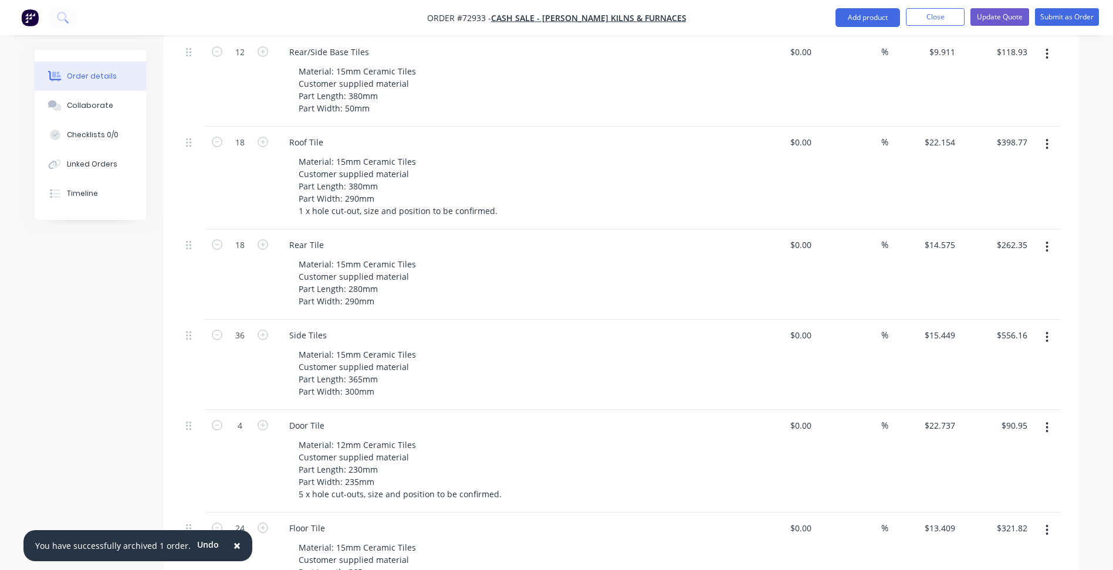
scroll to position [411, 0]
click at [1042, 413] on button "button" at bounding box center [1047, 423] width 28 height 21
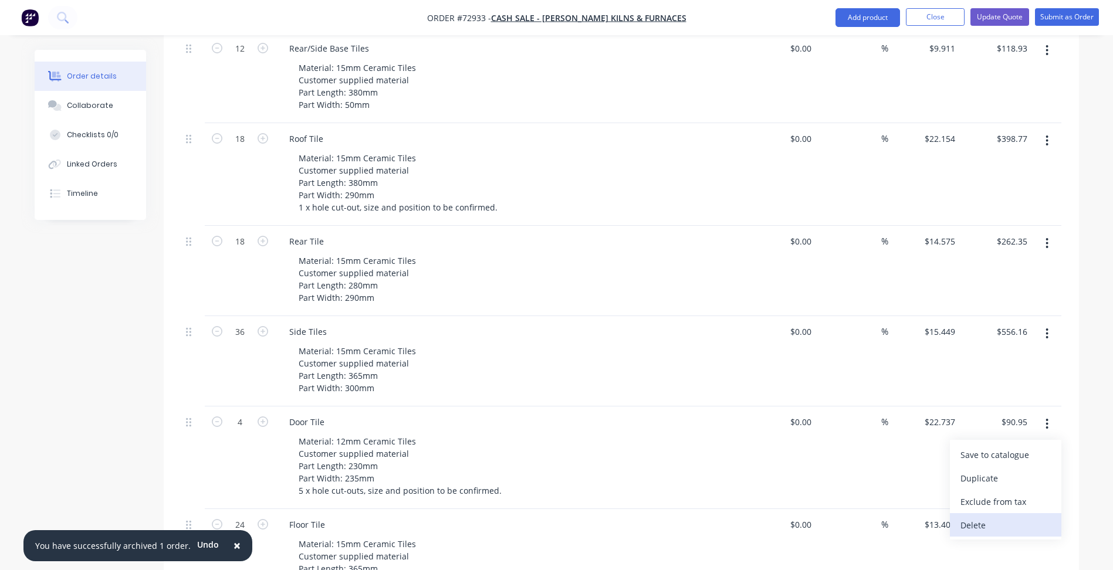
click at [989, 517] on div "Delete" at bounding box center [1005, 525] width 90 height 17
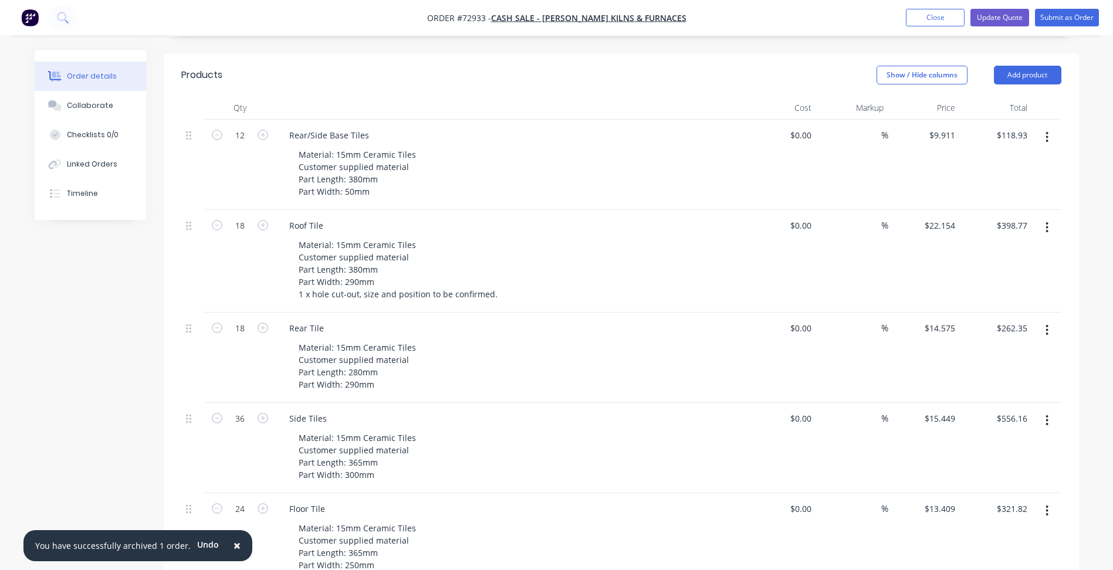
scroll to position [352, 0]
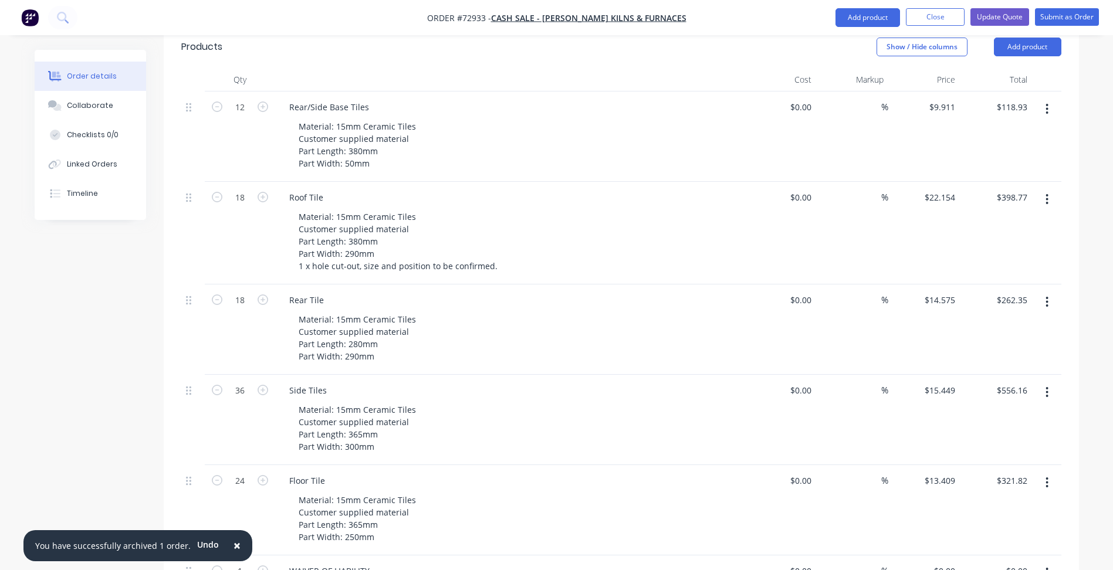
click at [1051, 99] on button "button" at bounding box center [1047, 109] width 28 height 21
click at [981, 202] on div "Delete" at bounding box center [1005, 210] width 90 height 17
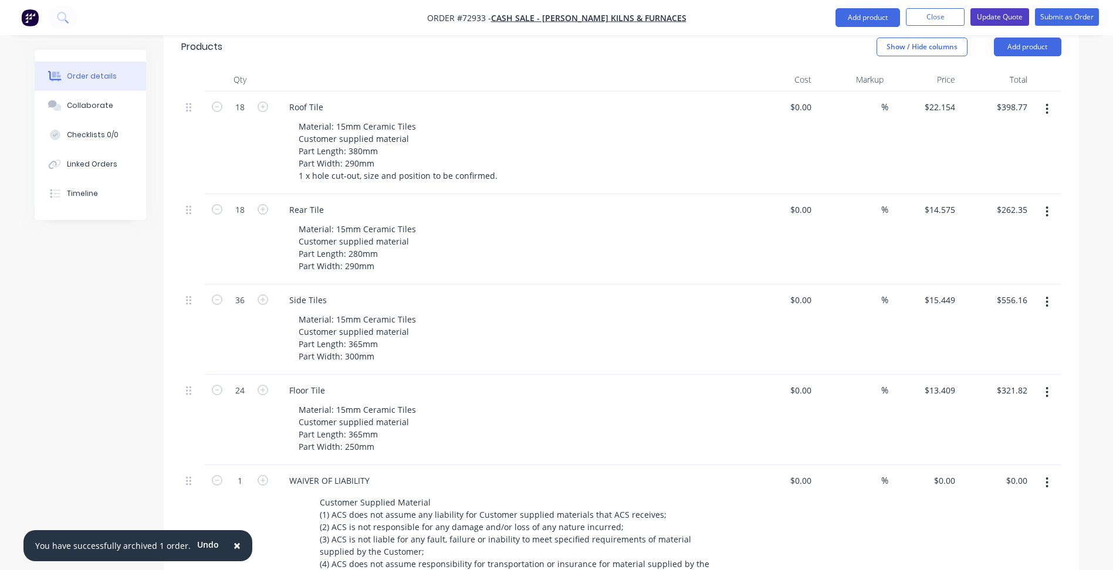
click at [998, 13] on button "Update Quote" at bounding box center [999, 17] width 59 height 18
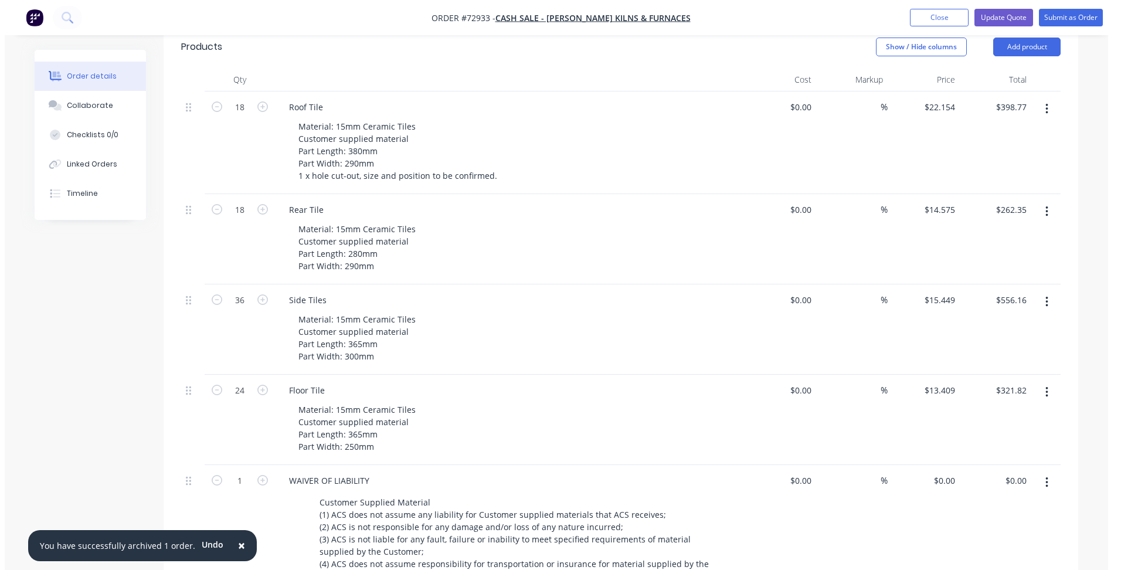
scroll to position [0, 0]
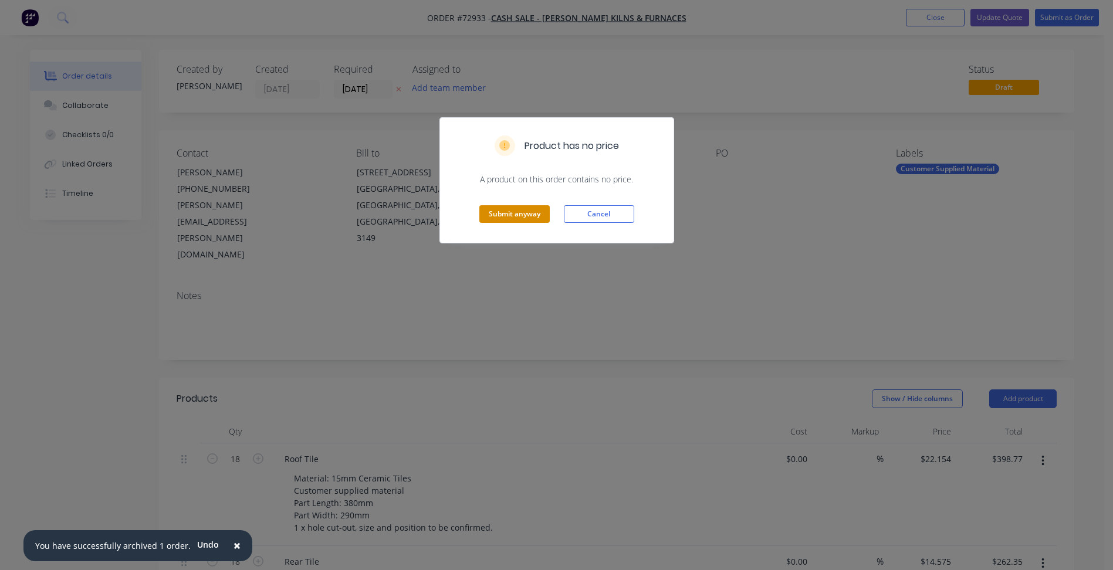
click at [528, 206] on button "Submit anyway" at bounding box center [514, 214] width 70 height 18
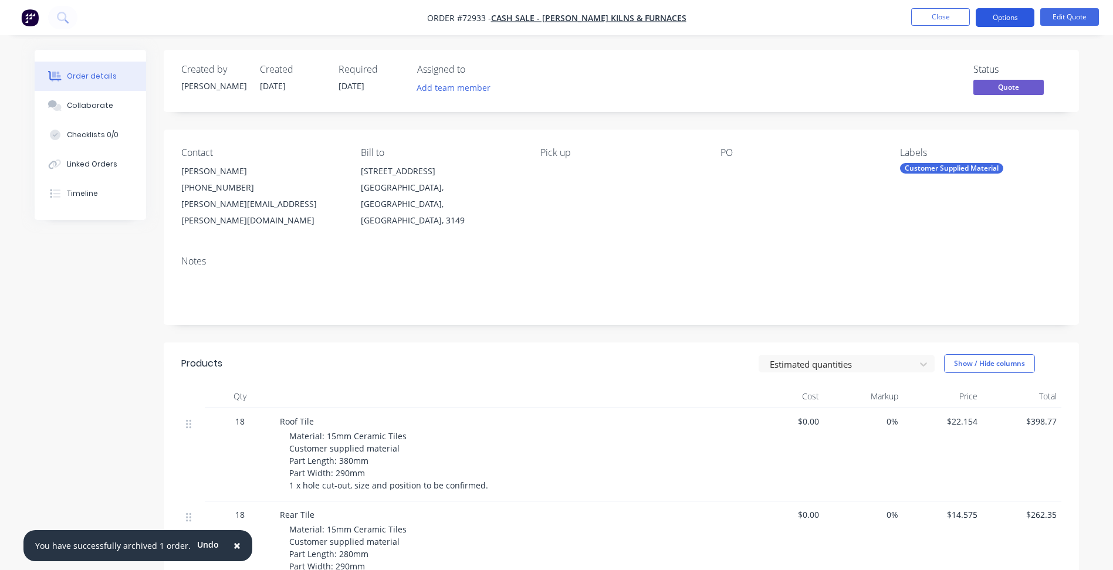
click at [1007, 11] on button "Options" at bounding box center [1004, 17] width 59 height 19
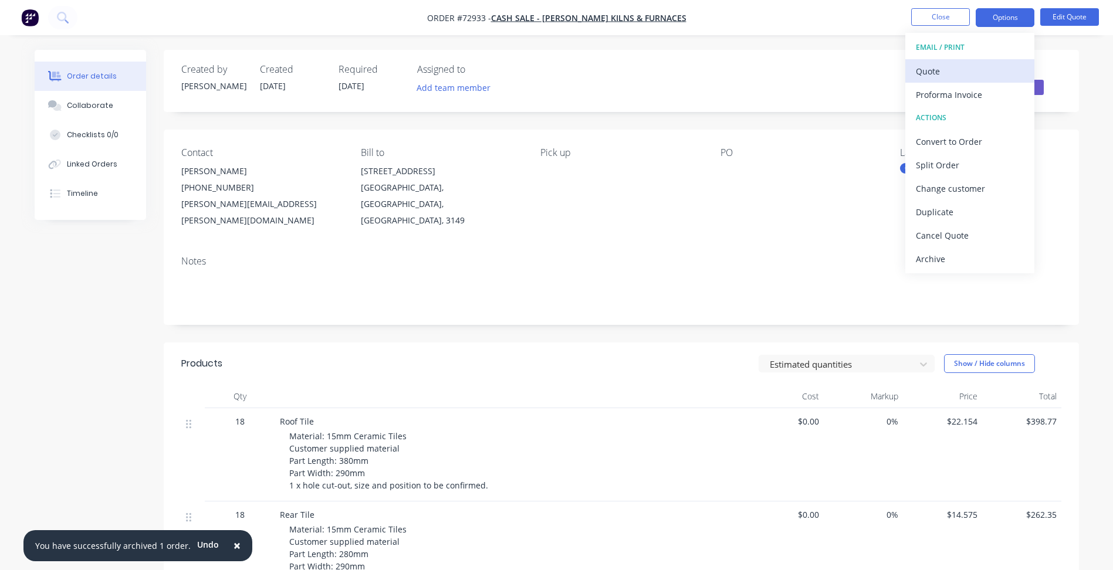
click at [952, 70] on div "Quote" at bounding box center [969, 71] width 108 height 17
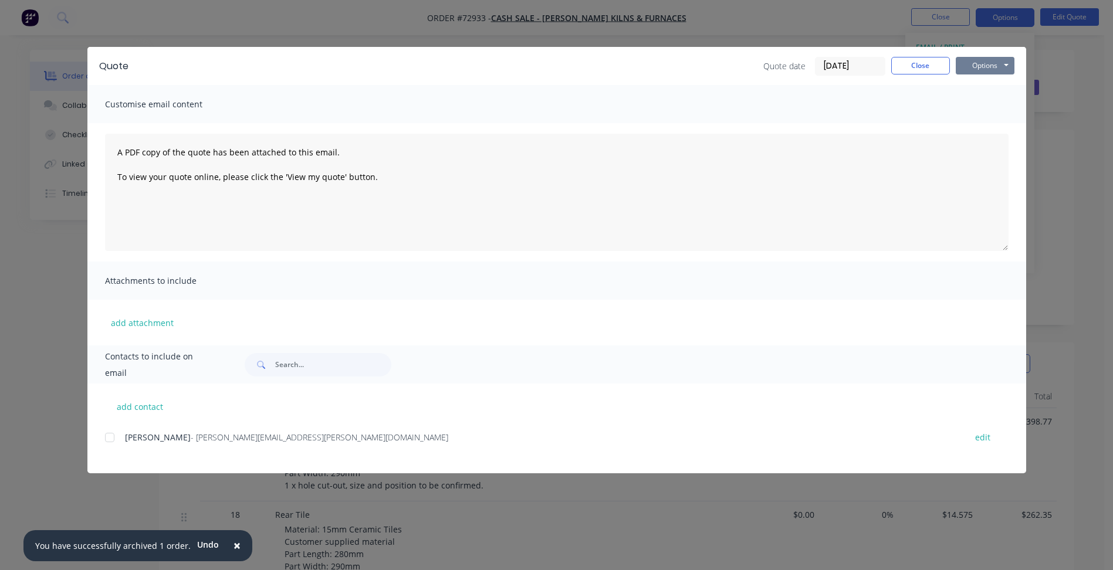
click at [992, 66] on button "Options" at bounding box center [984, 66] width 59 height 18
click at [974, 84] on button "Preview" at bounding box center [992, 86] width 75 height 19
click at [928, 71] on button "Close" at bounding box center [920, 66] width 59 height 18
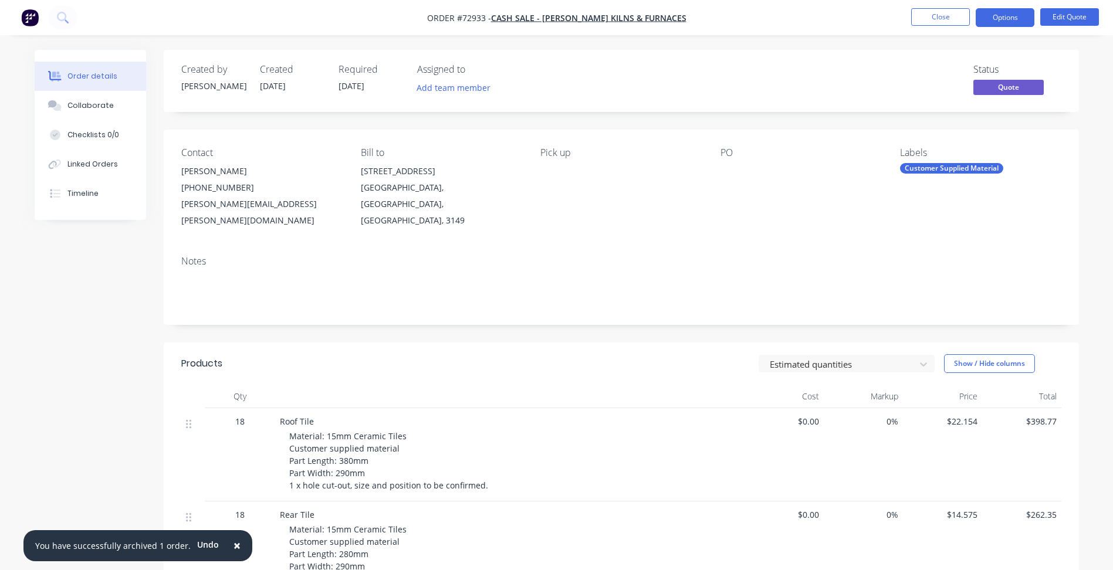
click at [935, 26] on li "Close" at bounding box center [940, 17] width 59 height 19
click at [935, 24] on button "Close" at bounding box center [940, 17] width 59 height 18
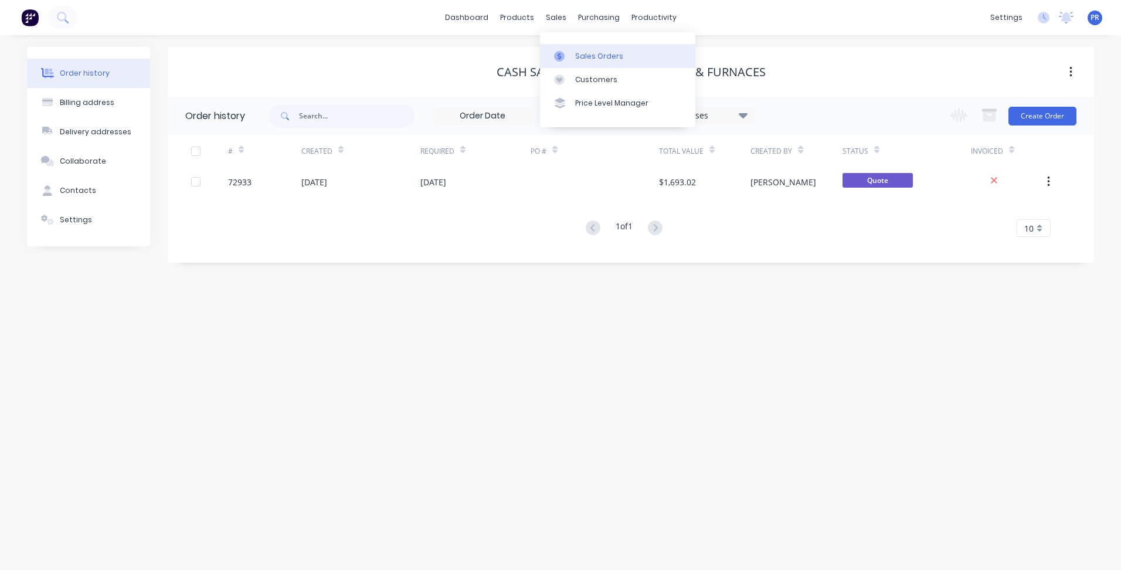
click at [586, 59] on div "Sales Orders" at bounding box center [599, 56] width 48 height 11
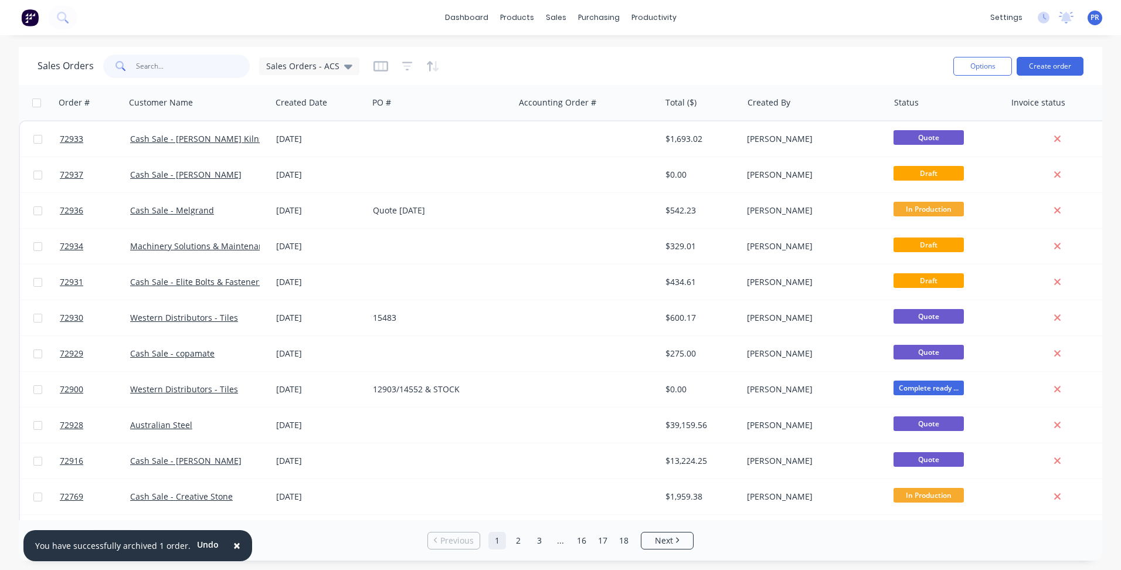
drag, startPoint x: 183, startPoint y: 70, endPoint x: 205, endPoint y: 73, distance: 21.8
click at [191, 71] on input "text" at bounding box center [193, 66] width 114 height 23
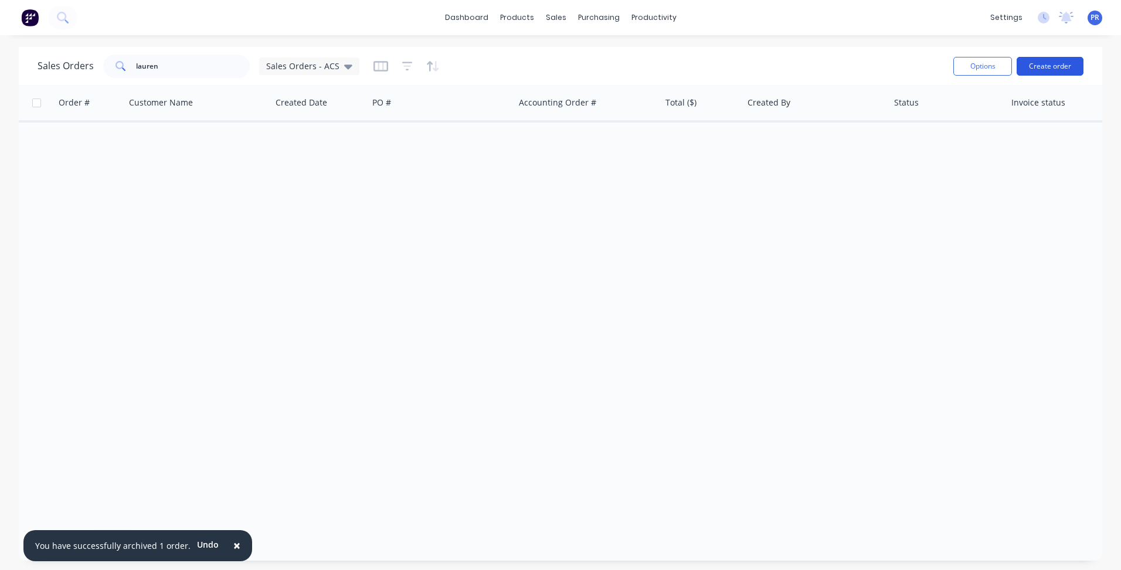
click at [1025, 63] on button "Create order" at bounding box center [1050, 66] width 67 height 19
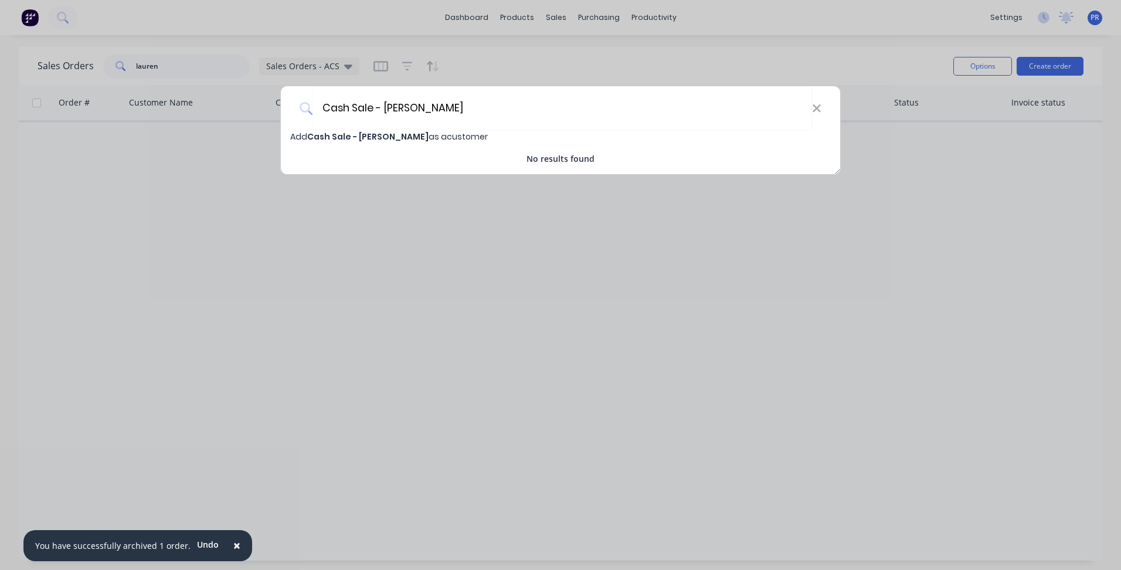
click at [425, 137] on span "Cash Sale - [PERSON_NAME]" at bounding box center [367, 137] width 121 height 12
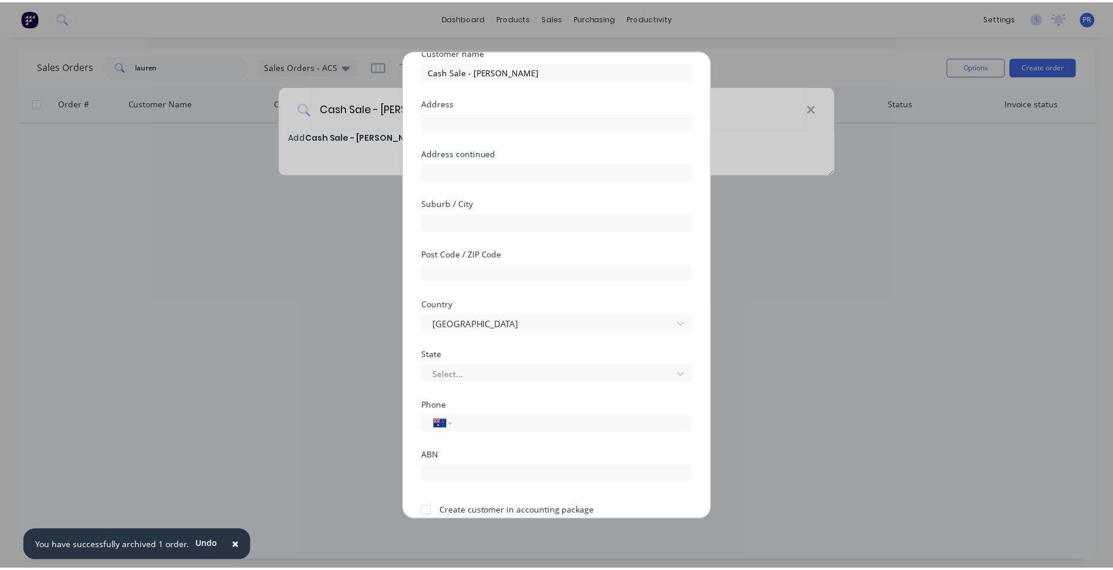
scroll to position [103, 0]
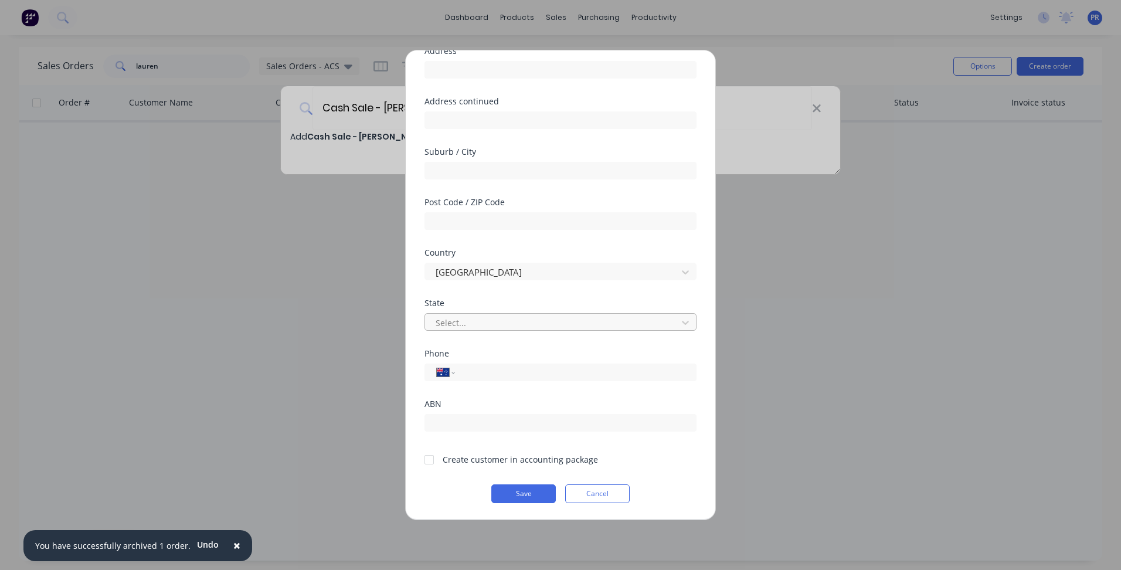
click at [460, 319] on div at bounding box center [553, 323] width 237 height 15
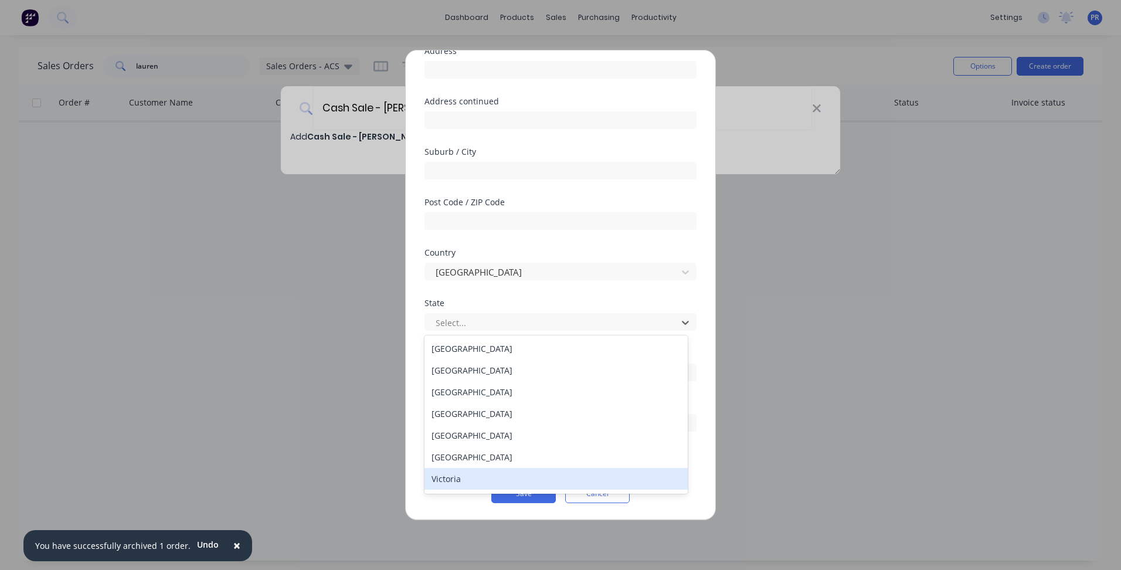
click at [467, 474] on div "Victoria" at bounding box center [556, 479] width 263 height 22
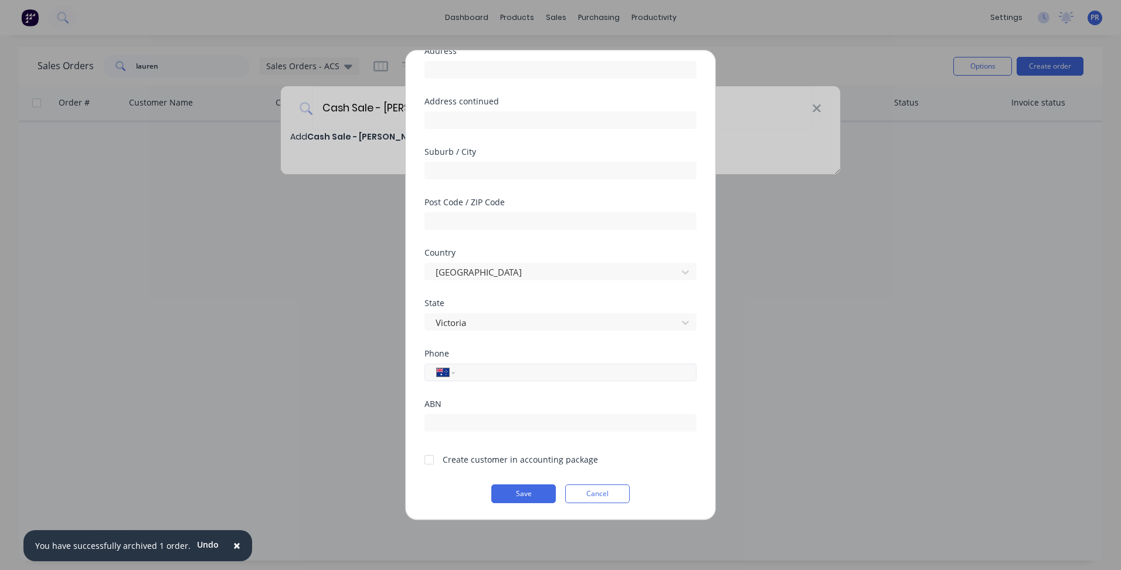
click at [474, 375] on input "tel" at bounding box center [573, 372] width 221 height 13
click at [430, 460] on div at bounding box center [429, 459] width 23 height 23
click at [518, 497] on button "Save" at bounding box center [523, 493] width 65 height 19
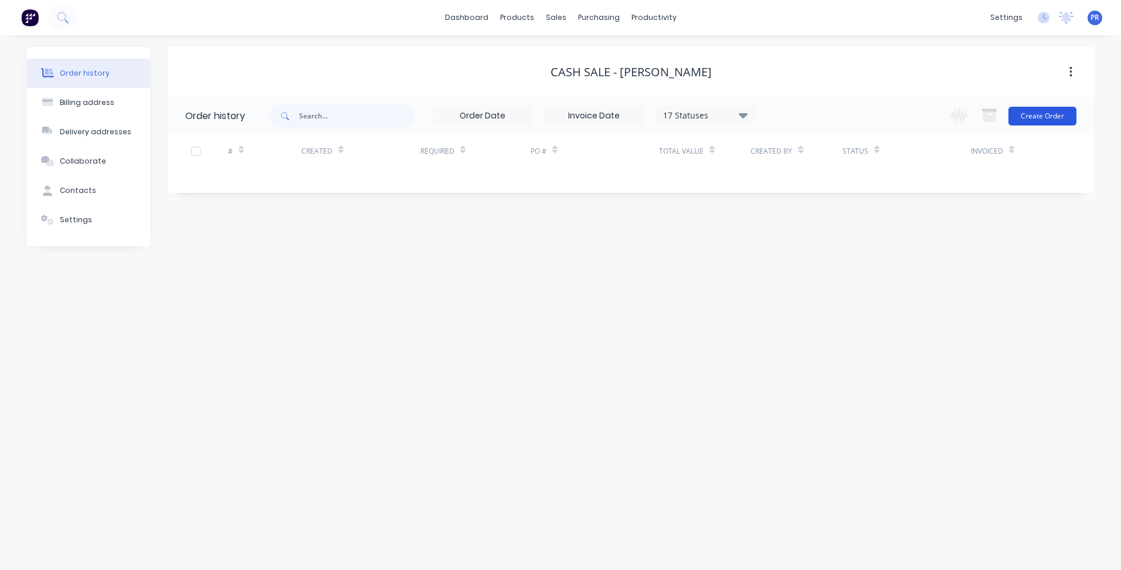
click at [1047, 125] on button "Create Order" at bounding box center [1043, 116] width 68 height 19
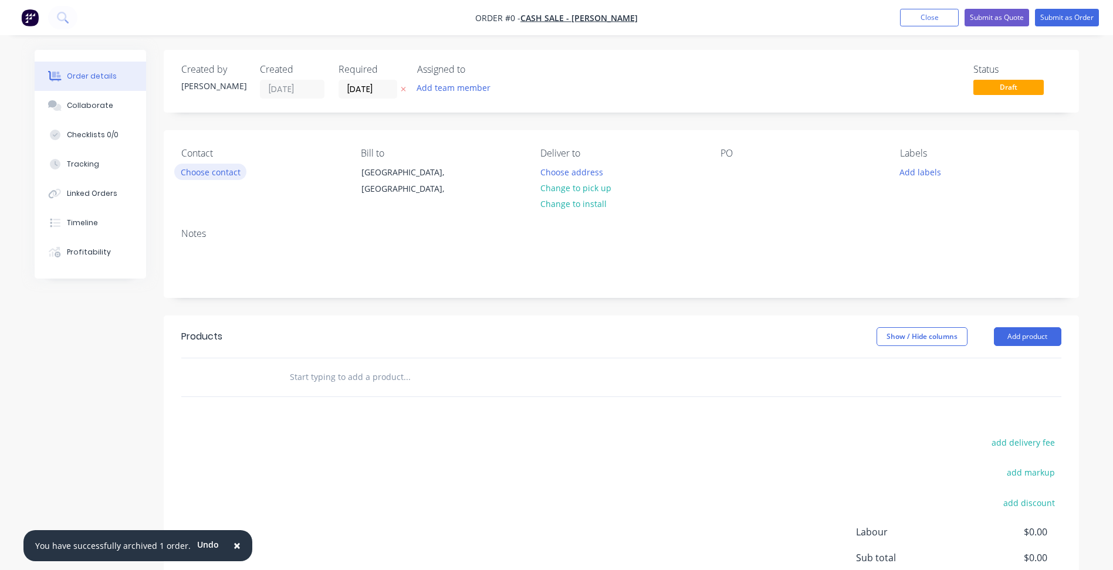
click at [204, 170] on button "Choose contact" at bounding box center [210, 172] width 72 height 16
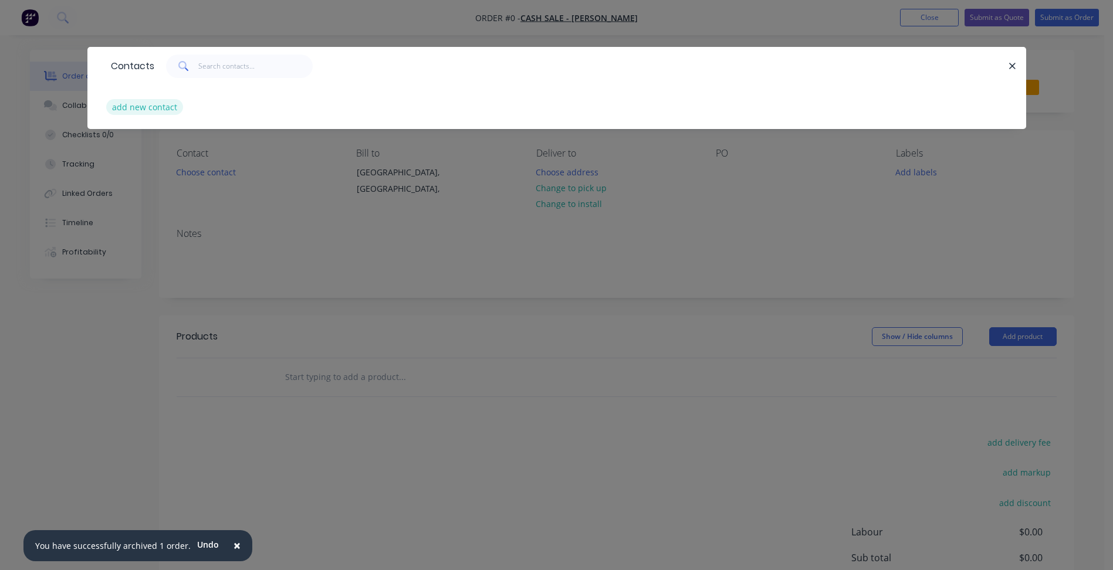
click at [130, 108] on button "add new contact" at bounding box center [144, 107] width 77 height 16
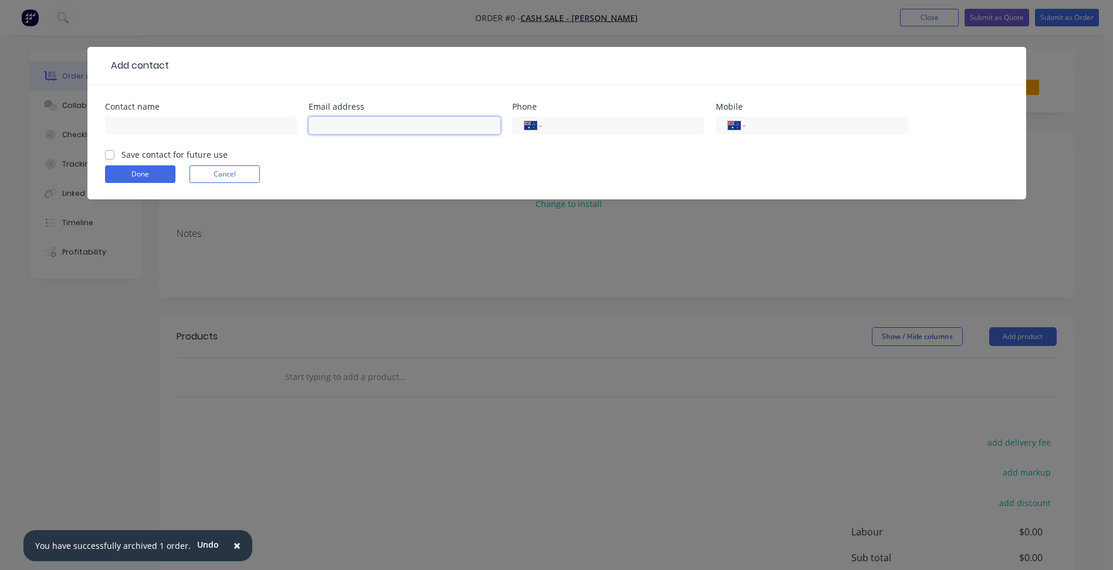
click at [368, 128] on input "text" at bounding box center [404, 126] width 192 height 18
paste input "[PERSON_NAME] <[EMAIL_ADDRESS][DOMAIN_NAME]>"
click at [213, 131] on input "text" at bounding box center [201, 126] width 192 height 18
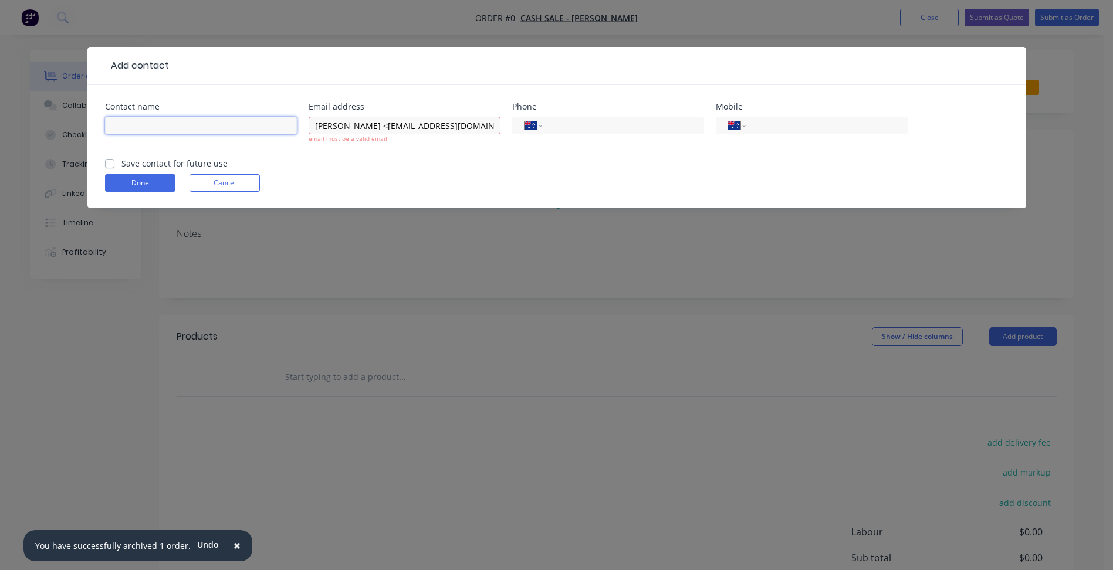
paste input "[PERSON_NAME] <[EMAIL_ADDRESS][DOMAIN_NAME]>"
drag, startPoint x: 154, startPoint y: 123, endPoint x: 284, endPoint y: 130, distance: 130.4
click at [283, 130] on input "[PERSON_NAME] <[EMAIL_ADDRESS][DOMAIN_NAME]>" at bounding box center [201, 126] width 192 height 18
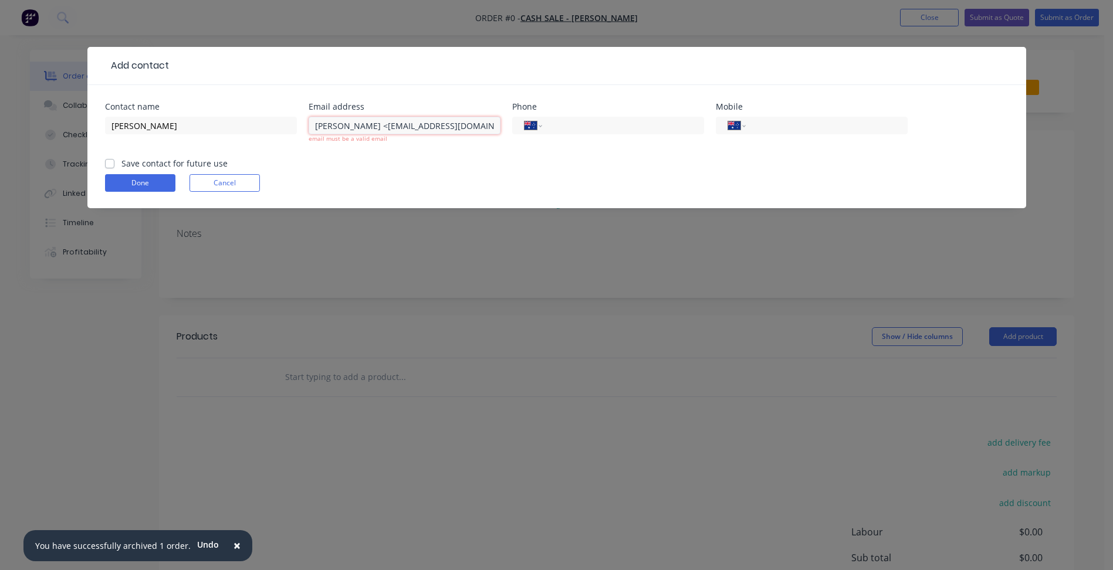
drag, startPoint x: 384, startPoint y: 127, endPoint x: 100, endPoint y: 100, distance: 285.8
click at [103, 100] on div "Contact name [PERSON_NAME] Email address [PERSON_NAME] <[EMAIL_ADDRESS][DOMAIN_…" at bounding box center [556, 146] width 938 height 123
click at [456, 127] on input "[EMAIL_ADDRESS][DOMAIN_NAME]>" at bounding box center [404, 126] width 192 height 18
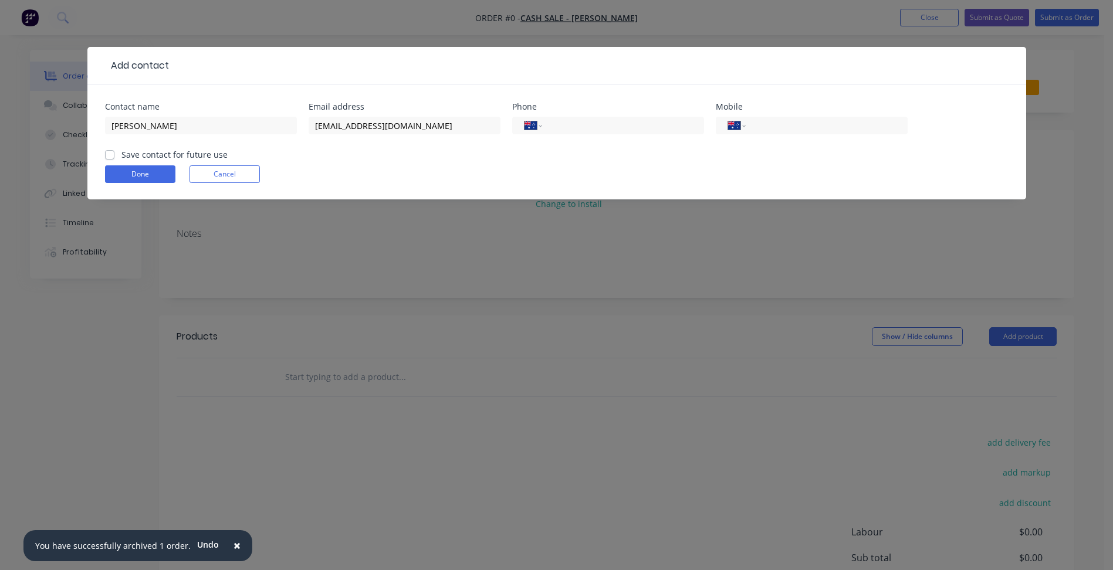
click at [153, 165] on form "Contact name [PERSON_NAME] Email address [EMAIL_ADDRESS][DOMAIN_NAME] Phone Int…" at bounding box center [556, 151] width 903 height 97
click at [137, 158] on label "Save contact for future use" at bounding box center [174, 154] width 106 height 12
click at [114, 158] on input "Save contact for future use" at bounding box center [109, 153] width 9 height 11
click at [146, 174] on button "Done" at bounding box center [140, 174] width 70 height 18
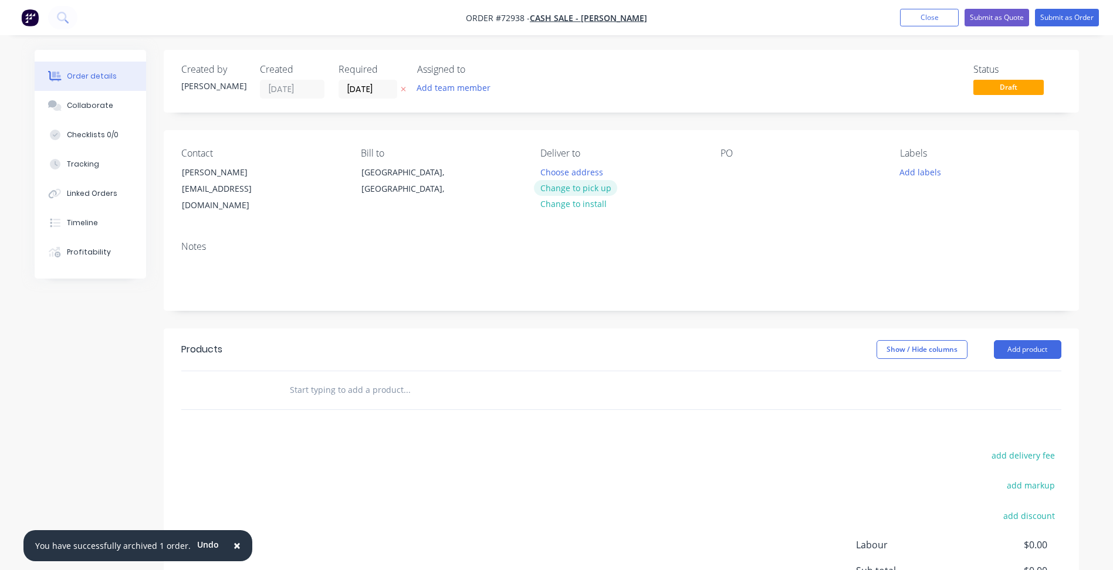
click at [560, 191] on button "Change to pick up" at bounding box center [575, 188] width 83 height 16
click at [351, 83] on input "[DATE]" at bounding box center [367, 89] width 57 height 18
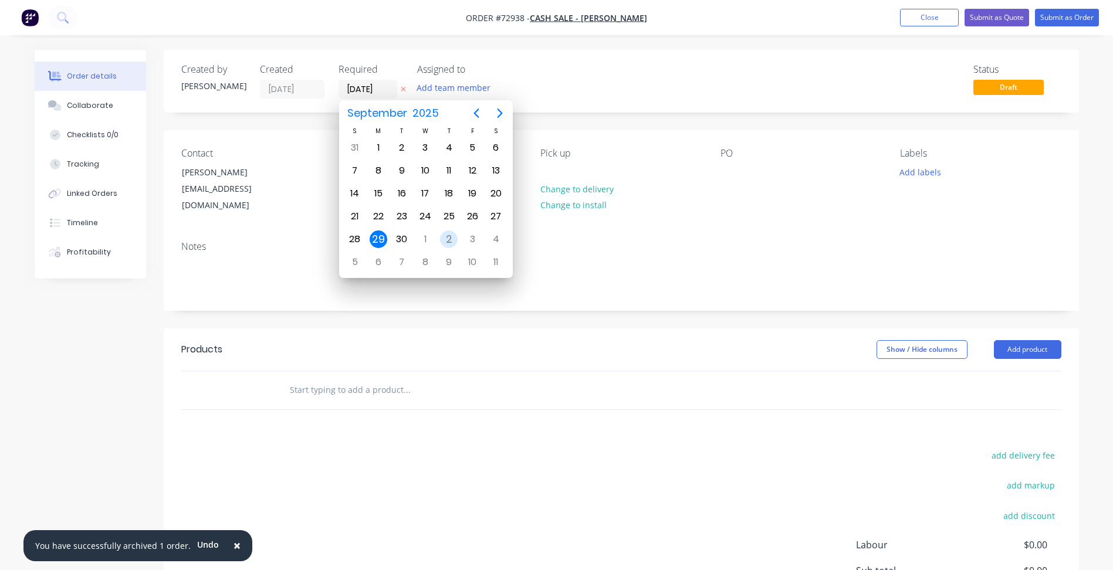
click at [449, 234] on div "2" at bounding box center [449, 239] width 18 height 18
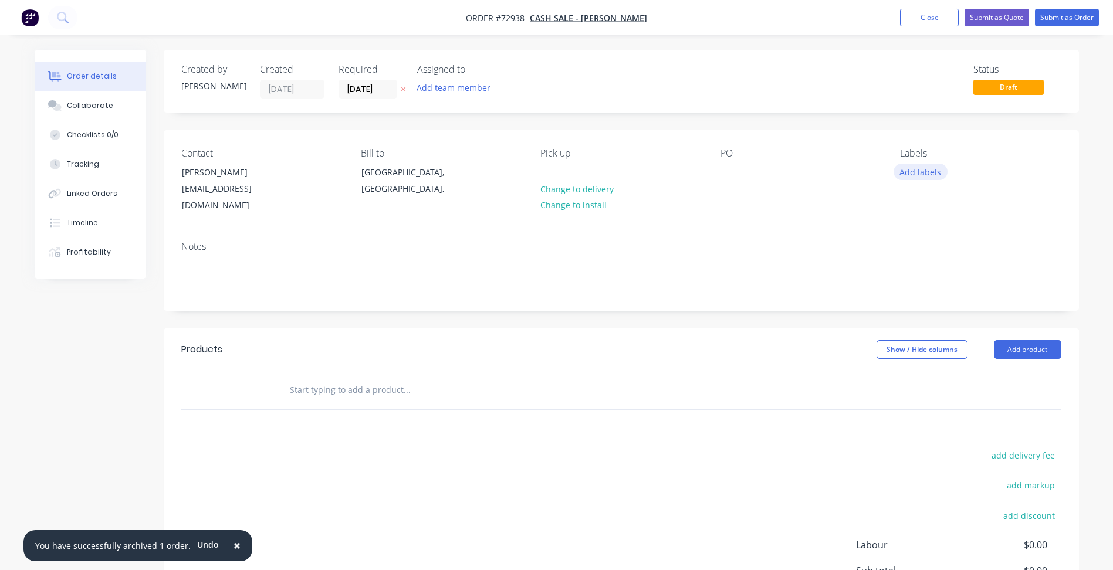
click at [924, 174] on button "Add labels" at bounding box center [920, 172] width 54 height 16
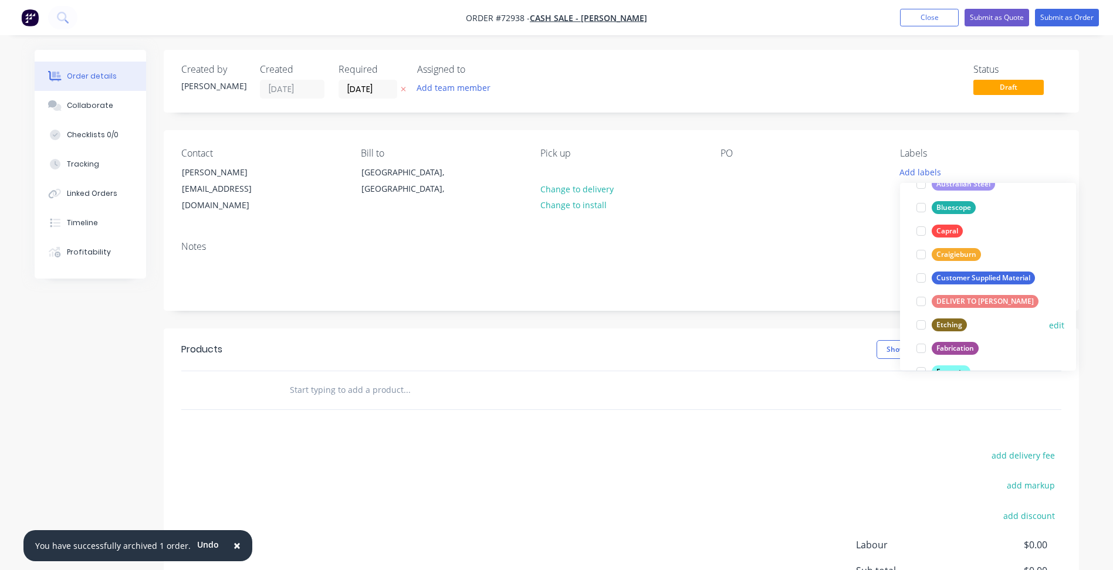
scroll to position [235, 0]
click at [925, 274] on div at bounding box center [920, 276] width 23 height 23
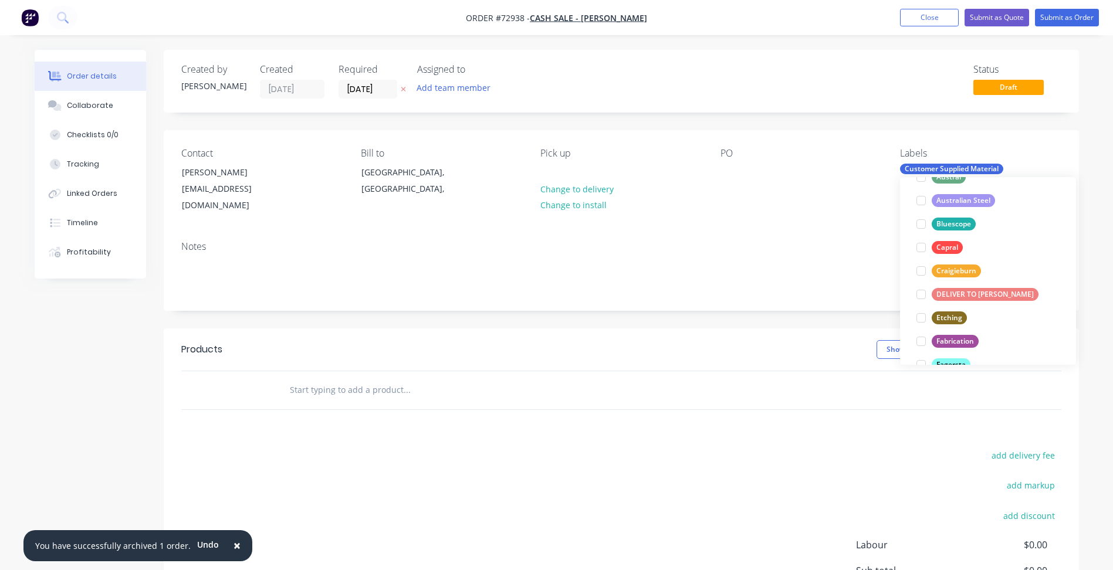
scroll to position [0, 0]
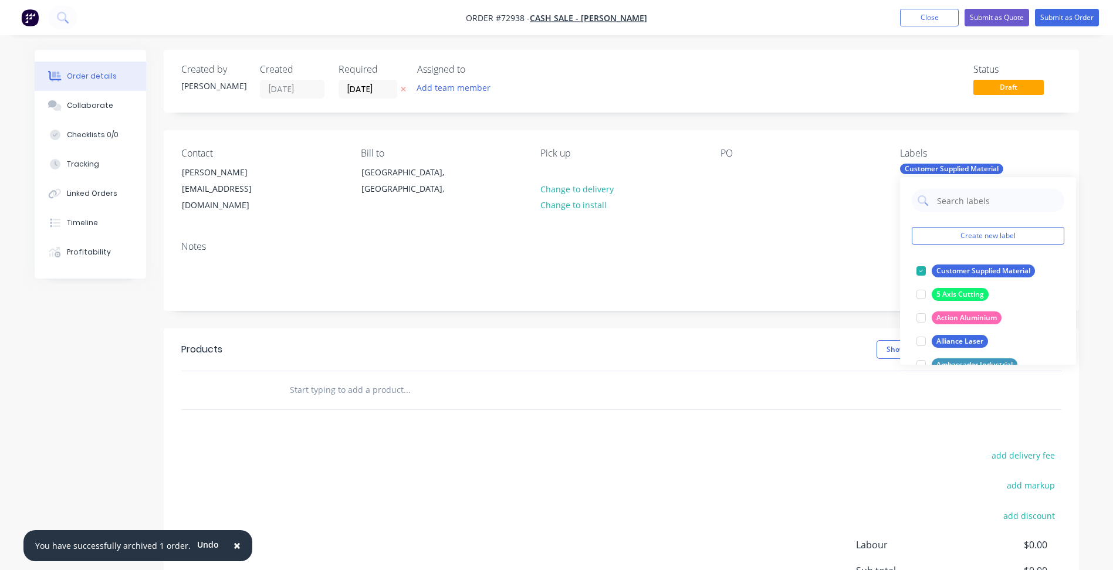
click at [777, 408] on div "Products Show / Hide columns Add product add delivery fee add markup add discou…" at bounding box center [621, 509] width 915 height 363
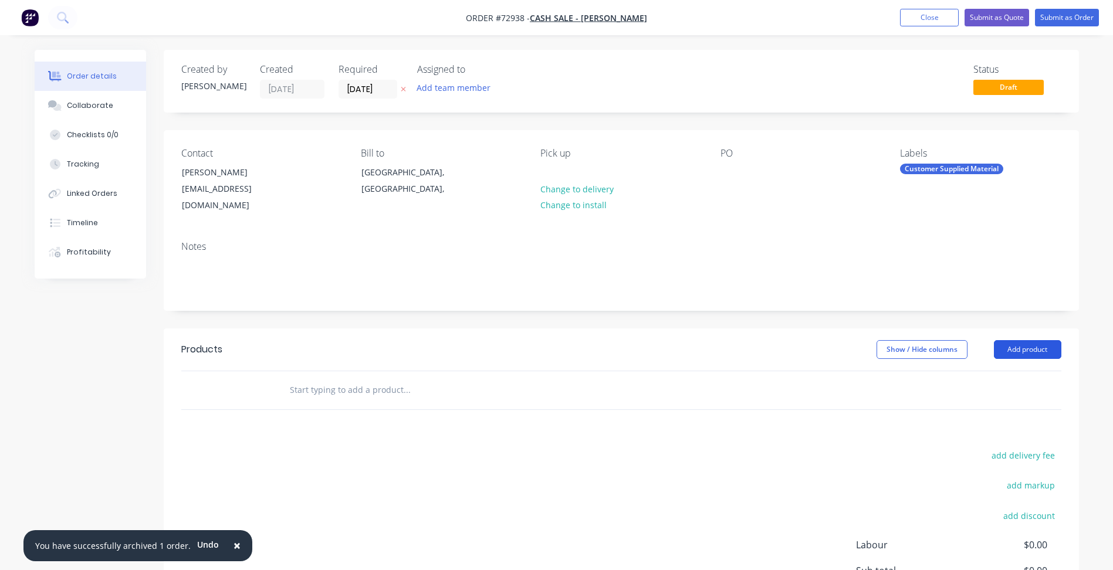
click at [1045, 340] on button "Add product" at bounding box center [1026, 349] width 67 height 19
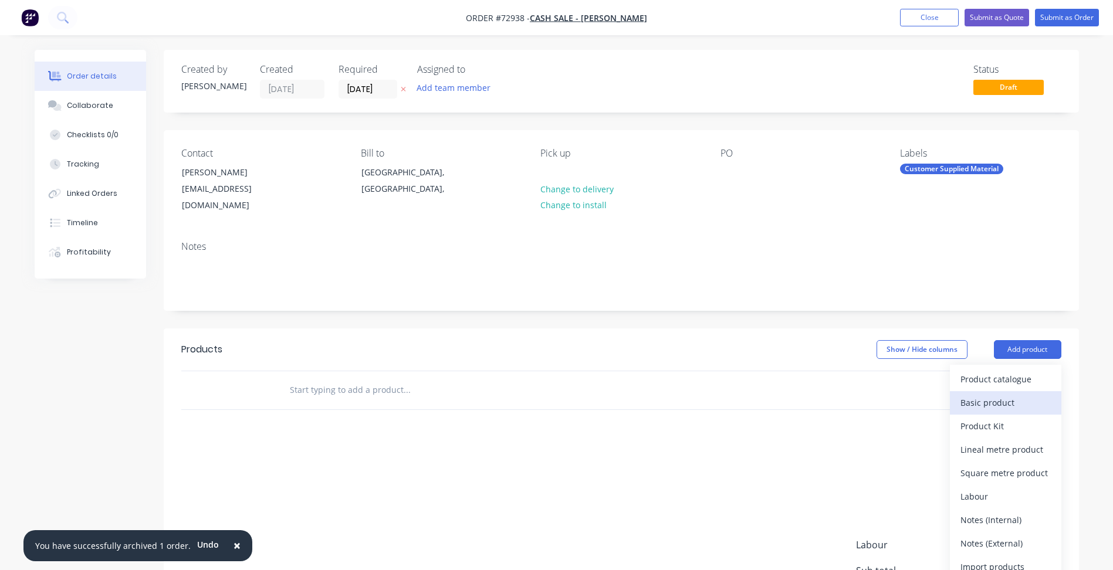
click at [984, 394] on div "Basic product" at bounding box center [1005, 402] width 90 height 17
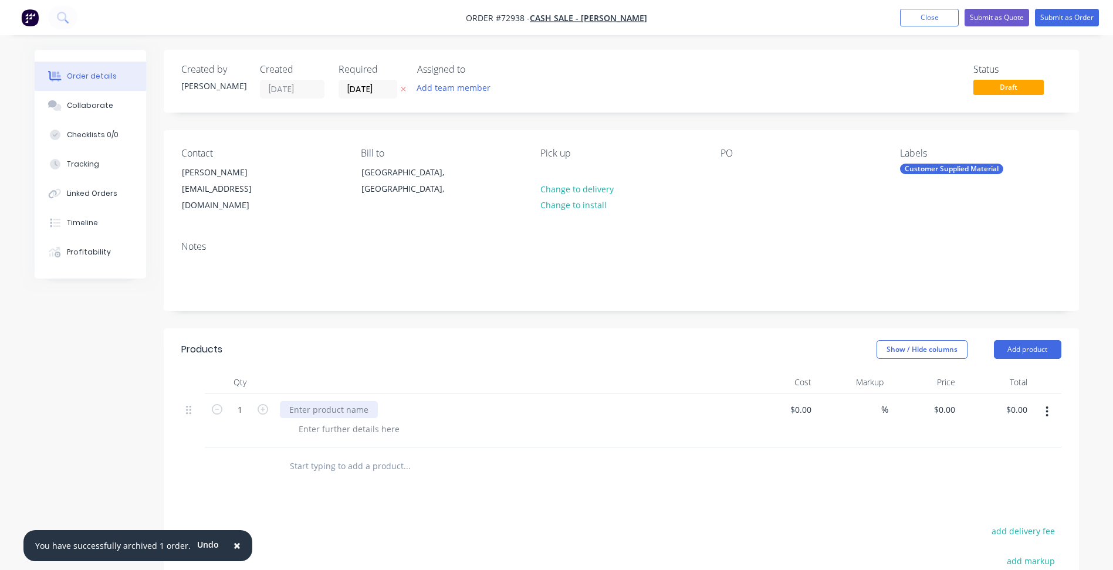
click at [335, 401] on div at bounding box center [329, 409] width 98 height 17
click at [338, 401] on div at bounding box center [329, 409] width 98 height 17
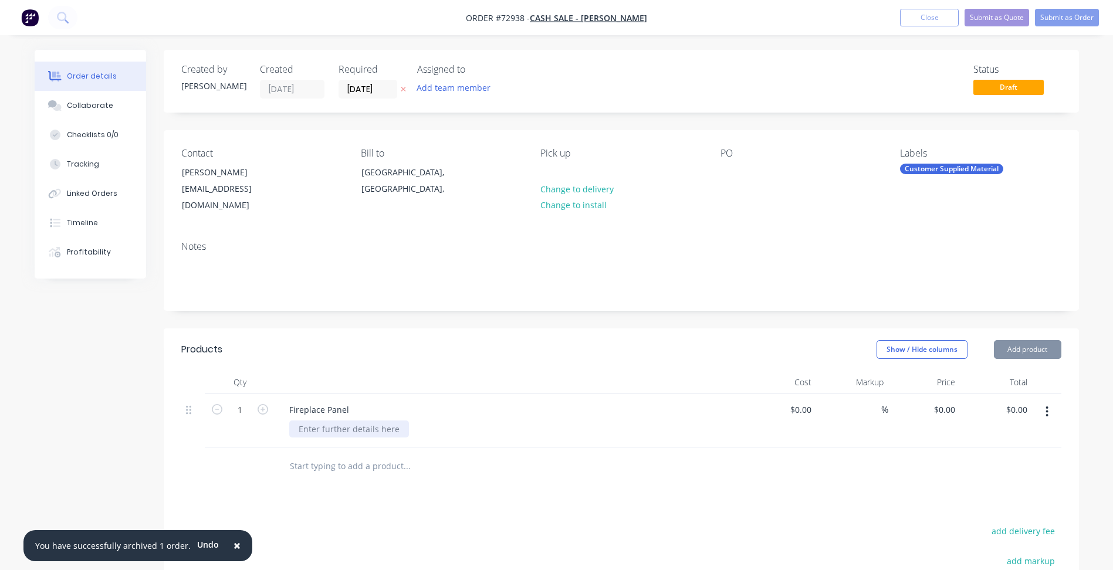
click at [362, 421] on div at bounding box center [349, 429] width 120 height 17
click at [364, 421] on div at bounding box center [349, 429] width 120 height 17
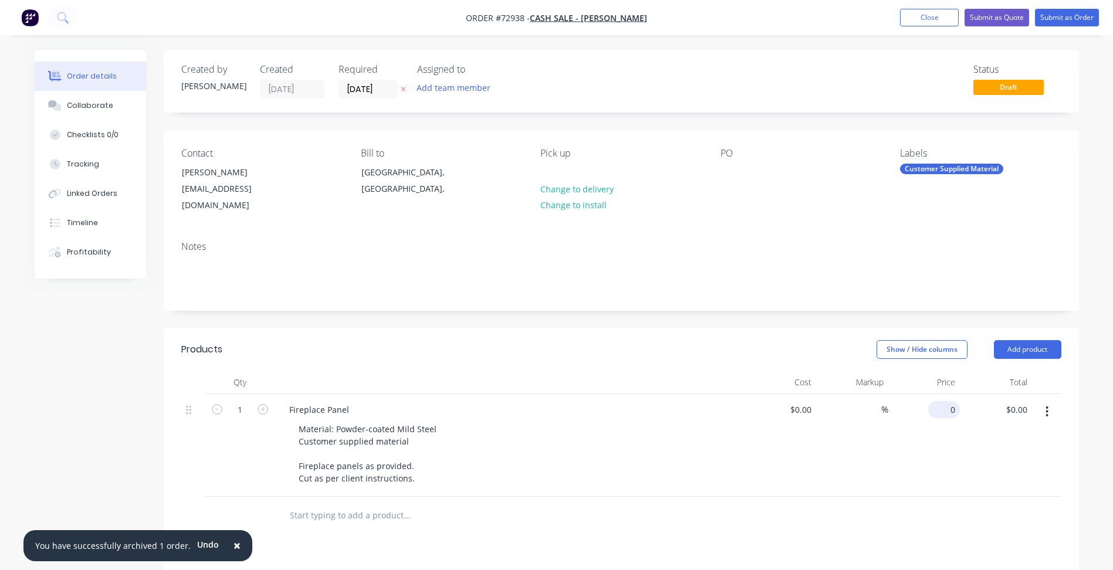
click at [955, 401] on div "0 $0.00" at bounding box center [946, 409] width 27 height 17
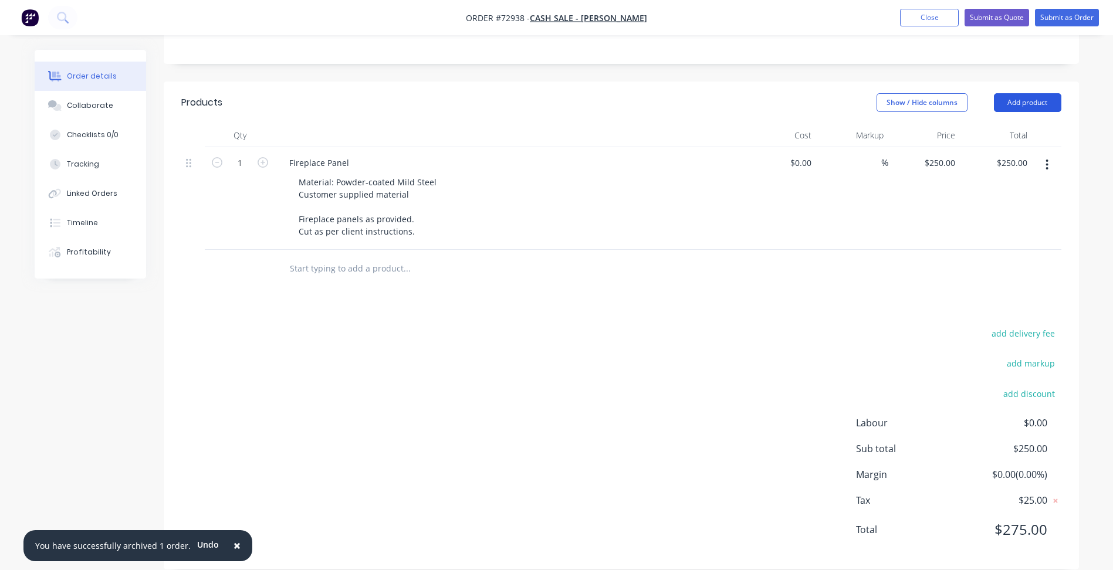
scroll to position [251, 0]
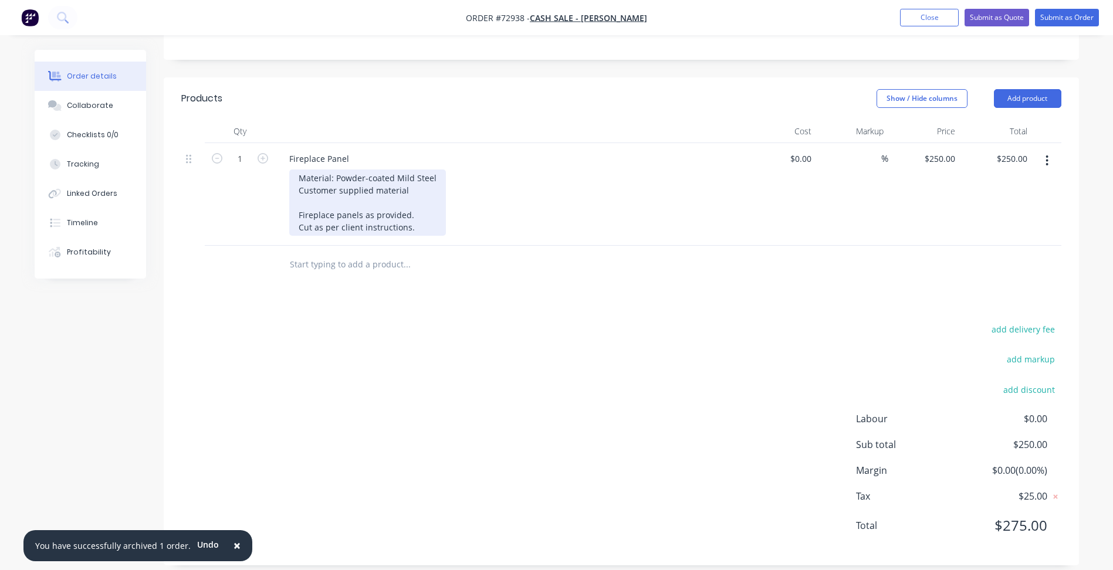
click at [418, 215] on div "Material: Powder-coated Mild Steel Customer supplied material Fireplace panels …" at bounding box center [367, 202] width 157 height 66
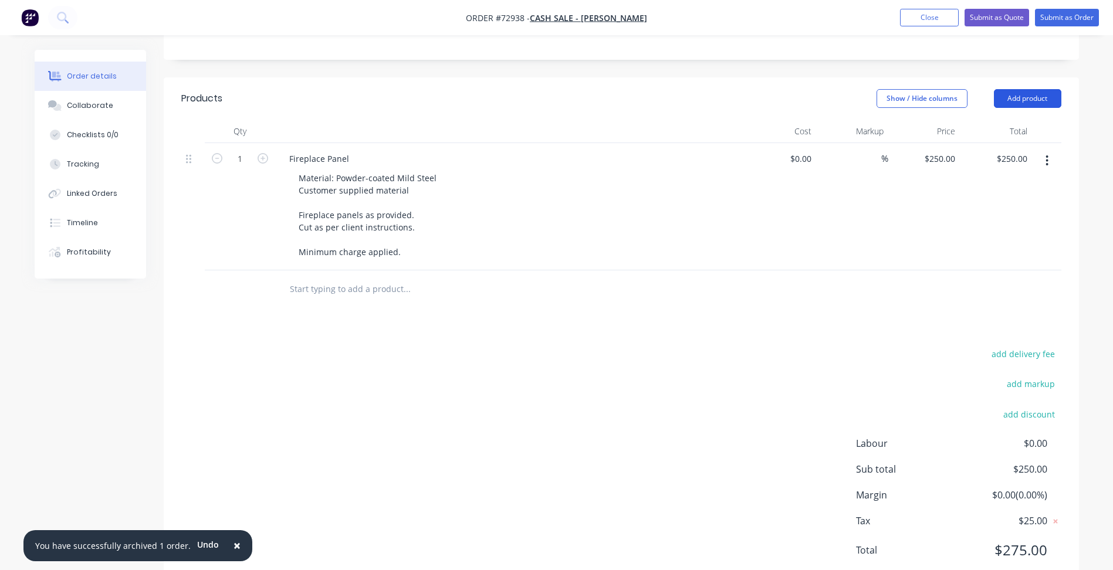
click at [1003, 89] on button "Add product" at bounding box center [1026, 98] width 67 height 19
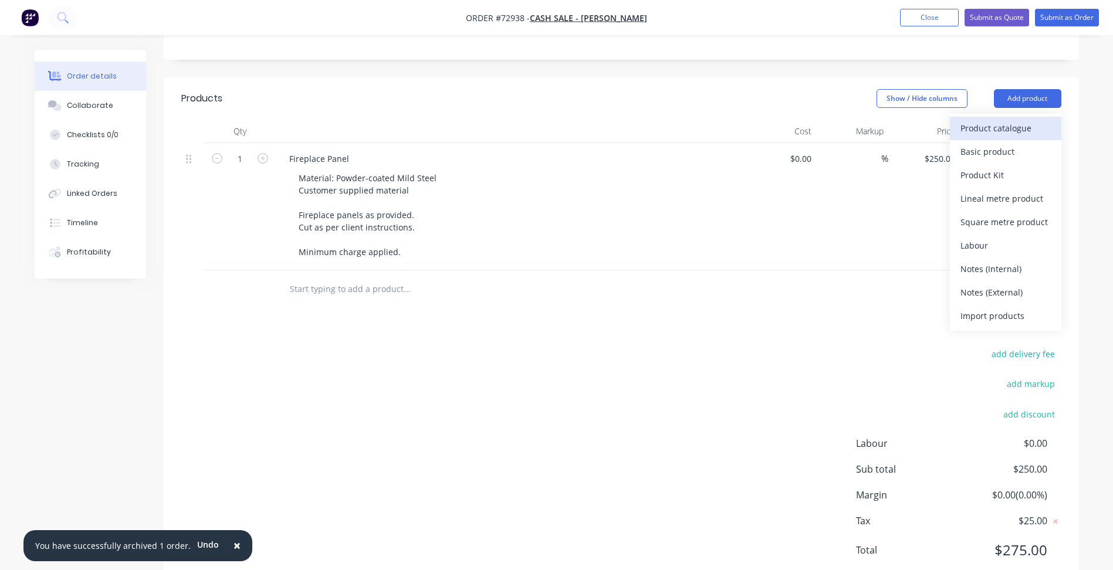
click at [991, 123] on div "Product catalogue" at bounding box center [1005, 128] width 90 height 17
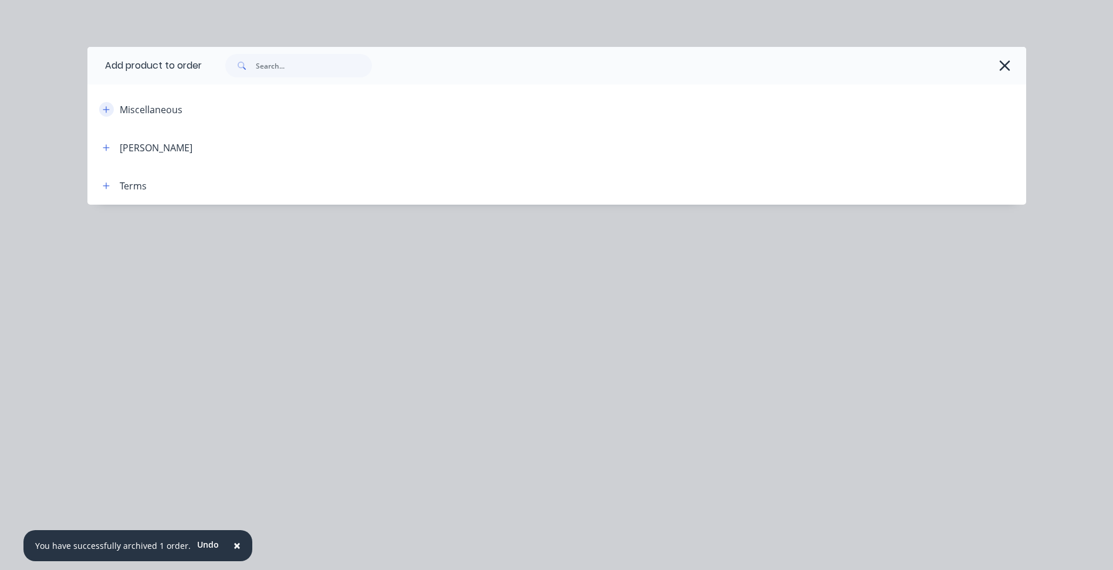
click at [104, 106] on icon "button" at bounding box center [106, 110] width 7 height 8
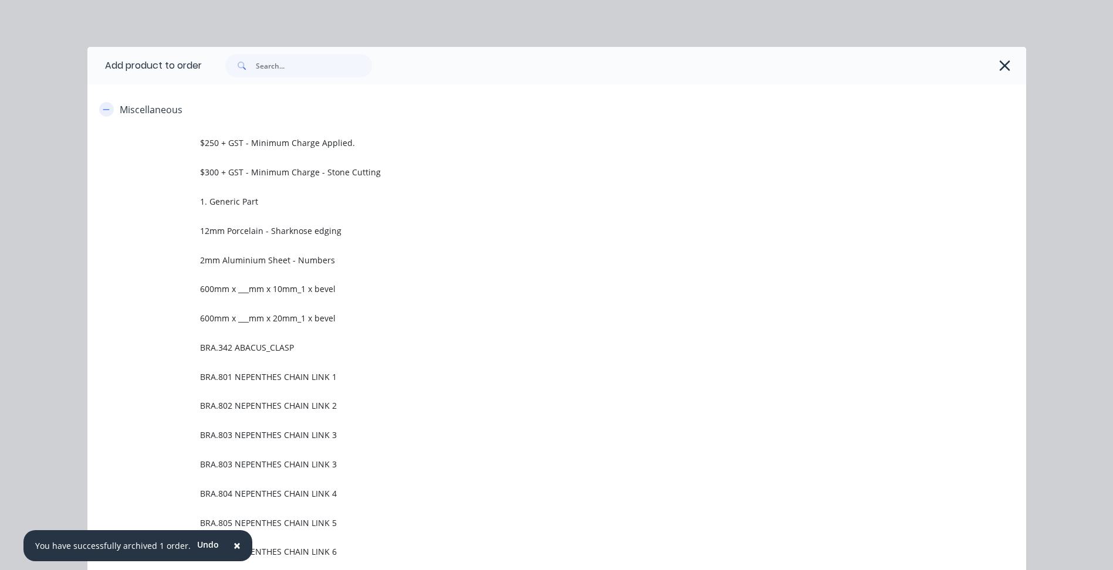
click at [104, 106] on icon "button" at bounding box center [106, 110] width 7 height 8
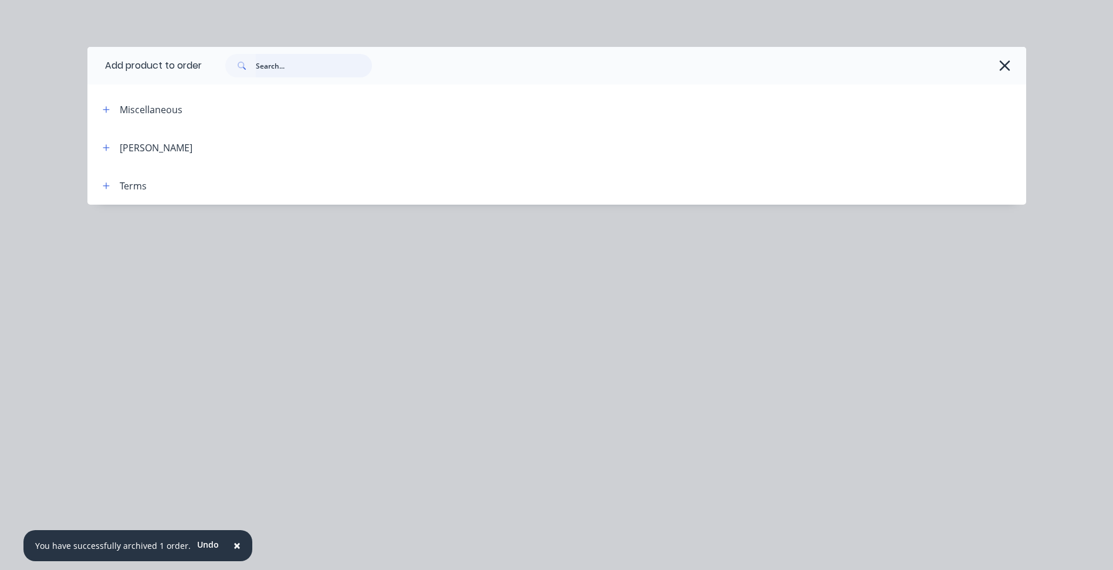
click at [282, 70] on input "text" at bounding box center [314, 65] width 116 height 23
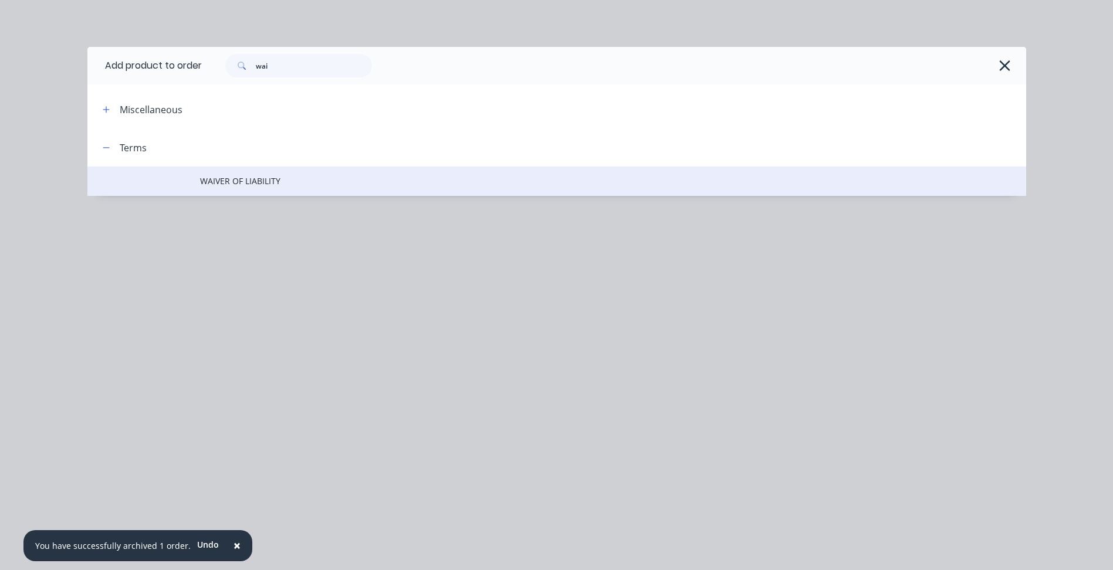
click at [306, 184] on span "WAIVER OF LIABILITY" at bounding box center [530, 181] width 660 height 12
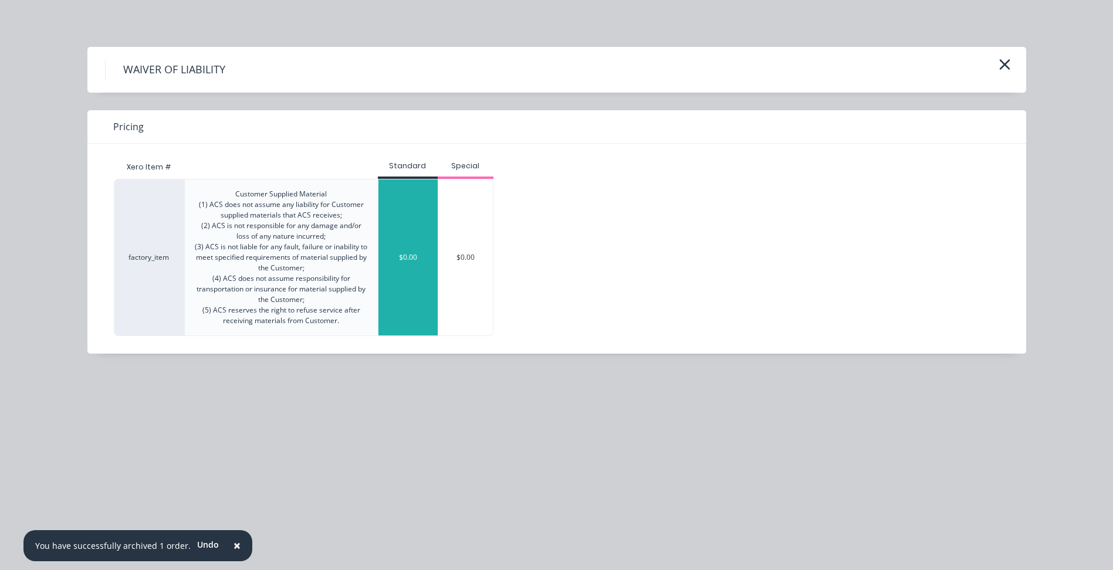
click at [417, 266] on div "$0.00" at bounding box center [407, 257] width 59 height 156
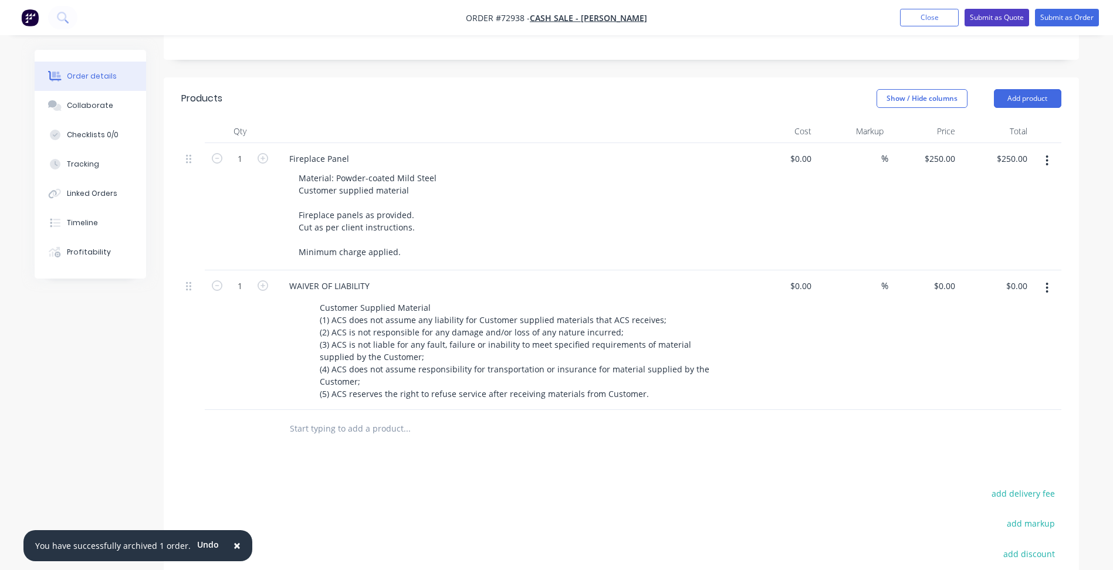
click at [984, 19] on button "Submit as Quote" at bounding box center [996, 18] width 65 height 18
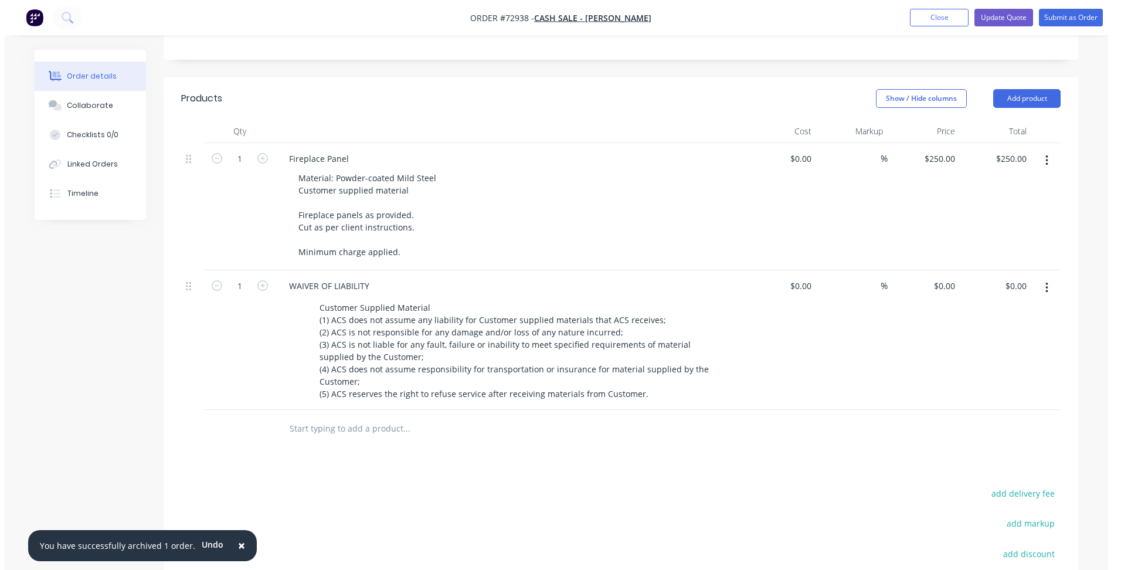
scroll to position [0, 0]
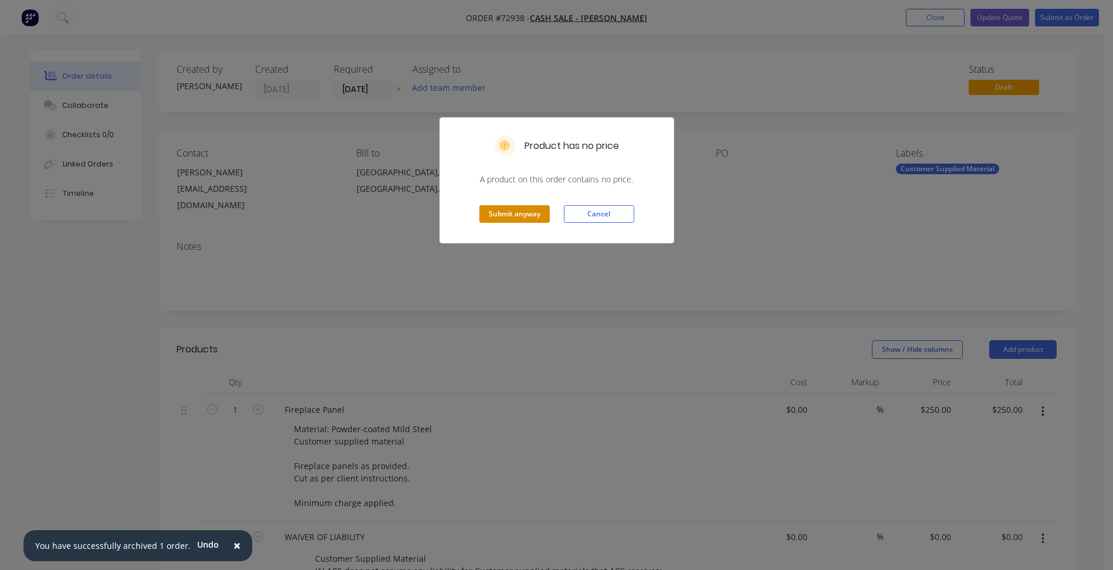
click at [514, 209] on button "Submit anyway" at bounding box center [514, 214] width 70 height 18
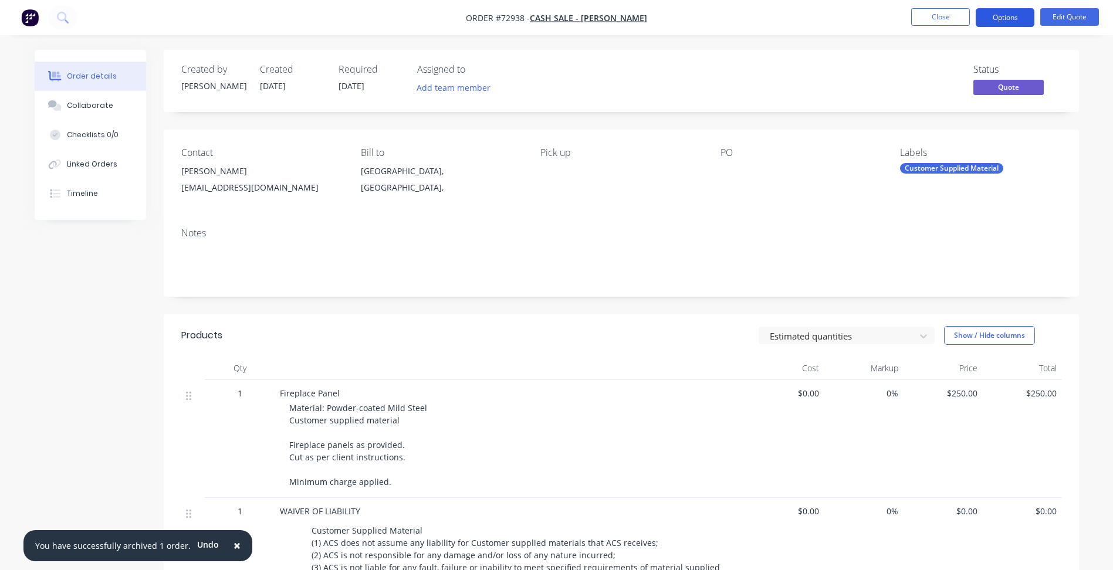
click at [1005, 17] on button "Options" at bounding box center [1004, 17] width 59 height 19
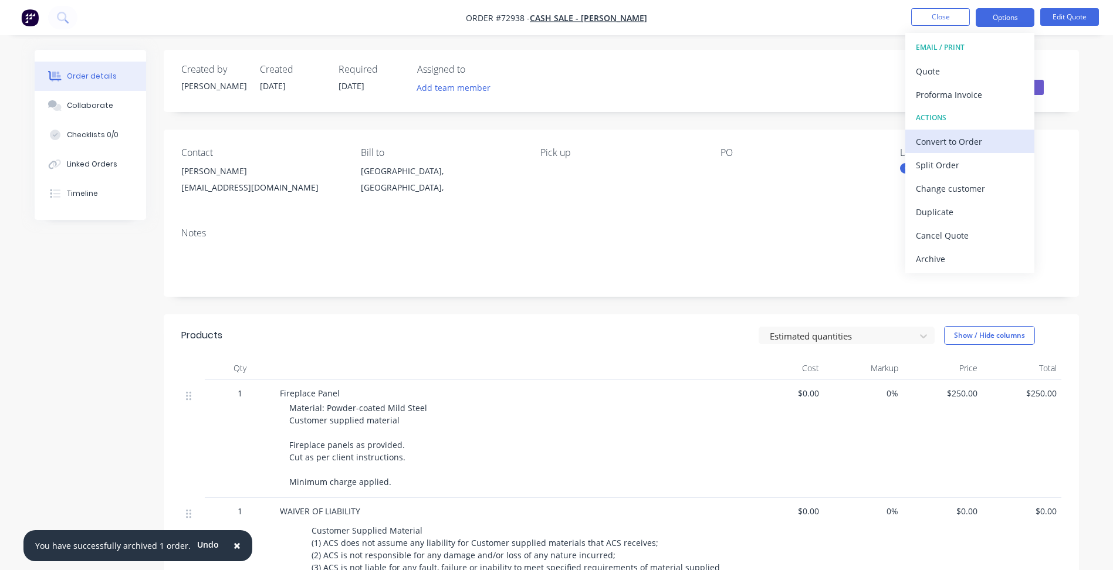
click at [940, 135] on div "Convert to Order" at bounding box center [969, 141] width 108 height 17
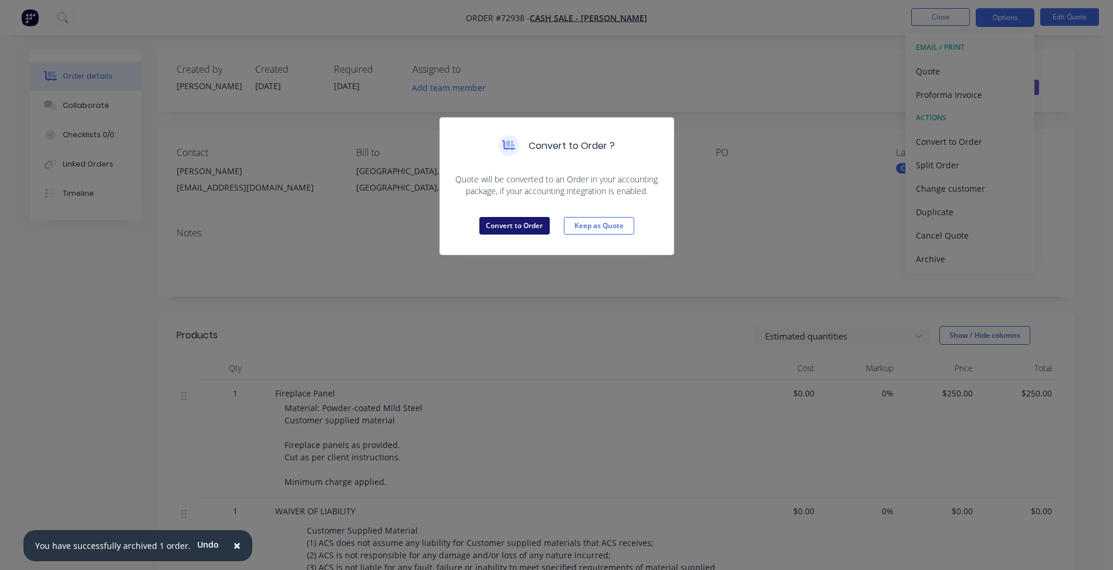
click at [517, 224] on button "Convert to Order" at bounding box center [514, 226] width 70 height 18
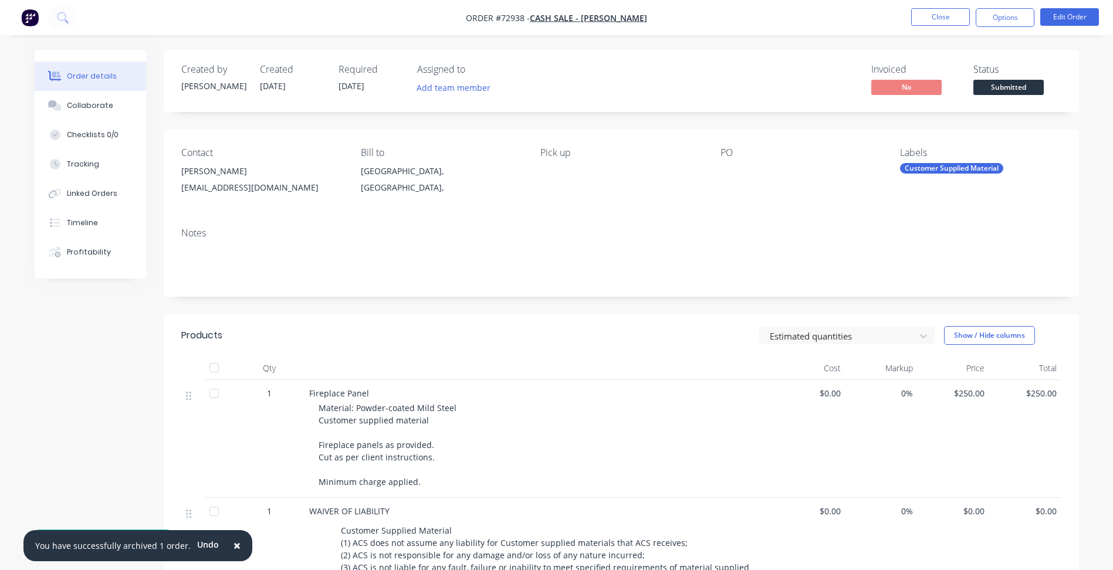
click at [1007, 97] on button "Submitted" at bounding box center [1008, 89] width 70 height 18
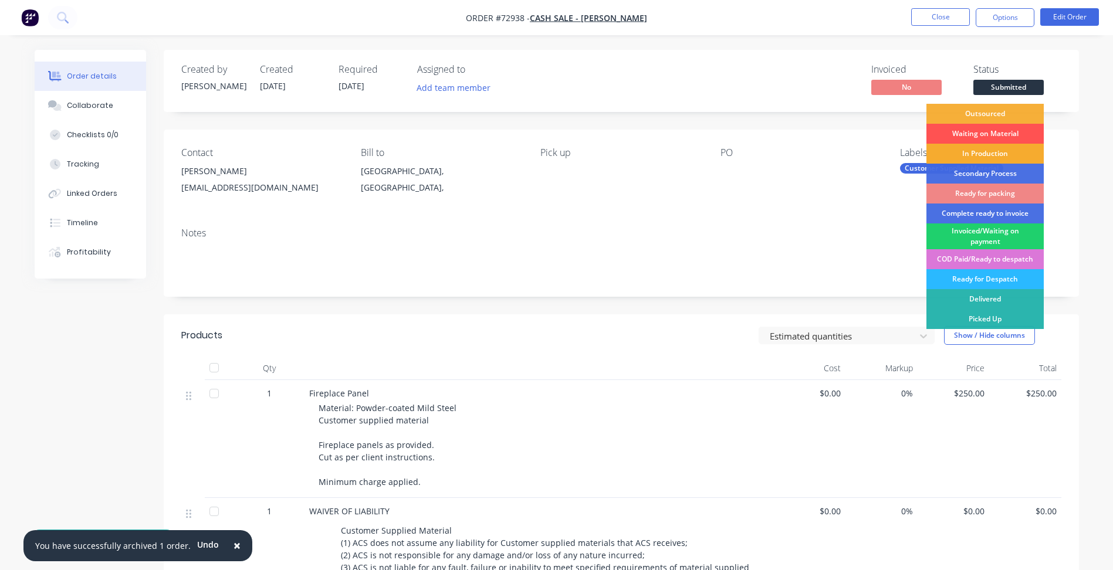
click at [989, 152] on div "In Production" at bounding box center [984, 154] width 117 height 20
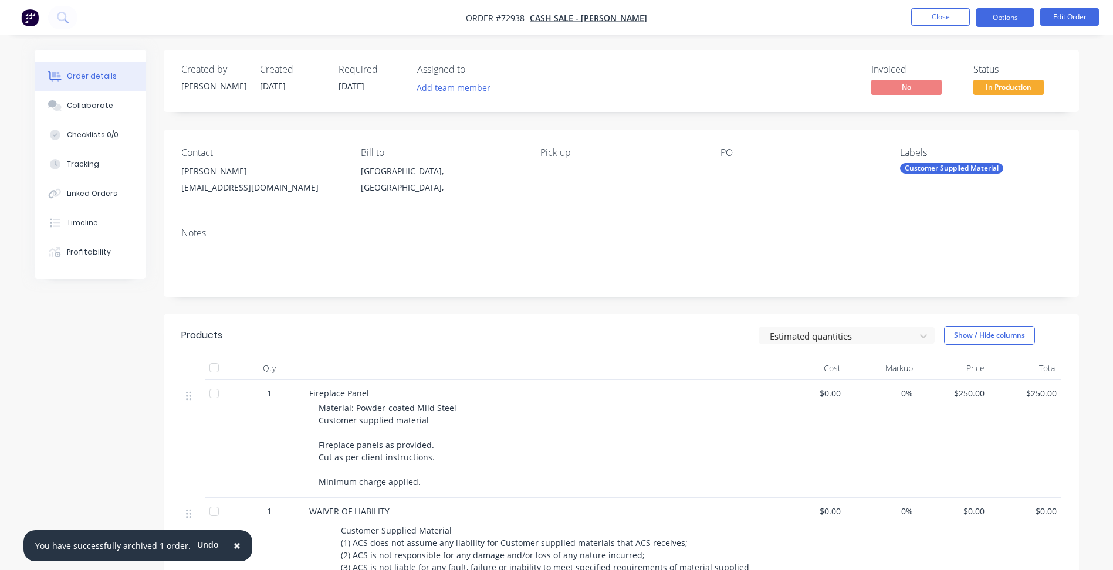
drag, startPoint x: 999, startPoint y: 12, endPoint x: 997, endPoint y: 28, distance: 15.3
click at [999, 14] on button "Options" at bounding box center [1004, 17] width 59 height 19
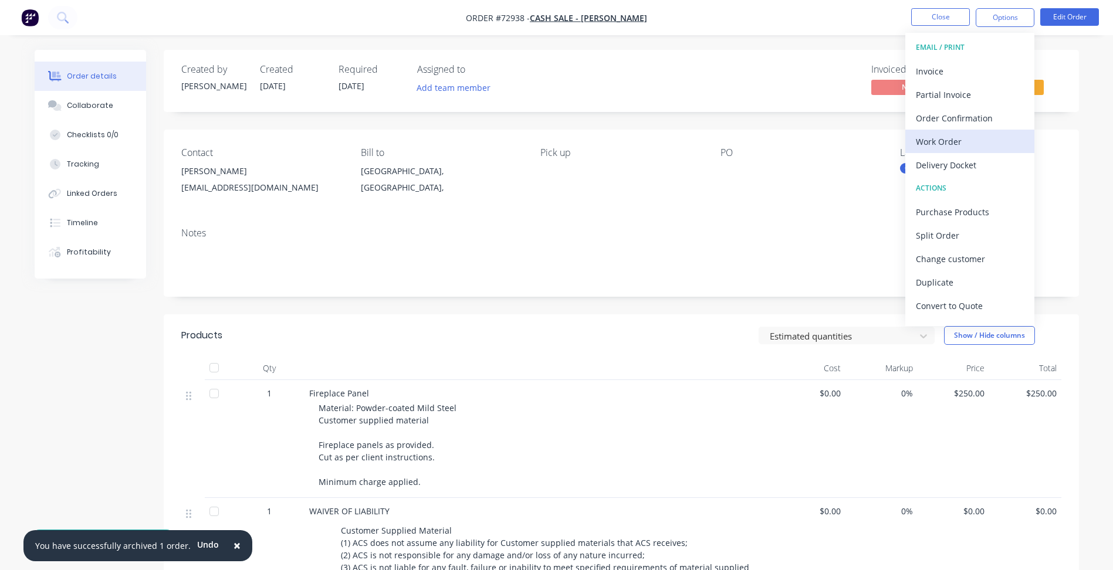
click at [954, 144] on div "Work Order" at bounding box center [969, 141] width 108 height 17
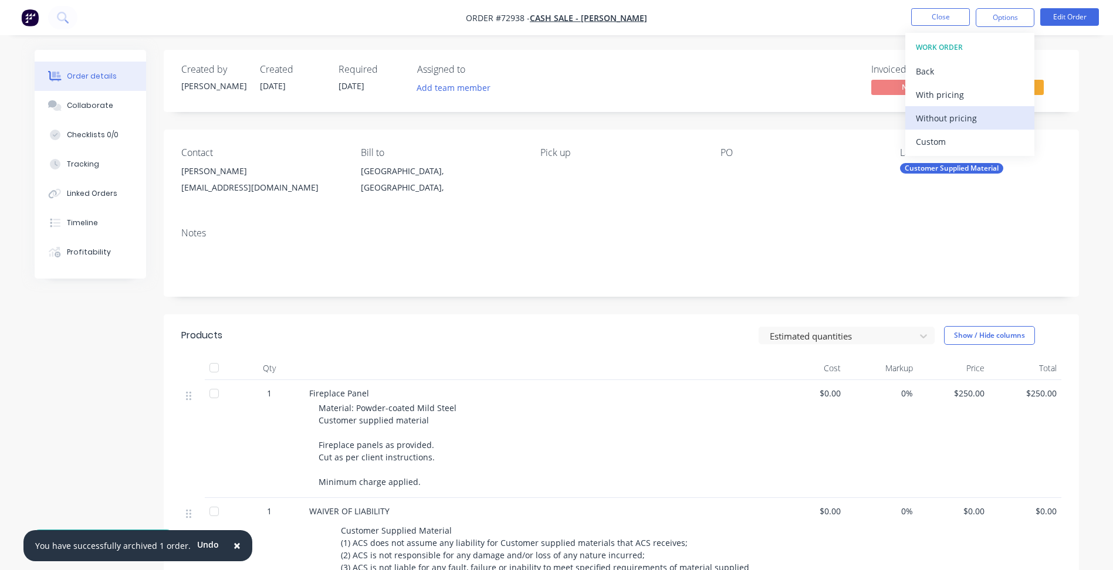
click at [955, 118] on div "Without pricing" at bounding box center [969, 118] width 108 height 17
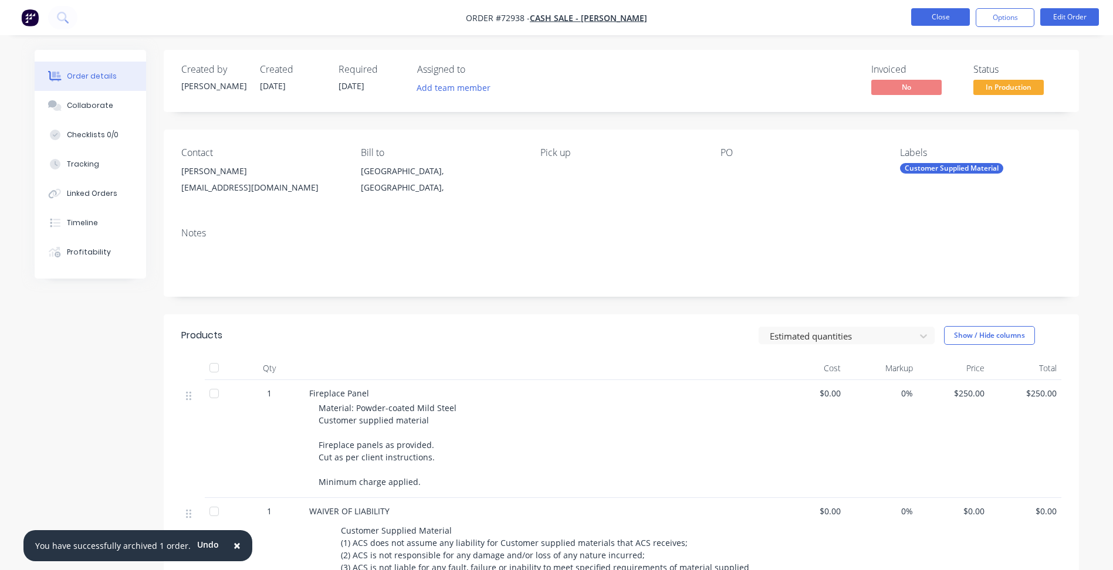
click at [941, 19] on button "Close" at bounding box center [940, 17] width 59 height 18
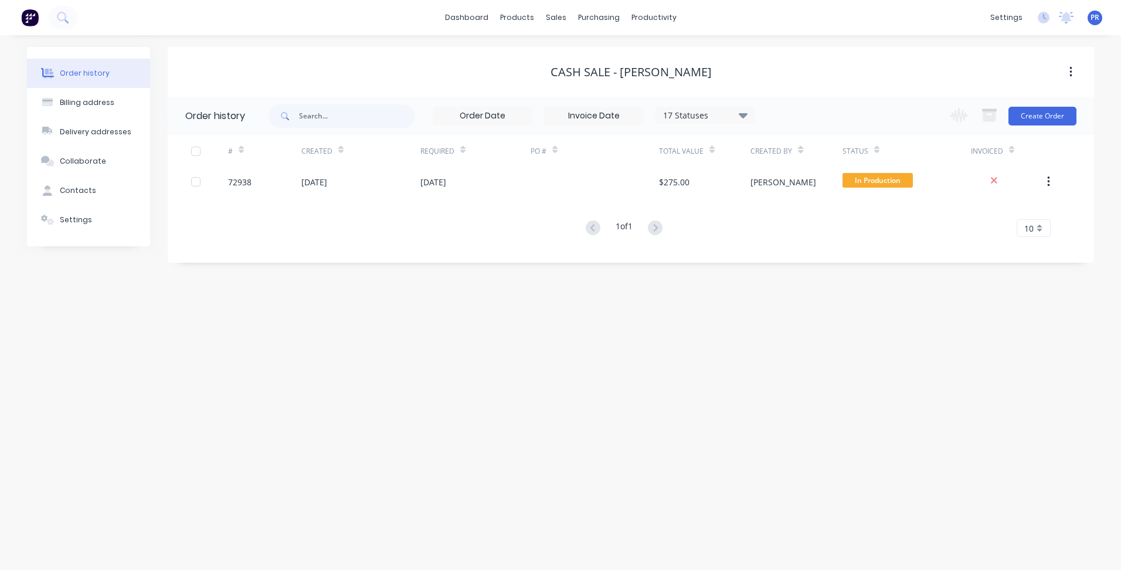
click at [629, 294] on div "Order history Billing address Delivery addresses Collaborate Contacts Settings …" at bounding box center [560, 302] width 1121 height 535
